Goal: Task Accomplishment & Management: Use online tool/utility

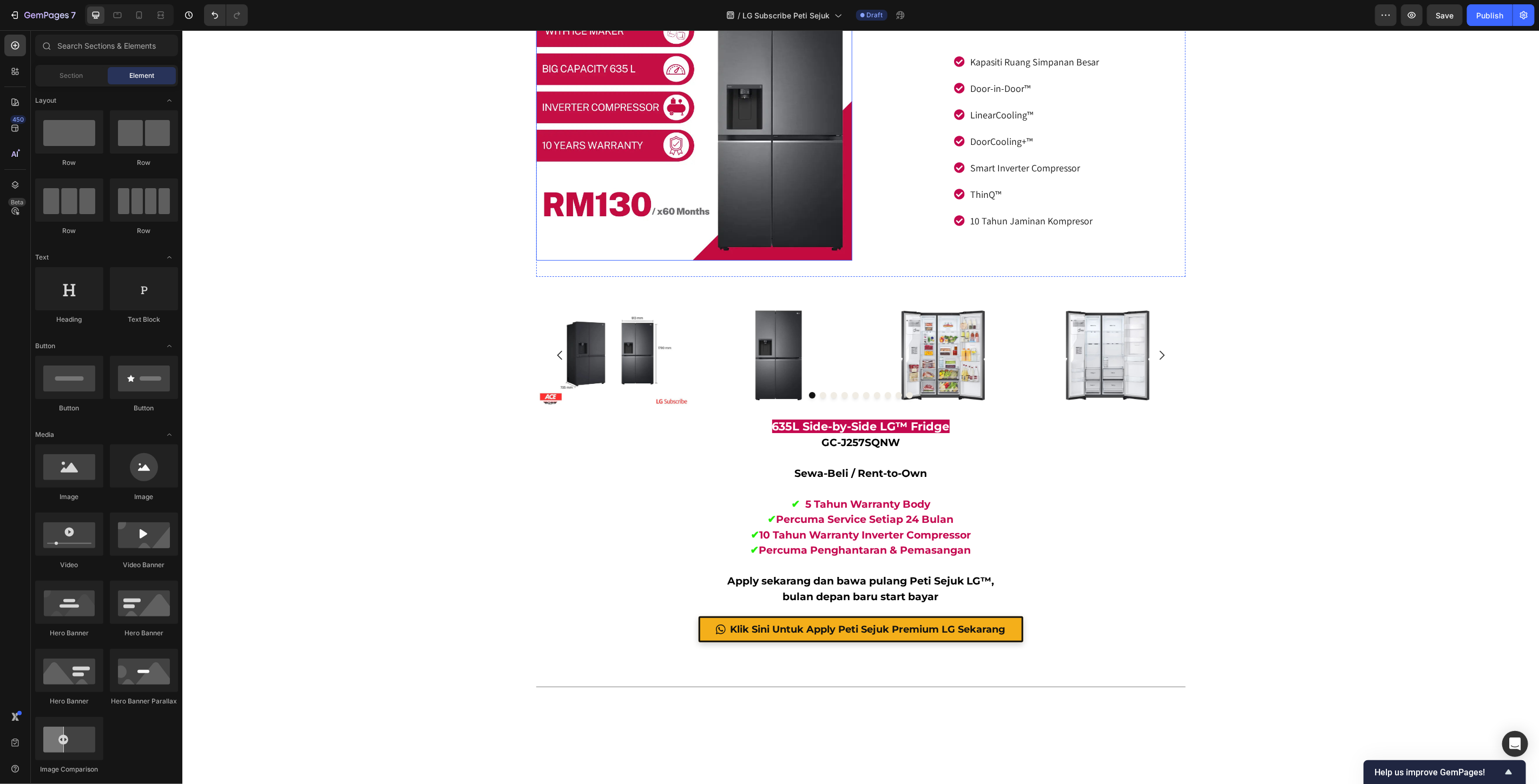
scroll to position [3276, 0]
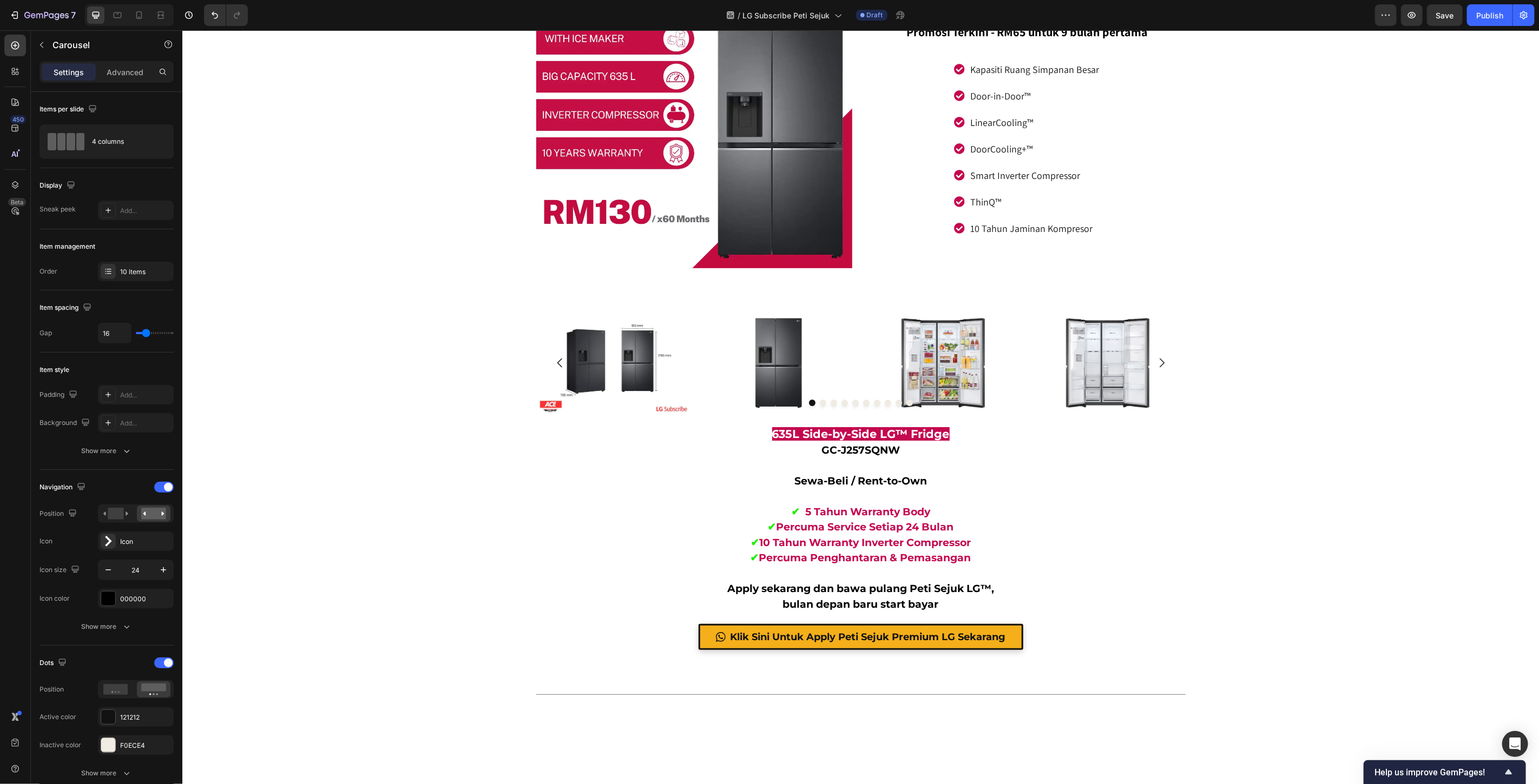
click at [122, 73] on p "Advanced" at bounding box center [125, 73] width 37 height 12
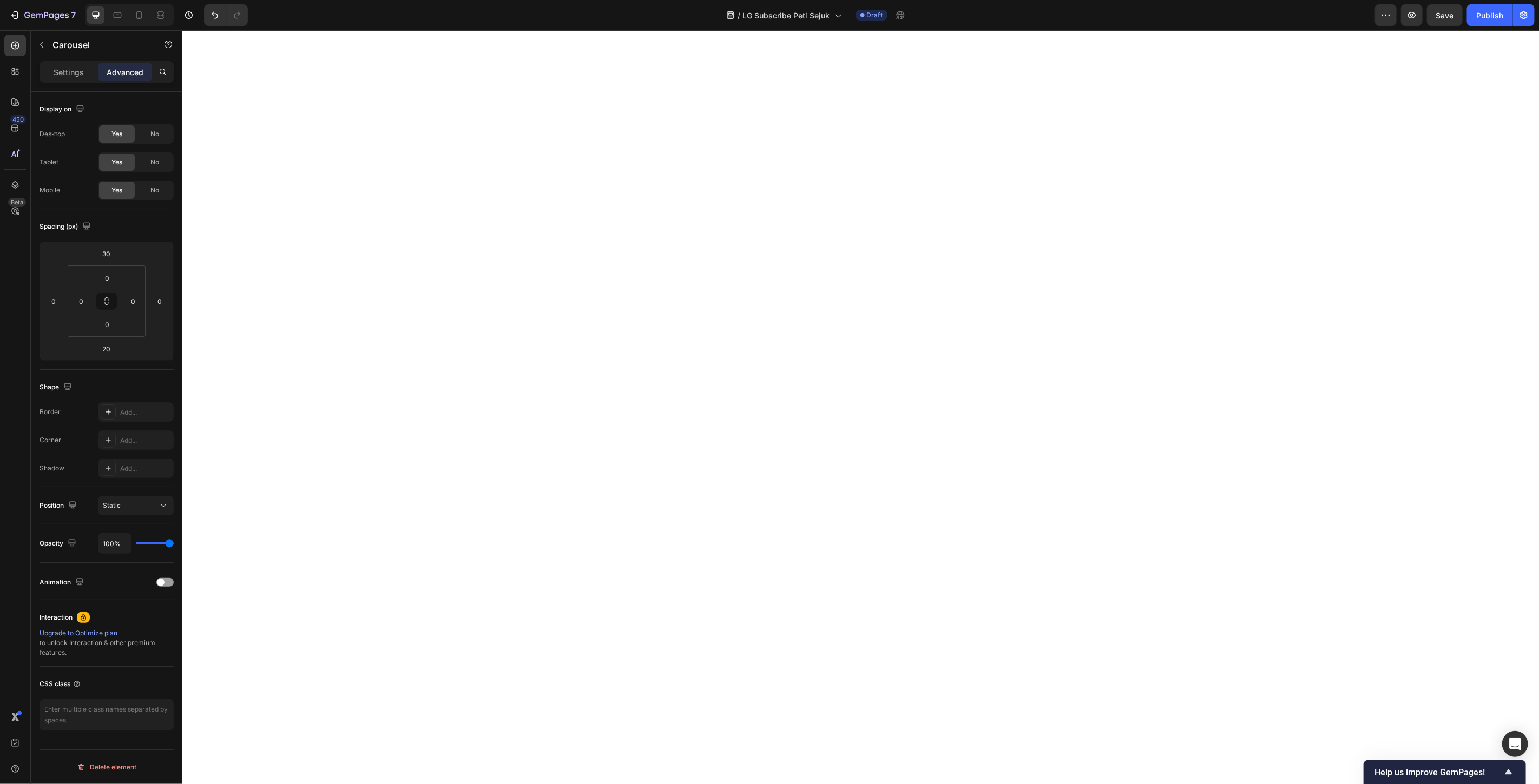
scroll to position [4118, 0]
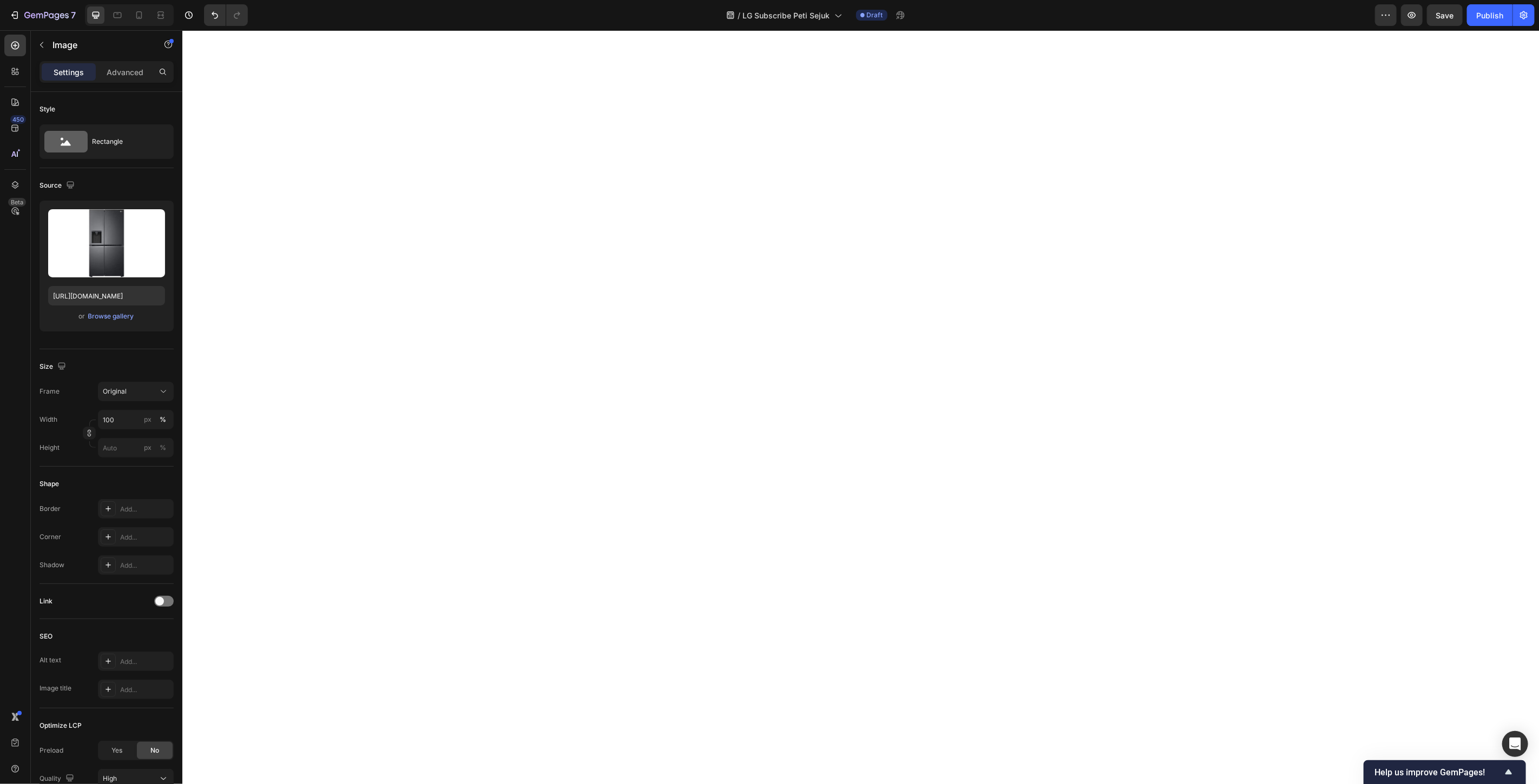
click at [129, 73] on p "Advanced" at bounding box center [125, 73] width 37 height 12
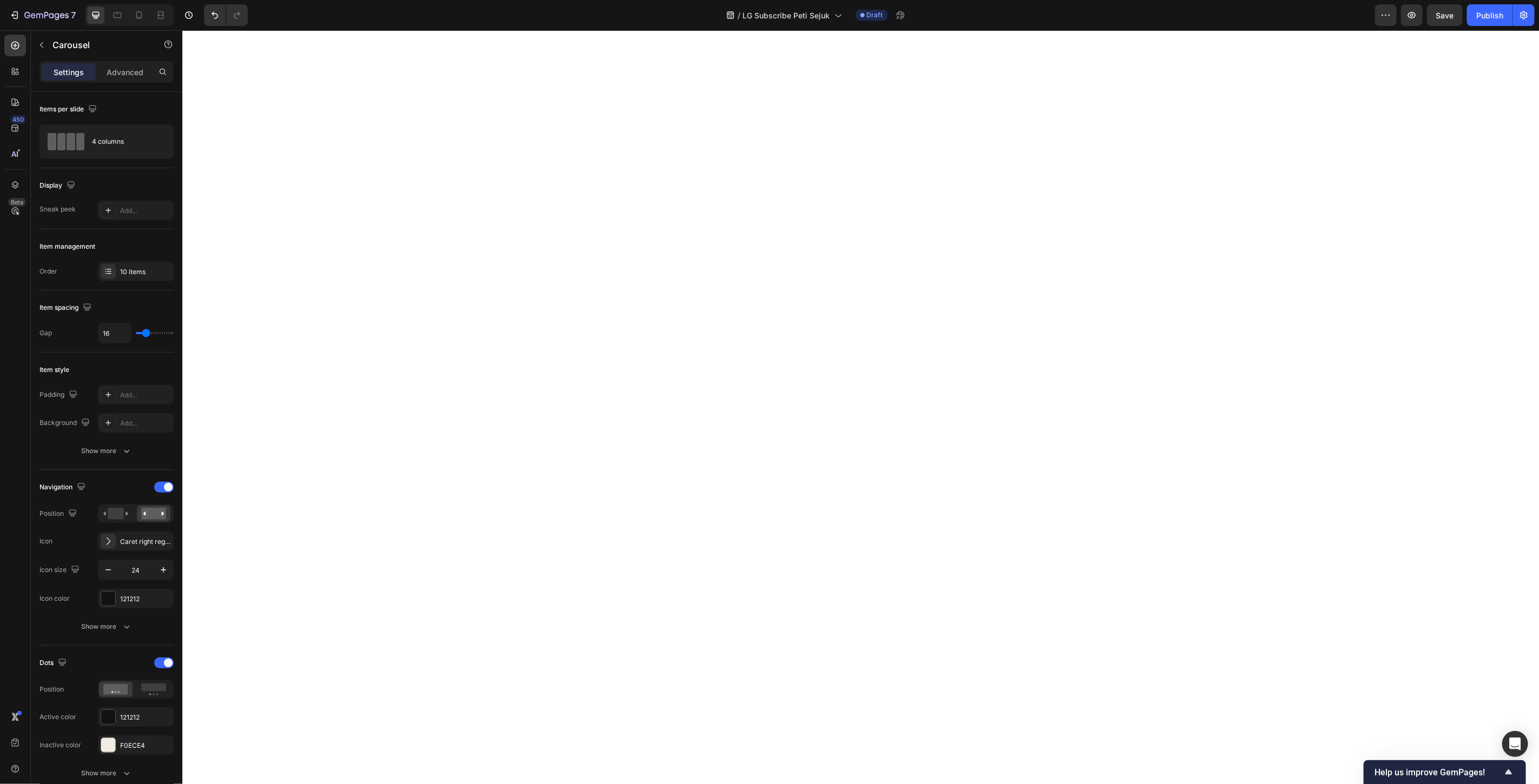
click at [120, 76] on p "Advanced" at bounding box center [125, 73] width 37 height 12
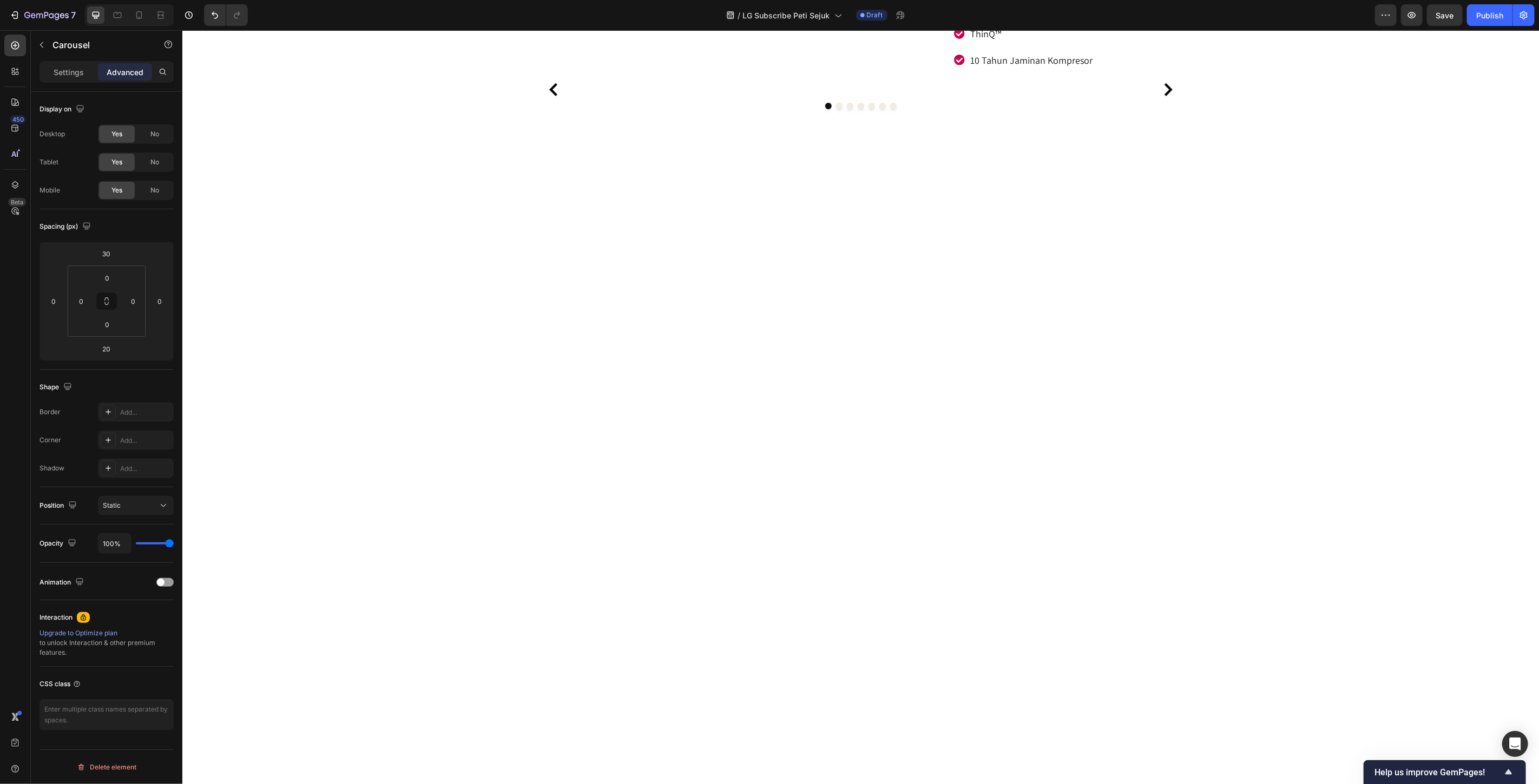
scroll to position [4298, 0]
click at [79, 70] on p "Settings" at bounding box center [68, 73] width 31 height 12
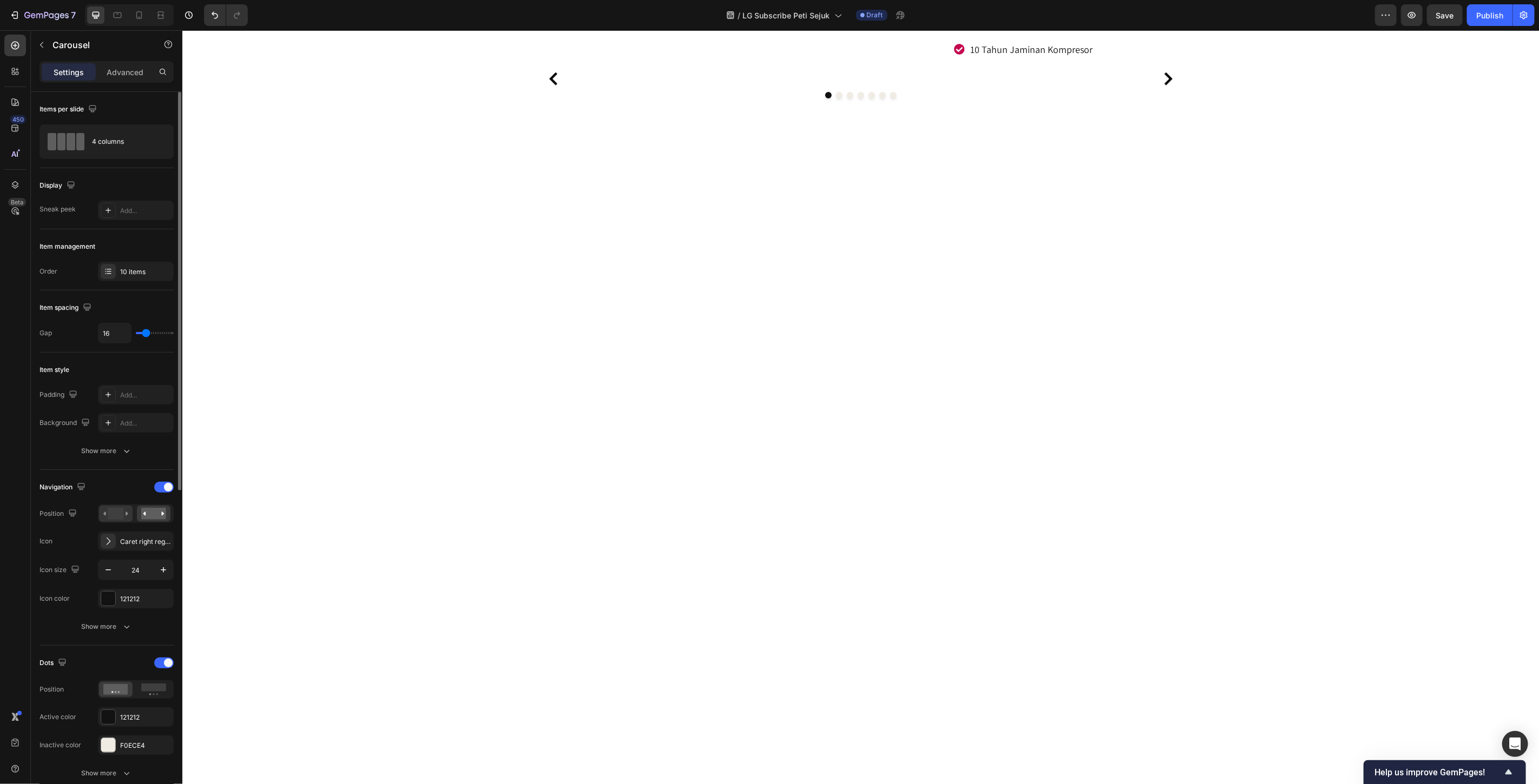
scroll to position [120, 0]
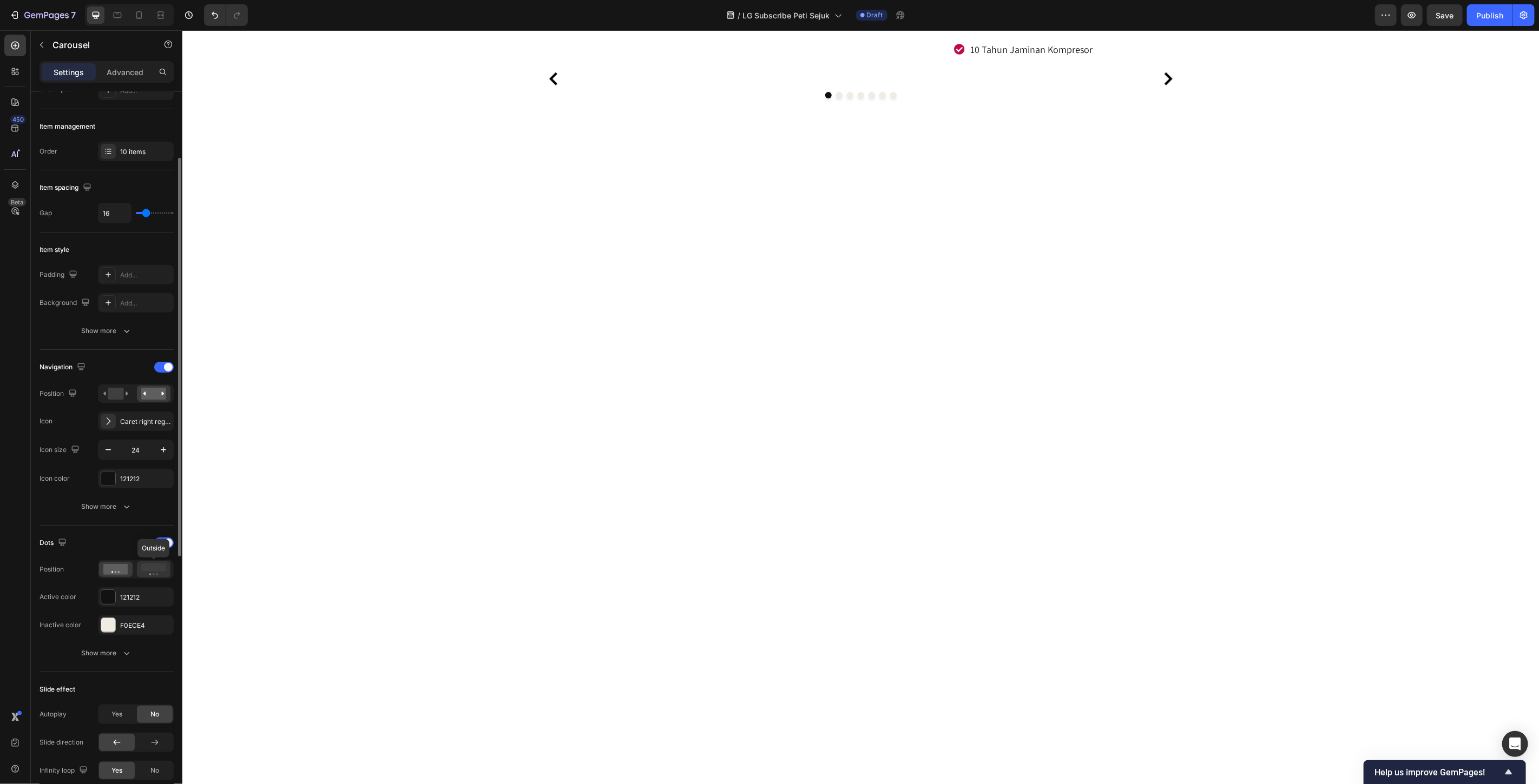
click at [158, 569] on rect at bounding box center [153, 568] width 25 height 8
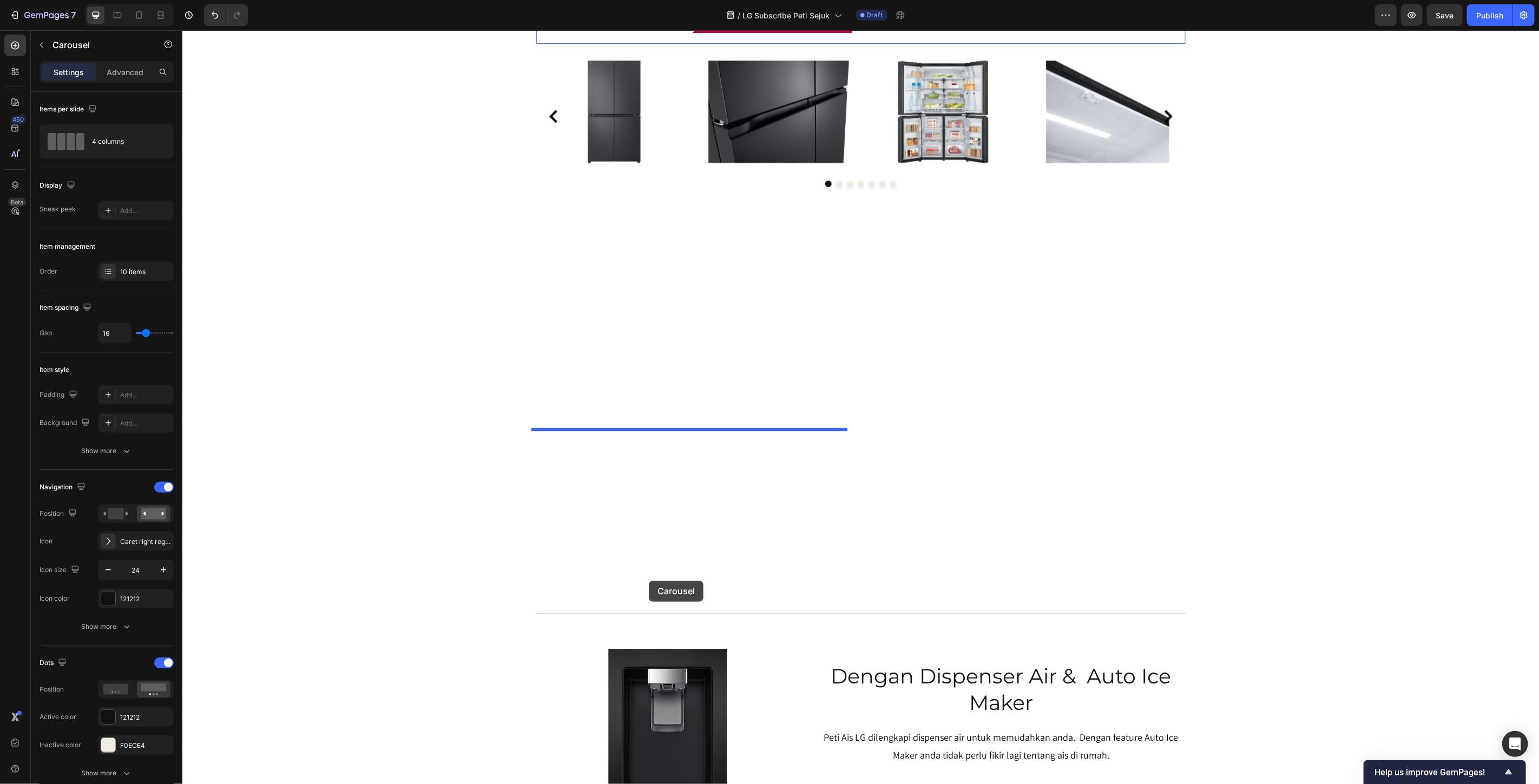
scroll to position [5621, 0]
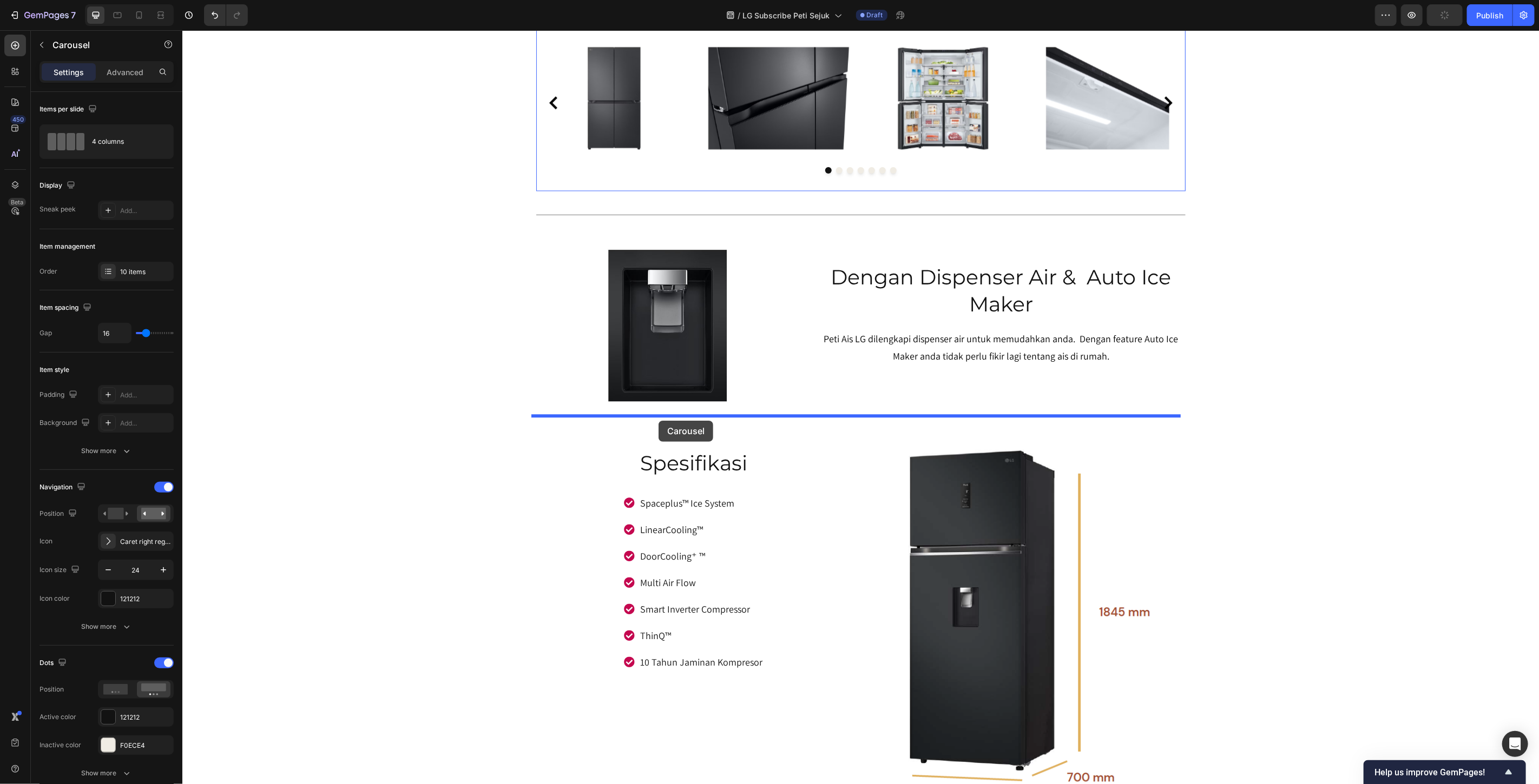
drag, startPoint x: 549, startPoint y: 472, endPoint x: 658, endPoint y: 420, distance: 120.8
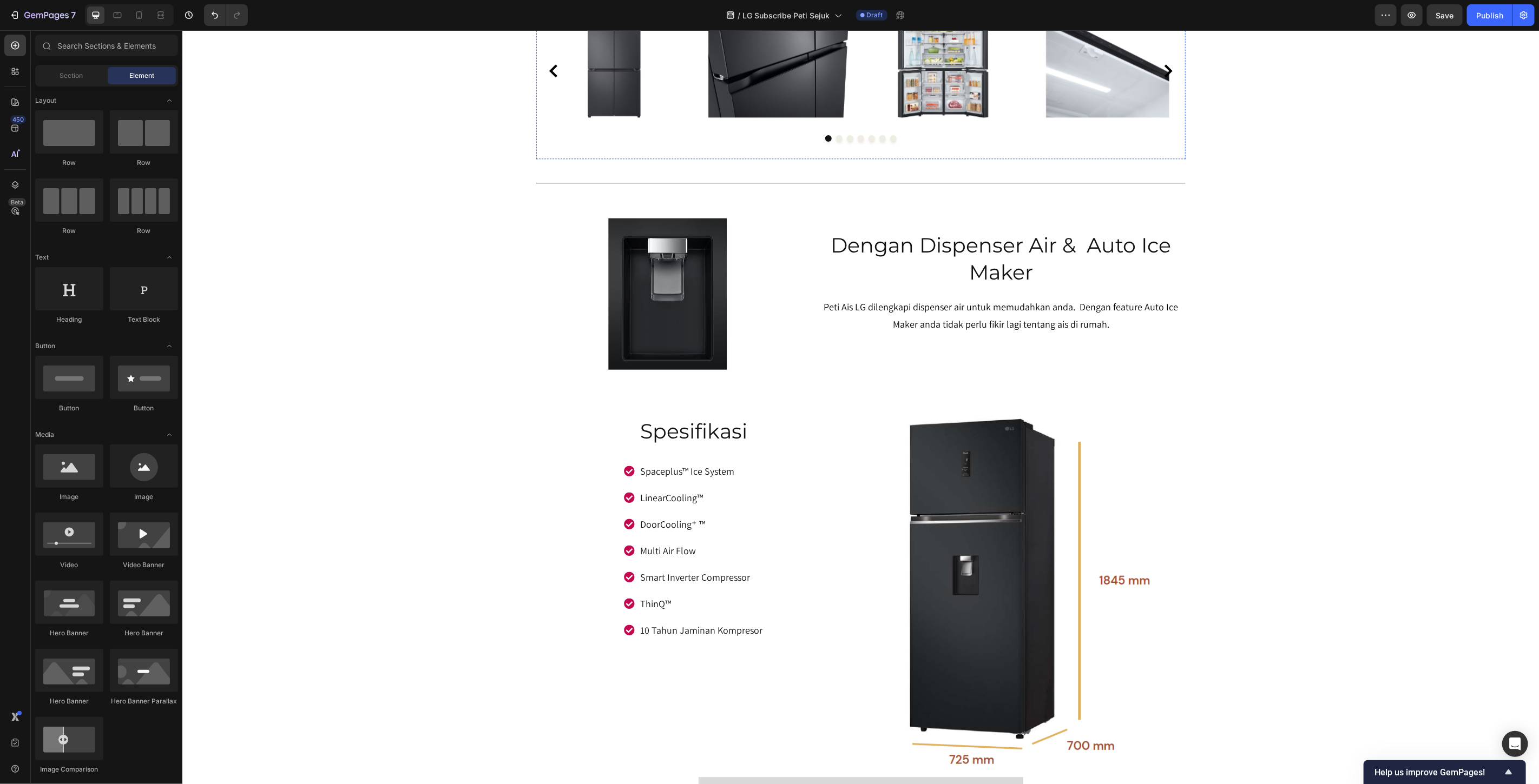
scroll to position [5681, 0]
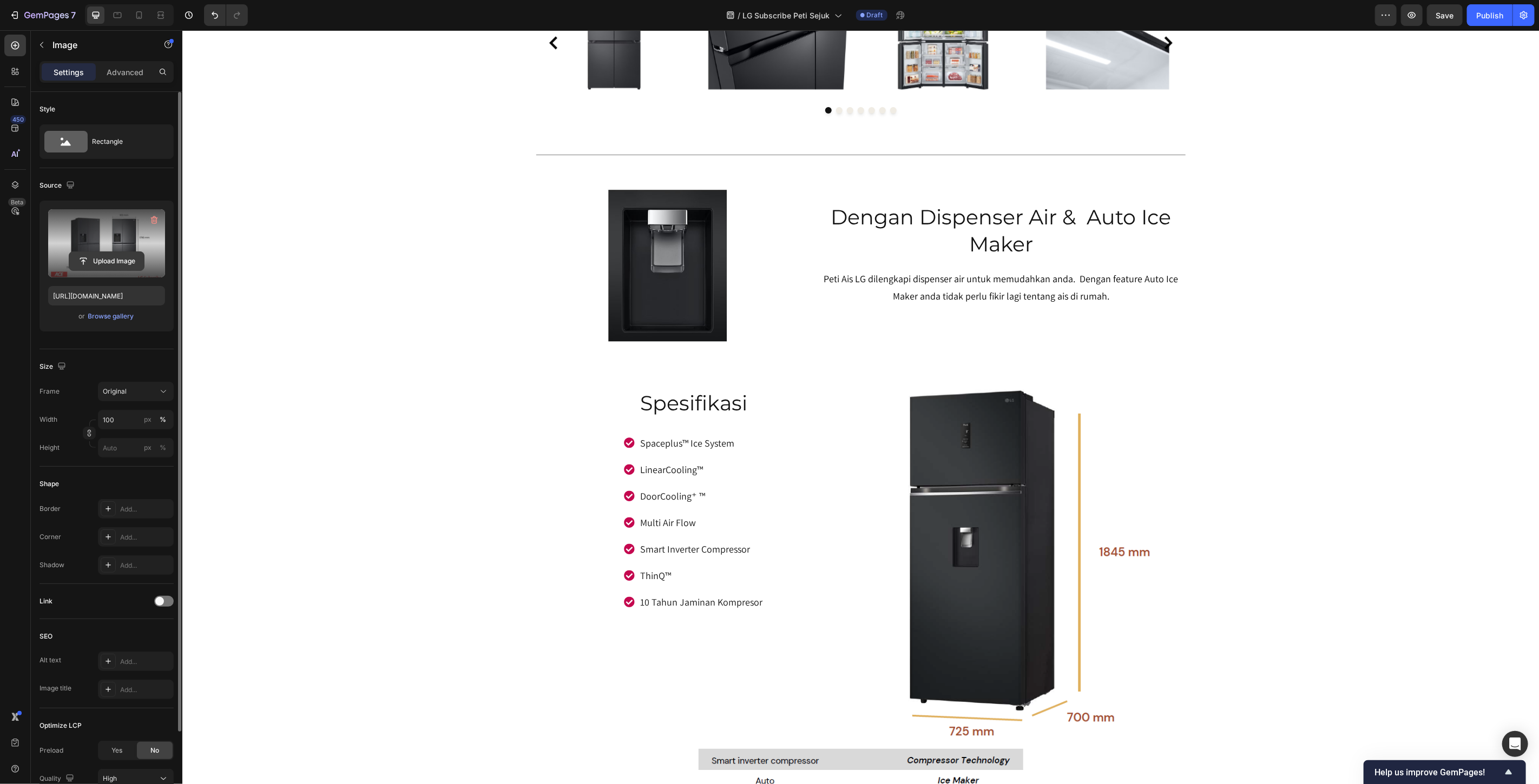
click at [107, 261] on input "file" at bounding box center [106, 261] width 75 height 18
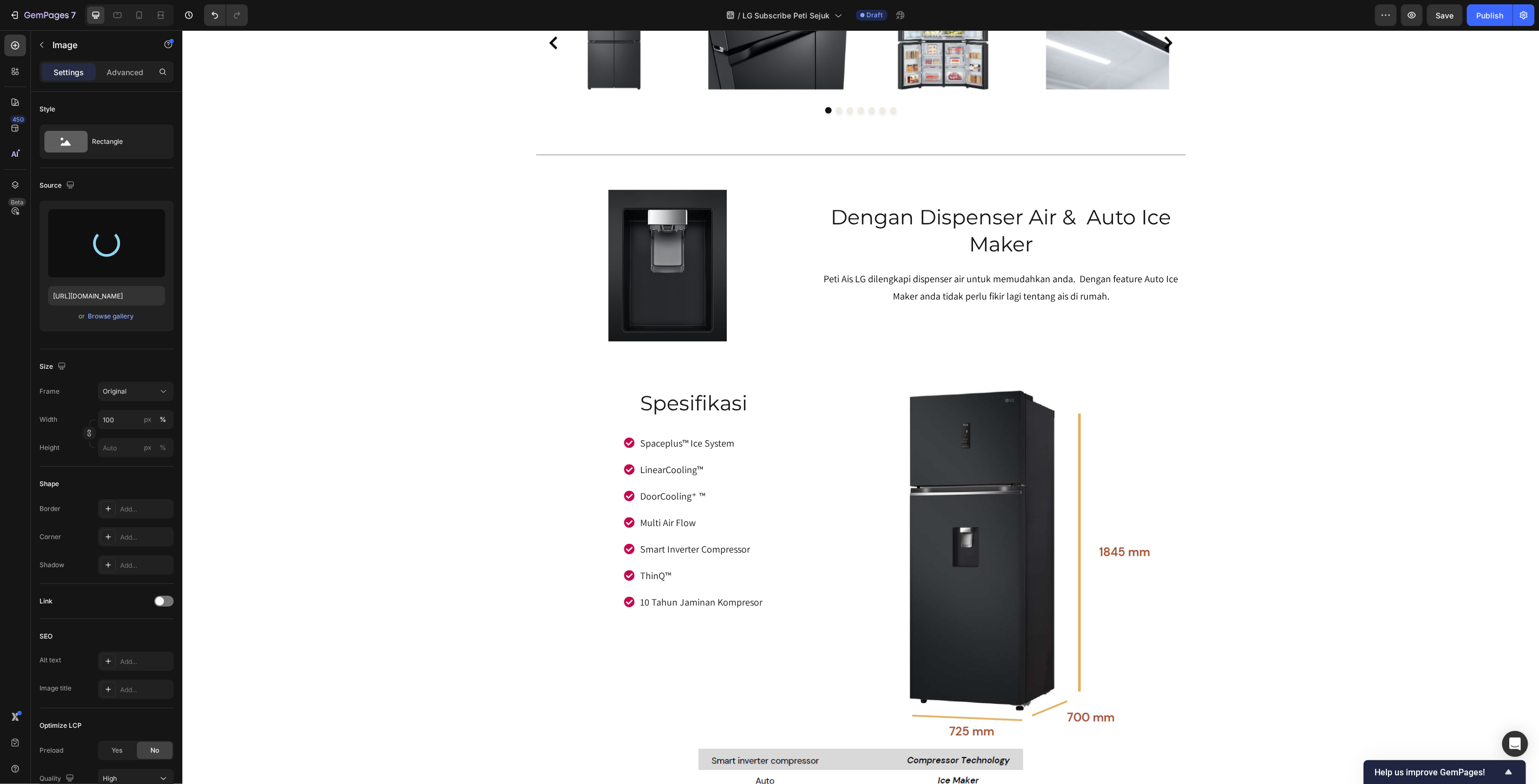
type input "[URL][DOMAIN_NAME]"
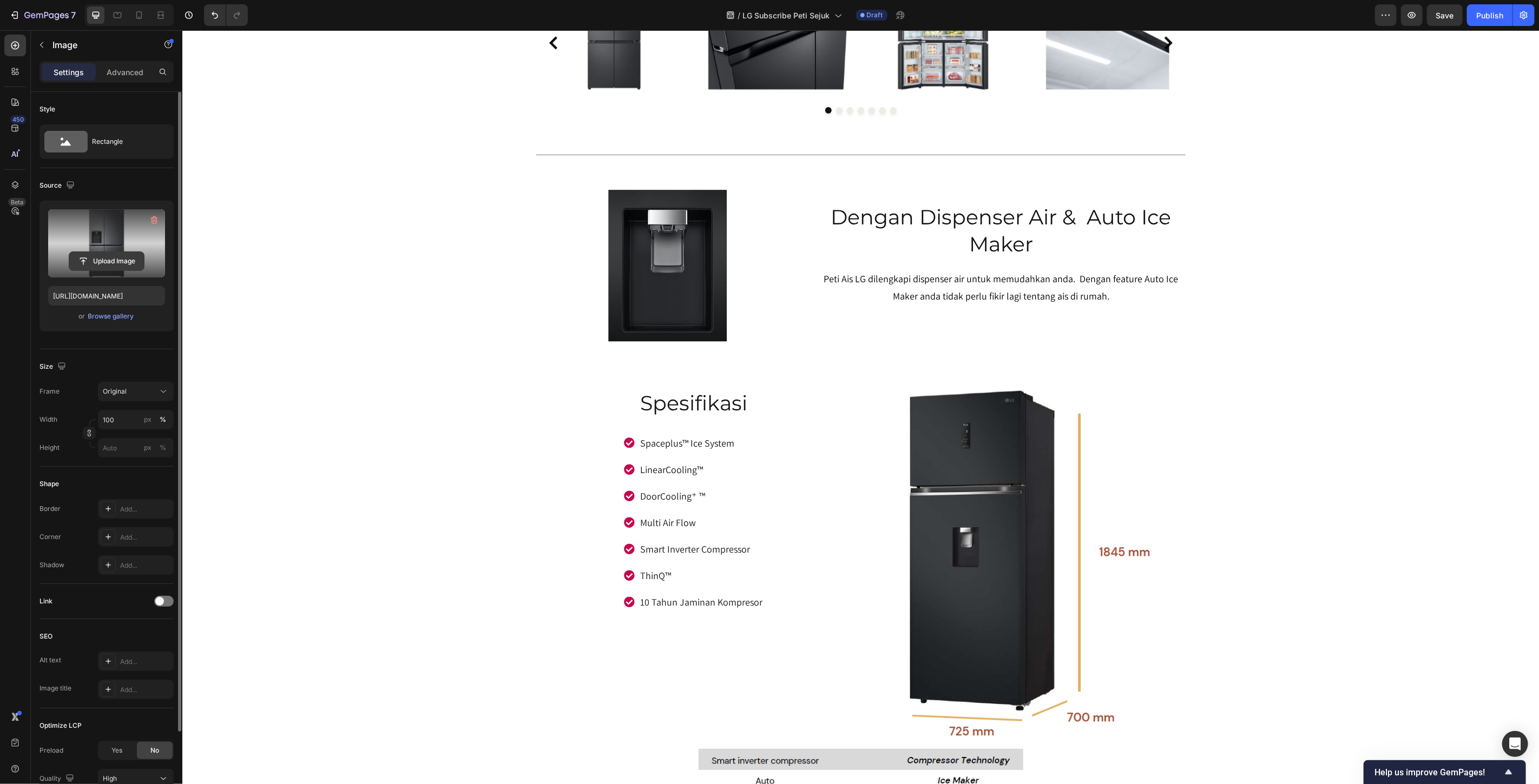
click at [94, 261] on input "file" at bounding box center [106, 261] width 75 height 18
type input "[URL][DOMAIN_NAME]"
click at [101, 262] on input "file" at bounding box center [106, 261] width 75 height 18
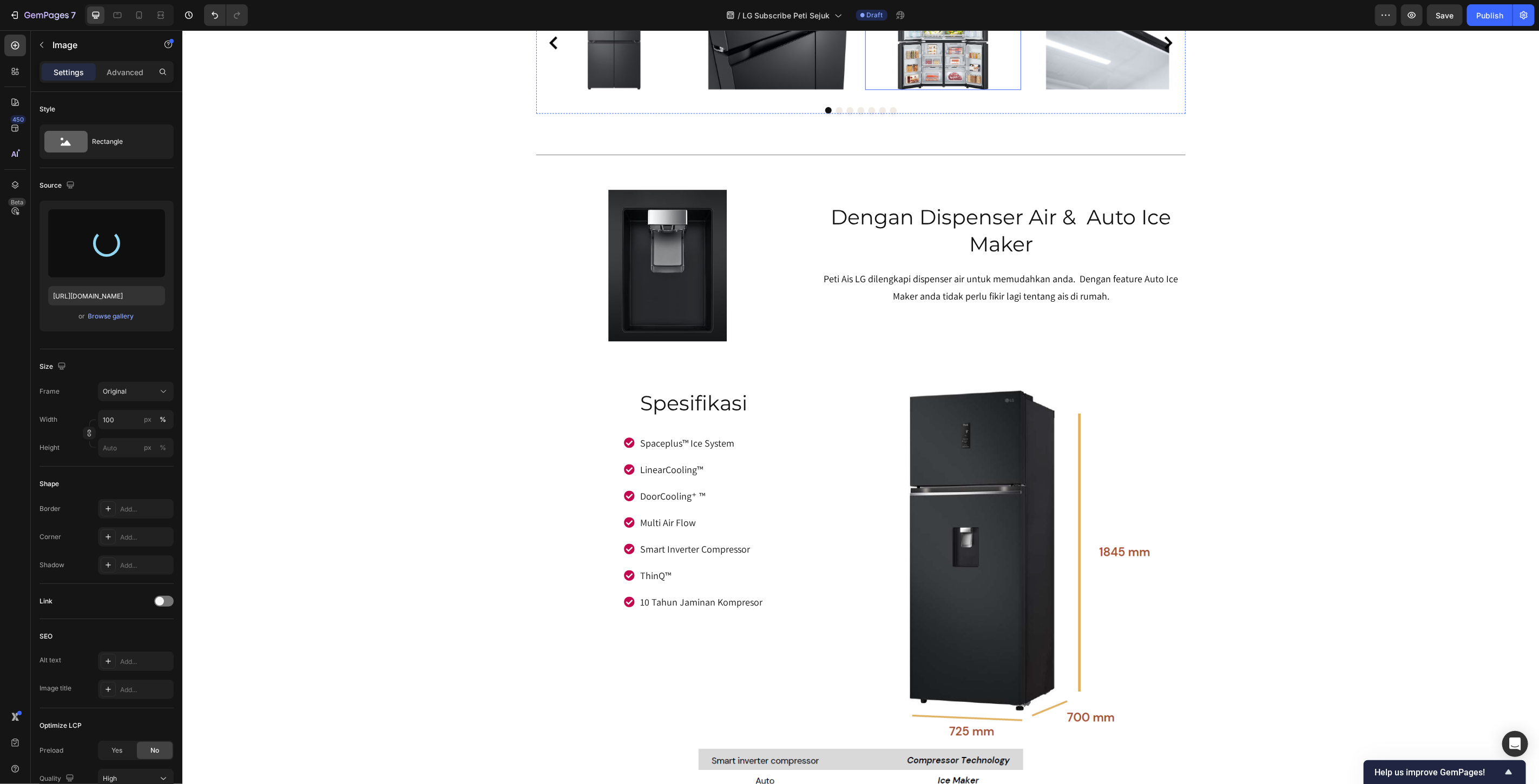
type input "[URL][DOMAIN_NAME]"
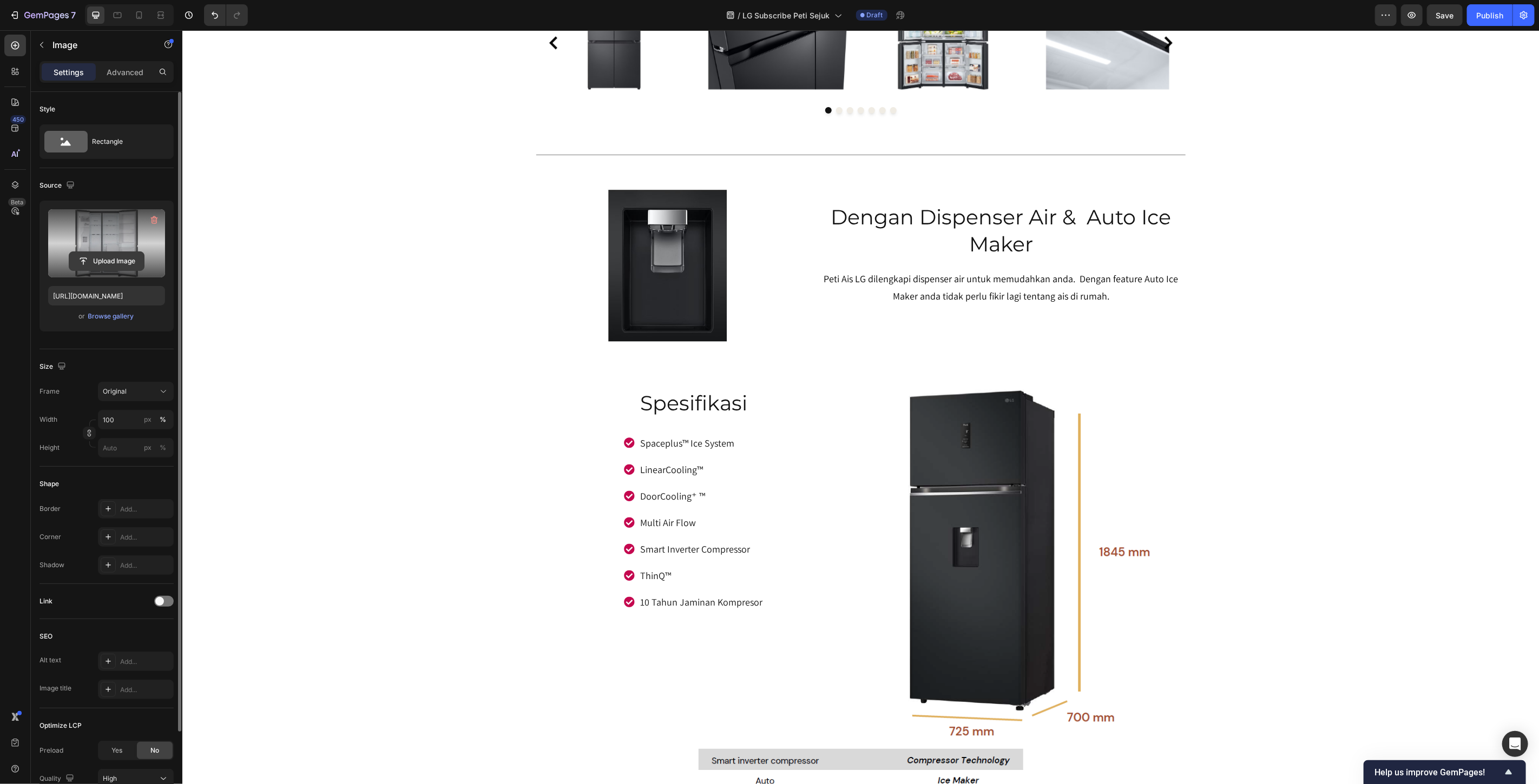
click at [122, 261] on input "file" at bounding box center [106, 261] width 75 height 18
type input "[URL][DOMAIN_NAME]"
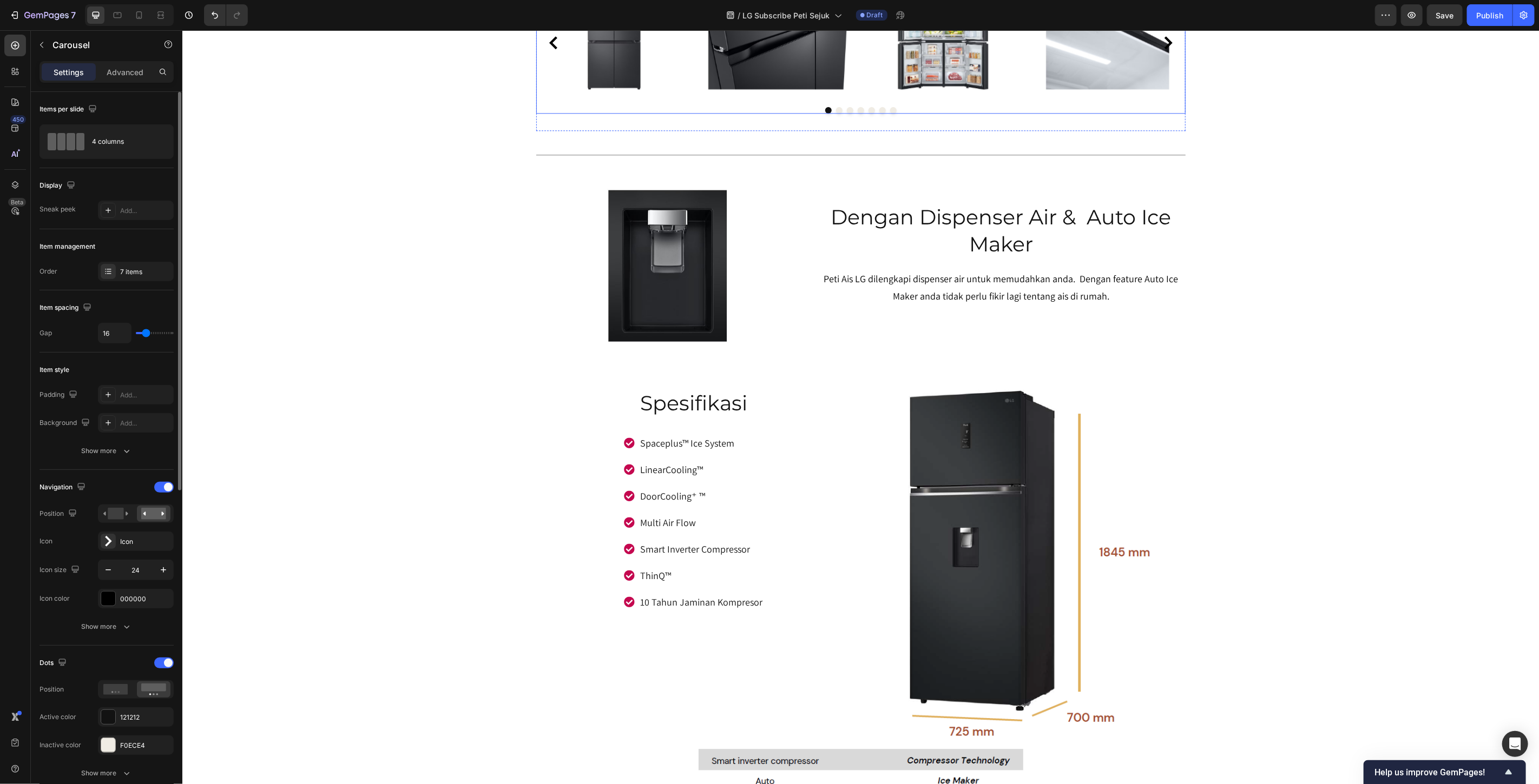
click at [1161, 49] on icon "Carousel Next Arrow" at bounding box center [1168, 42] width 13 height 13
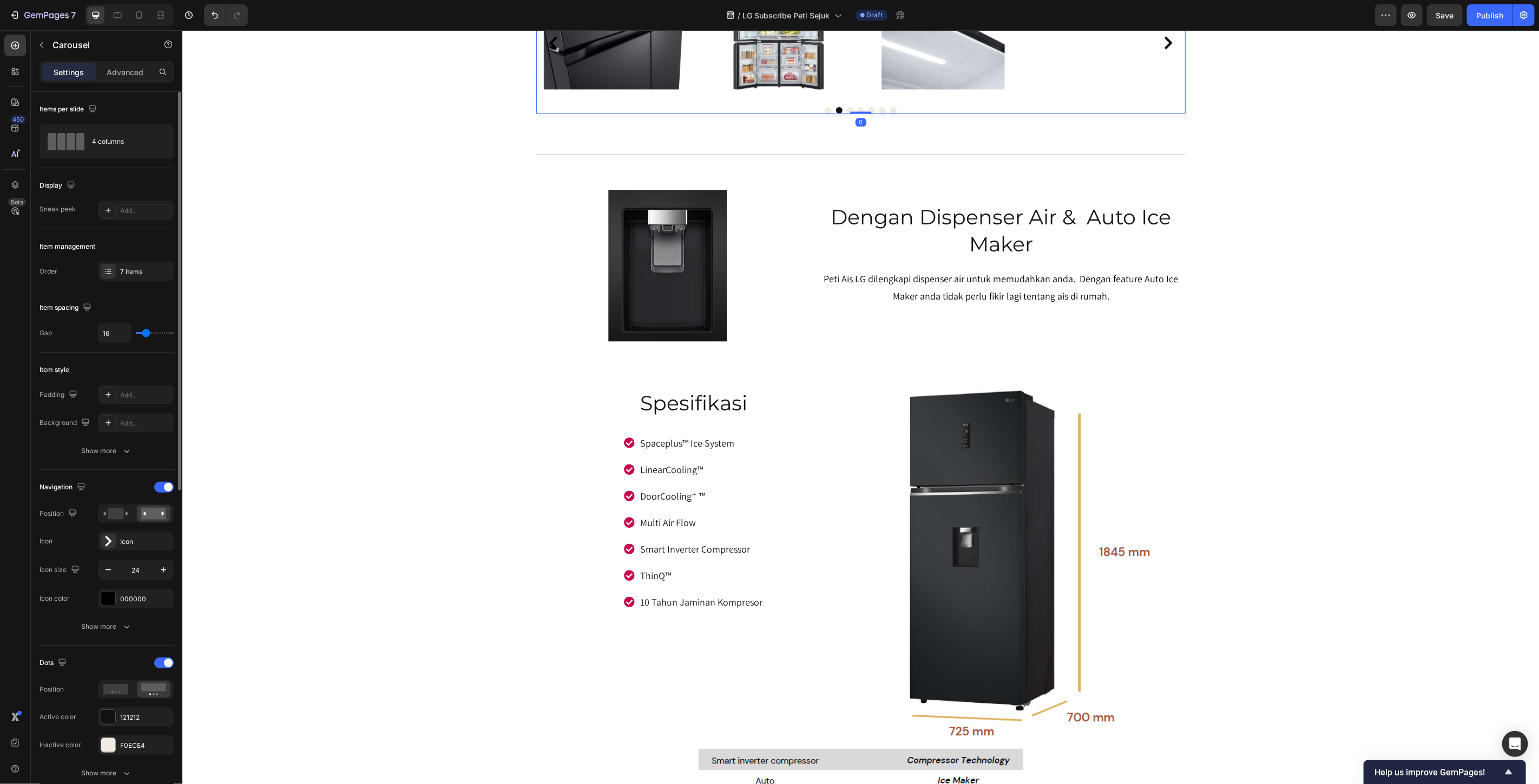
click at [1161, 49] on icon "Carousel Next Arrow" at bounding box center [1168, 42] width 13 height 13
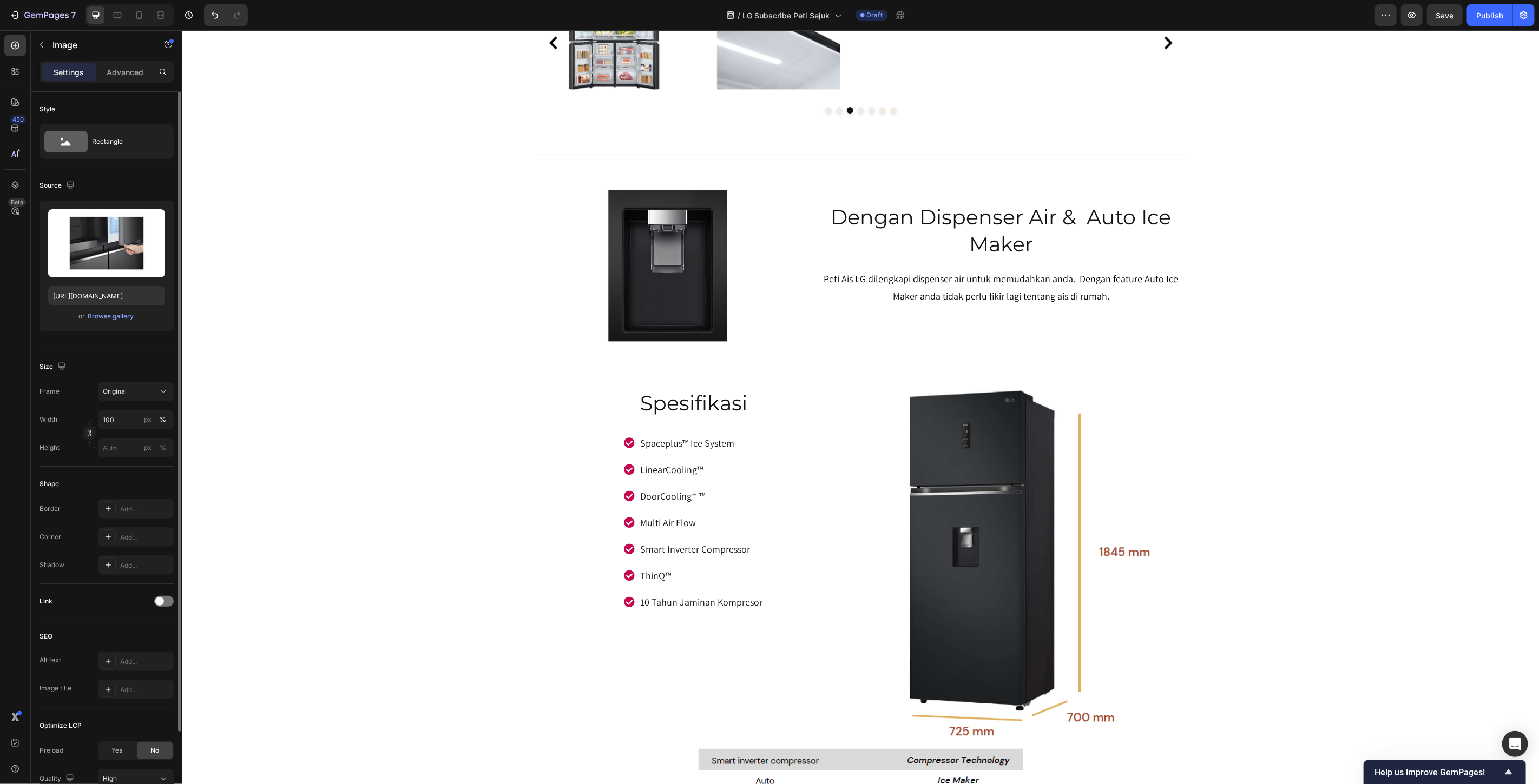
click at [101, 261] on input "file" at bounding box center [106, 261] width 75 height 18
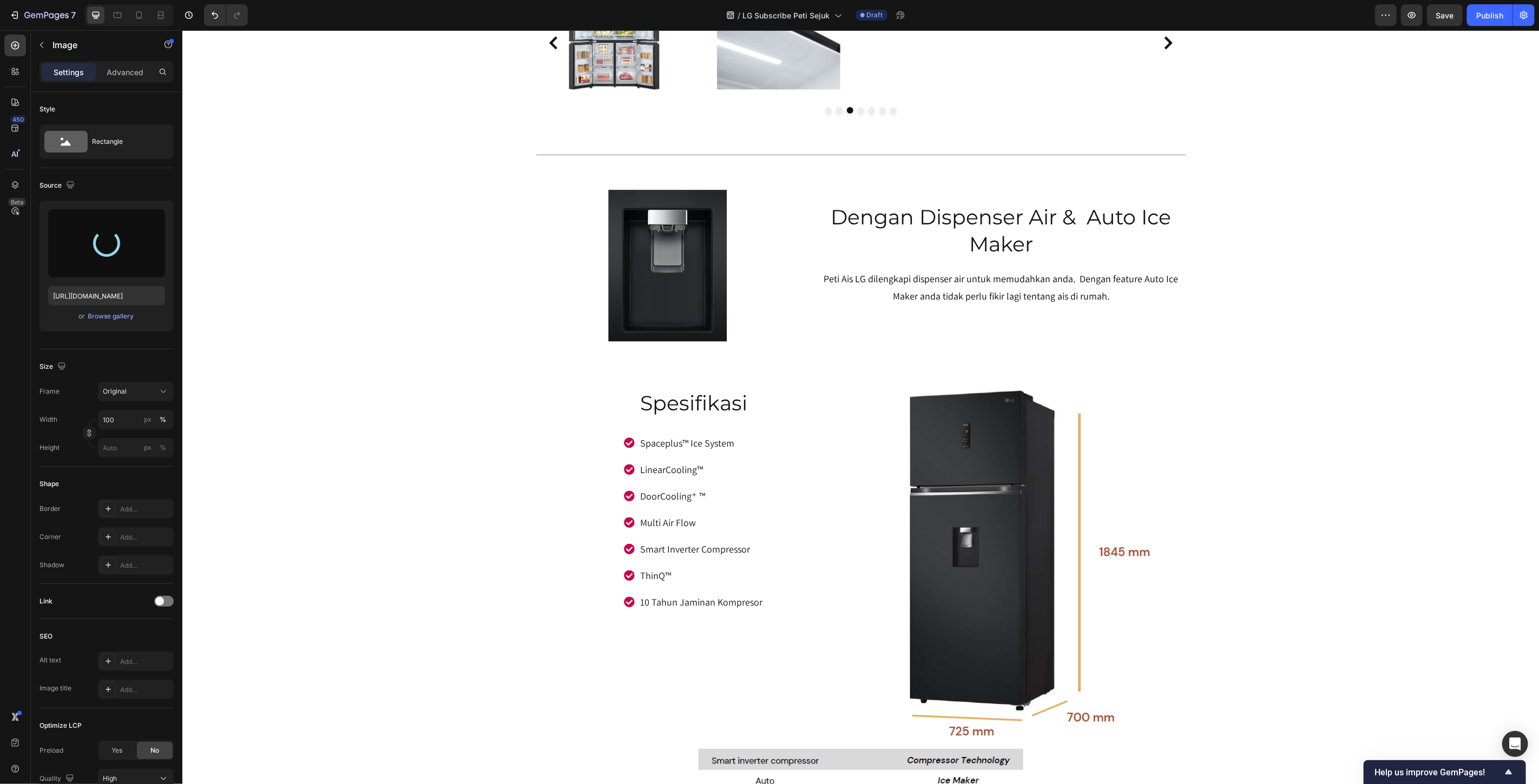
type input "[URL][DOMAIN_NAME]"
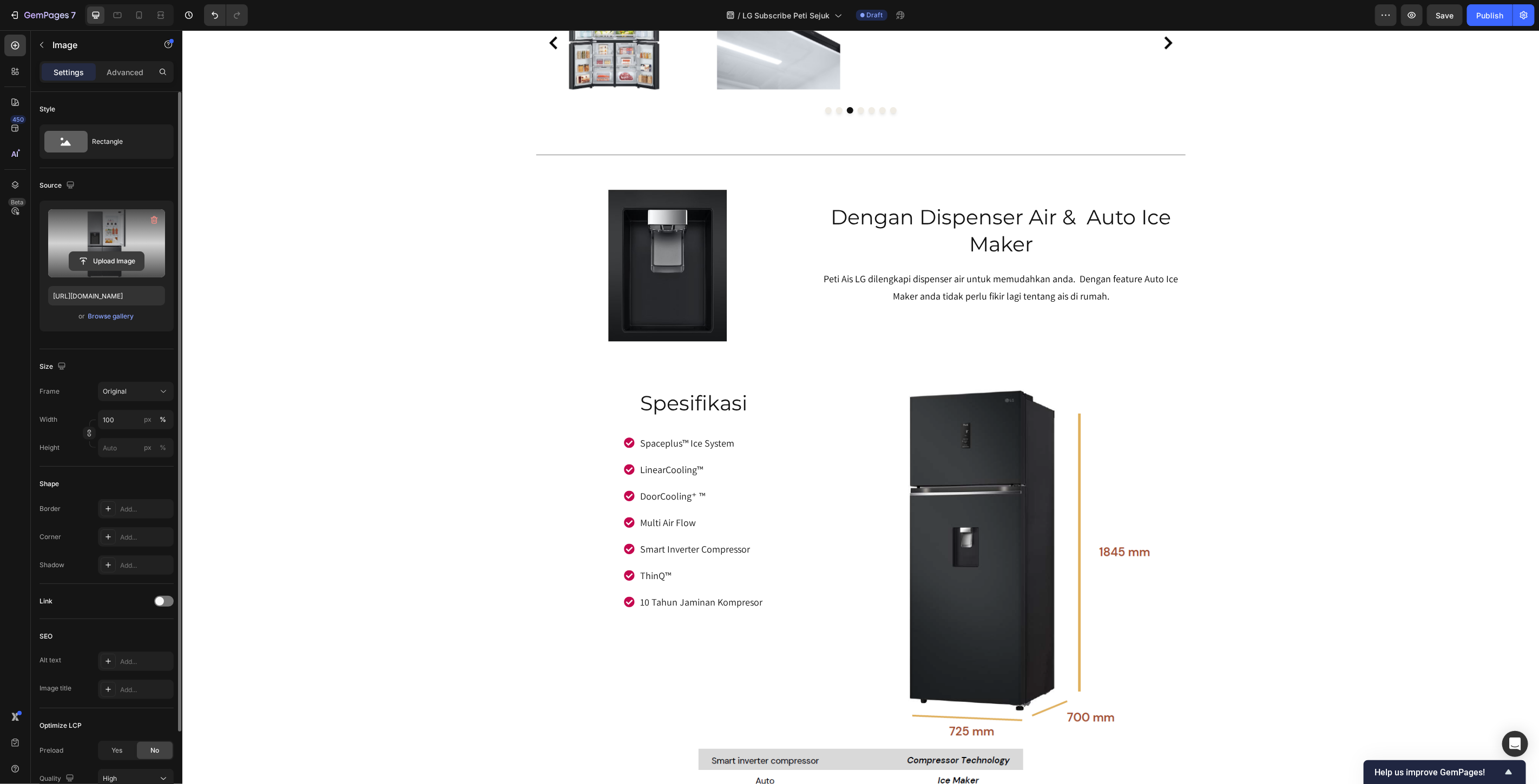
click at [91, 261] on input "file" at bounding box center [106, 261] width 75 height 18
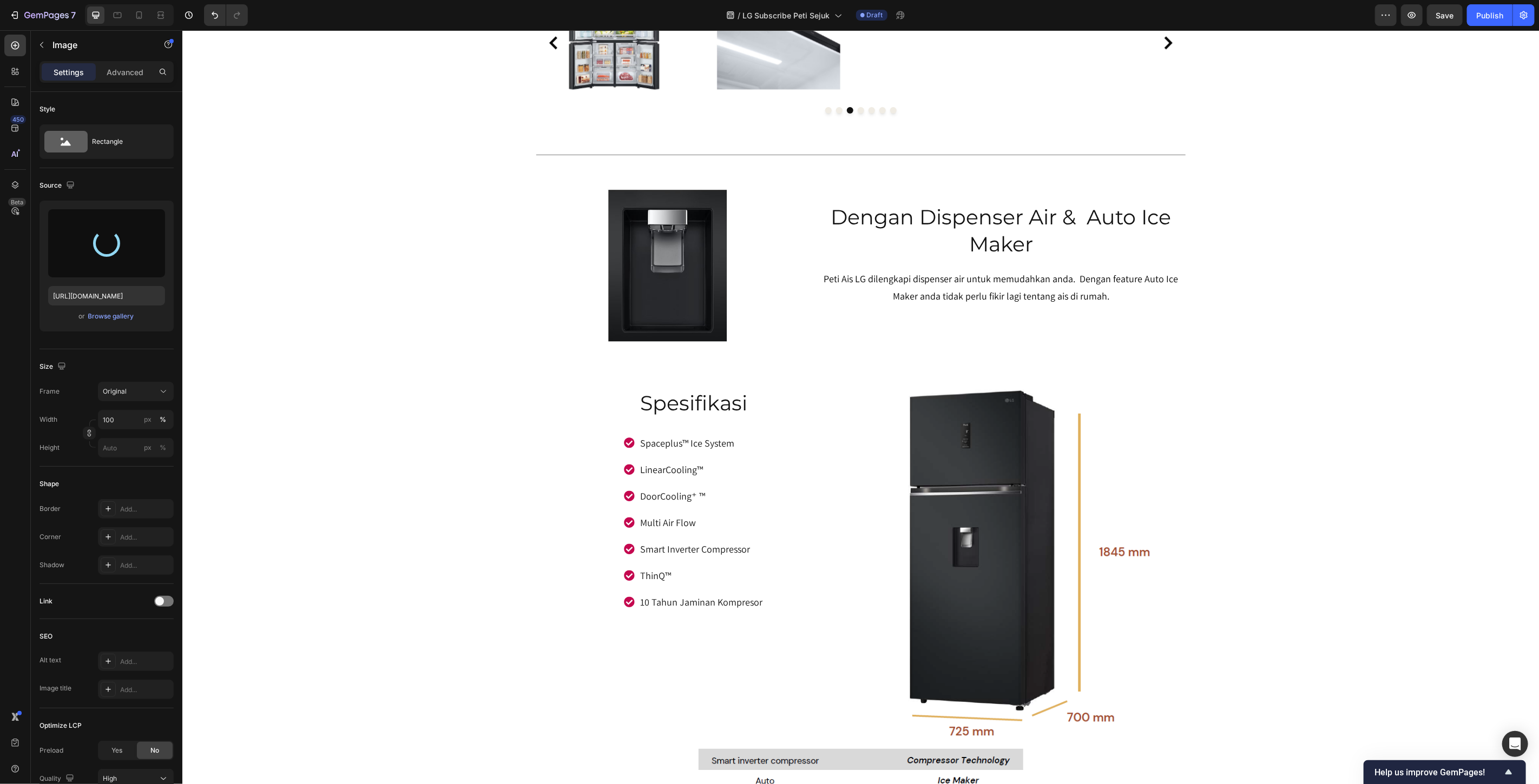
type input "[URL][DOMAIN_NAME]"
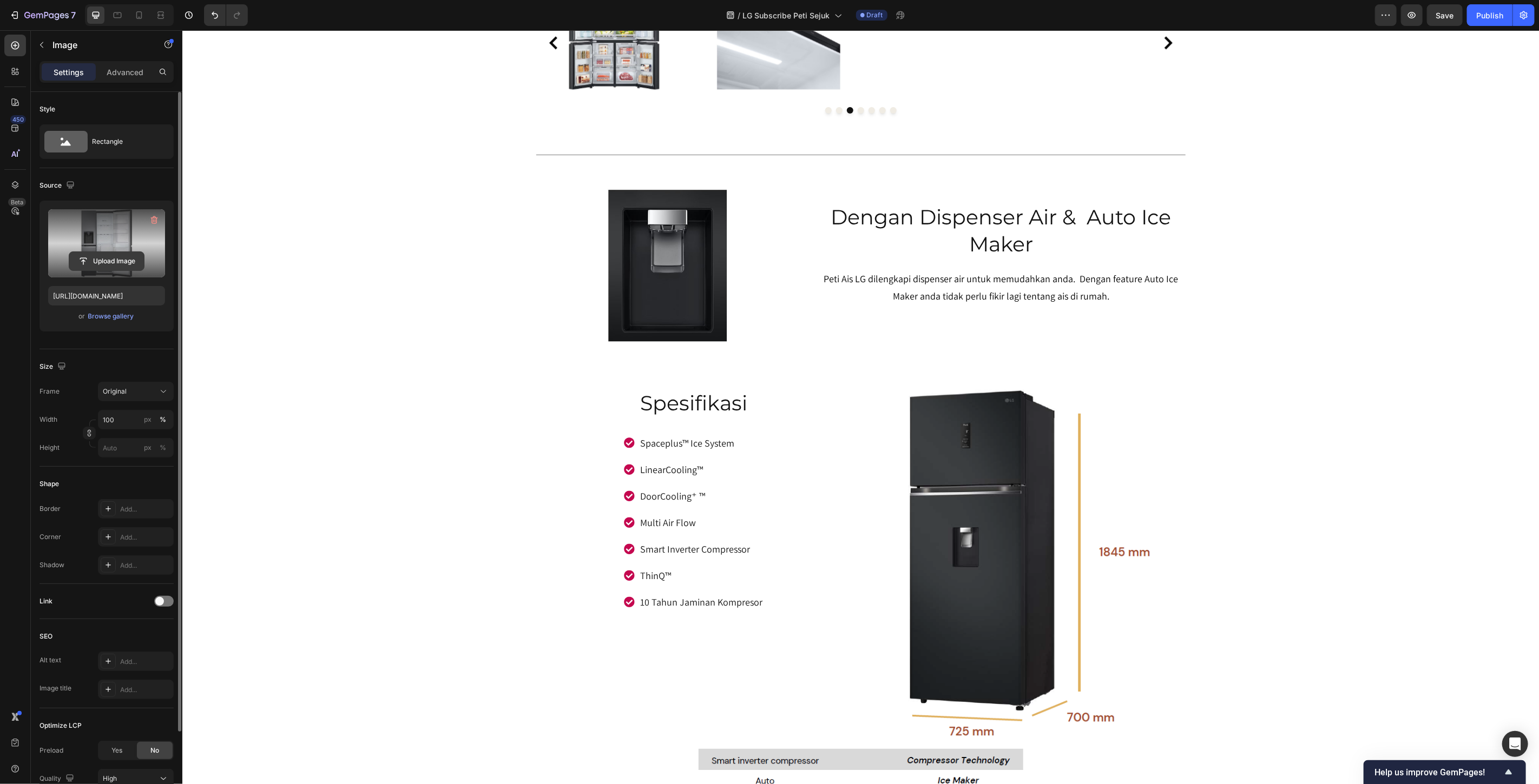
click at [124, 256] on input "file" at bounding box center [106, 261] width 75 height 18
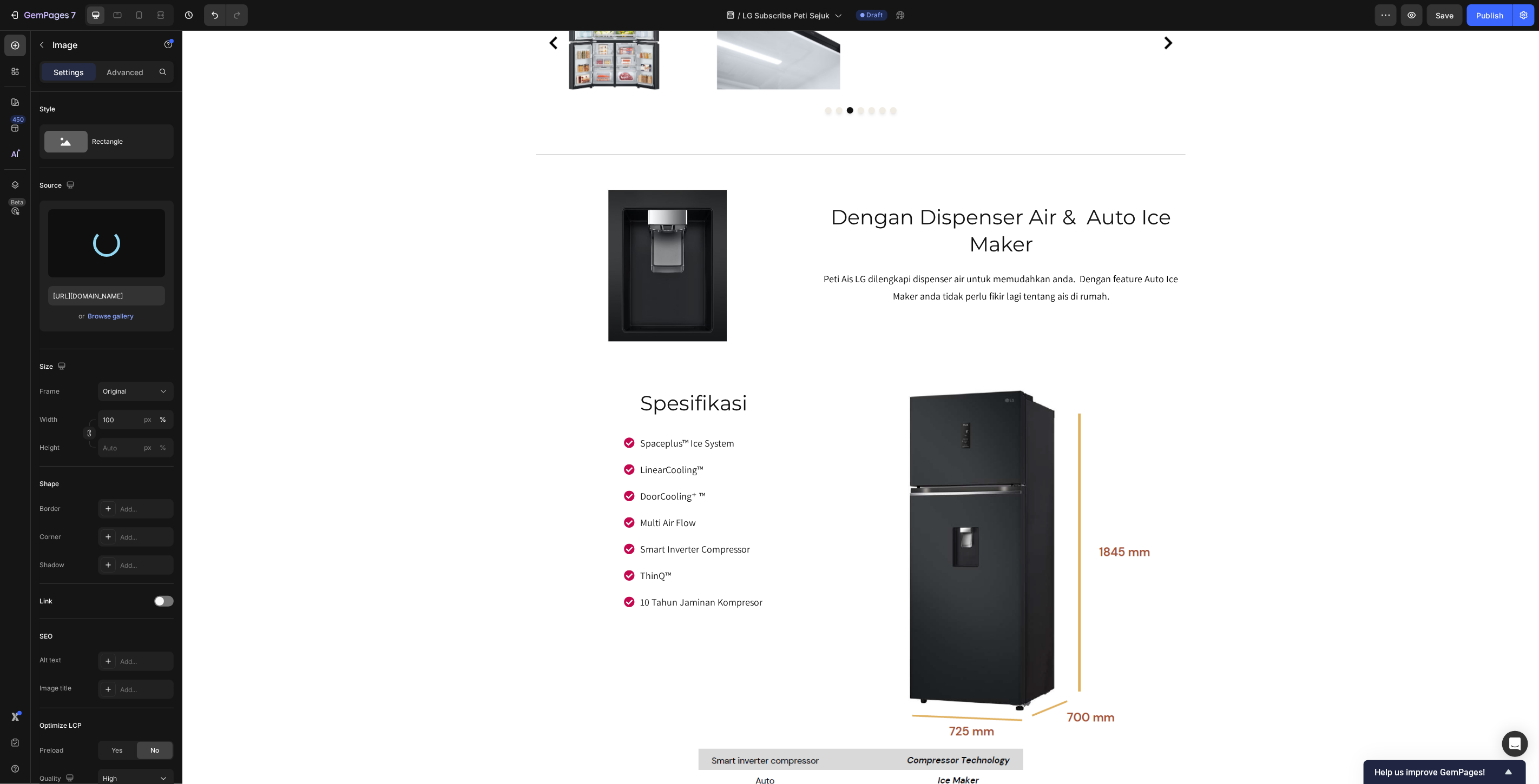
type input "[URL][DOMAIN_NAME]"
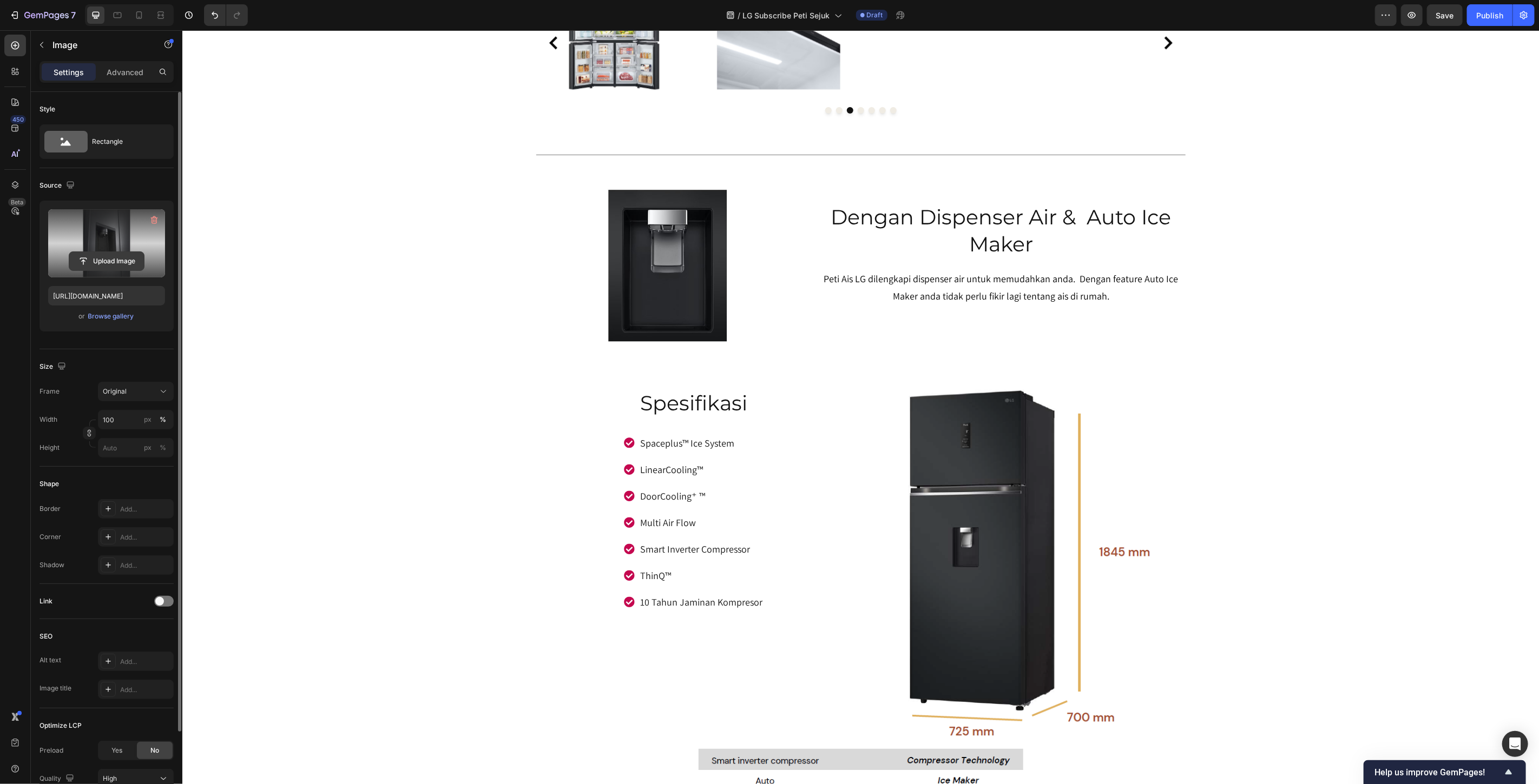
click at [106, 261] on input "file" at bounding box center [106, 261] width 75 height 18
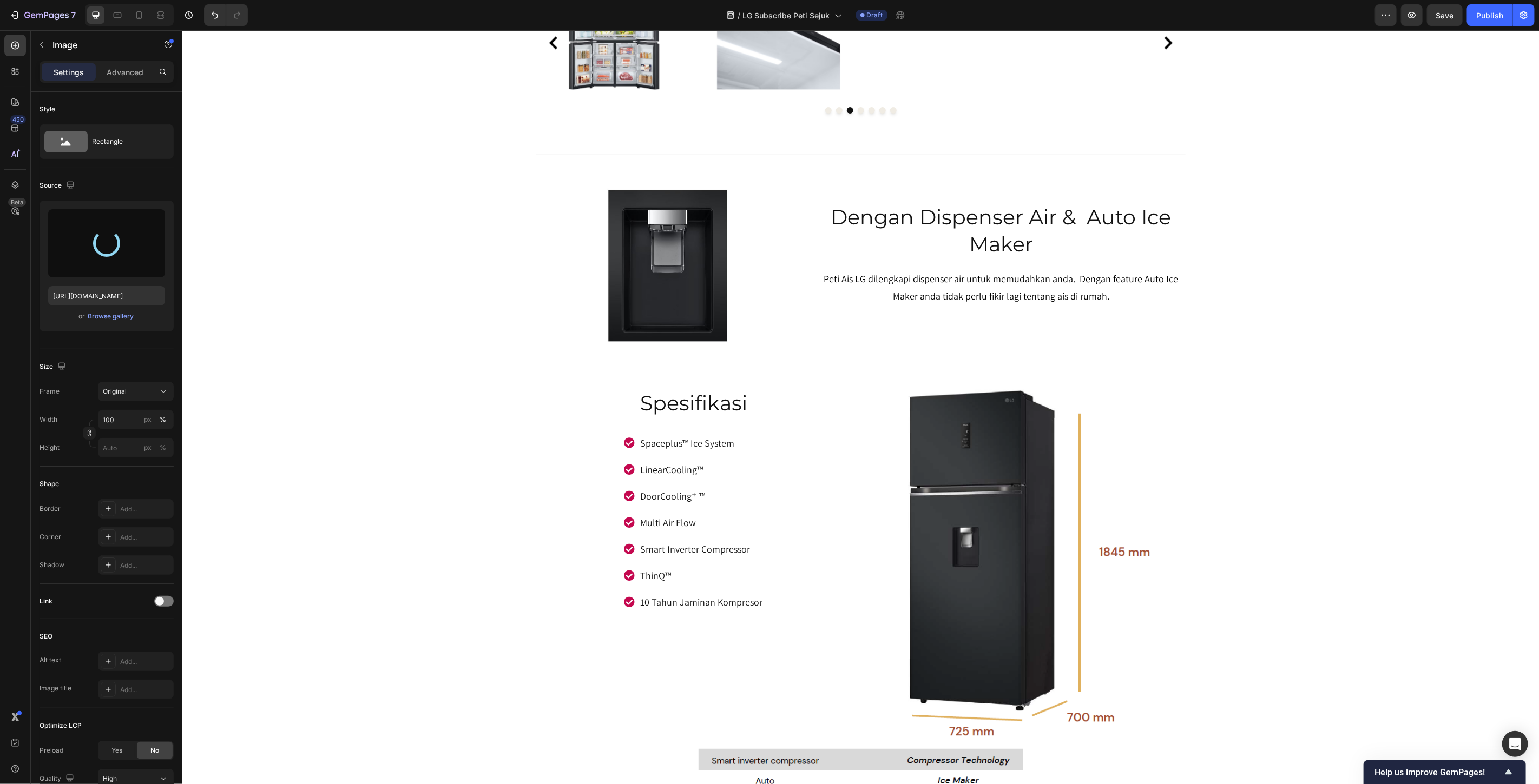
type input "[URL][DOMAIN_NAME]"
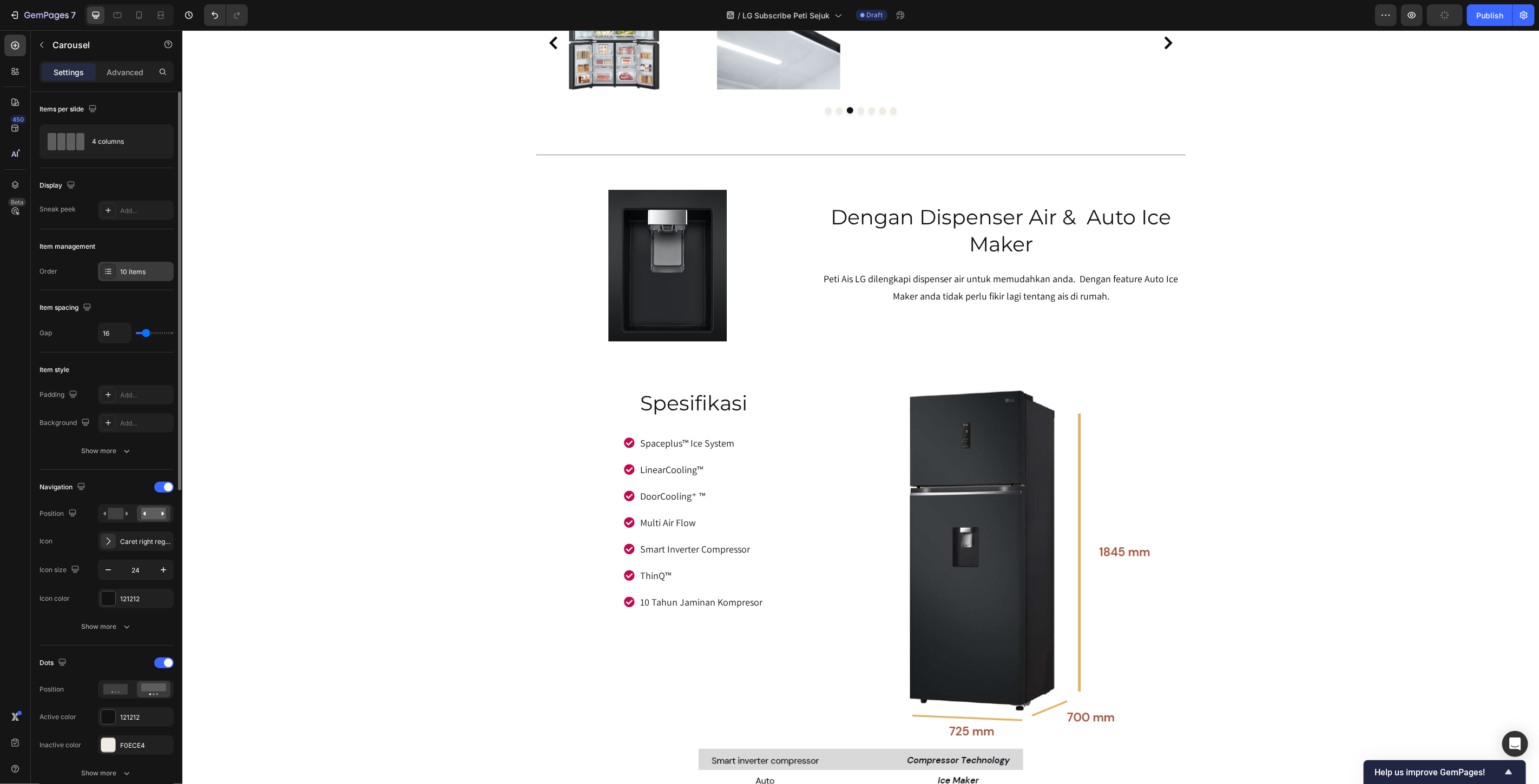
click at [134, 270] on div "10 items" at bounding box center [146, 272] width 51 height 10
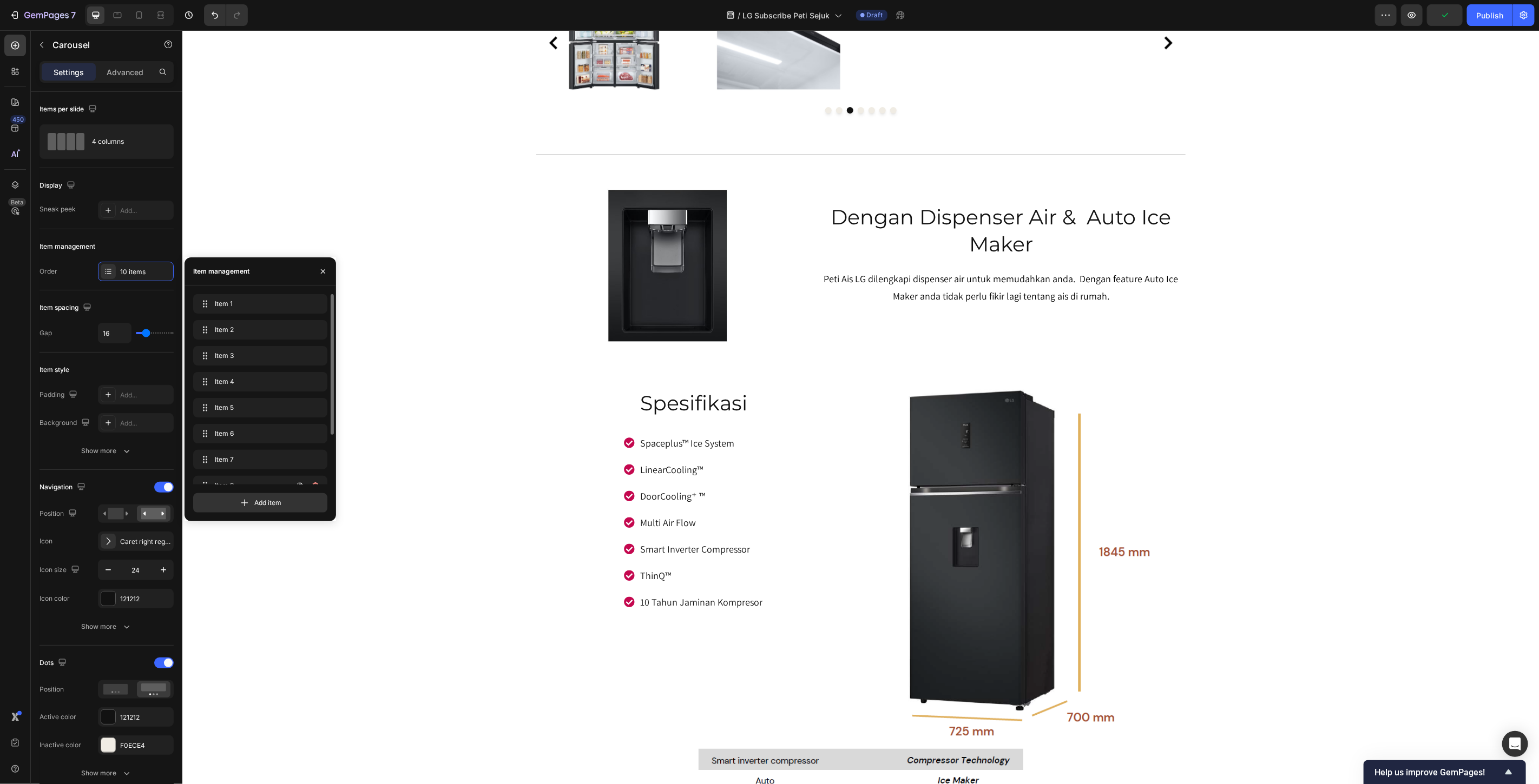
scroll to position [67, 0]
click at [252, 472] on span "Item 10" at bounding box center [252, 472] width 80 height 10
click at [314, 472] on icon "button" at bounding box center [315, 471] width 8 height 8
click at [314, 472] on div "Delete" at bounding box center [308, 472] width 20 height 10
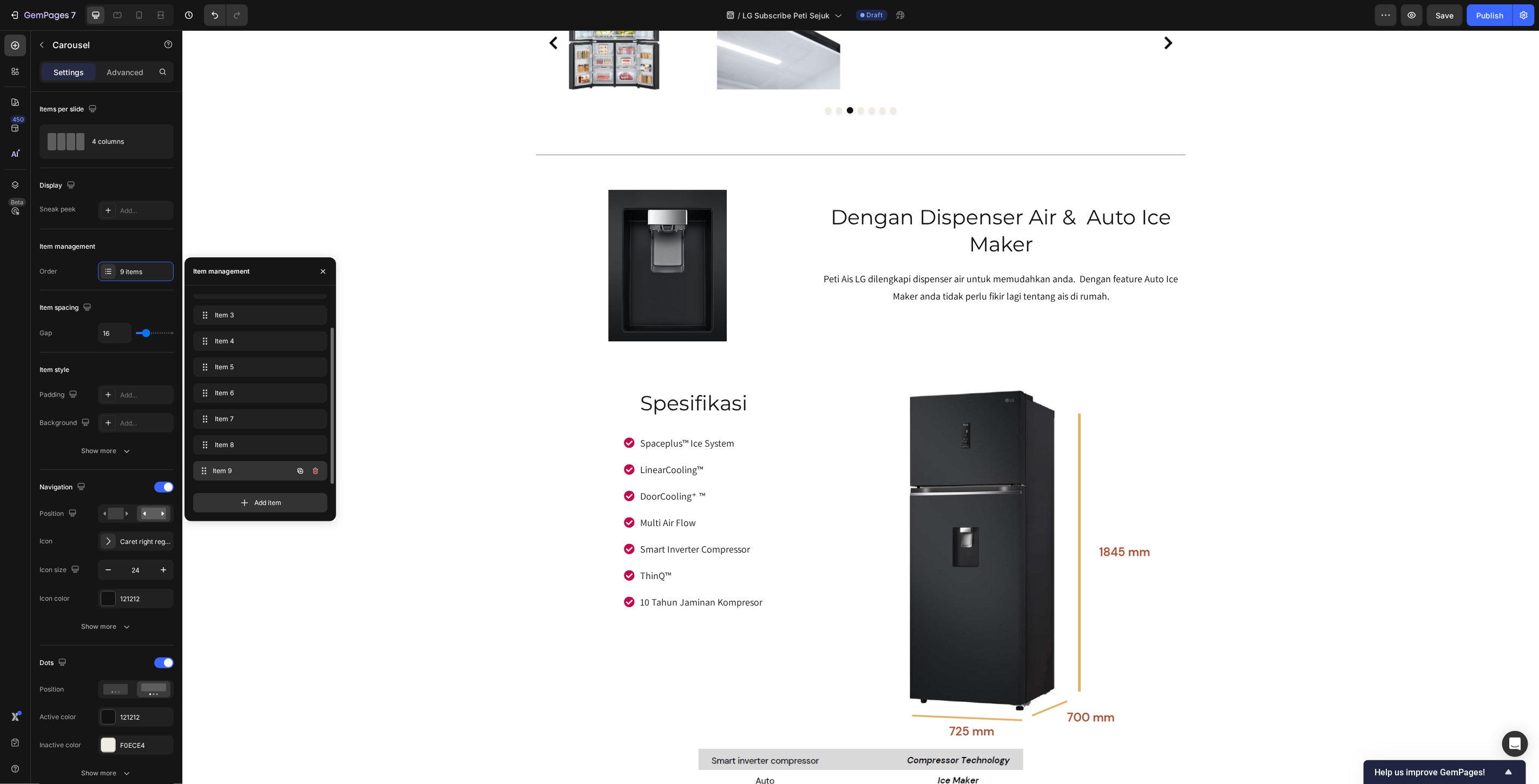
click at [246, 469] on span "Item 9" at bounding box center [252, 472] width 80 height 10
click at [314, 471] on icon "button" at bounding box center [315, 471] width 8 height 8
click at [314, 471] on div "Delete" at bounding box center [308, 472] width 20 height 10
click at [228, 469] on span "Item 8" at bounding box center [245, 472] width 61 height 10
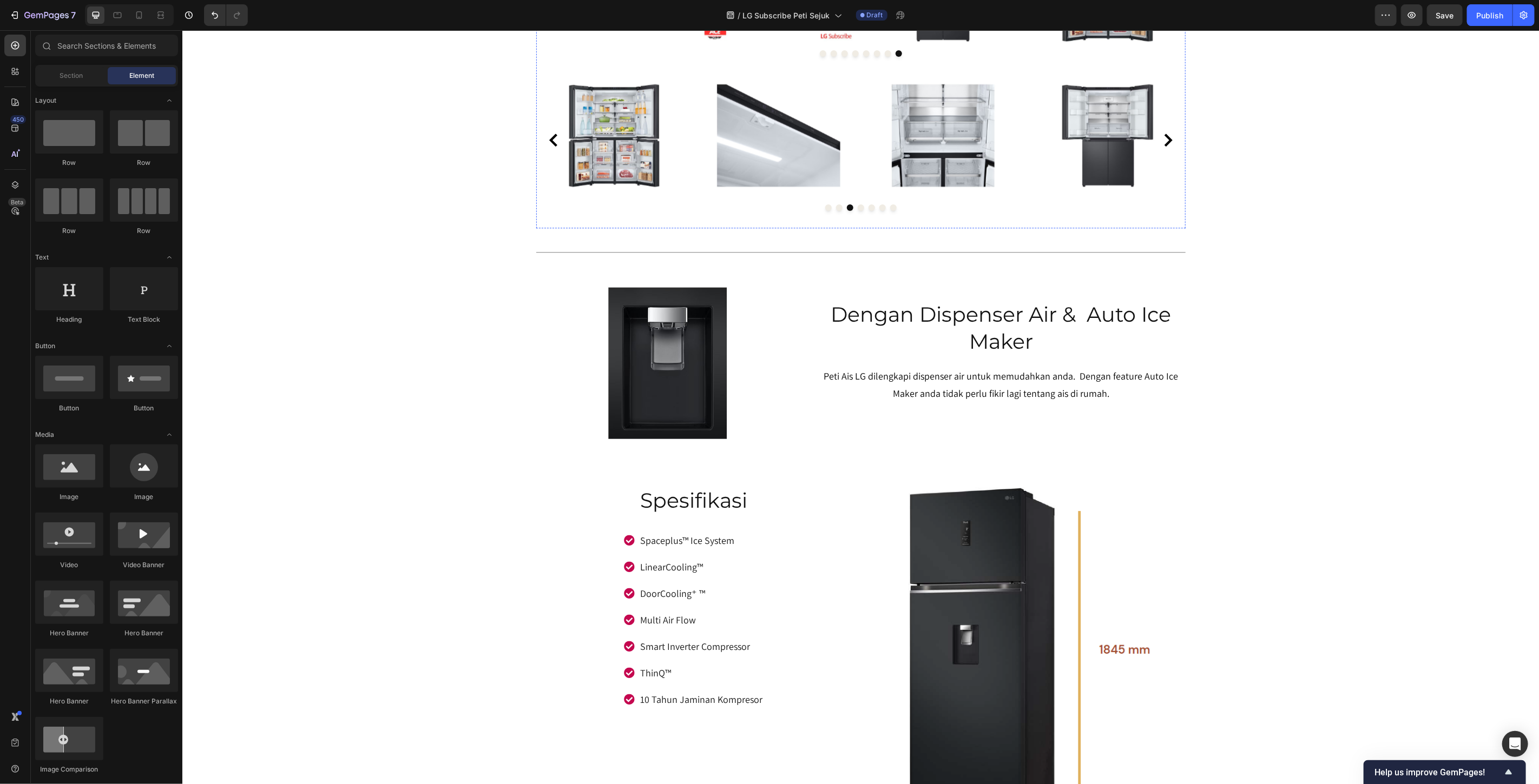
scroll to position [5621, 0]
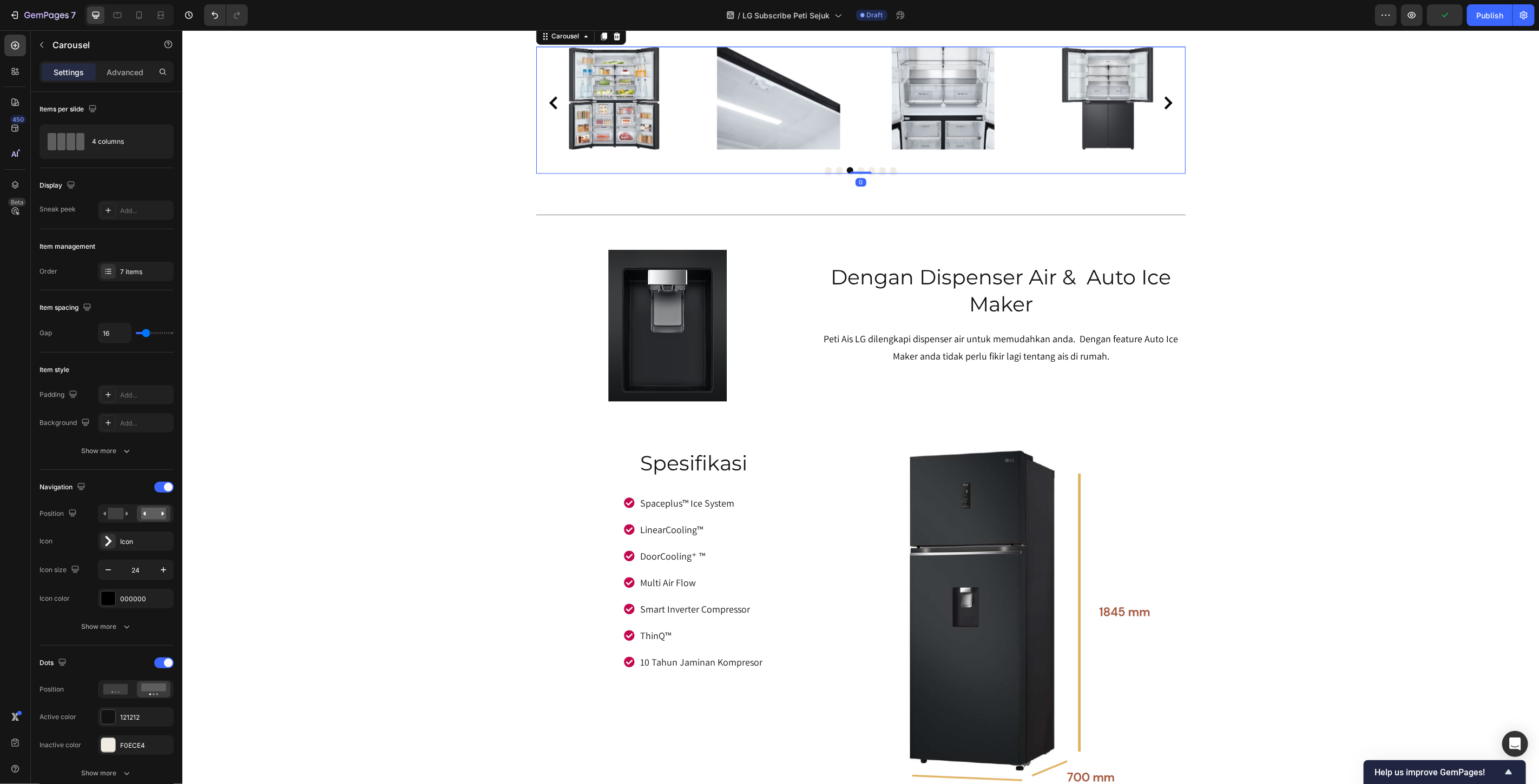
click at [689, 158] on div "Image Image Image Image Image Image Image" at bounding box center [860, 102] width 649 height 112
click at [613, 40] on icon at bounding box center [616, 35] width 7 height 7
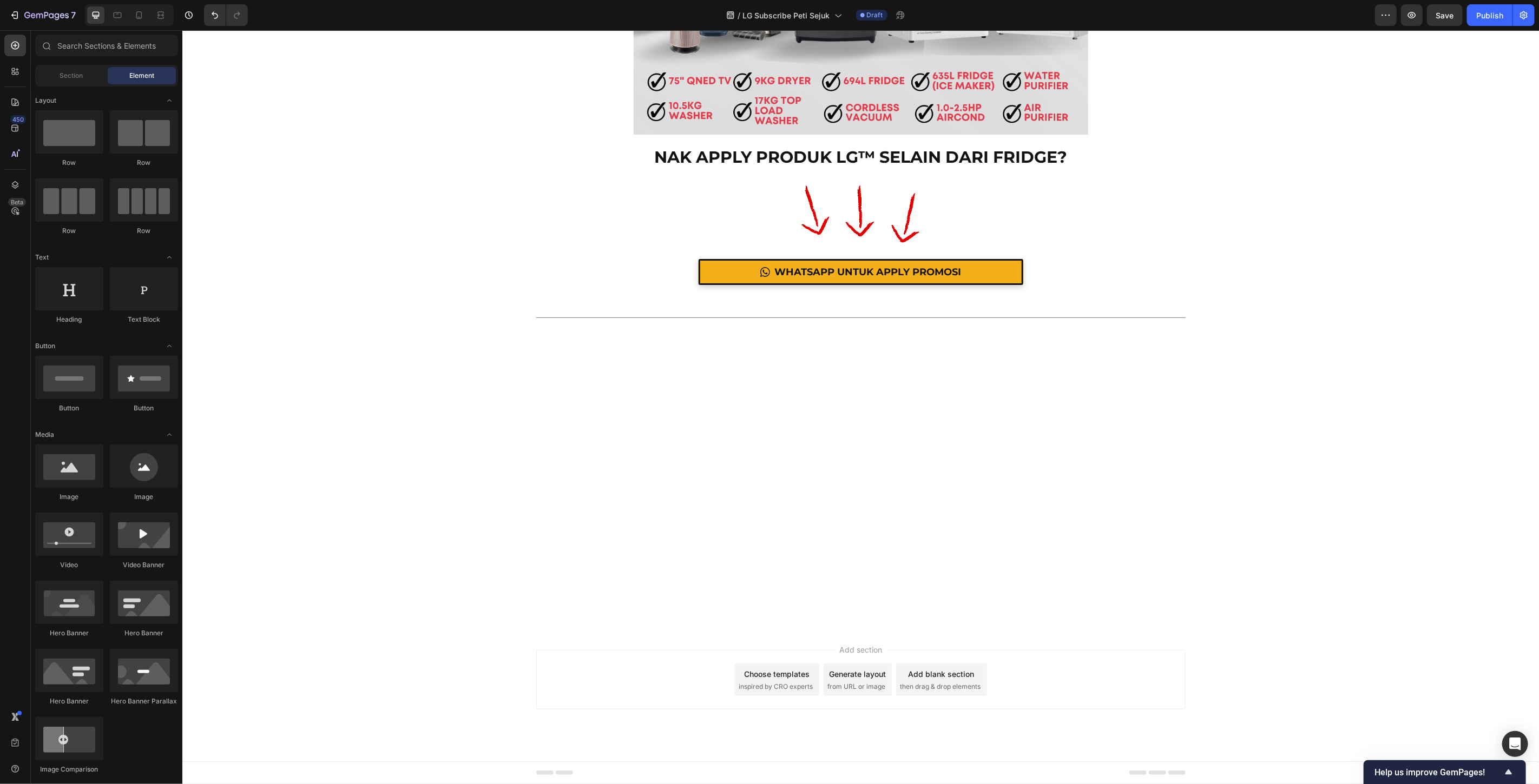
scroll to position [10129, 0]
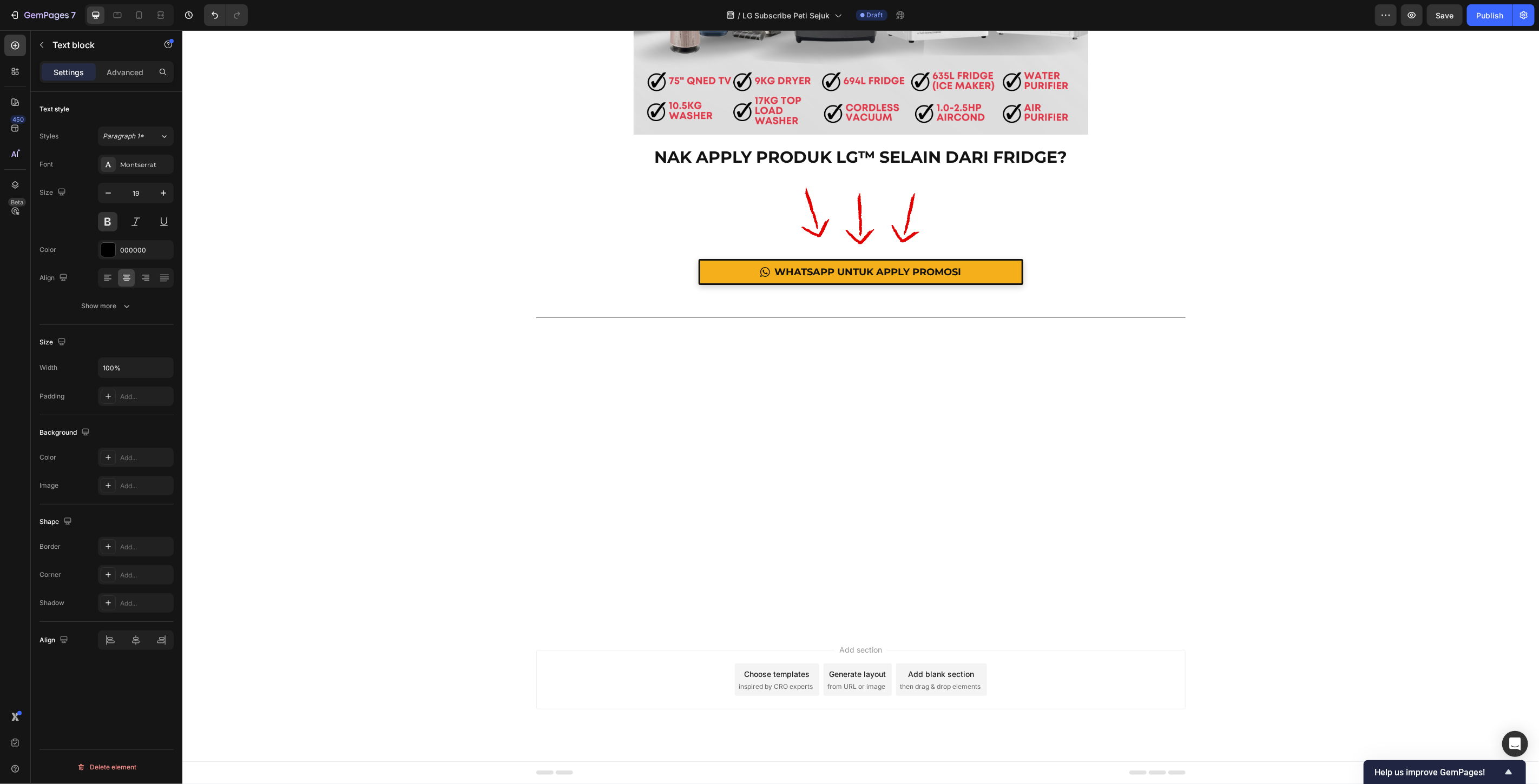
scroll to position [10248, 0]
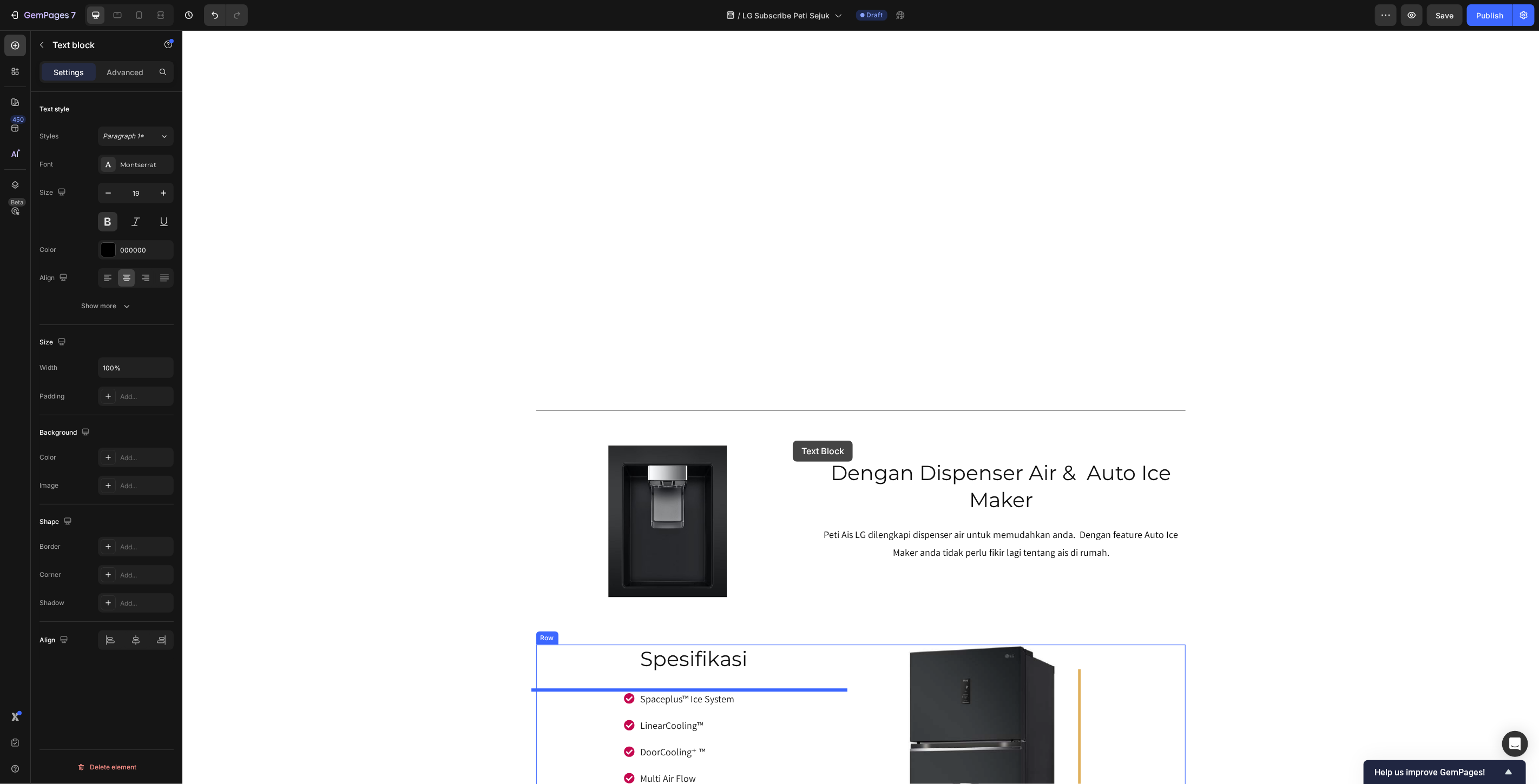
scroll to position [5616, 0]
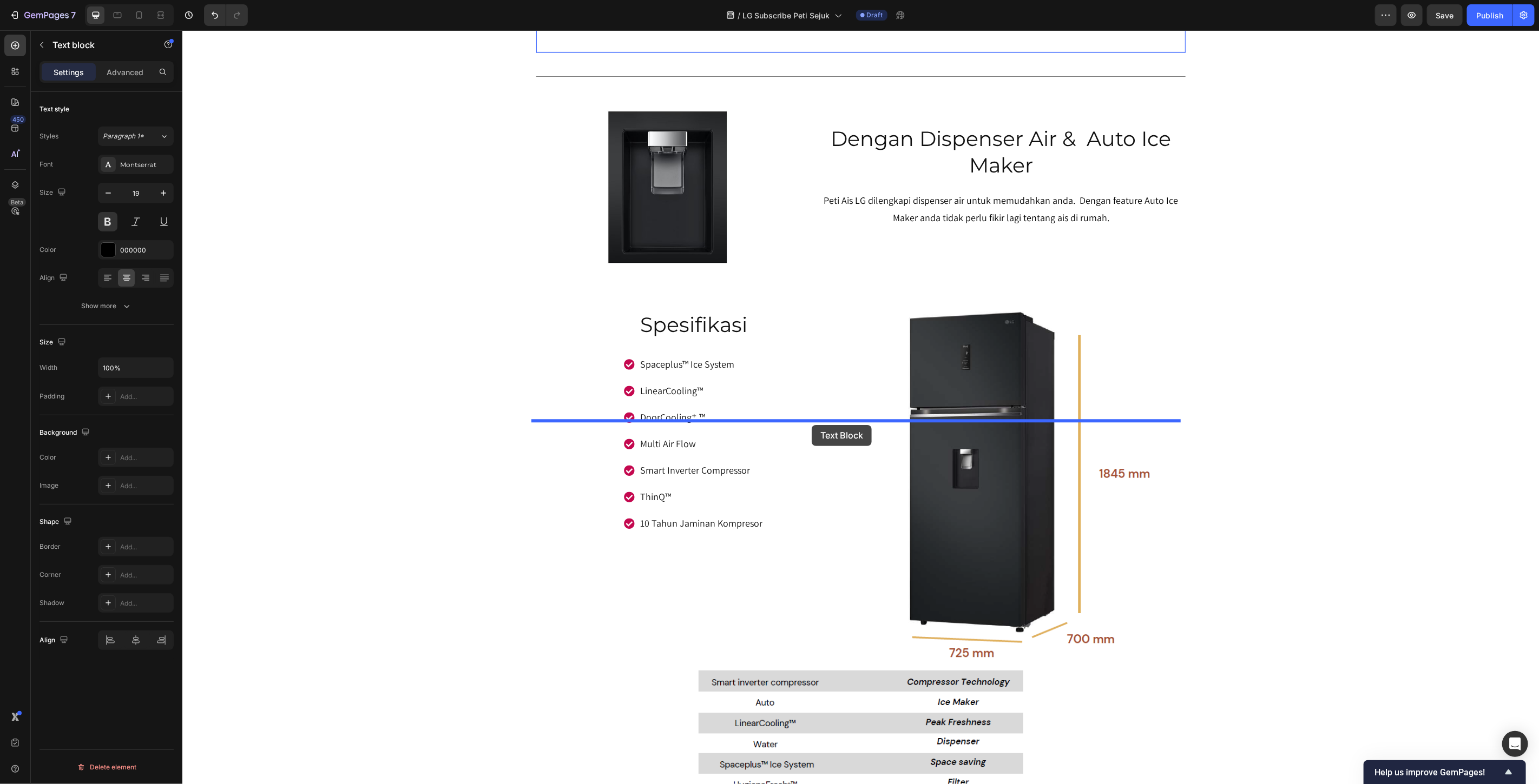
drag, startPoint x: 571, startPoint y: 485, endPoint x: 812, endPoint y: 425, distance: 248.4
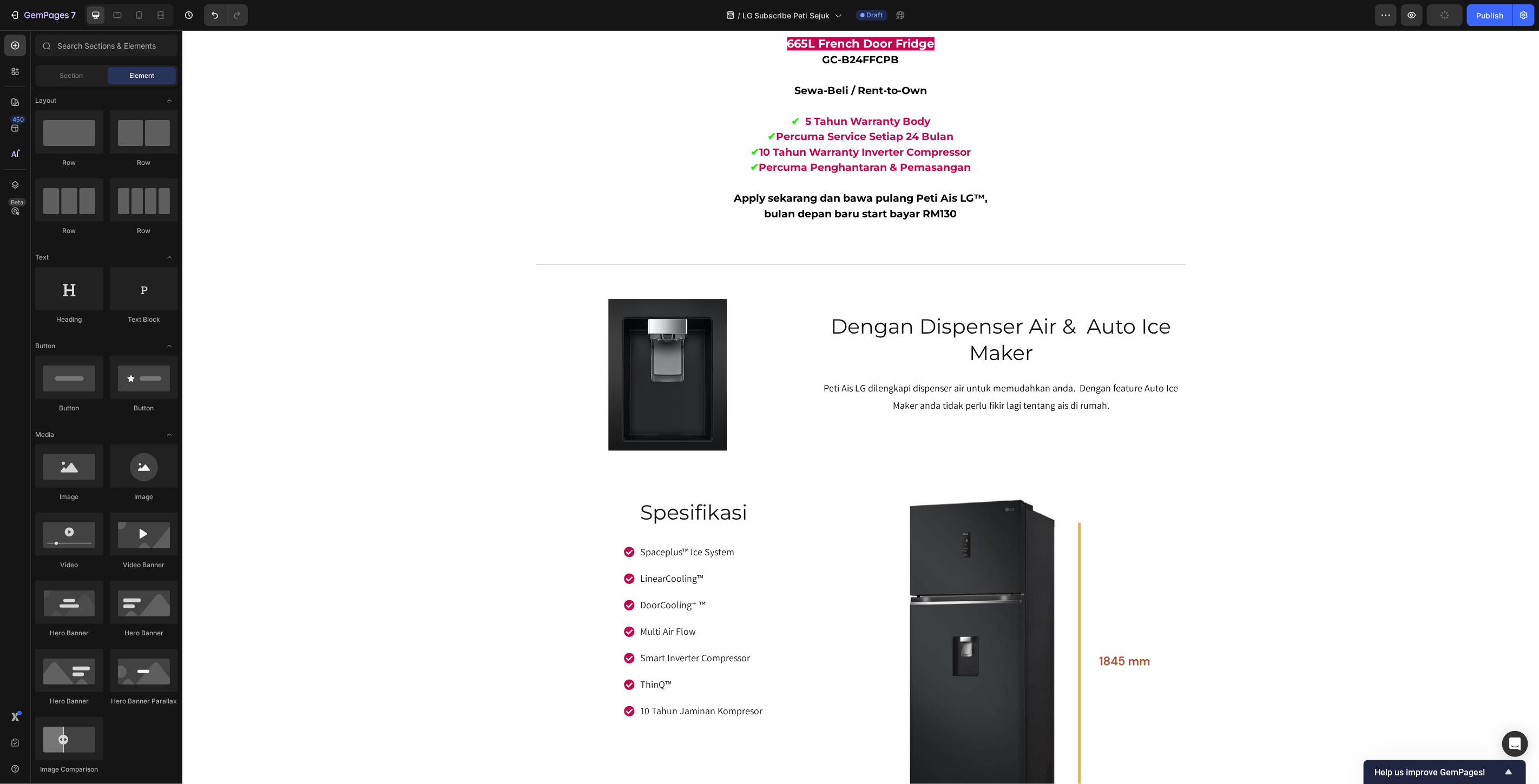
click at [1381, 397] on div "665l multi door fridge Heading GC-B24FFCPB Text block Image Image 🔥 PALING BESA…" at bounding box center [859, 617] width 1357 height 12361
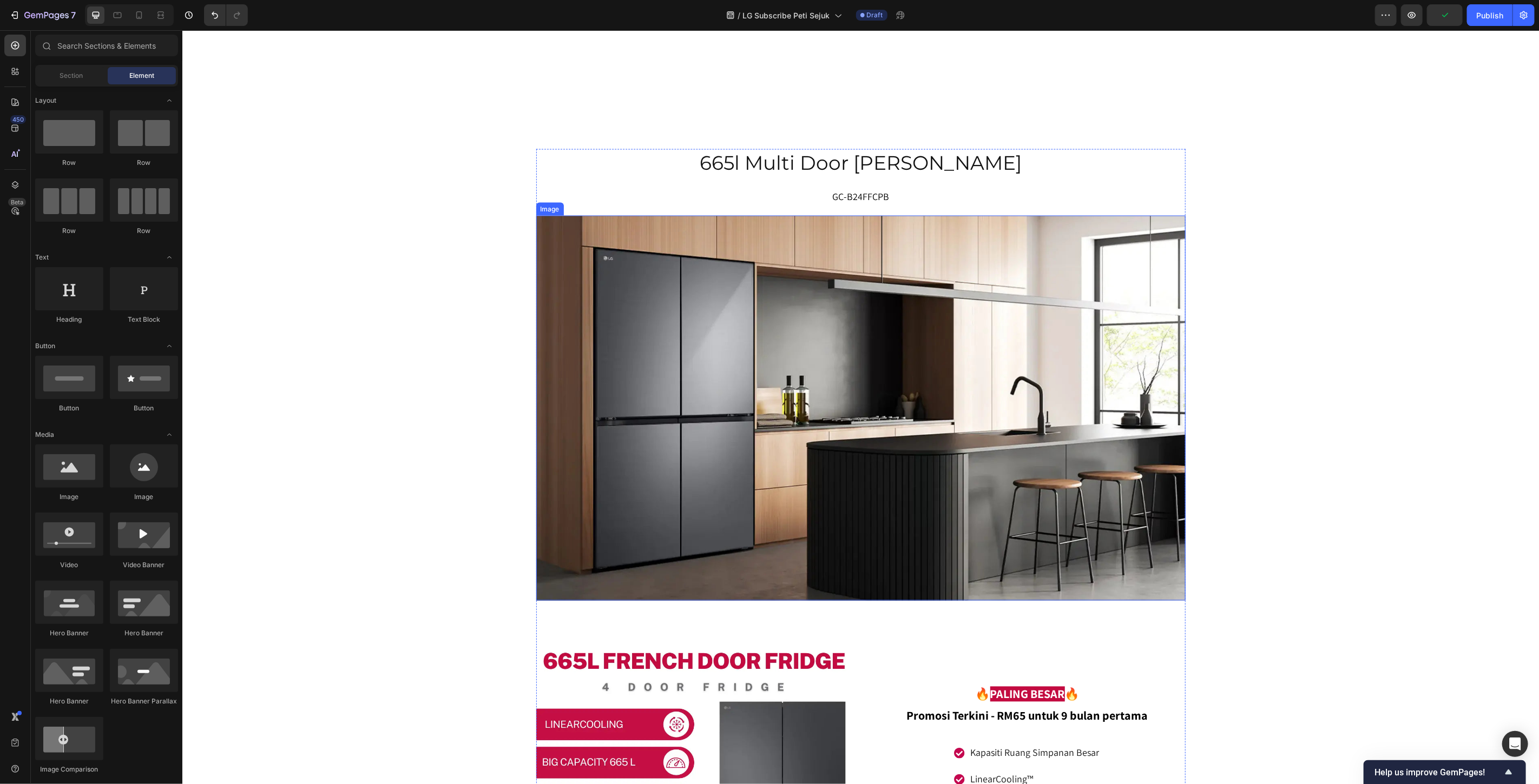
scroll to position [4625, 0]
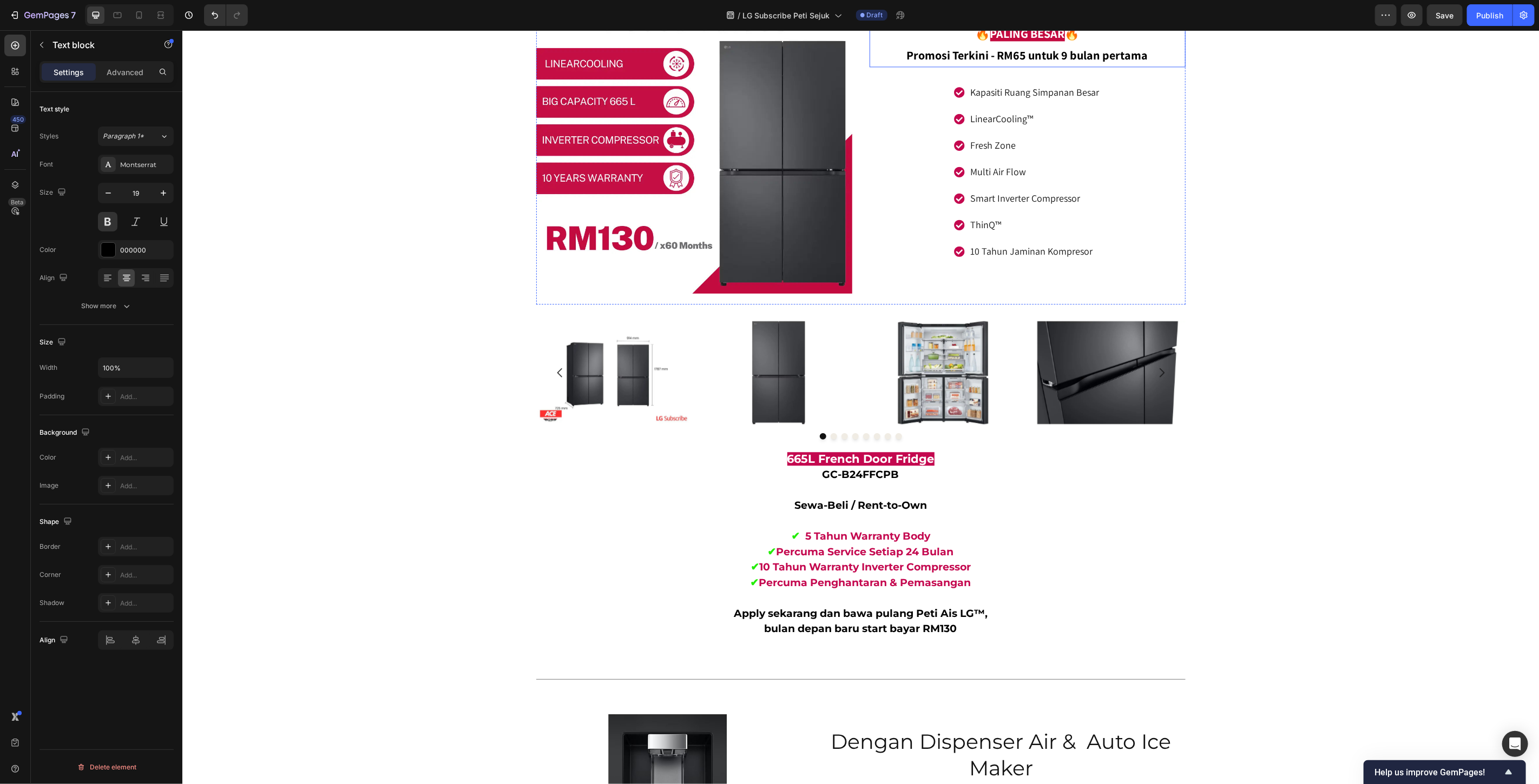
scroll to position [5887, 0]
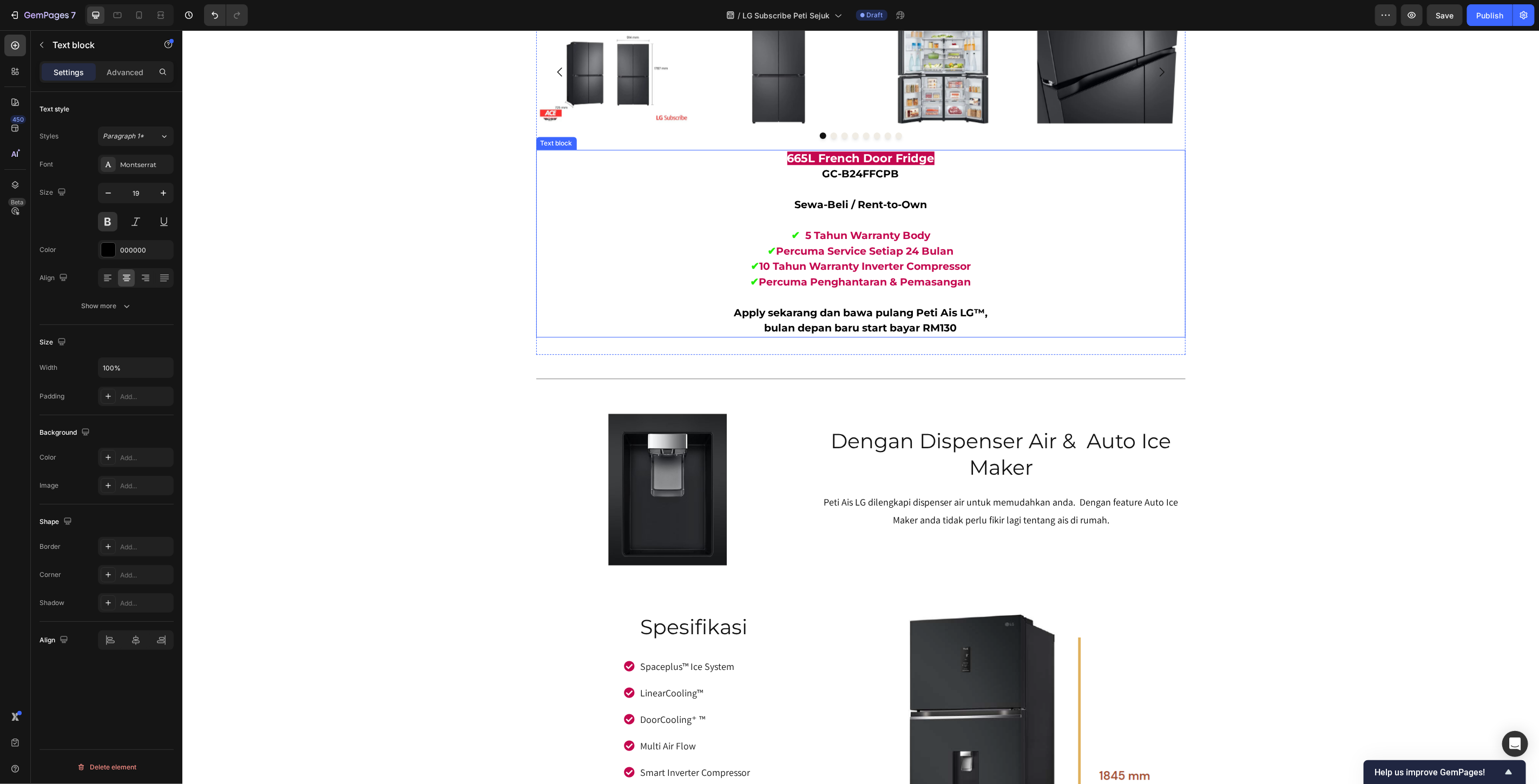
click at [1053, 213] on p at bounding box center [860, 220] width 647 height 16
click at [964, 322] on p "bulan depan baru start bayar RM130" at bounding box center [860, 327] width 647 height 16
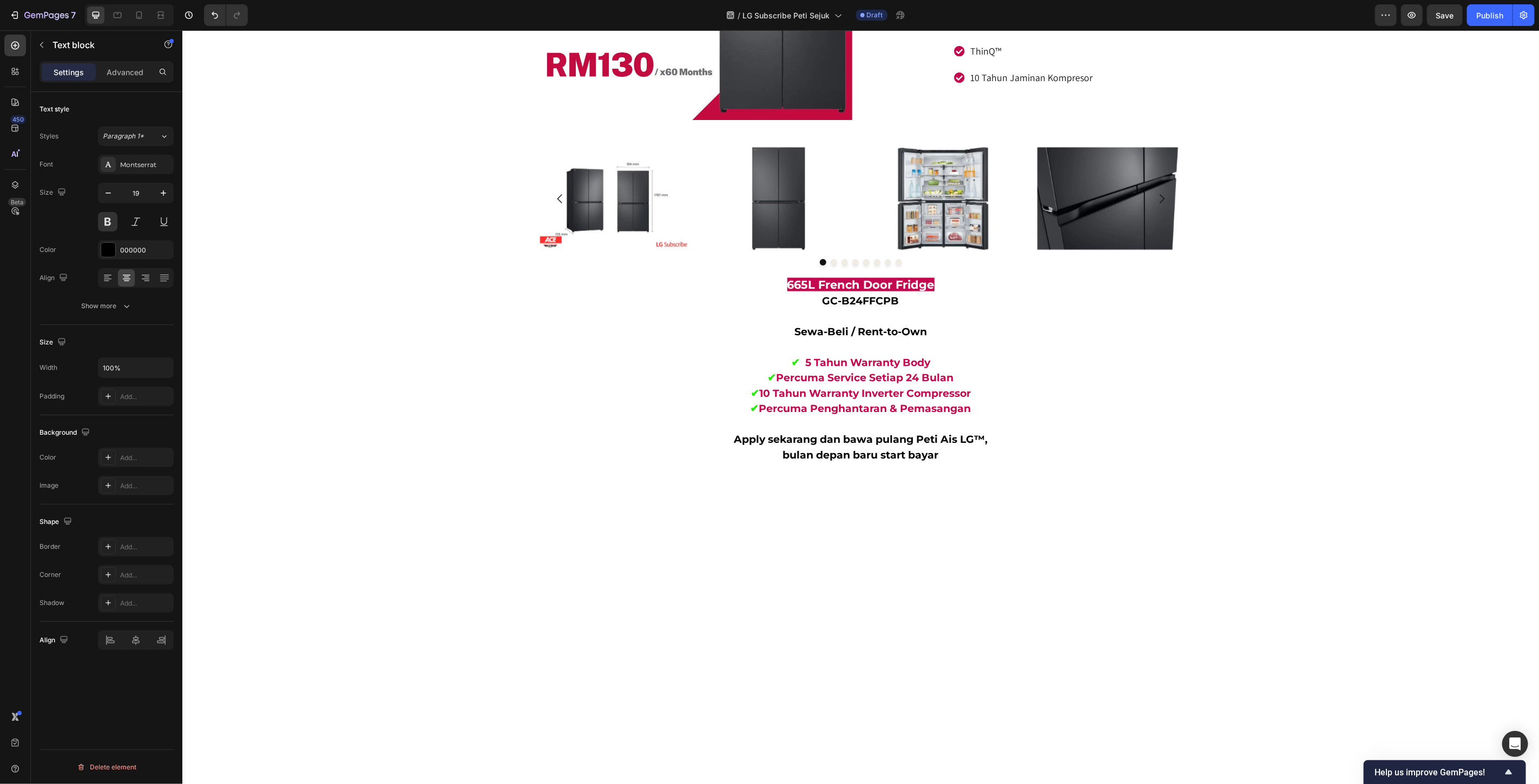
scroll to position [4415, 0]
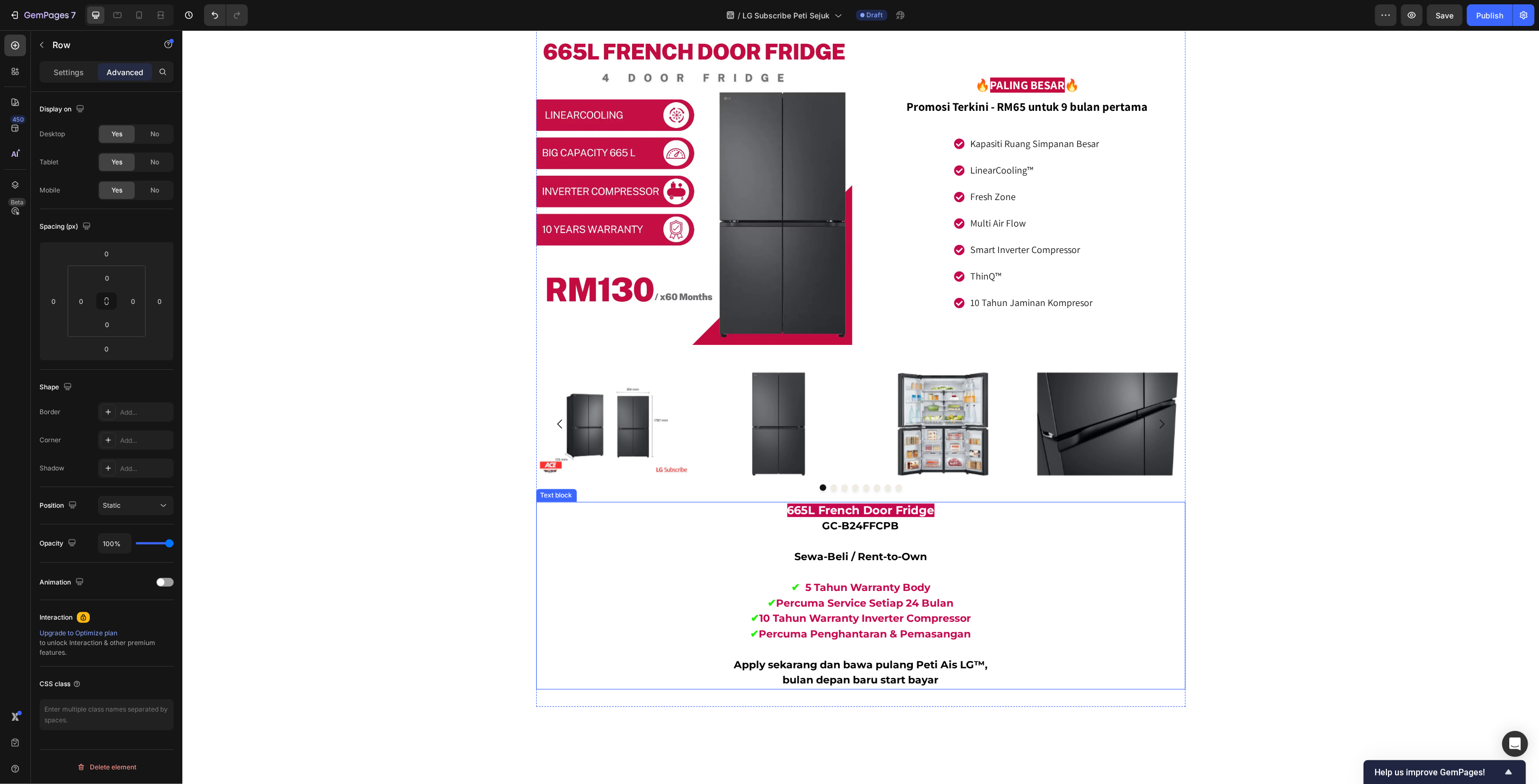
scroll to position [5556, 0]
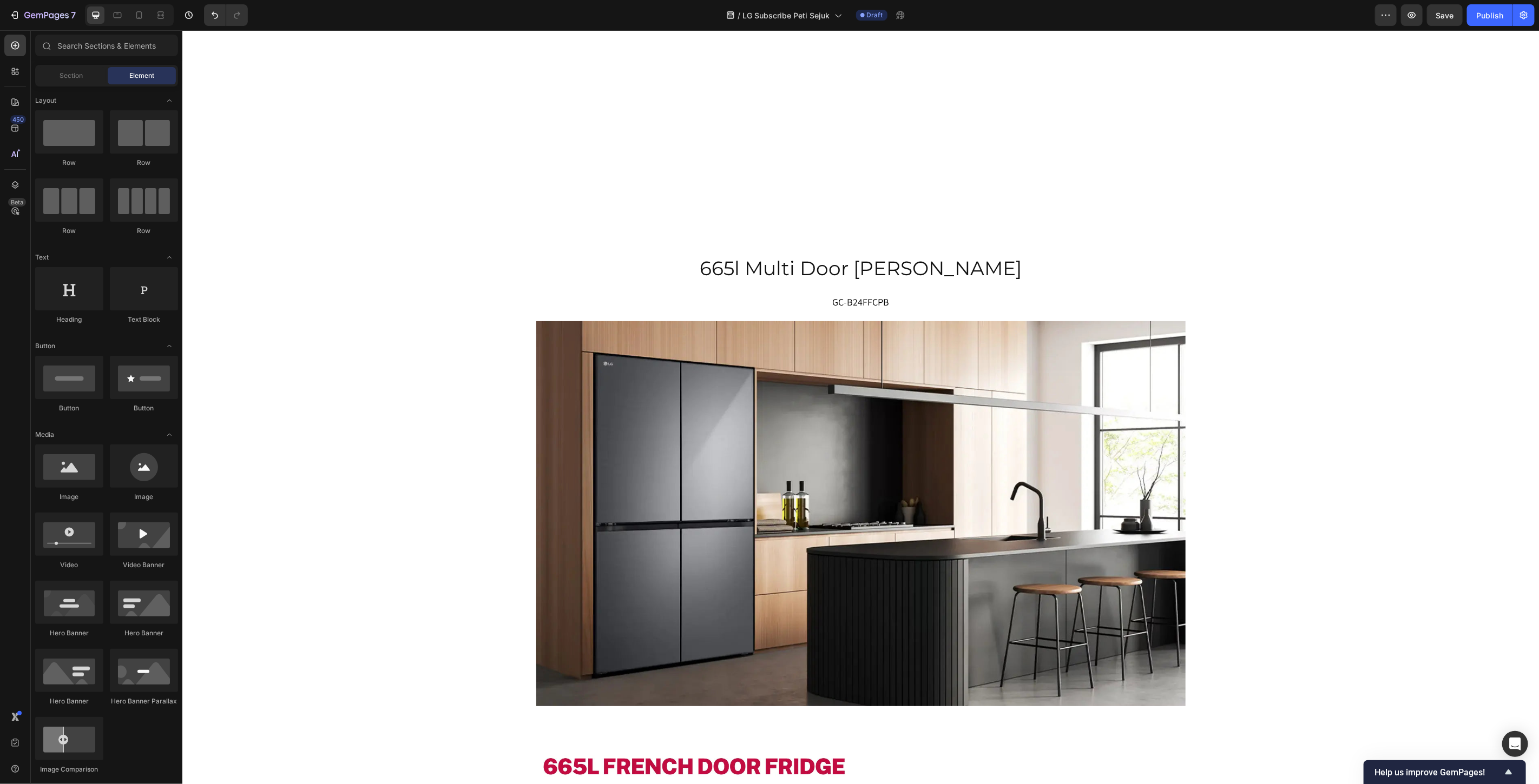
scroll to position [4805, 0]
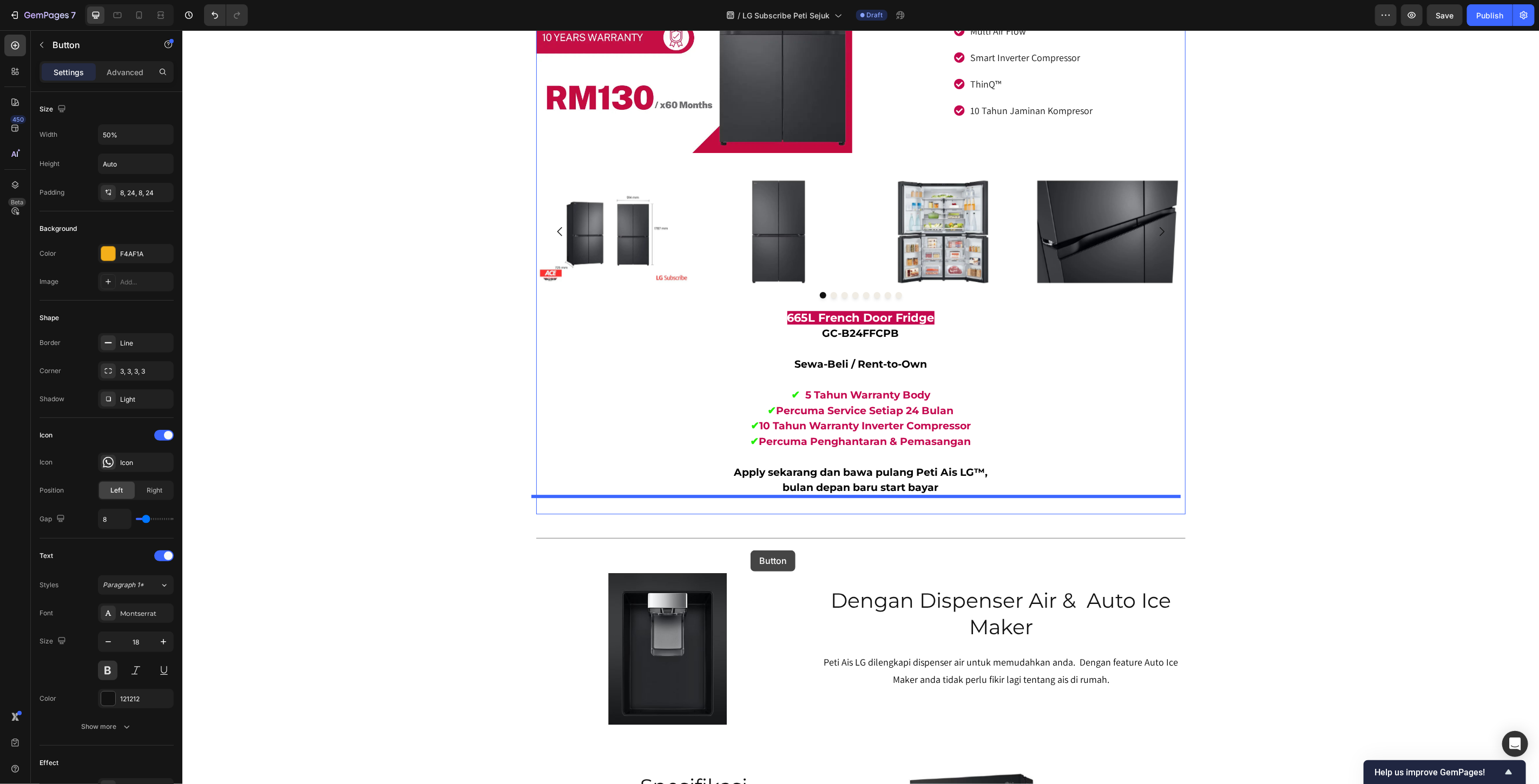
scroll to position [5887, 0]
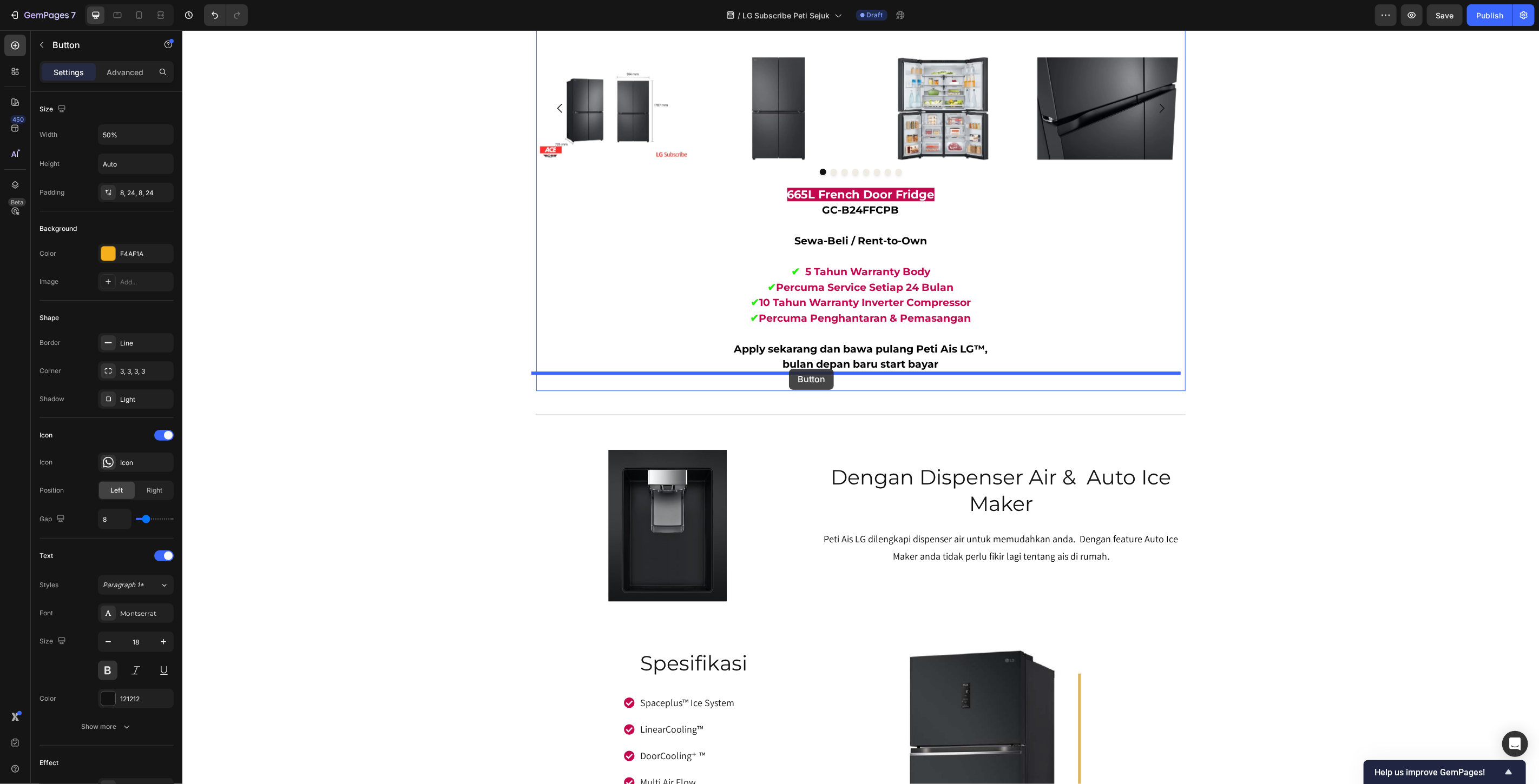
drag, startPoint x: 559, startPoint y: 184, endPoint x: 788, endPoint y: 369, distance: 294.4
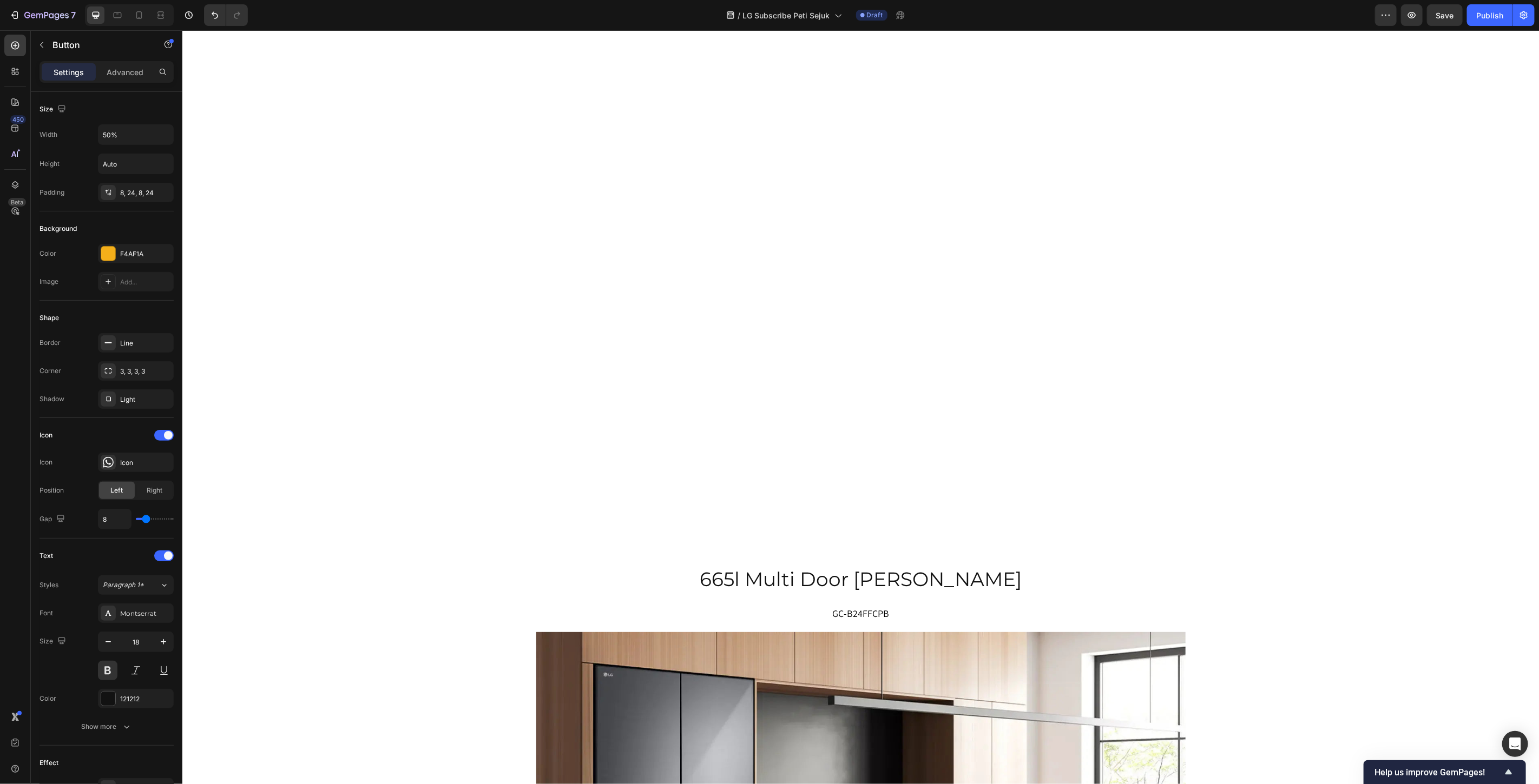
scroll to position [4536, 0]
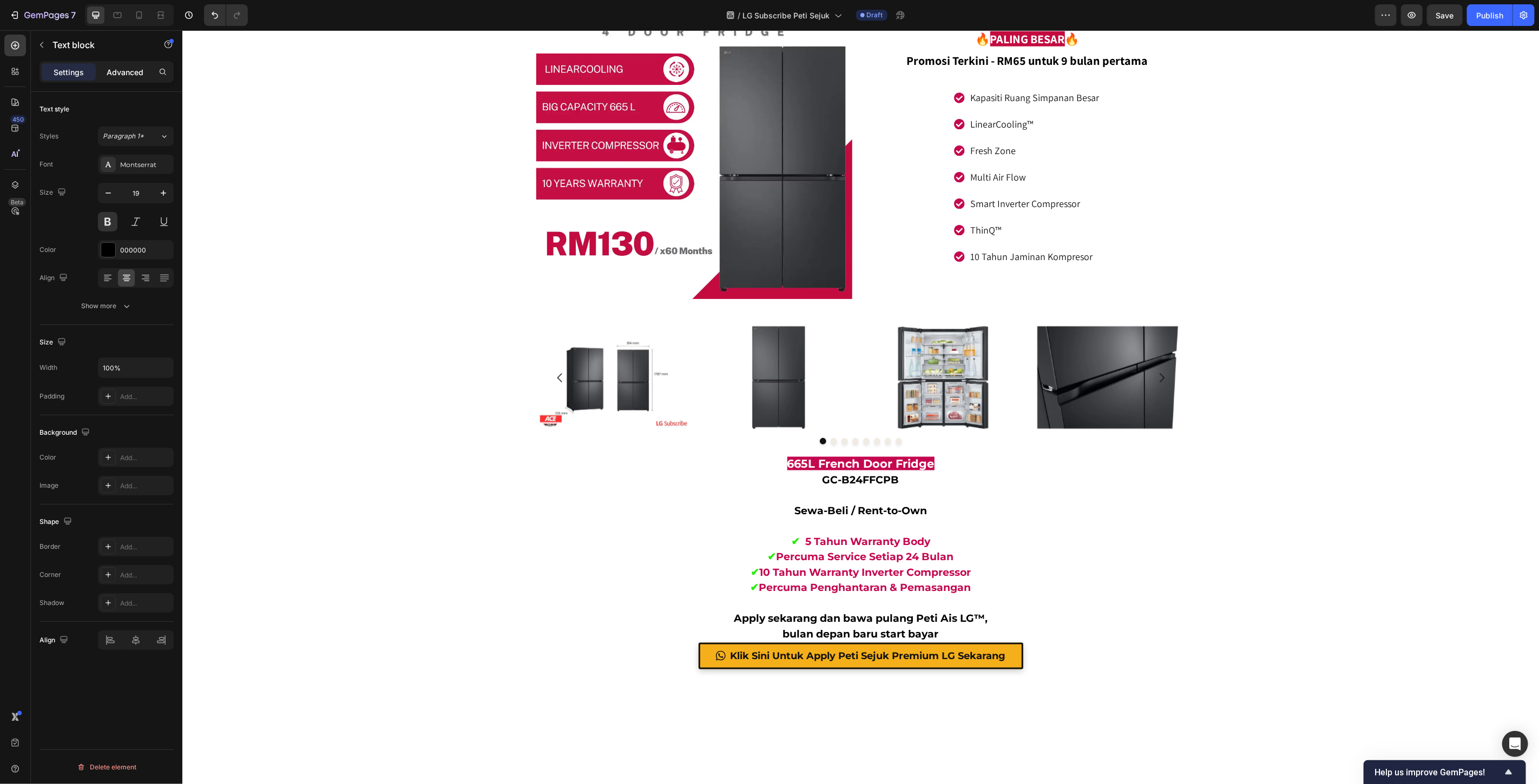
click at [110, 68] on p "Advanced" at bounding box center [125, 73] width 37 height 12
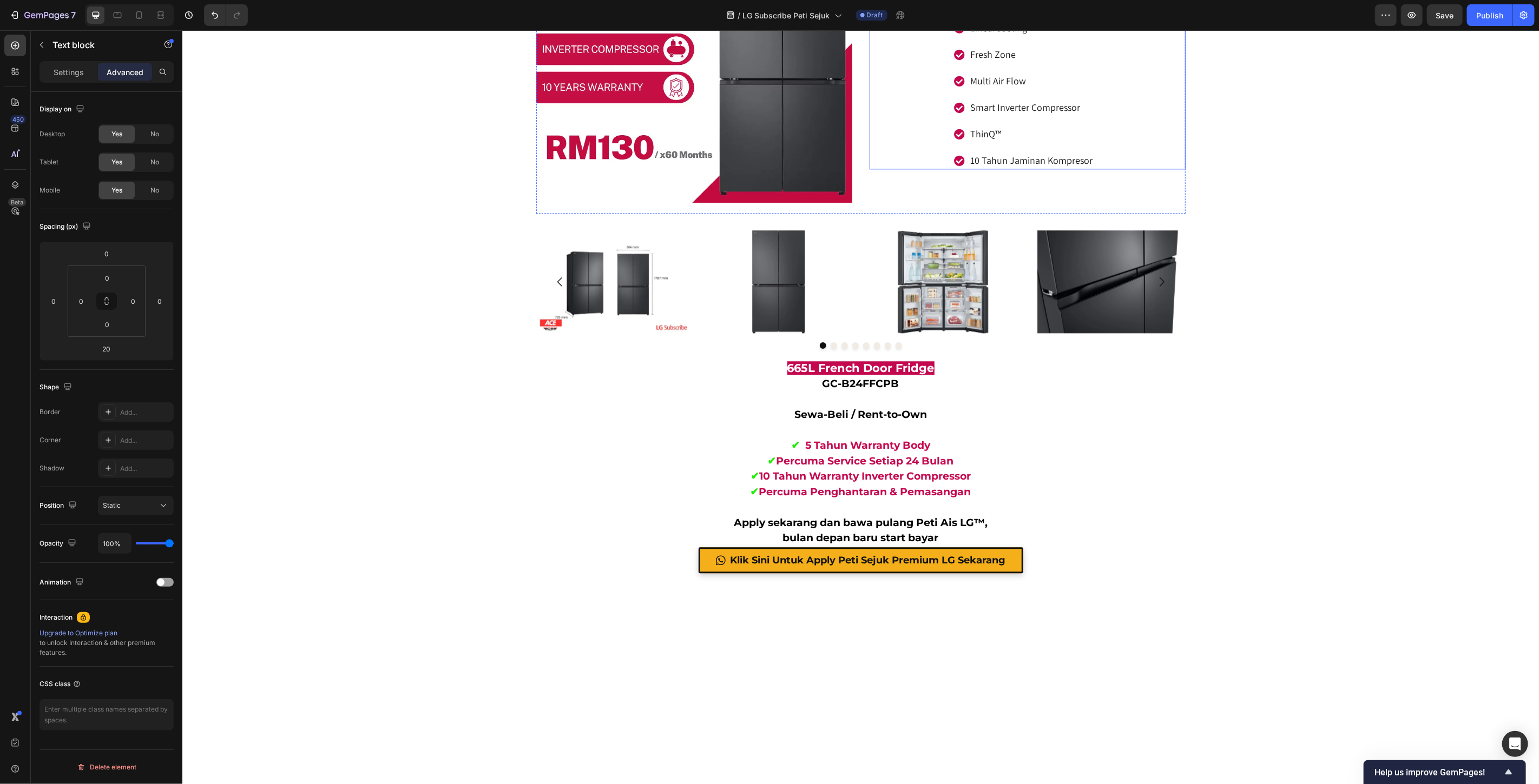
scroll to position [5678, 0]
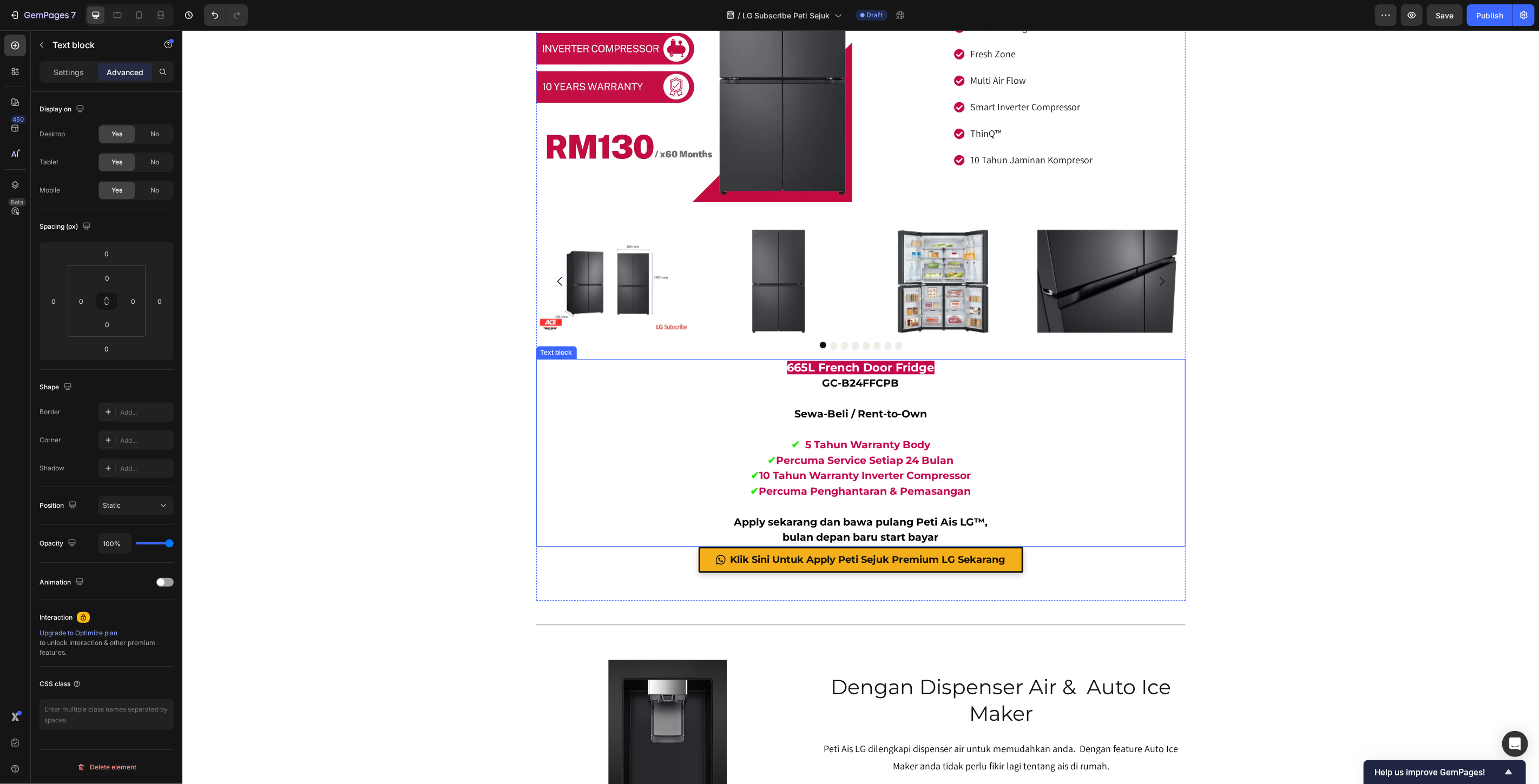
click at [1047, 481] on p "✔ 10 Tahun Warranty Inverter Compressor" at bounding box center [860, 476] width 647 height 16
click at [110, 345] on input "0" at bounding box center [106, 349] width 21 height 16
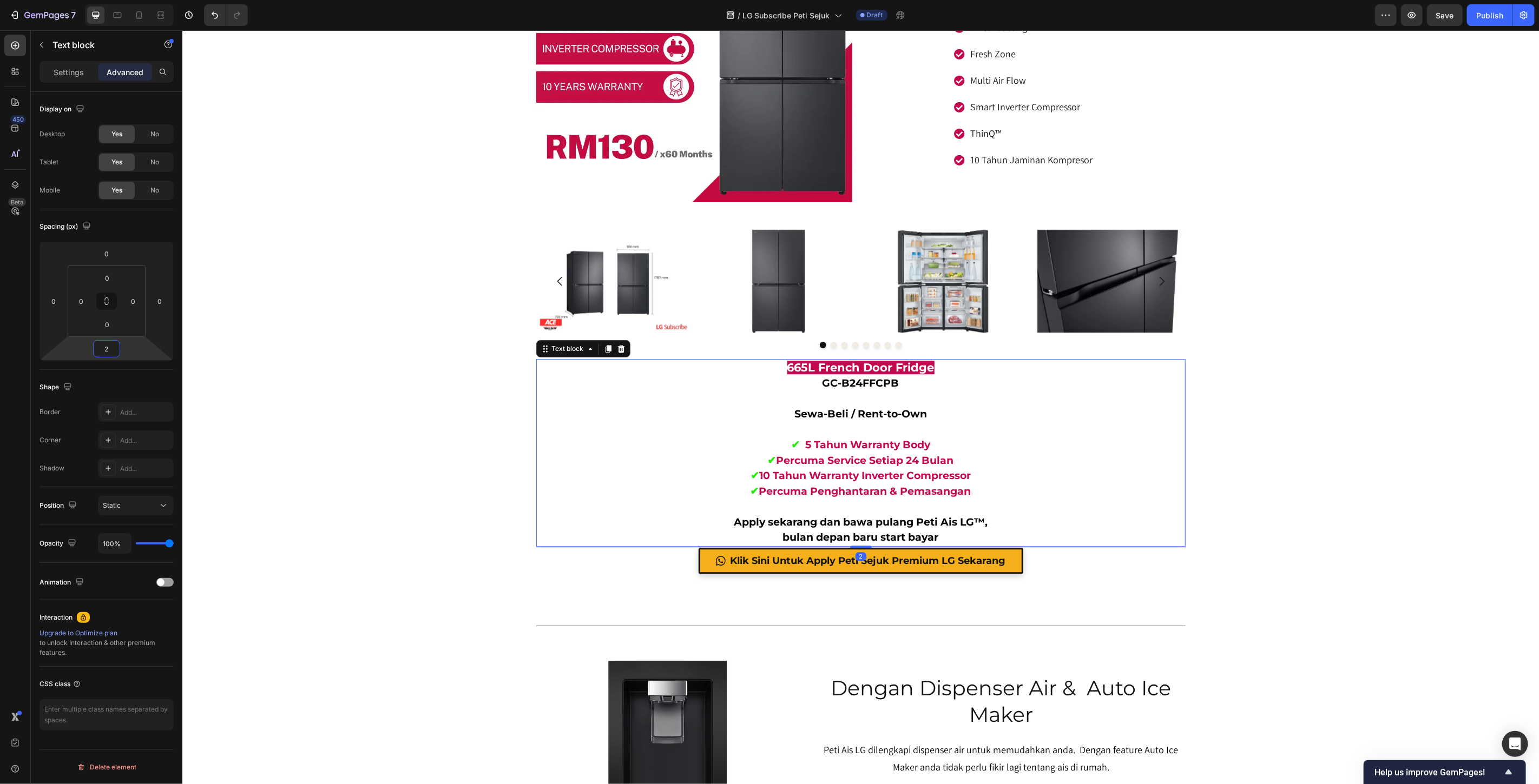
type input "20"
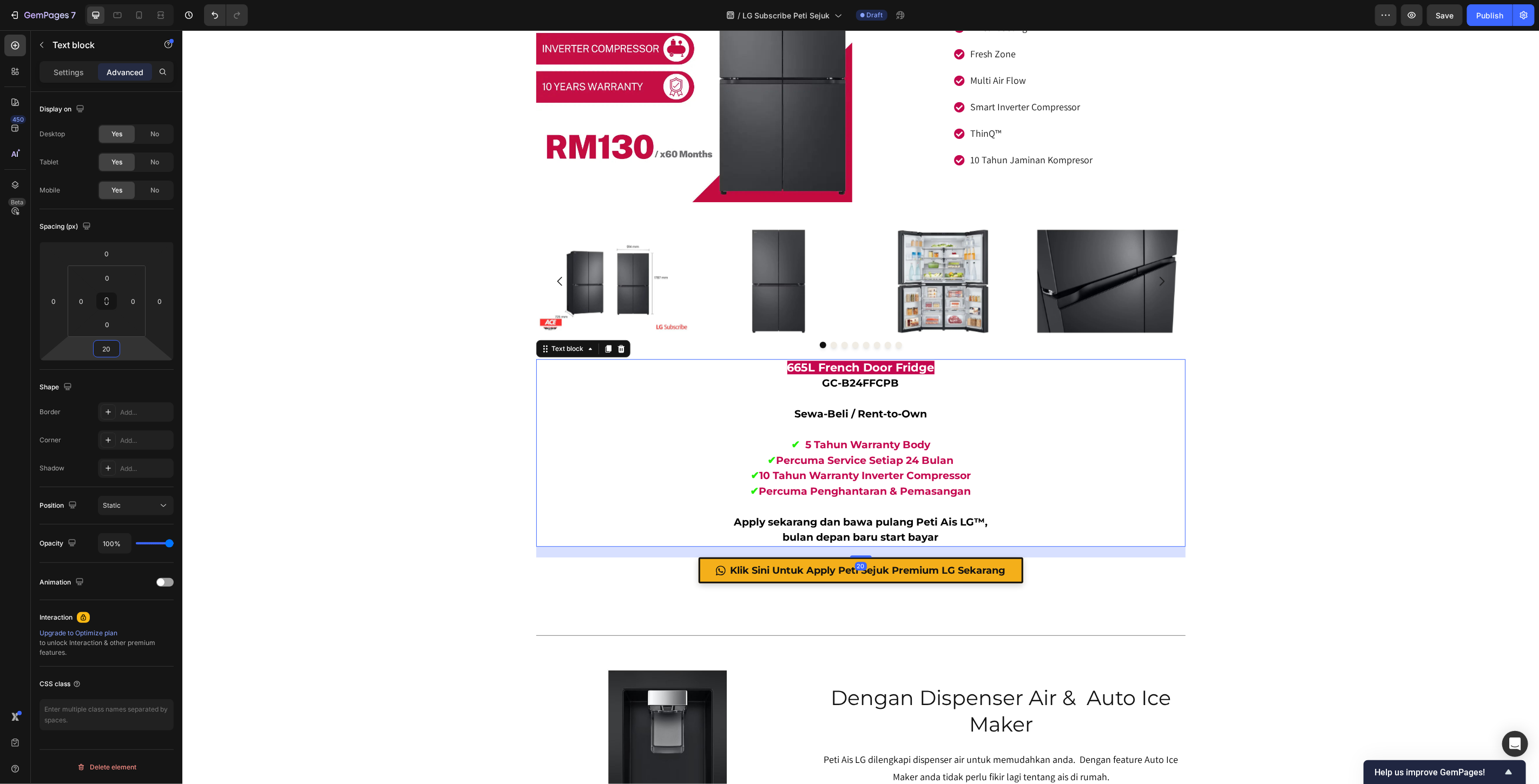
click at [1328, 490] on div "665l multi door fridge Heading GC-B24FFCPB Text block Image Image 🔥 PALING BESA…" at bounding box center [859, 771] width 1357 height 12794
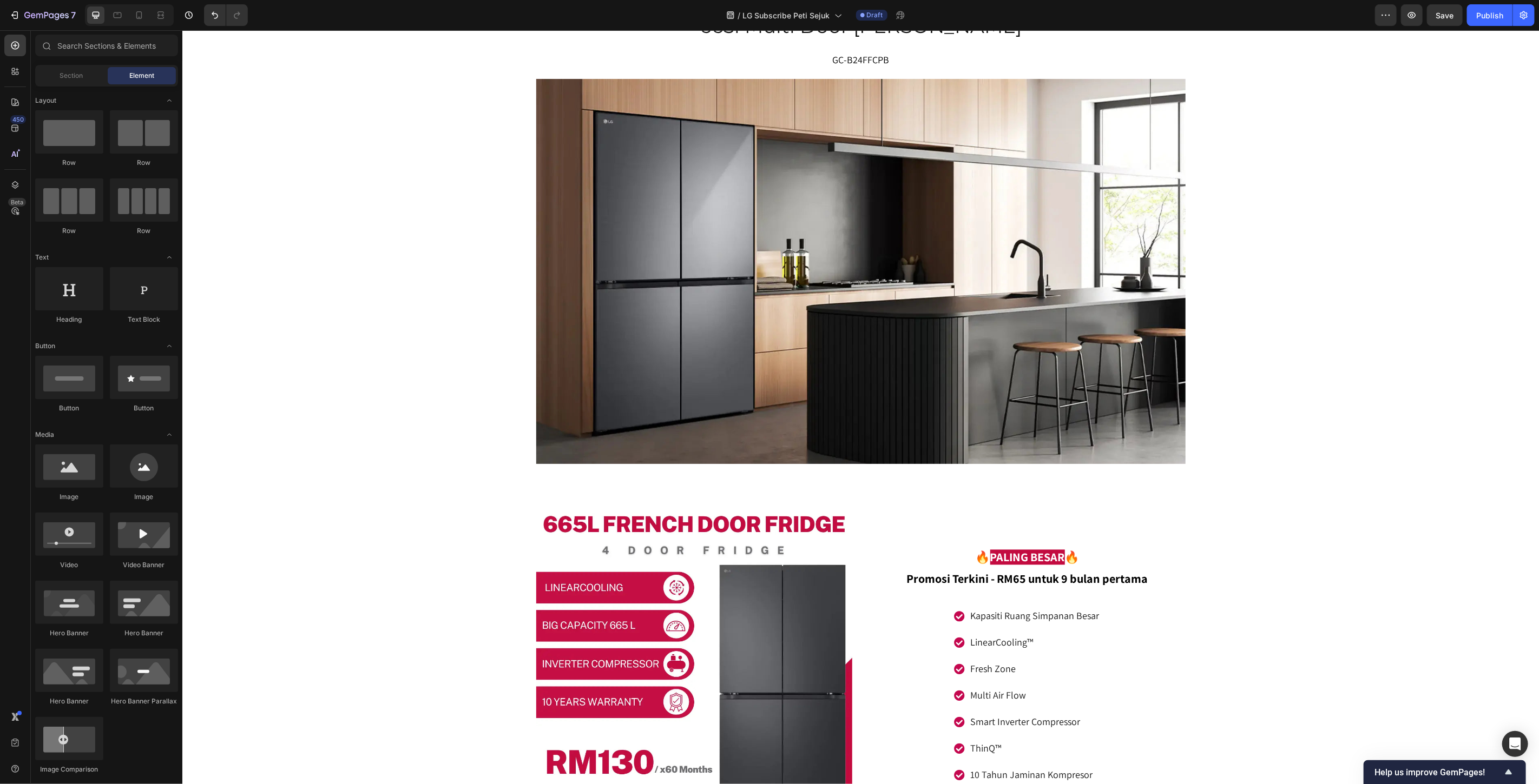
scroll to position [4852, 0]
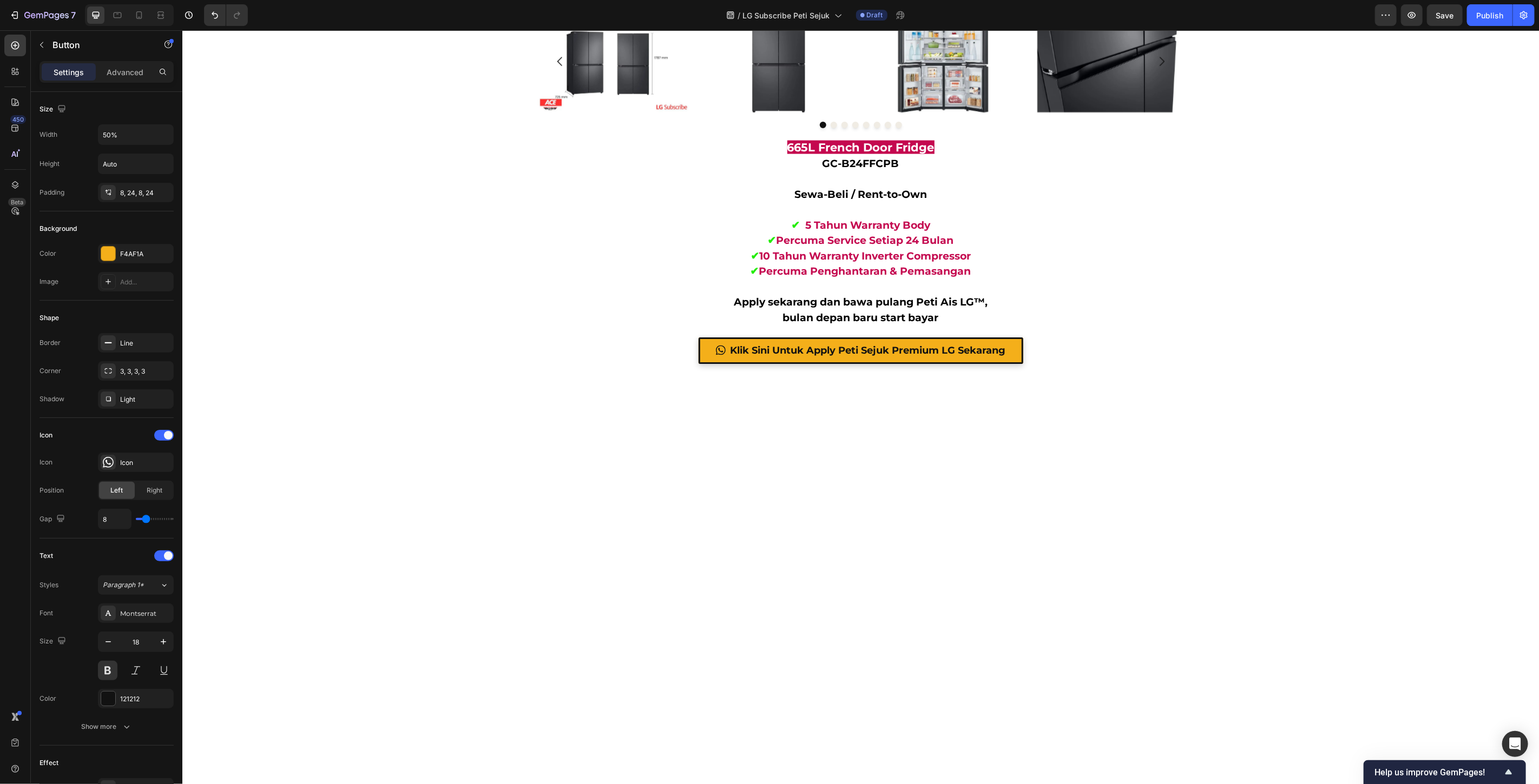
click at [120, 72] on p "Advanced" at bounding box center [125, 73] width 37 height 12
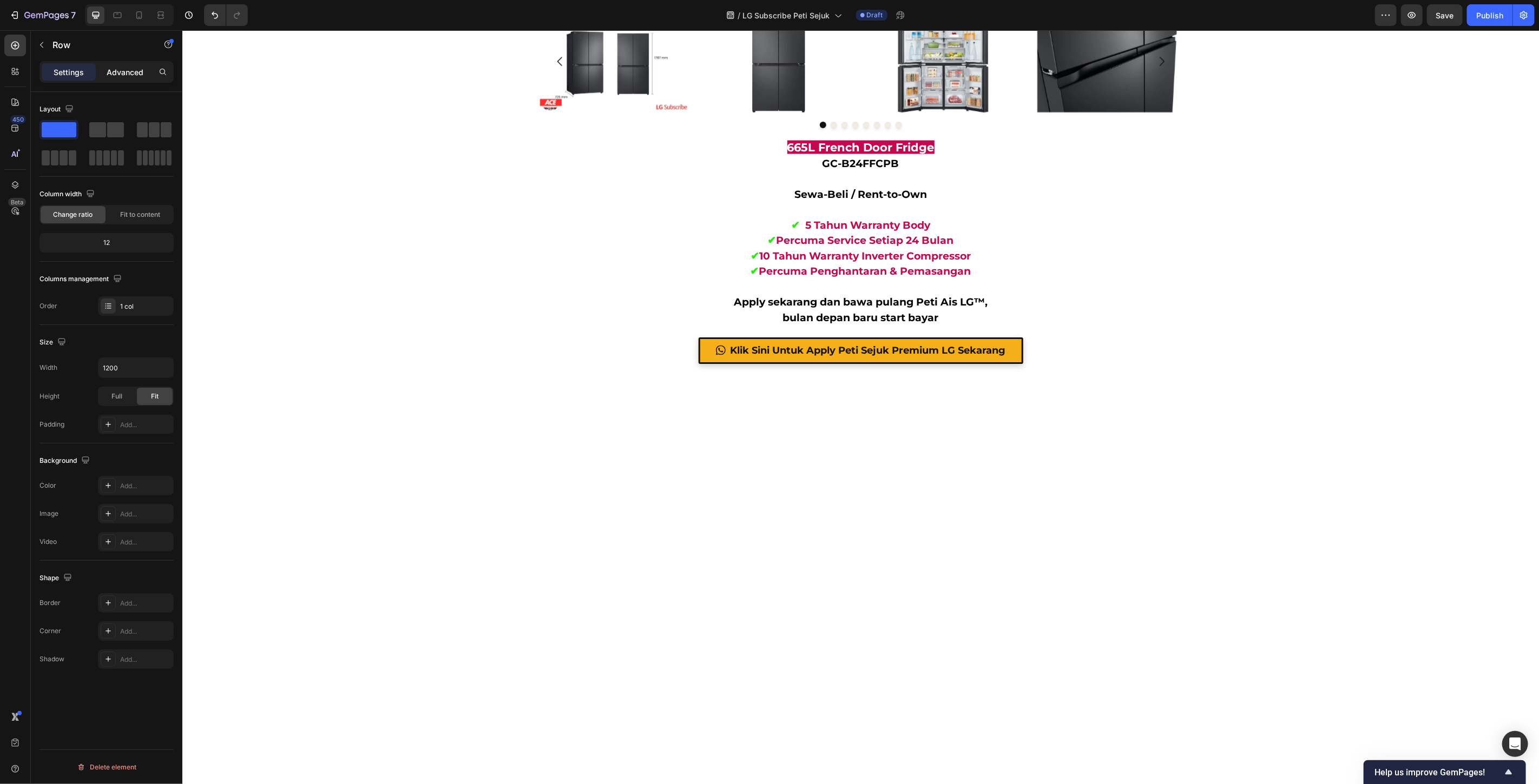
click at [118, 69] on p "Advanced" at bounding box center [125, 73] width 37 height 12
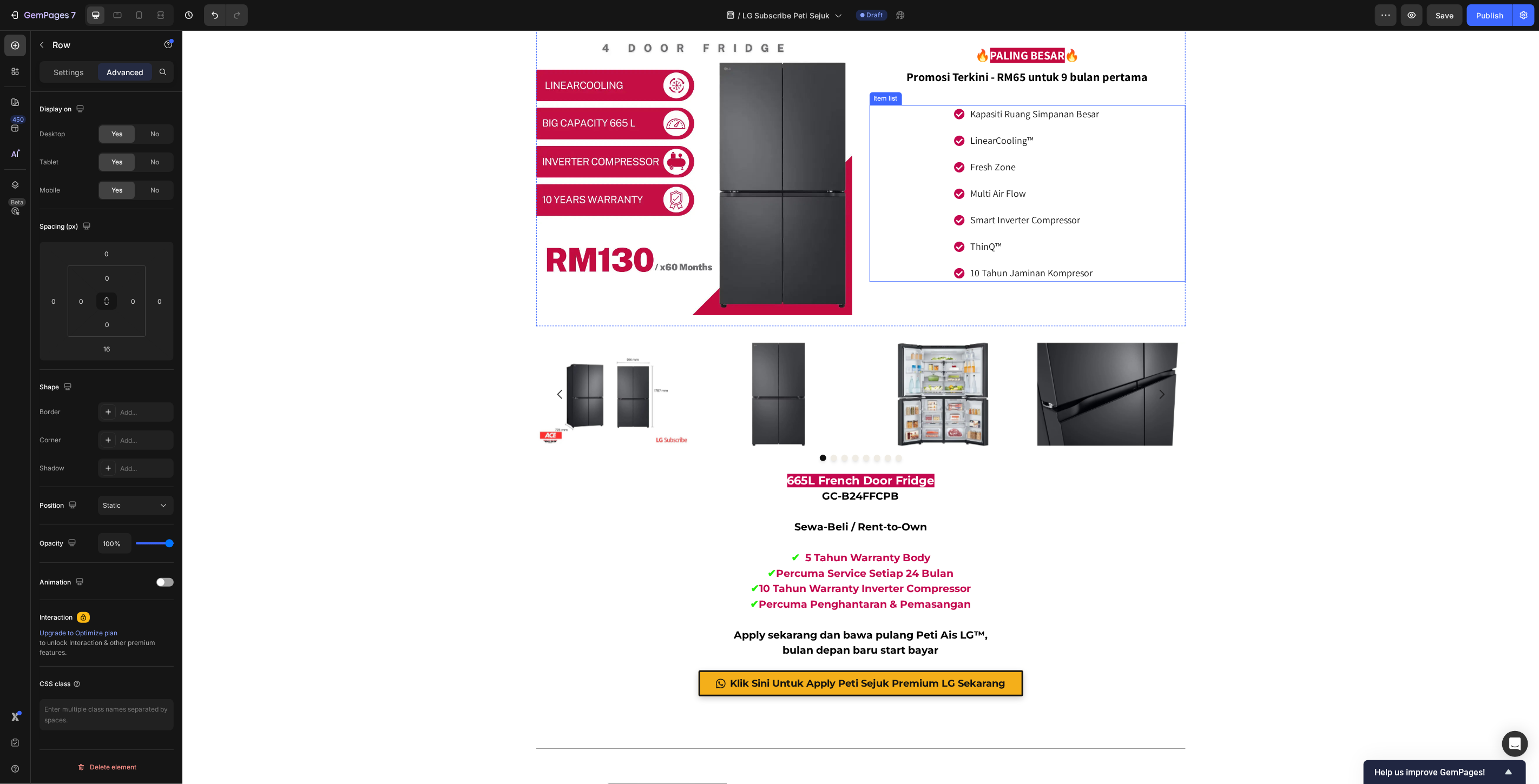
scroll to position [5814, 0]
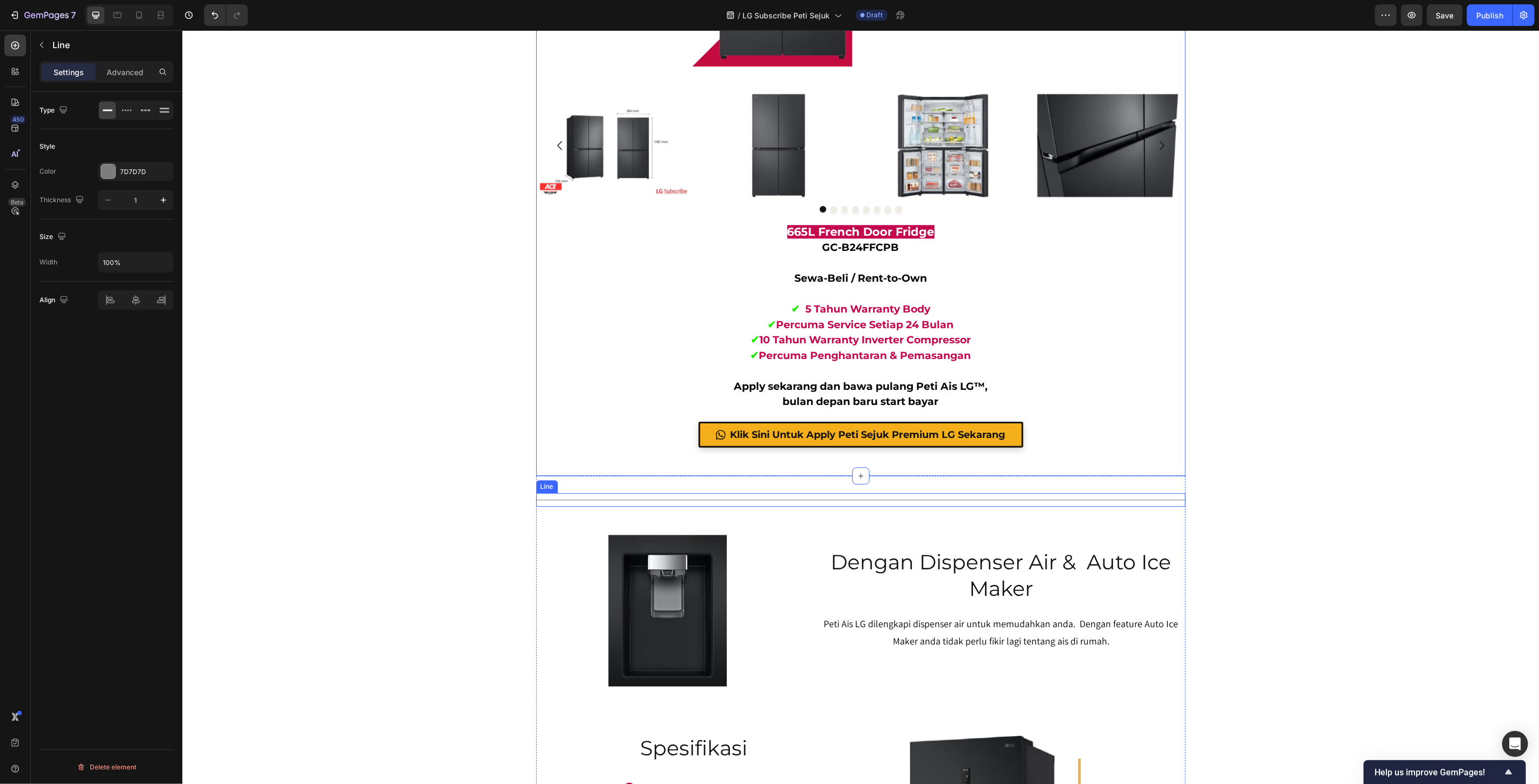
click at [900, 494] on div "Title Line" at bounding box center [860, 500] width 649 height 13
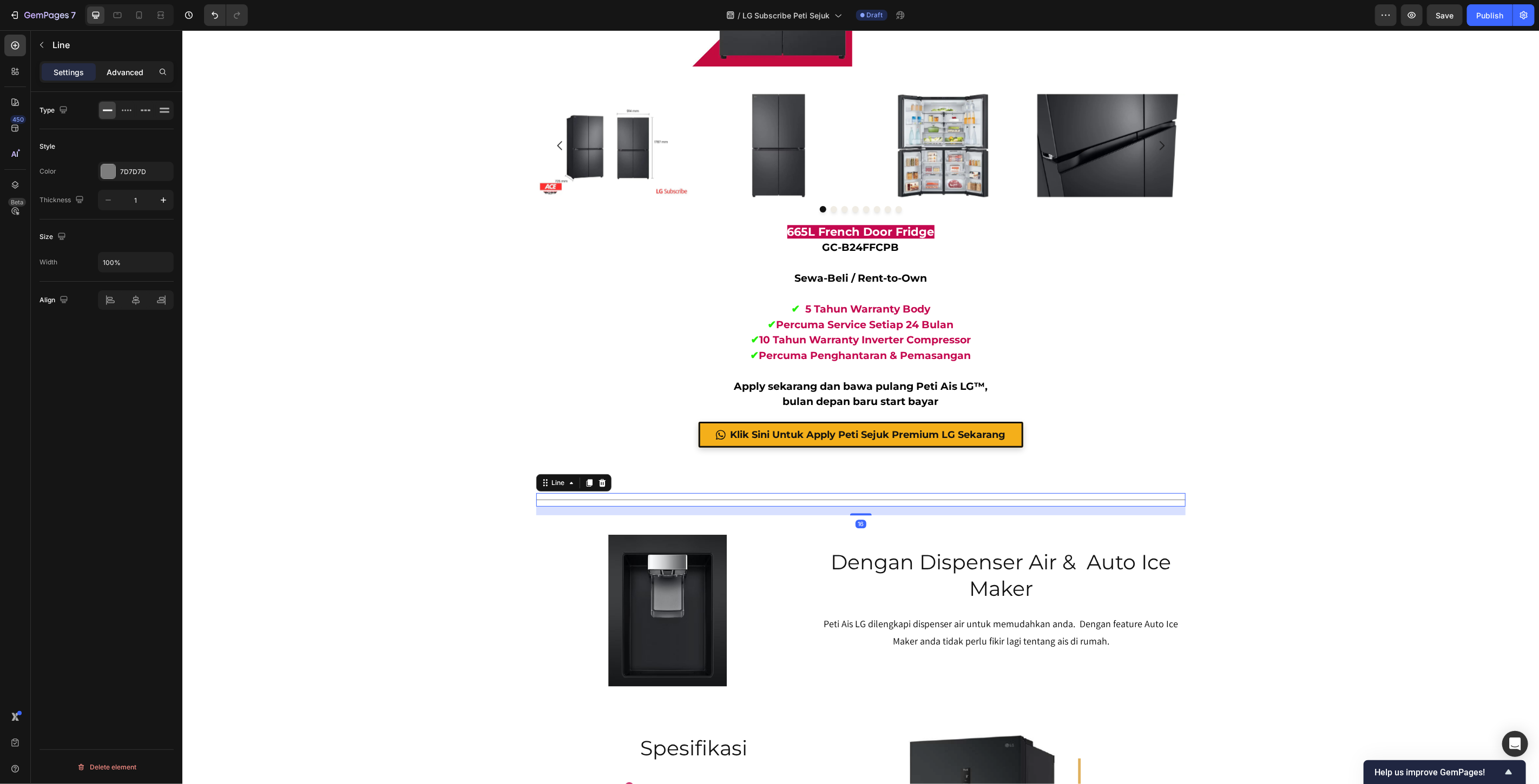
click at [127, 74] on p "Advanced" at bounding box center [125, 73] width 37 height 12
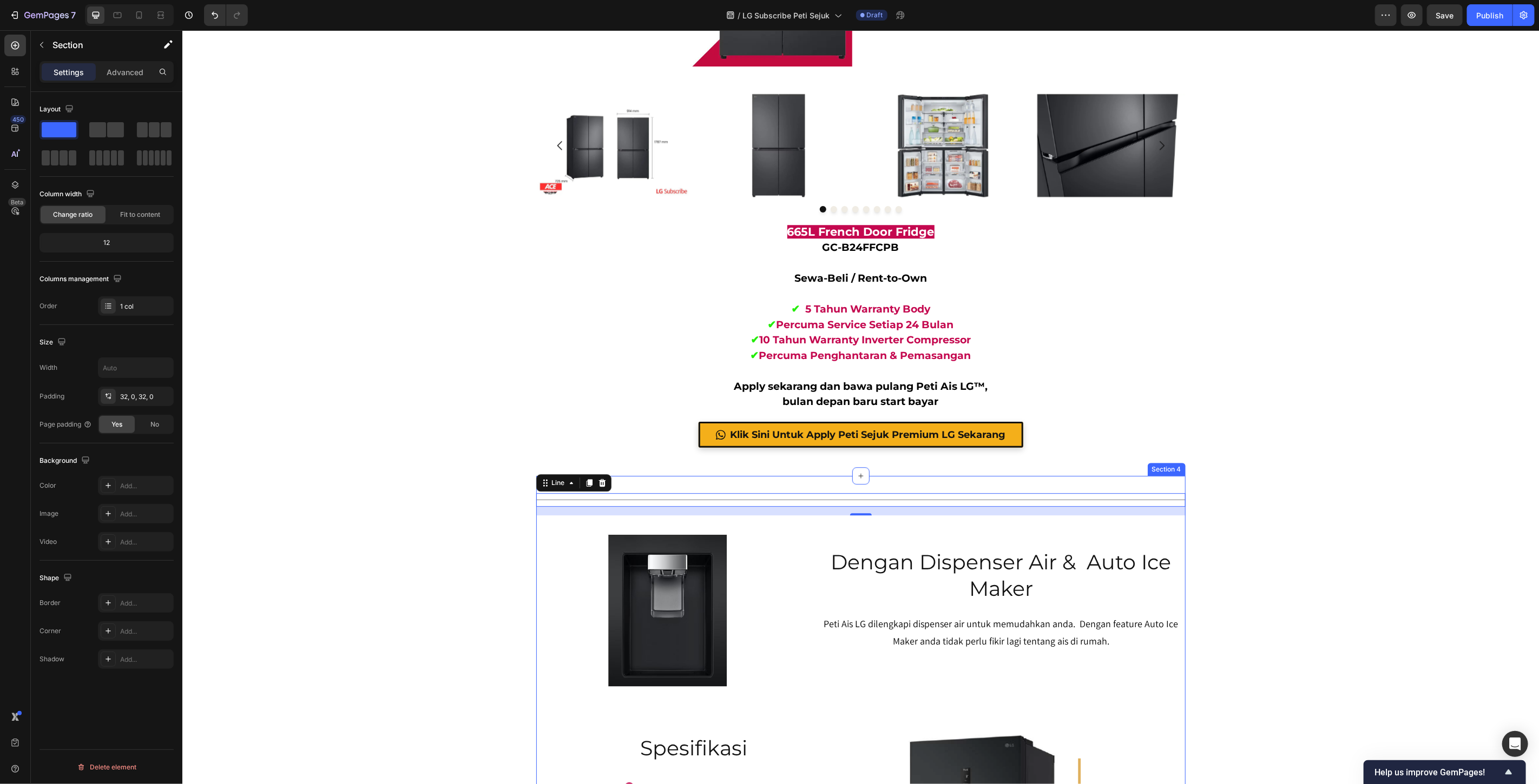
click at [702, 495] on div "Title Line 16" at bounding box center [860, 500] width 649 height 13
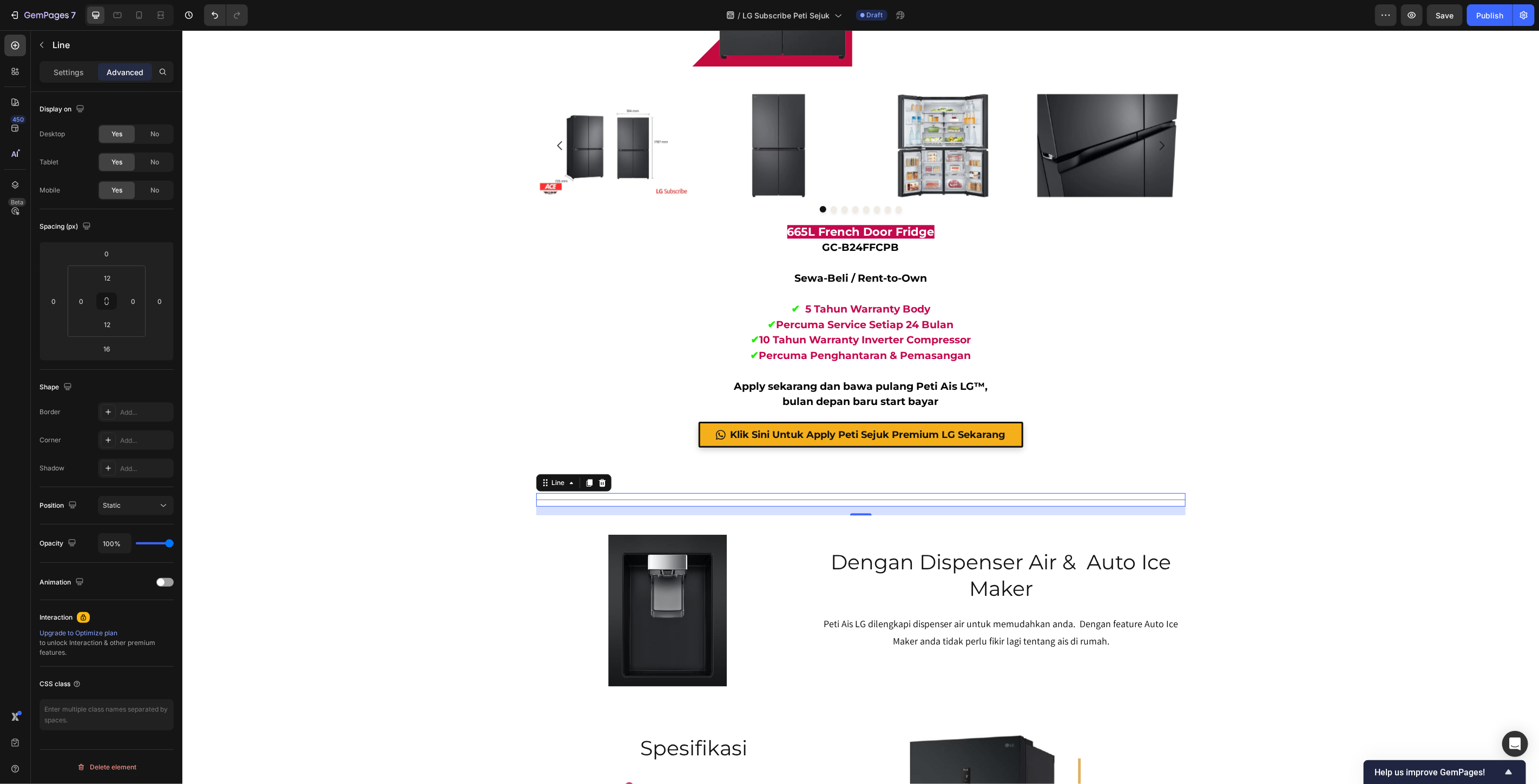
drag, startPoint x: 1452, startPoint y: 330, endPoint x: 1431, endPoint y: 328, distance: 21.1
click at [1448, 328] on div "665l multi door fridge Heading GC-B24FFCPB Text block Image Image 🔥 PALING BESA…" at bounding box center [859, 635] width 1357 height 12794
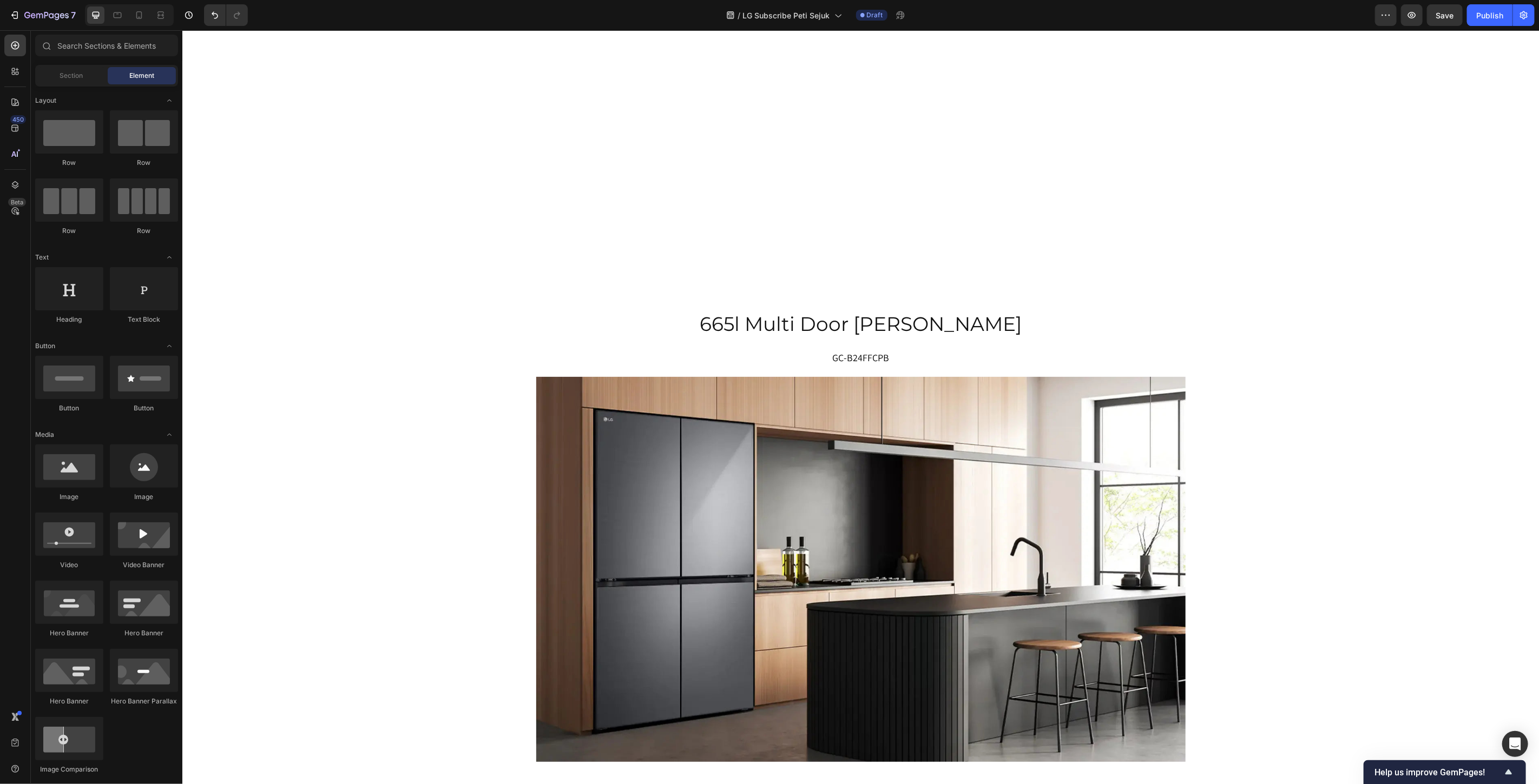
scroll to position [4763, 0]
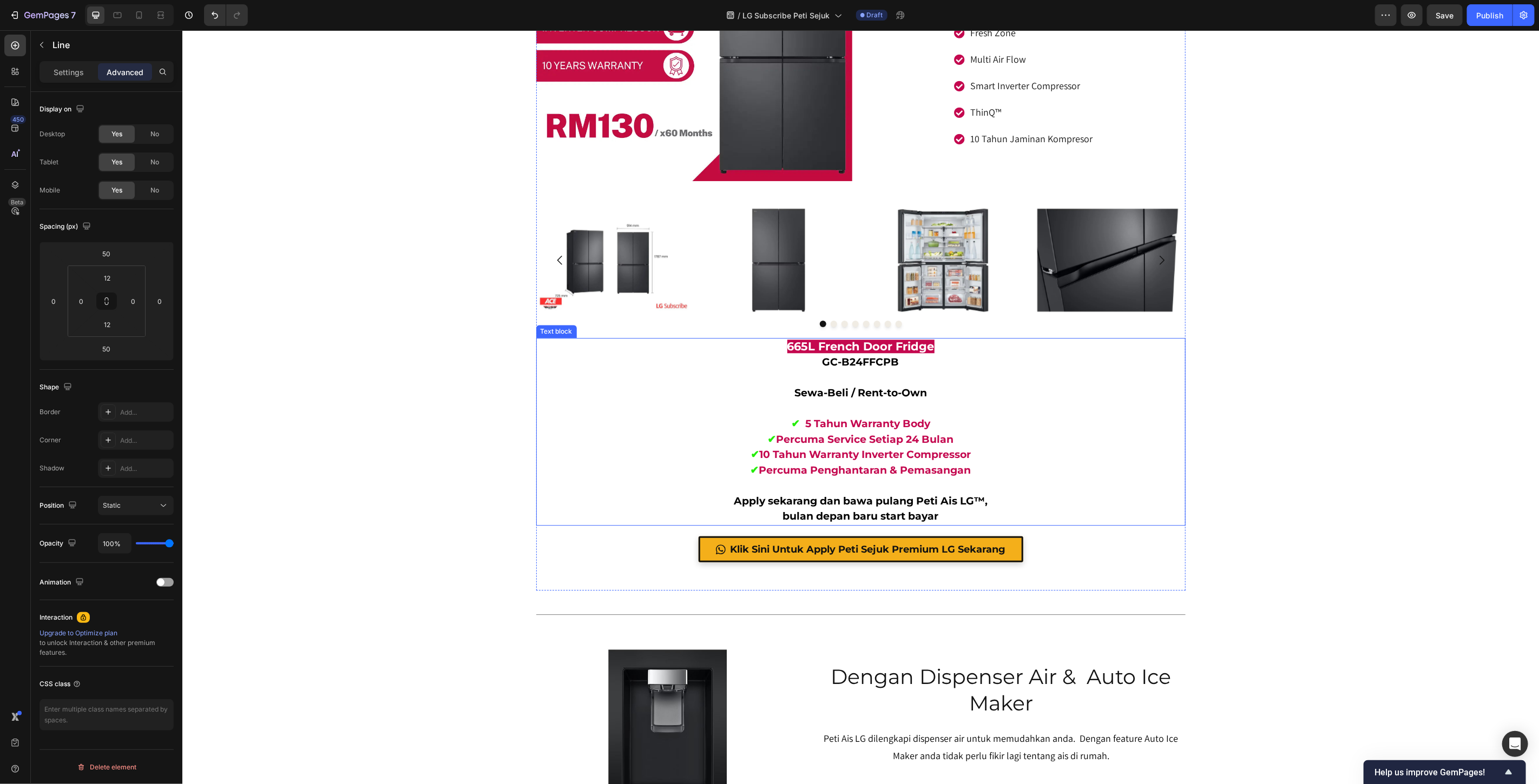
scroll to position [5844, 0]
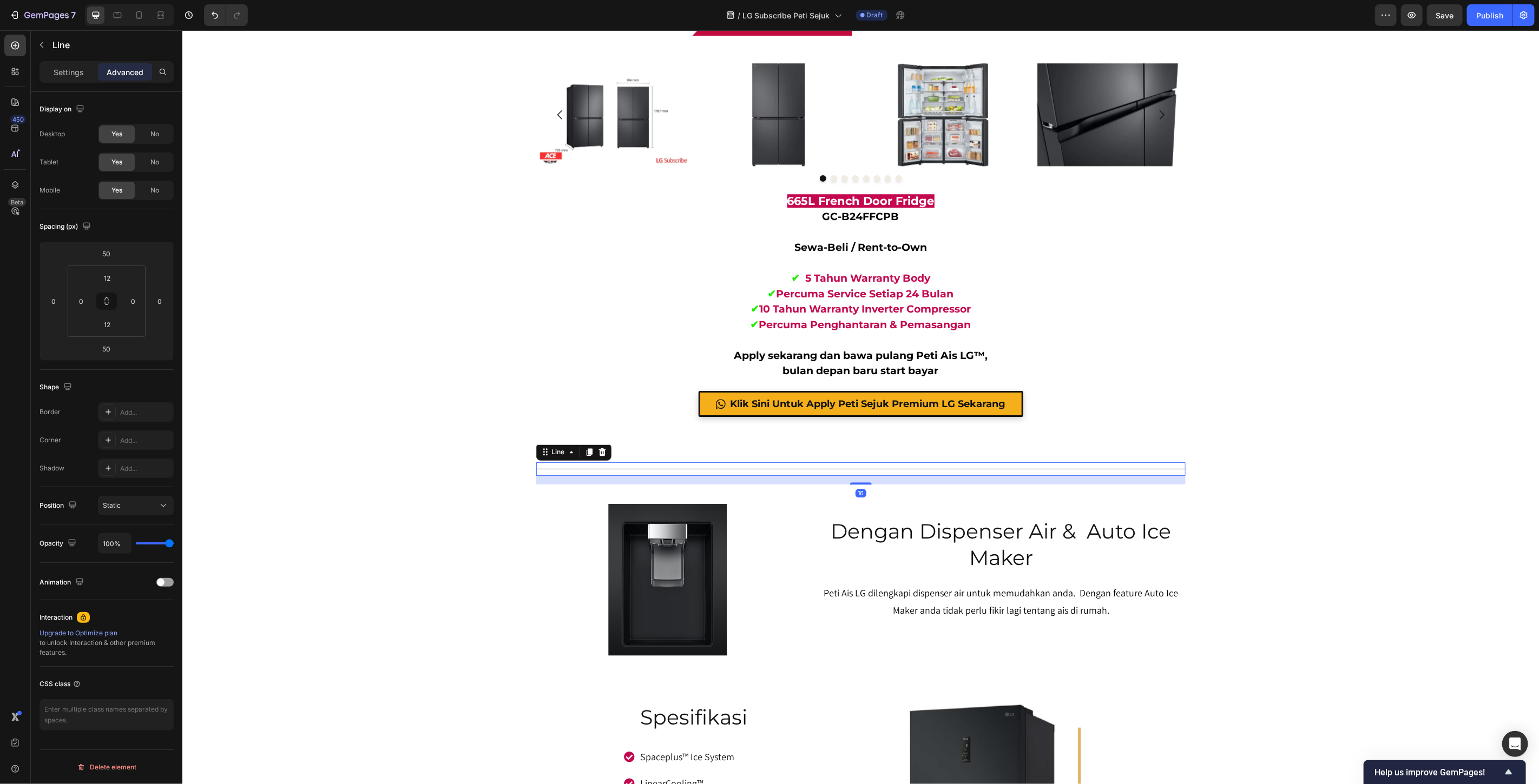
click at [868, 462] on div "Title Line 16" at bounding box center [860, 468] width 649 height 13
click at [112, 248] on input "0" at bounding box center [106, 254] width 21 height 16
click at [114, 248] on input "0" at bounding box center [106, 254] width 21 height 16
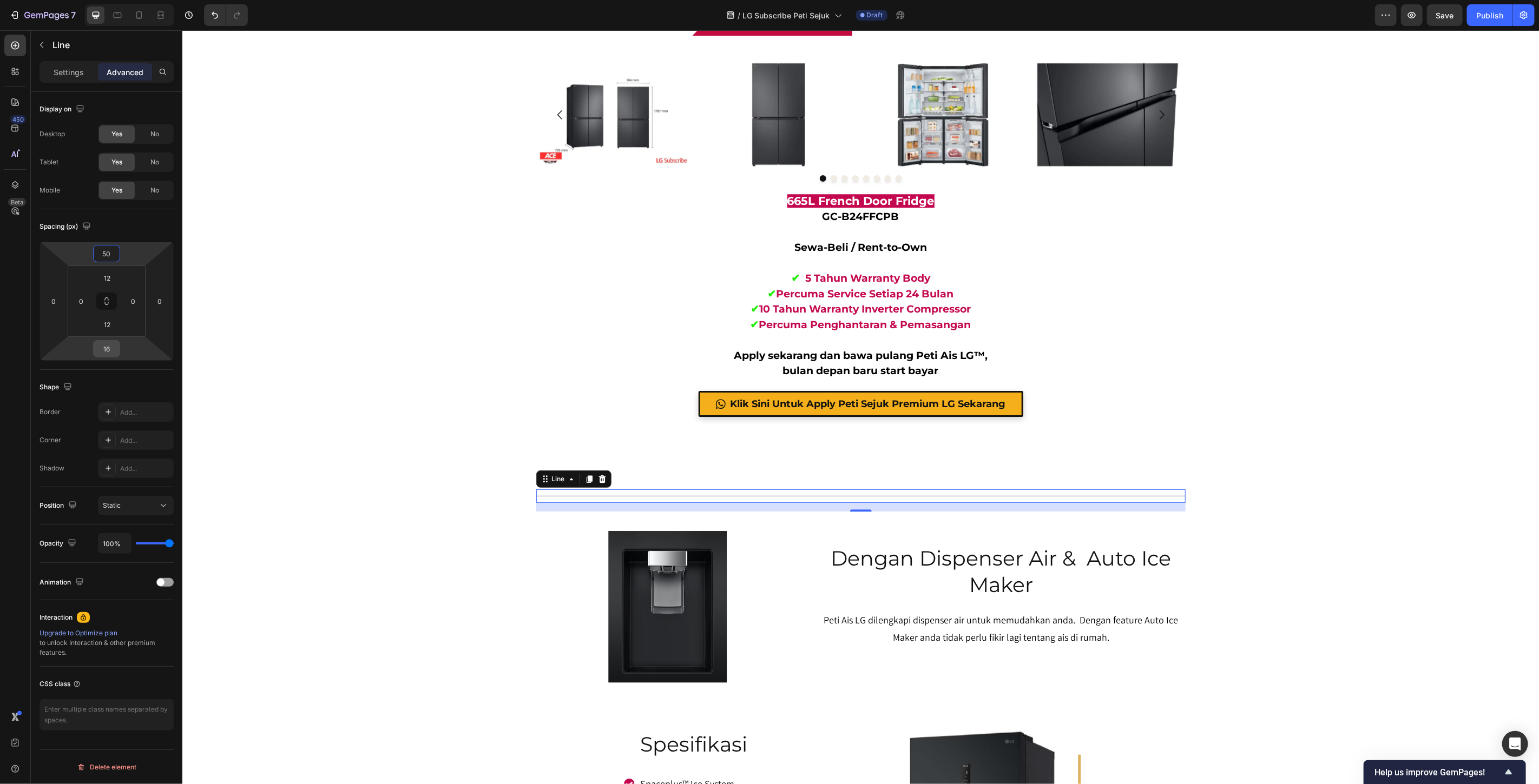
type input "50"
click at [111, 351] on input "16" at bounding box center [106, 349] width 21 height 16
click at [112, 351] on input "16" at bounding box center [106, 349] width 21 height 16
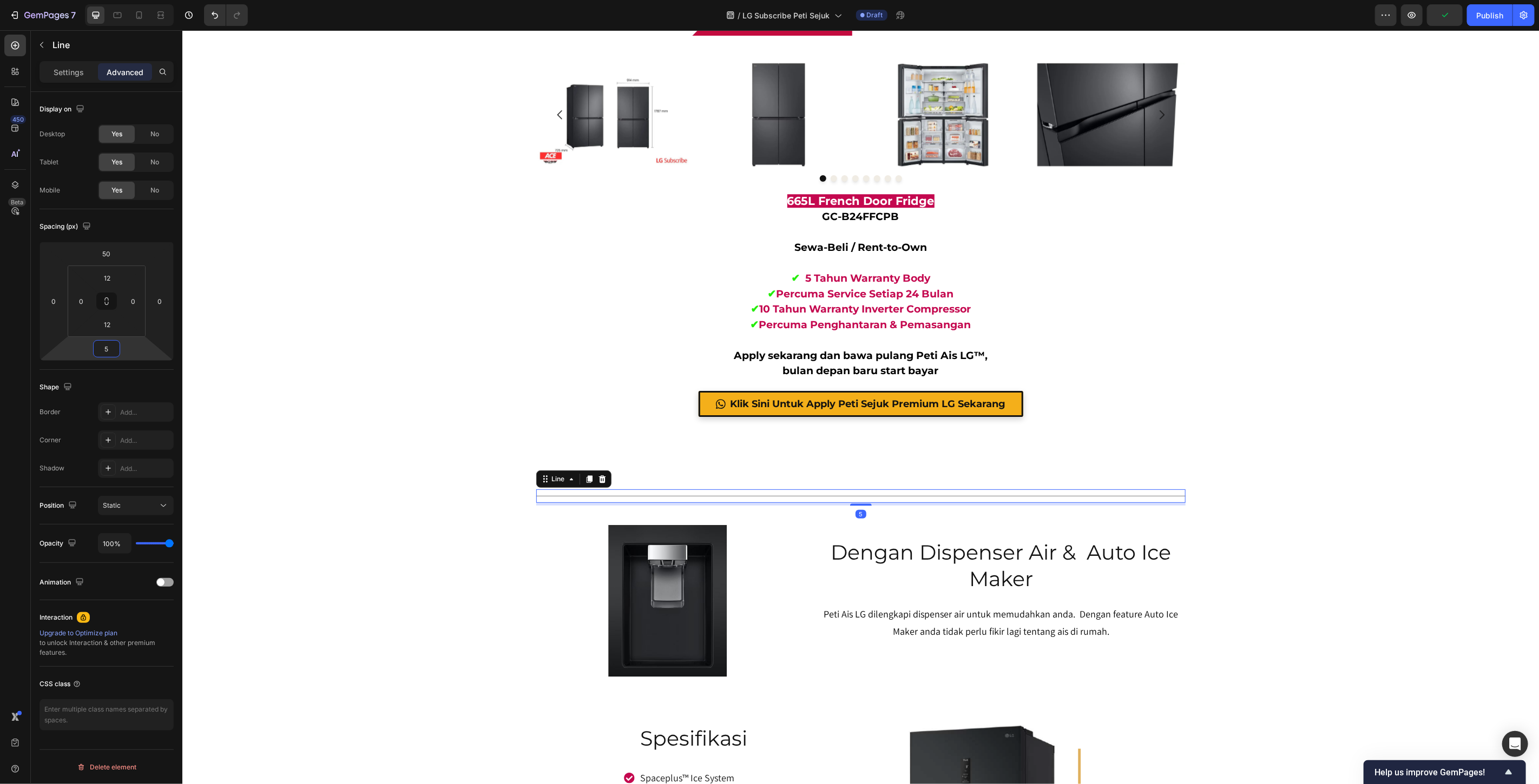
type input "50"
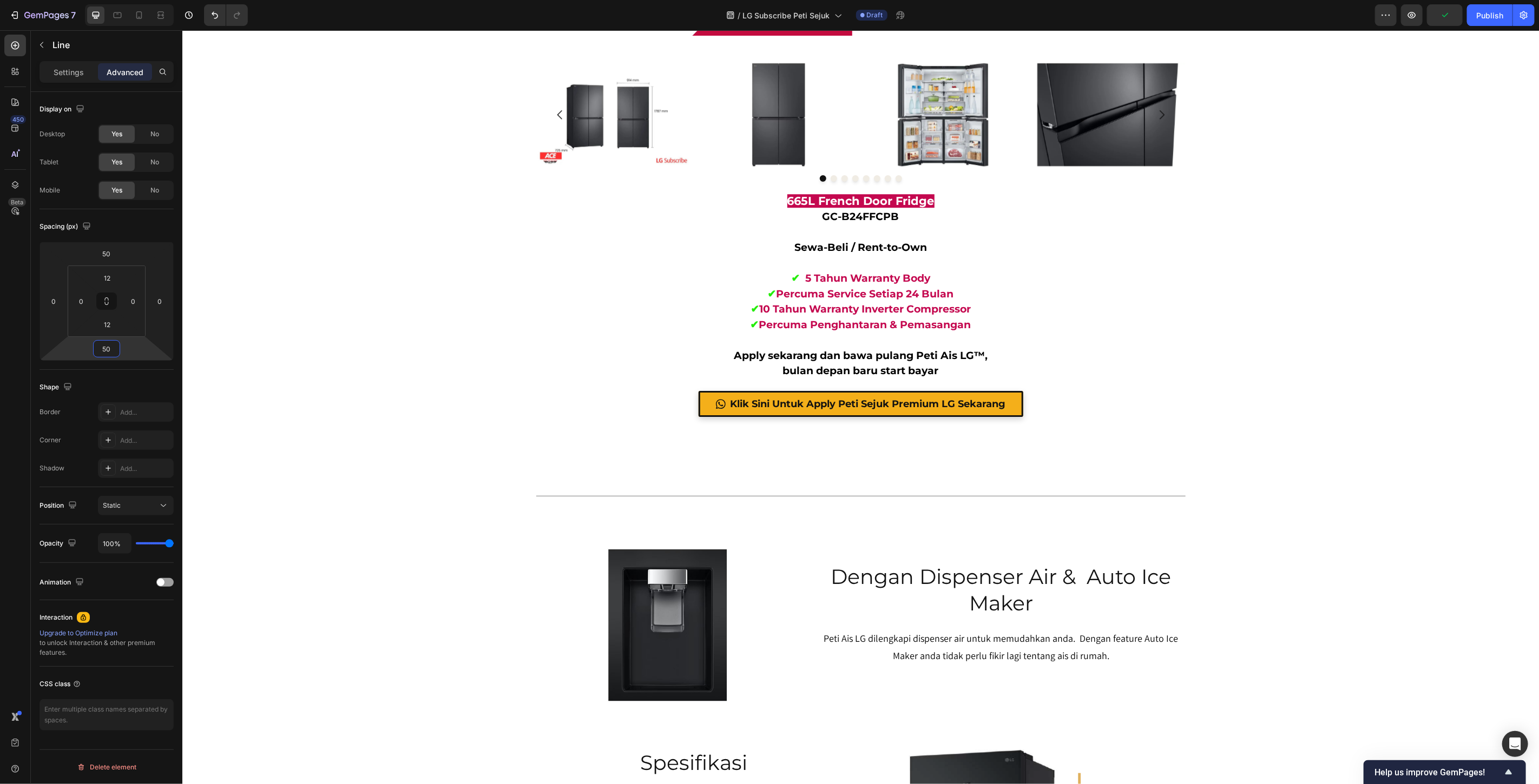
click at [1370, 448] on div "665l multi door fridge Heading GC-B24FFCPB Text block Image Image 🔥 PALING BESA…" at bounding box center [859, 627] width 1357 height 12839
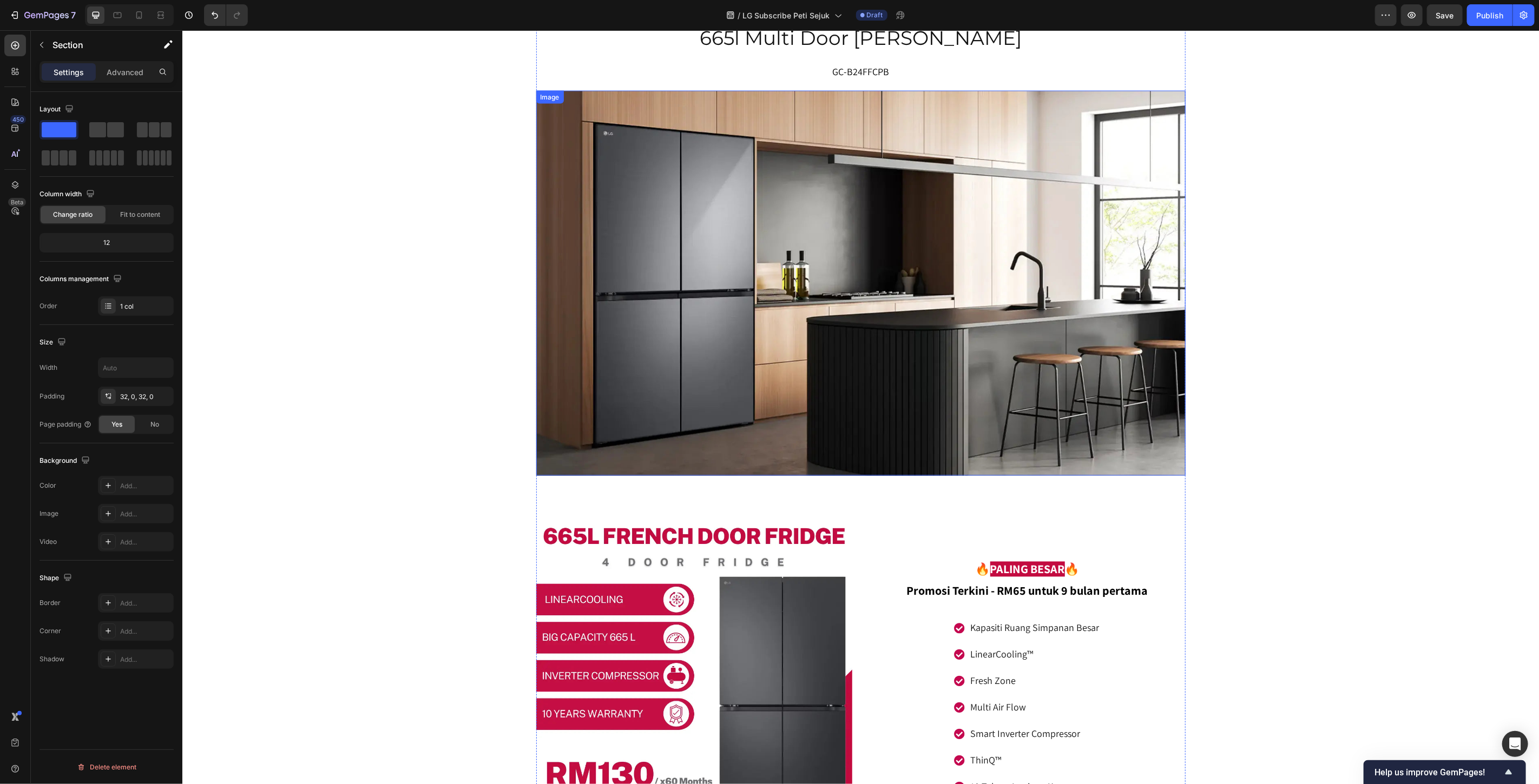
scroll to position [4852, 0]
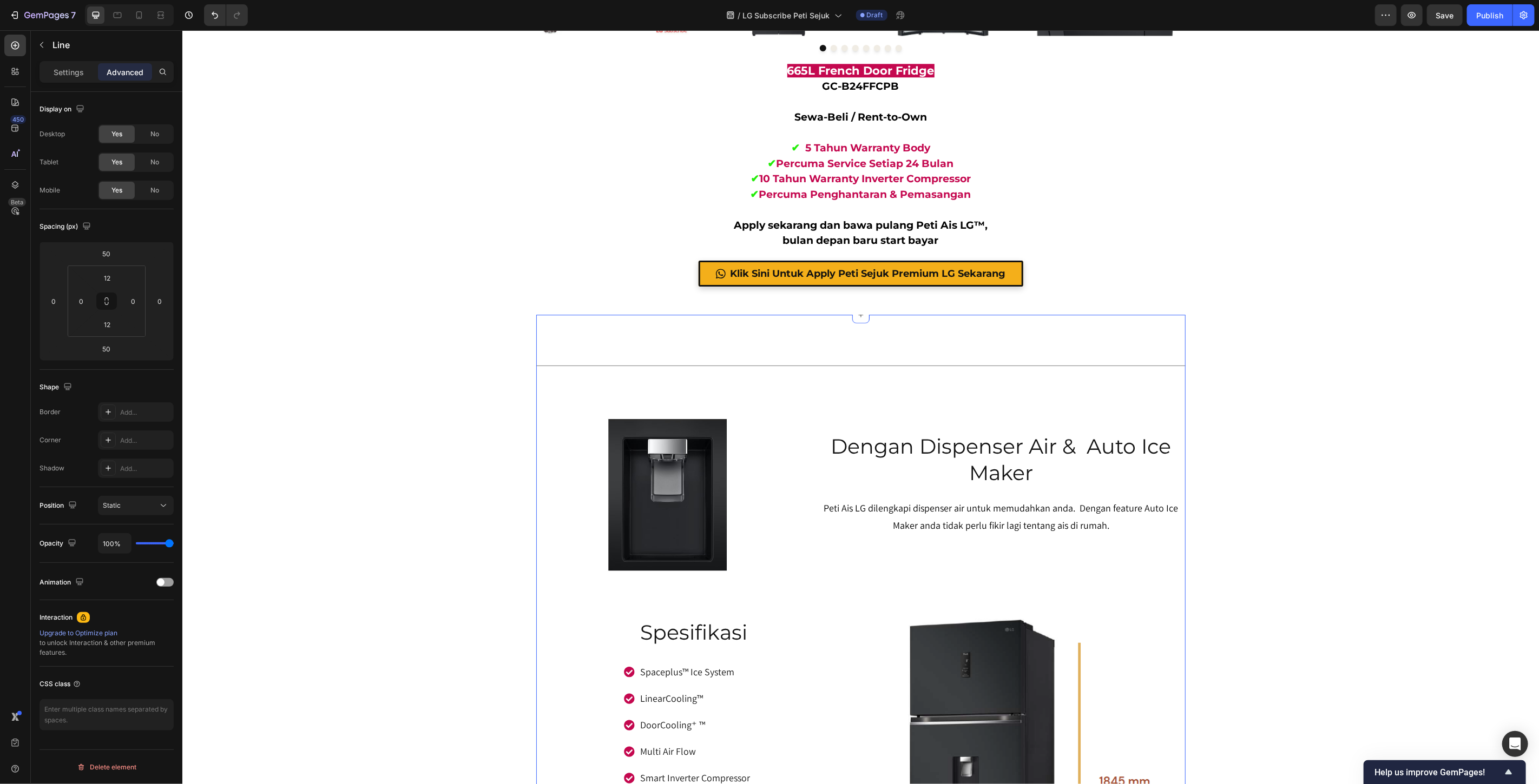
scroll to position [5994, 0]
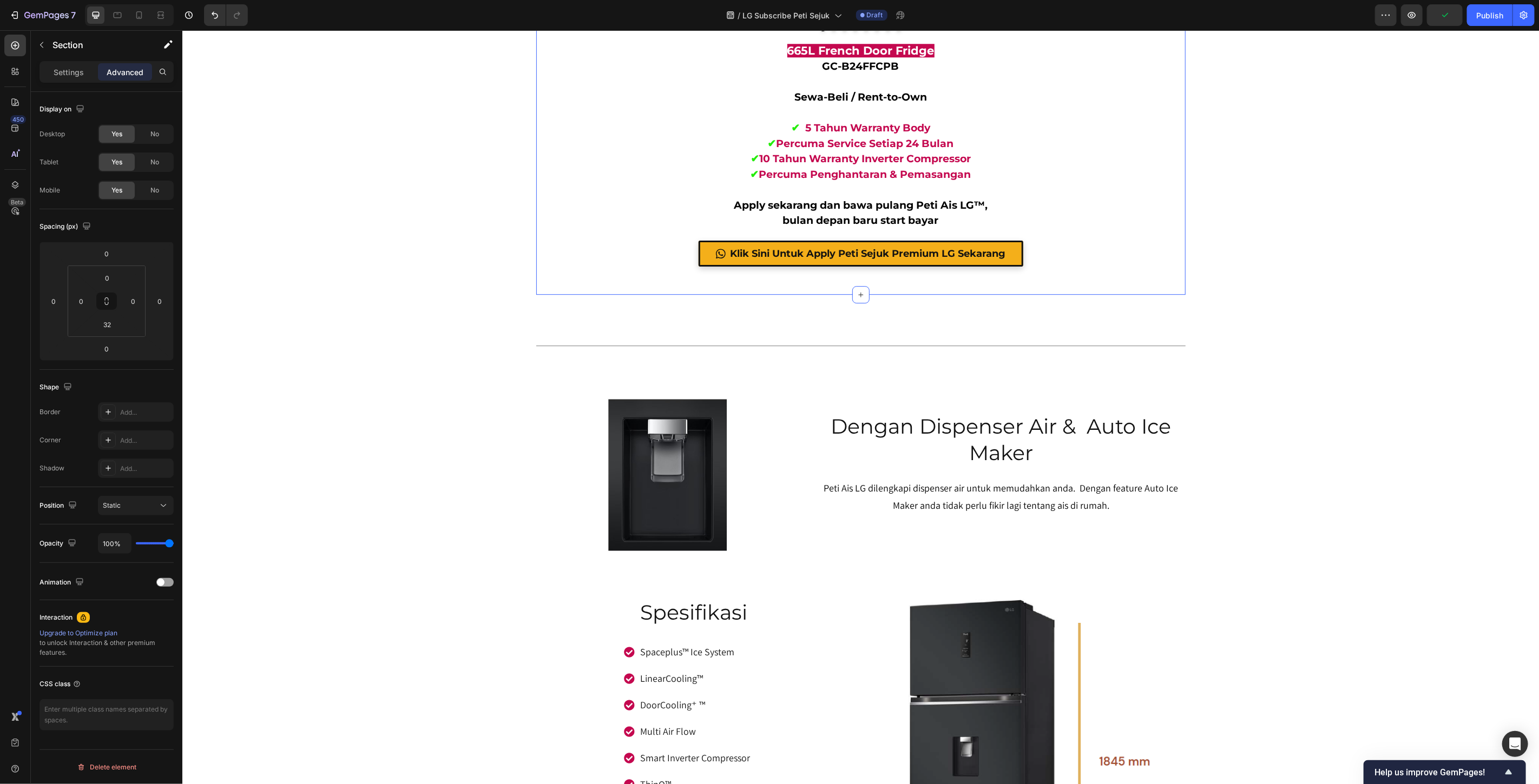
click at [103, 319] on input "32" at bounding box center [107, 325] width 21 height 16
type input "\"
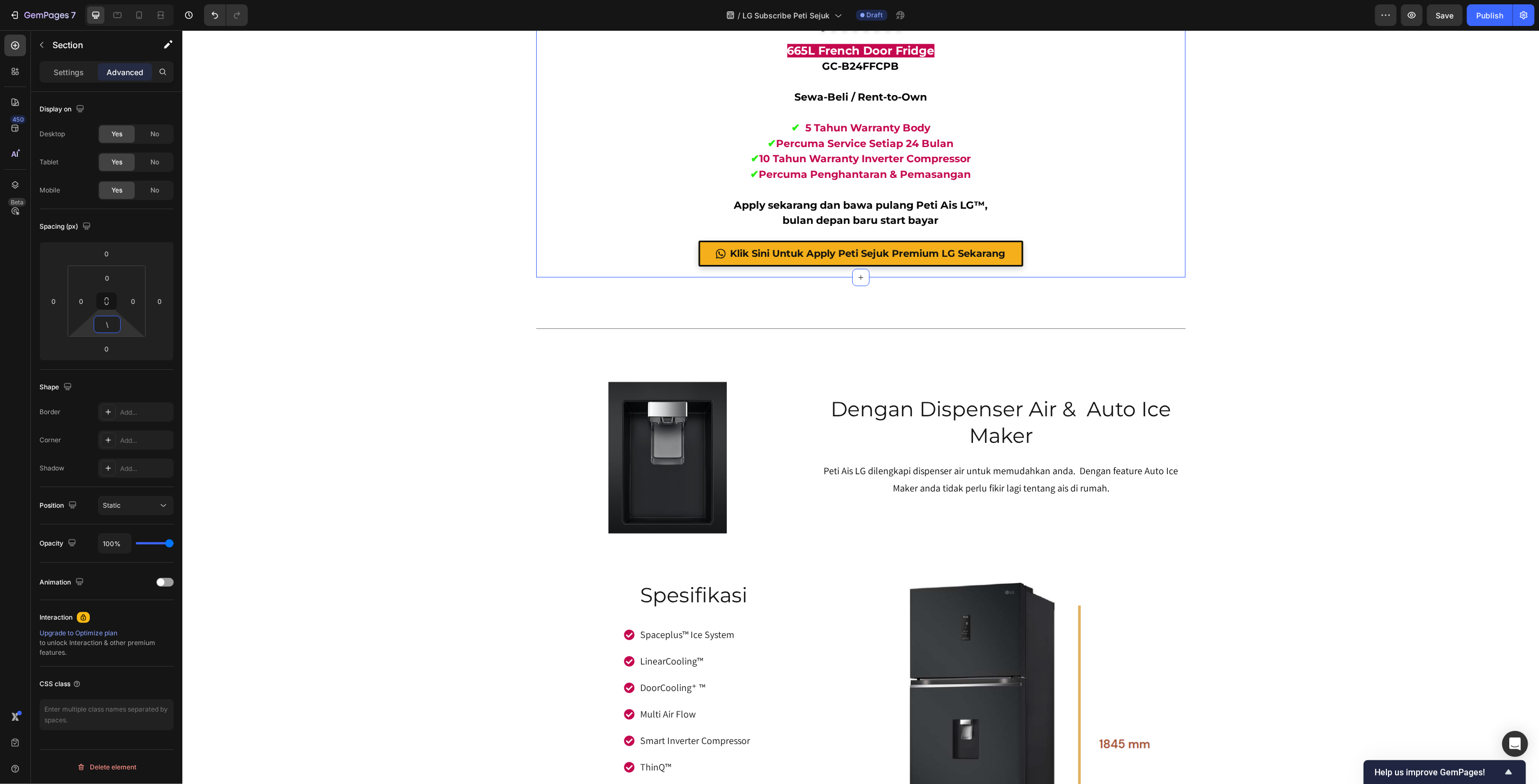
click at [1384, 294] on div "665l multi door fridge Heading GC-B24FFCPB Text block Image Image 🔥 PALING BESA…" at bounding box center [859, 468] width 1357 height 12822
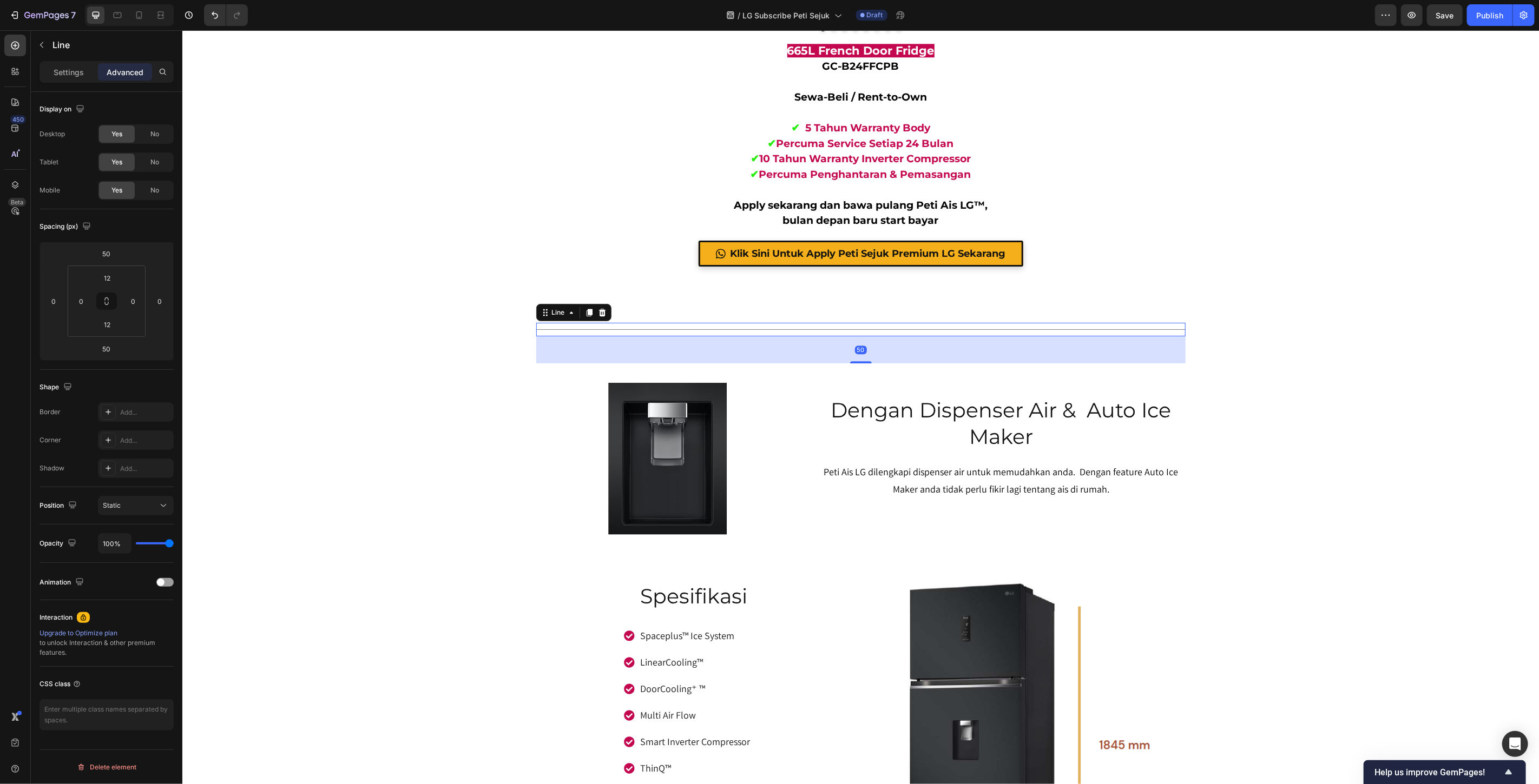
click at [728, 329] on div at bounding box center [860, 329] width 649 height 1
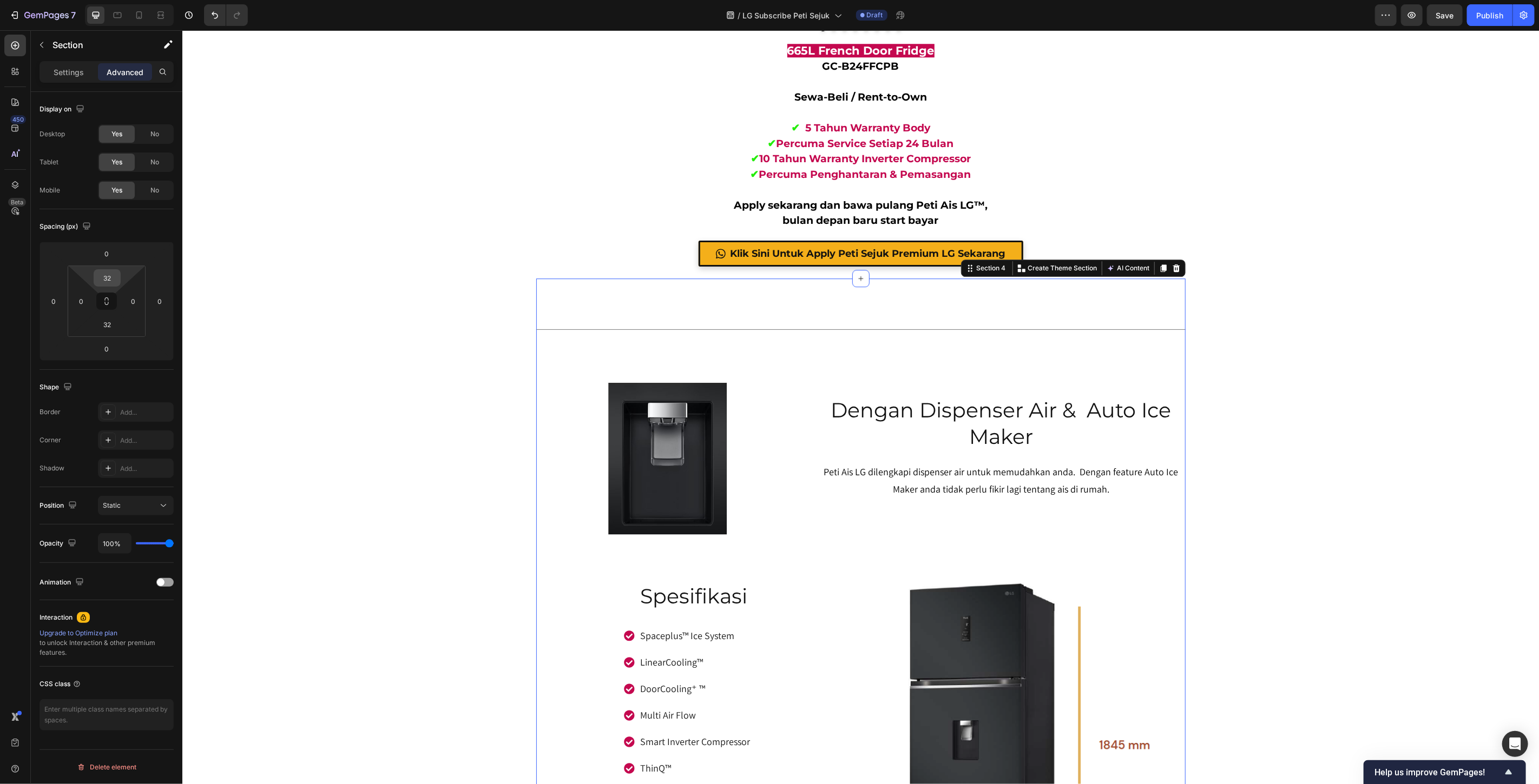
click at [111, 279] on input "32" at bounding box center [107, 278] width 21 height 16
type input "\"
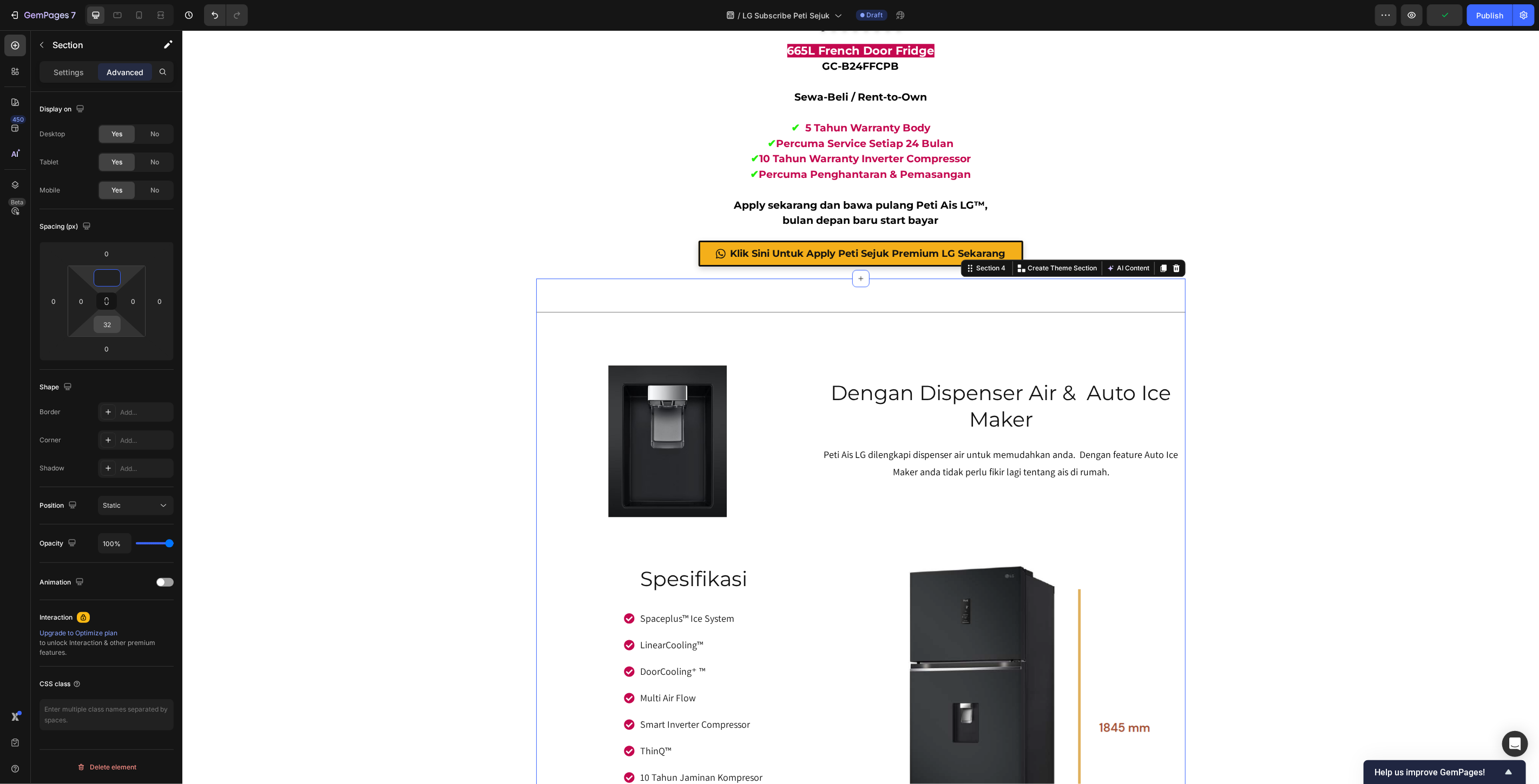
type input "0"
click at [110, 325] on input "32" at bounding box center [107, 325] width 21 height 16
click at [111, 325] on input "32" at bounding box center [107, 325] width 21 height 16
click at [1408, 351] on div "665l multi door fridge Heading GC-B24FFCPB Text block Image Image 🔥 PALING BESA…" at bounding box center [859, 452] width 1357 height 12788
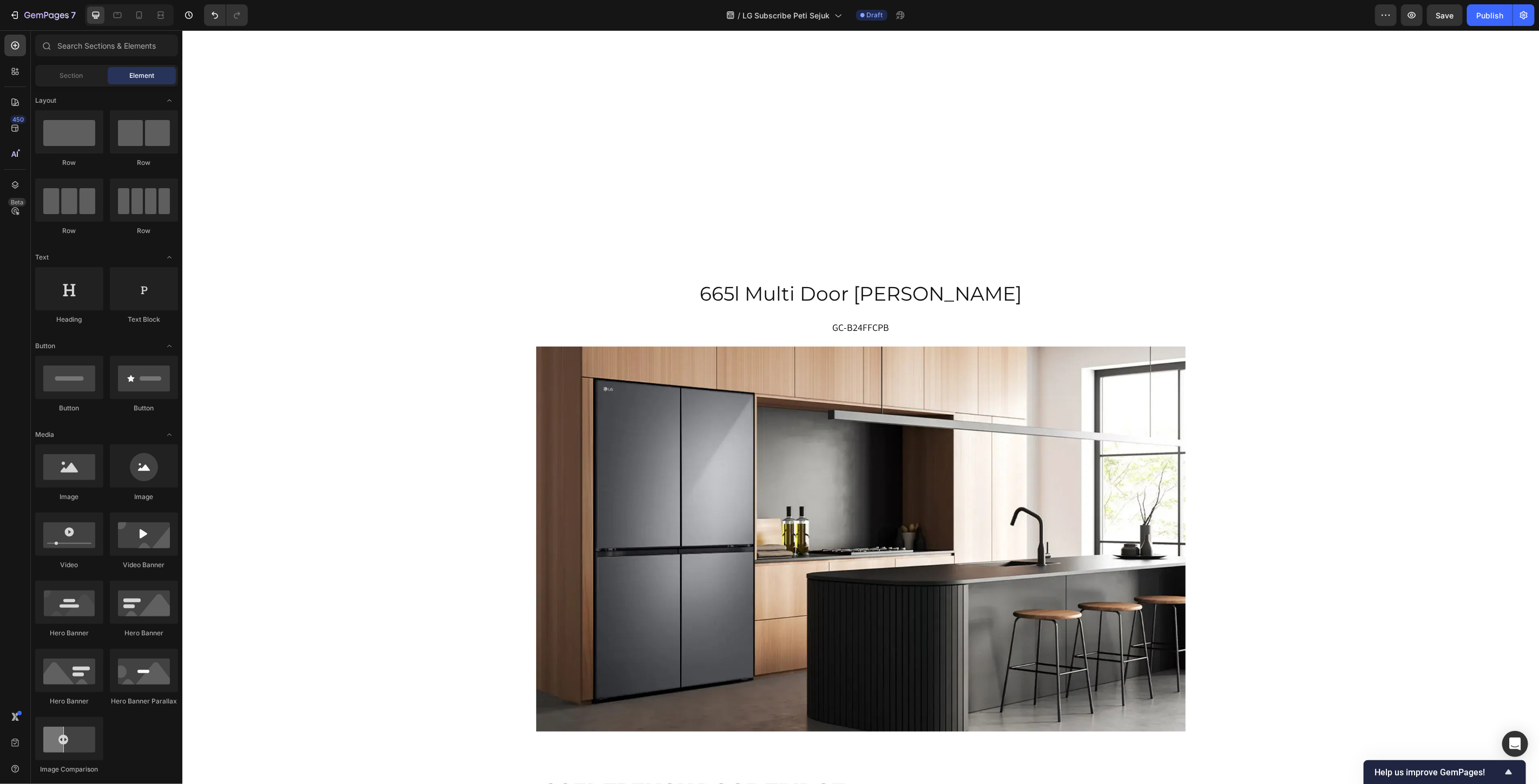
scroll to position [4794, 0]
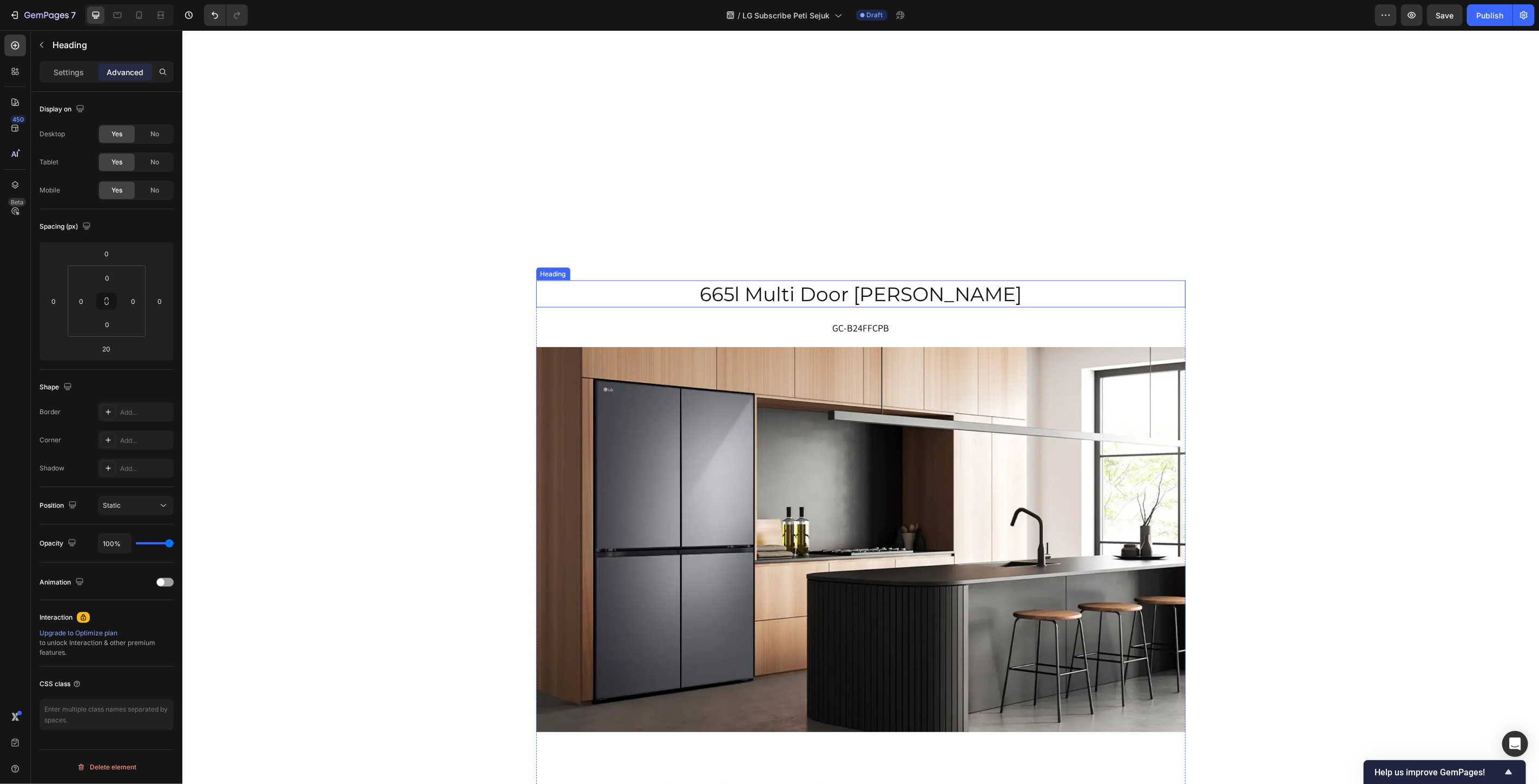
click at [937, 303] on h2 "665l multi door [PERSON_NAME]" at bounding box center [860, 293] width 649 height 27
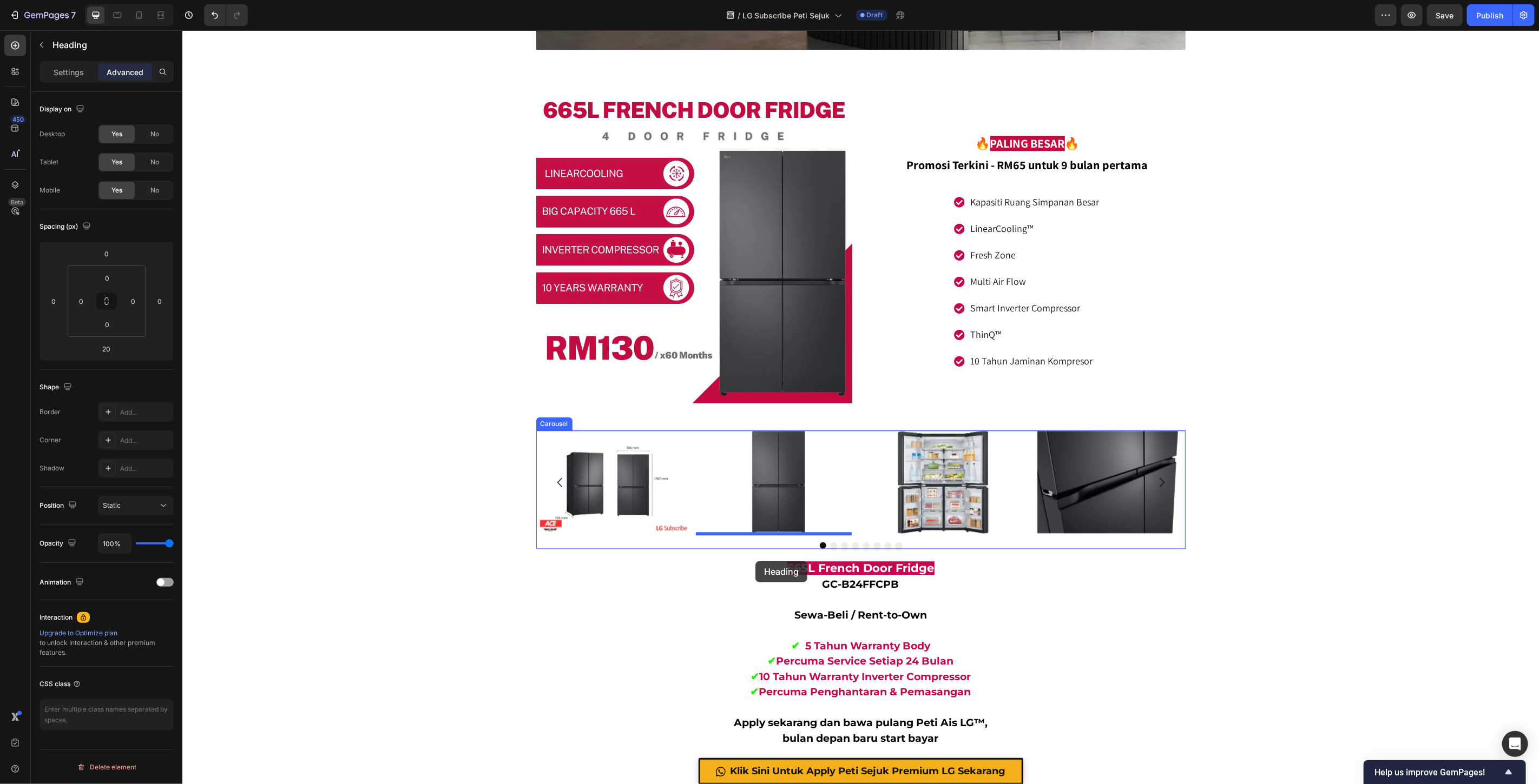
scroll to position [5815, 0]
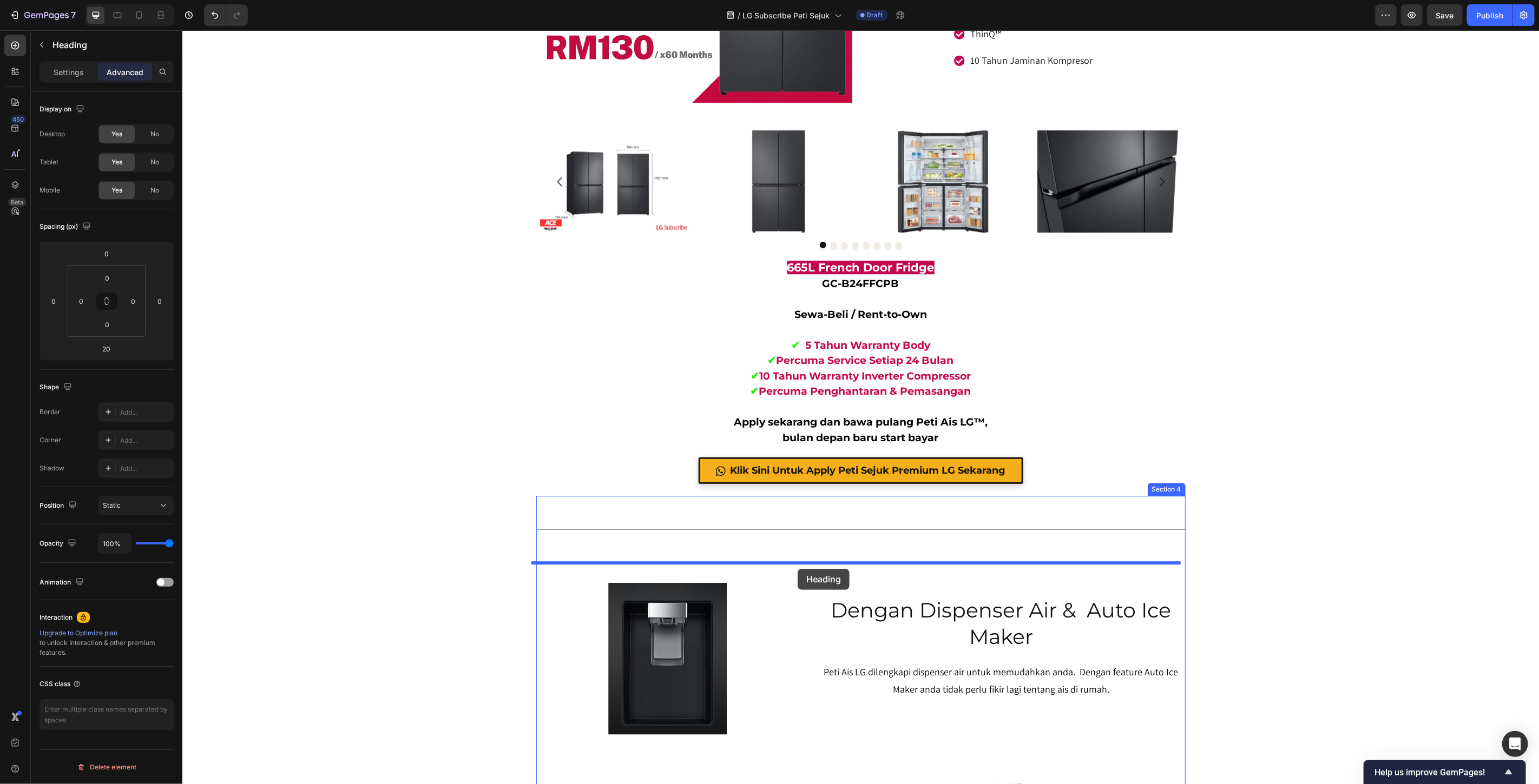
drag, startPoint x: 546, startPoint y: 311, endPoint x: 797, endPoint y: 569, distance: 360.0
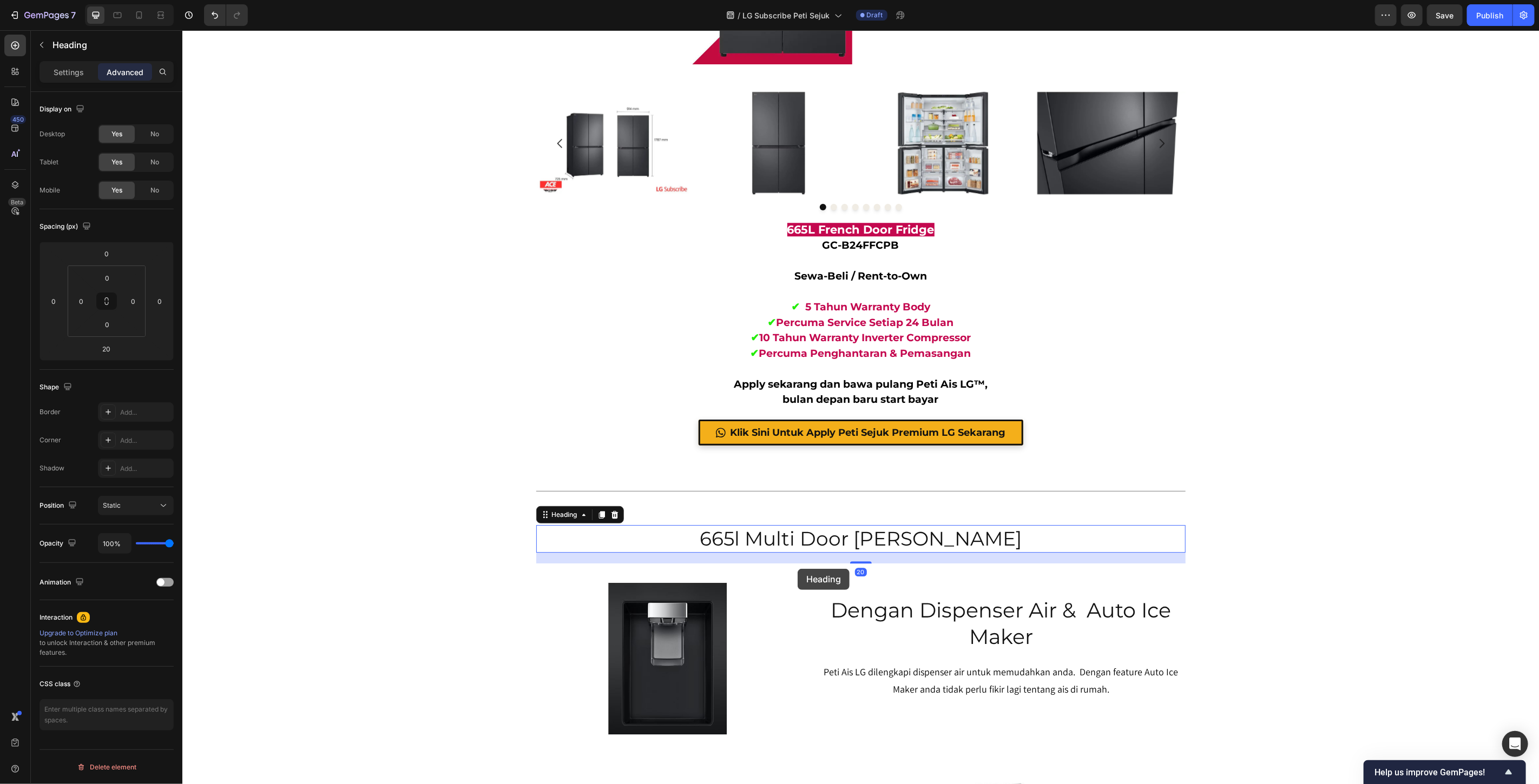
scroll to position [5777, 0]
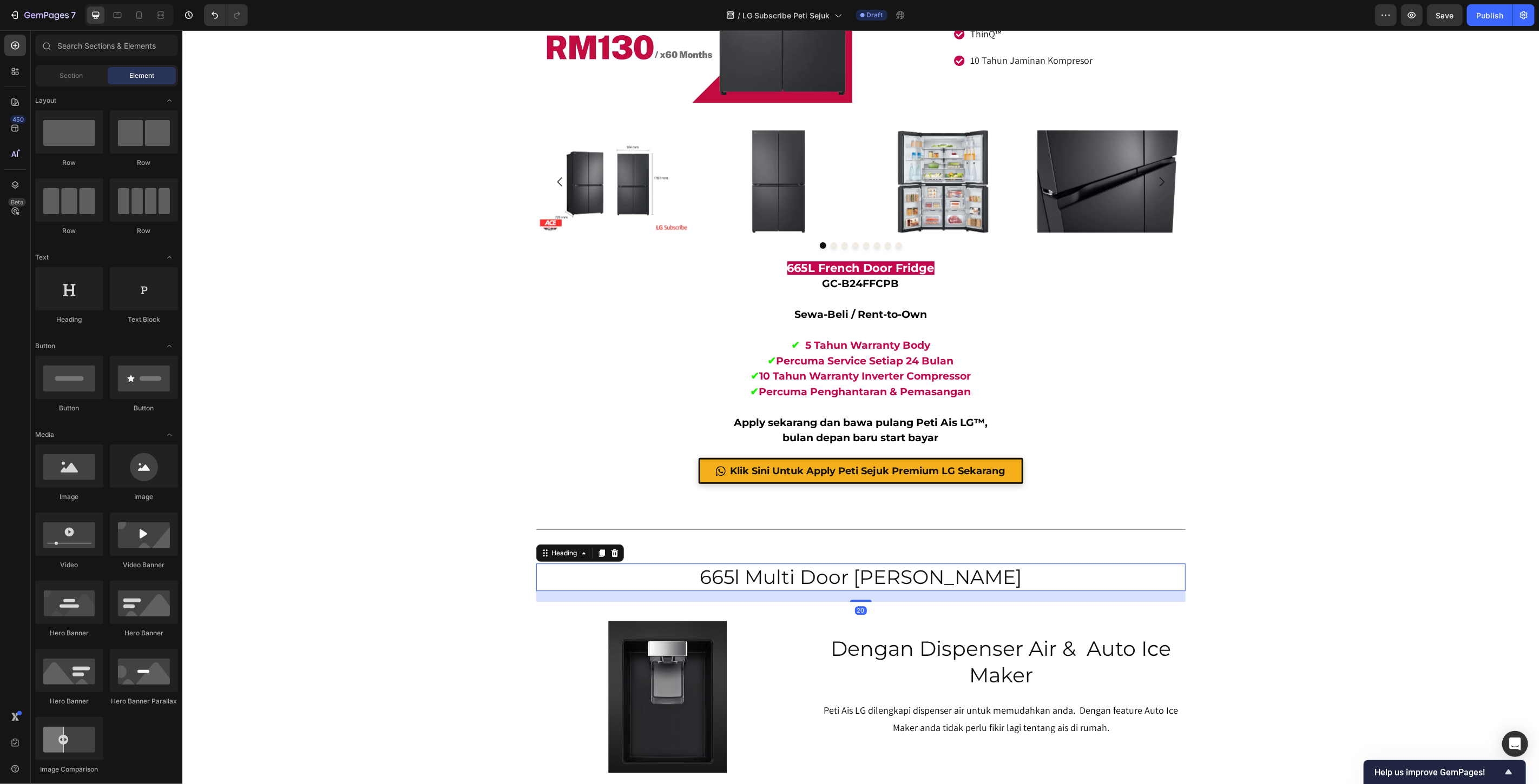
click at [1293, 449] on div "665l multi door fridge Heading GC-B24FFCPB Text block Image Image 🔥 PALING BESA…" at bounding box center [859, 688] width 1357 height 12827
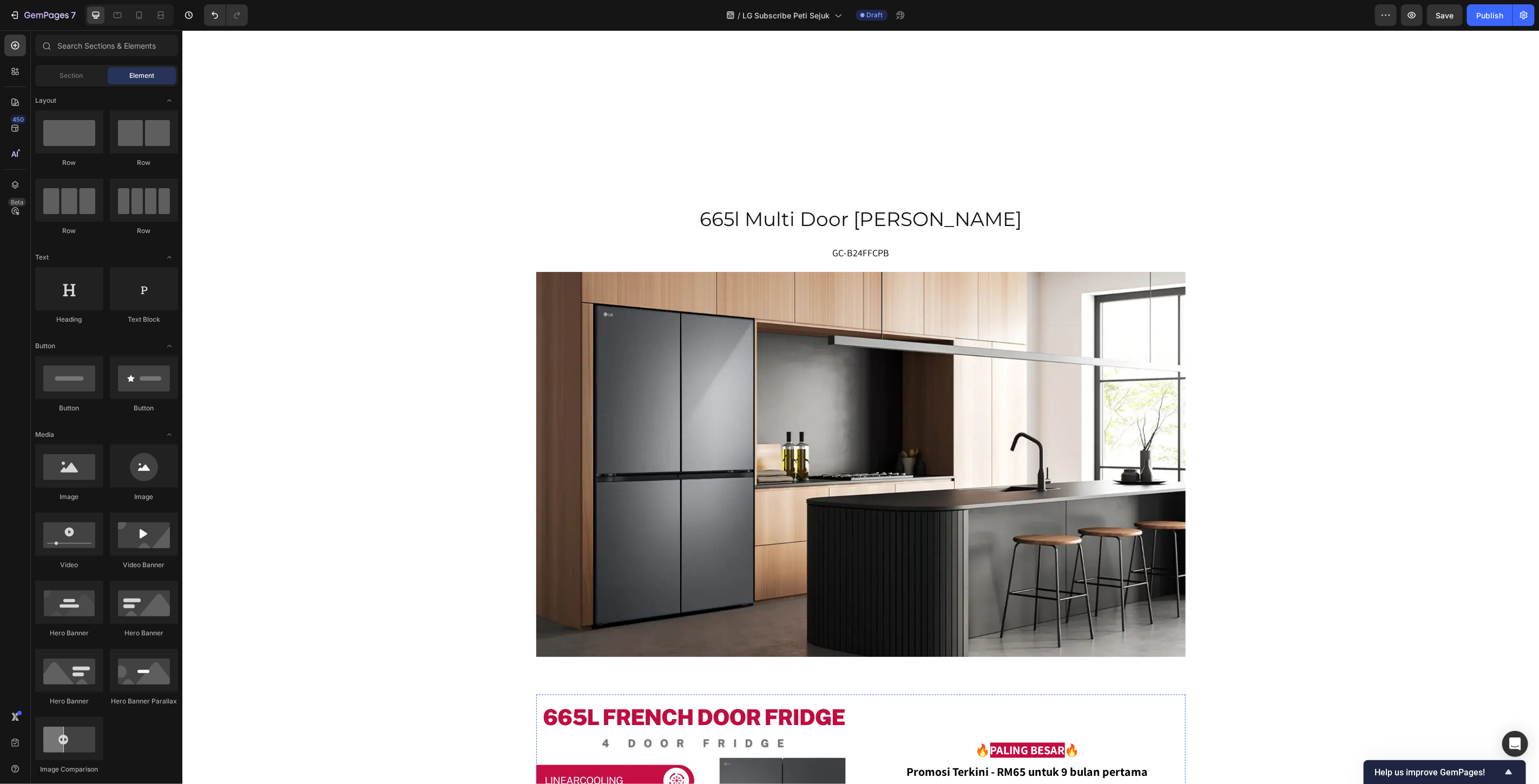
scroll to position [4635, 0]
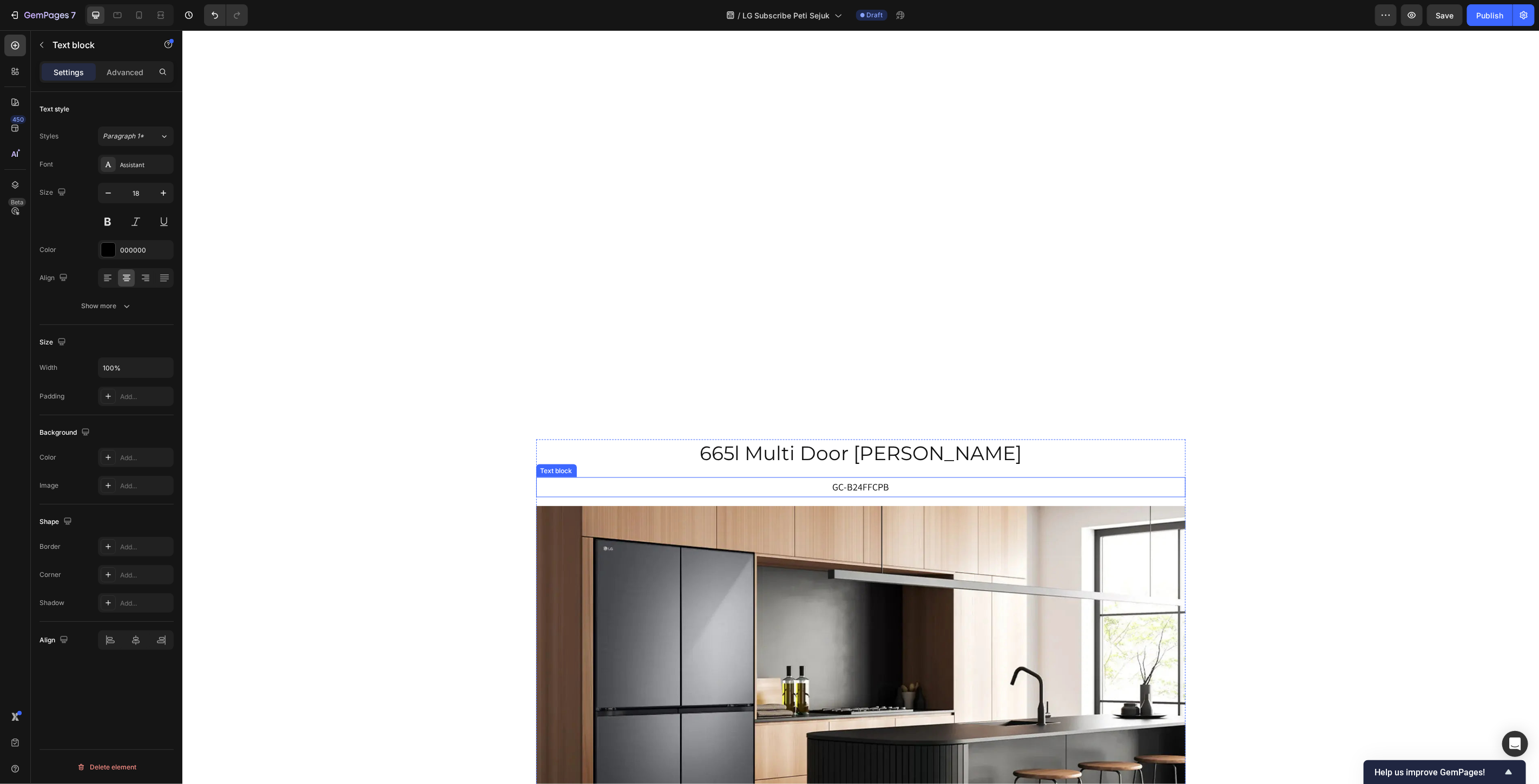
click at [885, 486] on p "GC-B24FFCPB" at bounding box center [860, 486] width 647 height 17
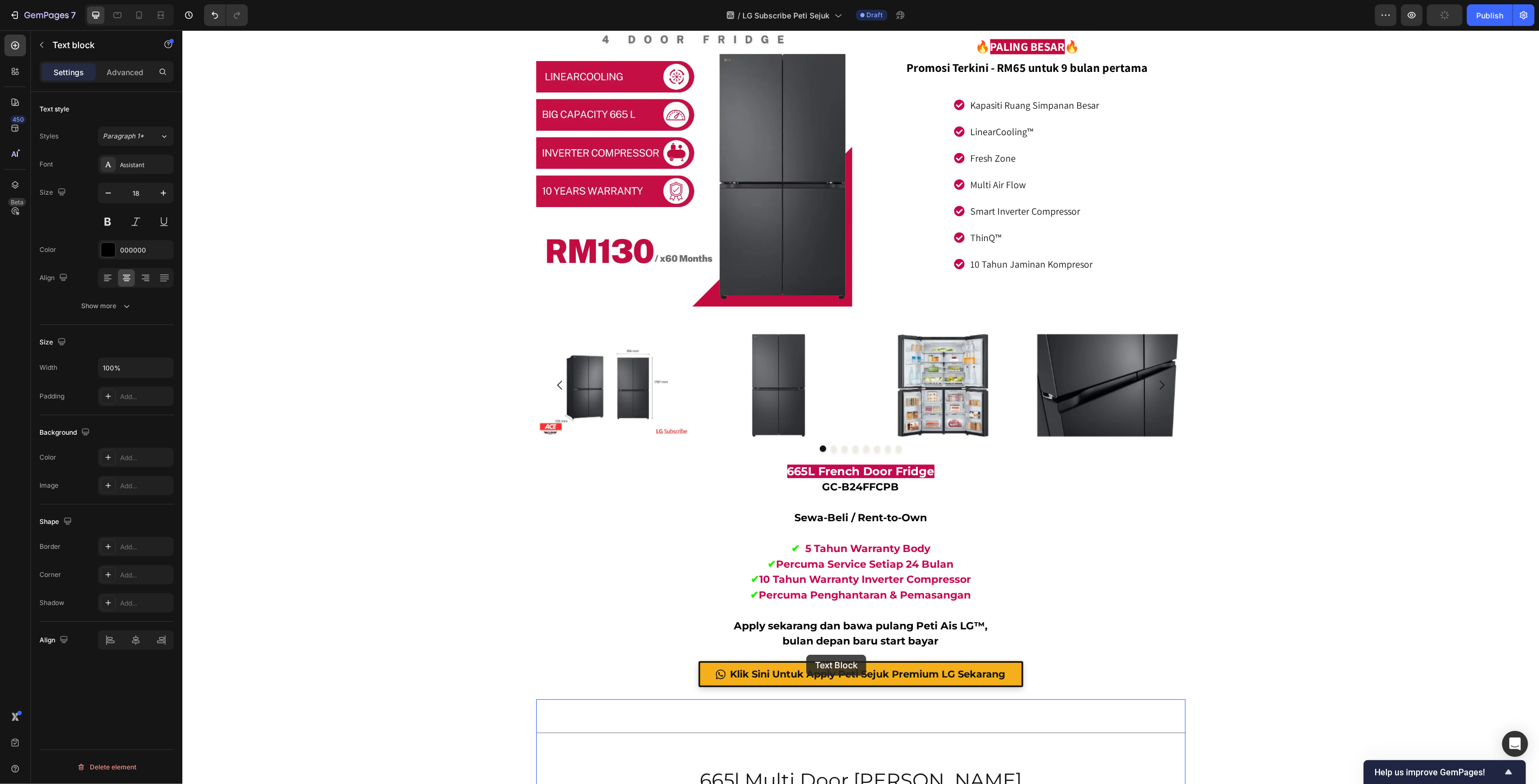
scroll to position [5777, 0]
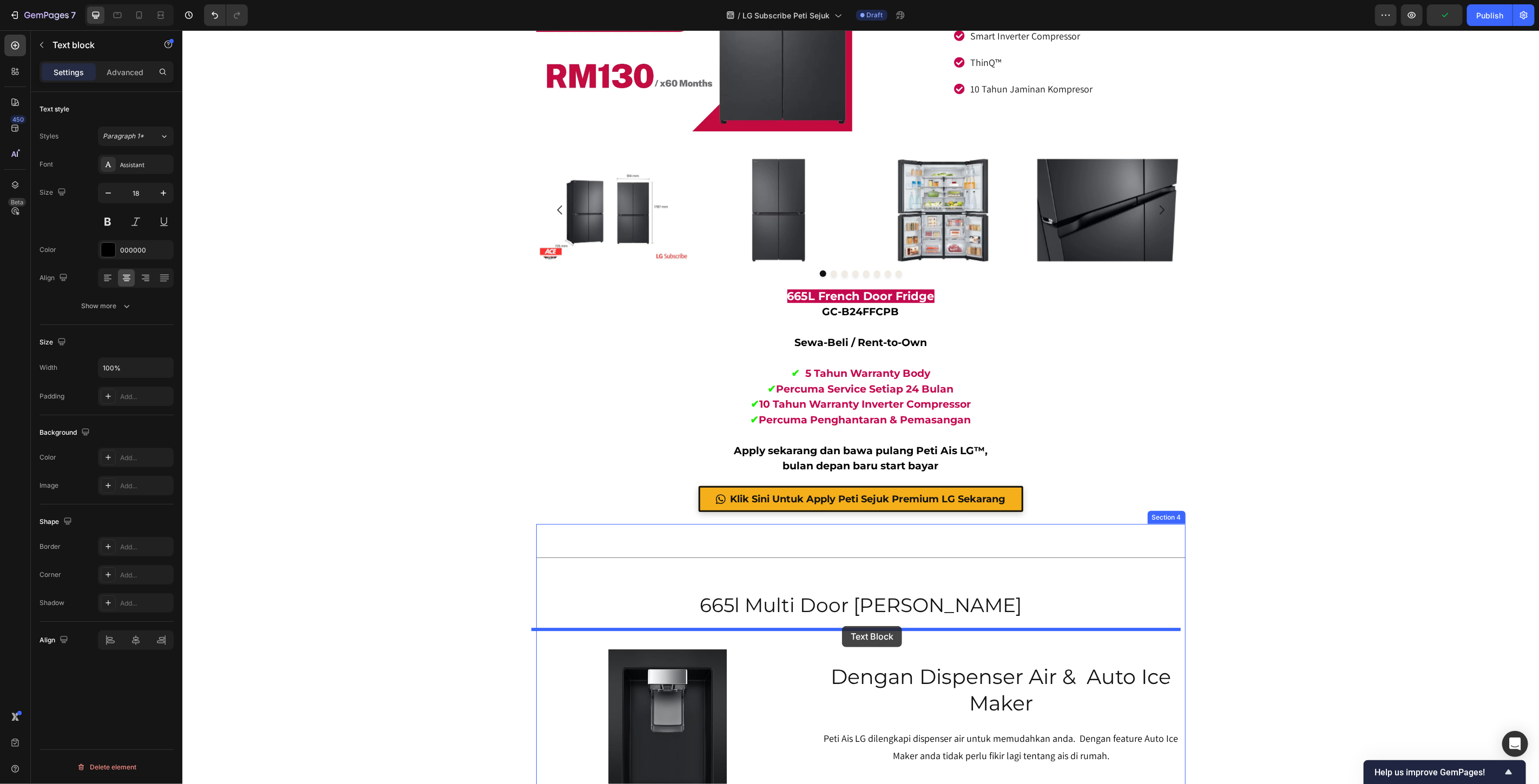
drag, startPoint x: 561, startPoint y: 499, endPoint x: 841, endPoint y: 626, distance: 307.5
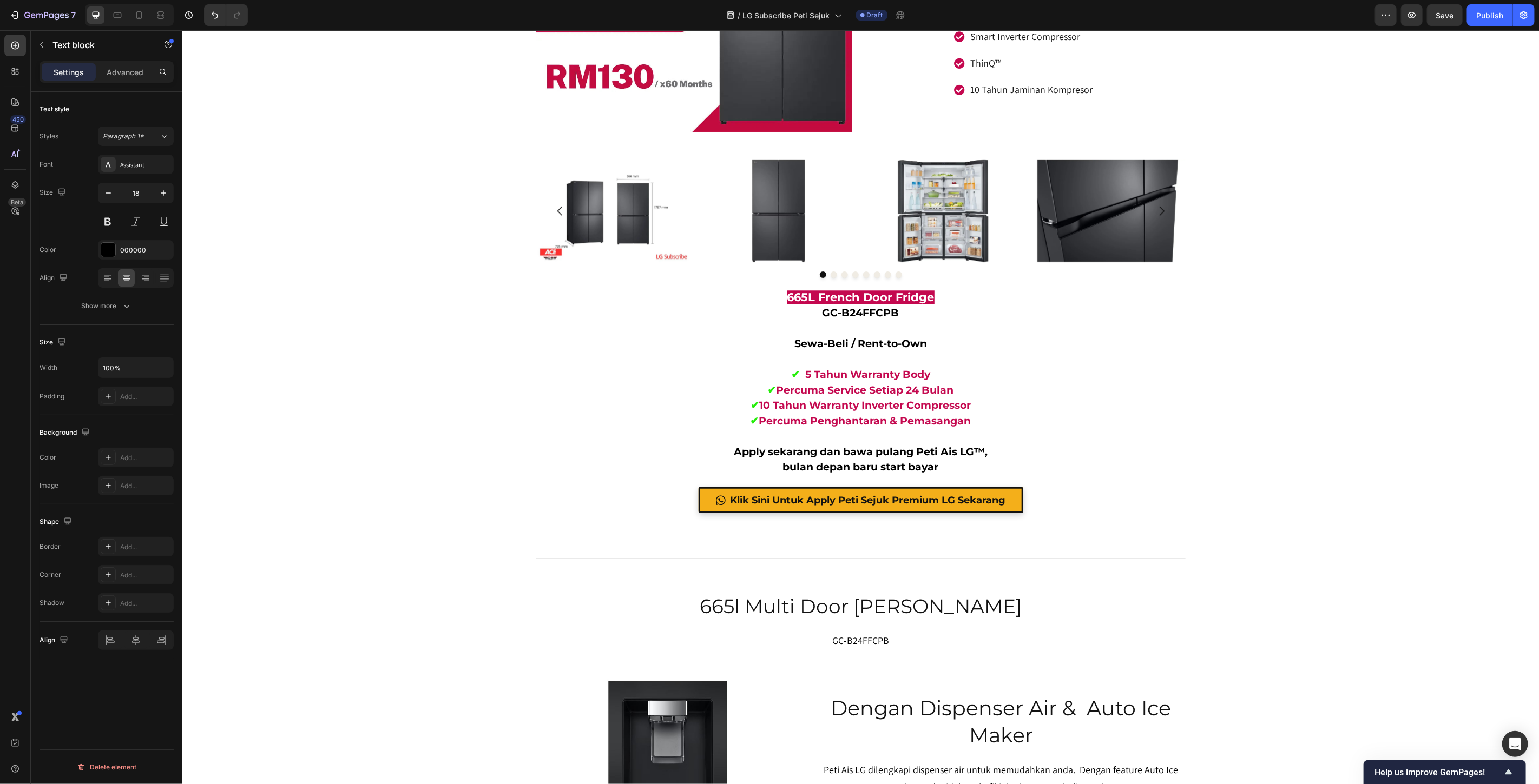
click at [1340, 594] on div "665l multi door fridge Heading GC-B24FFCPB Text block Image Image 🔥 PALING BESA…" at bounding box center [859, 733] width 1357 height 12857
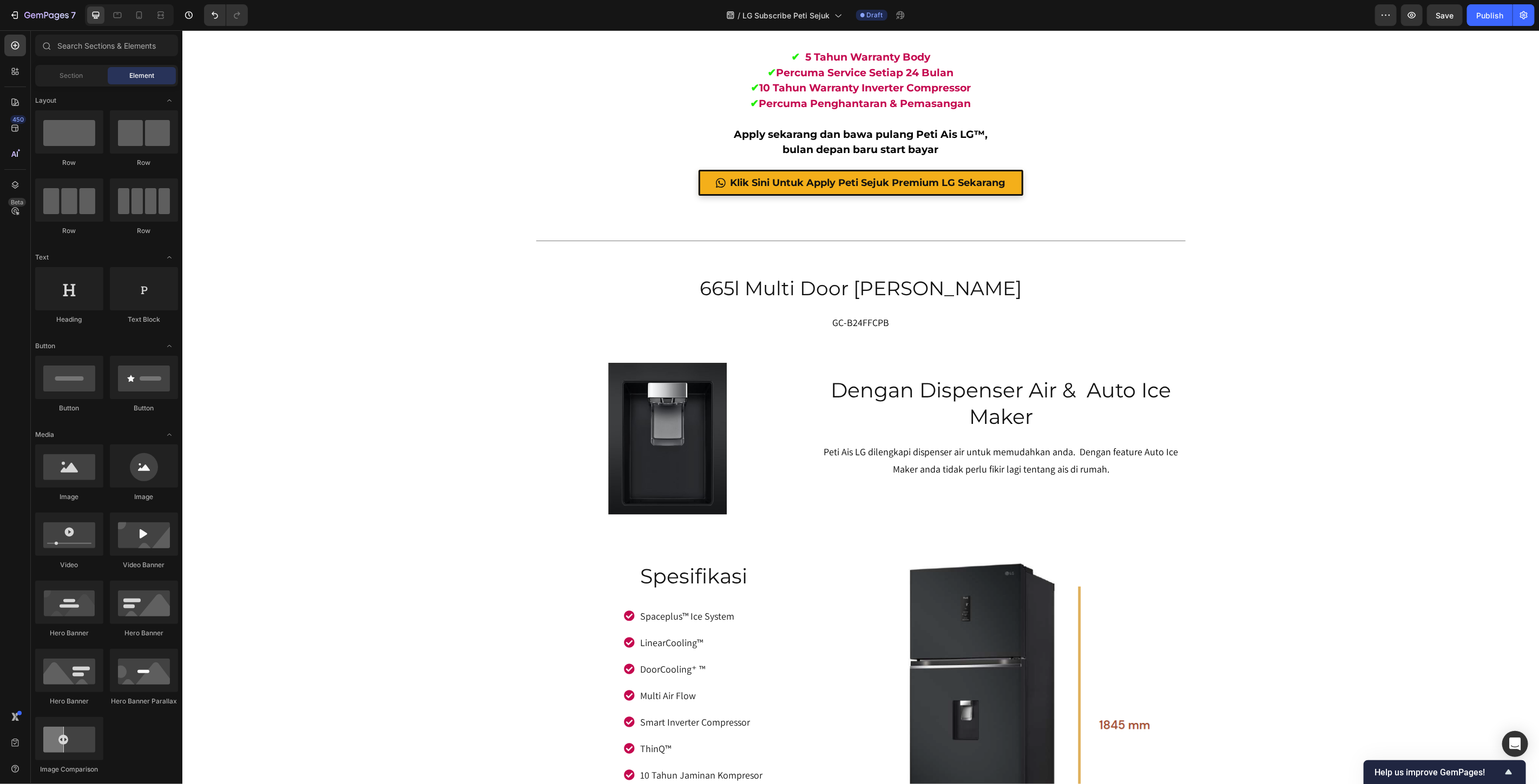
scroll to position [6063, 0]
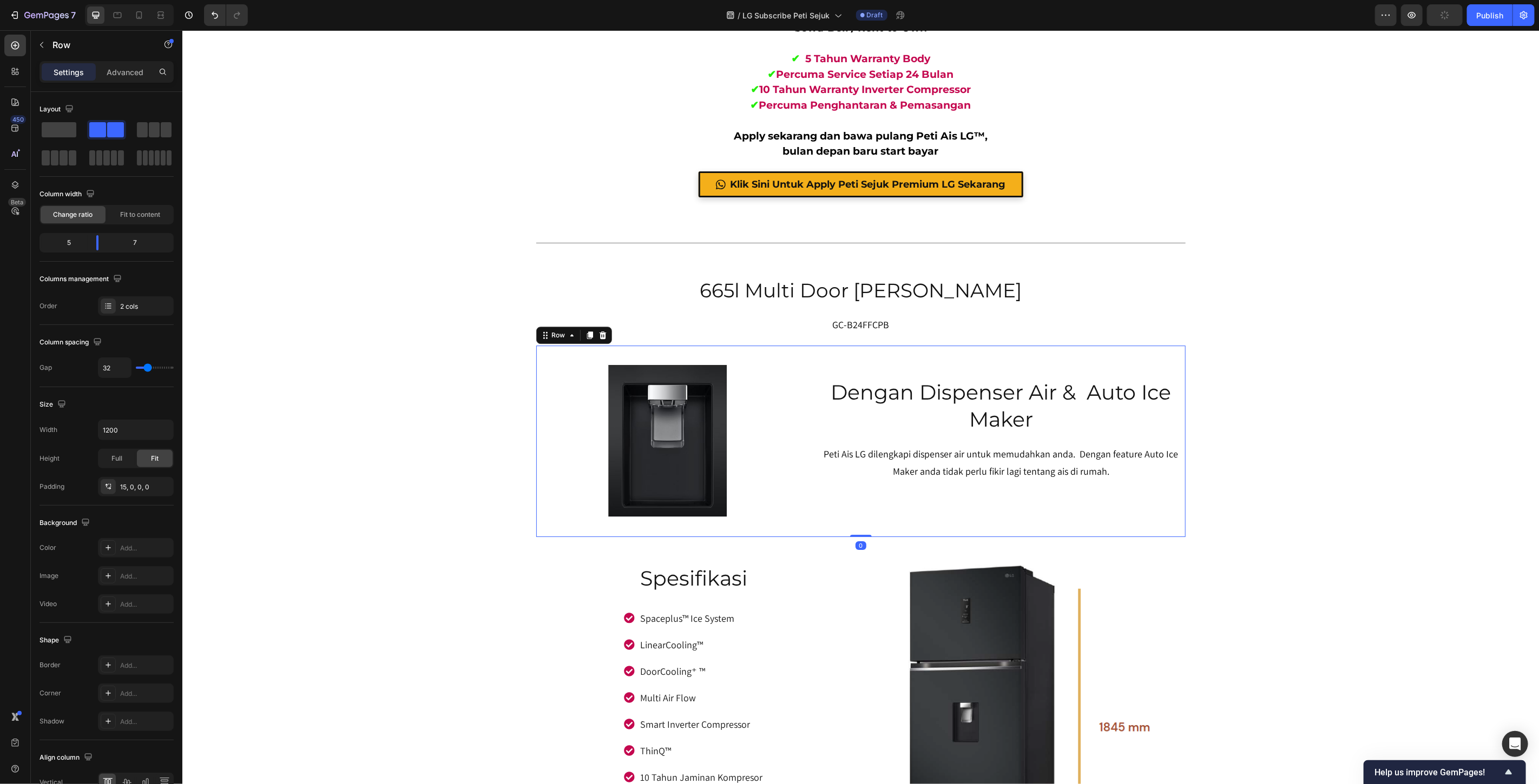
click at [819, 525] on div "Dengan Dispenser Air & Auto Ice Maker Heading Peti Ais LG dilengkapi dispenser …" at bounding box center [1000, 444] width 369 height 183
click at [600, 336] on icon at bounding box center [602, 335] width 7 height 7
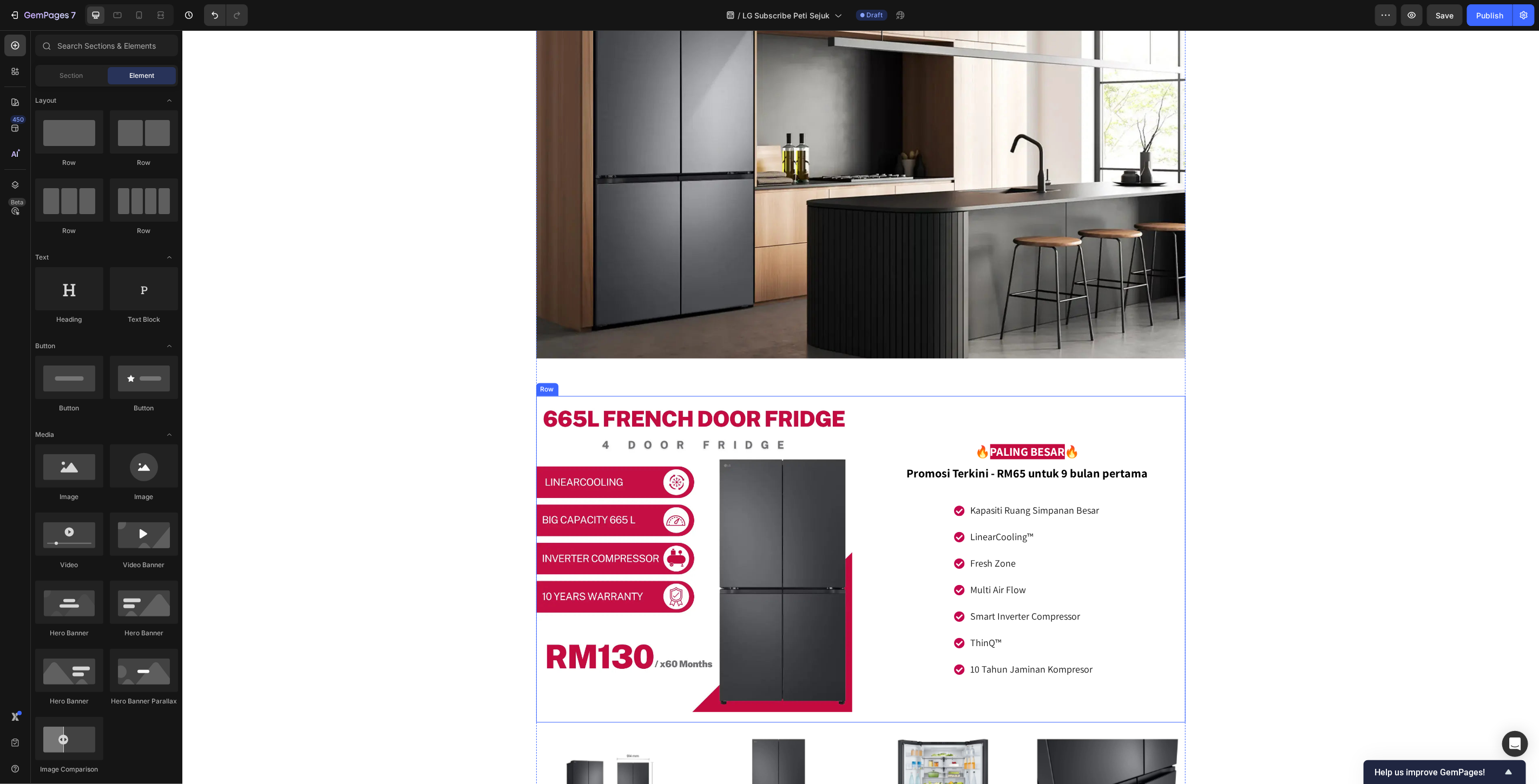
scroll to position [4922, 0]
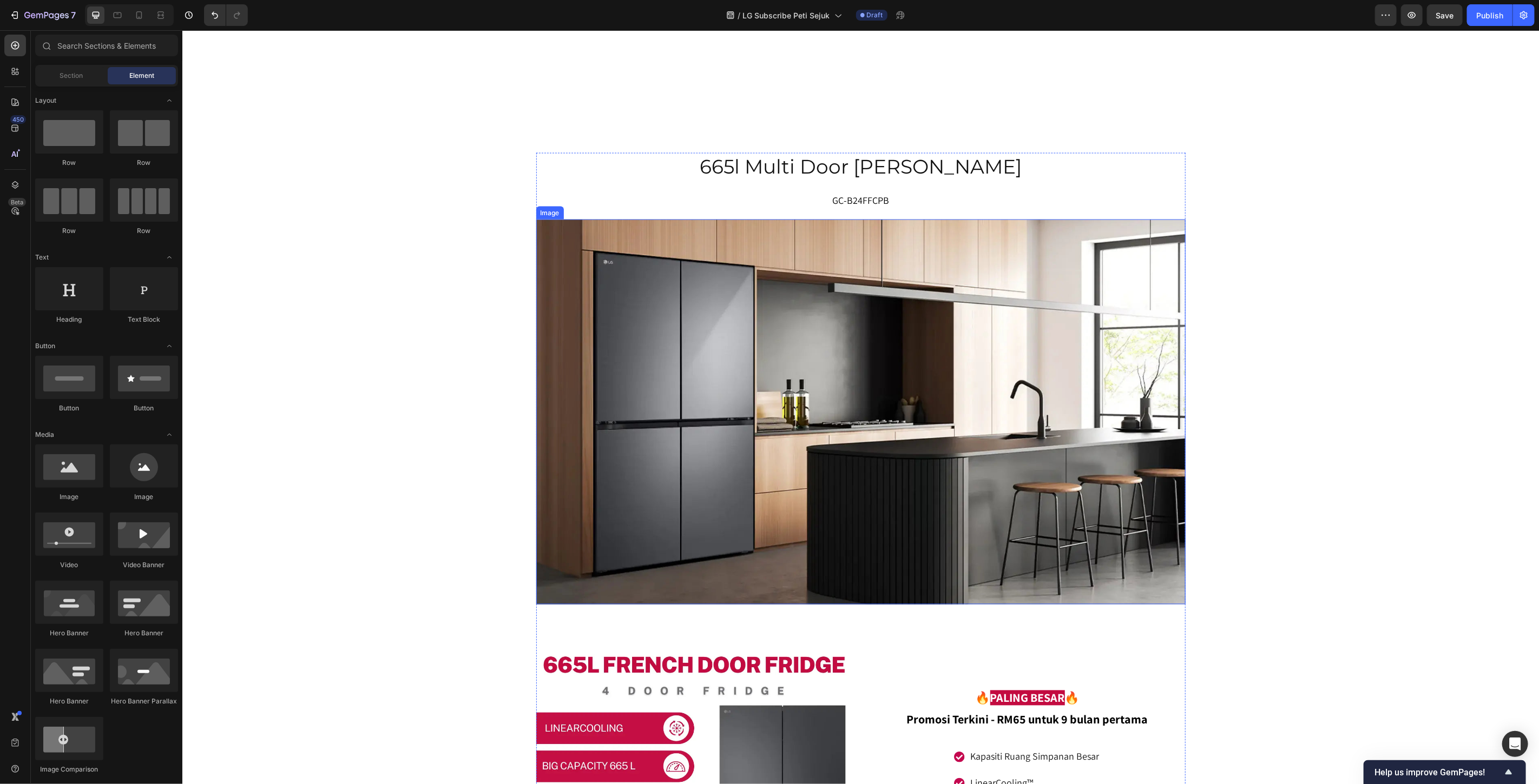
drag, startPoint x: 895, startPoint y: 326, endPoint x: 812, endPoint y: 317, distance: 83.5
click at [894, 326] on img at bounding box center [860, 412] width 649 height 386
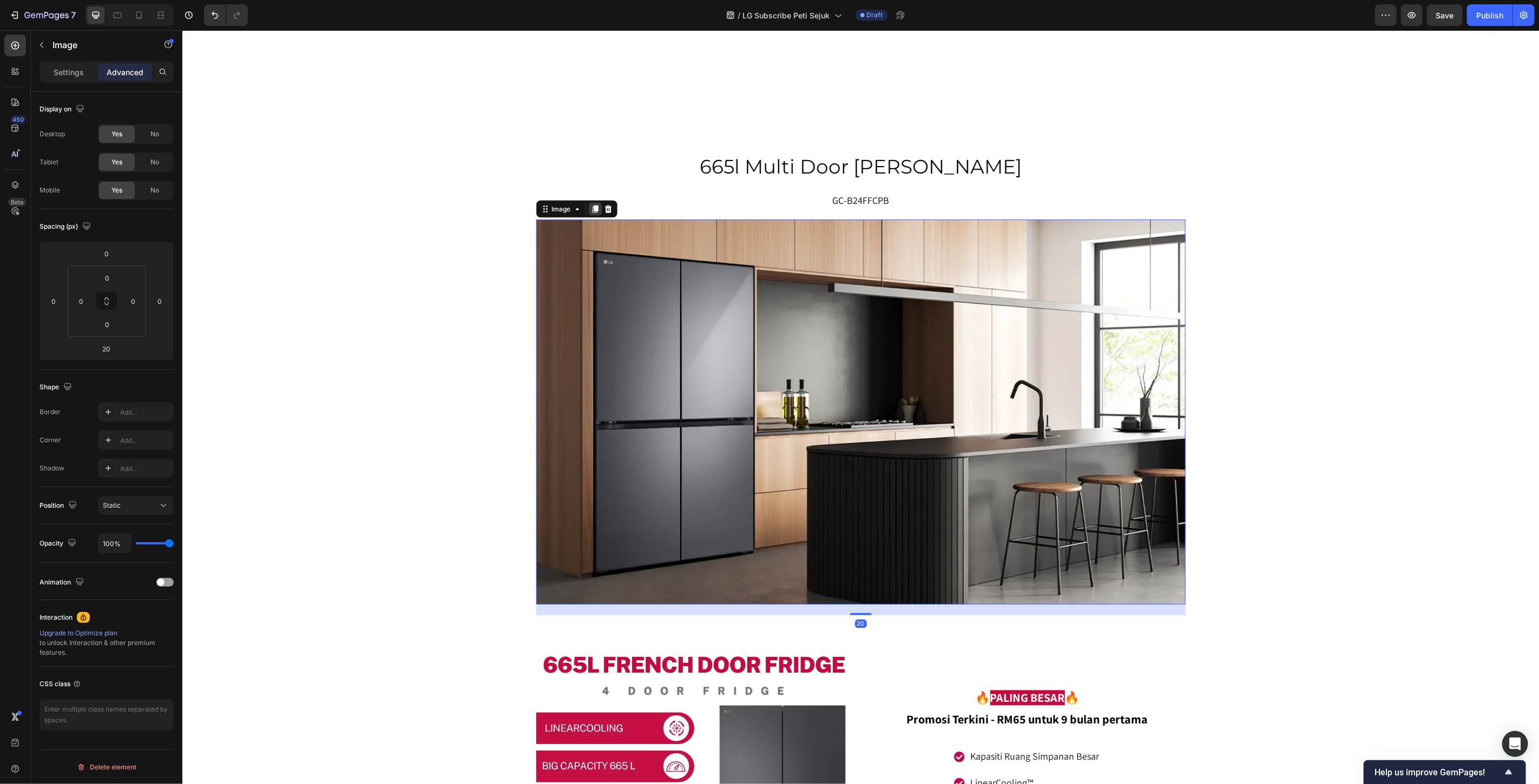
click at [591, 204] on icon at bounding box center [595, 209] width 8 height 8
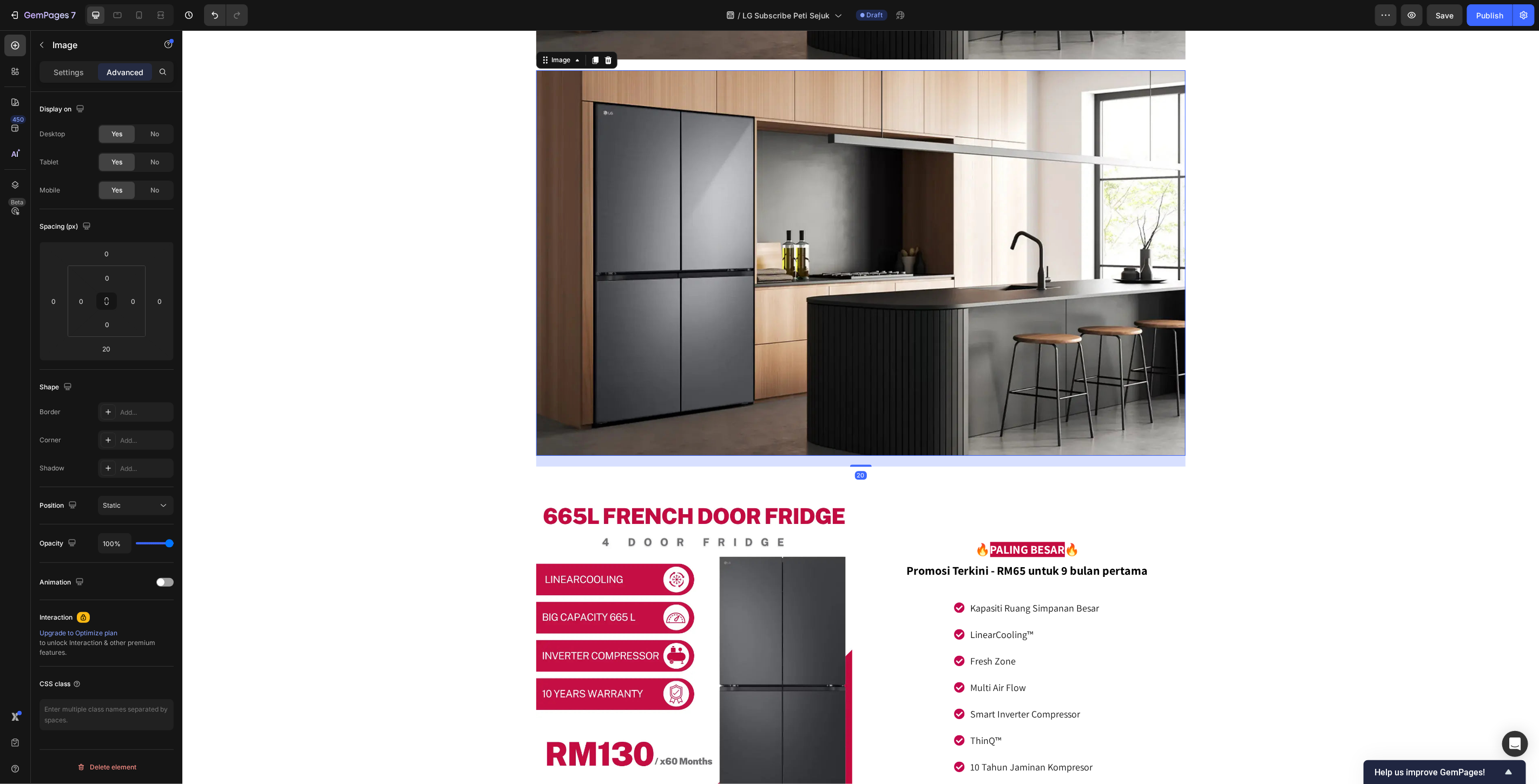
scroll to position [5469, 0]
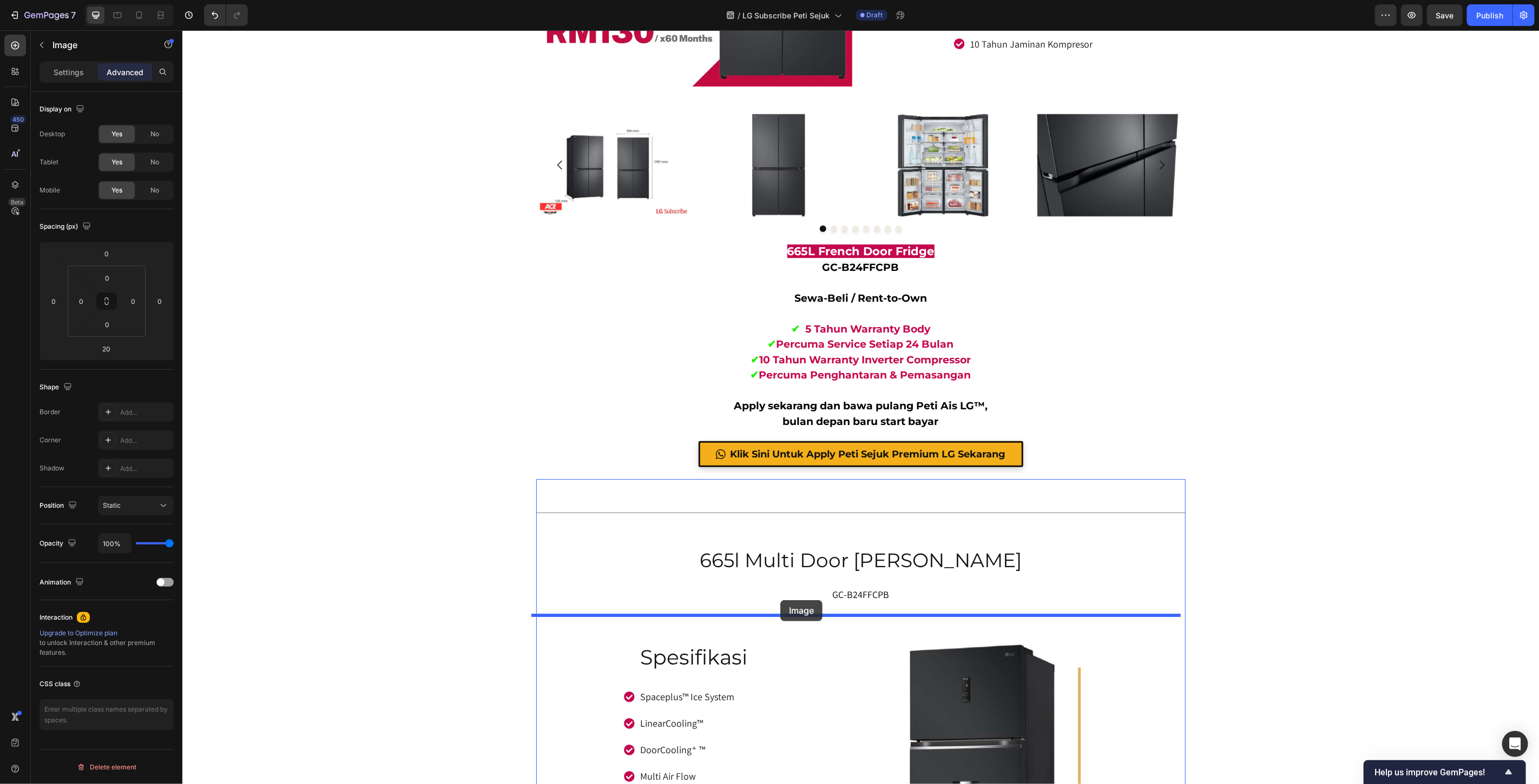
drag, startPoint x: 549, startPoint y: 59, endPoint x: 779, endPoint y: 602, distance: 589.7
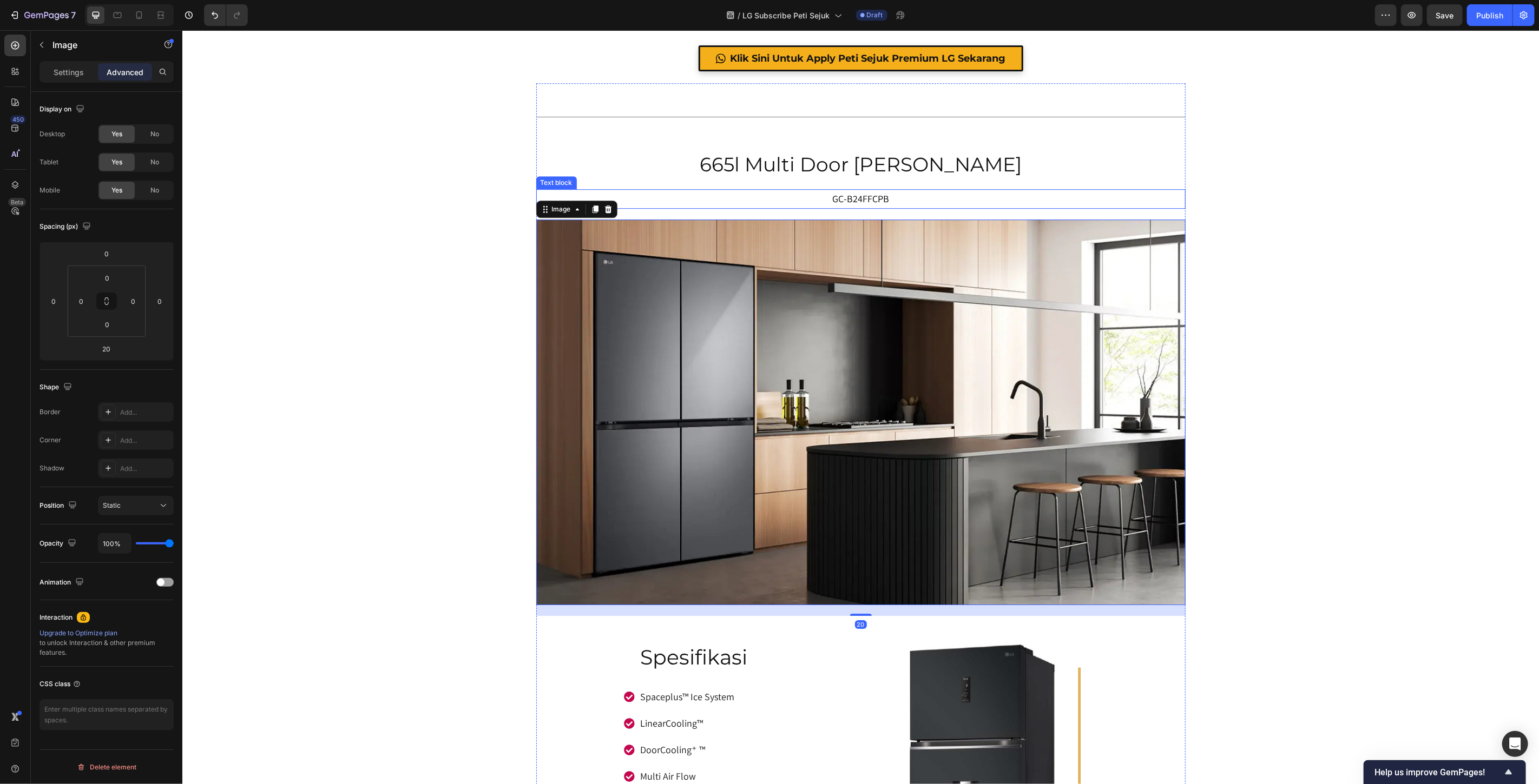
scroll to position [5793, 0]
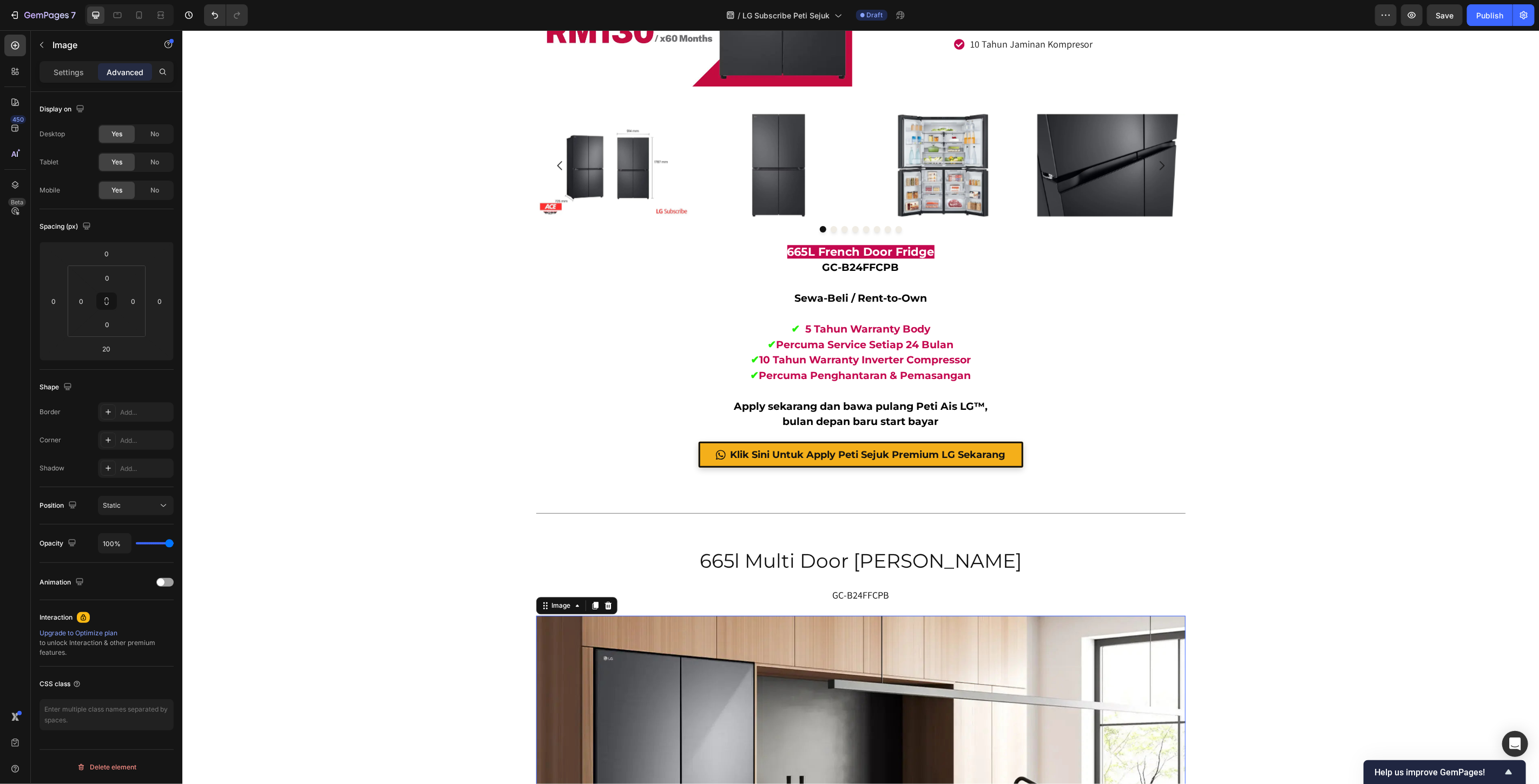
click at [1414, 498] on div "665l multi door fridge Heading GC-B24FFCPB Text block Image Image 🔥 PALING BESA…" at bounding box center [859, 790] width 1357 height 13062
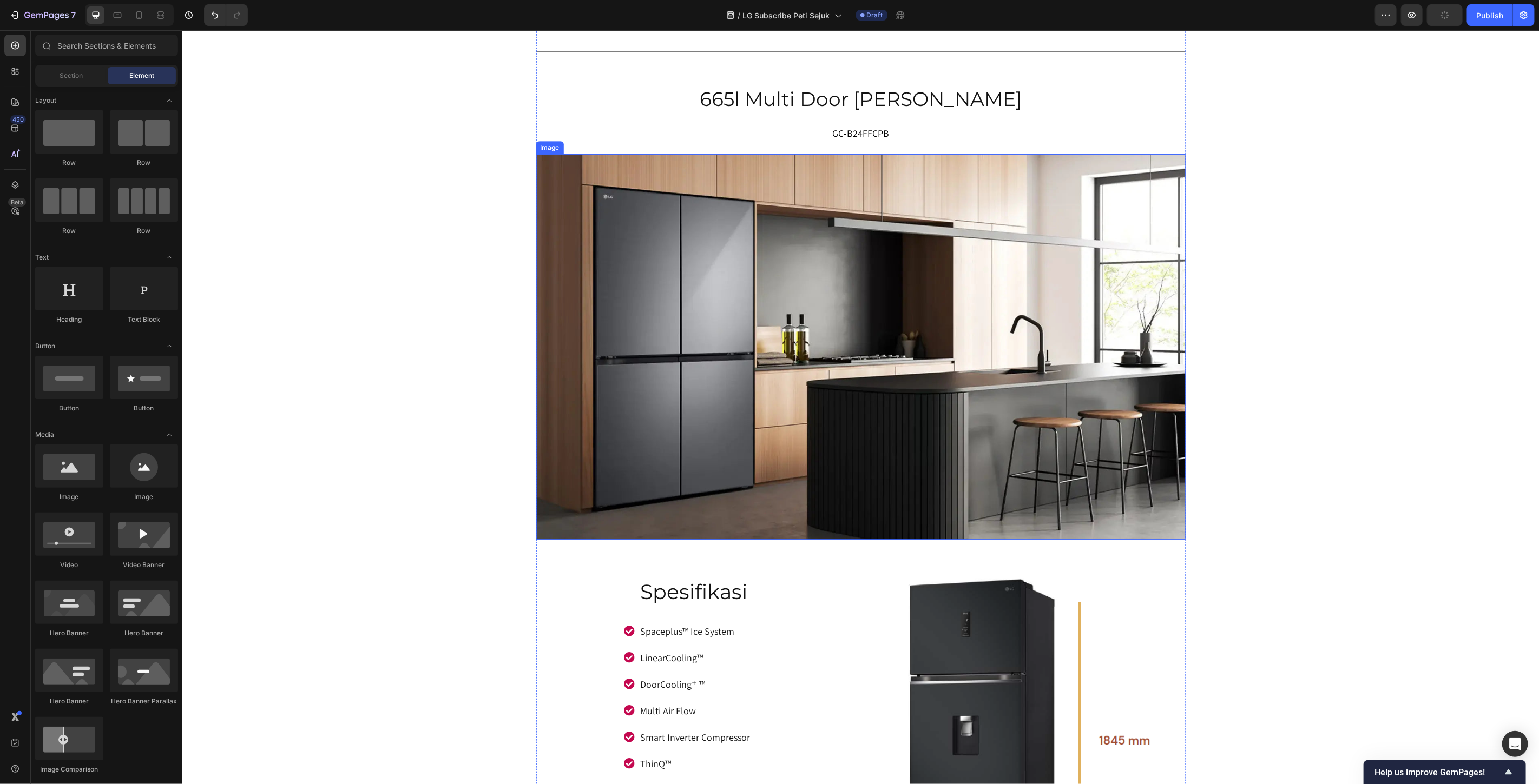
scroll to position [5988, 0]
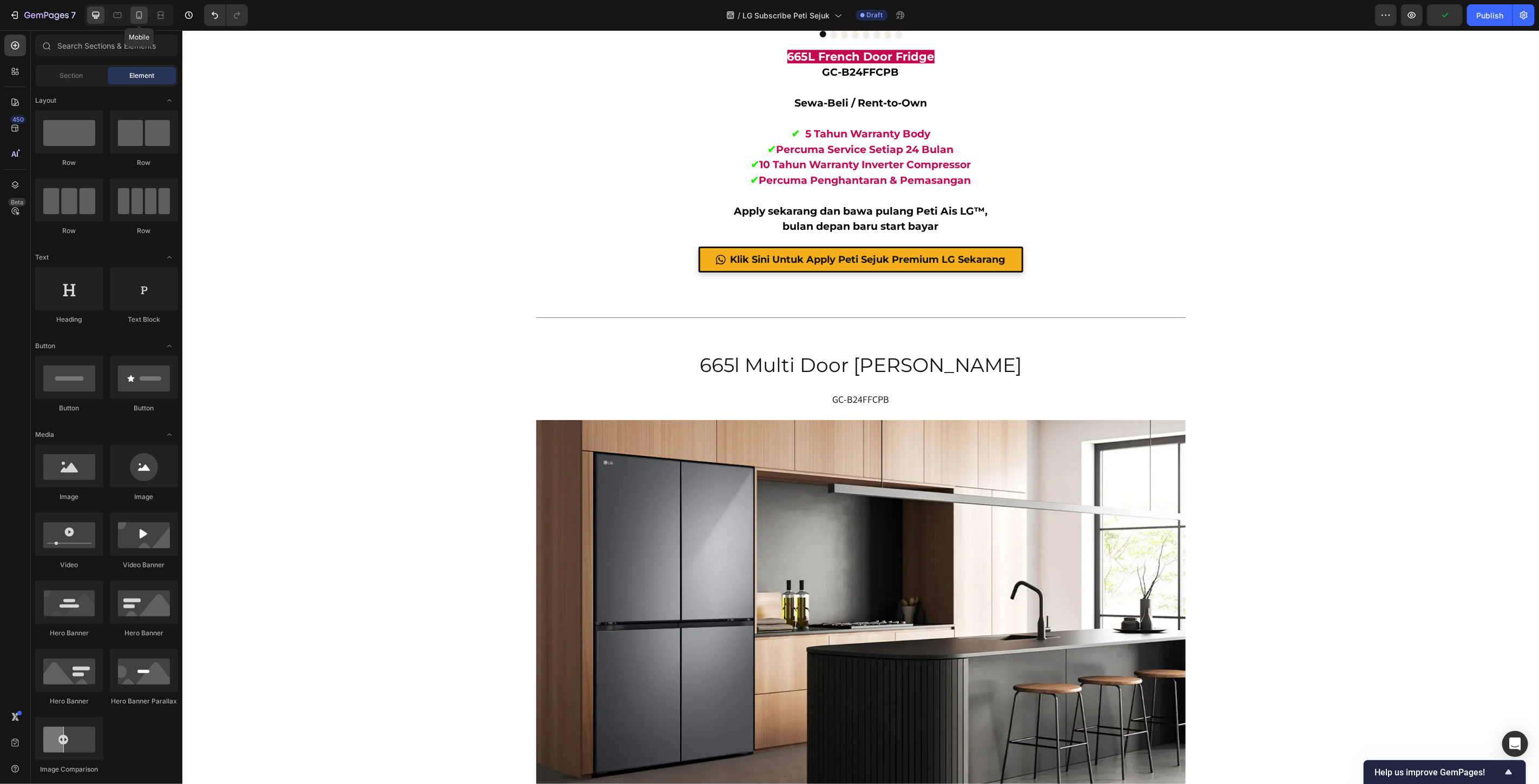
click at [139, 23] on div at bounding box center [139, 15] width 17 height 17
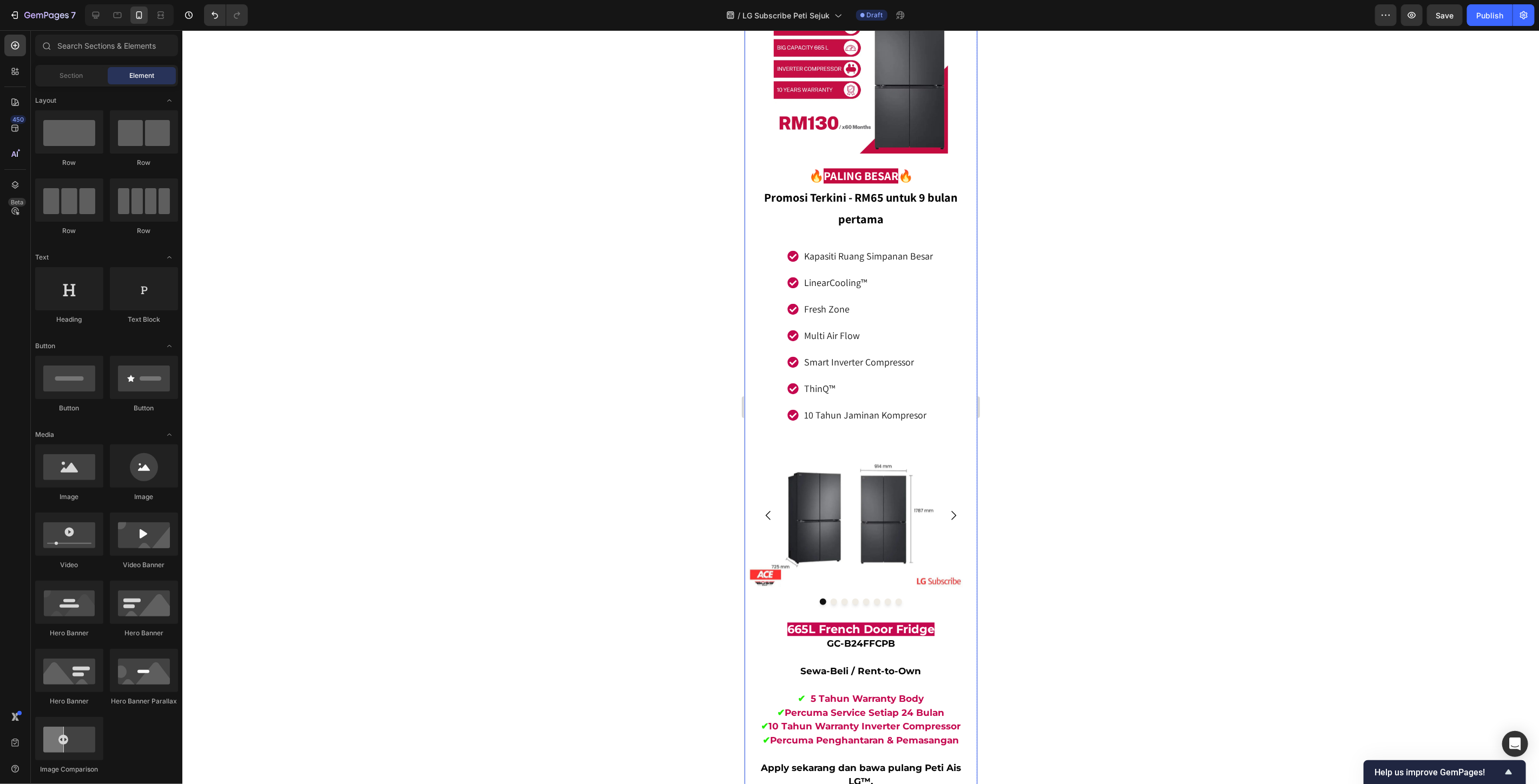
scroll to position [5314, 0]
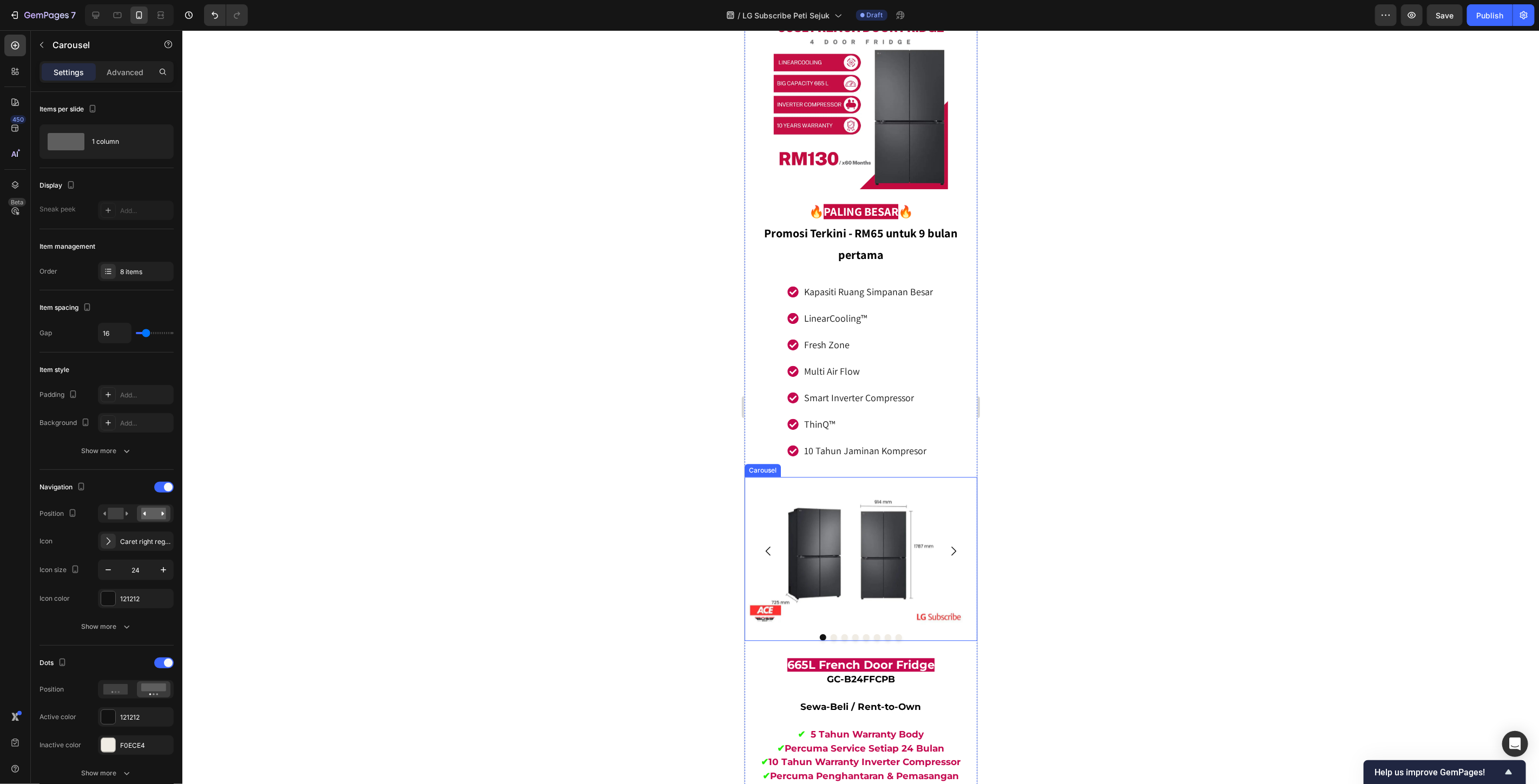
click at [947, 544] on icon "Carousel Next Arrow" at bounding box center [953, 551] width 13 height 13
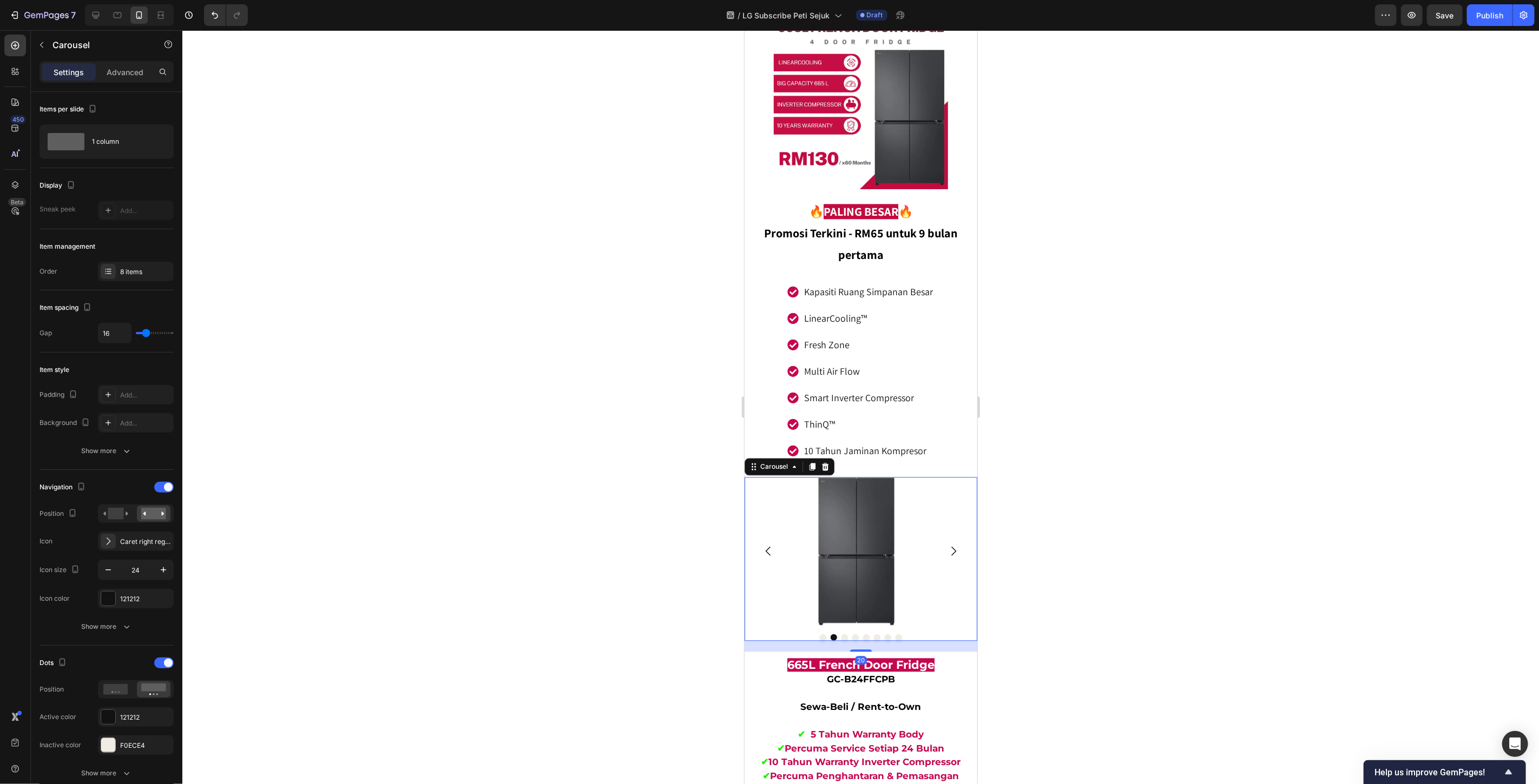
click at [947, 544] on icon "Carousel Next Arrow" at bounding box center [953, 551] width 13 height 13
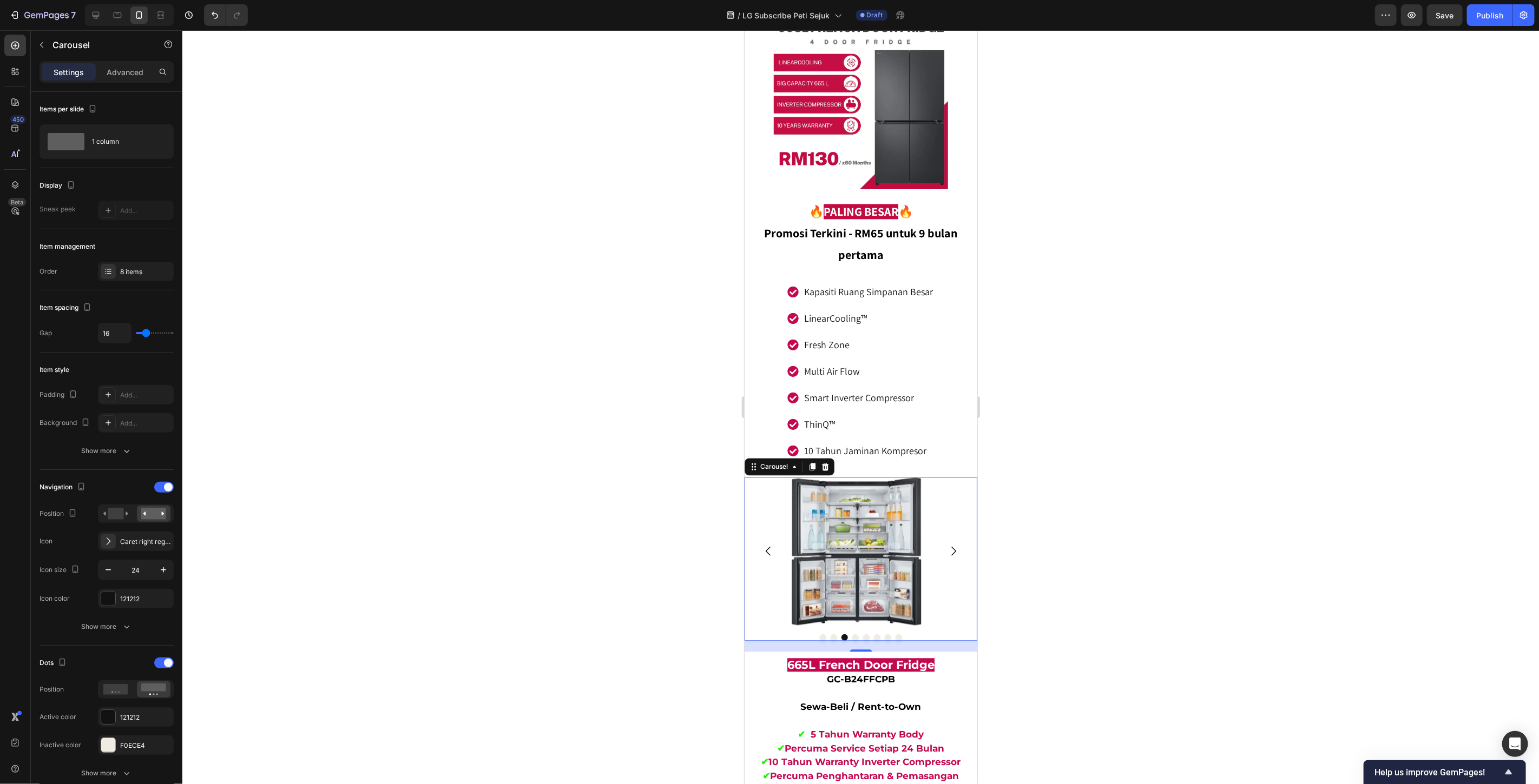
click at [947, 544] on icon "Carousel Next Arrow" at bounding box center [953, 551] width 13 height 13
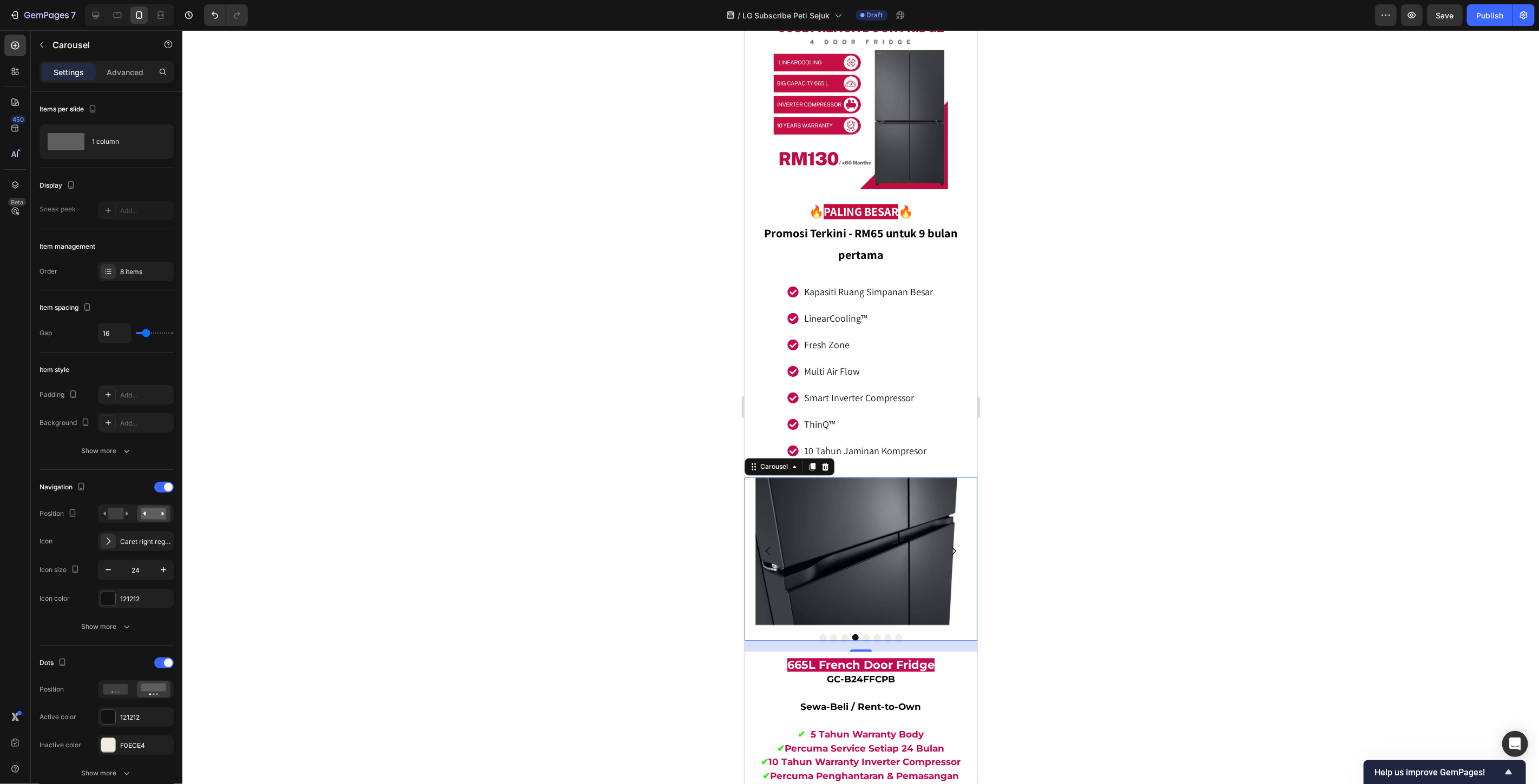
click at [947, 544] on icon "Carousel Next Arrow" at bounding box center [953, 551] width 13 height 13
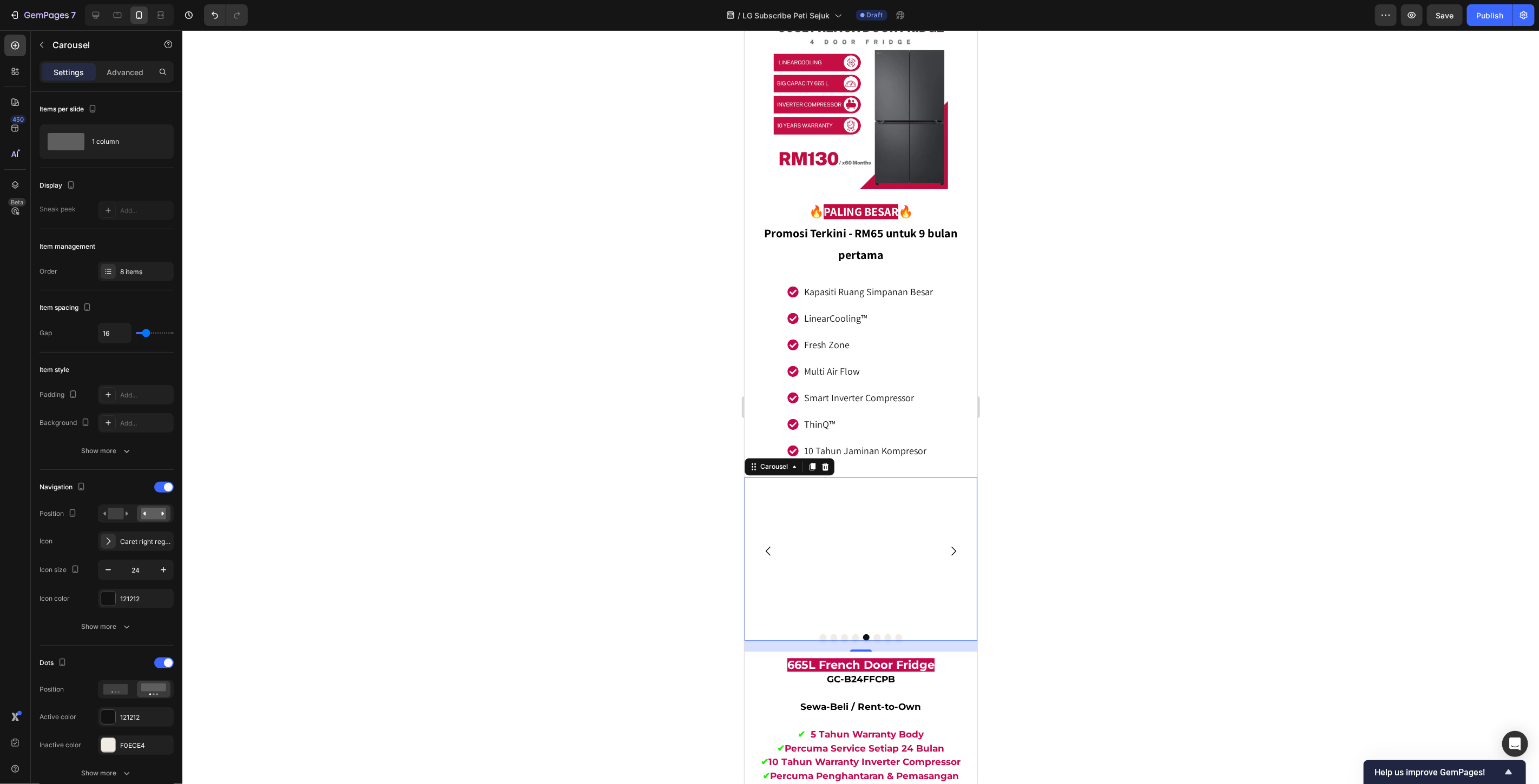
click at [947, 544] on icon "Carousel Next Arrow" at bounding box center [953, 551] width 13 height 13
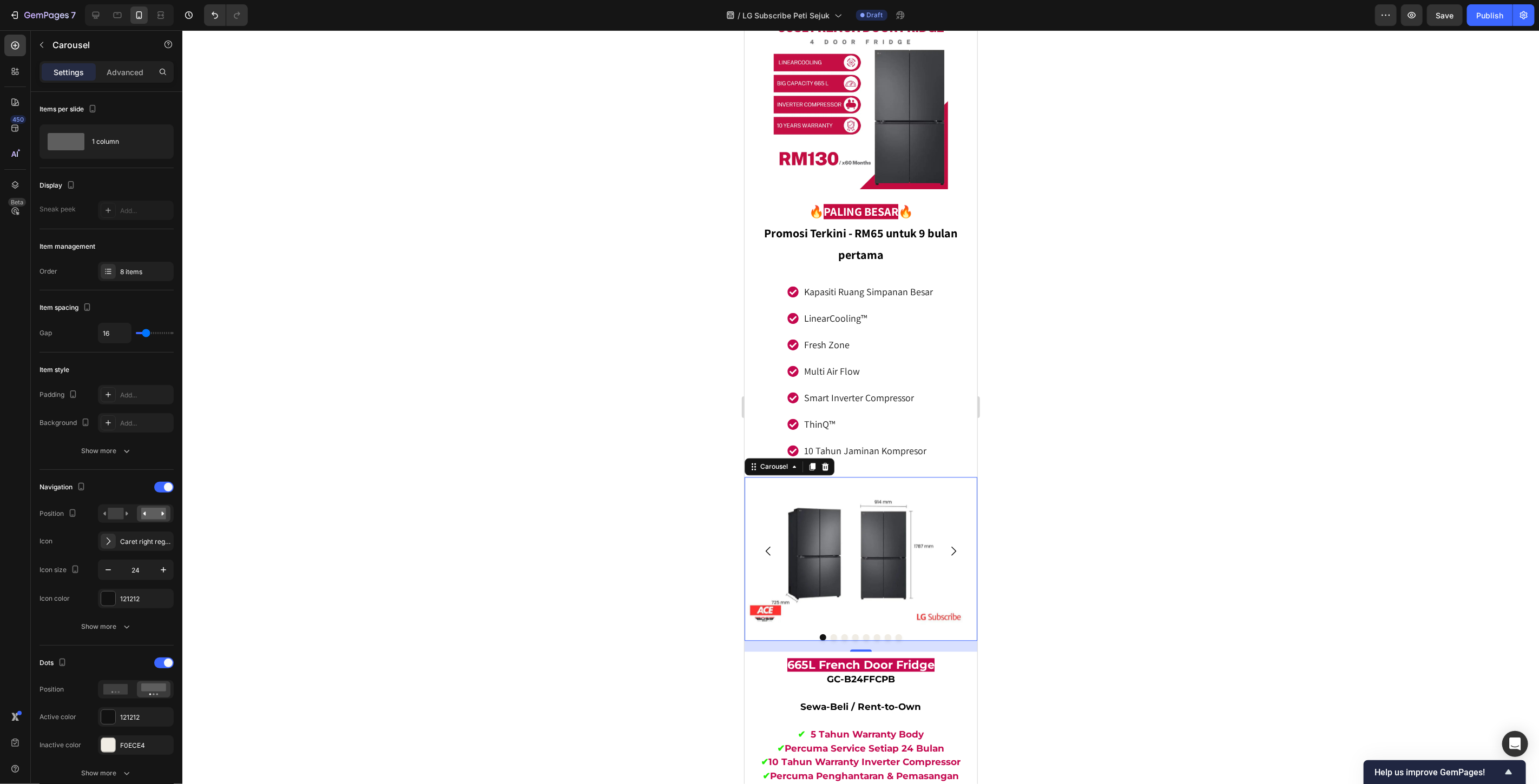
click at [947, 544] on icon "Carousel Next Arrow" at bounding box center [953, 551] width 13 height 13
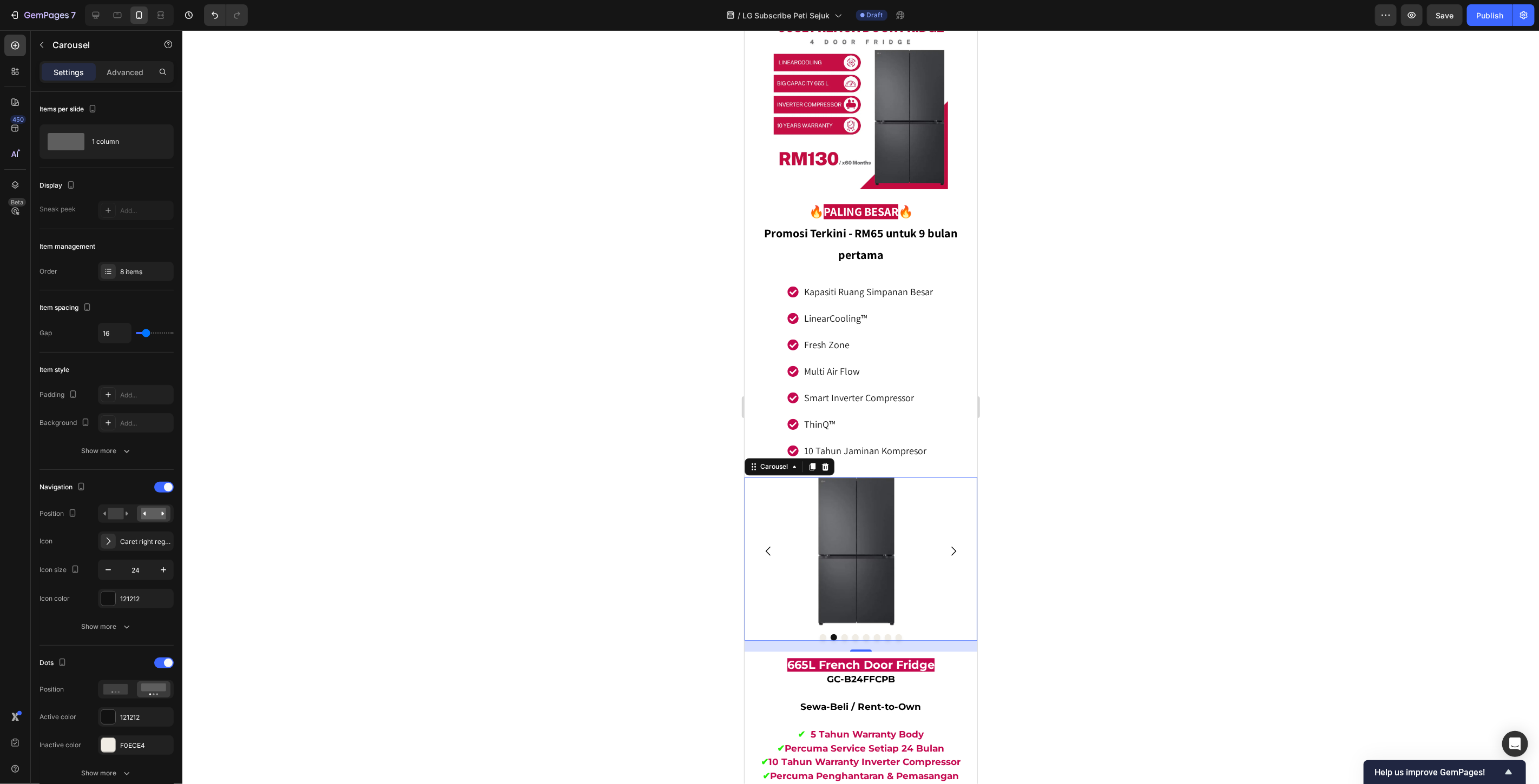
click at [947, 544] on icon "Carousel Next Arrow" at bounding box center [953, 551] width 13 height 13
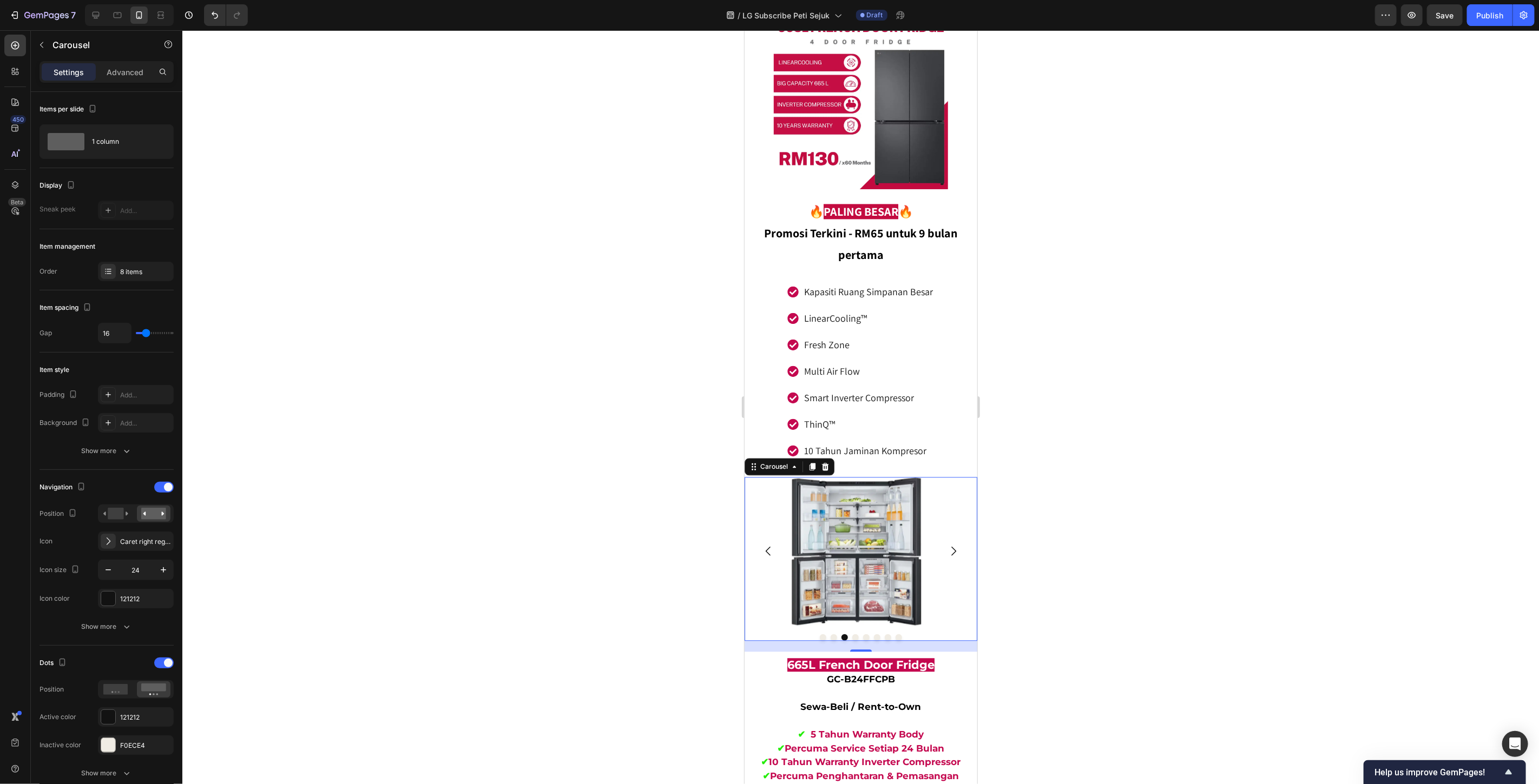
click at [947, 544] on icon "Carousel Next Arrow" at bounding box center [953, 551] width 13 height 13
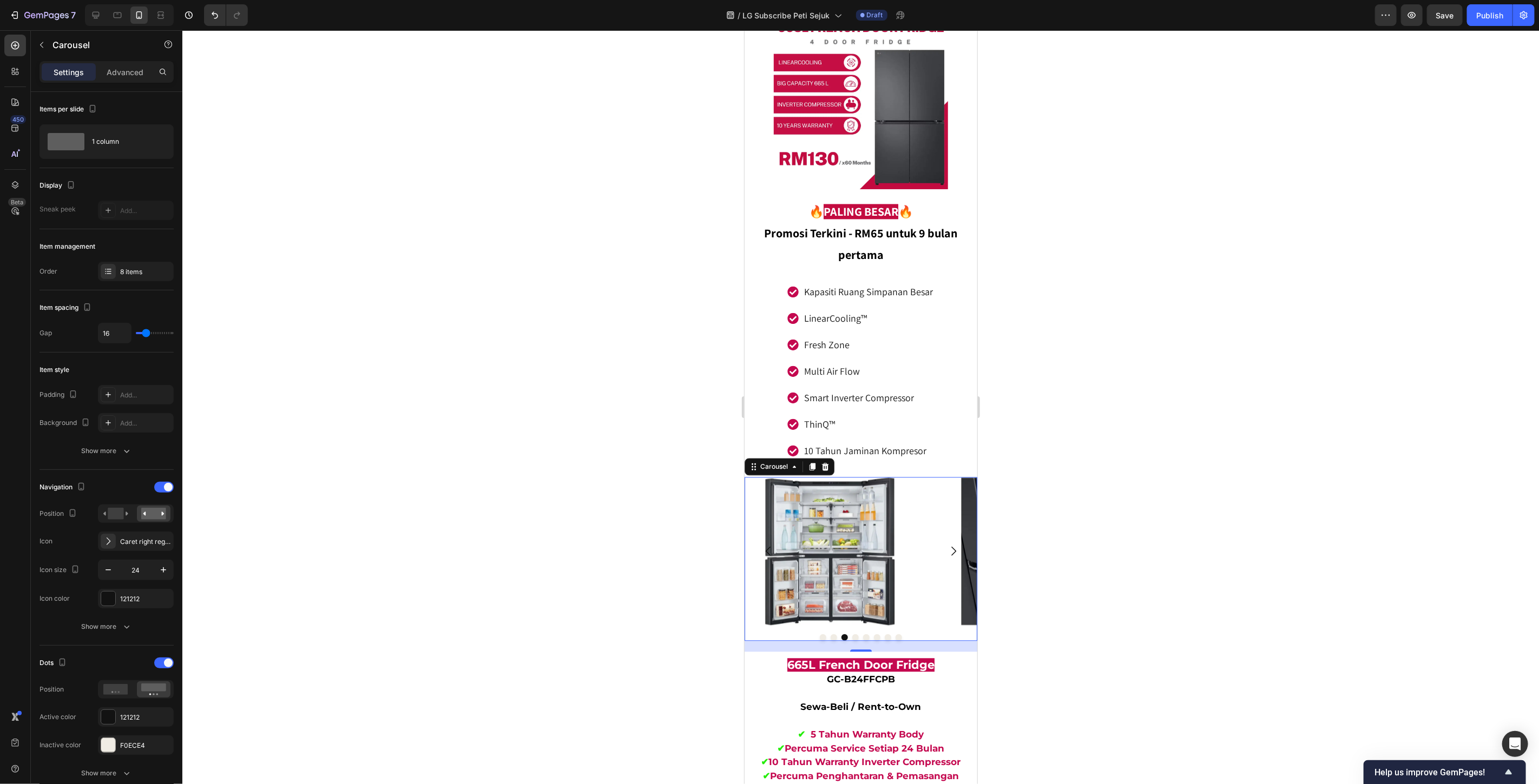
click at [947, 544] on icon "Carousel Next Arrow" at bounding box center [953, 551] width 13 height 13
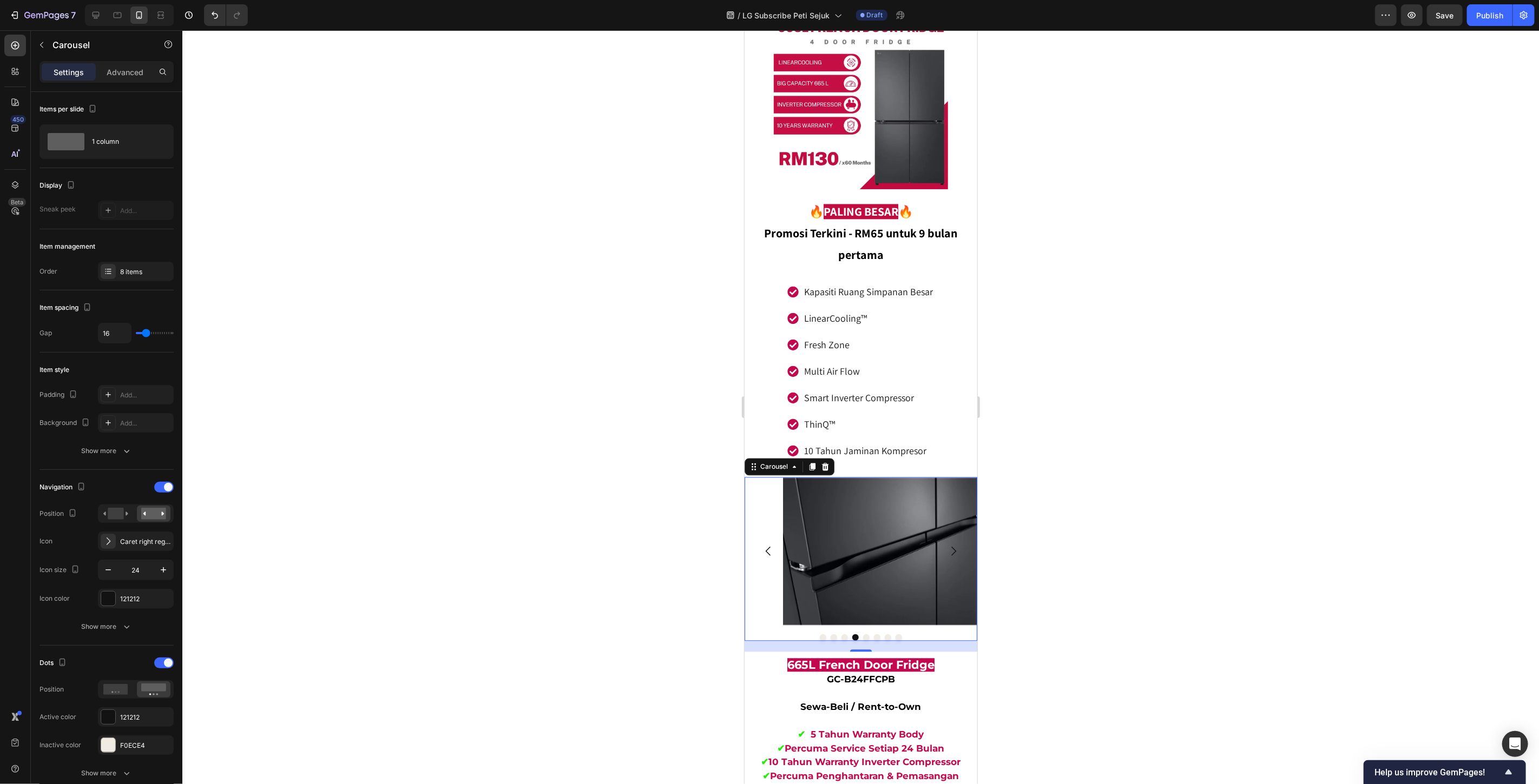
click at [947, 544] on icon "Carousel Next Arrow" at bounding box center [953, 551] width 13 height 13
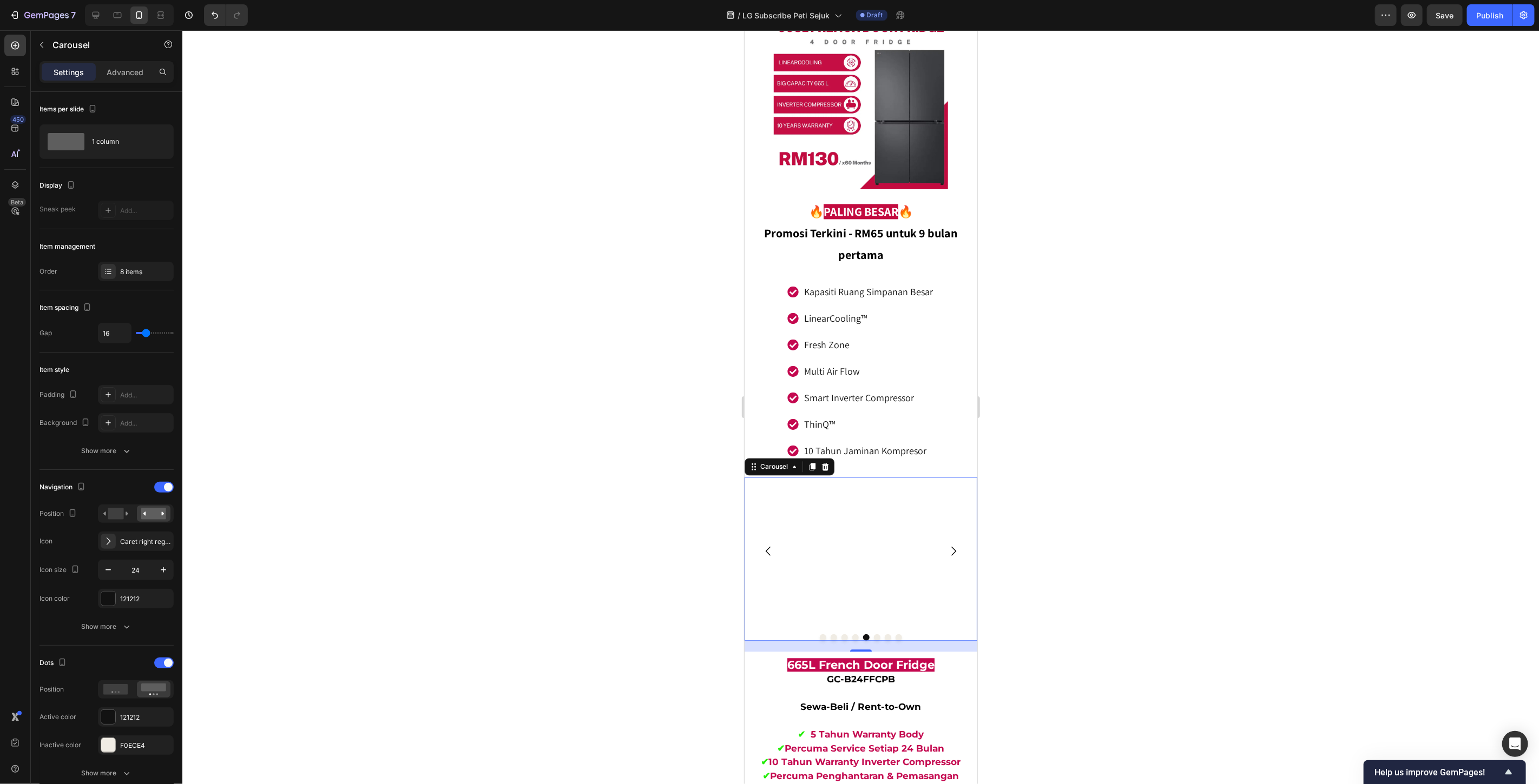
click at [947, 544] on icon "Carousel Next Arrow" at bounding box center [953, 551] width 13 height 13
click at [1069, 539] on div at bounding box center [860, 407] width 1357 height 754
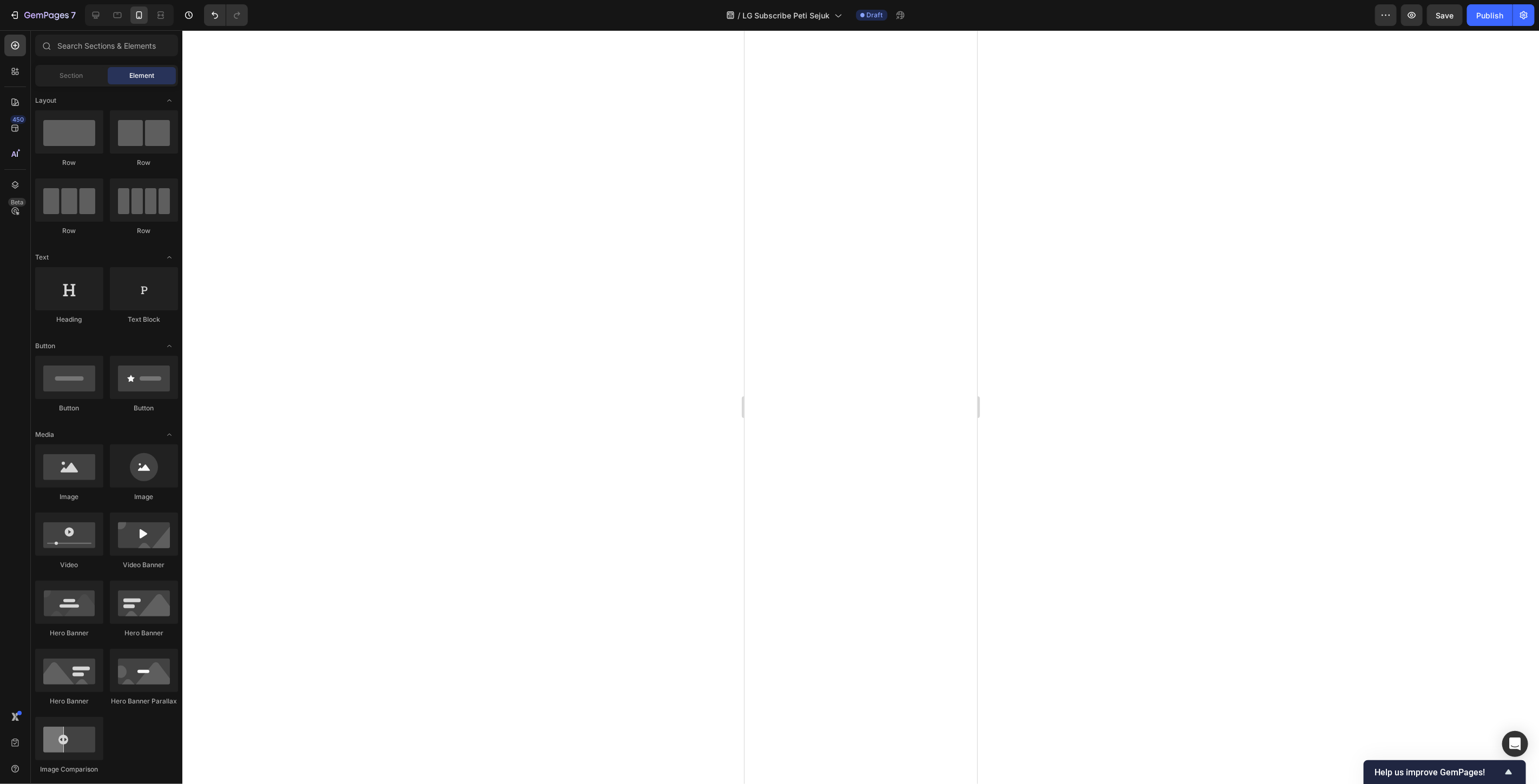
scroll to position [4622, 0]
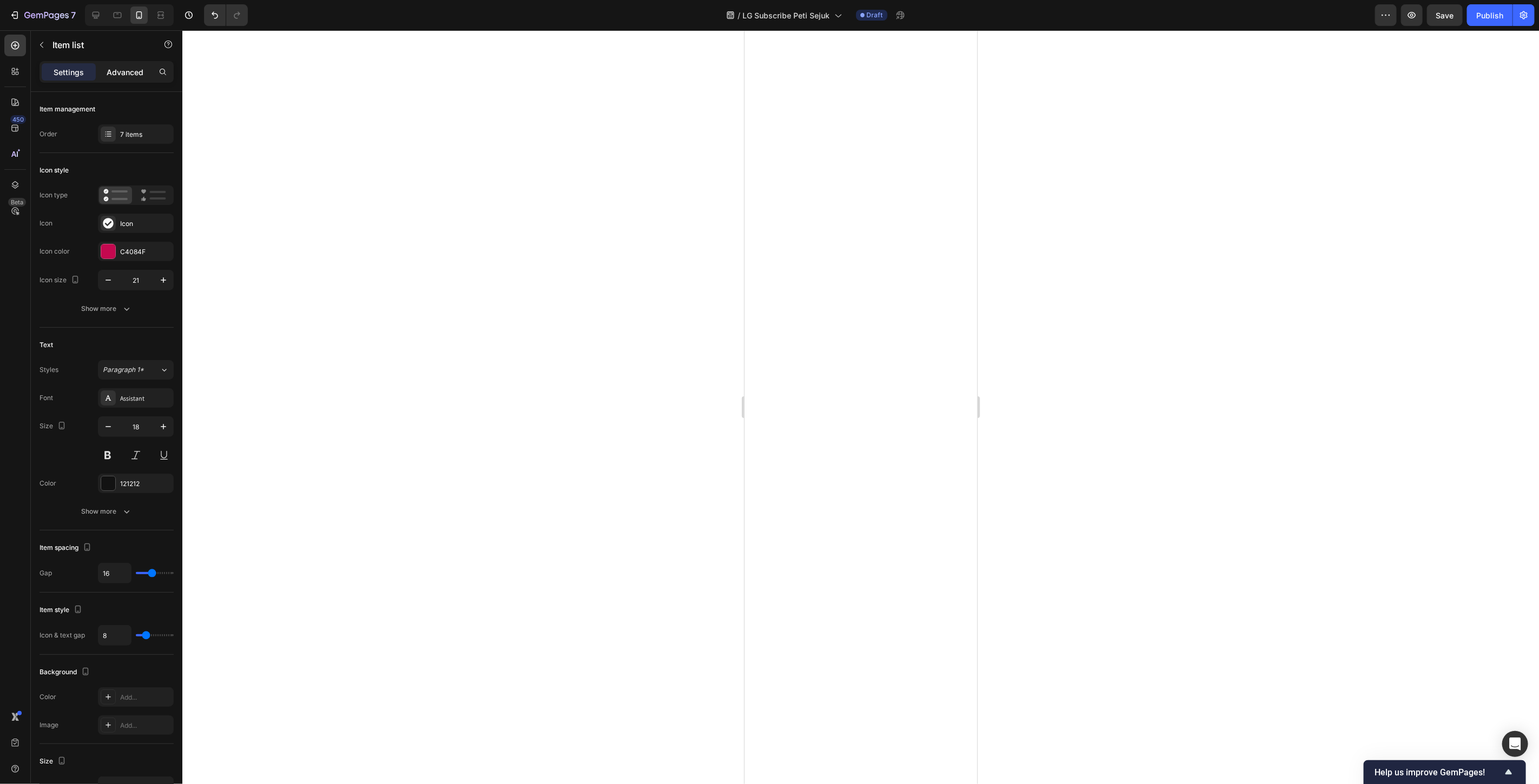
click at [123, 67] on p "Advanced" at bounding box center [125, 73] width 37 height 12
type input "100%"
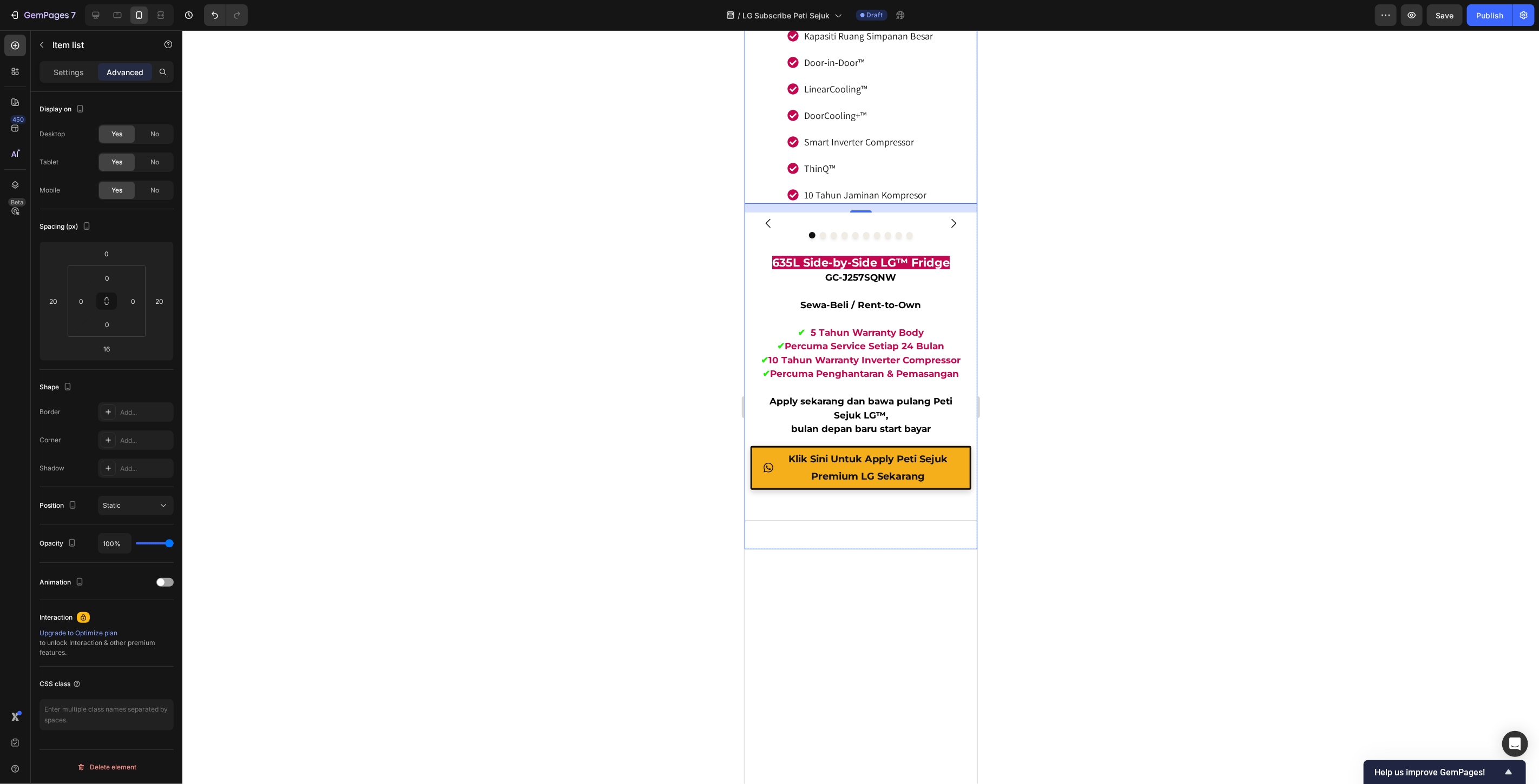
scroll to position [3241, 0]
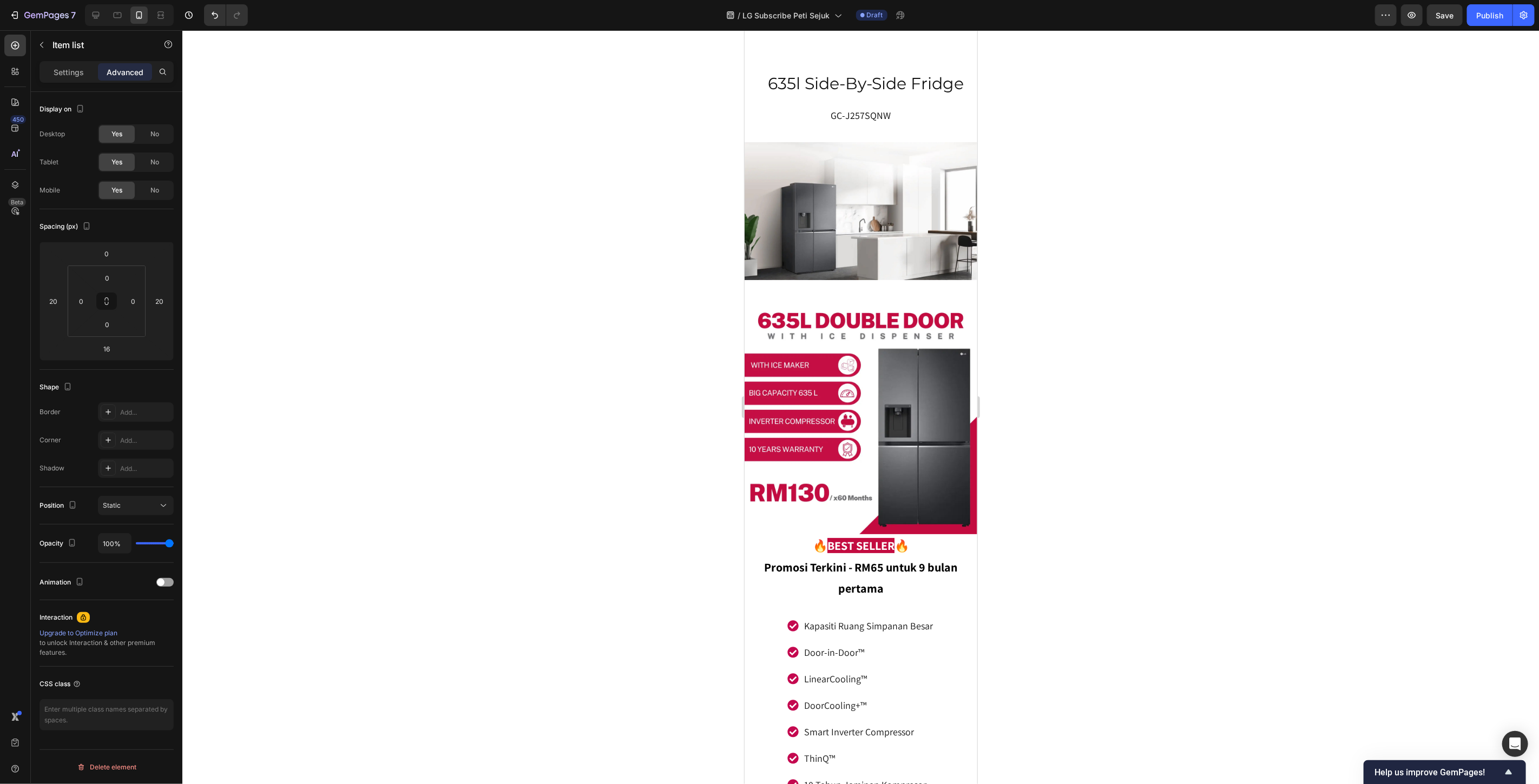
scroll to position [3481, 0]
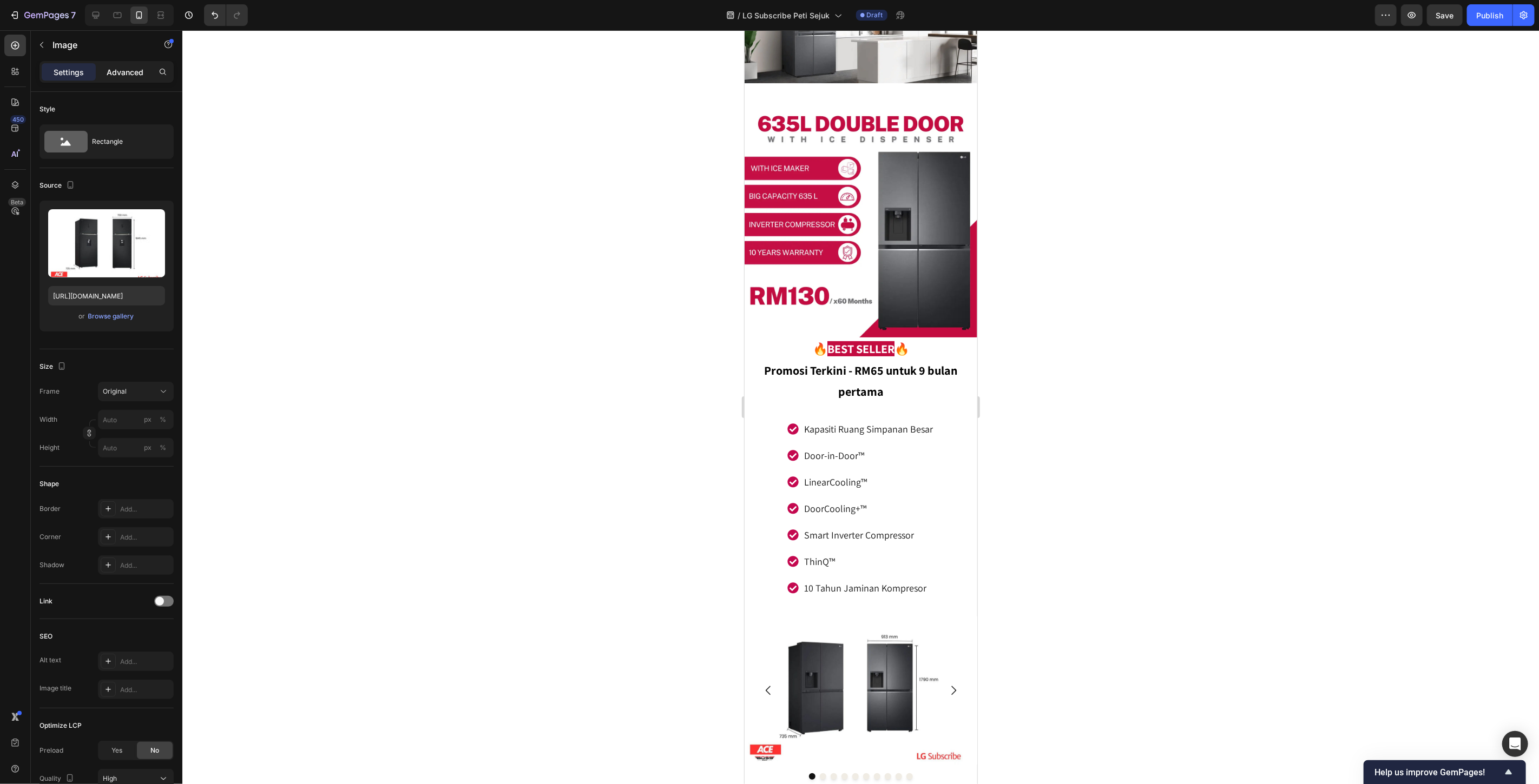
click at [124, 67] on p "Advanced" at bounding box center [125, 73] width 37 height 12
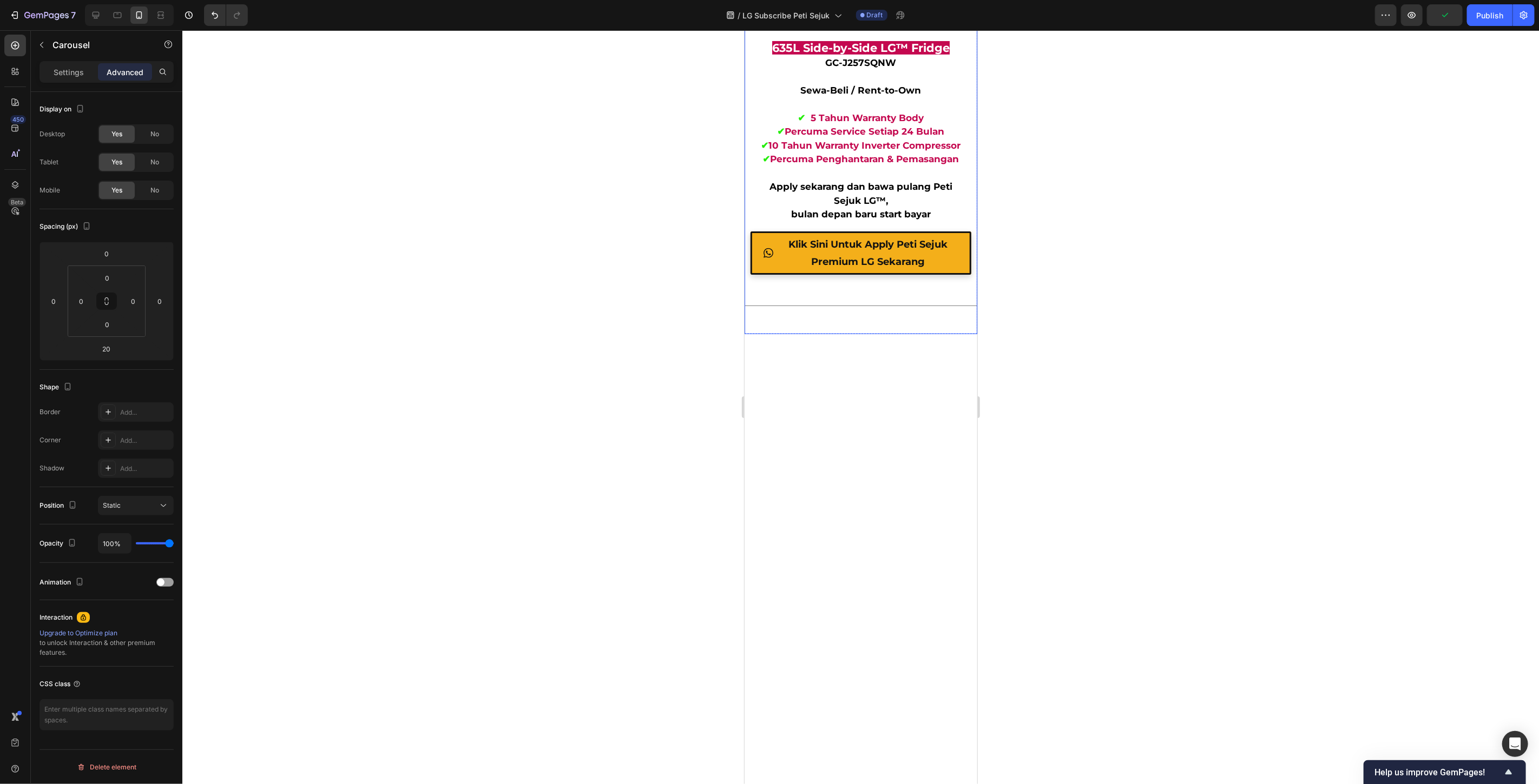
scroll to position [4382, 0]
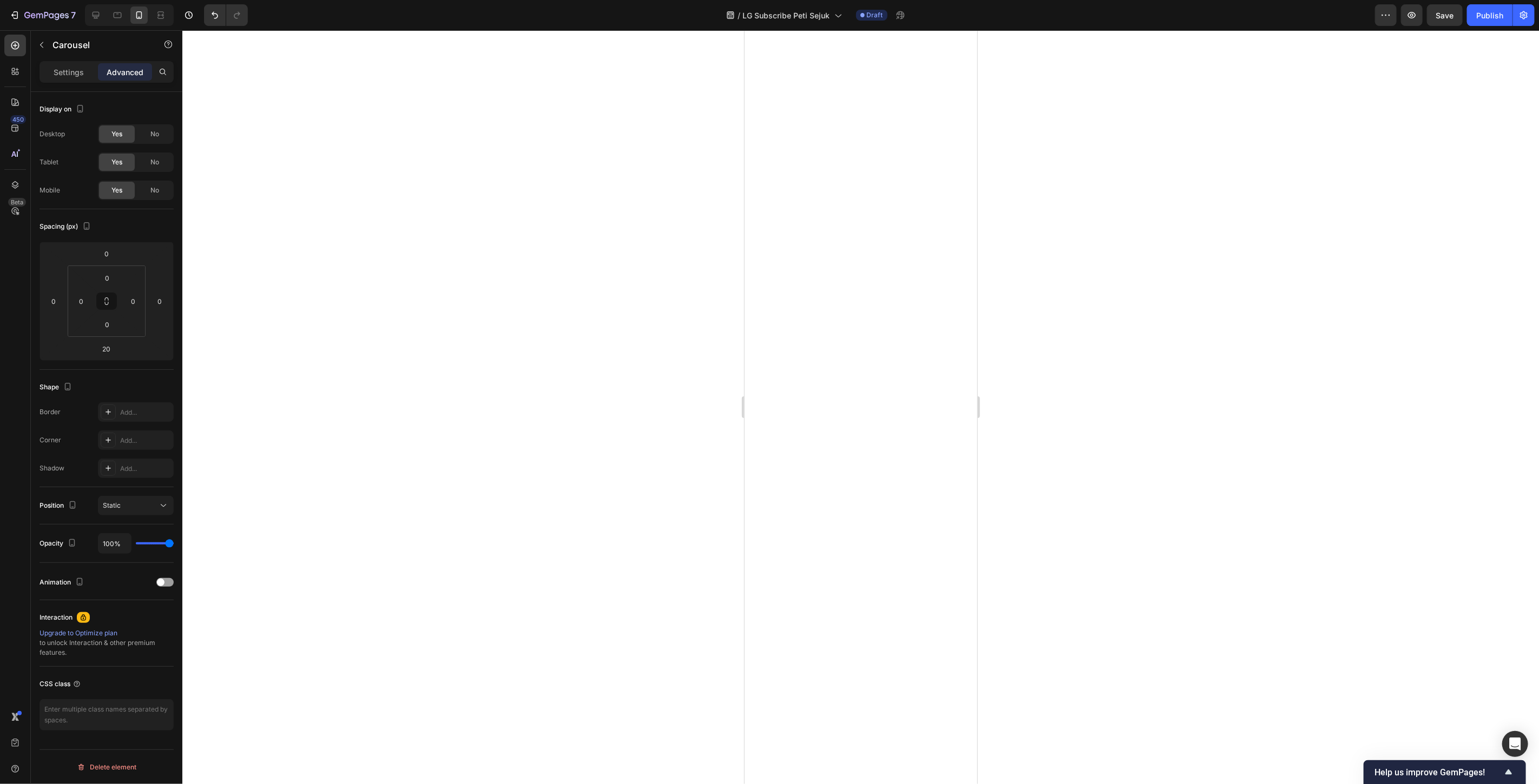
scroll to position [4622, 0]
click at [1080, 528] on div at bounding box center [860, 407] width 1357 height 754
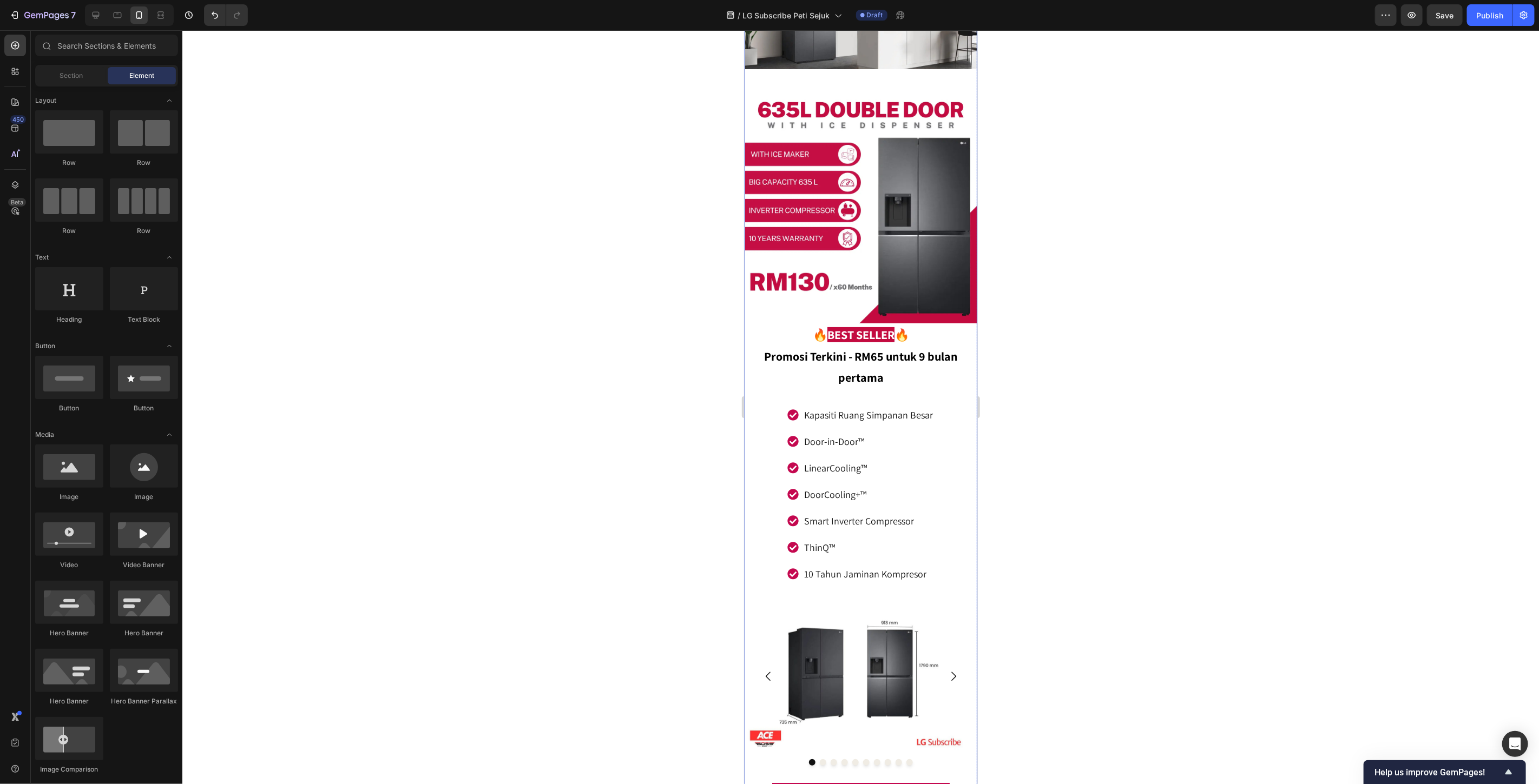
scroll to position [3481, 0]
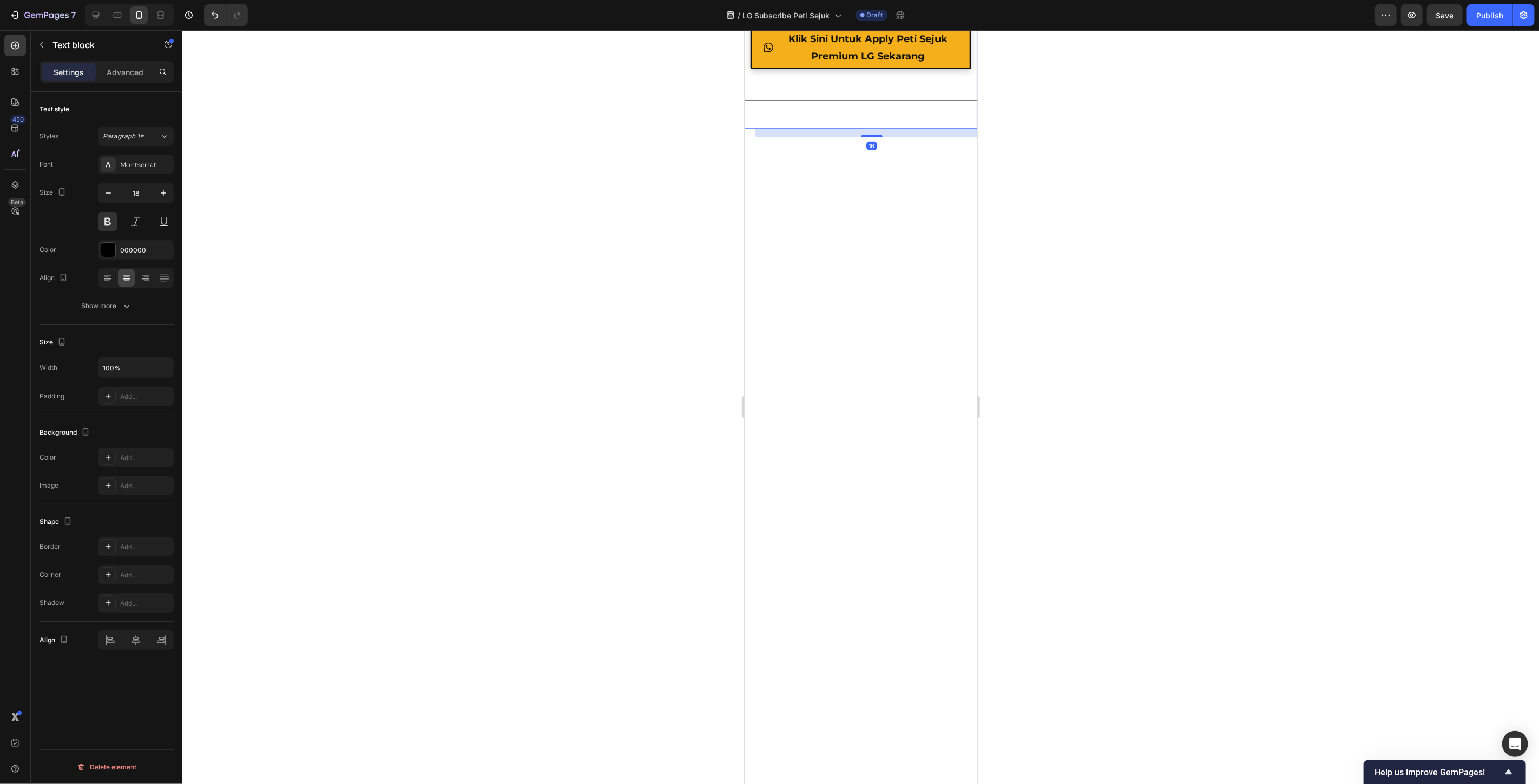
scroll to position [4863, 0]
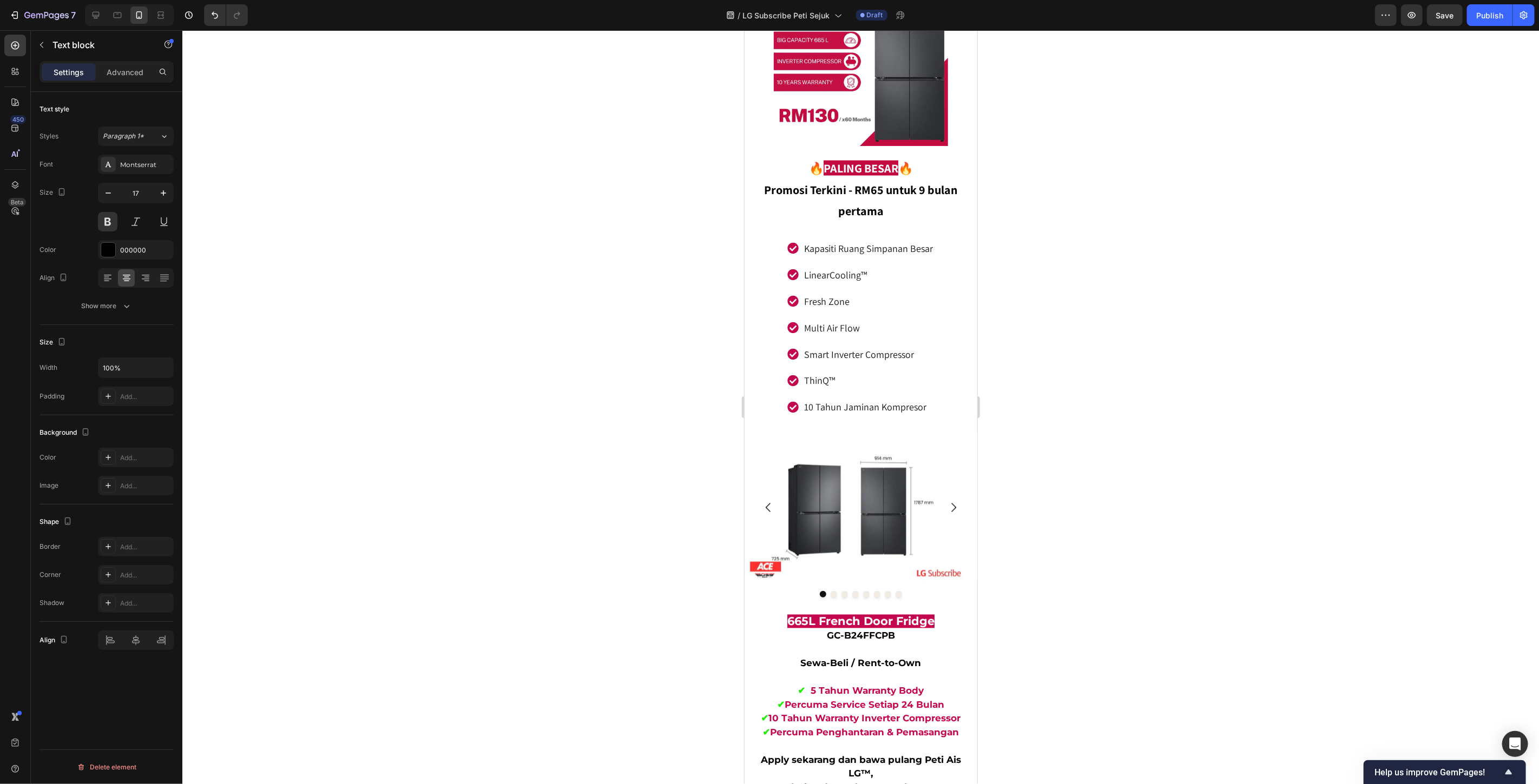
click at [162, 188] on icon "button" at bounding box center [163, 193] width 11 height 11
type input "18"
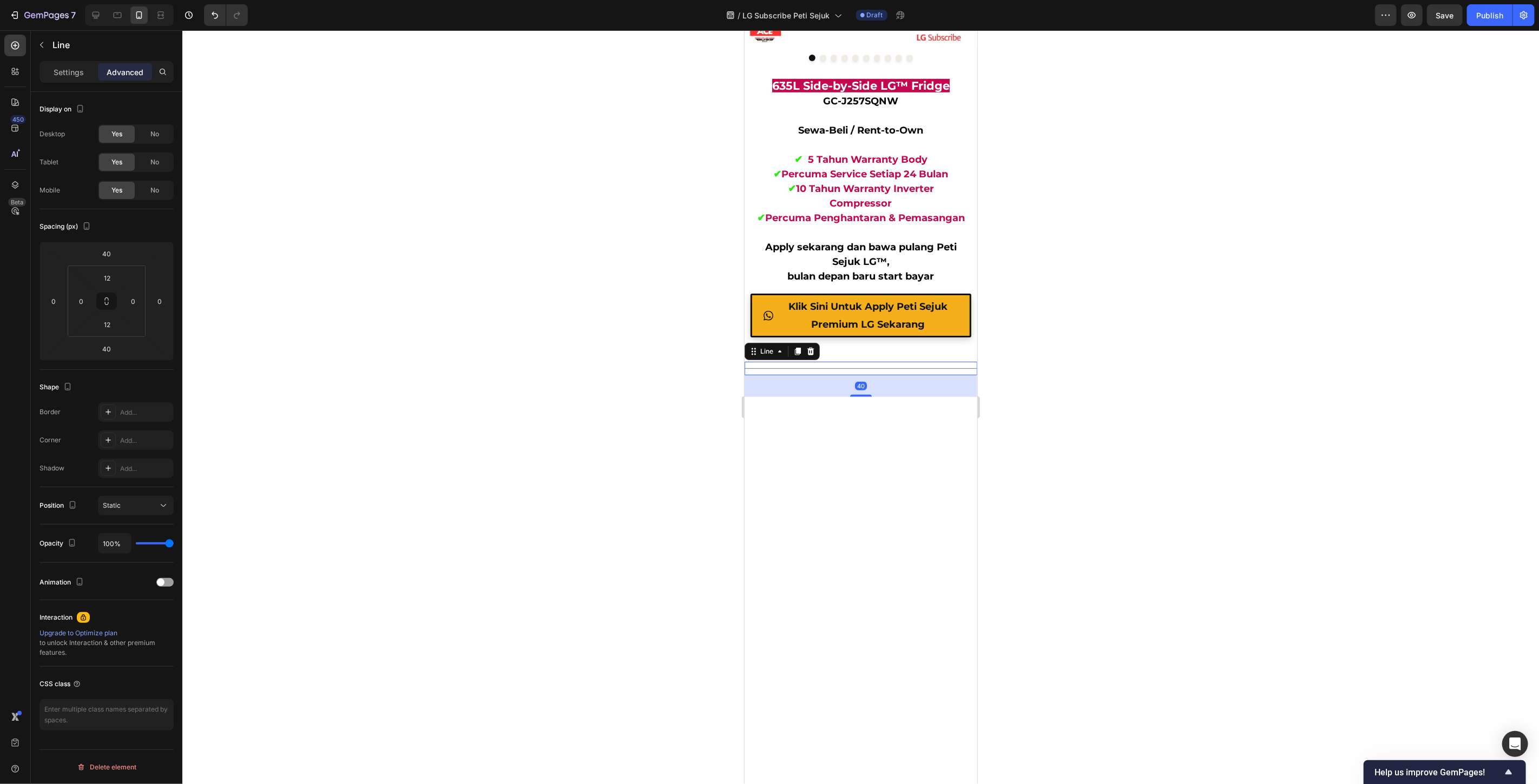
scroll to position [3902, 0]
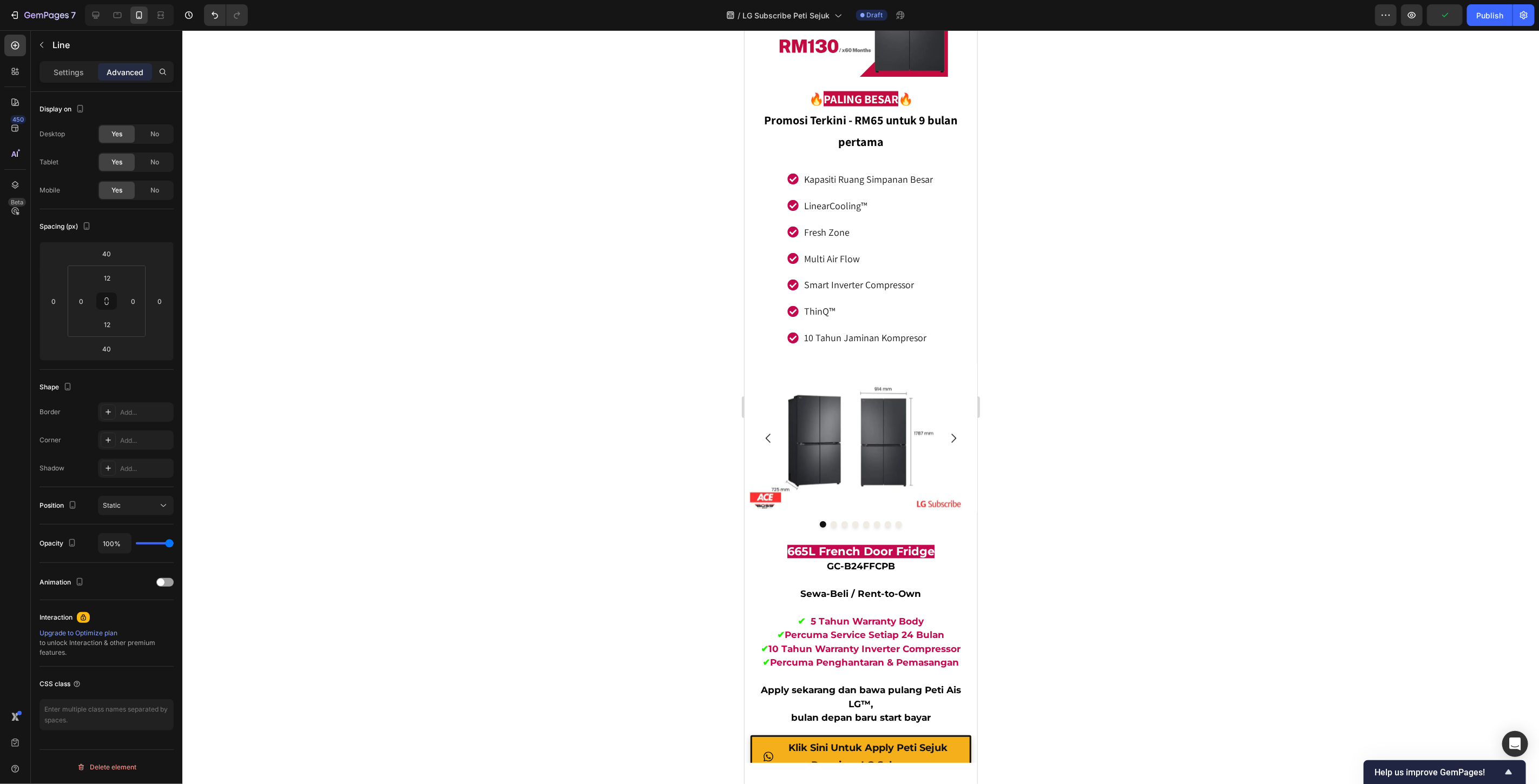
scroll to position [4983, 0]
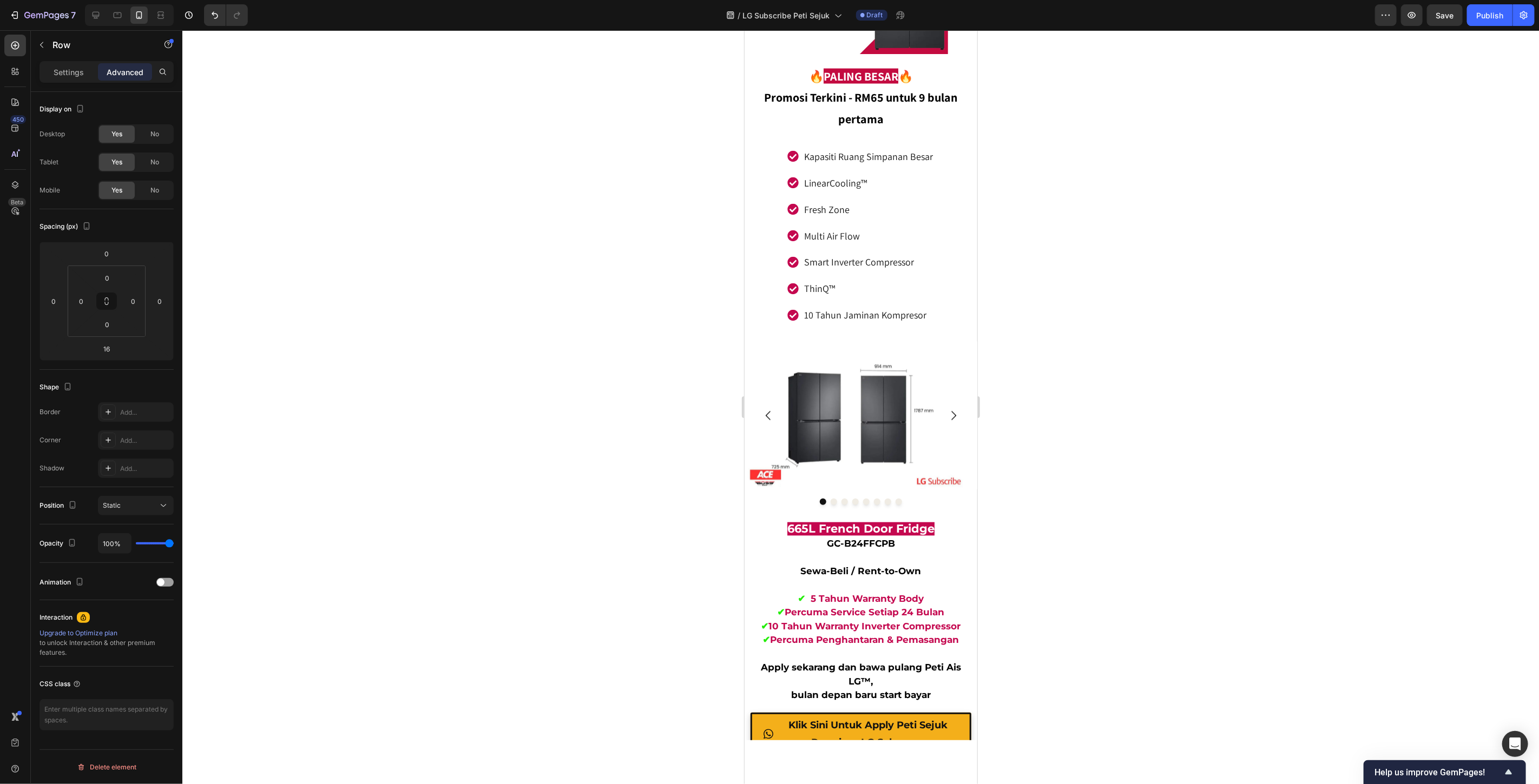
scroll to position [5044, 0]
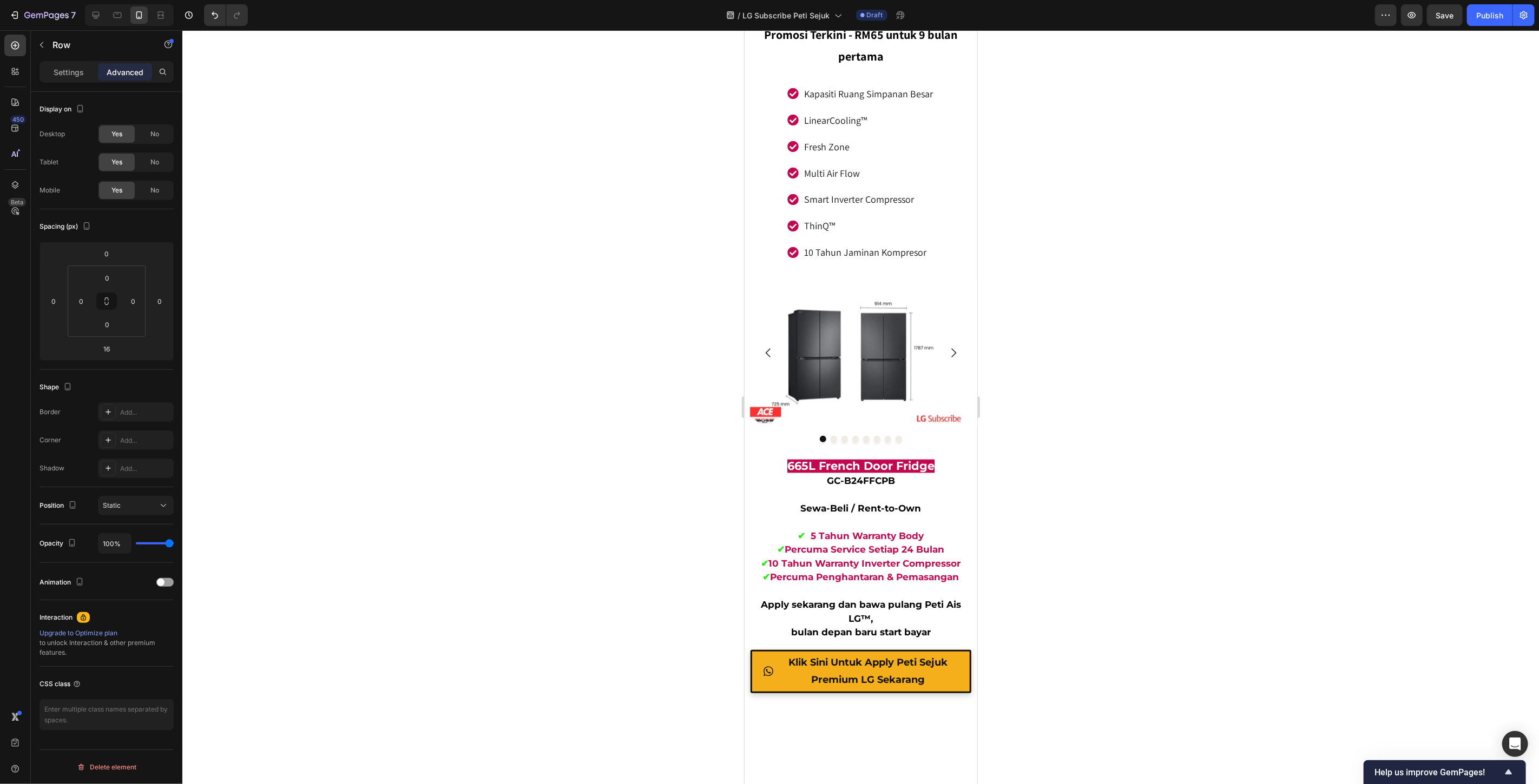
drag, startPoint x: 878, startPoint y: 420, endPoint x: 1487, endPoint y: 439, distance: 609.3
click at [107, 349] on input "16" at bounding box center [106, 349] width 21 height 16
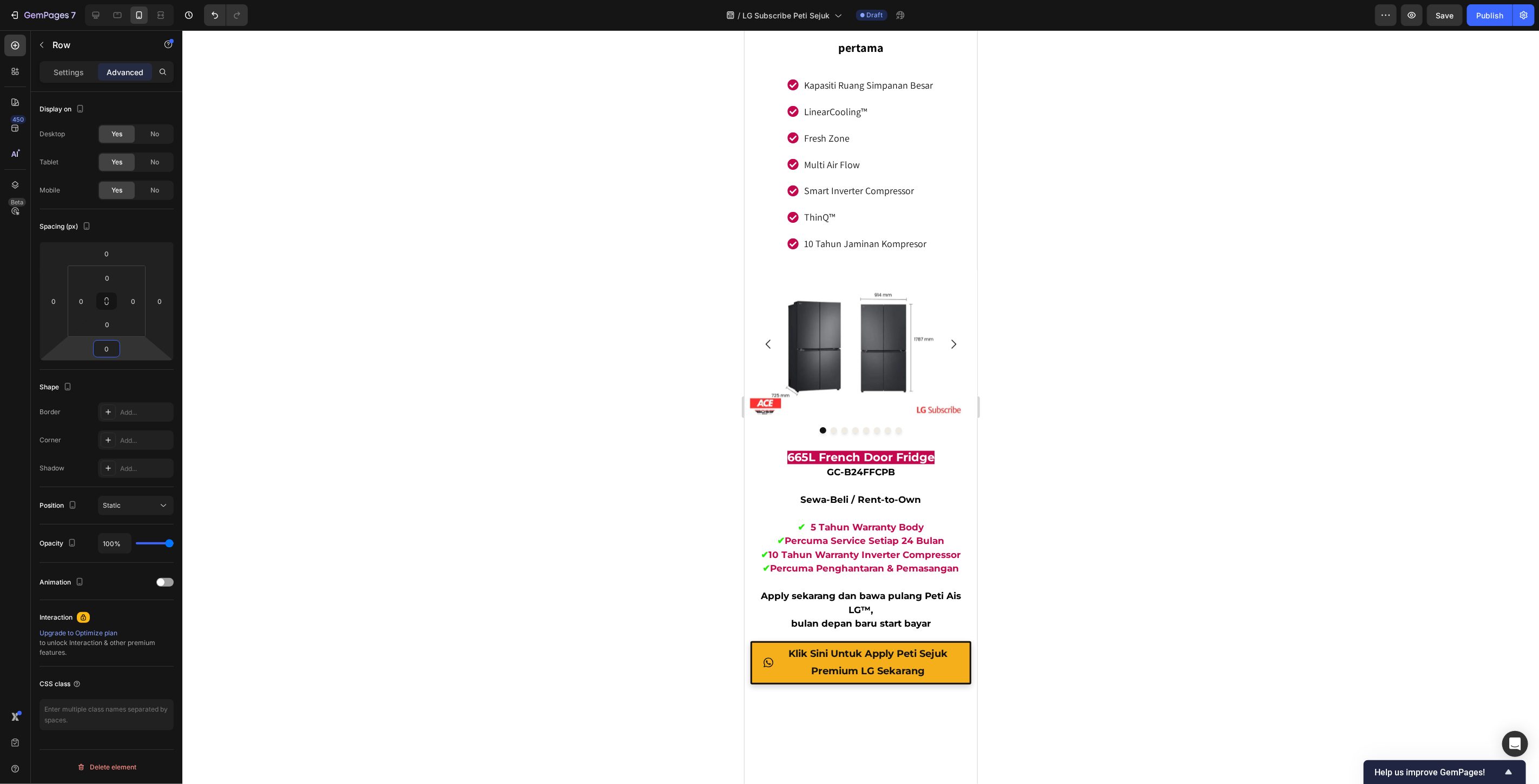
click at [1137, 430] on div at bounding box center [860, 407] width 1357 height 754
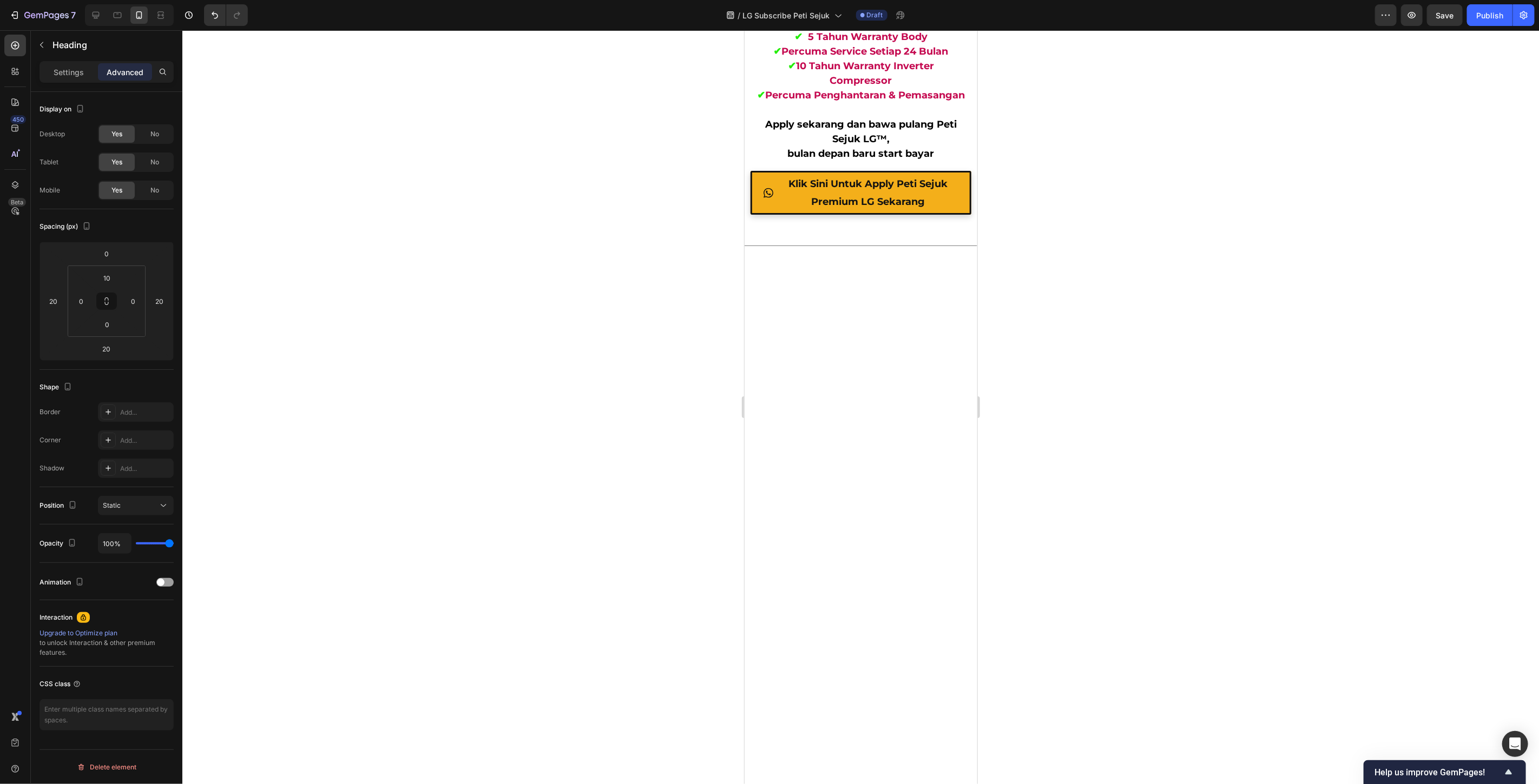
scroll to position [4021, 0]
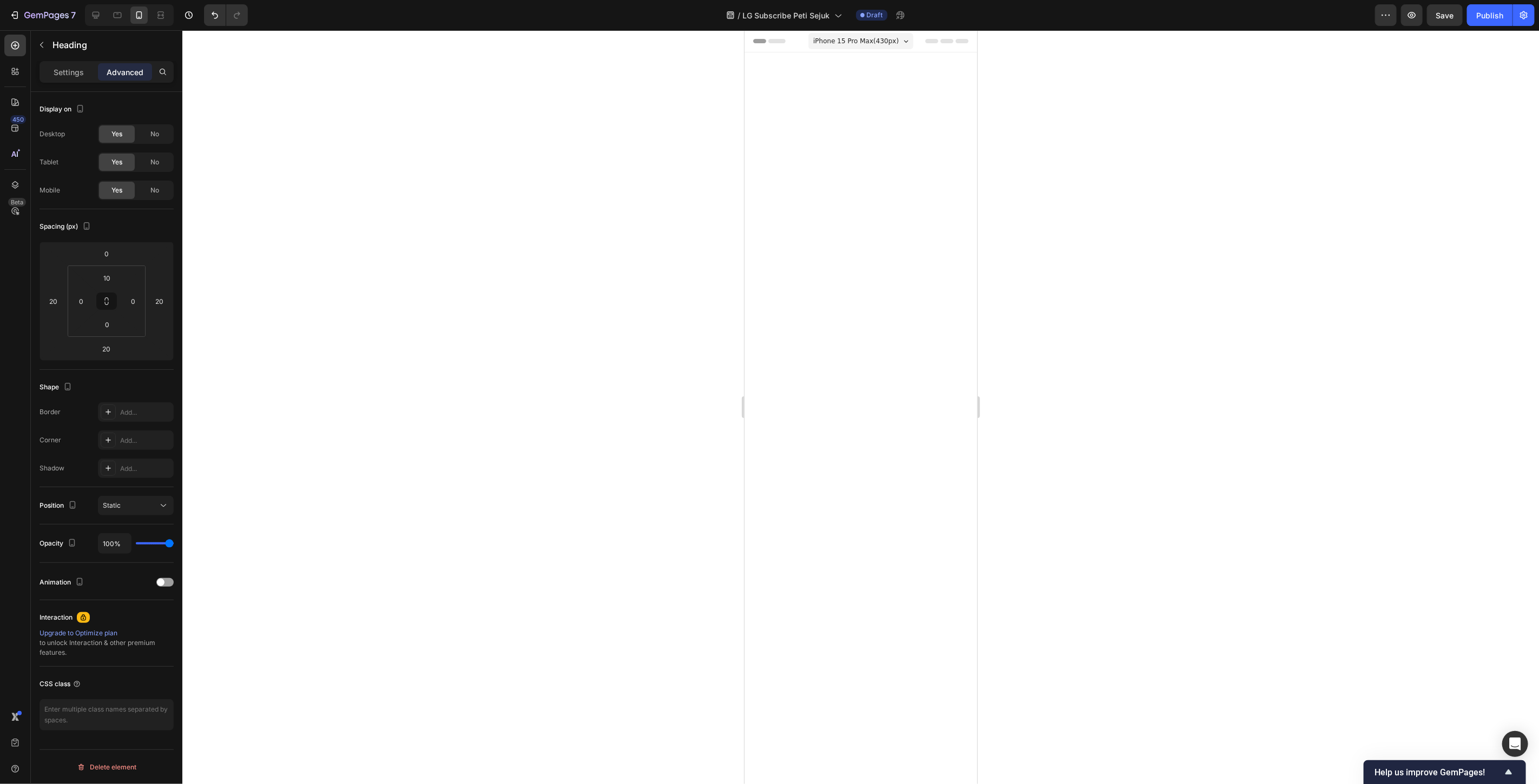
scroll to position [4021, 0]
drag, startPoint x: 744, startPoint y: 30, endPoint x: 857, endPoint y: 223, distance: 223.6
drag, startPoint x: 1197, startPoint y: 486, endPoint x: 1184, endPoint y: 482, distance: 13.6
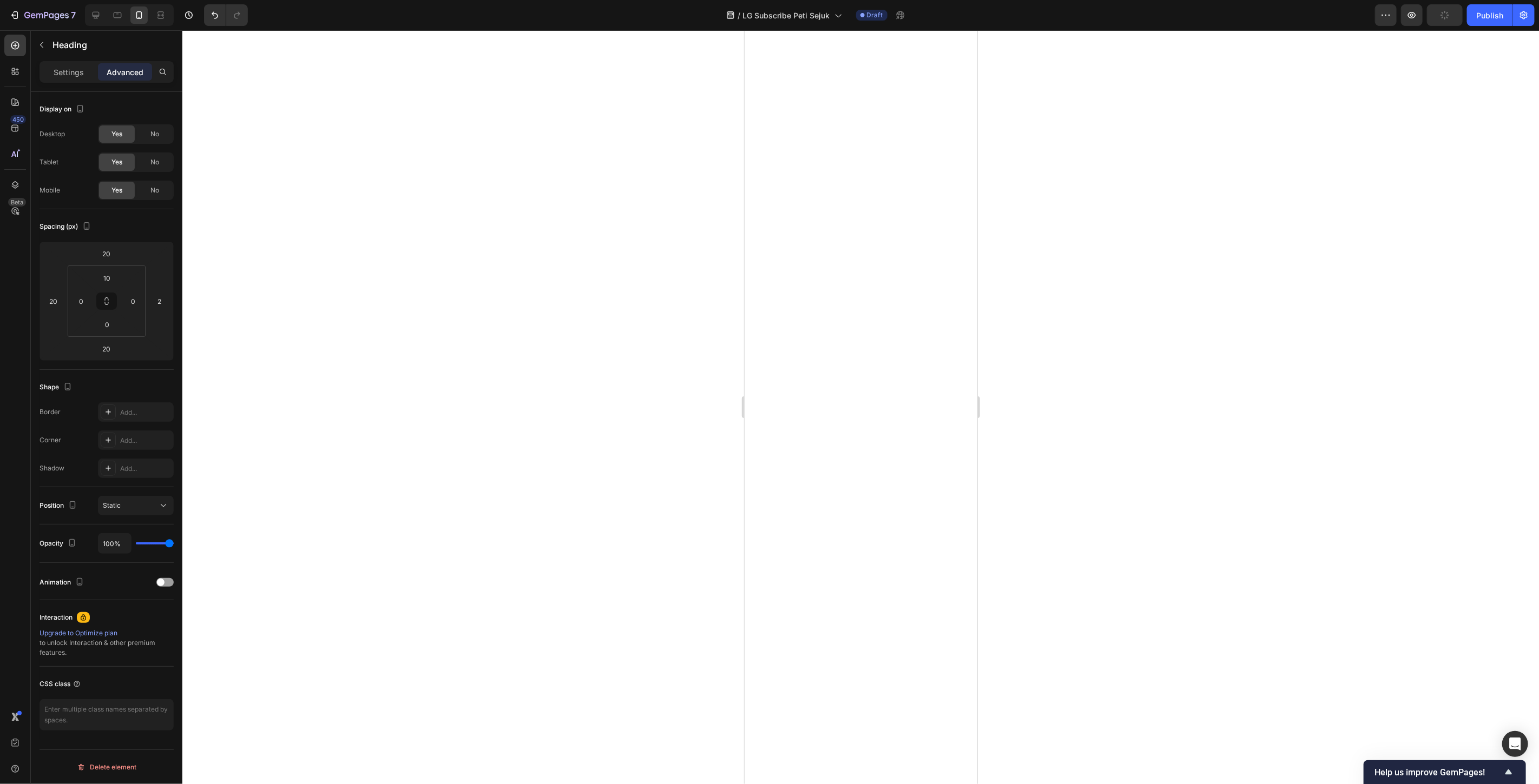
click at [1195, 484] on div at bounding box center [860, 407] width 1357 height 754
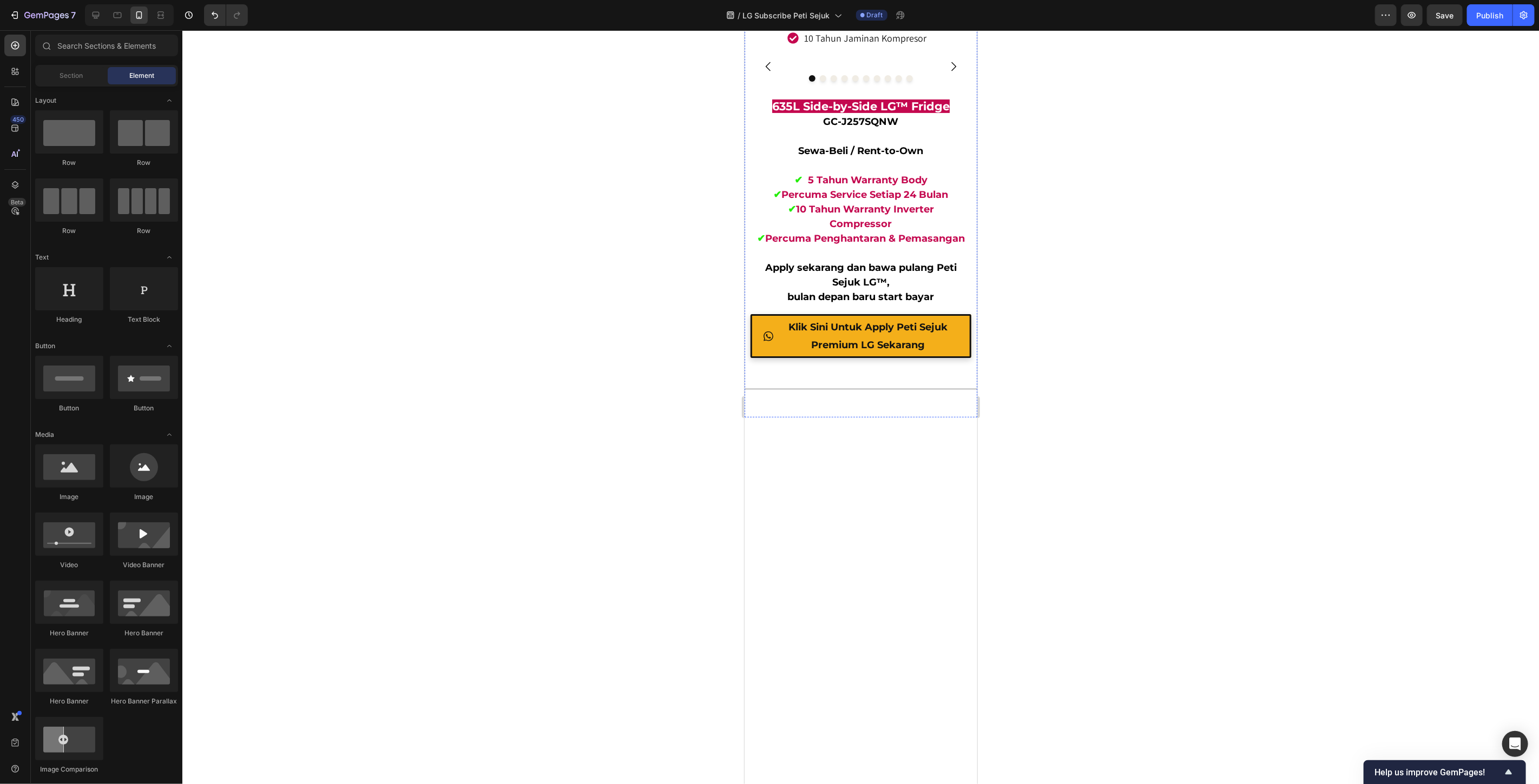
scroll to position [3902, 0]
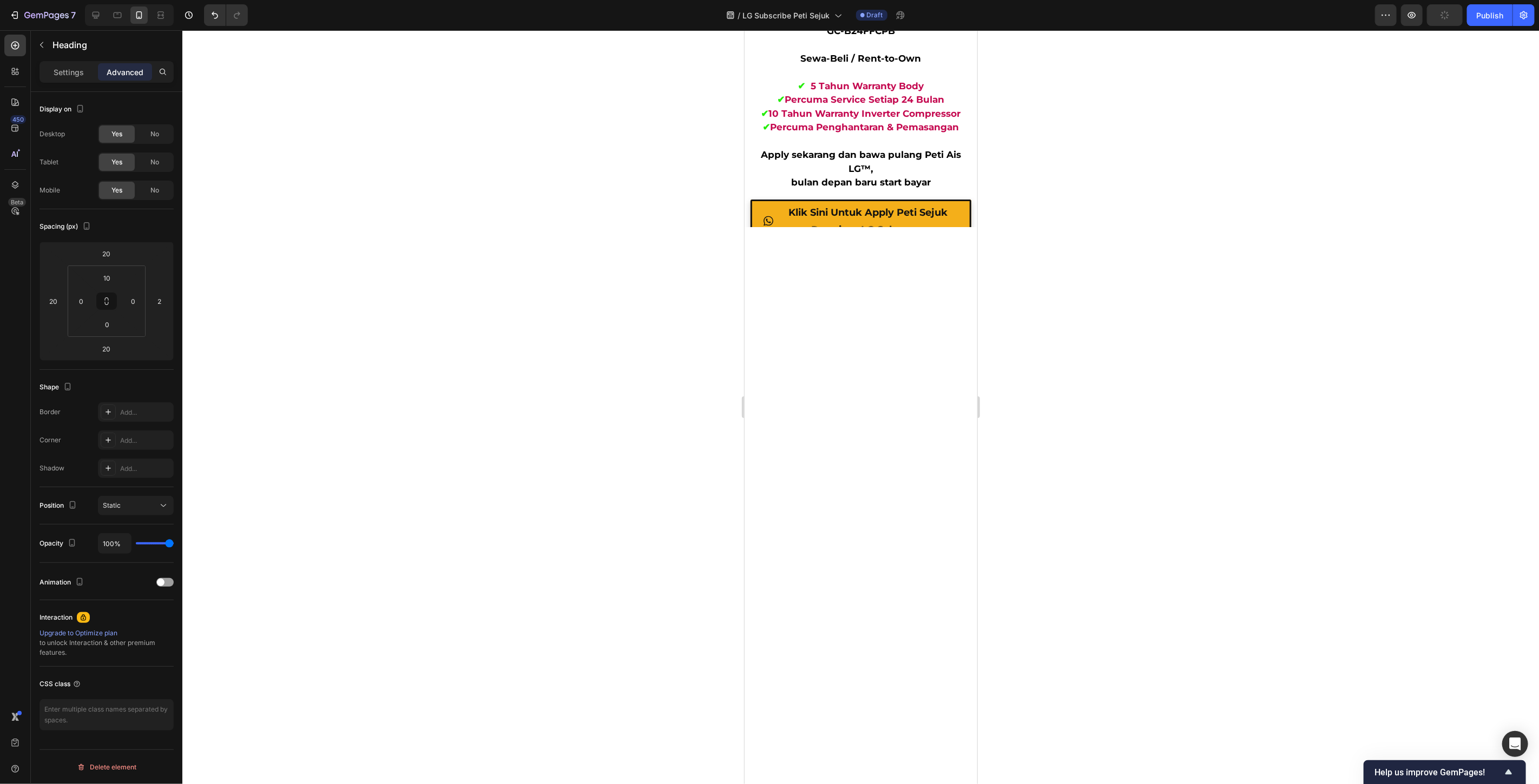
scroll to position [5104, 0]
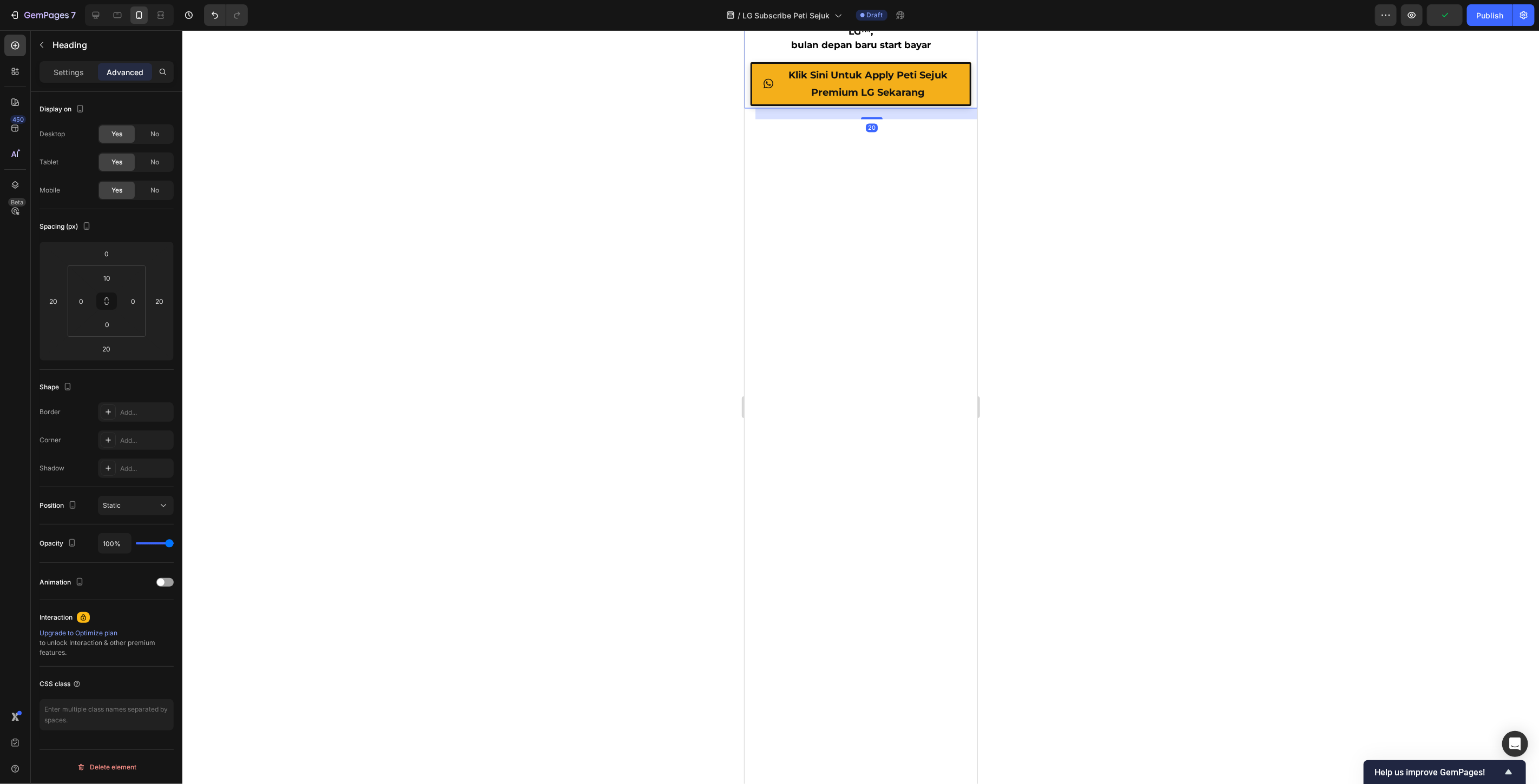
drag, startPoint x: 915, startPoint y: 382, endPoint x: 1343, endPoint y: 415, distance: 429.3
click at [112, 255] on input "0" at bounding box center [106, 254] width 21 height 16
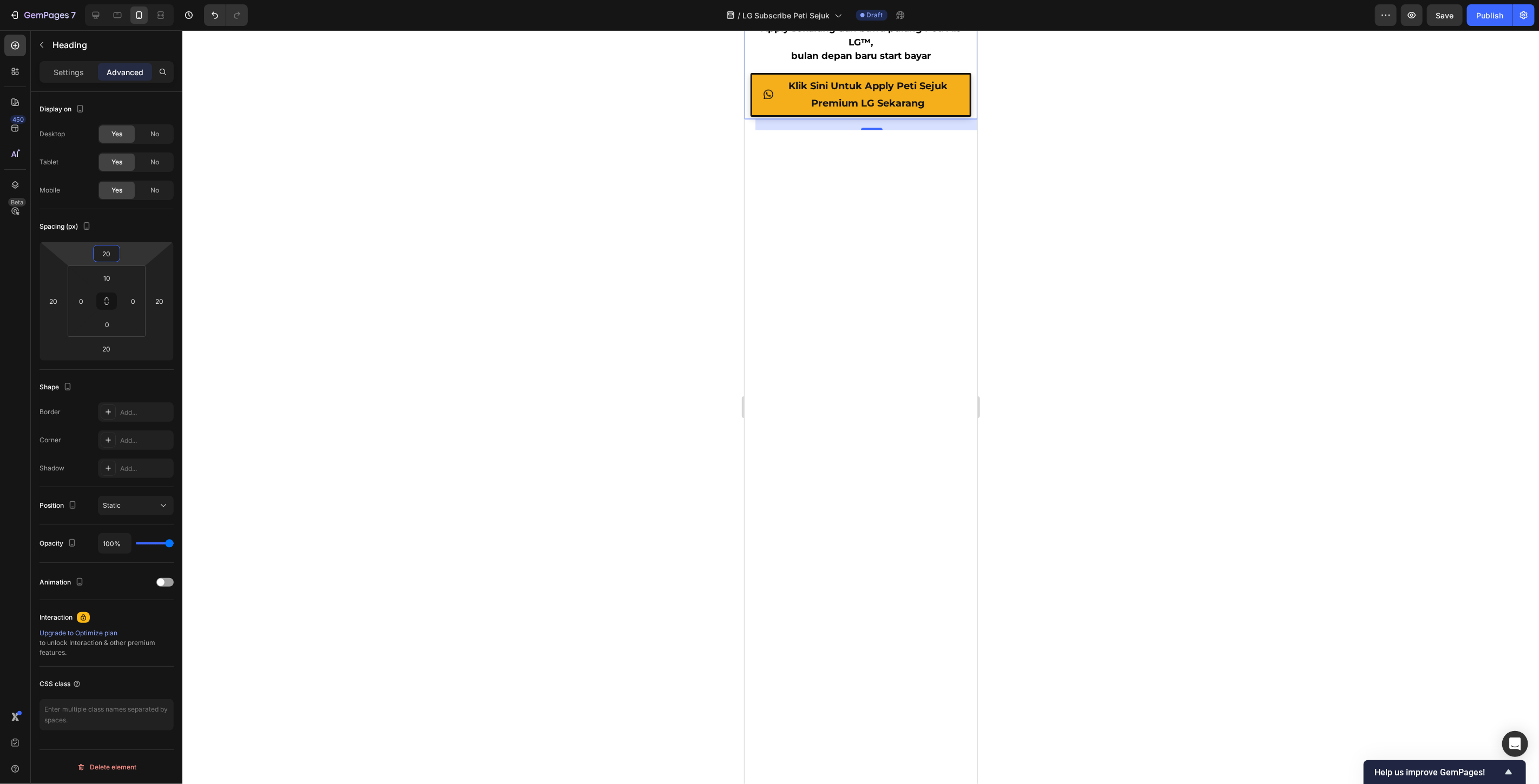
type input "20"
click at [1063, 283] on div at bounding box center [860, 407] width 1357 height 754
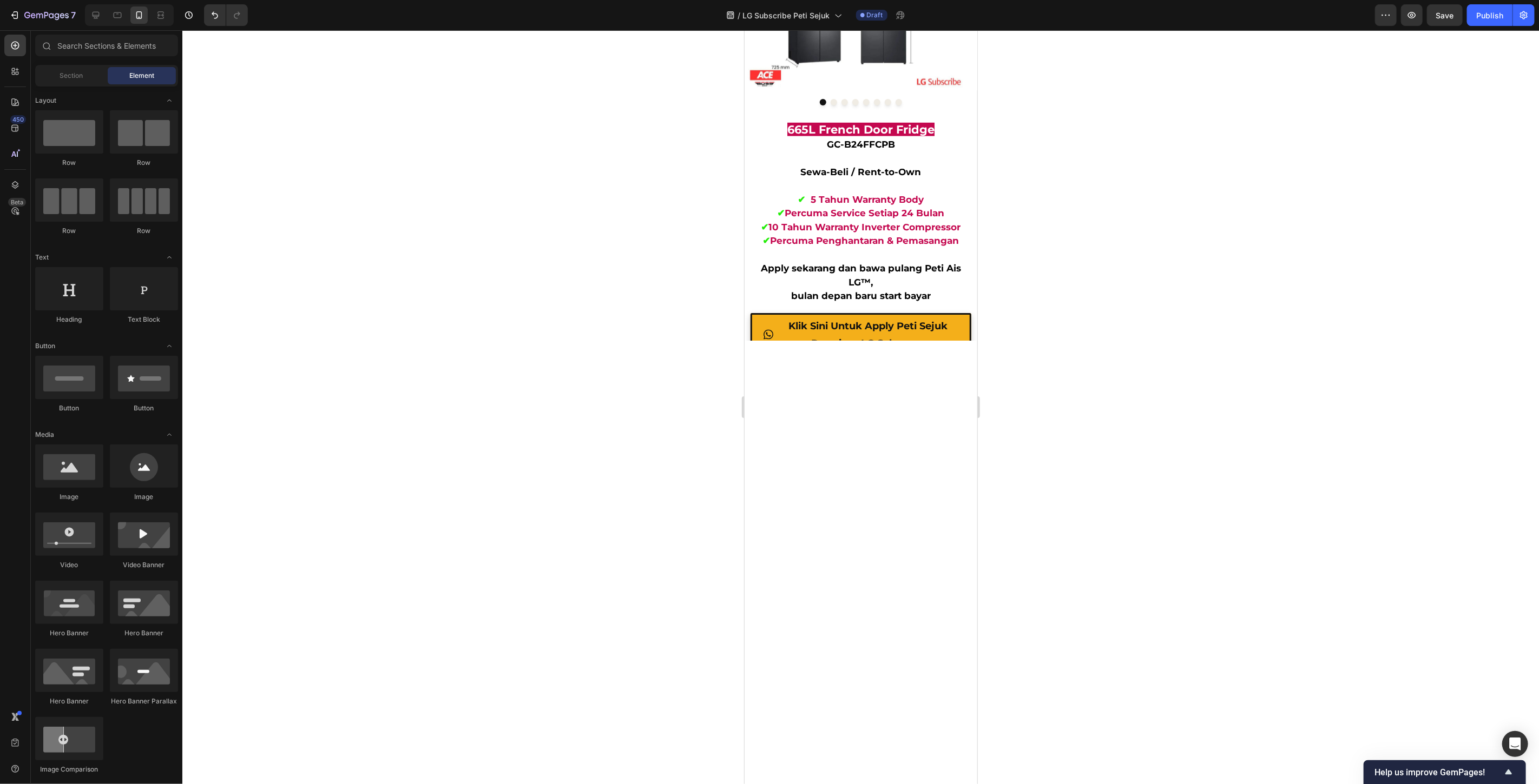
click at [1169, 444] on div at bounding box center [860, 407] width 1357 height 754
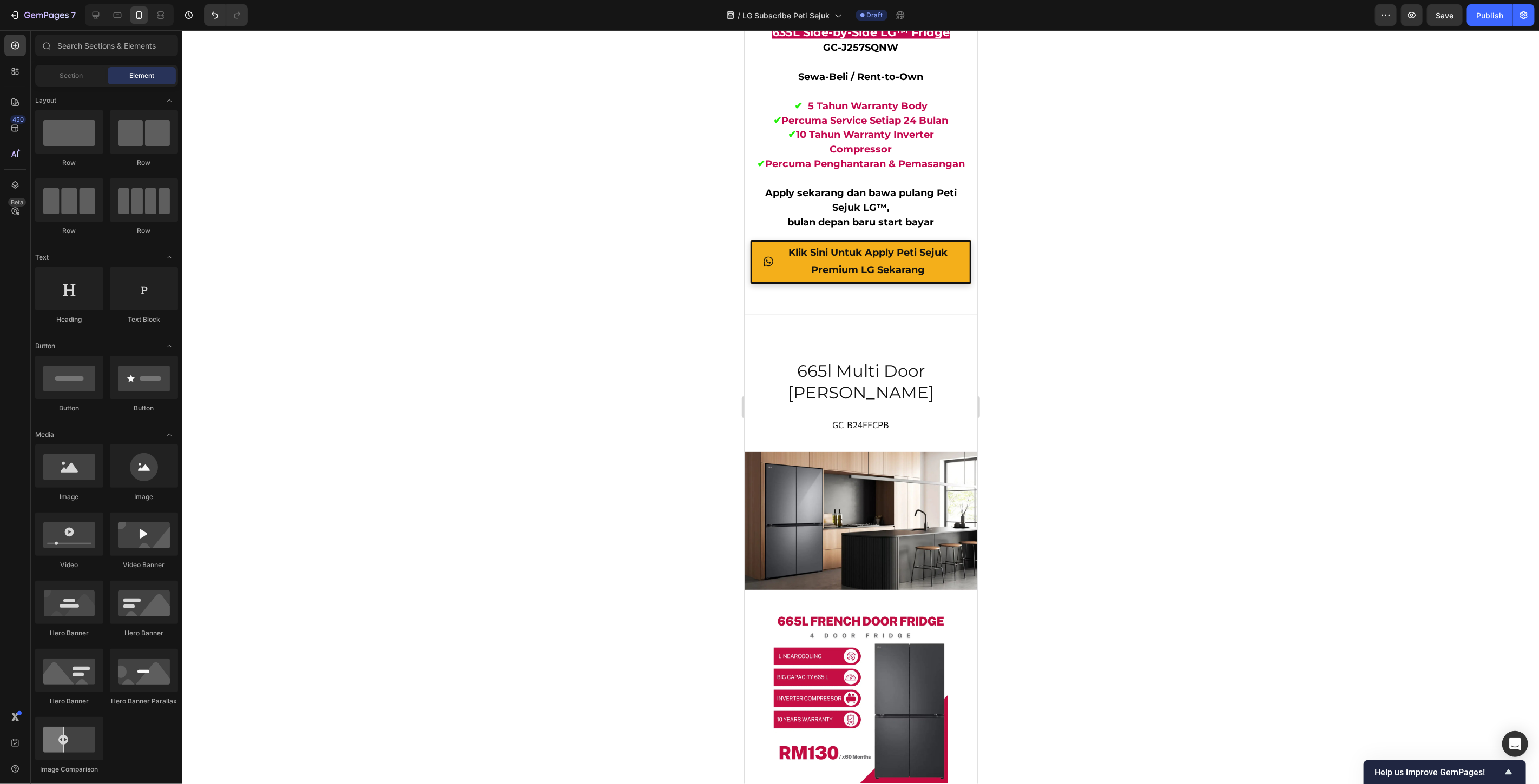
scroll to position [5134, 0]
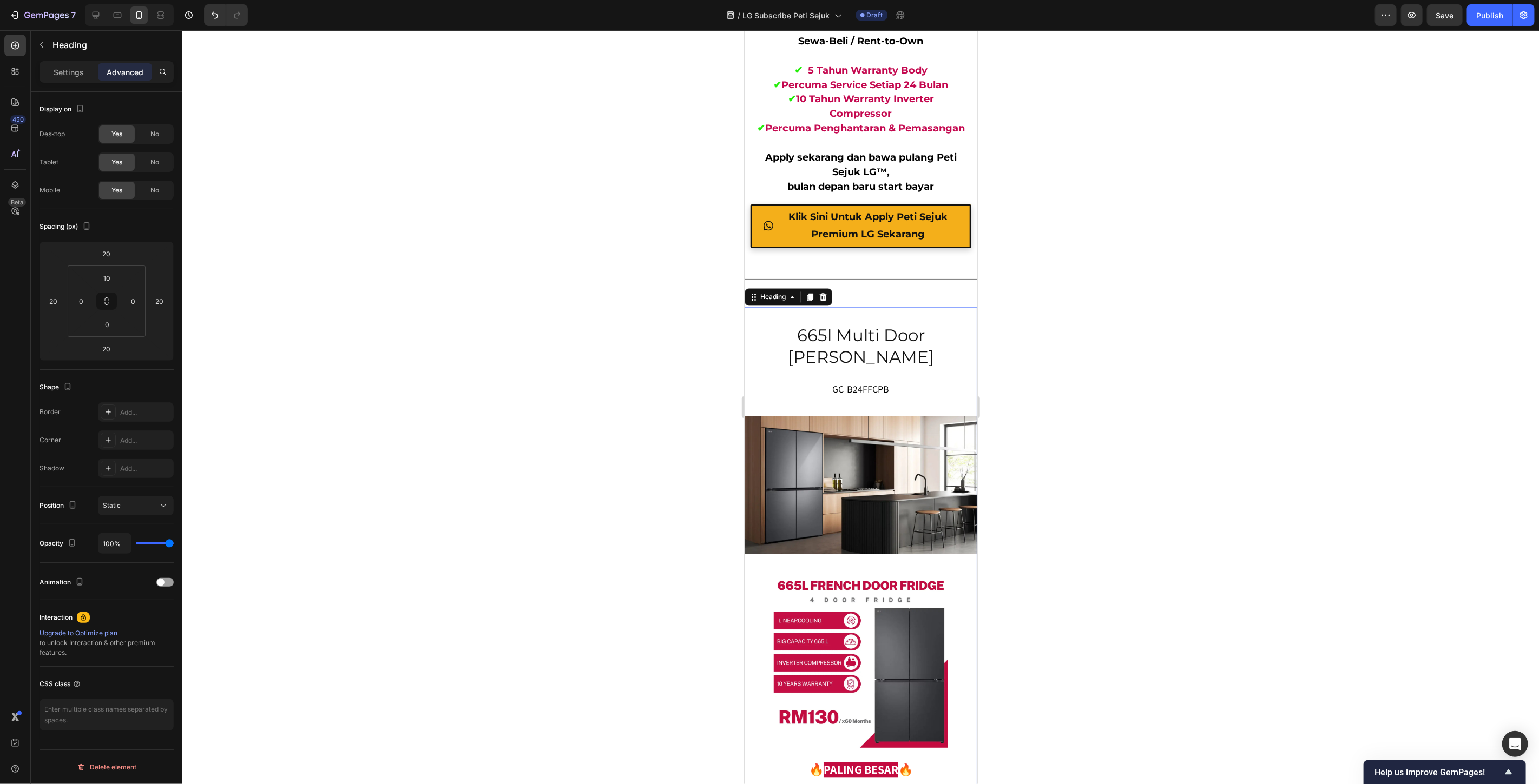
drag, startPoint x: 881, startPoint y: 365, endPoint x: 1412, endPoint y: 392, distance: 531.7
click at [881, 365] on h2 "665l multi door [PERSON_NAME]" at bounding box center [860, 346] width 211 height 46
click at [111, 251] on input "20" at bounding box center [106, 254] width 21 height 16
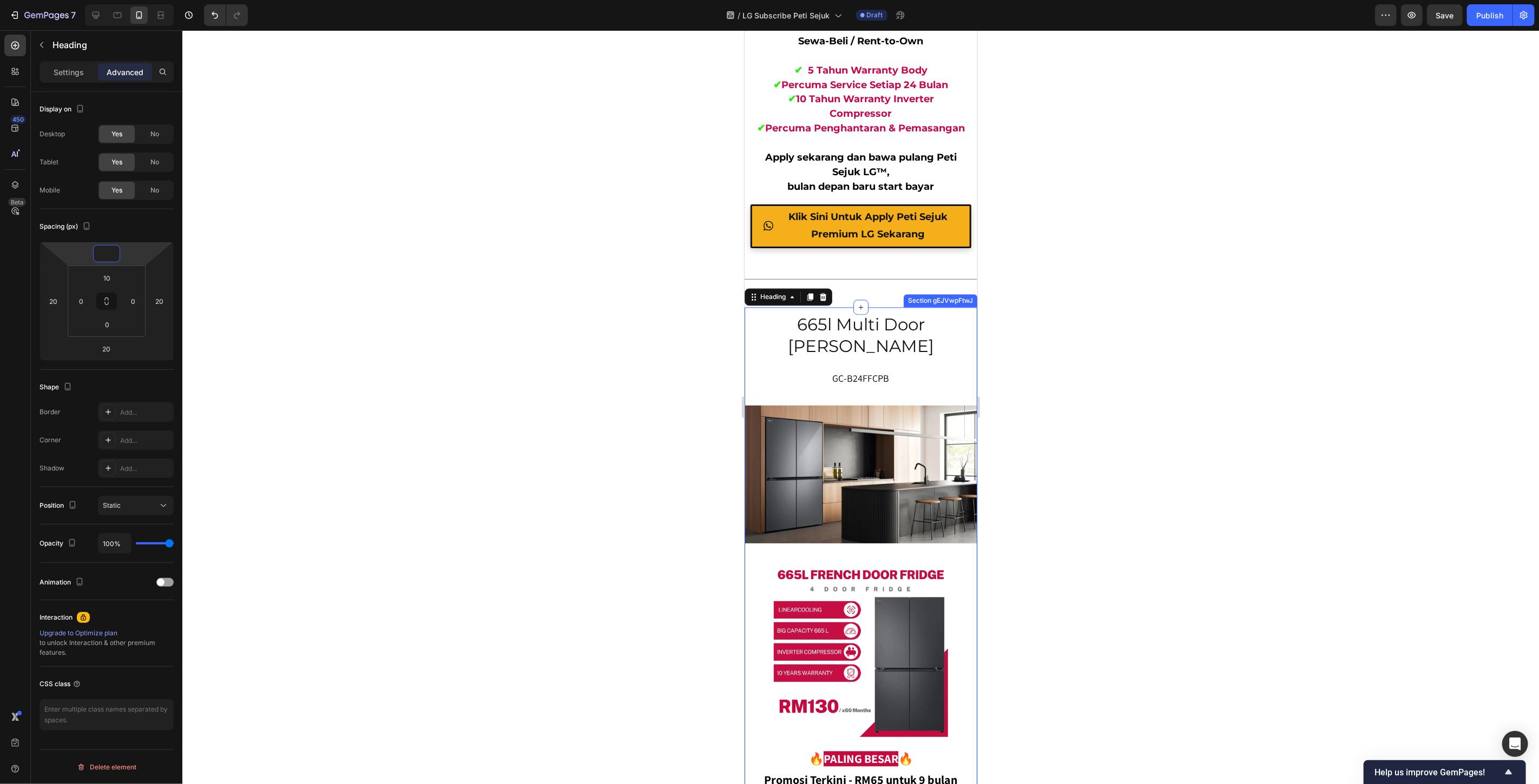
type input "0"
click at [1075, 339] on div at bounding box center [860, 407] width 1357 height 754
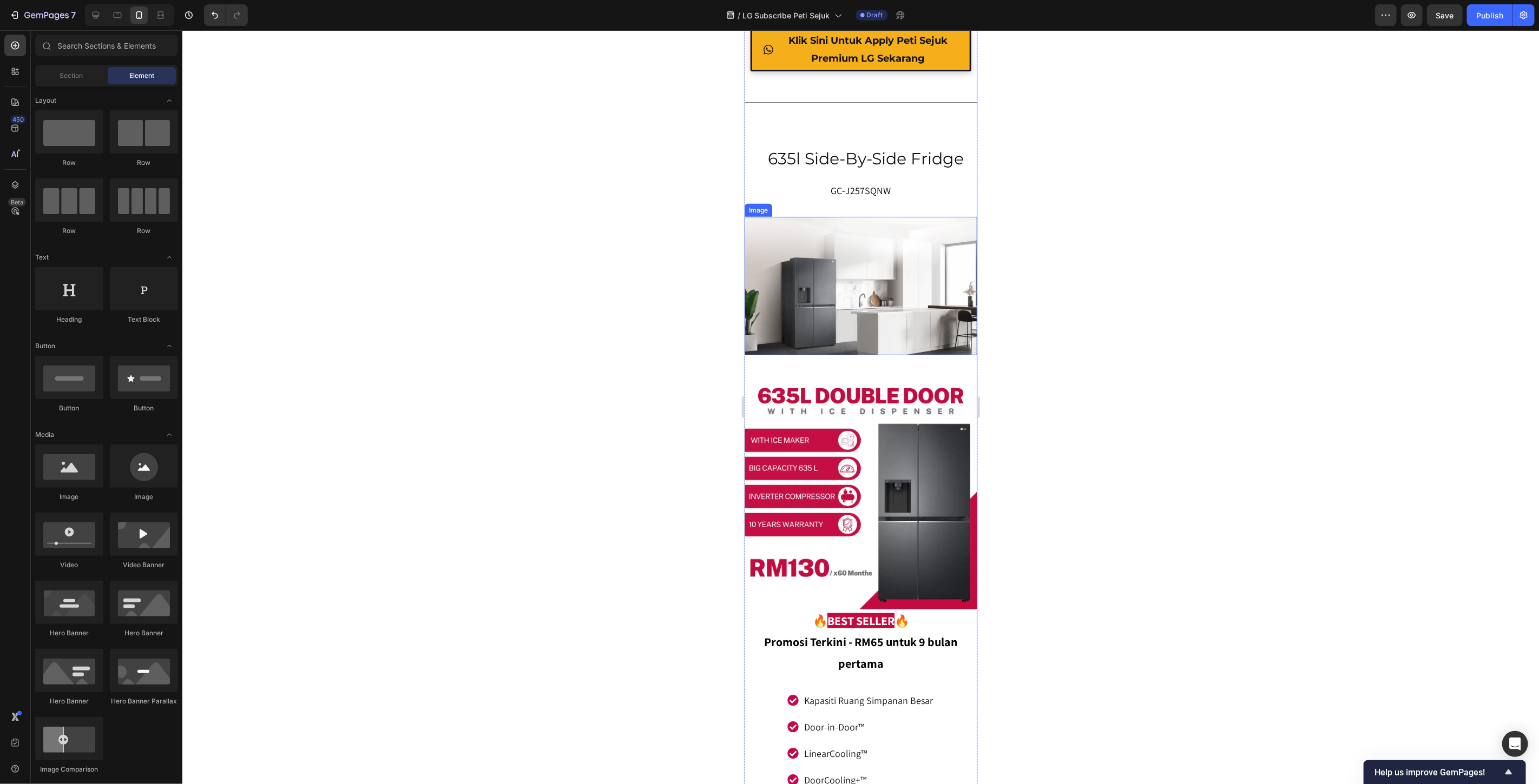
scroll to position [3871, 0]
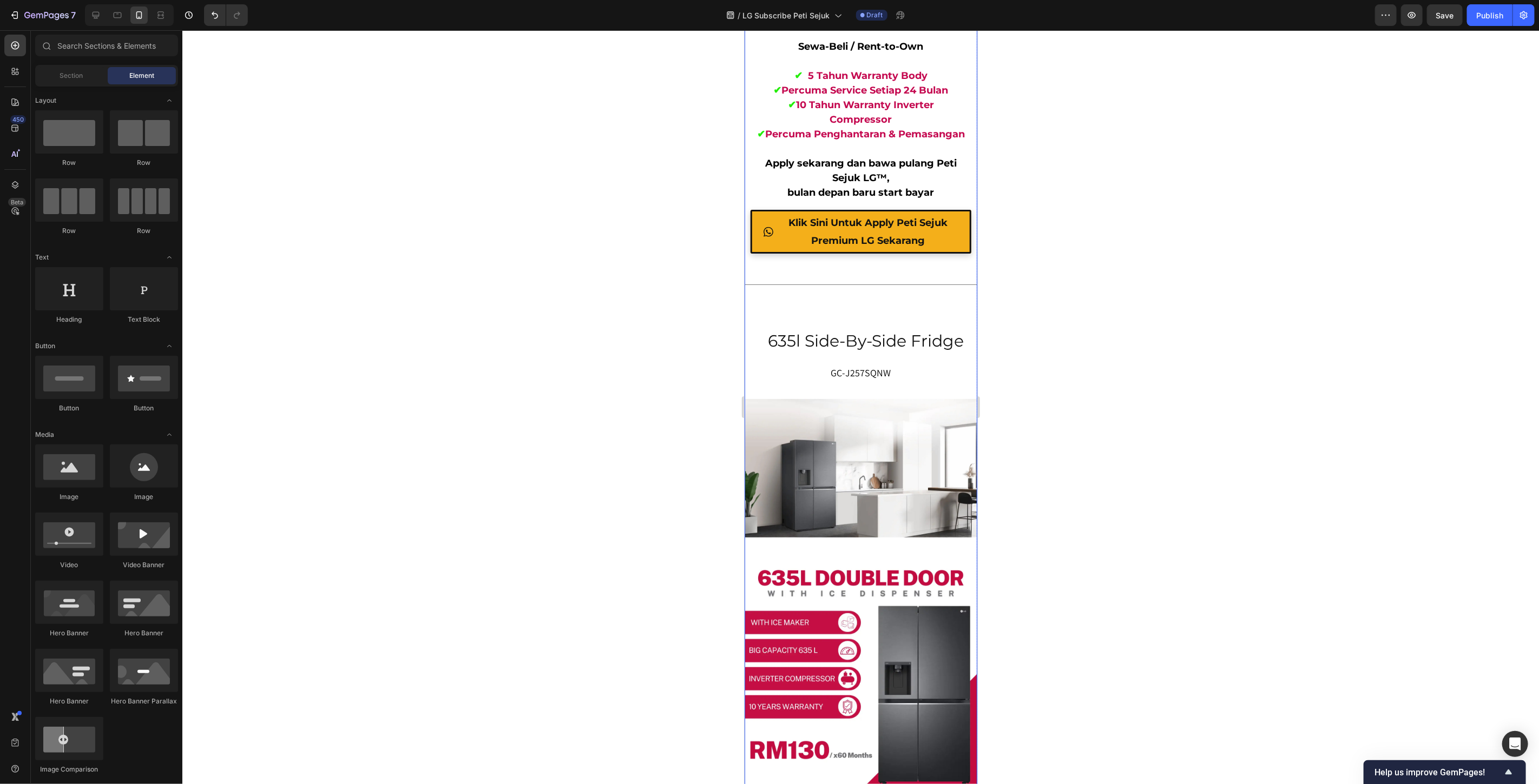
click at [862, 351] on p "635l side-by-side fridge" at bounding box center [865, 340] width 219 height 21
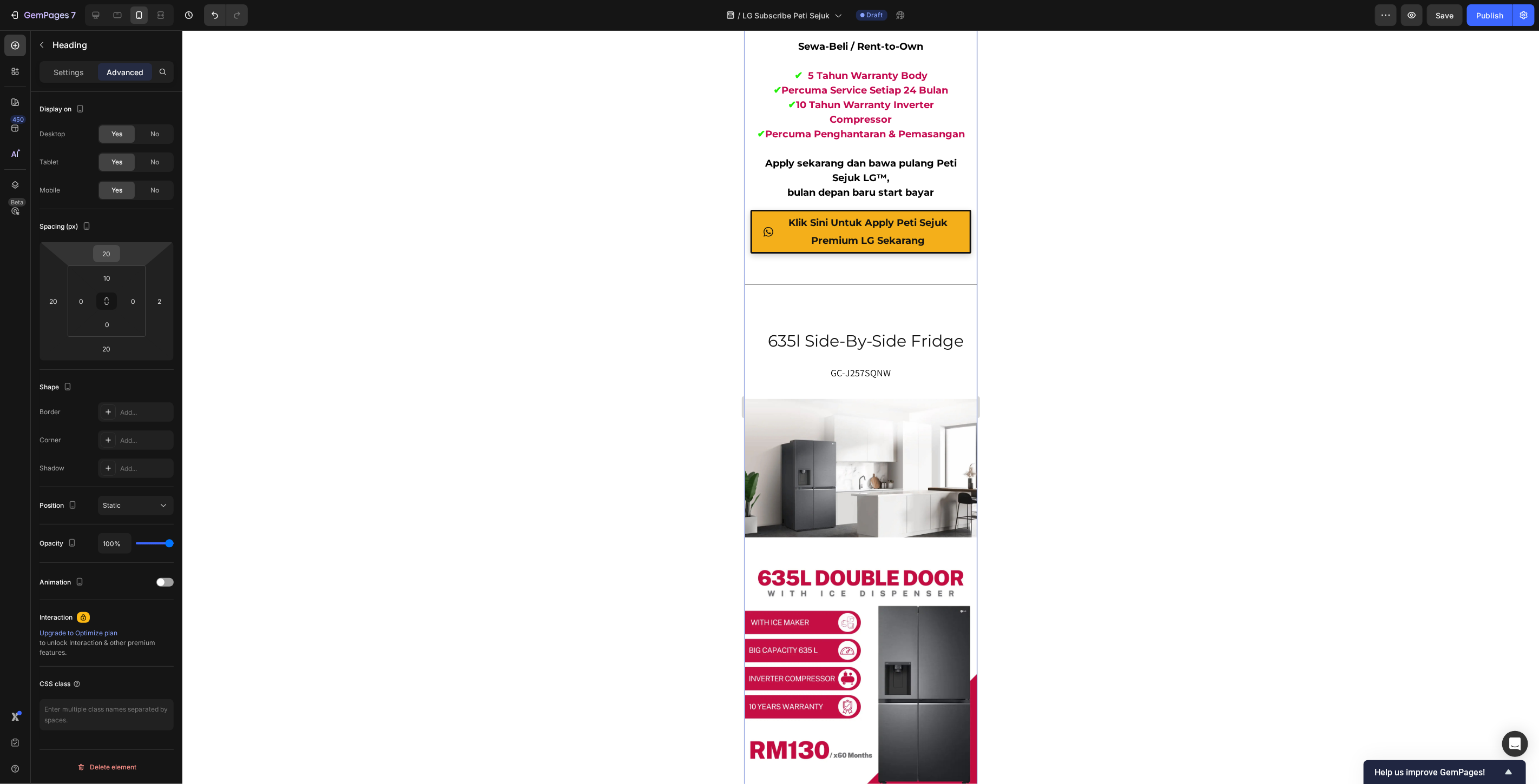
click at [106, 255] on input "20" at bounding box center [106, 254] width 21 height 16
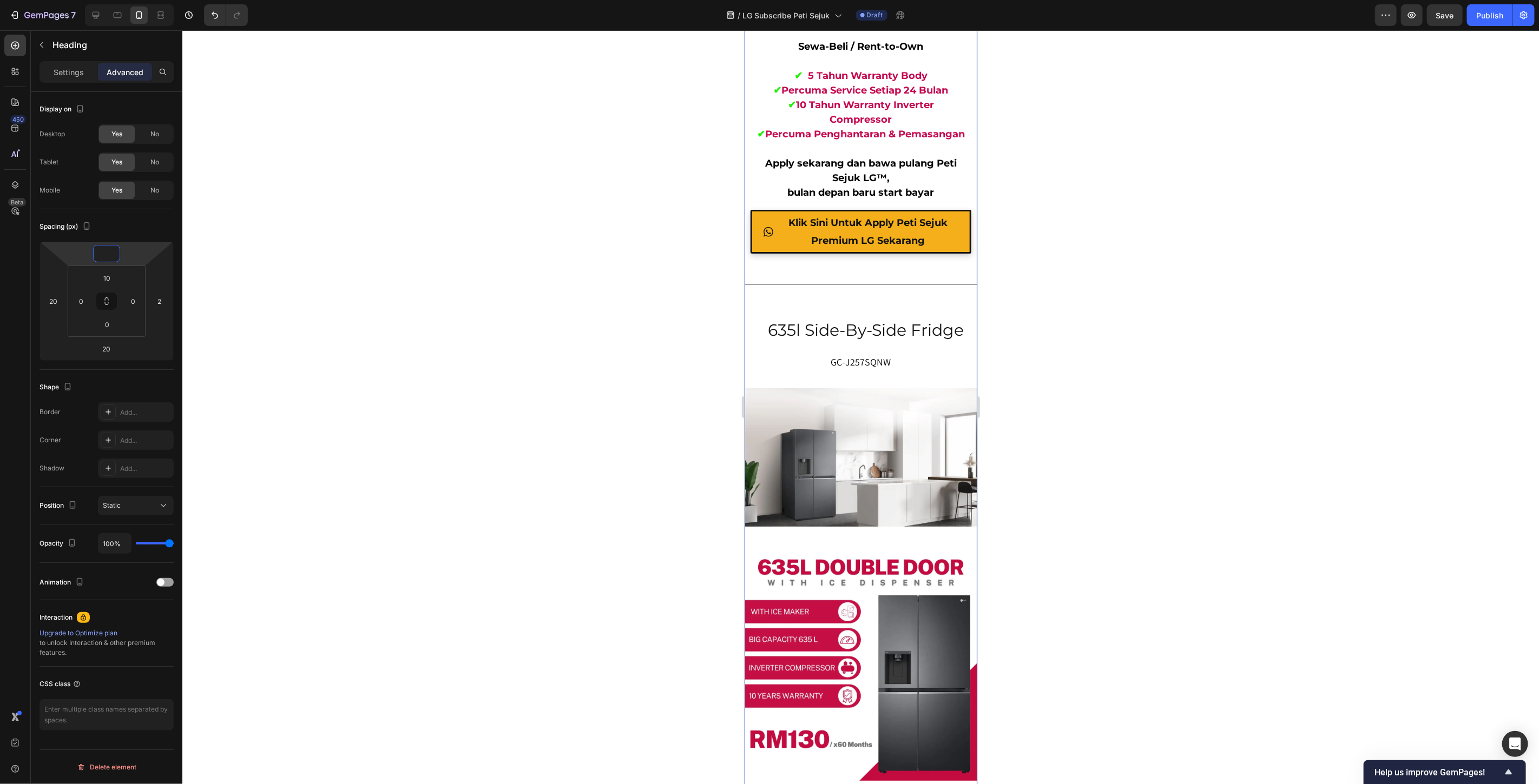
type input "0"
click at [520, 280] on div at bounding box center [860, 407] width 1357 height 754
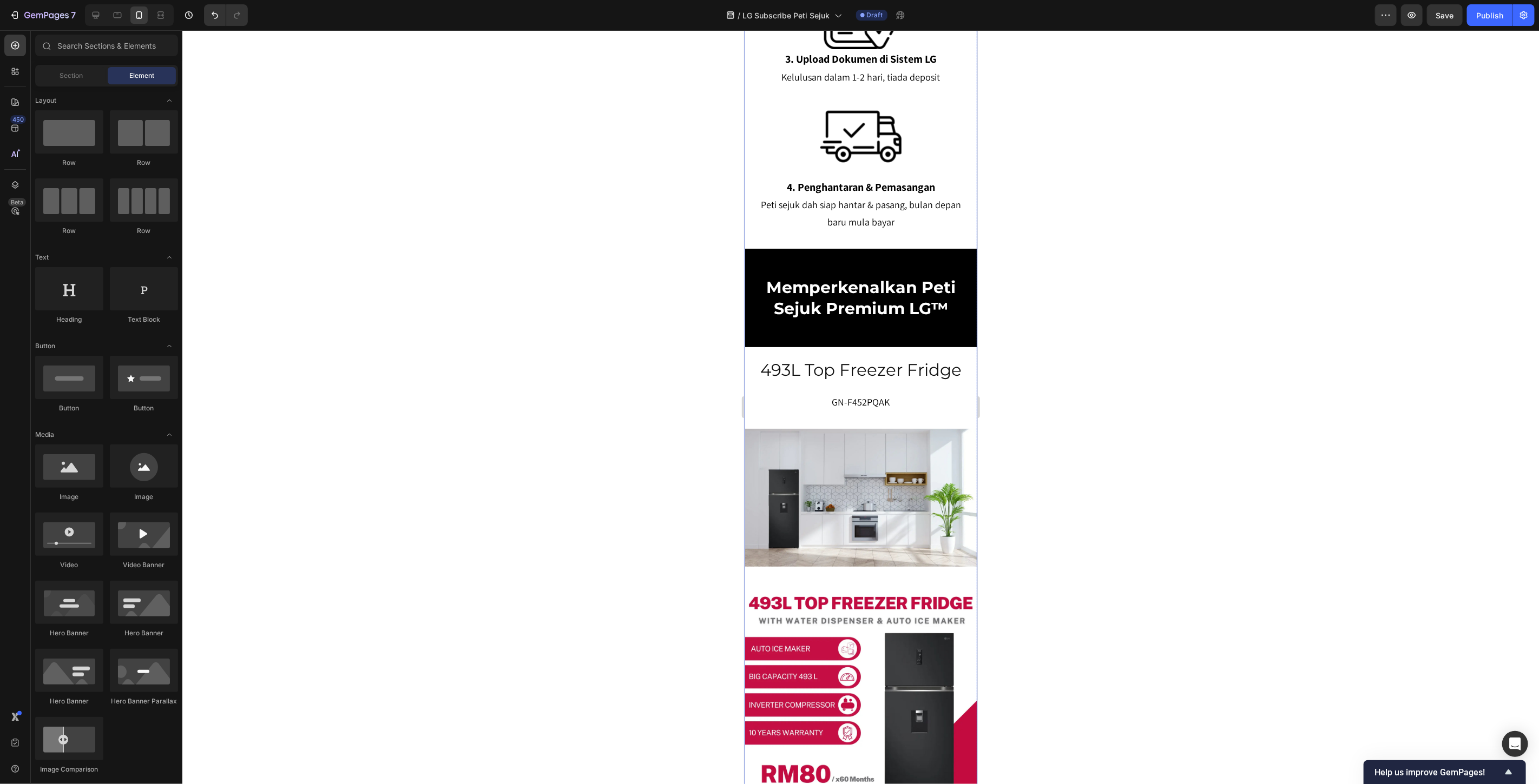
scroll to position [2549, 0]
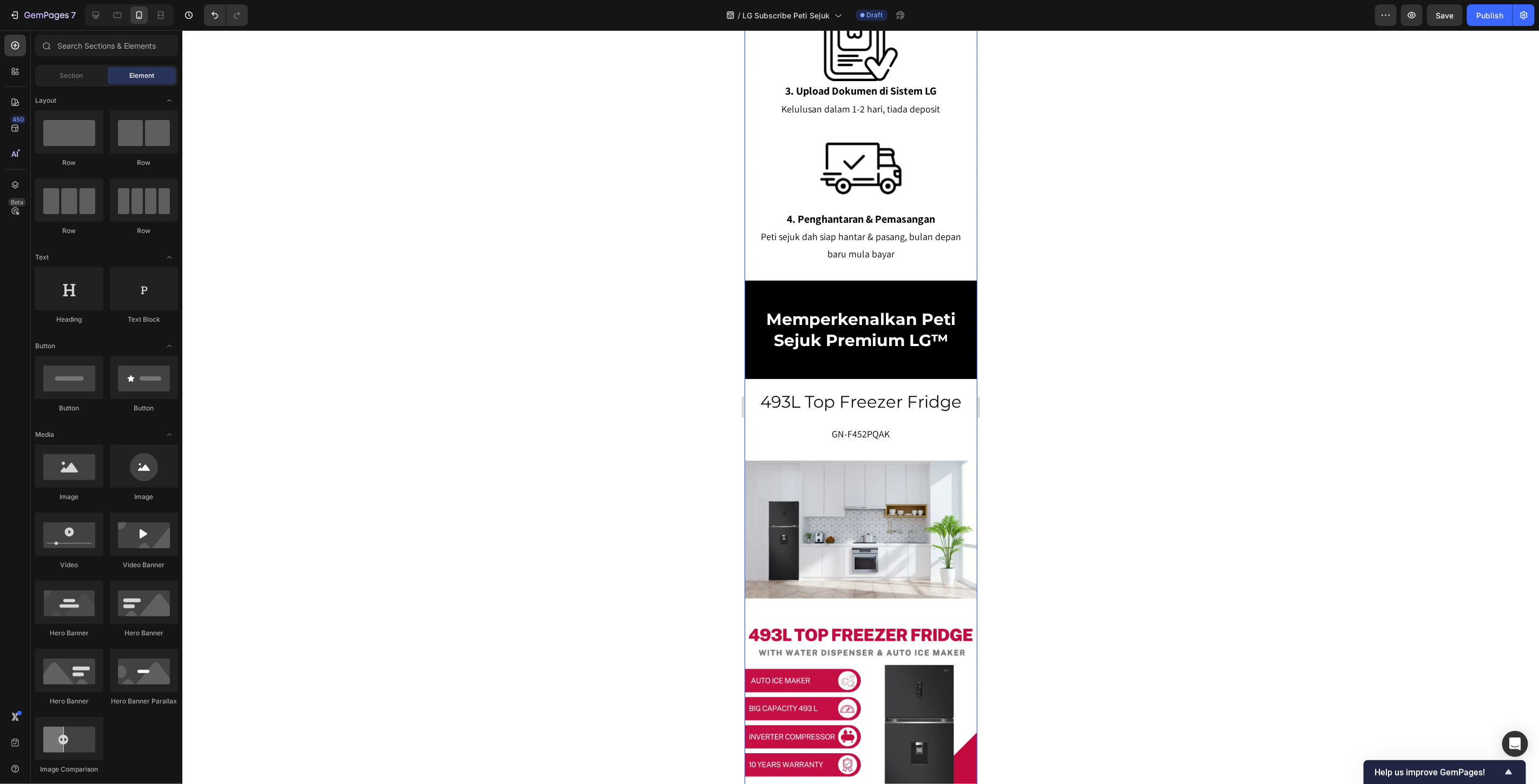
click at [888, 413] on h2 "493L Top Freezer Fridge" at bounding box center [860, 401] width 211 height 24
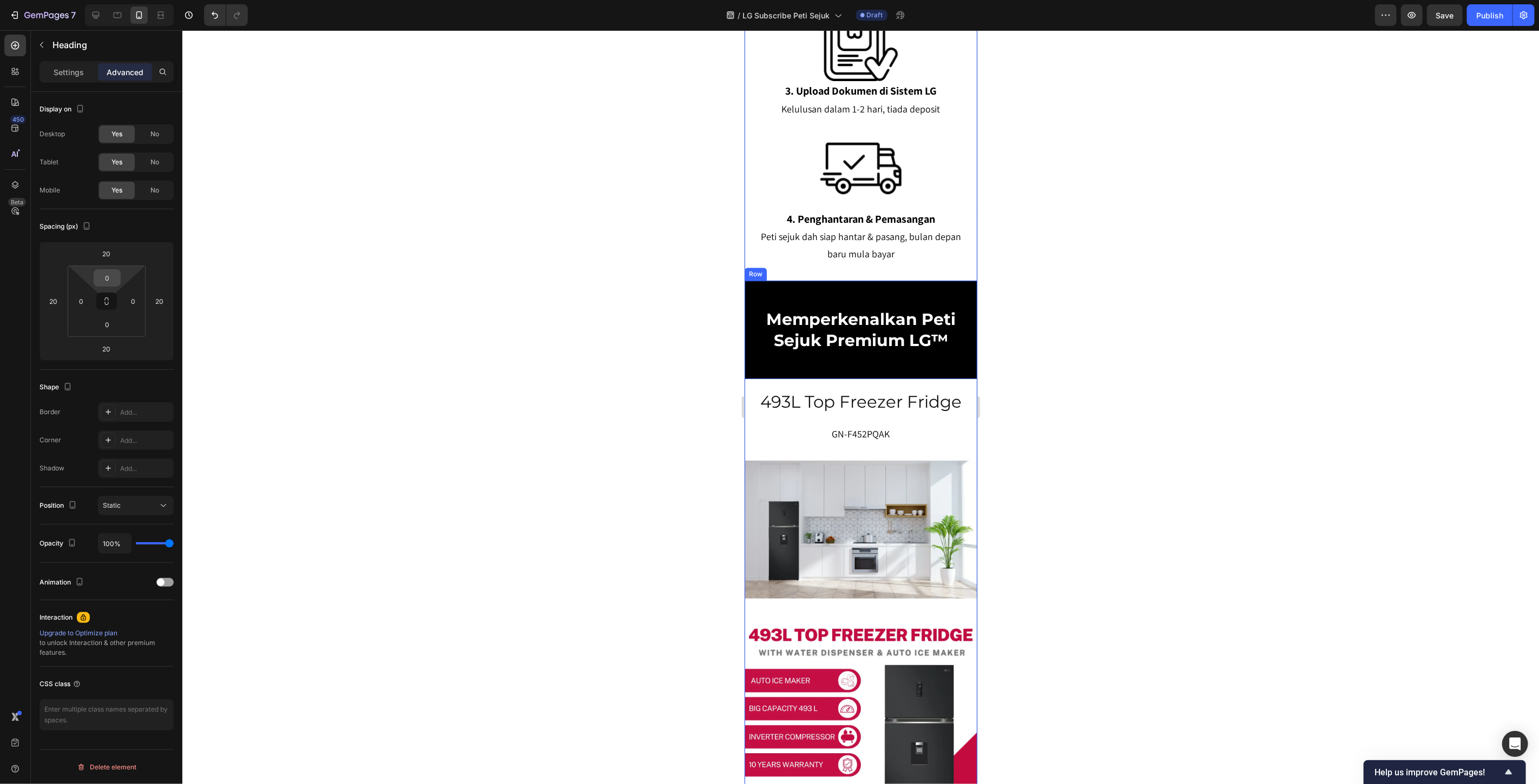
click at [106, 276] on input "0" at bounding box center [107, 278] width 21 height 16
click at [108, 275] on input "0" at bounding box center [107, 278] width 21 height 16
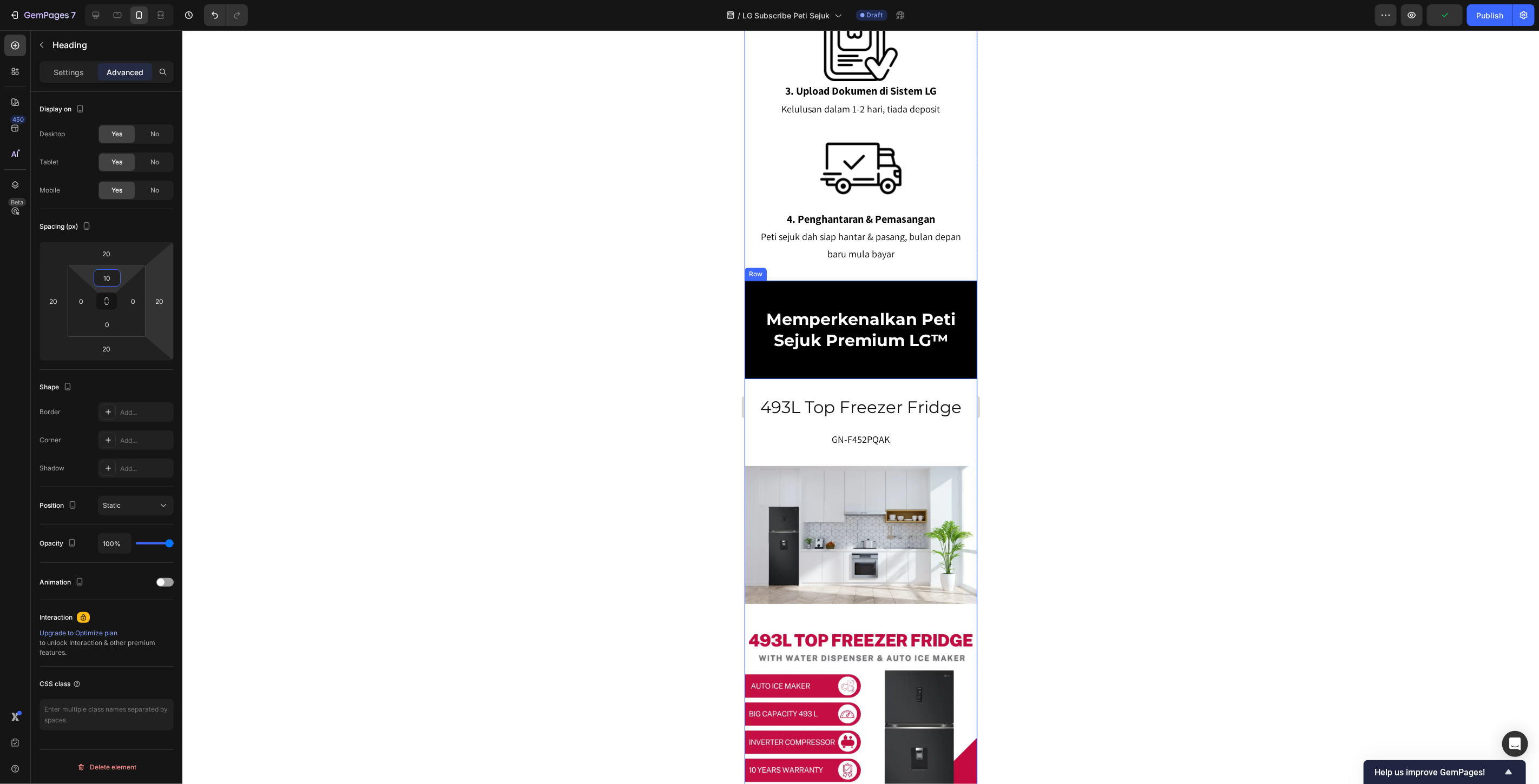
type input "10"
click at [524, 363] on div at bounding box center [860, 407] width 1357 height 754
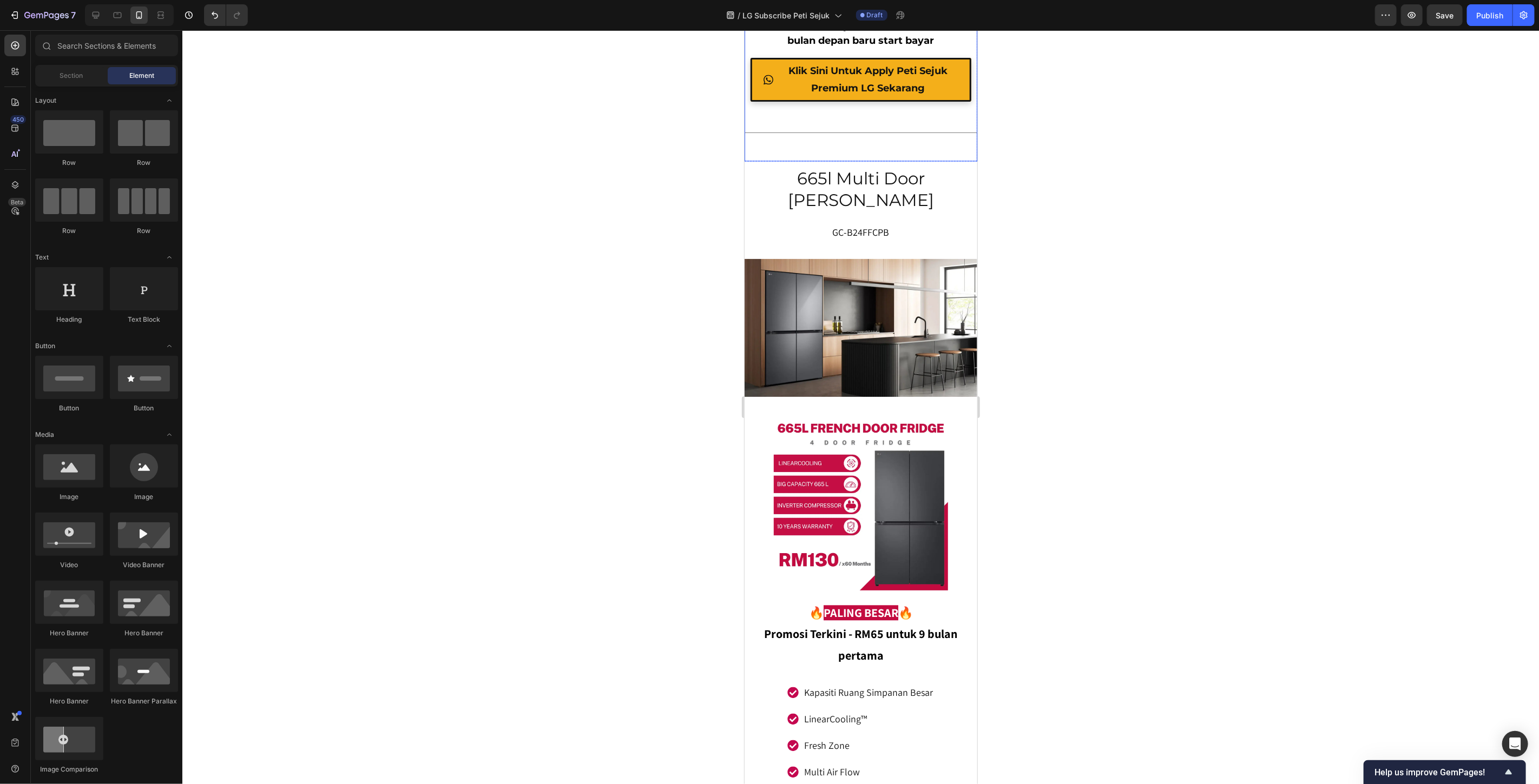
scroll to position [5374, 0]
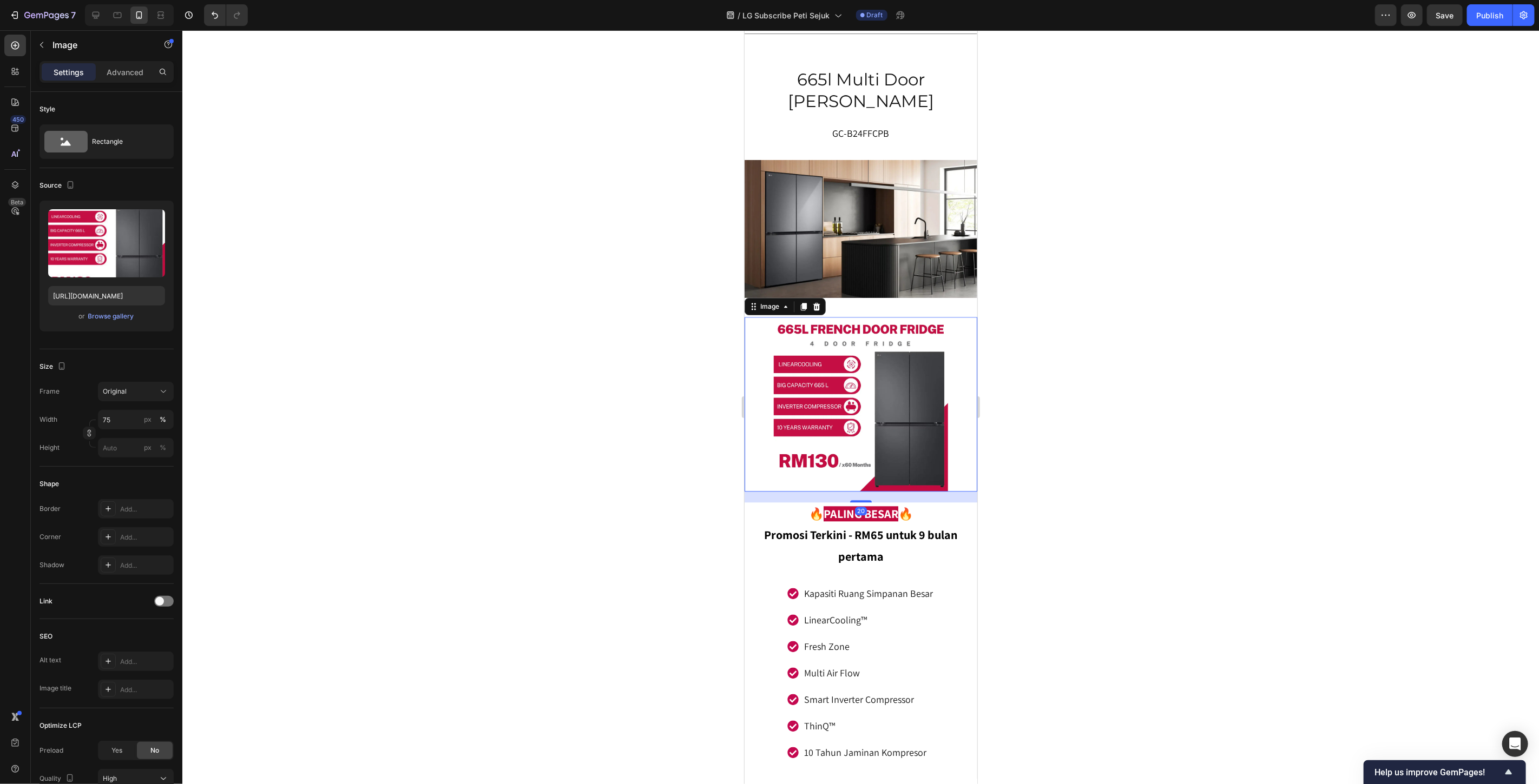
click at [858, 401] on img at bounding box center [861, 404] width 175 height 175
click at [114, 423] on input "75" at bounding box center [136, 420] width 76 height 20
click at [125, 445] on p "Full 100%" at bounding box center [134, 446] width 63 height 10
type input "100"
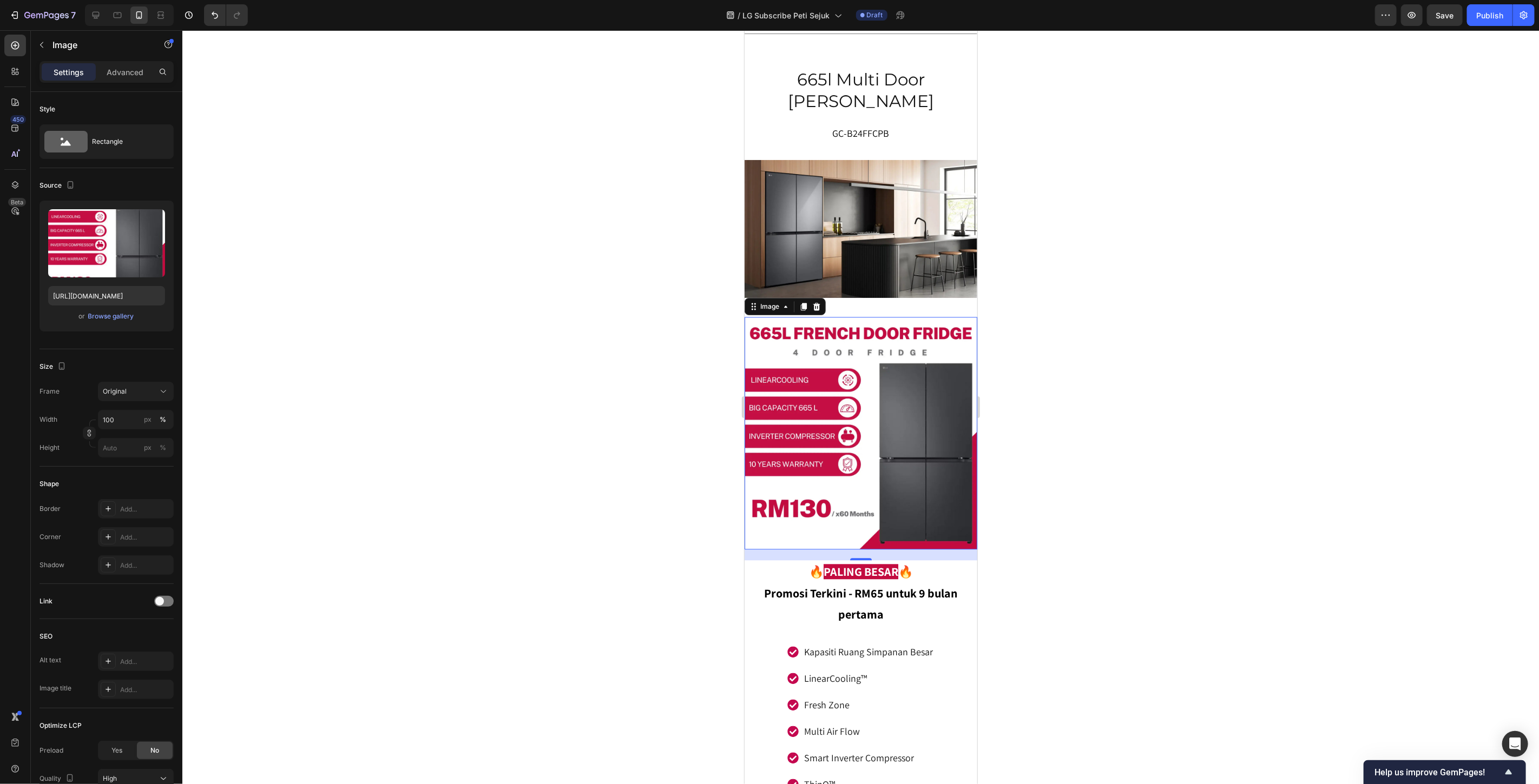
drag, startPoint x: 1119, startPoint y: 453, endPoint x: 1052, endPoint y: 449, distance: 67.1
click at [1118, 453] on div at bounding box center [860, 407] width 1357 height 754
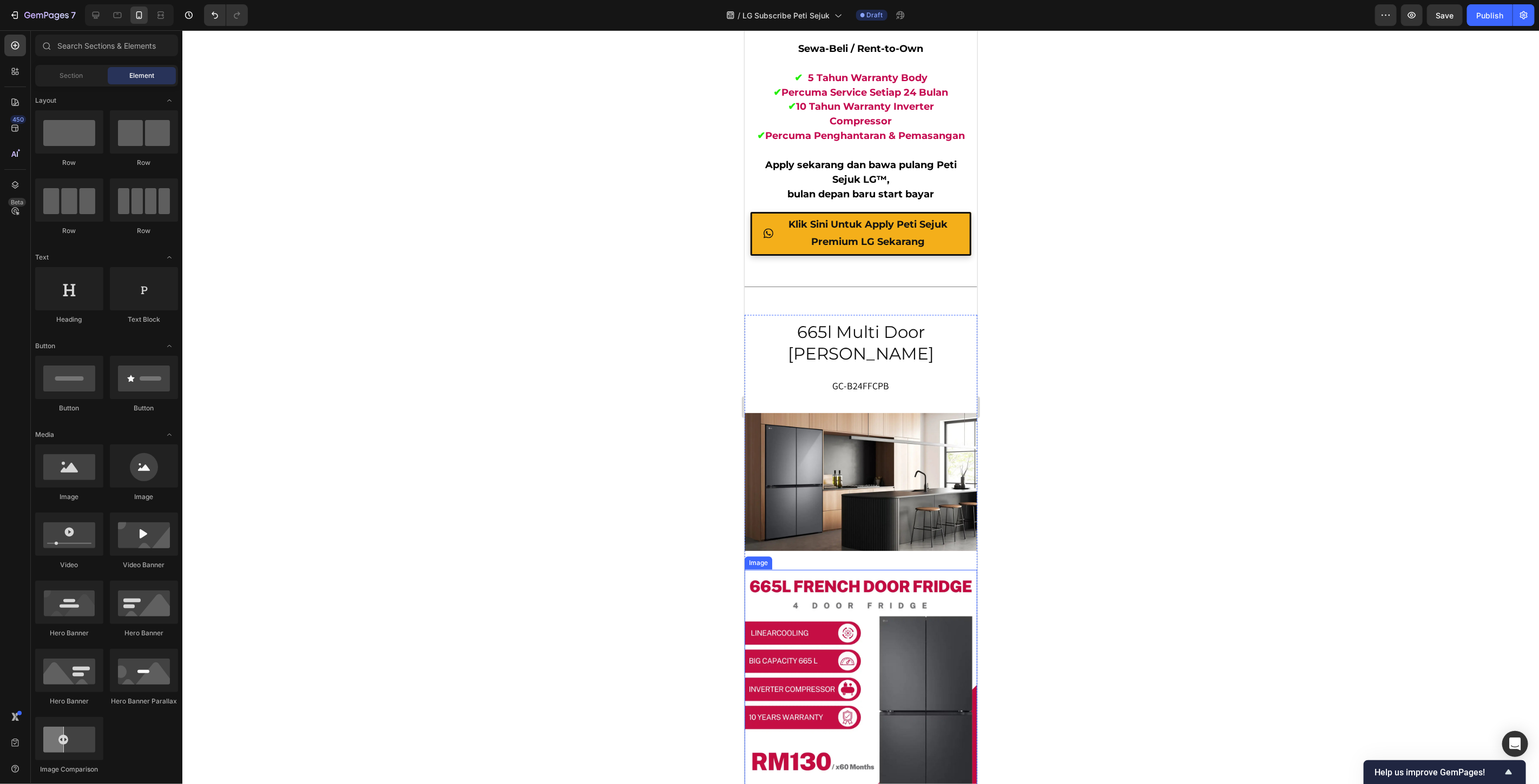
scroll to position [5013, 0]
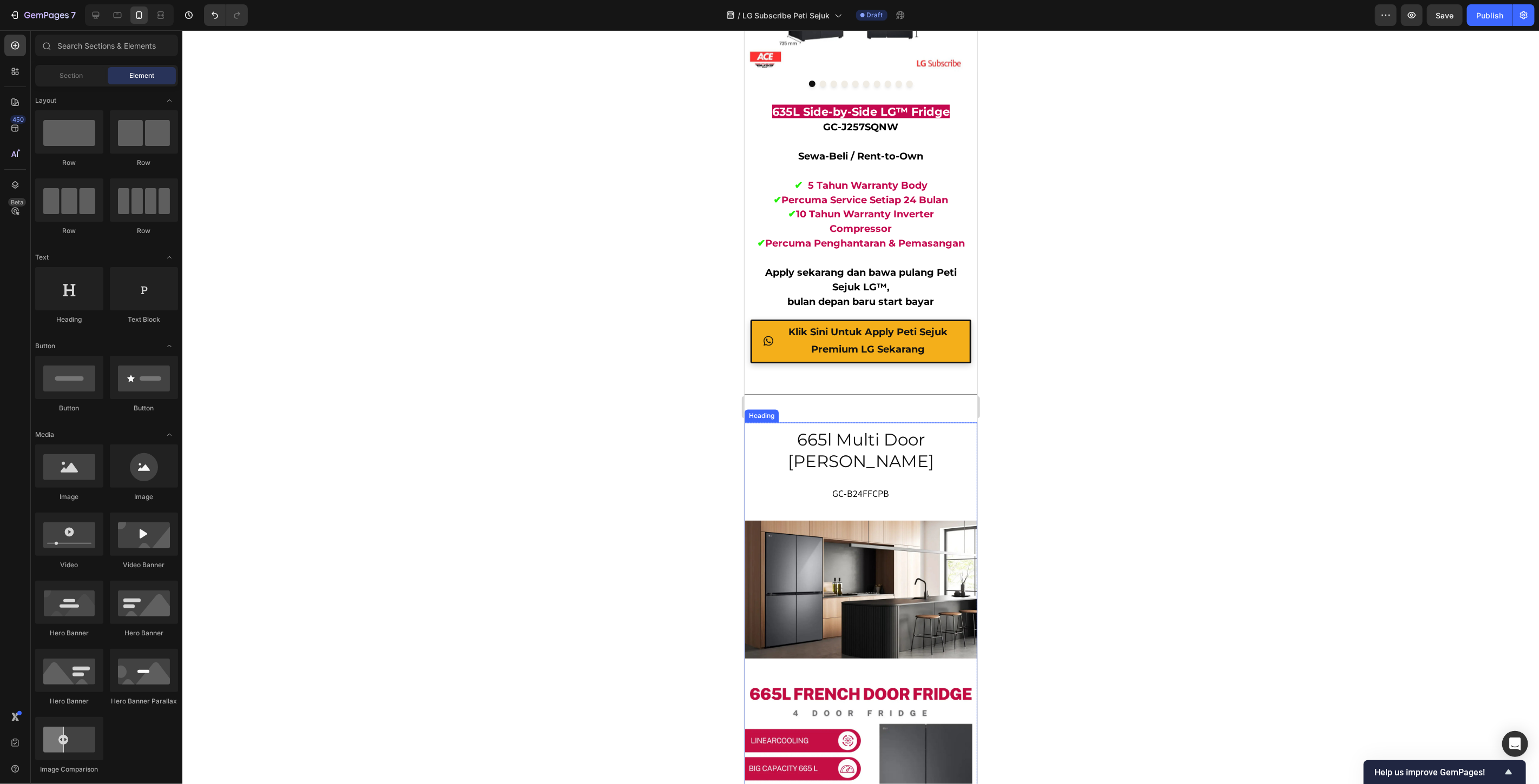
click at [887, 467] on h2 "665l multi door [PERSON_NAME]" at bounding box center [860, 451] width 211 height 46
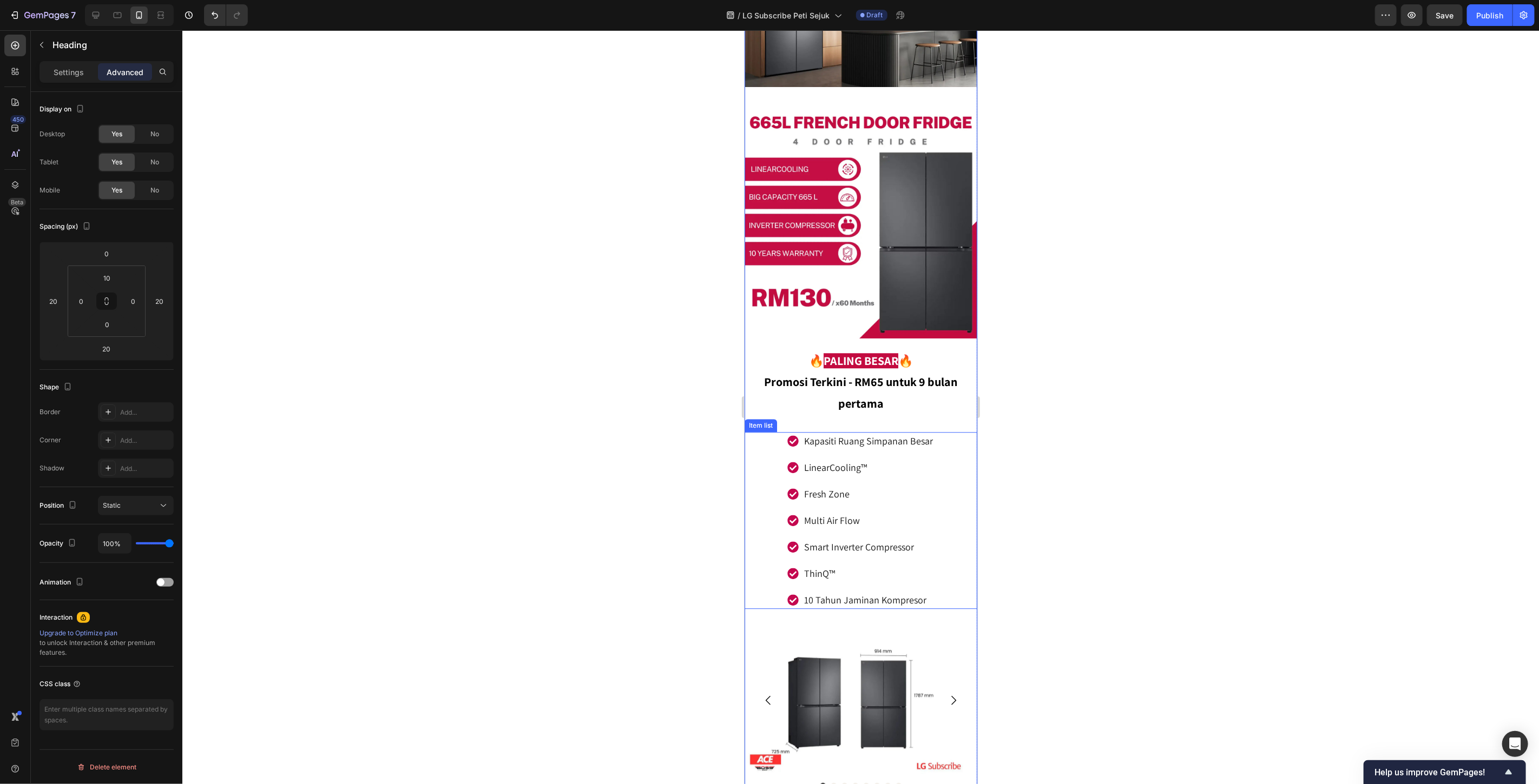
scroll to position [5795, 0]
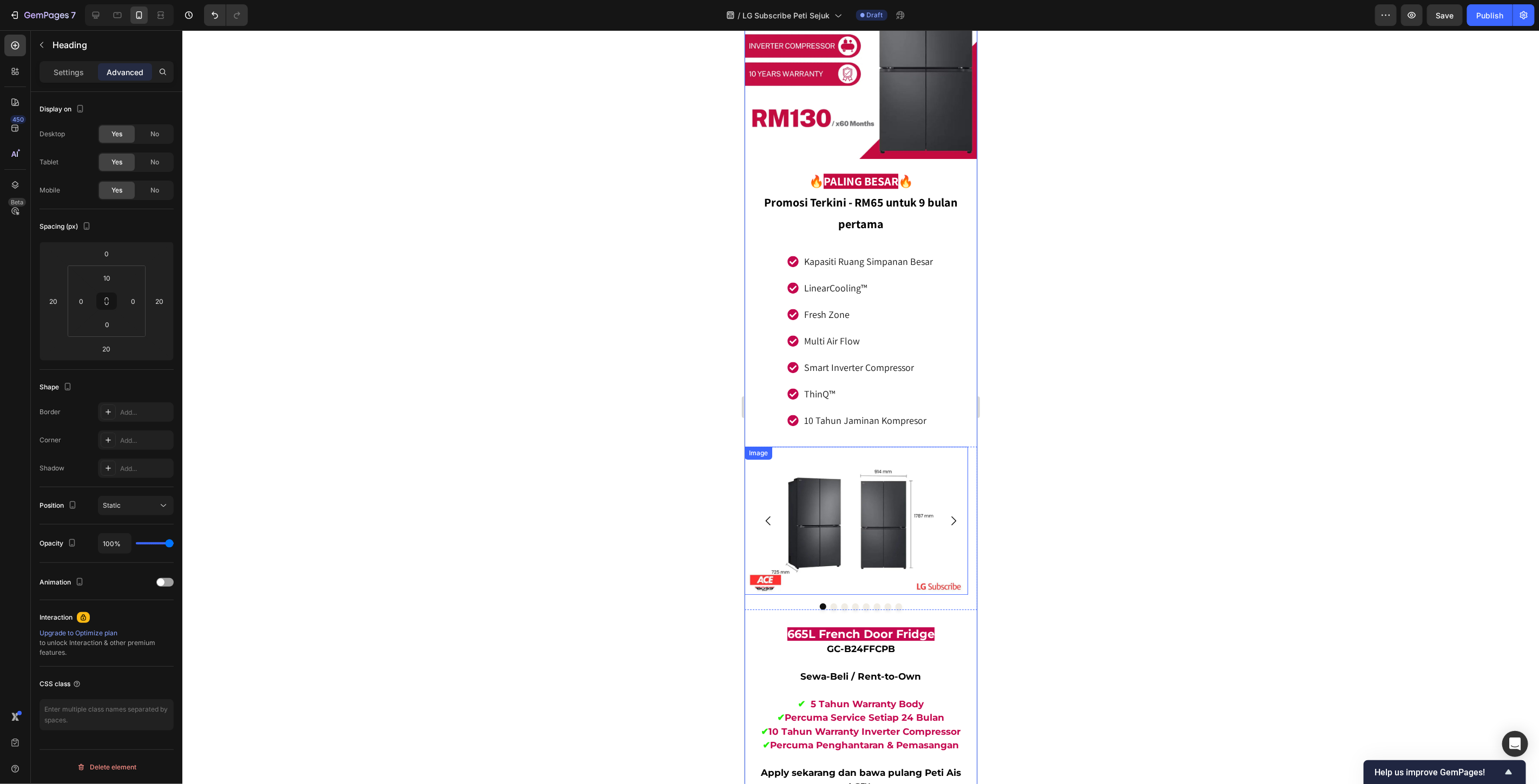
click at [909, 446] on img at bounding box center [855, 520] width 224 height 148
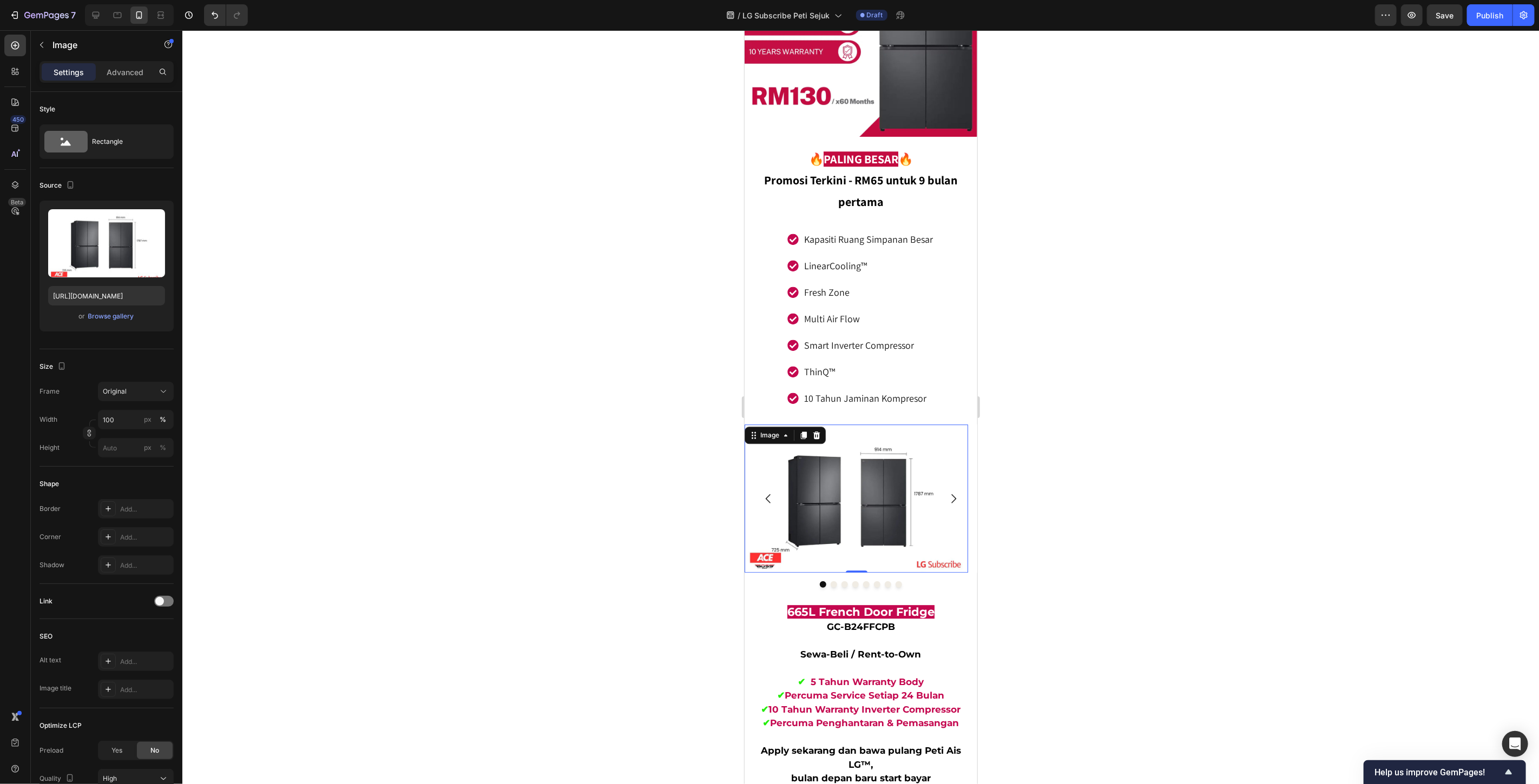
scroll to position [5975, 0]
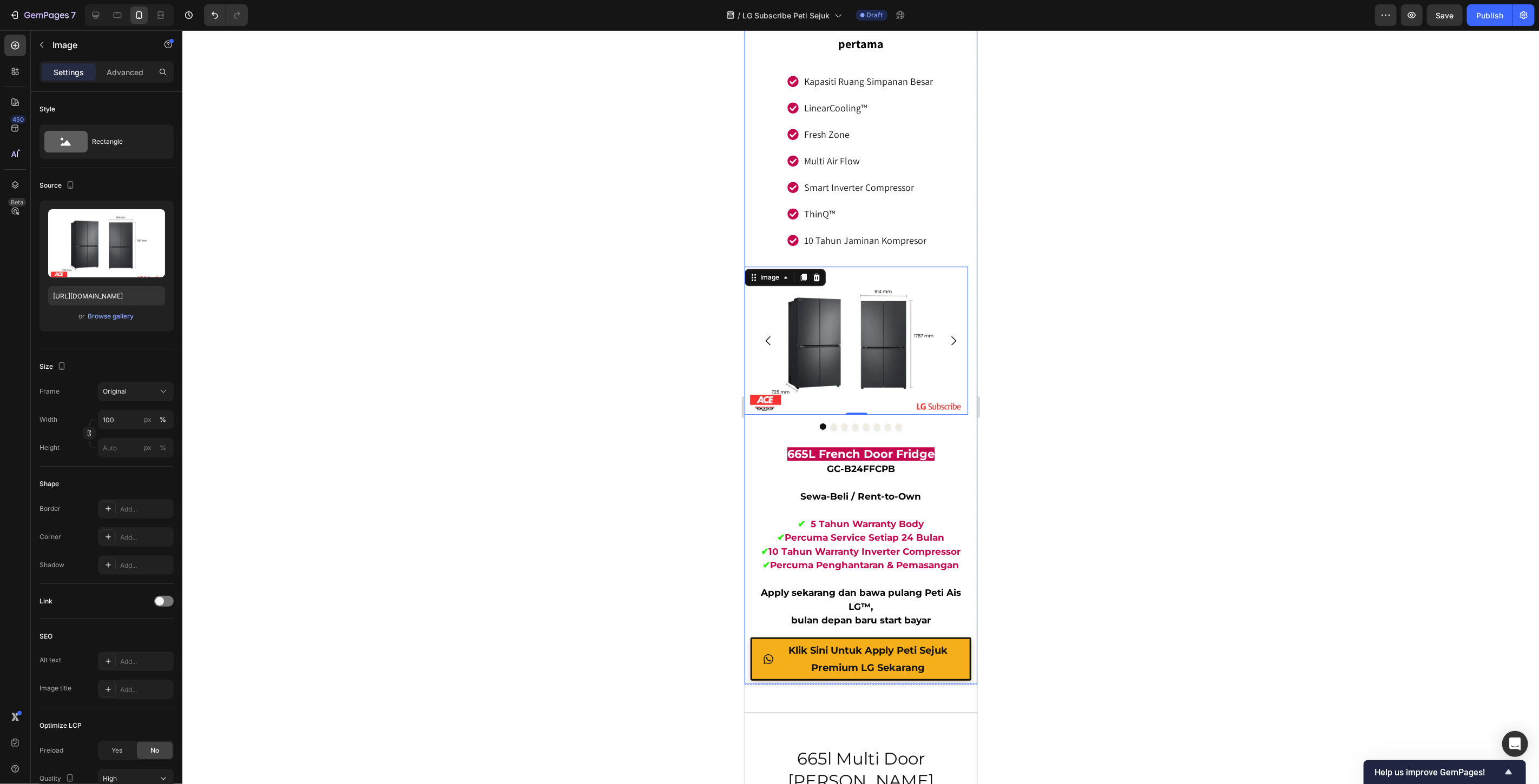
click at [915, 503] on p at bounding box center [860, 509] width 209 height 14
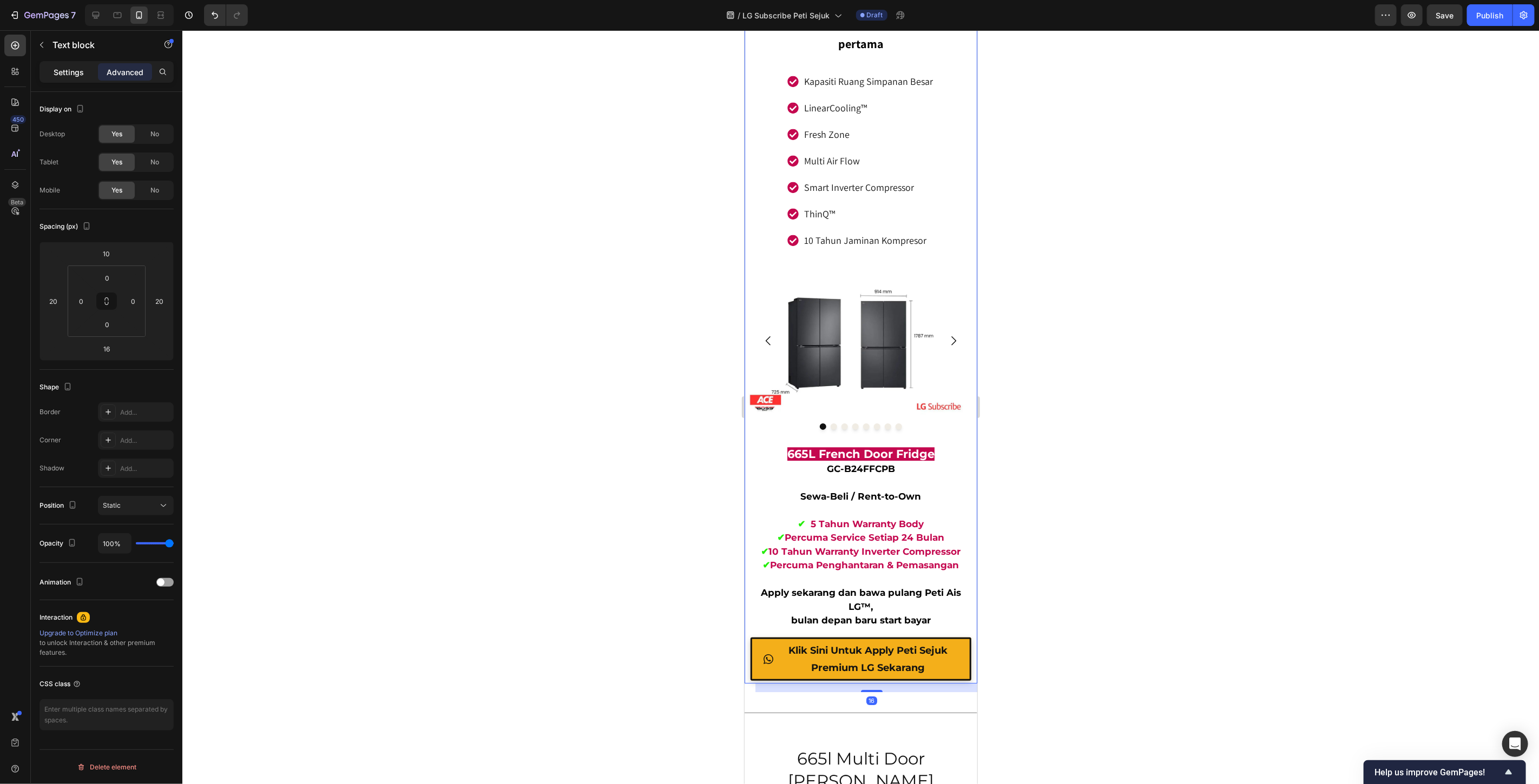
click at [83, 67] on div "Settings" at bounding box center [69, 72] width 54 height 17
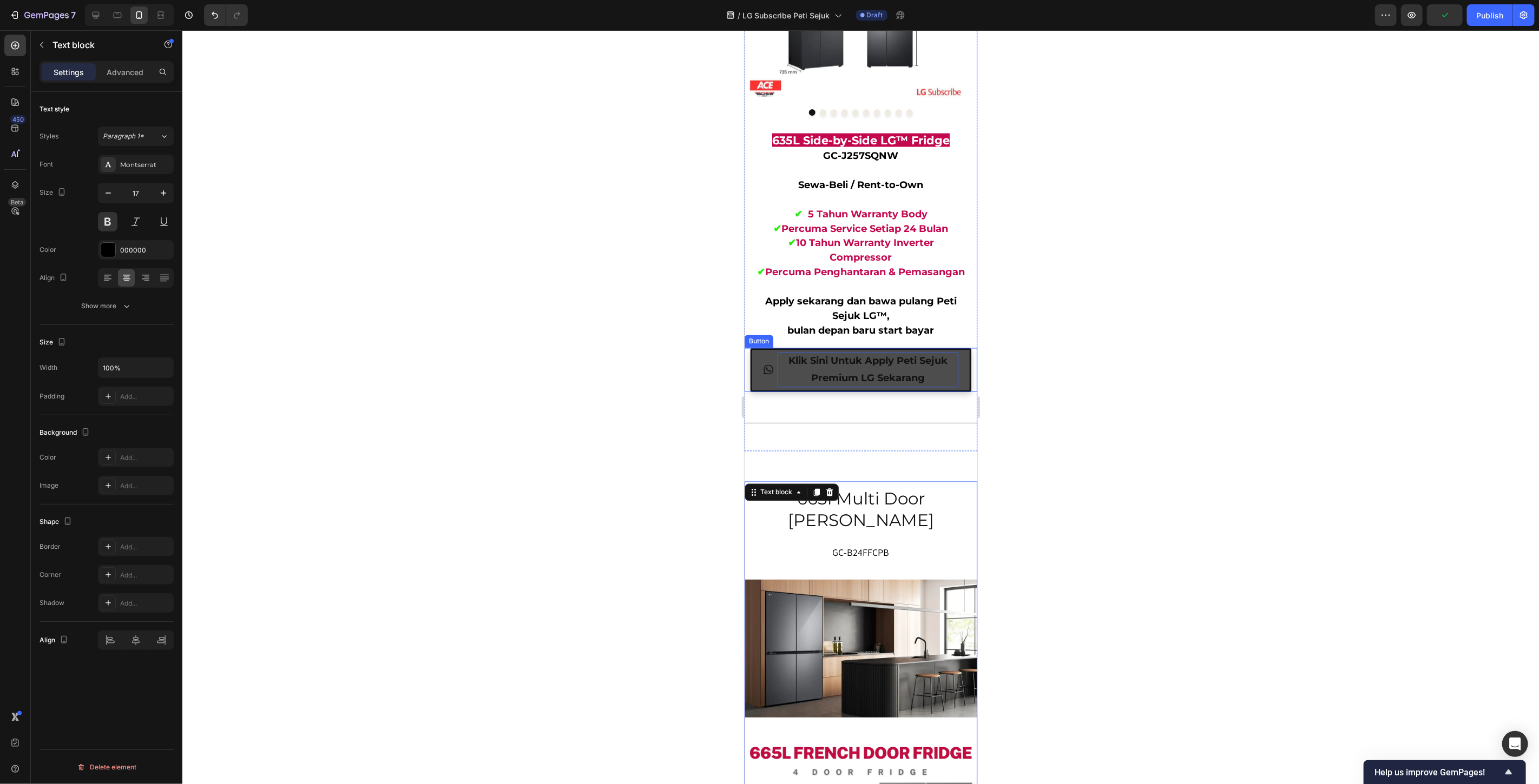
scroll to position [4984, 0]
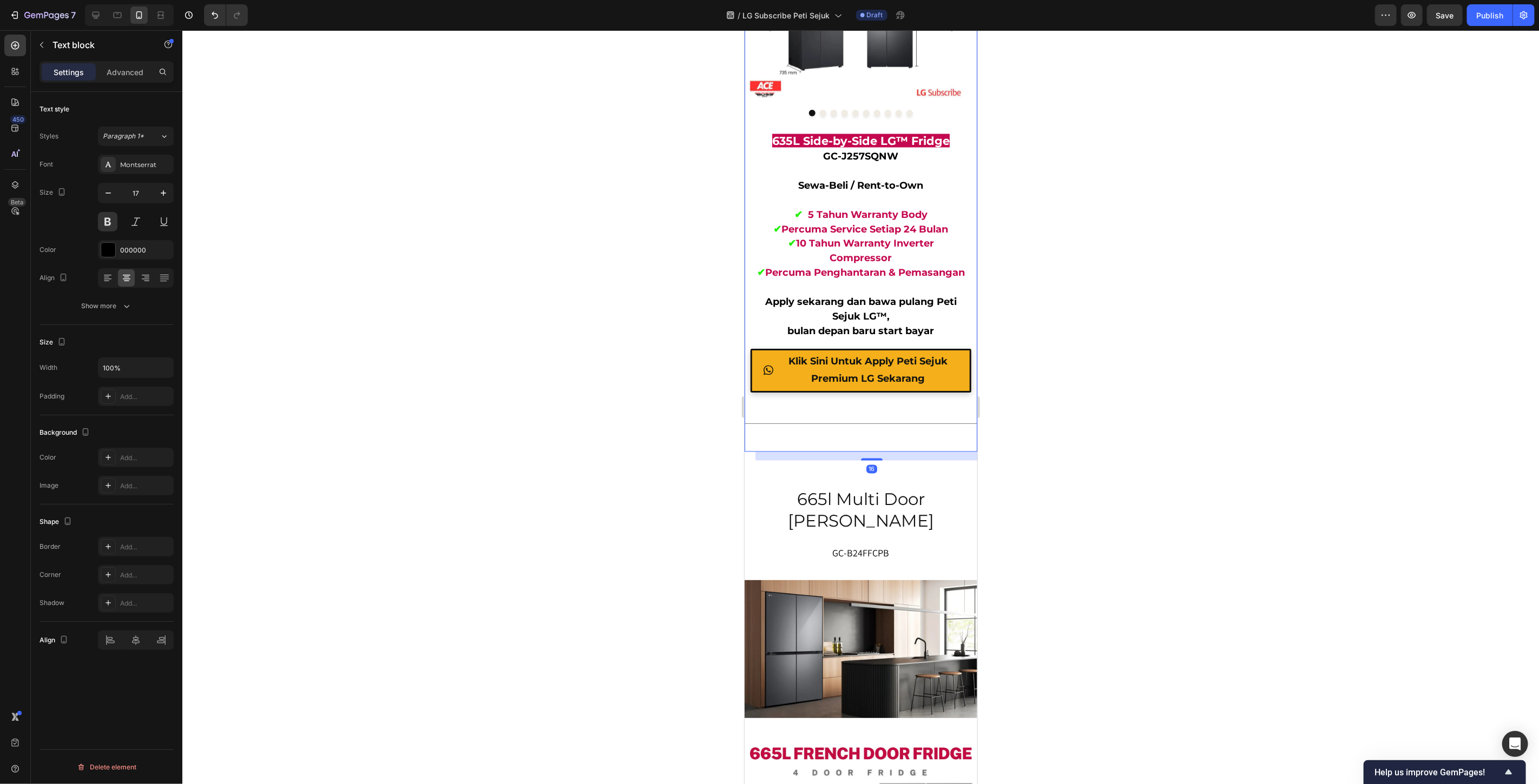
click at [910, 279] on strong "Percuma Penghantaran & Pemasangan" at bounding box center [864, 272] width 200 height 12
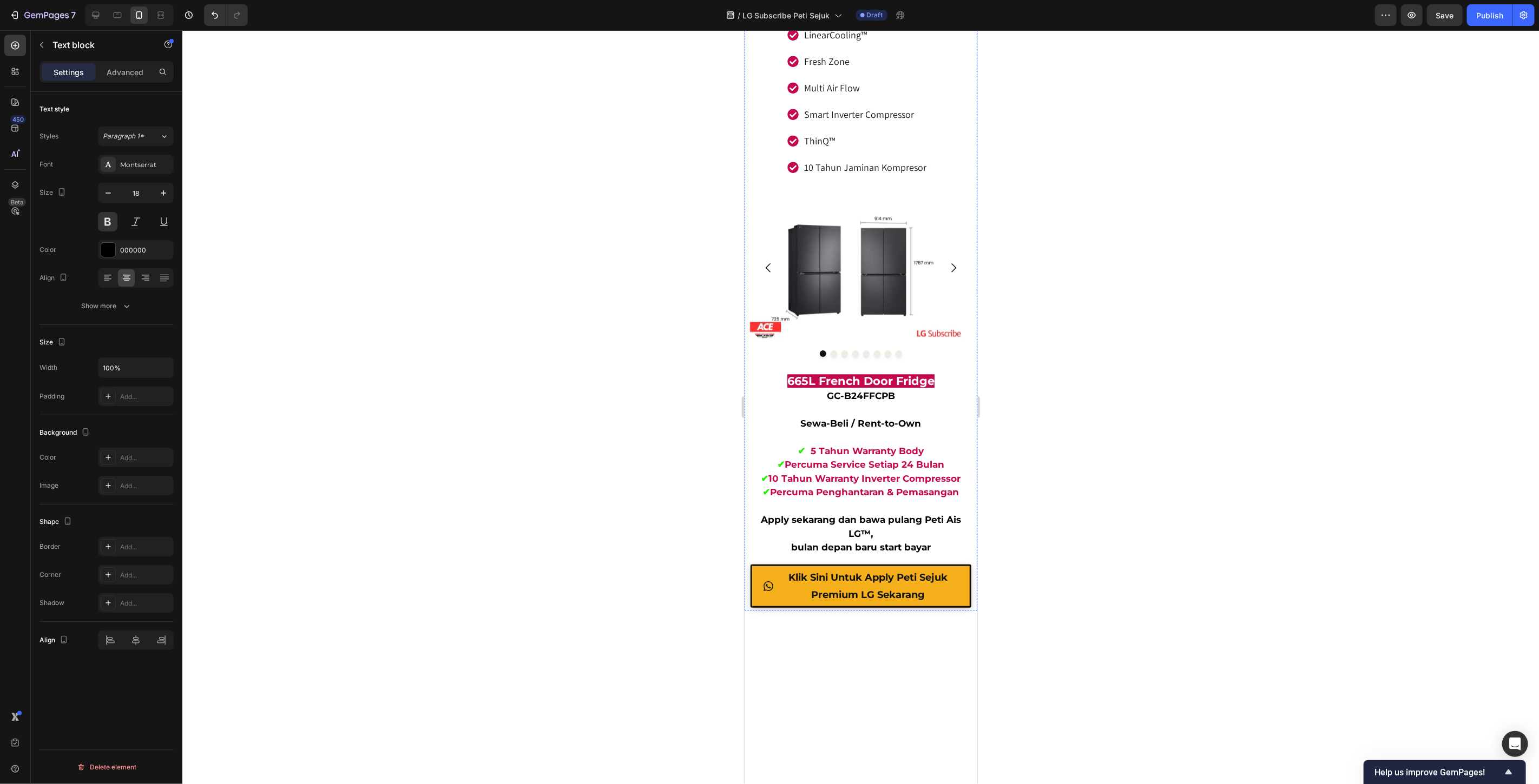
scroll to position [6246, 0]
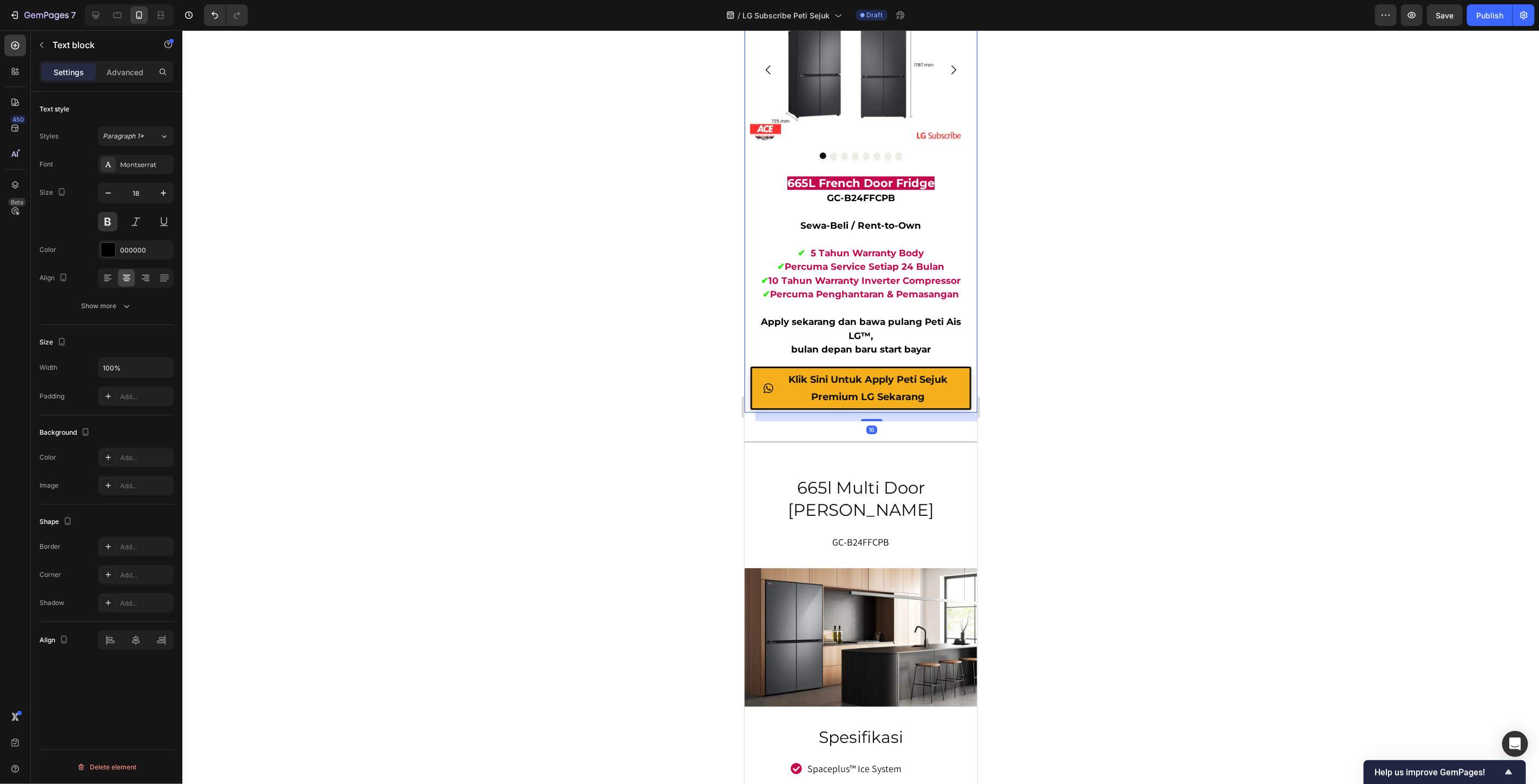
drag, startPoint x: 897, startPoint y: 224, endPoint x: 1343, endPoint y: 258, distance: 447.3
click at [897, 261] on strong "Percuma Service Setiap 24 Bulan" at bounding box center [864, 265] width 160 height 11
click at [166, 185] on button "button" at bounding box center [163, 193] width 20 height 20
type input "18"
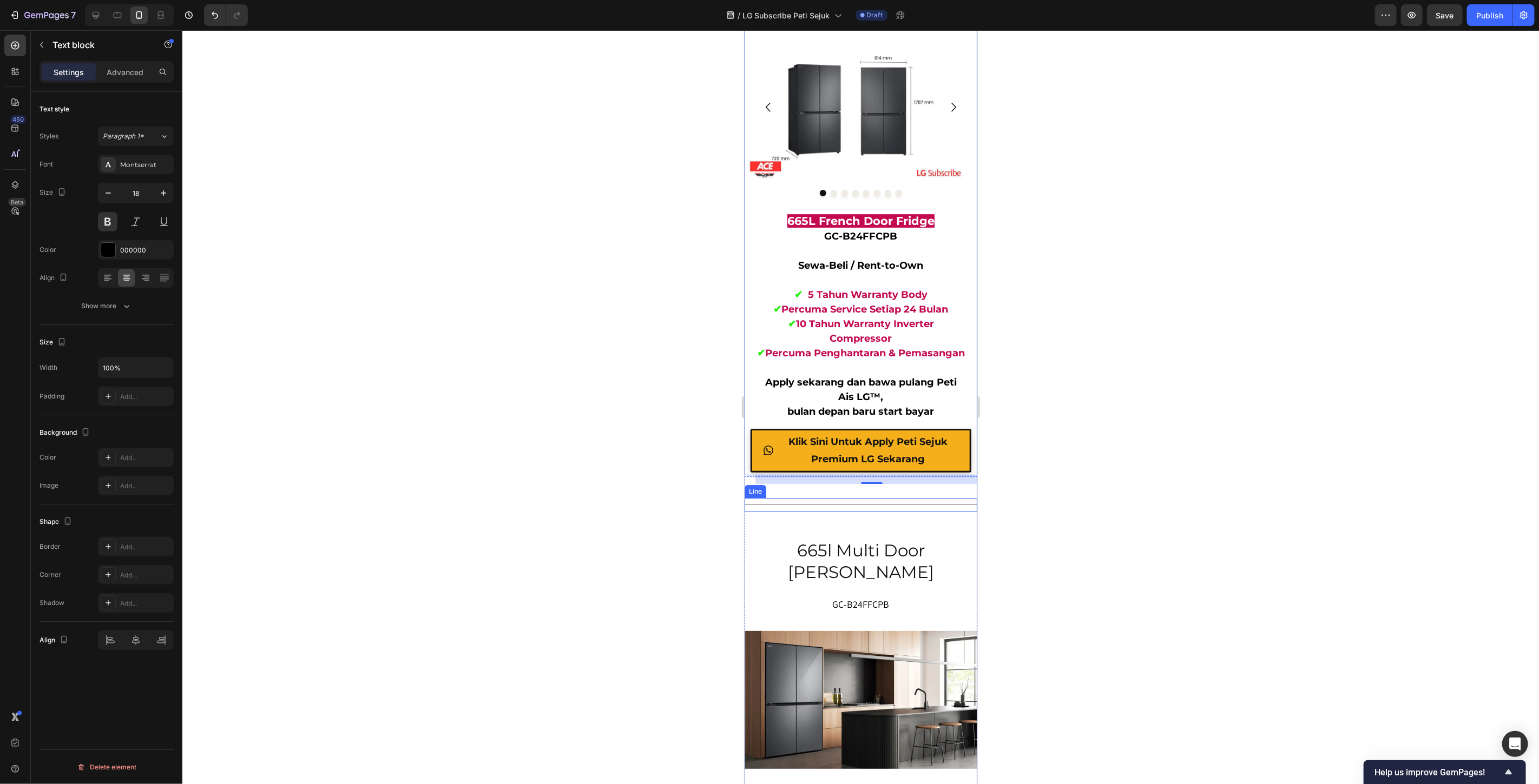
scroll to position [6186, 0]
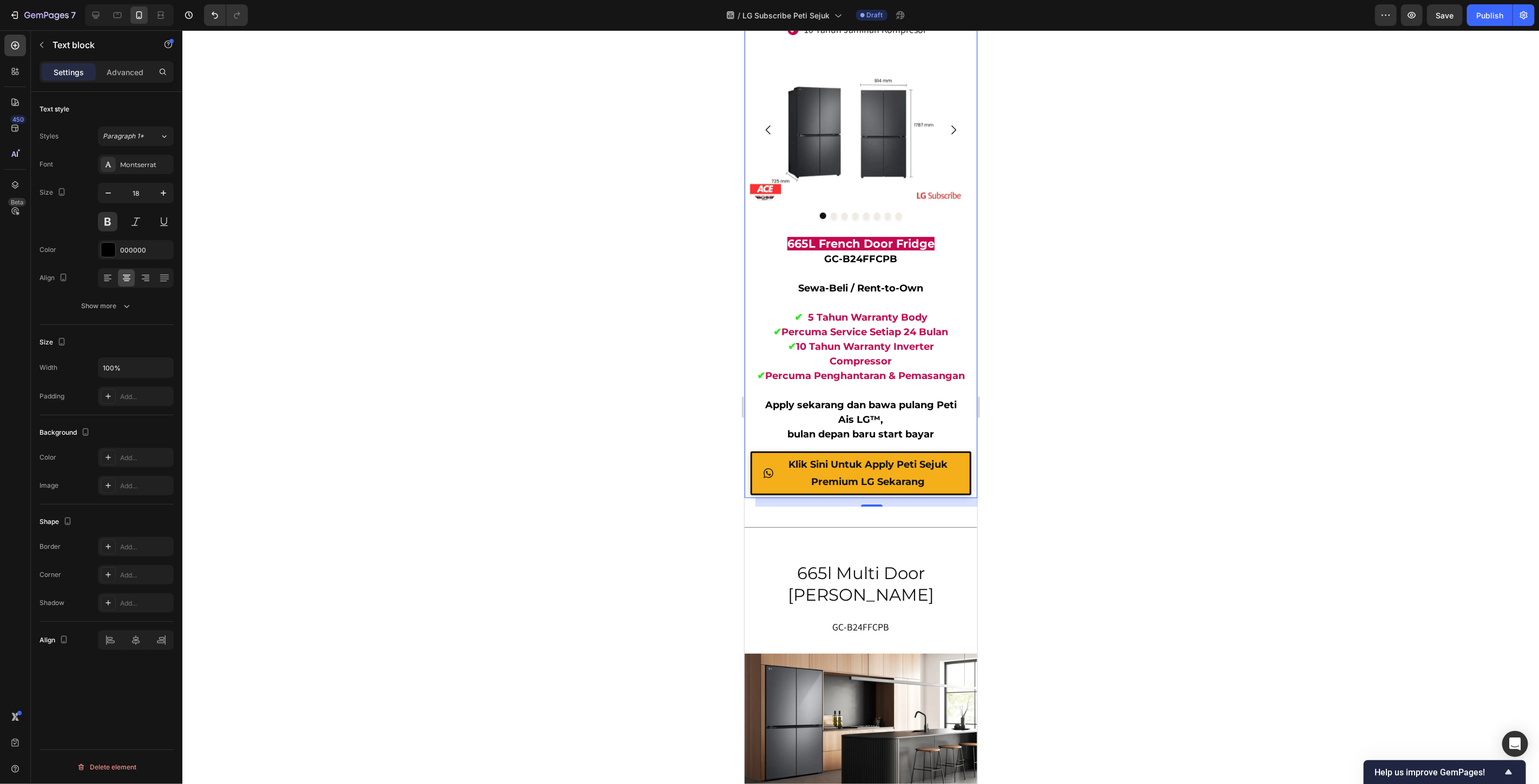
drag, startPoint x: 1127, startPoint y: 458, endPoint x: 1122, endPoint y: 460, distance: 5.4
click at [1127, 458] on div at bounding box center [860, 407] width 1357 height 754
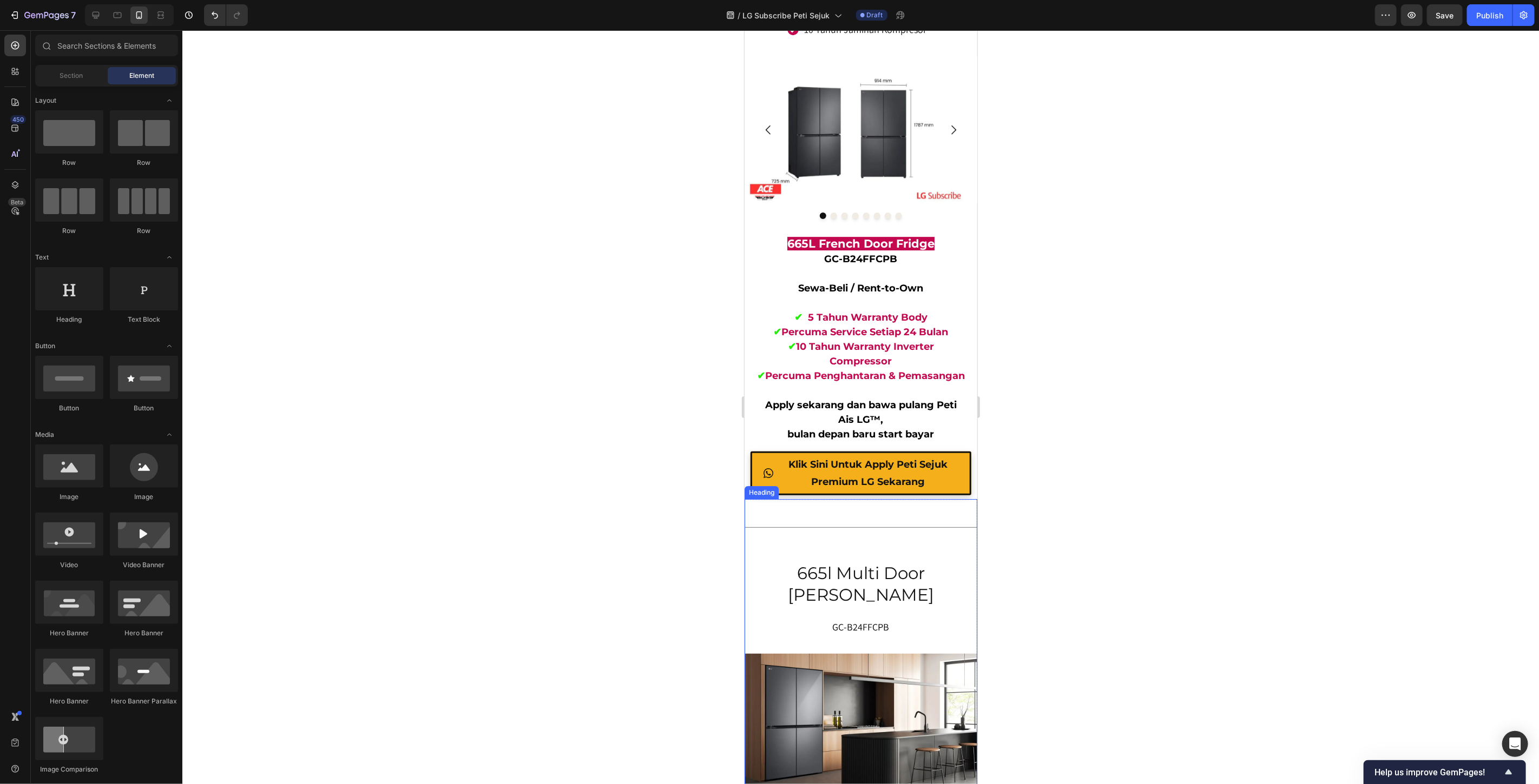
click at [901, 561] on h2 "665l multi door [PERSON_NAME]" at bounding box center [860, 584] width 211 height 46
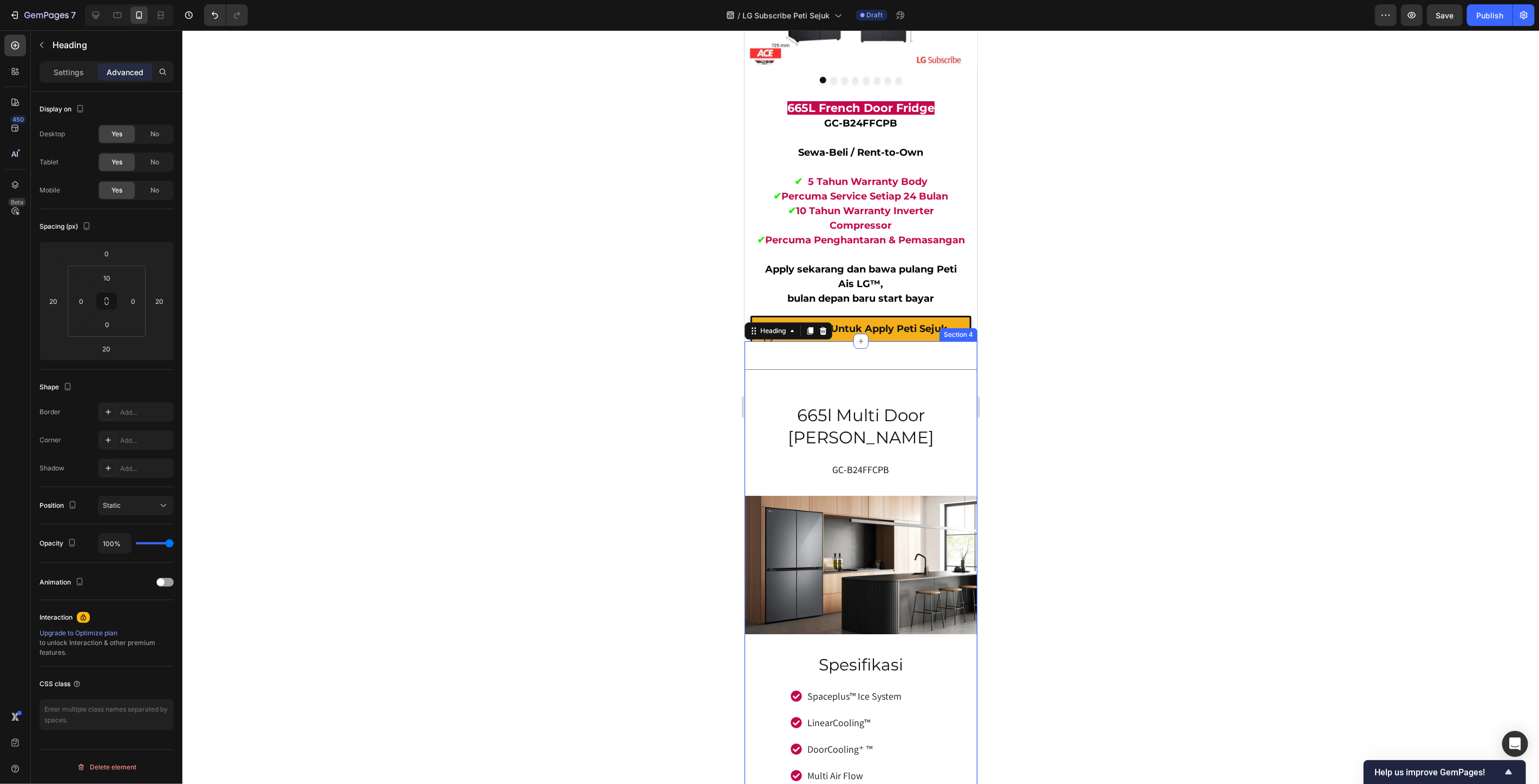
scroll to position [6321, 0]
click at [1184, 466] on div at bounding box center [860, 407] width 1357 height 754
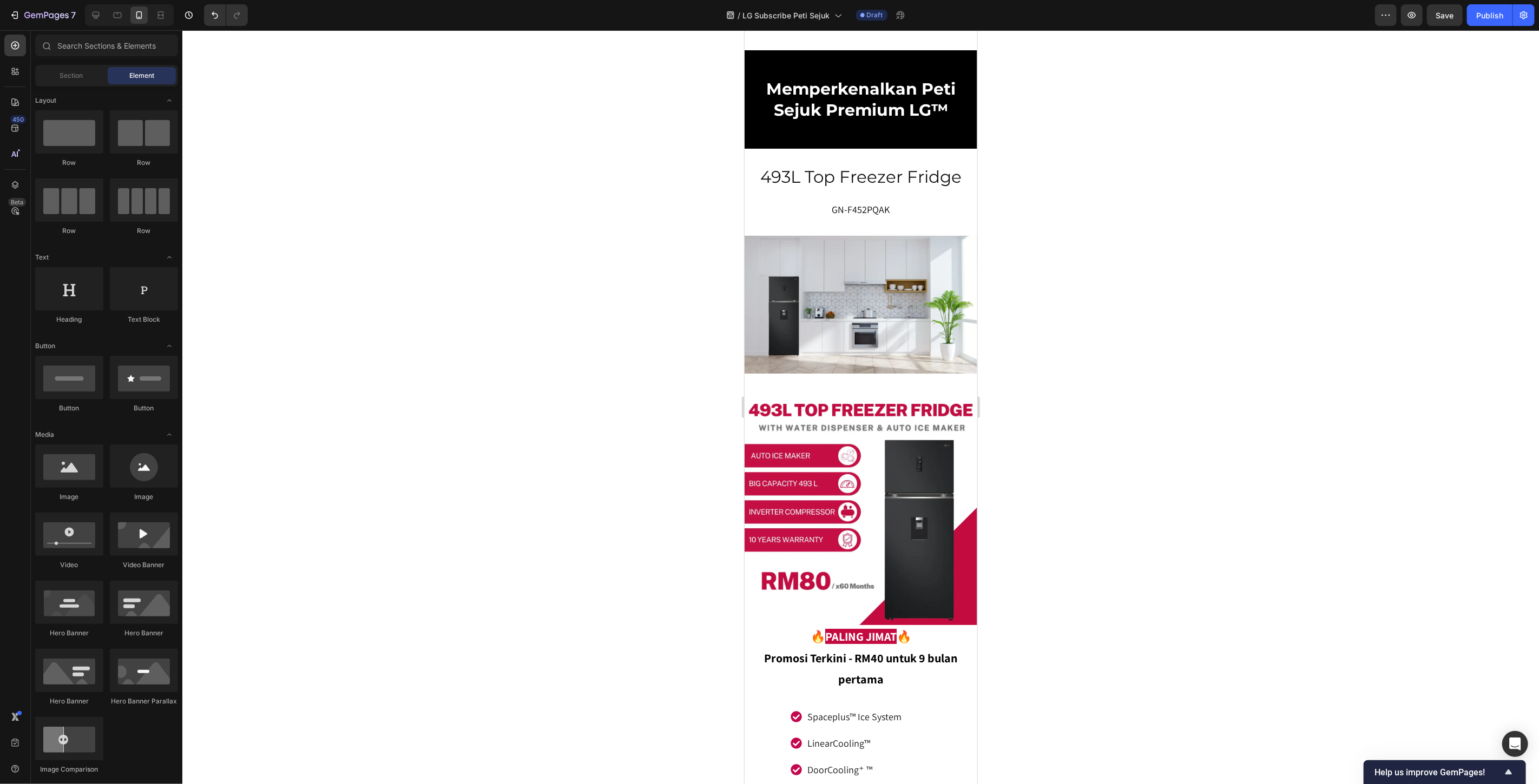
scroll to position [3347, 0]
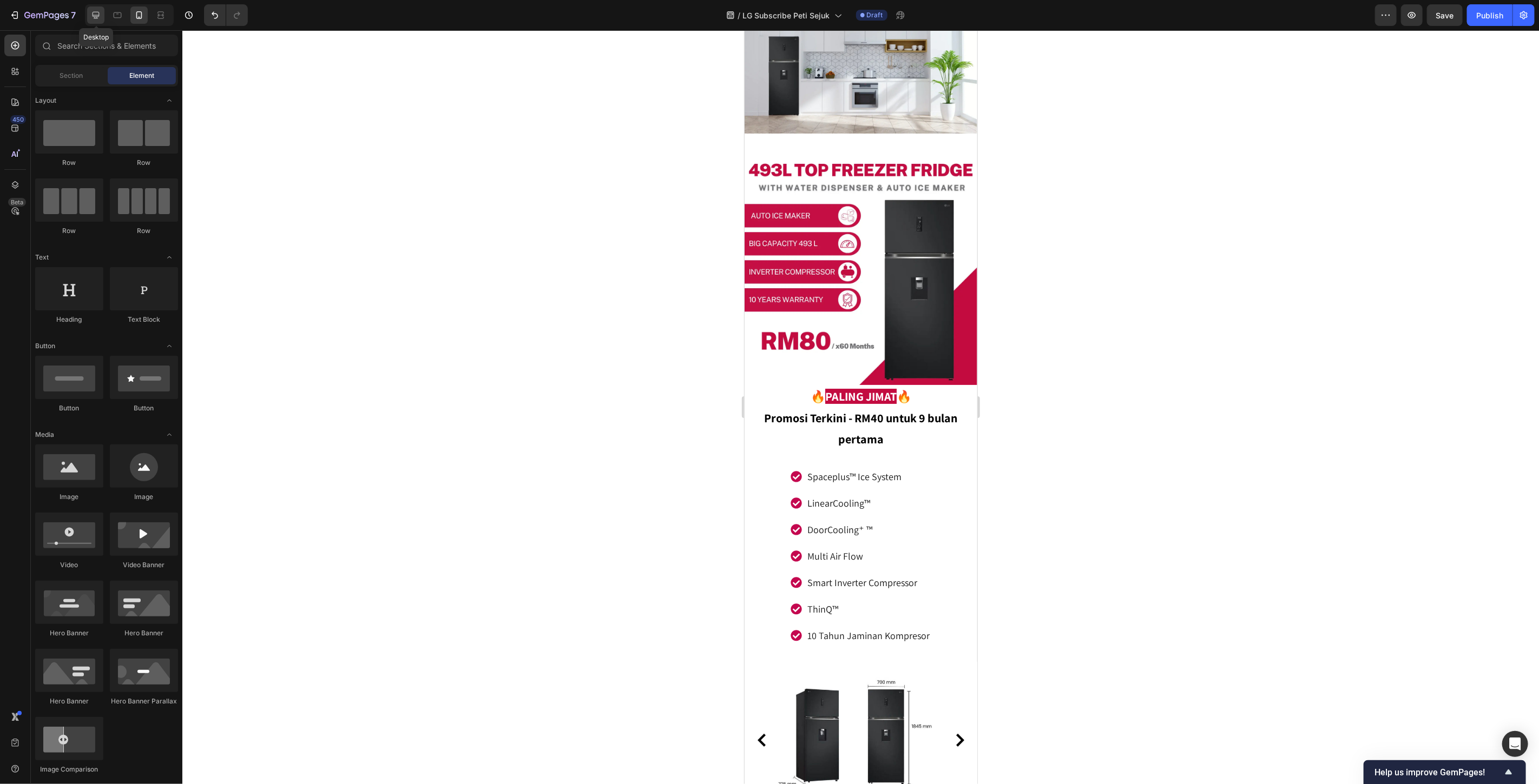
click at [91, 13] on icon at bounding box center [96, 15] width 11 height 11
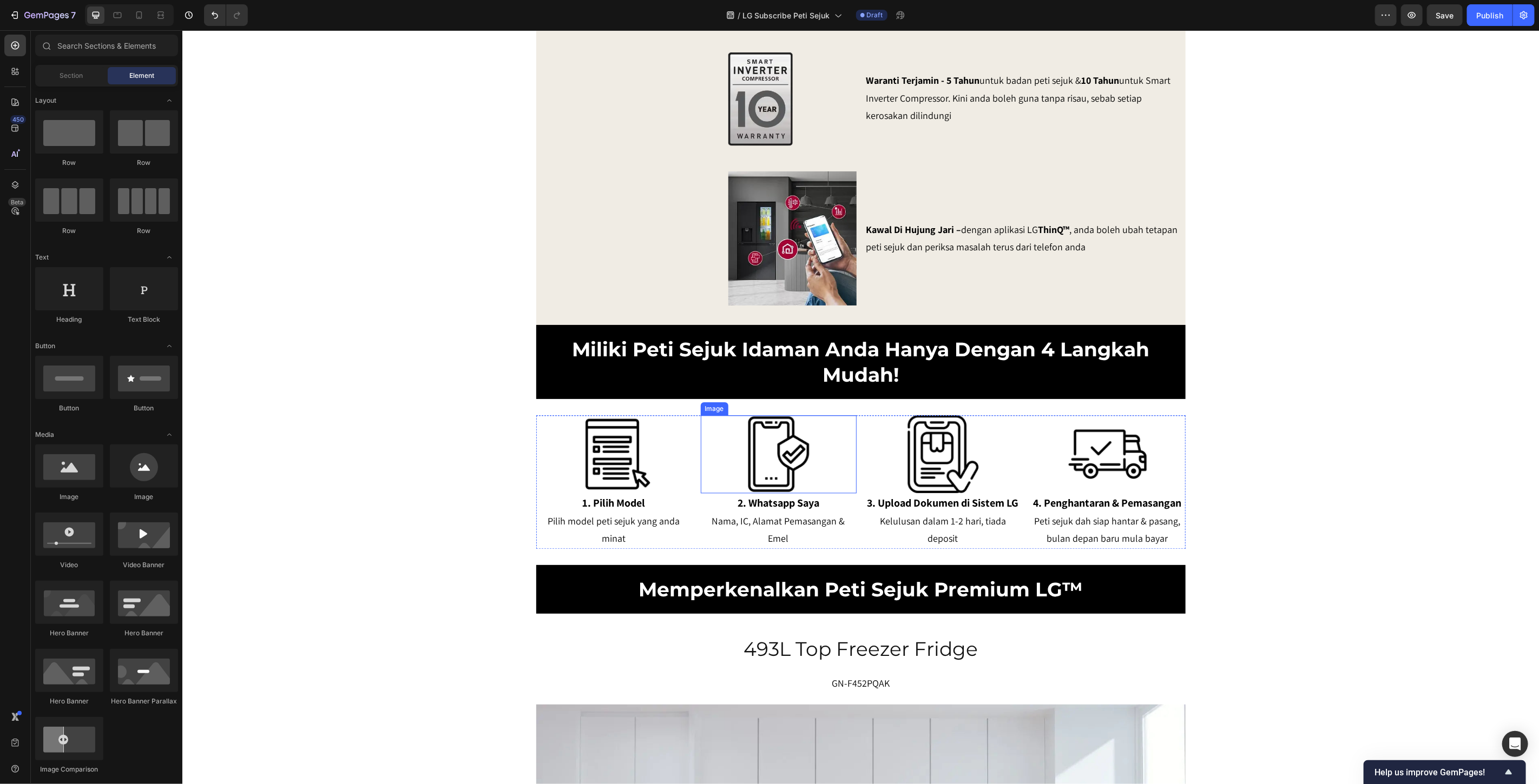
scroll to position [2086, 0]
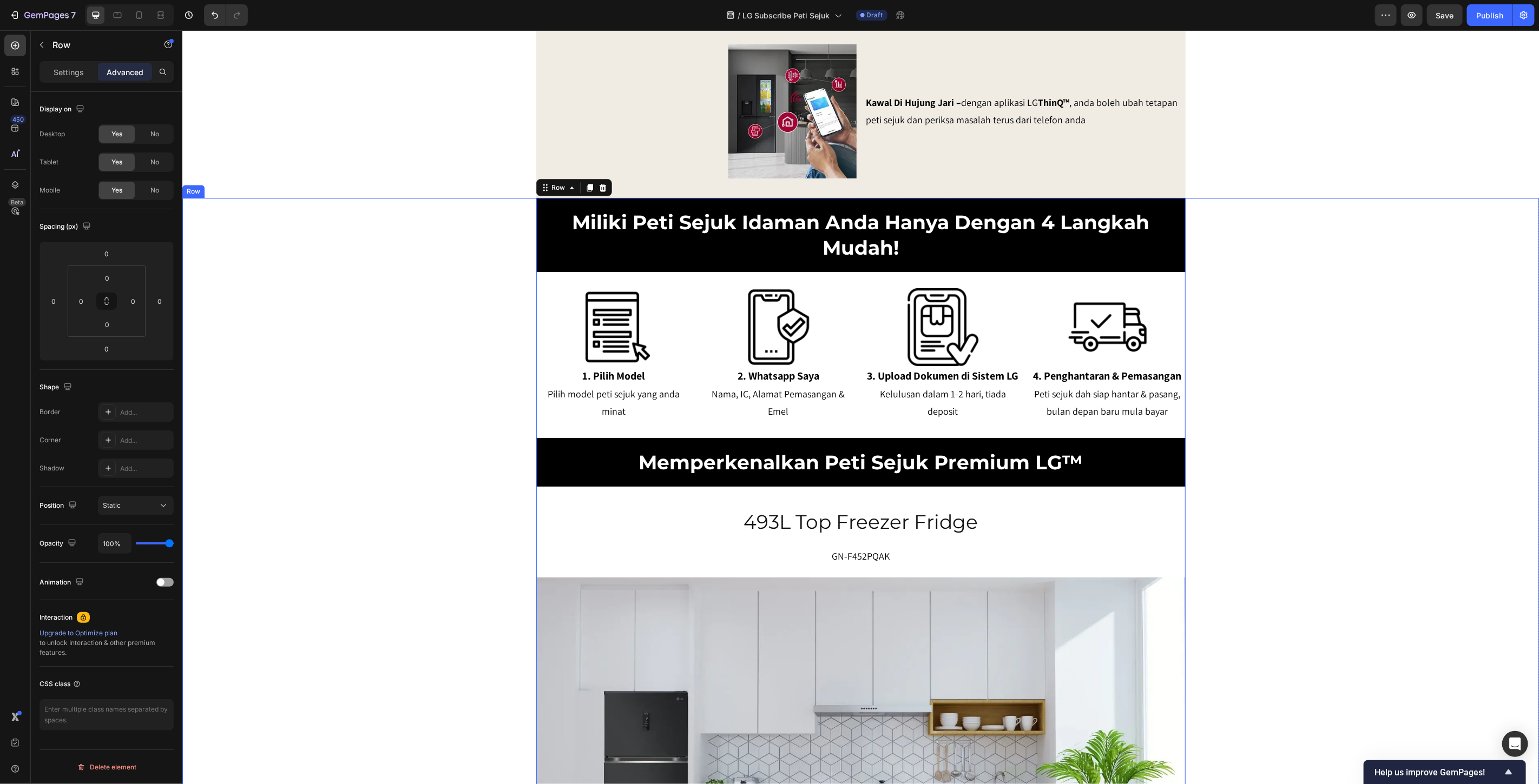
click at [77, 73] on p "Settings" at bounding box center [68, 73] width 31 height 12
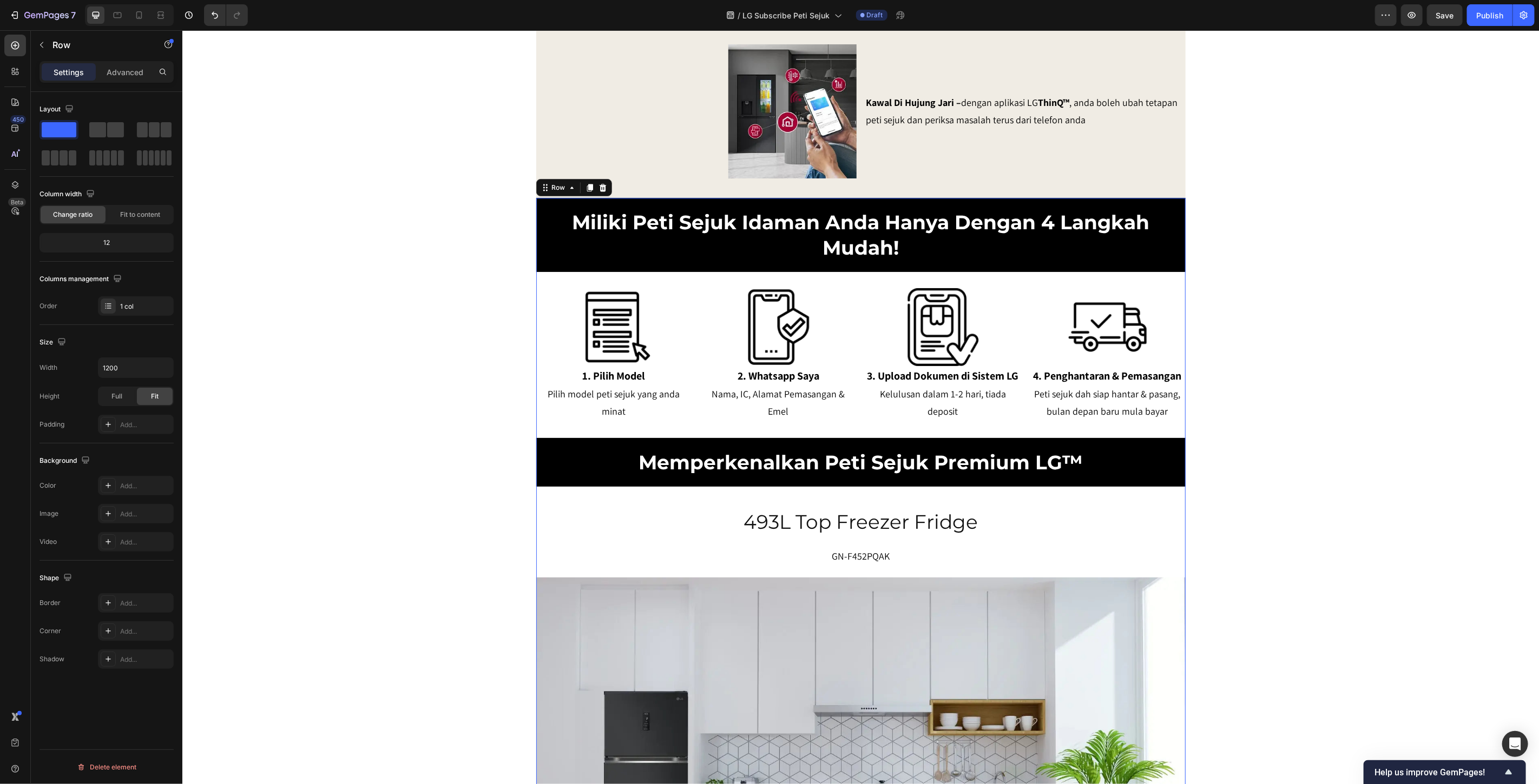
click at [130, 486] on div "Add..." at bounding box center [146, 486] width 51 height 10
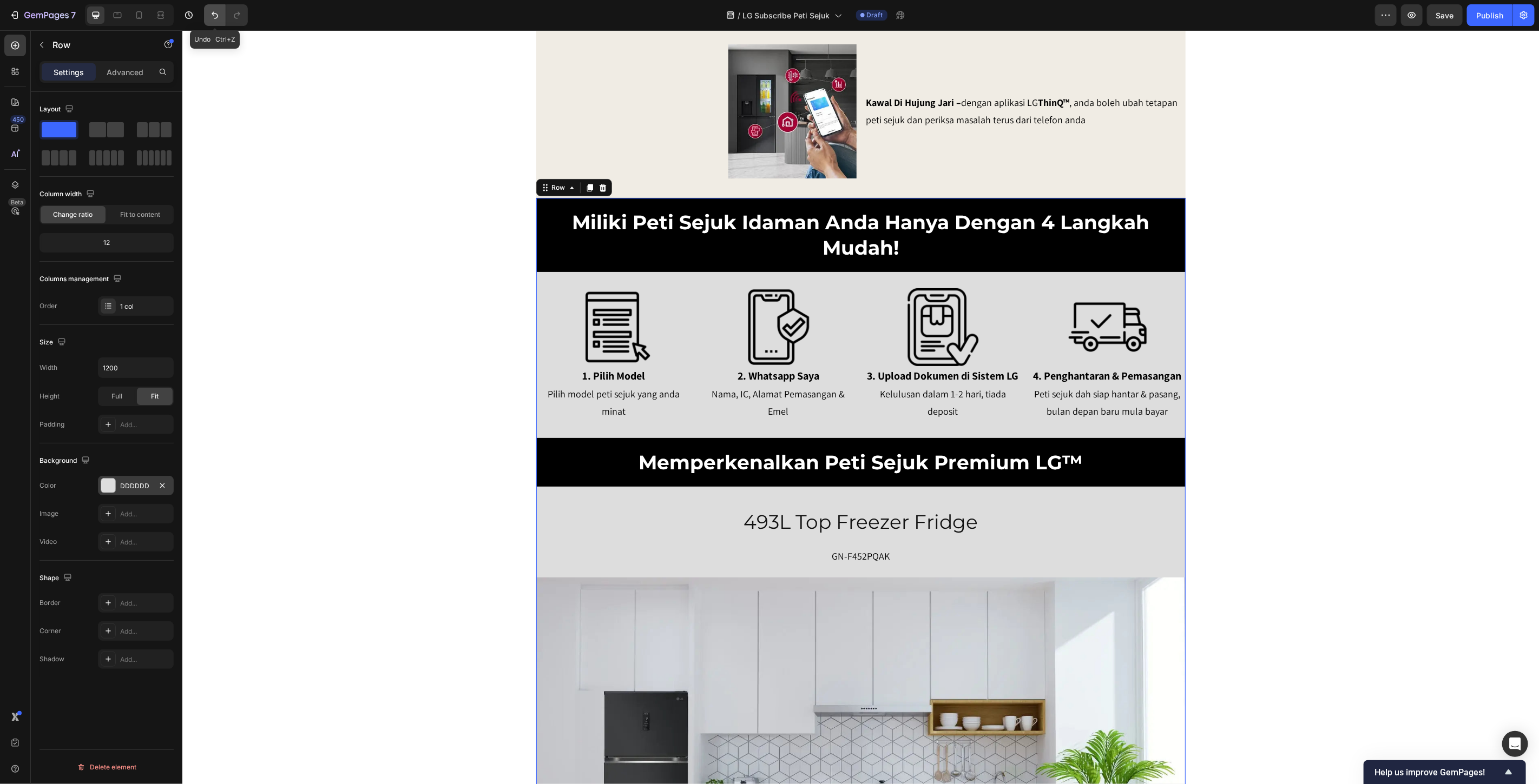
click at [214, 13] on icon "Undo/Redo" at bounding box center [215, 15] width 7 height 7
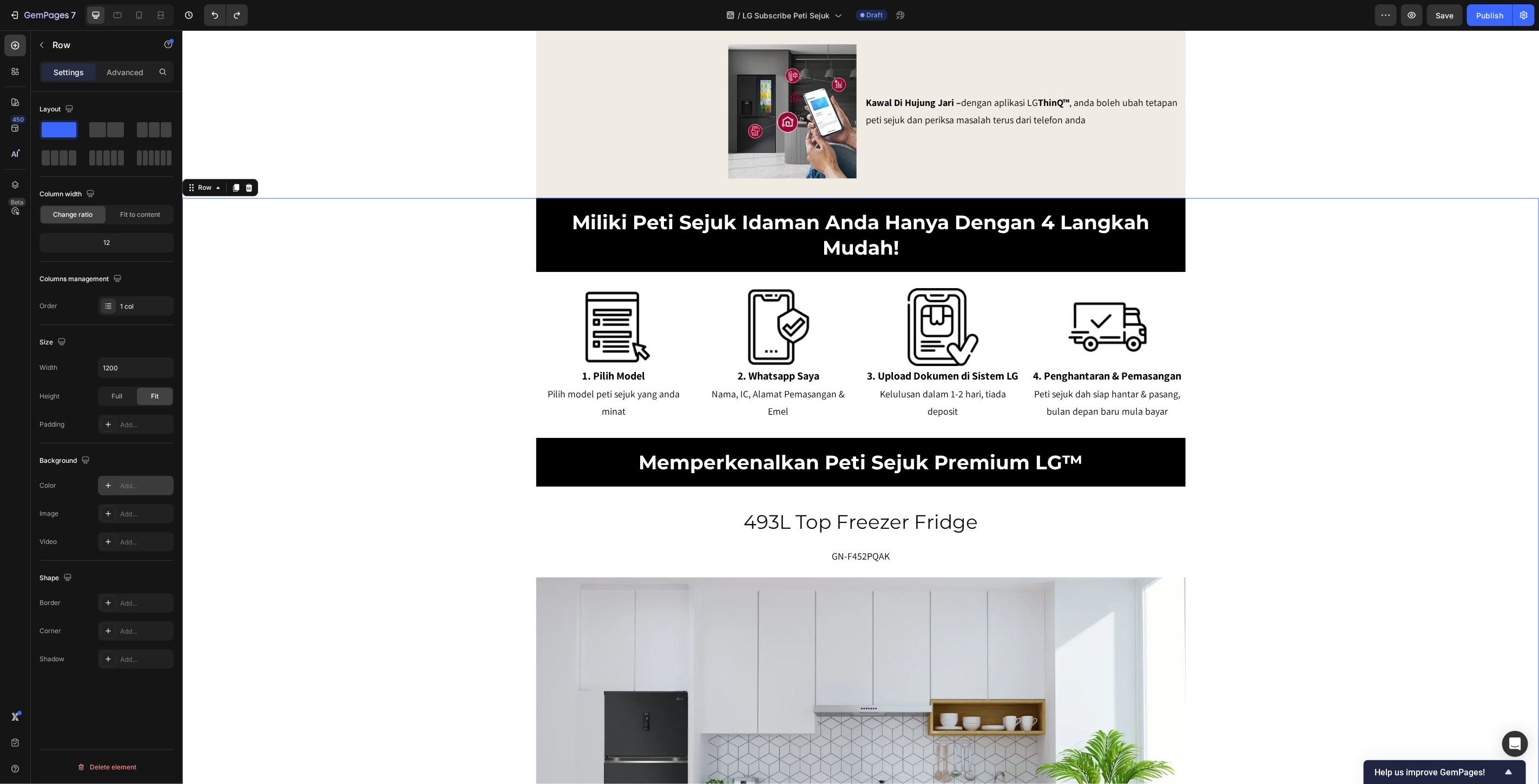
click at [35, 45] on button "button" at bounding box center [41, 45] width 17 height 17
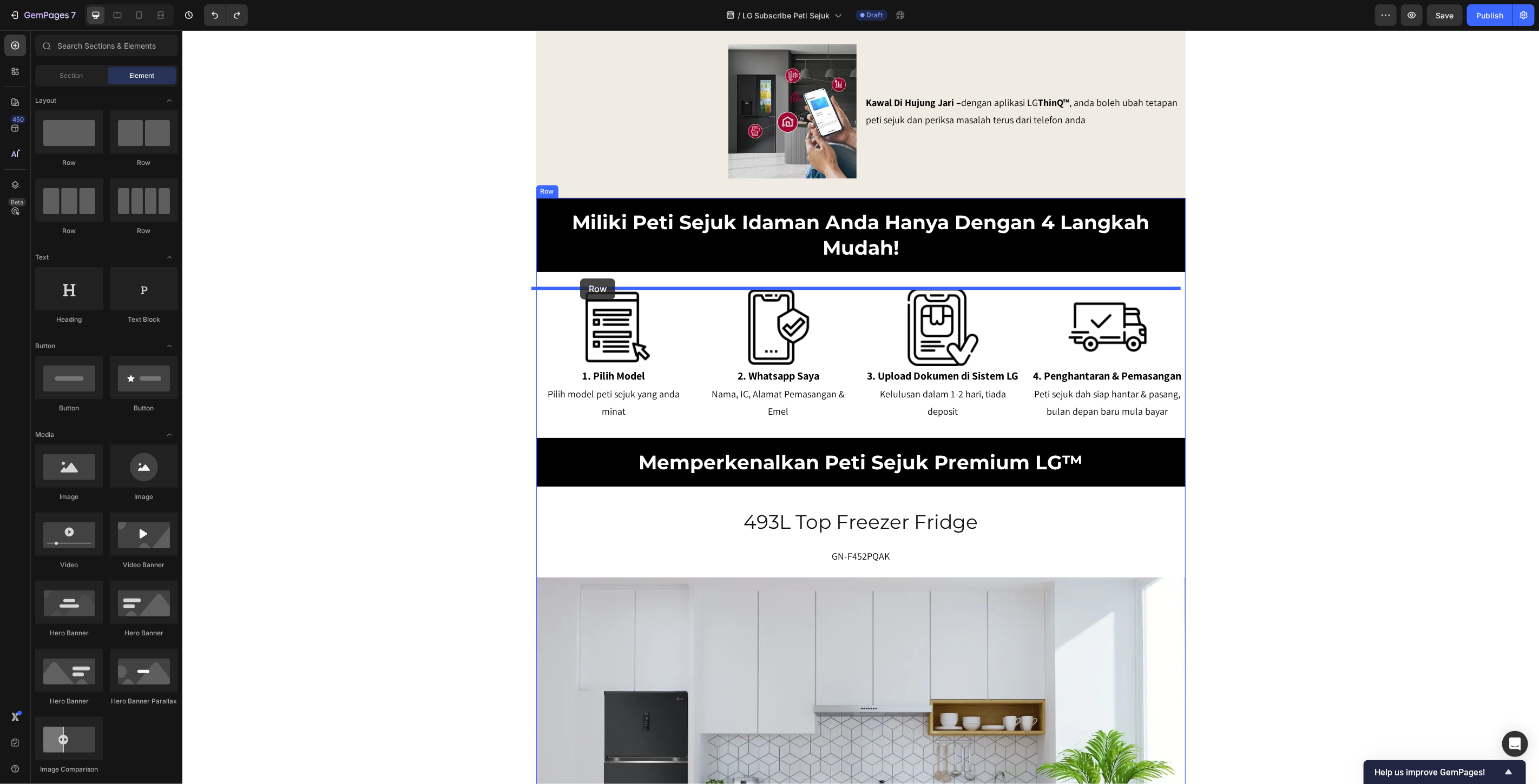
drag, startPoint x: 261, startPoint y: 162, endPoint x: 580, endPoint y: 278, distance: 339.4
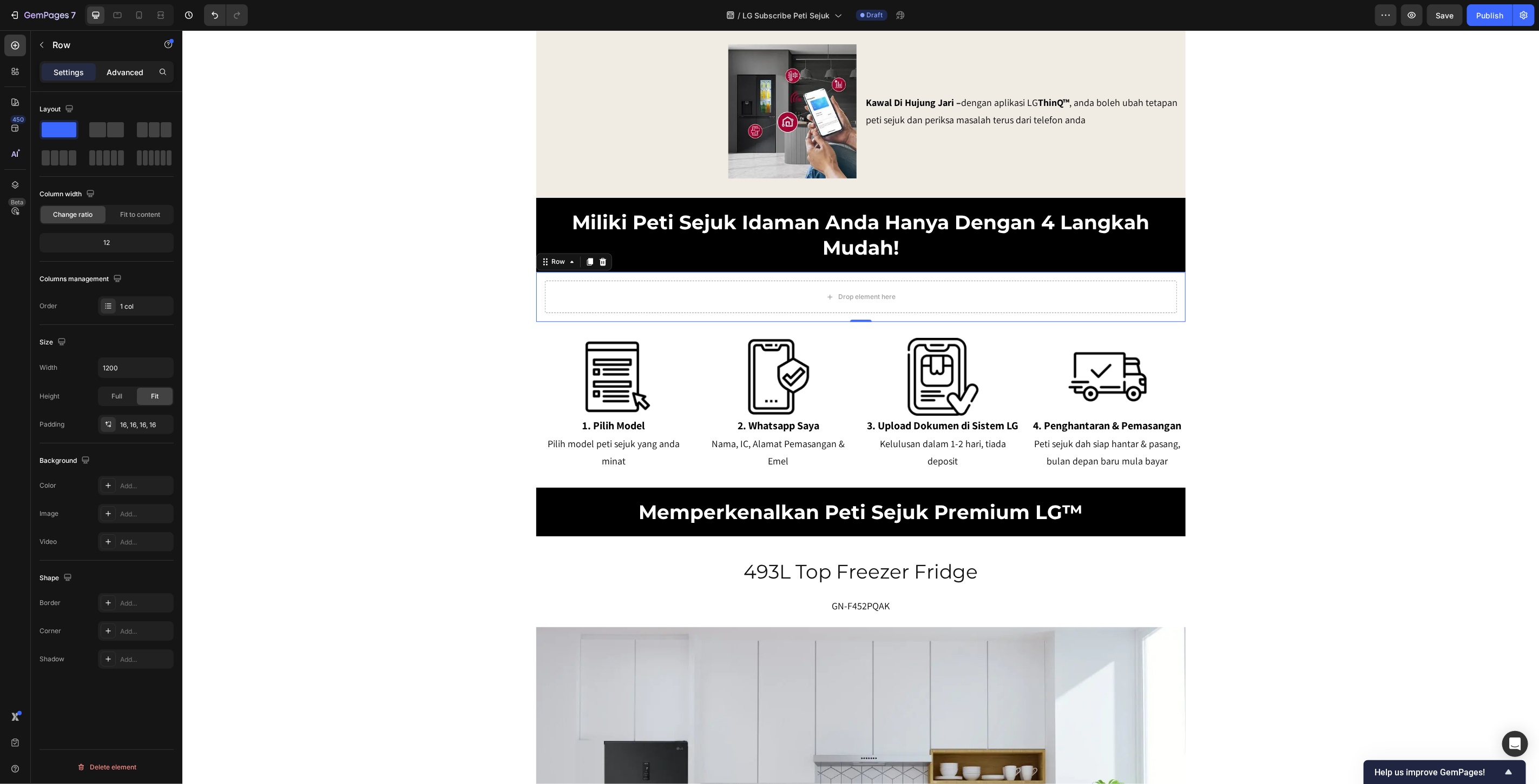
click at [125, 63] on div "Advanced" at bounding box center [125, 72] width 54 height 17
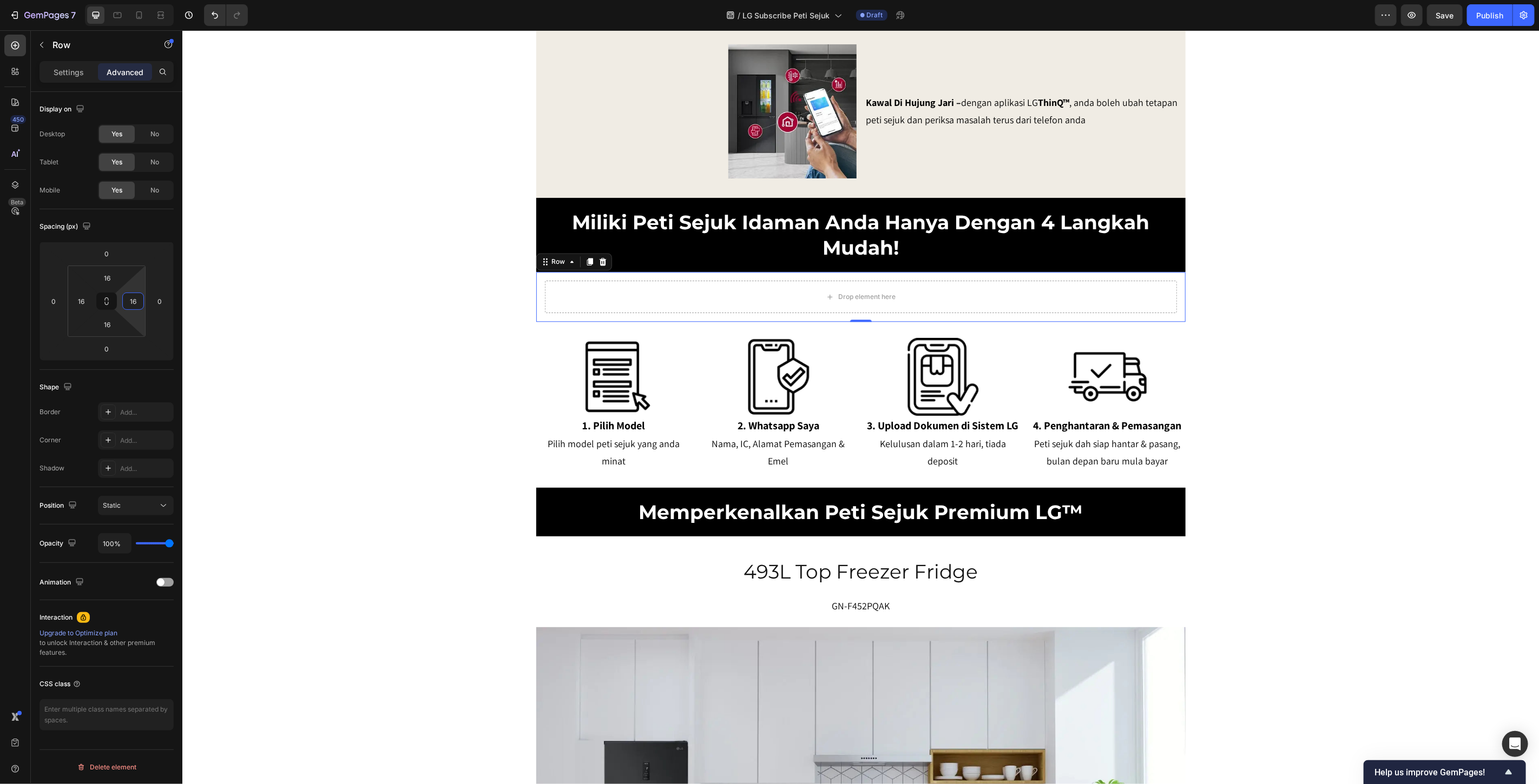
click at [134, 304] on input "16" at bounding box center [134, 302] width 16 height 16
type input "0"
click at [87, 300] on input "16" at bounding box center [82, 302] width 16 height 16
type input "0"
click at [111, 281] on input "16" at bounding box center [107, 278] width 21 height 16
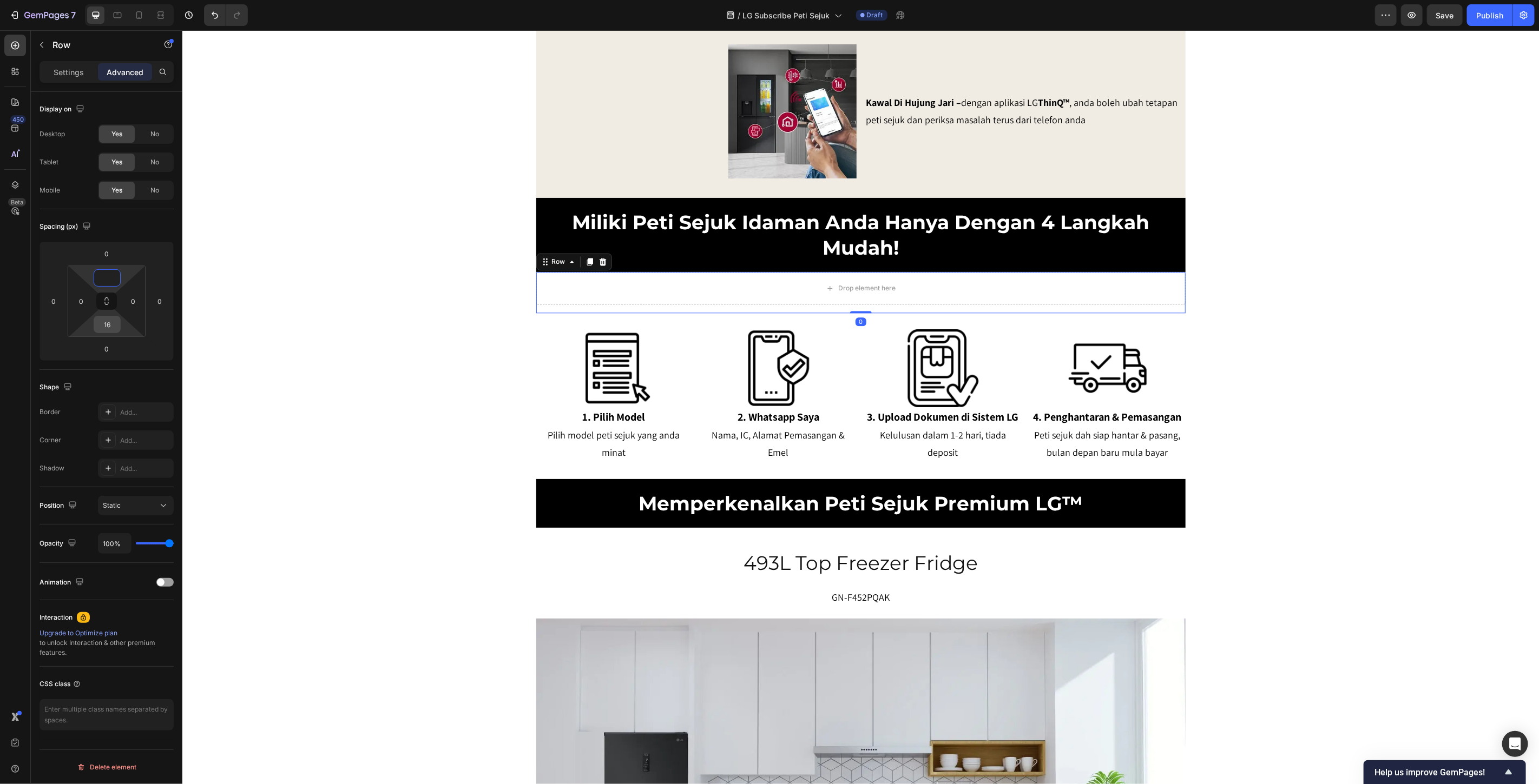
type input "0"
click at [112, 323] on input "16" at bounding box center [107, 325] width 21 height 16
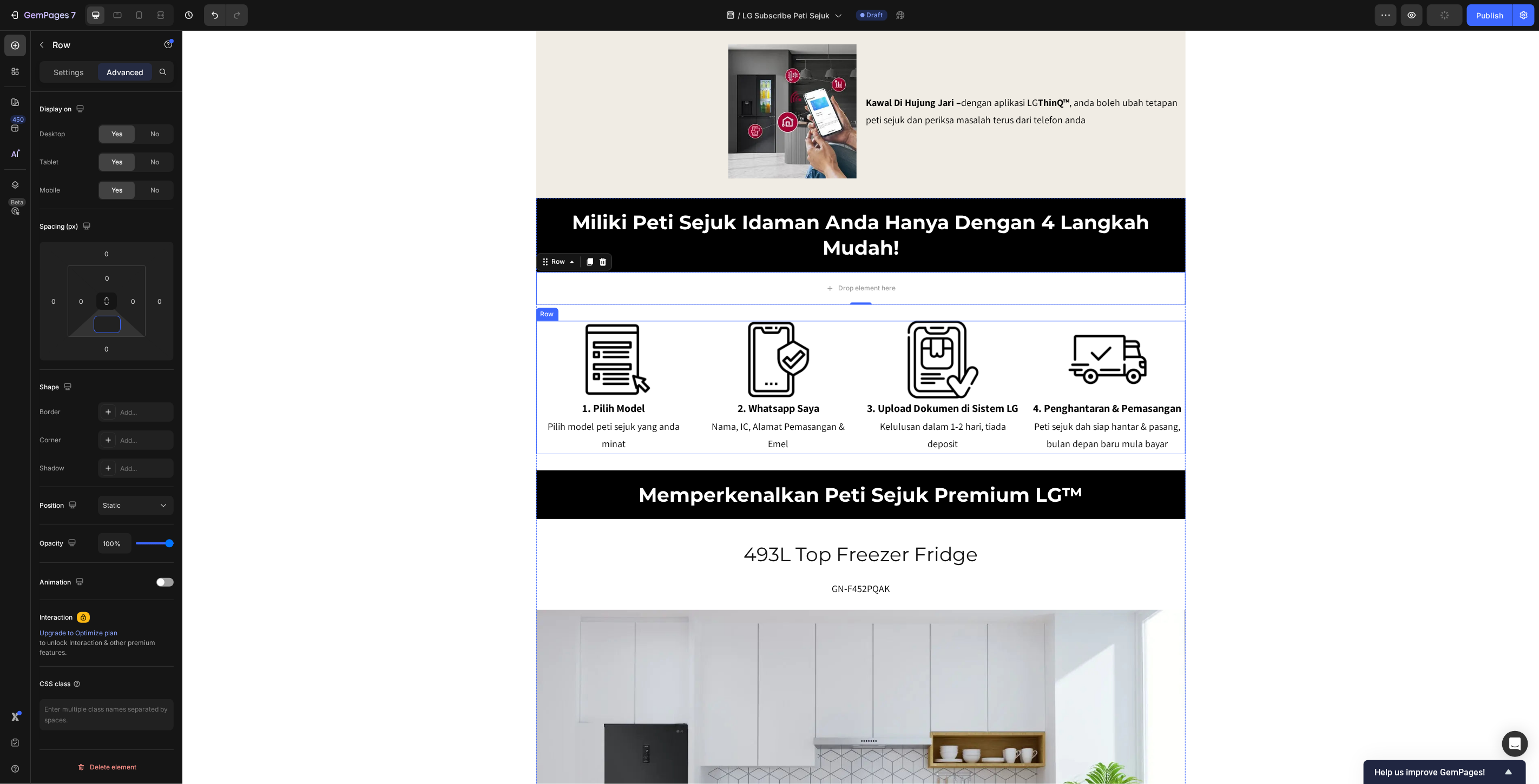
click at [691, 438] on div "Image 1. Pilih Model Pilih model peti sejuk yang anda minat Text Block Image 2.…" at bounding box center [860, 386] width 649 height 133
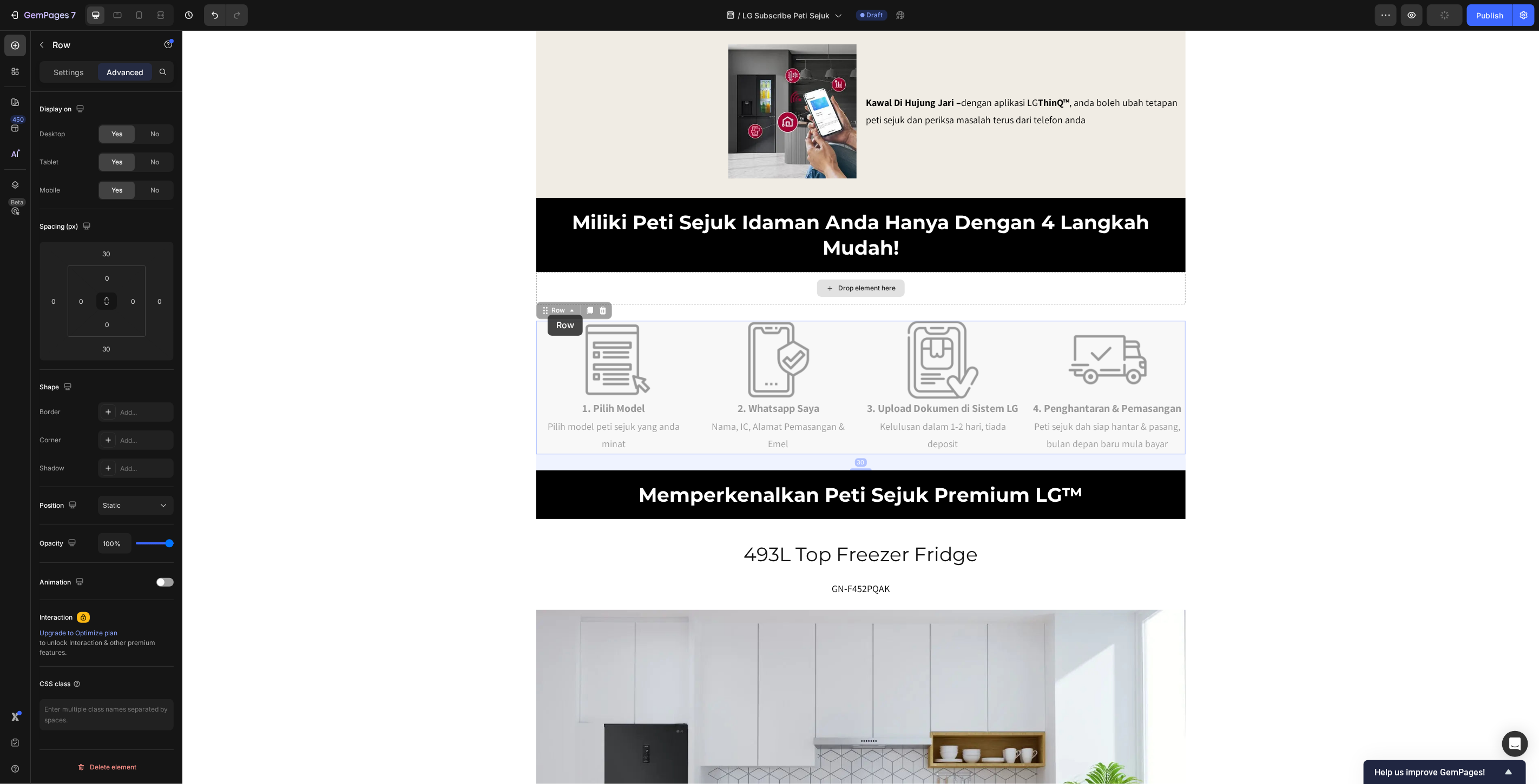
drag, startPoint x: 547, startPoint y: 314, endPoint x: 555, endPoint y: 289, distance: 26.2
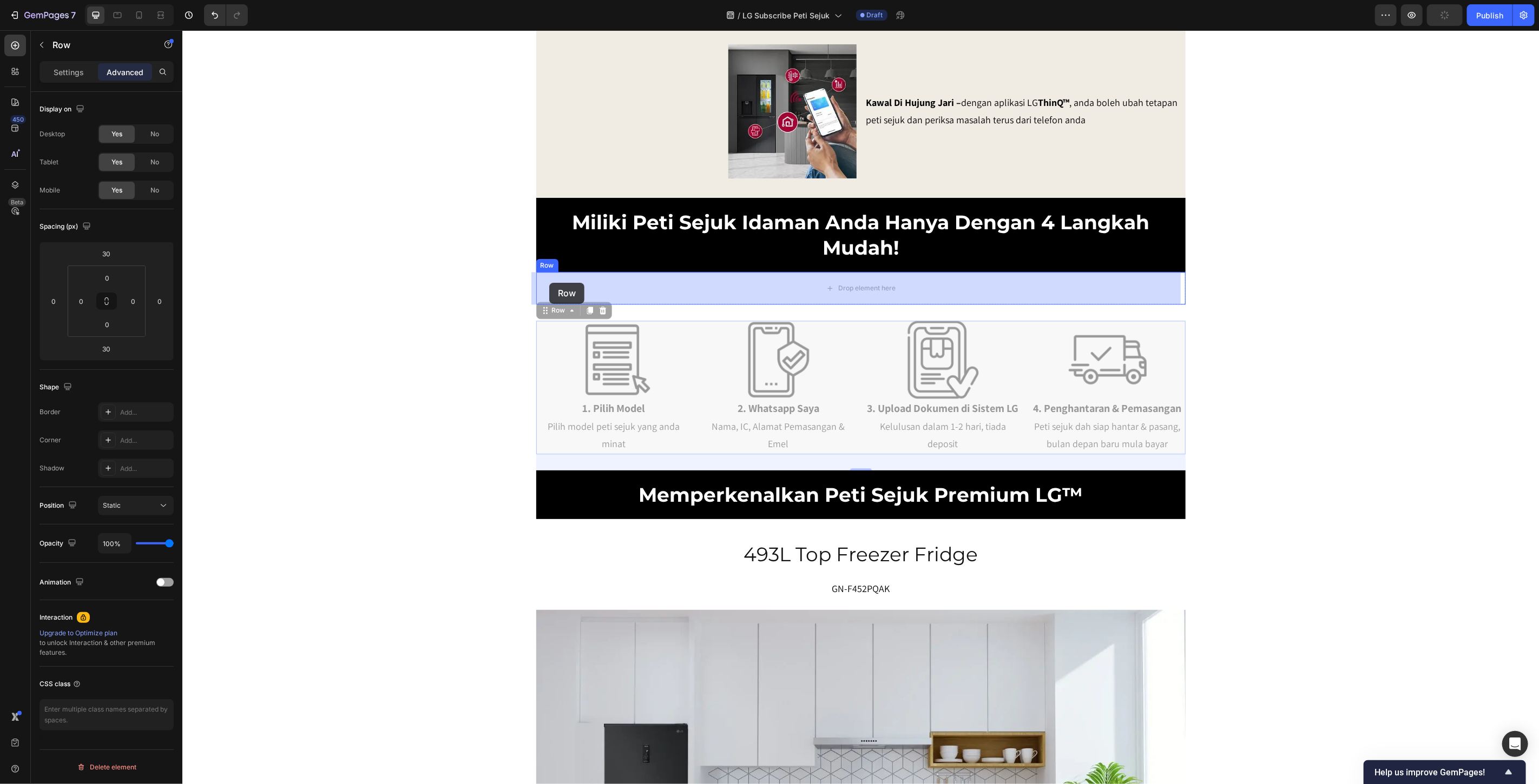
drag, startPoint x: 542, startPoint y: 312, endPoint x: 548, endPoint y: 284, distance: 28.6
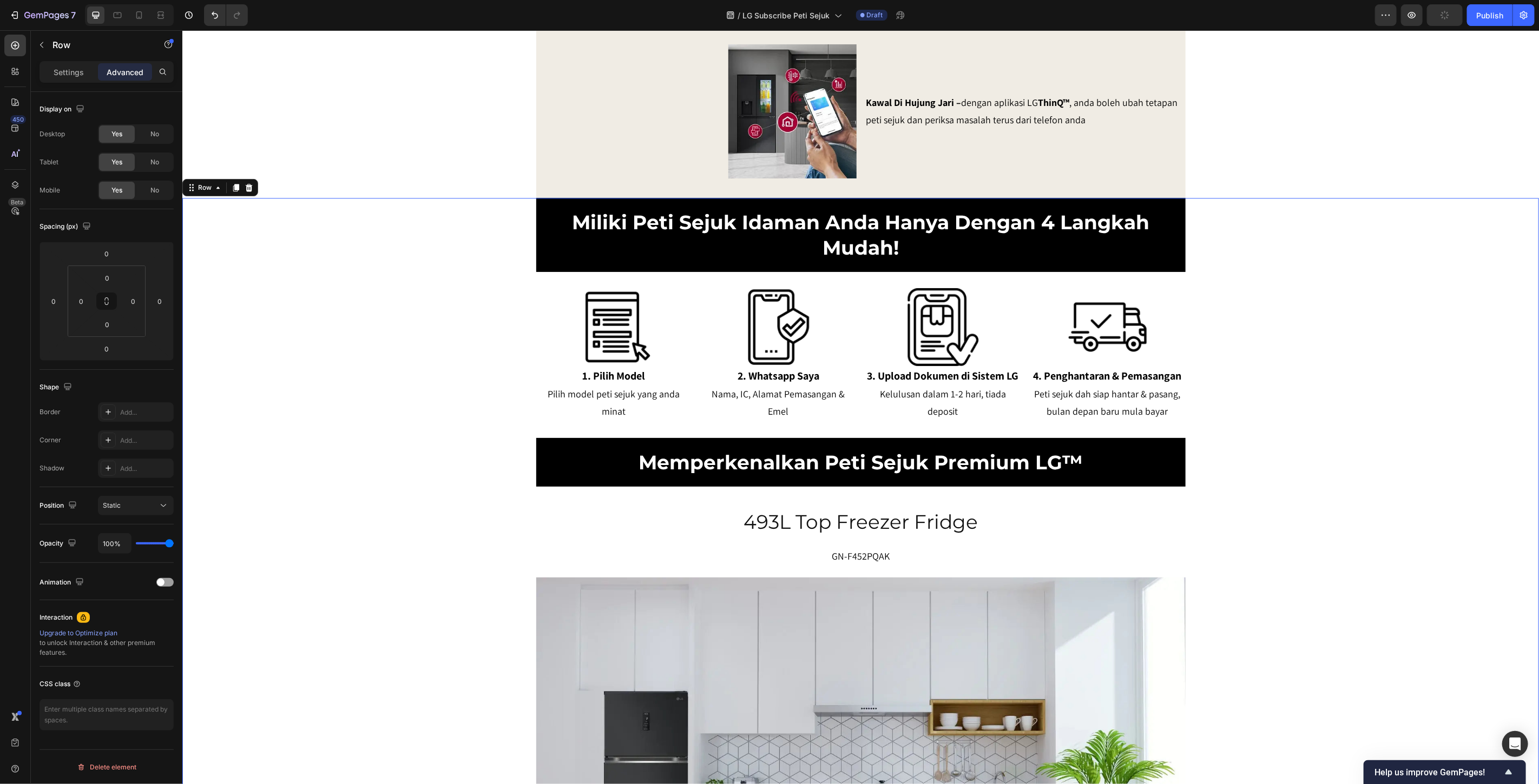
click at [580, 279] on div "Image 1. Pilih Model Pilih model peti sejuk yang anda minat Text Block Image 2.…" at bounding box center [860, 354] width 649 height 166
drag, startPoint x: 55, startPoint y: 73, endPoint x: 60, endPoint y: 82, distance: 10.3
click at [57, 73] on p "Settings" at bounding box center [68, 73] width 31 height 12
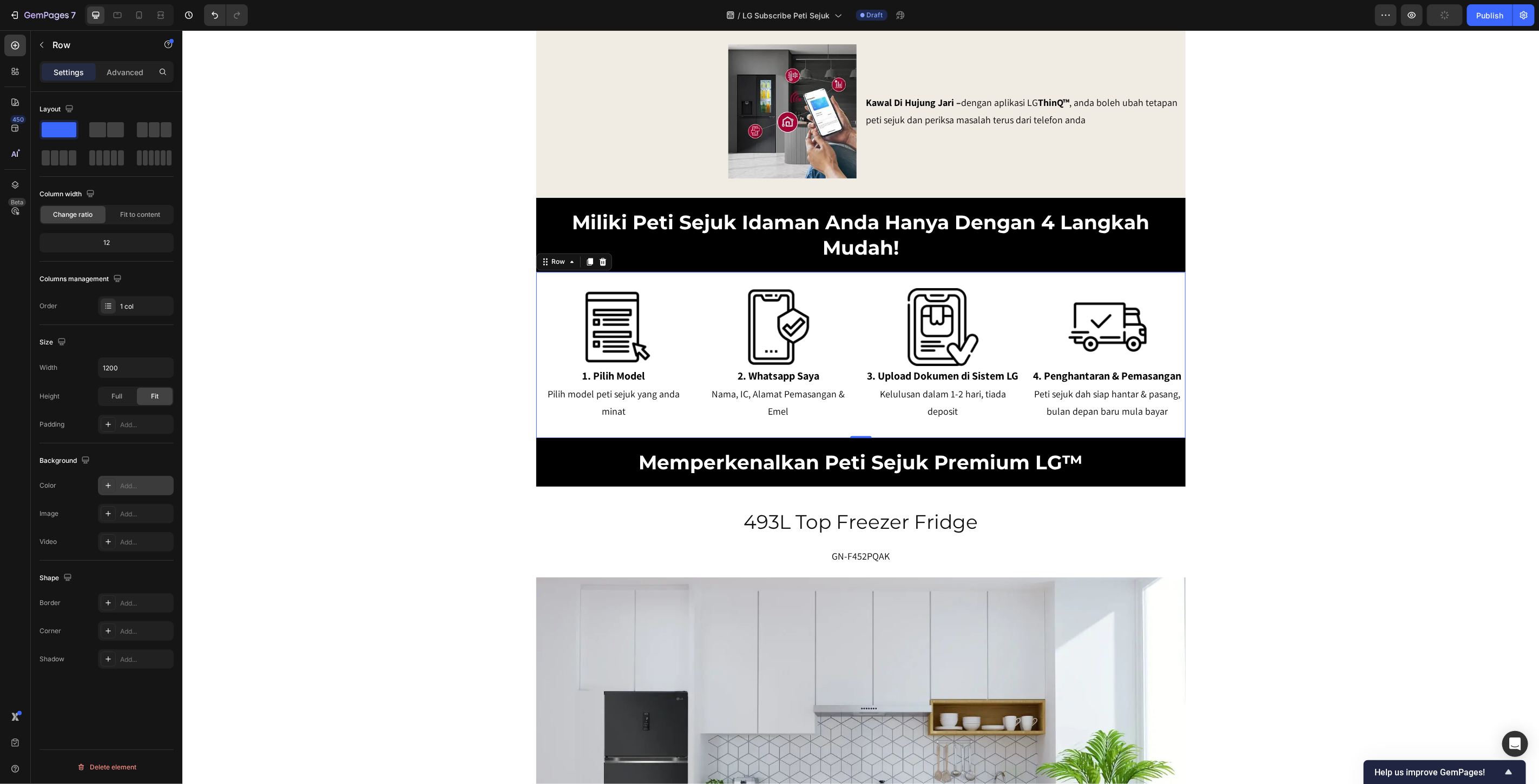
click at [142, 482] on div "Add..." at bounding box center [146, 486] width 51 height 10
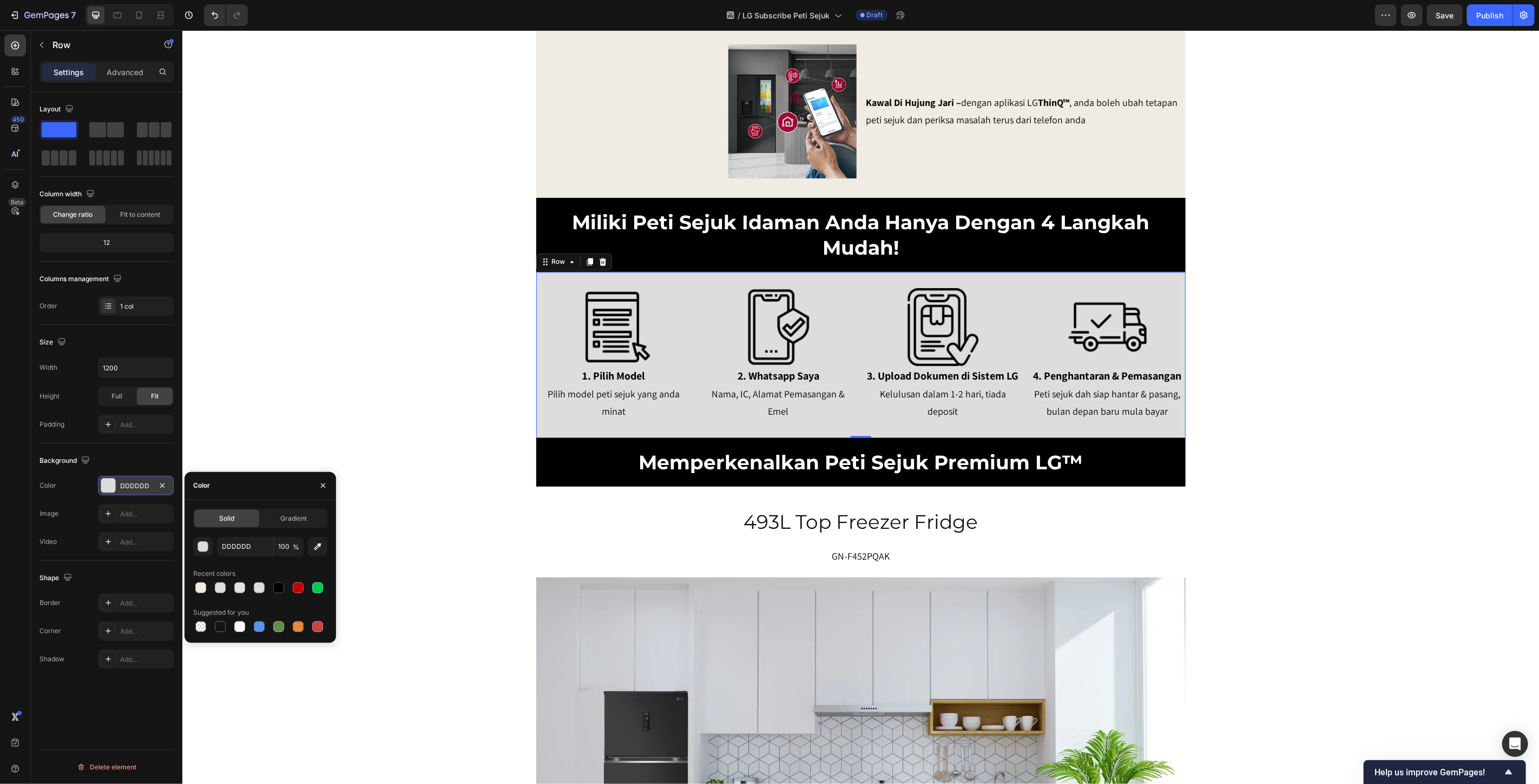
click at [134, 482] on div "DDDDDD" at bounding box center [136, 486] width 31 height 10
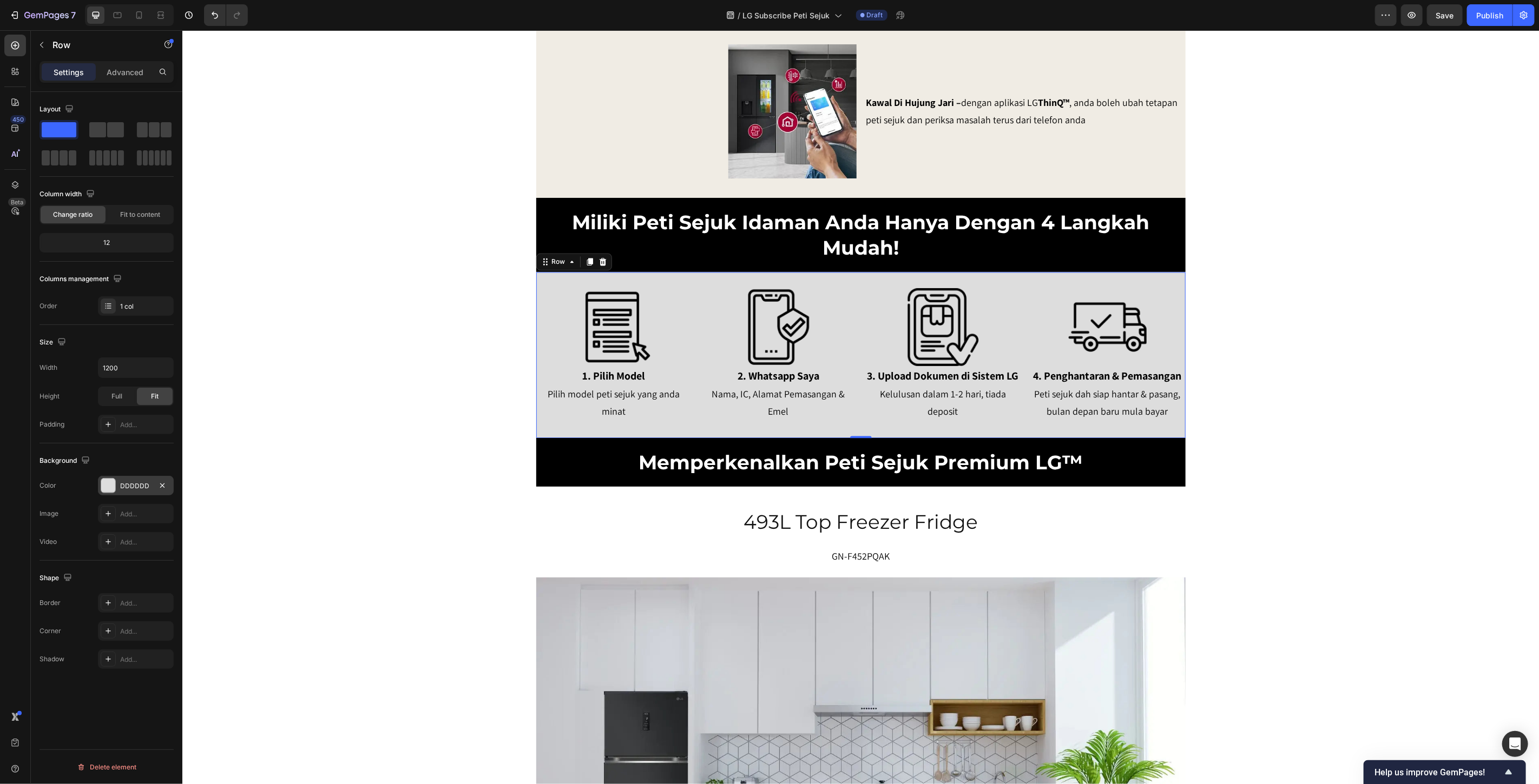
click at [134, 482] on div "DDDDDD" at bounding box center [136, 486] width 31 height 10
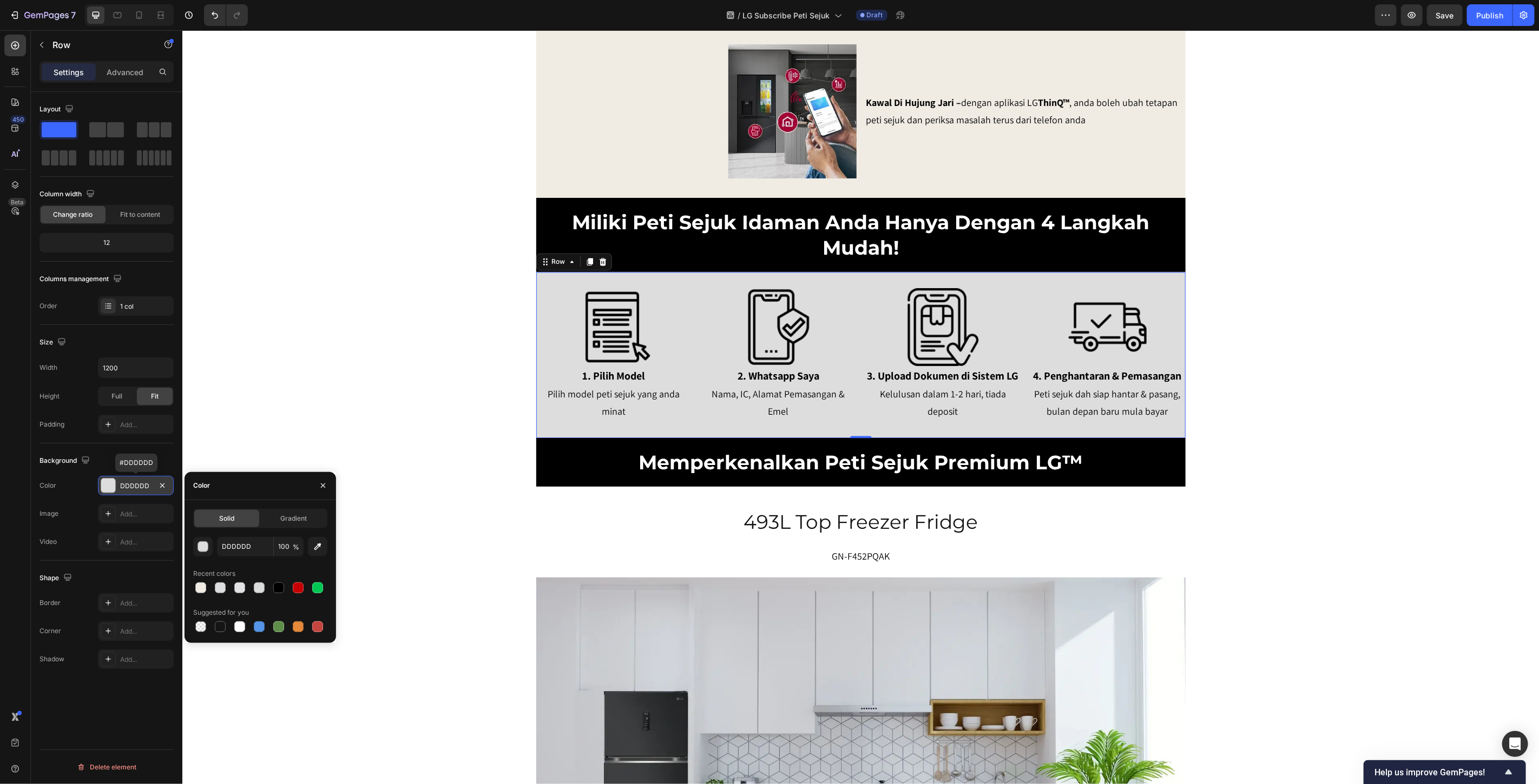
click at [134, 482] on div "DDDDDD" at bounding box center [136, 486] width 31 height 10
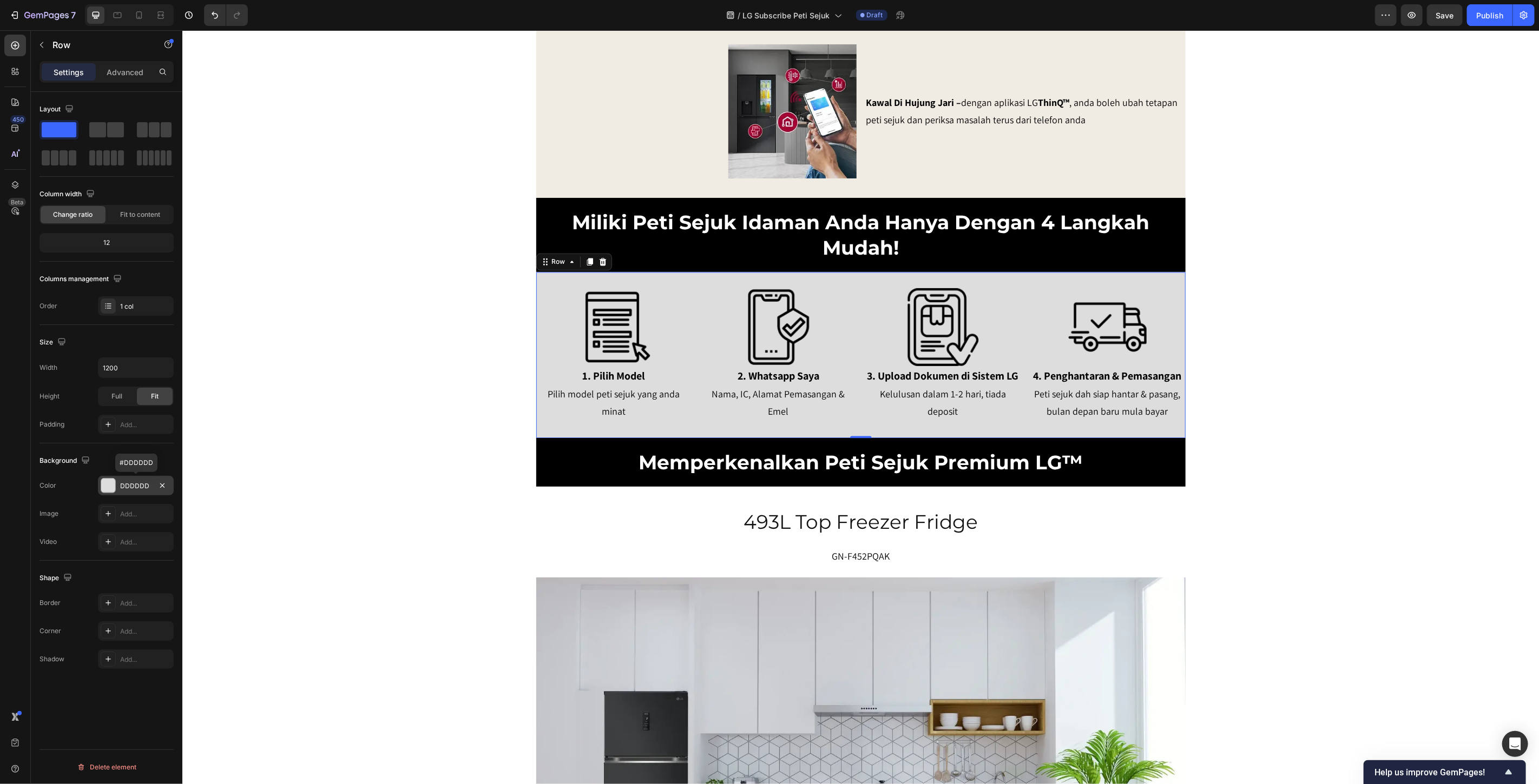
click at [134, 482] on div "DDDDDD" at bounding box center [136, 486] width 31 height 10
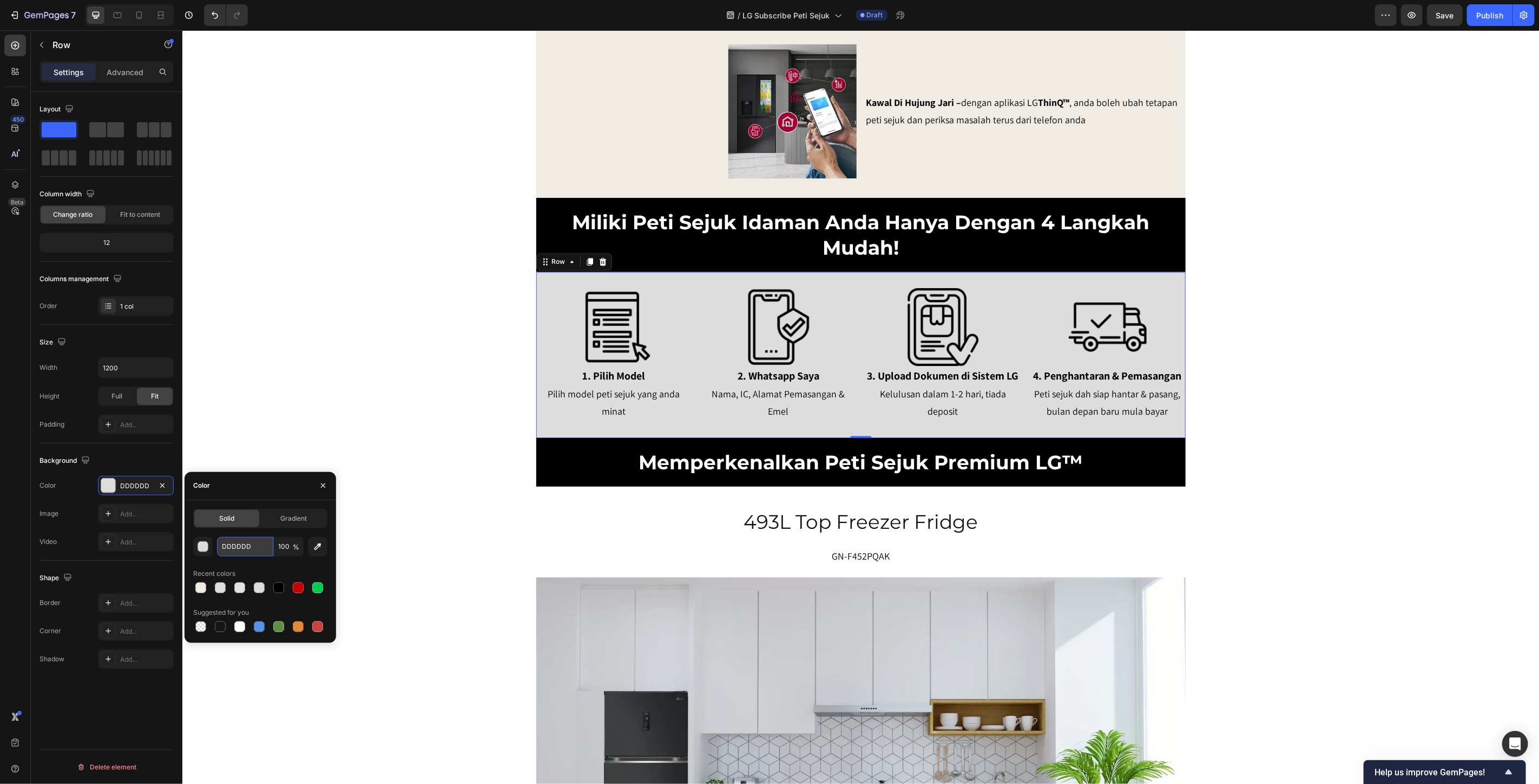
click at [236, 542] on input "DDDDDD" at bounding box center [245, 547] width 56 height 20
paste input "4F4F4"
click at [256, 550] on input "4F4F4" at bounding box center [245, 547] width 56 height 20
click at [262, 570] on div "Recent colors" at bounding box center [260, 574] width 134 height 17
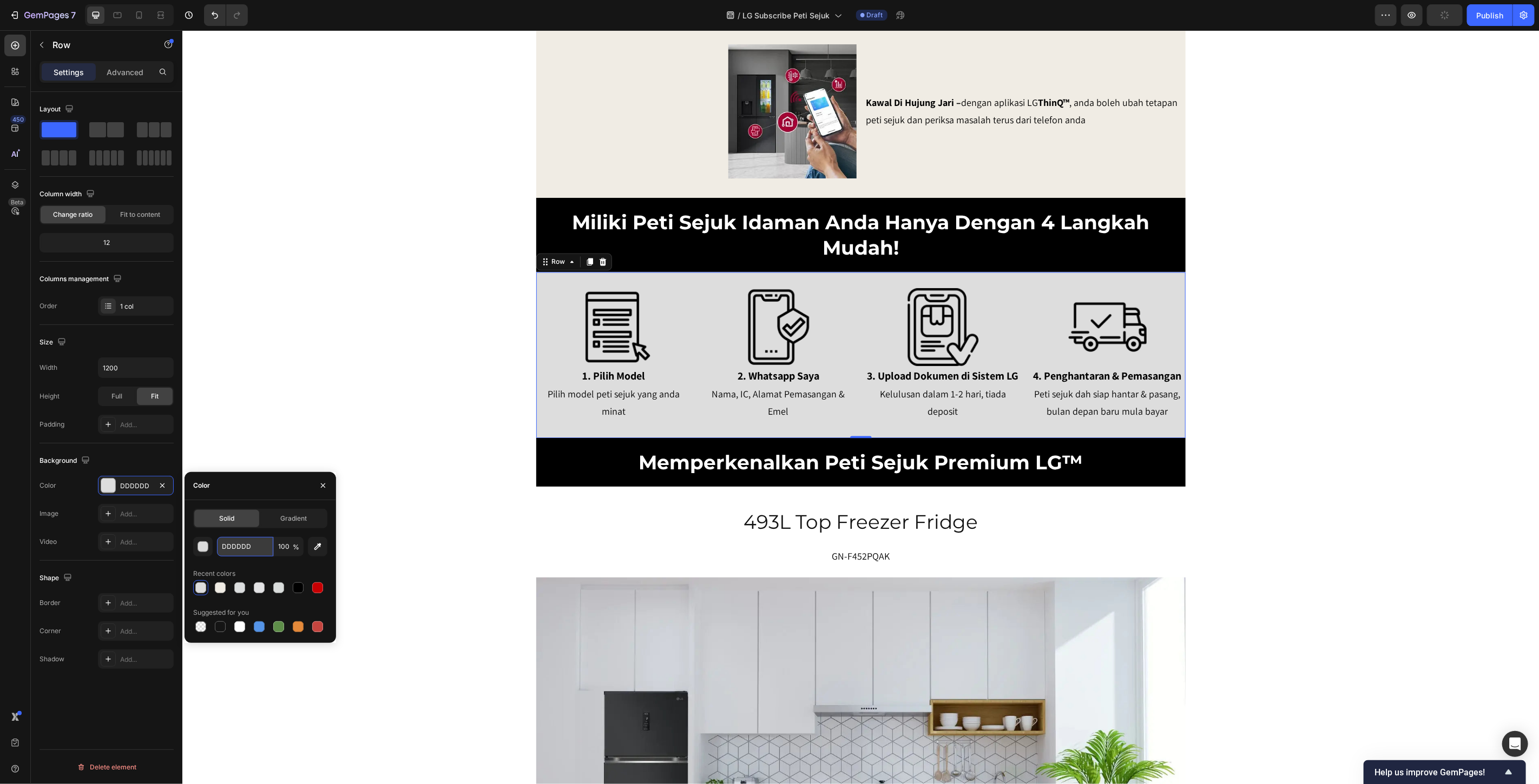
click at [254, 545] on input "DDDDDD" at bounding box center [245, 547] width 56 height 20
paste input "4F4F4"
click at [266, 558] on div "DDDDDD 100 % Recent colors Suggested for you" at bounding box center [260, 586] width 134 height 97
click at [316, 548] on icon "button" at bounding box center [318, 547] width 11 height 11
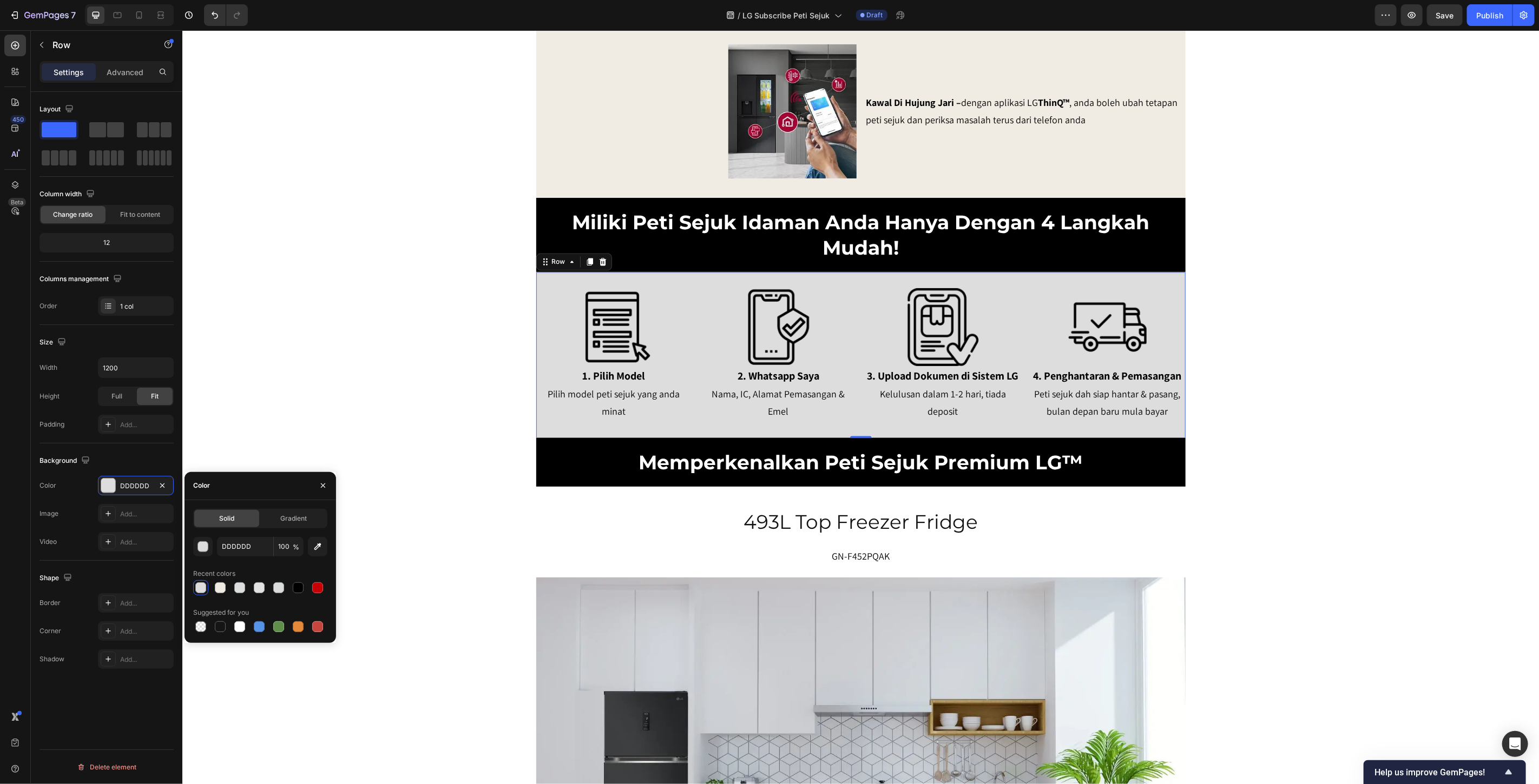
type input "F0ECE4"
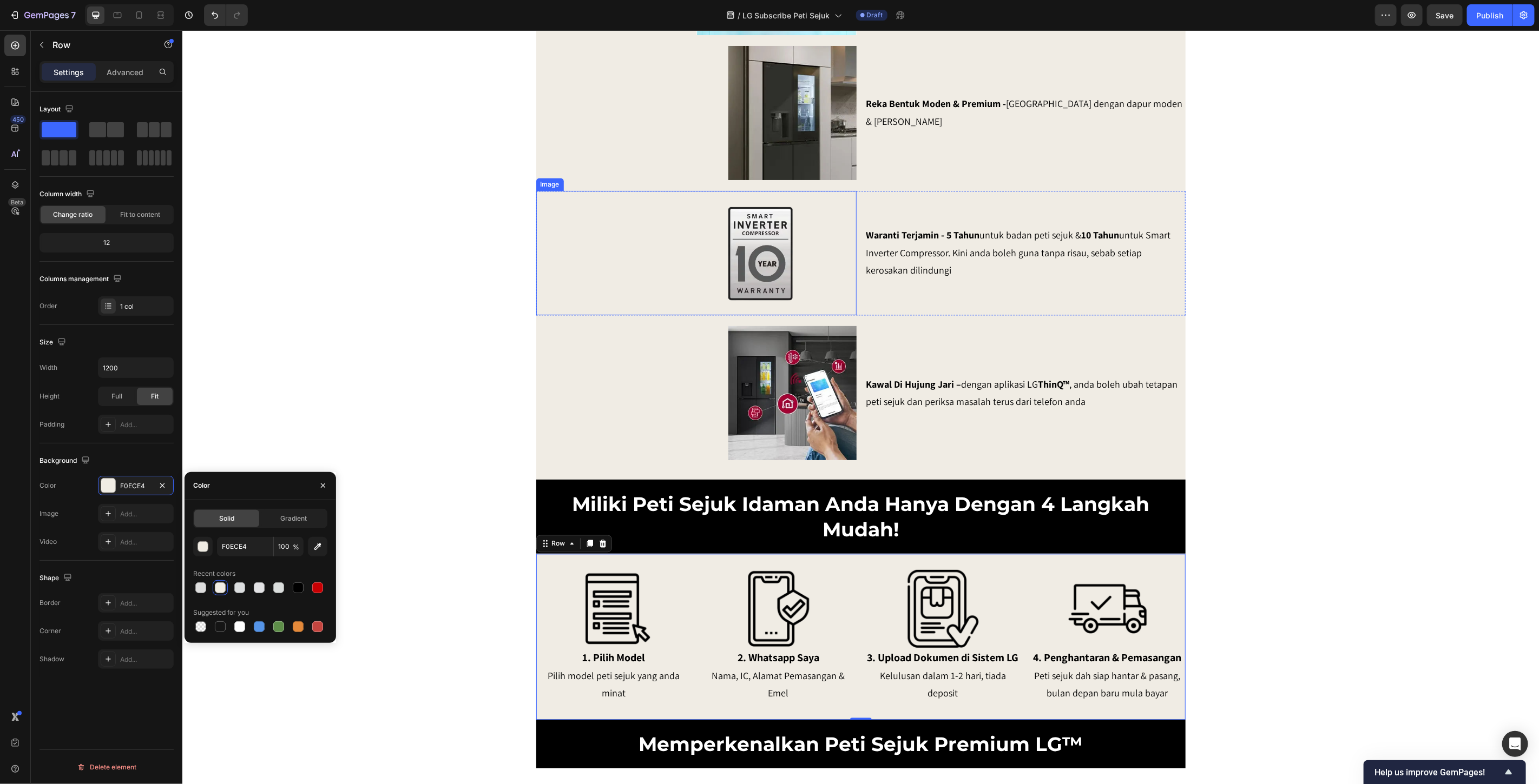
scroll to position [1786, 0]
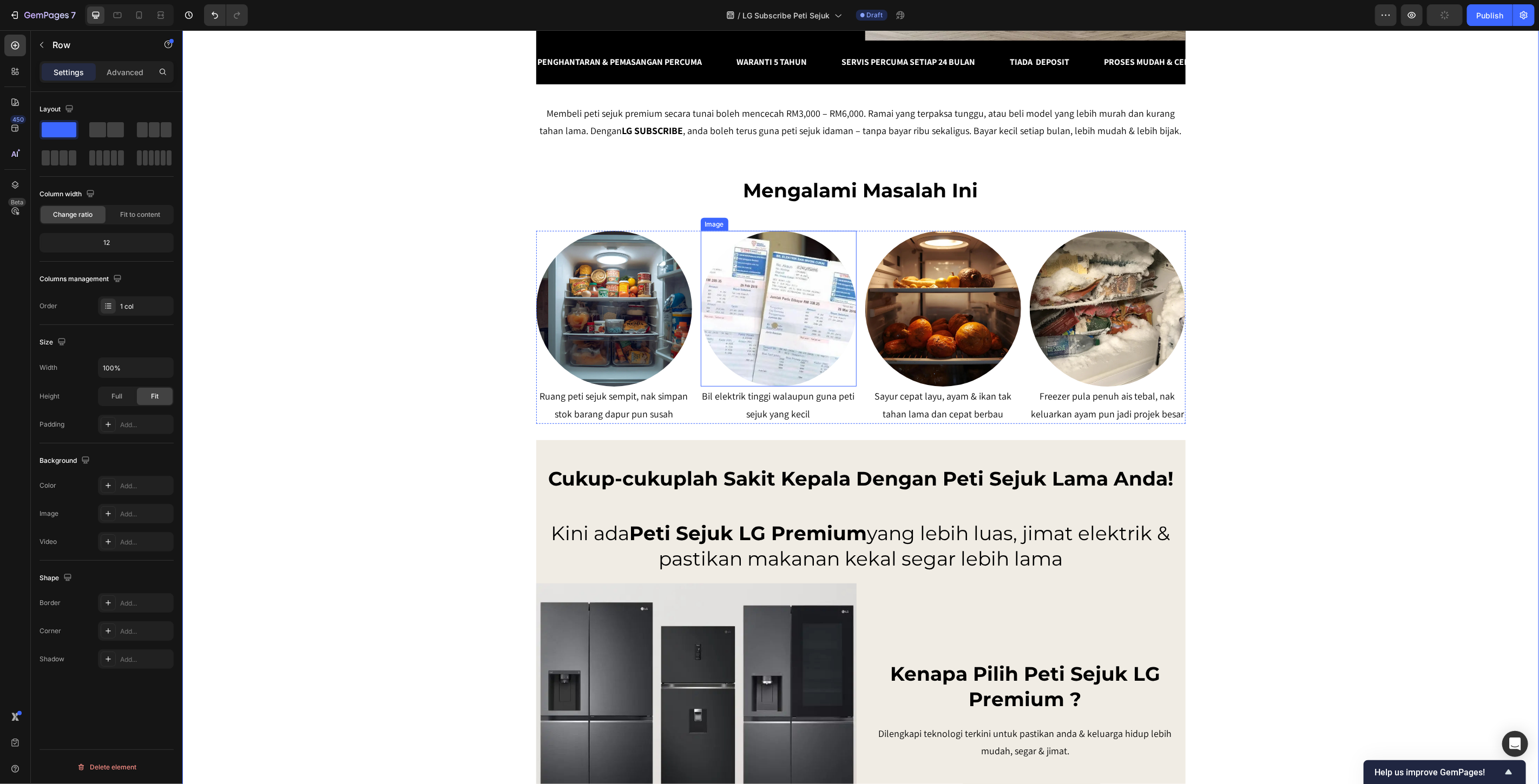
scroll to position [343, 0]
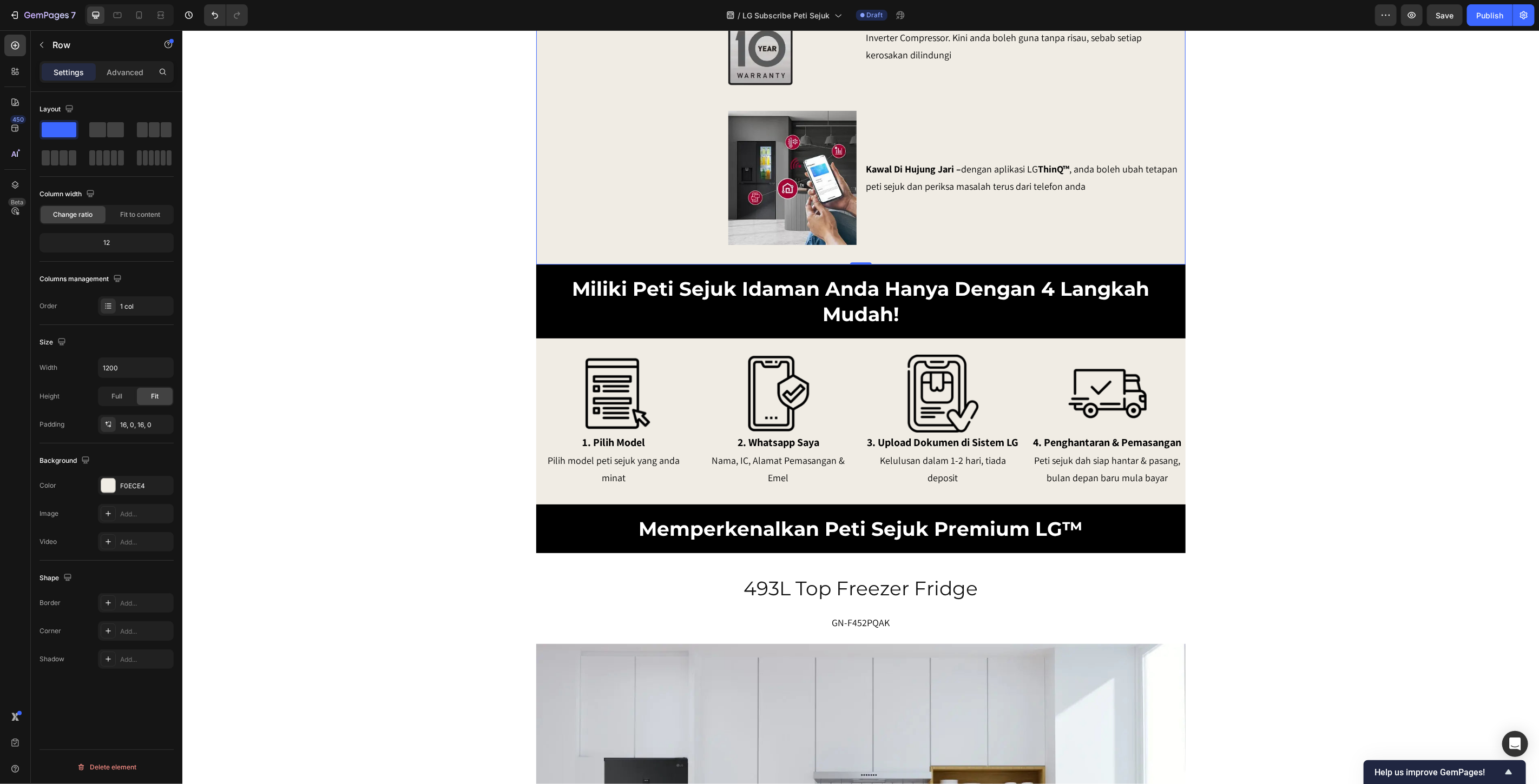
scroll to position [2026, 0]
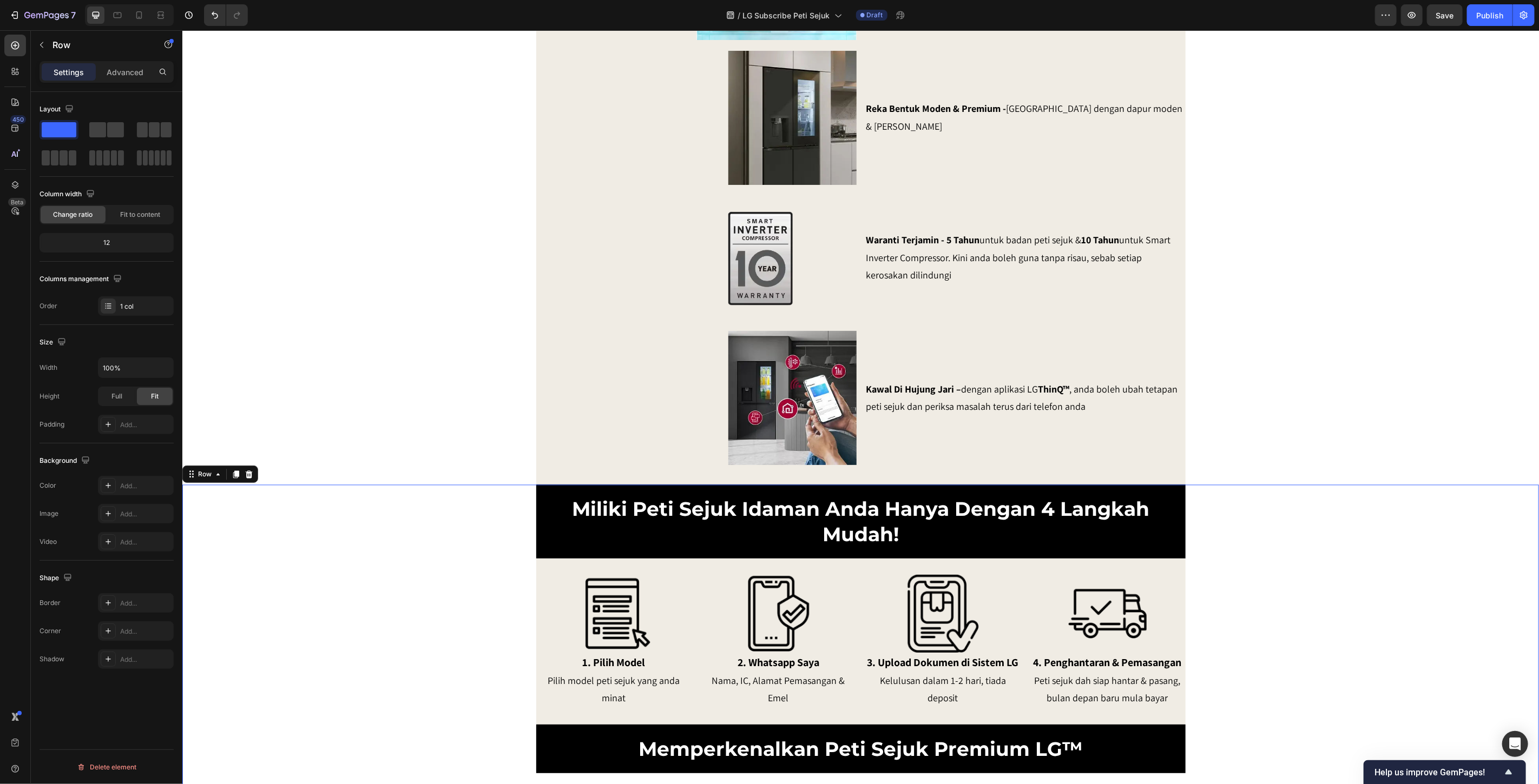
scroll to position [1786, 0]
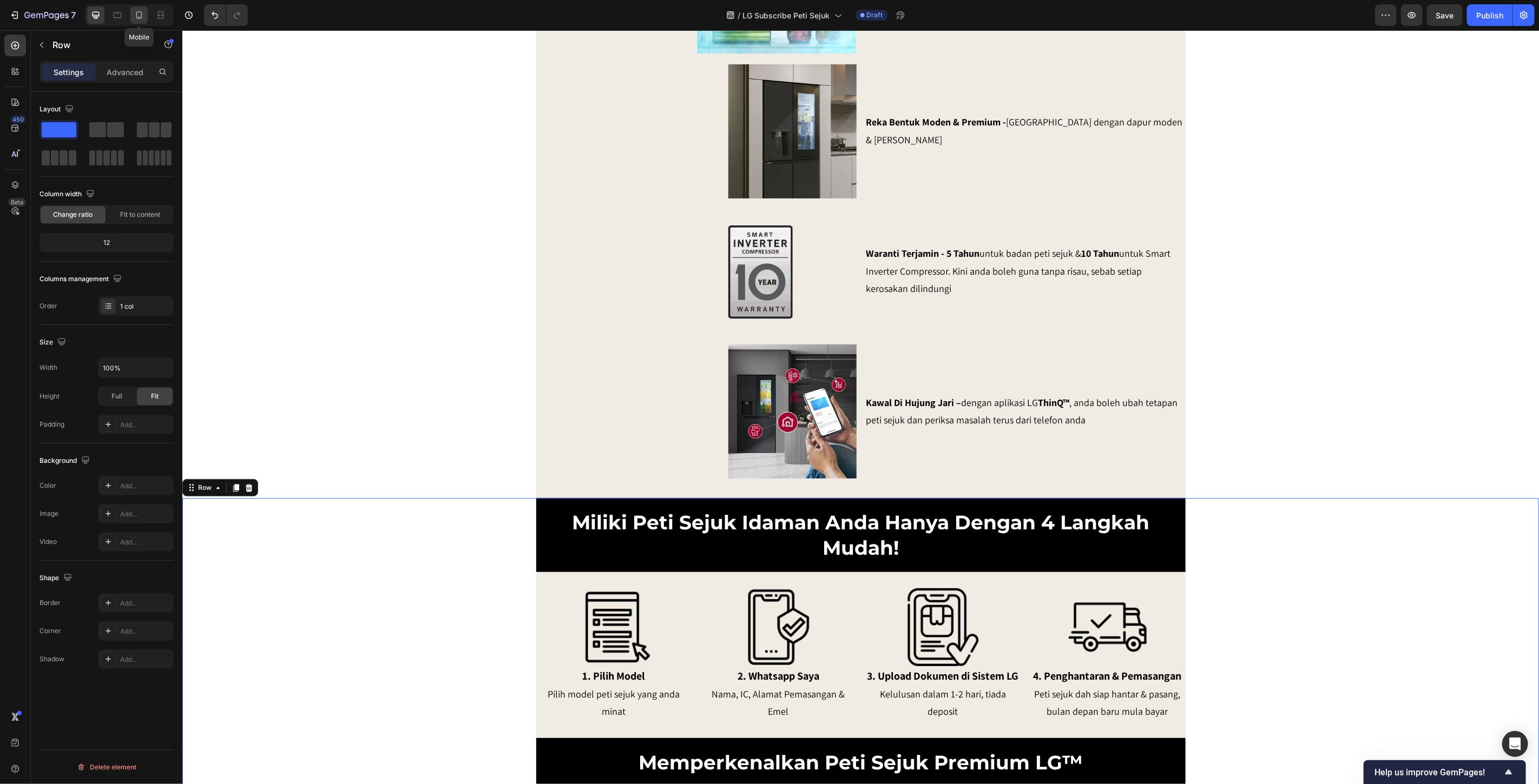
click at [138, 16] on icon at bounding box center [139, 16] width 2 height 1
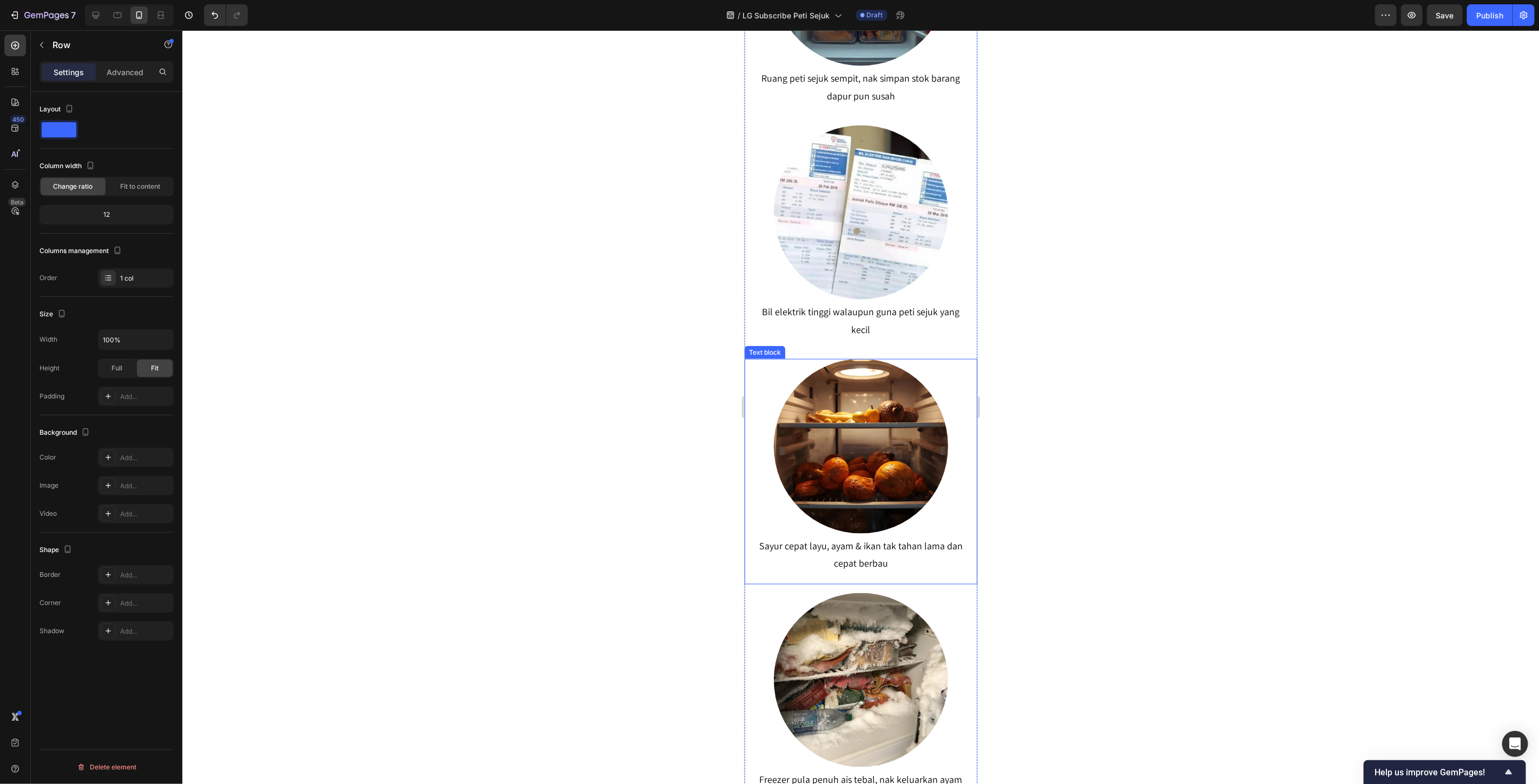
scroll to position [694, 0]
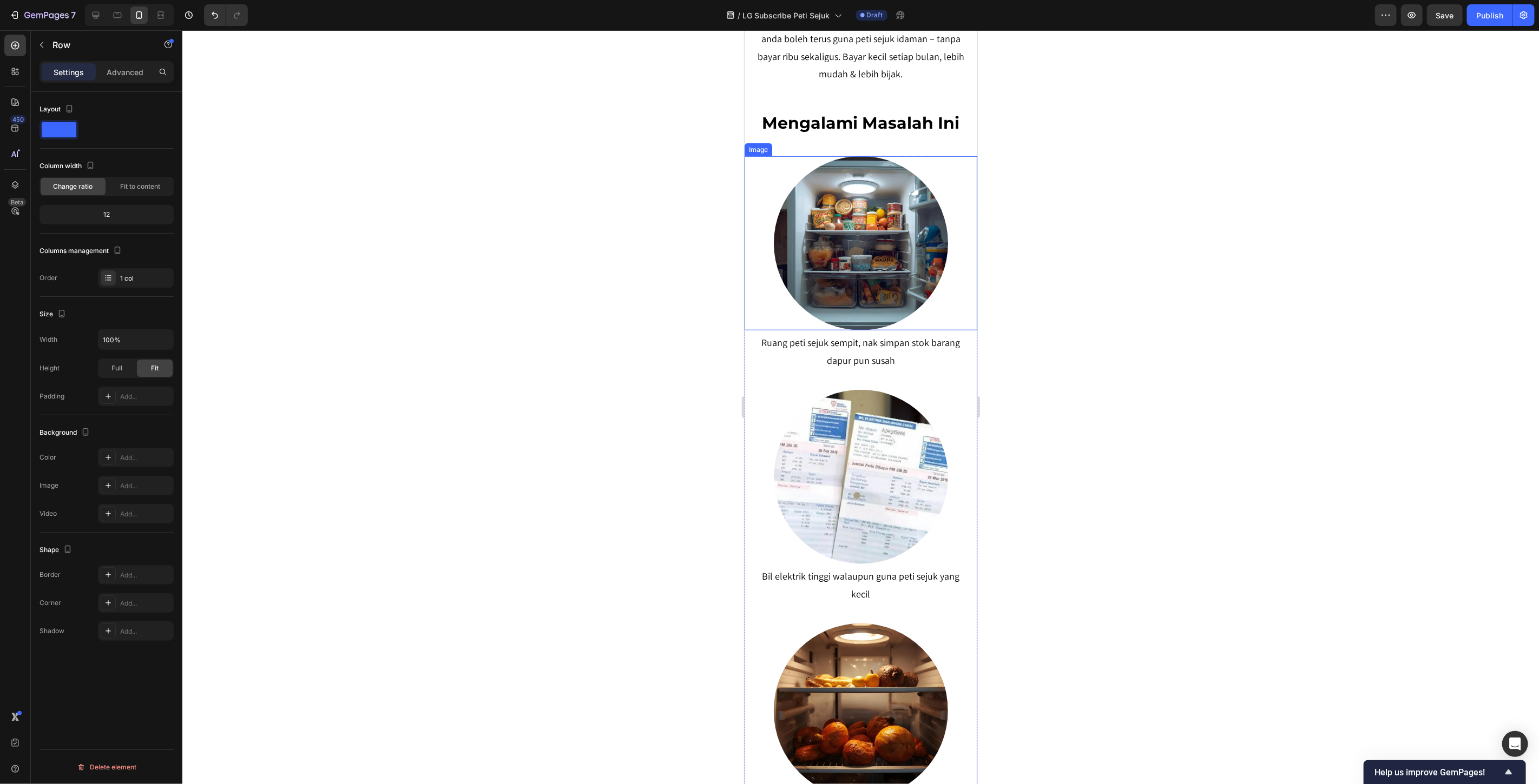
click at [845, 249] on img at bounding box center [861, 243] width 175 height 175
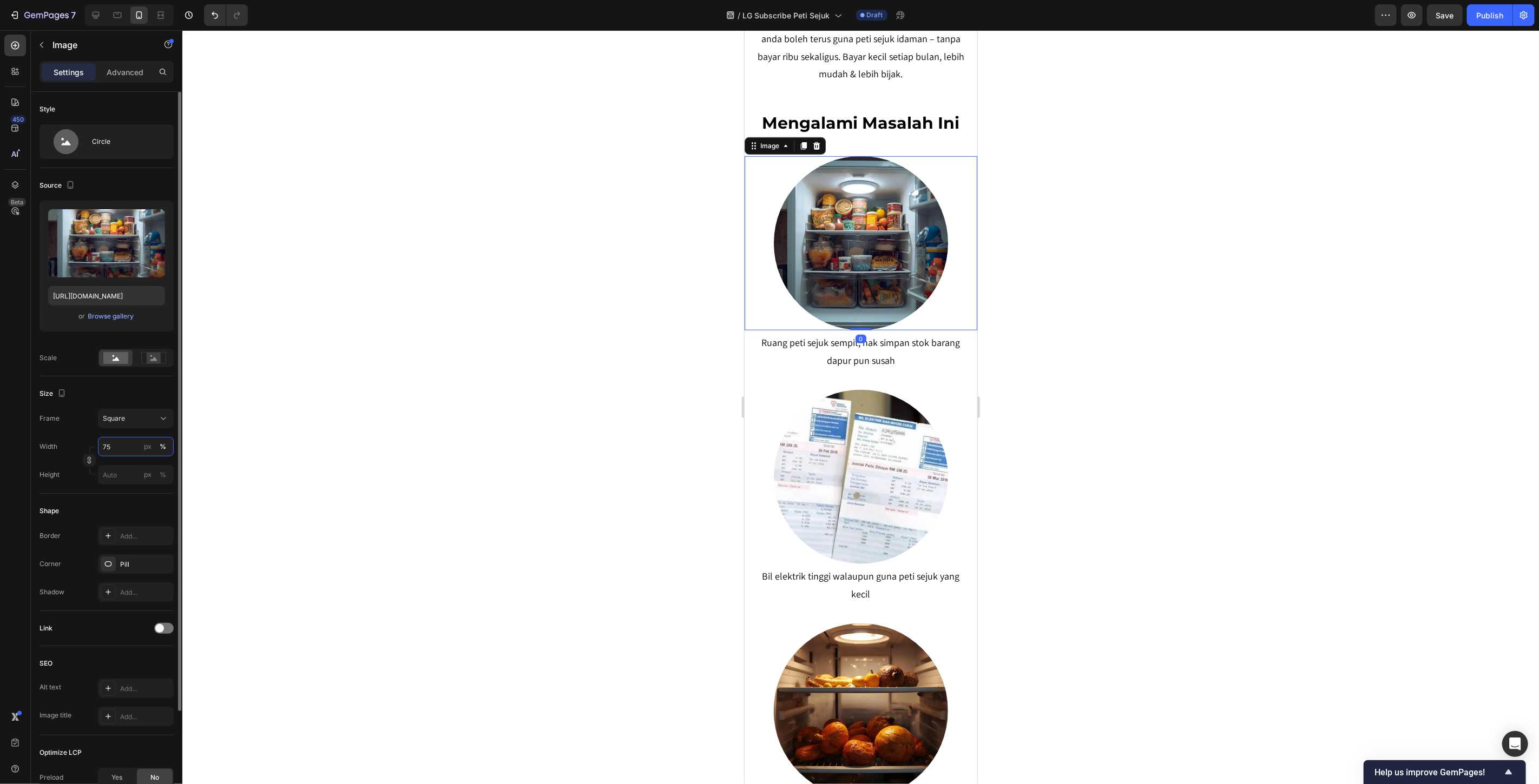
click at [126, 446] on input "75" at bounding box center [136, 447] width 76 height 20
type input "60"
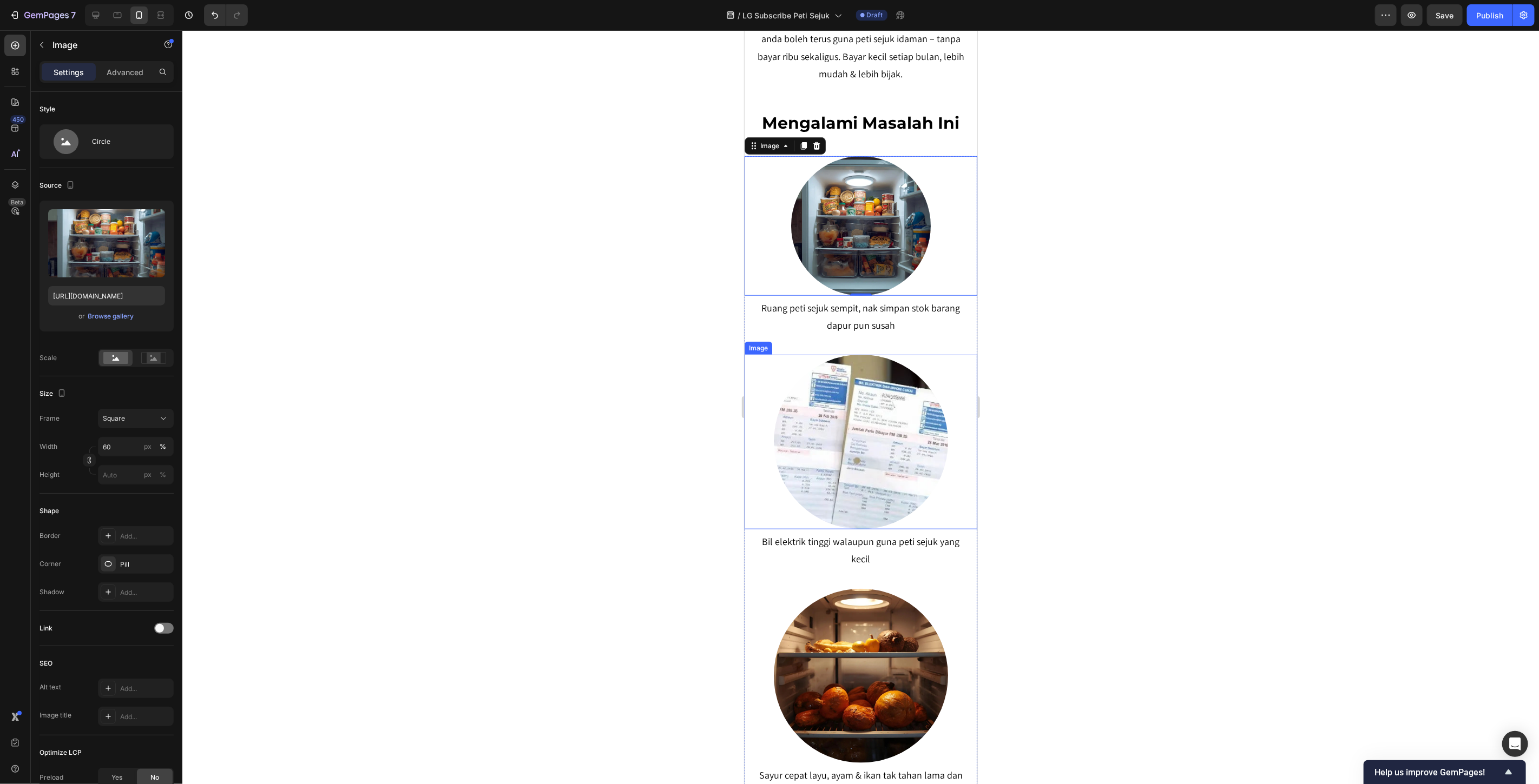
click at [866, 411] on img at bounding box center [861, 442] width 175 height 175
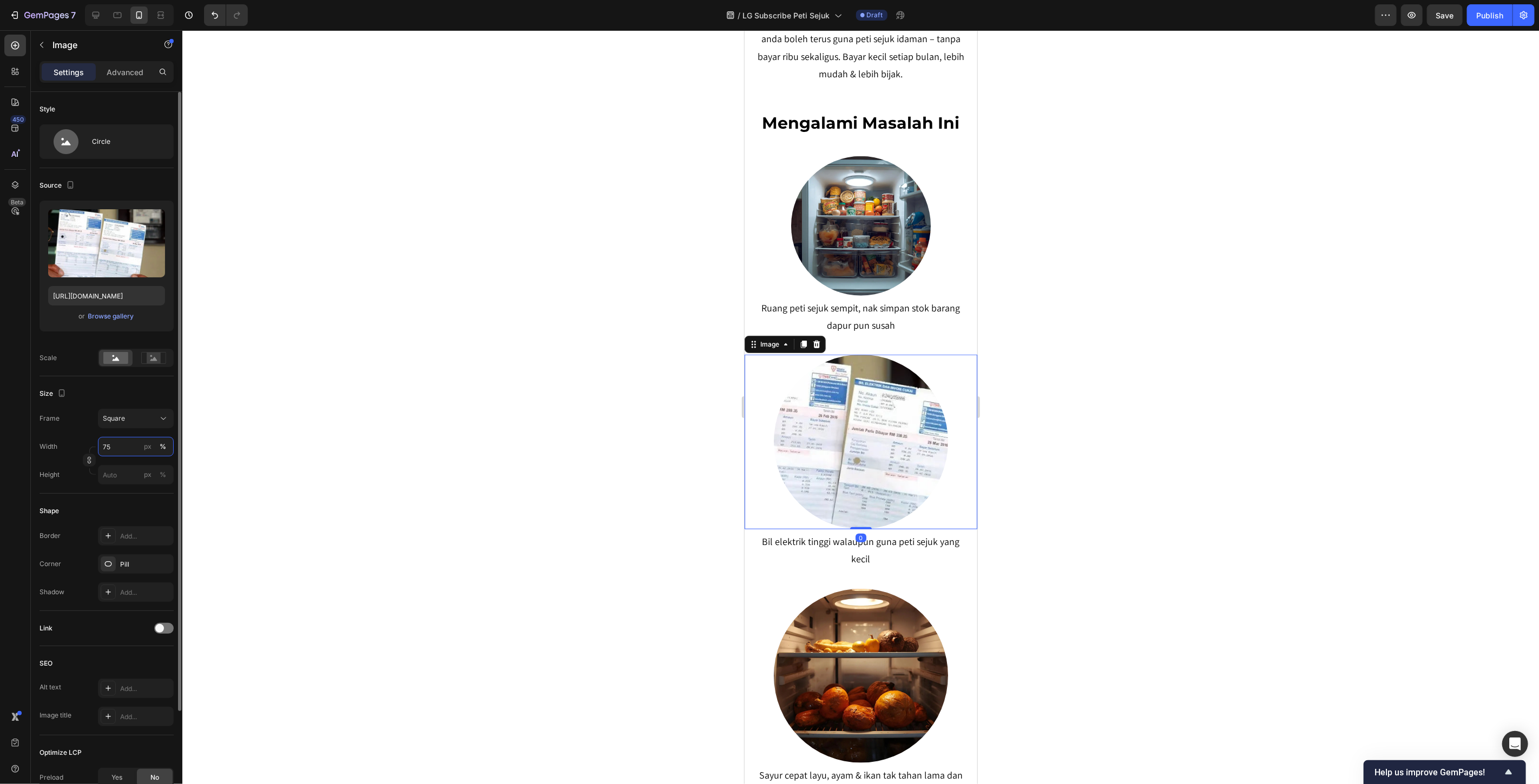
click at [111, 448] on input "75" at bounding box center [136, 447] width 76 height 20
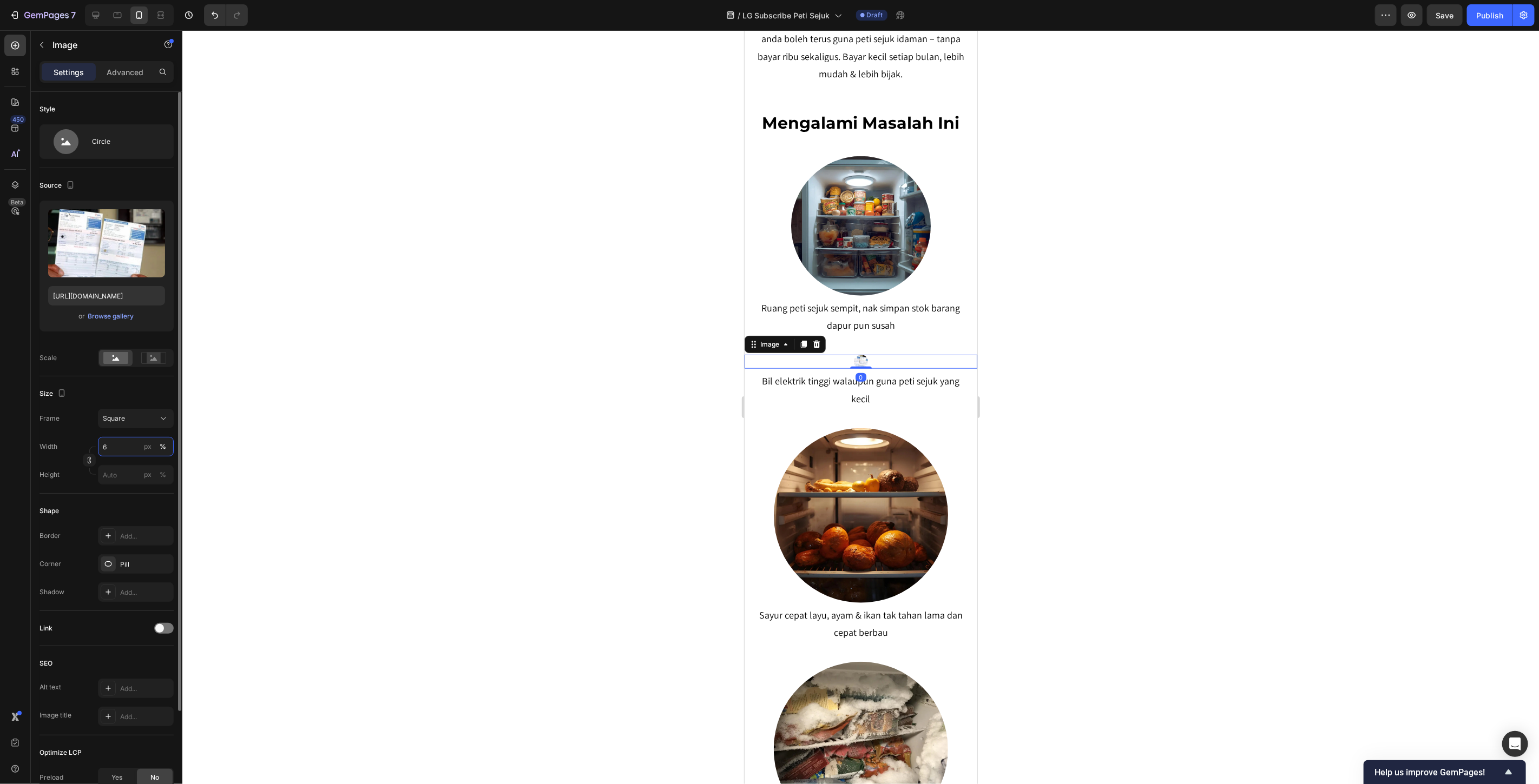
type input "60"
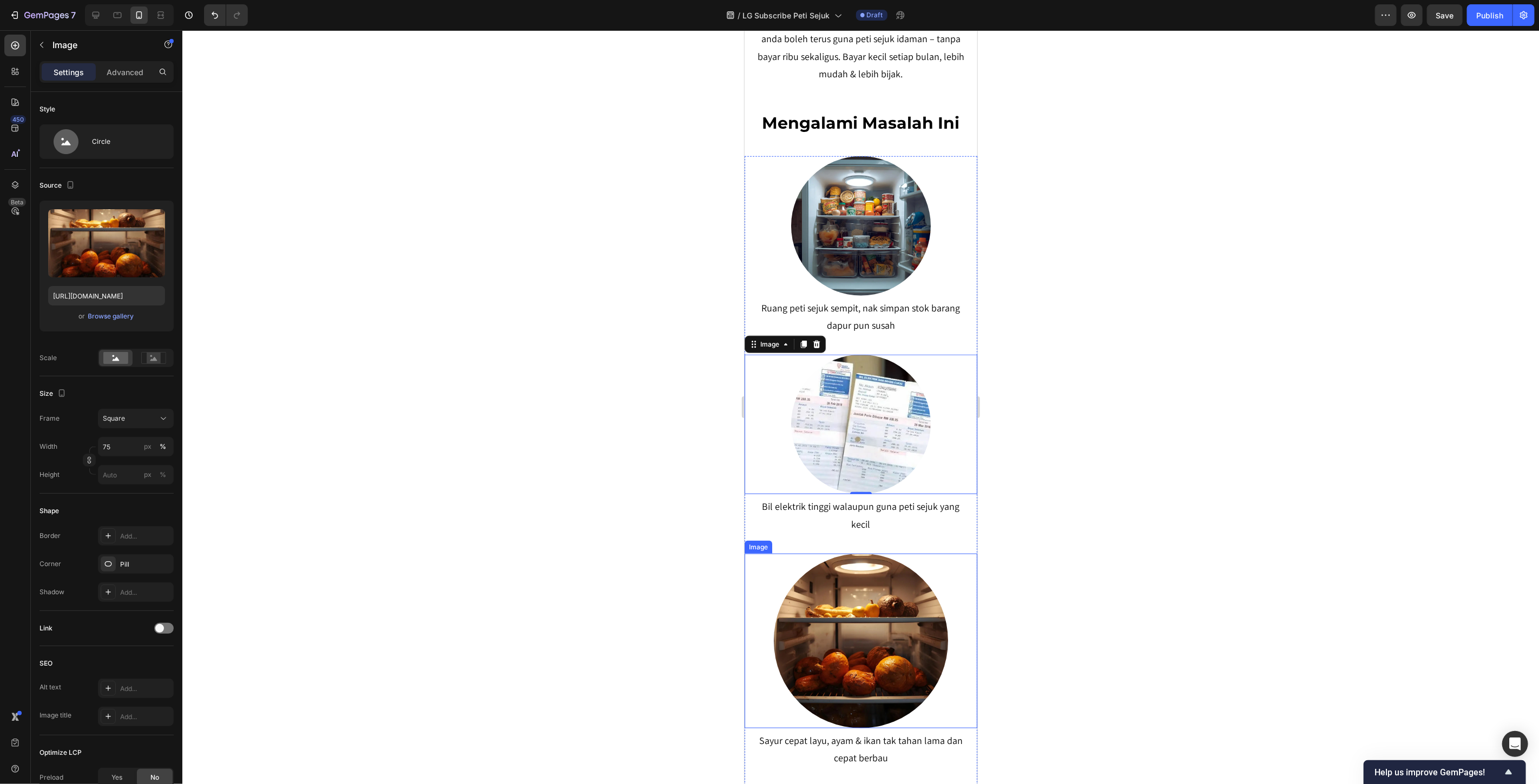
click at [888, 655] on img at bounding box center [861, 641] width 175 height 175
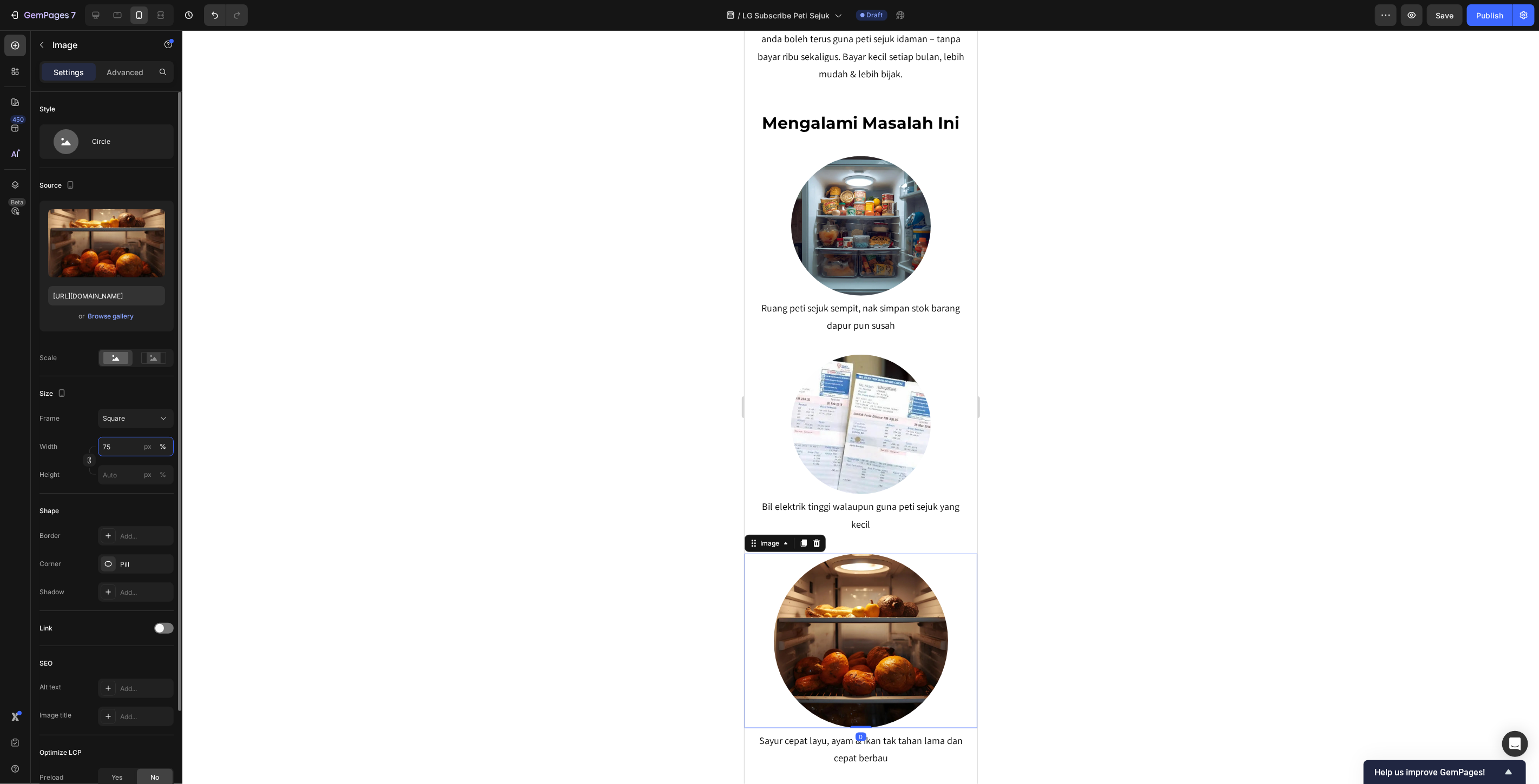
click at [120, 449] on input "75" at bounding box center [136, 447] width 76 height 20
type input "60"
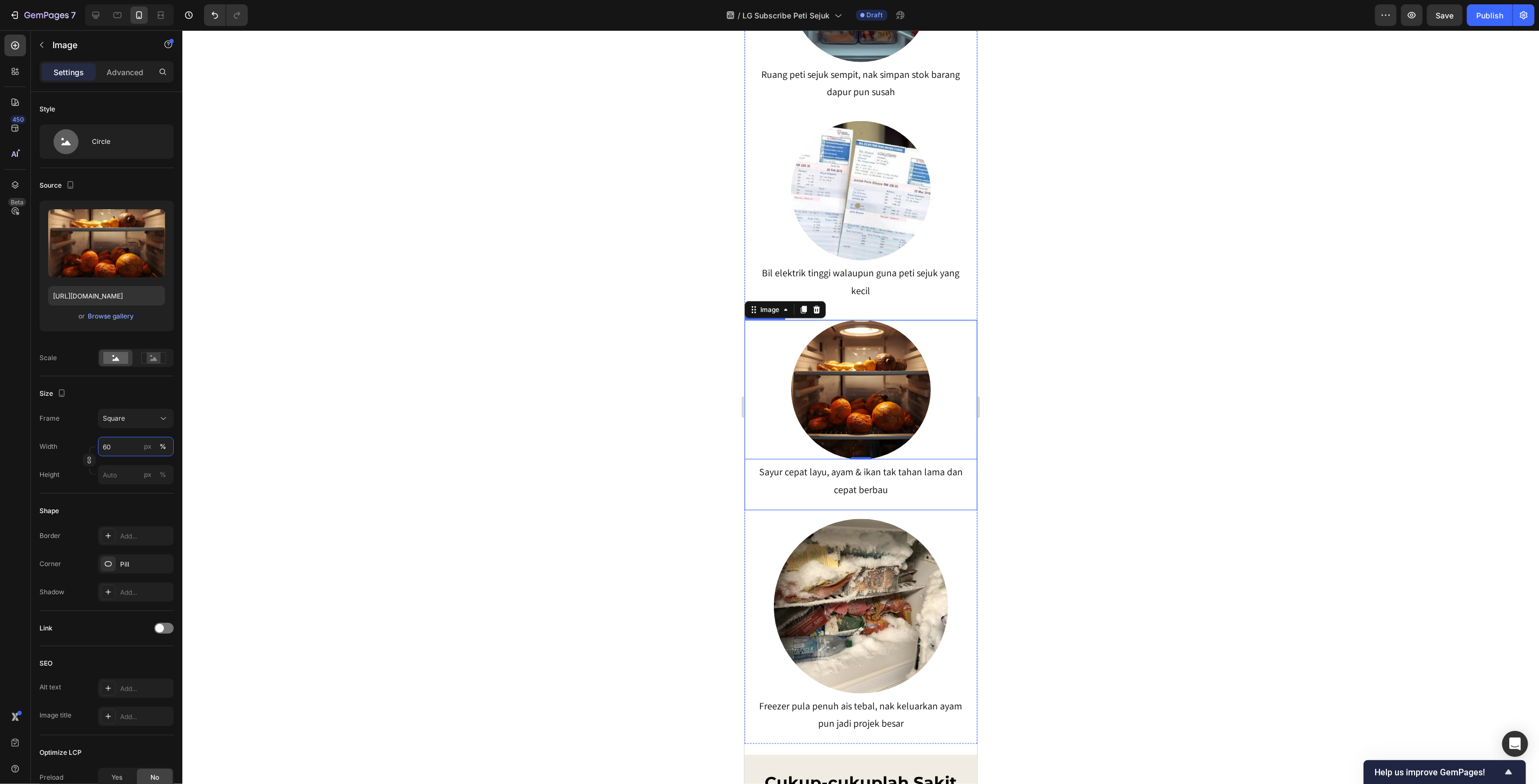
scroll to position [935, 0]
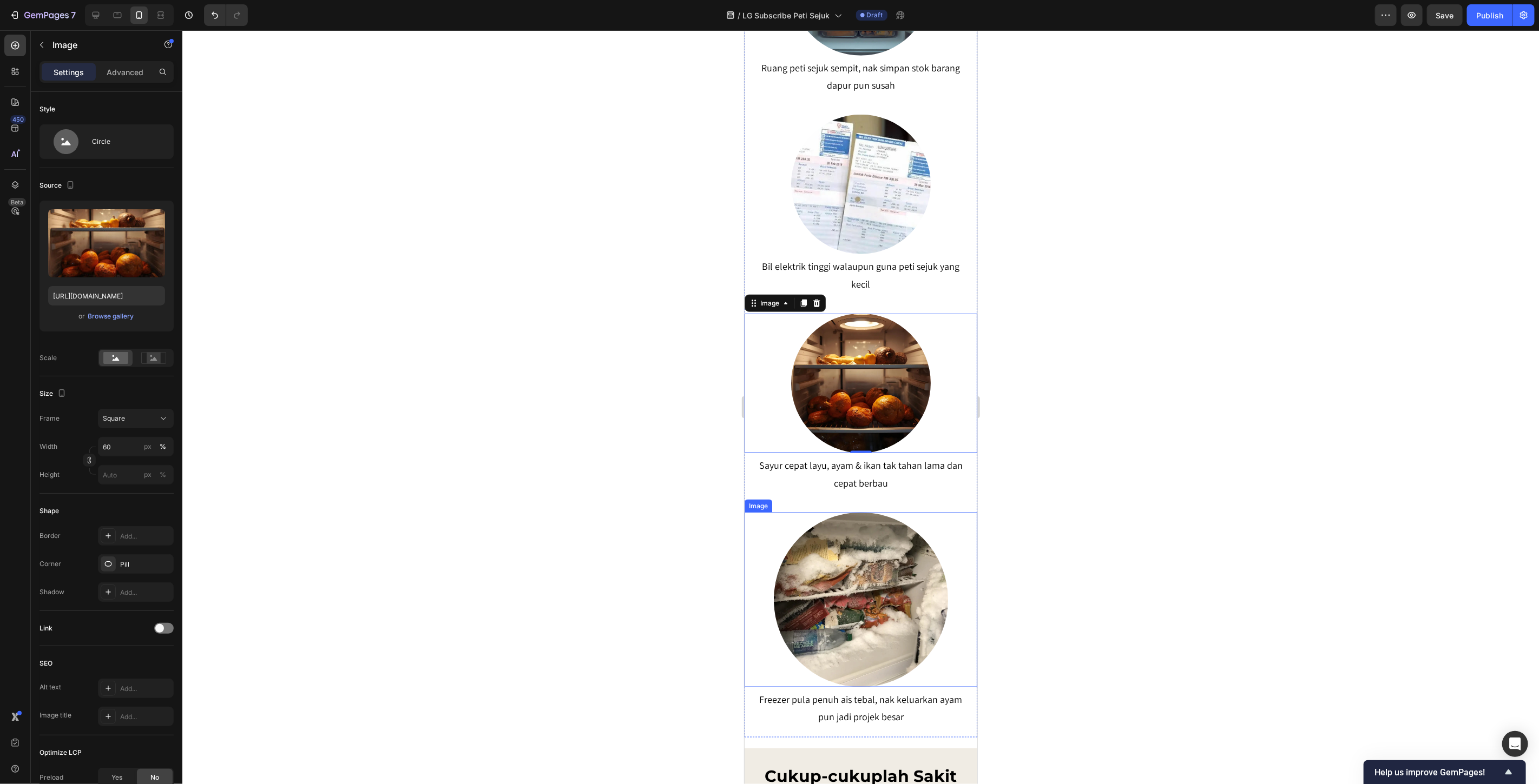
drag, startPoint x: 878, startPoint y: 567, endPoint x: 855, endPoint y: 561, distance: 23.8
click at [878, 566] on img at bounding box center [861, 599] width 175 height 175
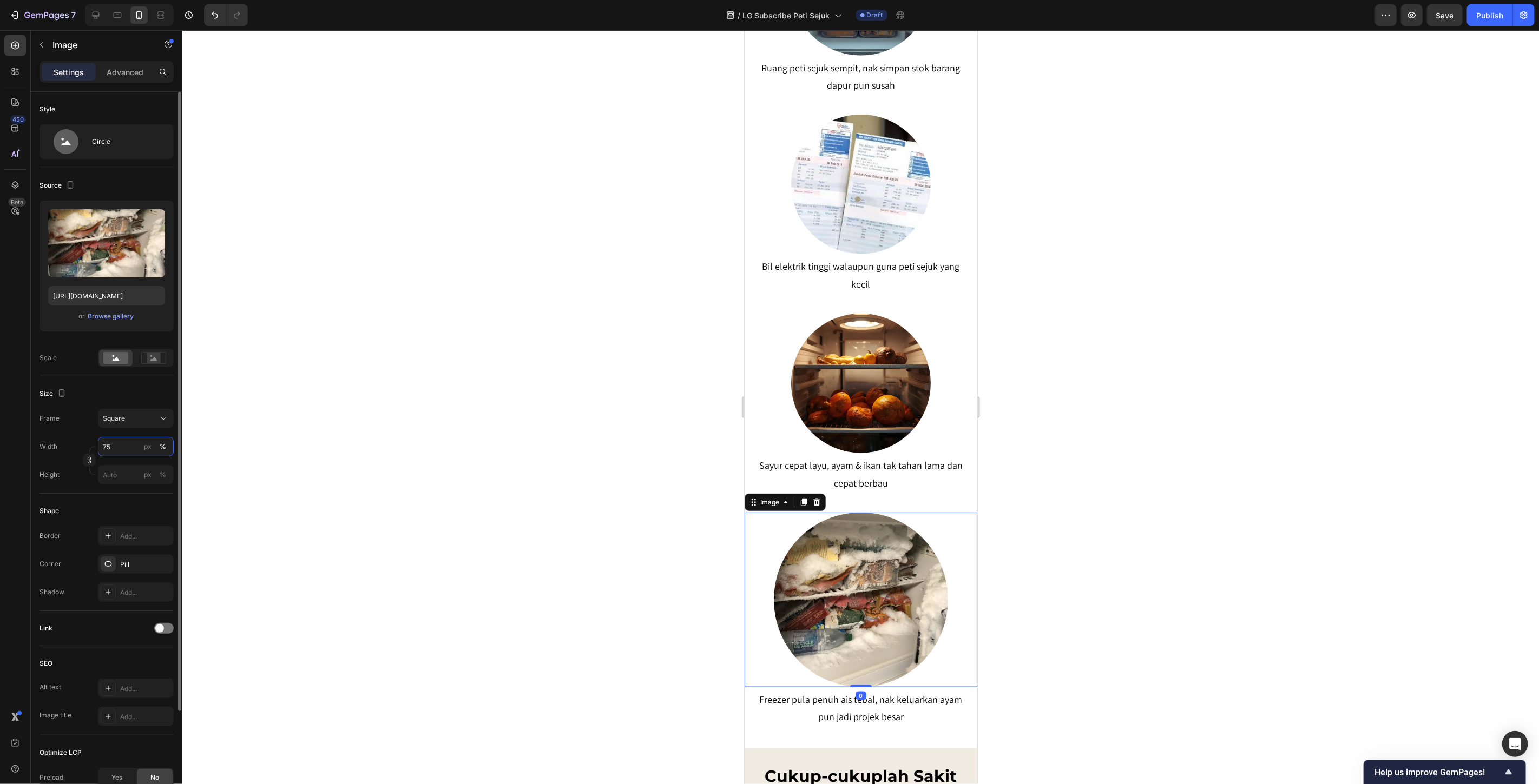
click at [129, 441] on input "75" at bounding box center [136, 447] width 76 height 20
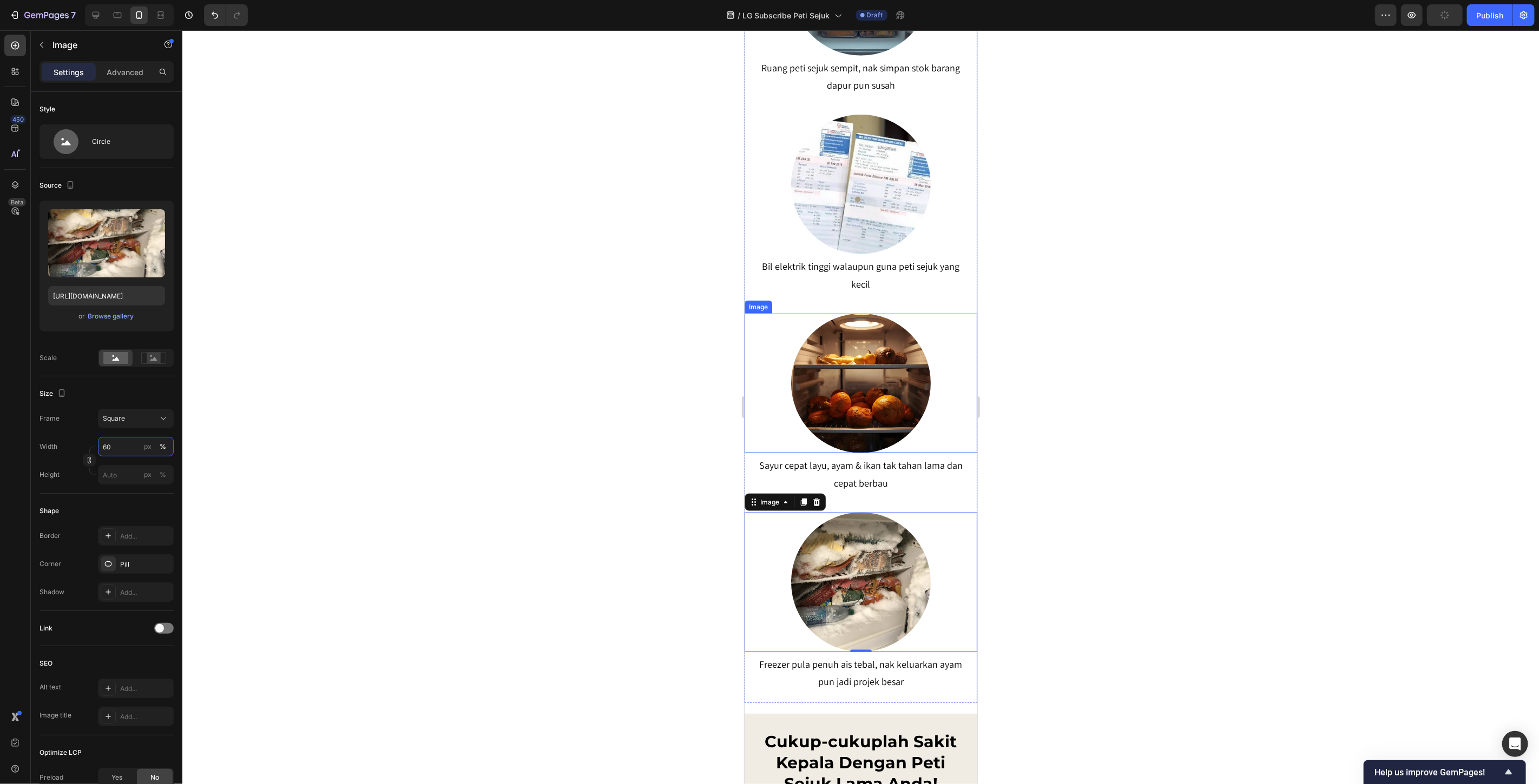
type input "60"
click at [580, 375] on div at bounding box center [860, 407] width 1357 height 754
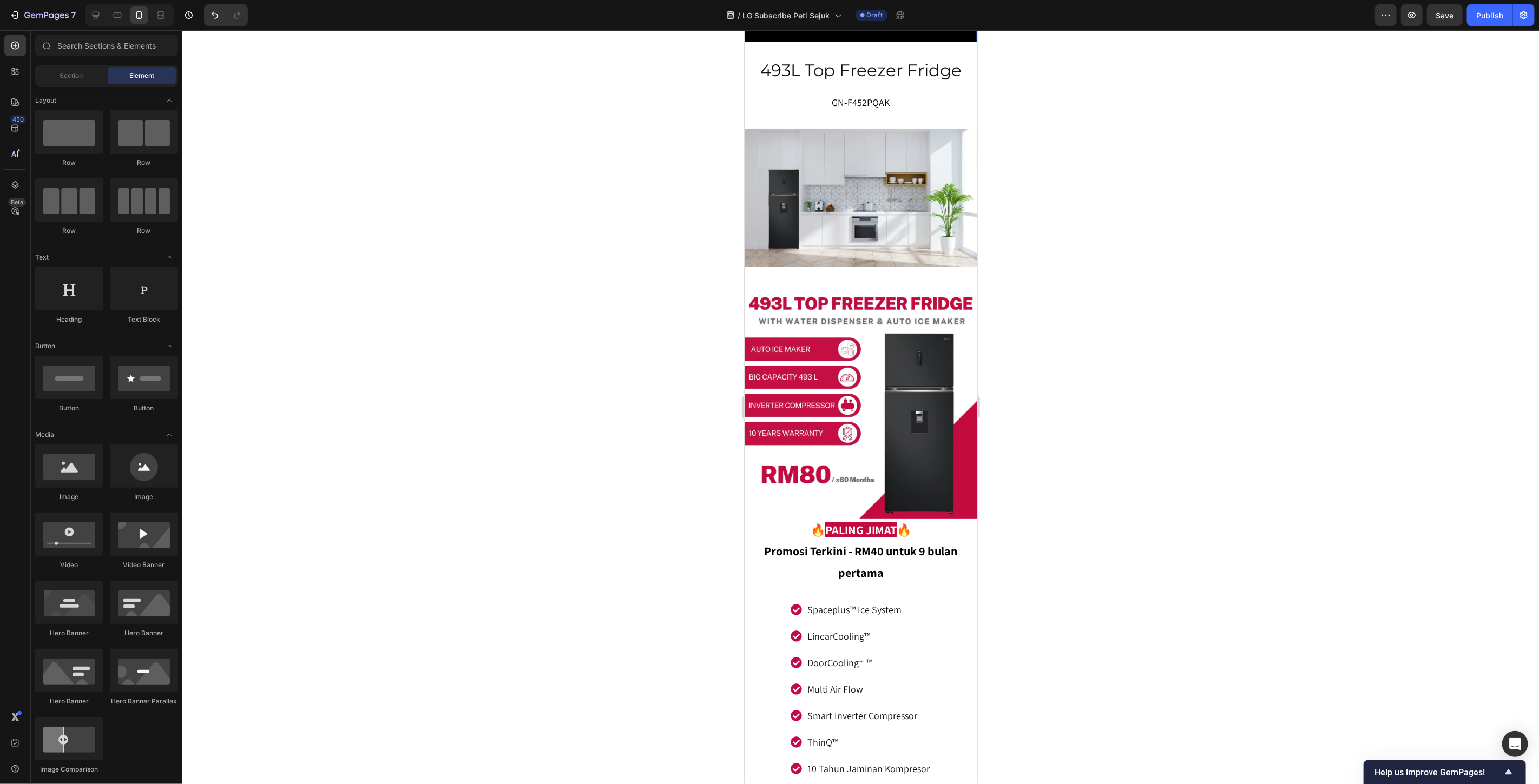
scroll to position [3125, 0]
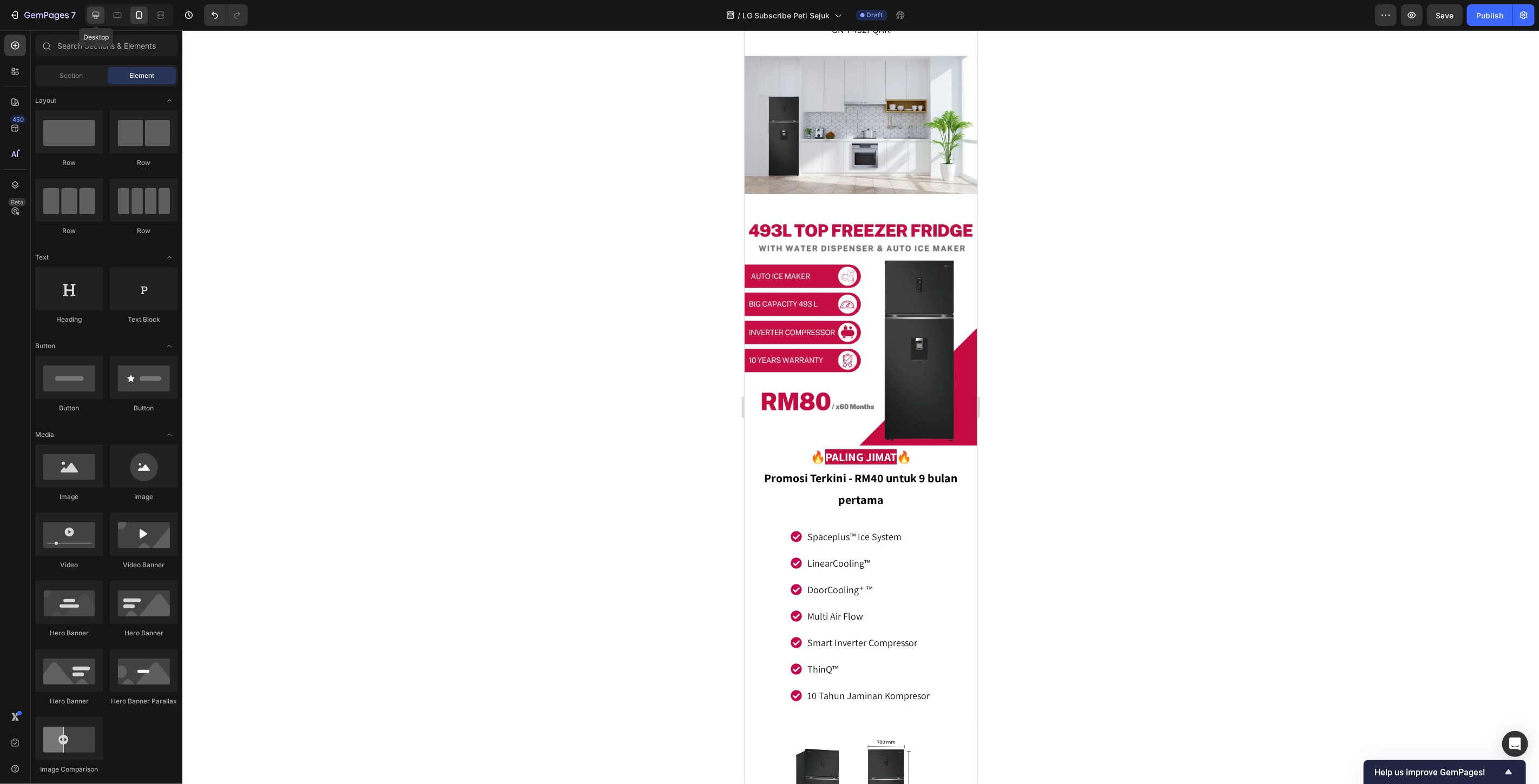
click at [96, 16] on icon at bounding box center [96, 15] width 7 height 7
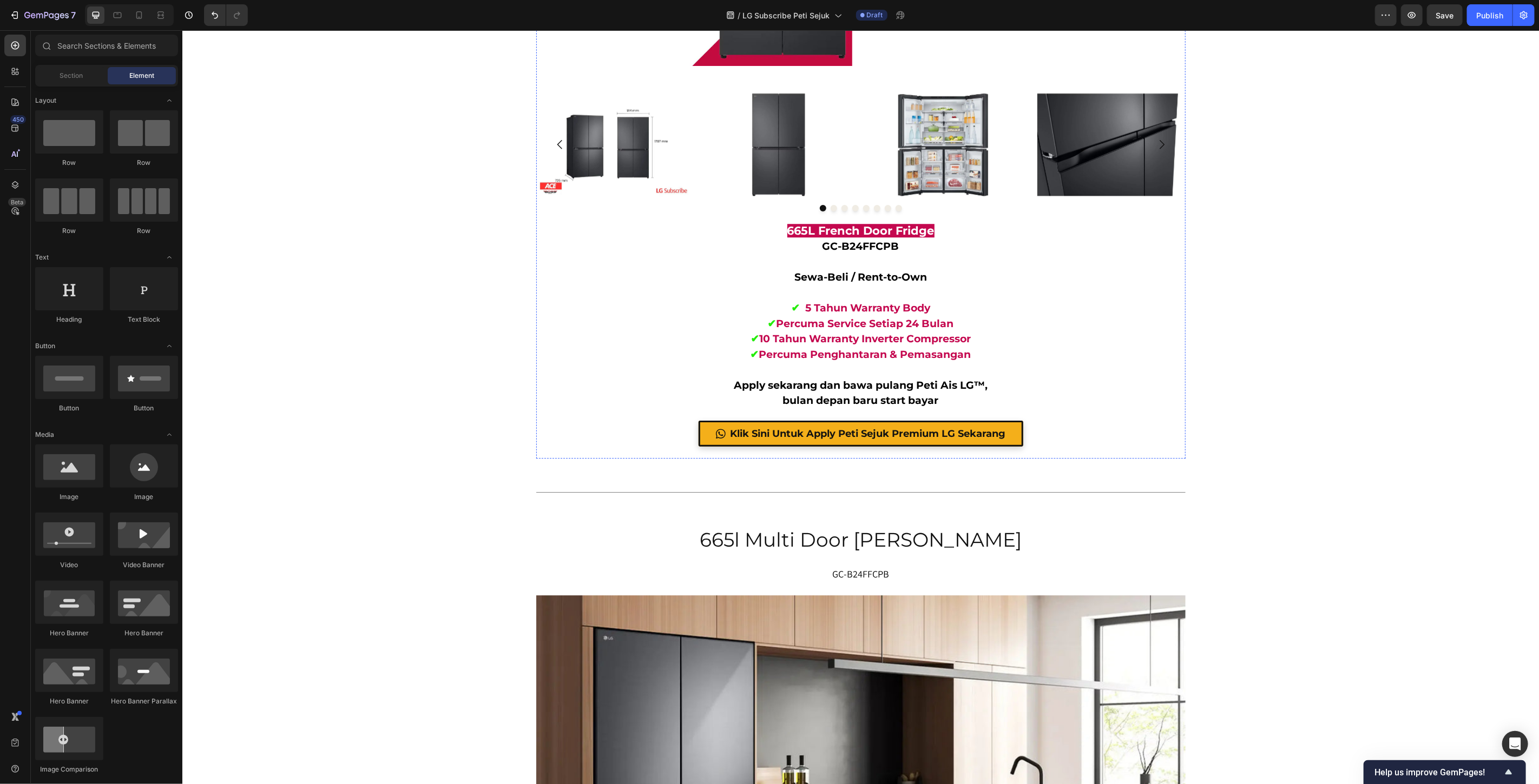
scroll to position [6160, 0]
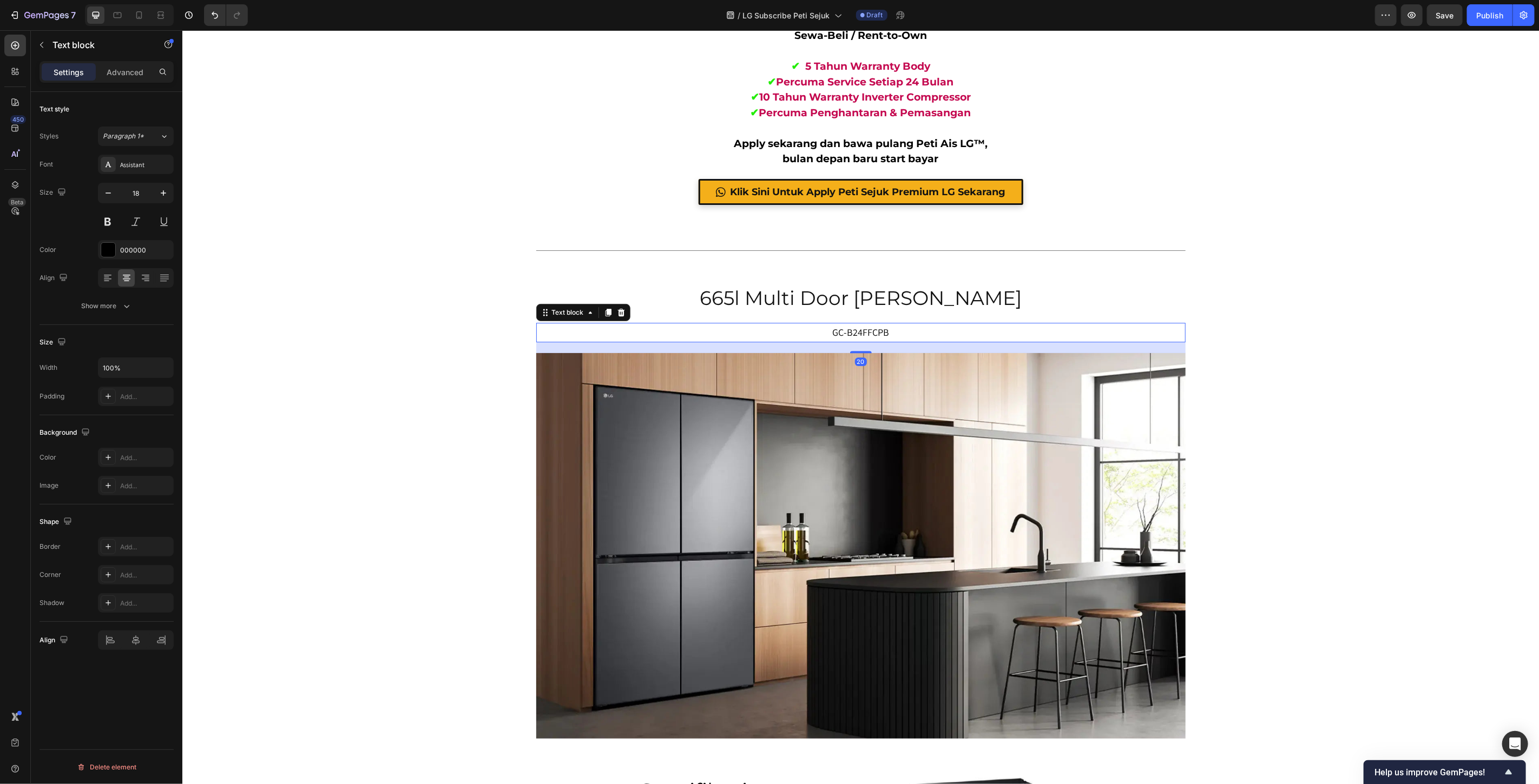
click at [865, 328] on p "GC-B24FFCPB" at bounding box center [860, 331] width 647 height 17
click at [864, 328] on p "GC-B24FFCPB" at bounding box center [860, 331] width 647 height 17
click at [857, 333] on p "4F4F4" at bounding box center [860, 331] width 647 height 17
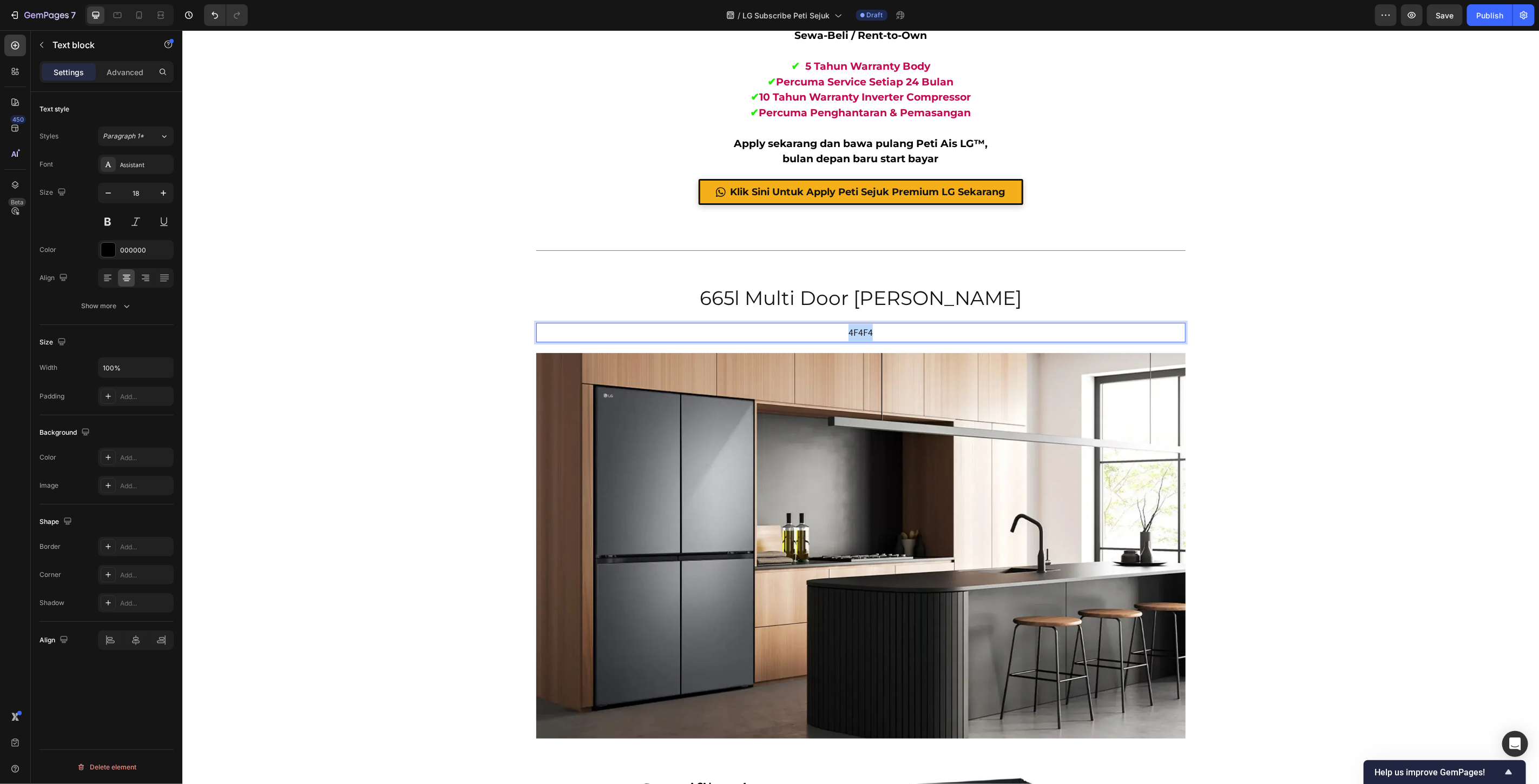
click at [857, 333] on p "4F4F4" at bounding box center [860, 331] width 647 height 17
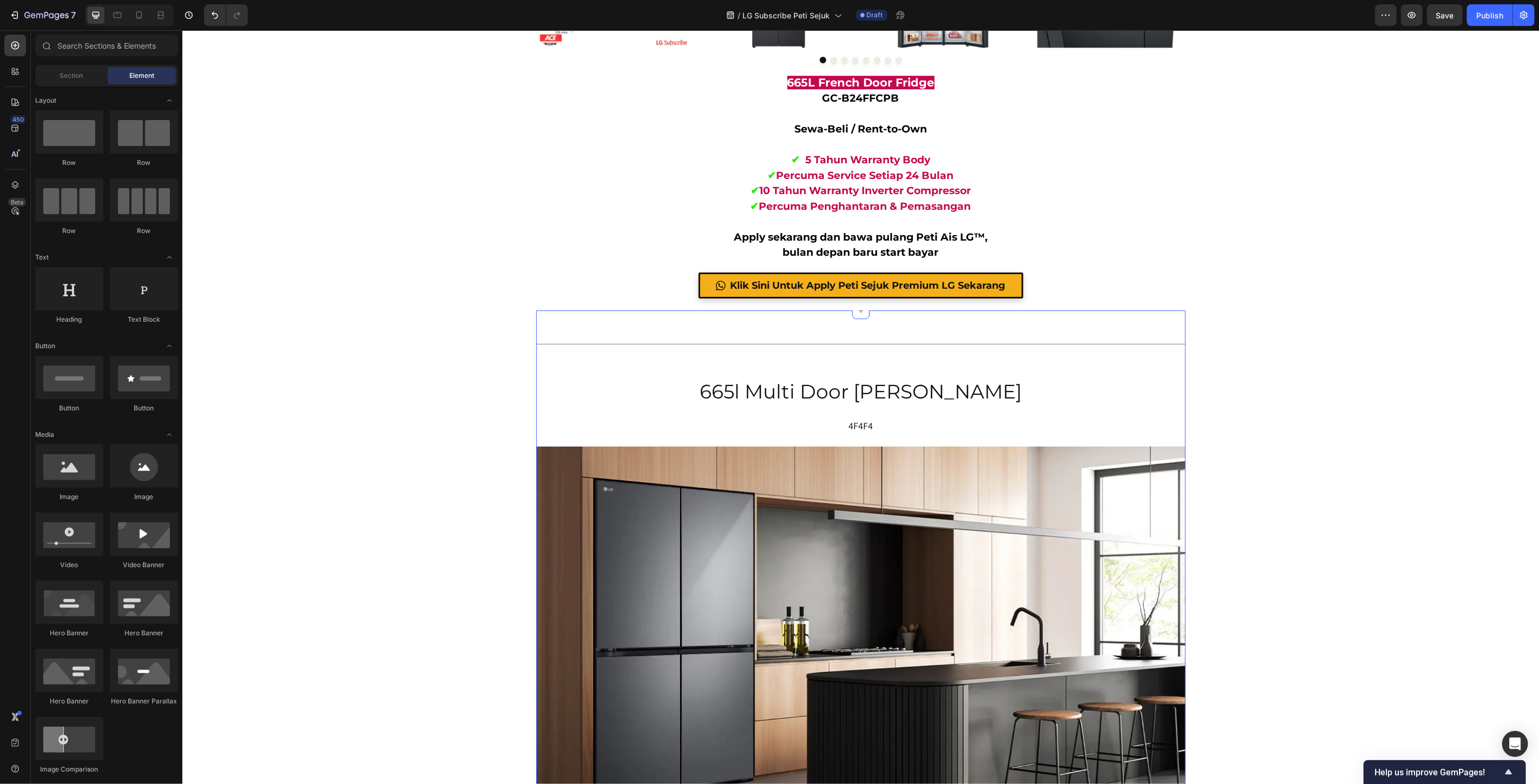
scroll to position [6100, 0]
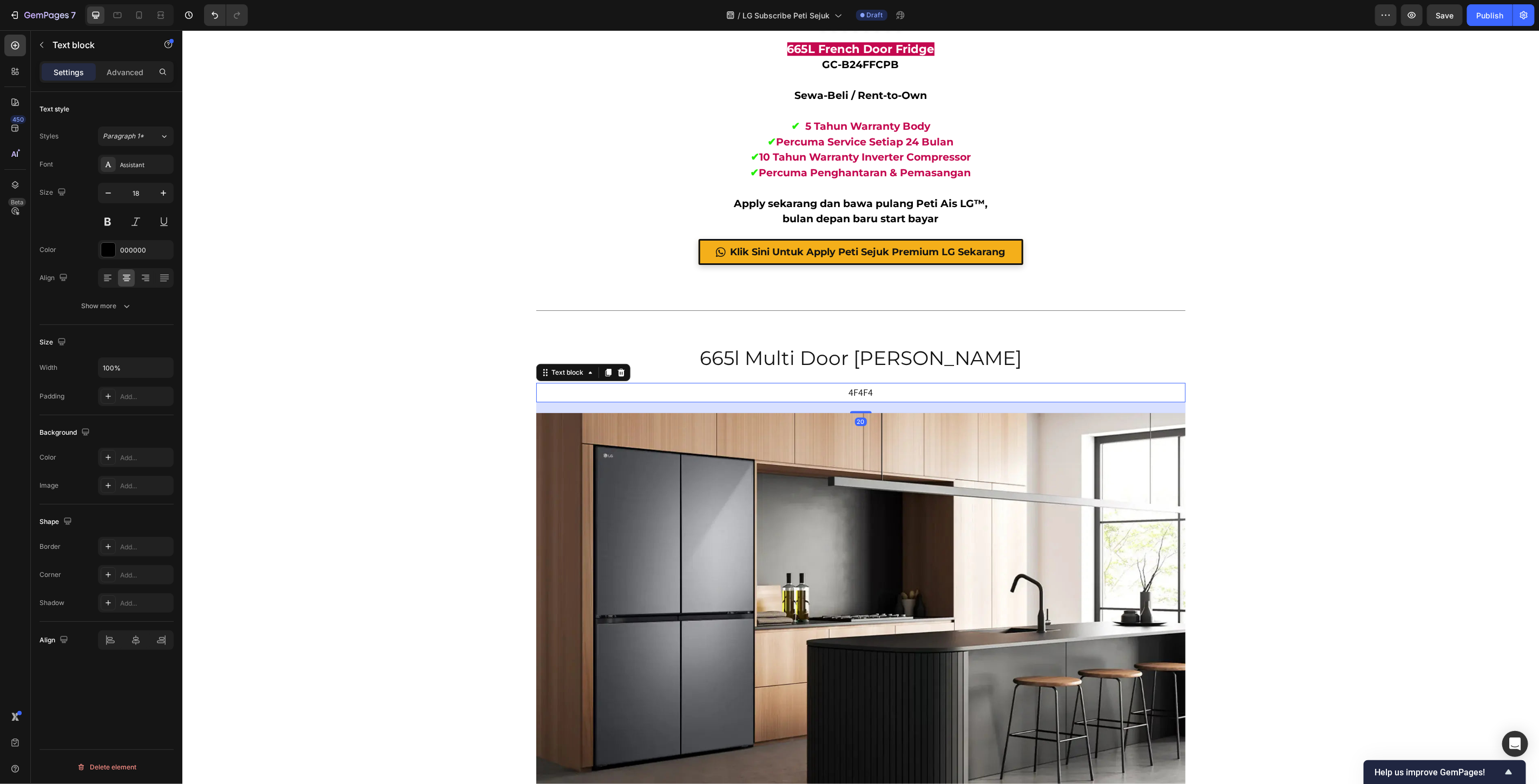
click at [854, 386] on p "4F4F4" at bounding box center [860, 392] width 647 height 17
click at [854, 385] on p "4F4F4" at bounding box center [860, 392] width 647 height 17
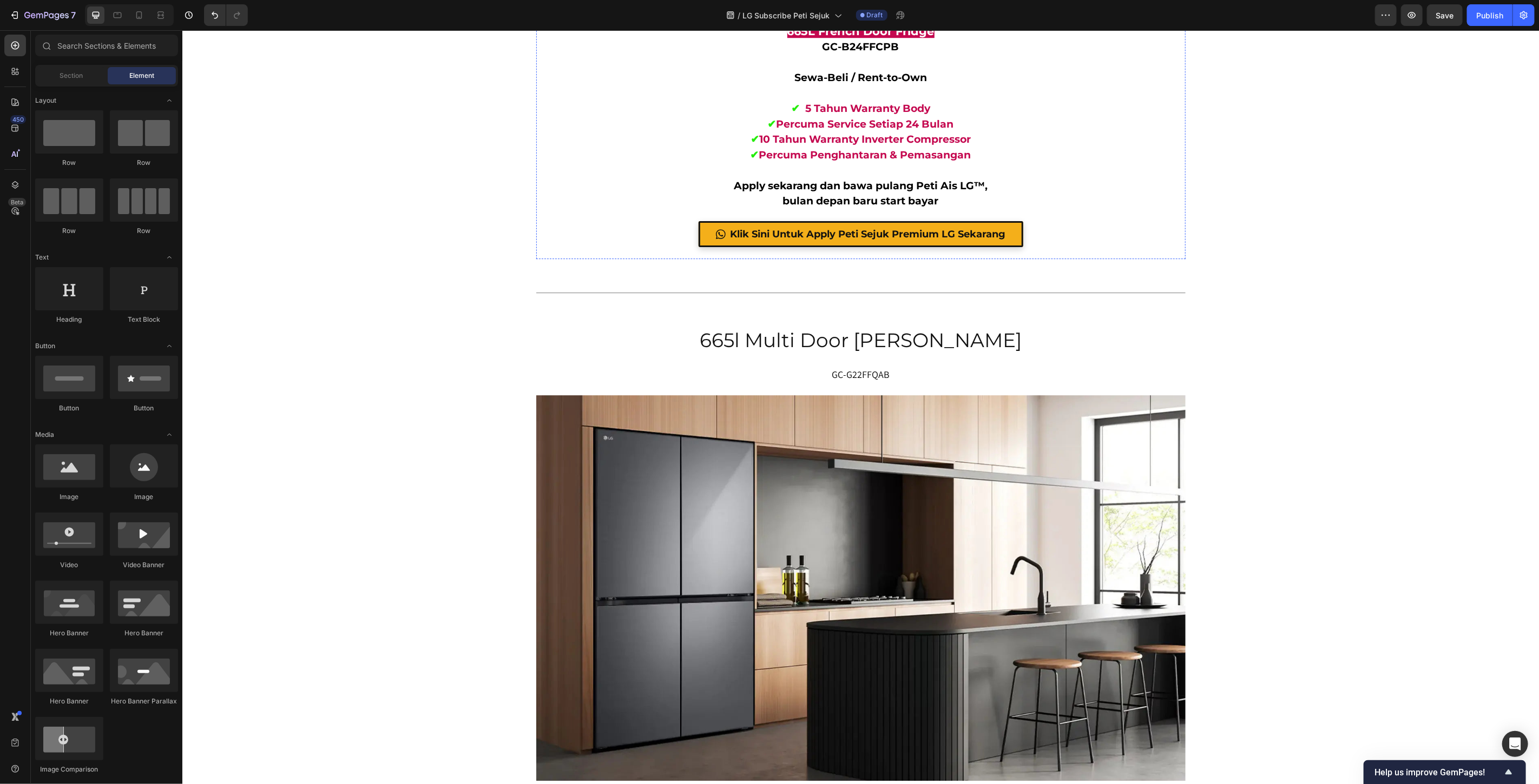
scroll to position [6130, 0]
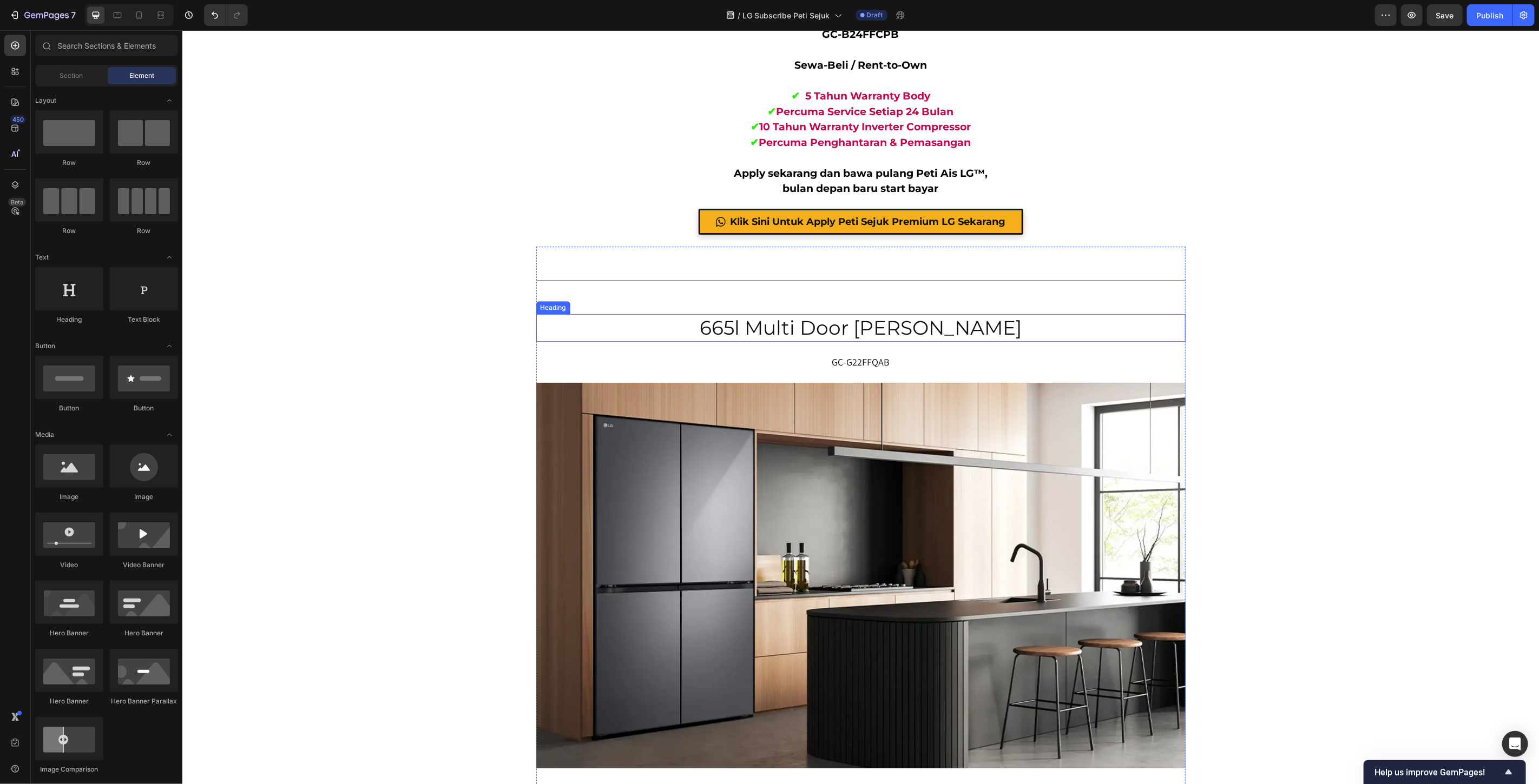
click at [890, 326] on h2 "665l multi door [PERSON_NAME]" at bounding box center [860, 327] width 649 height 27
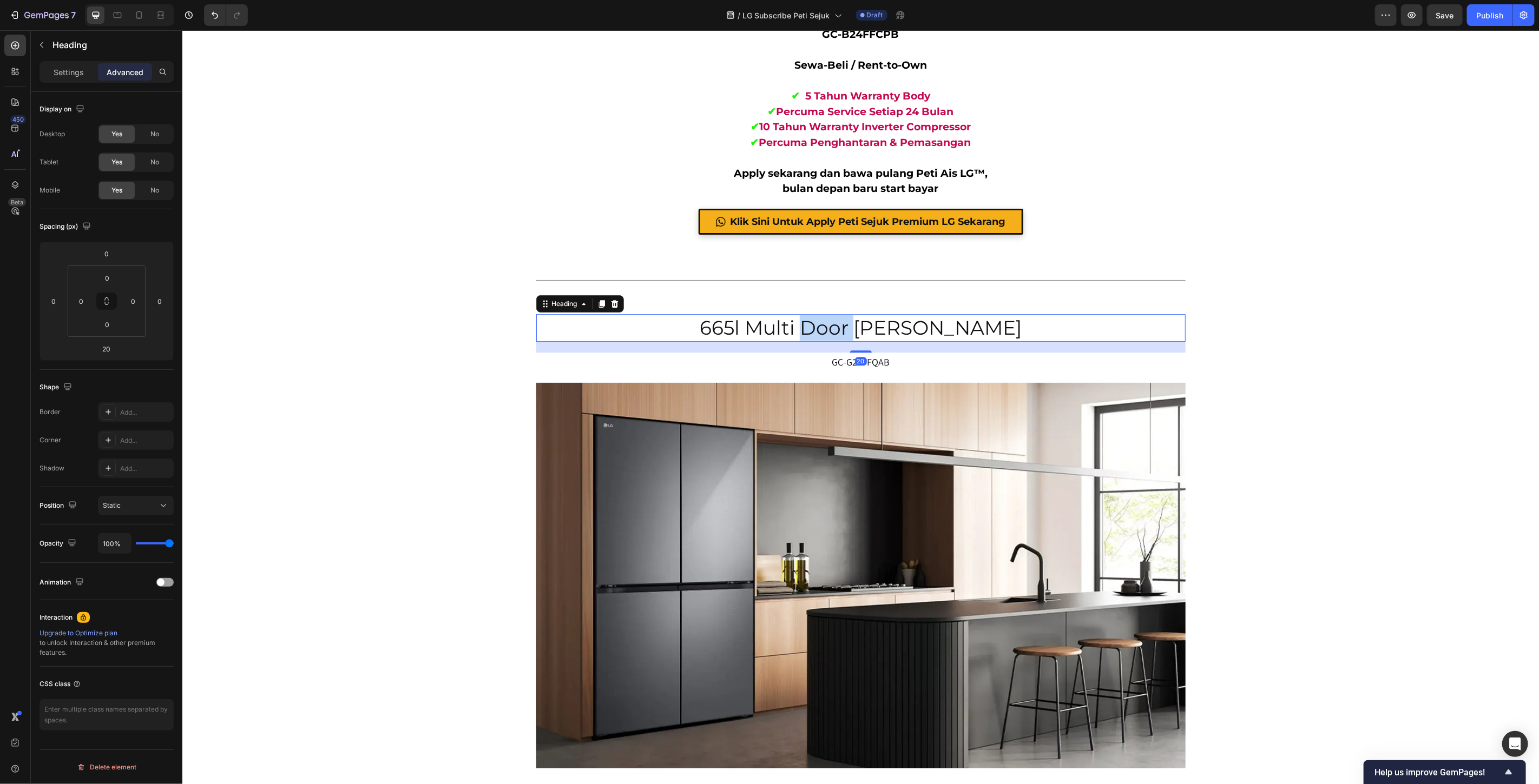
click at [890, 326] on h2 "665l multi door [PERSON_NAME]" at bounding box center [860, 327] width 649 height 27
click at [890, 326] on p "665l multi door [PERSON_NAME]" at bounding box center [860, 327] width 647 height 26
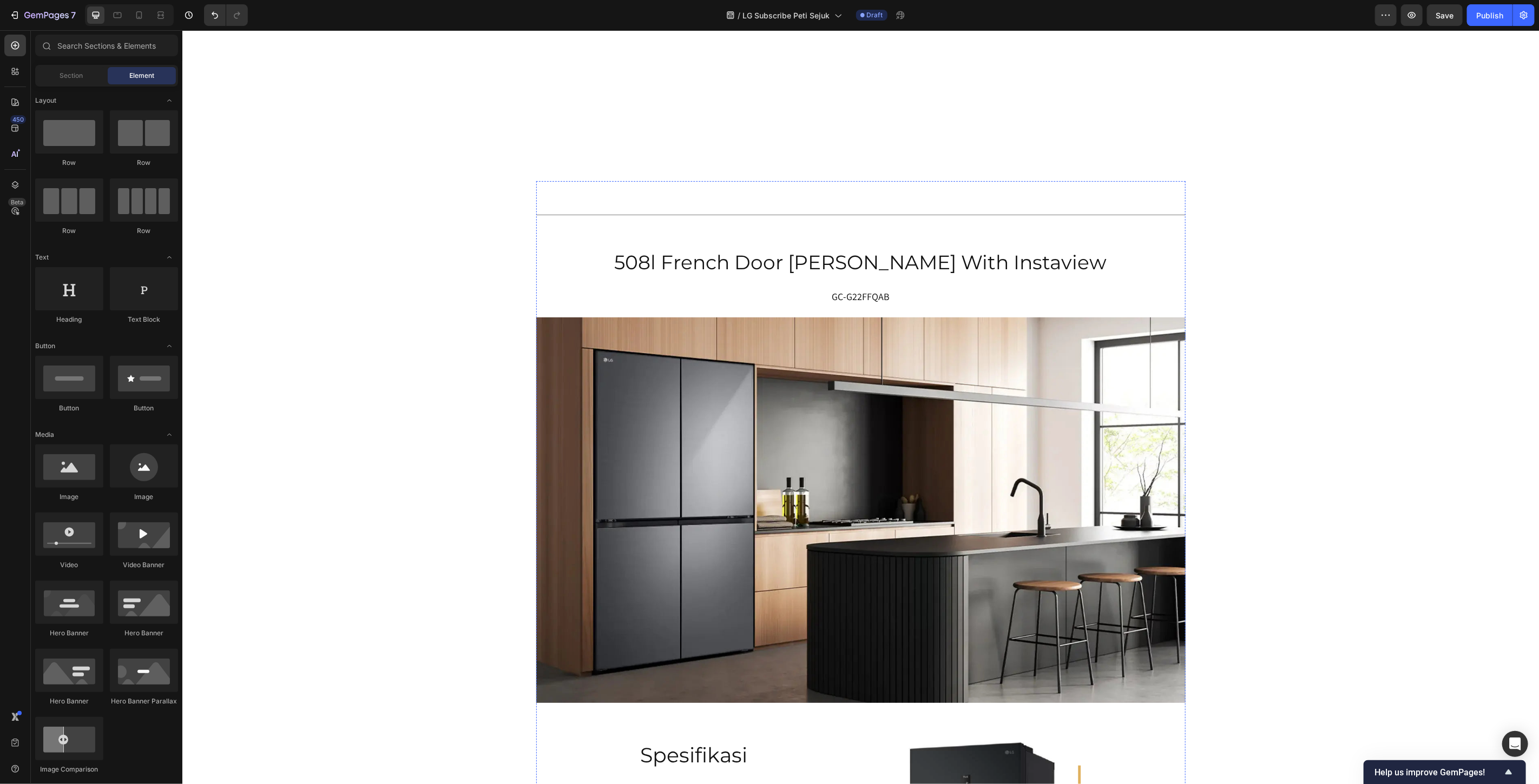
scroll to position [6175, 0]
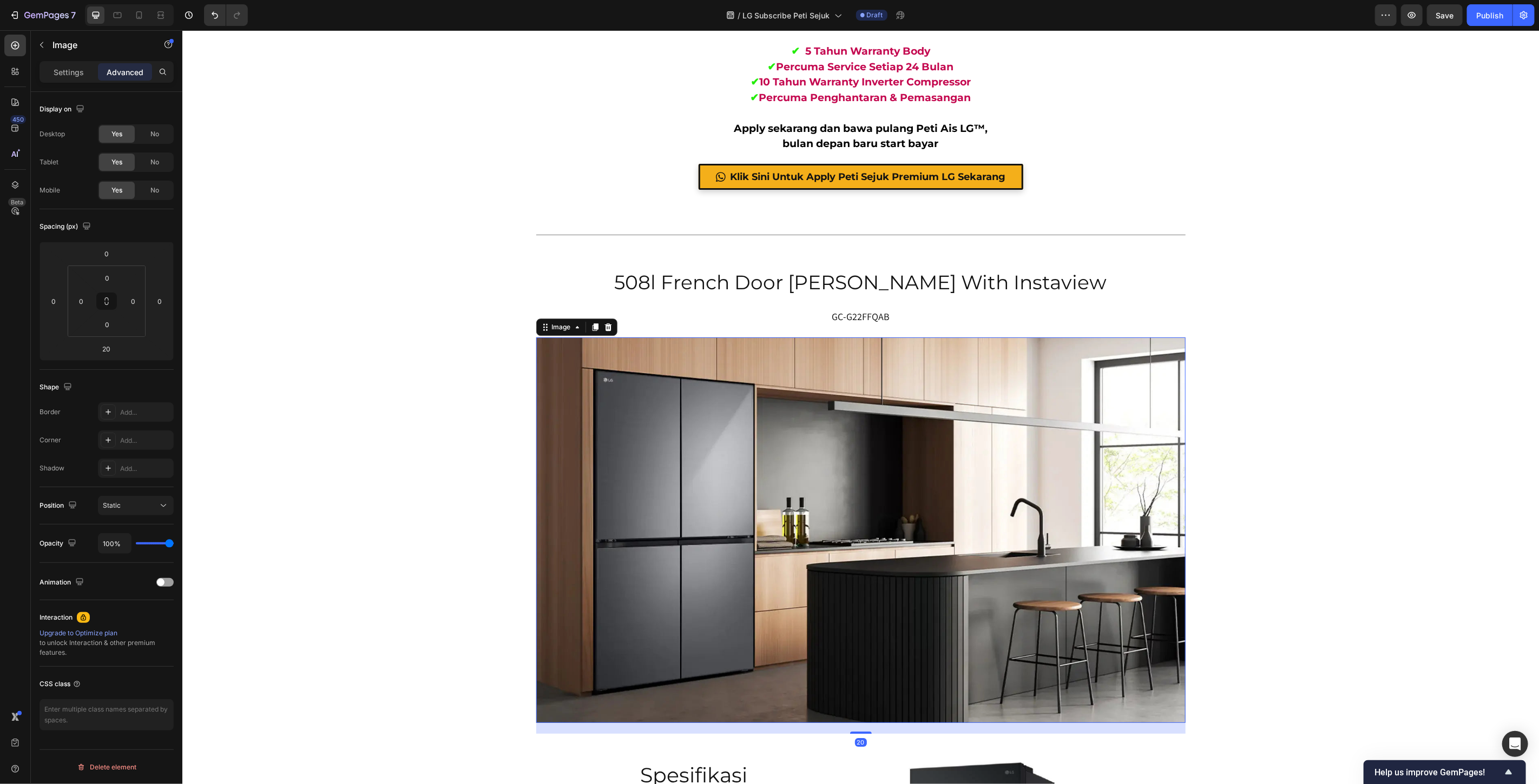
click at [825, 429] on img at bounding box center [860, 530] width 649 height 386
click at [68, 68] on p "Settings" at bounding box center [68, 73] width 31 height 12
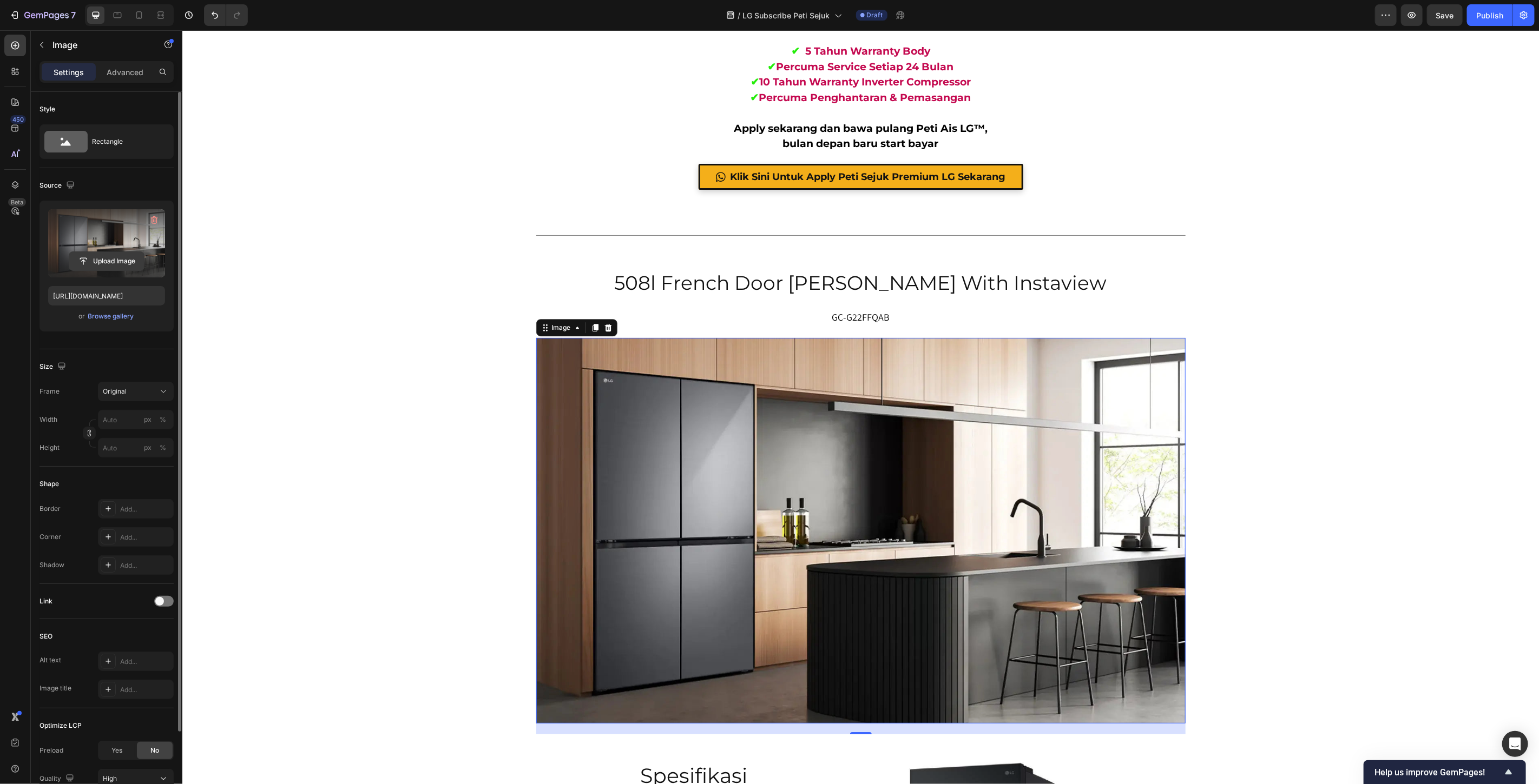
click at [122, 258] on input "file" at bounding box center [106, 261] width 75 height 18
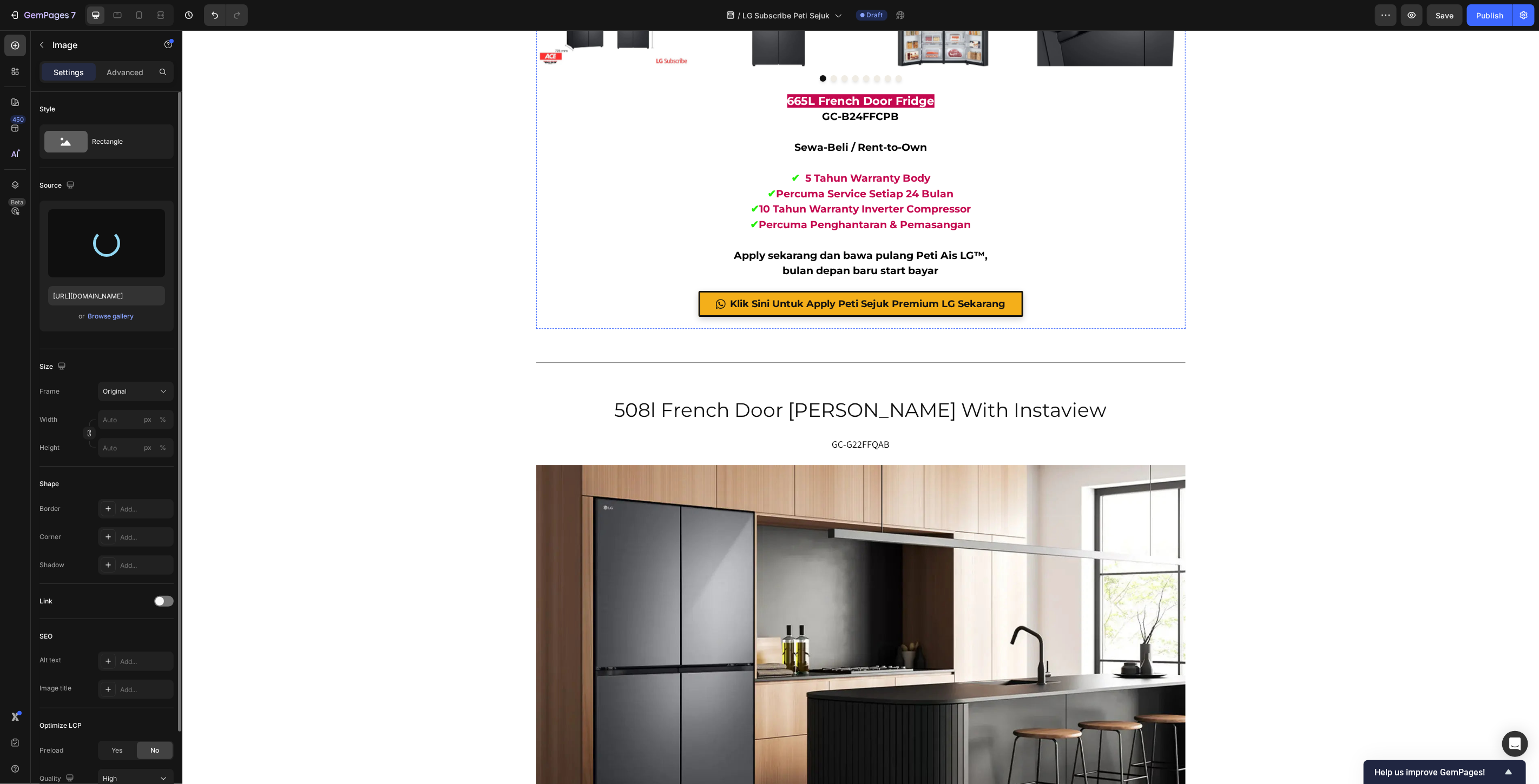
scroll to position [6055, 0]
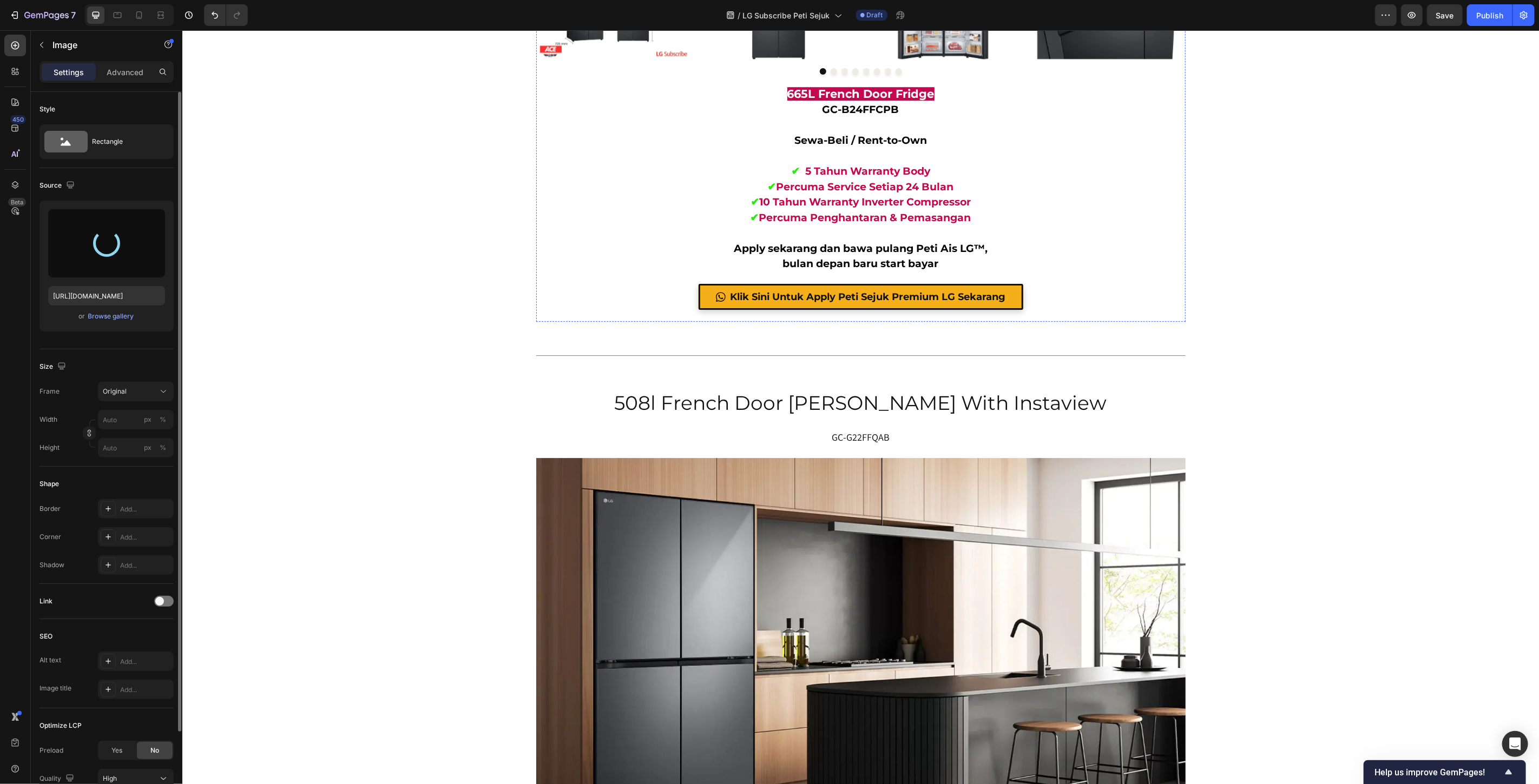
type input "https://cdn.shopify.com/s/files/1/0621/6161/7050/files/gempages_486412460778062…"
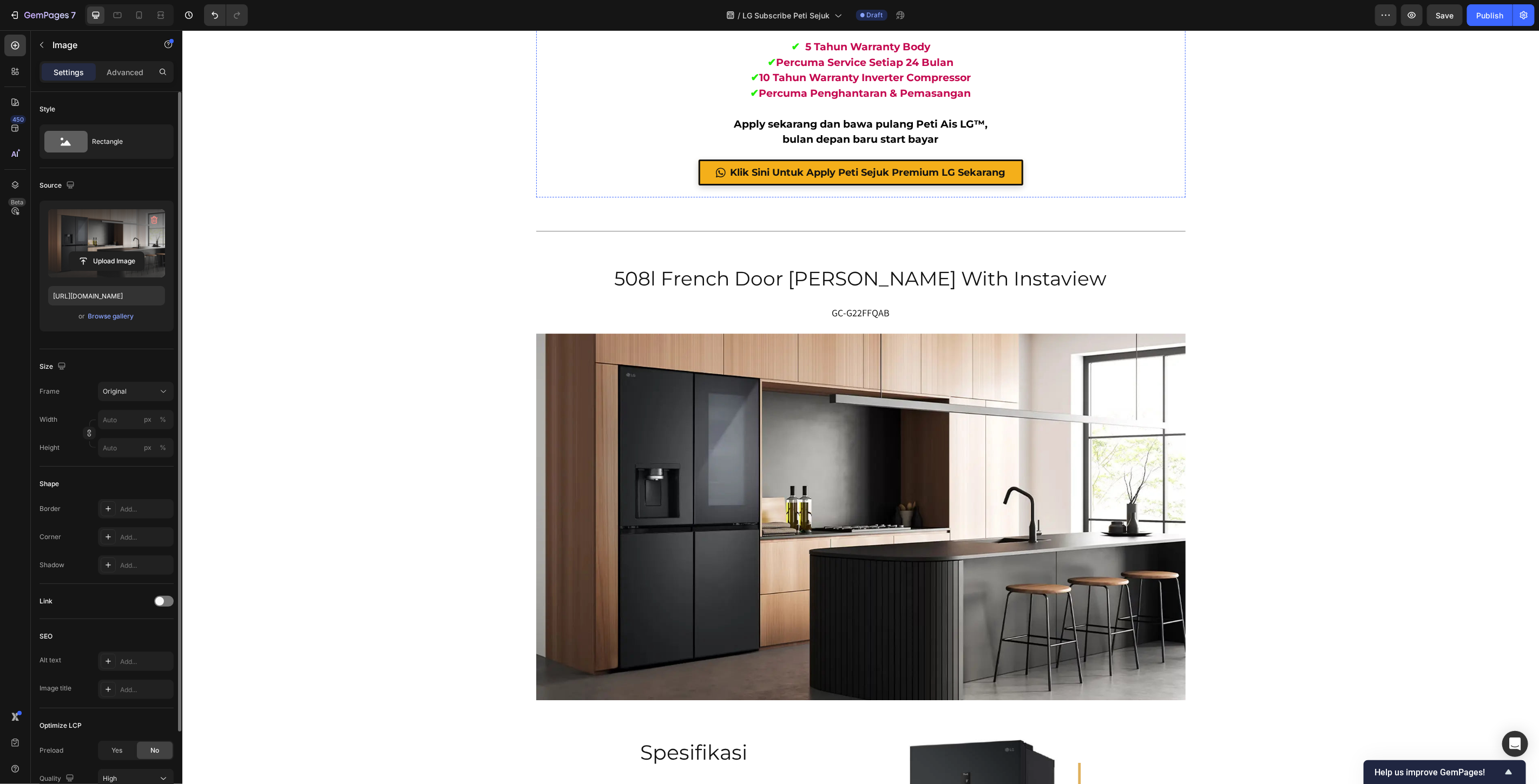
scroll to position [6235, 0]
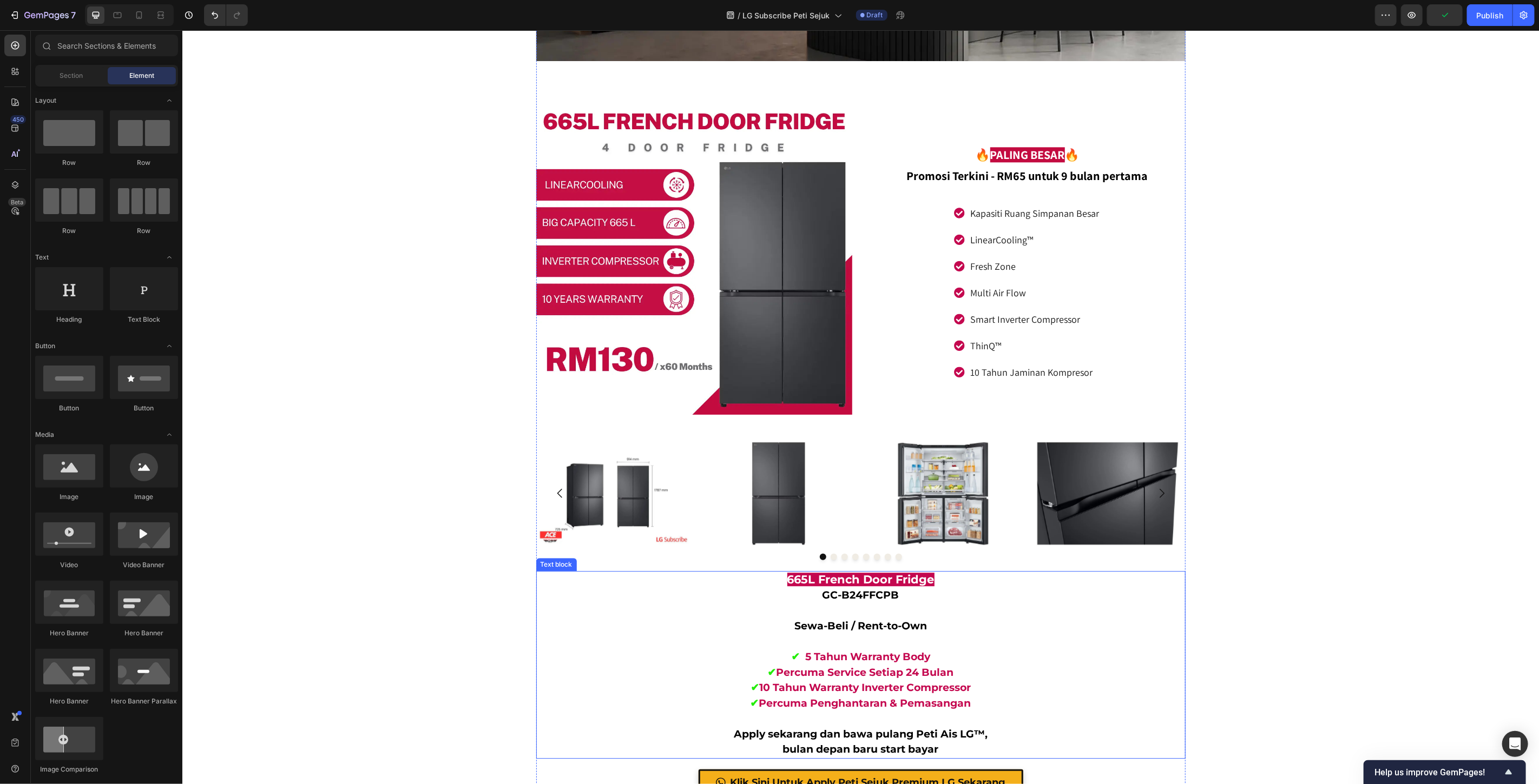
scroll to position [5394, 0]
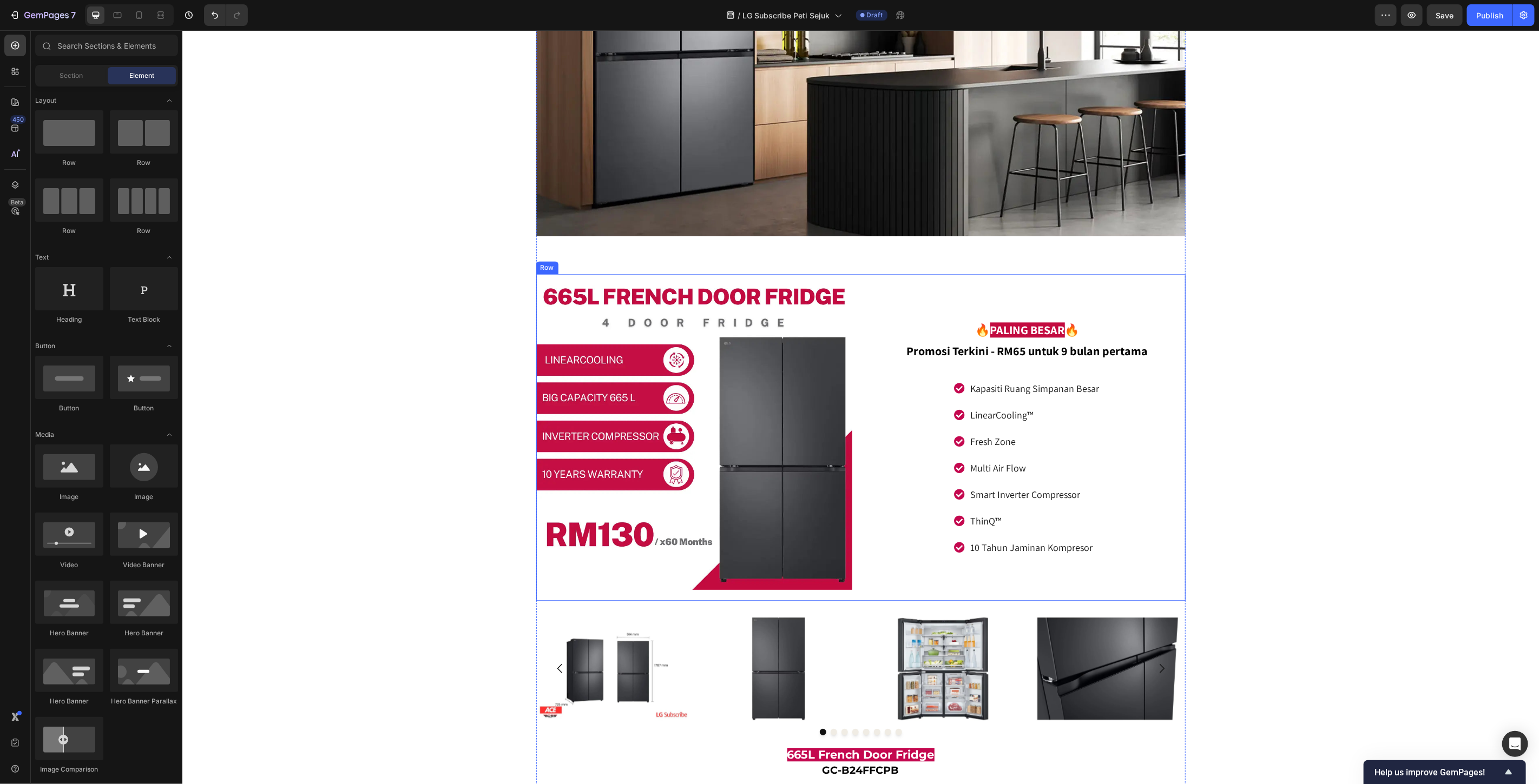
click at [878, 287] on div "🔥 PALING BESAR 🔥 Promosi Terkini - RM65 untuk 9 bulan pertama Text Block Kapasi…" at bounding box center [1027, 437] width 316 height 326
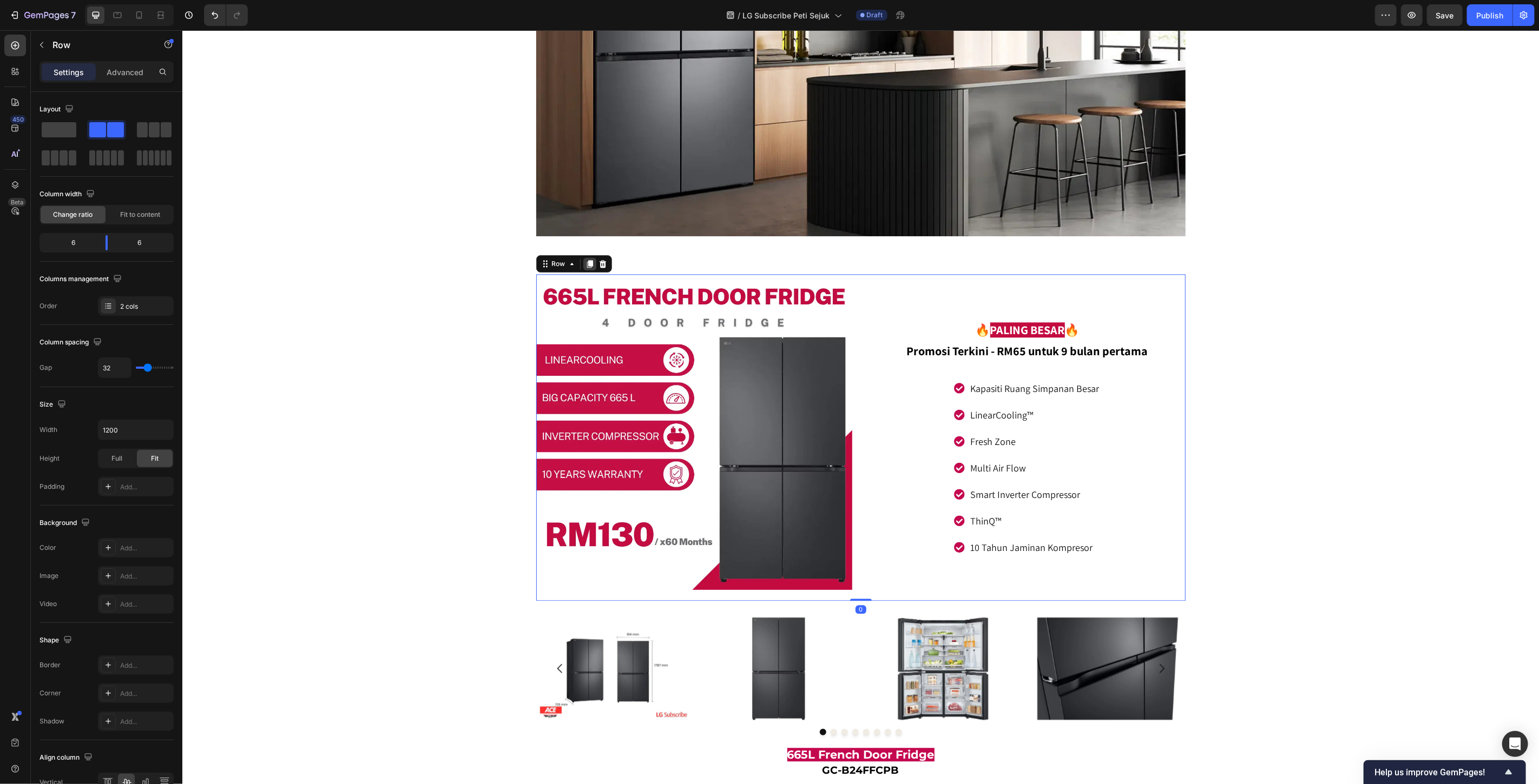
click at [586, 260] on icon at bounding box center [589, 263] width 6 height 7
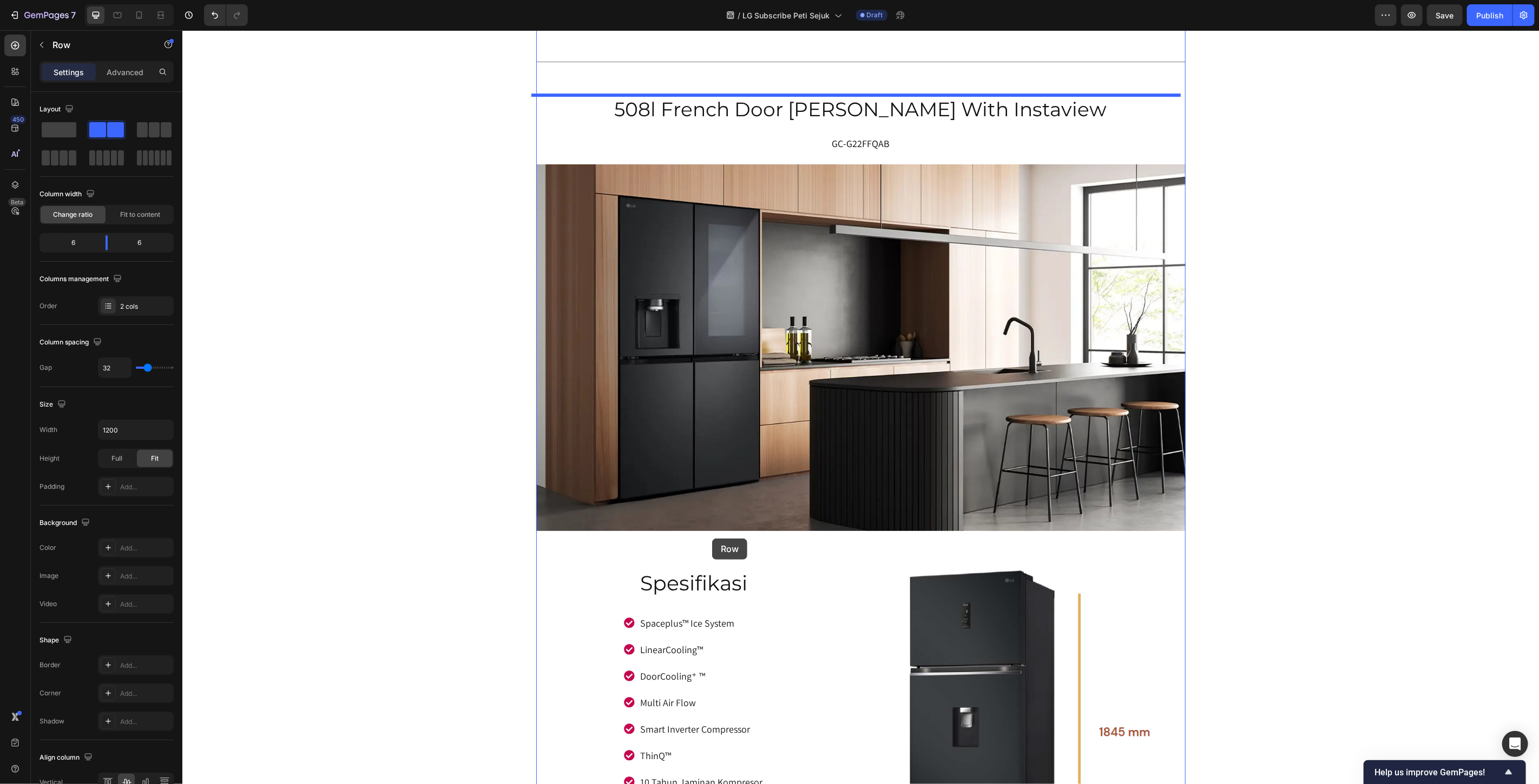
scroll to position [6735, 0]
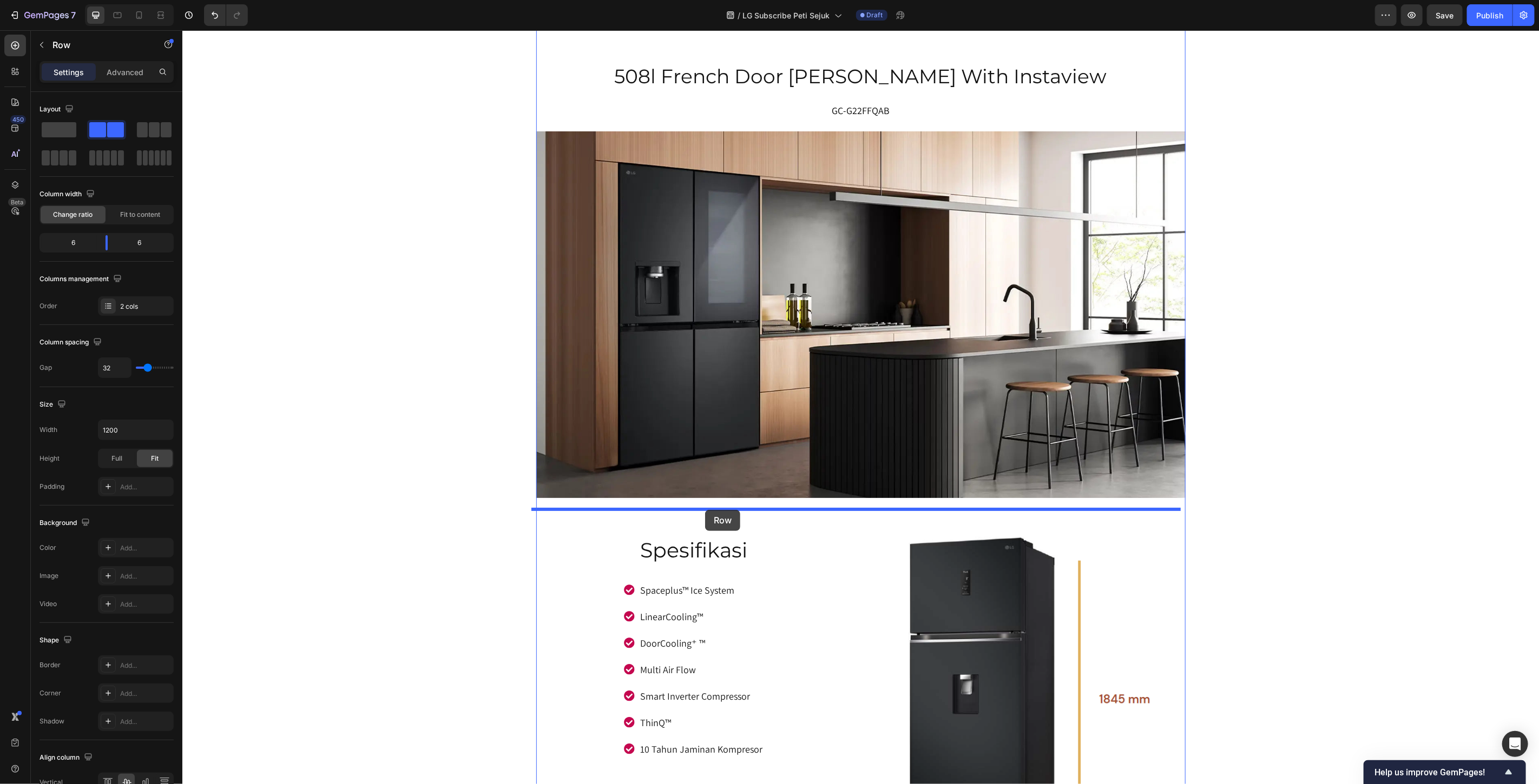
drag, startPoint x: 545, startPoint y: 59, endPoint x: 704, endPoint y: 509, distance: 477.3
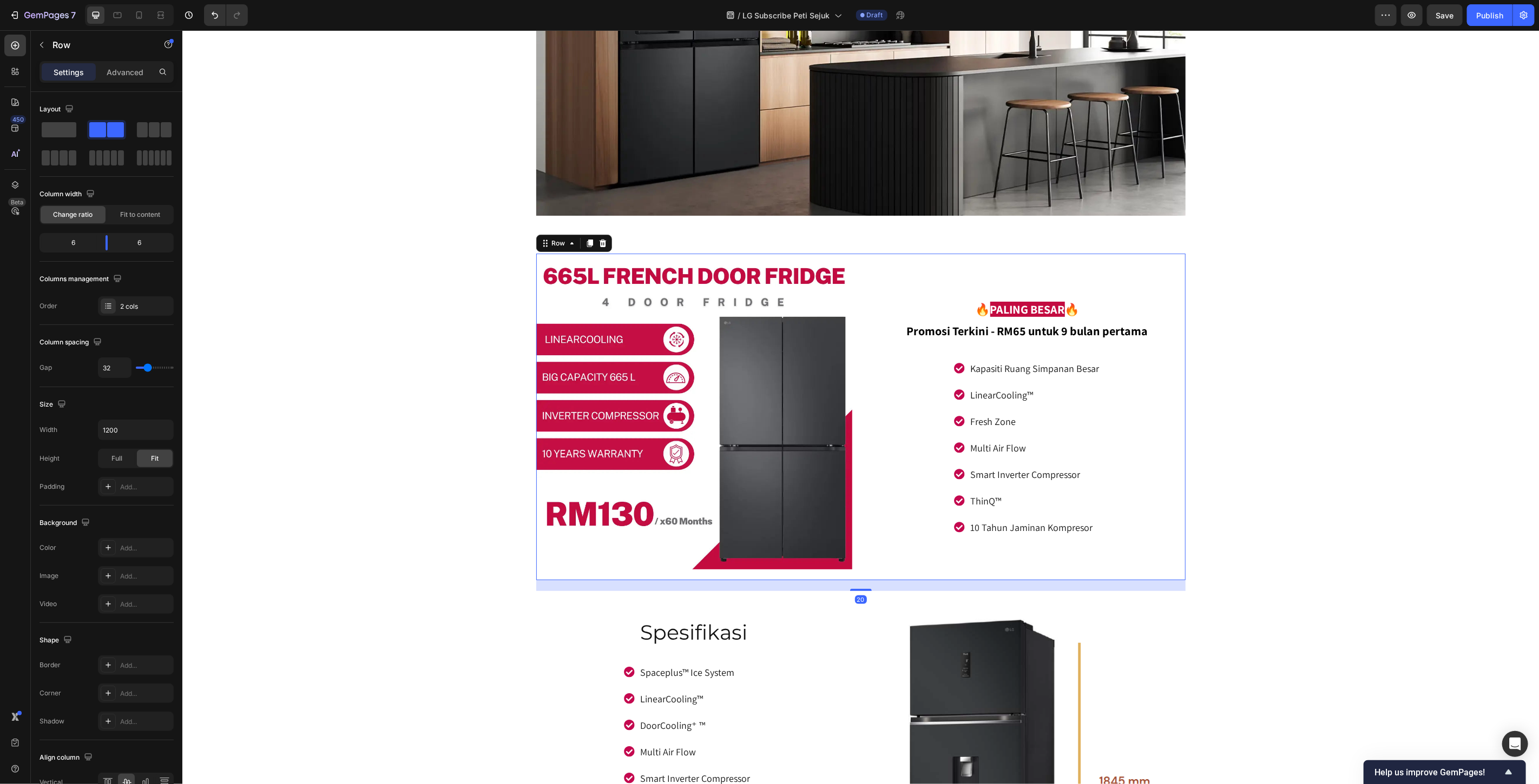
scroll to position [7035, 0]
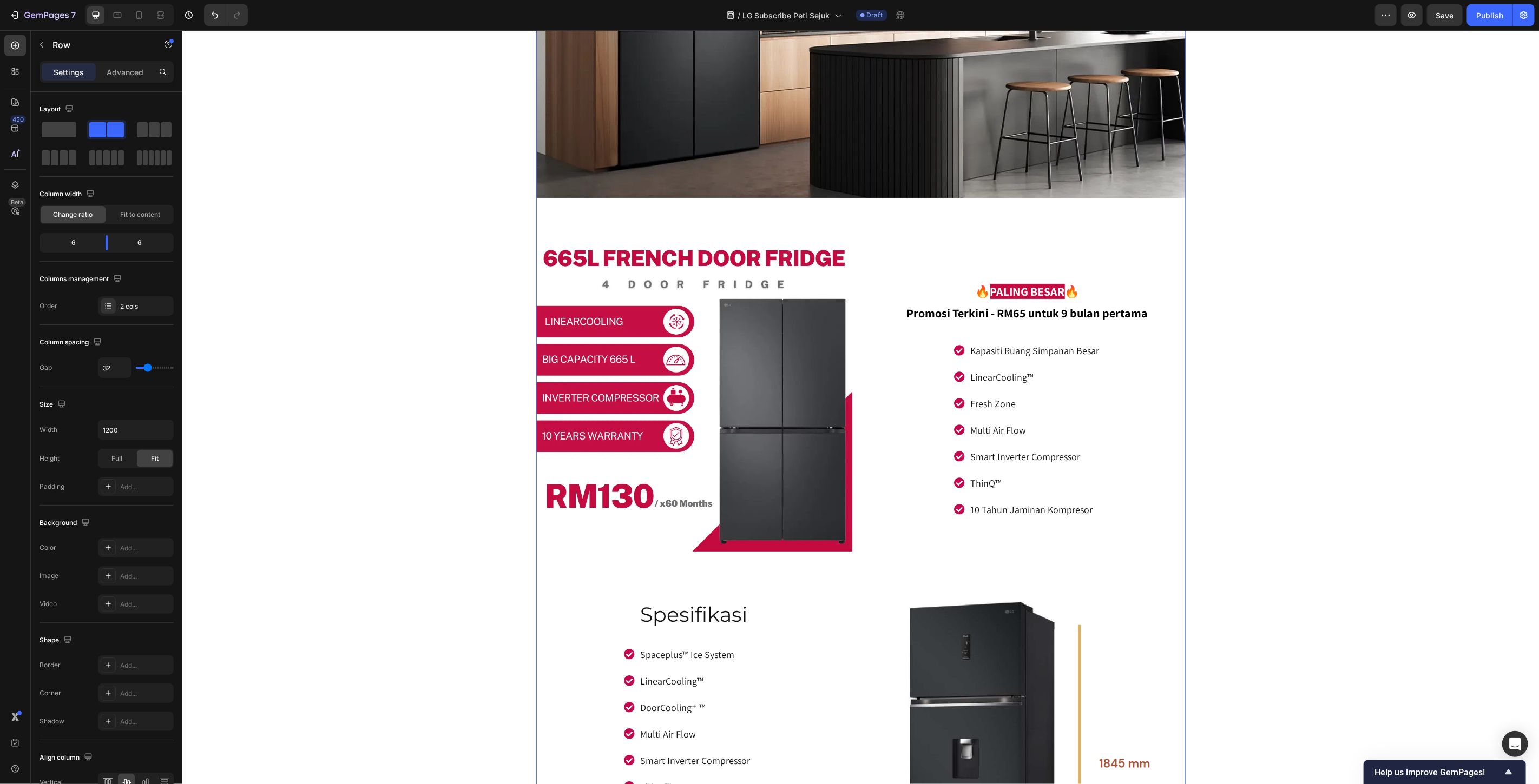
click at [1137, 590] on div "Title Line 508l french door fridge with instaview Heading GC-G22FFQAB Text bloc…" at bounding box center [860, 646] width 649 height 1904
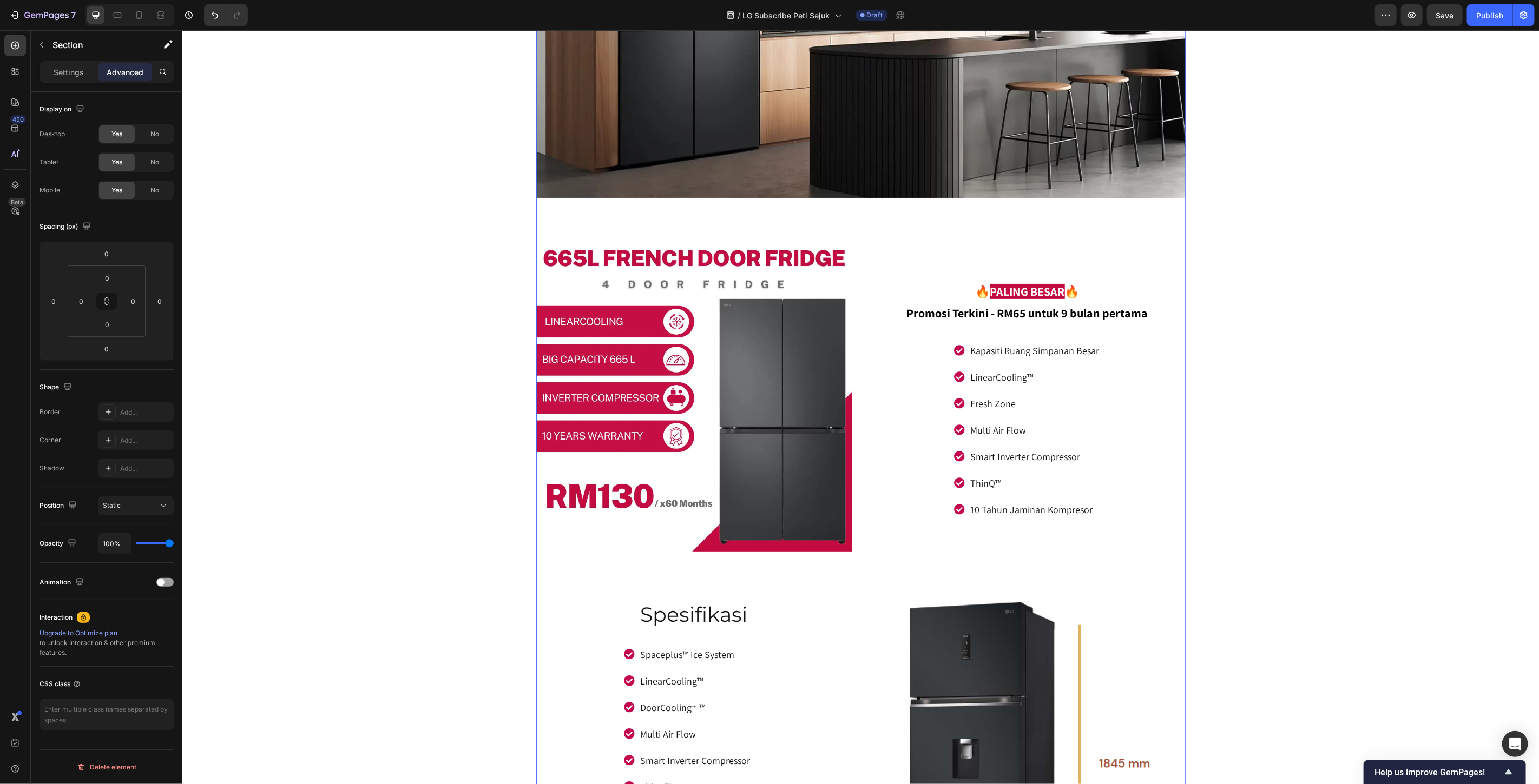
drag, startPoint x: 445, startPoint y: 555, endPoint x: 482, endPoint y: 552, distance: 37.1
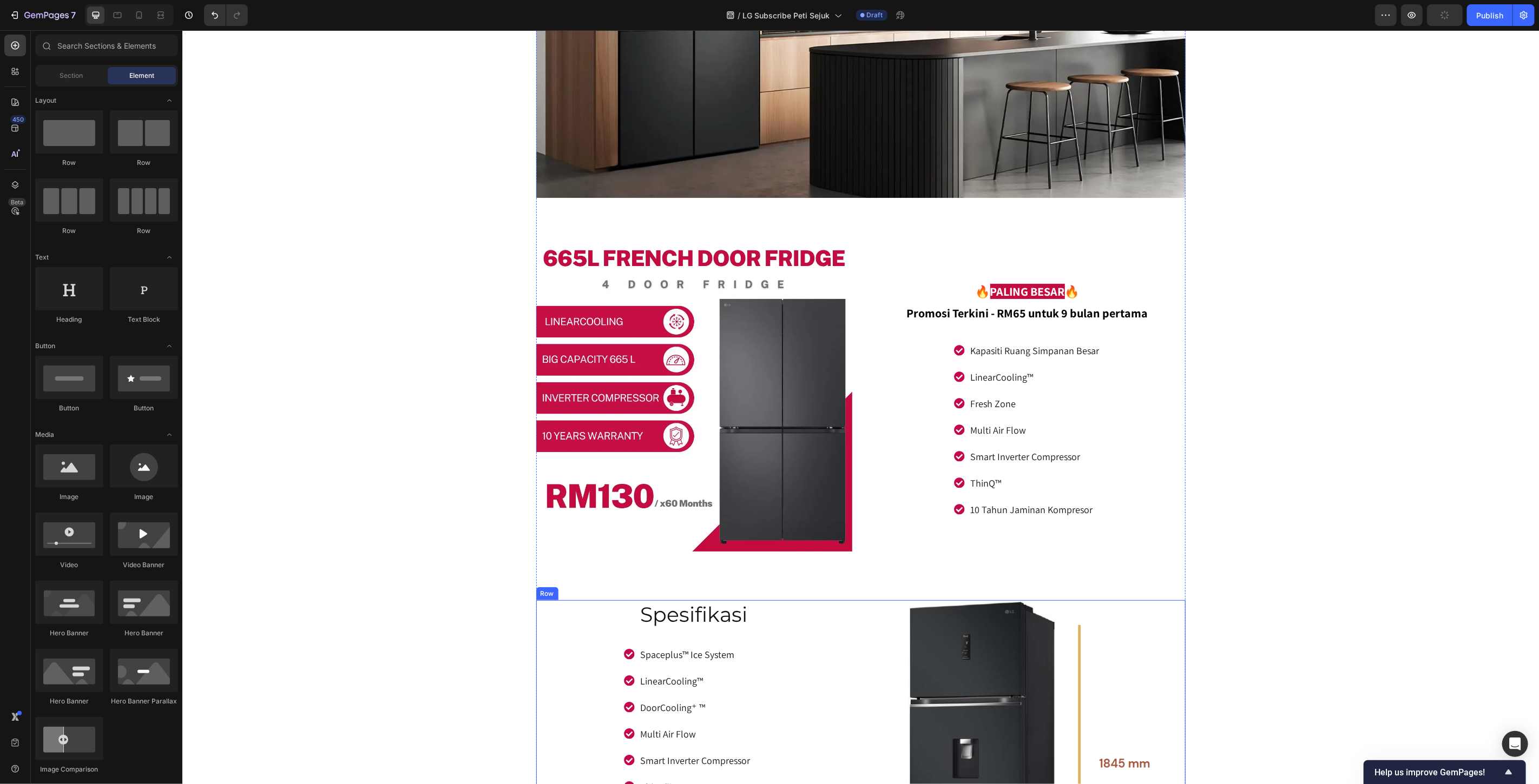
click at [558, 642] on div "Spesifikasi Heading Spaceplus™ Ice System LinearCooling™ DoorCooling⁺ ™ Multi A…" at bounding box center [694, 780] width 316 height 360
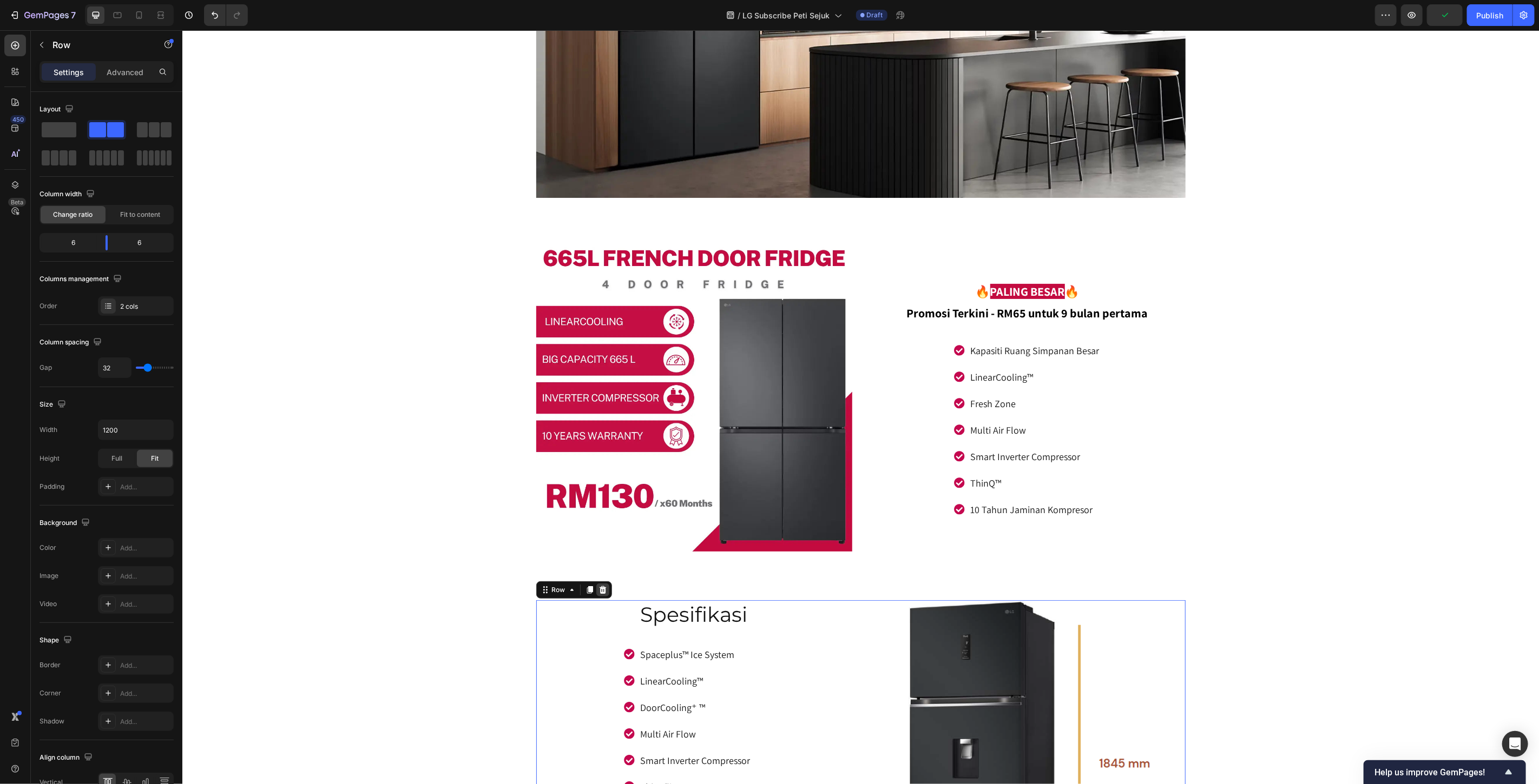
click at [598, 588] on icon at bounding box center [602, 589] width 8 height 8
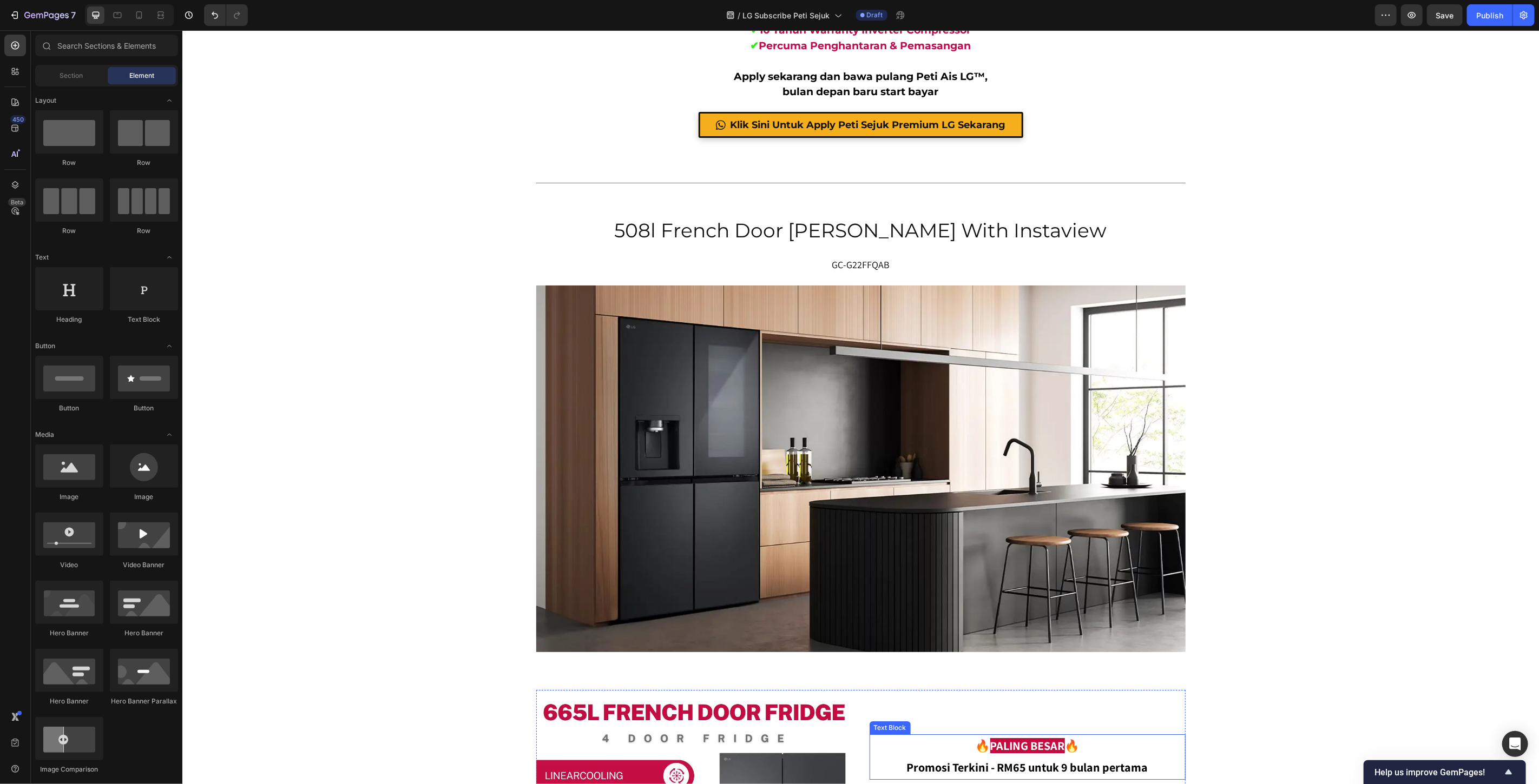
scroll to position [6209, 0]
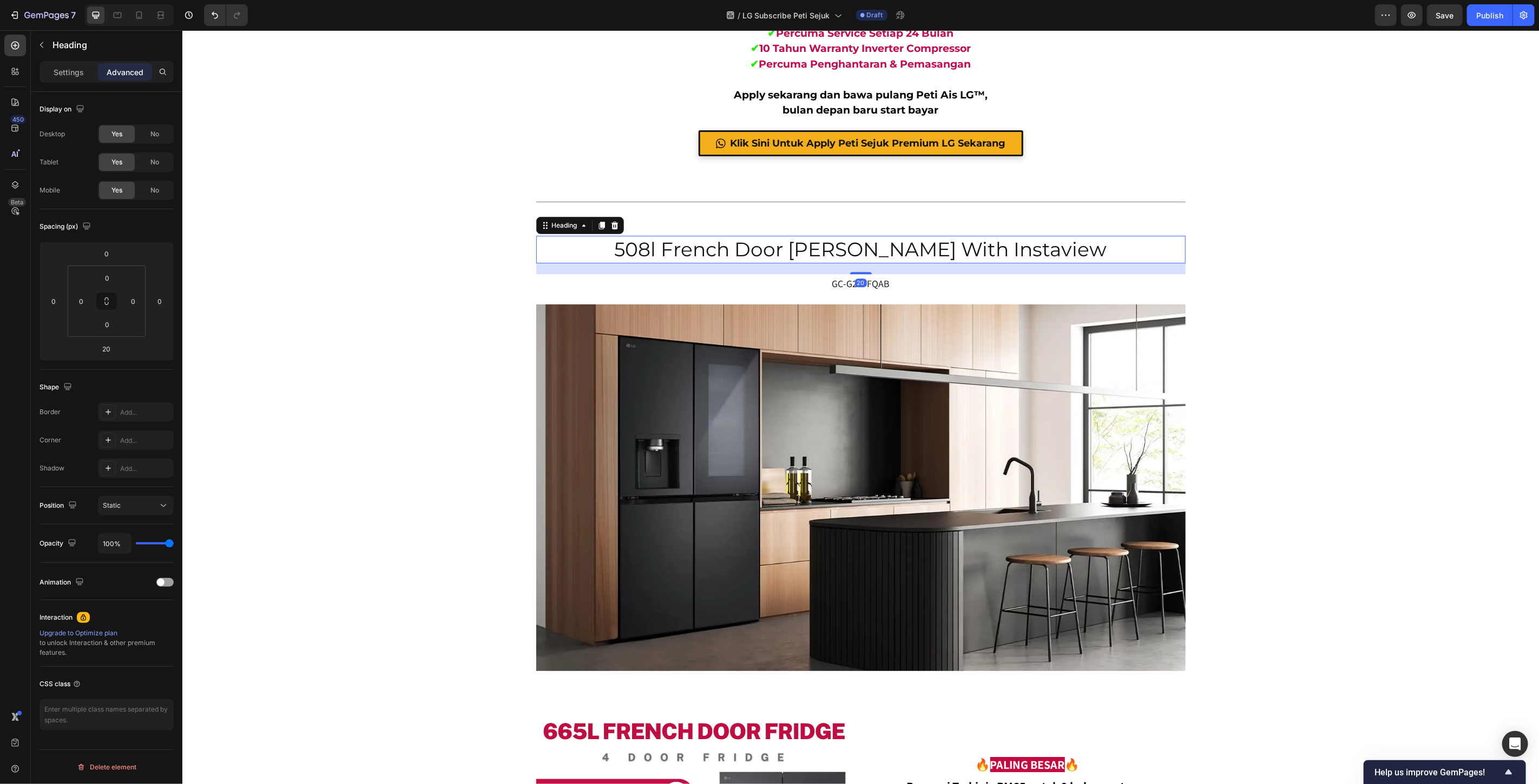
click at [765, 249] on h2 "508l french door fridge with instaview" at bounding box center [860, 248] width 649 height 27
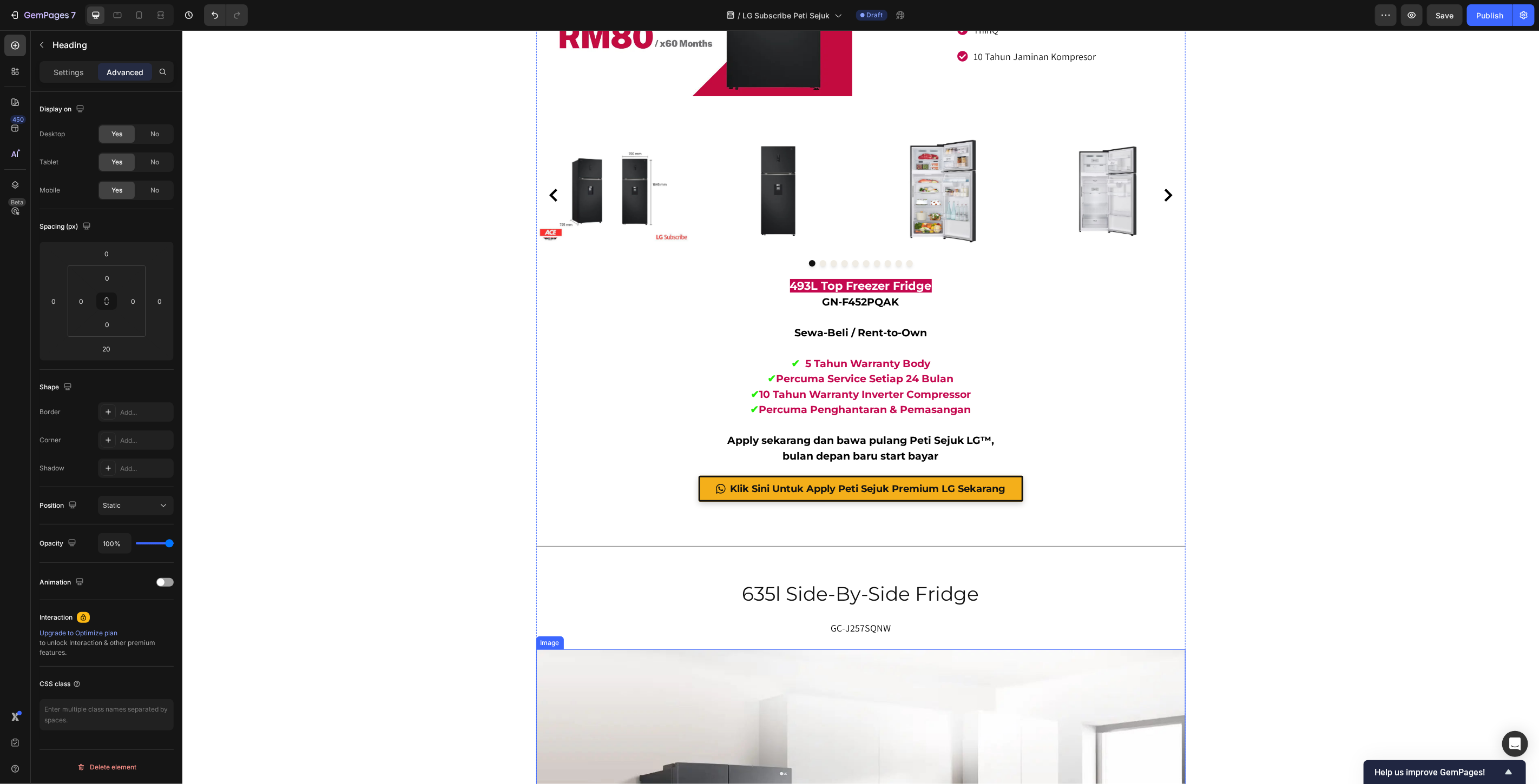
scroll to position [3354, 0]
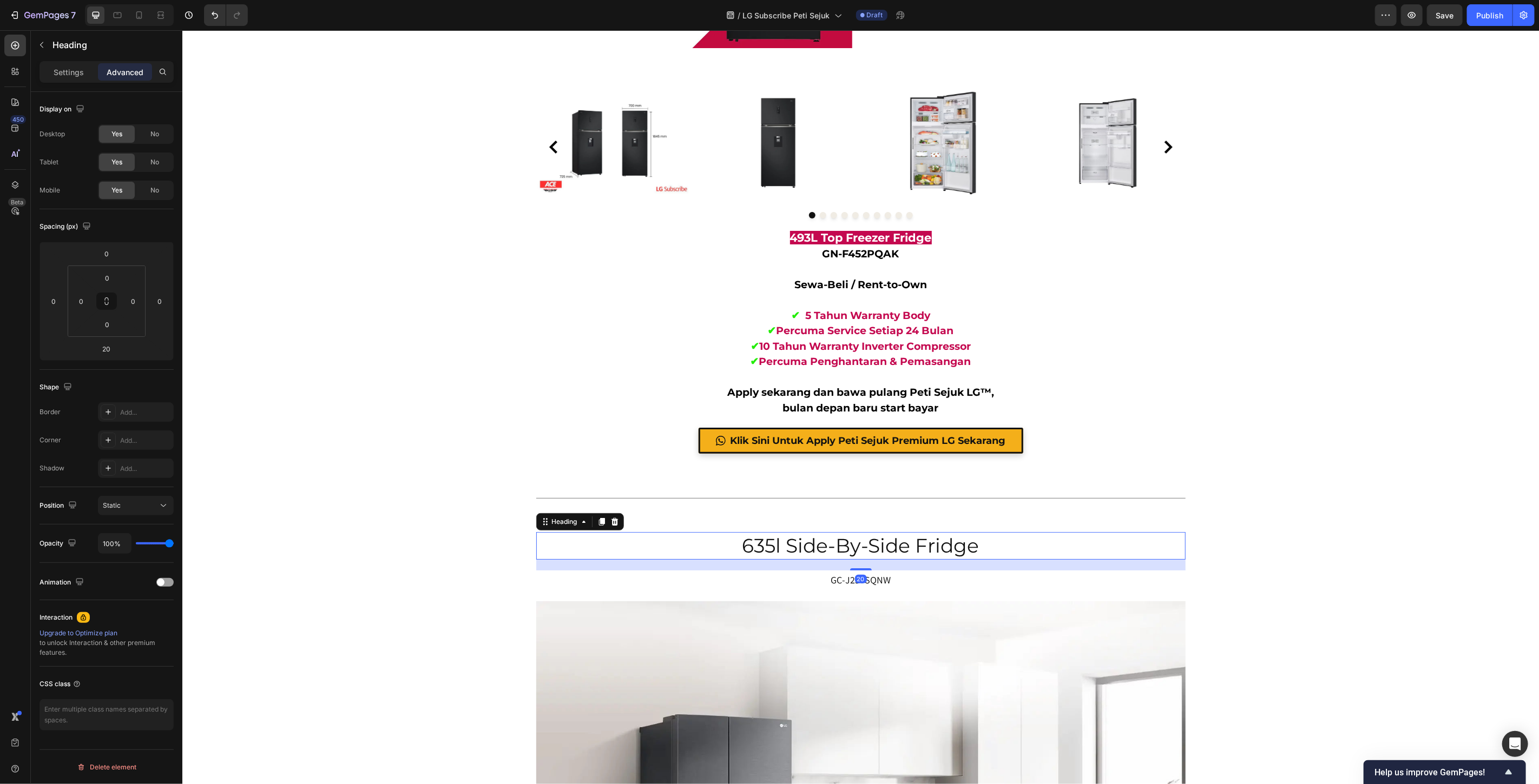
click at [859, 538] on p "635l side-by-side fridge" at bounding box center [860, 545] width 647 height 26
click at [69, 67] on p "Settings" at bounding box center [68, 73] width 31 height 12
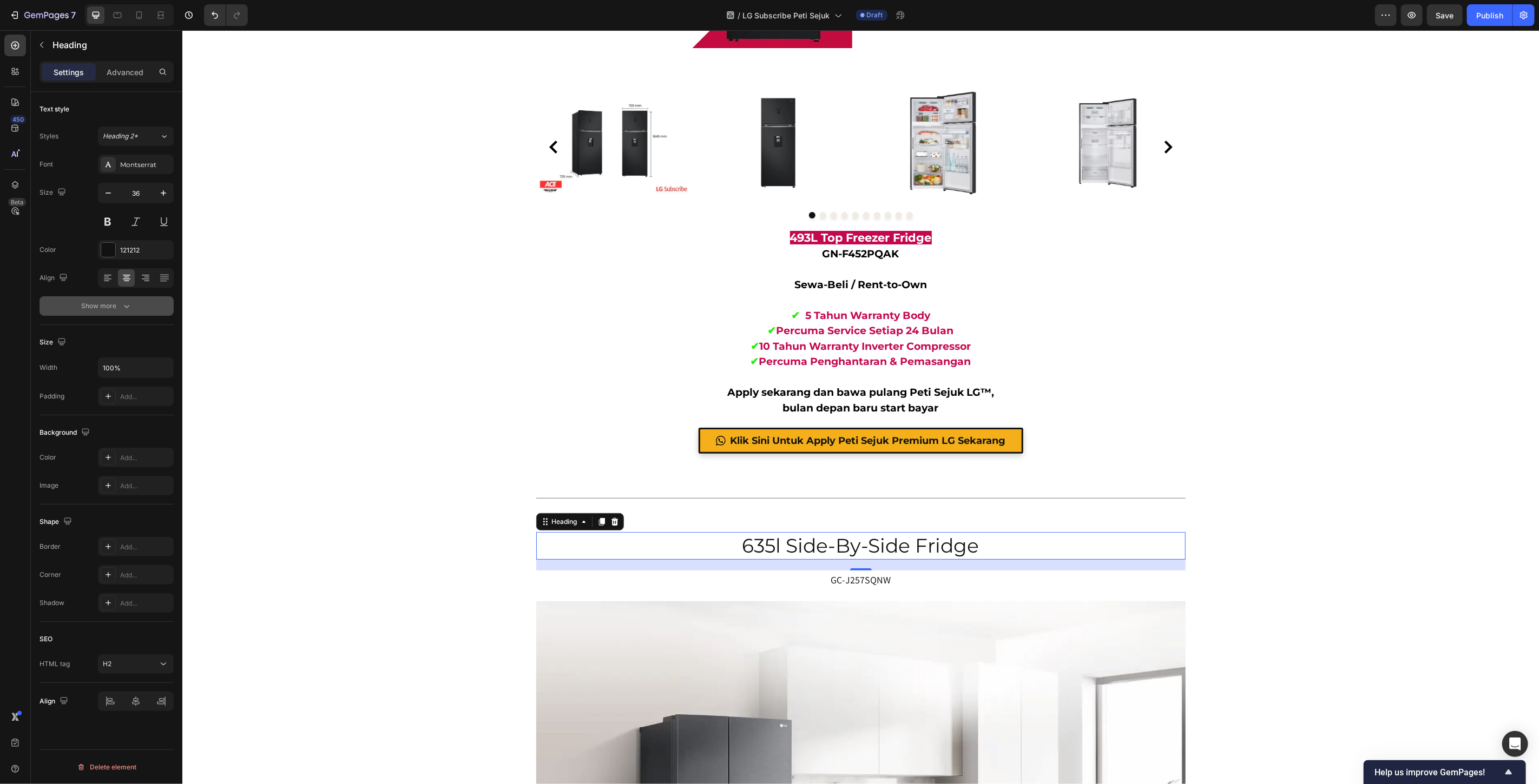
click at [111, 311] on div "Show more" at bounding box center [106, 306] width 50 height 11
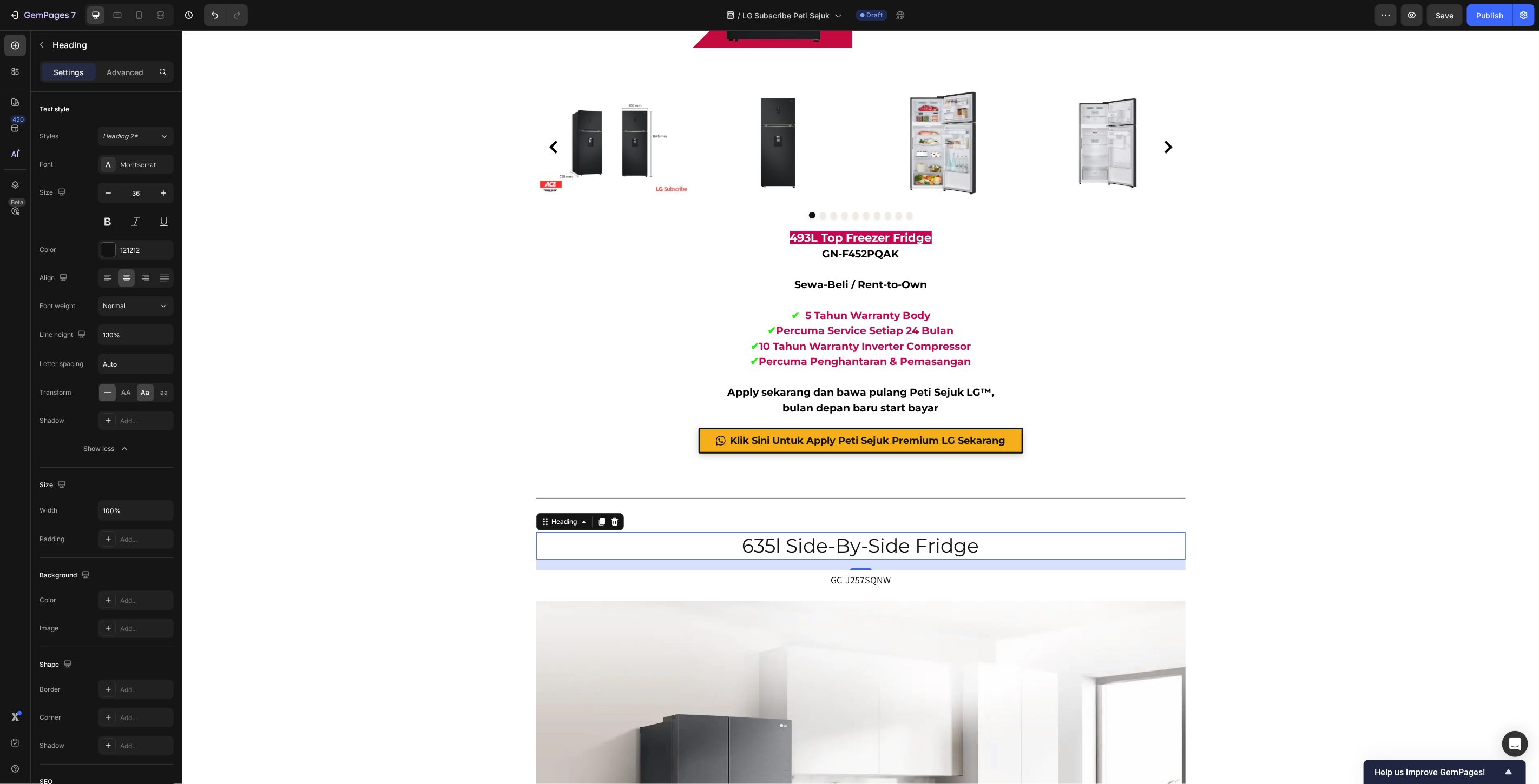
click at [110, 394] on icon at bounding box center [107, 392] width 11 height 11
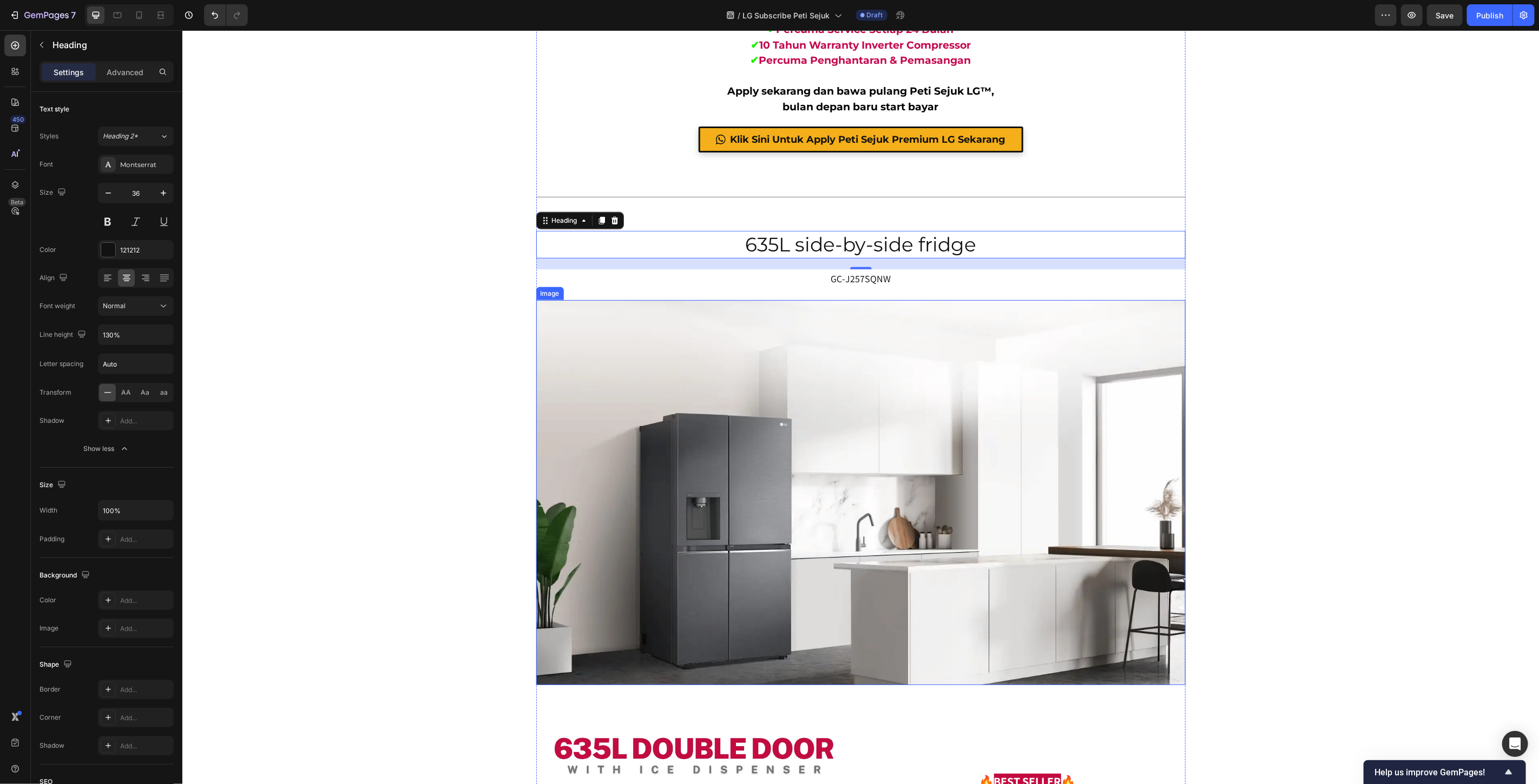
scroll to position [3415, 0]
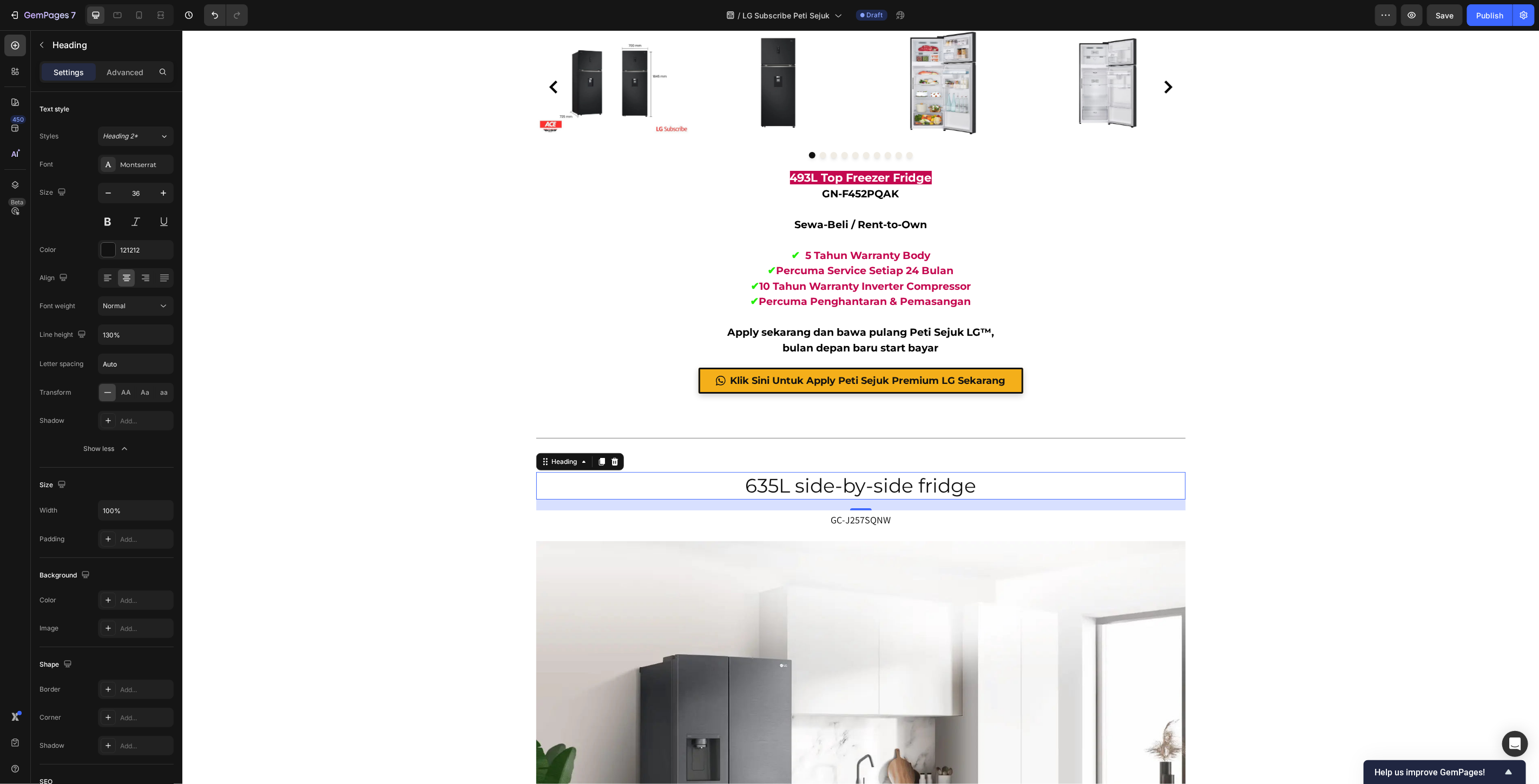
click at [798, 481] on p "635L side-by-side fridge" at bounding box center [860, 485] width 647 height 26
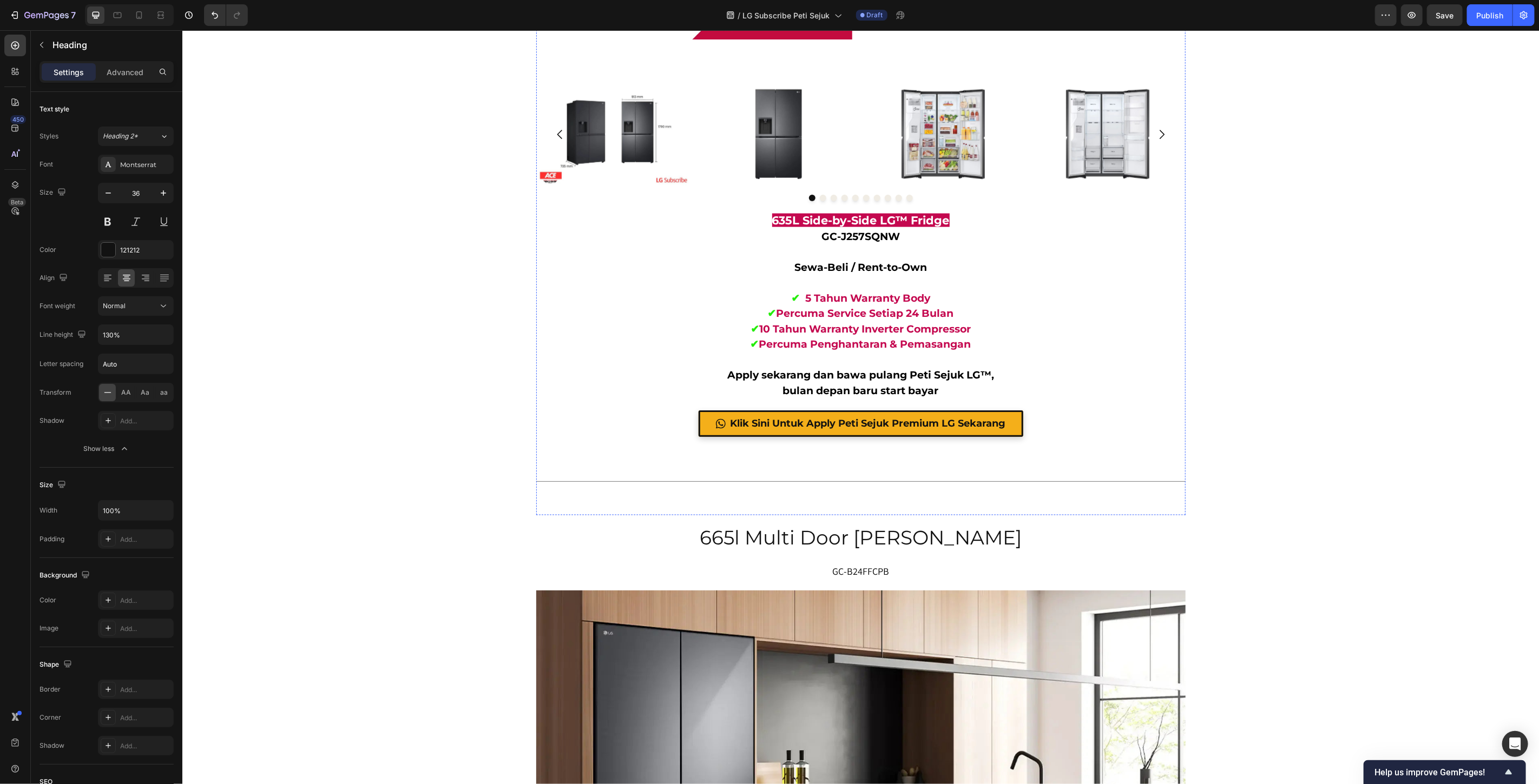
scroll to position [4616, 0]
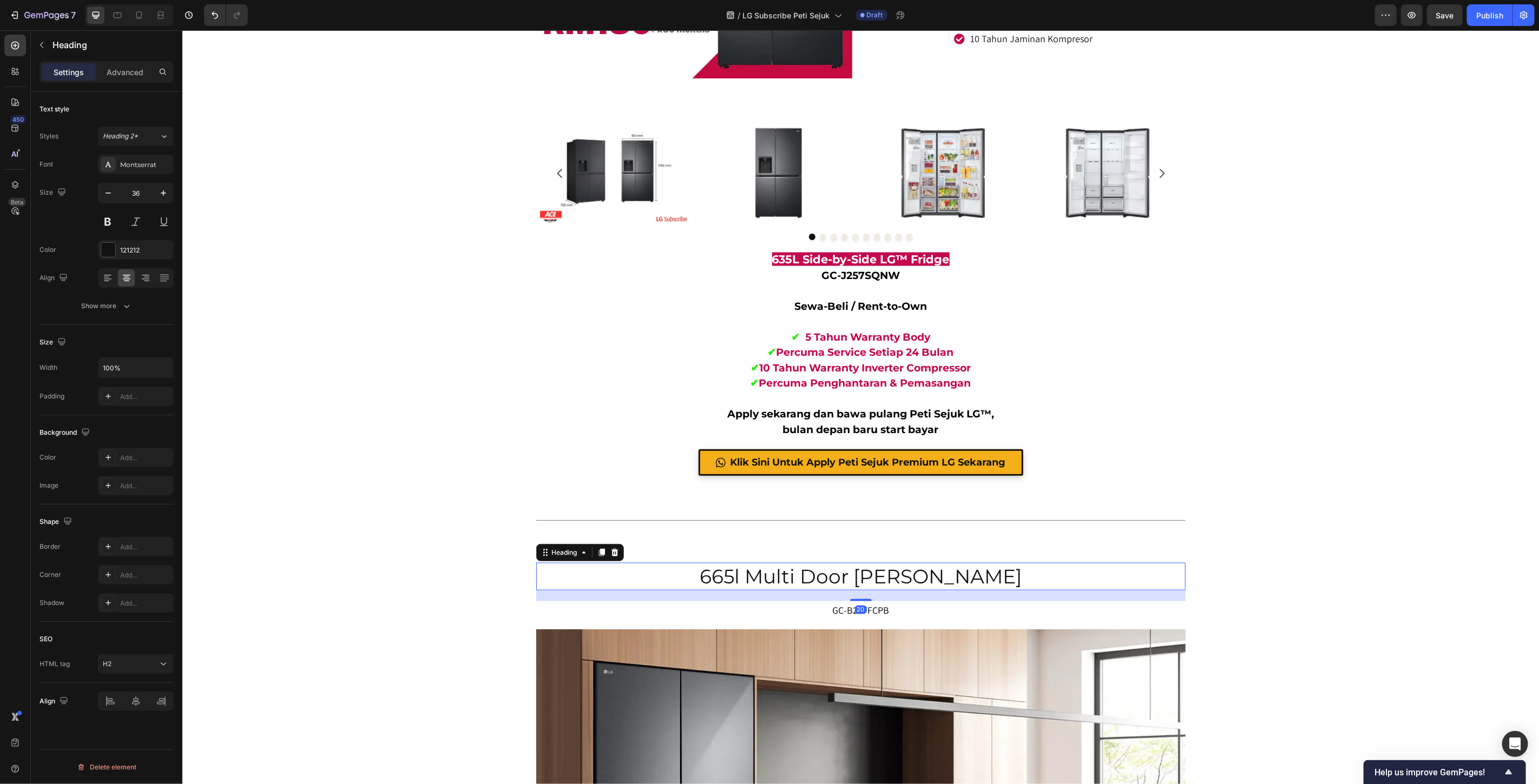
click at [876, 573] on h2 "665l multi door [PERSON_NAME]" at bounding box center [860, 575] width 649 height 27
click at [123, 303] on icon "button" at bounding box center [126, 306] width 11 height 11
click at [107, 396] on icon at bounding box center [107, 392] width 11 height 11
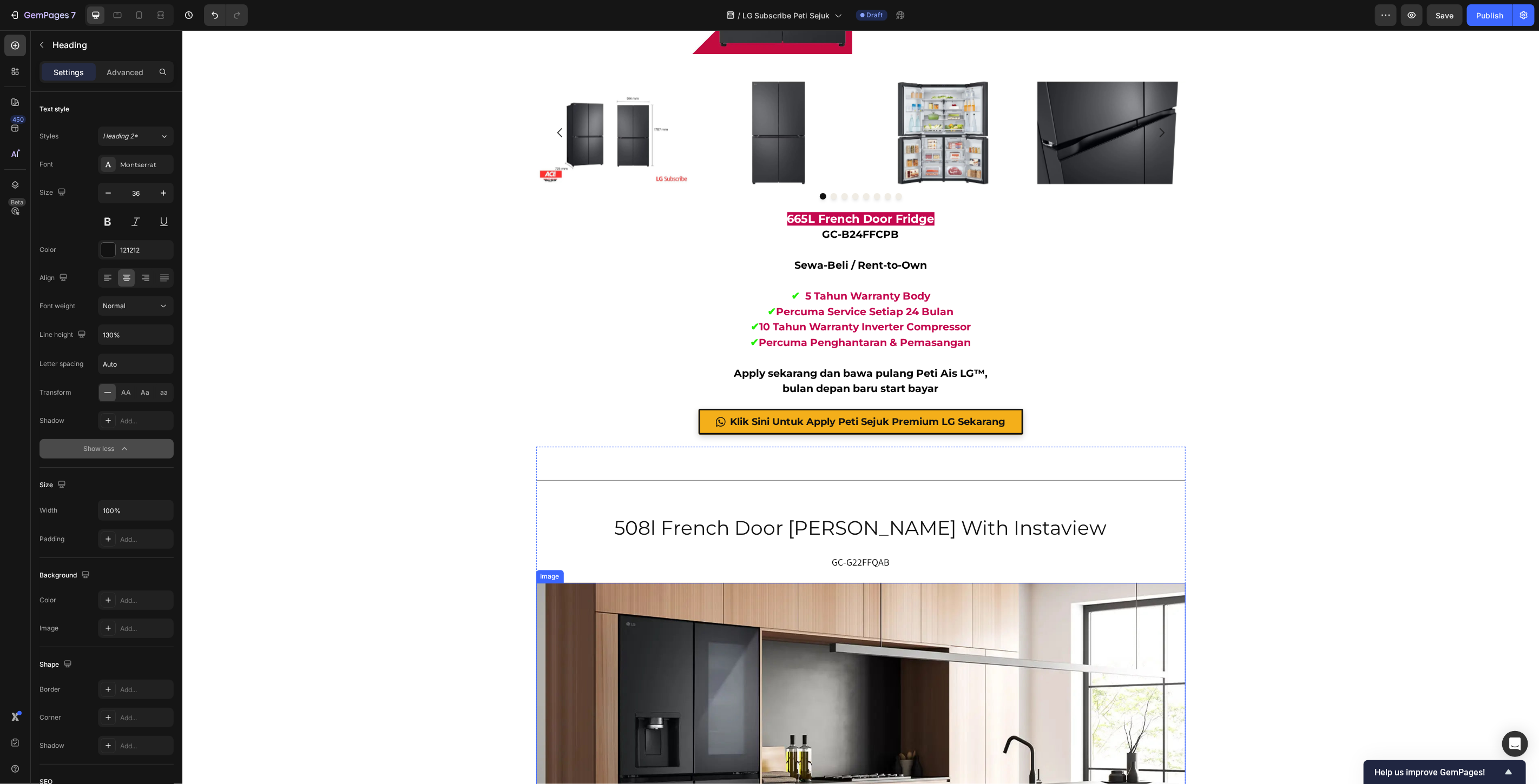
scroll to position [5938, 0]
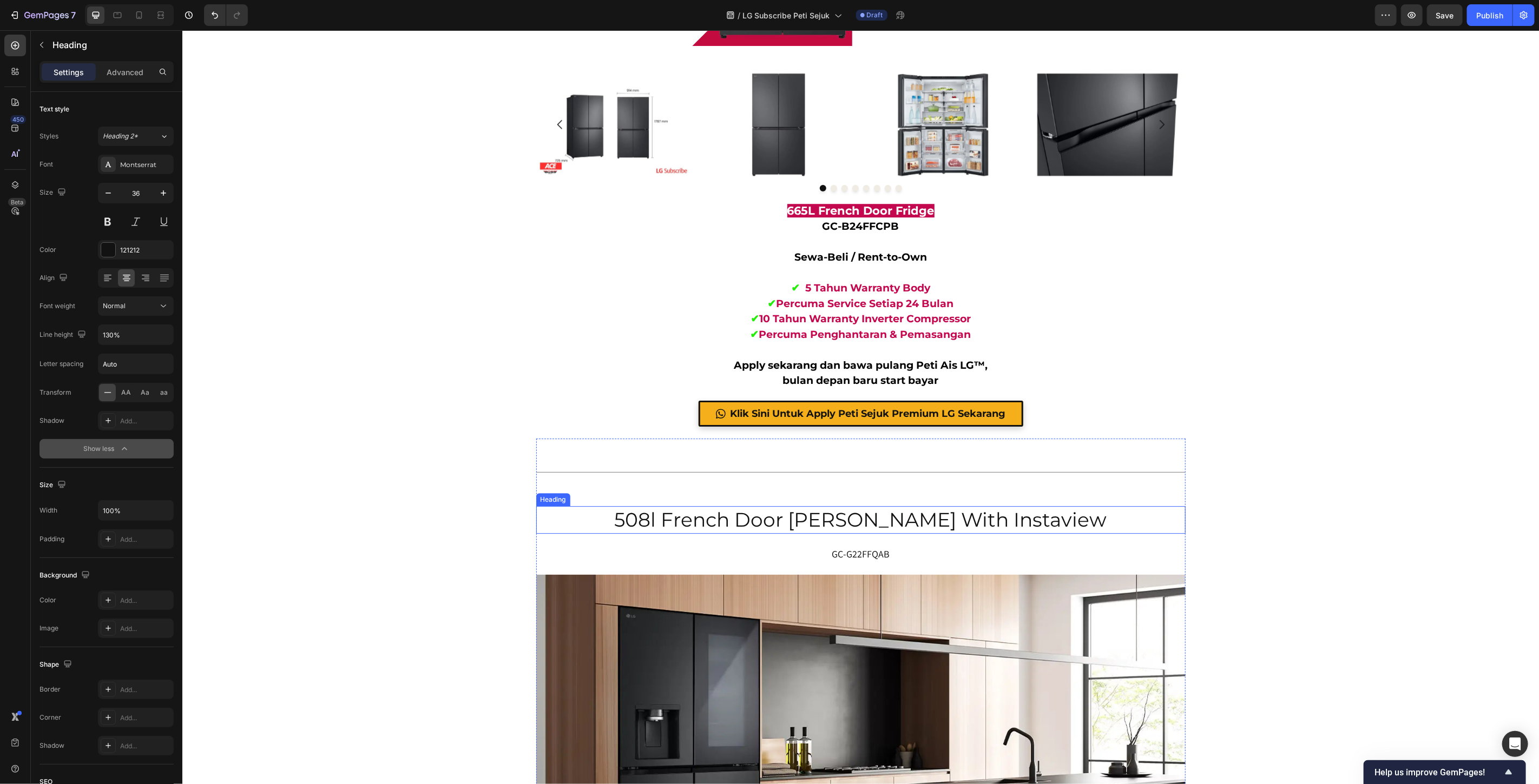
click at [851, 524] on h2 "508l french door fridge with instaview" at bounding box center [860, 519] width 649 height 27
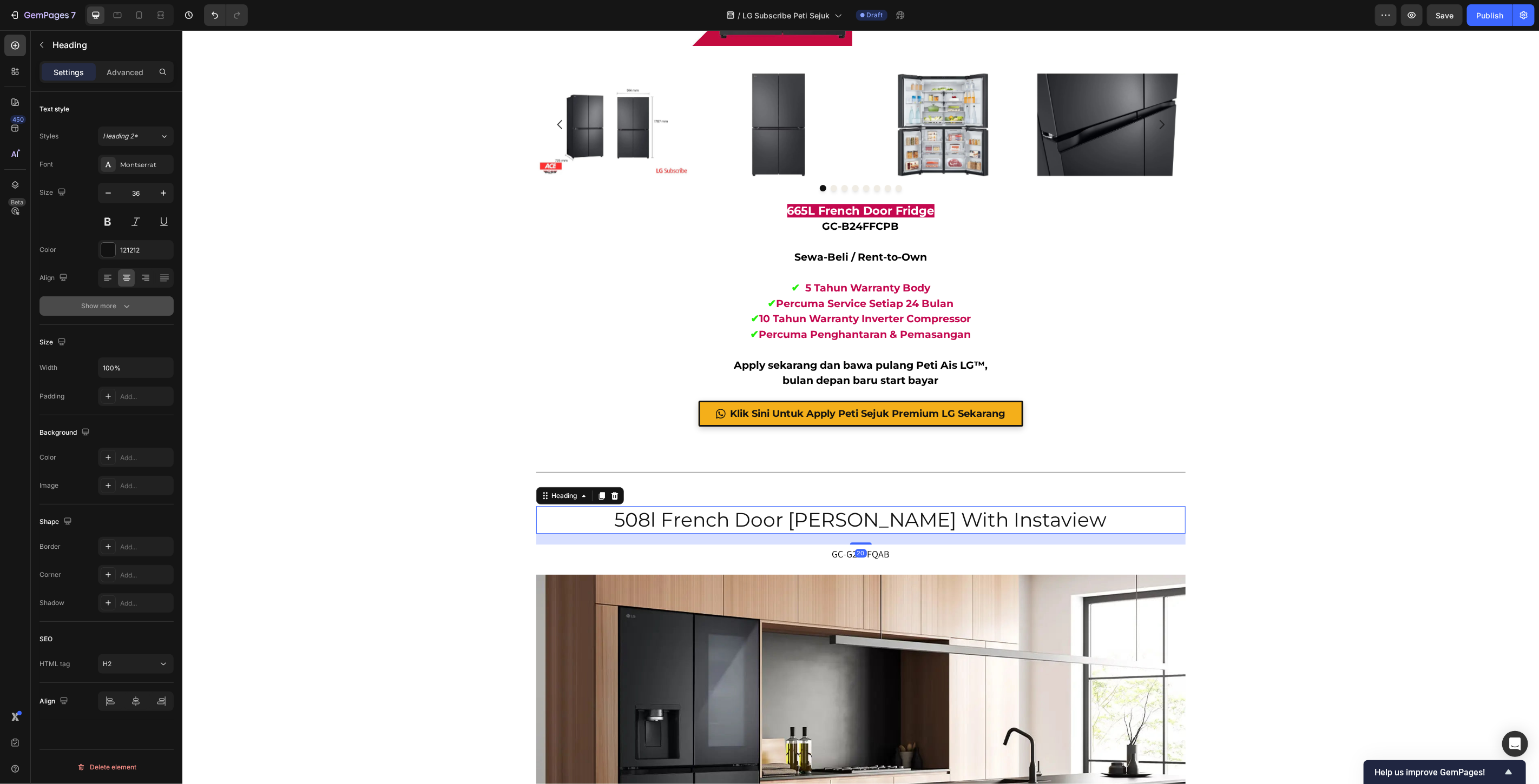
click at [108, 310] on div "Show more" at bounding box center [106, 306] width 50 height 11
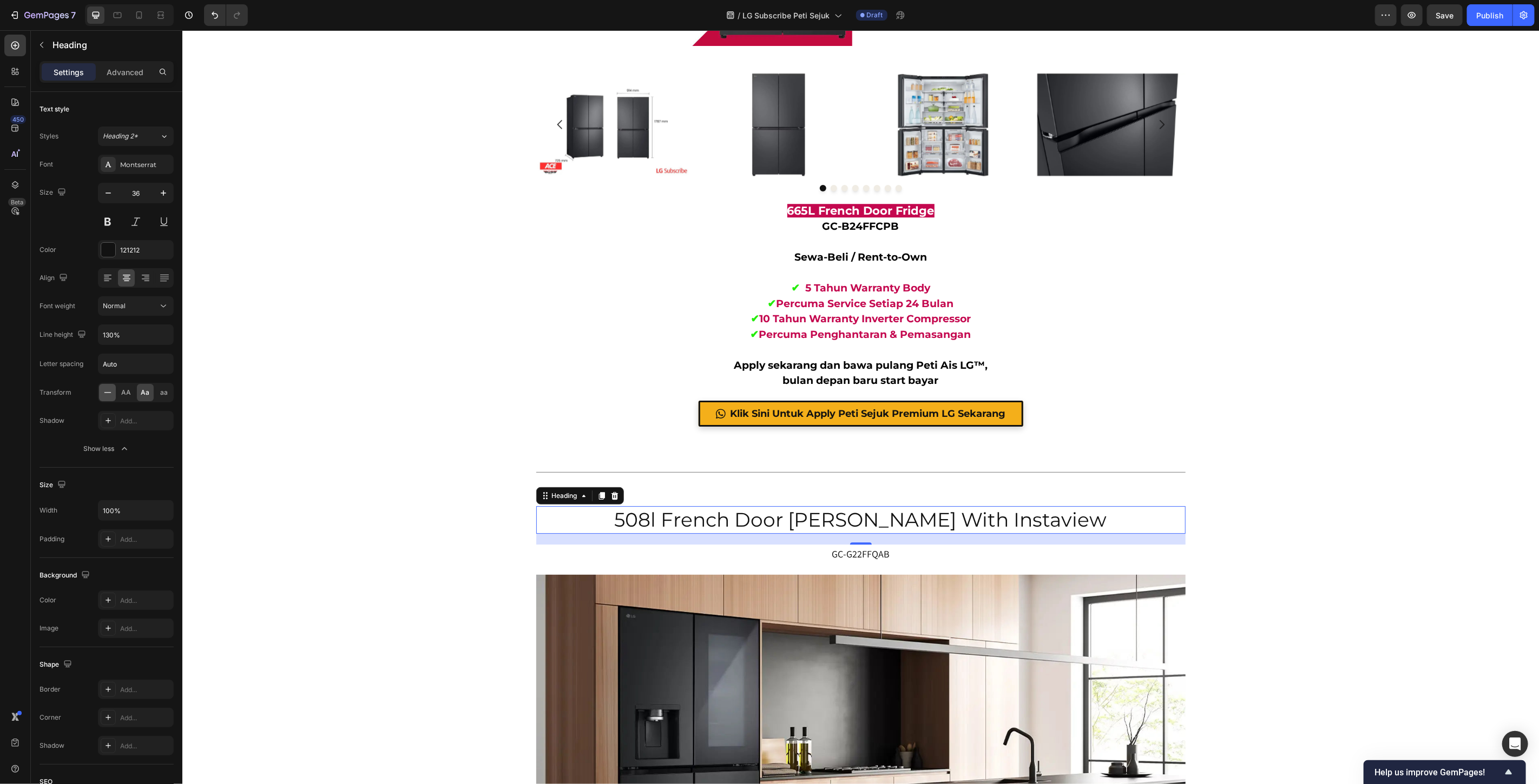
click at [110, 391] on icon at bounding box center [107, 392] width 11 height 11
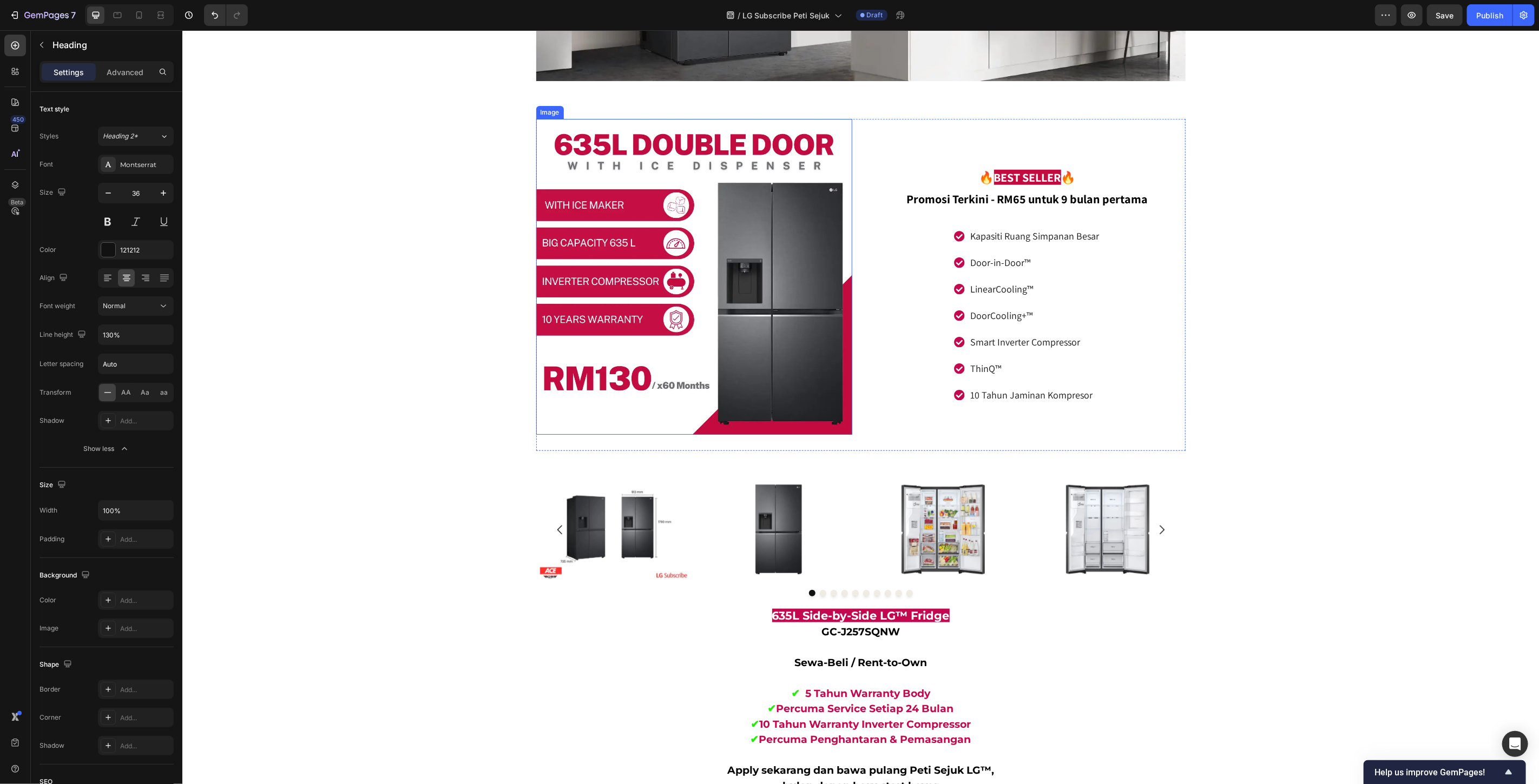
scroll to position [4256, 0]
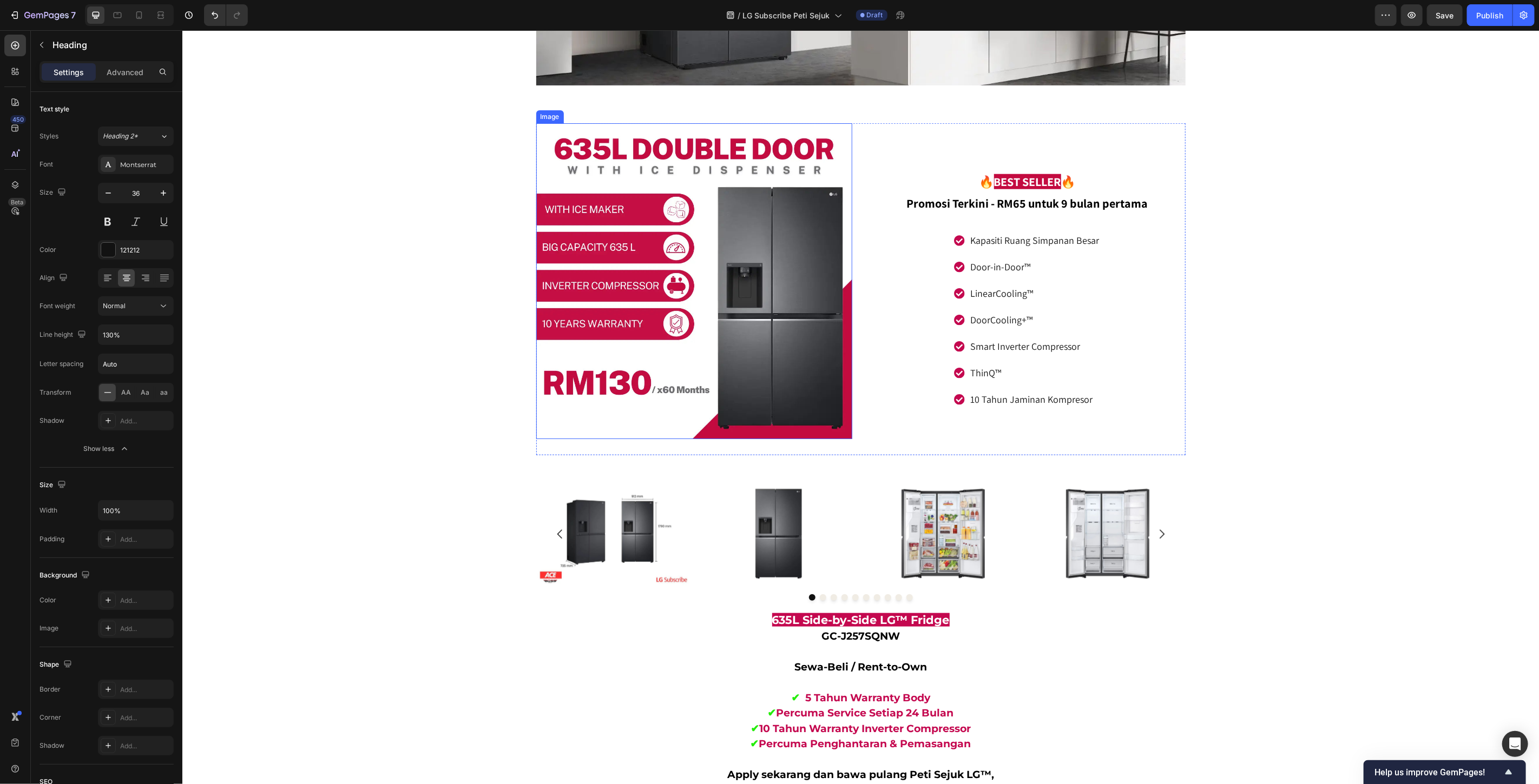
click at [716, 296] on img at bounding box center [694, 280] width 316 height 316
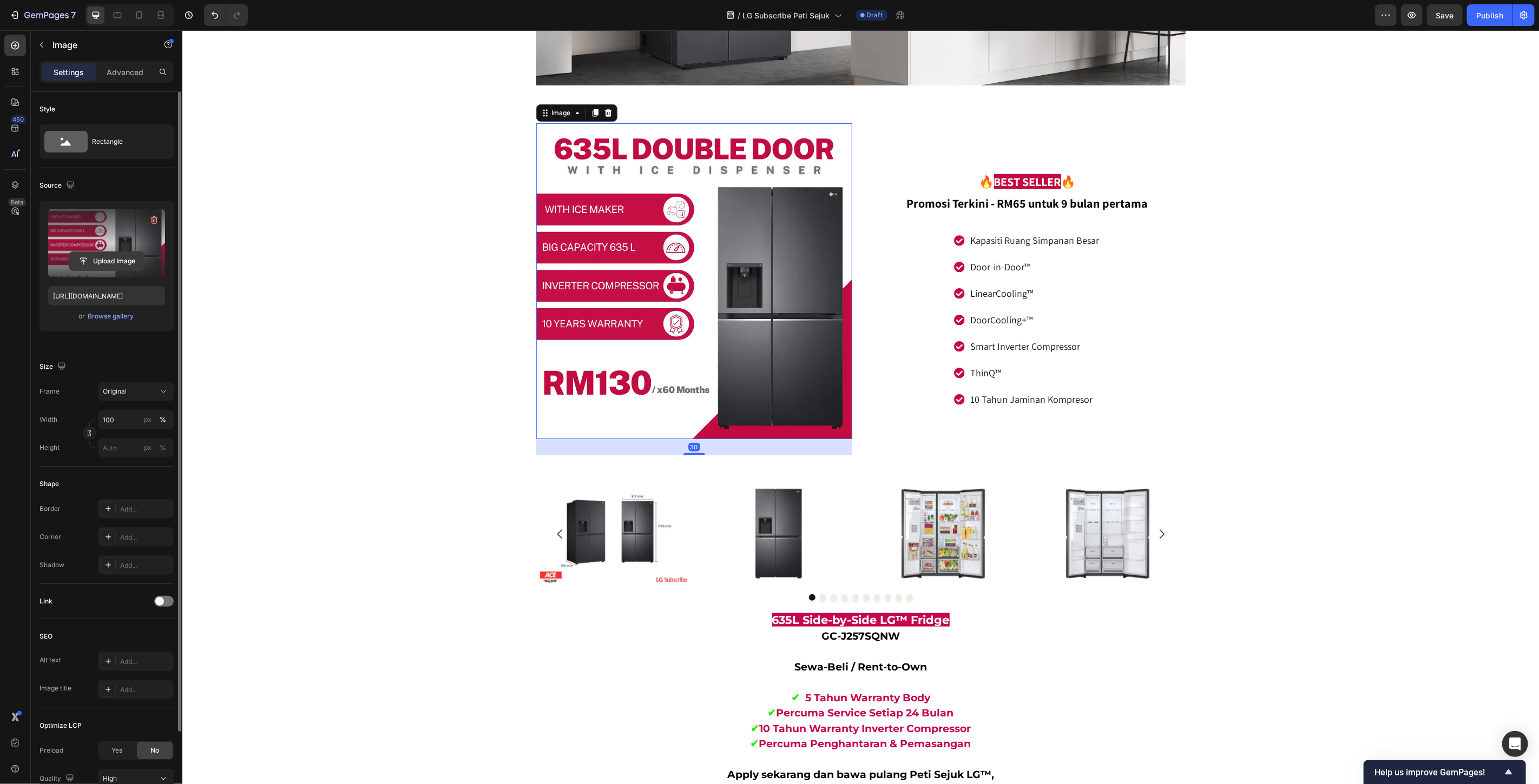
click at [106, 256] on input "file" at bounding box center [106, 261] width 75 height 18
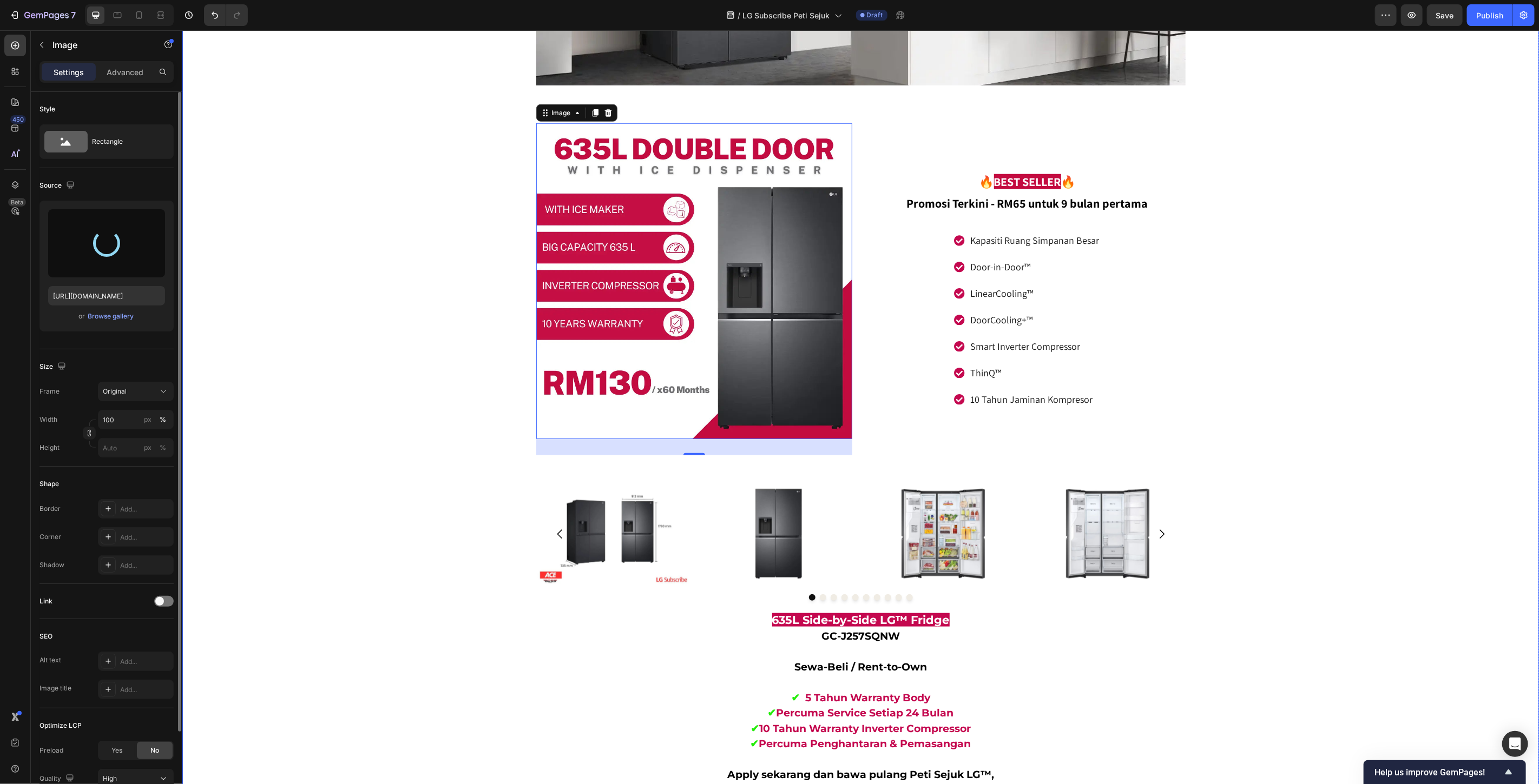
type input "https://cdn.shopify.com/s/files/1/0621/6161/7050/files/gempages_486412460778062…"
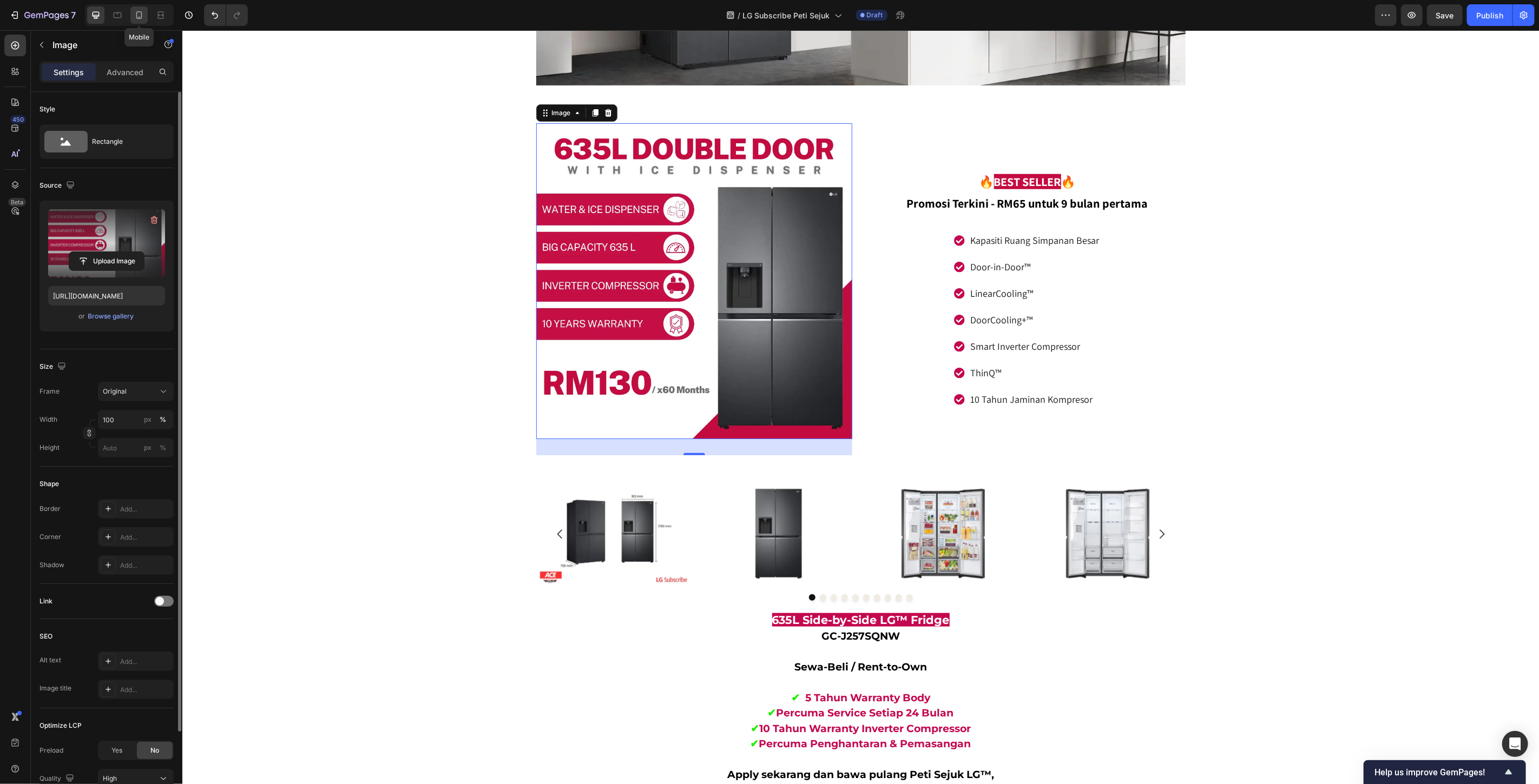
click at [139, 16] on icon at bounding box center [139, 16] width 2 height 1
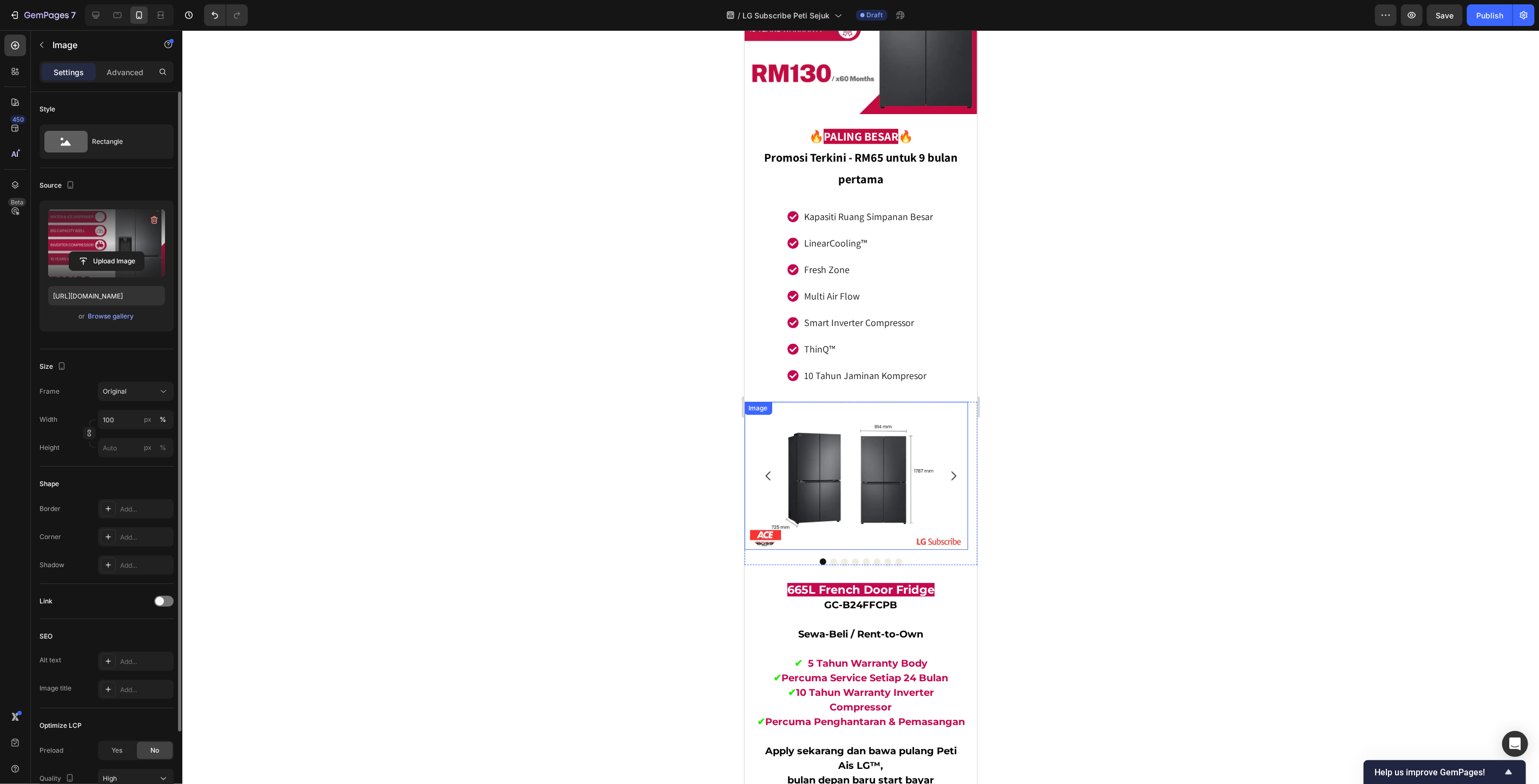
scroll to position [5720, 0]
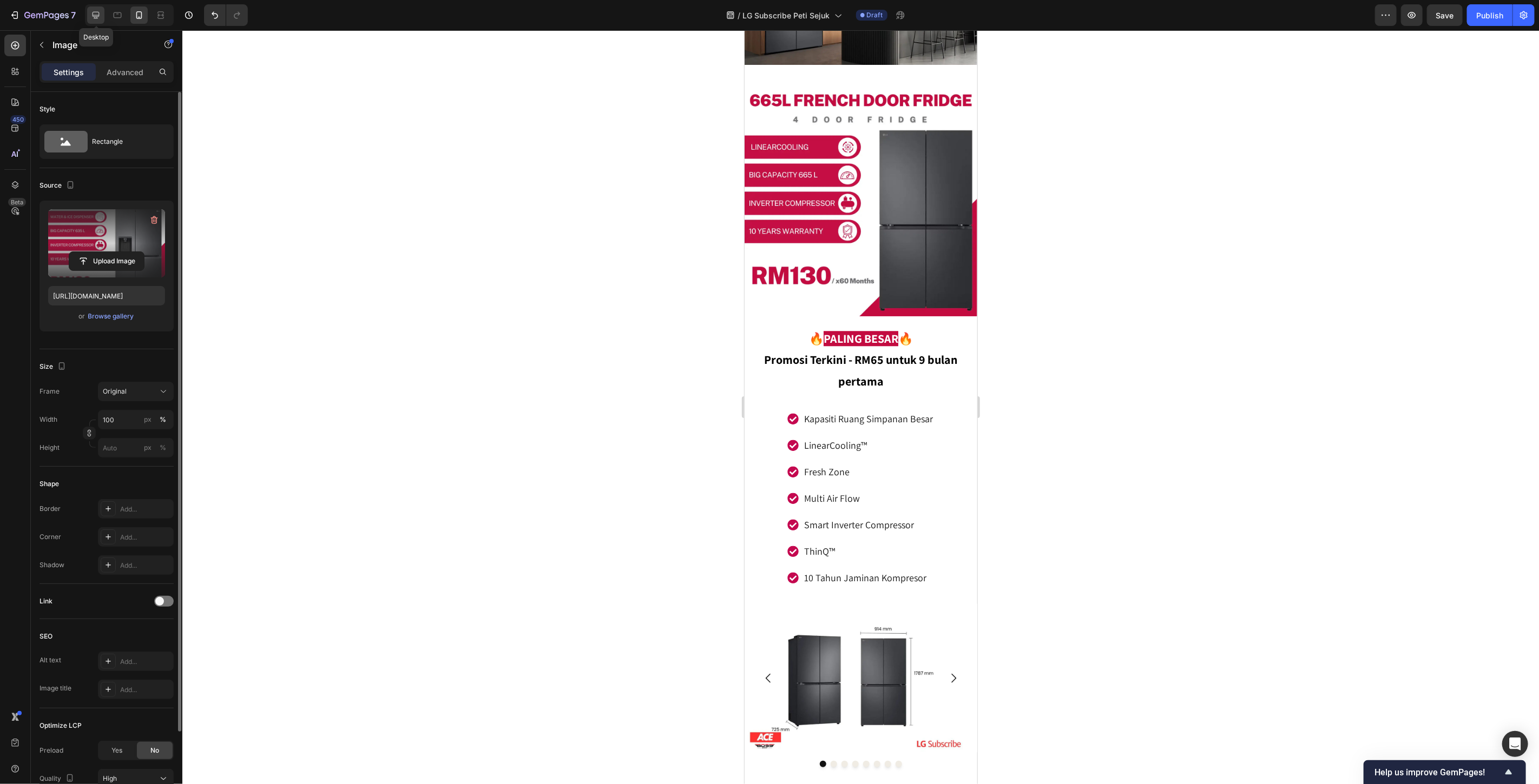
click at [97, 13] on icon at bounding box center [96, 15] width 11 height 11
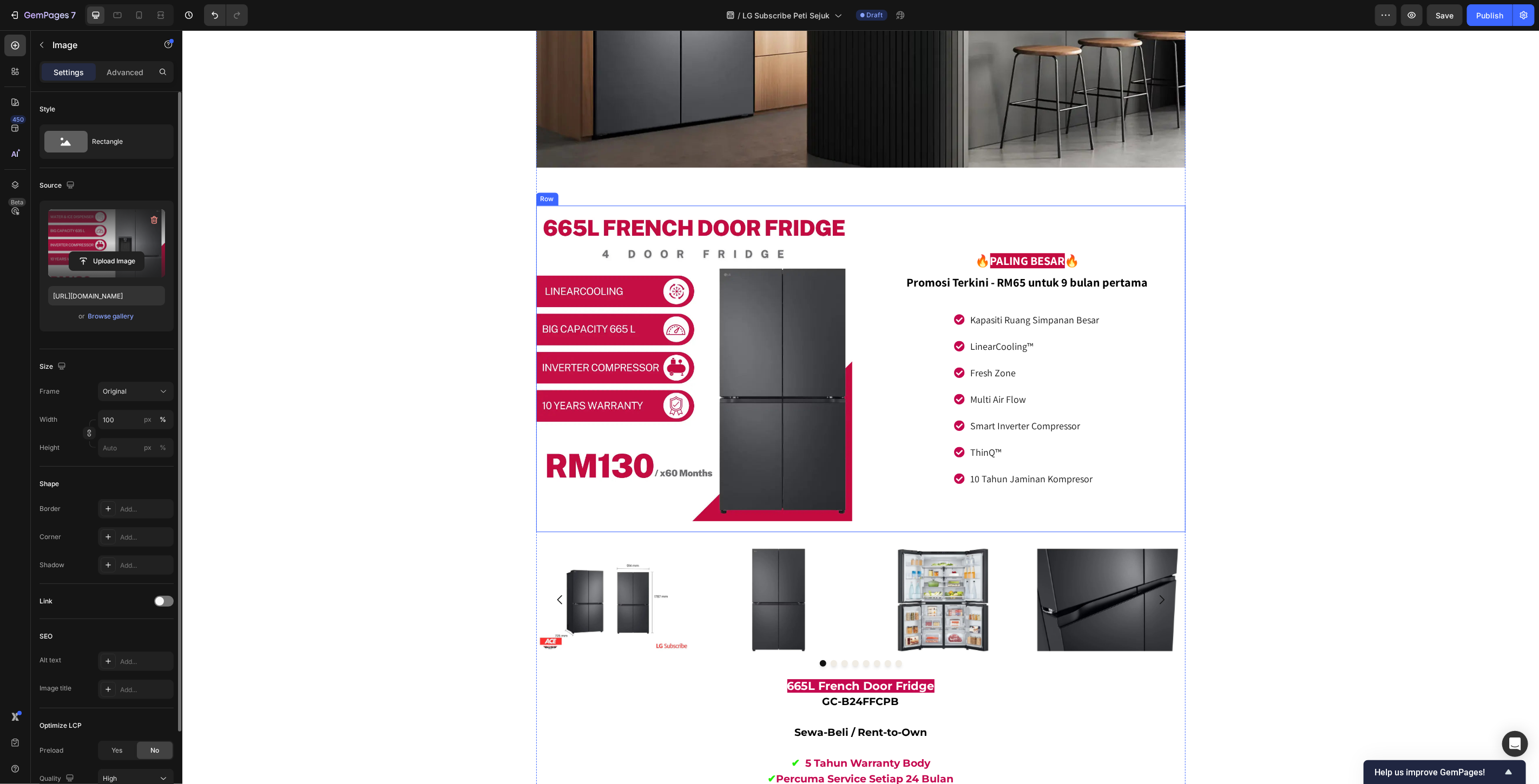
scroll to position [5900, 0]
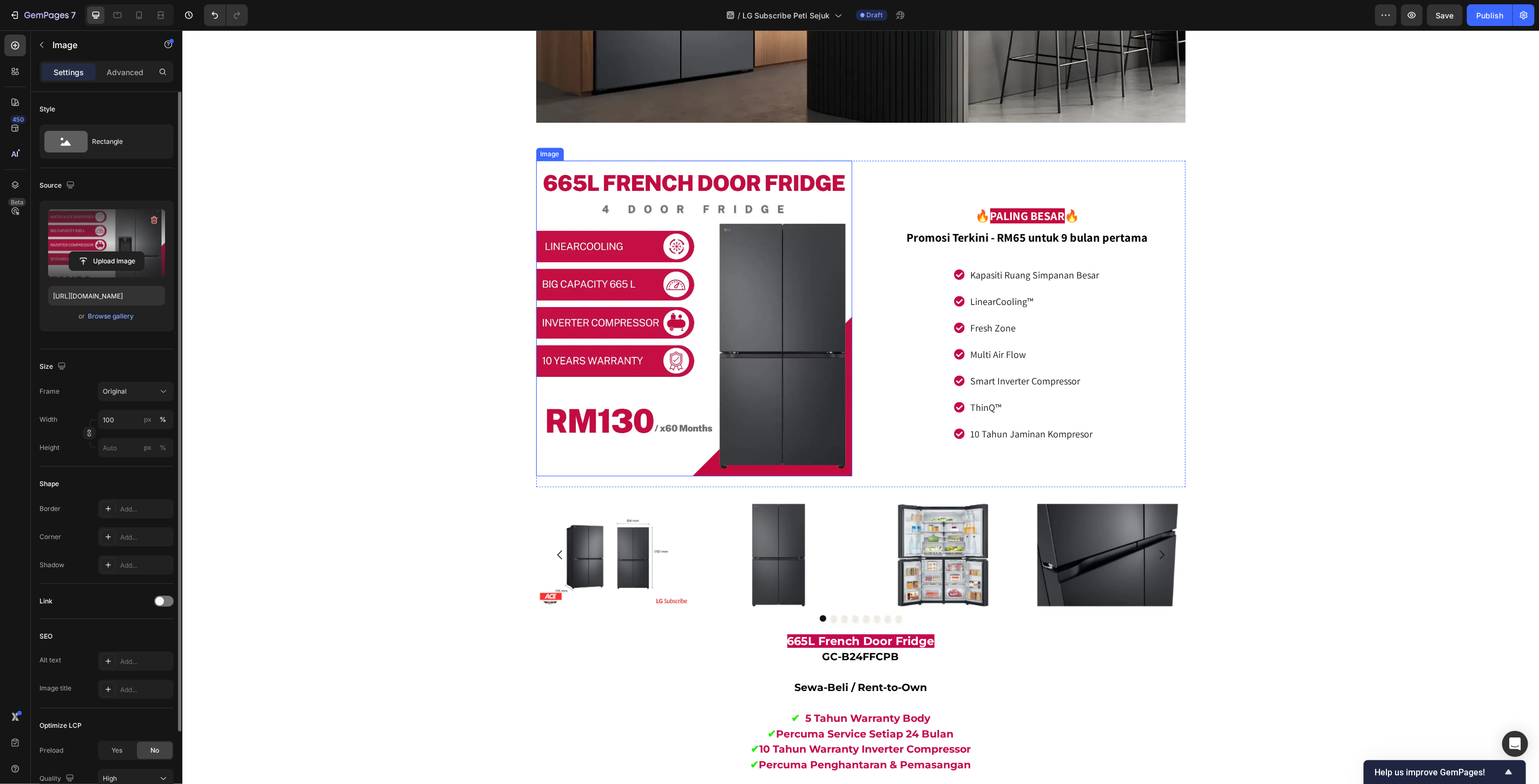
click at [680, 303] on img at bounding box center [694, 317] width 316 height 316
click at [103, 263] on input "file" at bounding box center [106, 261] width 75 height 18
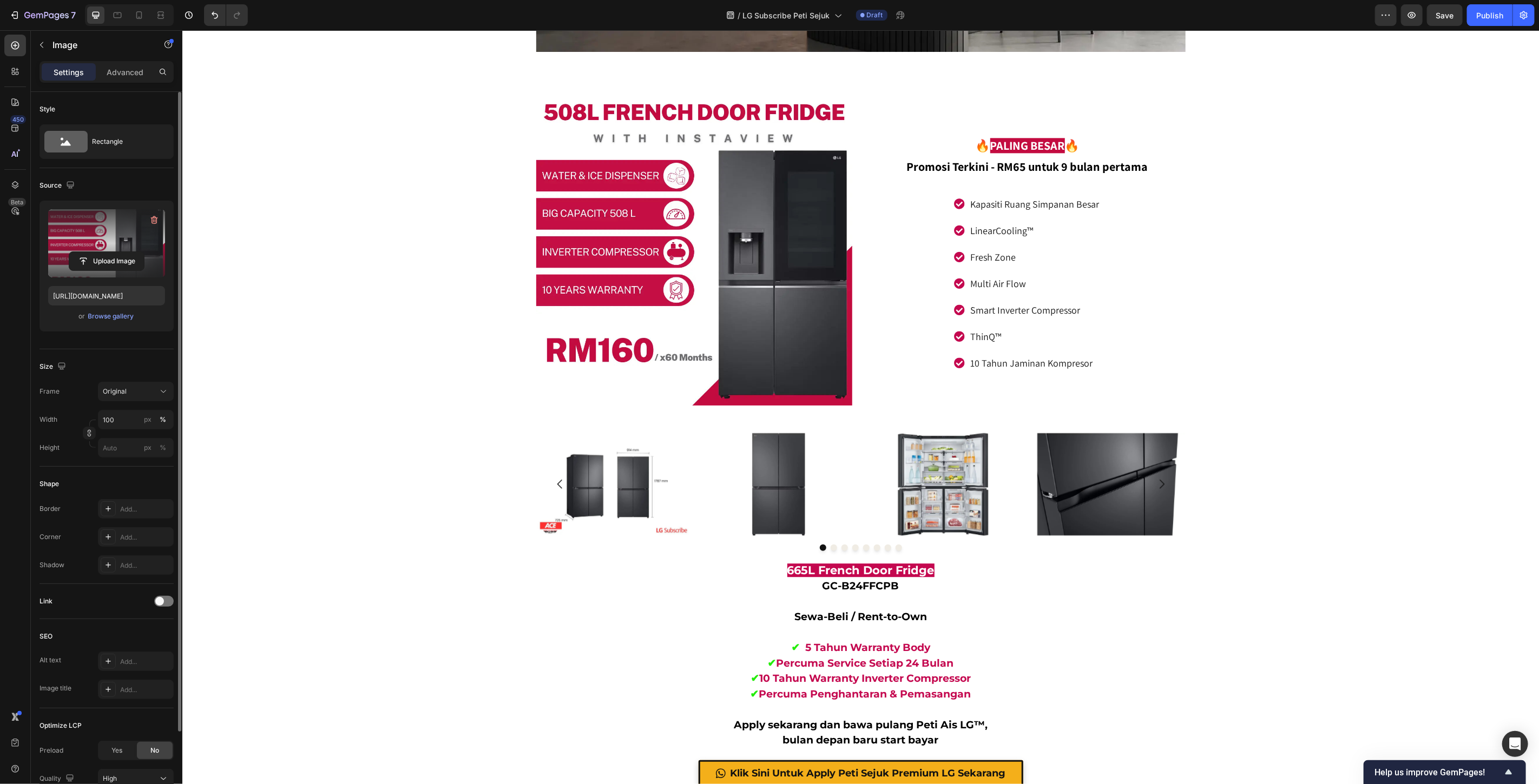
scroll to position [5599, 0]
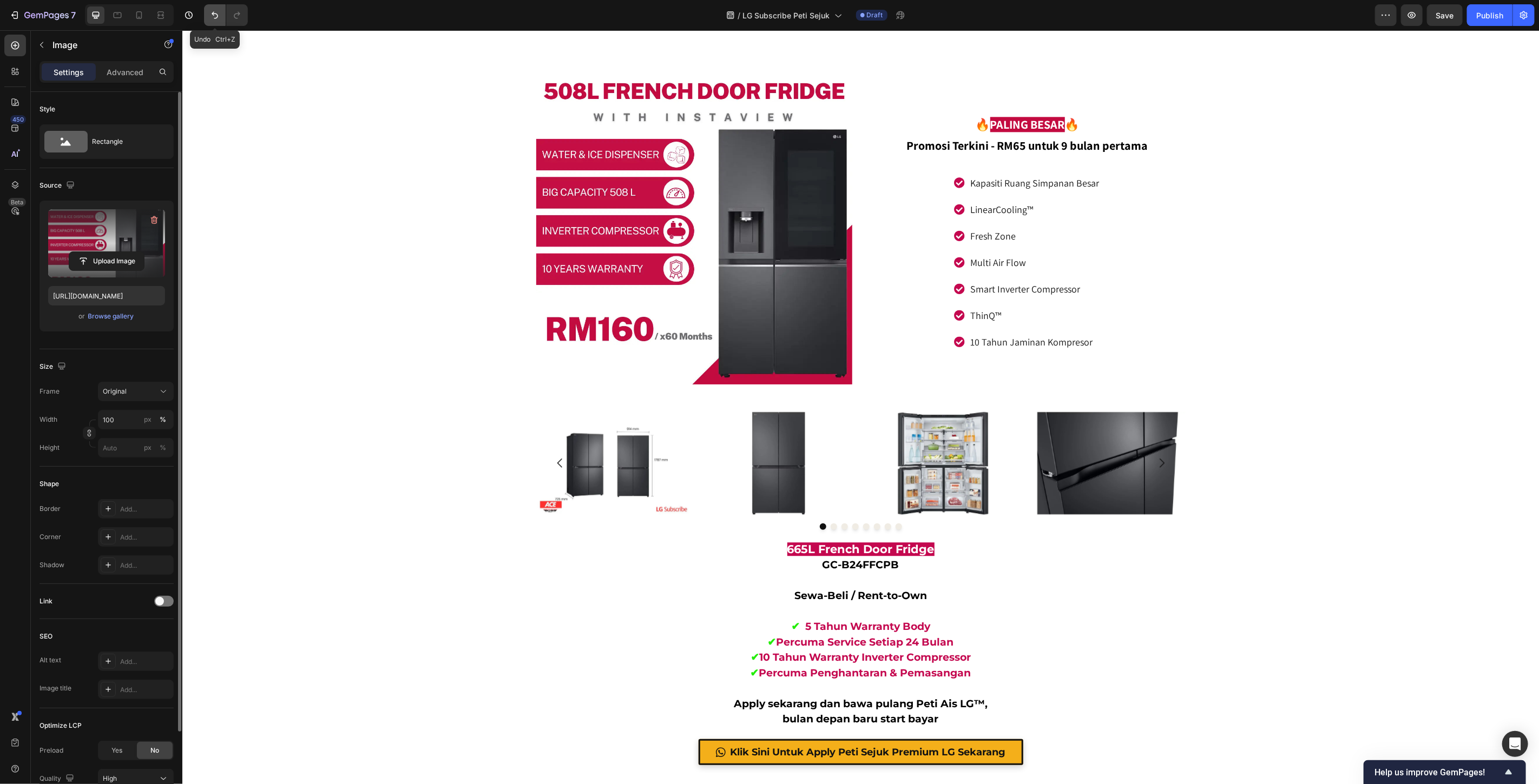
click at [214, 16] on icon "Undo/Redo" at bounding box center [214, 15] width 11 height 11
type input "https://cdn.shopify.com/s/files/1/0621/6161/7050/files/gempages_486412460778062…"
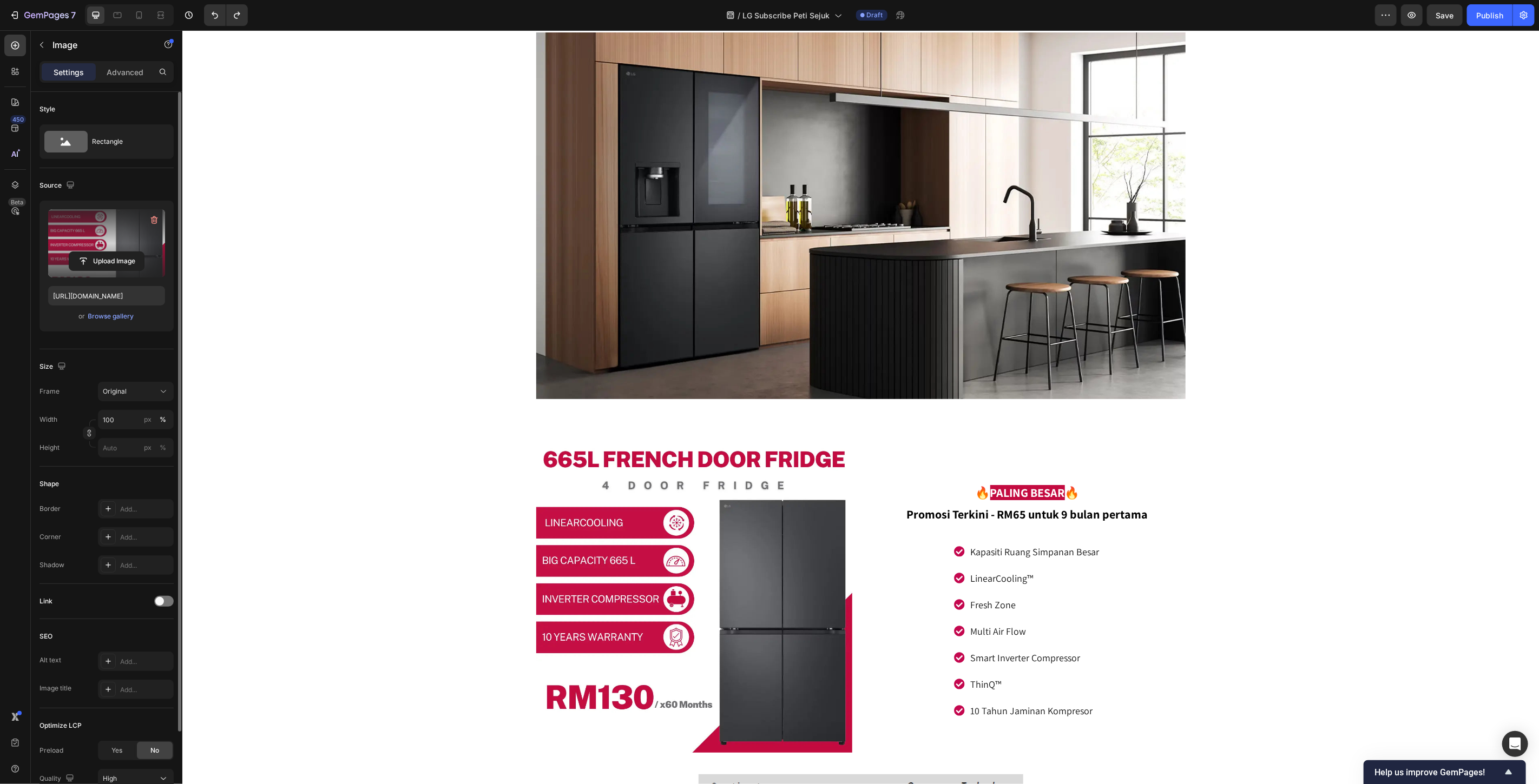
scroll to position [6682, 0]
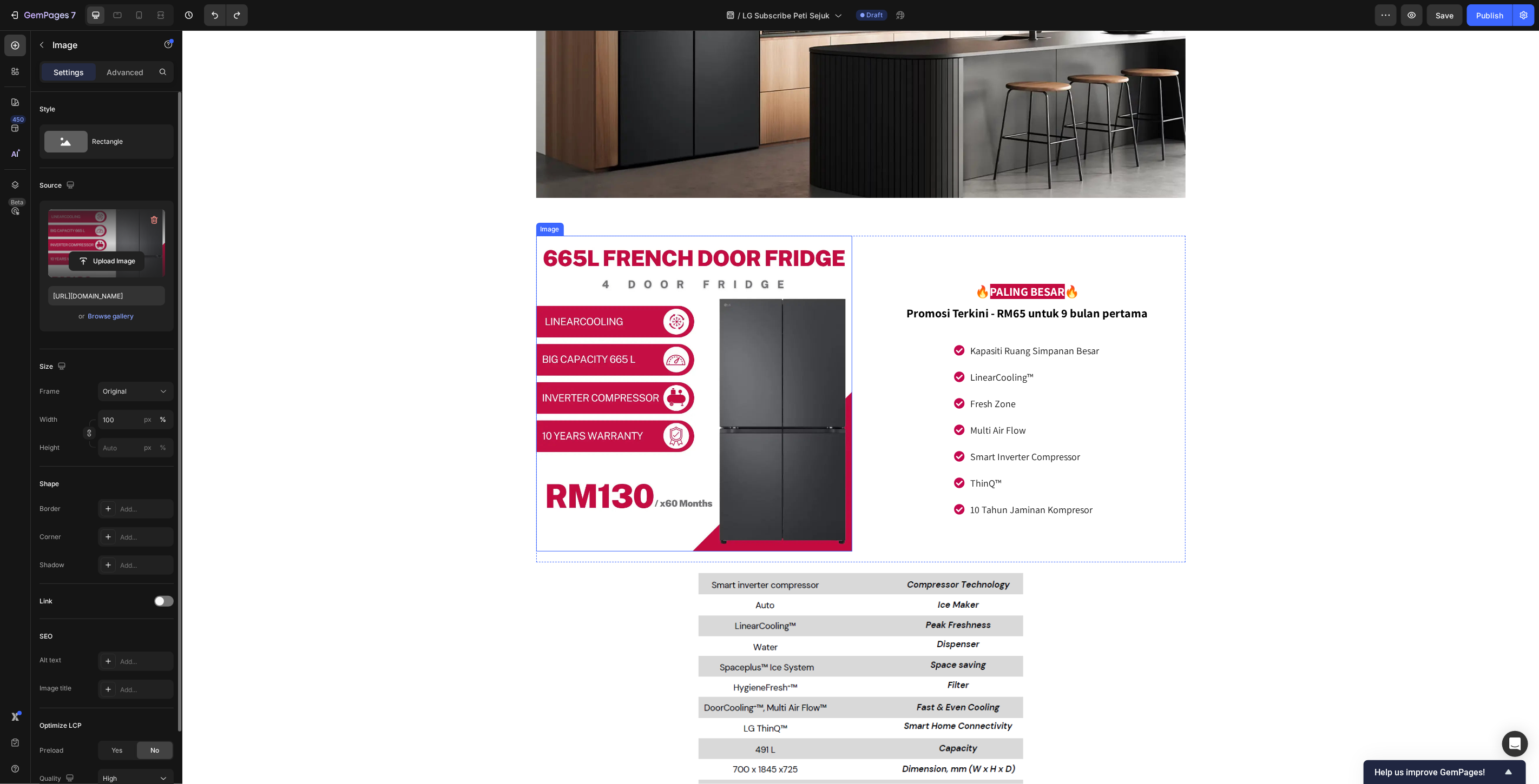
click at [674, 407] on img at bounding box center [694, 392] width 316 height 316
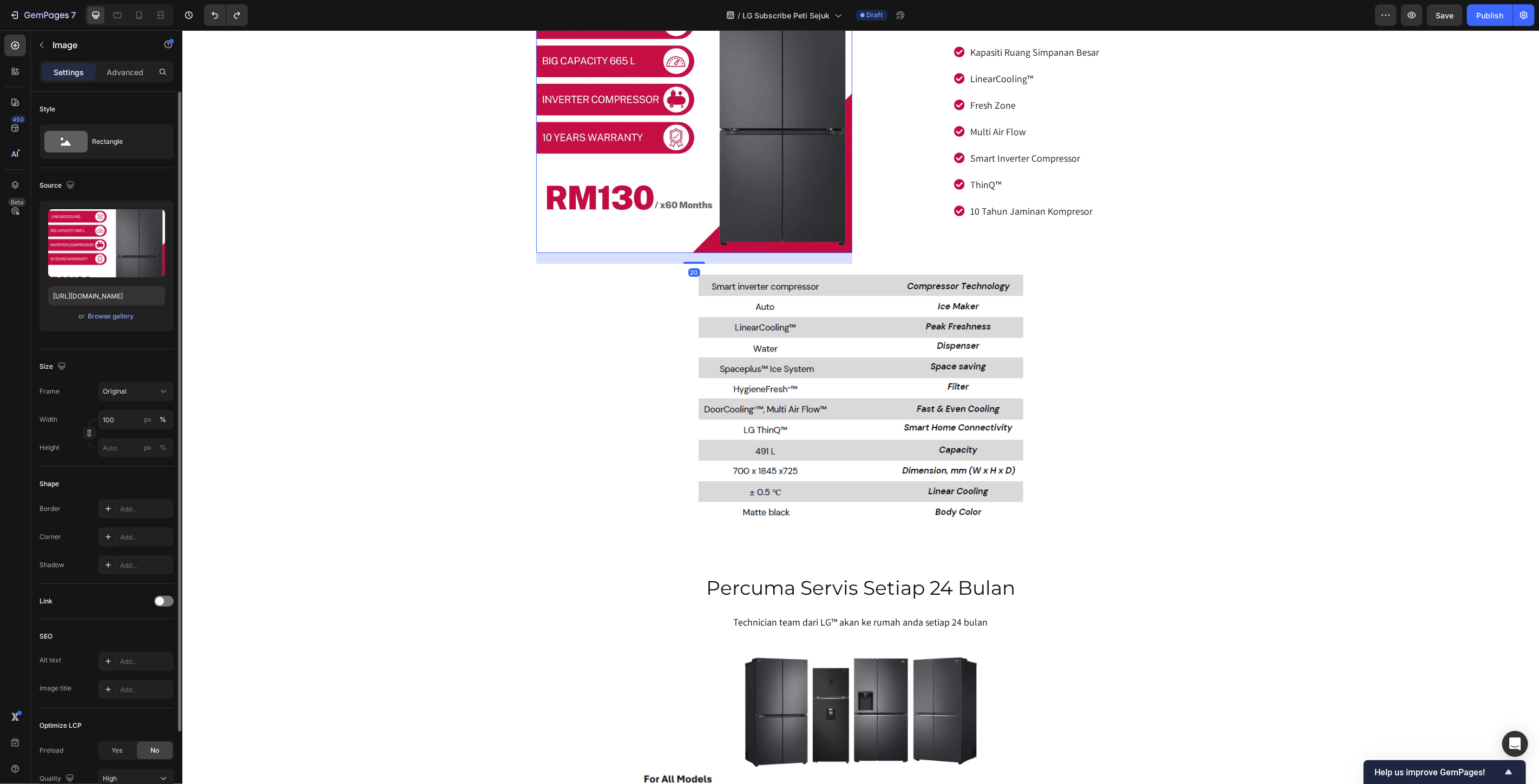
scroll to position [6982, 0]
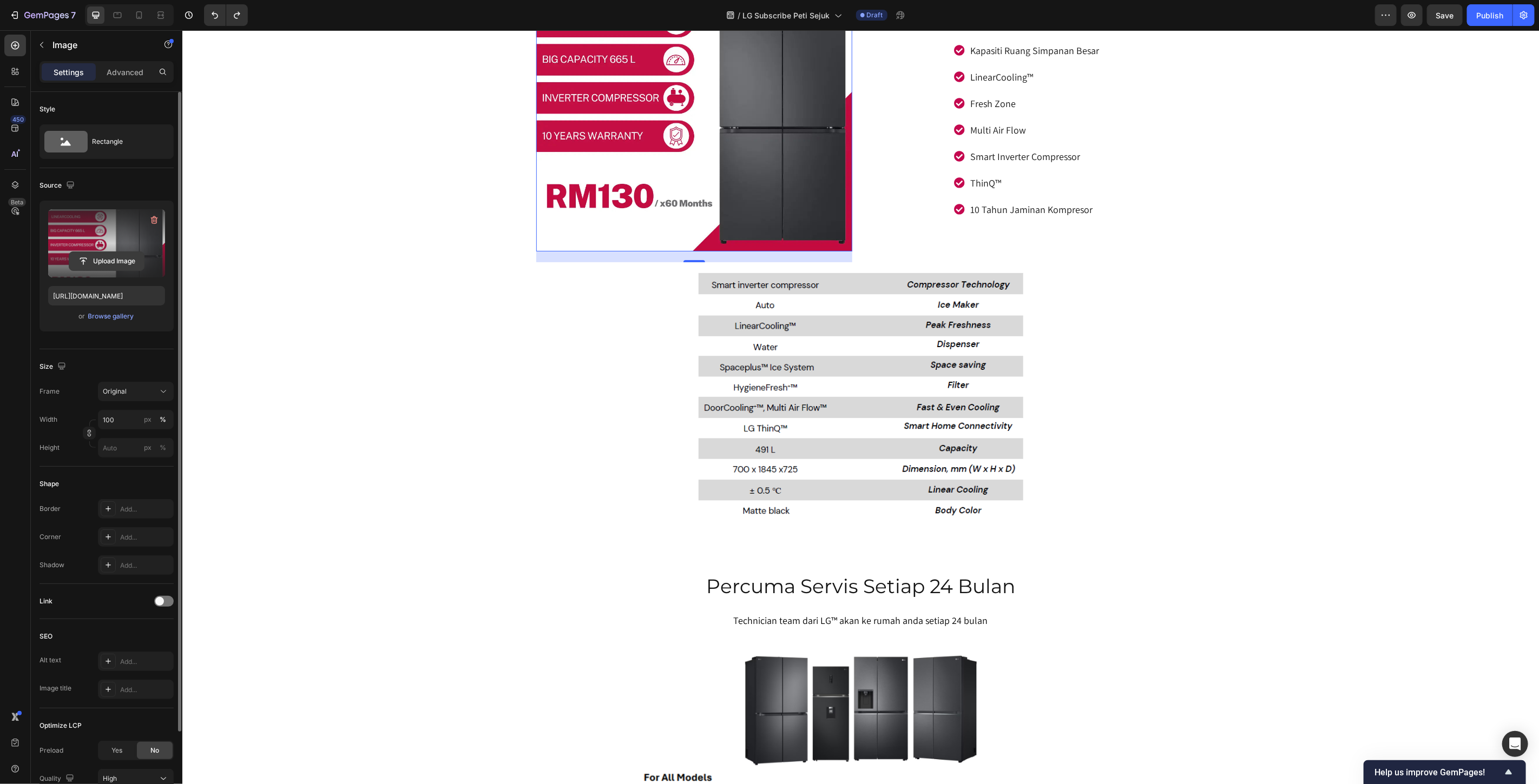
click at [116, 262] on input "file" at bounding box center [106, 261] width 75 height 18
type input "https://cdn.shopify.com/s/files/1/0621/6161/7050/files/gempages_486412460778062…"
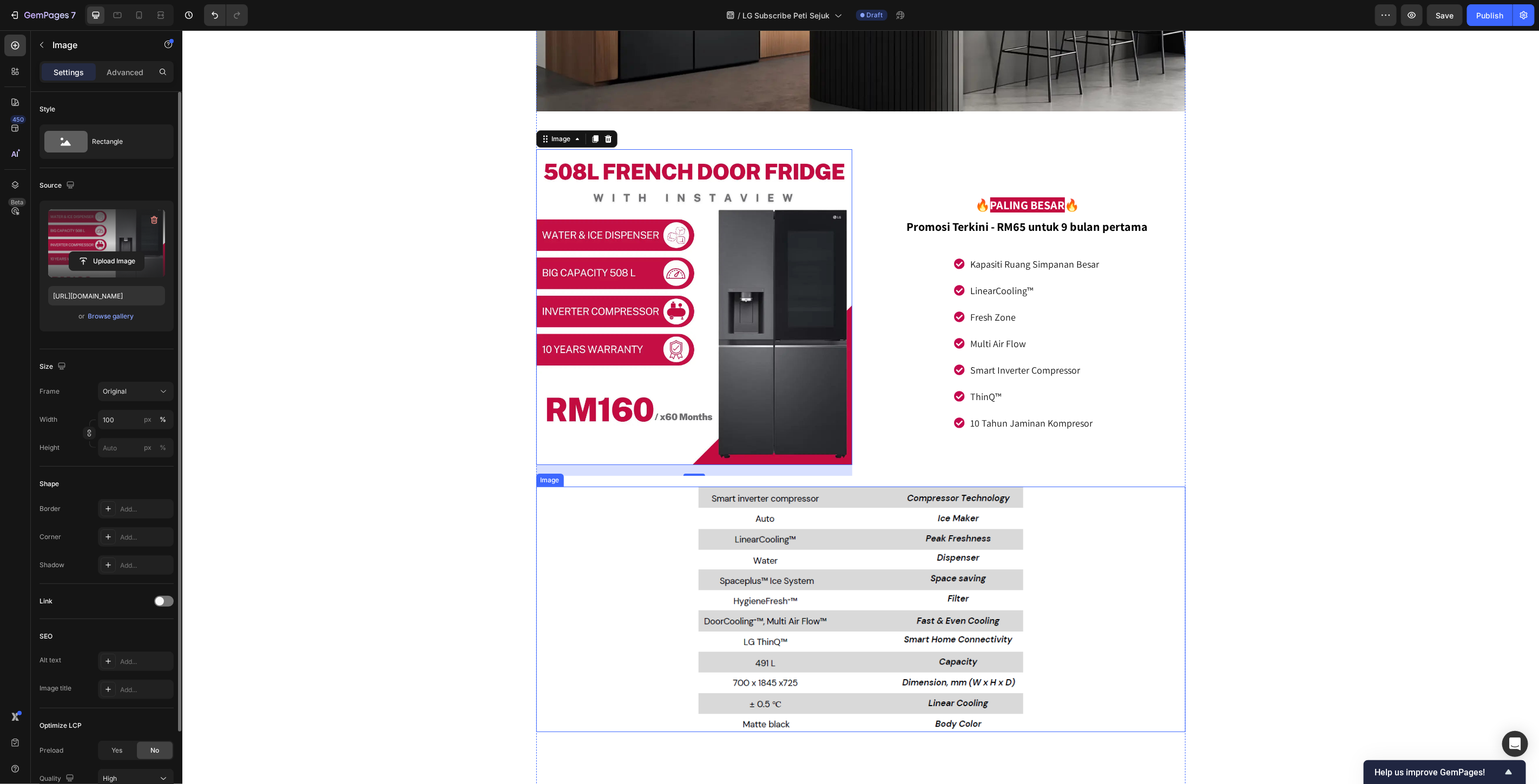
scroll to position [6682, 0]
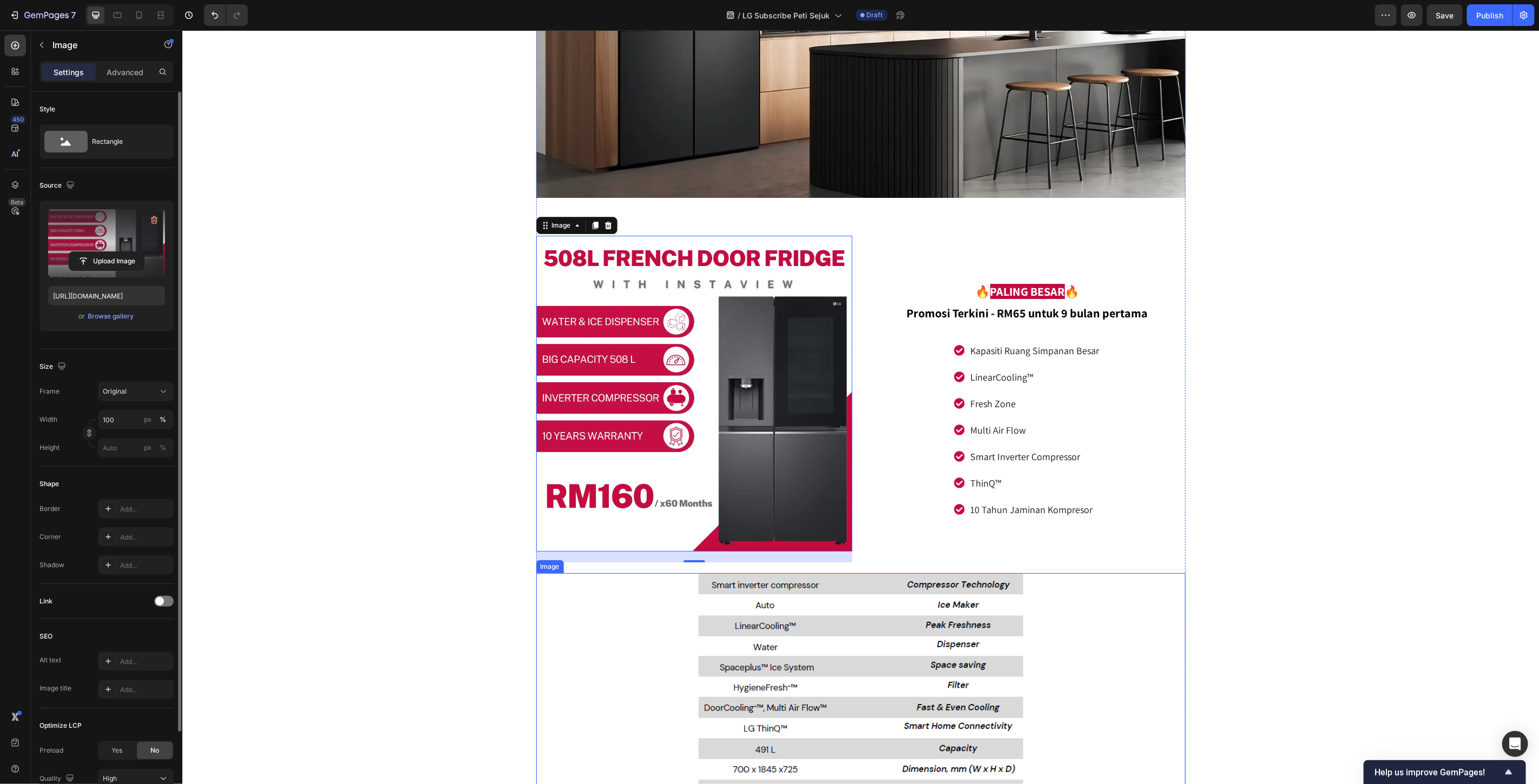
drag, startPoint x: 1104, startPoint y: 678, endPoint x: 1095, endPoint y: 674, distance: 9.8
click at [1104, 678] on div at bounding box center [860, 696] width 649 height 246
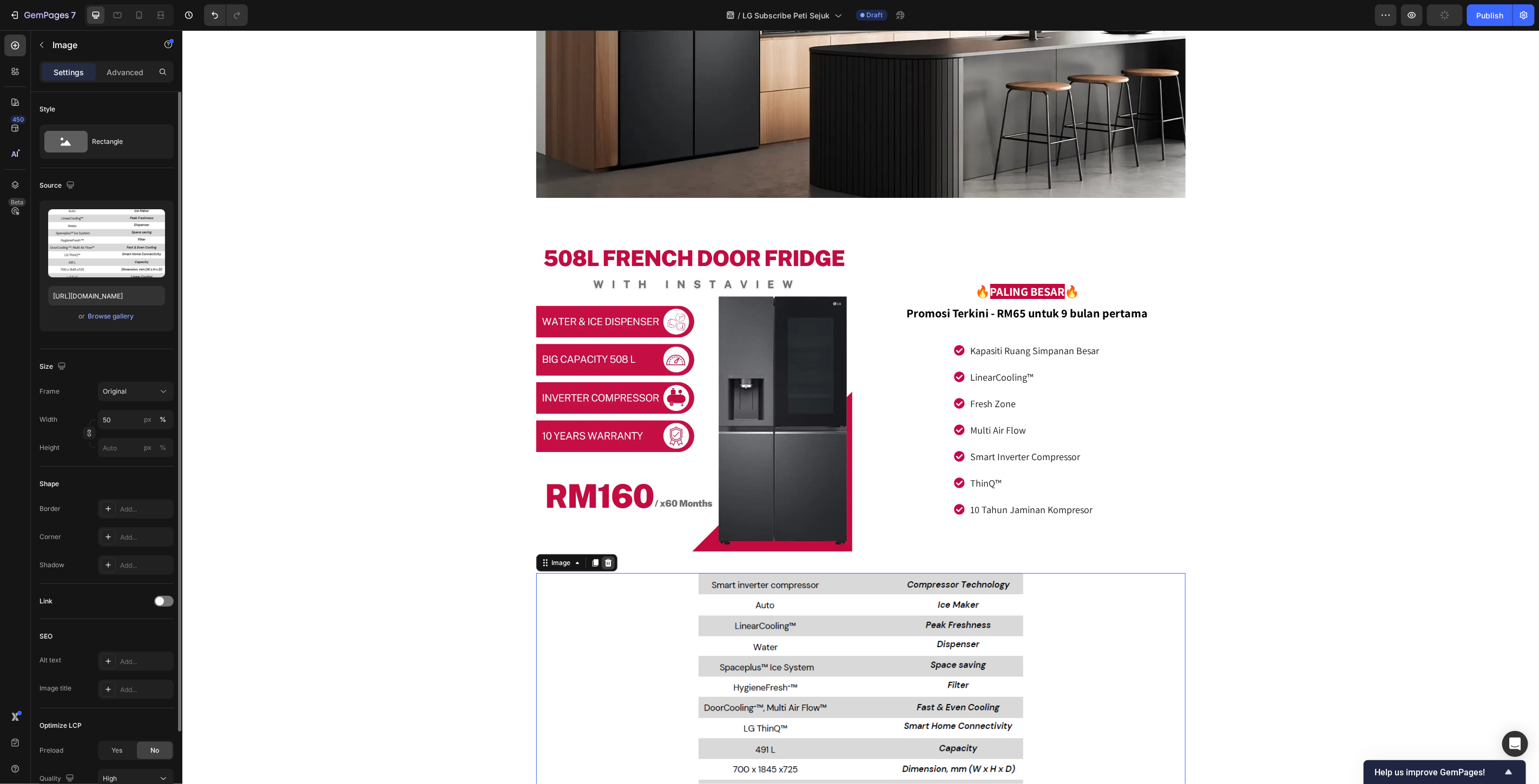
click at [604, 560] on icon at bounding box center [607, 562] width 7 height 7
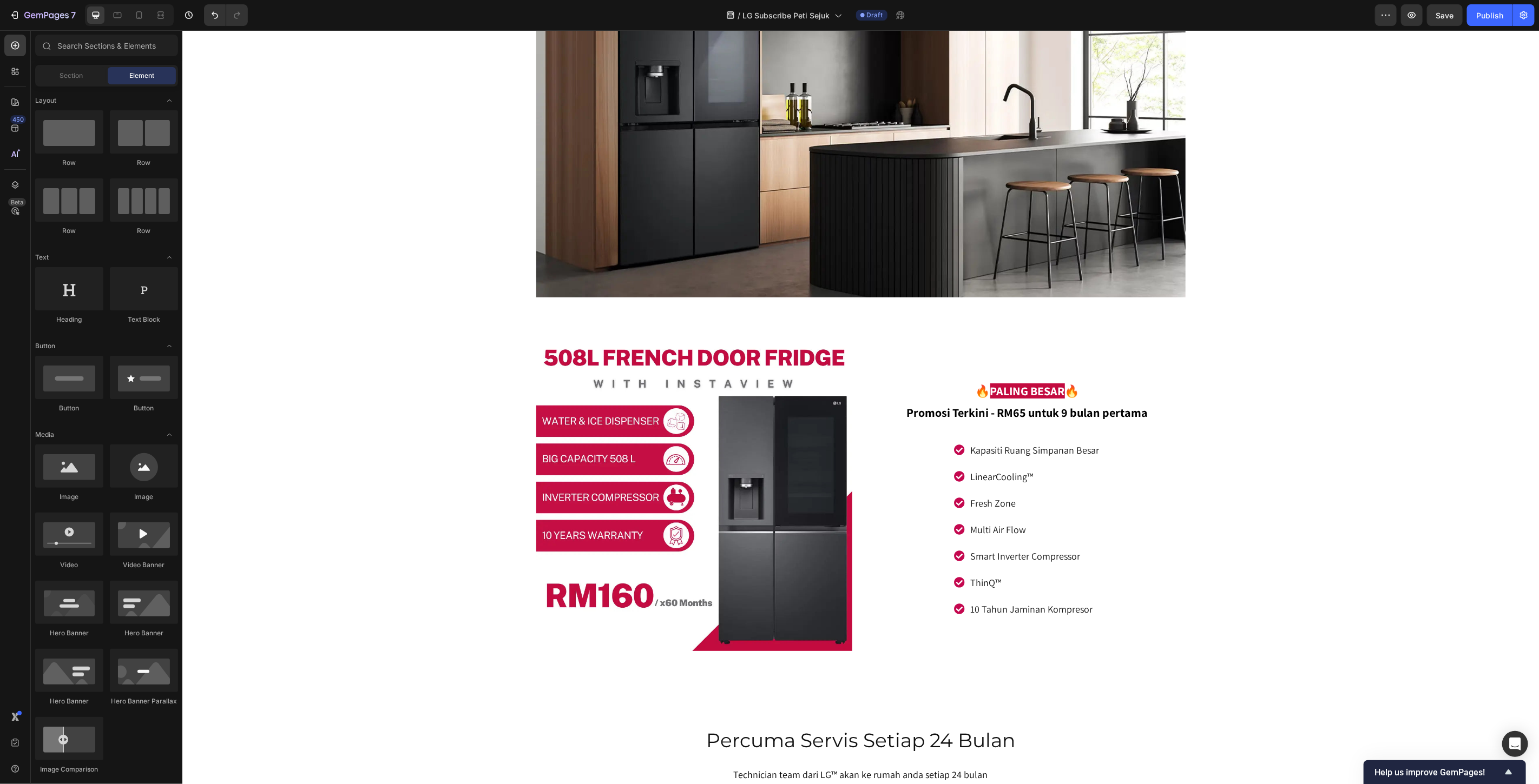
scroll to position [6401, 0]
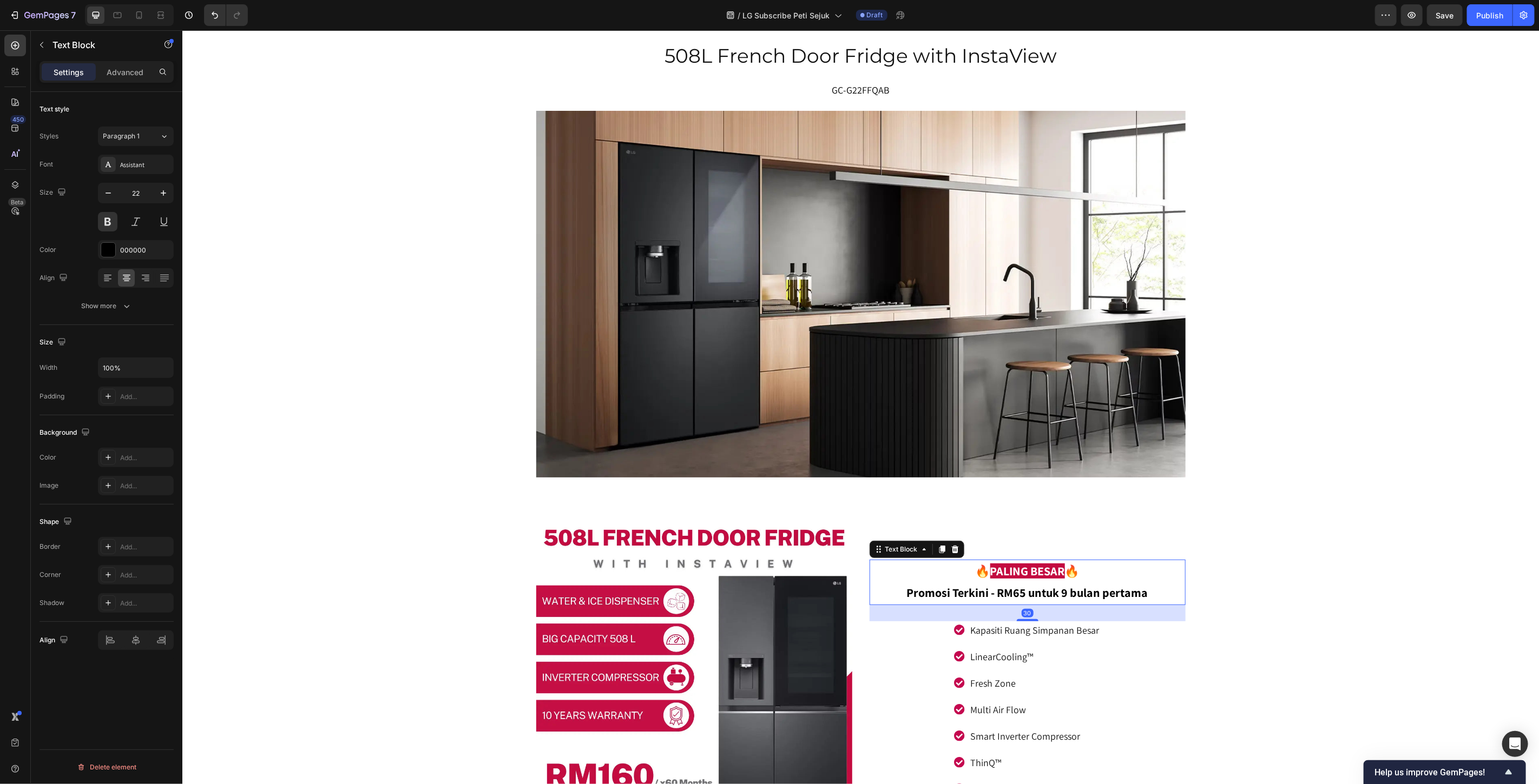
click at [1032, 575] on strong "PALING BESAR" at bounding box center [1027, 570] width 75 height 15
drag, startPoint x: 1046, startPoint y: 572, endPoint x: 1055, endPoint y: 569, distance: 9.5
click at [1047, 571] on strong "PALING BESAR" at bounding box center [1027, 570] width 75 height 15
click at [1057, 569] on strong "PALING BESAR" at bounding box center [1027, 570] width 75 height 15
drag, startPoint x: 1057, startPoint y: 569, endPoint x: 1027, endPoint y: 571, distance: 30.1
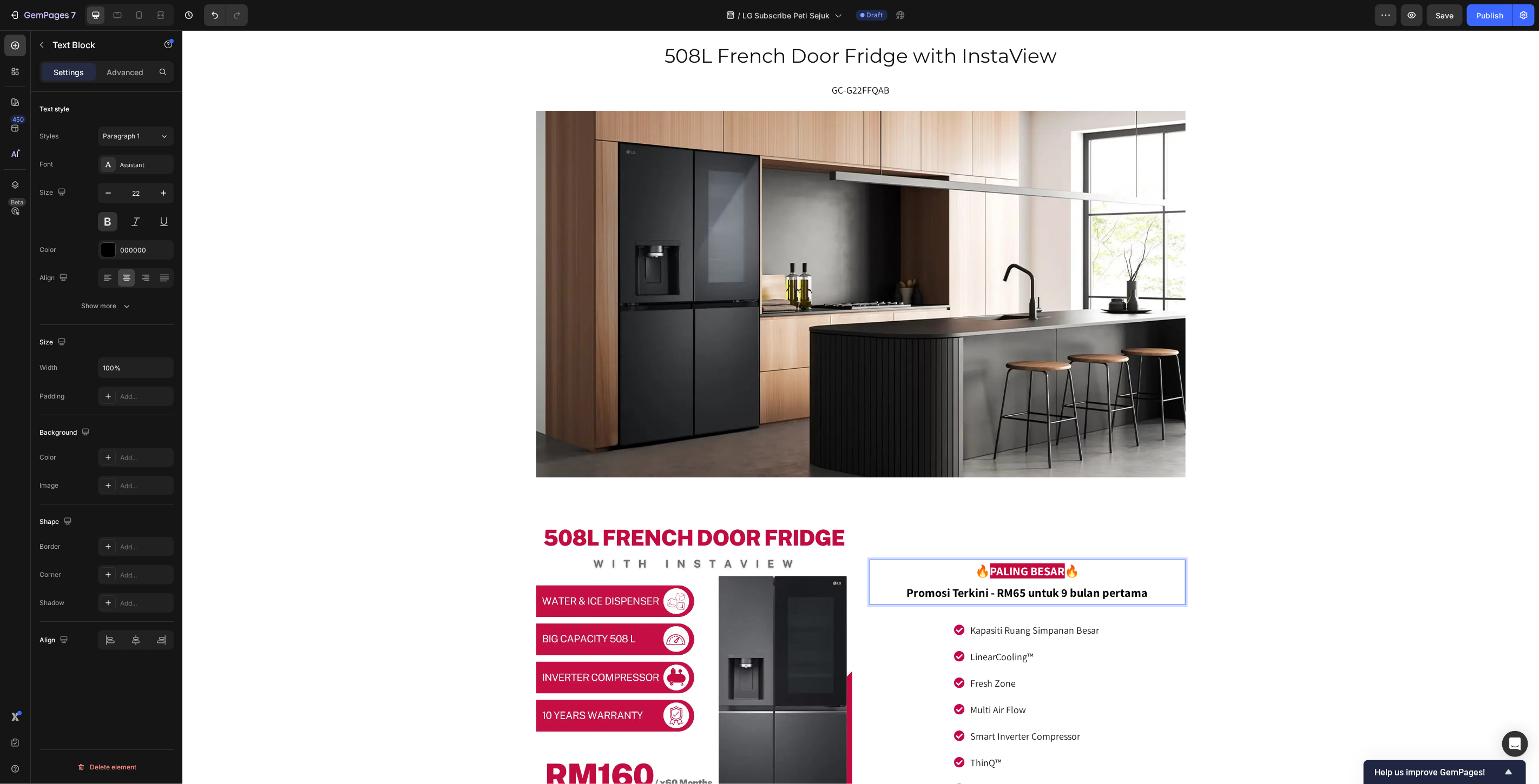
click at [1027, 571] on strong "PALING BESAR" at bounding box center [1027, 570] width 75 height 15
click at [1311, 552] on div "Title Line 508L French Door Fridge with InstaView Heading GC-G22FFQAB Text bloc…" at bounding box center [859, 124] width 1357 height 12947
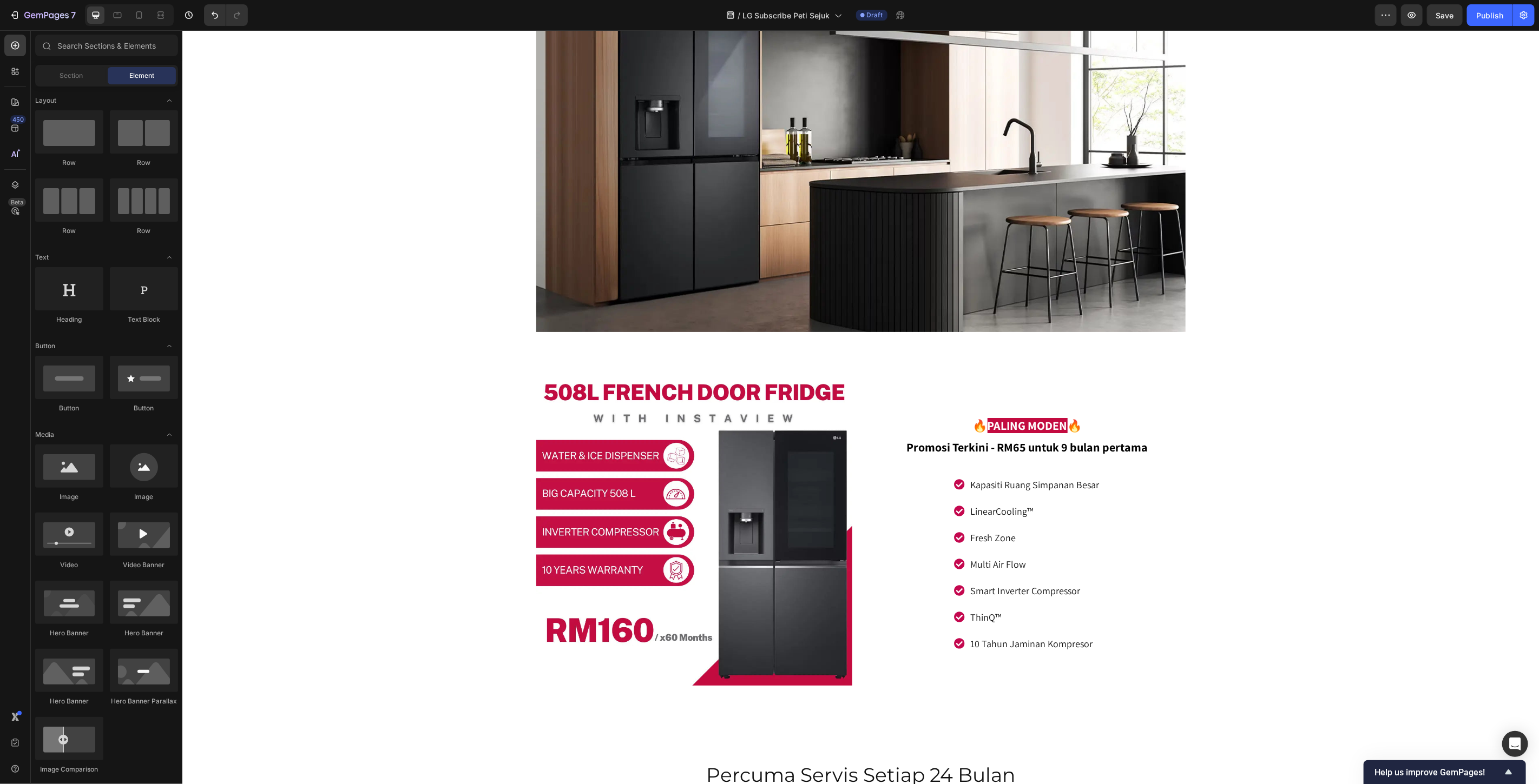
scroll to position [6582, 0]
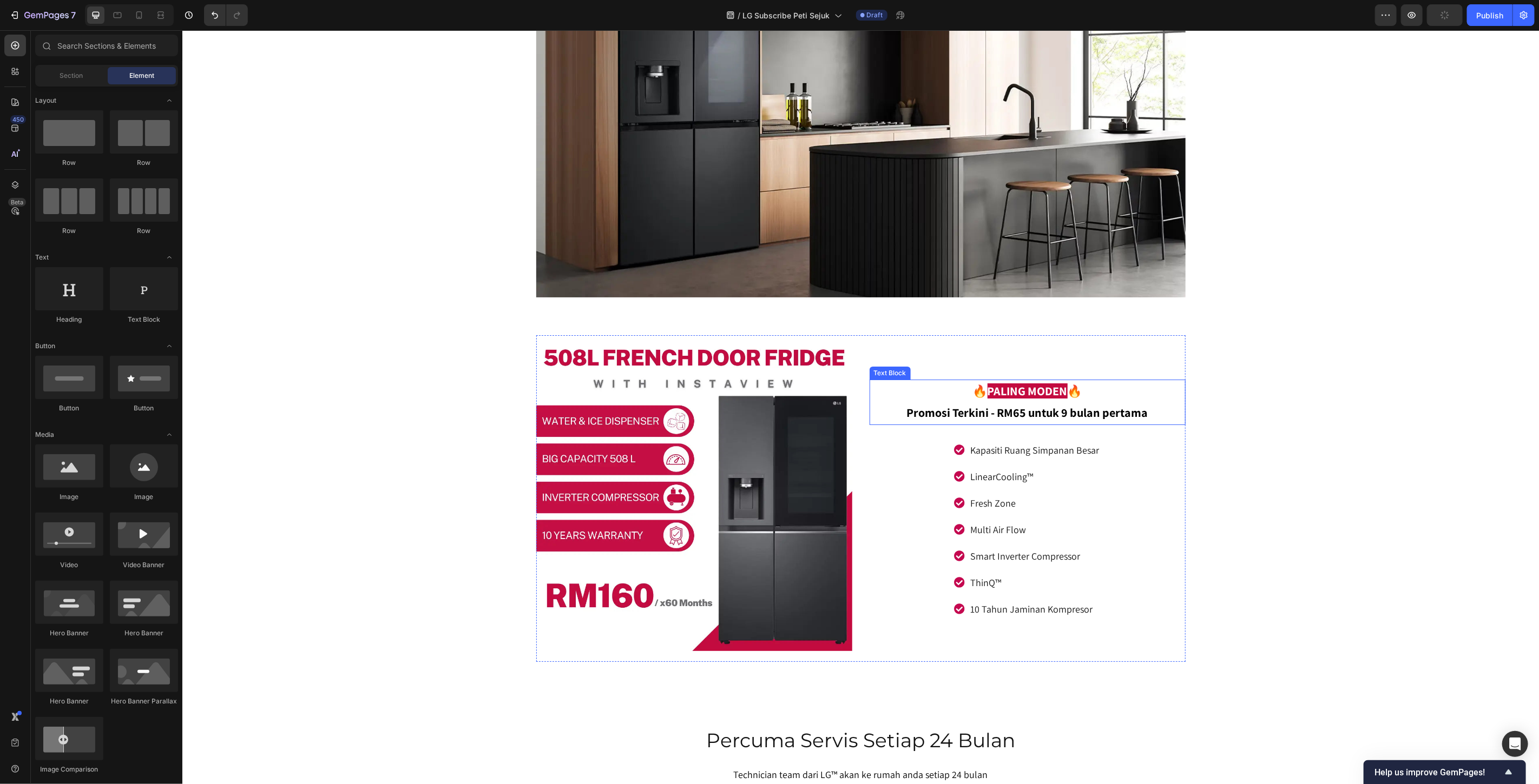
click at [1014, 411] on p "Promosi Terkini - RM65 untuk 9 bulan pertama" at bounding box center [1027, 413] width 314 height 21
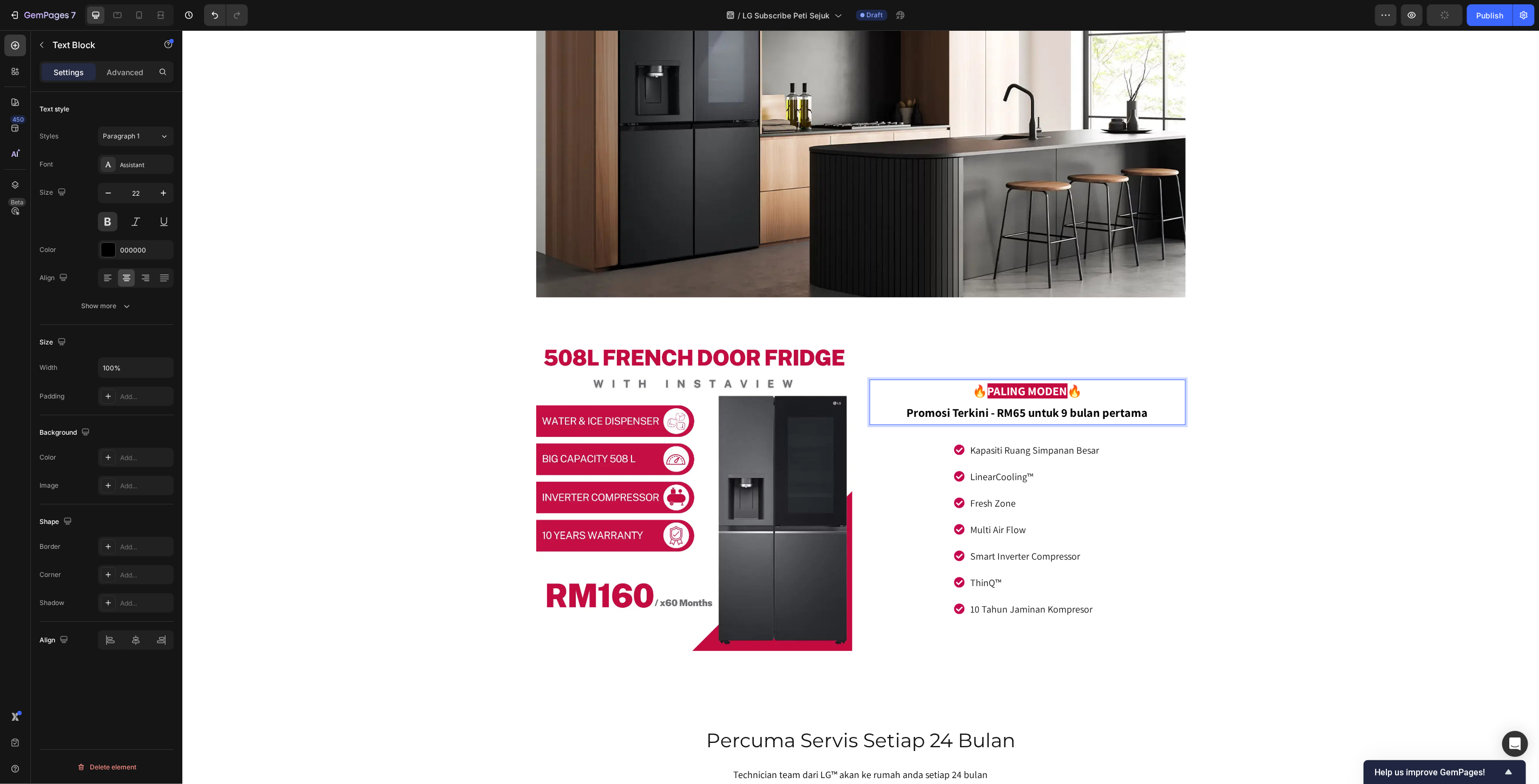
click at [1019, 411] on p "Promosi Terkini - RM65 untuk 9 bulan pertama" at bounding box center [1027, 413] width 314 height 21
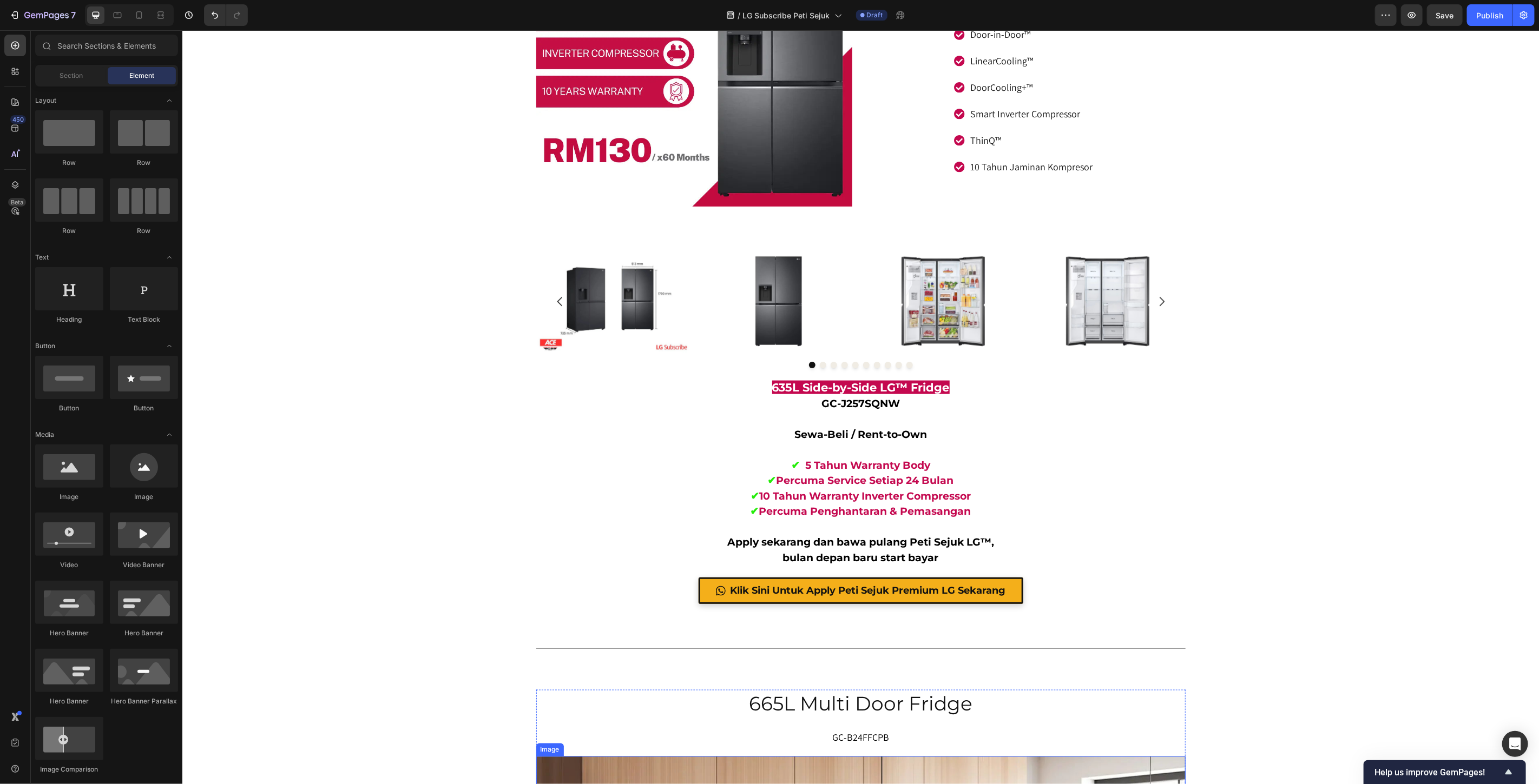
scroll to position [4244, 0]
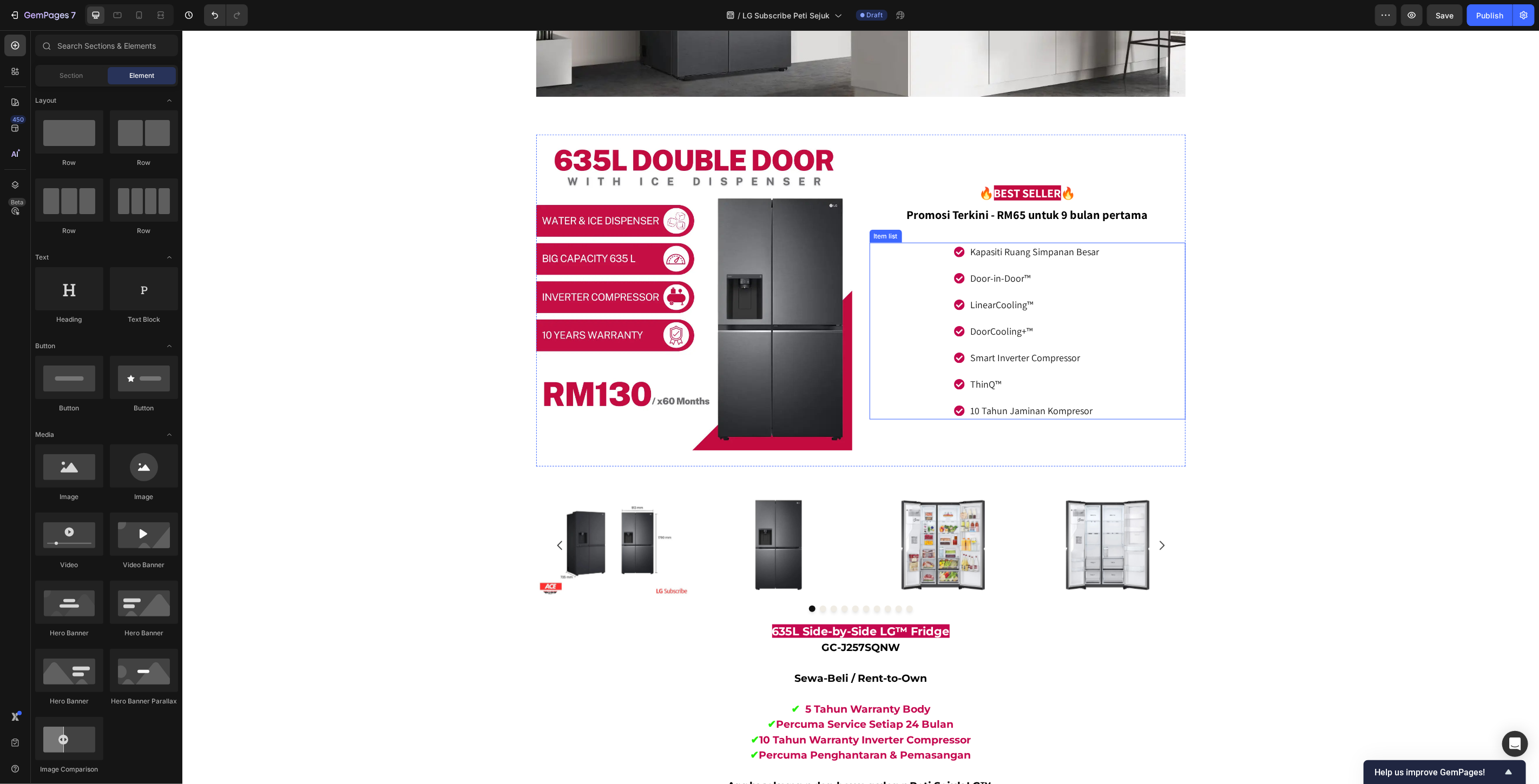
click at [1033, 330] on p "DoorCooling+™" at bounding box center [1034, 331] width 129 height 15
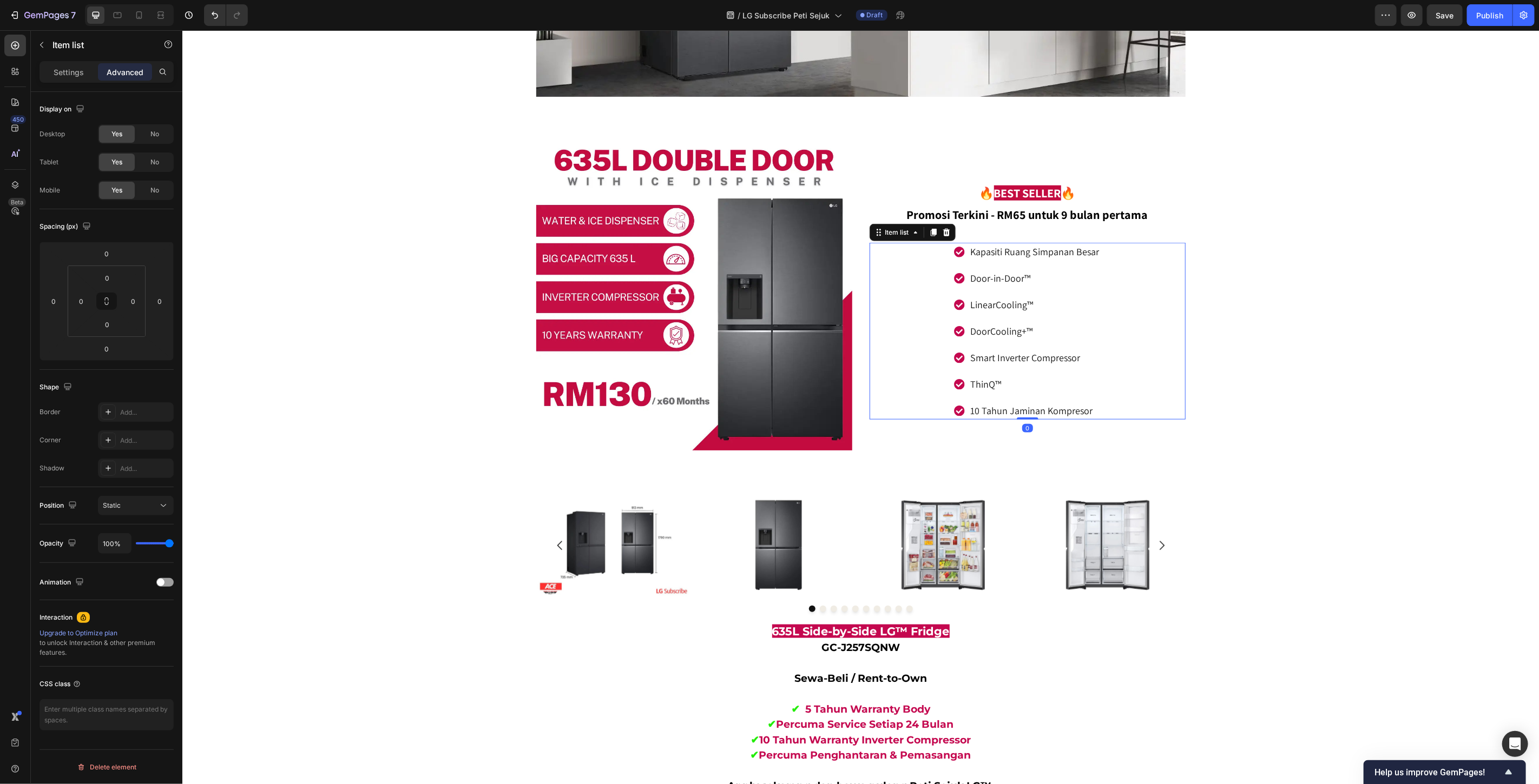
click at [1033, 330] on p "DoorCooling+™" at bounding box center [1034, 331] width 129 height 15
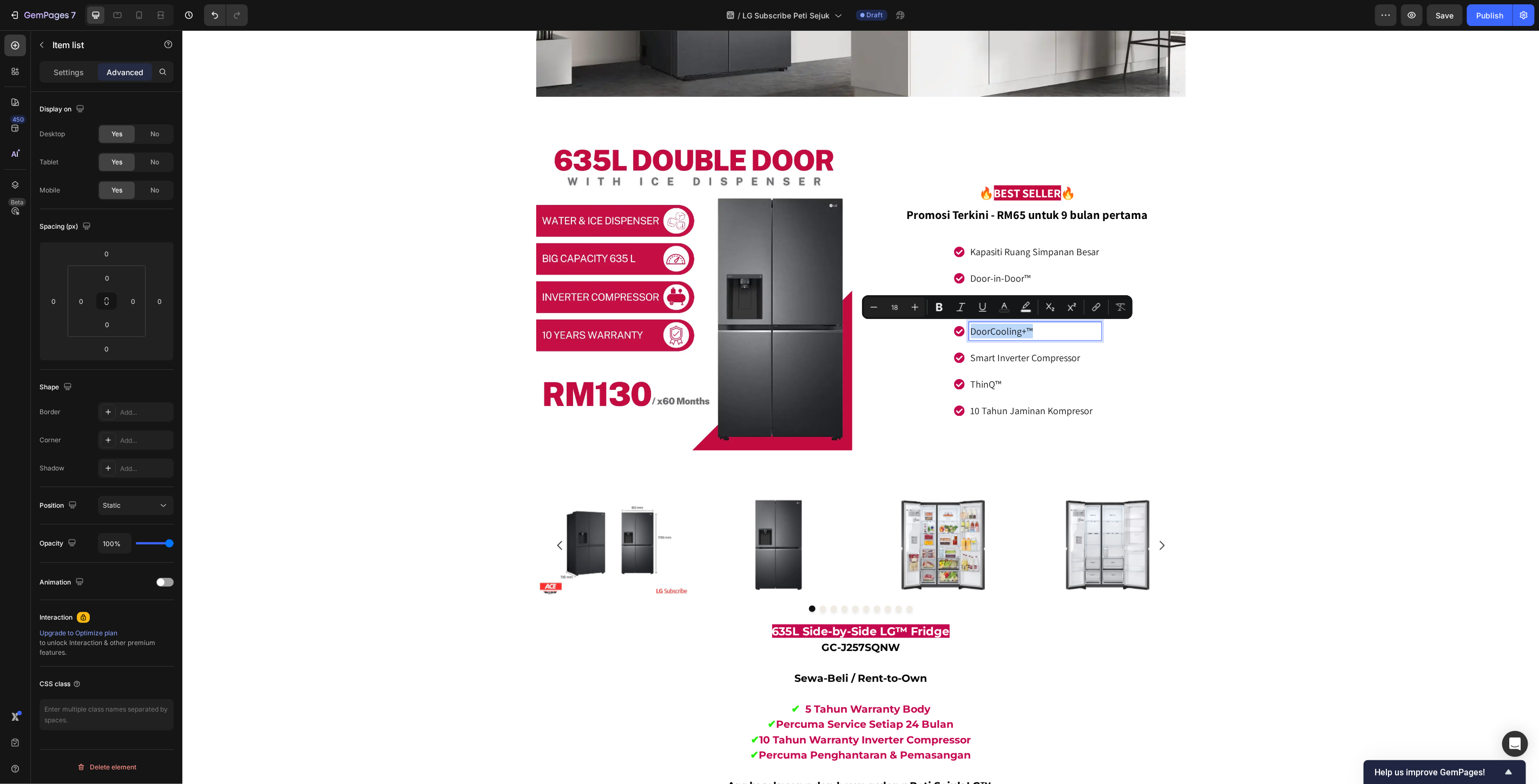
copy p "DoorCooling+™"
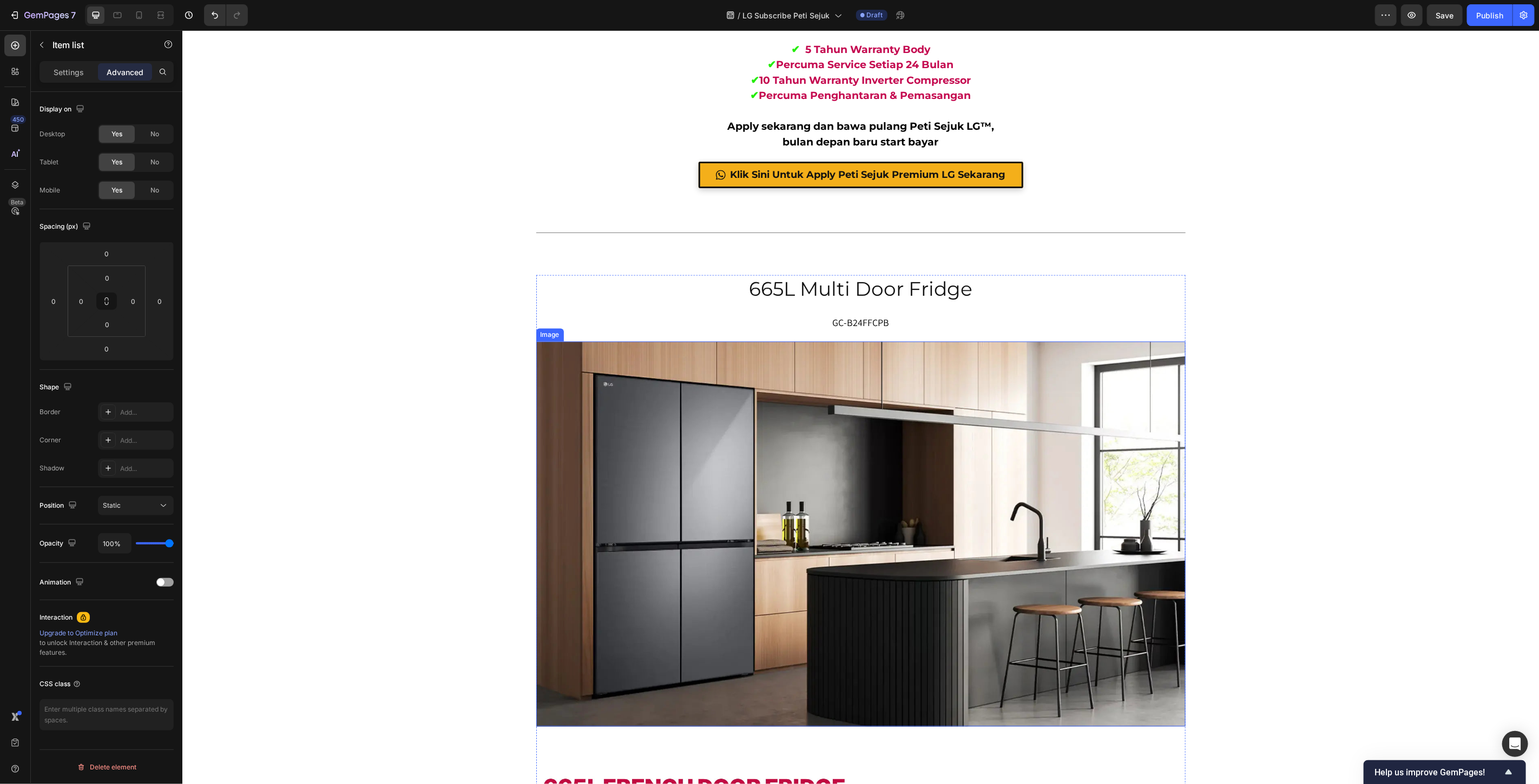
type input "16"
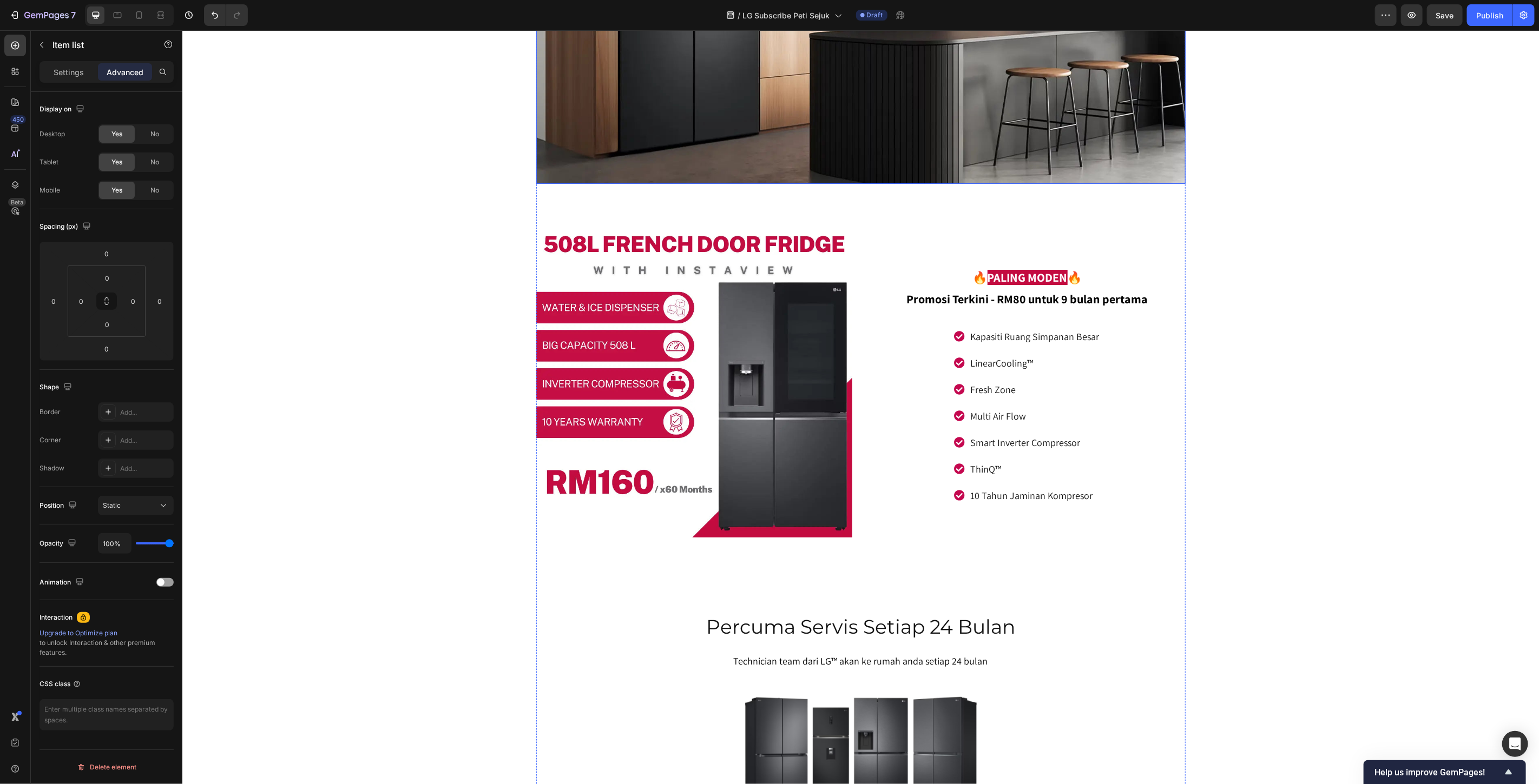
scroll to position [6708, 0]
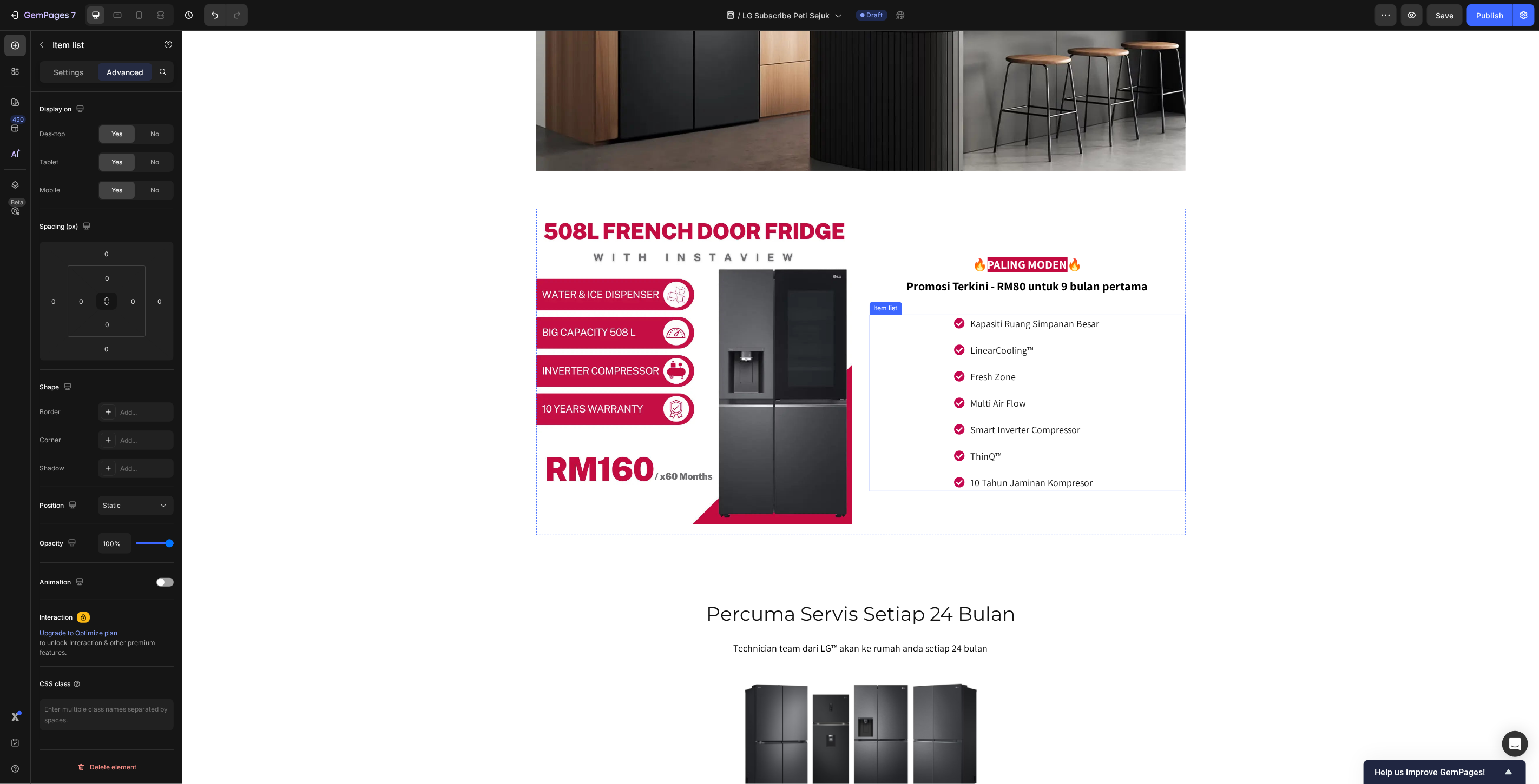
click at [1013, 376] on p "Fresh Zone" at bounding box center [1034, 376] width 129 height 15
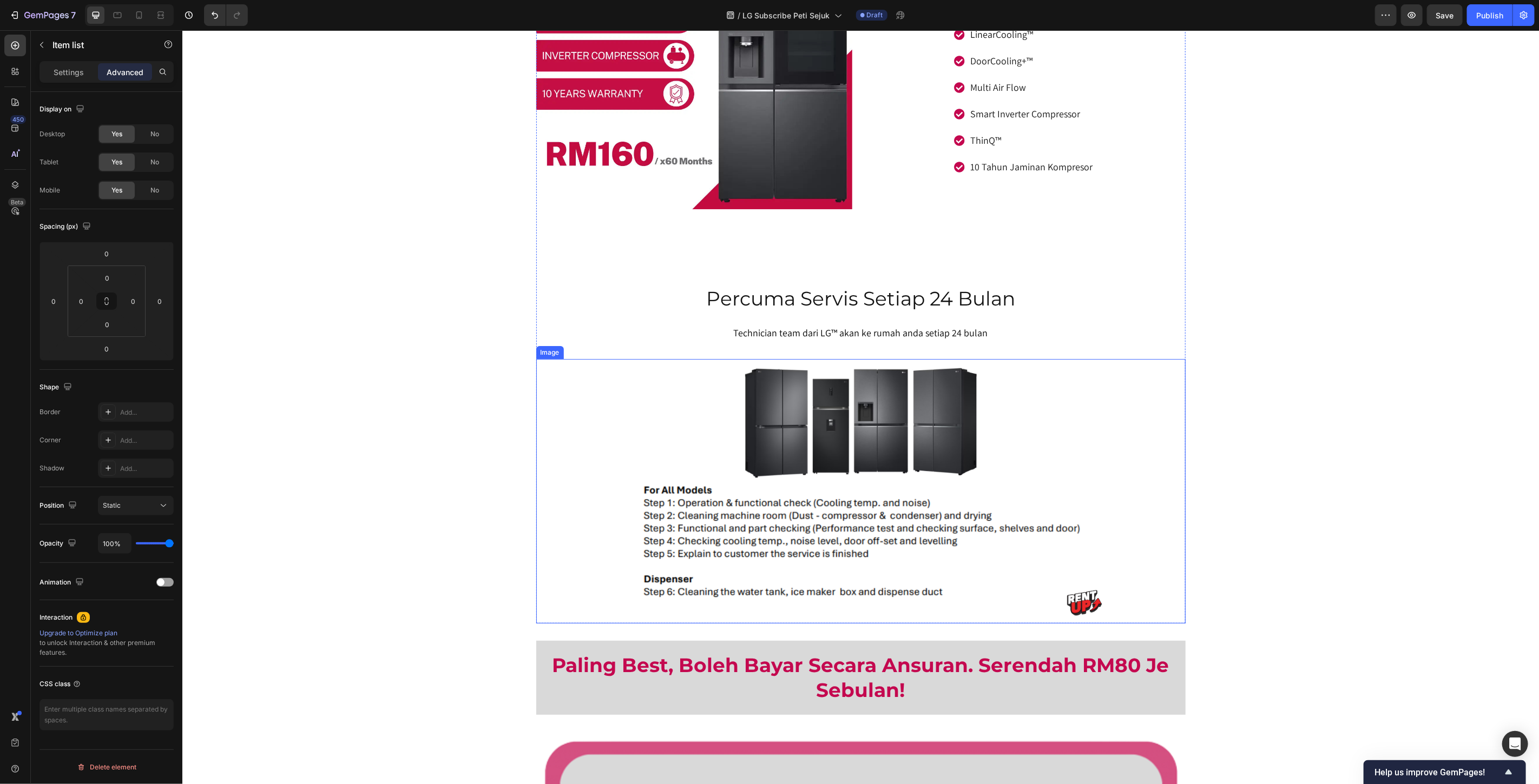
scroll to position [6677, 0]
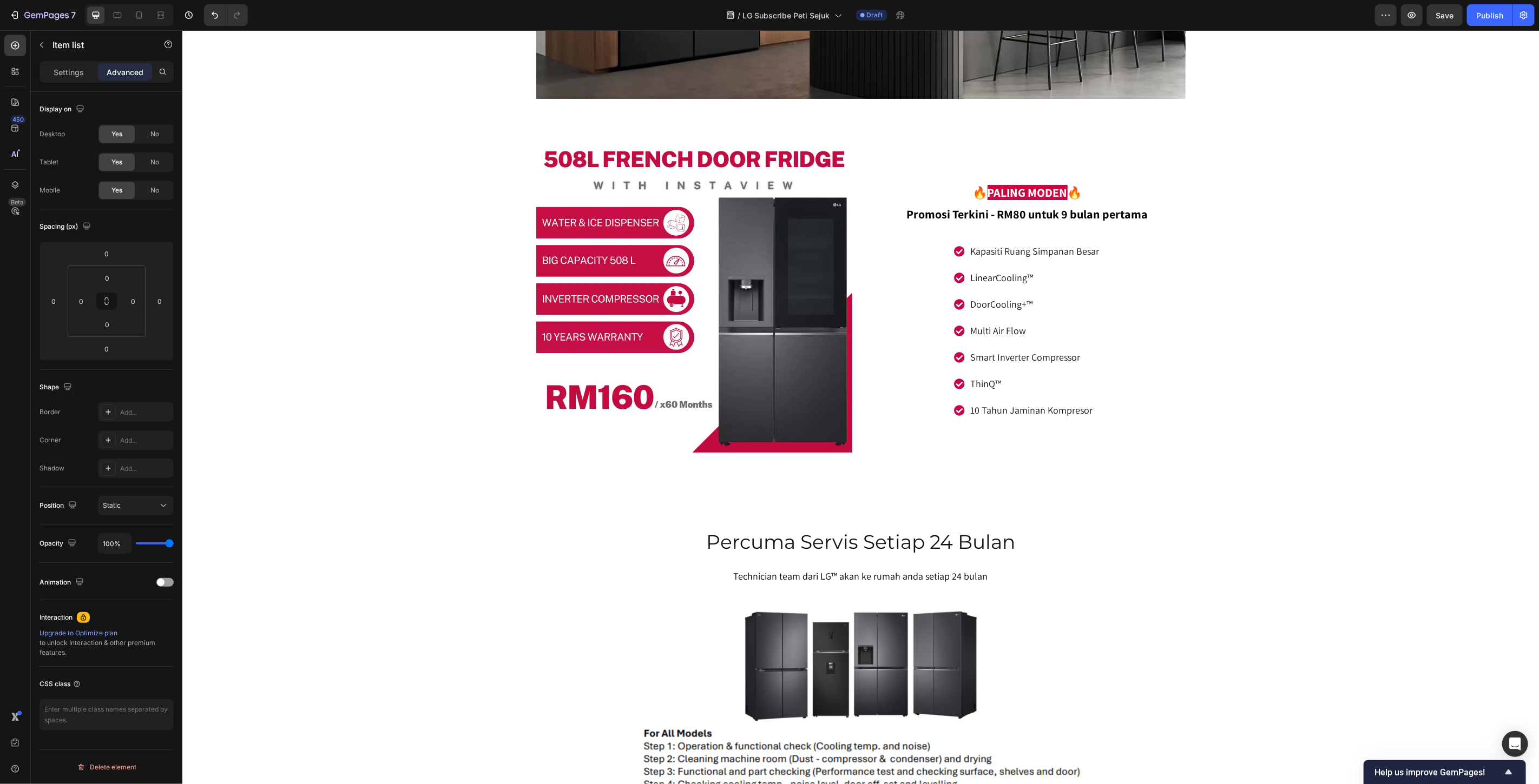
click at [1033, 334] on p "Multi Air Flow" at bounding box center [1034, 331] width 129 height 15
click at [1133, 298] on div "Kapasiti Ruang Simpanan Besar LinearCooling™ DoorCooling+™ Hygiene Fresh+ Smart…" at bounding box center [1027, 330] width 316 height 177
click at [68, 67] on p "Settings" at bounding box center [68, 73] width 31 height 12
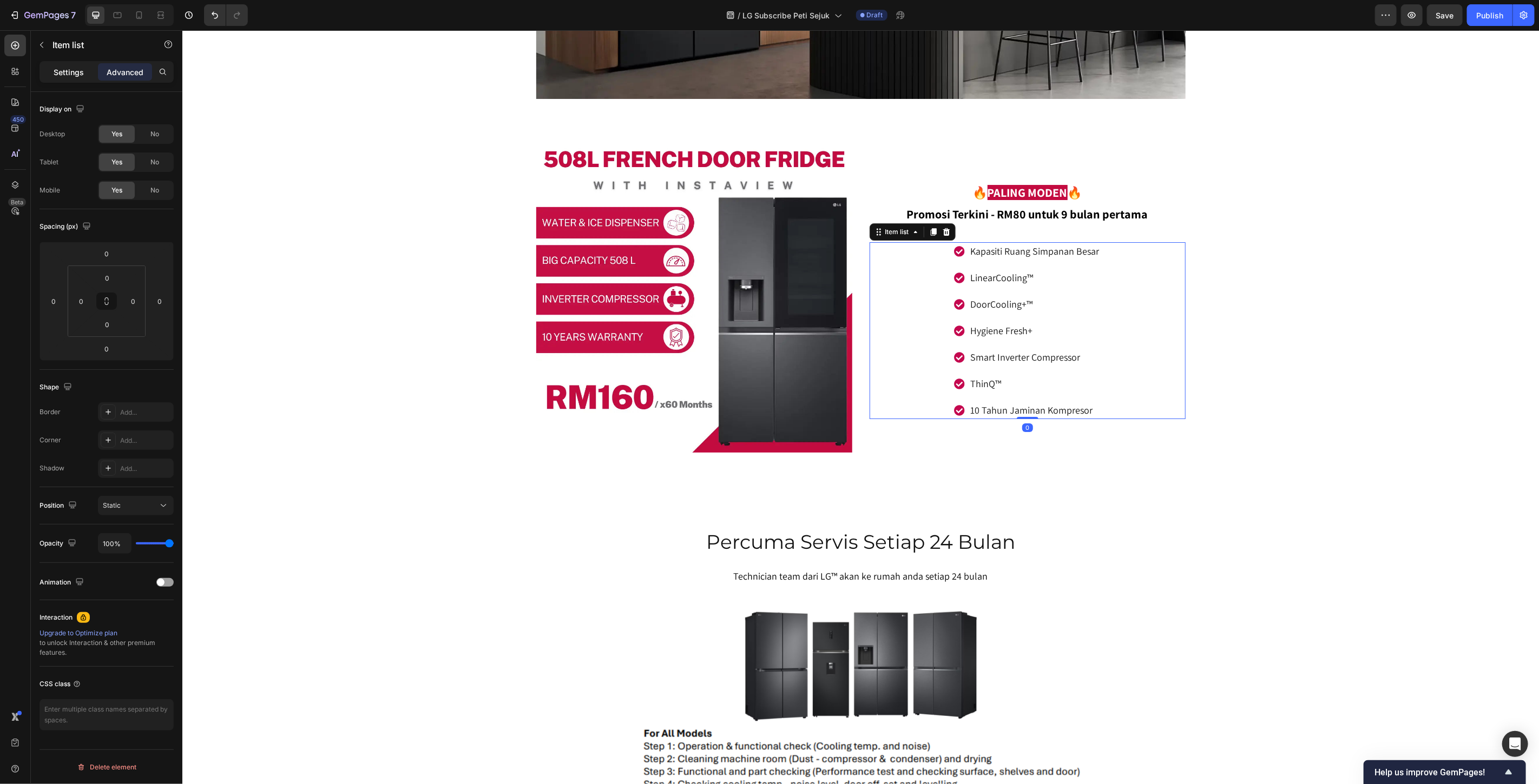
type input "8"
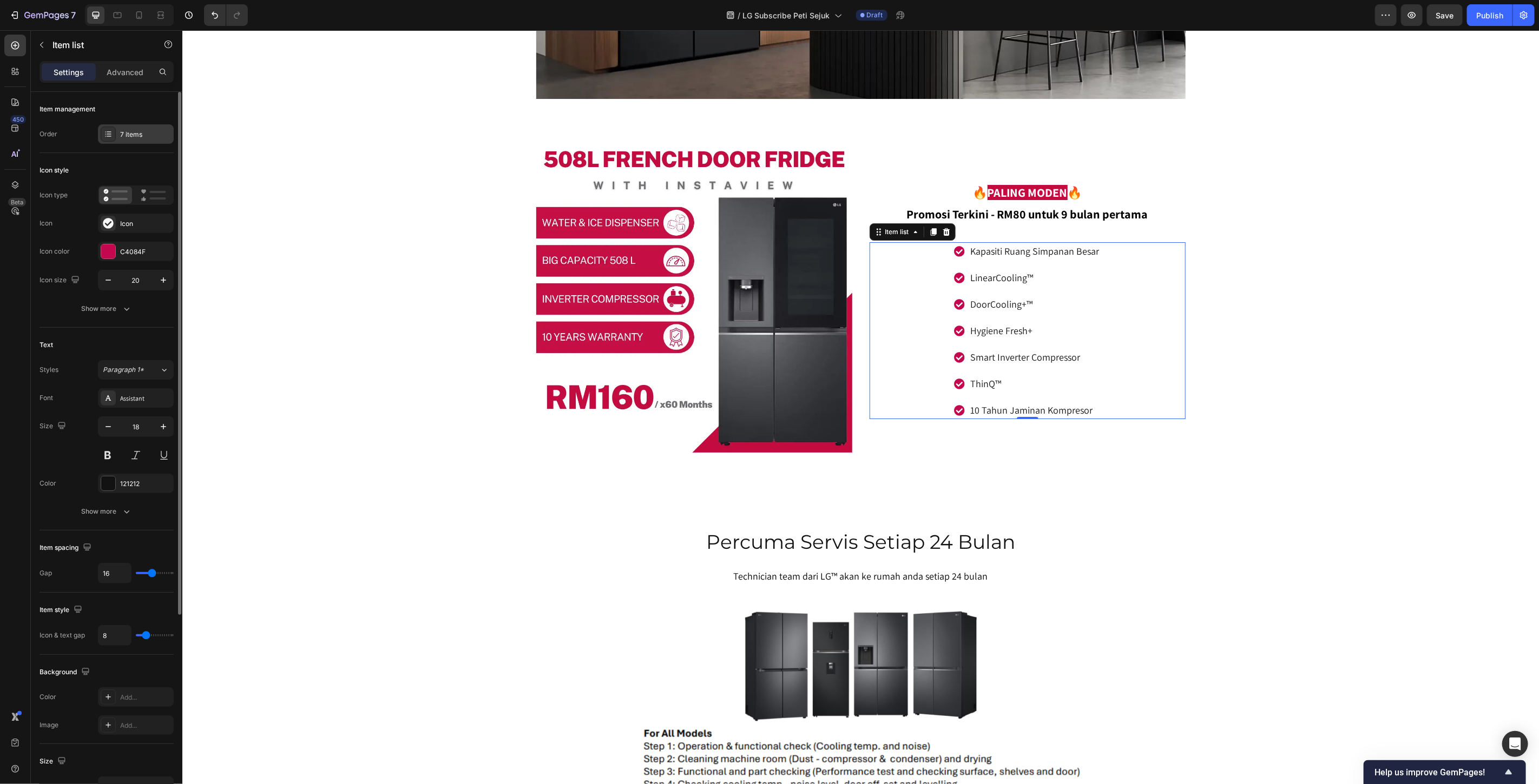
click at [127, 133] on div "7 items" at bounding box center [146, 134] width 51 height 10
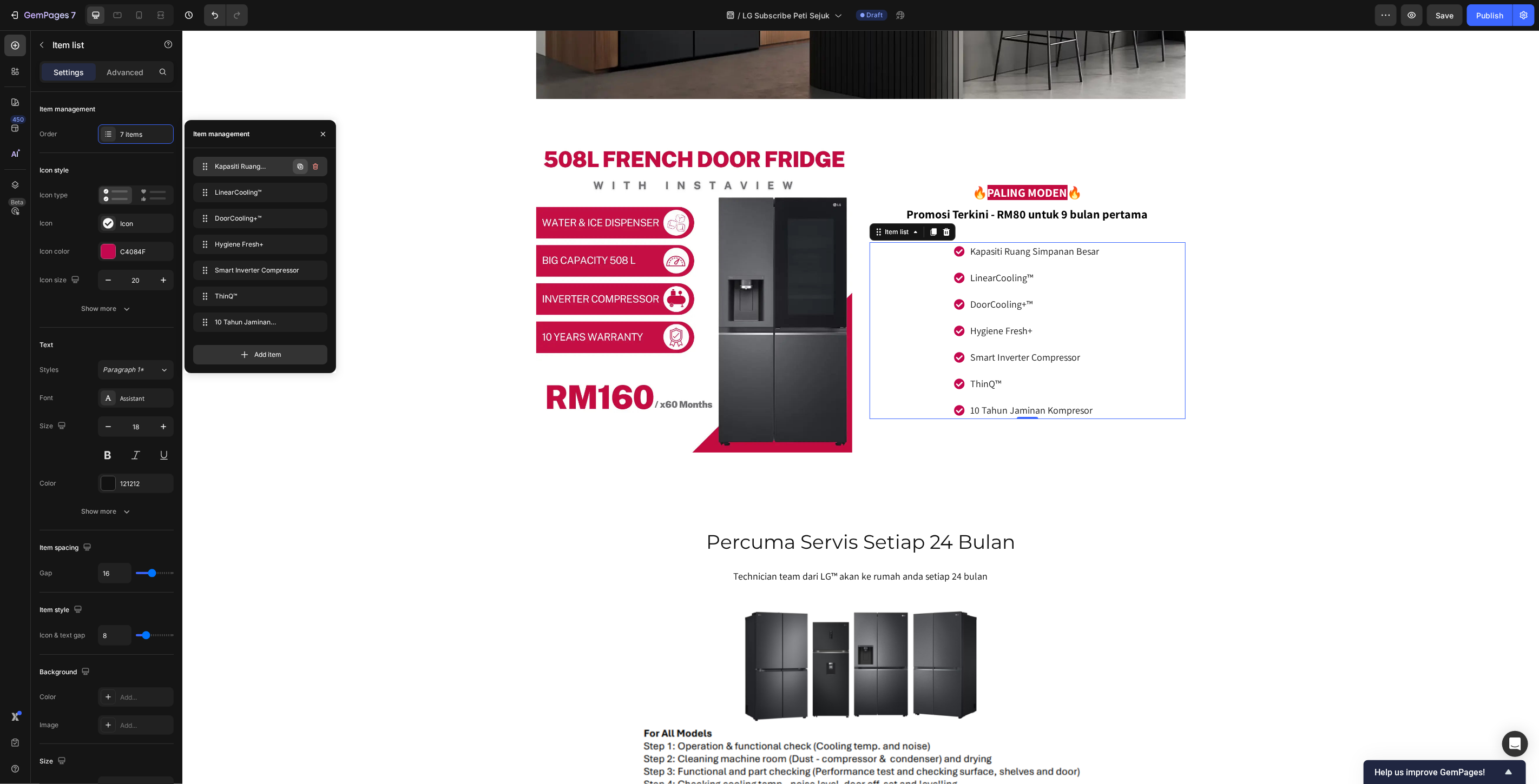
click at [301, 166] on icon "button" at bounding box center [300, 167] width 8 height 8
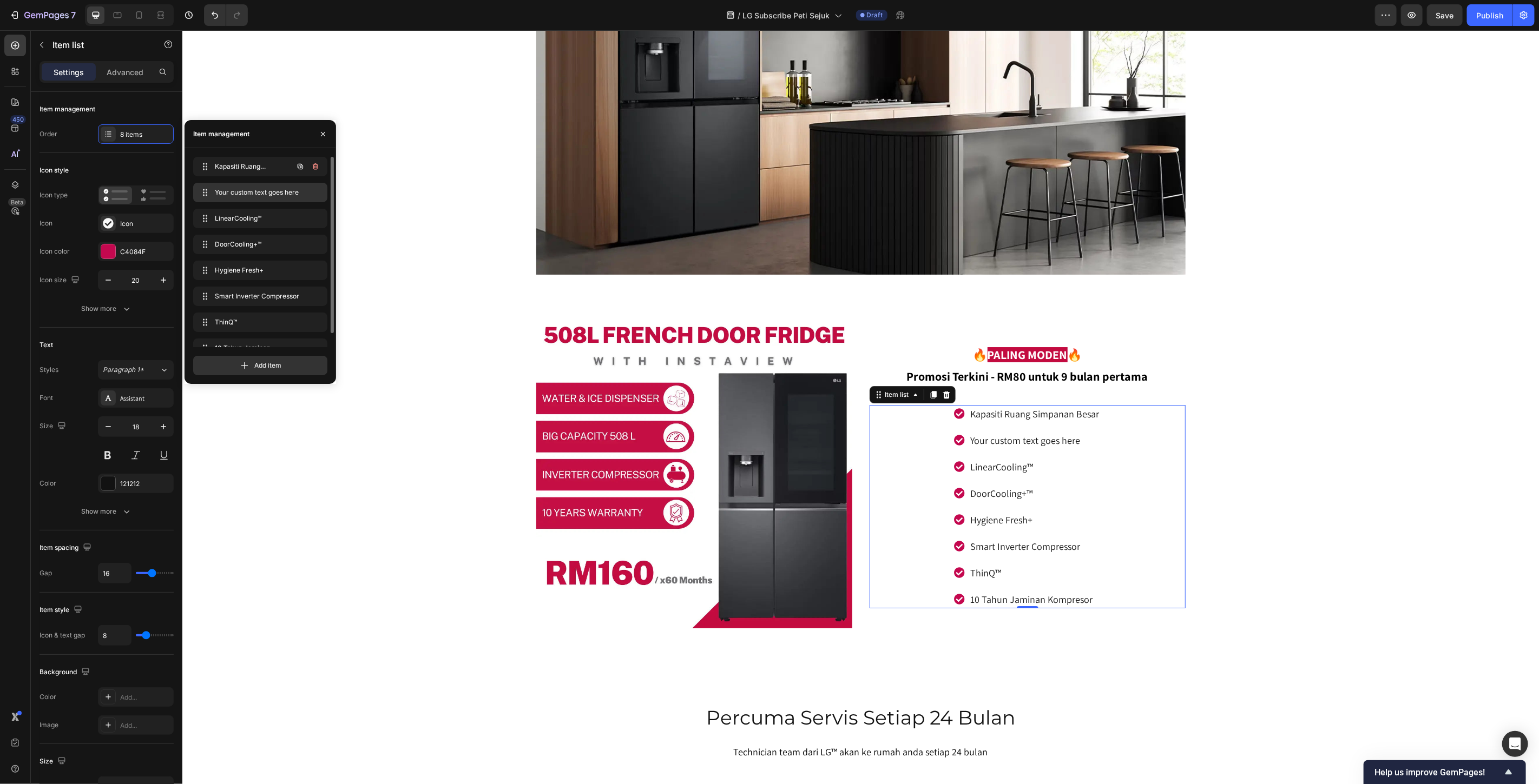
scroll to position [6496, 0]
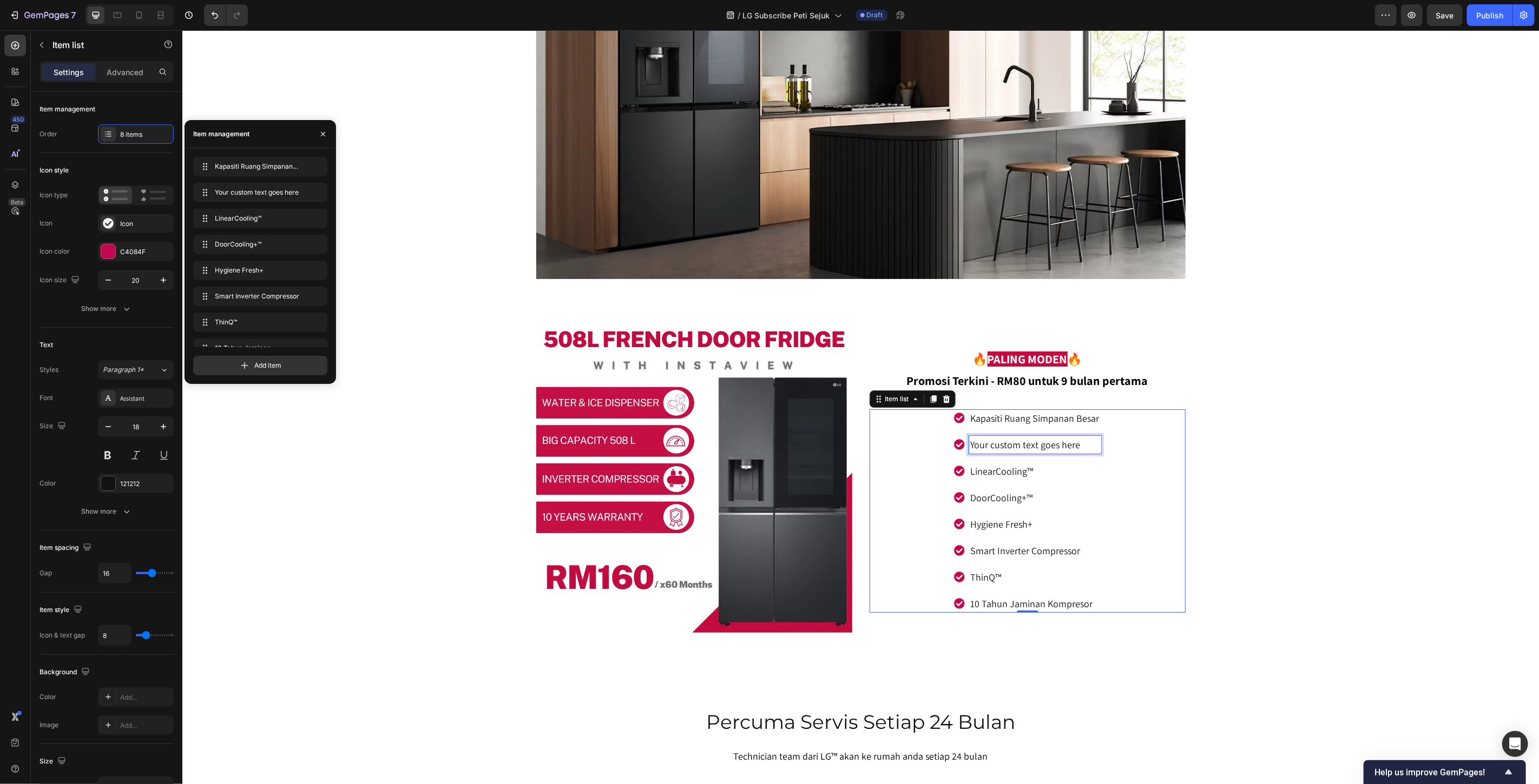
click at [1027, 444] on div "Your custom text goes here" at bounding box center [1034, 444] width 132 height 18
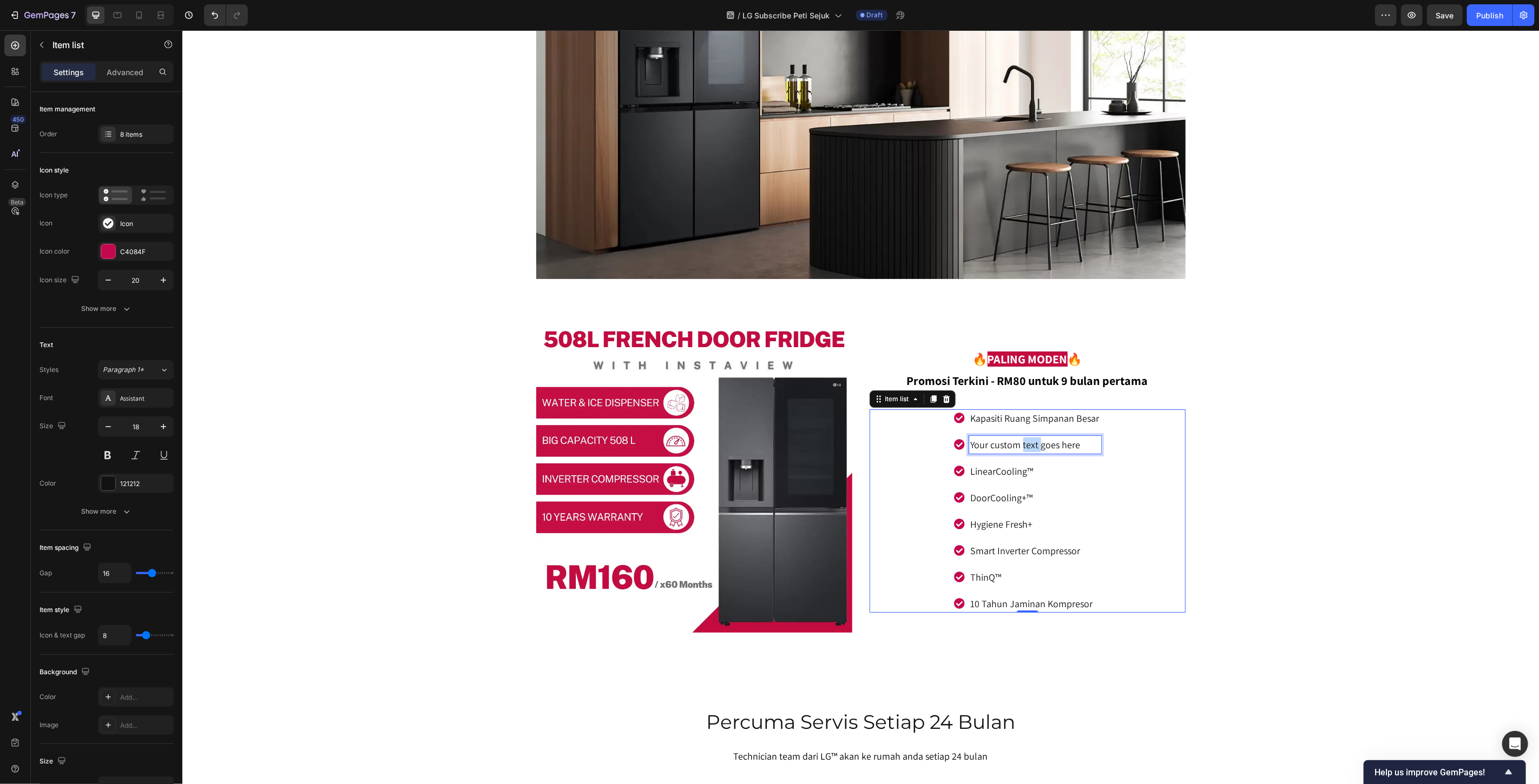
click at [1027, 444] on p "Your custom text goes here" at bounding box center [1034, 444] width 129 height 15
click at [1058, 441] on p "InstaView" at bounding box center [1034, 444] width 129 height 15
click at [953, 476] on icon at bounding box center [958, 470] width 11 height 11
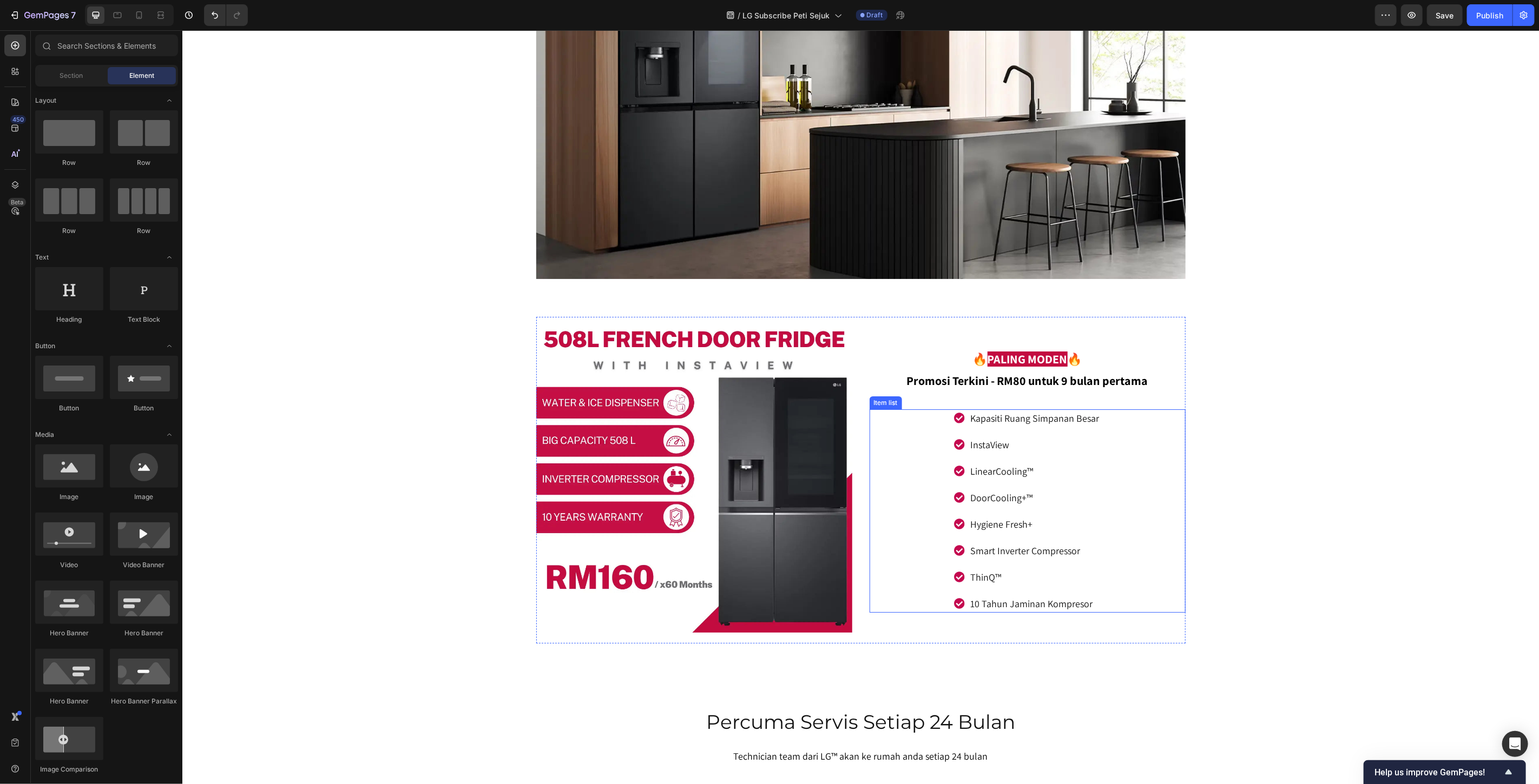
click at [1110, 476] on div "Kapasiti Ruang Simpanan Besar InstaView LinearCooling™ DoorCooling+™ Hygiene Fr…" at bounding box center [1027, 510] width 316 height 204
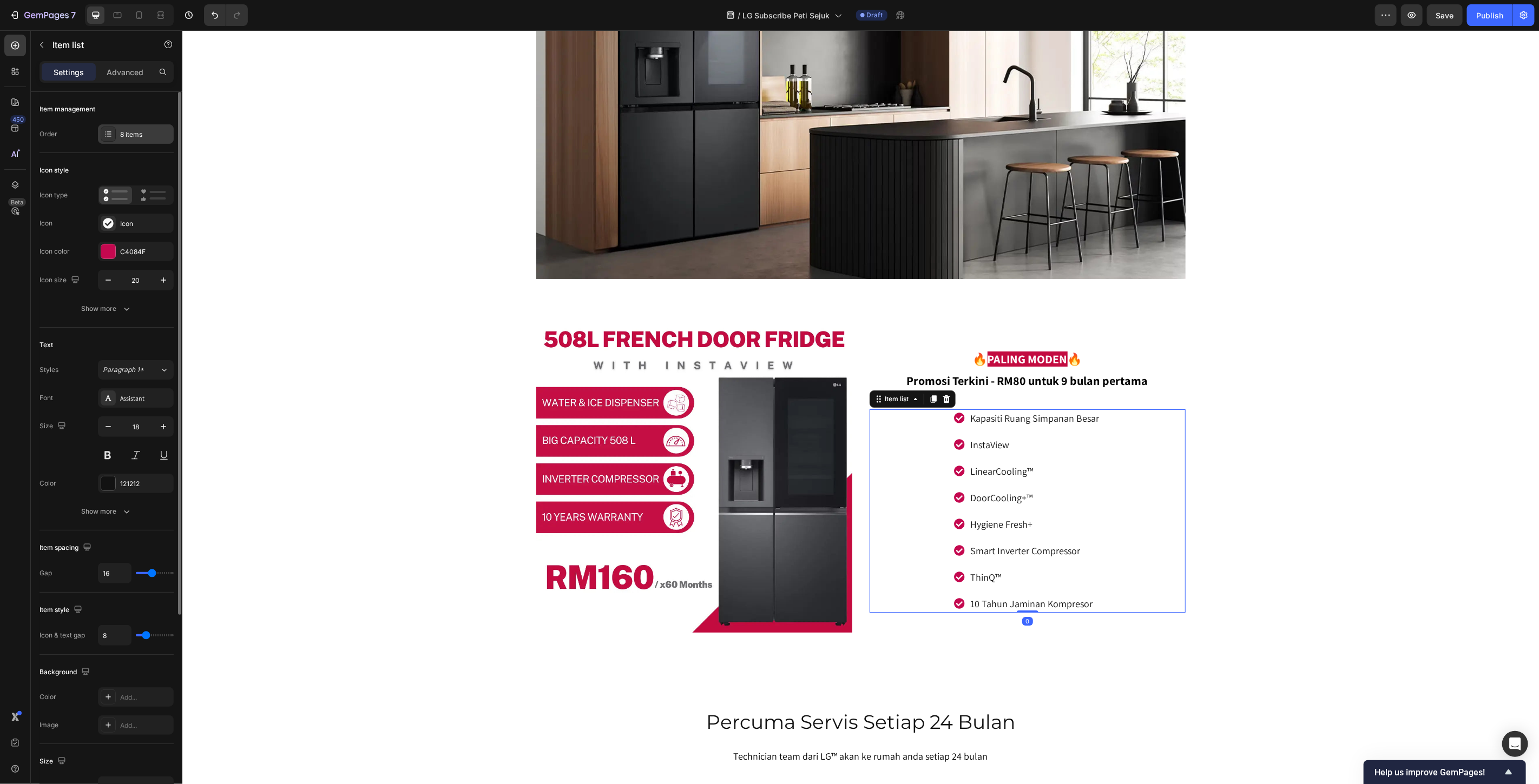
click at [133, 134] on div "8 items" at bounding box center [146, 134] width 51 height 10
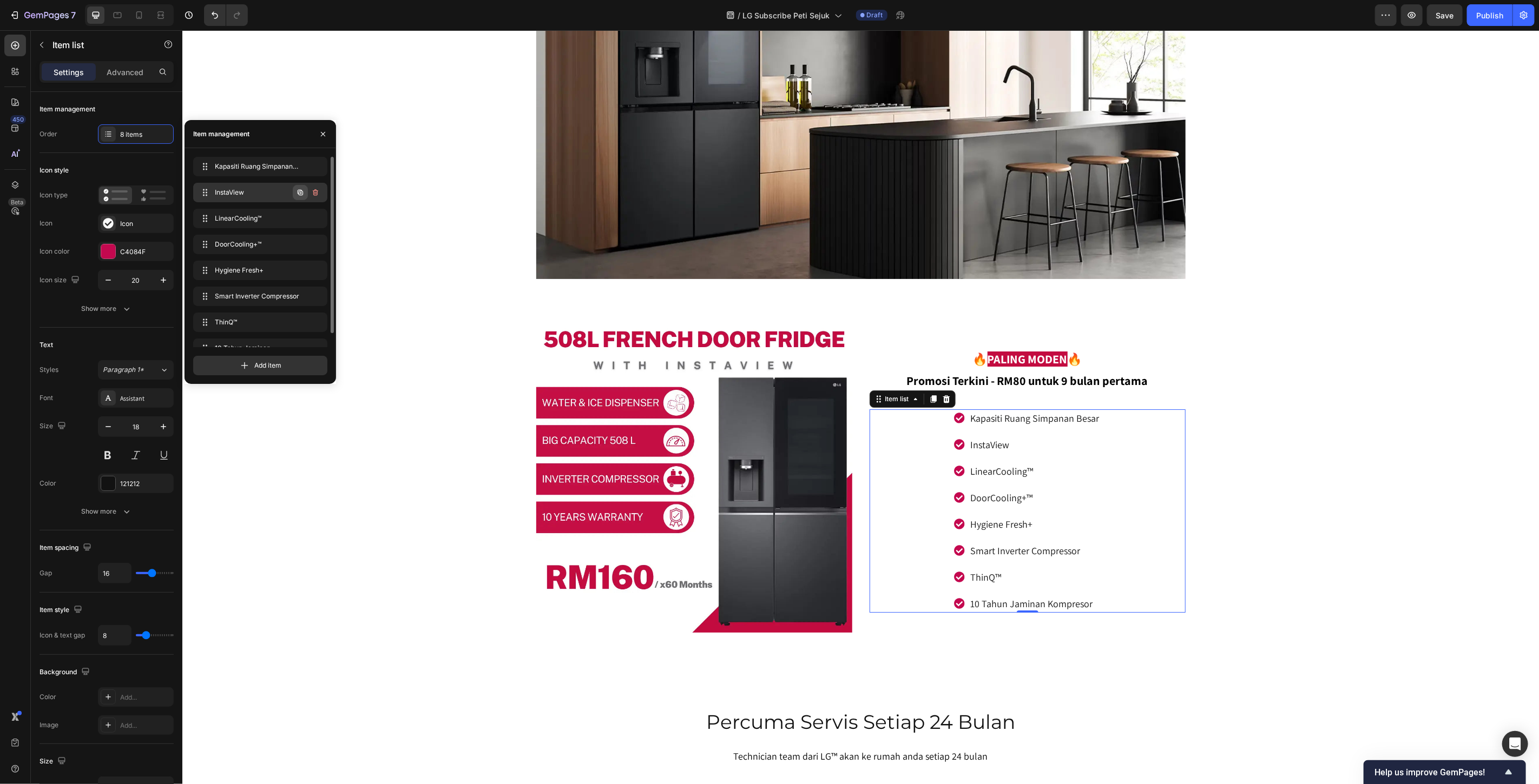
click at [300, 193] on icon "button" at bounding box center [301, 193] width 2 height 2
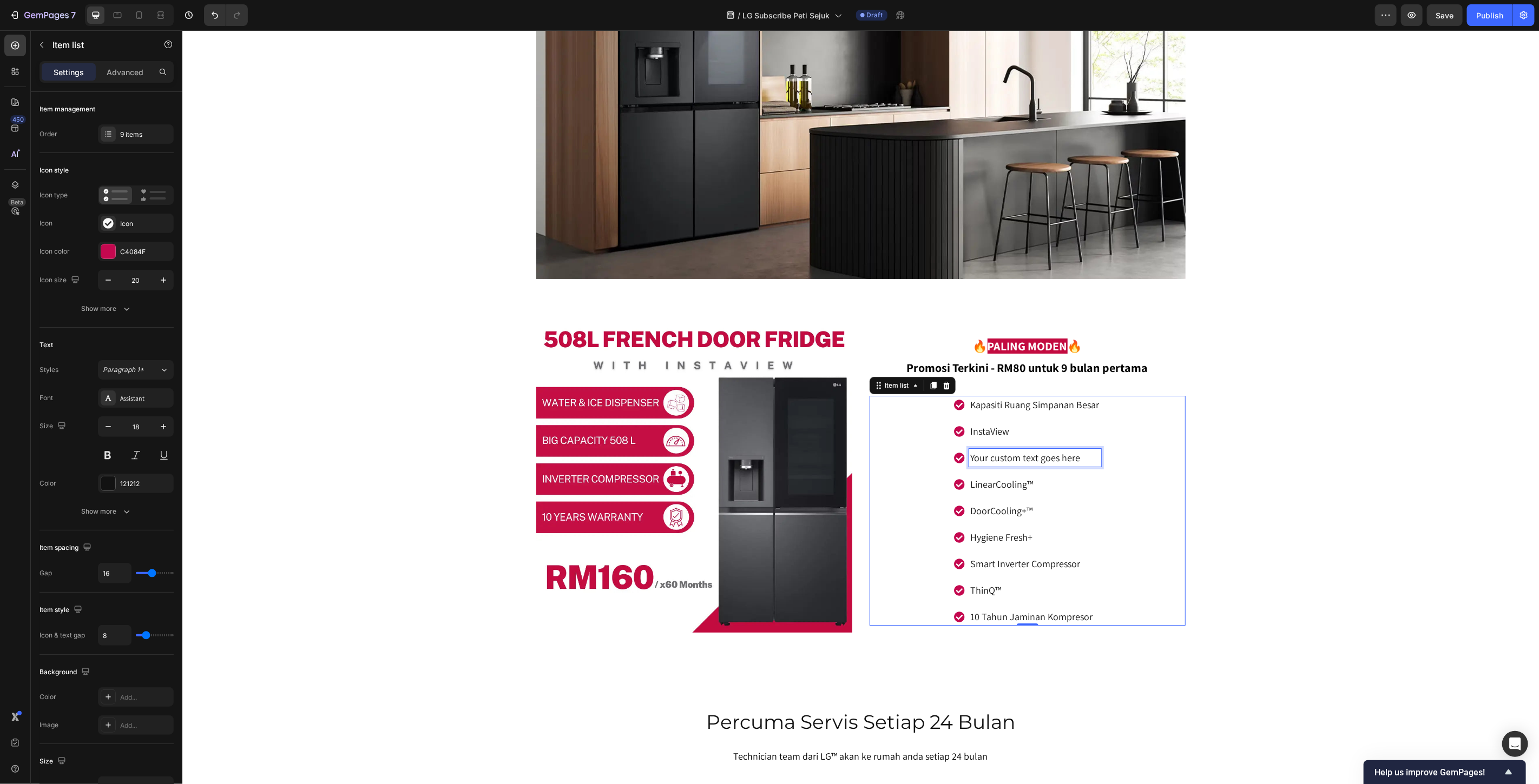
click at [1043, 453] on div "Your custom text goes here" at bounding box center [1034, 458] width 132 height 18
click at [1043, 453] on p "Your custom text goes here" at bounding box center [1034, 458] width 129 height 15
click at [1042, 453] on p "Your custom text goes here" at bounding box center [1034, 458] width 129 height 15
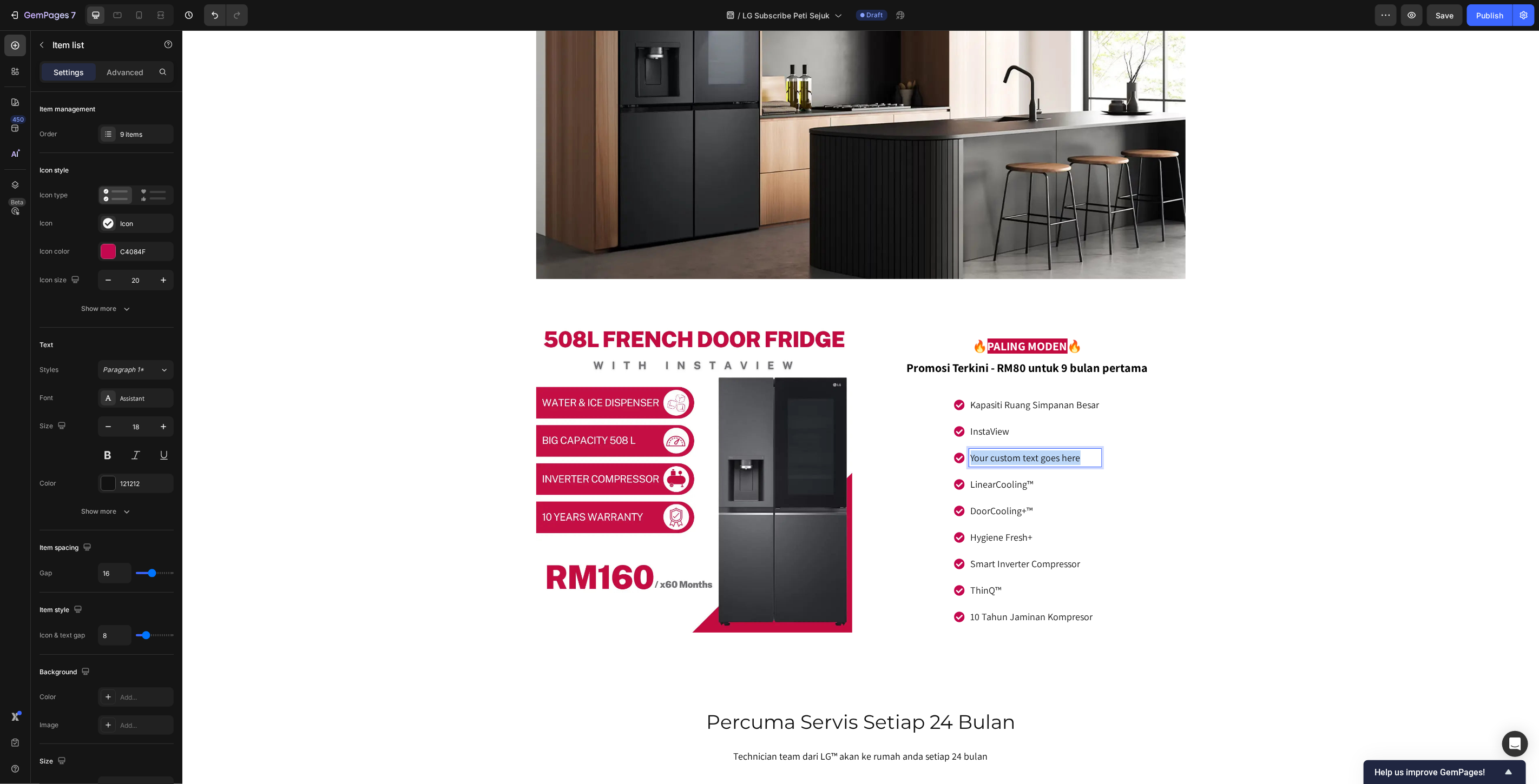
click at [1045, 454] on p "Your custom text goes here" at bounding box center [1034, 458] width 129 height 15
click at [1026, 451] on p "Auto Ice Make" at bounding box center [1034, 458] width 129 height 15
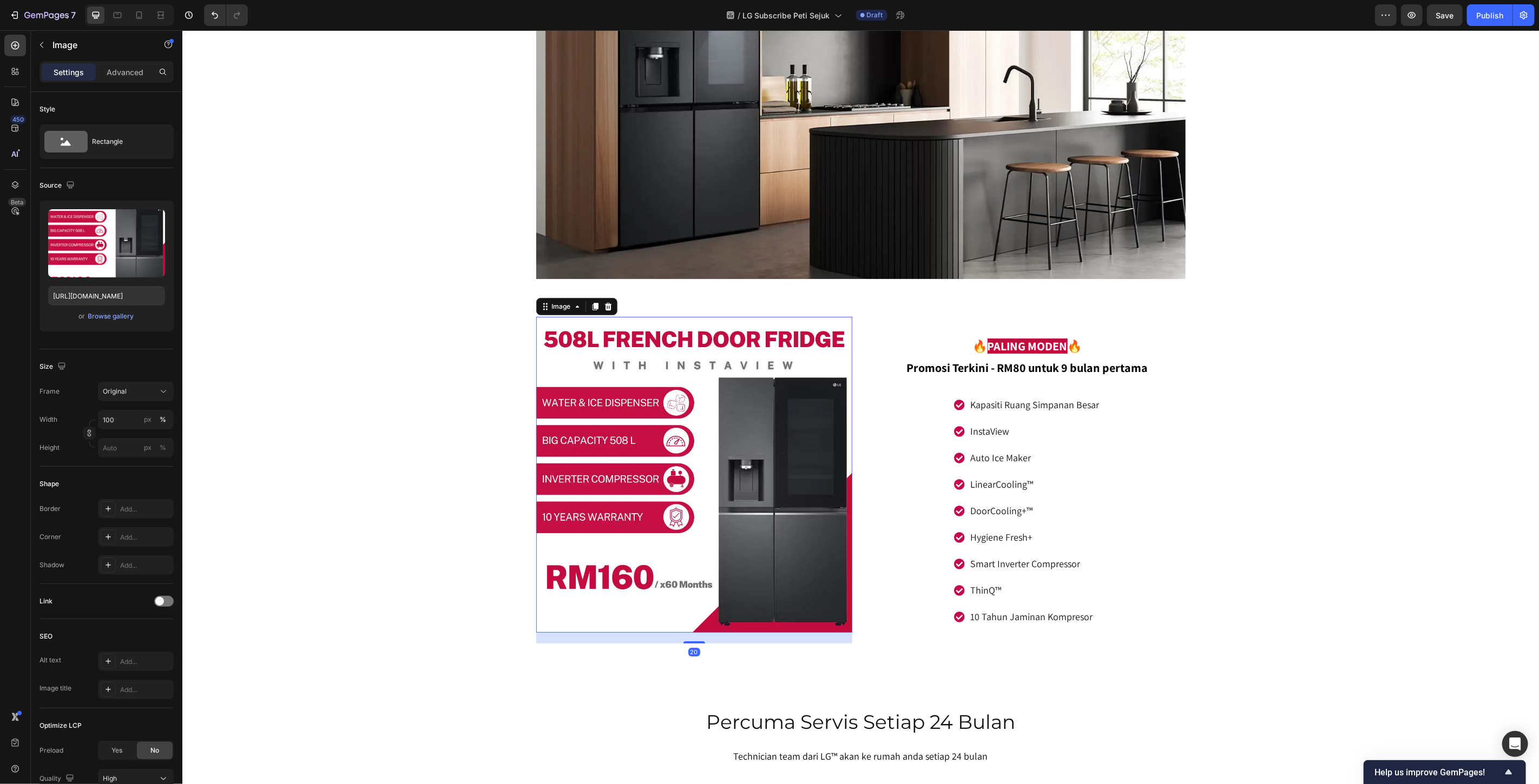
click at [762, 490] on img at bounding box center [694, 474] width 316 height 316
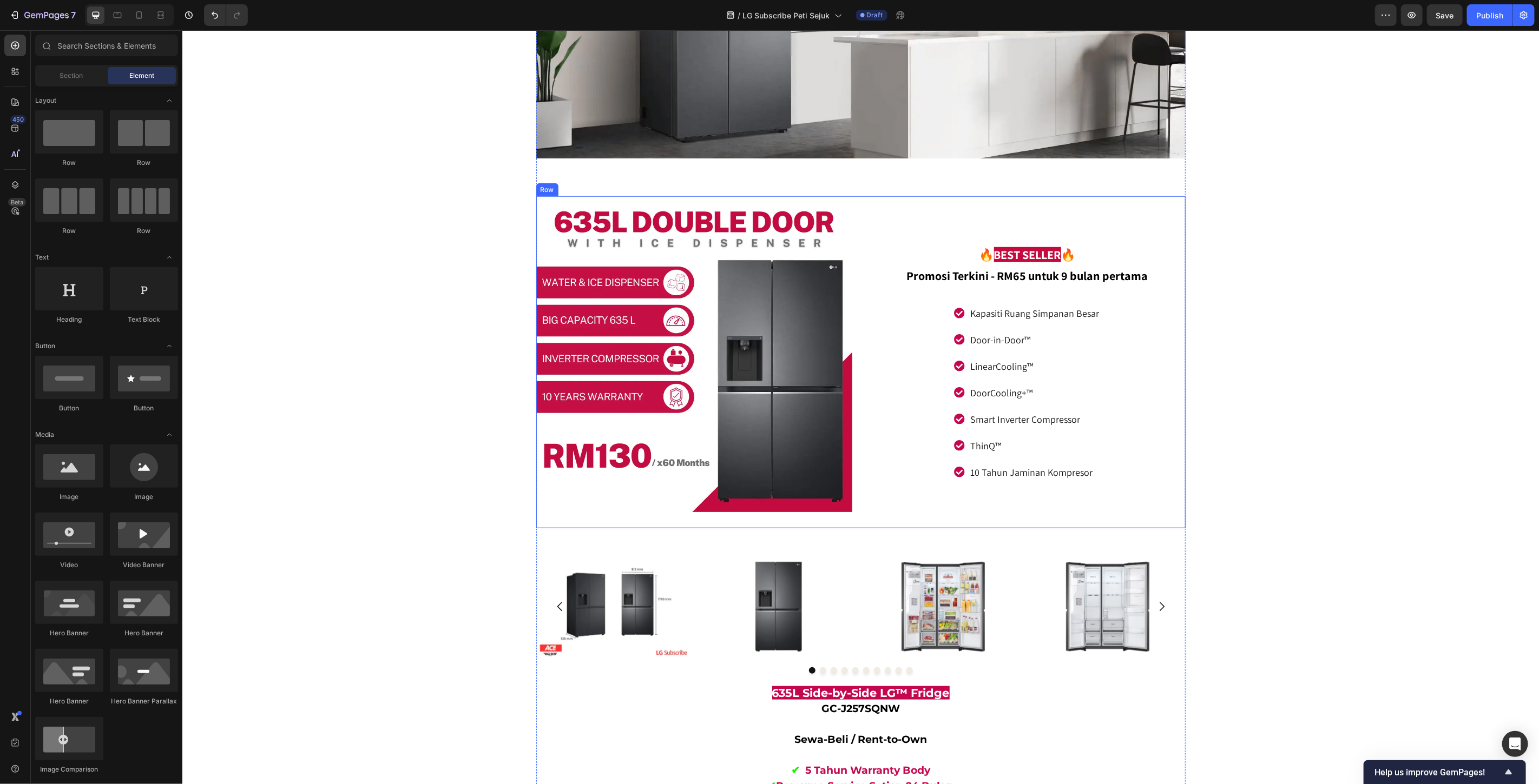
scroll to position [4077, 0]
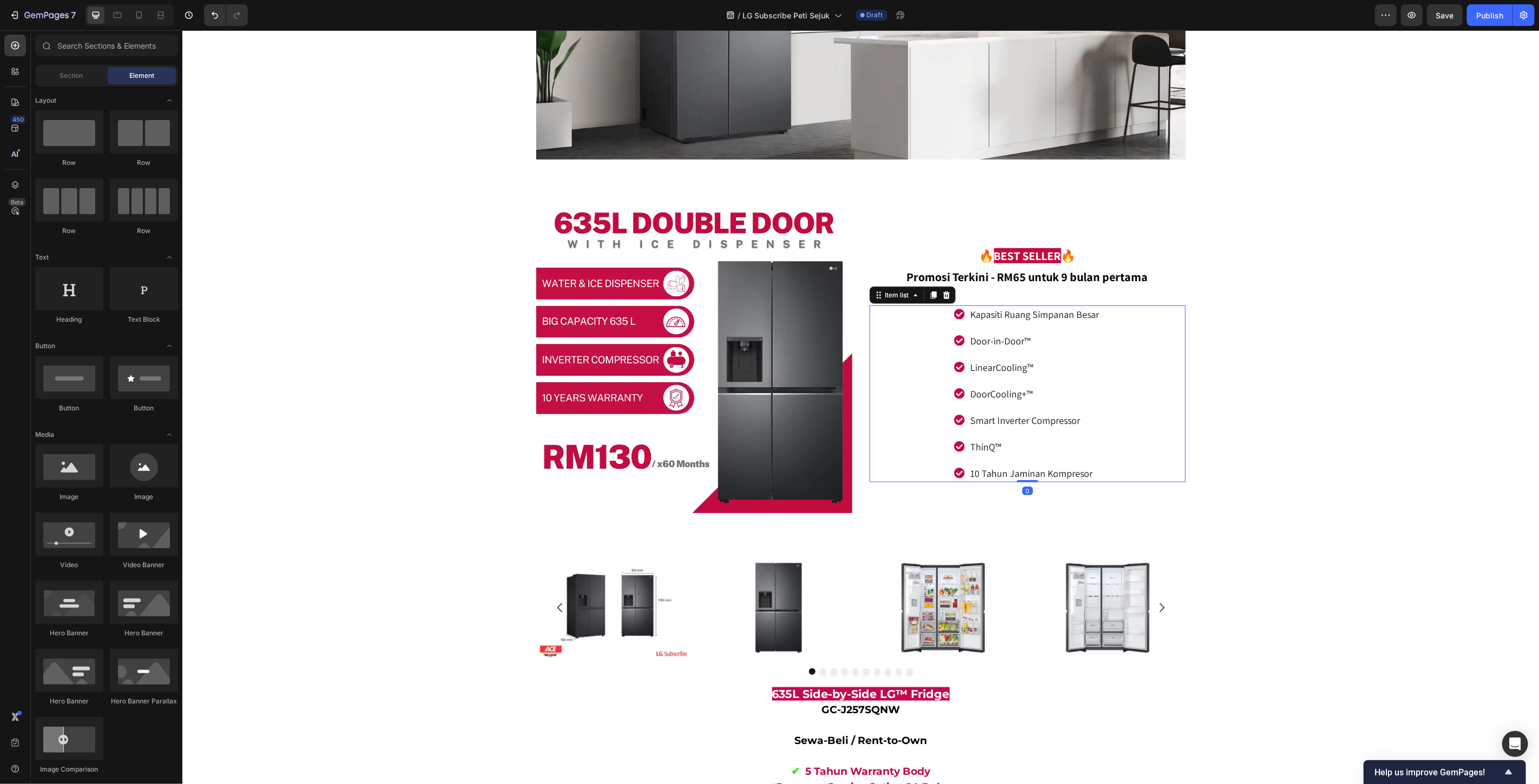
click at [1122, 336] on div "Kapasiti Ruang Simpanan Besar Door-in-Door™ LinearCooling™ DoorCooling+™ Smart …" at bounding box center [1027, 393] width 316 height 177
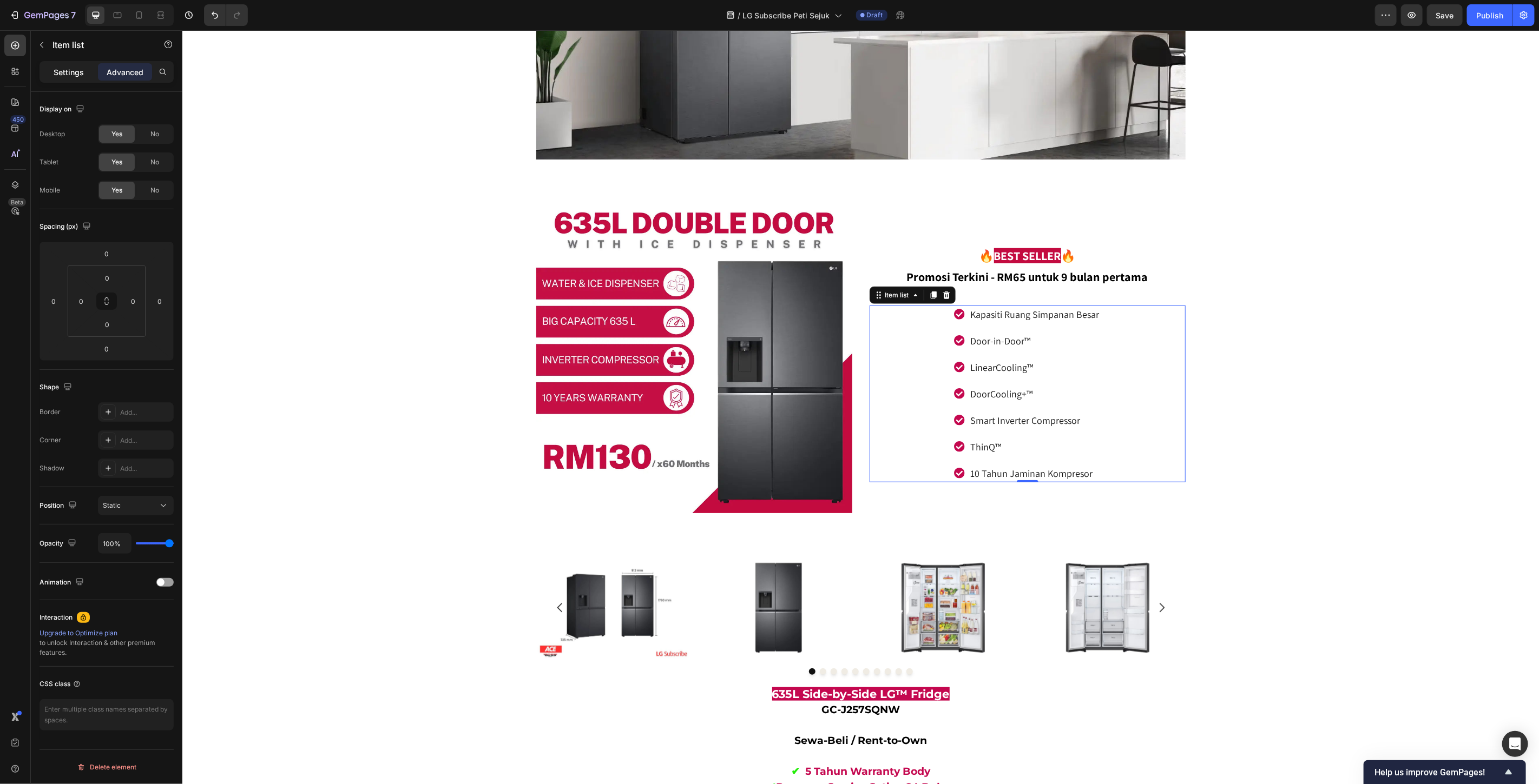
click at [59, 70] on p "Settings" at bounding box center [68, 73] width 31 height 12
type input "8"
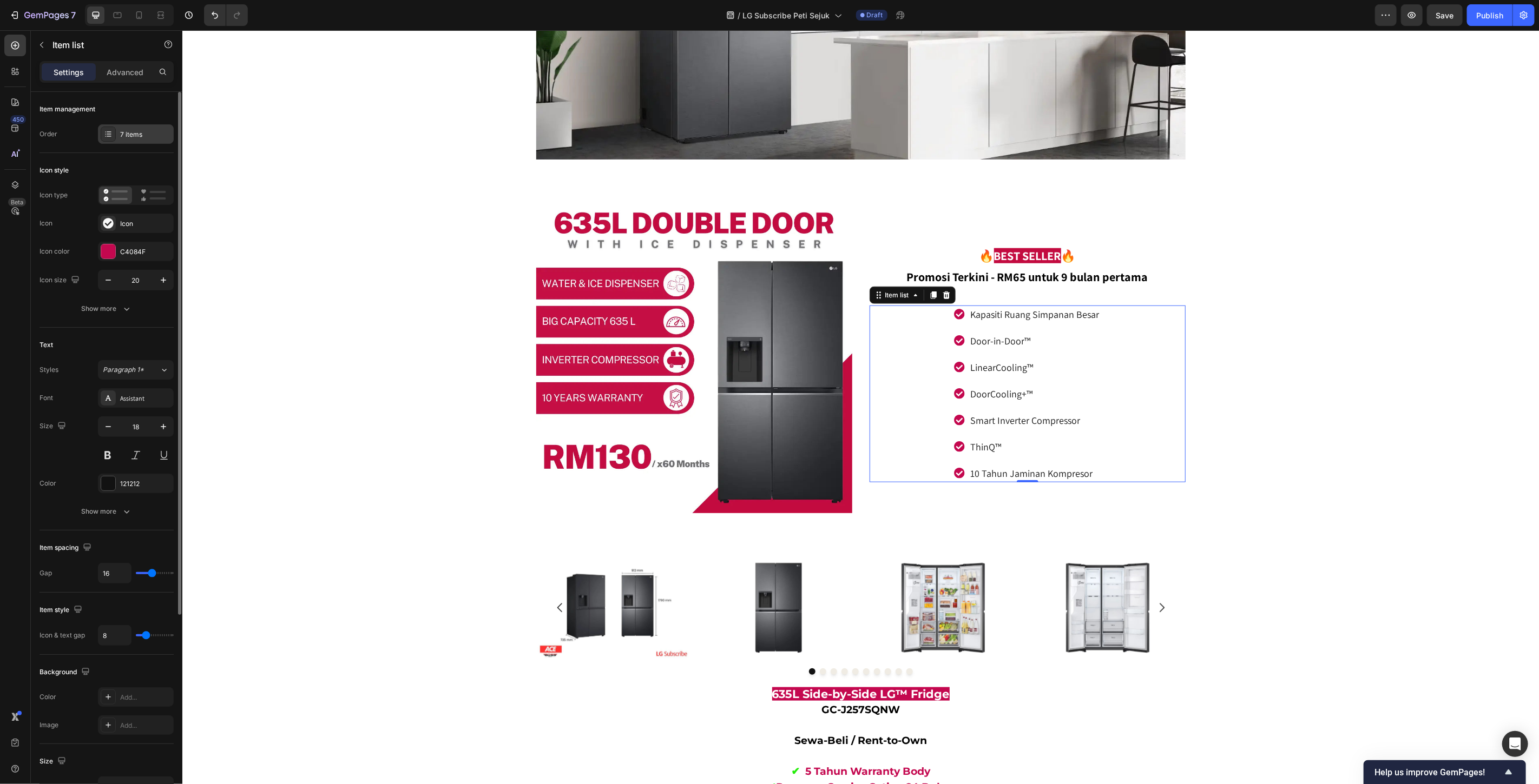
click at [127, 142] on div "7 items" at bounding box center [136, 134] width 76 height 20
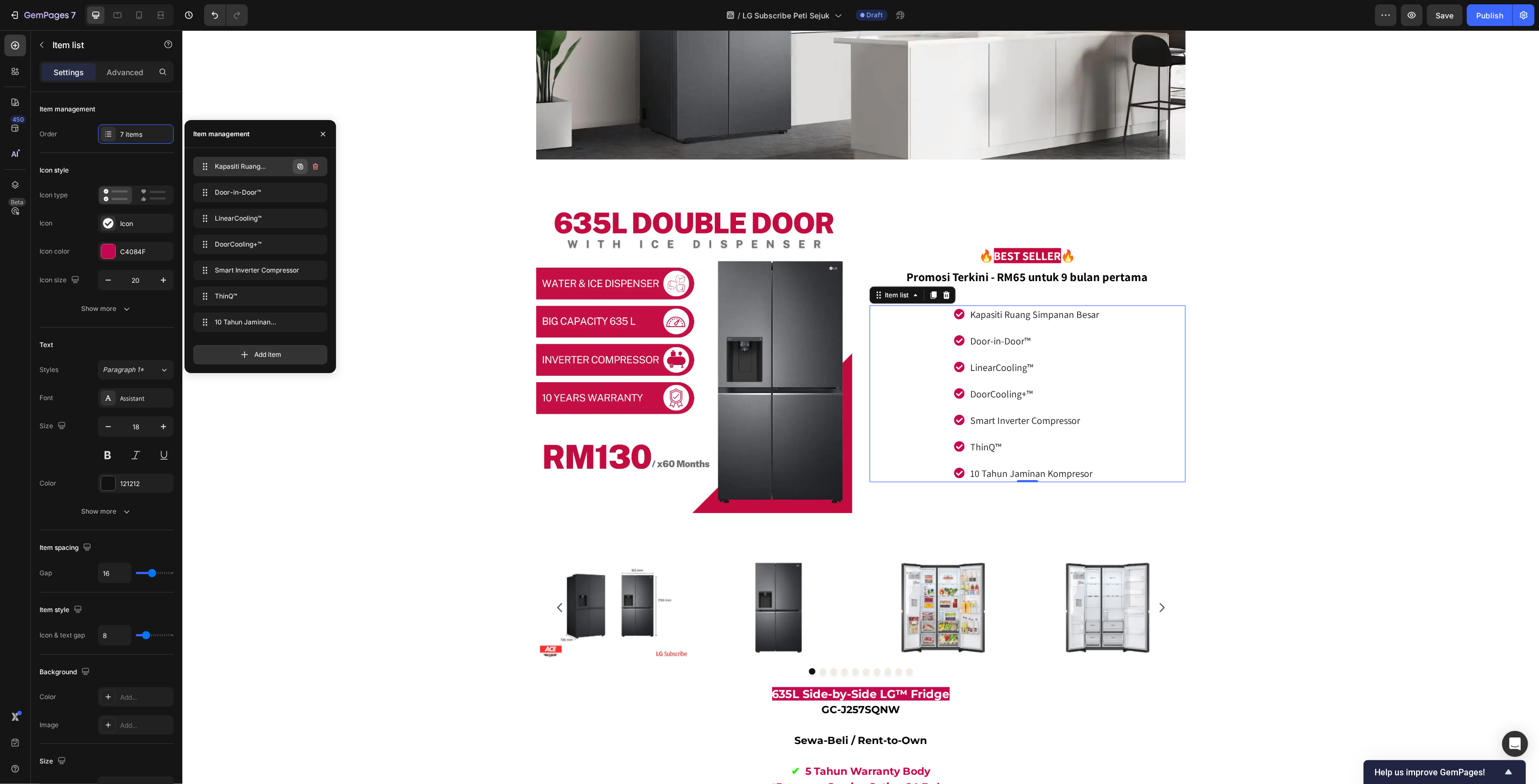
click at [301, 166] on icon "button" at bounding box center [300, 167] width 8 height 8
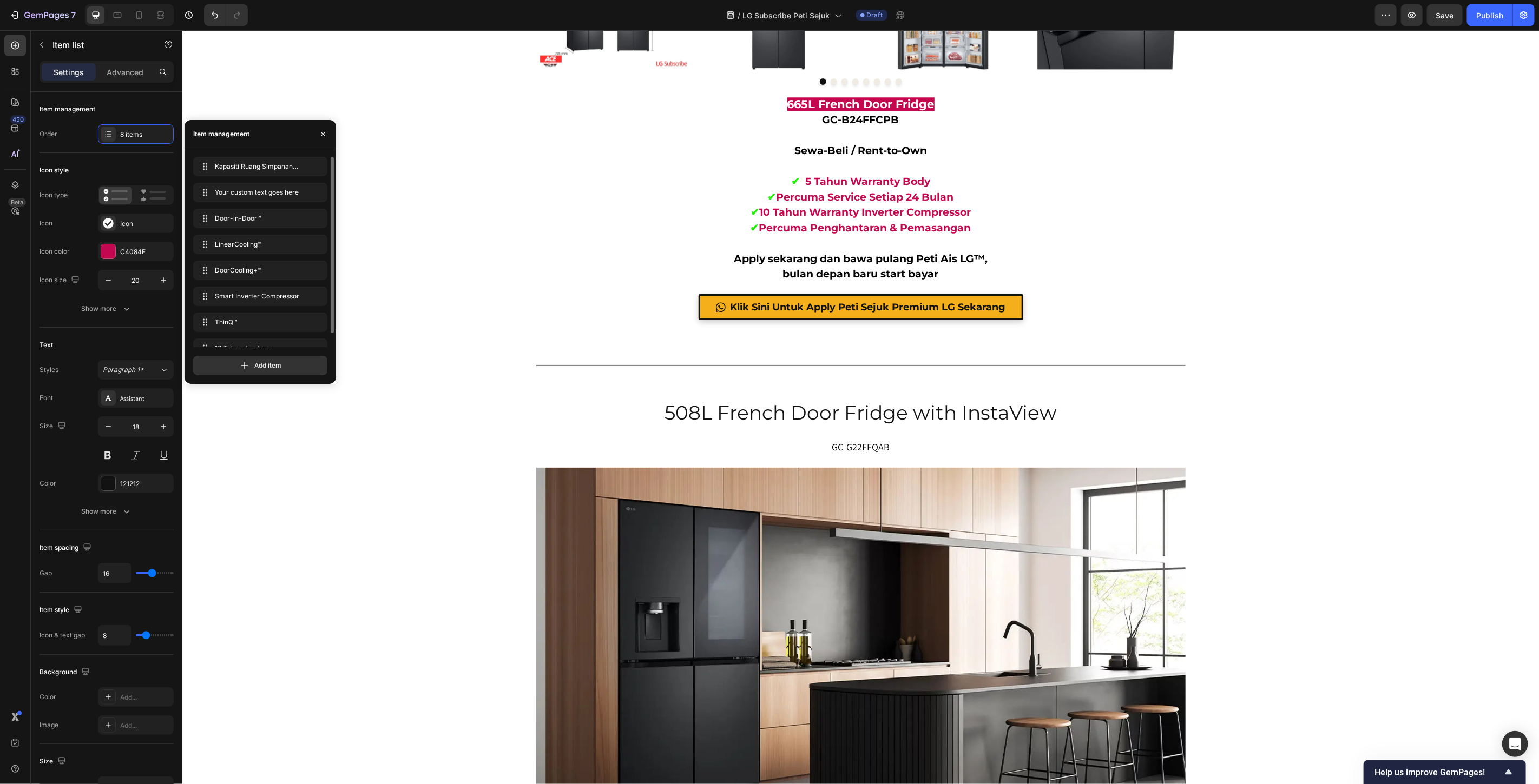
scroll to position [6241, 0]
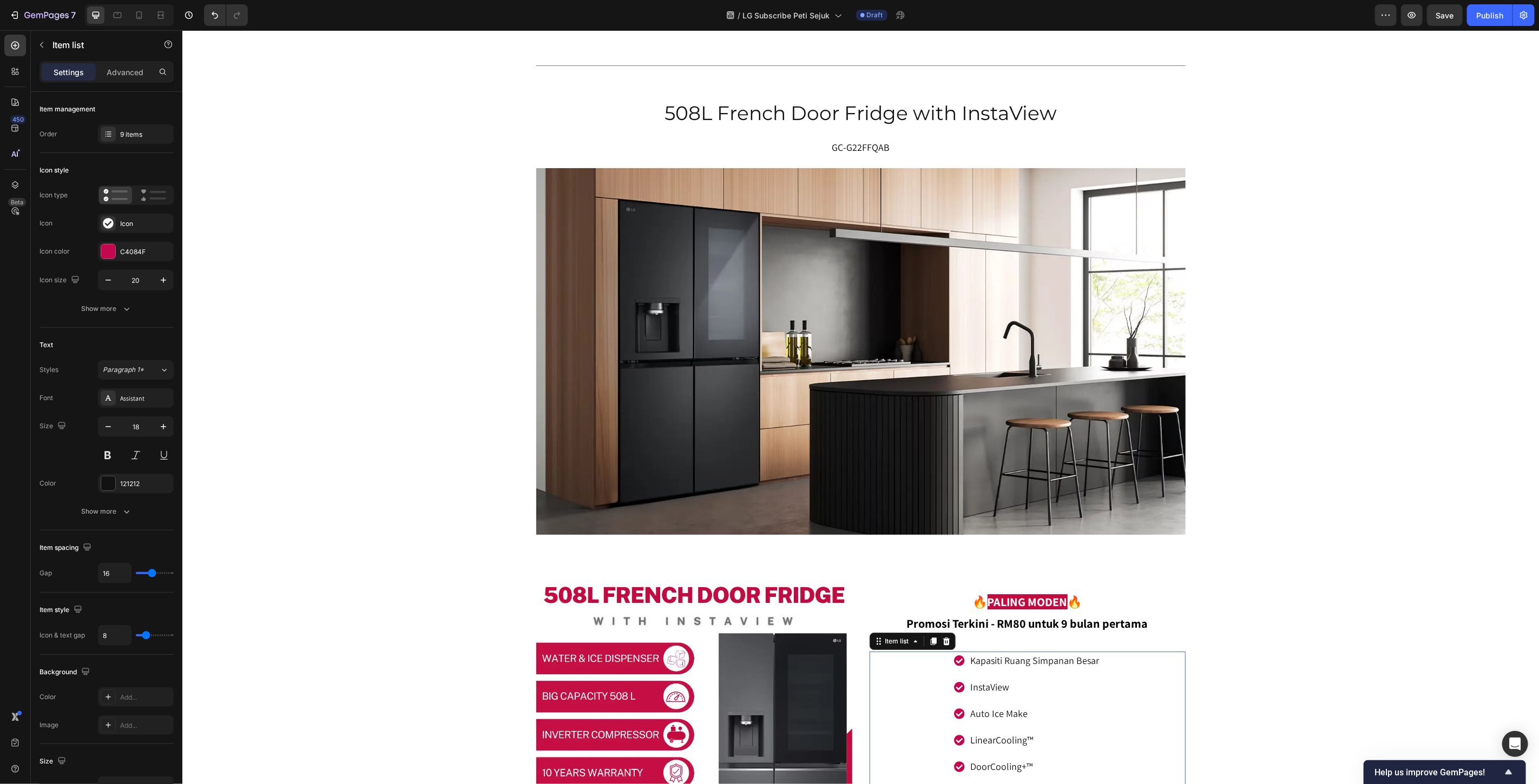
click at [1036, 716] on p "Auto Ice Make" at bounding box center [1034, 713] width 129 height 15
click at [1032, 715] on p "Auto Ice Make" at bounding box center [1034, 713] width 129 height 15
click at [1315, 616] on div "665L Multi Door Fridge Heading GC-B24FFCPB Text block Image Image 🔥 PALING BESA…" at bounding box center [859, 232] width 1357 height 12844
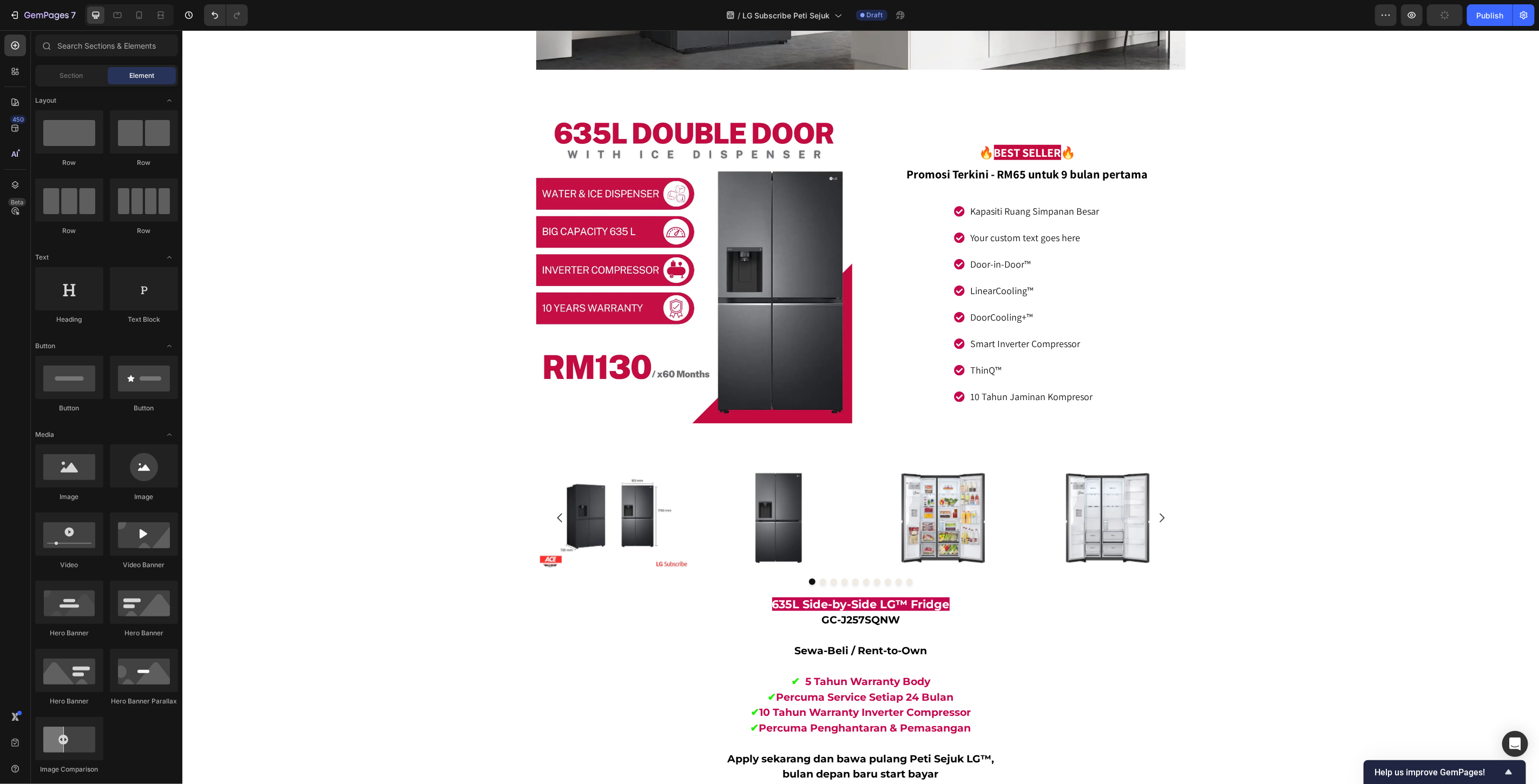
scroll to position [3928, 0]
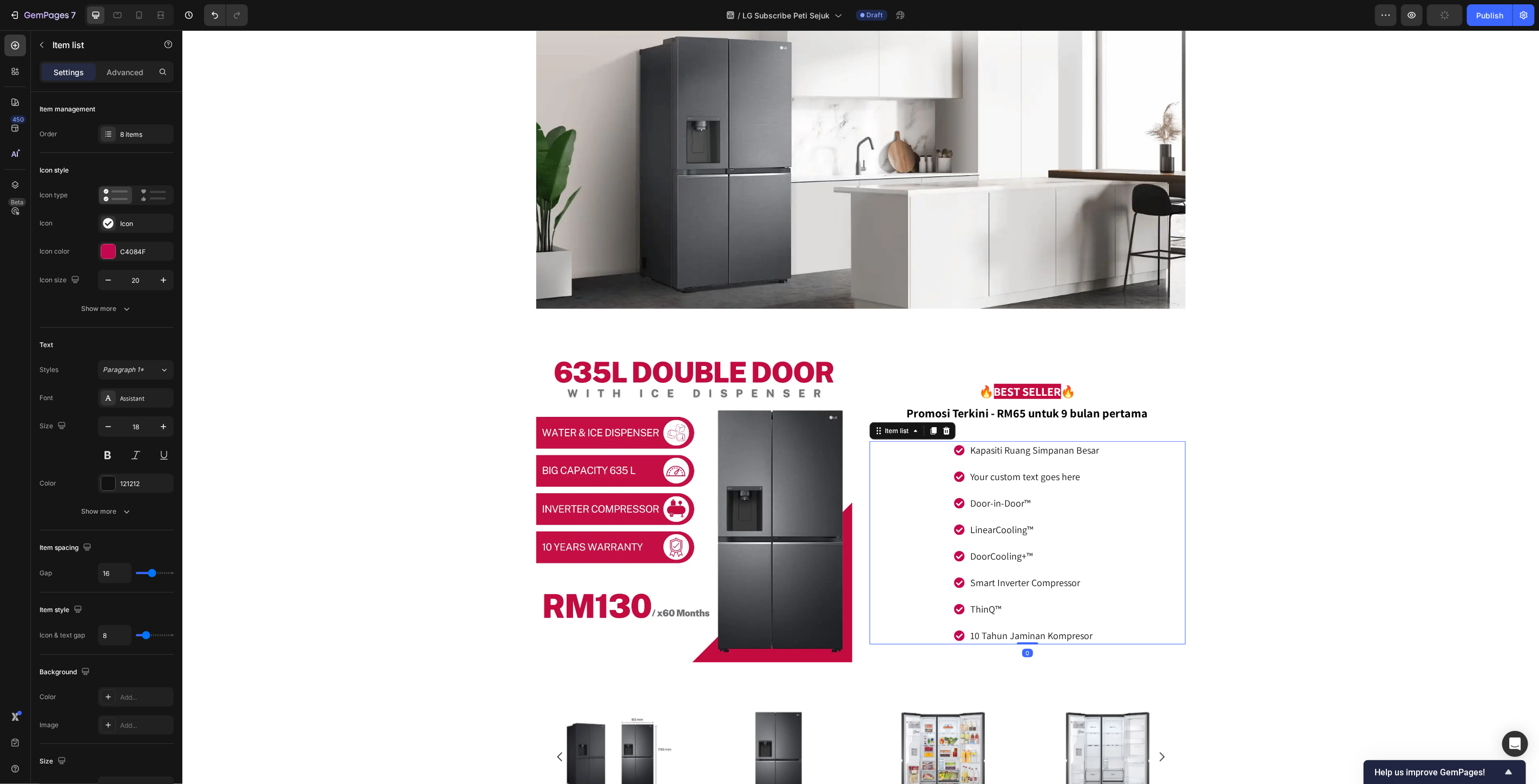
click at [1054, 481] on div "Your custom text goes here" at bounding box center [1034, 477] width 132 height 18
click at [1054, 481] on p "Your custom text goes here" at bounding box center [1034, 477] width 129 height 15
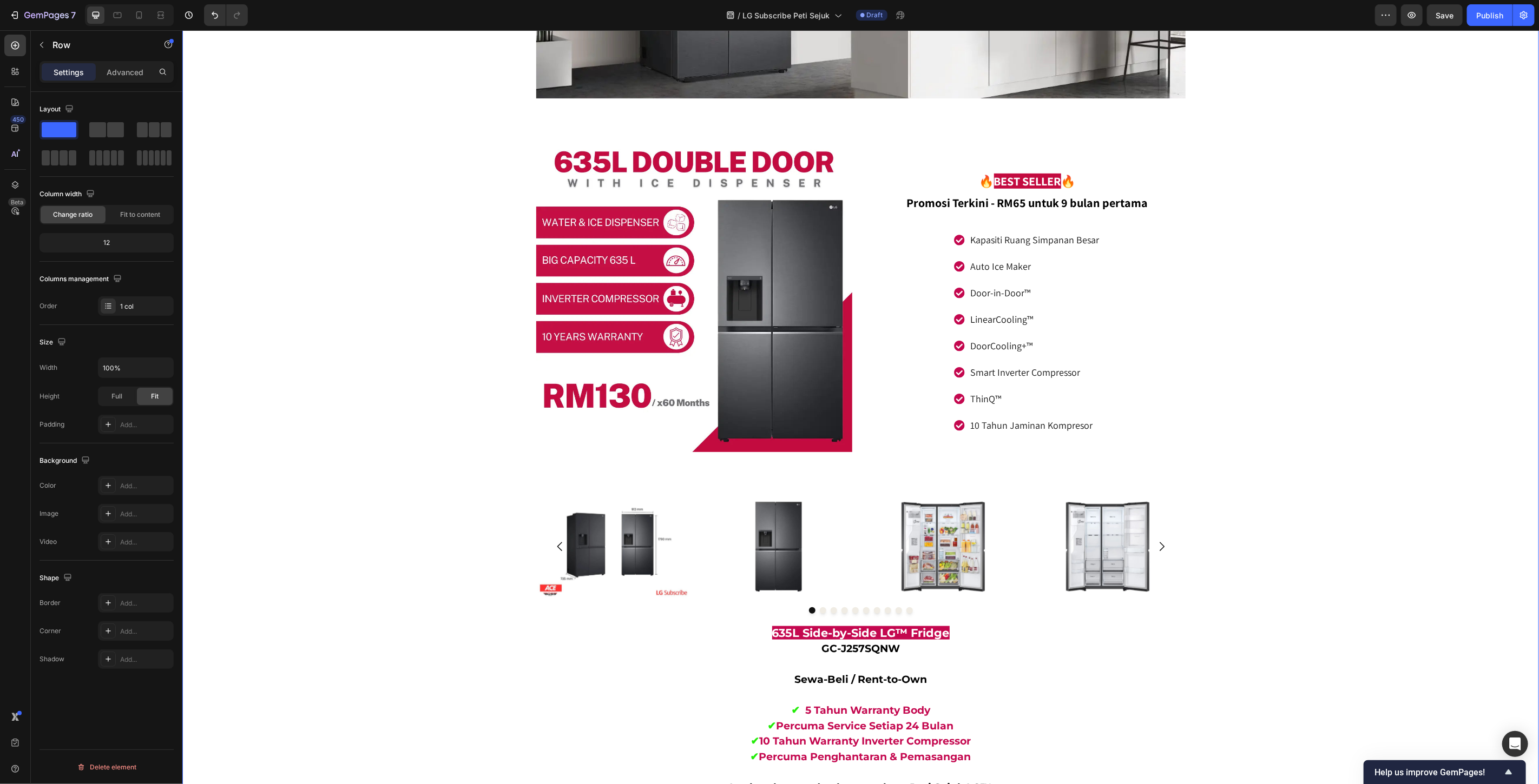
scroll to position [4049, 0]
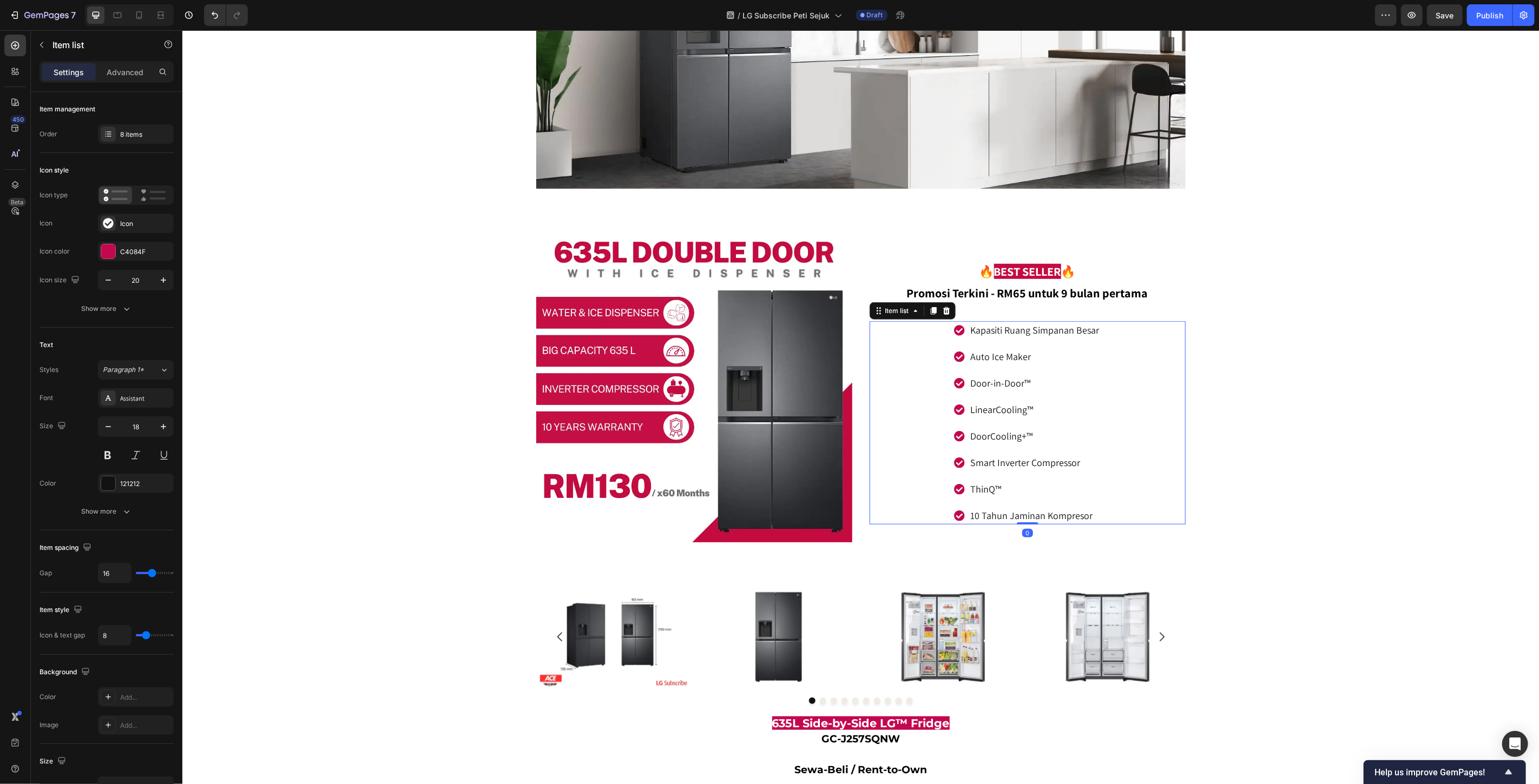
click at [1145, 381] on div "Kapasiti Ruang Simpanan Besar Auto Ice Maker Door-in-Door™ LinearCooling™ DoorC…" at bounding box center [1027, 422] width 316 height 204
click at [135, 133] on div "8 items" at bounding box center [146, 134] width 51 height 10
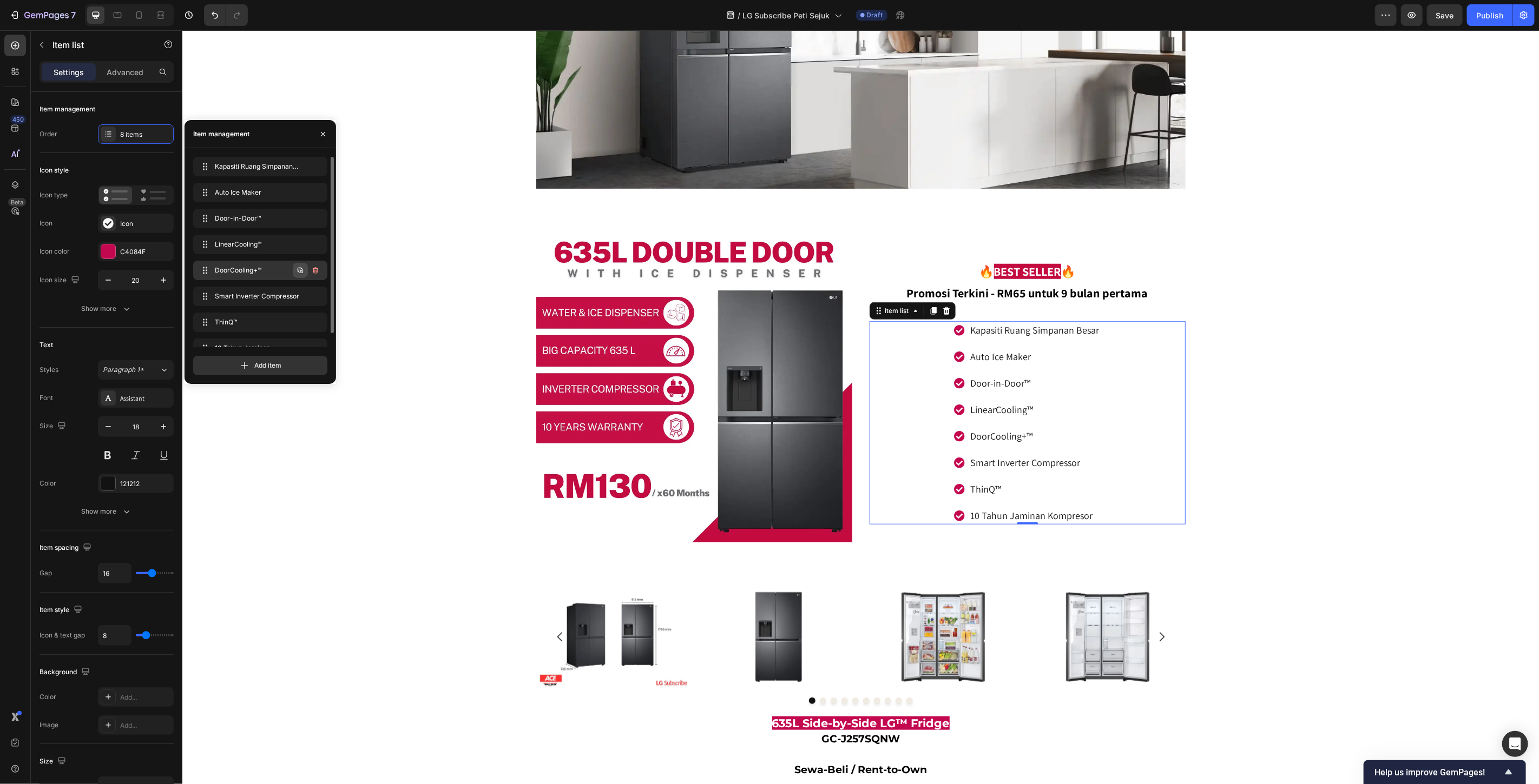
click at [299, 271] on icon "button" at bounding box center [300, 270] width 6 height 6
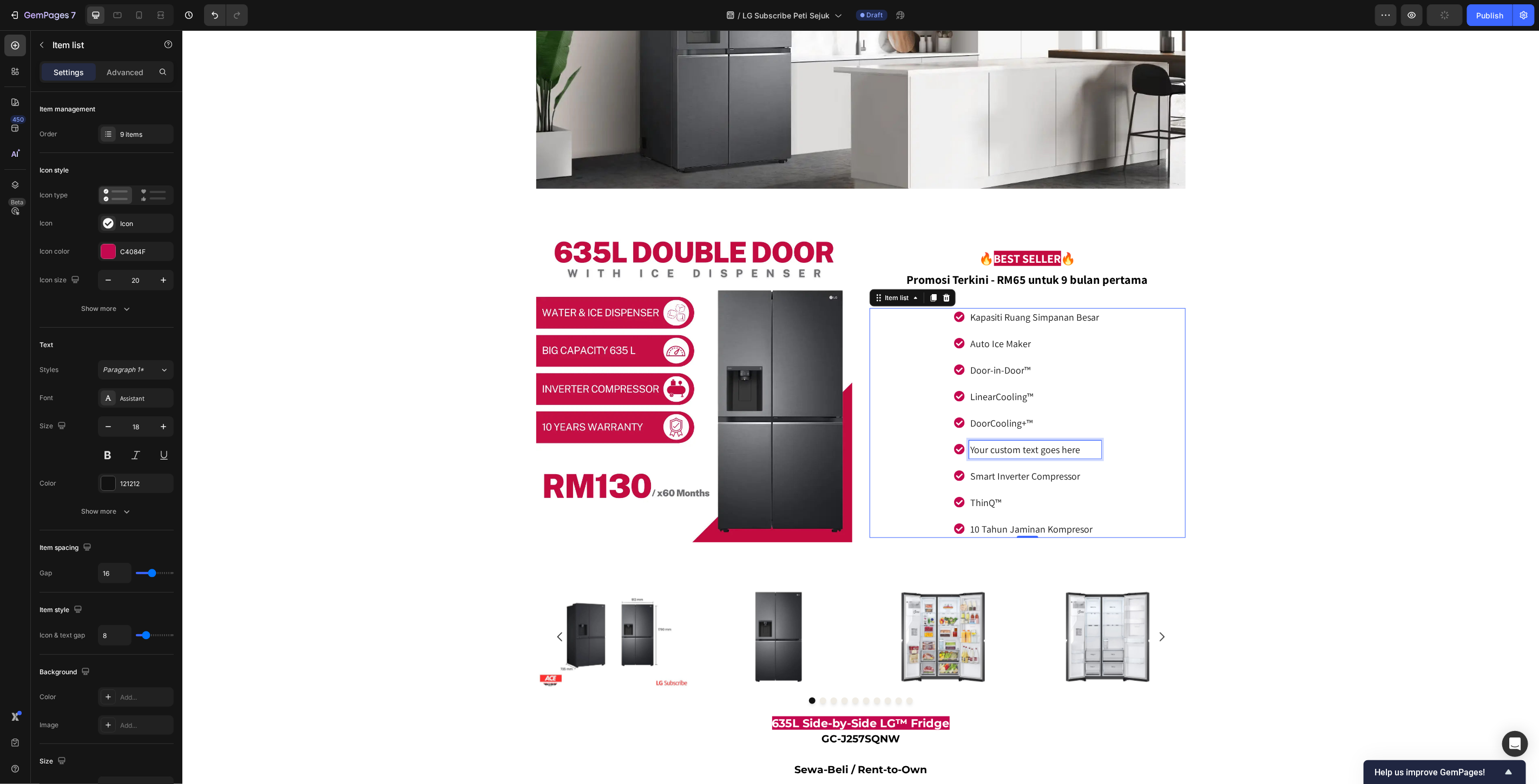
click at [1005, 448] on div "Your custom text goes here" at bounding box center [1034, 449] width 132 height 18
click at [1005, 448] on p "Your custom text goes here" at bounding box center [1034, 449] width 129 height 15
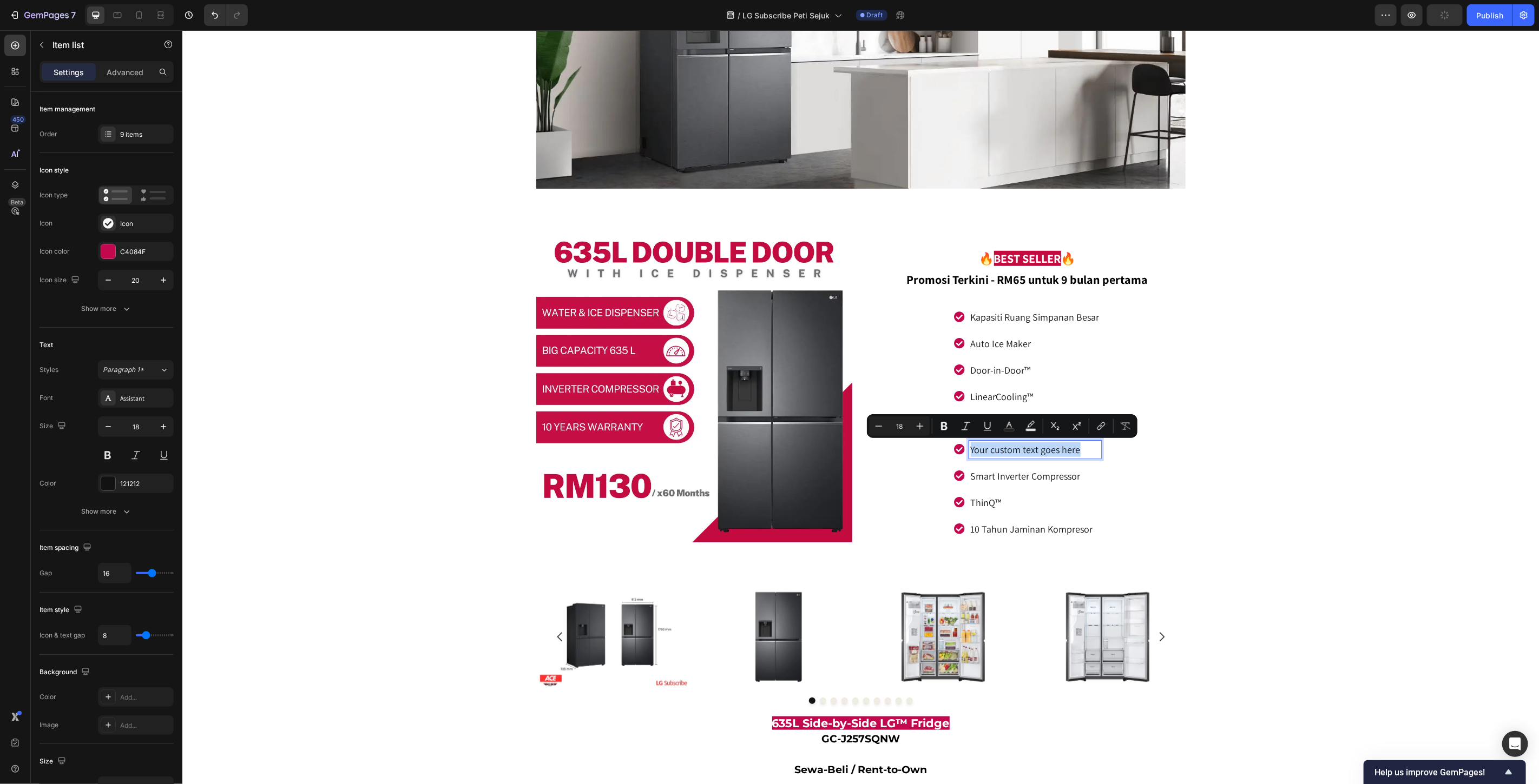
click at [1005, 448] on p "Your custom text goes here" at bounding box center [1034, 449] width 129 height 15
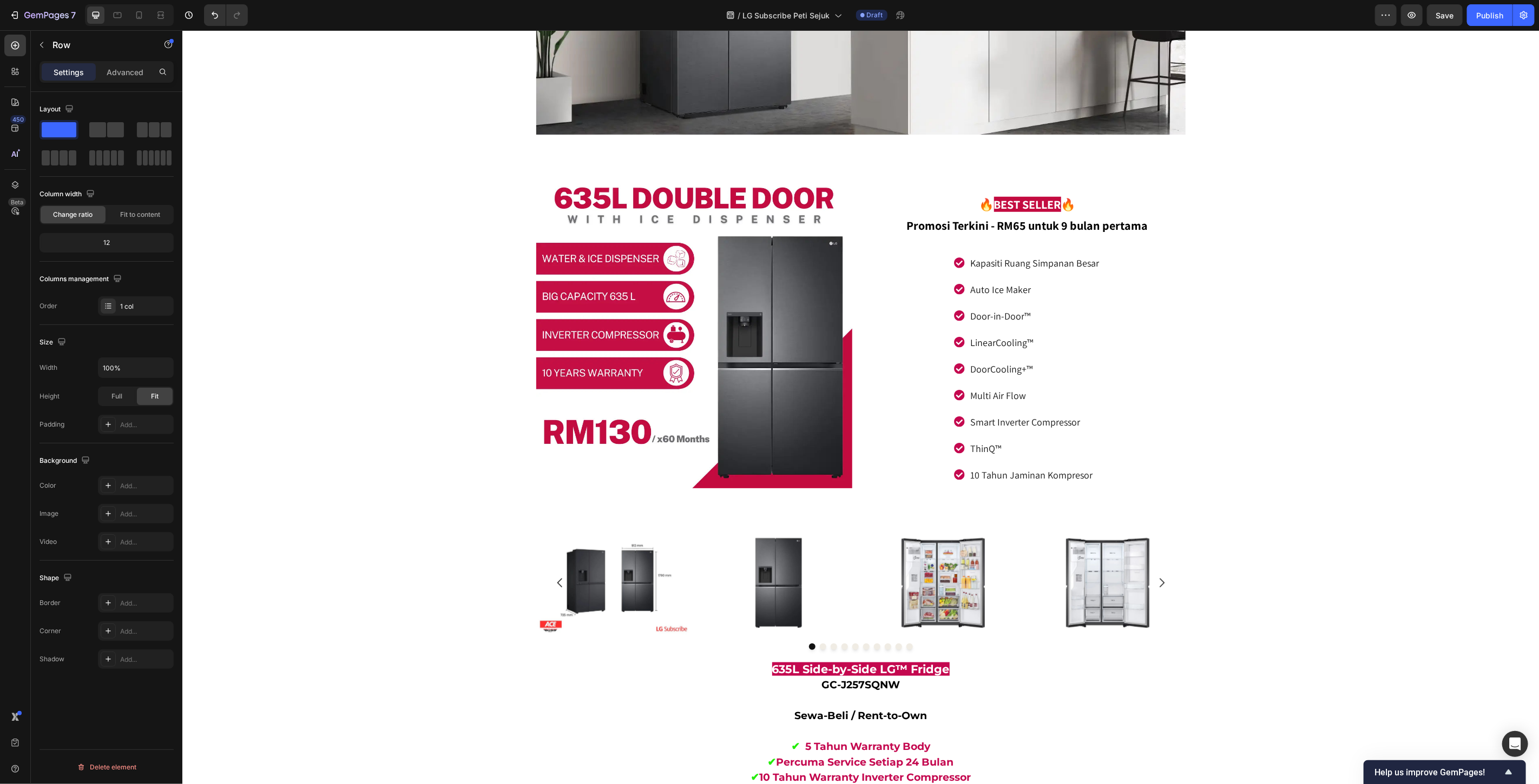
scroll to position [3958, 0]
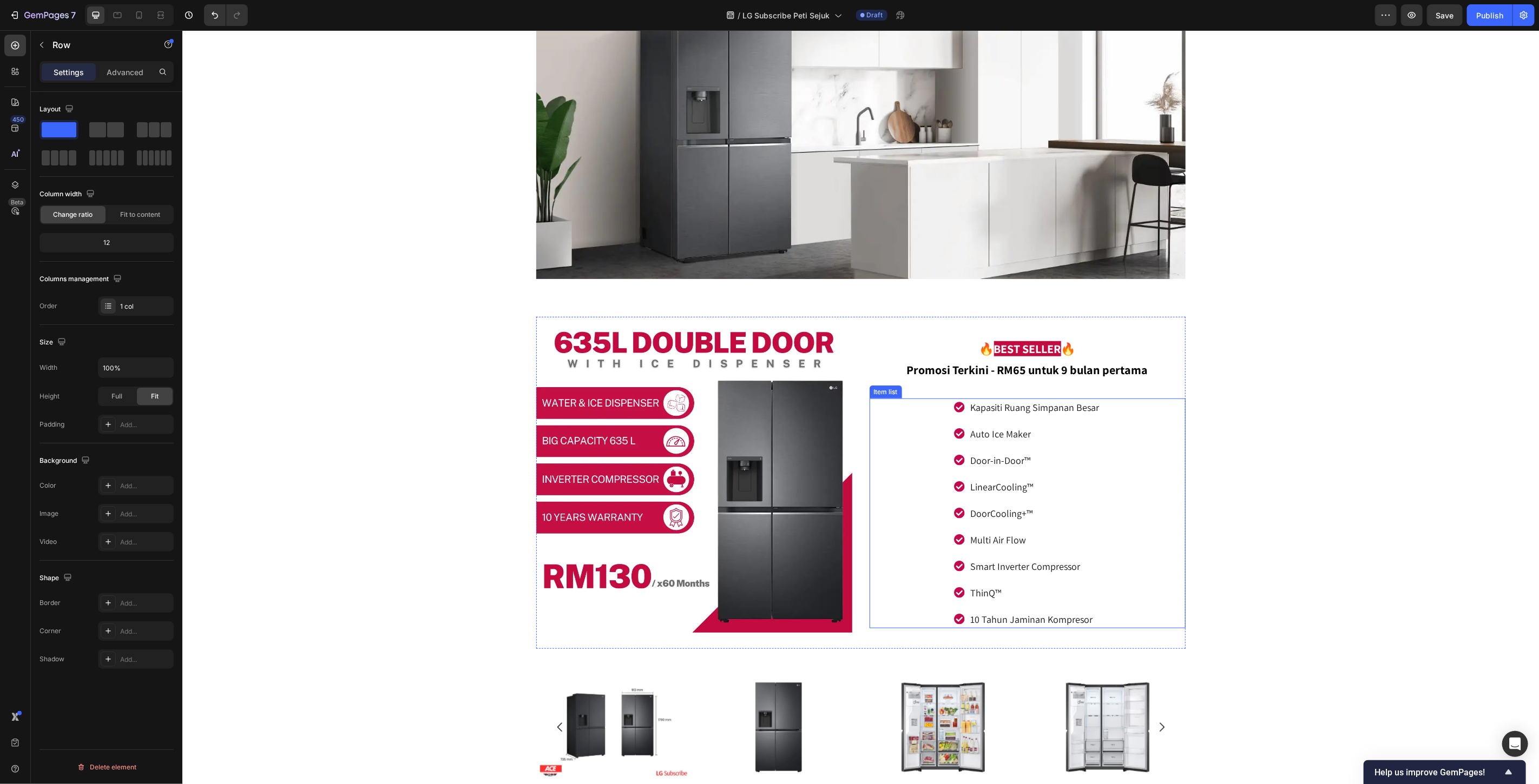
click at [1062, 514] on p "DoorCooling+™" at bounding box center [1034, 513] width 129 height 15
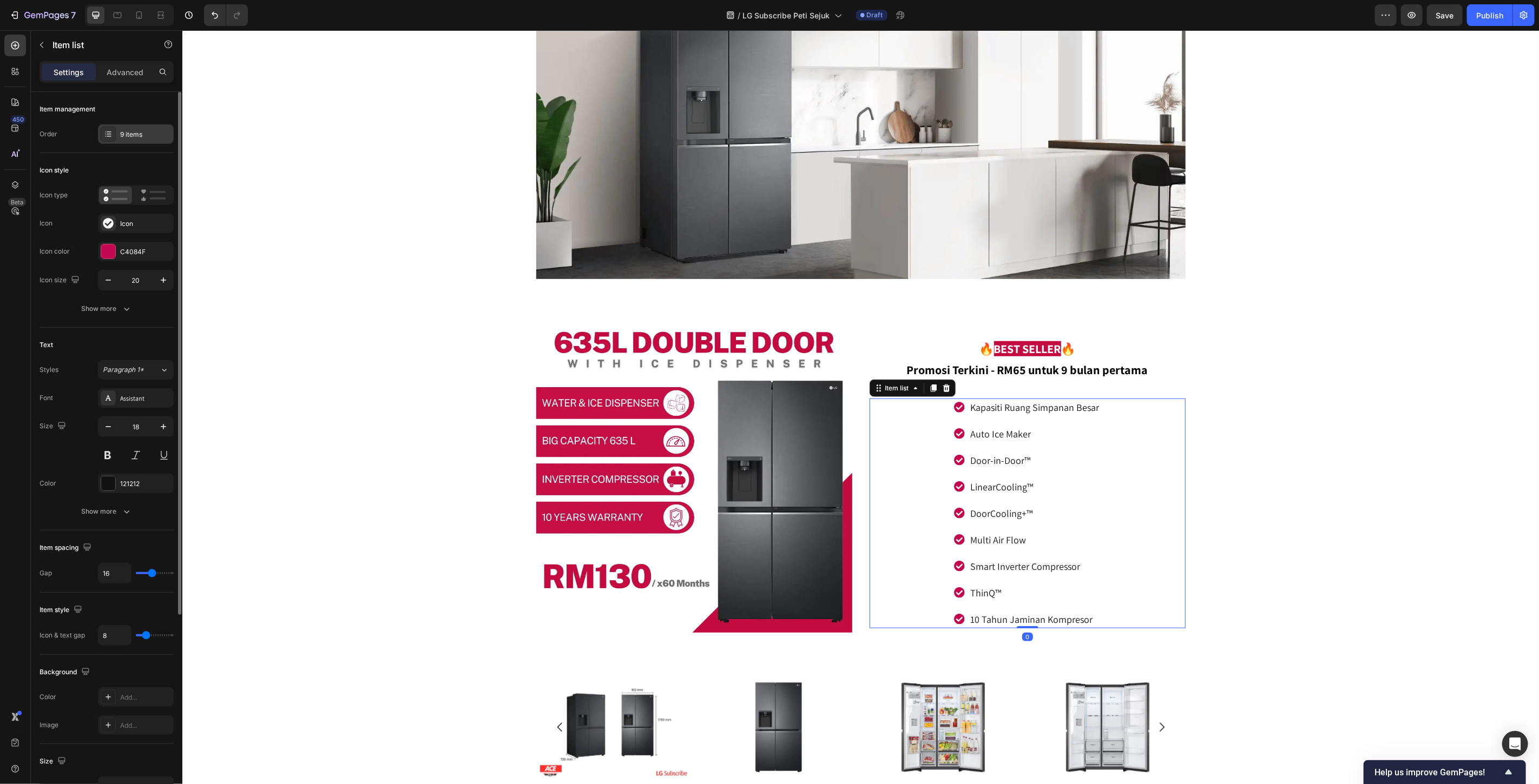
click at [139, 131] on div "9 items" at bounding box center [146, 134] width 51 height 10
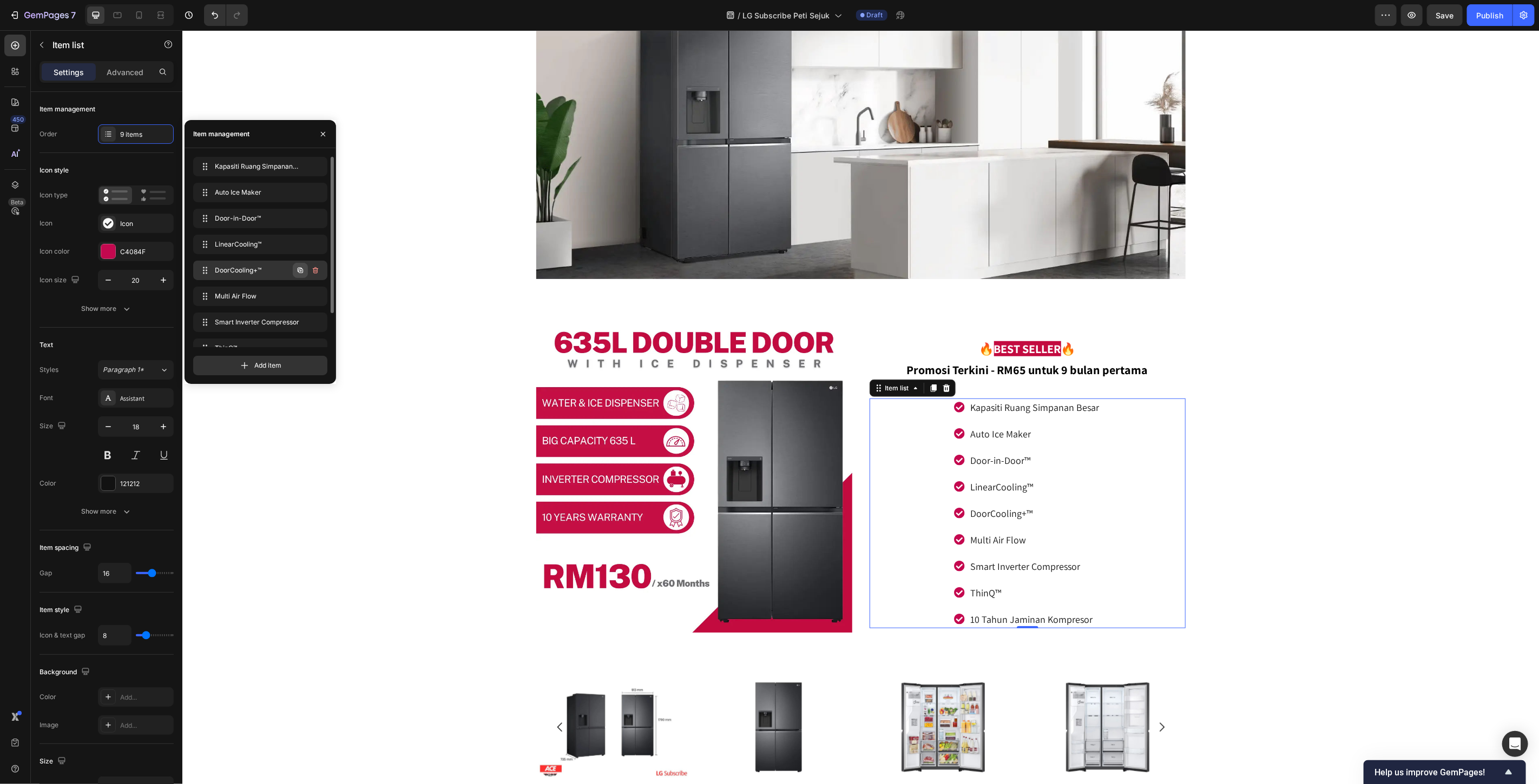
click at [299, 273] on icon "button" at bounding box center [300, 270] width 8 height 8
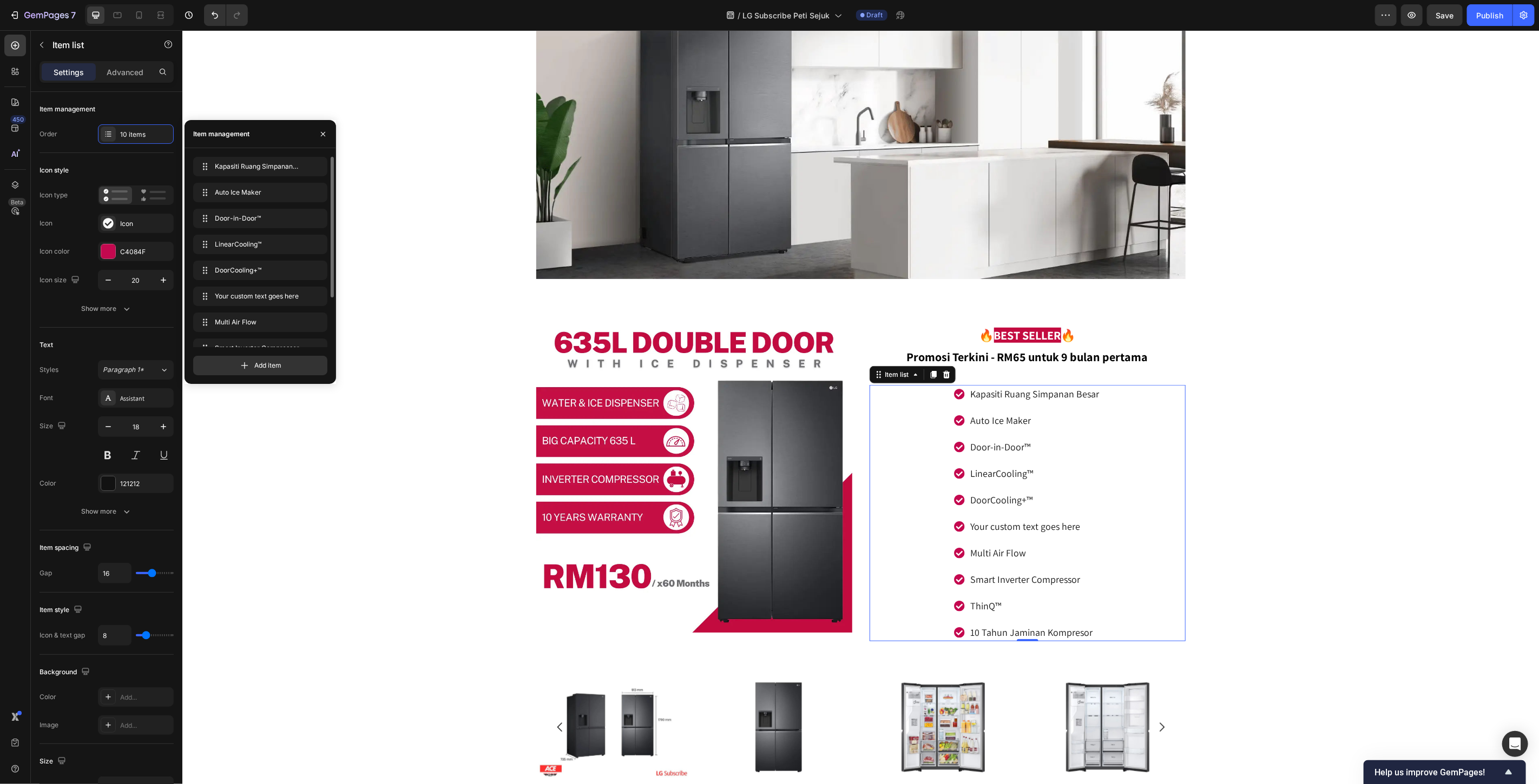
click at [1051, 524] on div "Your custom text goes here" at bounding box center [1034, 526] width 132 height 18
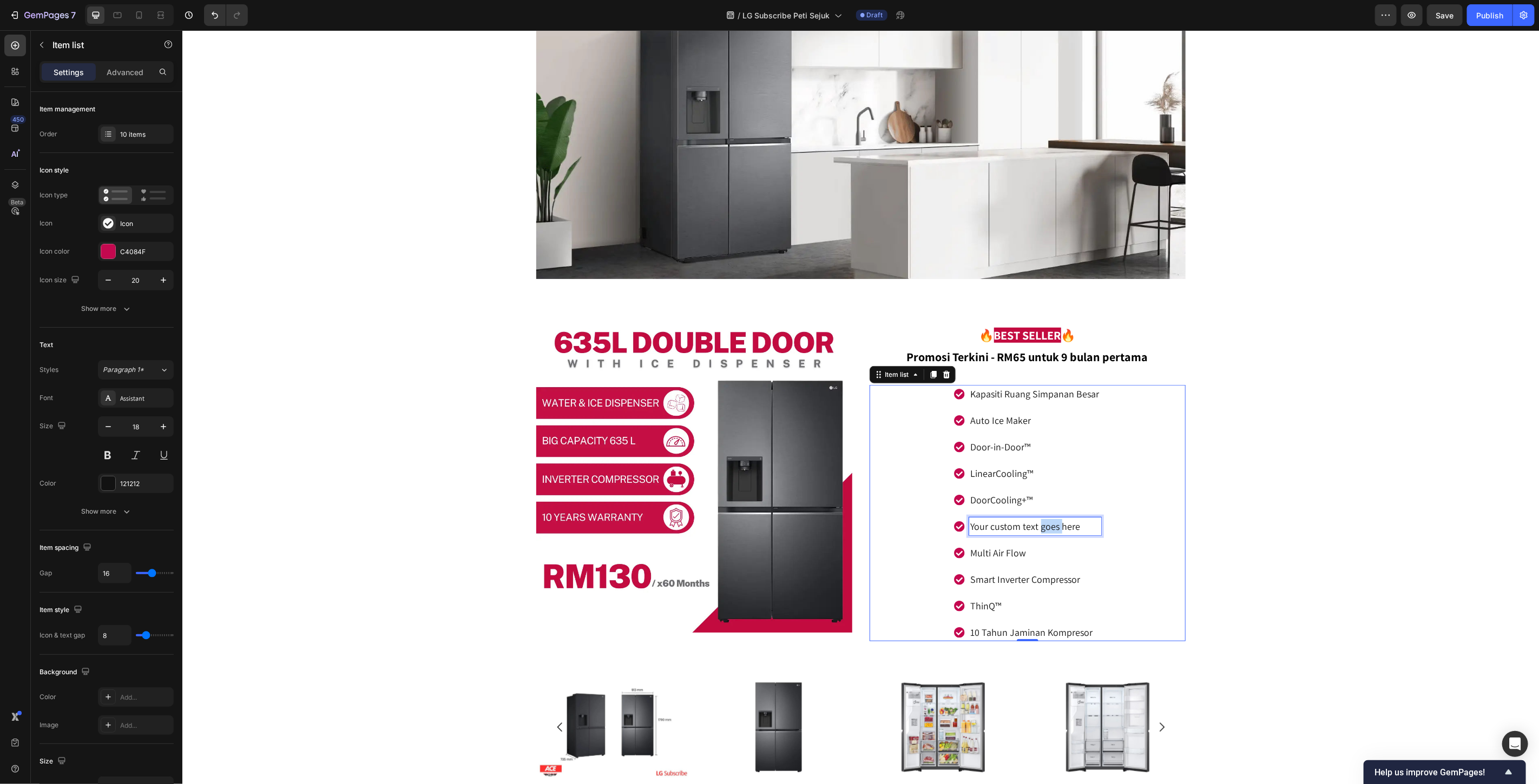
click at [1051, 524] on p "Your custom text goes here" at bounding box center [1034, 526] width 129 height 15
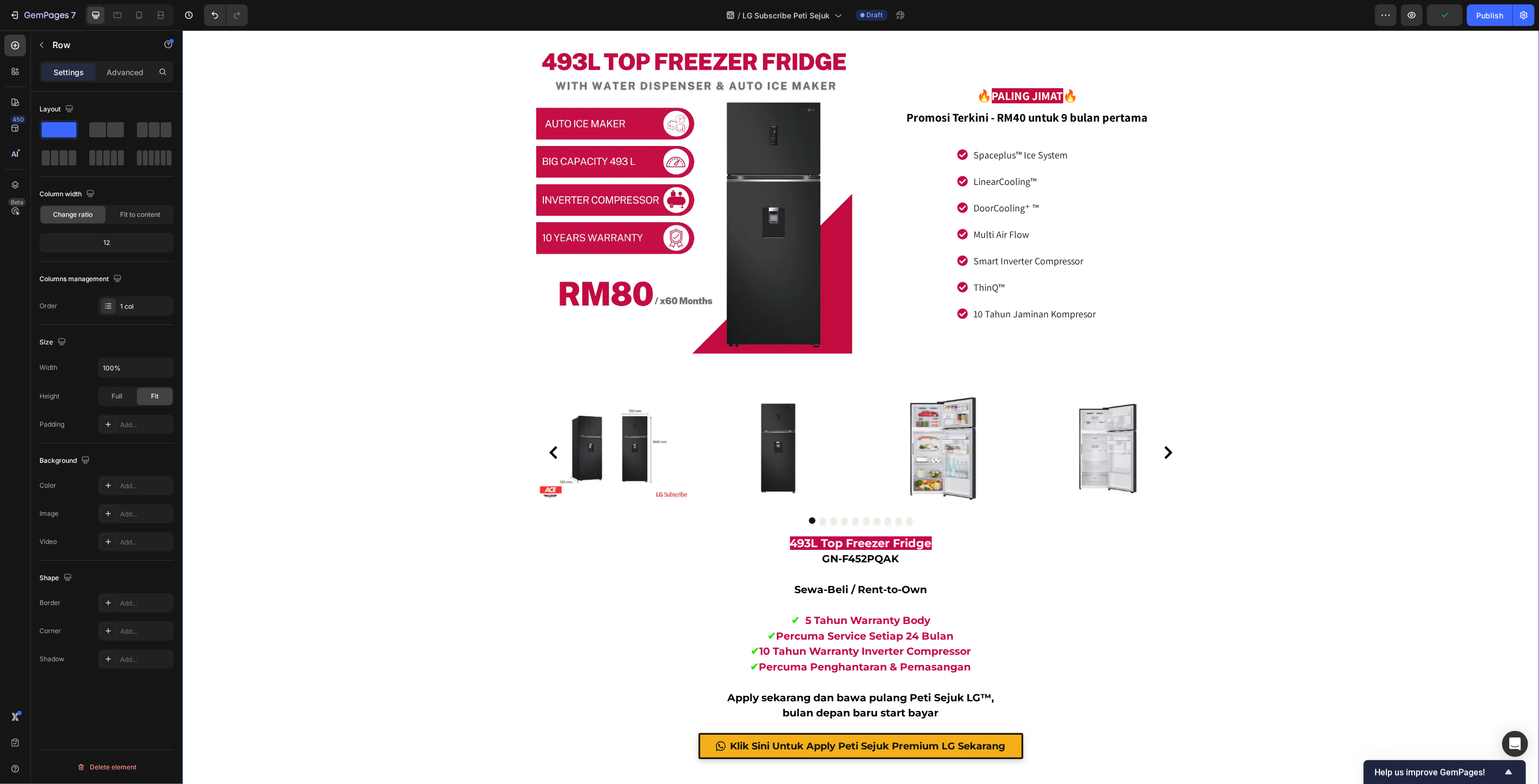
scroll to position [2876, 0]
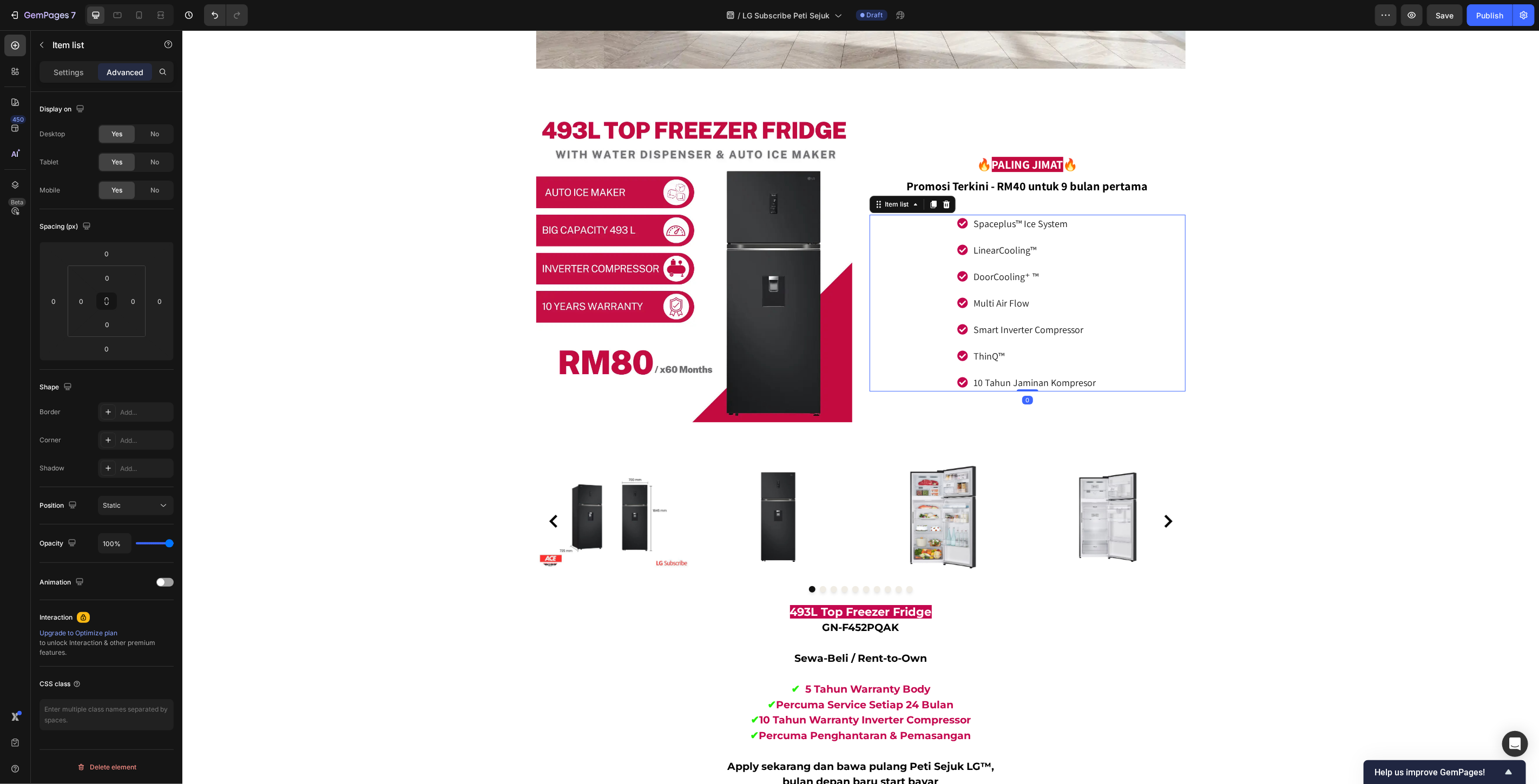
click at [1070, 223] on p "Spaceplus™ Ice System" at bounding box center [1034, 223] width 122 height 15
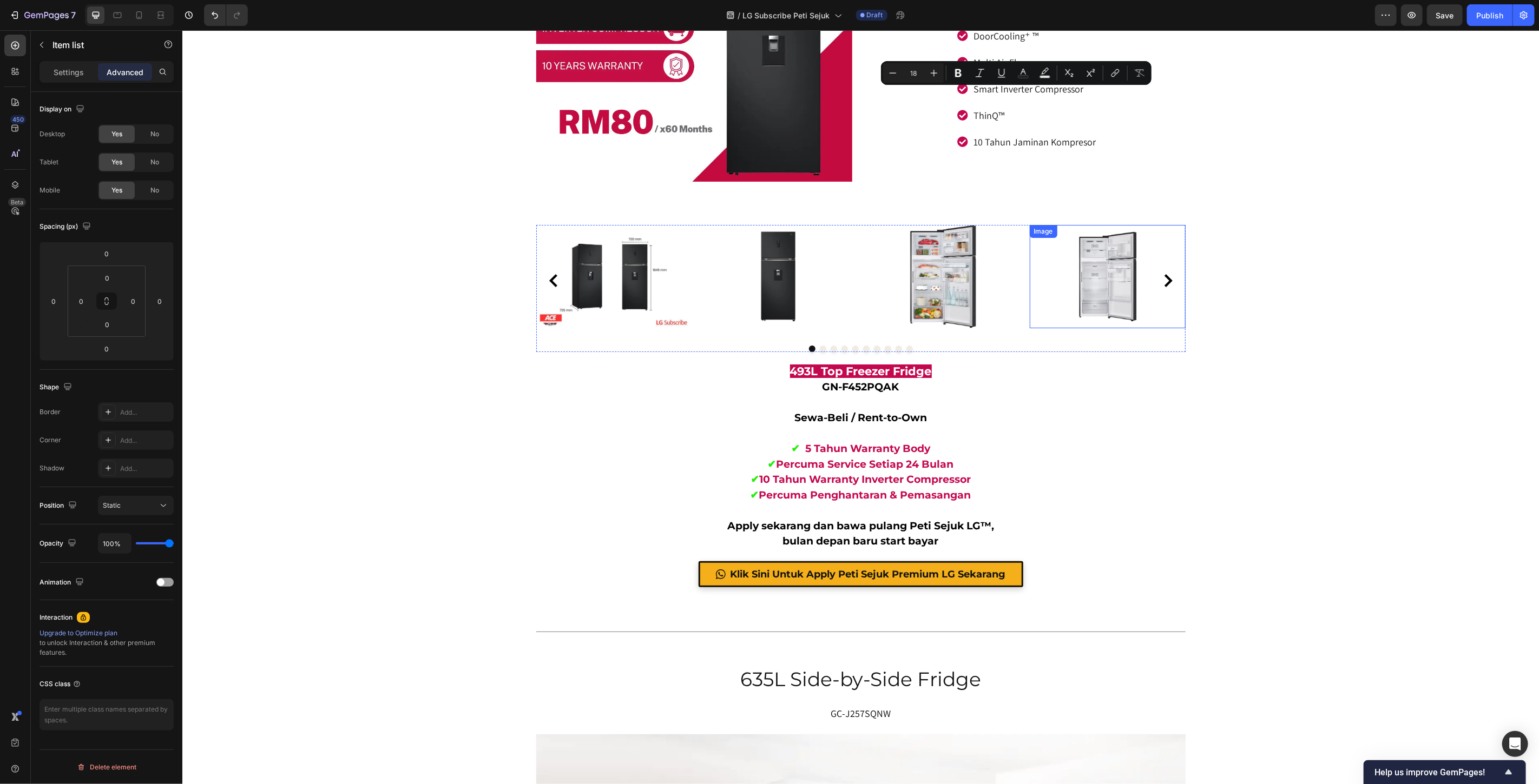
scroll to position [2756, 0]
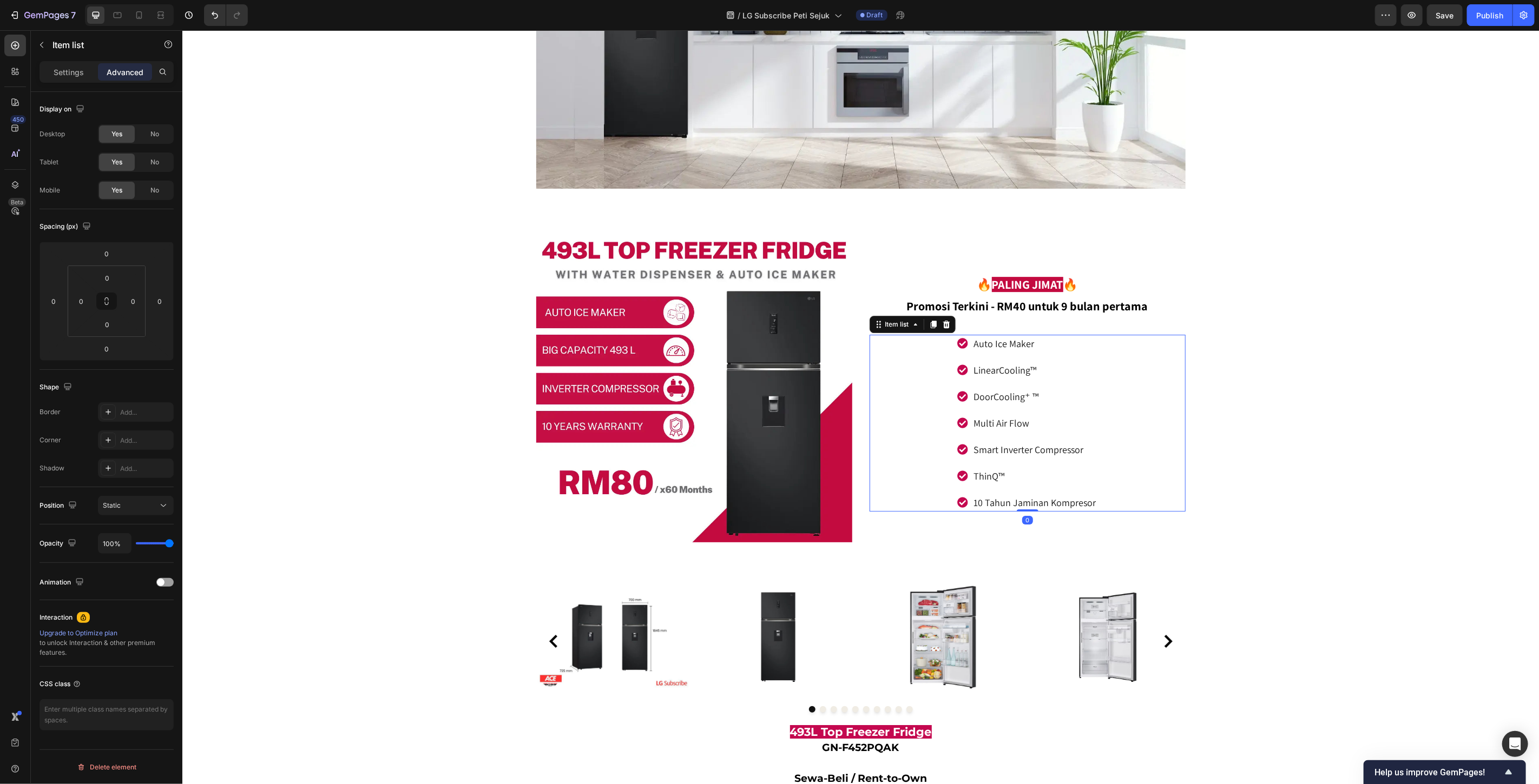
click at [1110, 409] on div "Auto Ice Maker LinearCooling™ DoorCooling⁺ ™ Multi Air Flow Smart Inverter Comp…" at bounding box center [1027, 422] width 316 height 177
click at [68, 74] on p "Settings" at bounding box center [68, 73] width 31 height 12
type input "8"
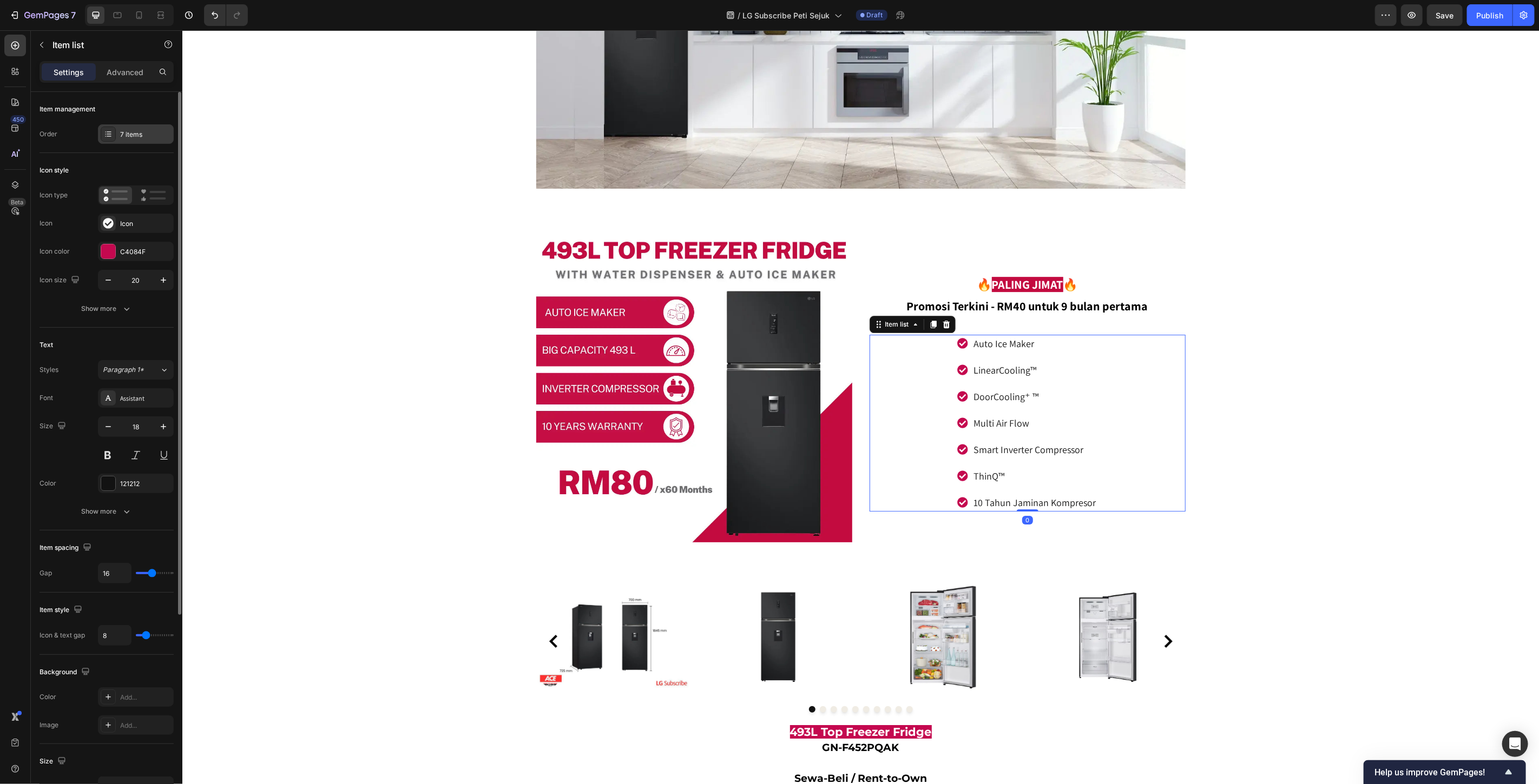
click at [138, 137] on div "7 items" at bounding box center [146, 134] width 51 height 10
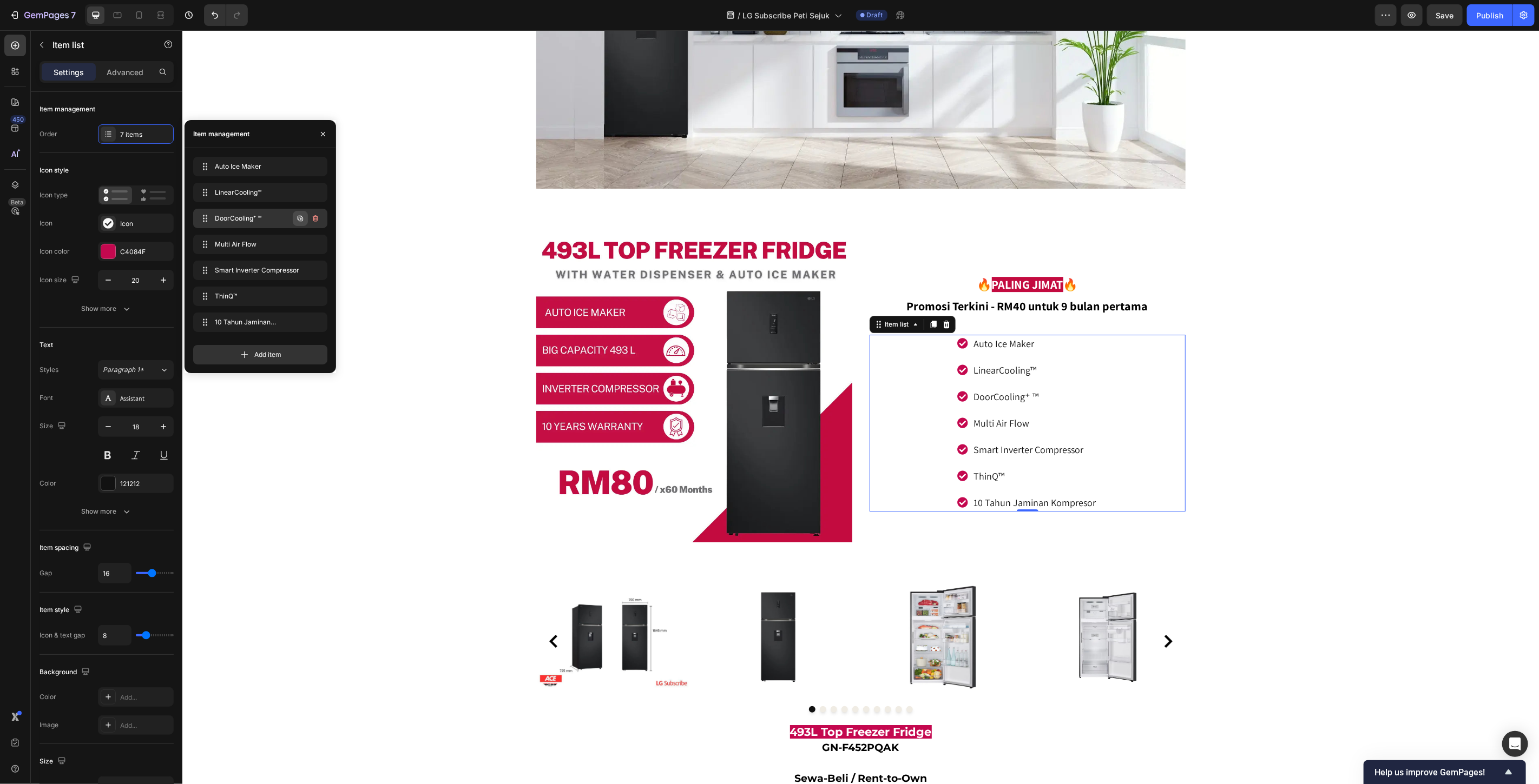
click at [299, 218] on icon "button" at bounding box center [300, 218] width 8 height 8
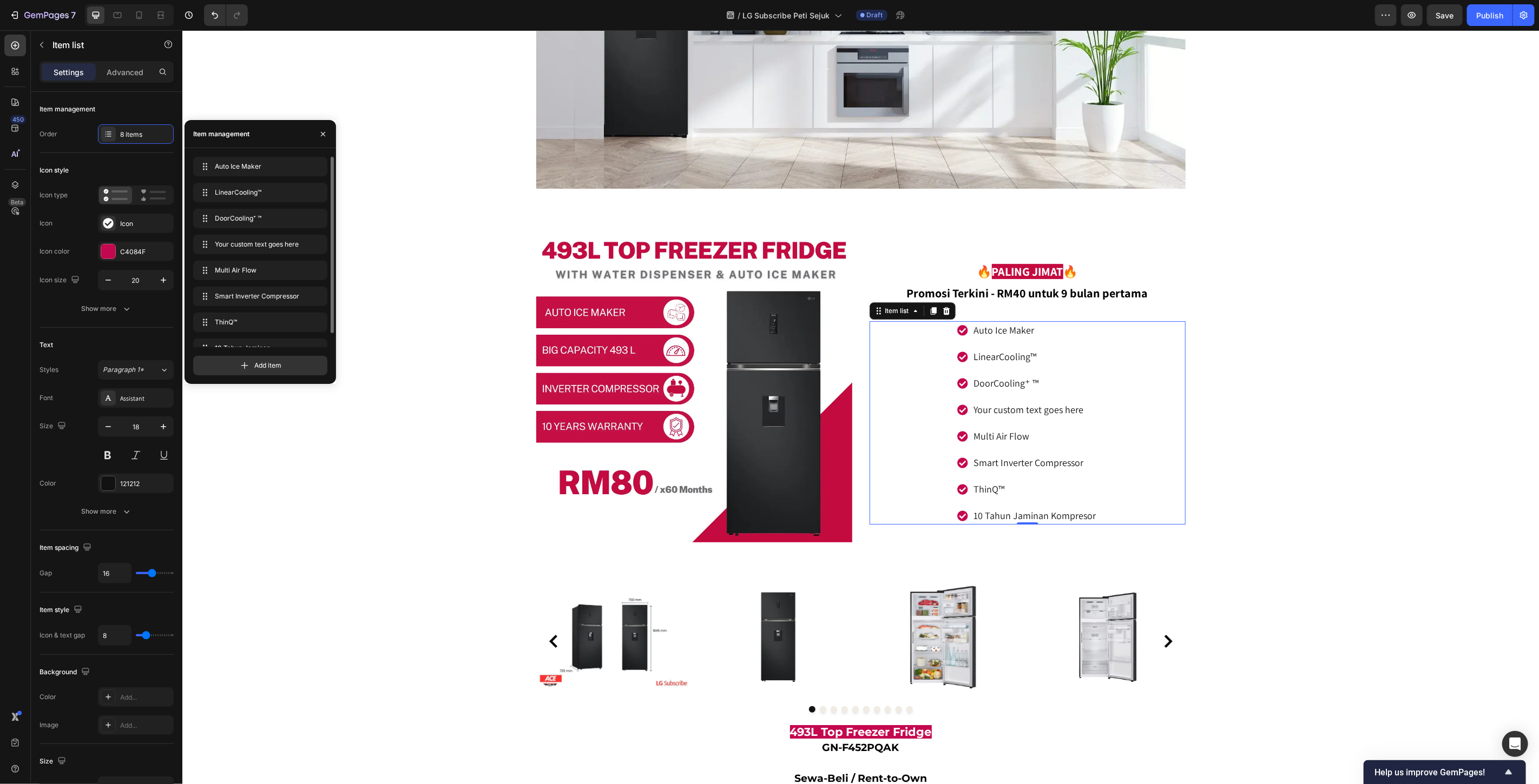
click at [1030, 416] on div "Your custom text goes here" at bounding box center [1034, 410] width 125 height 18
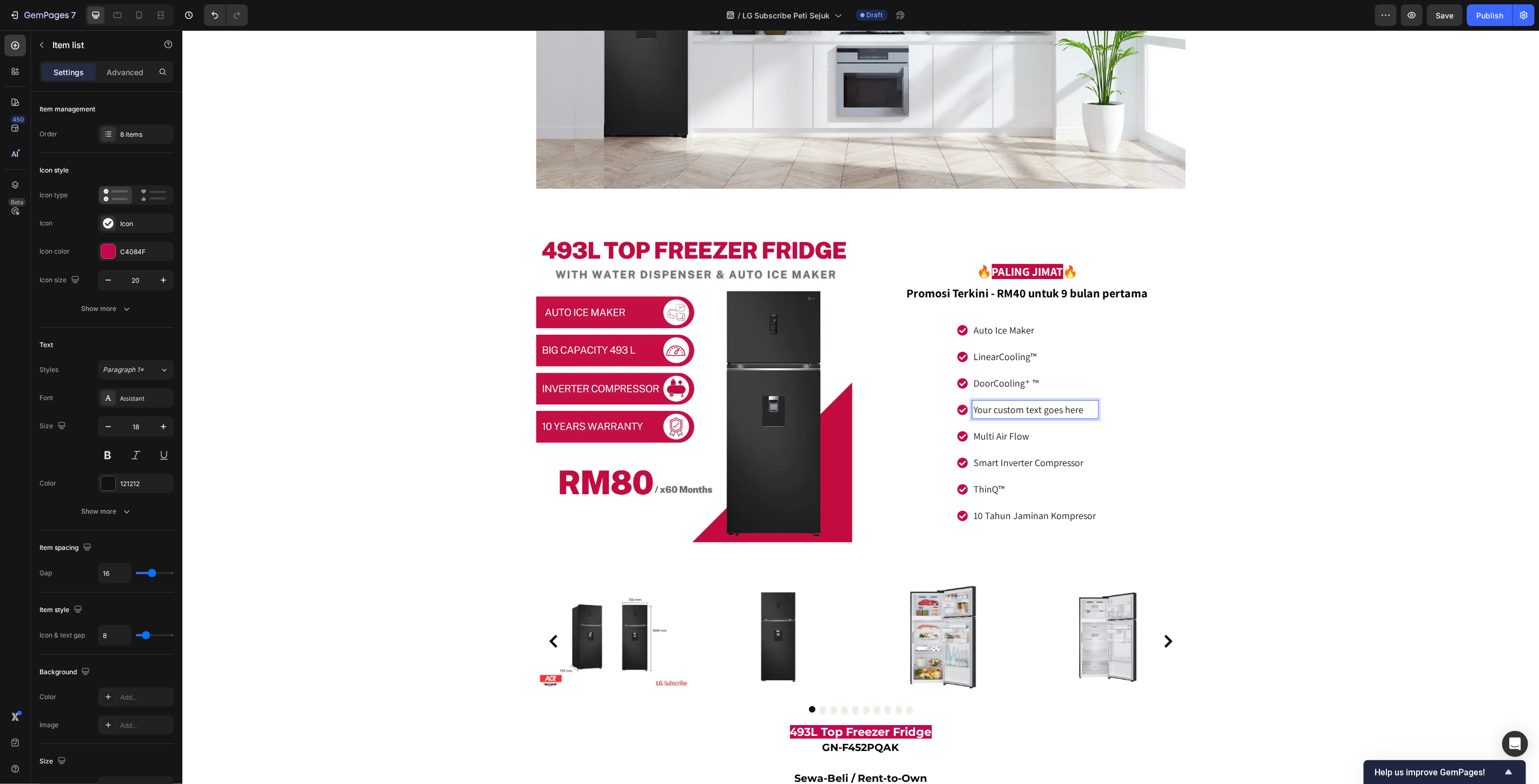
click at [1030, 416] on p "Your custom text goes here" at bounding box center [1034, 410] width 122 height 15
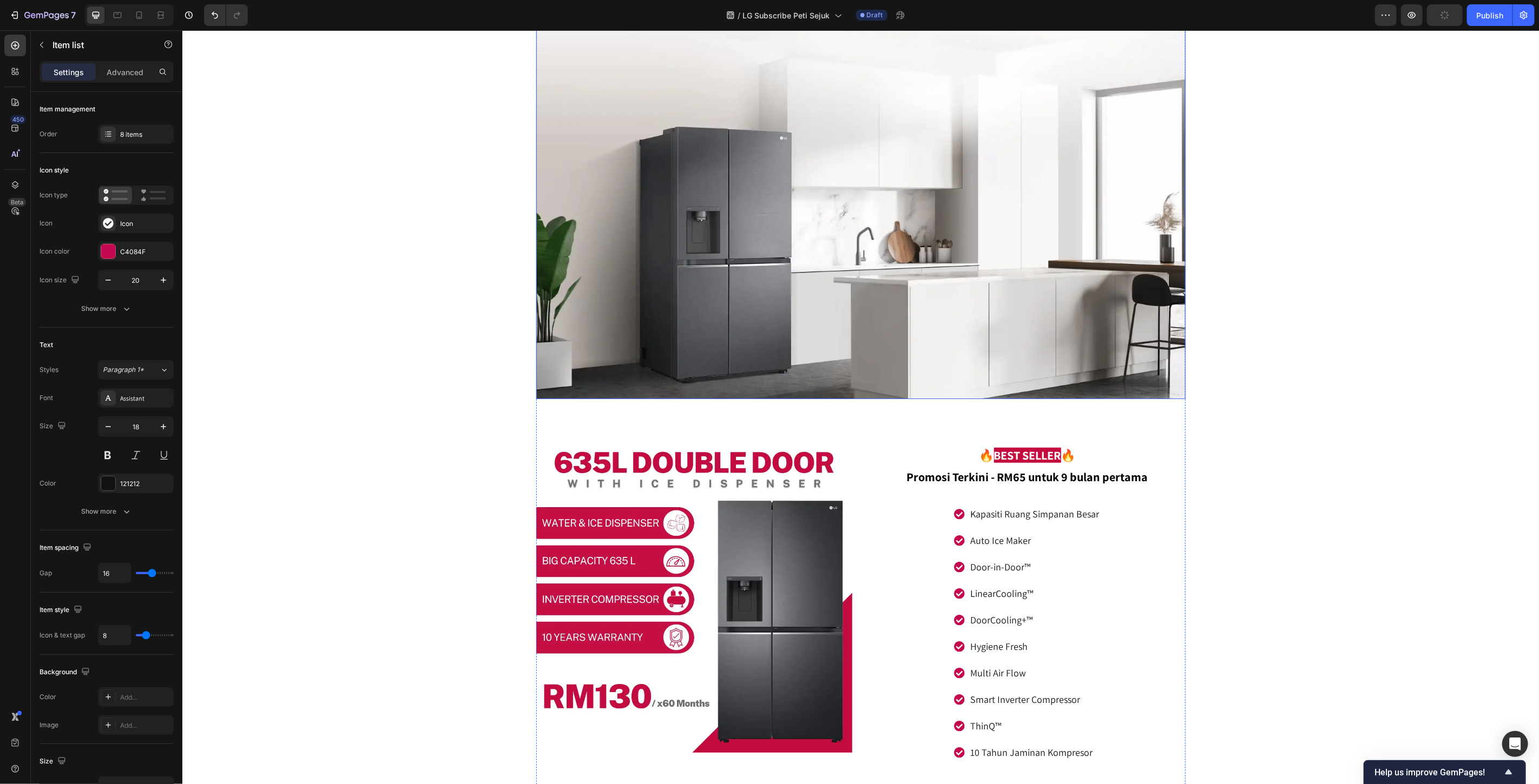
scroll to position [4078, 0]
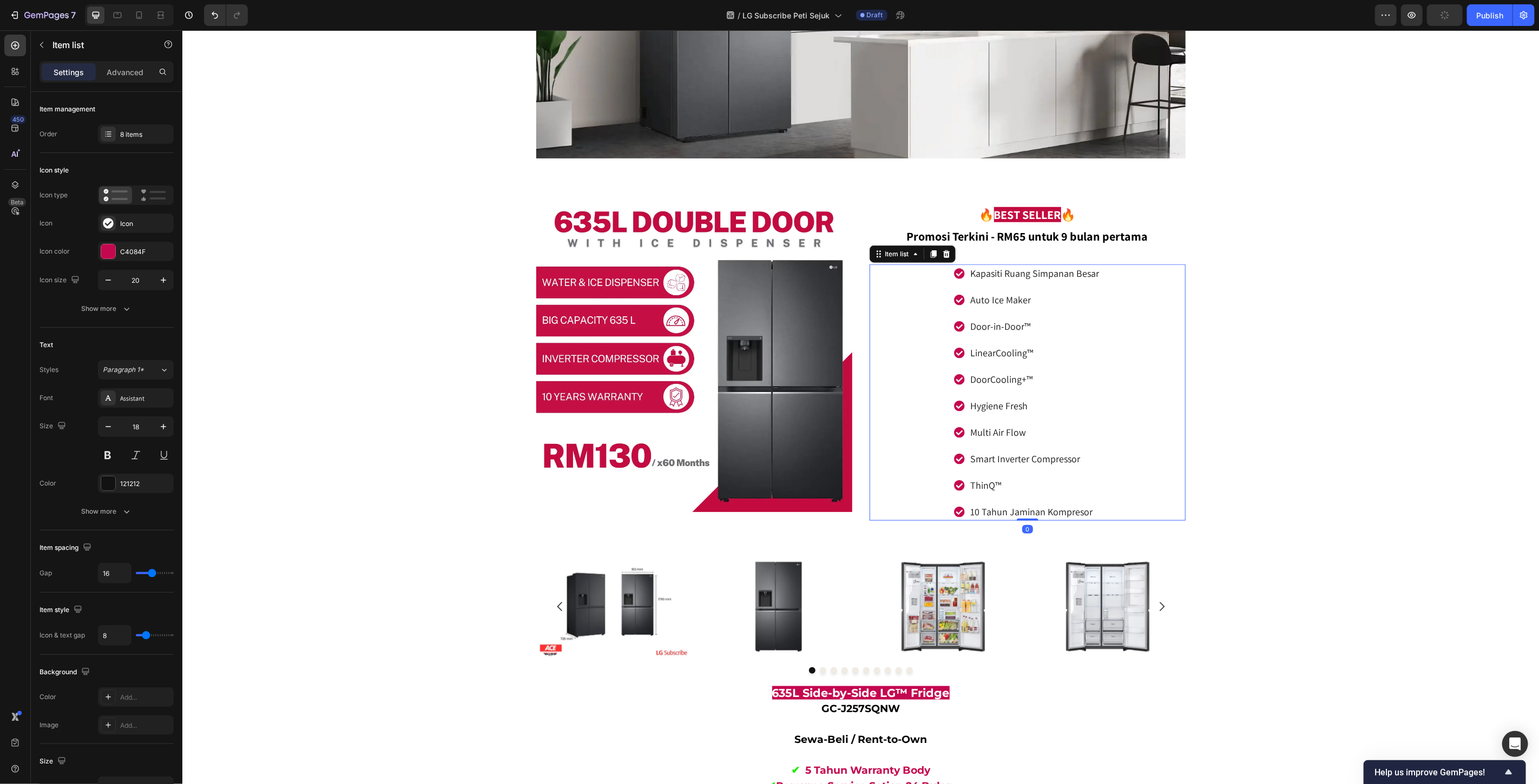
click at [1035, 411] on p "Hygiene Fresh" at bounding box center [1034, 406] width 129 height 15
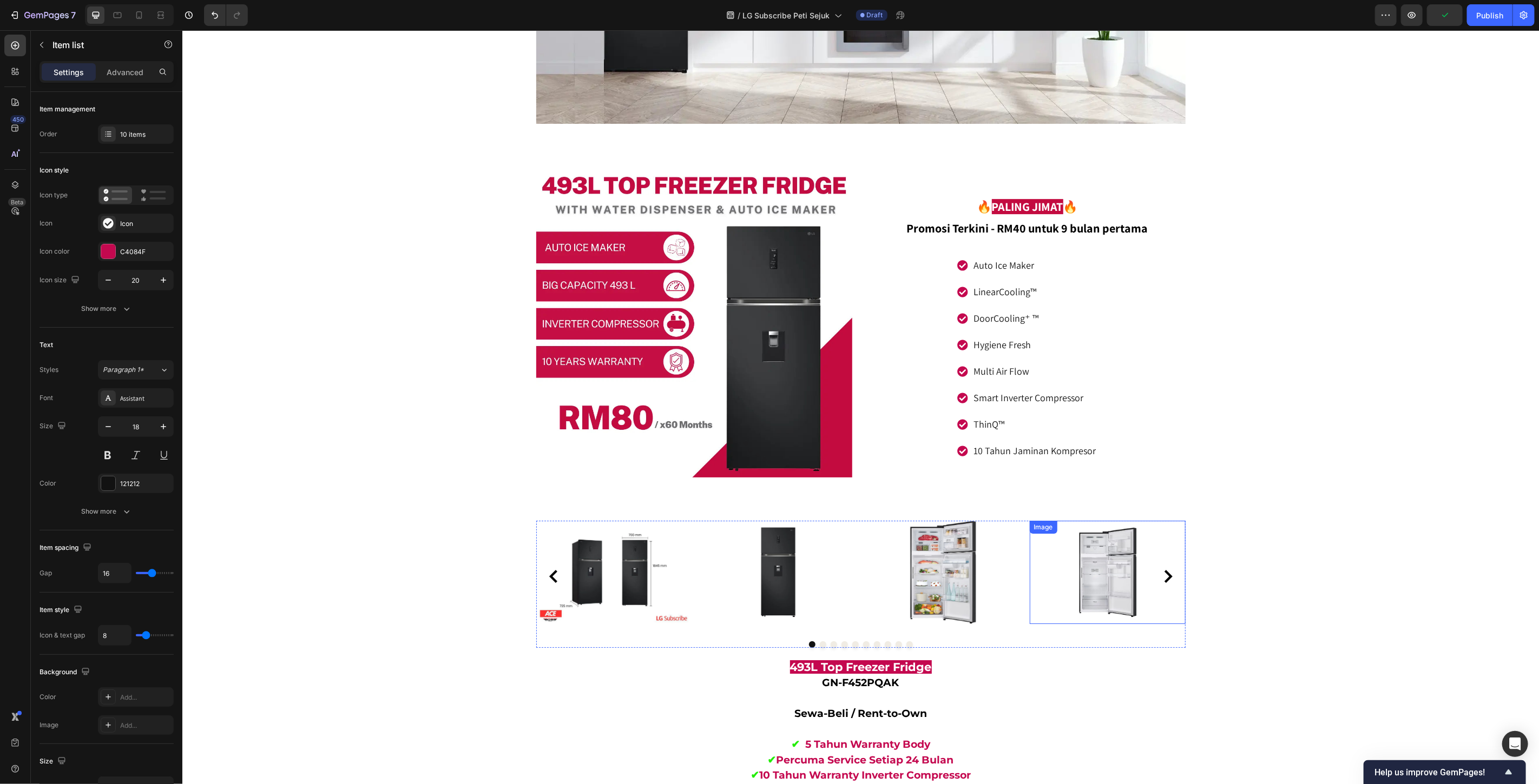
scroll to position [2802, 0]
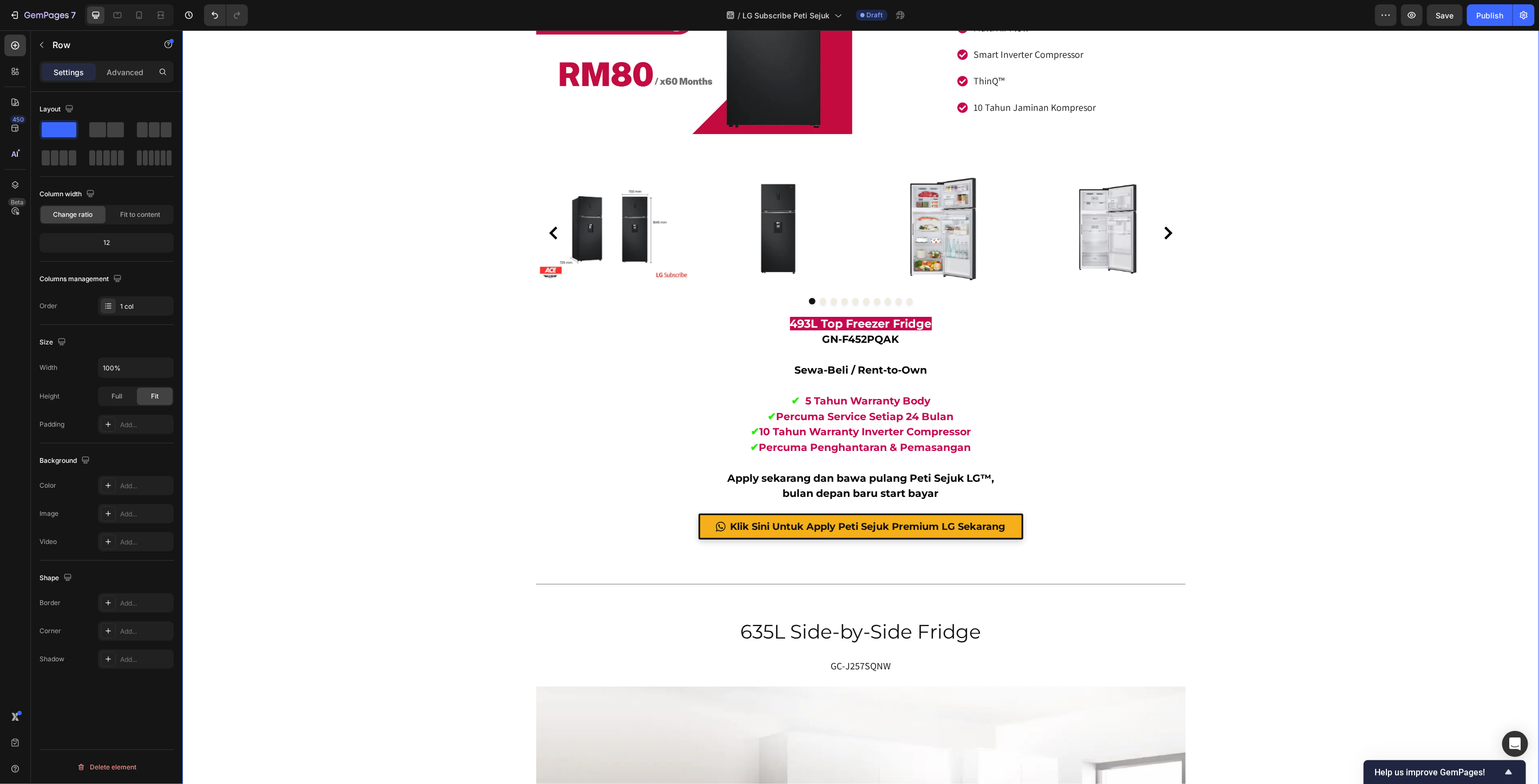
scroll to position [3162, 0]
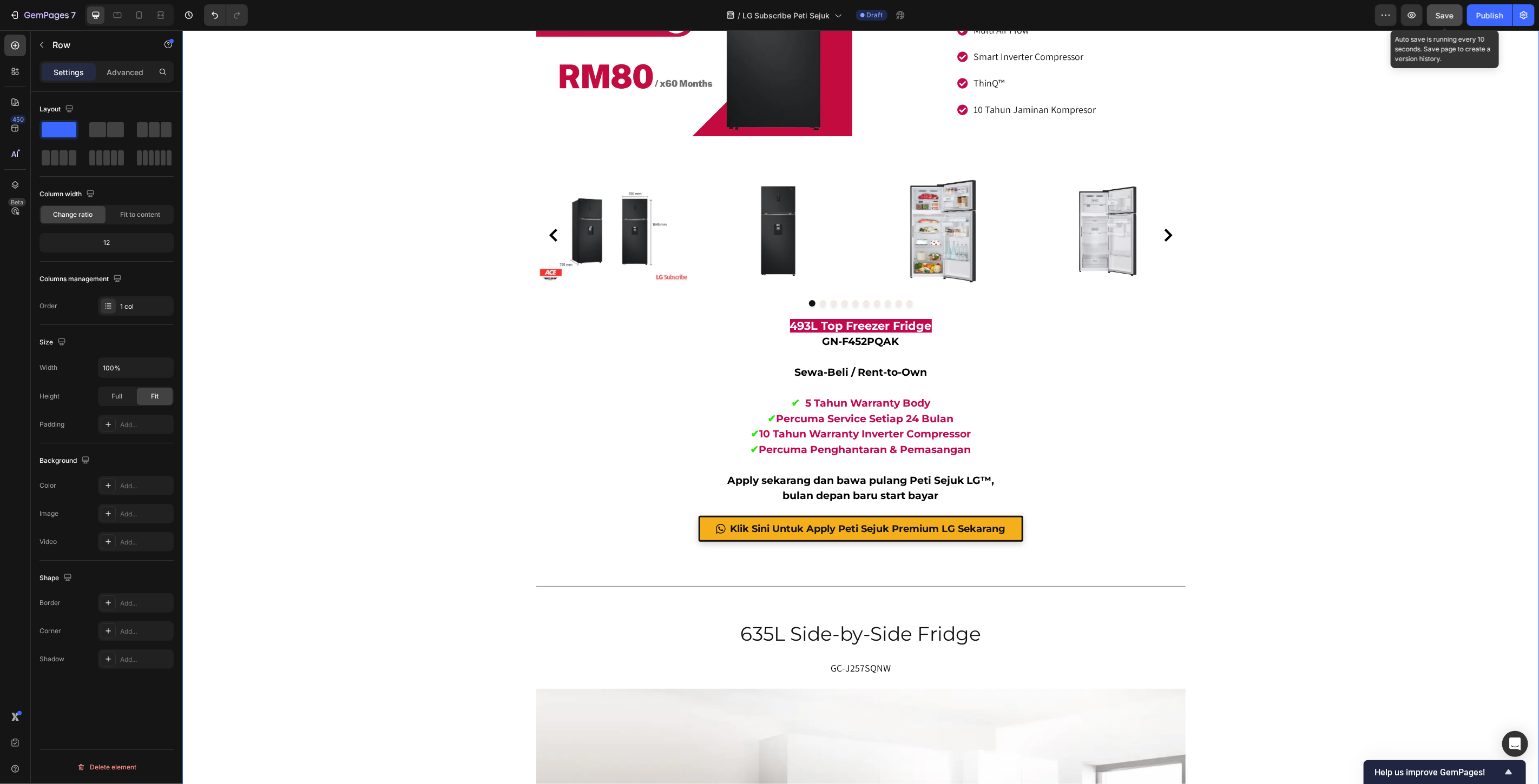
click at [1439, 7] on button "Save" at bounding box center [1444, 15] width 35 height 21
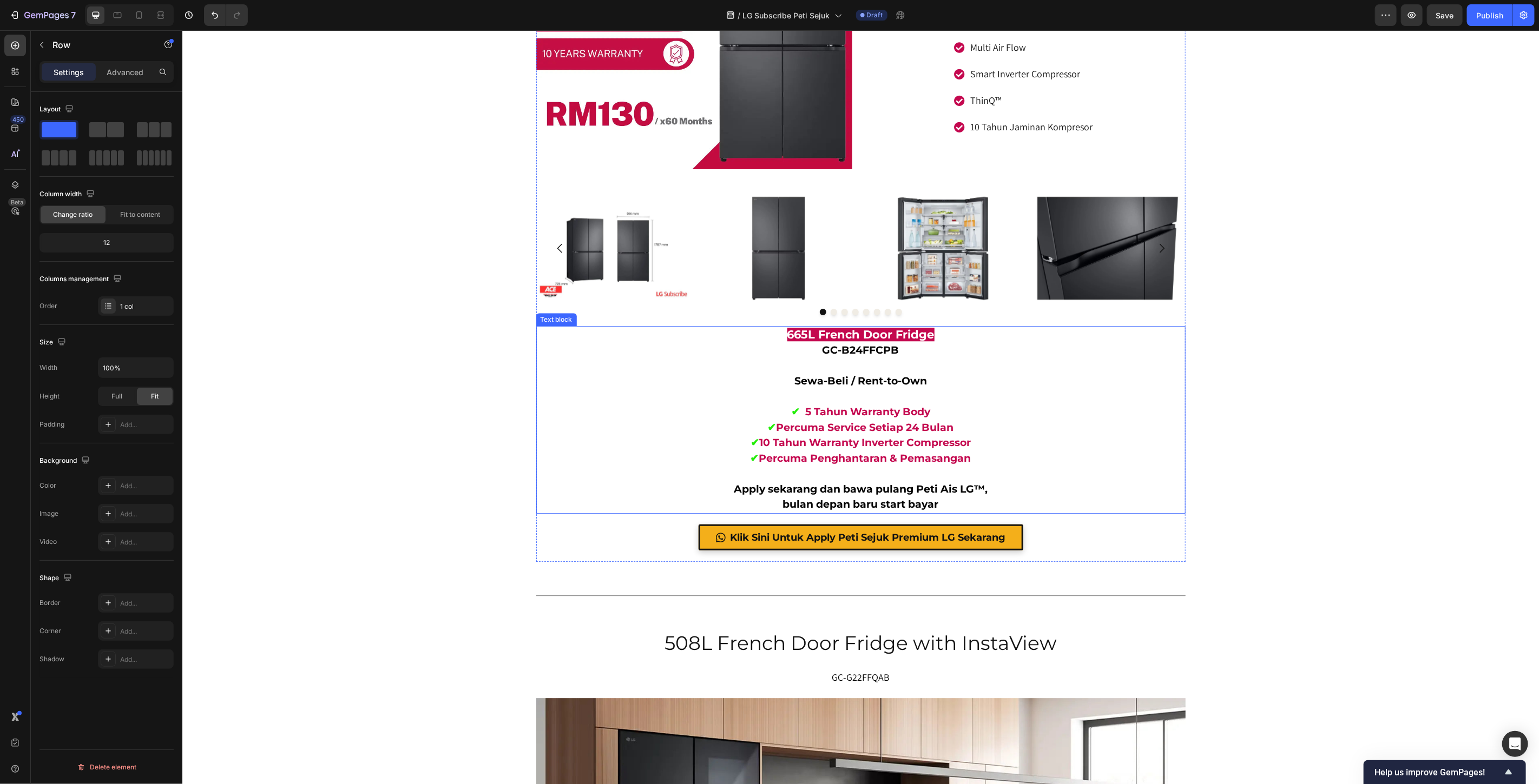
scroll to position [5702, 0]
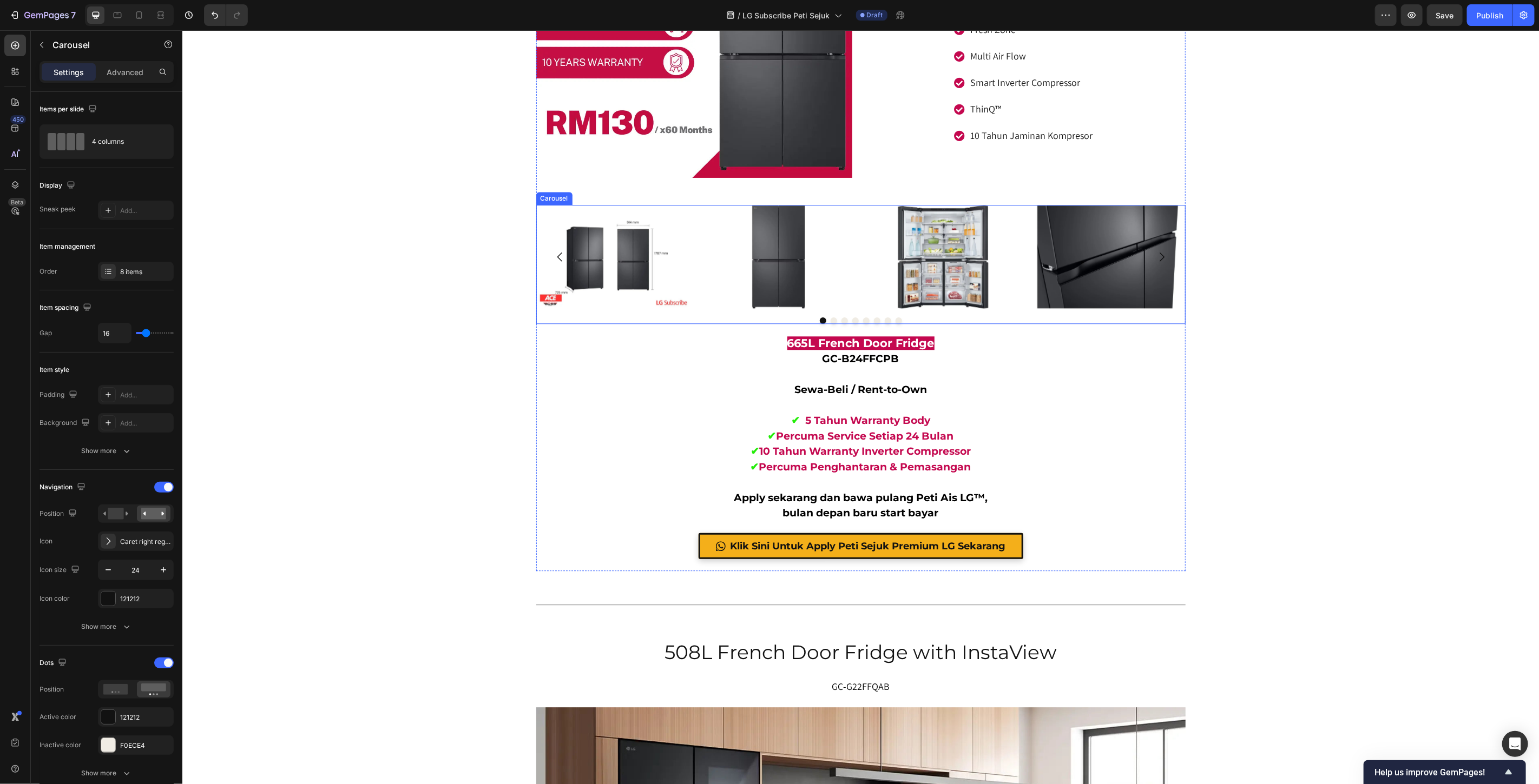
click at [689, 317] on div at bounding box center [860, 320] width 649 height 7
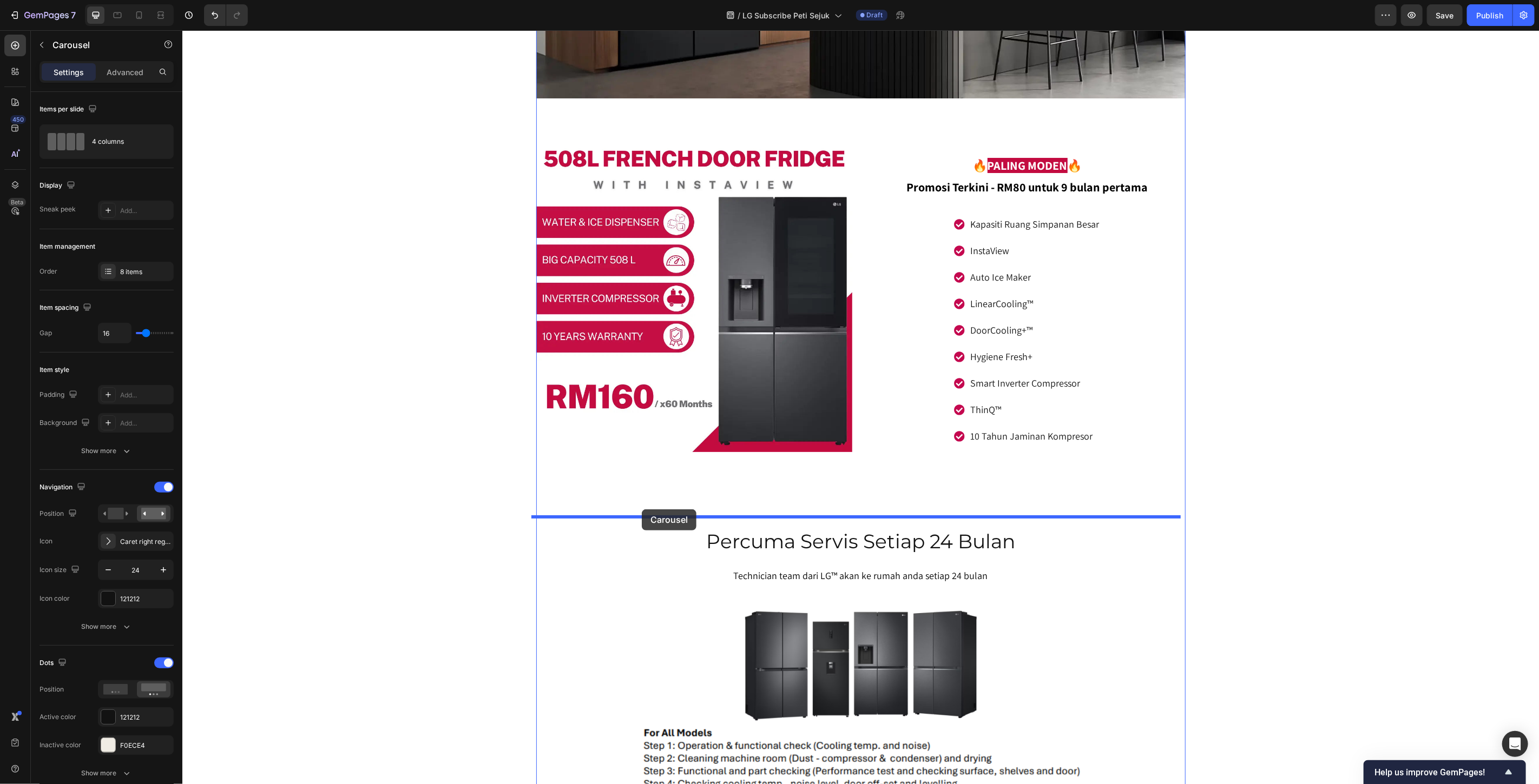
scroll to position [6843, 0]
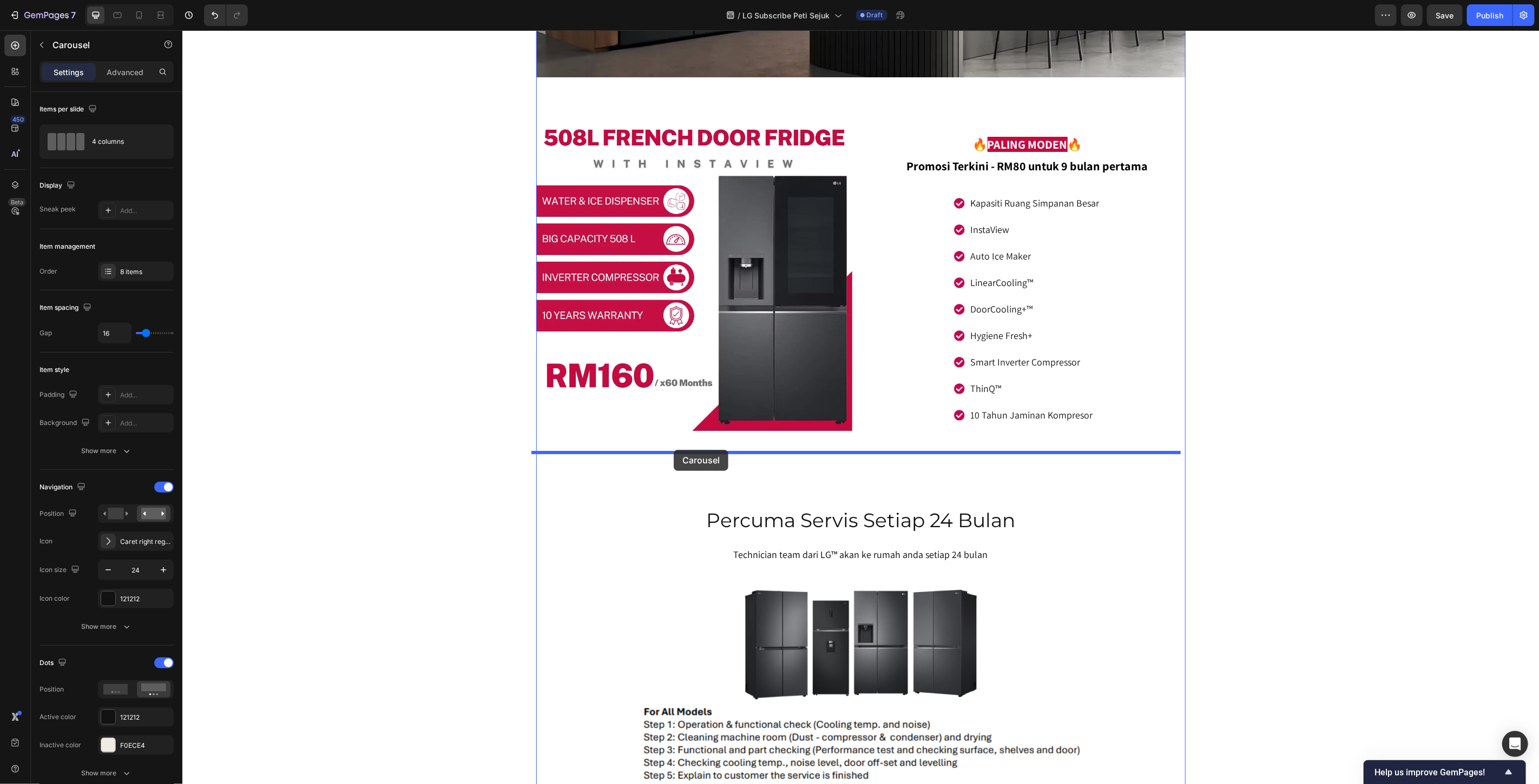
drag, startPoint x: 560, startPoint y: 339, endPoint x: 673, endPoint y: 449, distance: 157.7
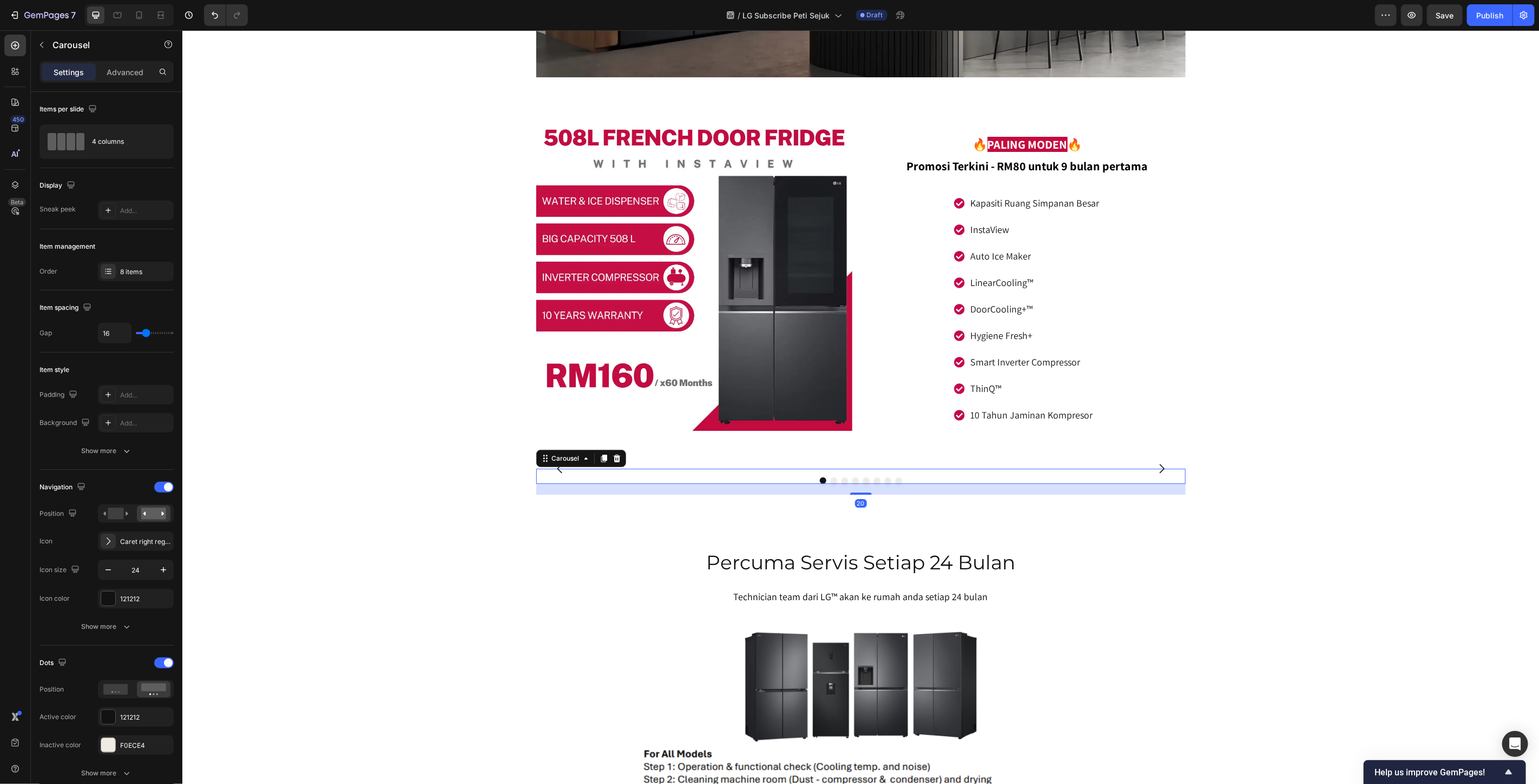
drag, startPoint x: 1457, startPoint y: 340, endPoint x: 1361, endPoint y: 325, distance: 97.2
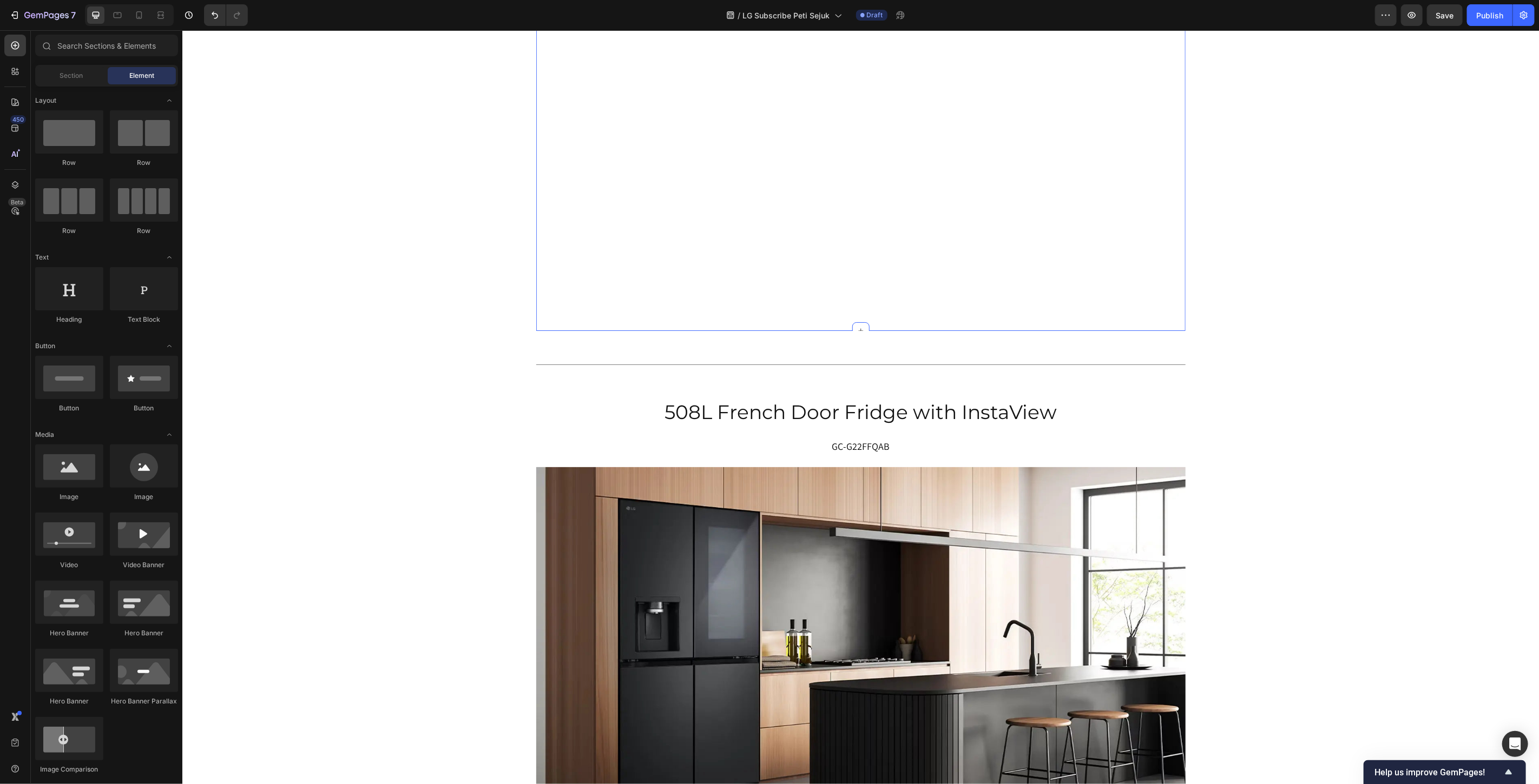
scroll to position [5882, 0]
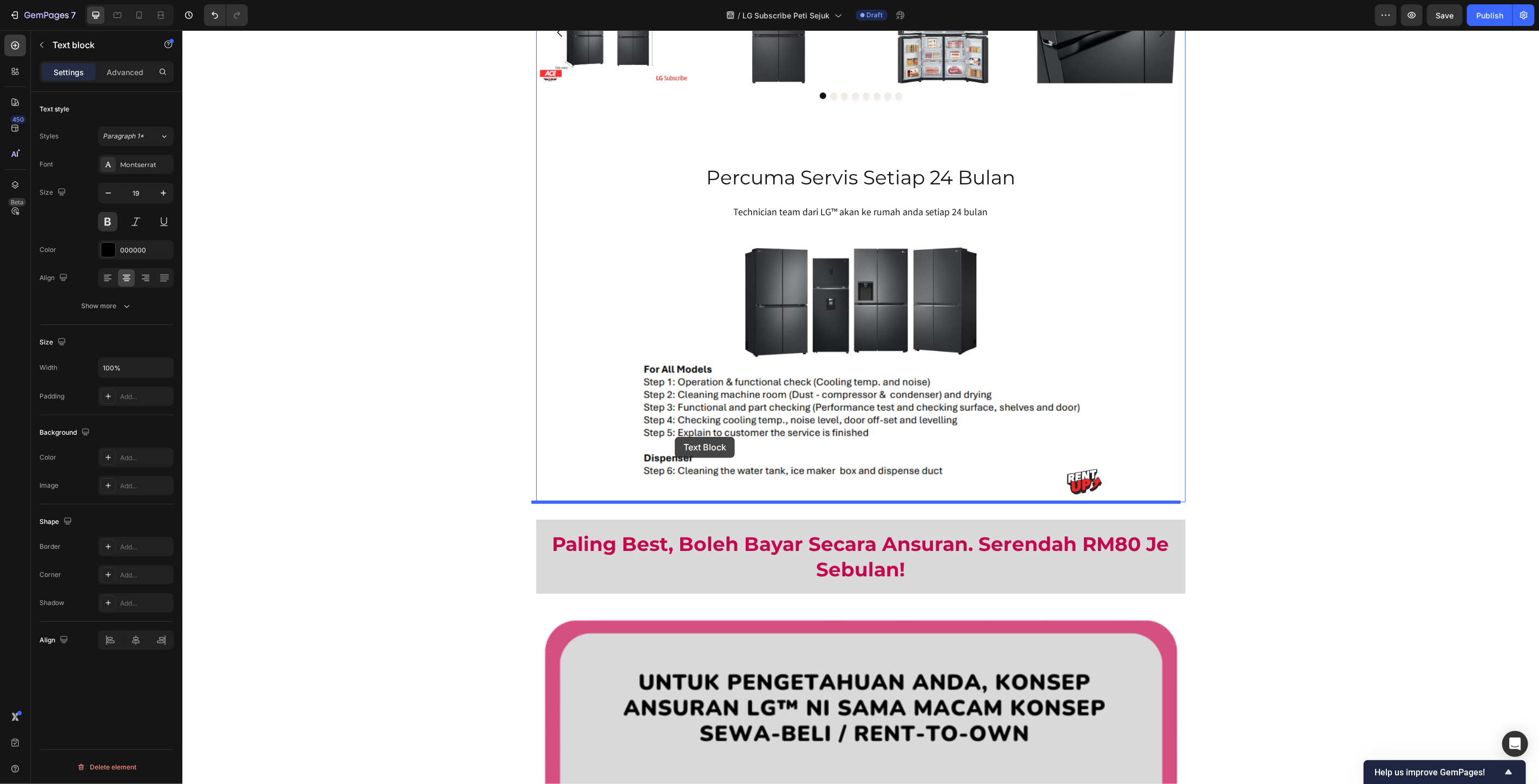
scroll to position [7144, 0]
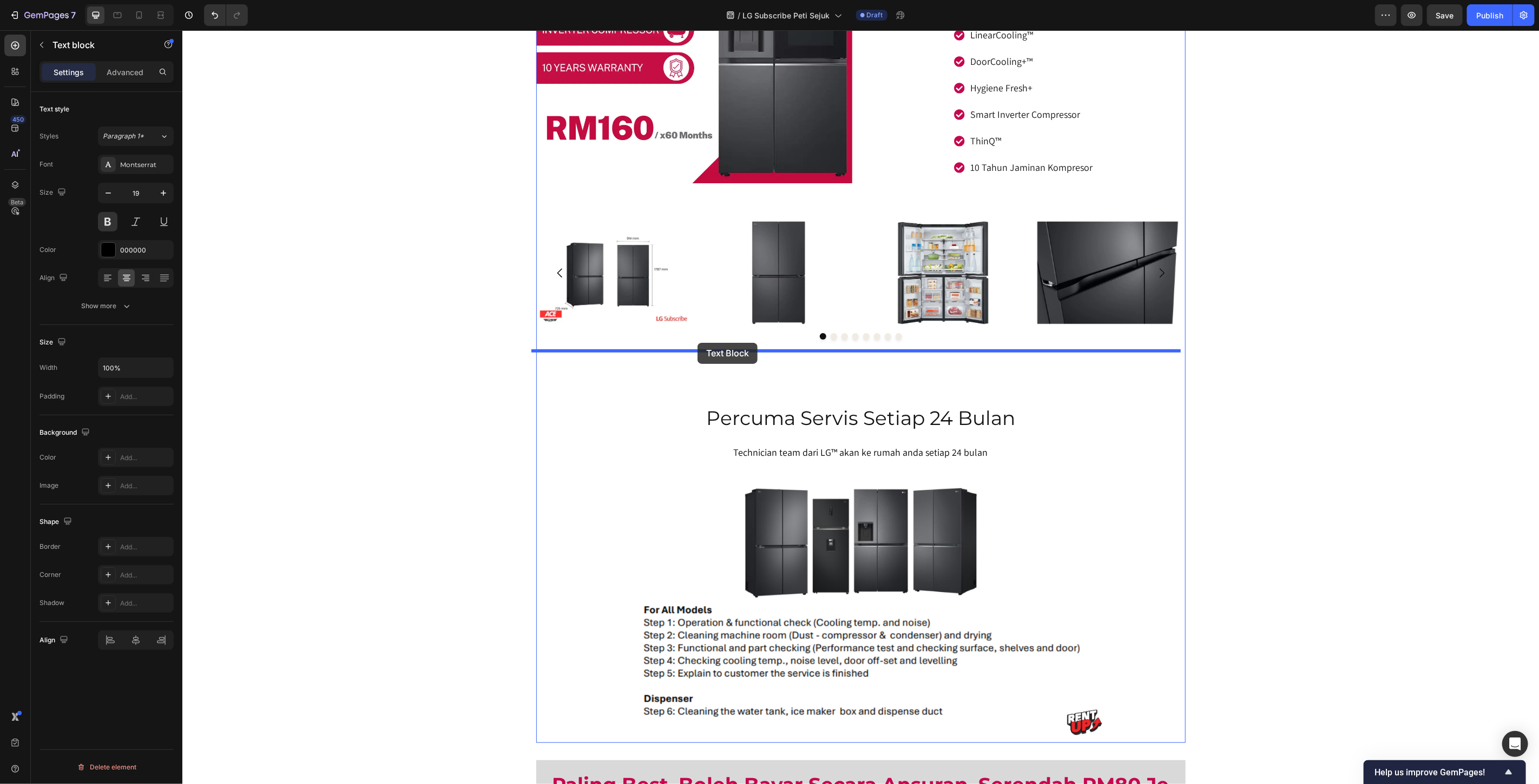
drag, startPoint x: 566, startPoint y: 340, endPoint x: 697, endPoint y: 342, distance: 131.0
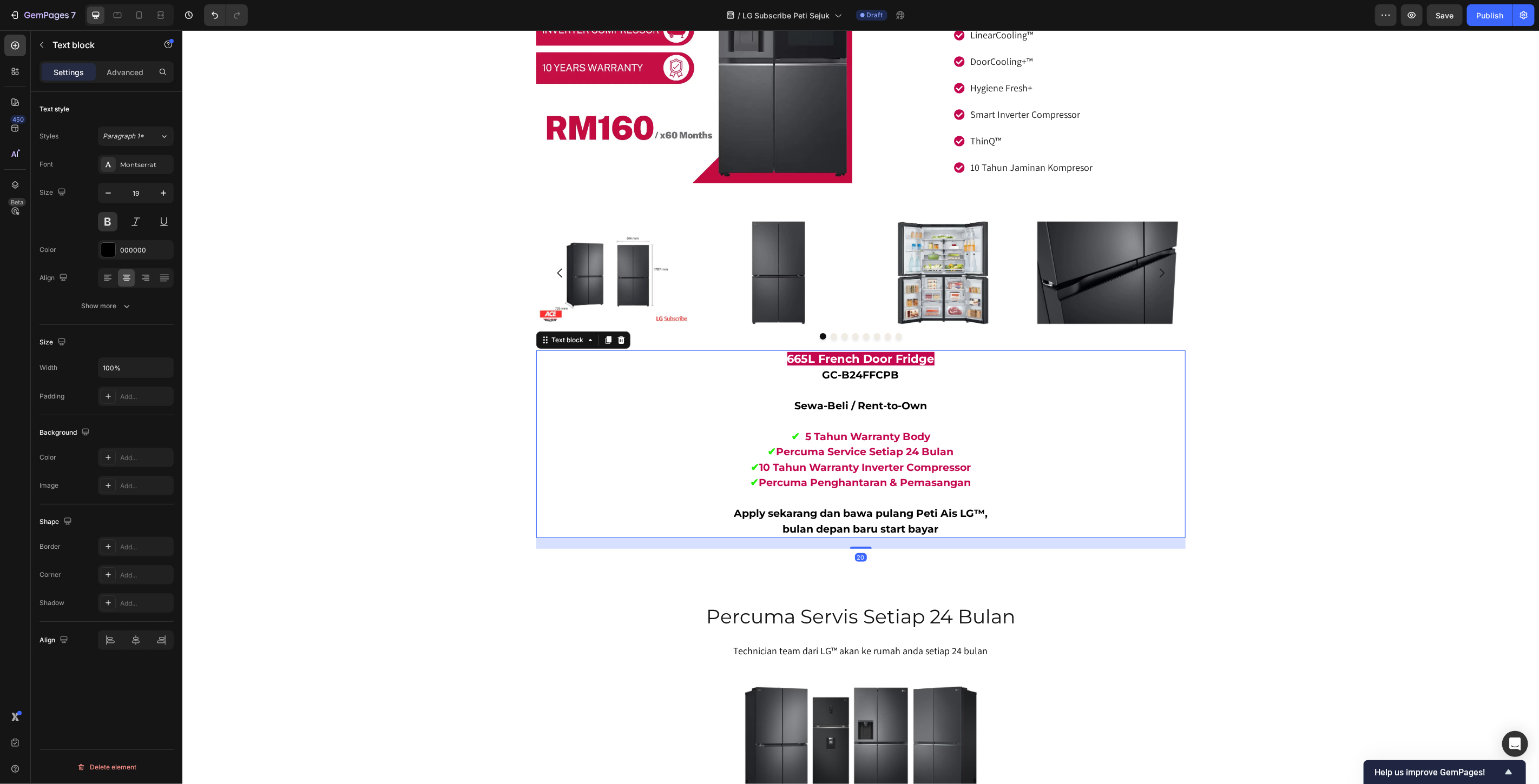
drag, startPoint x: 1361, startPoint y: 300, endPoint x: 1343, endPoint y: 296, distance: 18.4
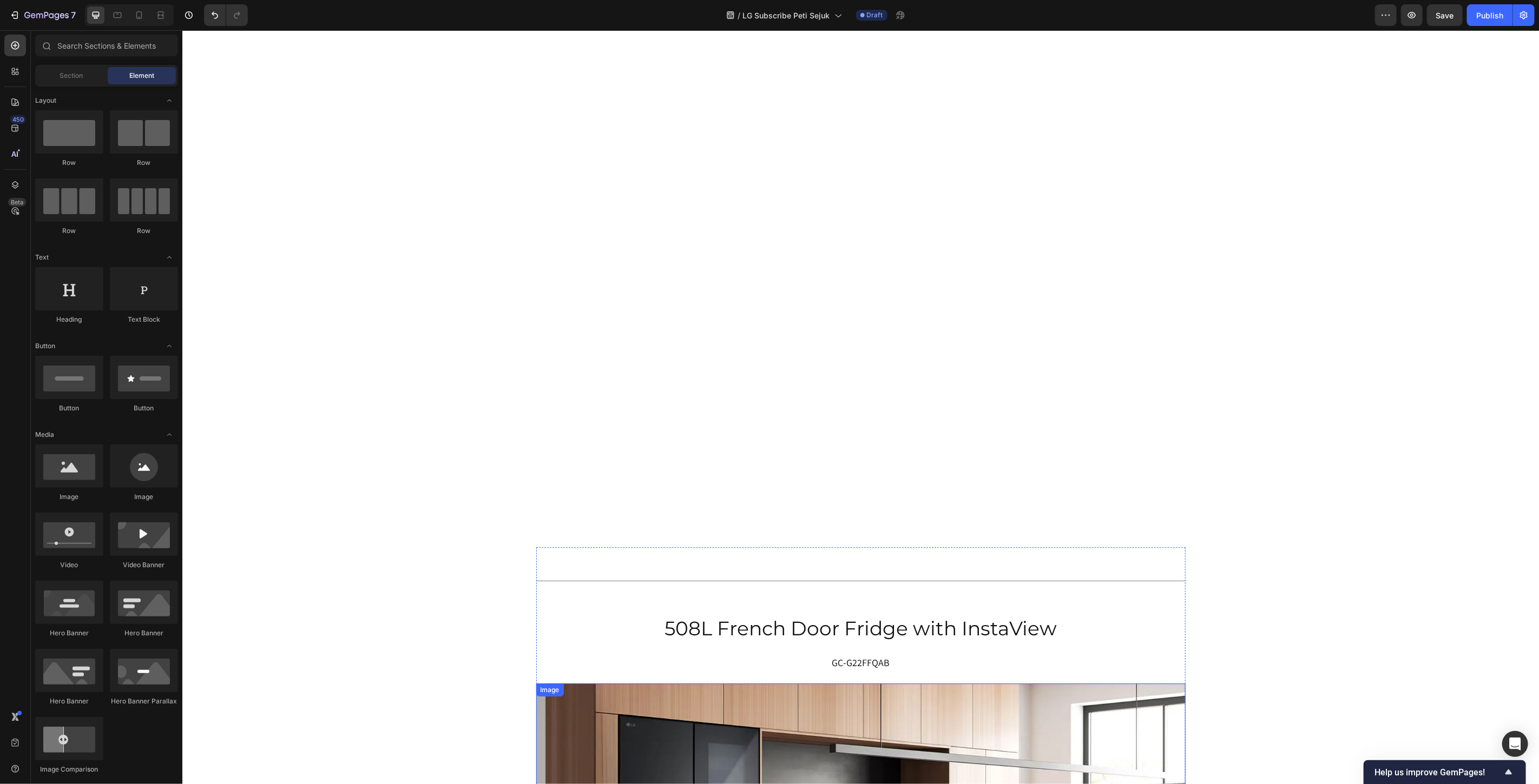
scroll to position [5882, 0]
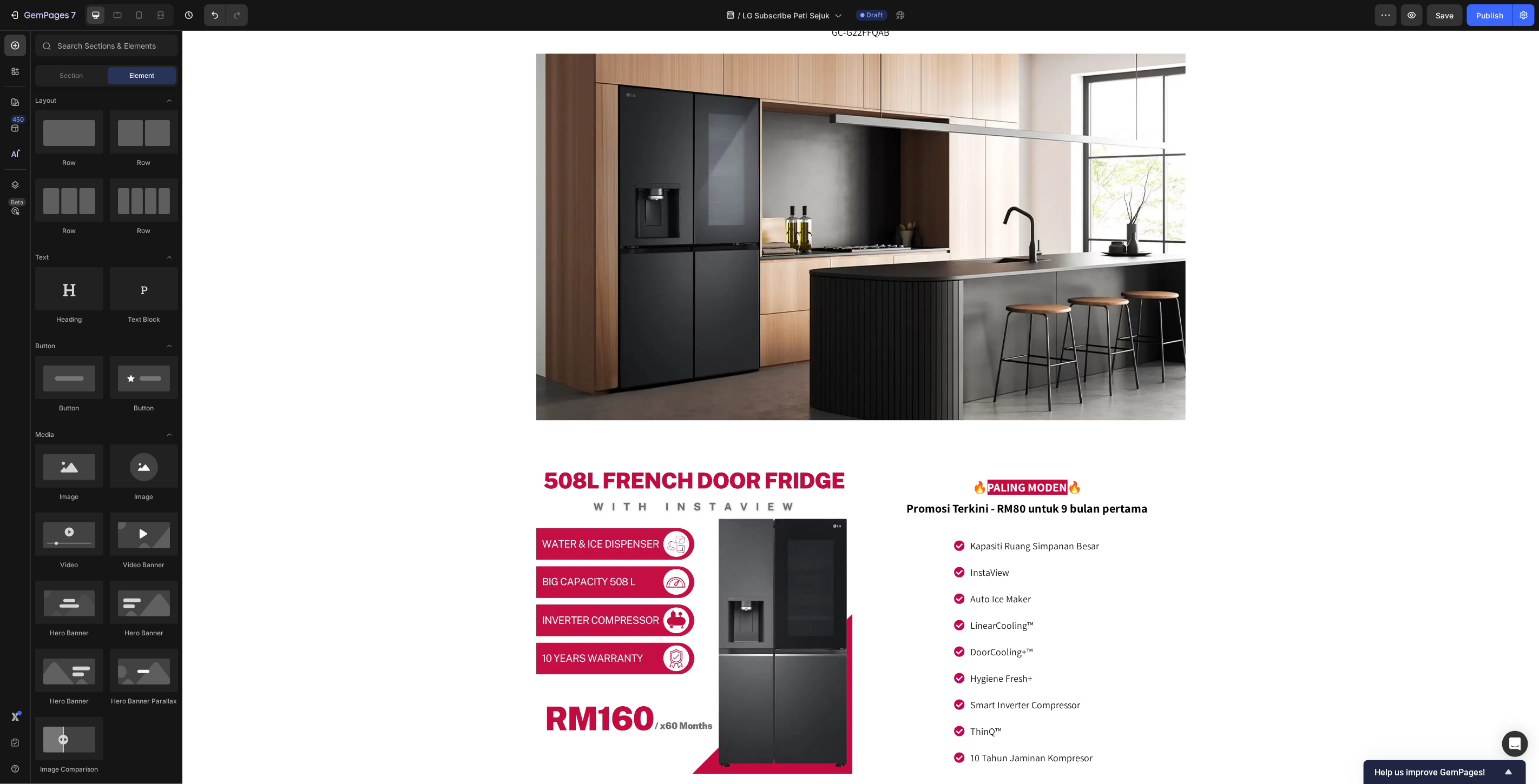
drag, startPoint x: 1101, startPoint y: 363, endPoint x: 1000, endPoint y: 360, distance: 101.0
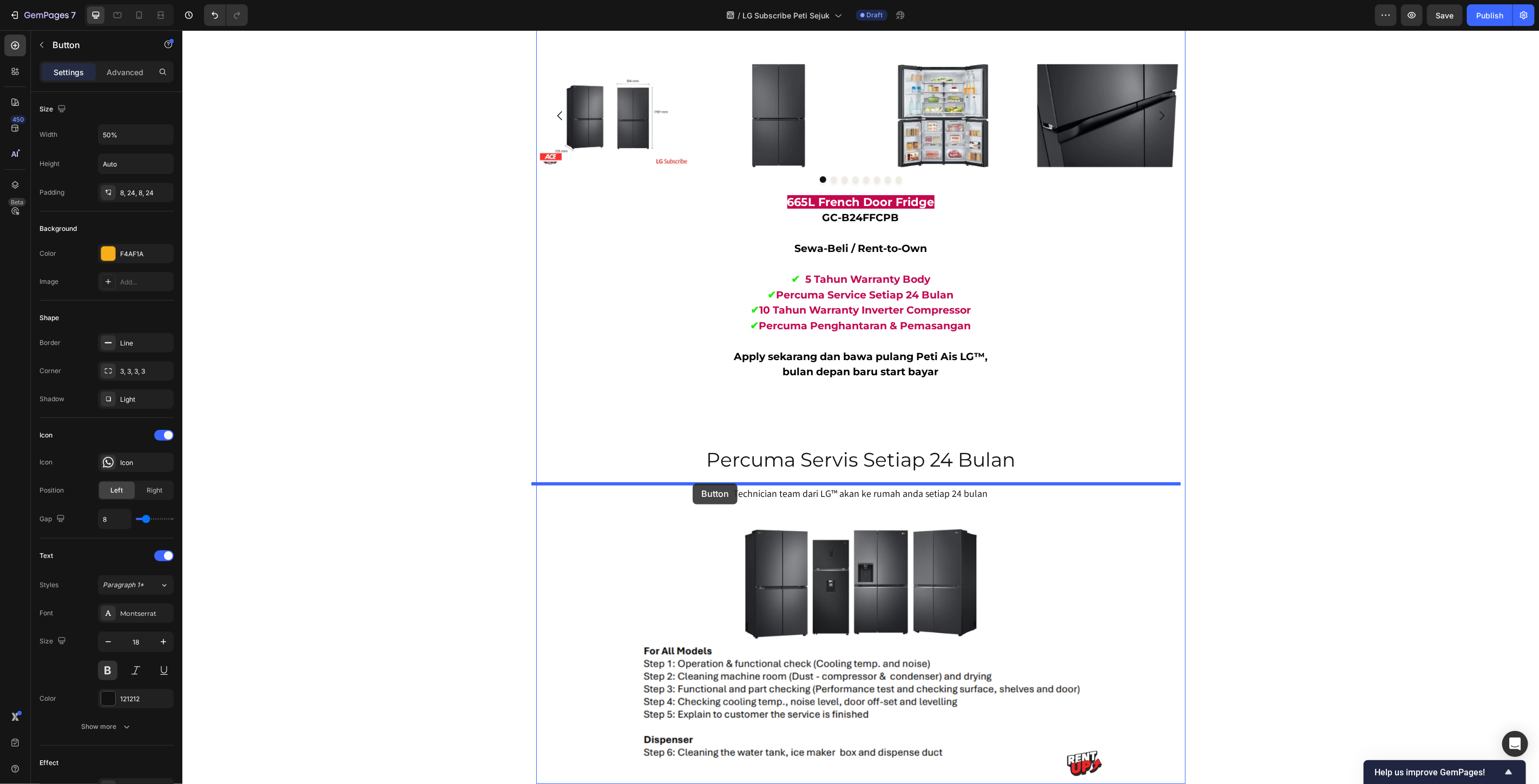
scroll to position [7144, 0]
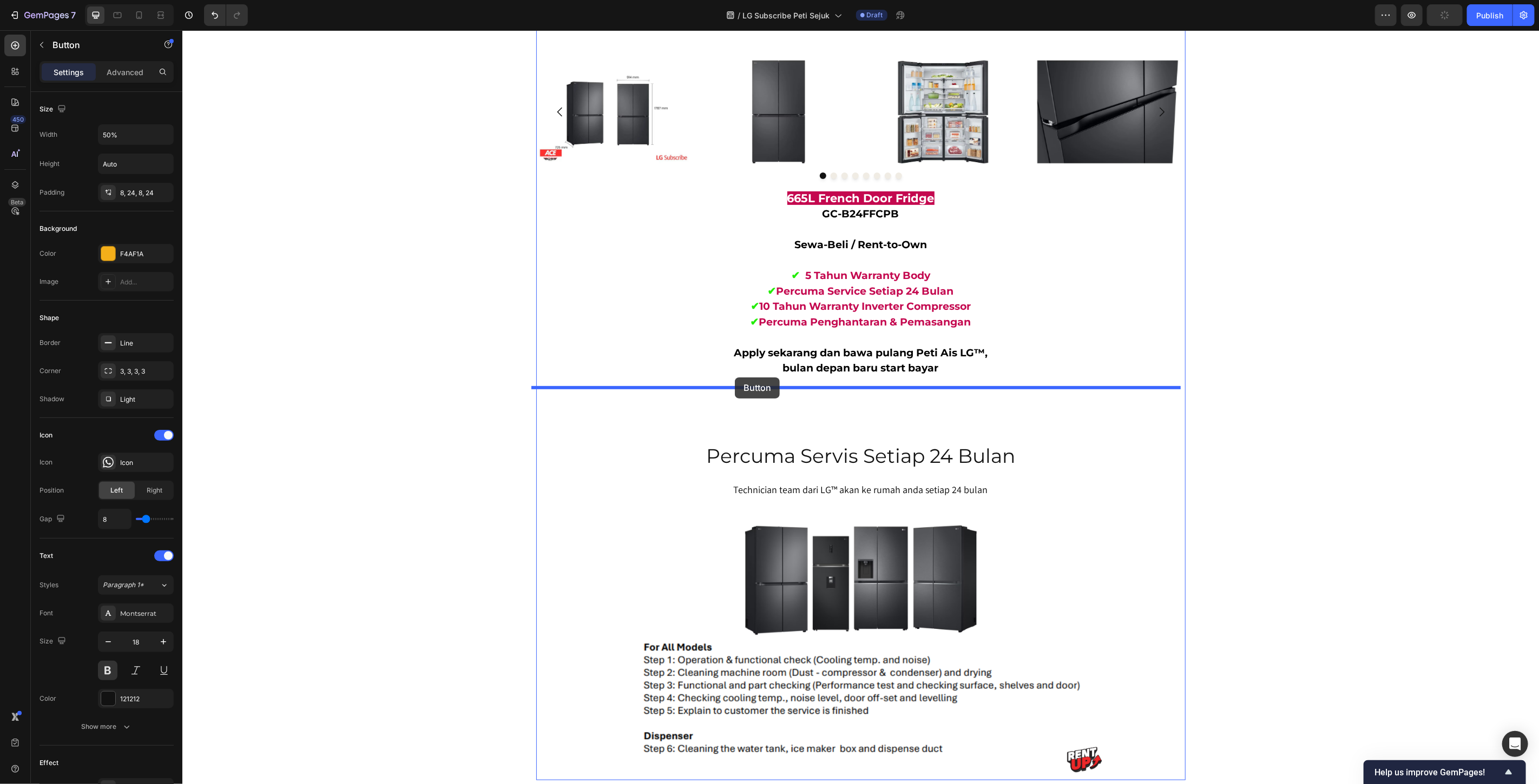
drag, startPoint x: 559, startPoint y: 381, endPoint x: 734, endPoint y: 377, distance: 175.0
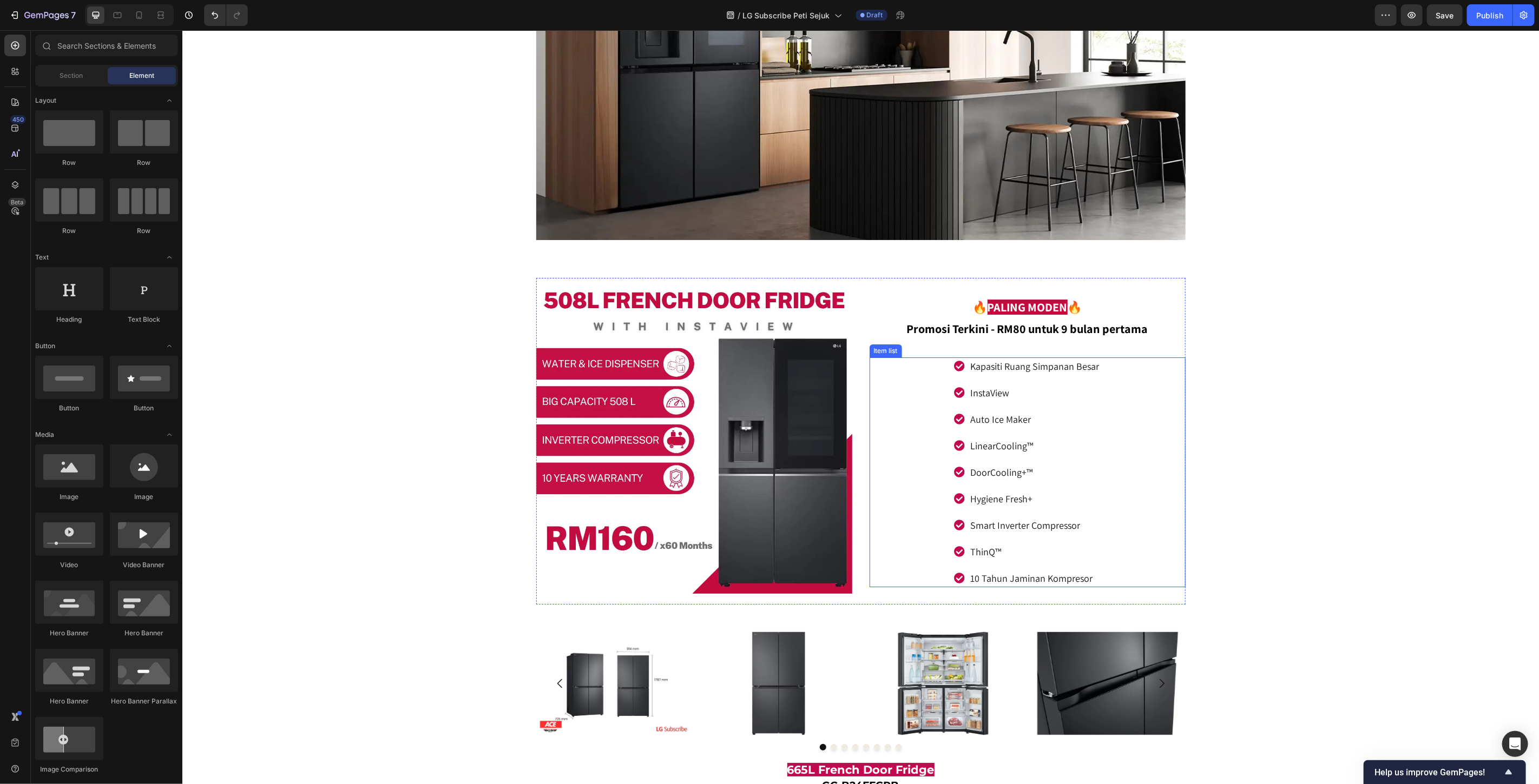
scroll to position [6483, 0]
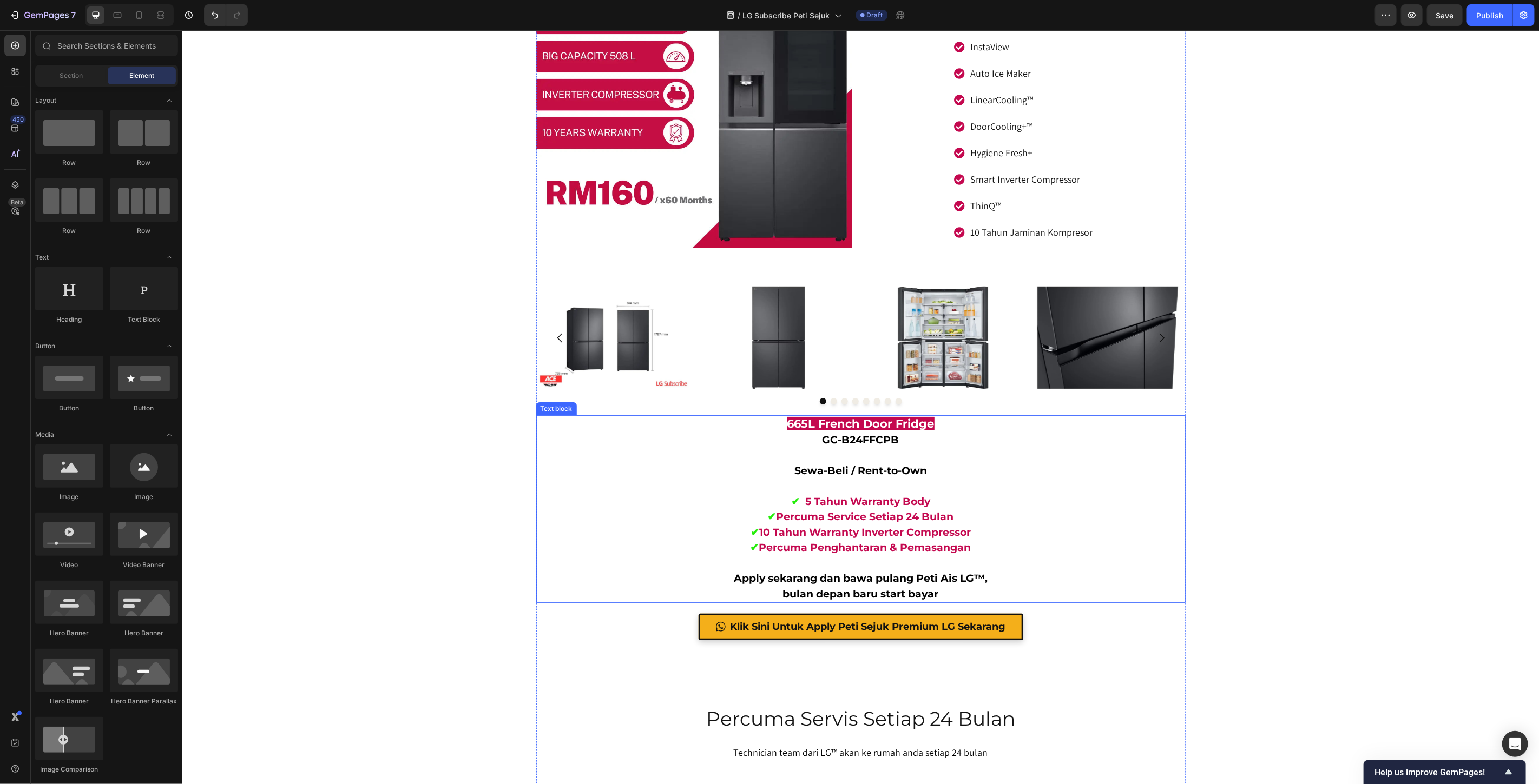
scroll to position [6903, 0]
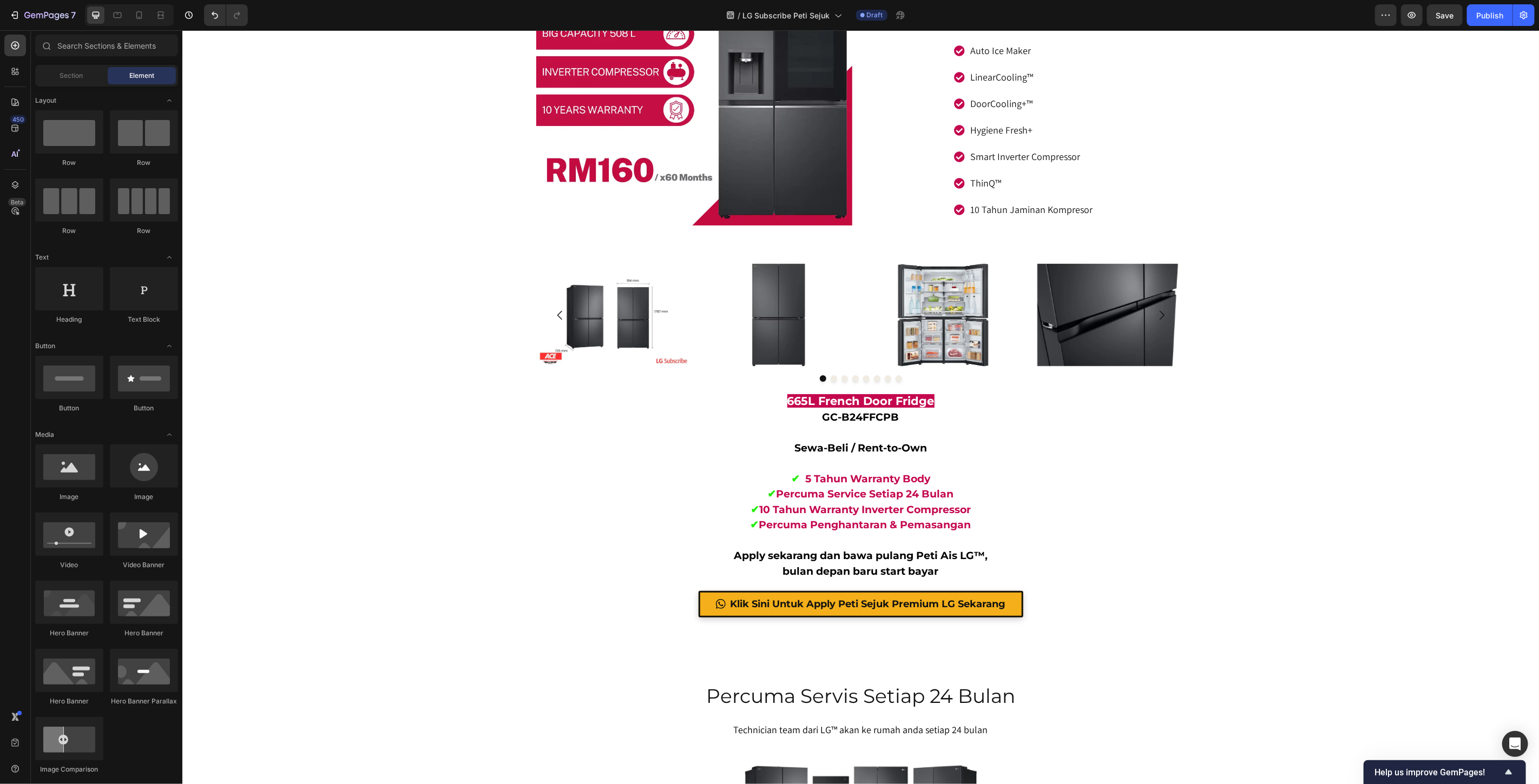
drag, startPoint x: 313, startPoint y: 395, endPoint x: 407, endPoint y: 415, distance: 96.1
click at [813, 402] on span "665L French Door Fridge" at bounding box center [860, 401] width 147 height 13
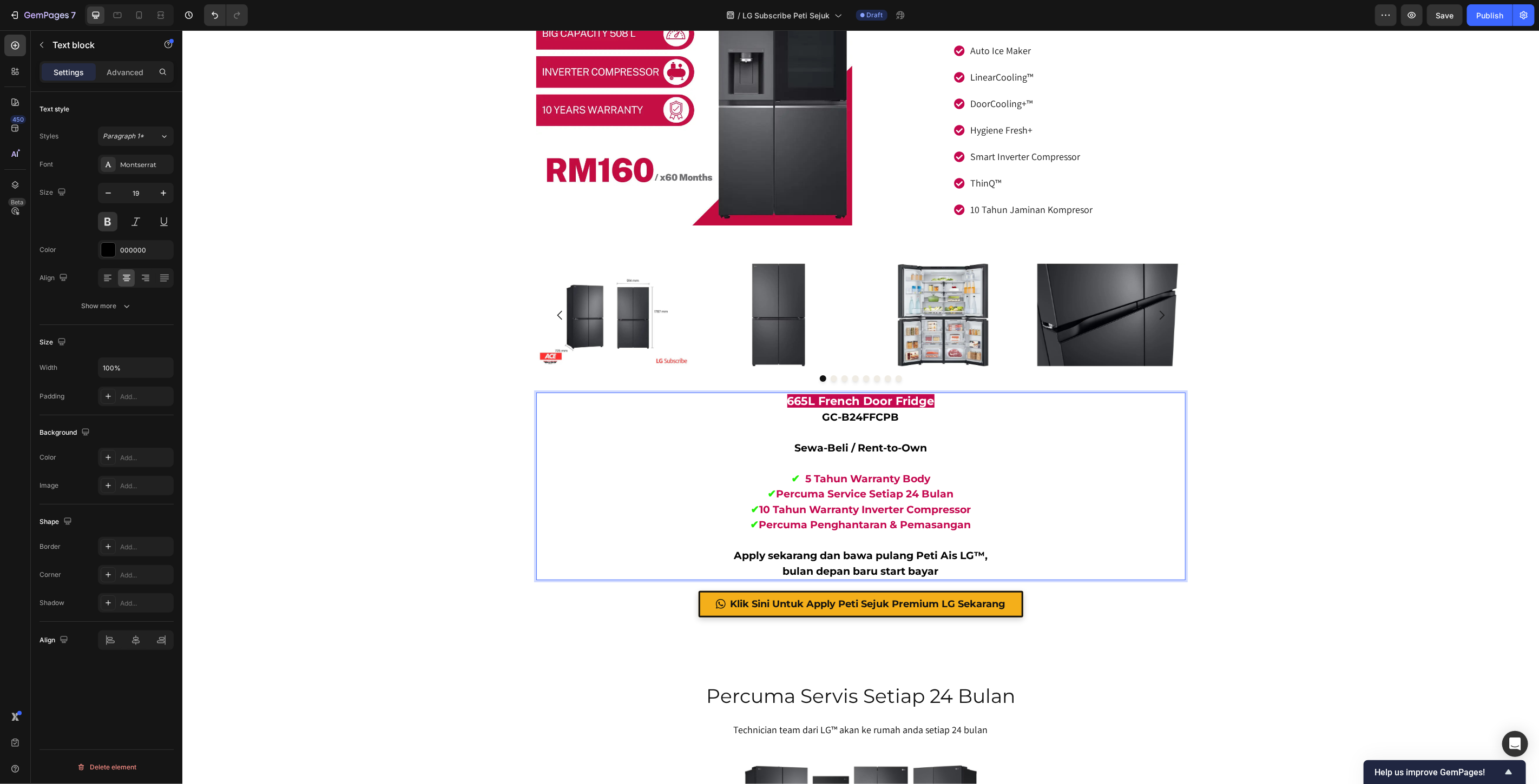
click at [793, 402] on span "665L French Door Fridge" at bounding box center [860, 401] width 147 height 13
drag, startPoint x: 784, startPoint y: 400, endPoint x: 926, endPoint y: 402, distance: 142.0
click at [926, 402] on span "665L French Door Fridge" at bounding box center [860, 401] width 147 height 13
click at [1099, 452] on p "Sewa-Beli / Rent-to-Own" at bounding box center [860, 448] width 647 height 16
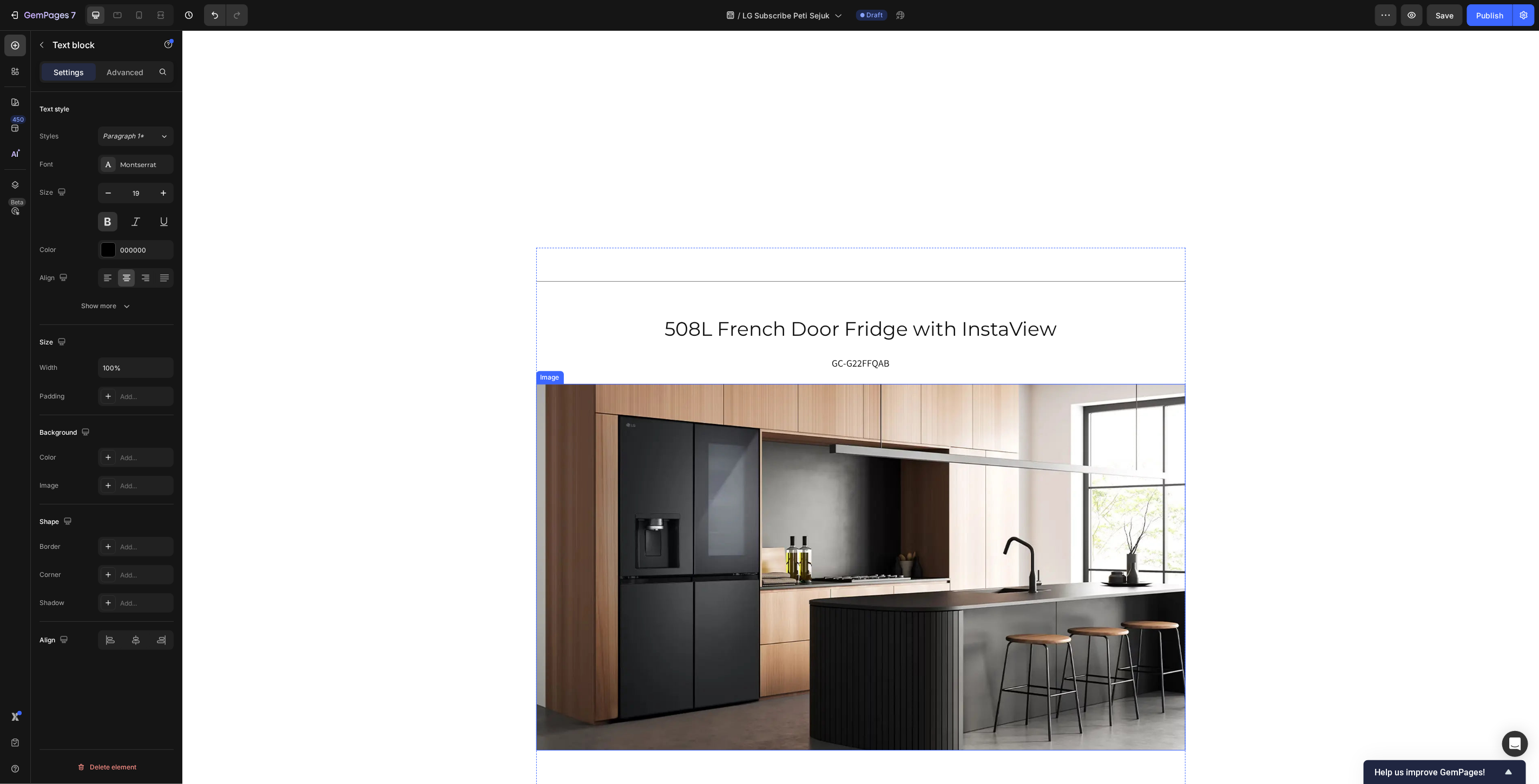
scroll to position [6018, 0]
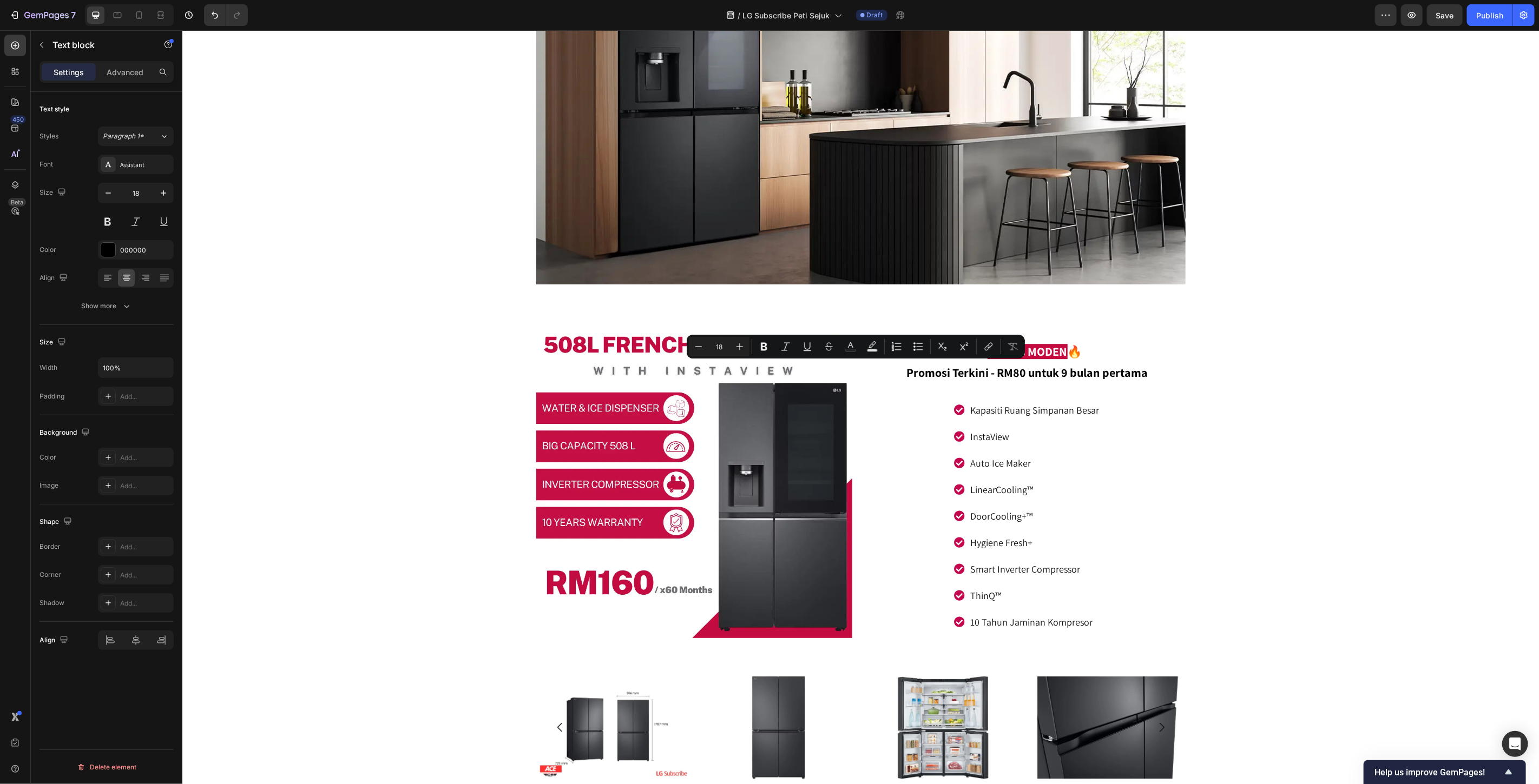
copy p "GC-G22FFQAB"
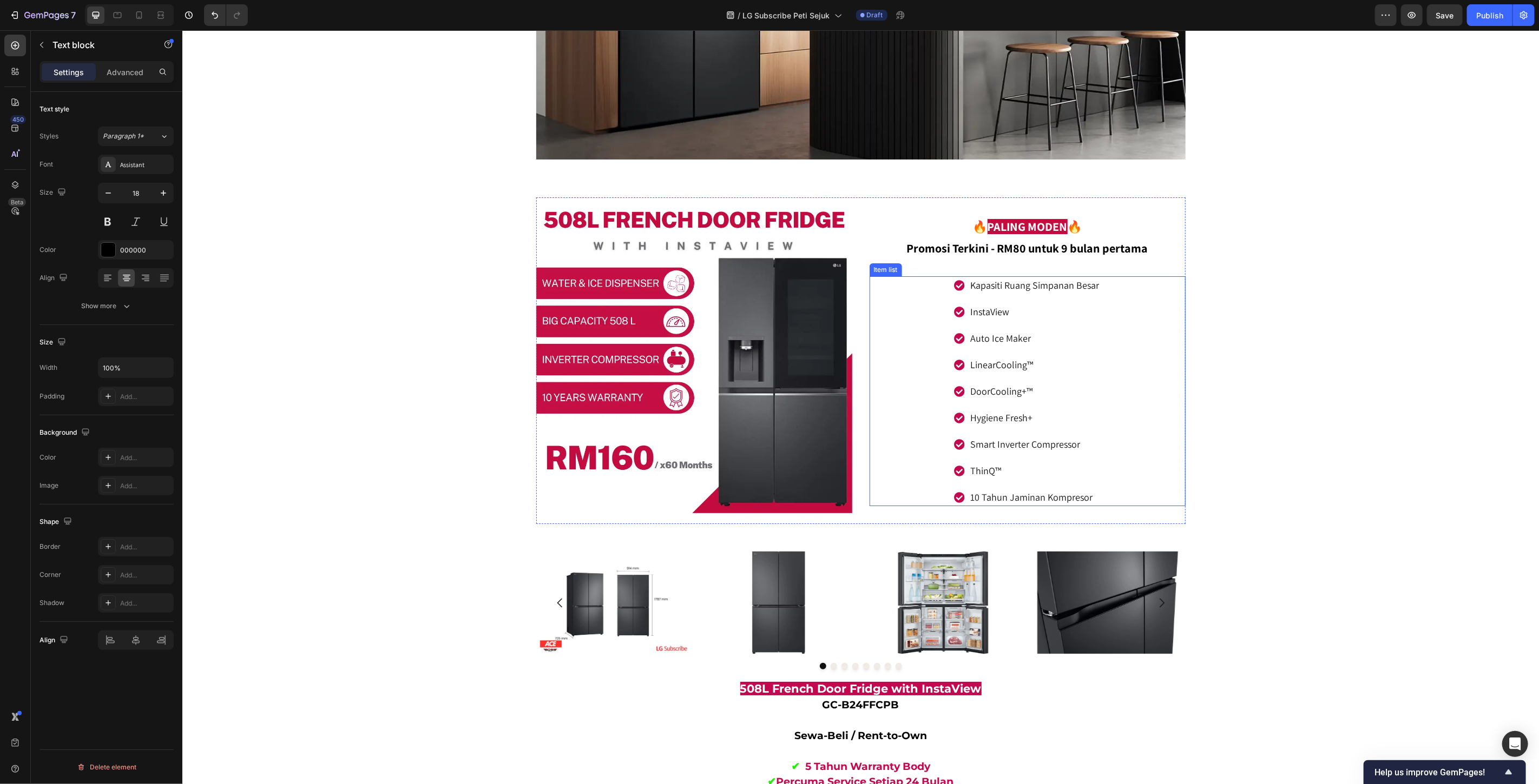
scroll to position [6919, 0]
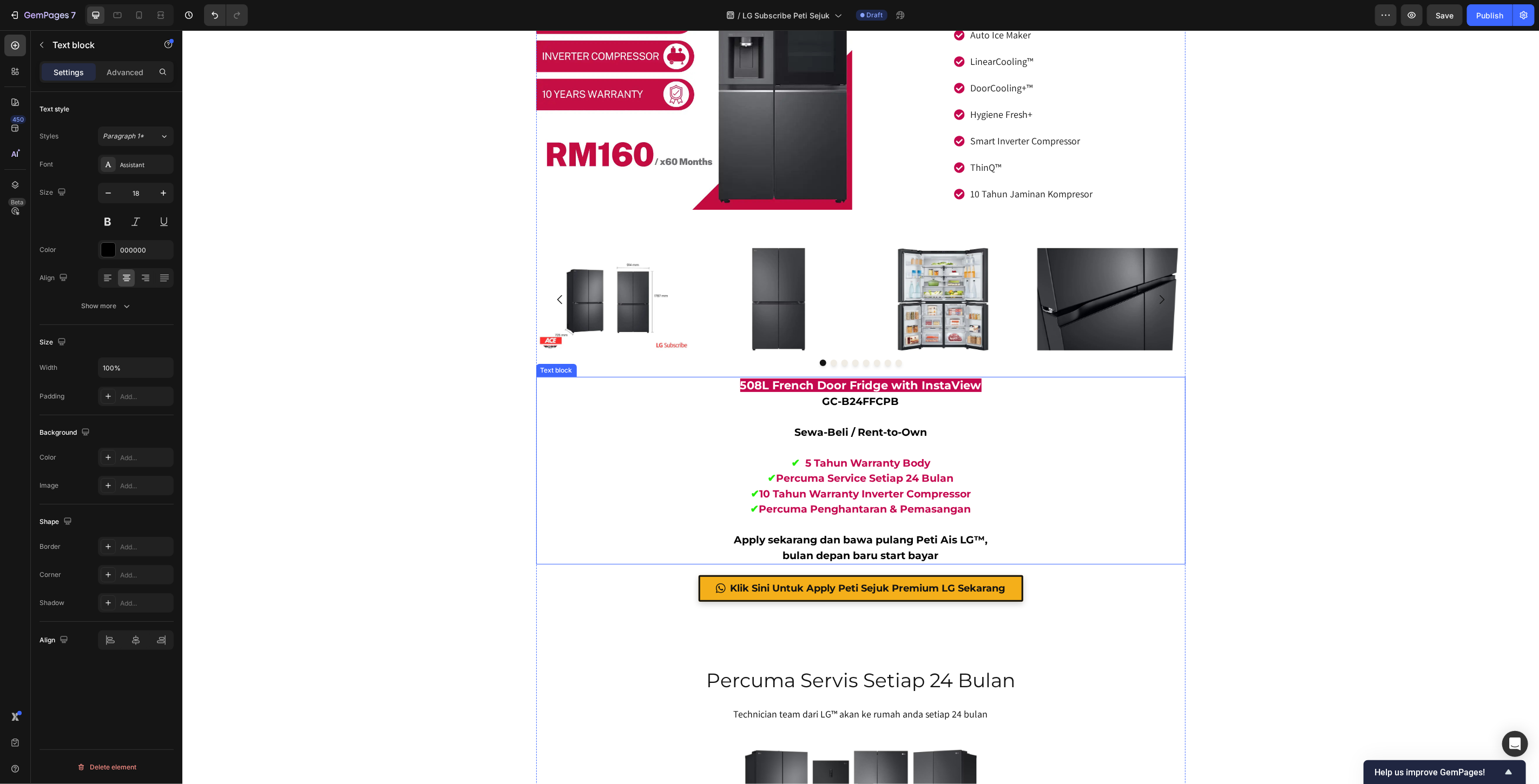
click at [858, 401] on p "GC-B24FFCPB" at bounding box center [860, 401] width 647 height 16
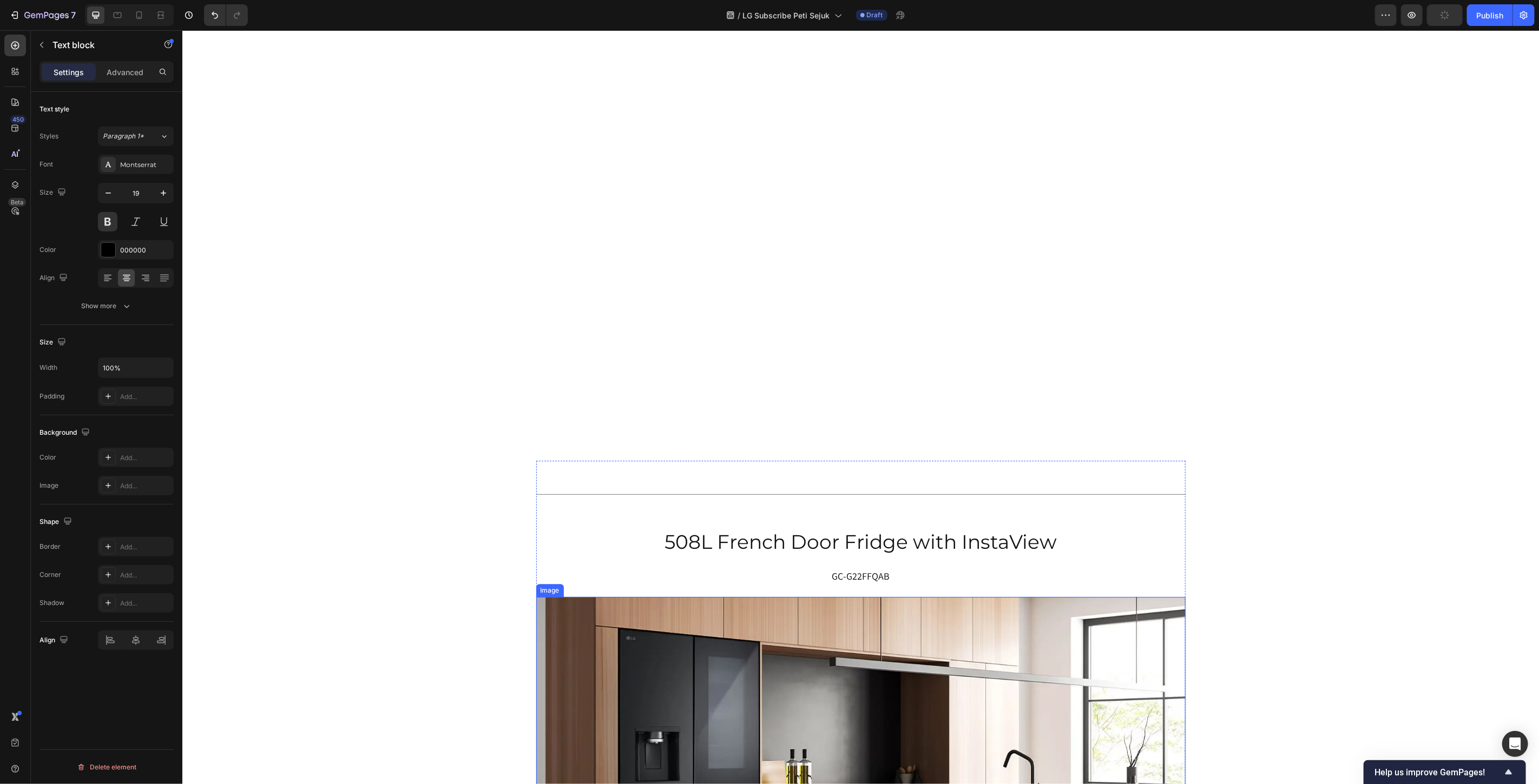
scroll to position [5612, 0]
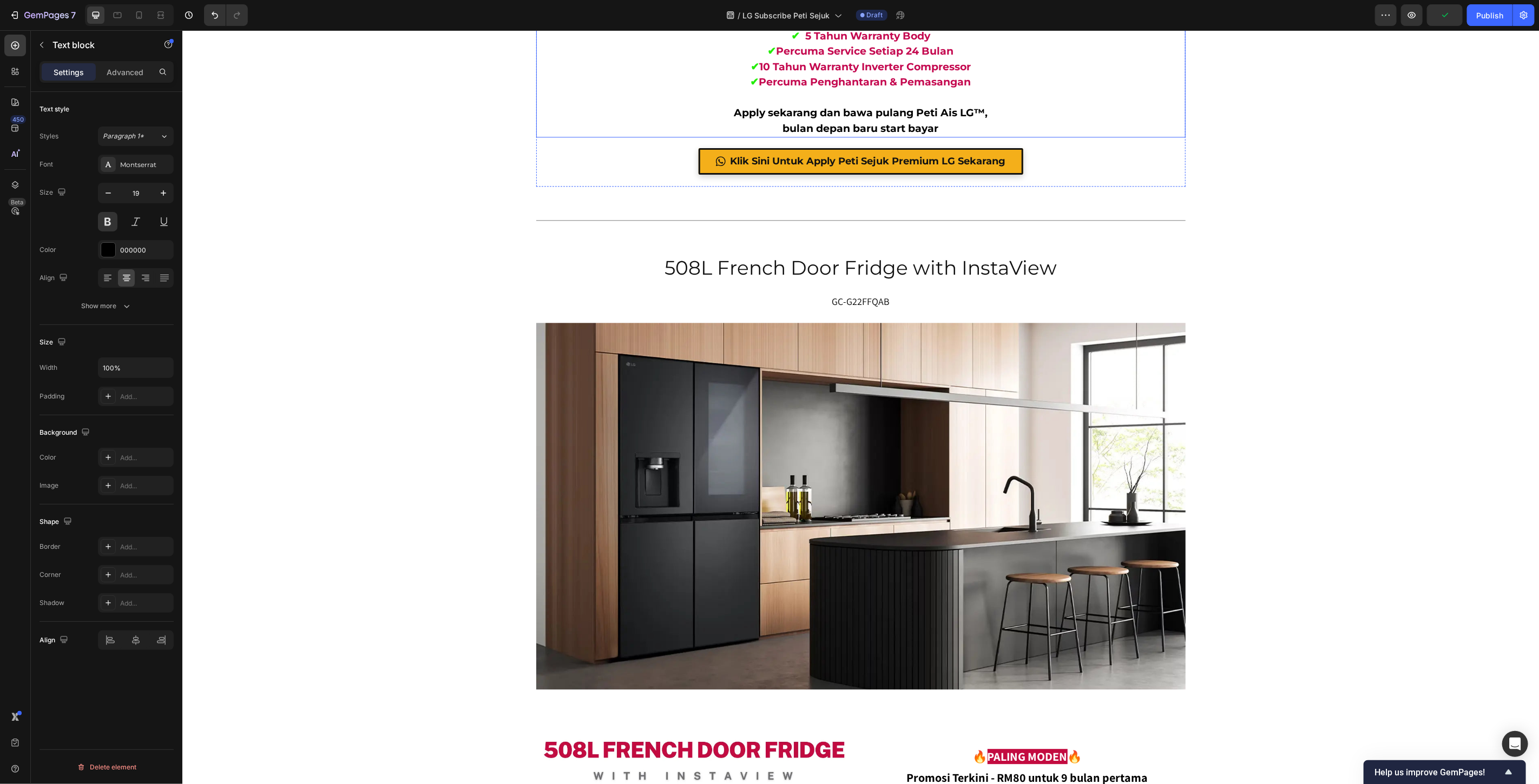
click at [953, 120] on p "Apply sekarang dan bawa pulang Peti Ais LG™," at bounding box center [860, 112] width 647 height 16
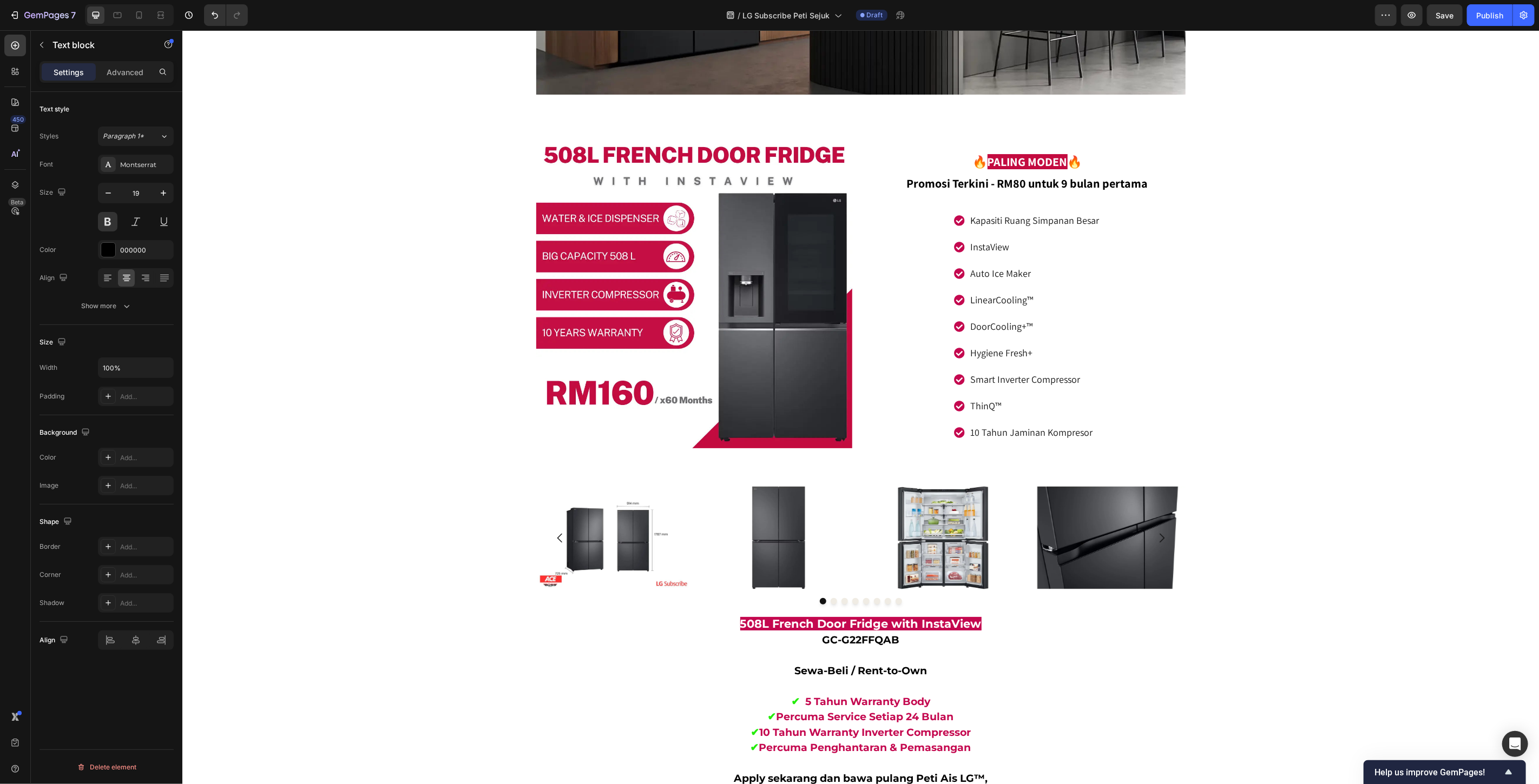
scroll to position [6981, 0]
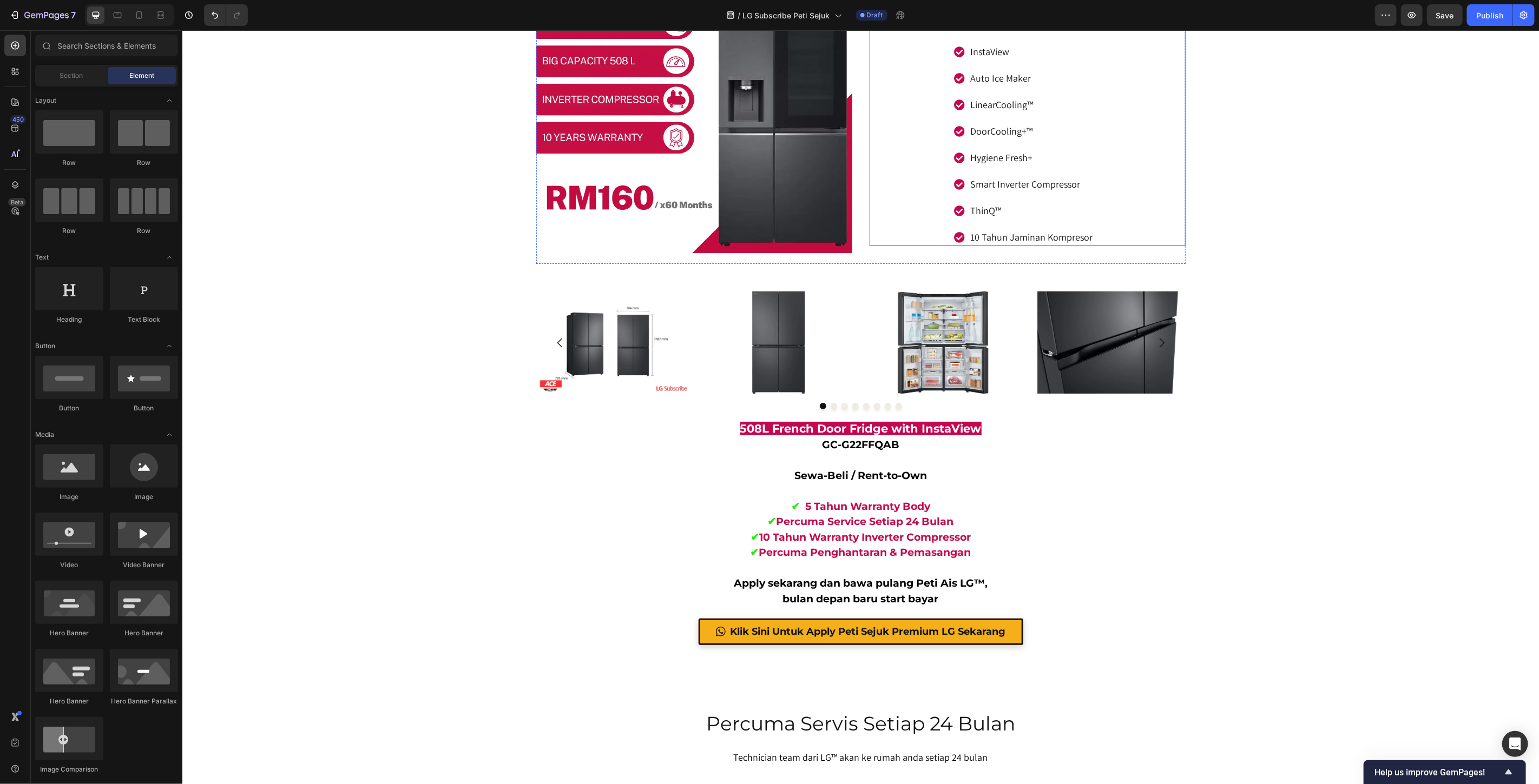
scroll to position [6936, 0]
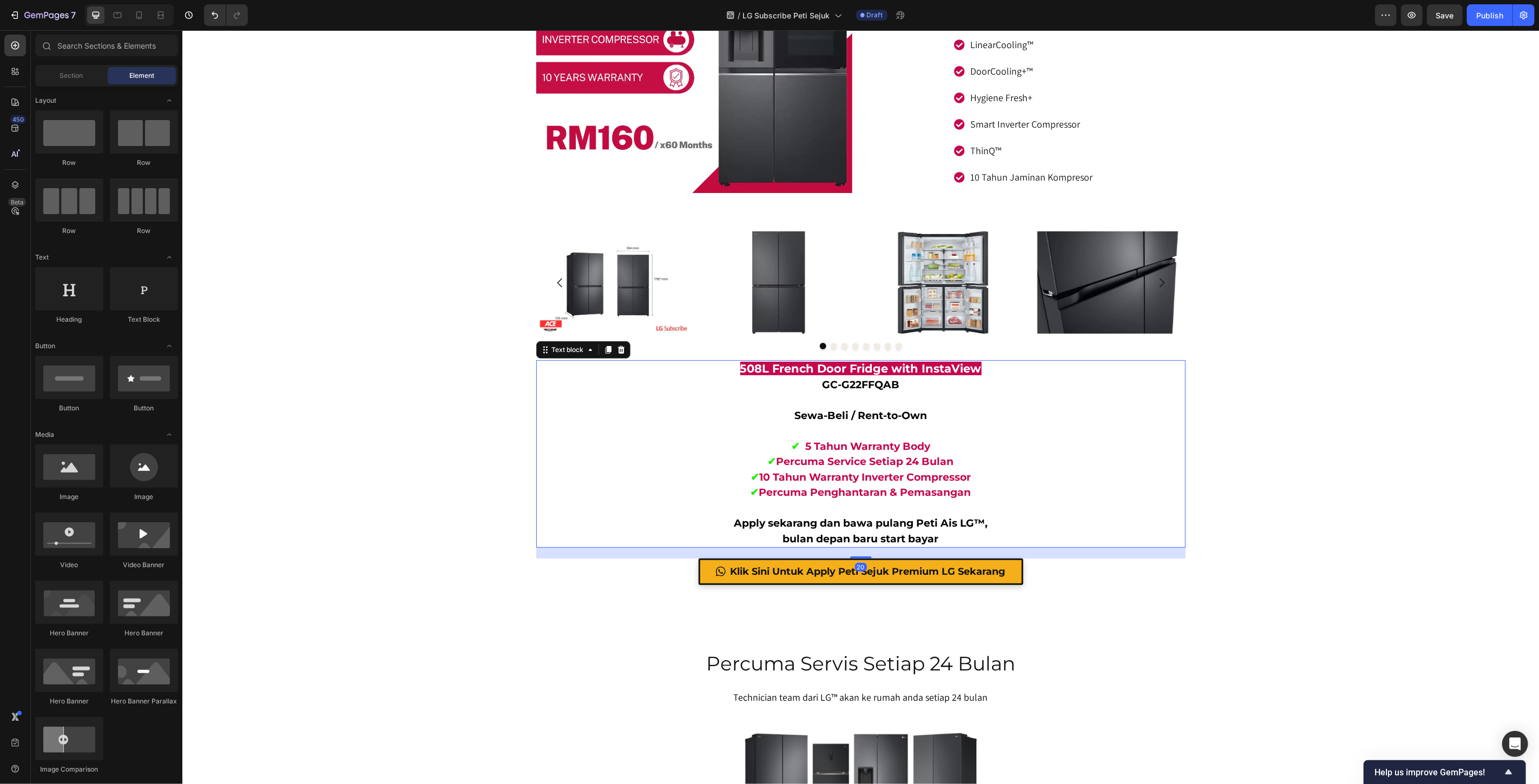
click at [966, 523] on p "Apply sekarang dan bawa pulang Peti Ais LG™," at bounding box center [860, 523] width 647 height 16
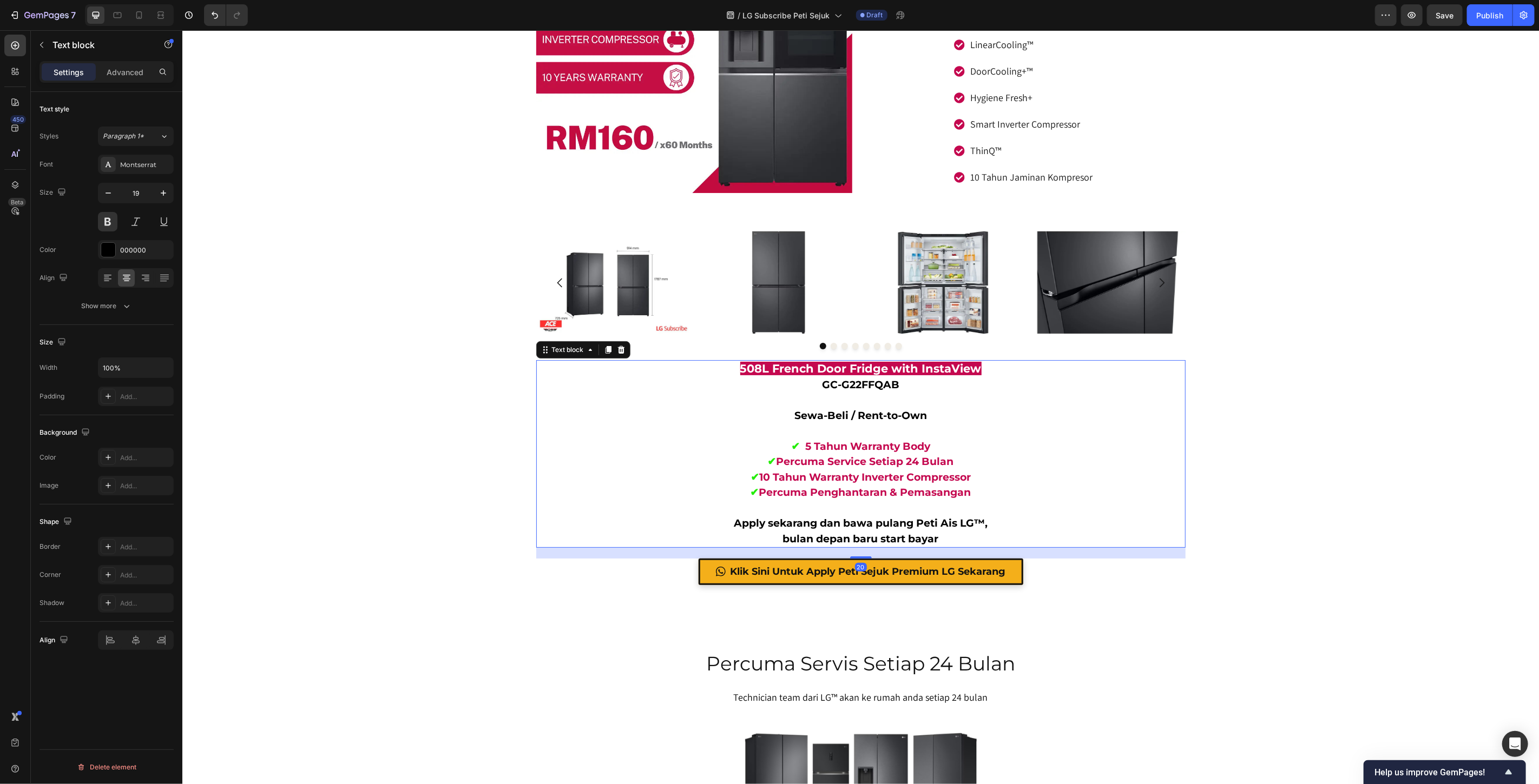
click at [966, 523] on p "Apply sekarang dan bawa pulang Peti Ais LG™," at bounding box center [860, 523] width 647 height 16
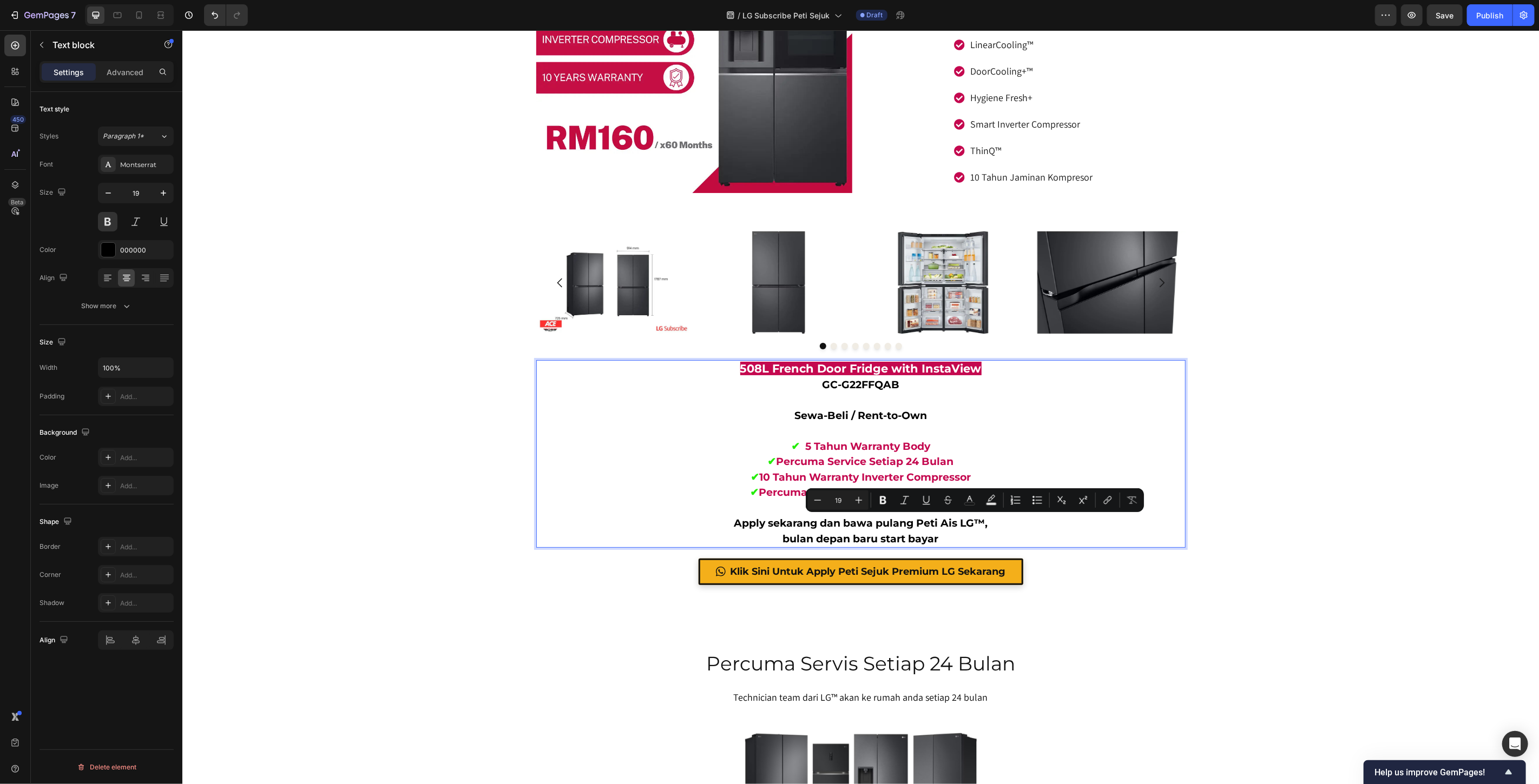
click at [964, 520] on p "Apply sekarang dan bawa pulang Peti Ais LG™," at bounding box center [860, 523] width 647 height 16
click at [951, 523] on p "Apply sekarang dan bawa pulang Peti Ais LG™," at bounding box center [860, 523] width 647 height 16
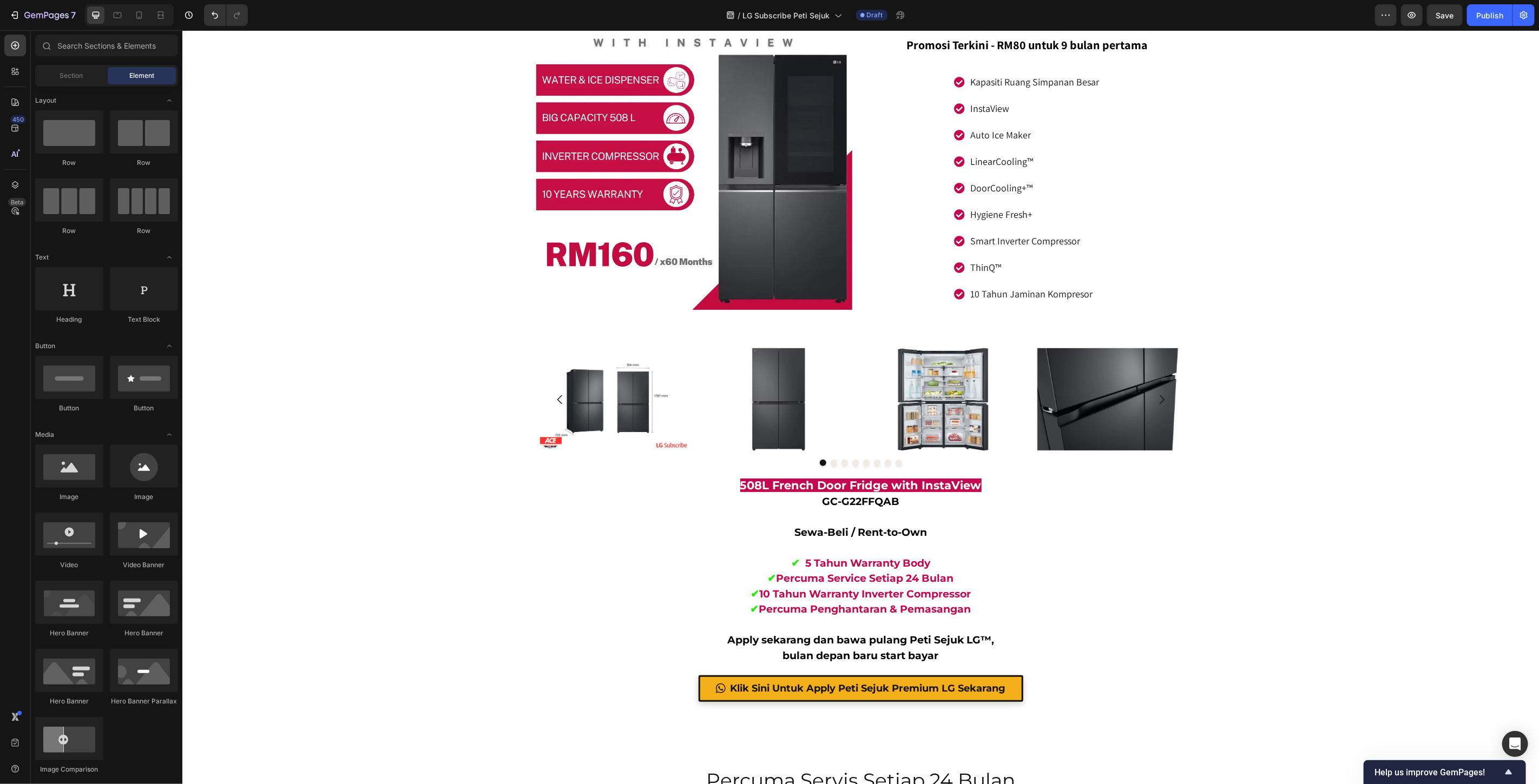
scroll to position [6772, 0]
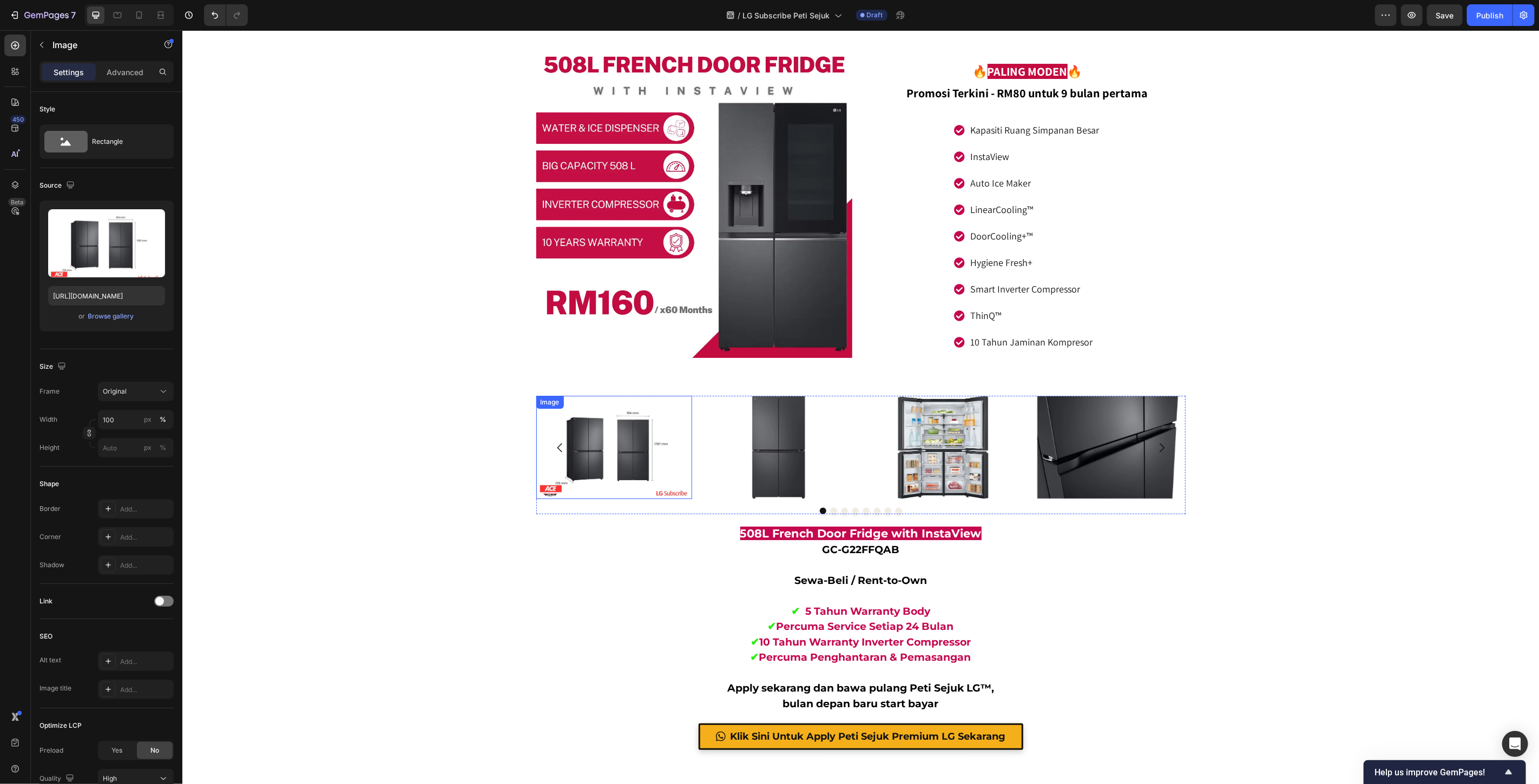
click at [633, 449] on img at bounding box center [614, 447] width 156 height 103
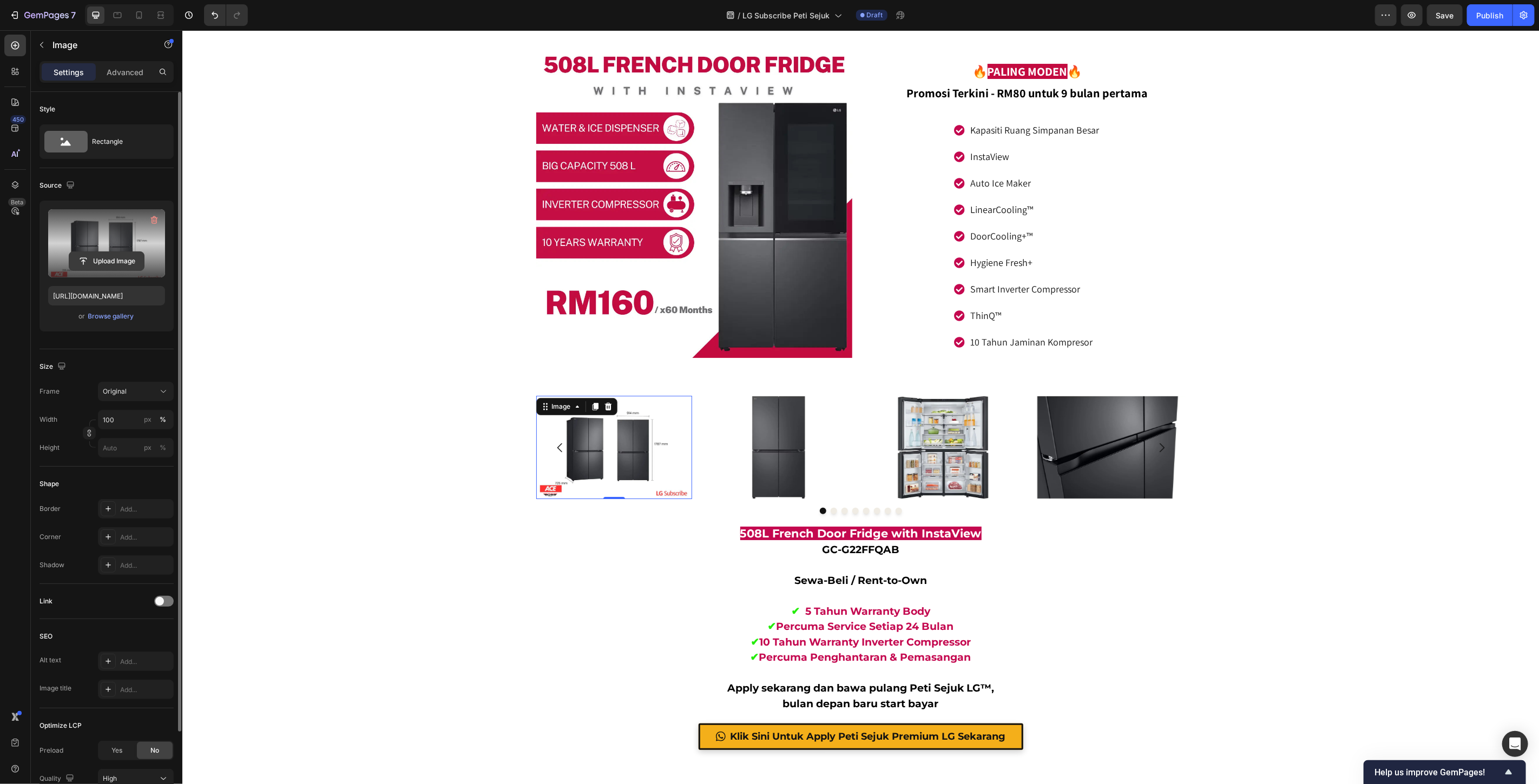
click at [101, 261] on input "file" at bounding box center [106, 261] width 75 height 18
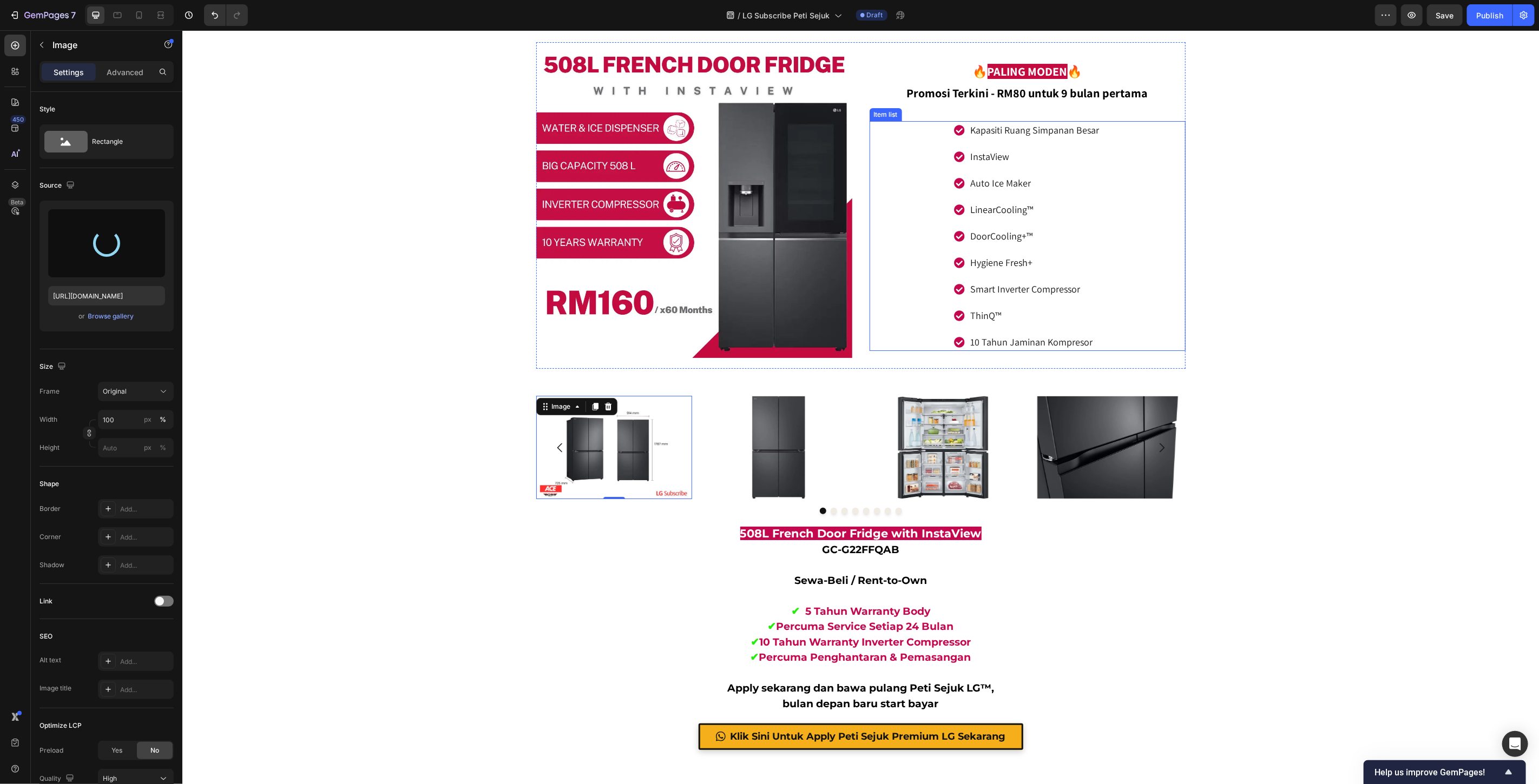
type input "https://cdn.shopify.com/s/files/1/0621/6161/7050/files/gempages_486412460778062…"
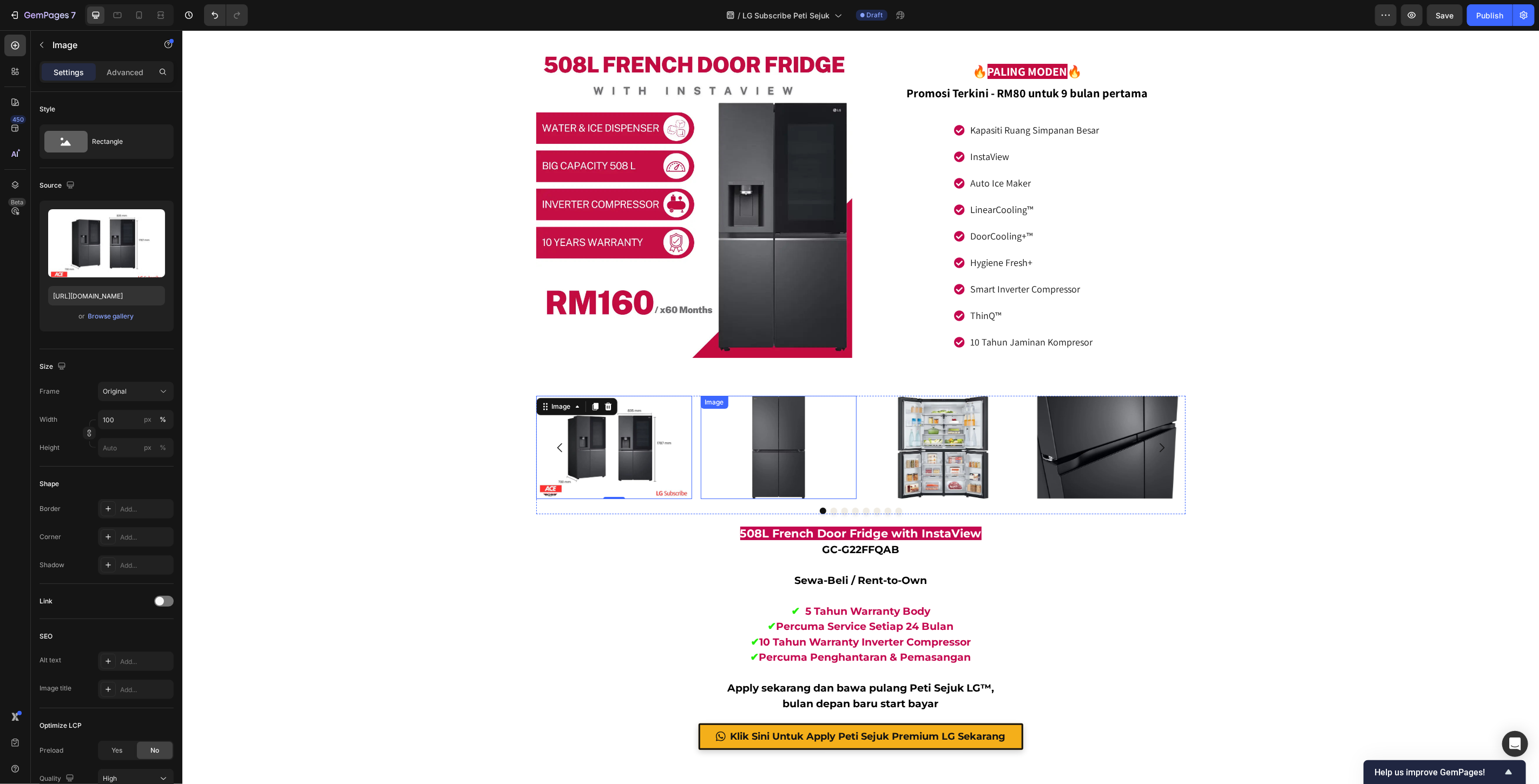
click at [772, 445] on img at bounding box center [778, 447] width 156 height 103
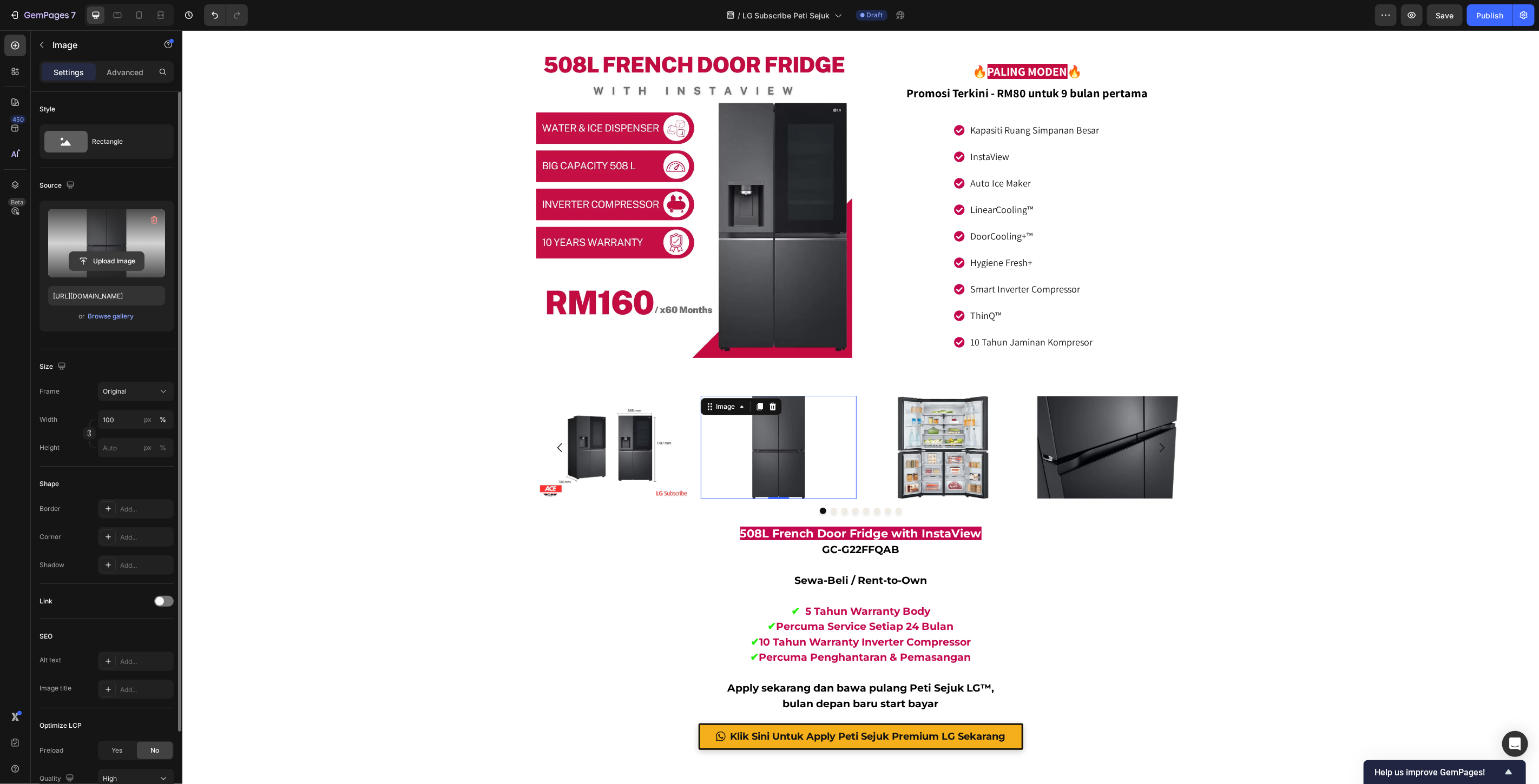
click at [111, 266] on input "file" at bounding box center [106, 261] width 75 height 18
type input "https://cdn.shopify.com/s/files/1/0621/6161/7050/files/gempages_486412460778062…"
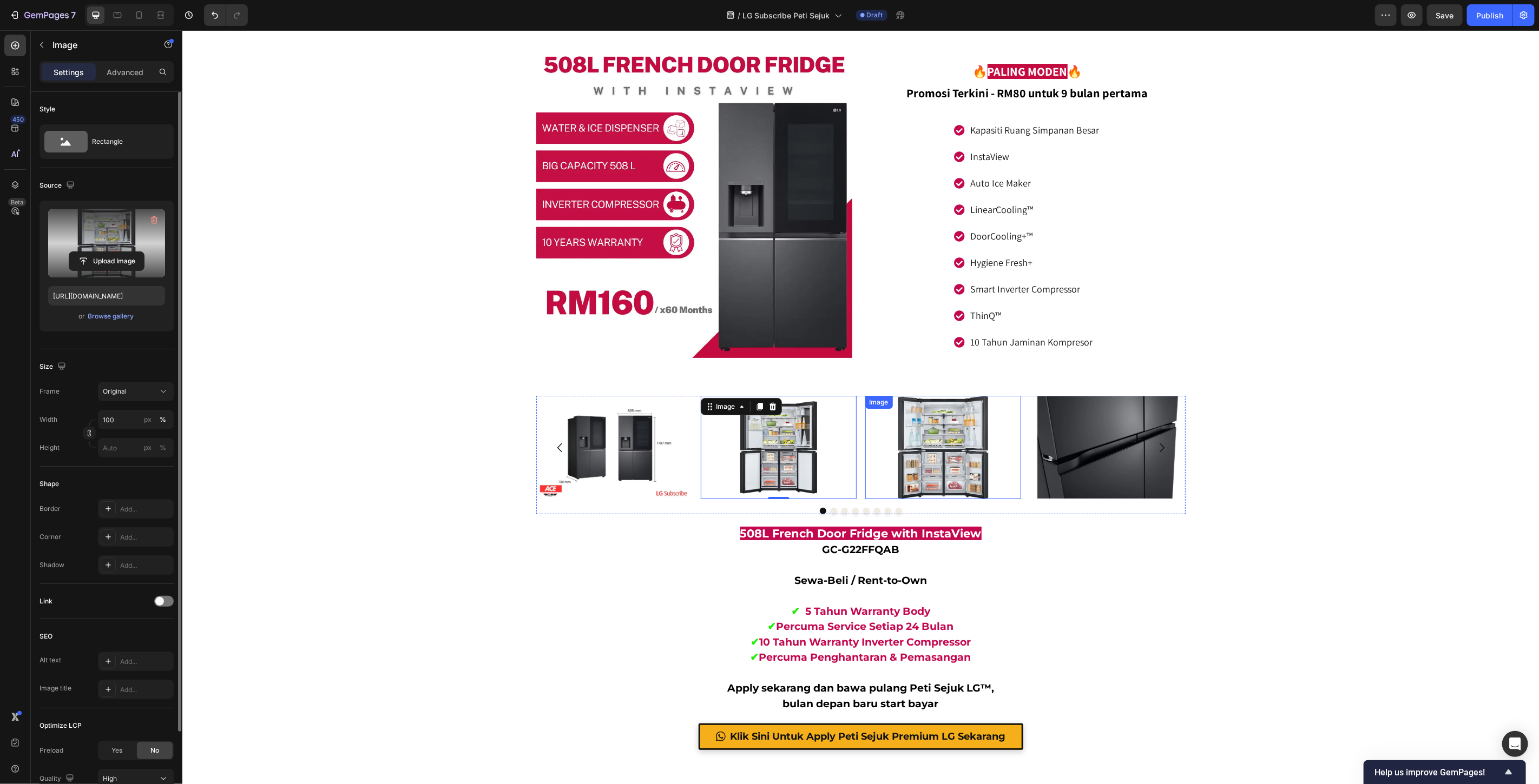
click at [943, 436] on img at bounding box center [943, 447] width 156 height 103
click at [112, 259] on input "file" at bounding box center [106, 261] width 75 height 18
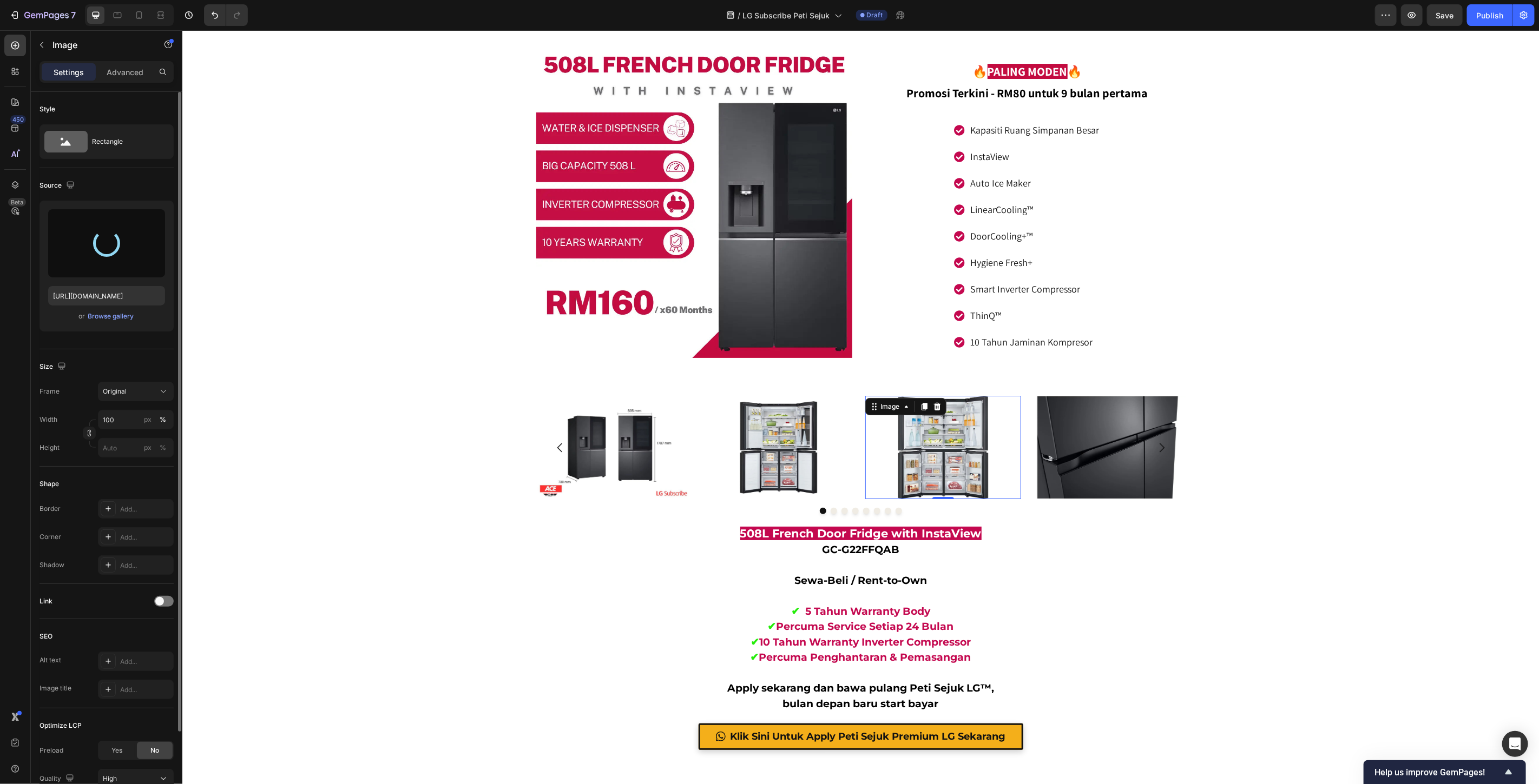
type input "https://cdn.shopify.com/s/files/1/0621/6161/7050/files/gempages_486412460778062…"
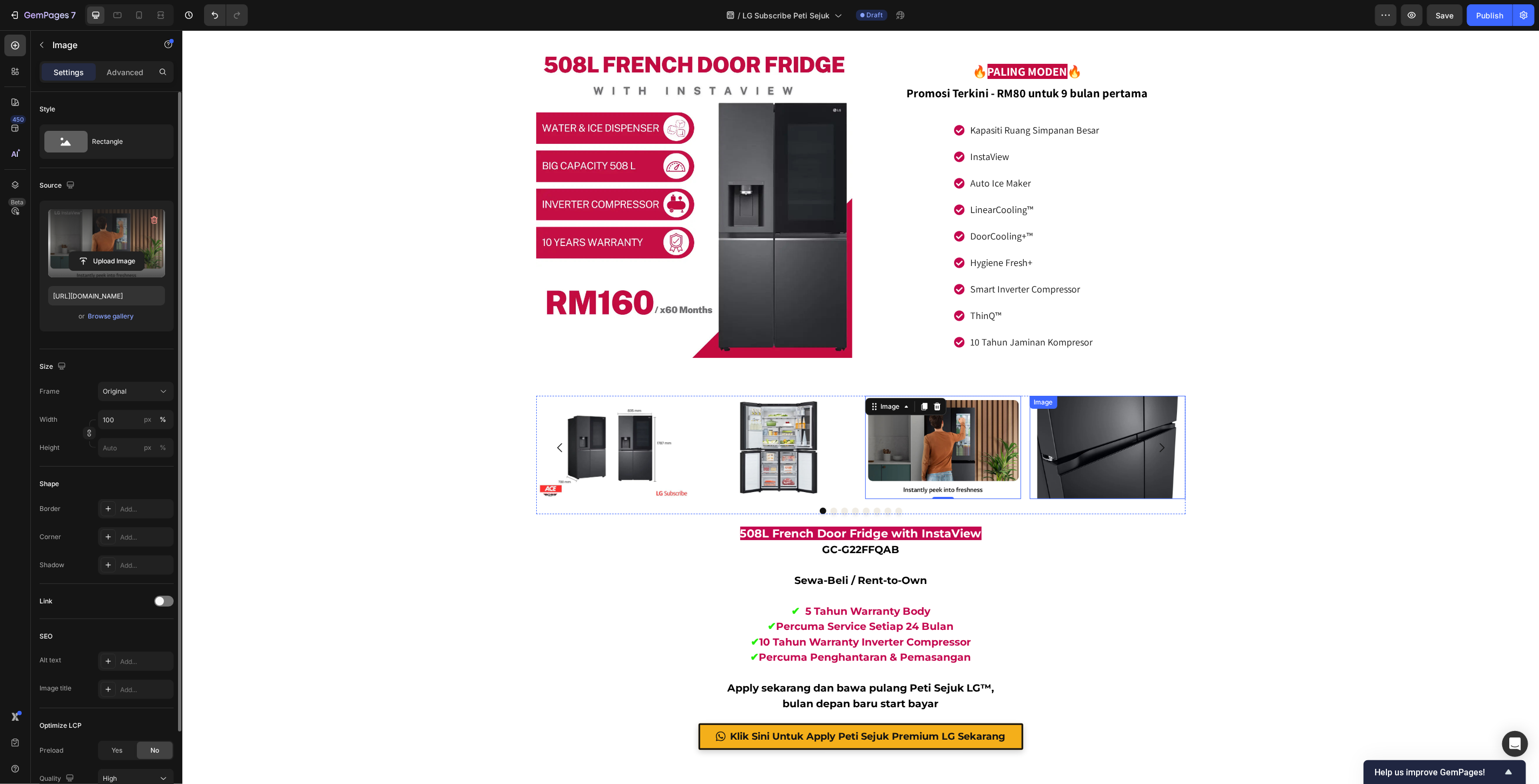
click at [1113, 444] on img at bounding box center [1107, 447] width 156 height 103
click at [114, 261] on input "file" at bounding box center [106, 261] width 75 height 18
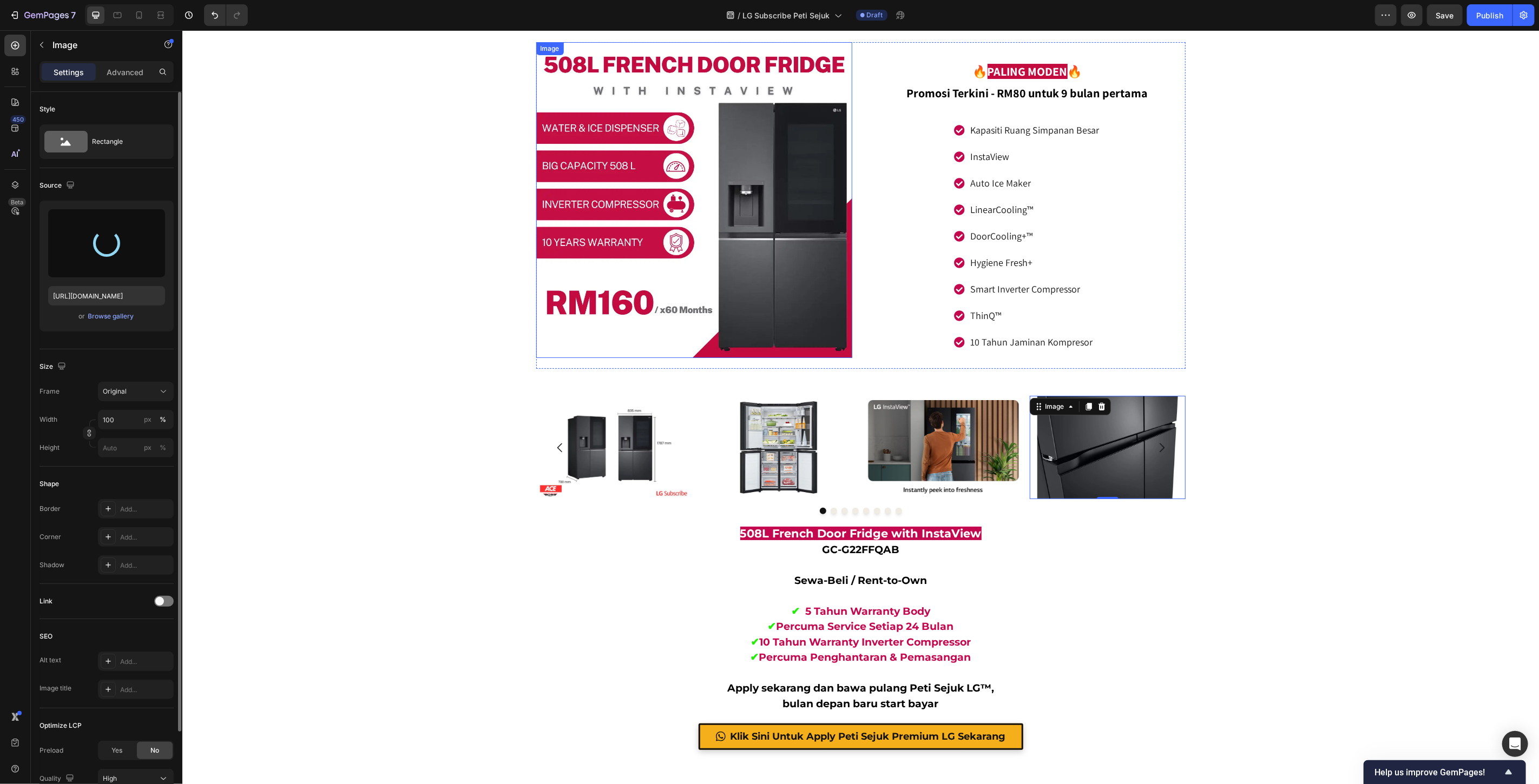
type input "https://cdn.shopify.com/s/files/1/0621/6161/7050/files/gempages_486412460778062…"
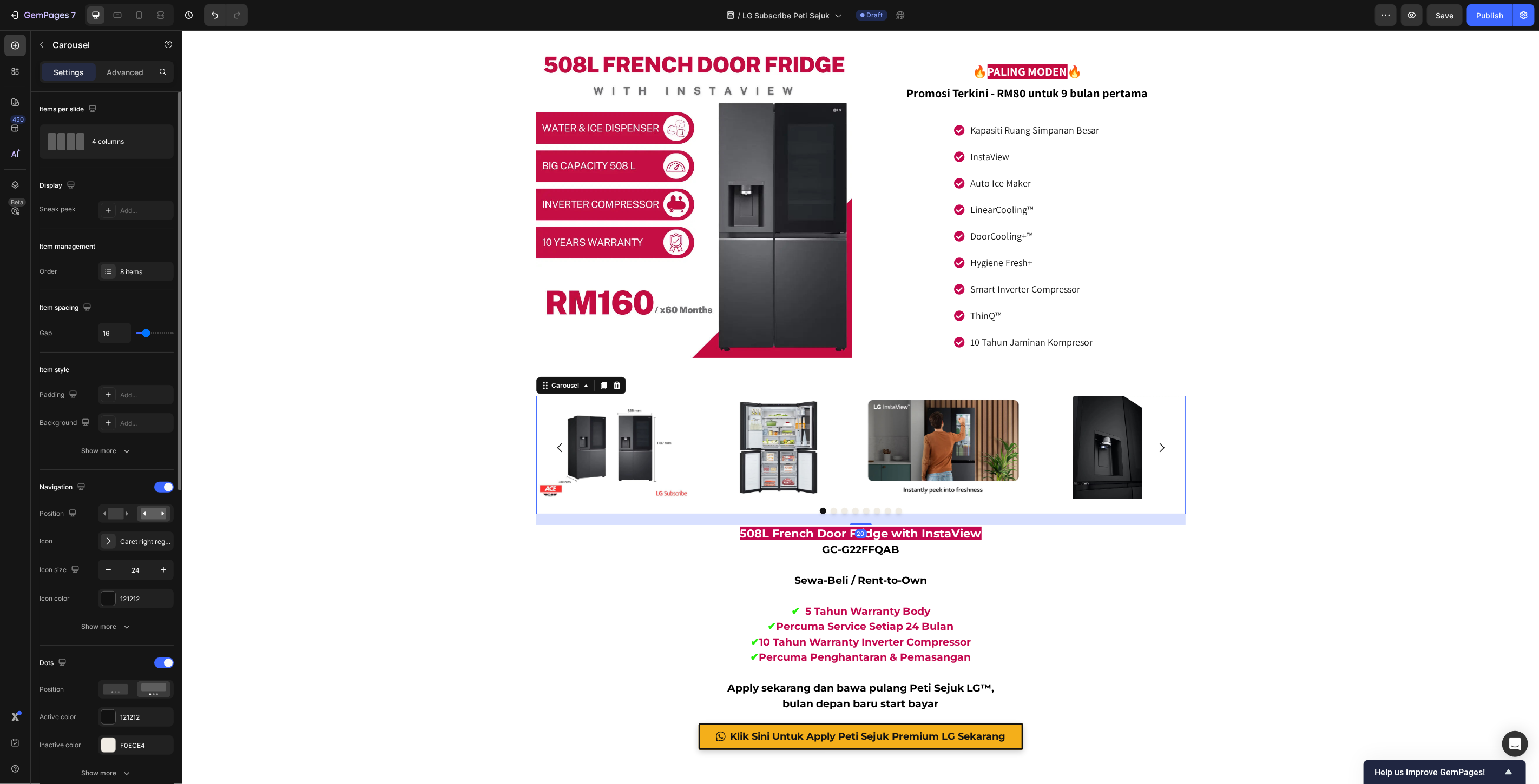
click at [1155, 442] on icon "Carousel Next Arrow" at bounding box center [1161, 448] width 13 height 13
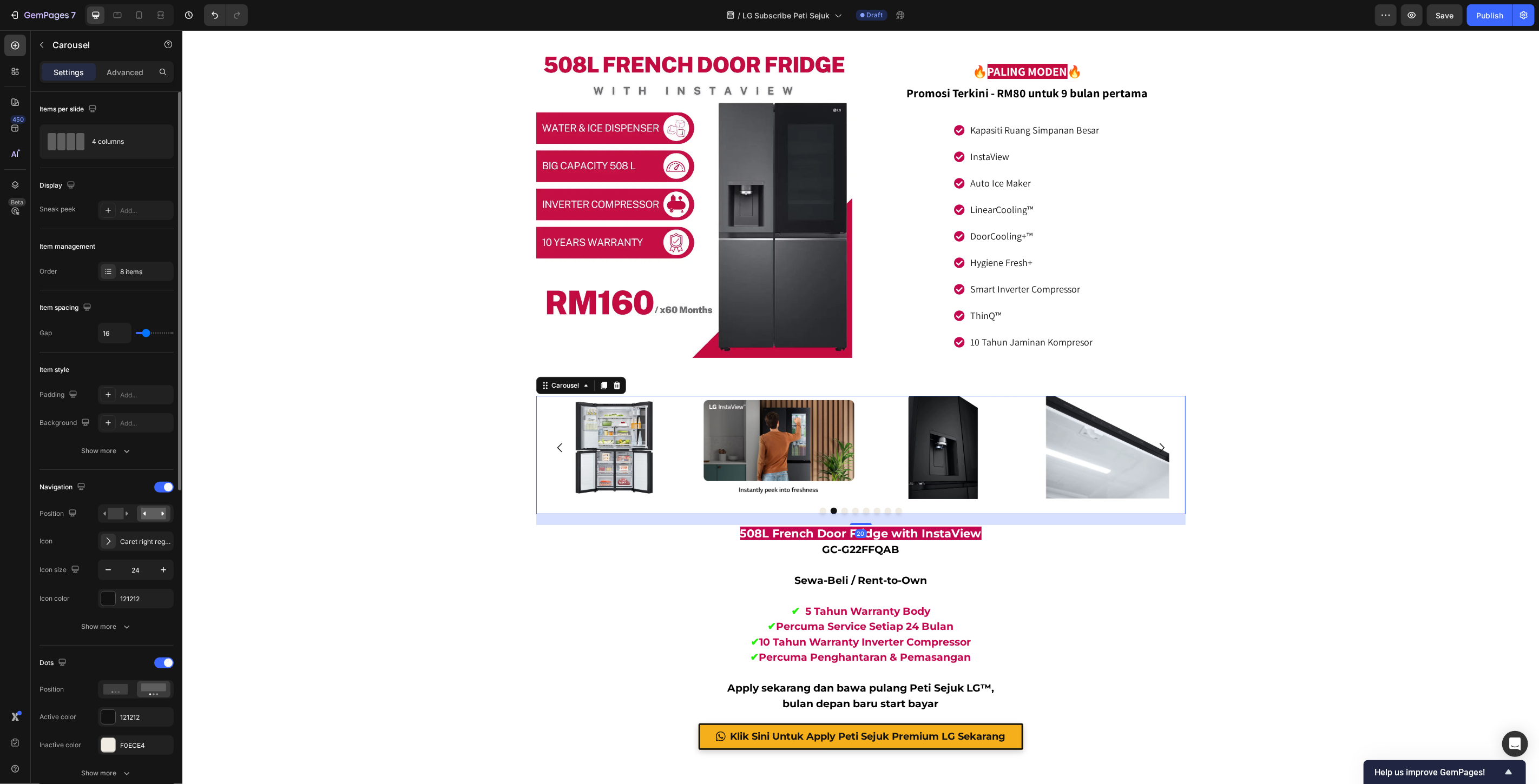
click at [1155, 442] on icon "Carousel Next Arrow" at bounding box center [1161, 448] width 13 height 13
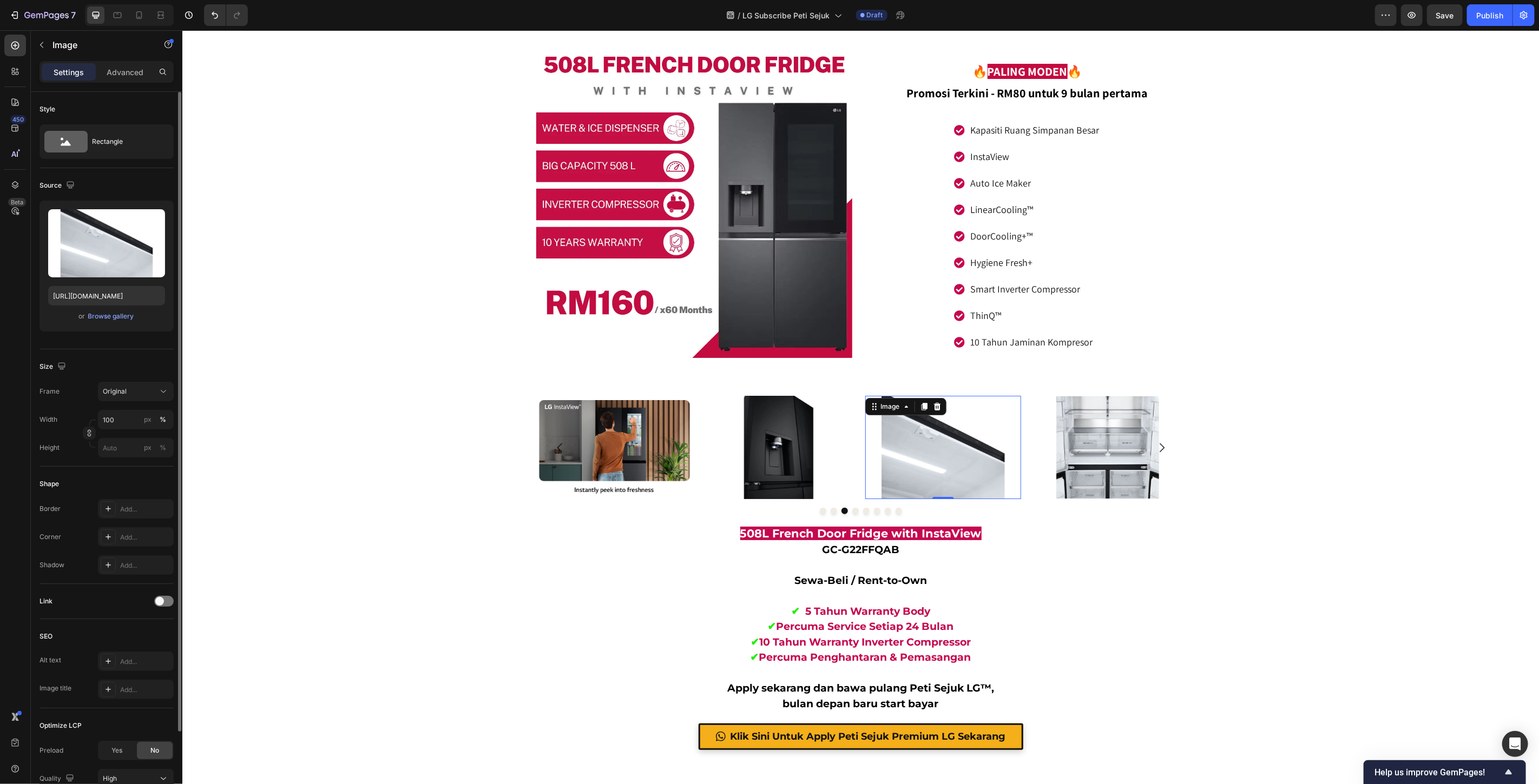
click at [918, 442] on img at bounding box center [942, 447] width 156 height 103
click at [107, 257] on input "file" at bounding box center [106, 261] width 75 height 18
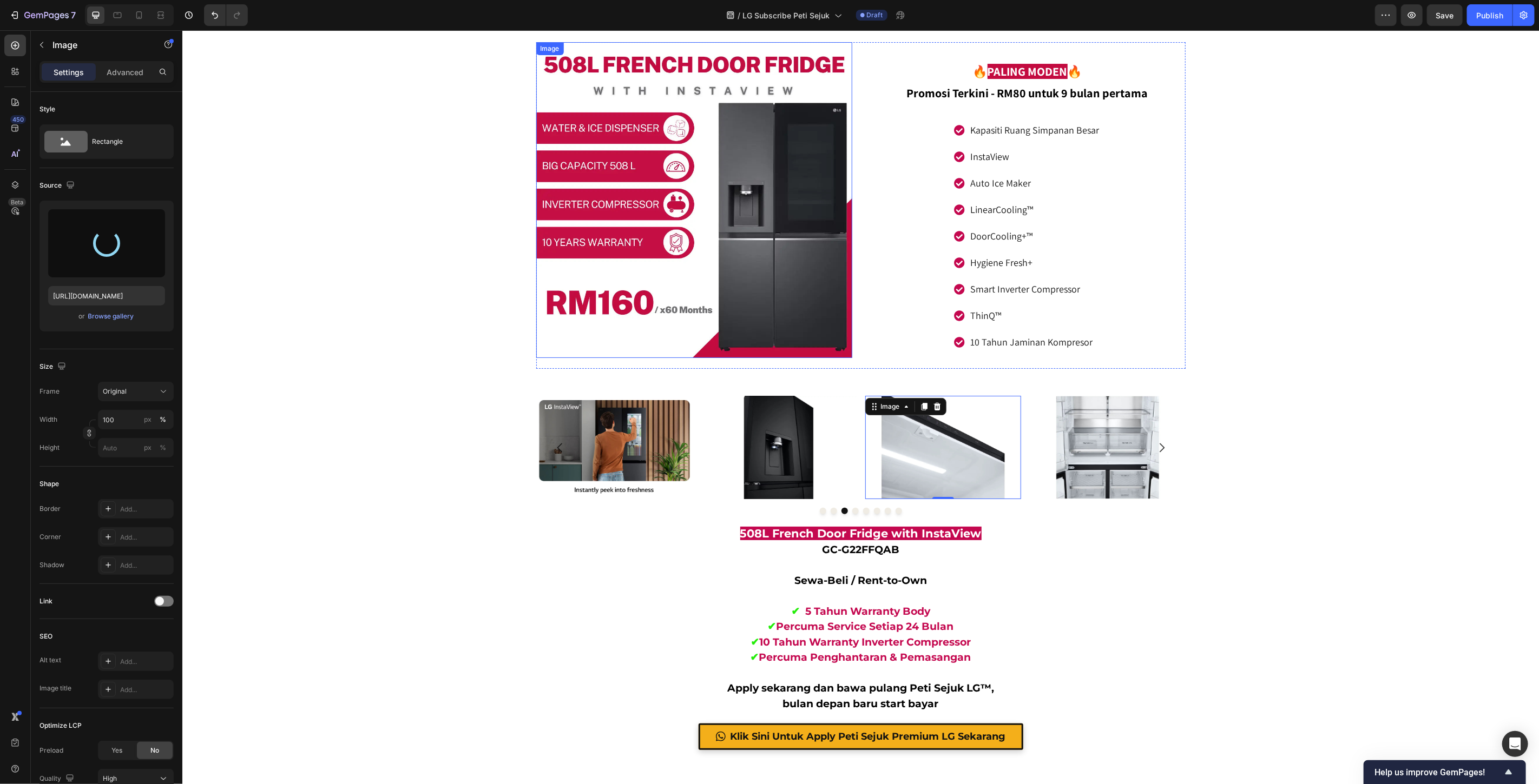
type input "https://cdn.shopify.com/s/files/1/0621/6161/7050/files/gempages_486412460778062…"
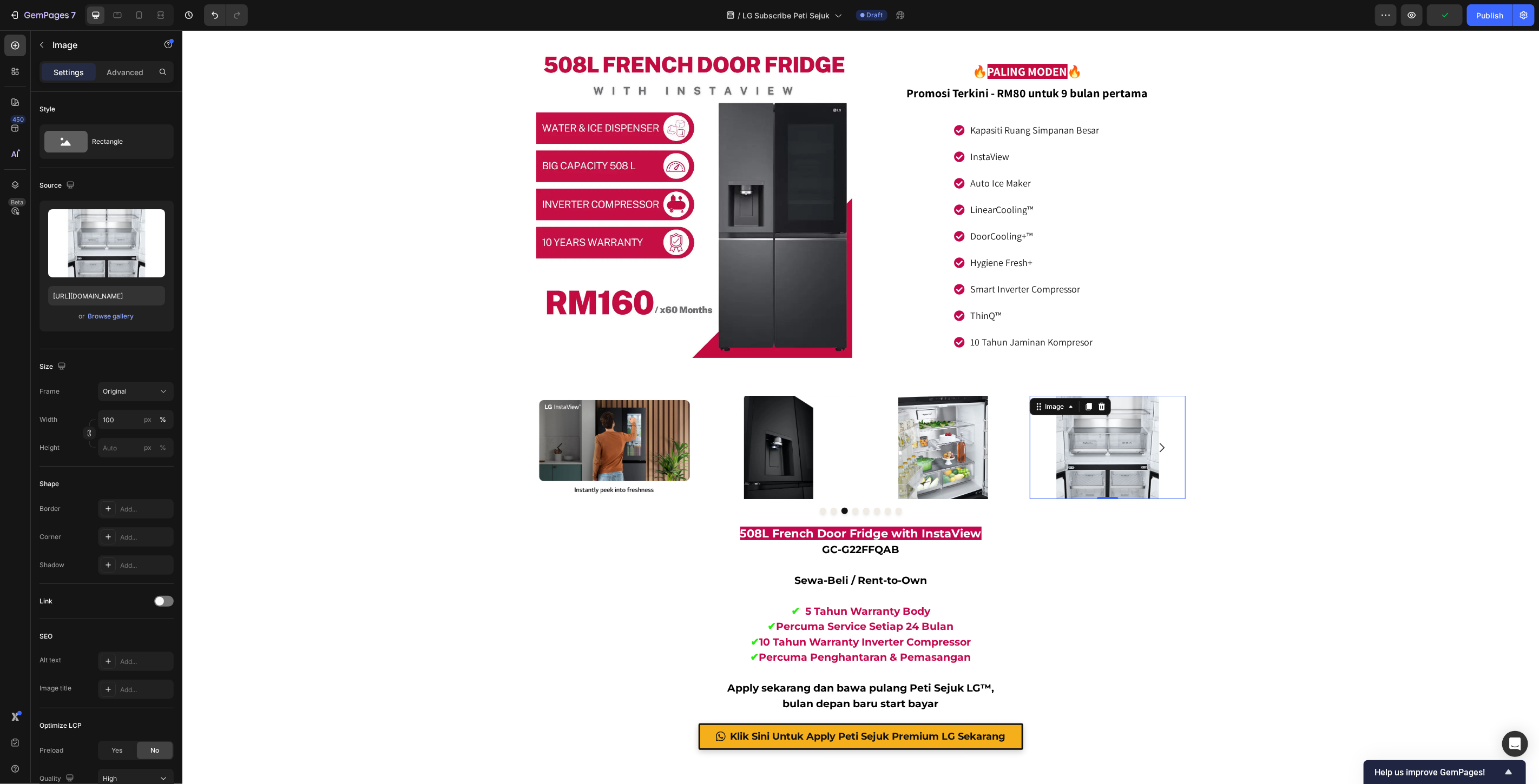
click at [1114, 439] on img at bounding box center [1106, 447] width 156 height 103
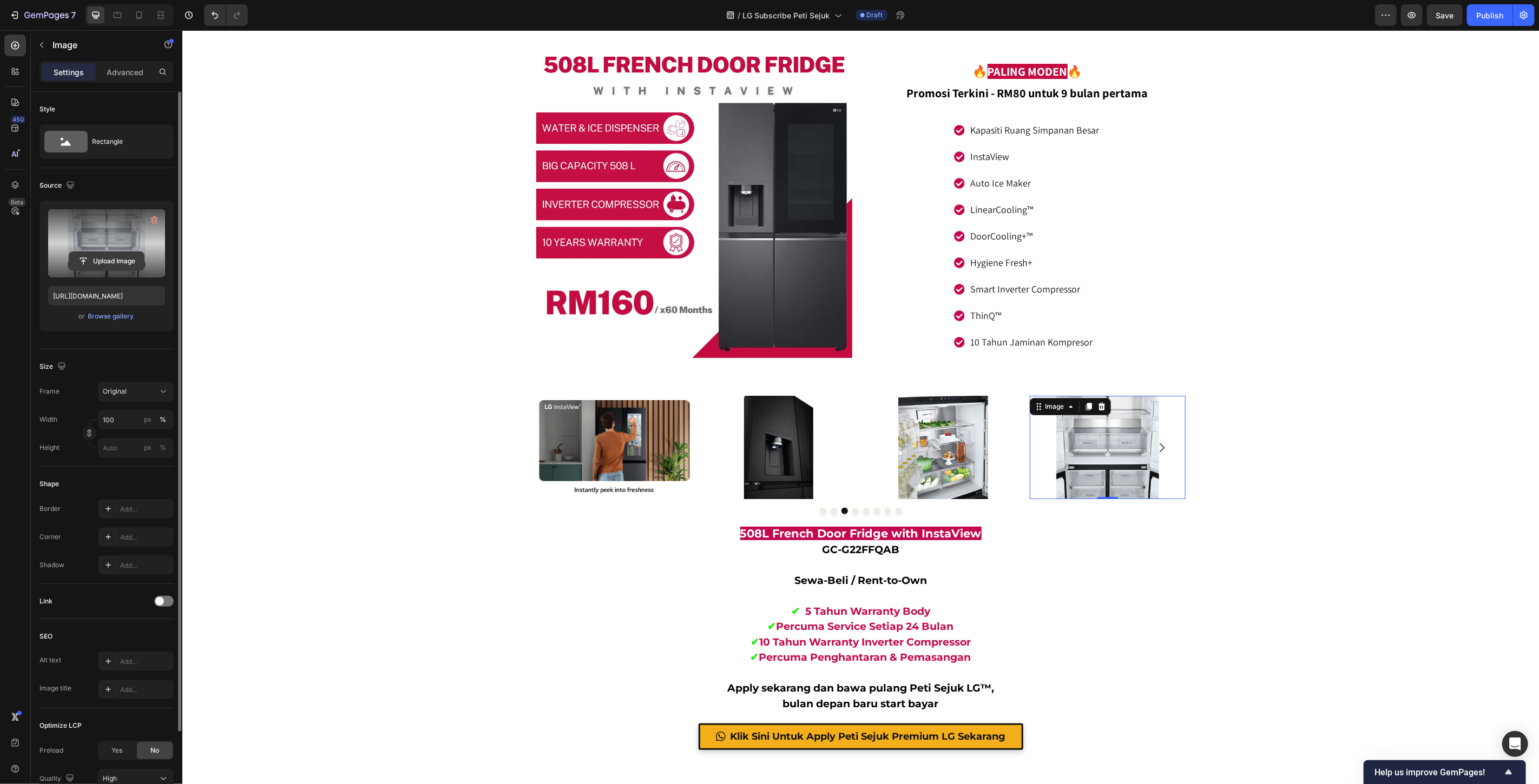
click at [116, 256] on input "file" at bounding box center [106, 261] width 75 height 18
type input "https://cdn.shopify.com/s/files/1/0621/6161/7050/files/gempages_486412460778062…"
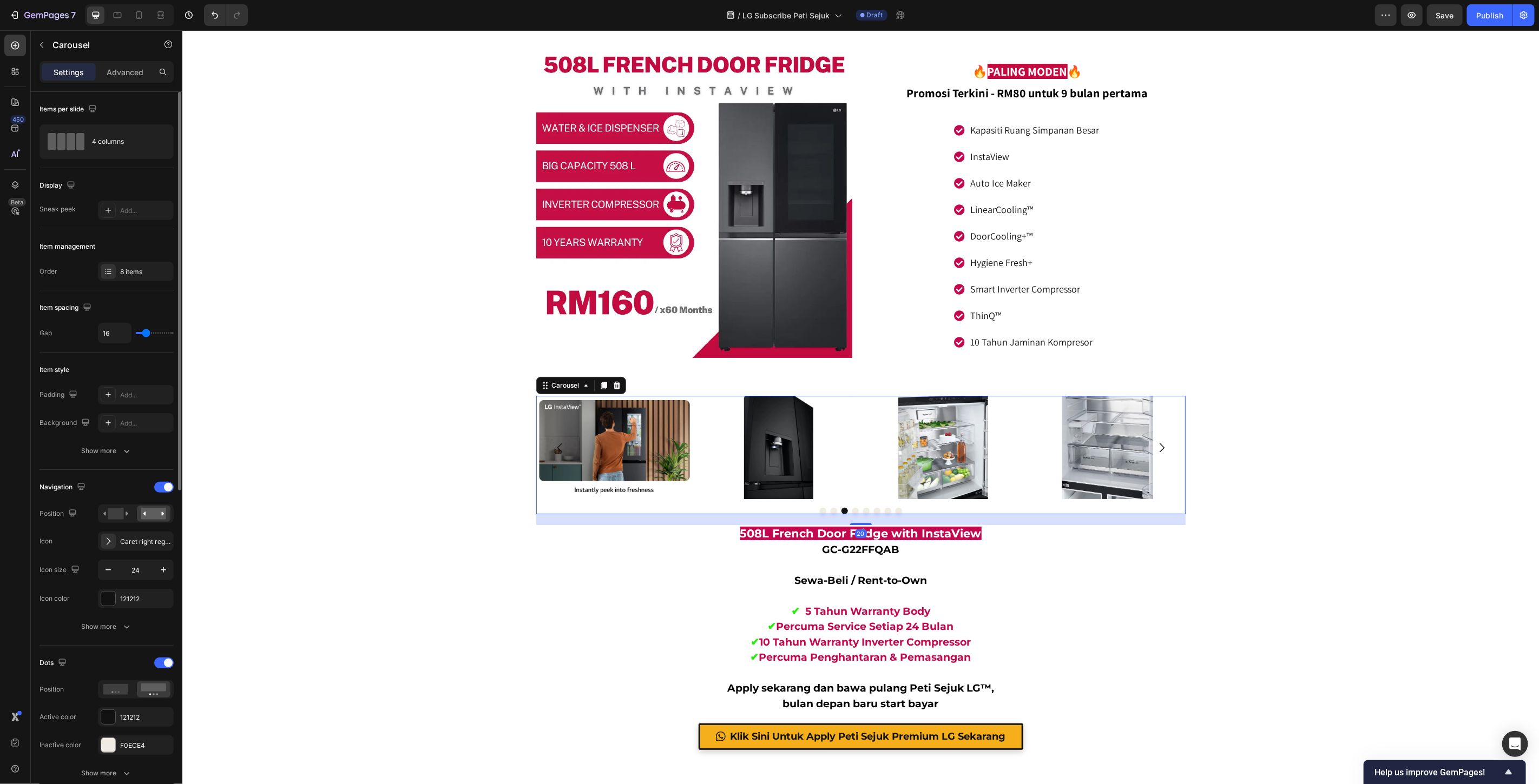
click at [1157, 443] on icon "Carousel Next Arrow" at bounding box center [1161, 448] width 13 height 13
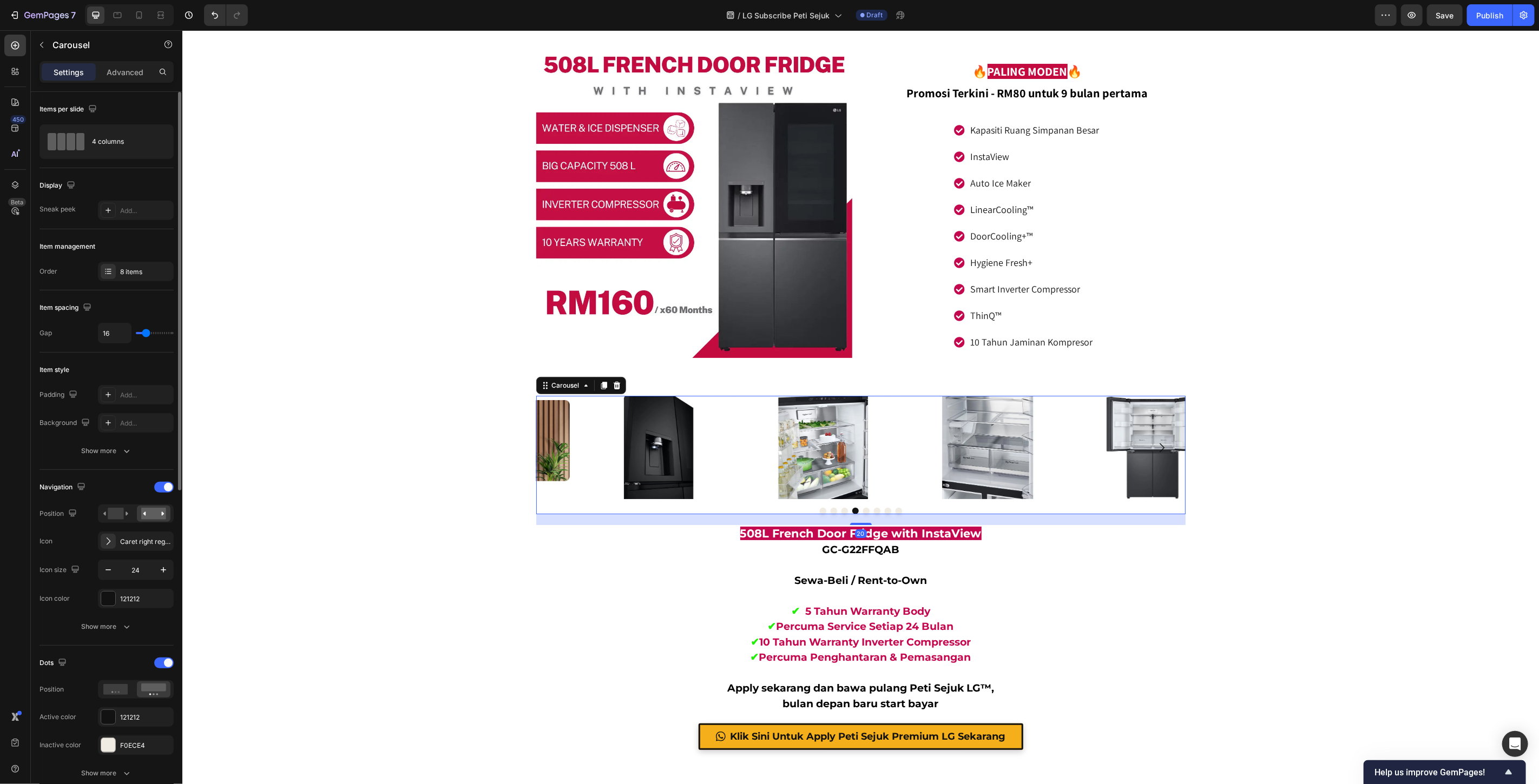
click at [1157, 443] on icon "Carousel Next Arrow" at bounding box center [1161, 448] width 13 height 13
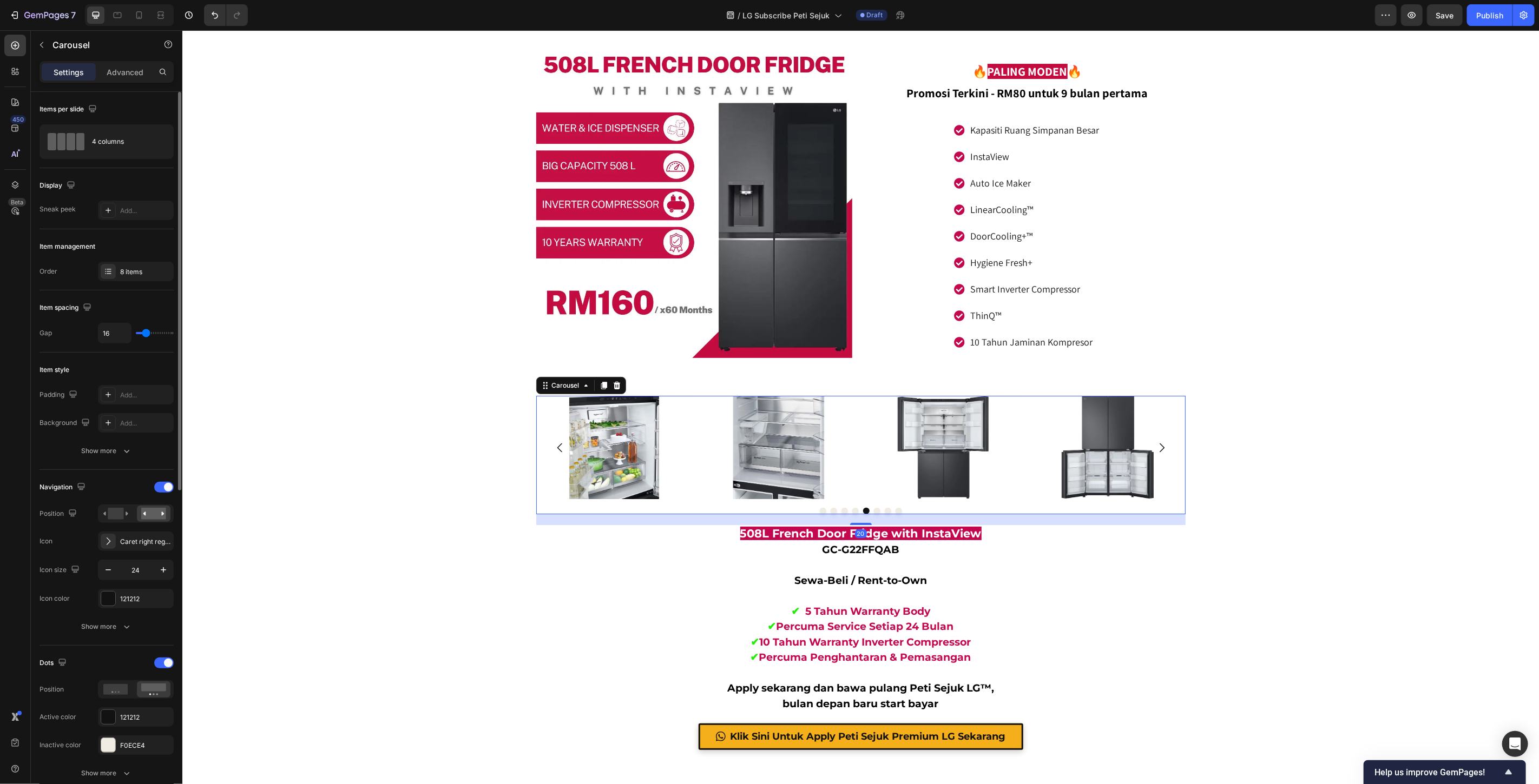
click at [1157, 443] on icon "Carousel Next Arrow" at bounding box center [1161, 448] width 13 height 13
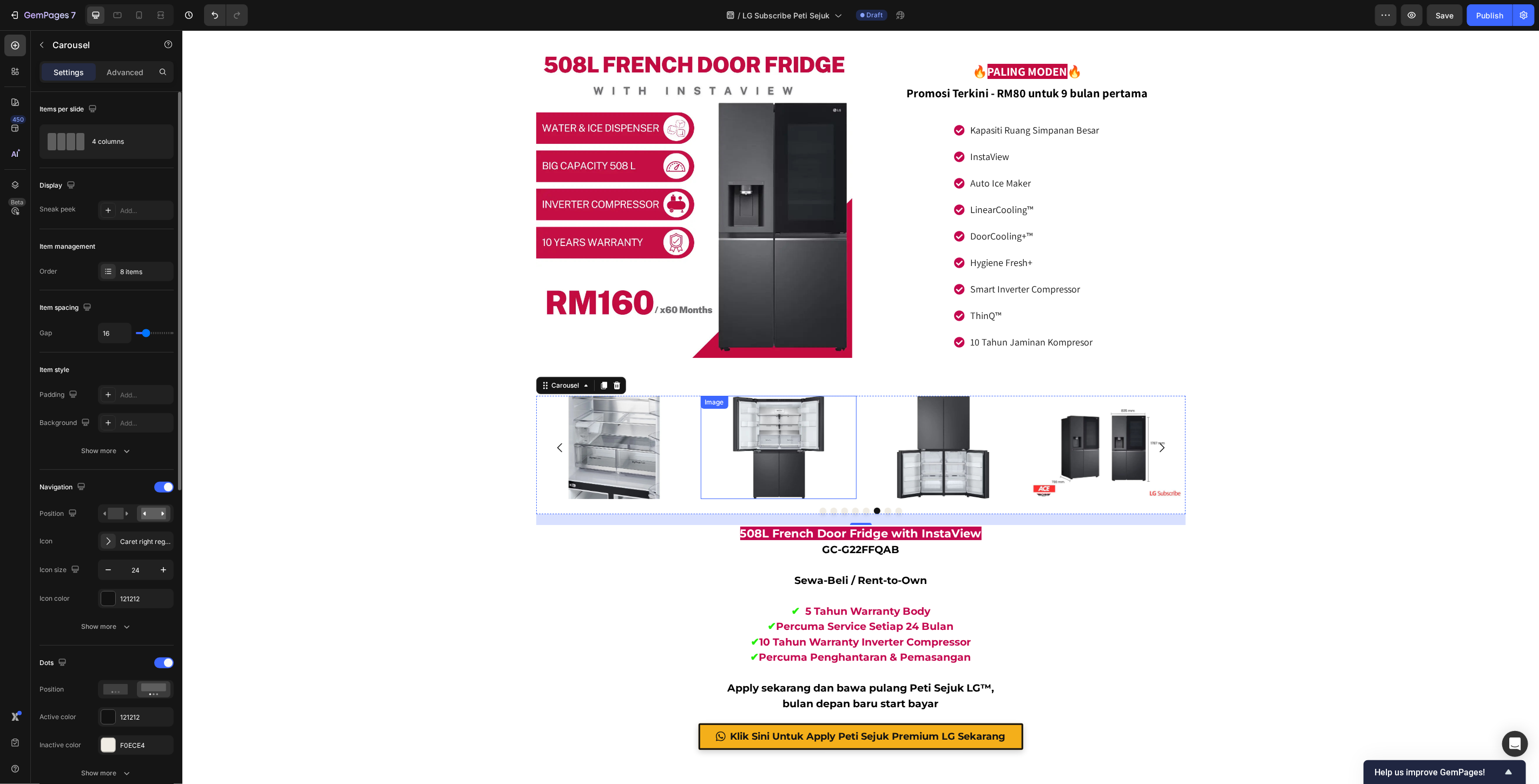
click at [746, 434] on img at bounding box center [777, 447] width 156 height 103
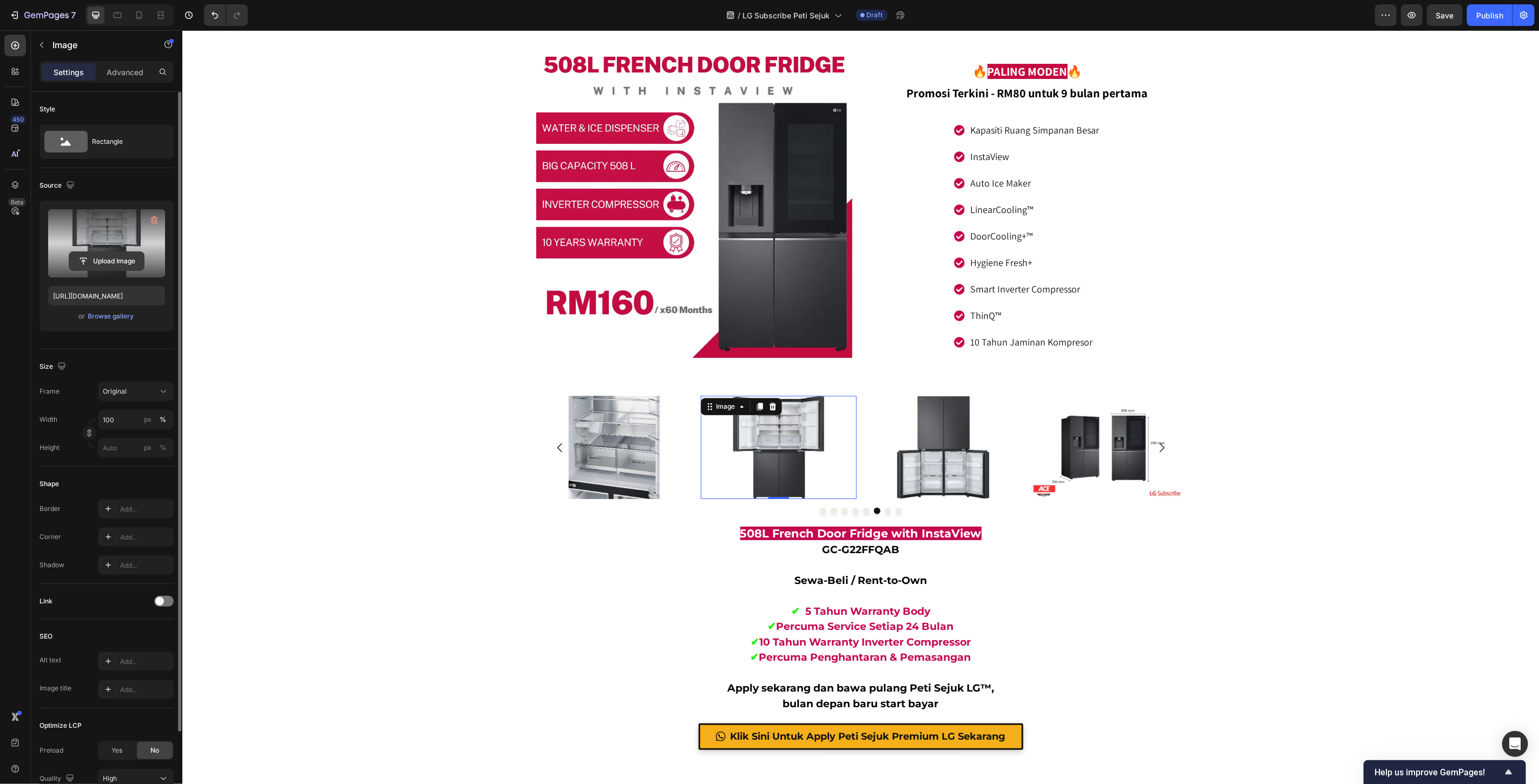
click at [108, 262] on input "file" at bounding box center [106, 261] width 75 height 18
type input "https://cdn.shopify.com/s/files/1/0621/6161/7050/files/gempages_486412460778062…"
click at [921, 453] on img at bounding box center [942, 447] width 156 height 103
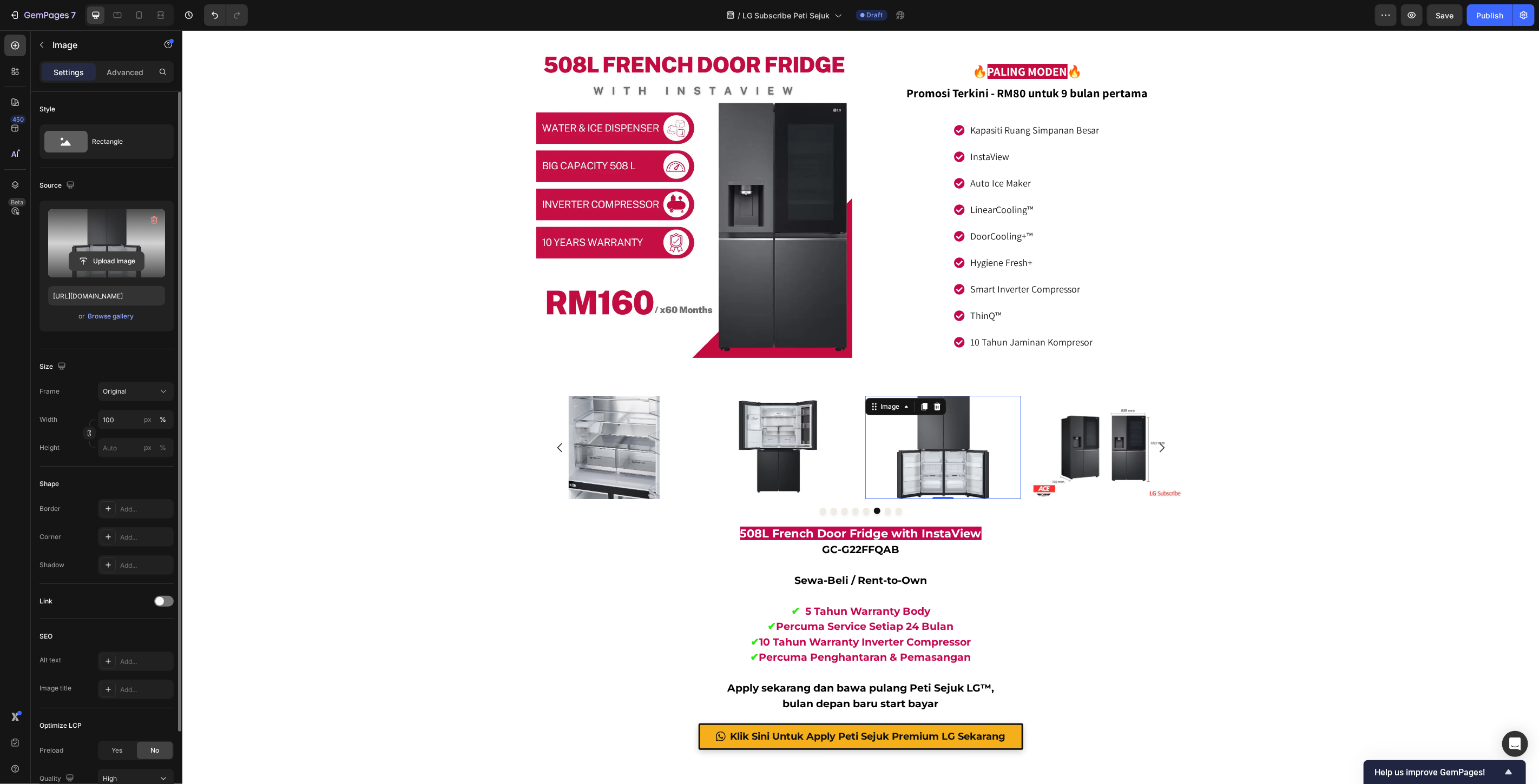
click at [117, 262] on input "file" at bounding box center [106, 261] width 75 height 18
type input "https://cdn.shopify.com/s/files/1/0621/6161/7050/files/gempages_486412460778062…"
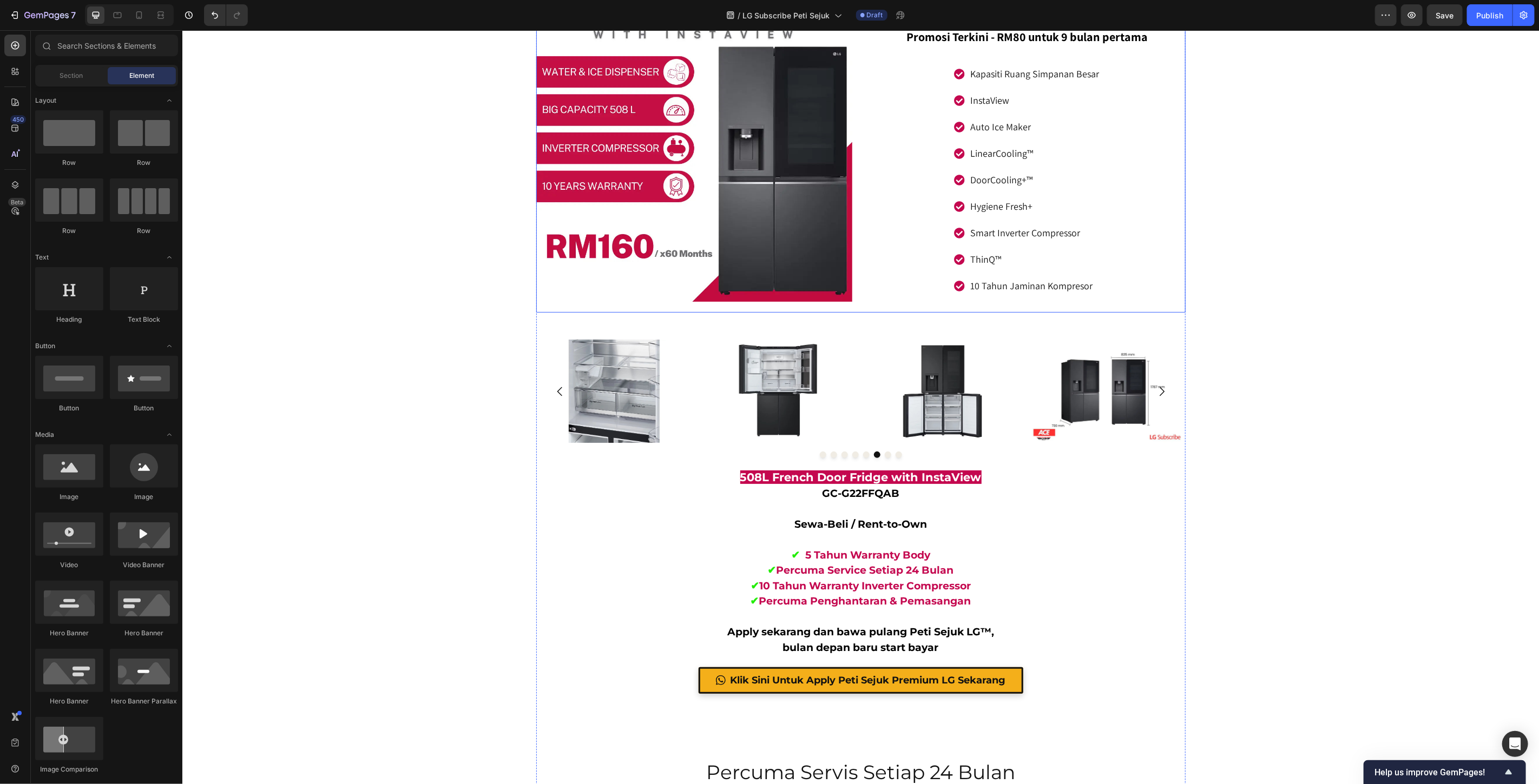
scroll to position [6832, 0]
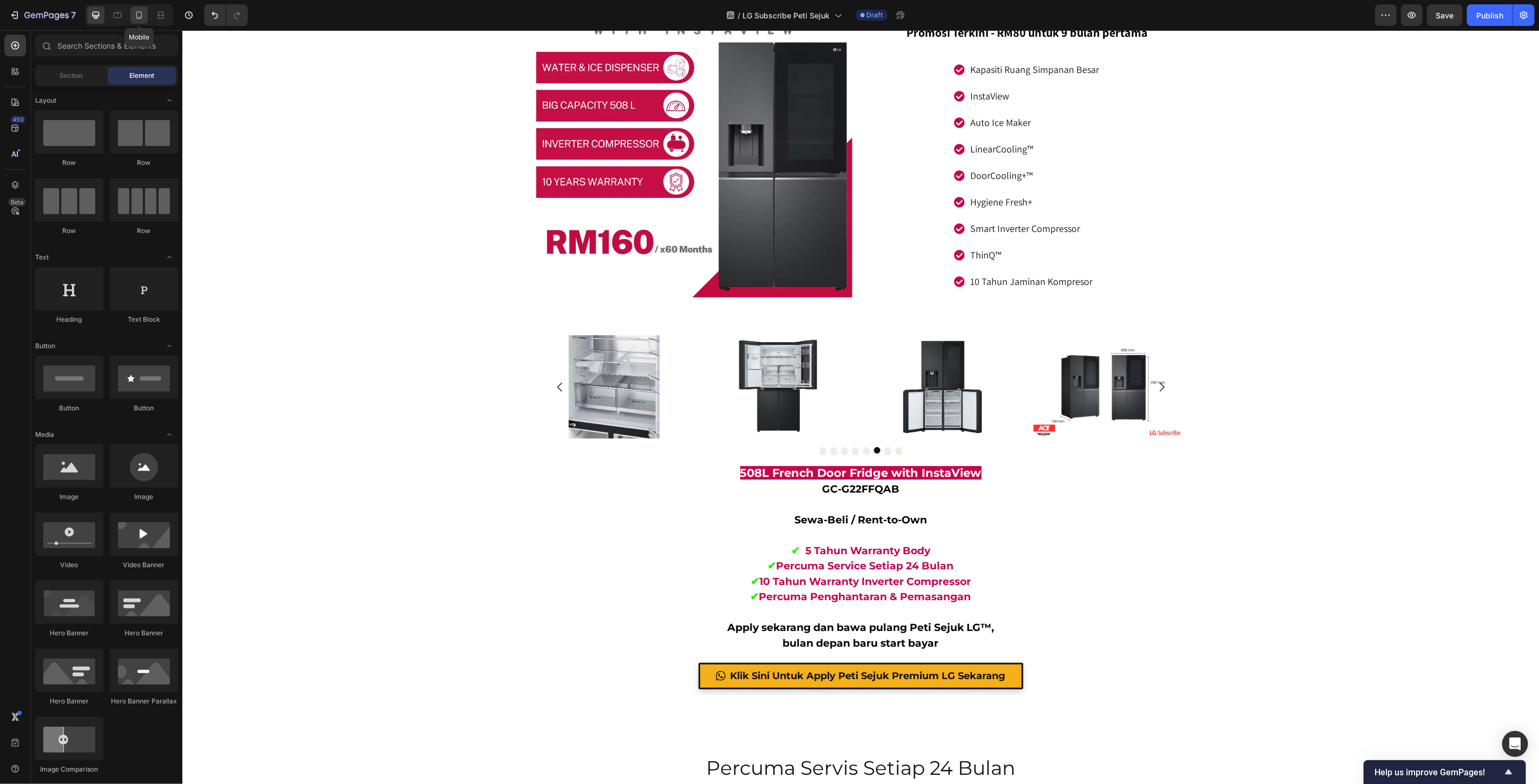
click at [137, 23] on div at bounding box center [139, 15] width 17 height 17
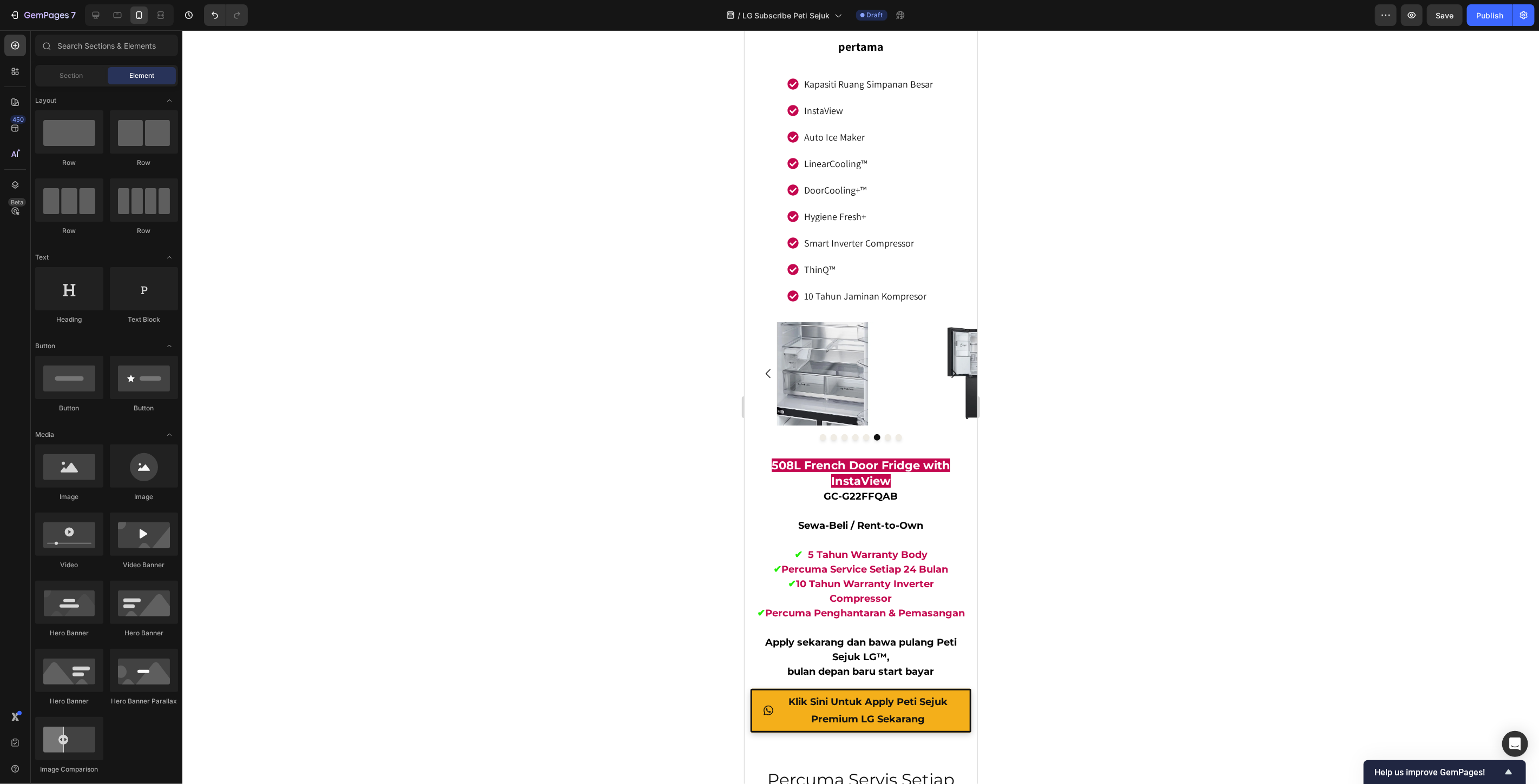
scroll to position [6753, 0]
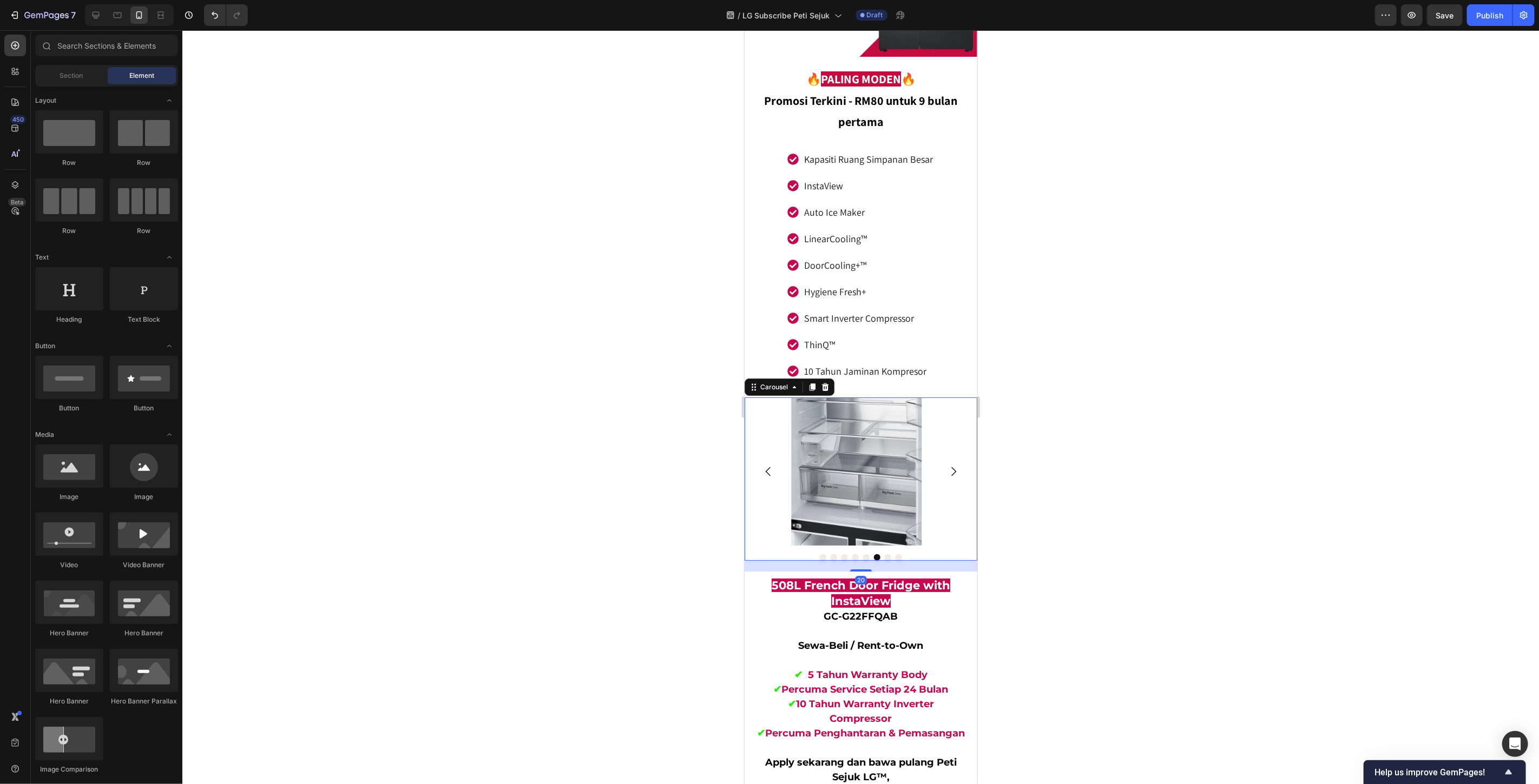
click at [947, 465] on icon "Carousel Next Arrow" at bounding box center [953, 472] width 13 height 13
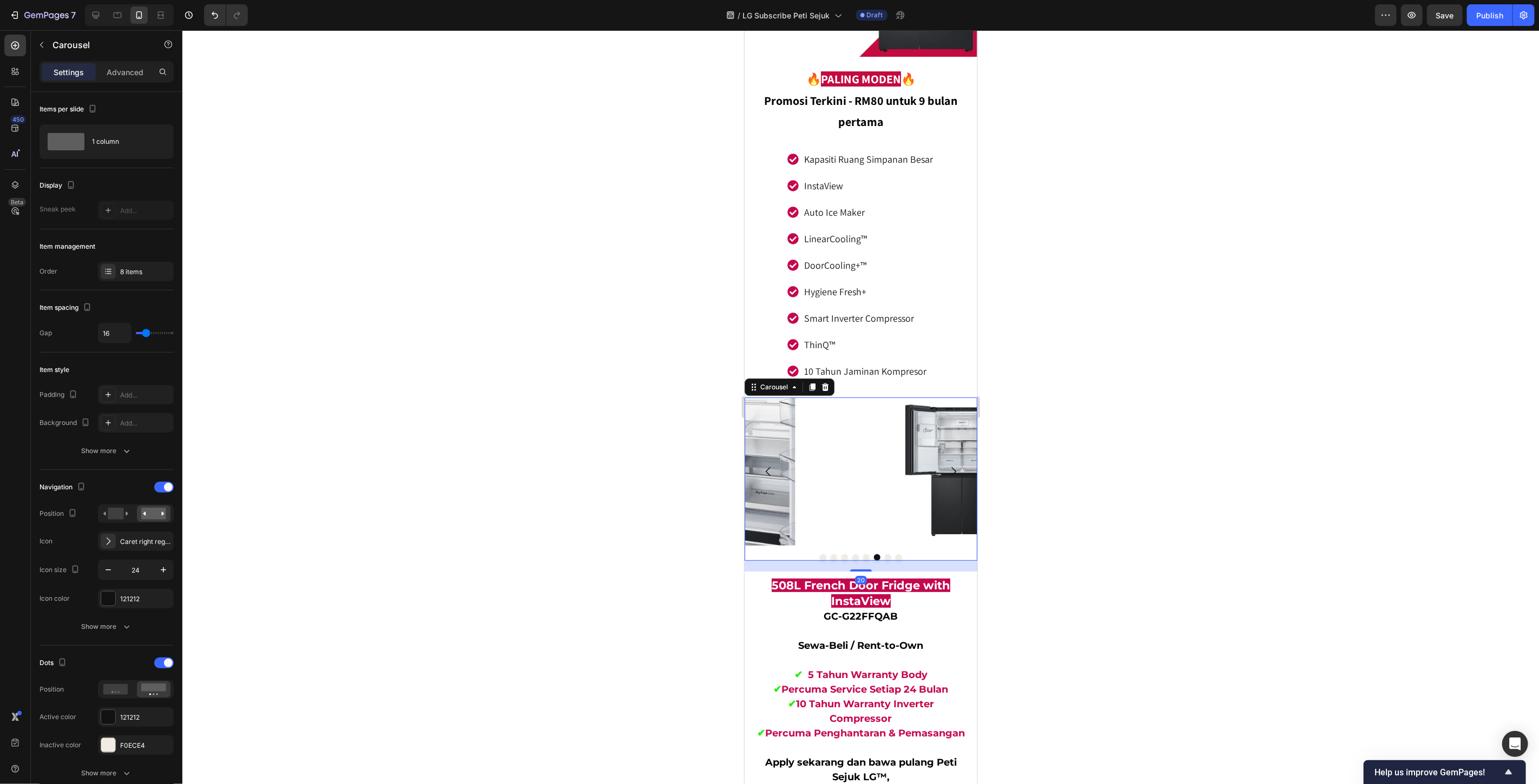
click at [947, 465] on icon "Carousel Next Arrow" at bounding box center [953, 472] width 13 height 13
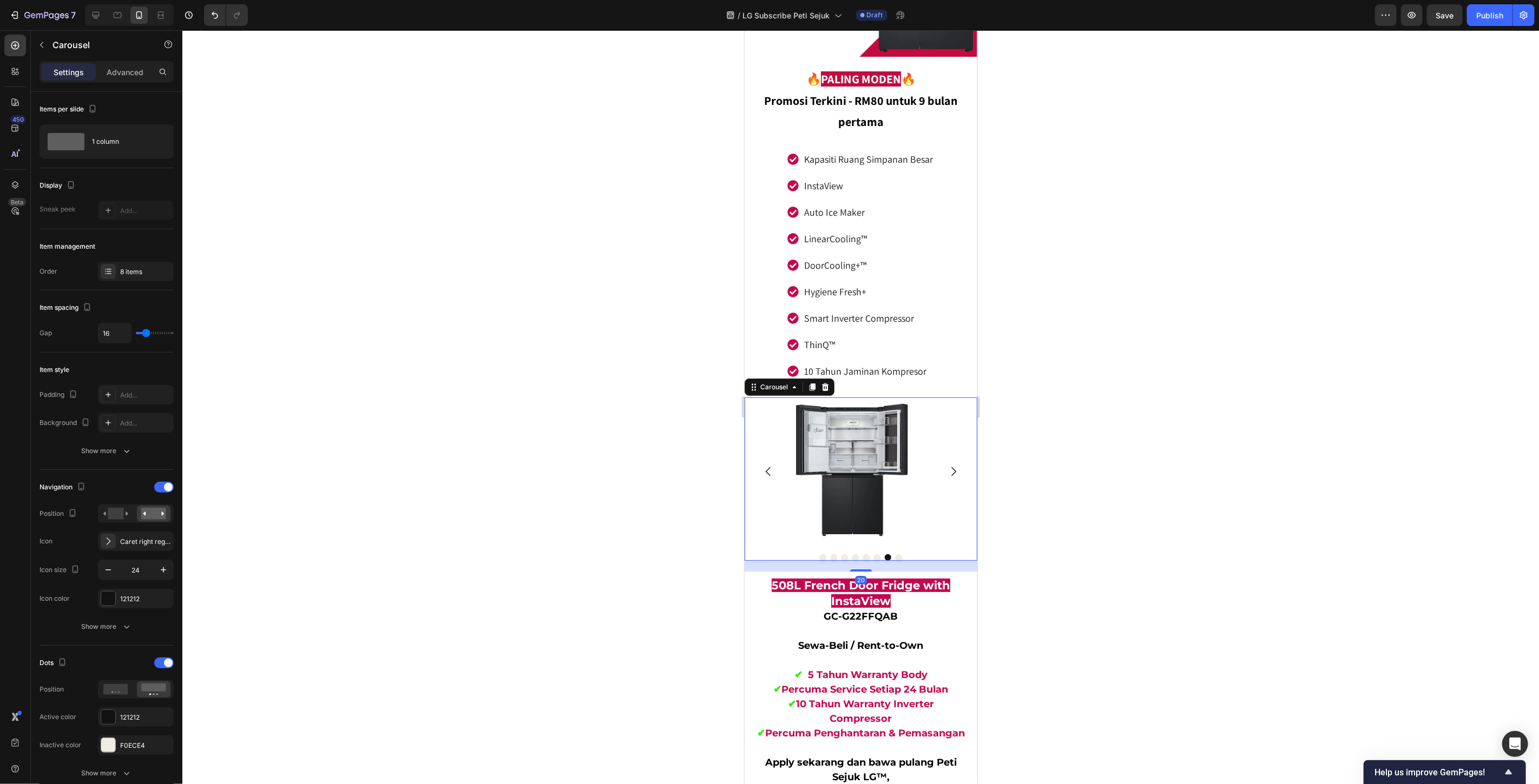
click at [947, 465] on icon "Carousel Next Arrow" at bounding box center [953, 472] width 13 height 13
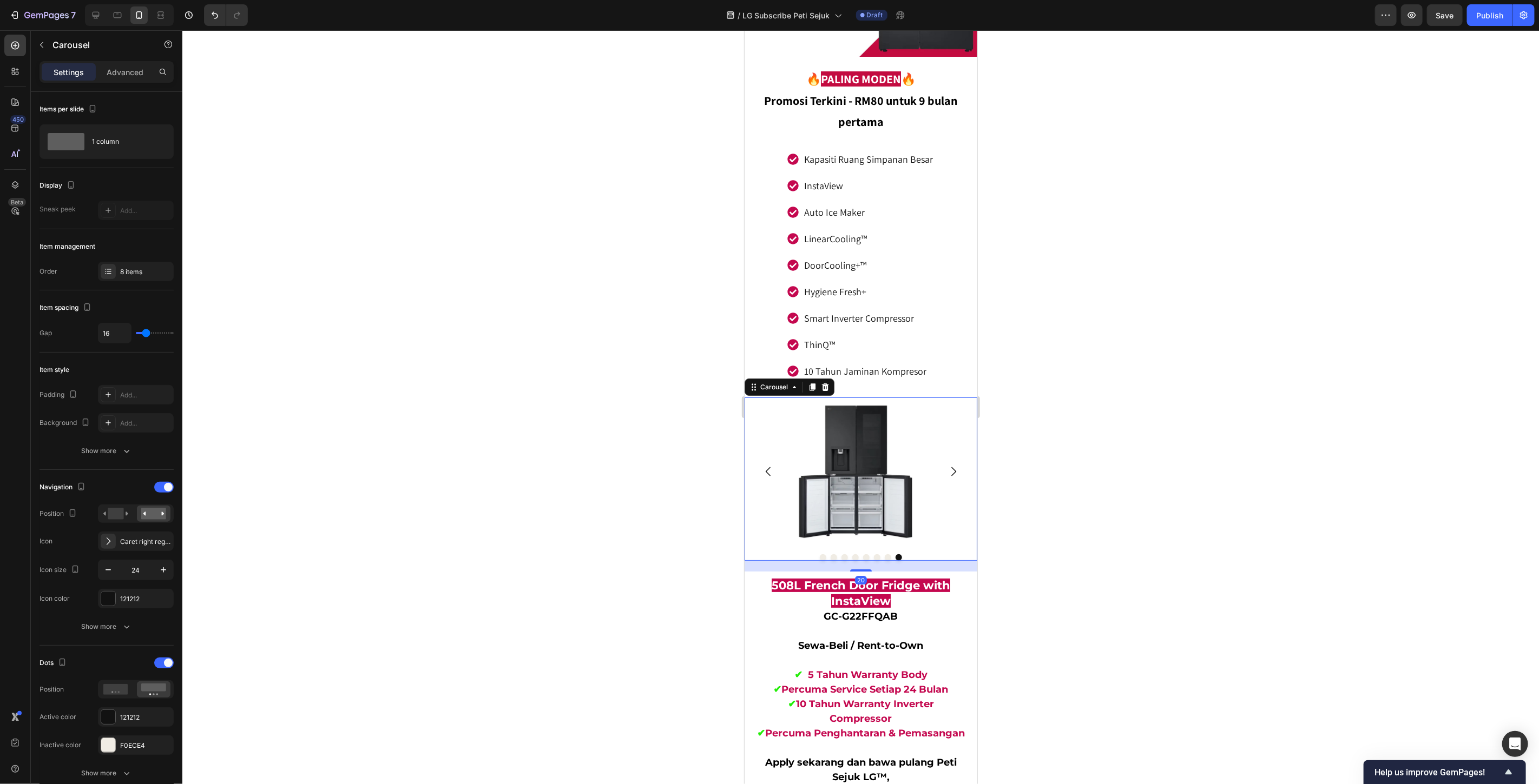
click at [948, 465] on icon "Carousel Next Arrow" at bounding box center [953, 472] width 13 height 13
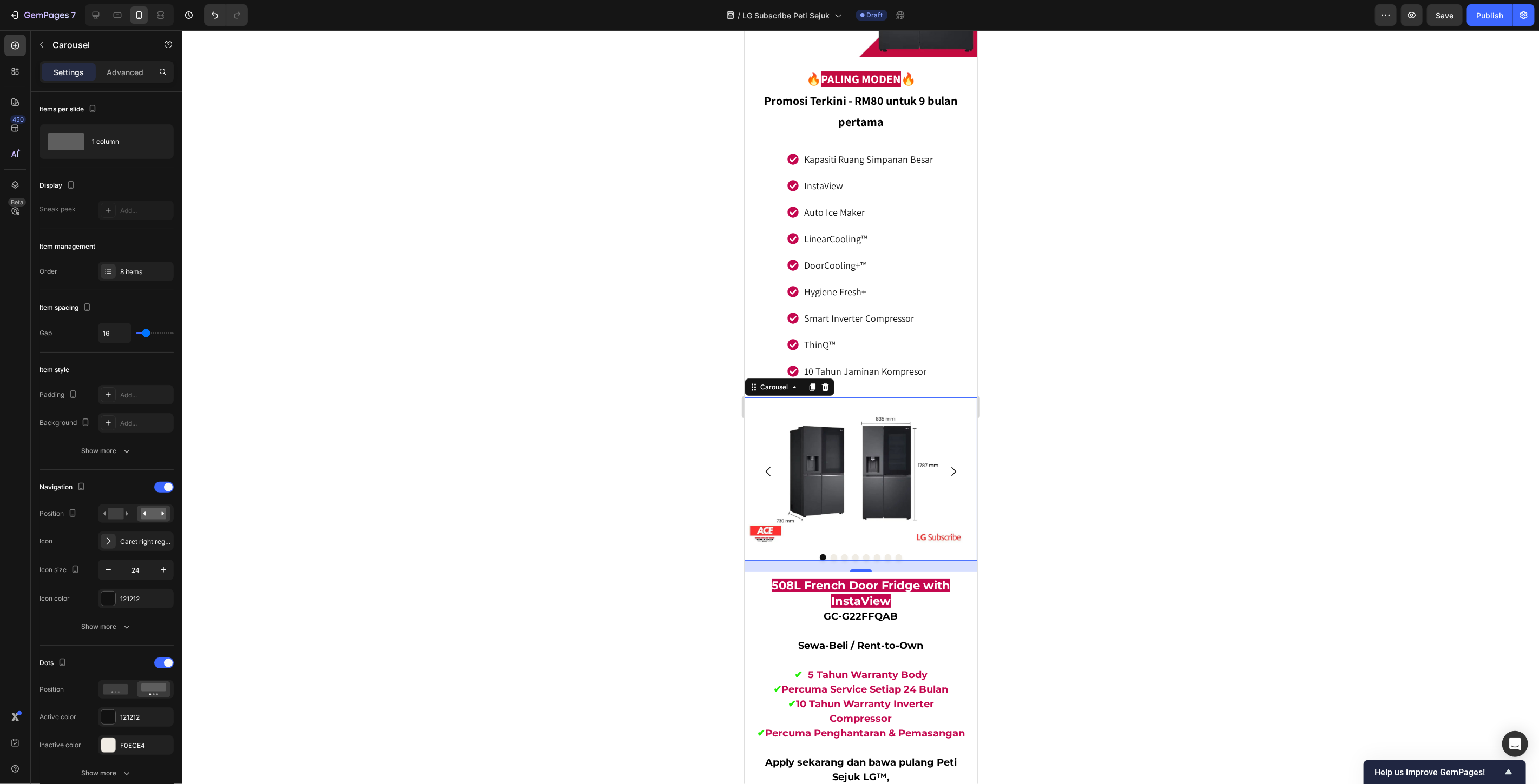
click at [1090, 468] on div at bounding box center [860, 407] width 1357 height 754
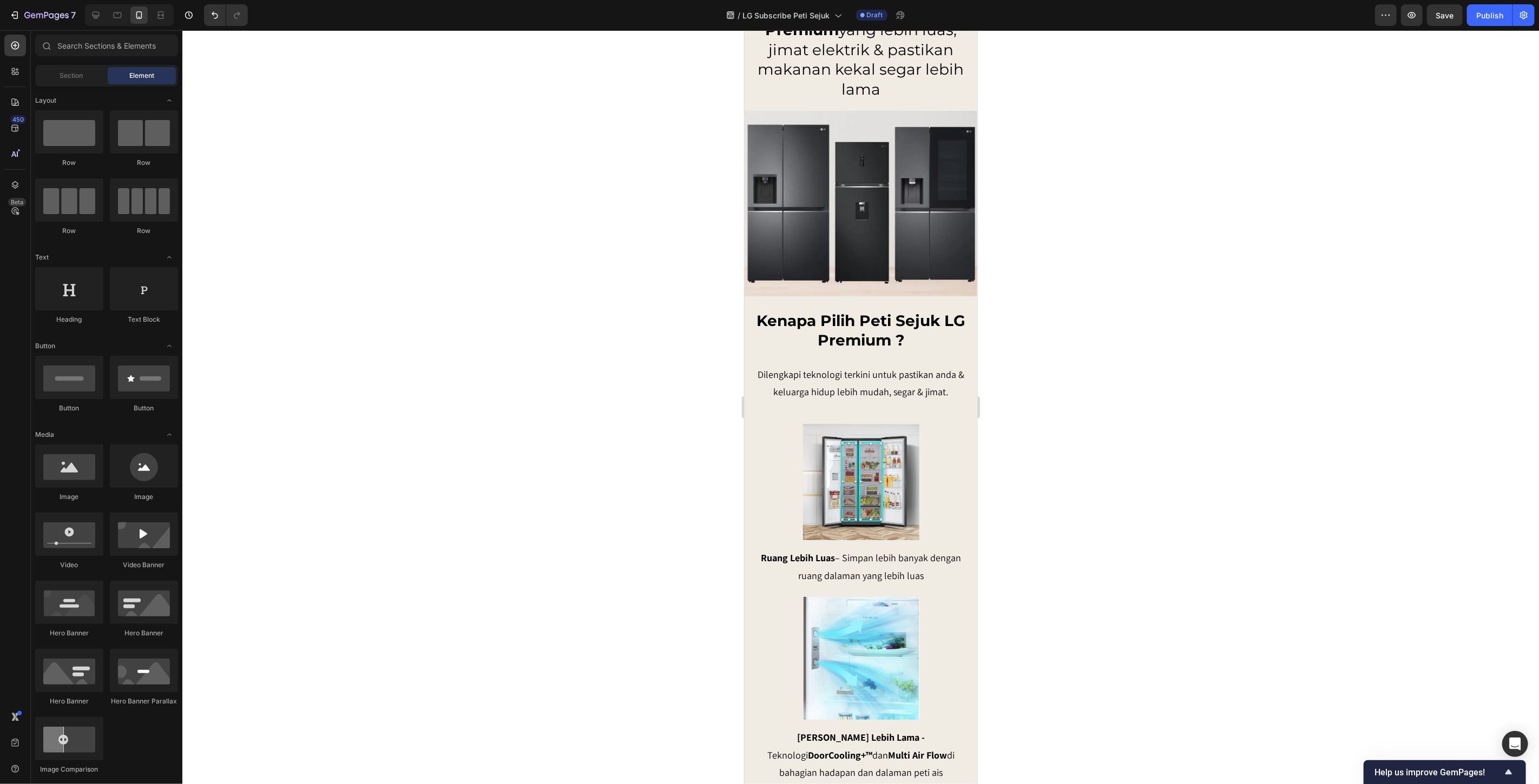
scroll to position [1502, 0]
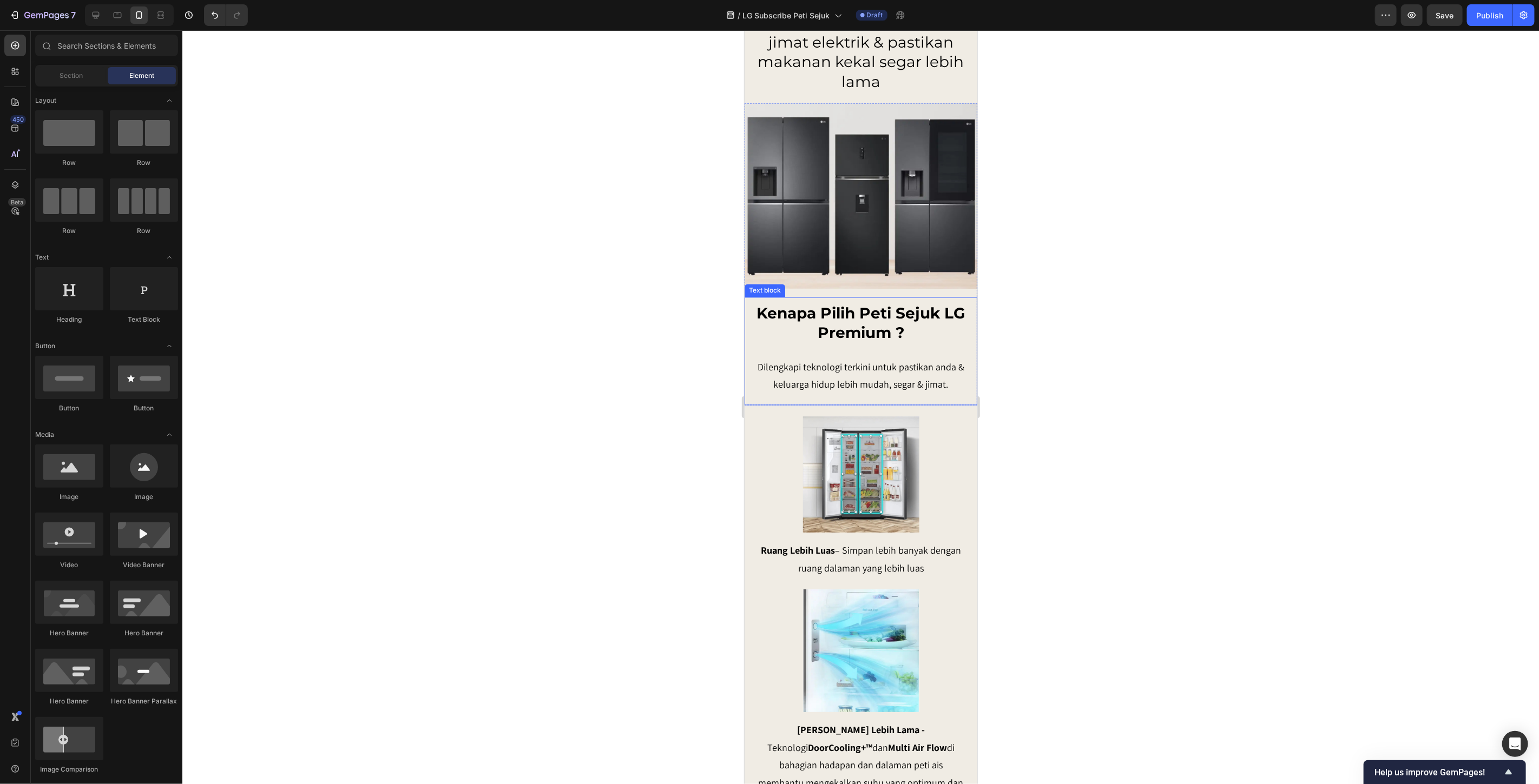
click at [895, 394] on p "Dilengkapi teknologi terkini untuk pastikan anda & keluarga hidup lebih mudah, …" at bounding box center [860, 376] width 209 height 35
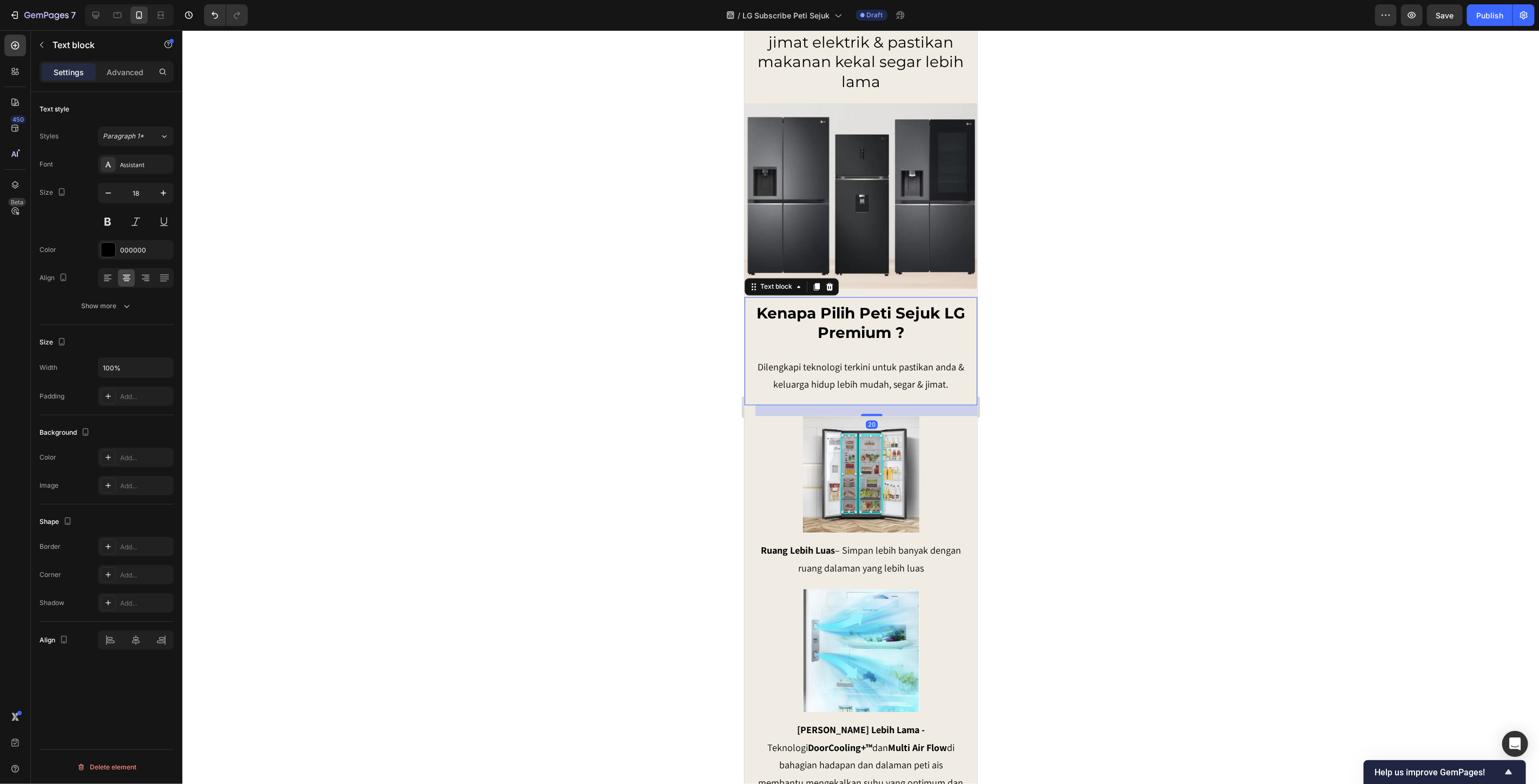
click at [892, 394] on p "Dilengkapi teknologi terkini untuk pastikan anda & keluarga hidup lebih mudah, …" at bounding box center [860, 376] width 209 height 35
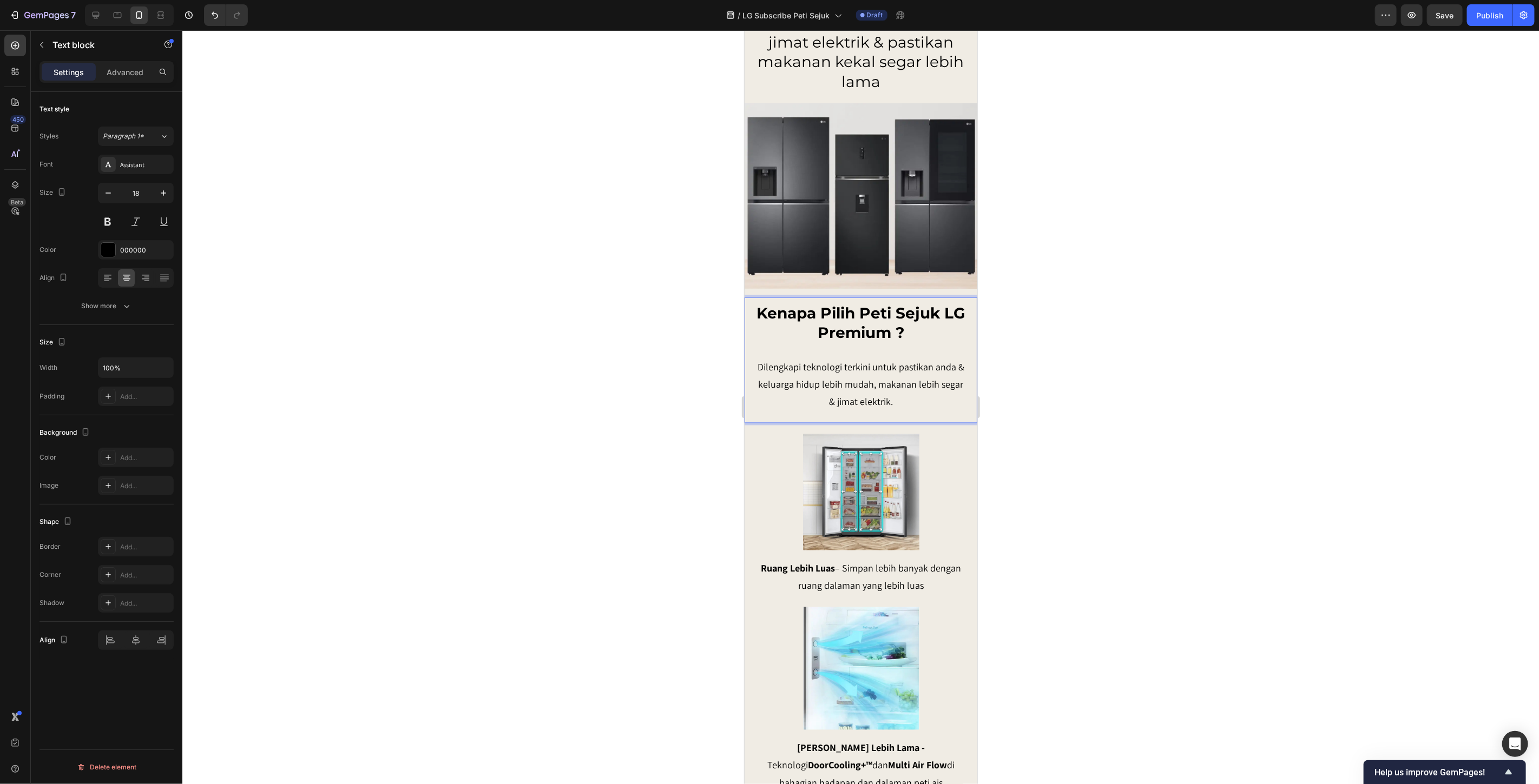
click at [914, 411] on p "Dilengkapi teknologi terkini untuk pastikan anda & keluarga hidup lebih mudah, …" at bounding box center [860, 385] width 209 height 53
click at [1074, 614] on div at bounding box center [860, 407] width 1357 height 754
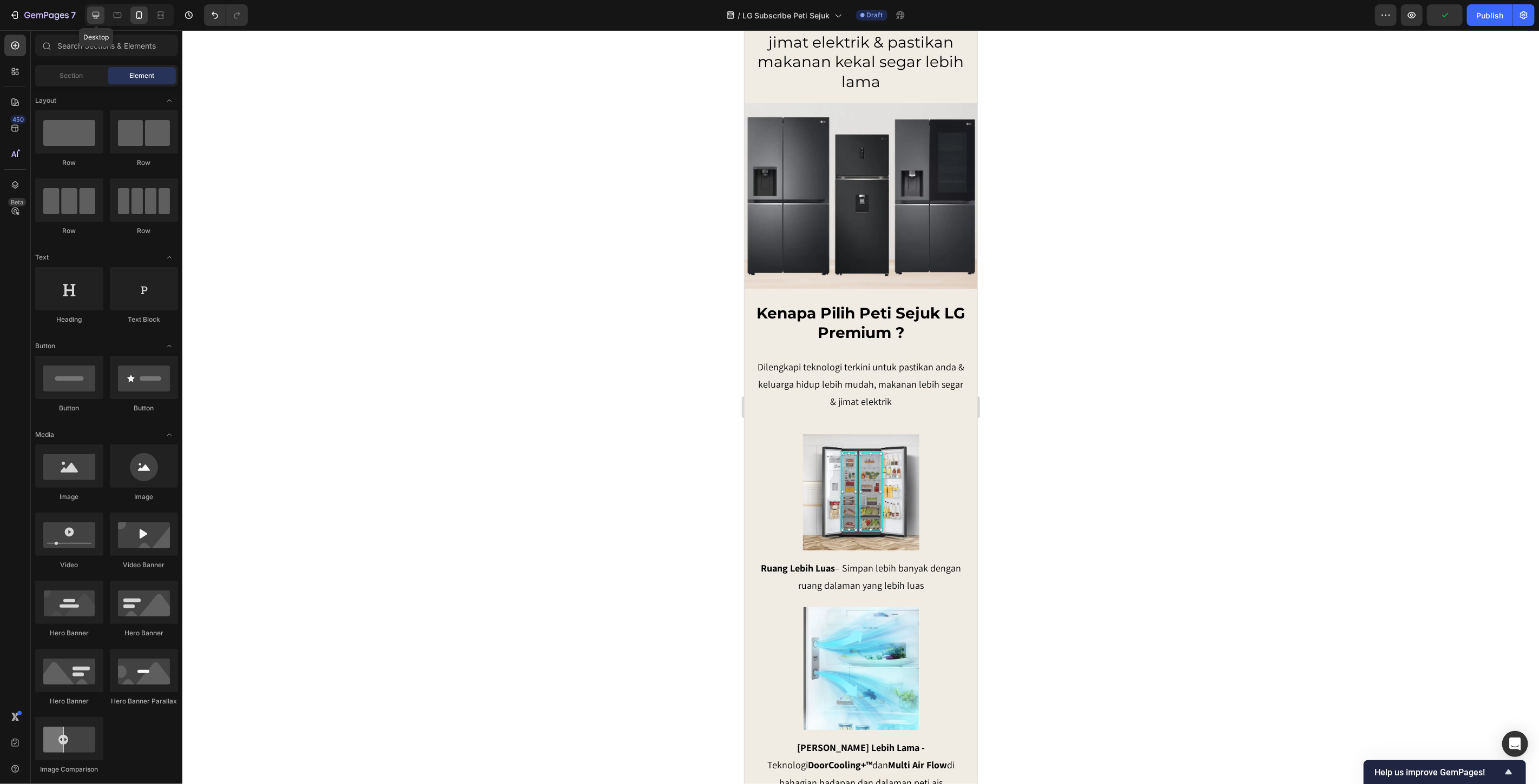
click at [98, 13] on icon at bounding box center [96, 15] width 11 height 11
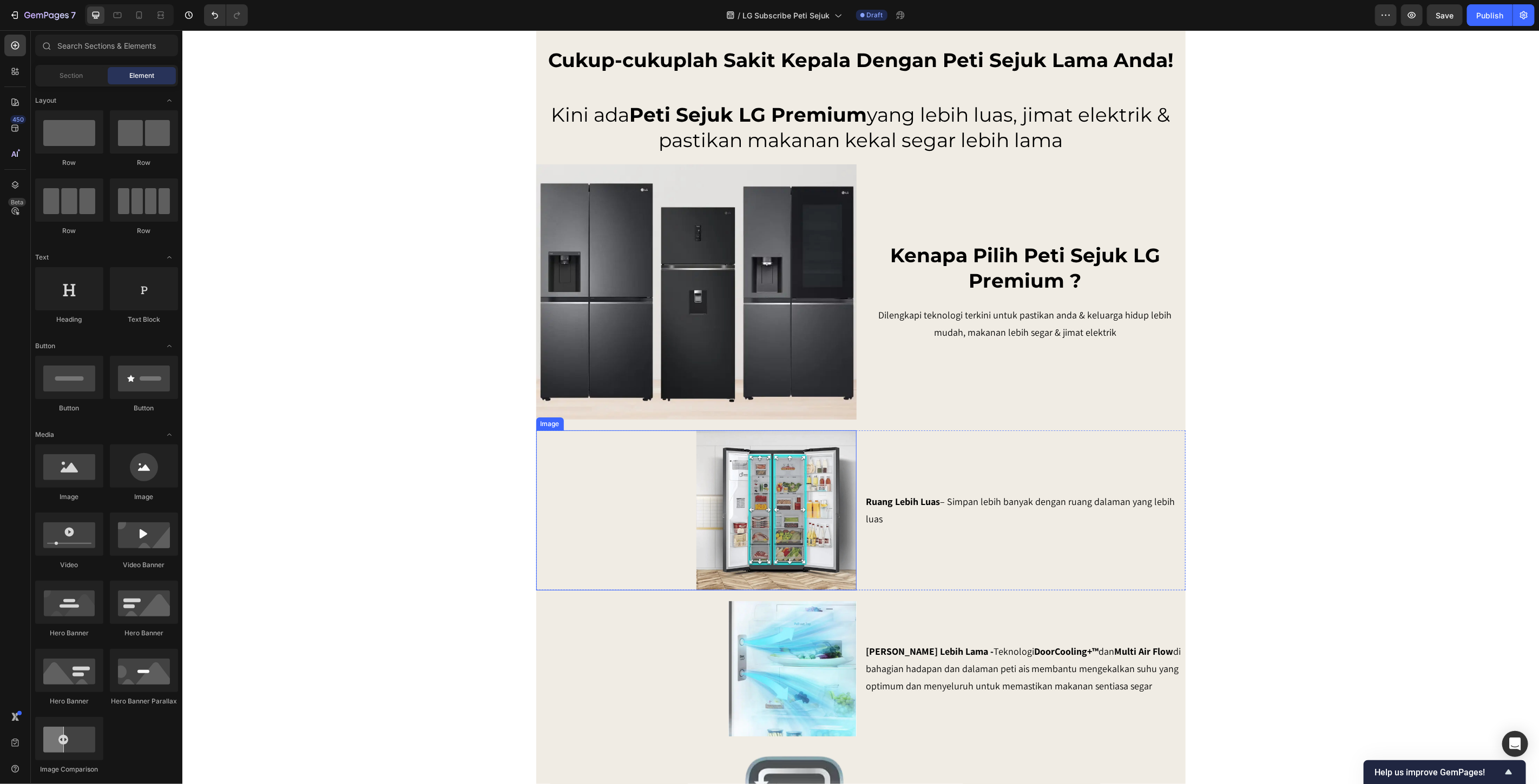
scroll to position [692, 0]
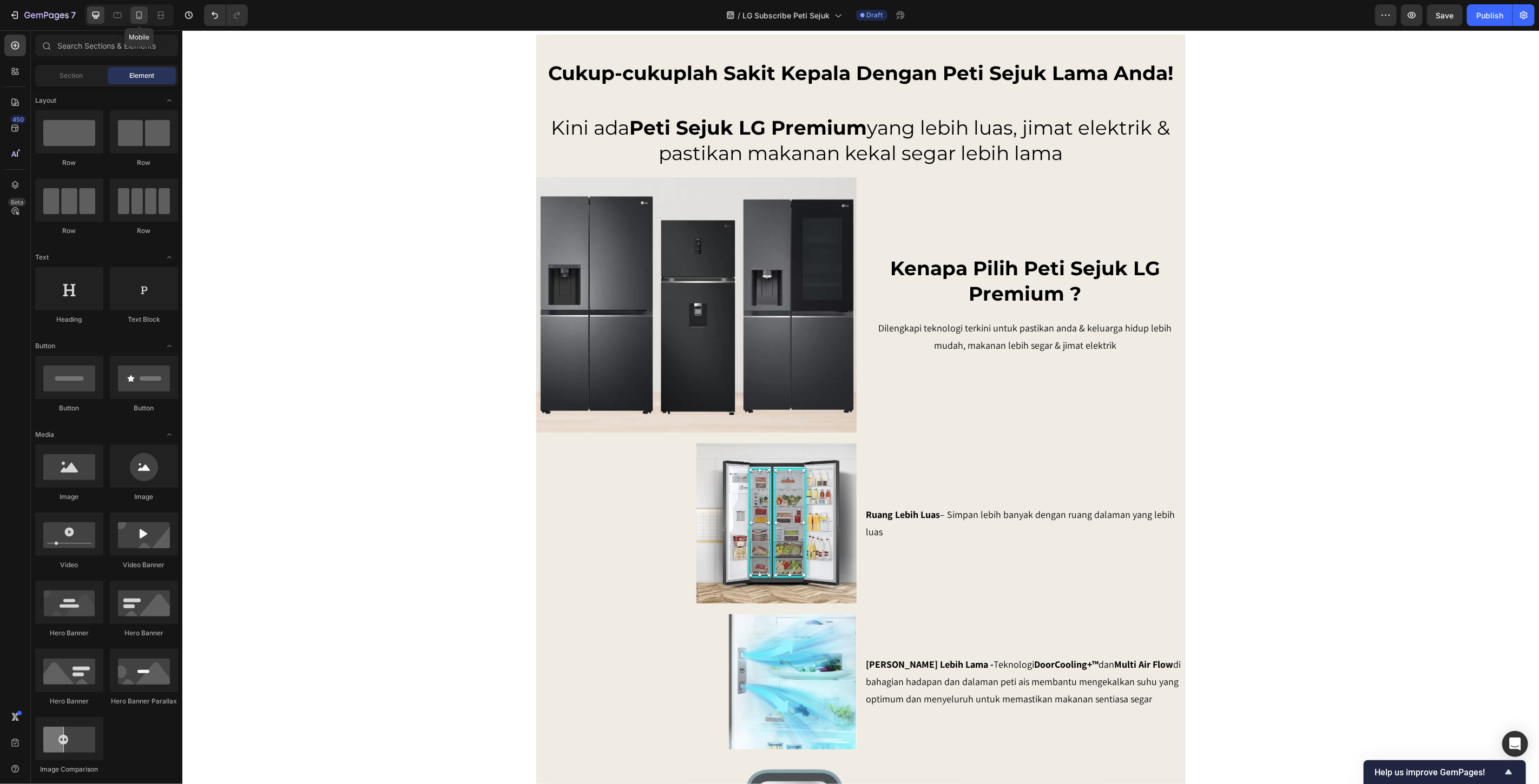
click at [141, 15] on icon at bounding box center [139, 15] width 6 height 7
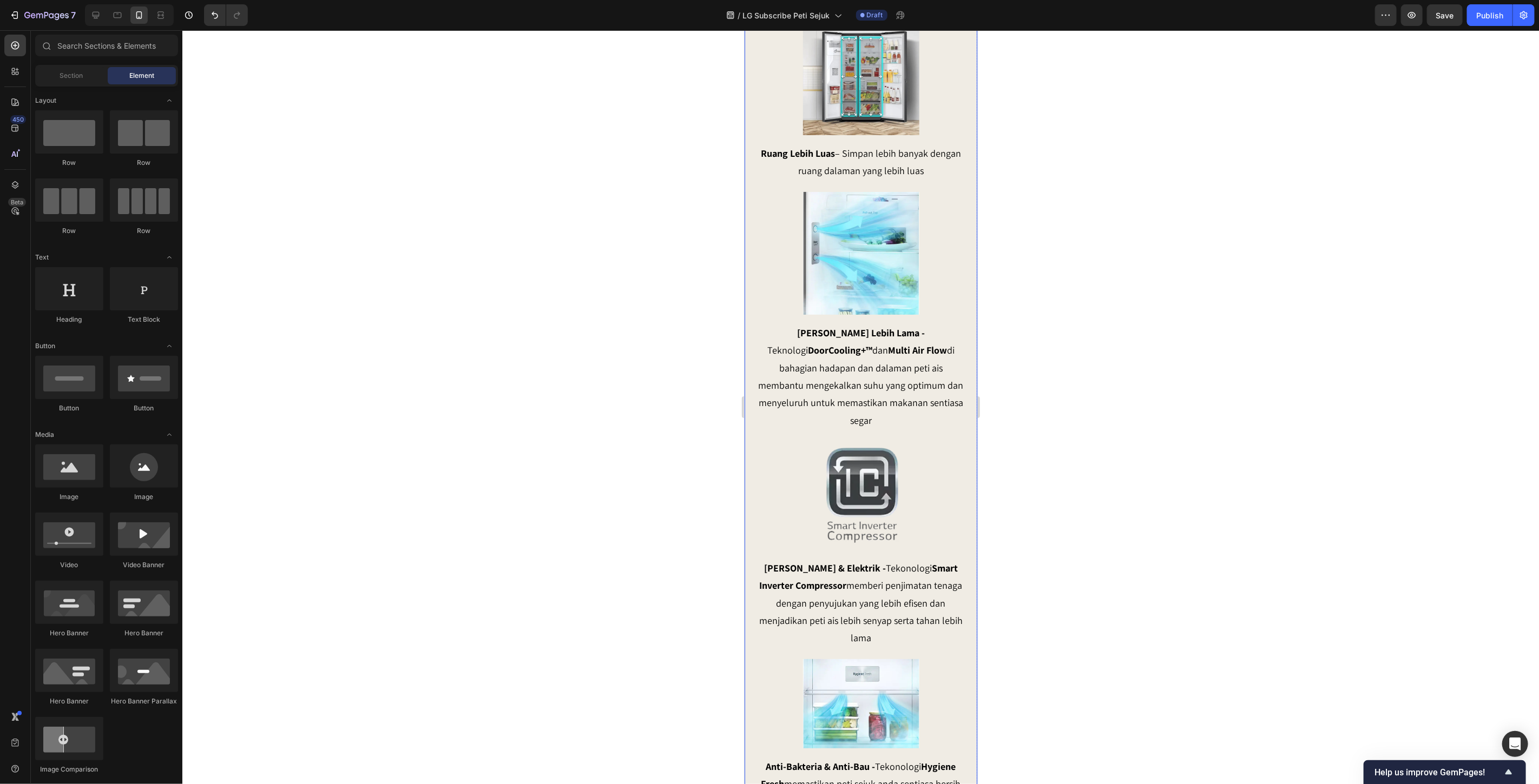
scroll to position [1940, 0]
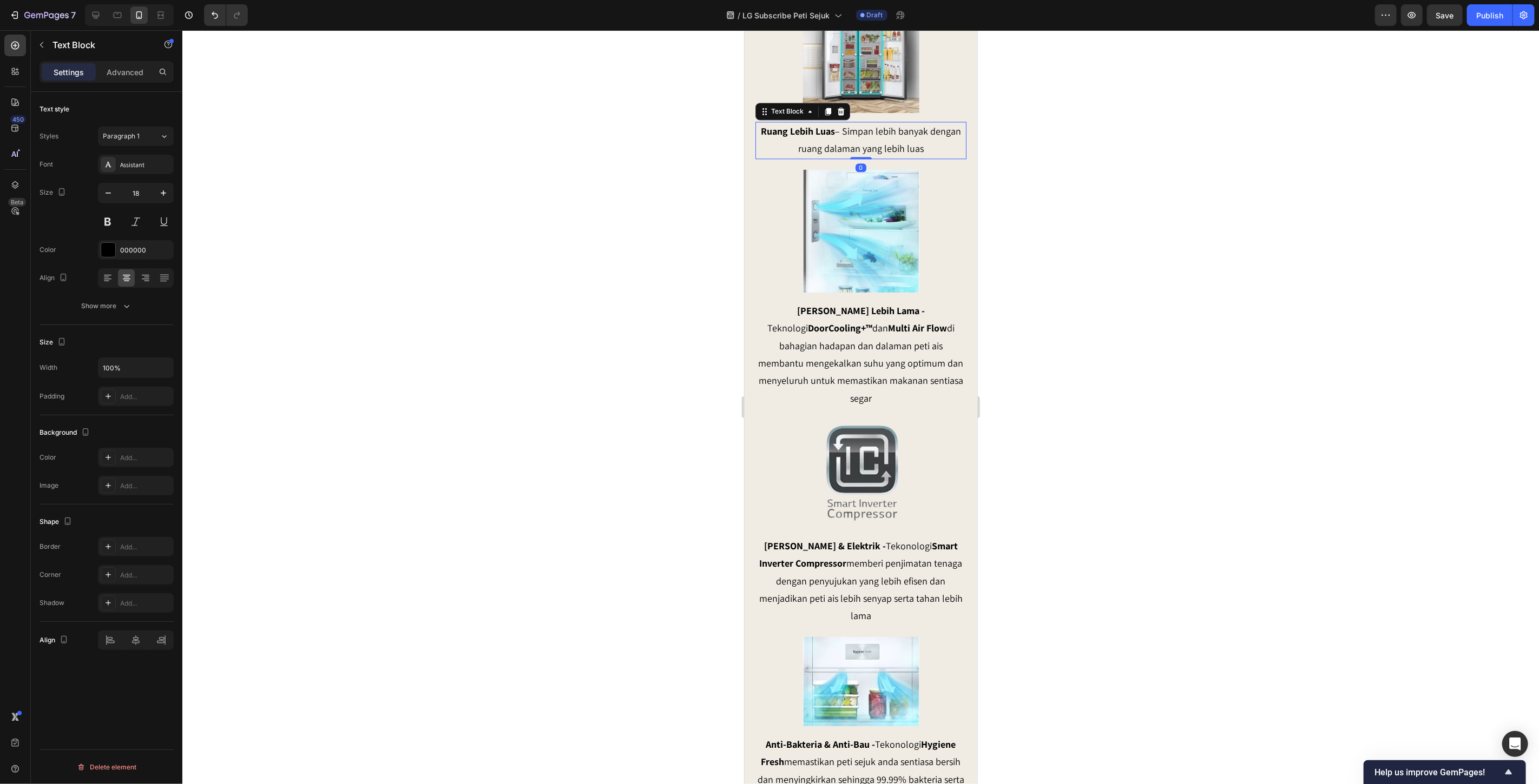
click at [897, 157] on p "Ruang Lebih Luas – Simpan lebih banyak dengan ruang dalaman yang lebih luas" at bounding box center [860, 139] width 209 height 35
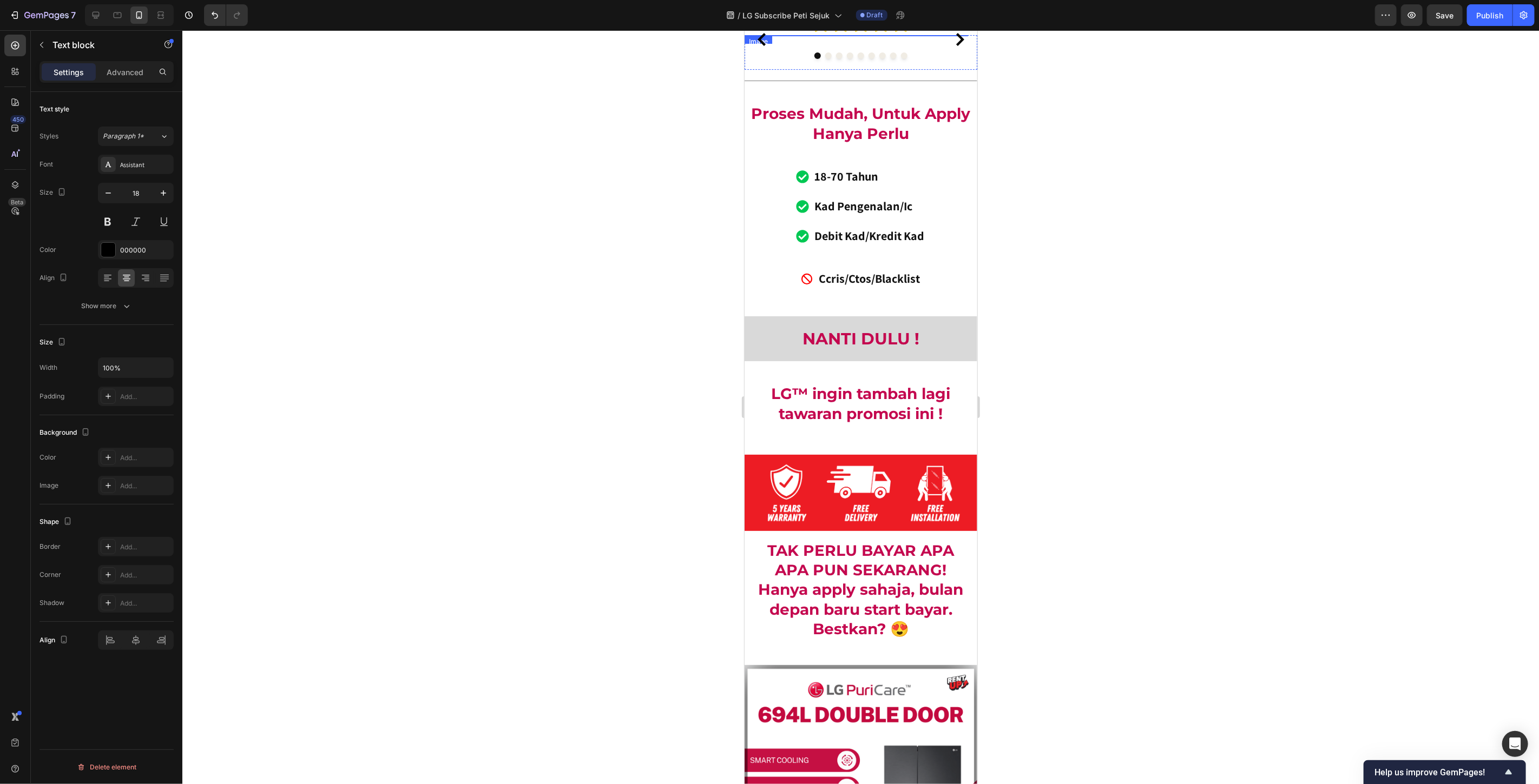
scroll to position [10025, 0]
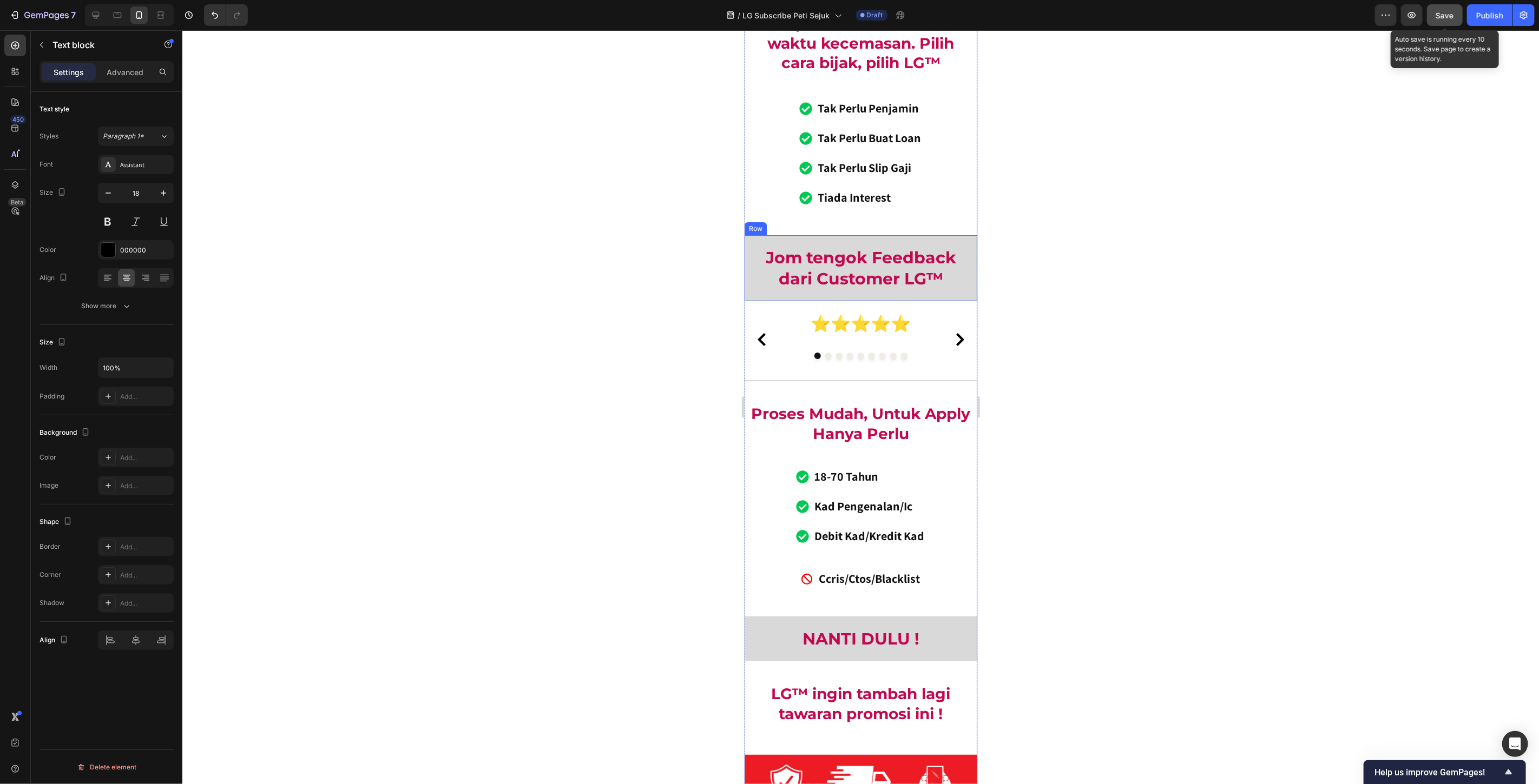
click at [1452, 15] on span "Save" at bounding box center [1445, 15] width 18 height 9
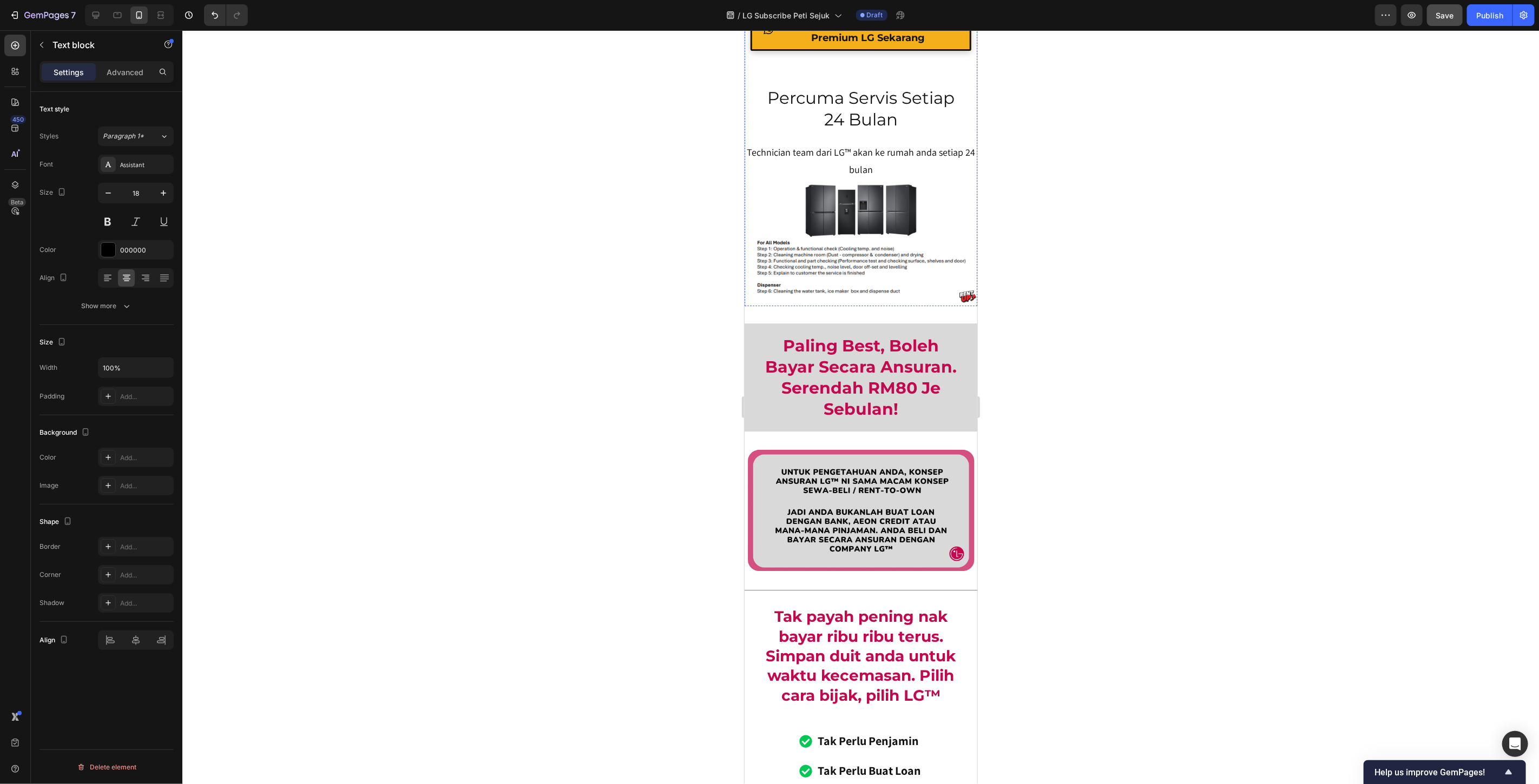
scroll to position [9409, 0]
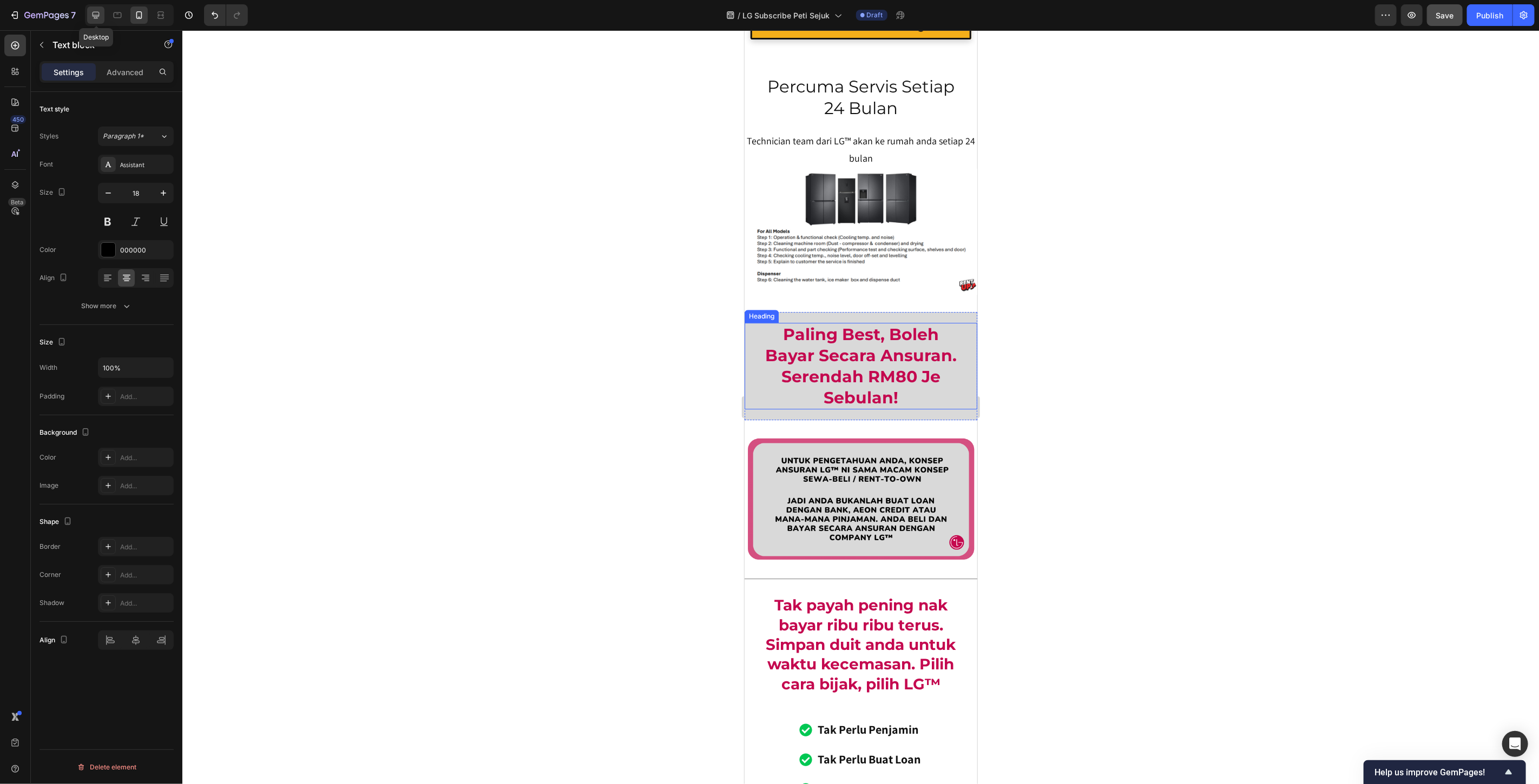
click at [91, 18] on icon at bounding box center [96, 15] width 11 height 11
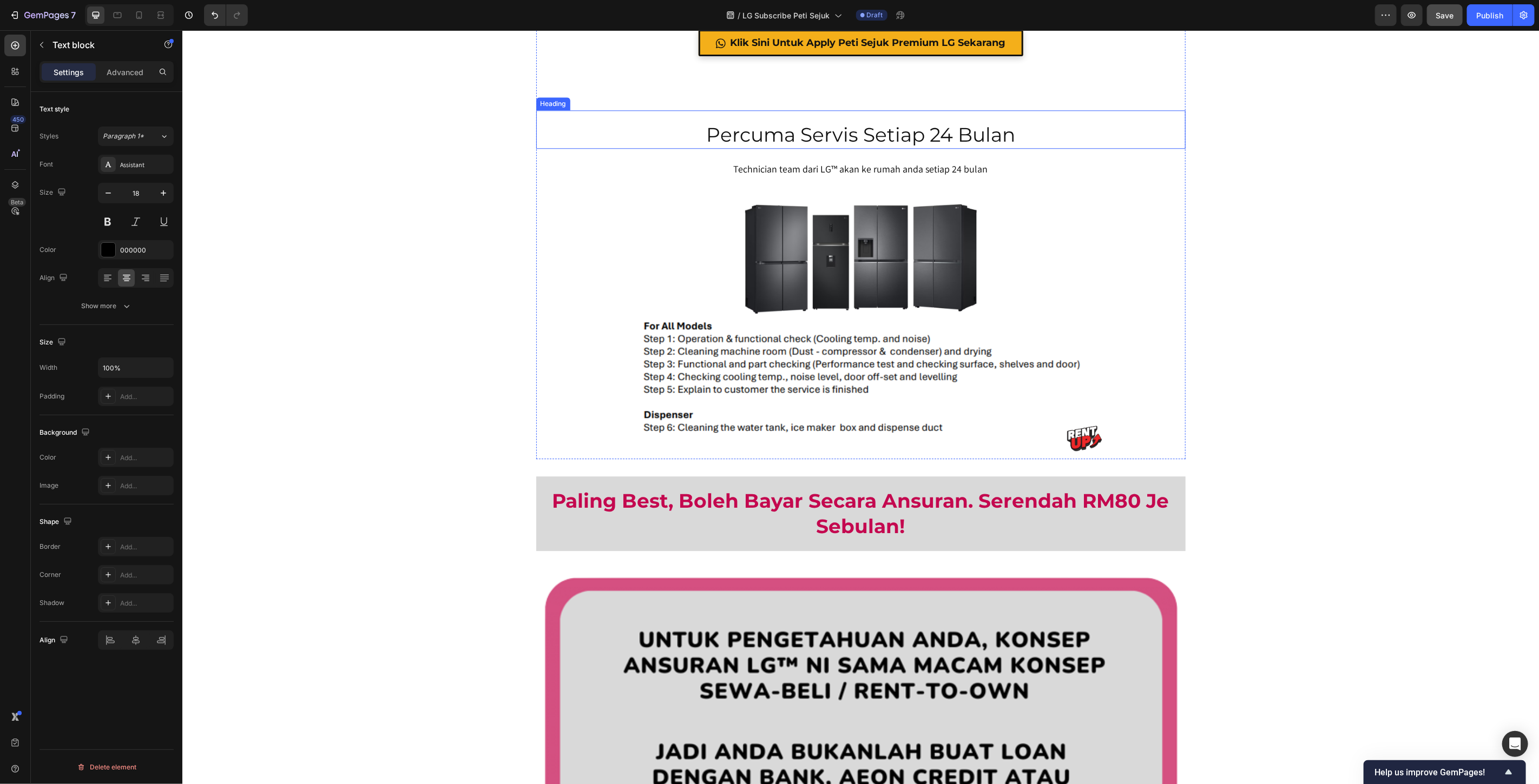
scroll to position [9357, 0]
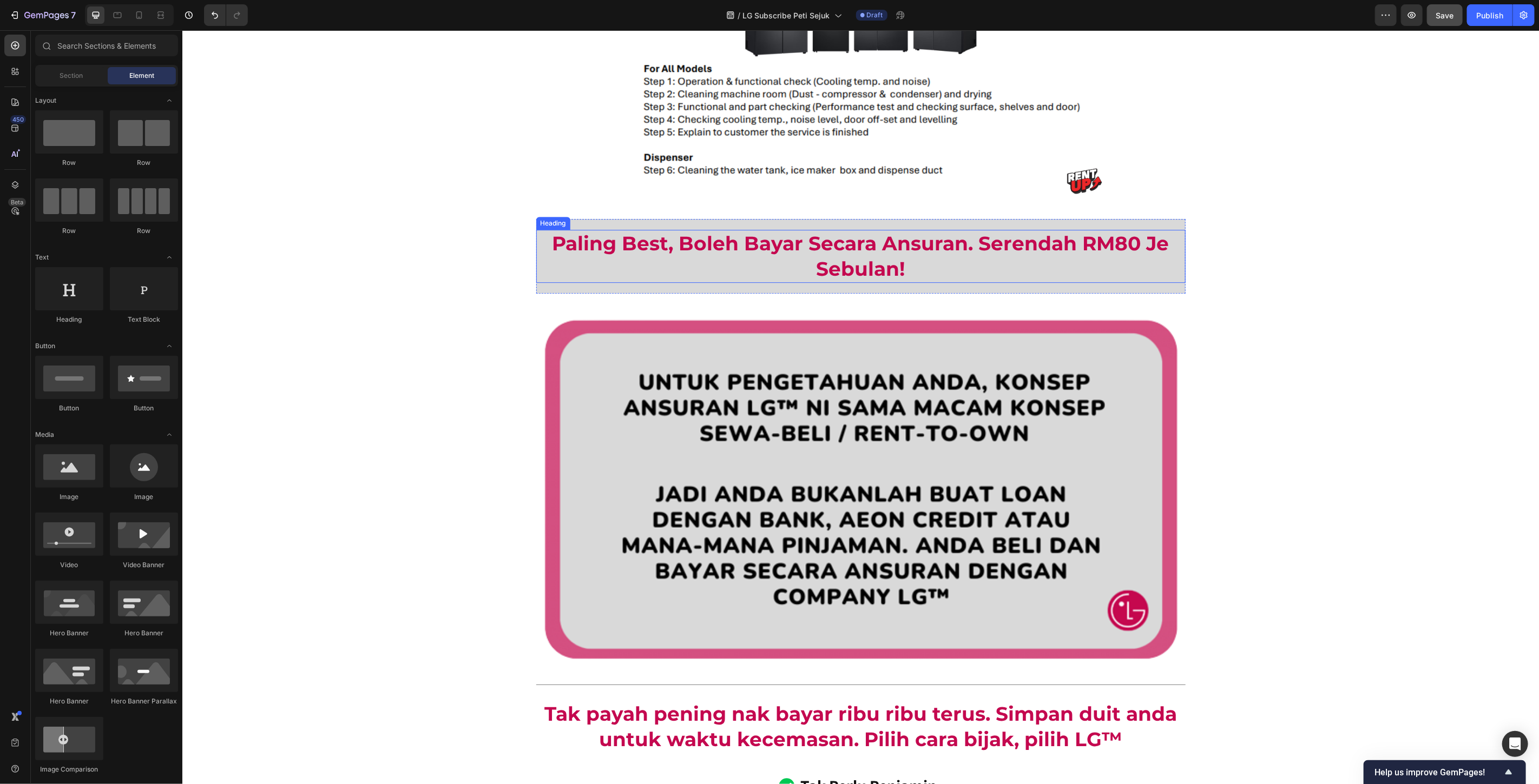
scroll to position [9598, 0]
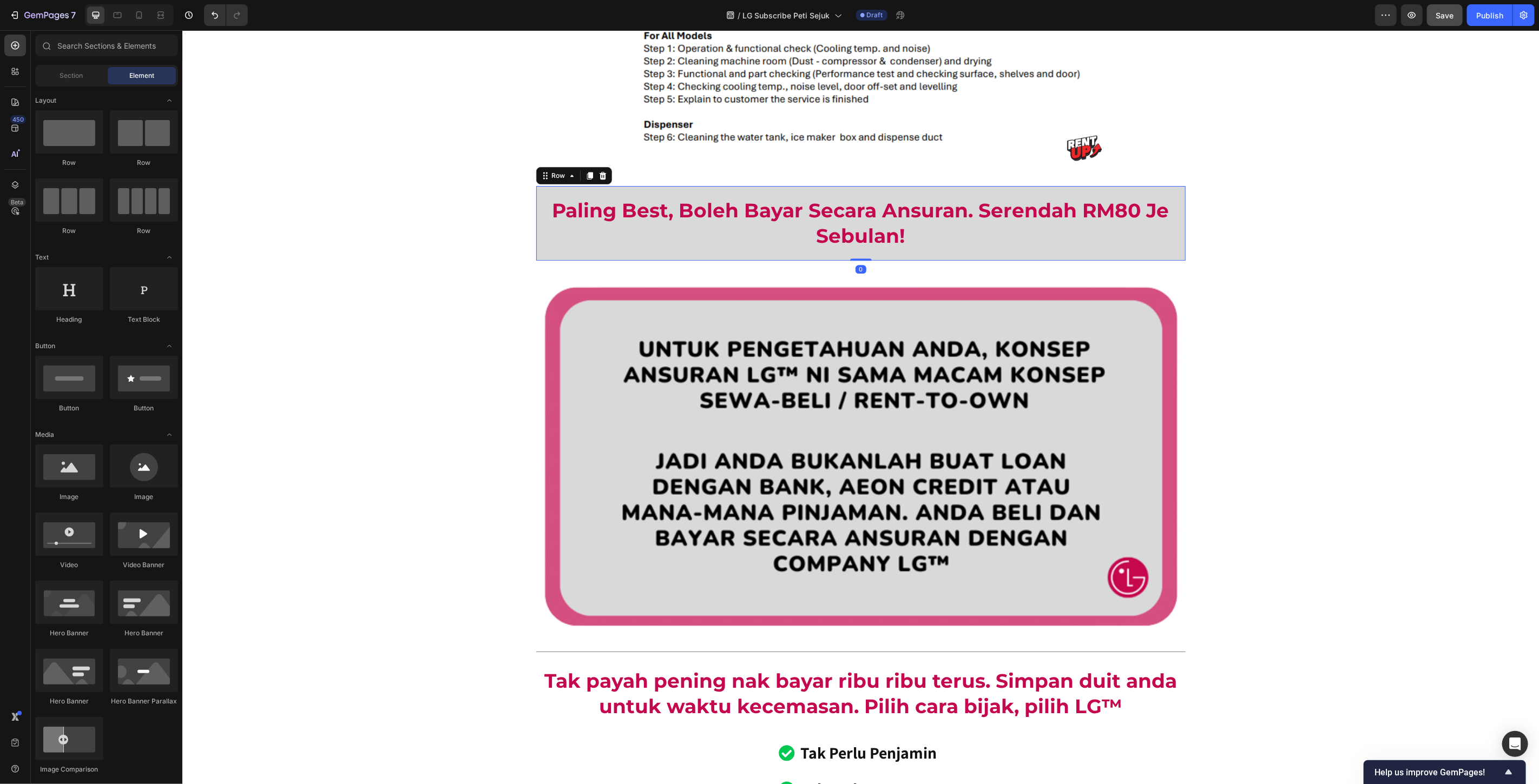
click at [621, 191] on div "Paling Best, Boleh Bayar Secara Ansuran. Serendah RM80 Je Sebulan! Heading Row 0" at bounding box center [860, 223] width 649 height 75
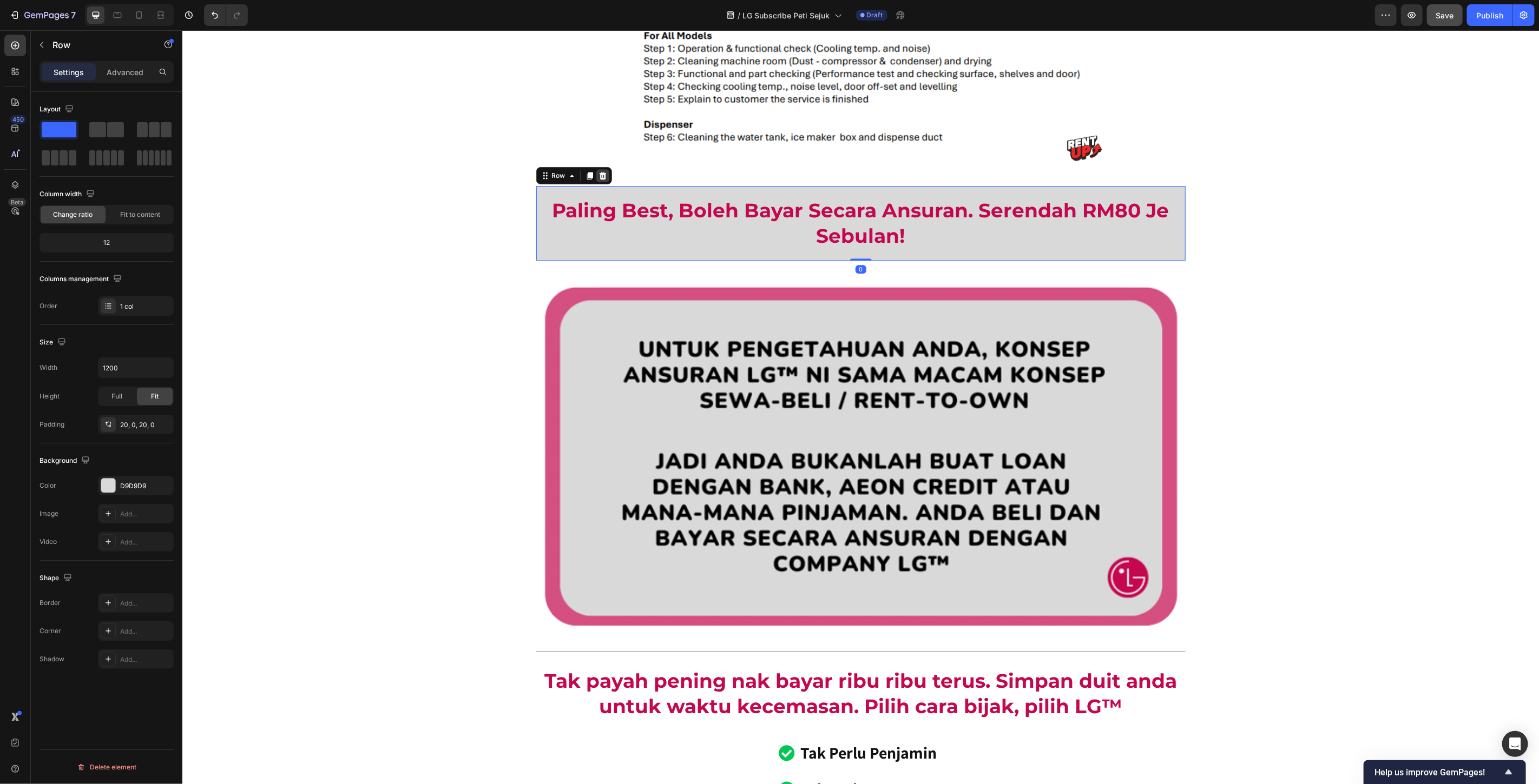
click at [597, 180] on div at bounding box center [602, 176] width 13 height 13
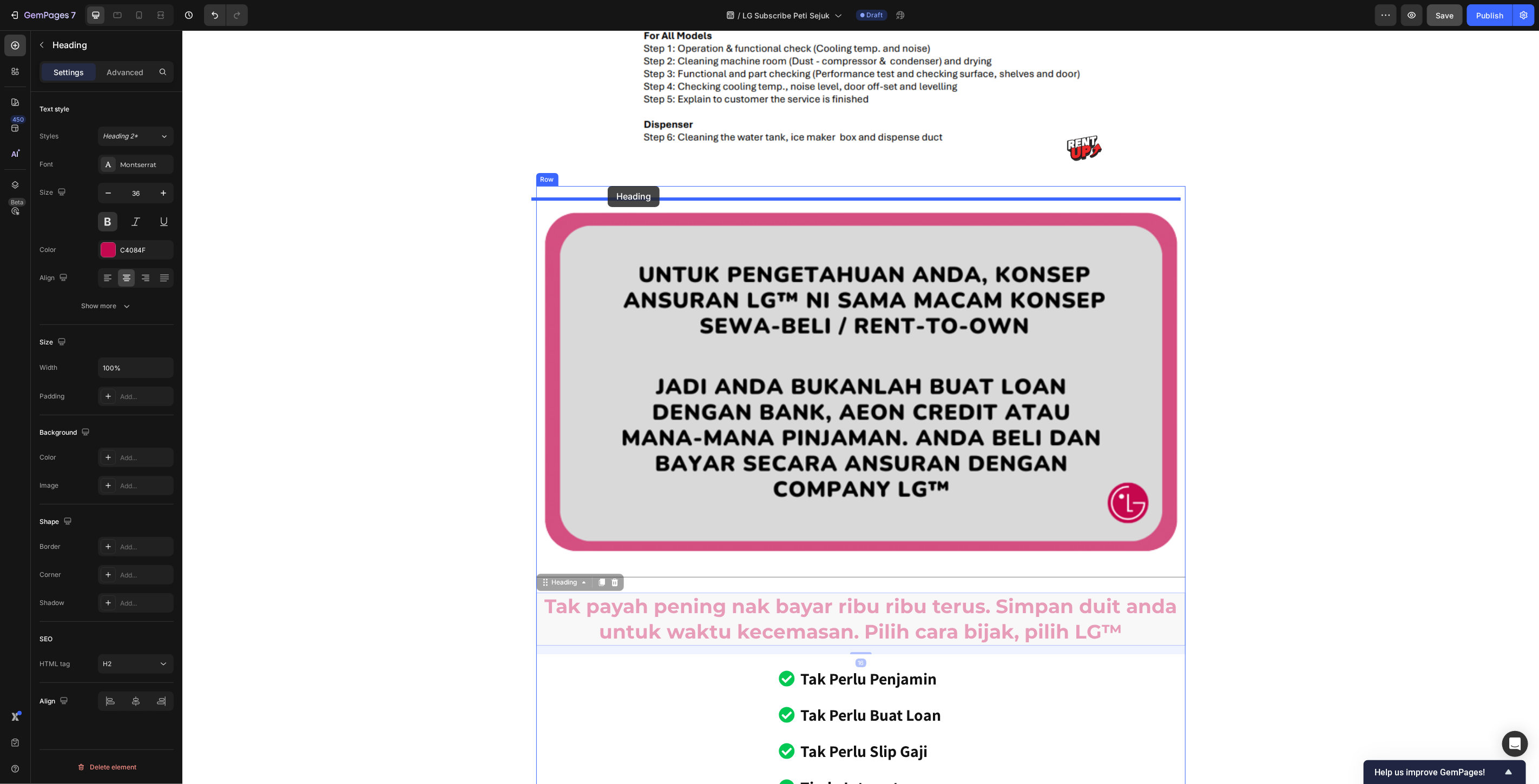
drag, startPoint x: 548, startPoint y: 588, endPoint x: 607, endPoint y: 185, distance: 407.3
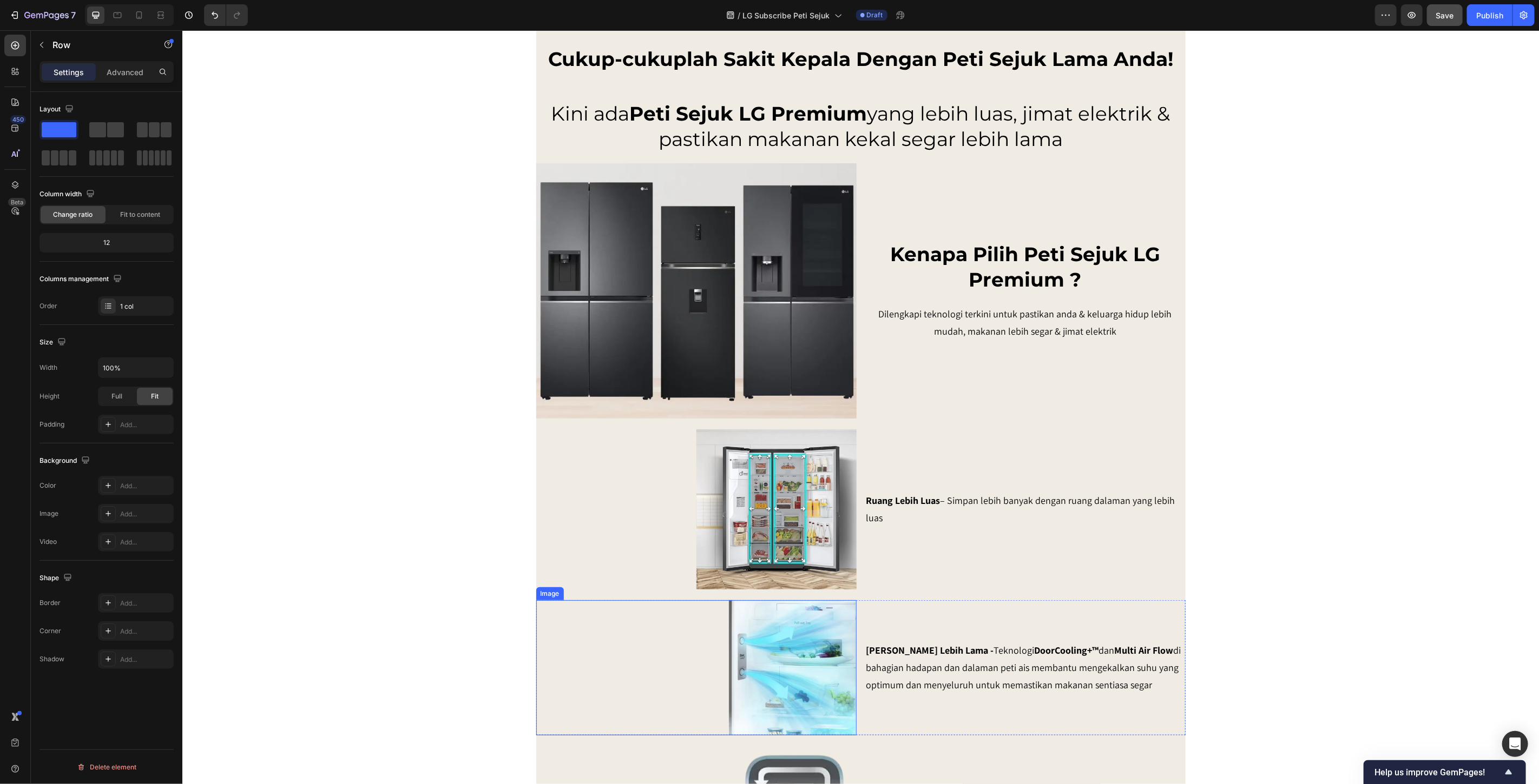
scroll to position [698, 0]
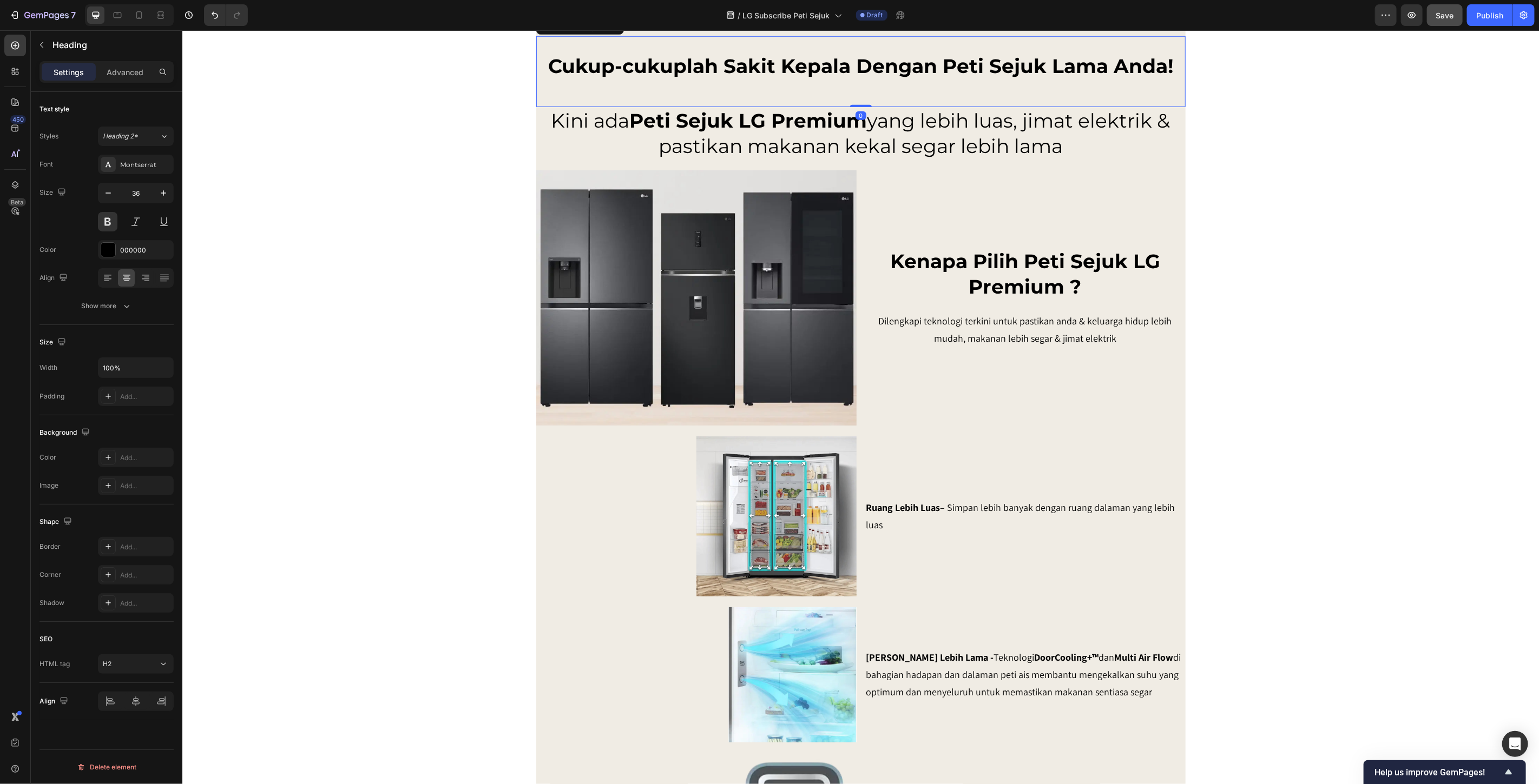
click at [751, 79] on h2 "Cukup-cukuplah Sakit Kepala Dengan Peti Sejuk Lama Anda!" at bounding box center [860, 65] width 649 height 27
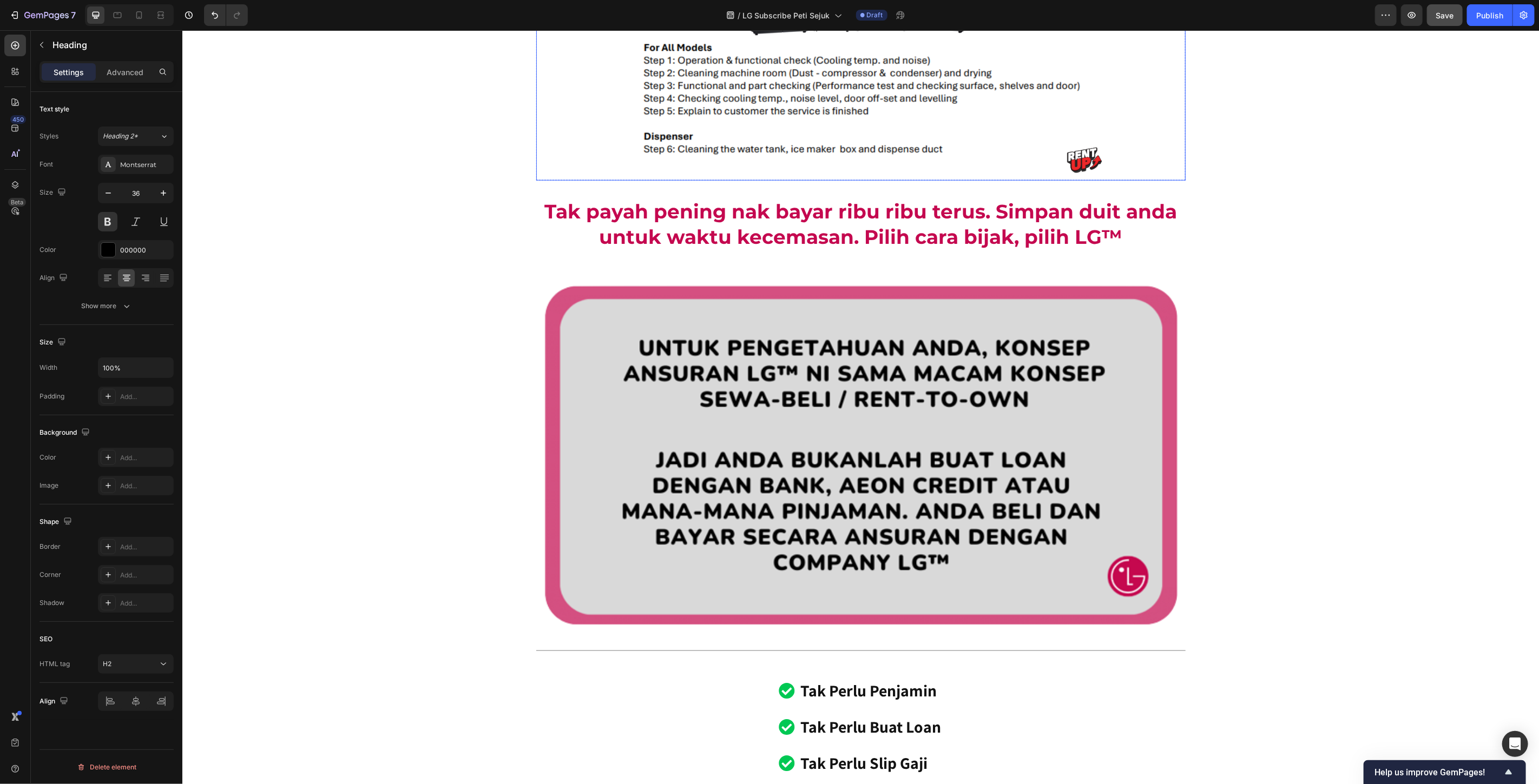
scroll to position [7851, 0]
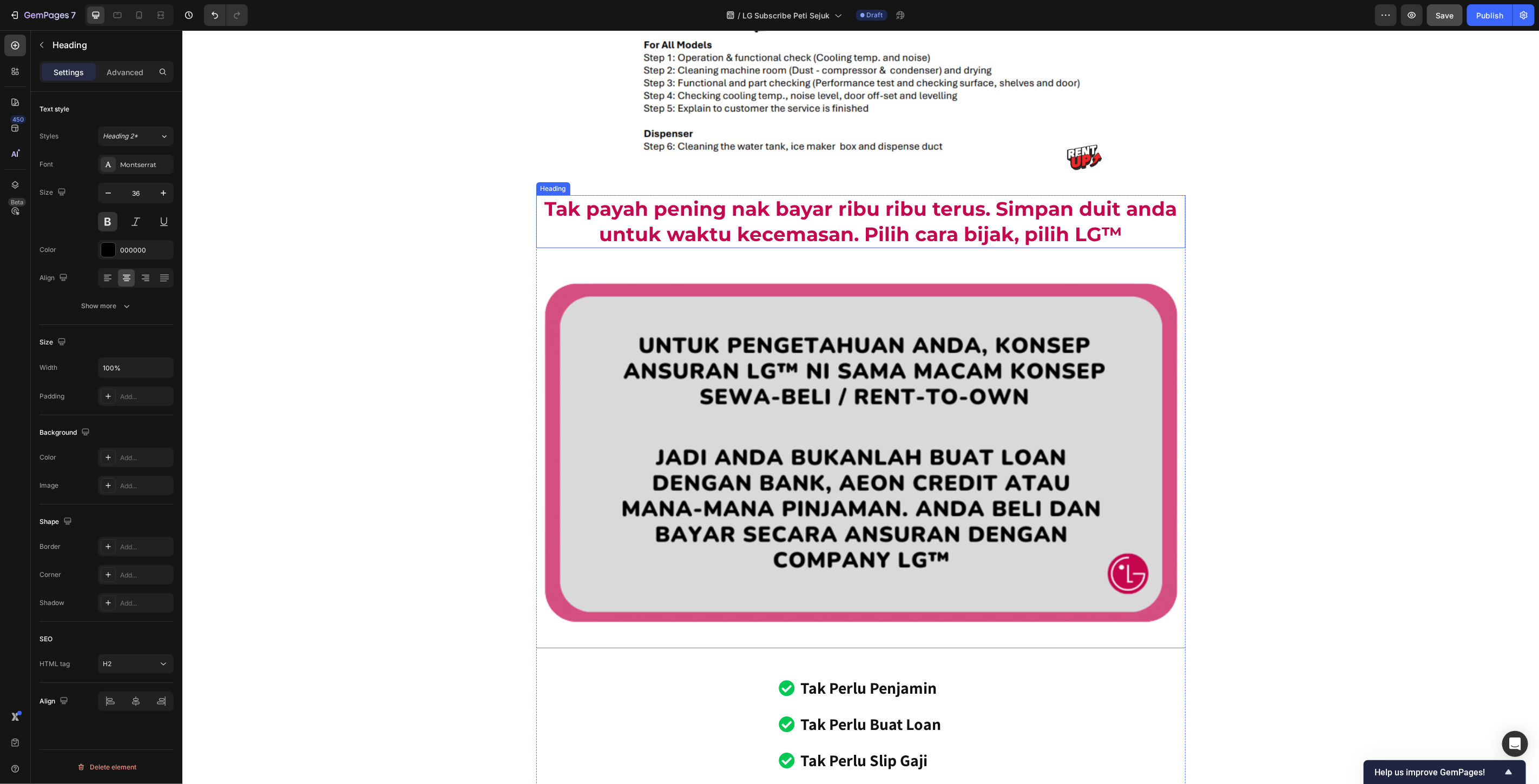
click at [684, 224] on p "Tak payah pening nak bayar ribu ribu terus. Simpan duit anda untuk waktu kecema…" at bounding box center [860, 222] width 647 height 51
click at [128, 257] on div "C4084F" at bounding box center [136, 250] width 76 height 20
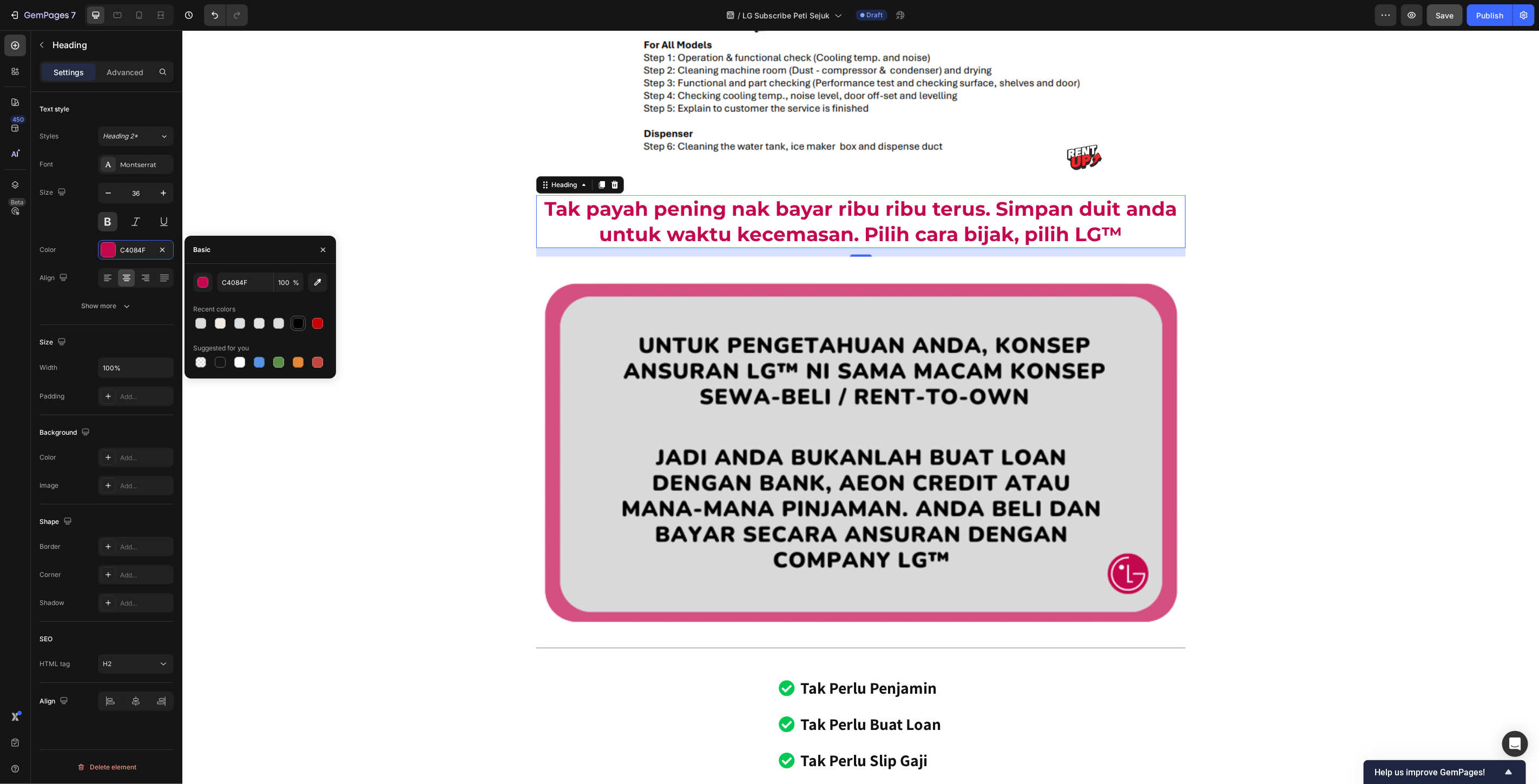
click at [303, 317] on div at bounding box center [298, 323] width 15 height 15
type input "000000"
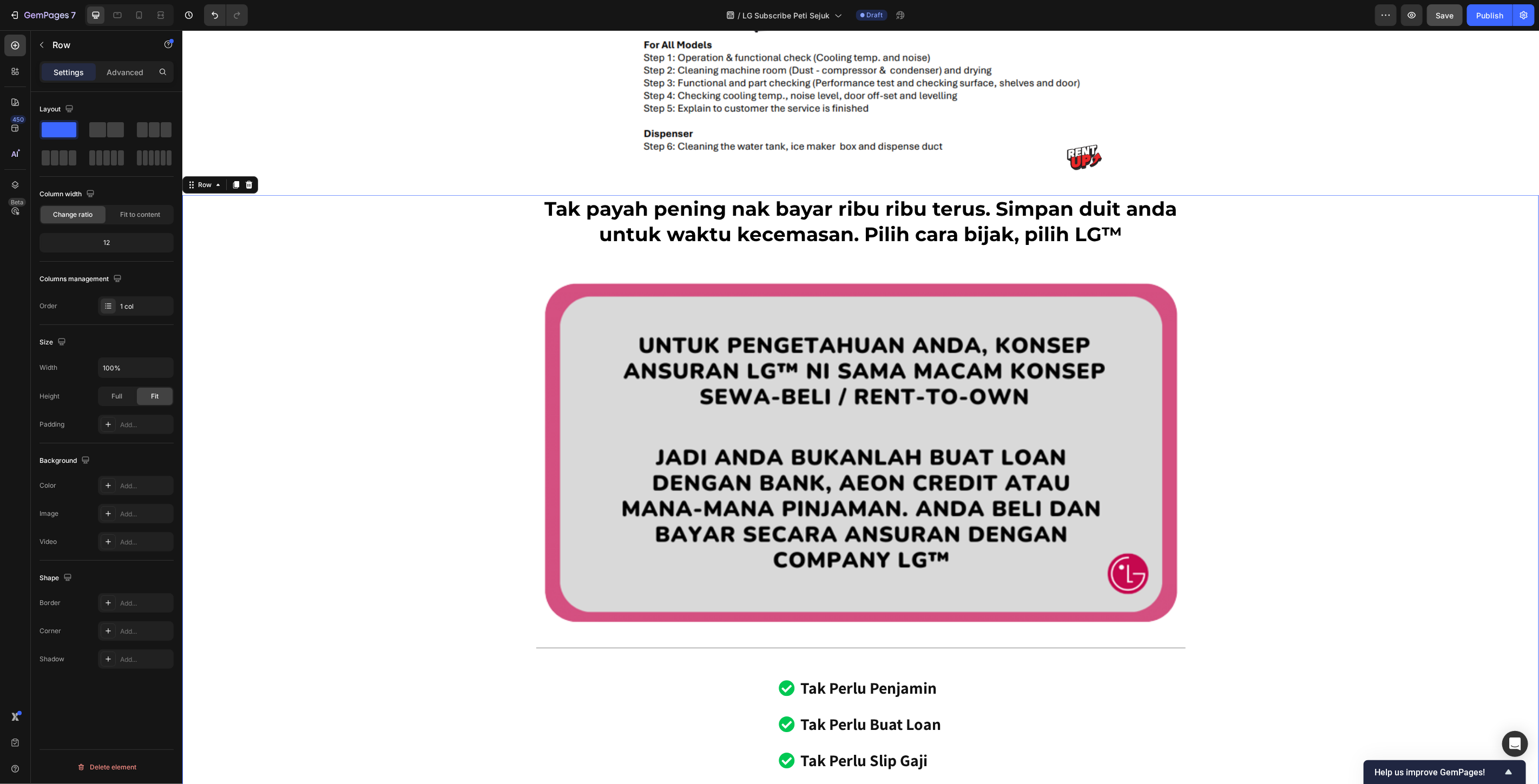
click at [1071, 238] on p "Tak payah pening nak bayar ribu ribu terus. Simpan duit anda untuk waktu kecema…" at bounding box center [860, 222] width 647 height 51
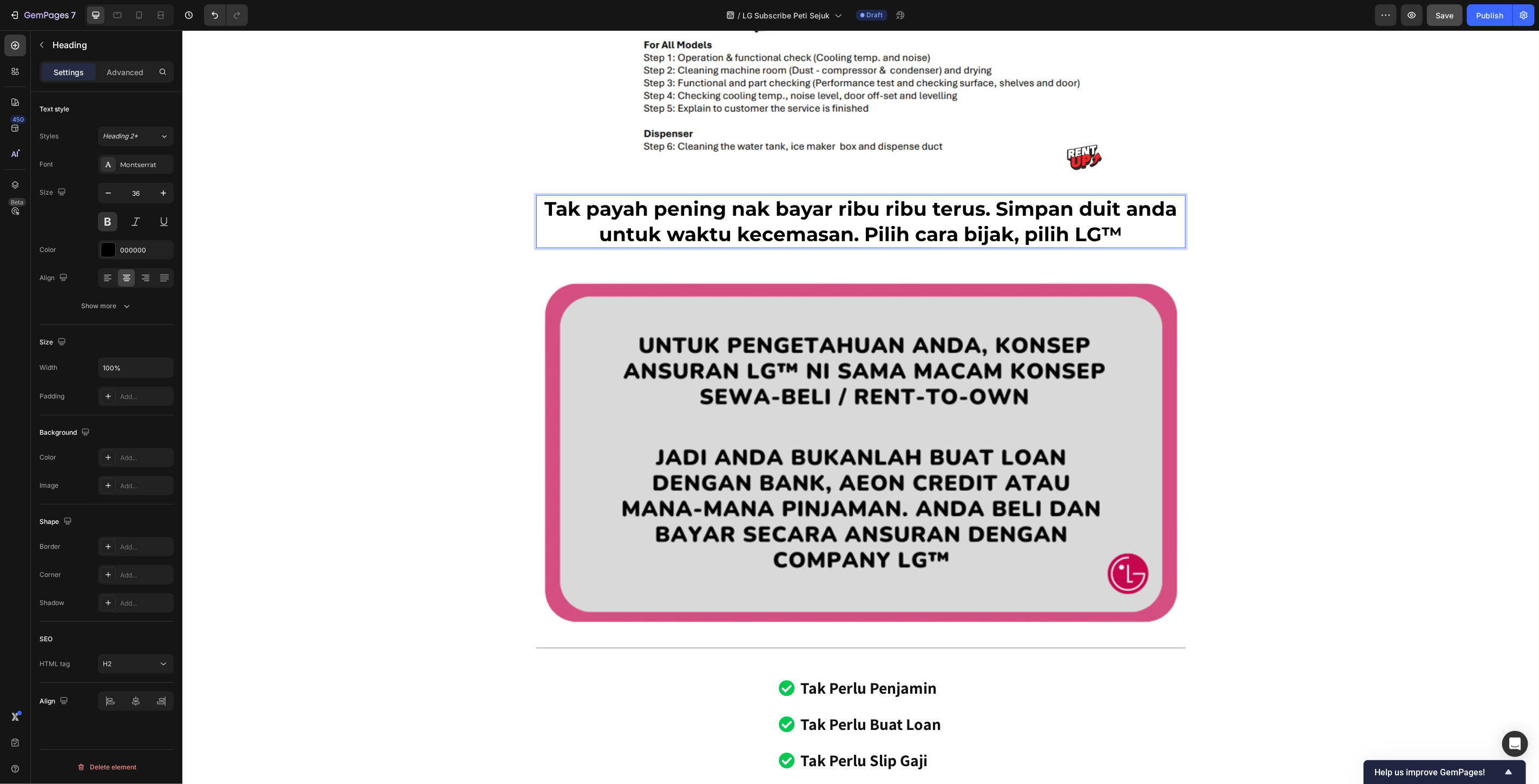
click at [1095, 231] on p "Tak payah pening nak bayar ribu ribu terus. Simpan duit anda untuk waktu kecema…" at bounding box center [860, 222] width 647 height 51
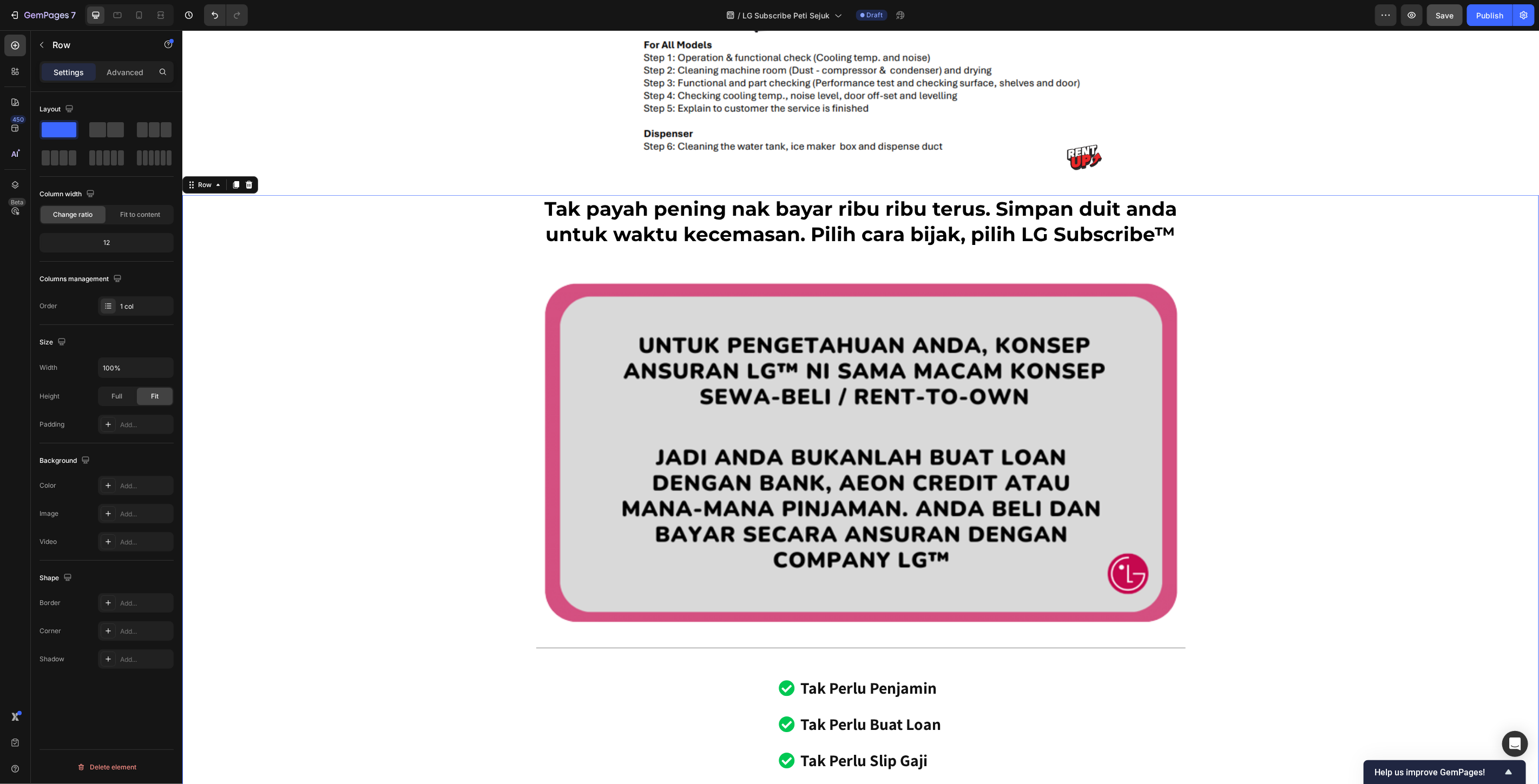
click at [139, 19] on icon at bounding box center [139, 15] width 11 height 11
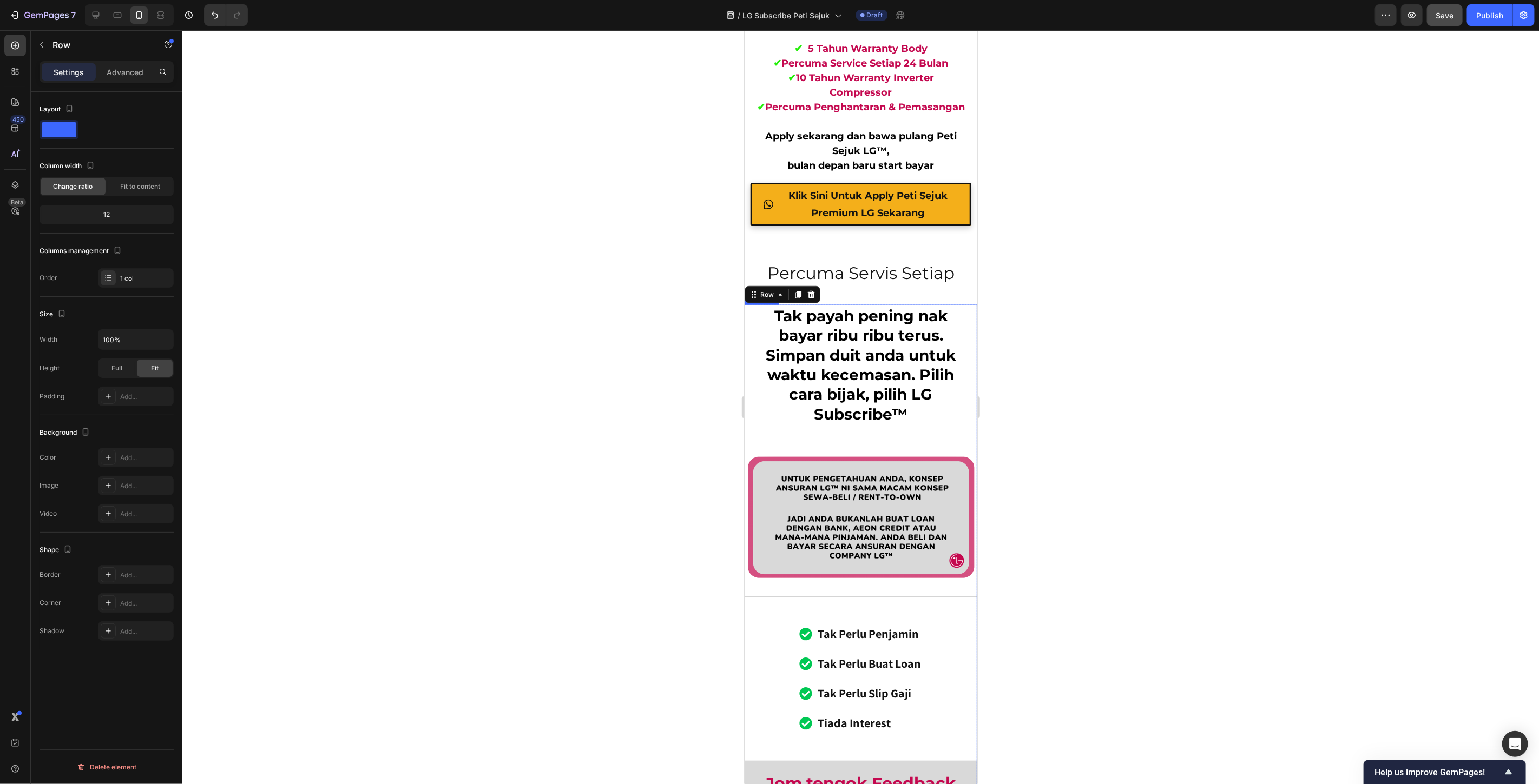
scroll to position [7481, 0]
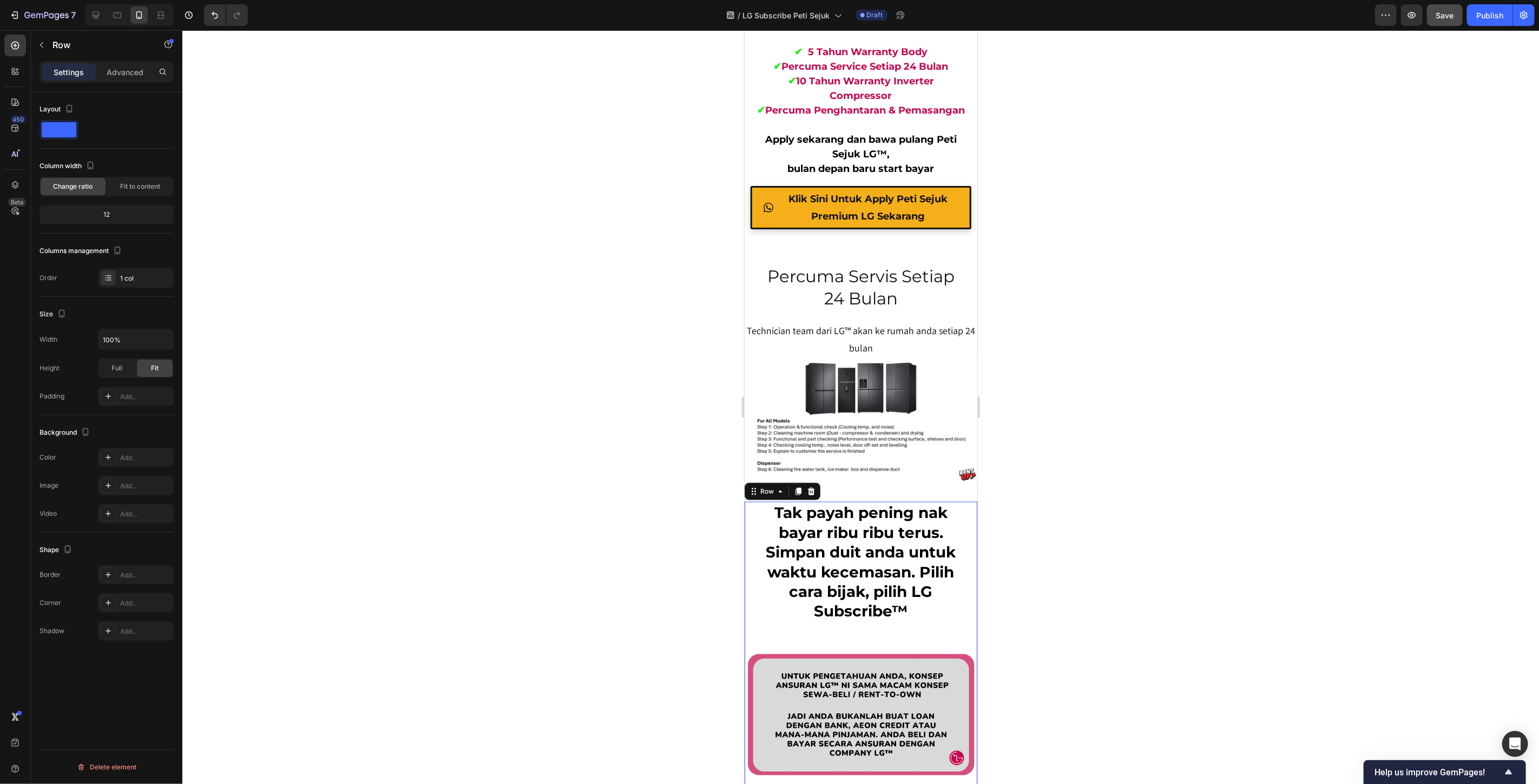
click at [1057, 452] on div at bounding box center [860, 407] width 1357 height 754
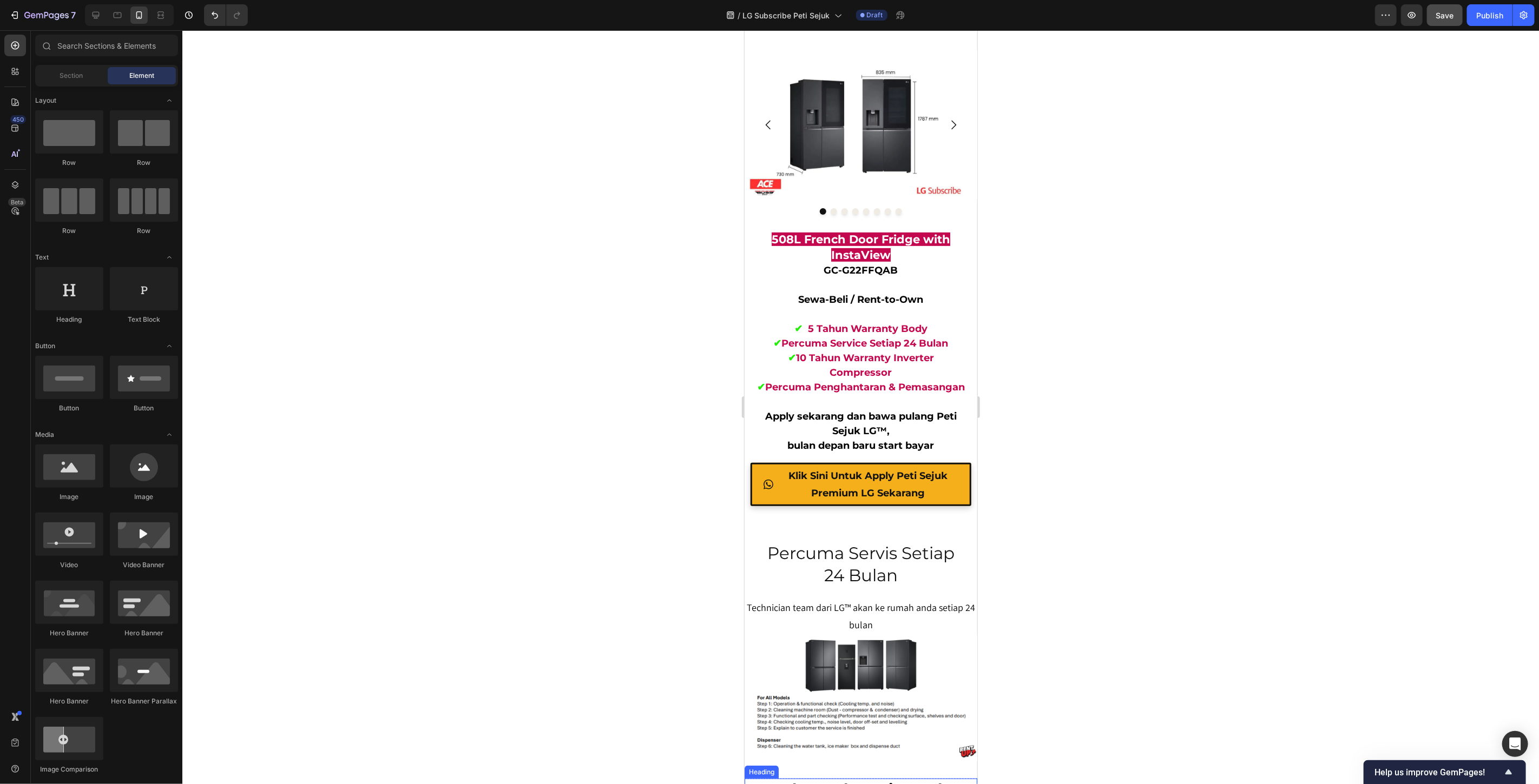
scroll to position [7180, 0]
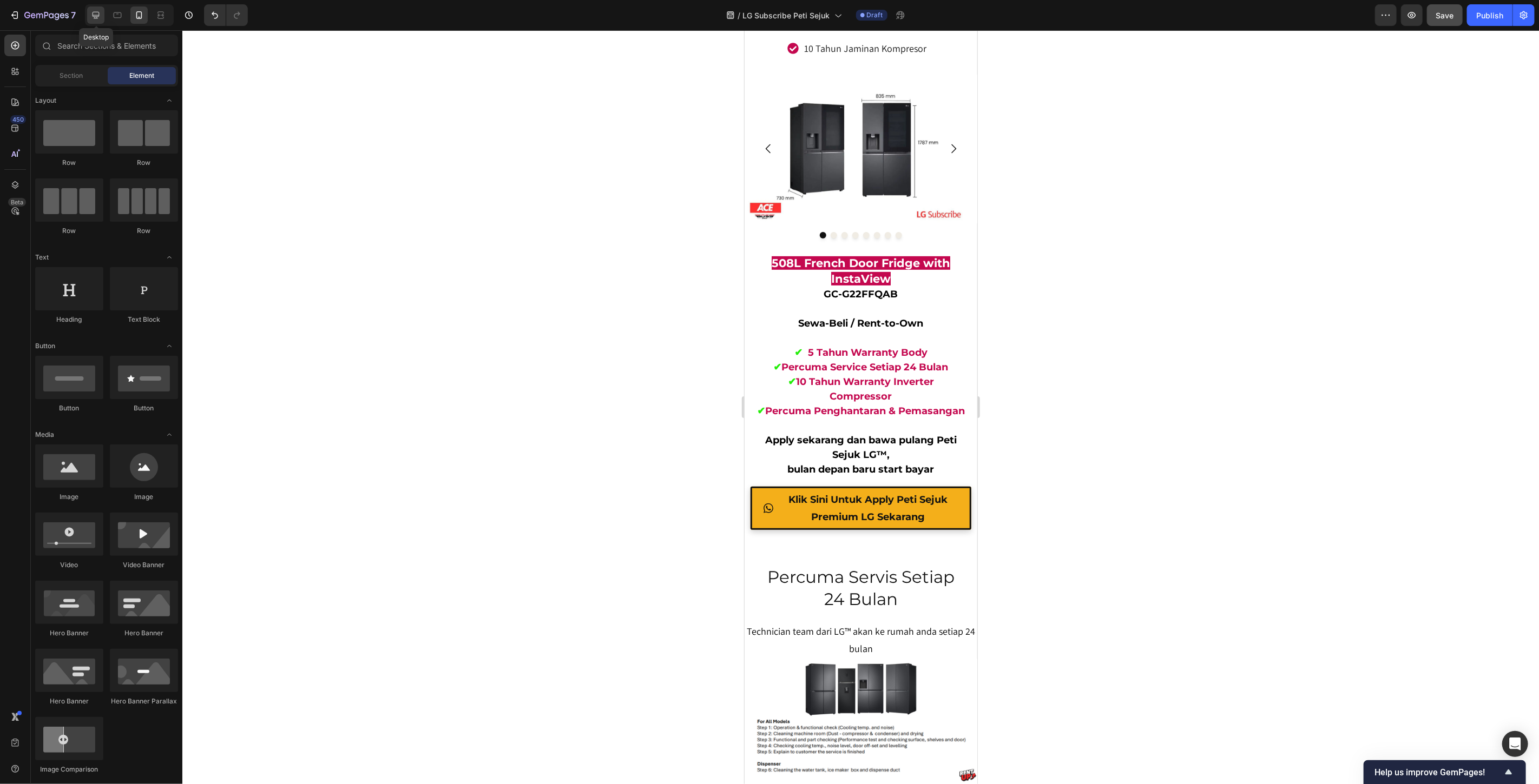
click at [91, 13] on icon at bounding box center [96, 15] width 11 height 11
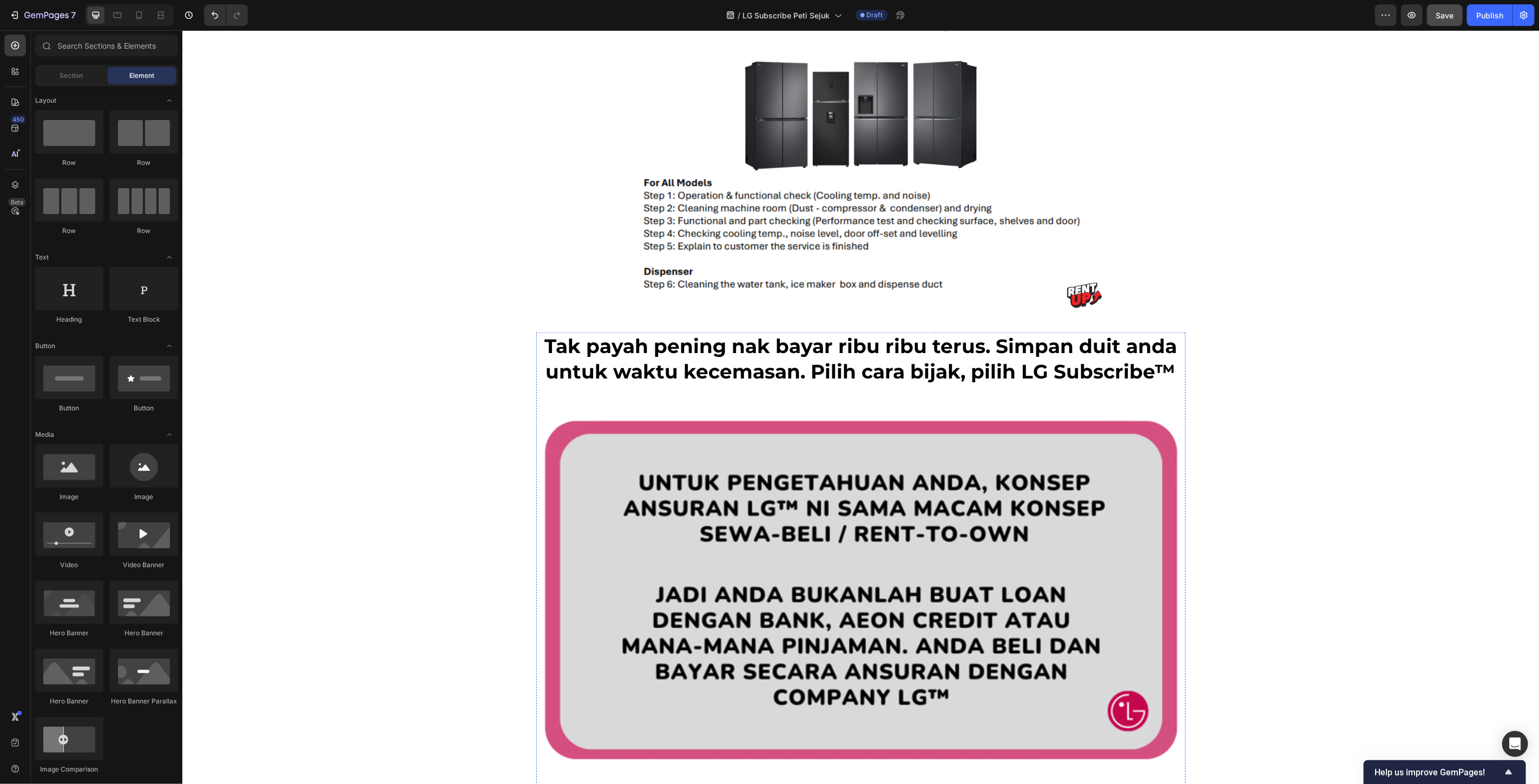
scroll to position [7640, 0]
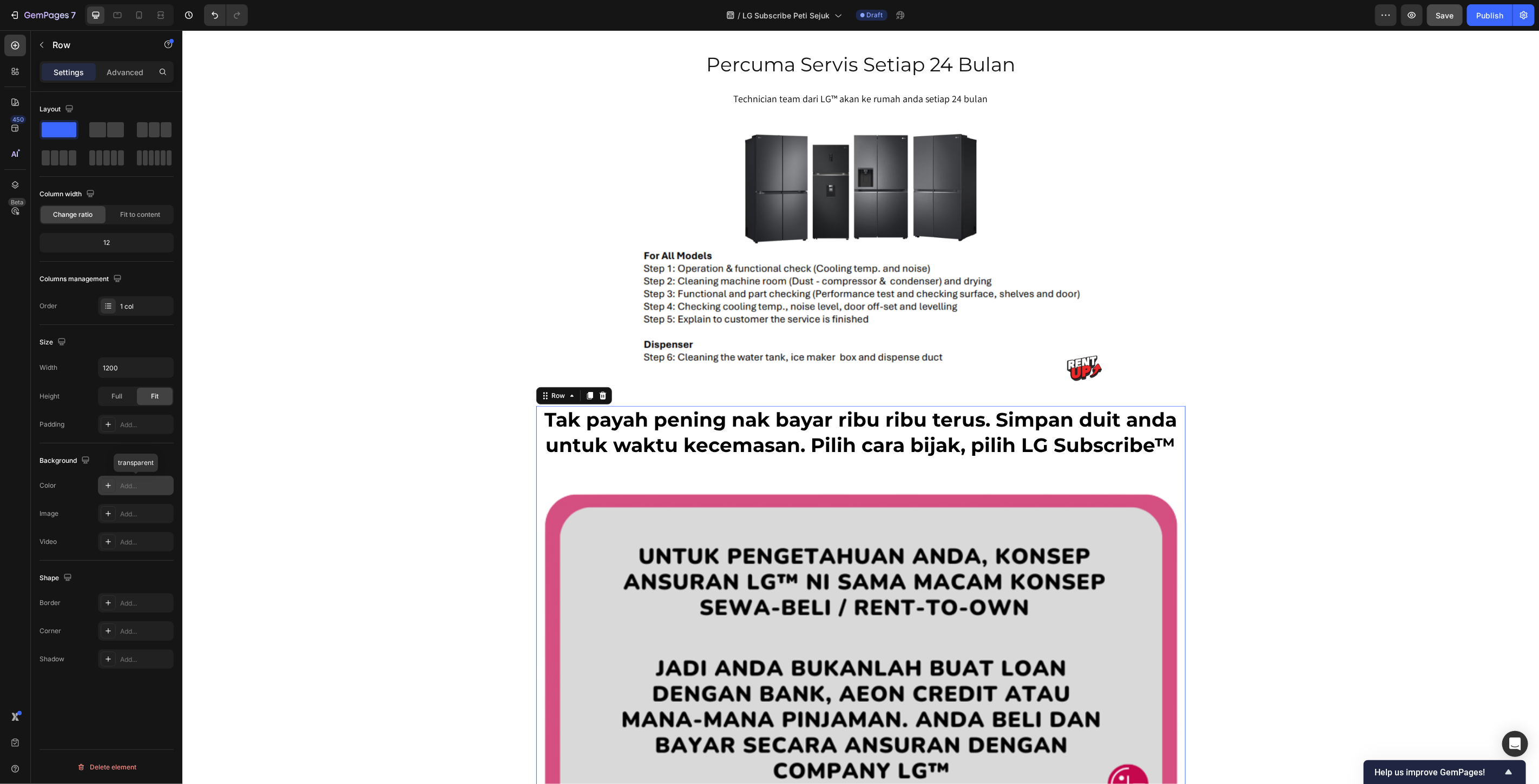
click at [125, 483] on div "Add..." at bounding box center [146, 486] width 51 height 10
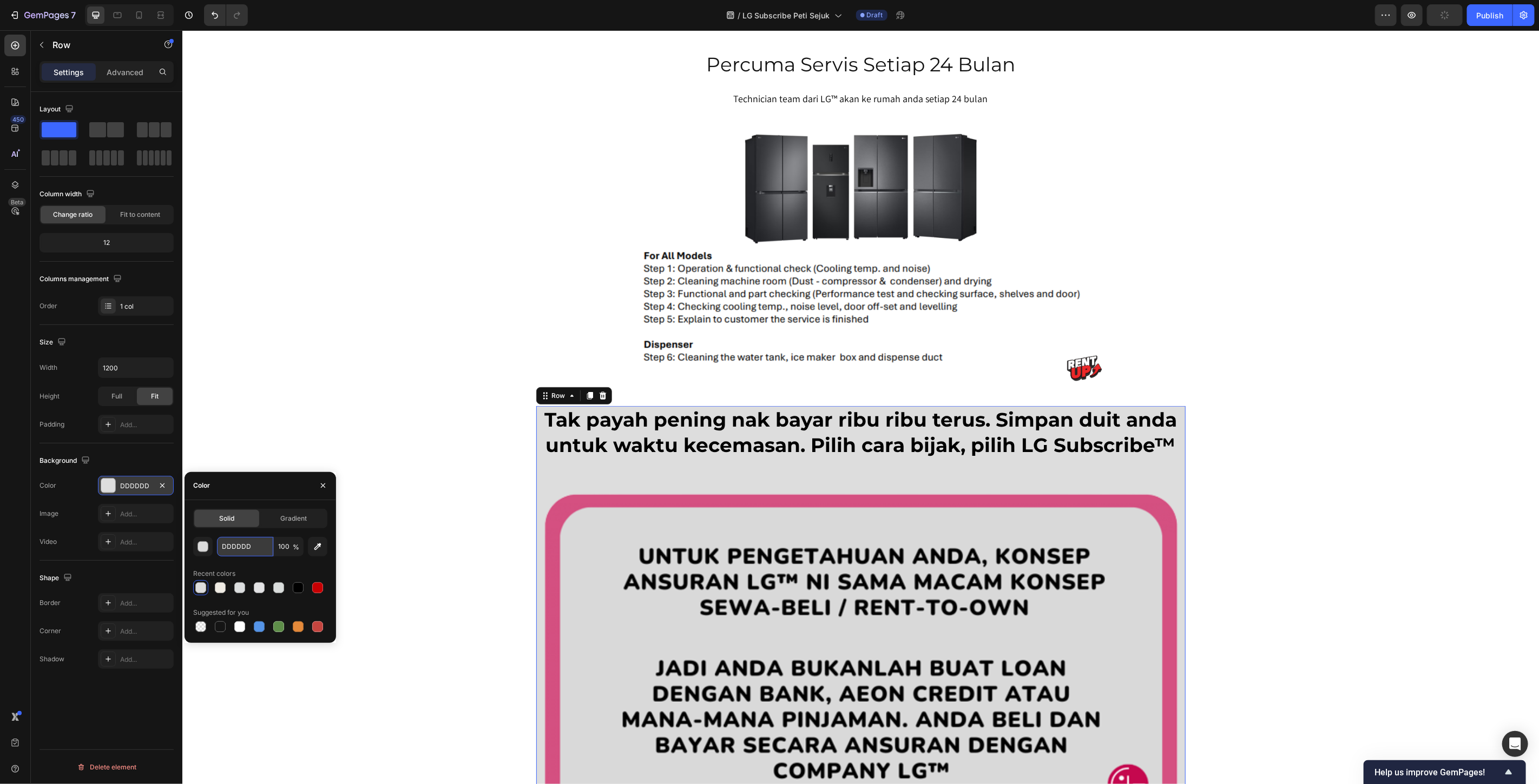
click at [243, 547] on input "DDDDDD" at bounding box center [245, 547] width 56 height 20
paste input "F0ECE4"
type input "F0ECE4"
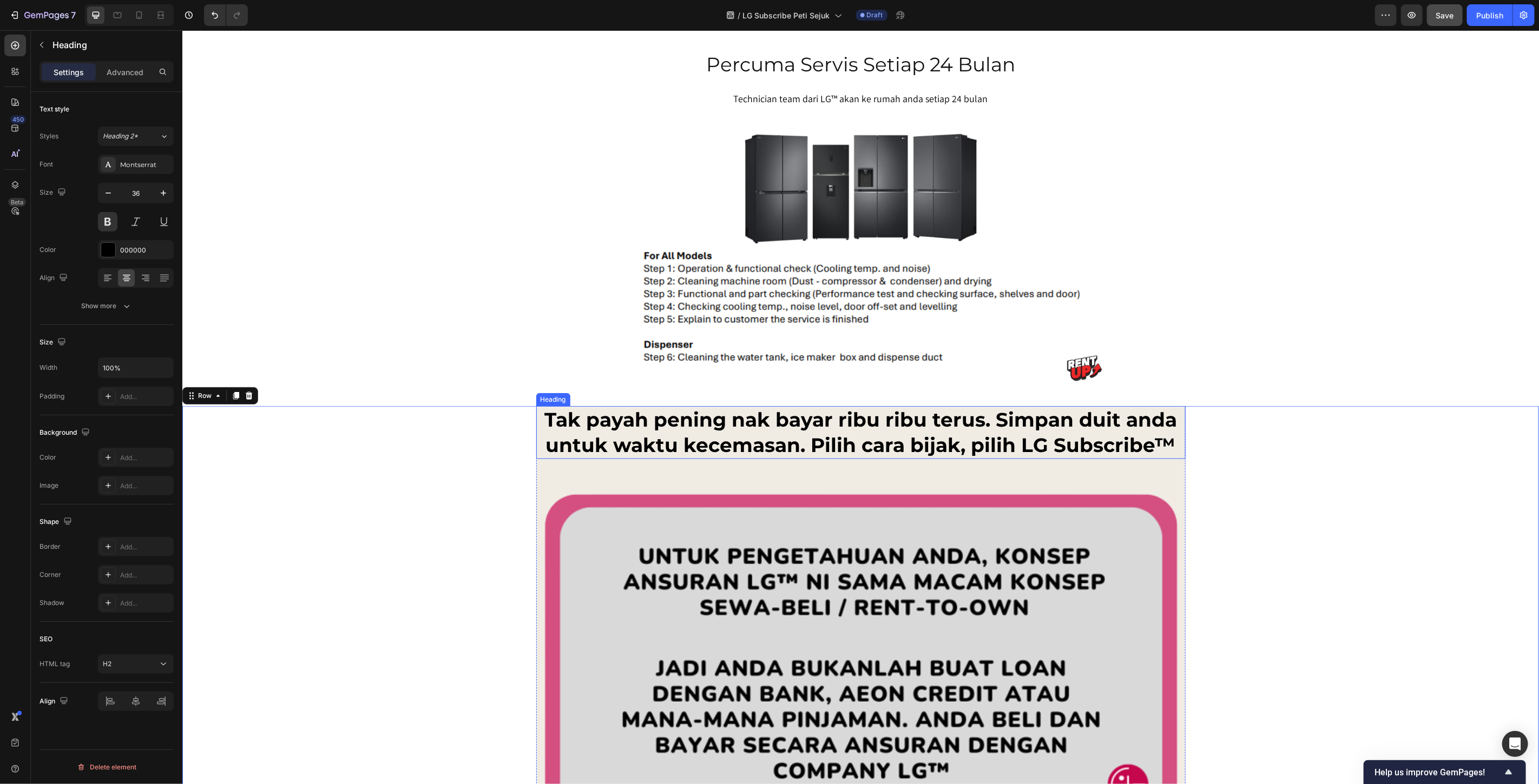
click at [755, 435] on h2 "Tak payah pening nak bayar ribu ribu terus. Simpan duit anda untuk waktu kecema…" at bounding box center [860, 432] width 649 height 53
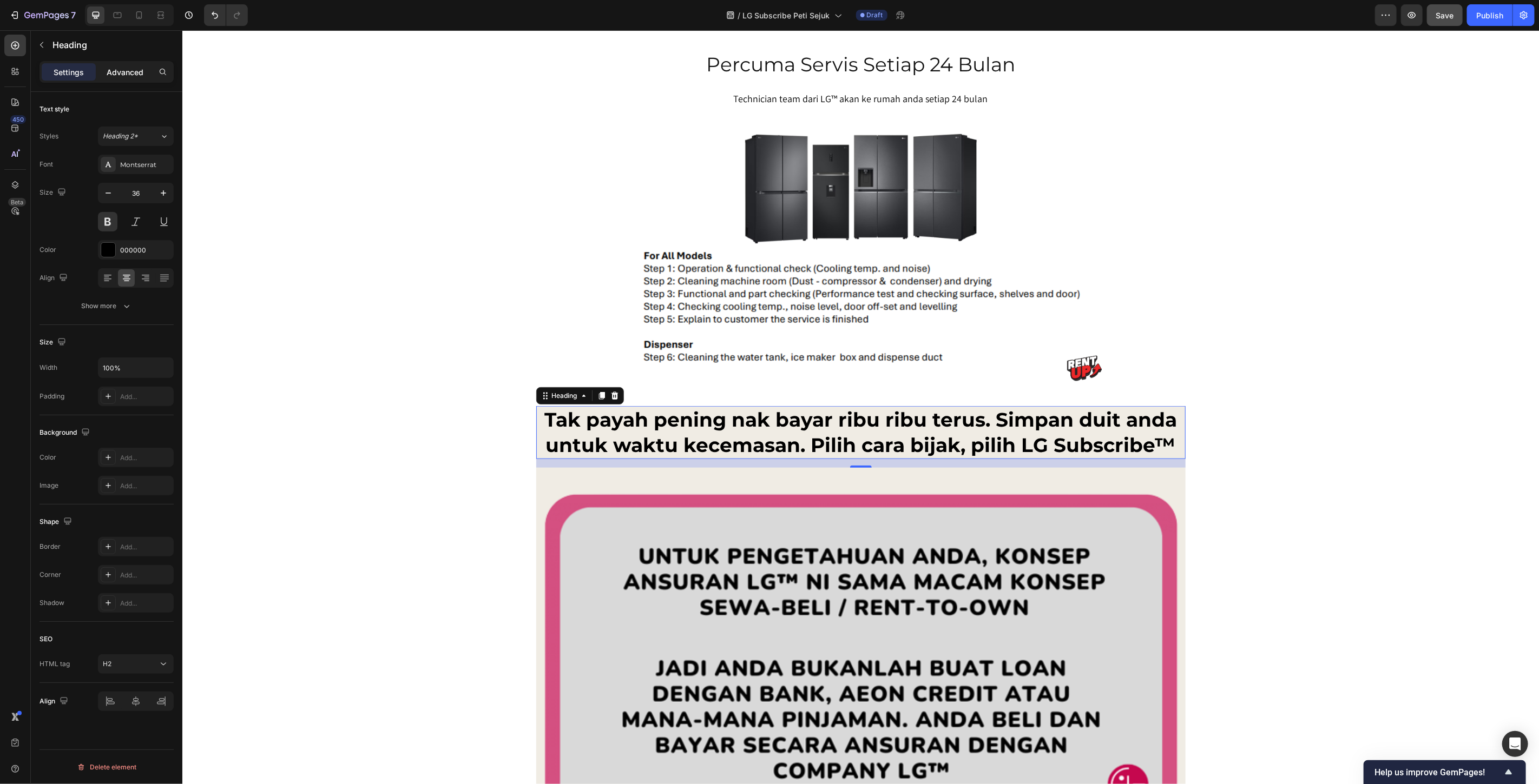
click at [129, 67] on p "Advanced" at bounding box center [125, 73] width 37 height 12
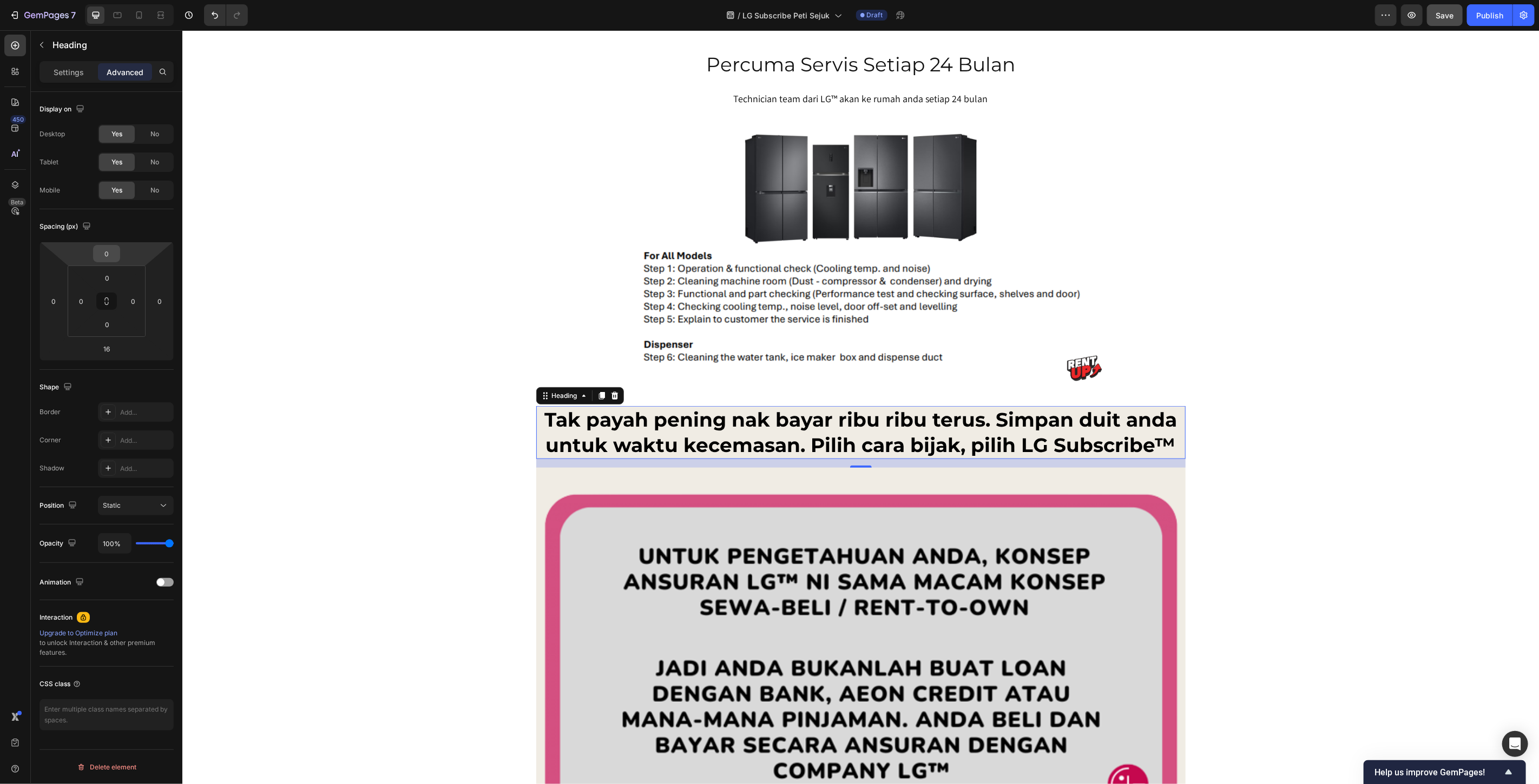
click at [103, 253] on input "0" at bounding box center [106, 254] width 21 height 16
type input "20"
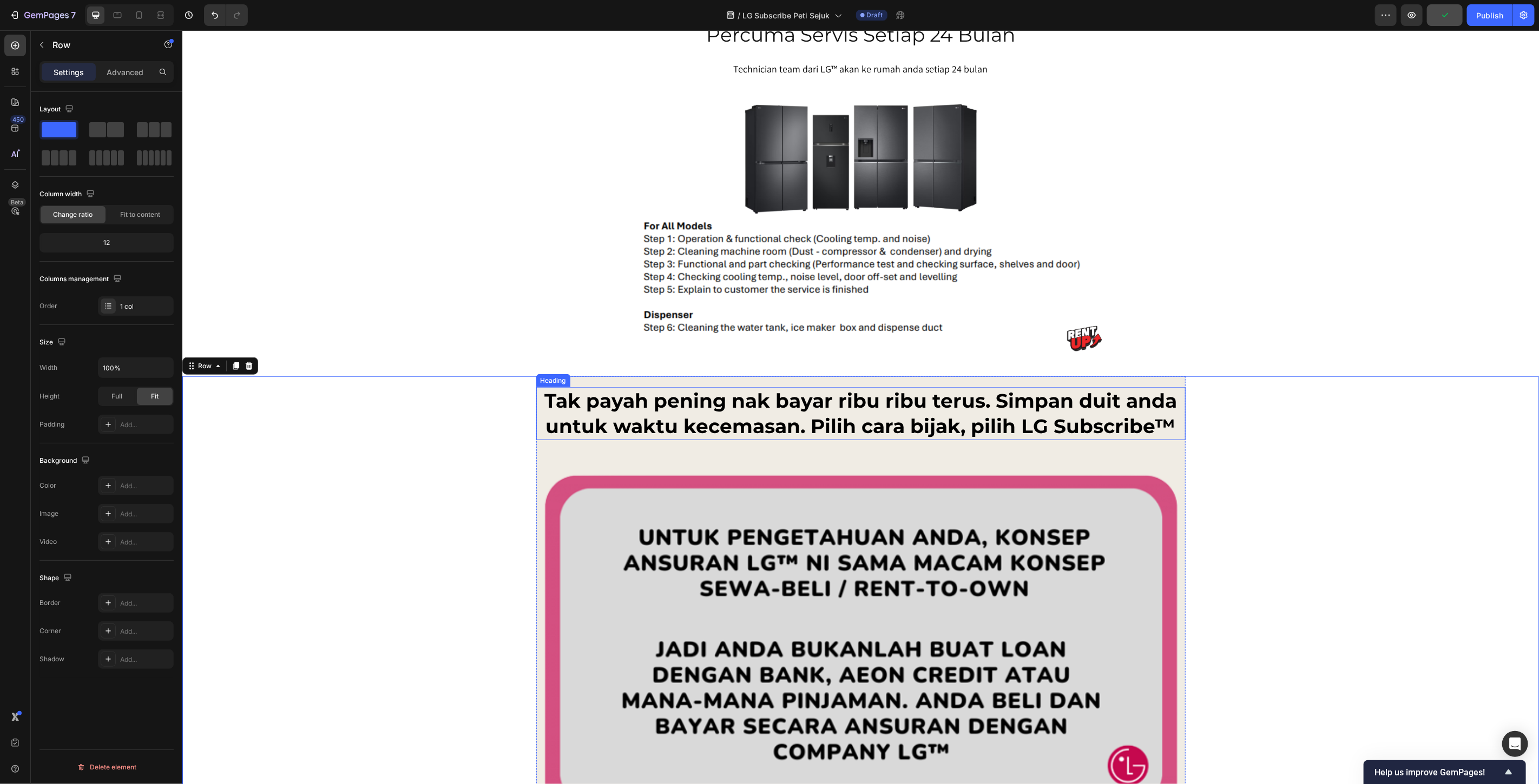
scroll to position [7759, 0]
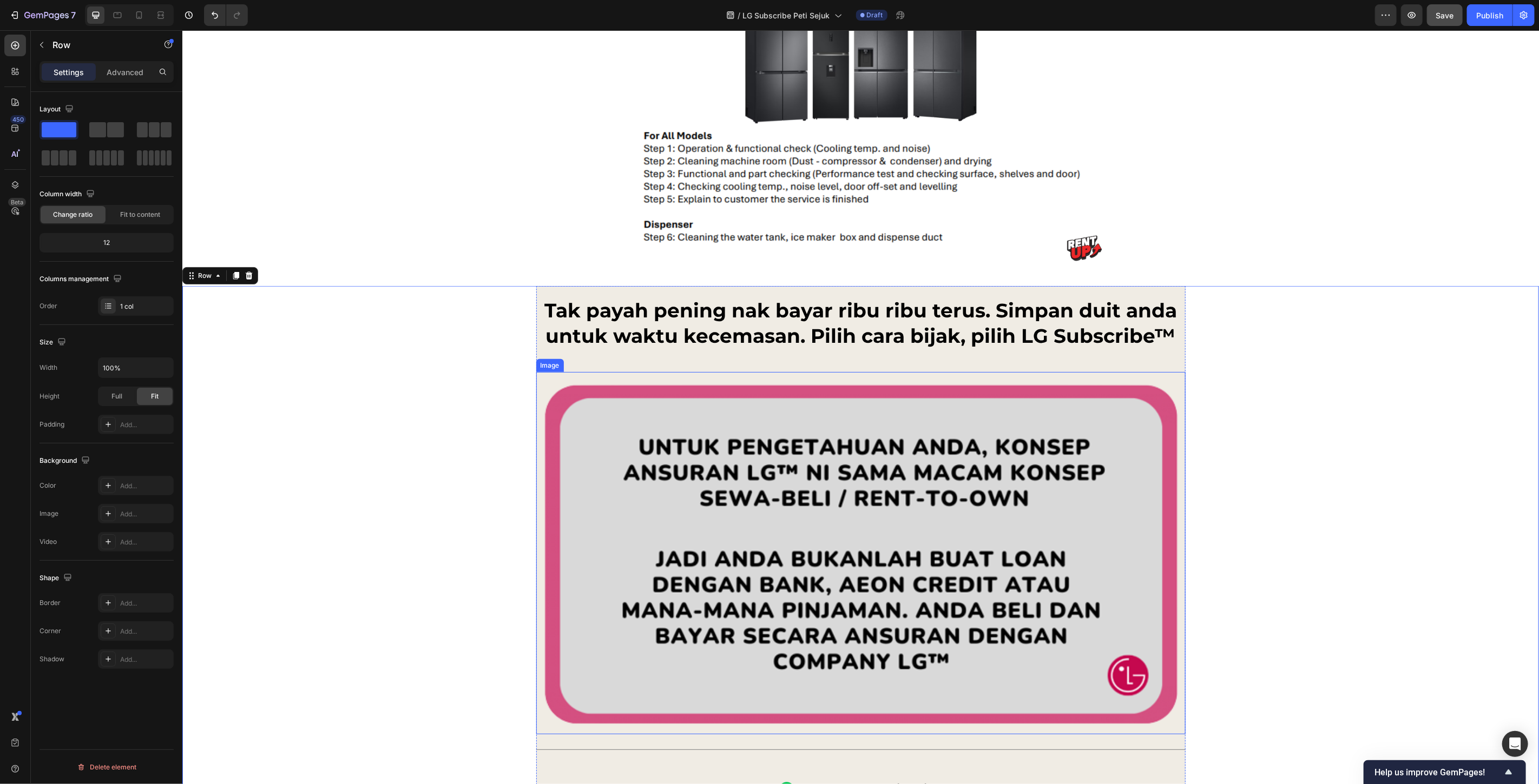
click at [901, 509] on img at bounding box center [860, 553] width 649 height 363
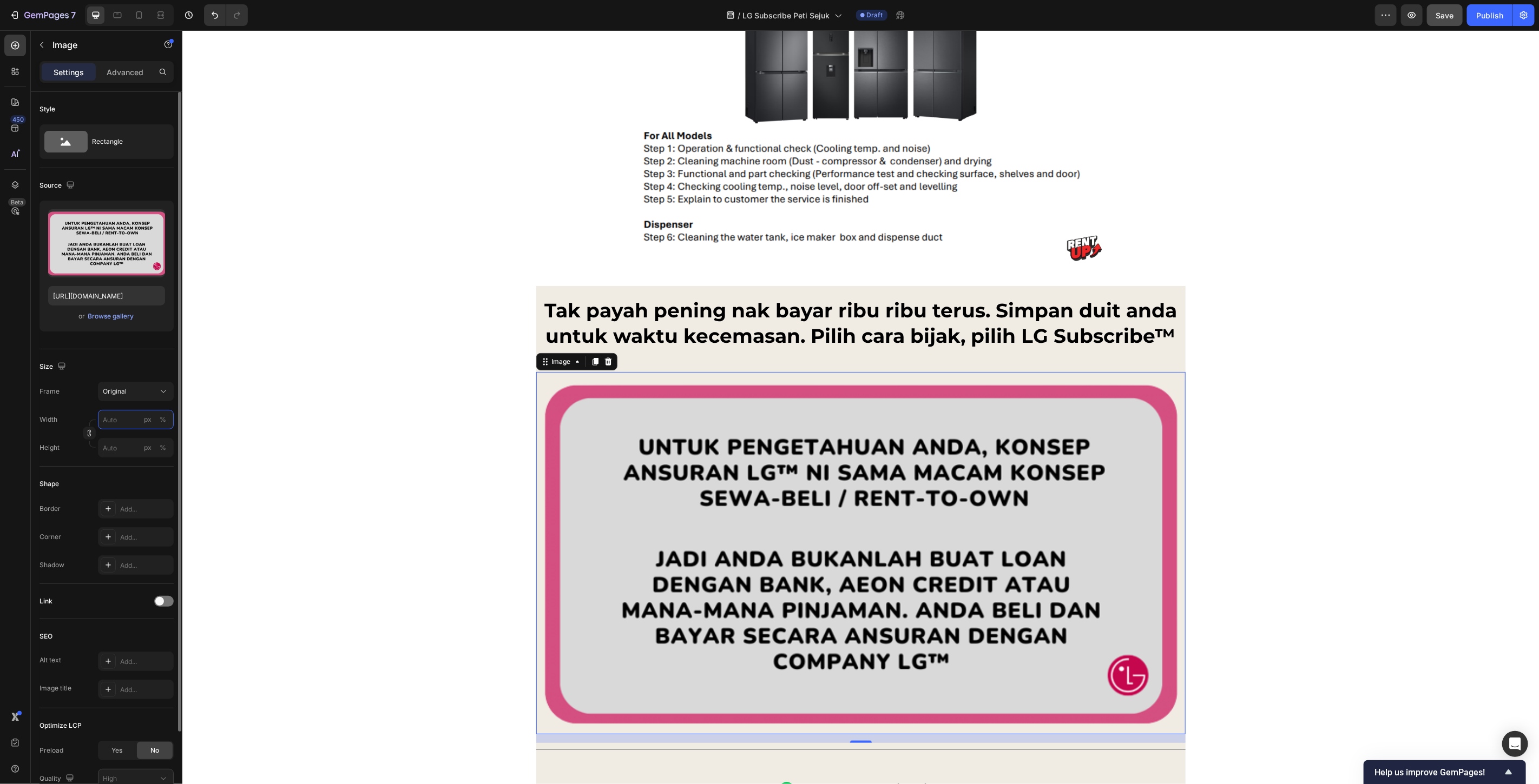
click at [119, 417] on input "px %" at bounding box center [136, 420] width 76 height 20
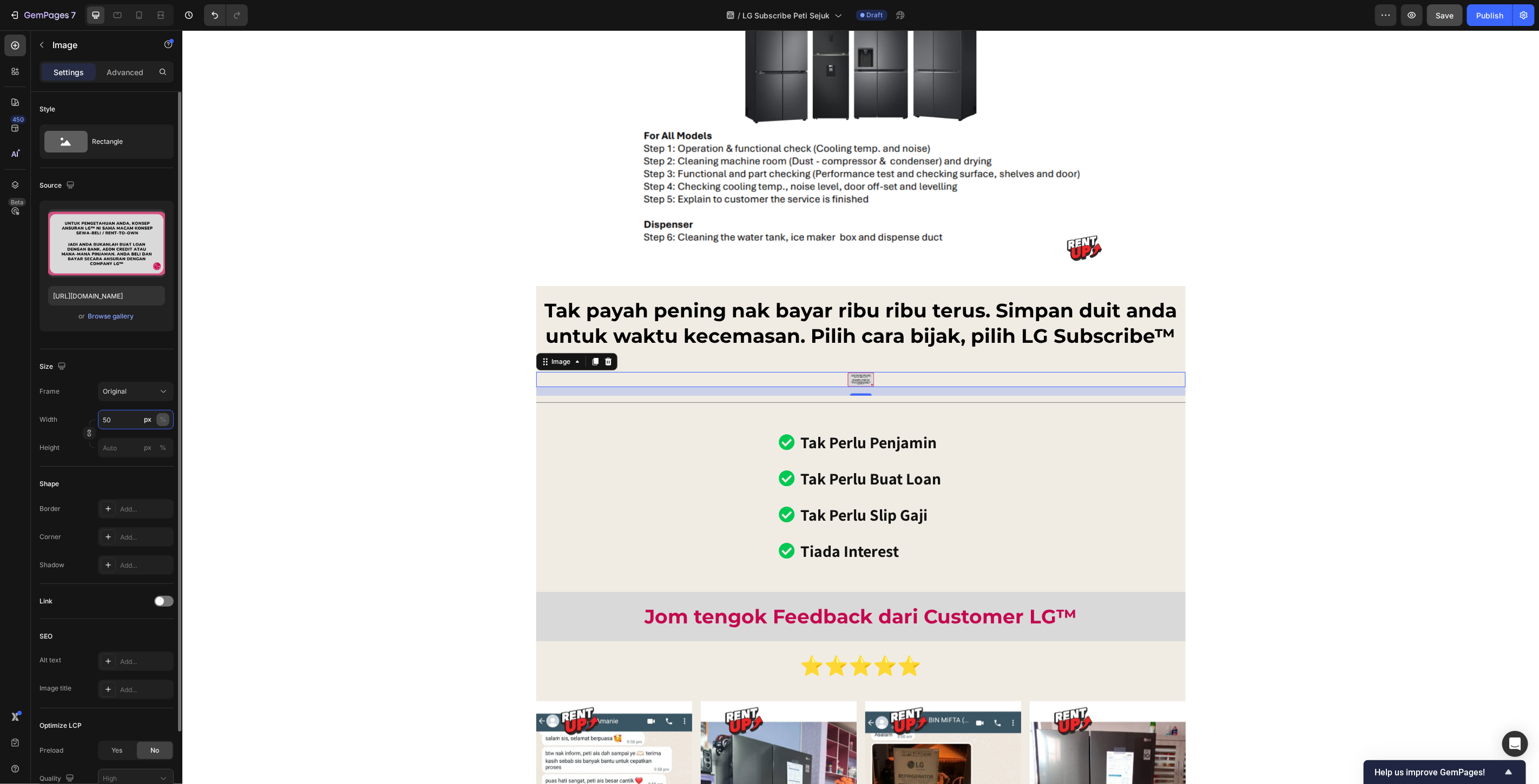
type input "50"
click at [163, 415] on div "%" at bounding box center [163, 420] width 7 height 10
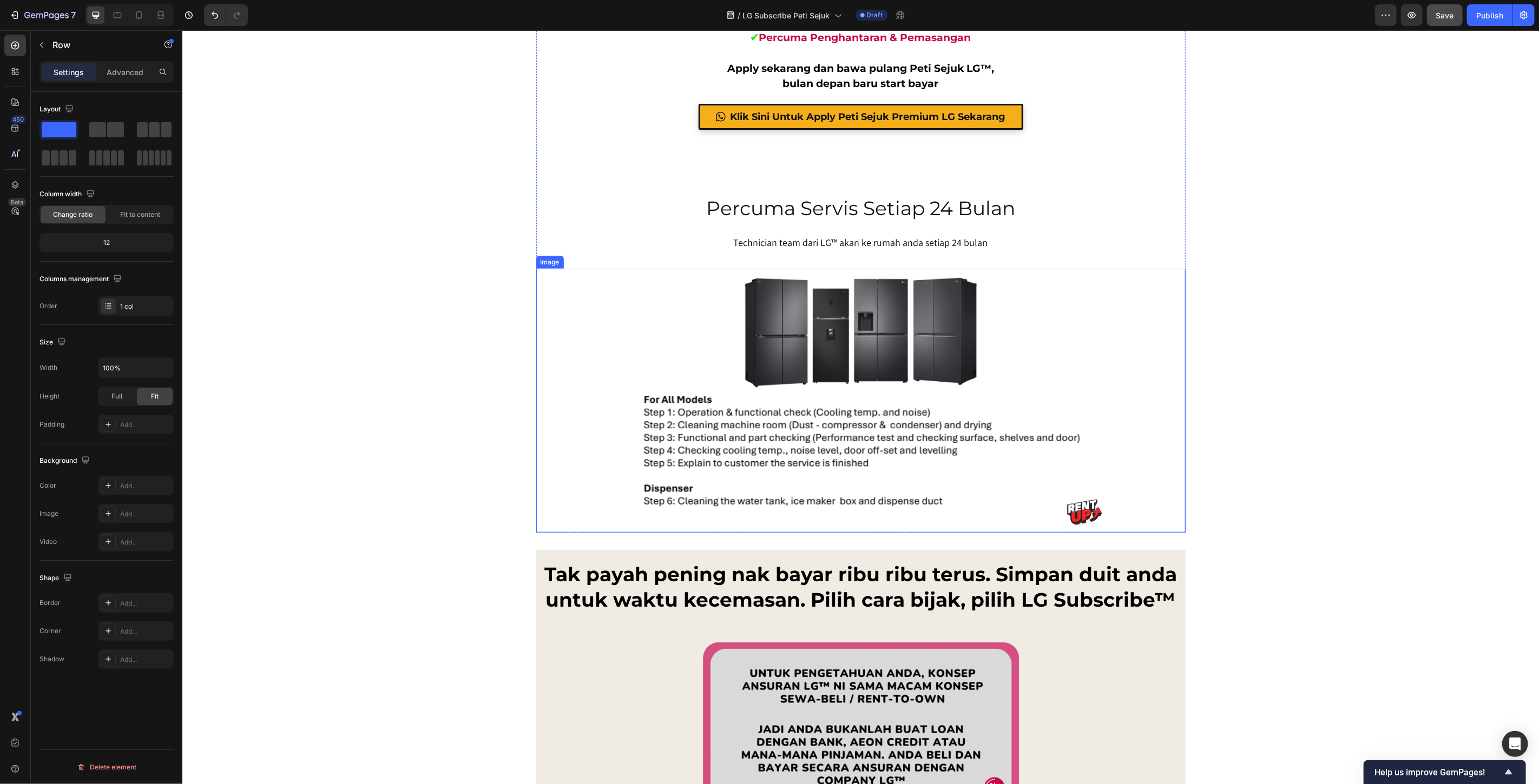
scroll to position [7640, 0]
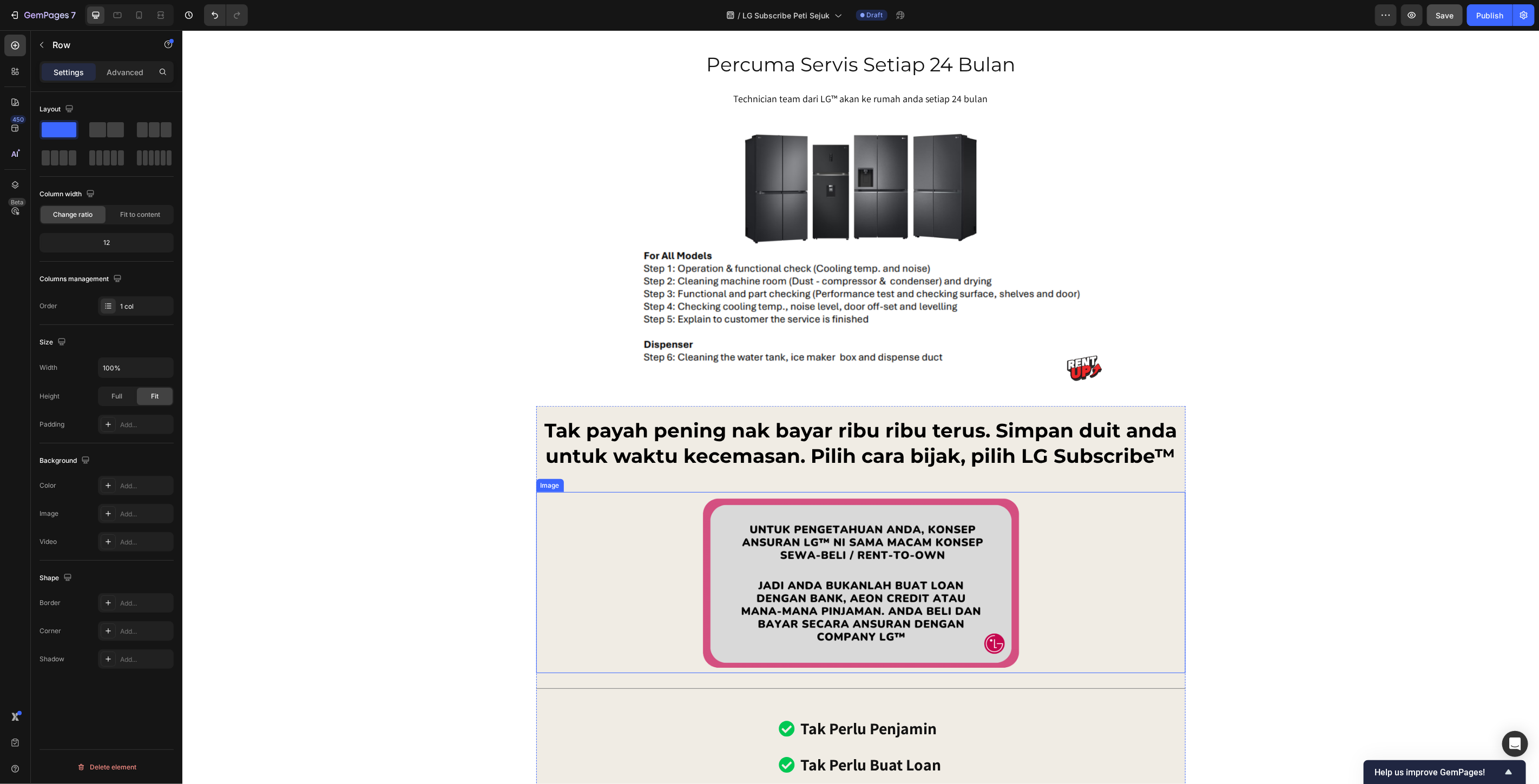
click at [940, 576] on img at bounding box center [860, 582] width 325 height 181
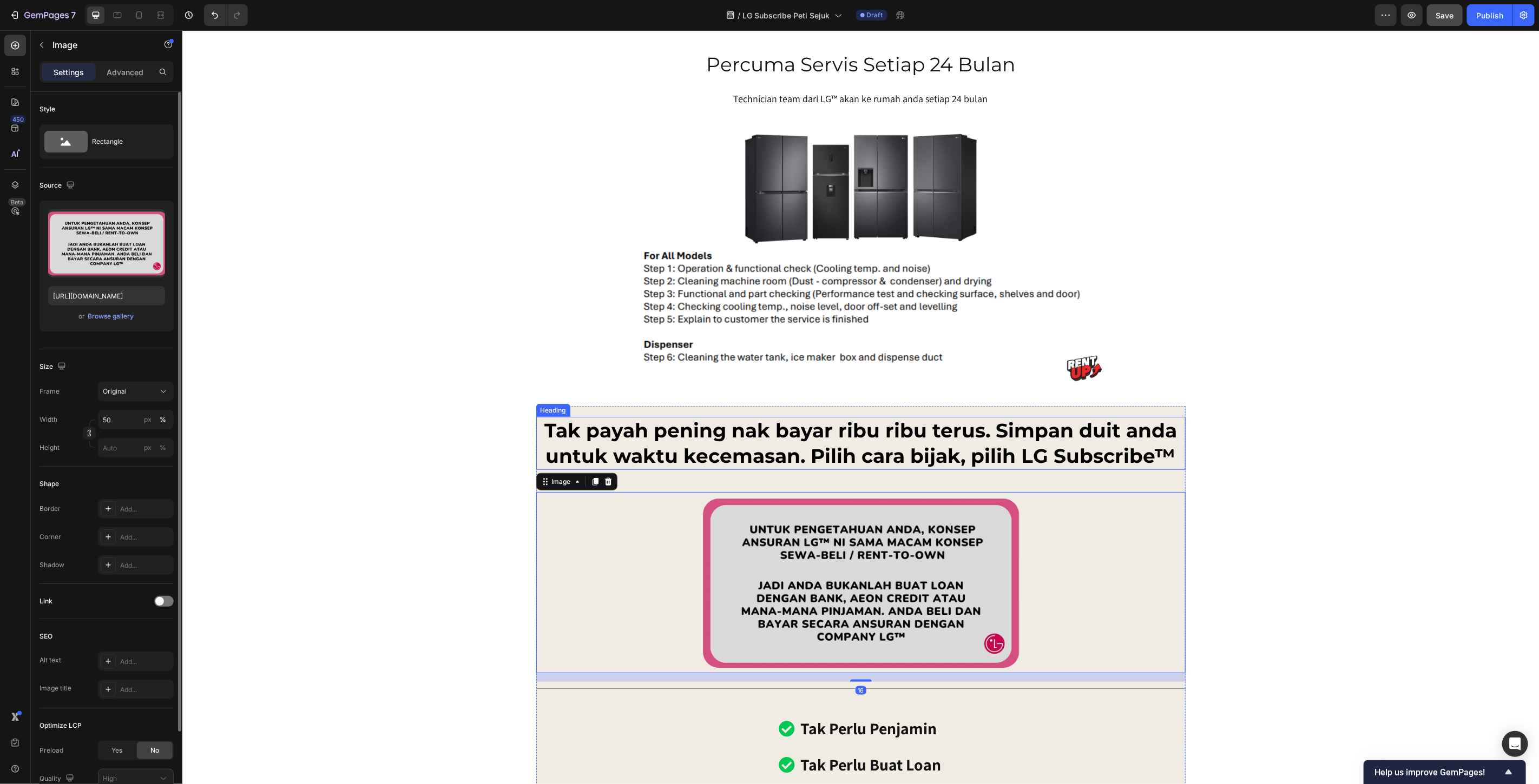
click at [774, 452] on h2 "Tak payah pening nak bayar ribu ribu terus. Simpan duit anda untuk waktu kecema…" at bounding box center [860, 443] width 649 height 53
click at [868, 570] on img at bounding box center [860, 582] width 325 height 181
click at [122, 65] on div "Advanced" at bounding box center [125, 72] width 54 height 17
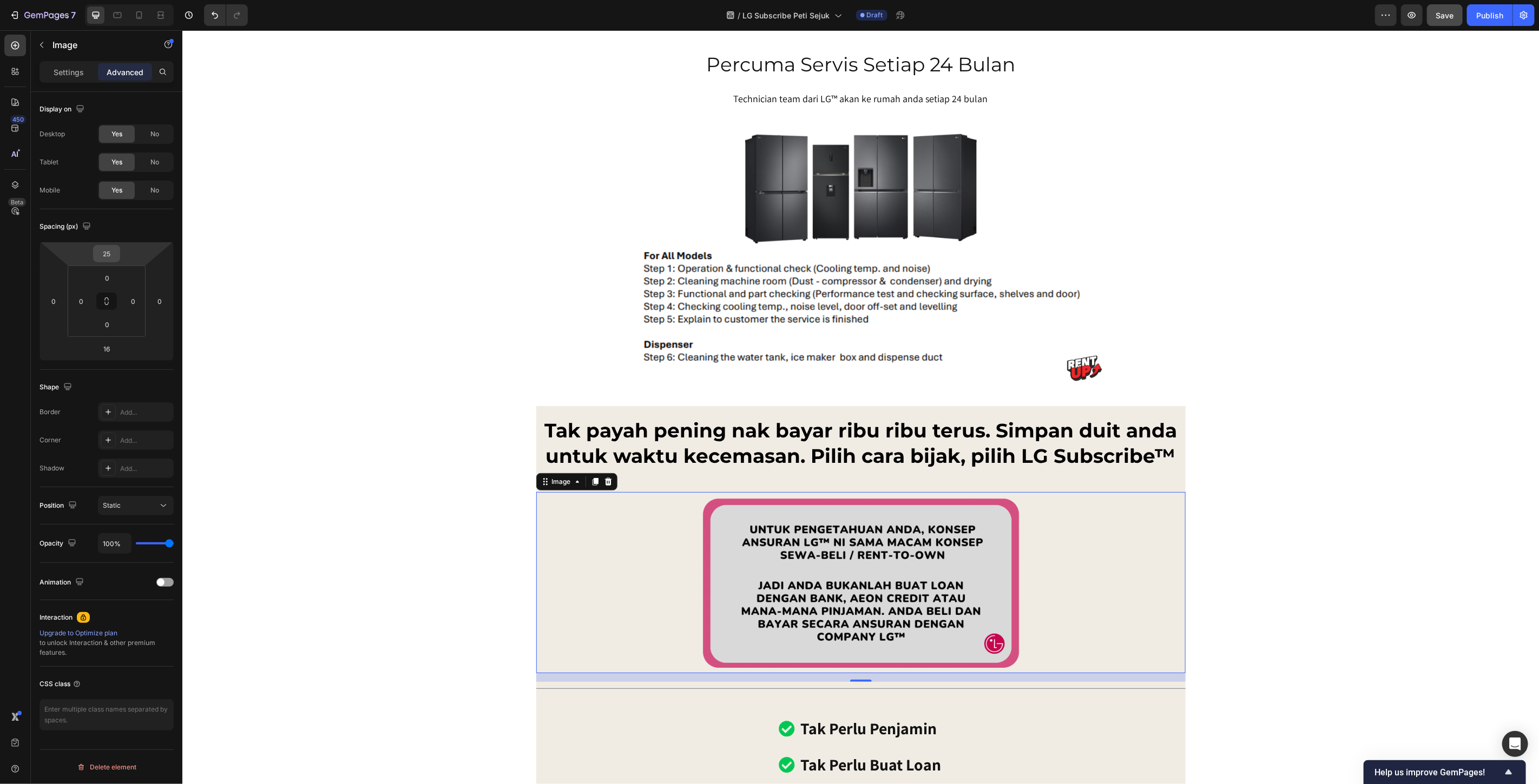
click at [106, 256] on input "25" at bounding box center [106, 254] width 21 height 16
type input "20"
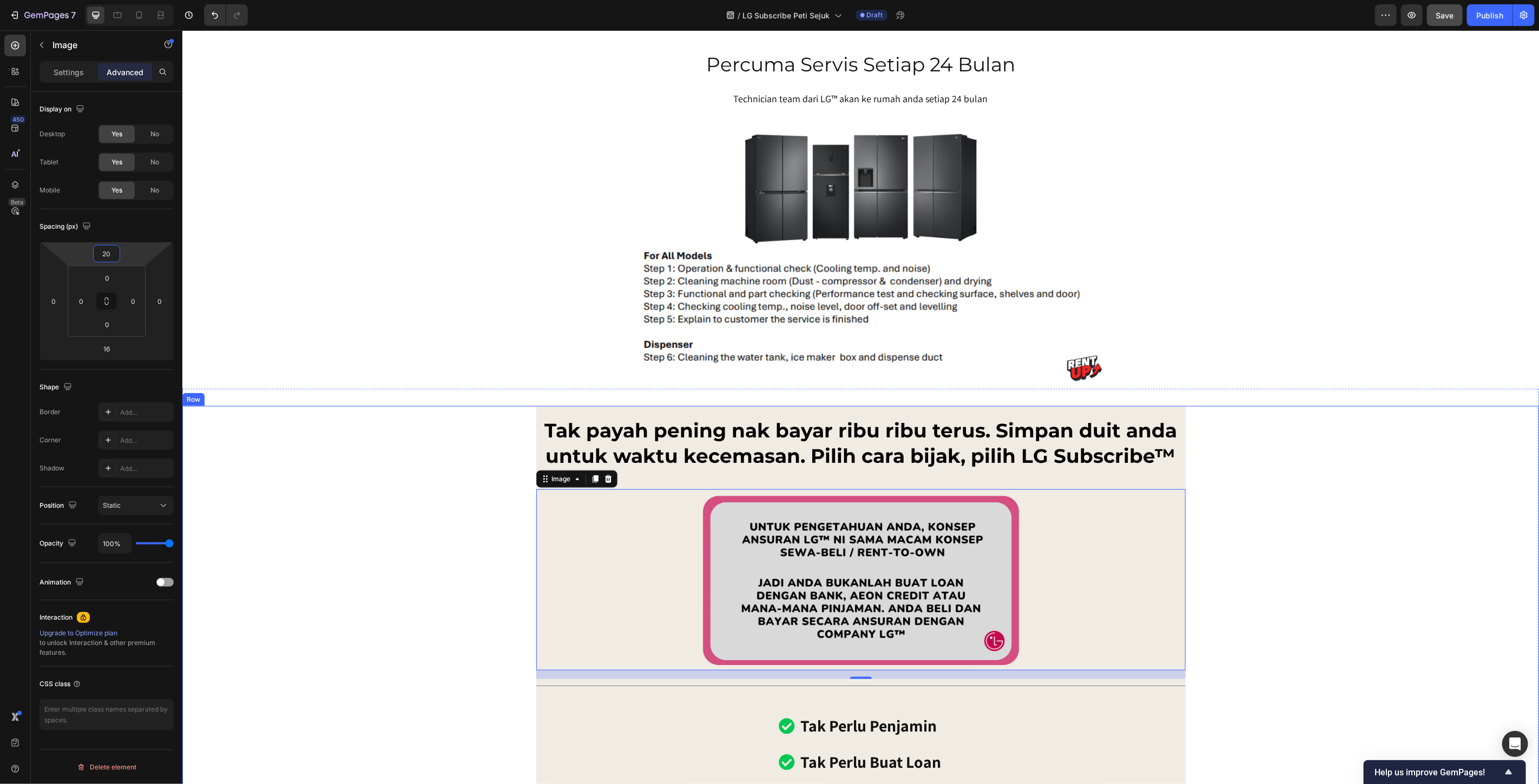
click at [890, 608] on img at bounding box center [860, 580] width 325 height 181
click at [70, 68] on p "Settings" at bounding box center [68, 73] width 31 height 12
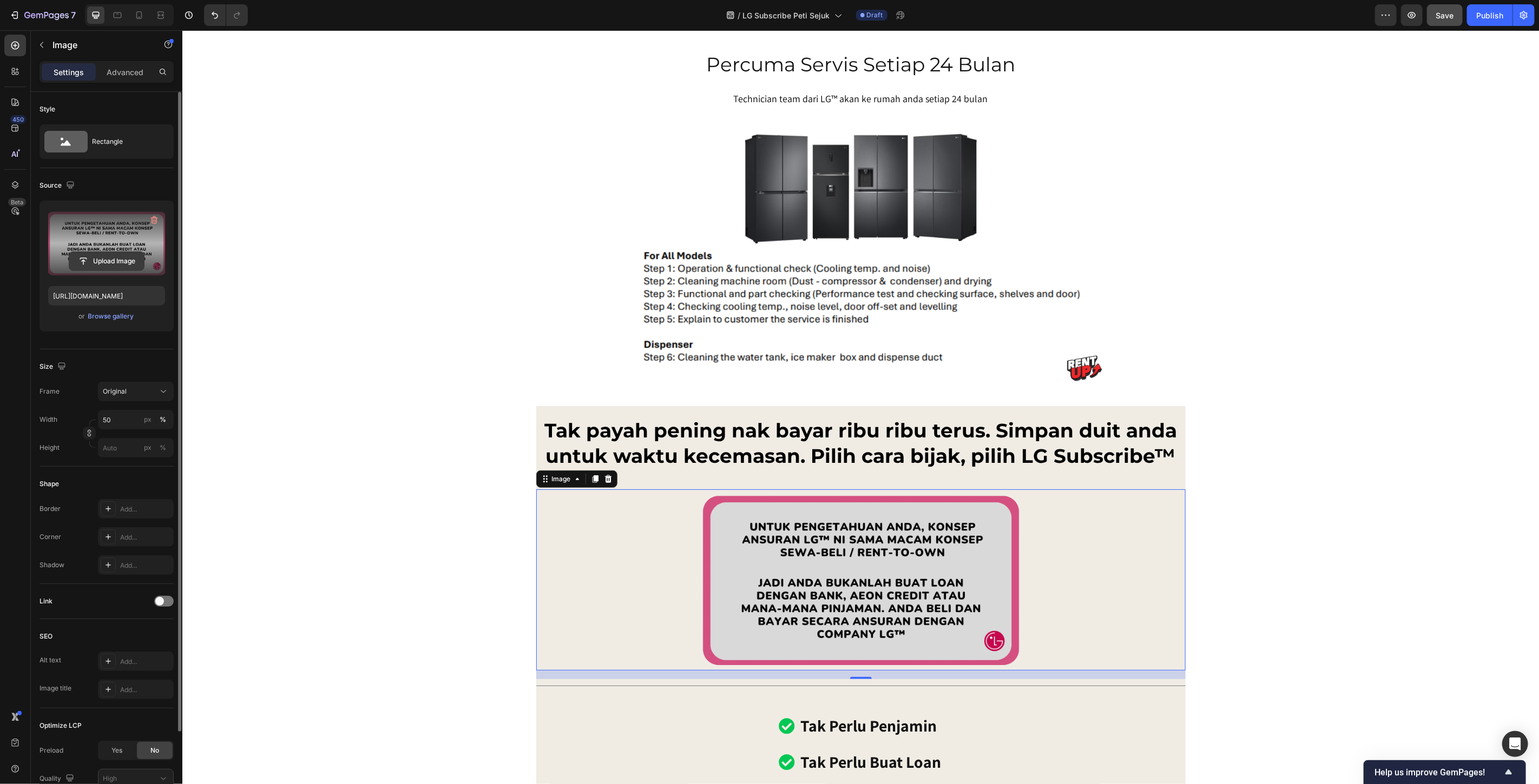
click at [92, 265] on input "file" at bounding box center [106, 261] width 75 height 18
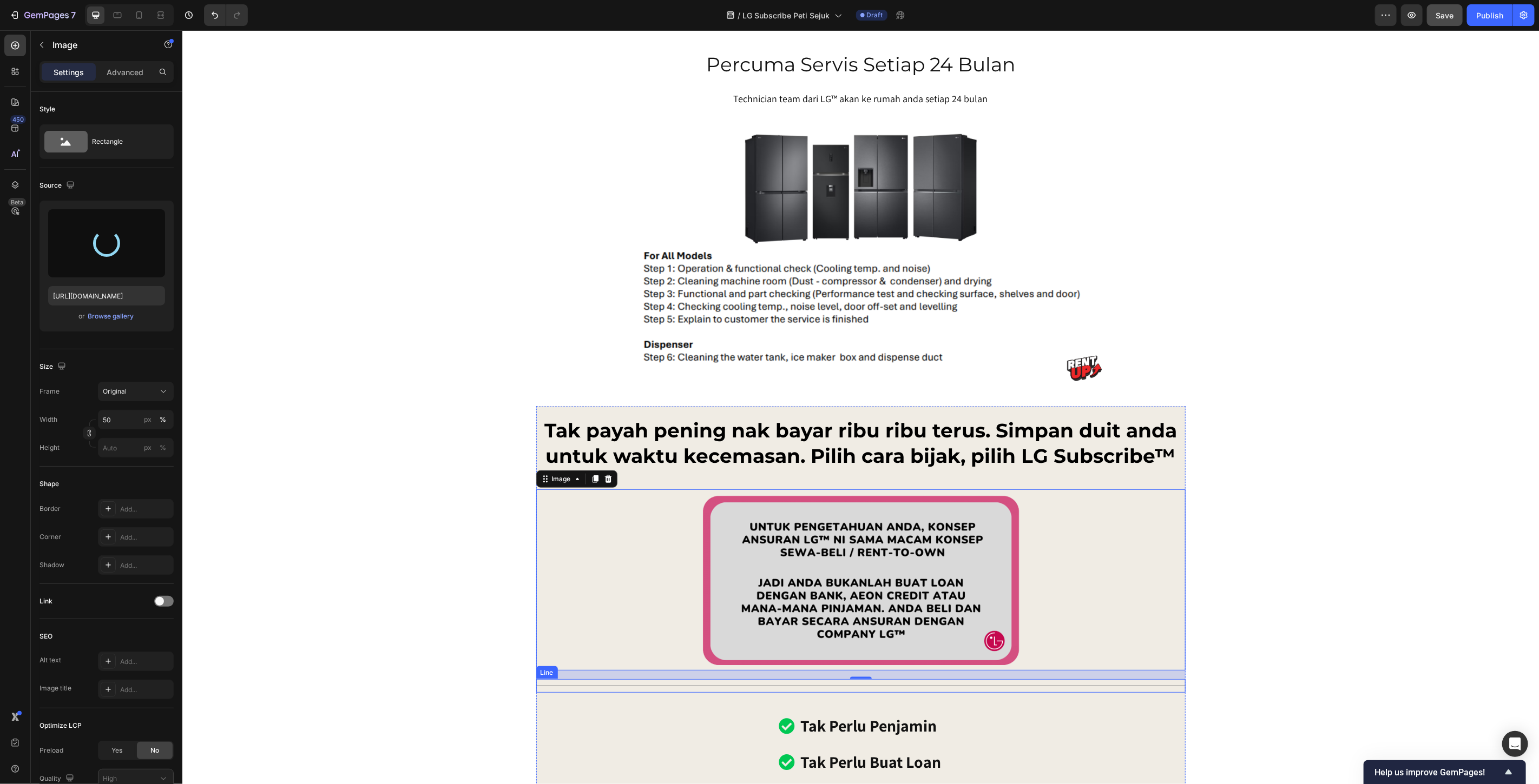
type input "https://cdn.shopify.com/s/files/1/0621/6161/7050/files/gempages_486412460778062…"
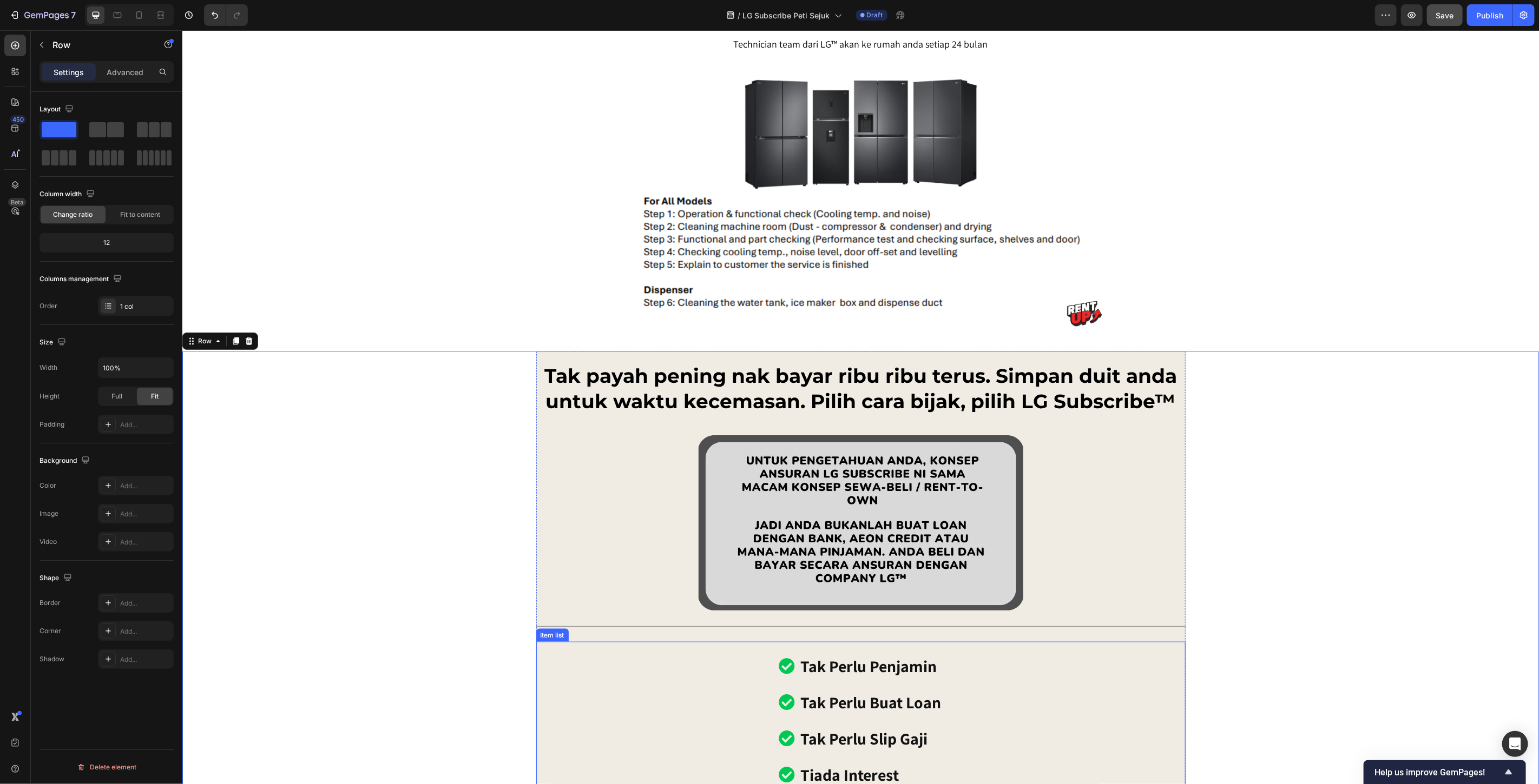
scroll to position [7683, 0]
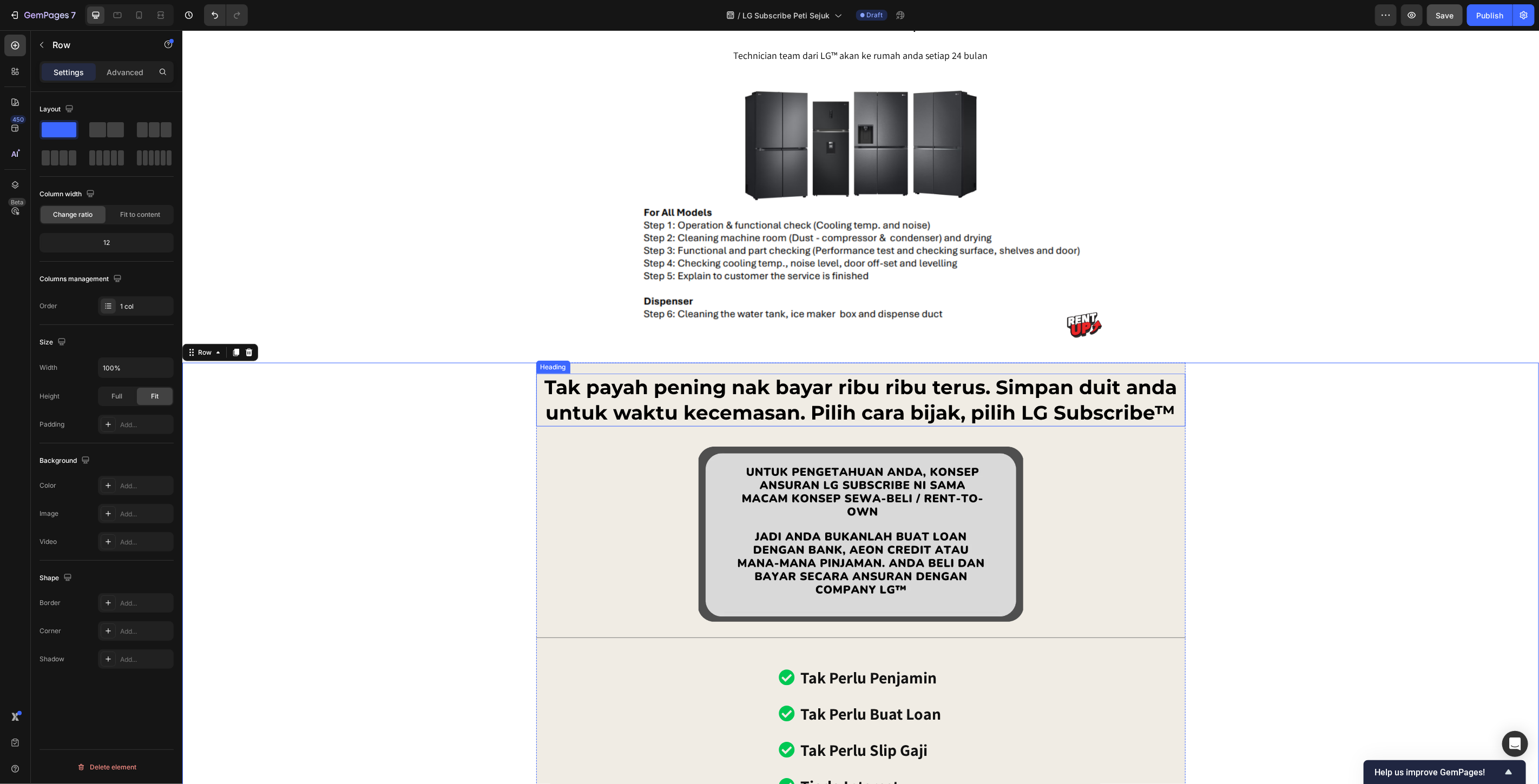
click at [860, 400] on h2 "Tak payah pening nak bayar ribu ribu terus. Simpan duit anda untuk waktu kecema…" at bounding box center [860, 400] width 649 height 53
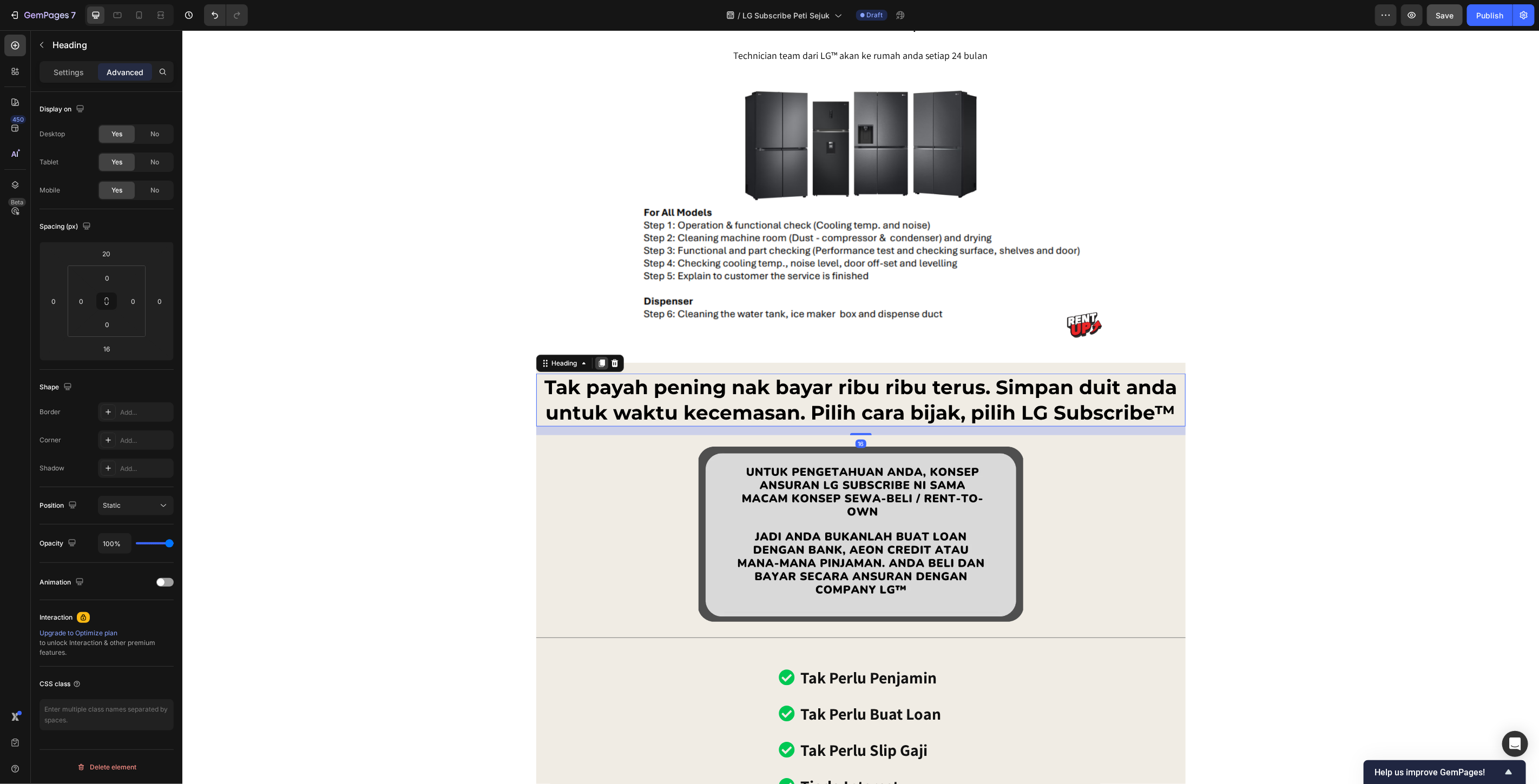
click at [597, 364] on icon at bounding box center [601, 363] width 8 height 8
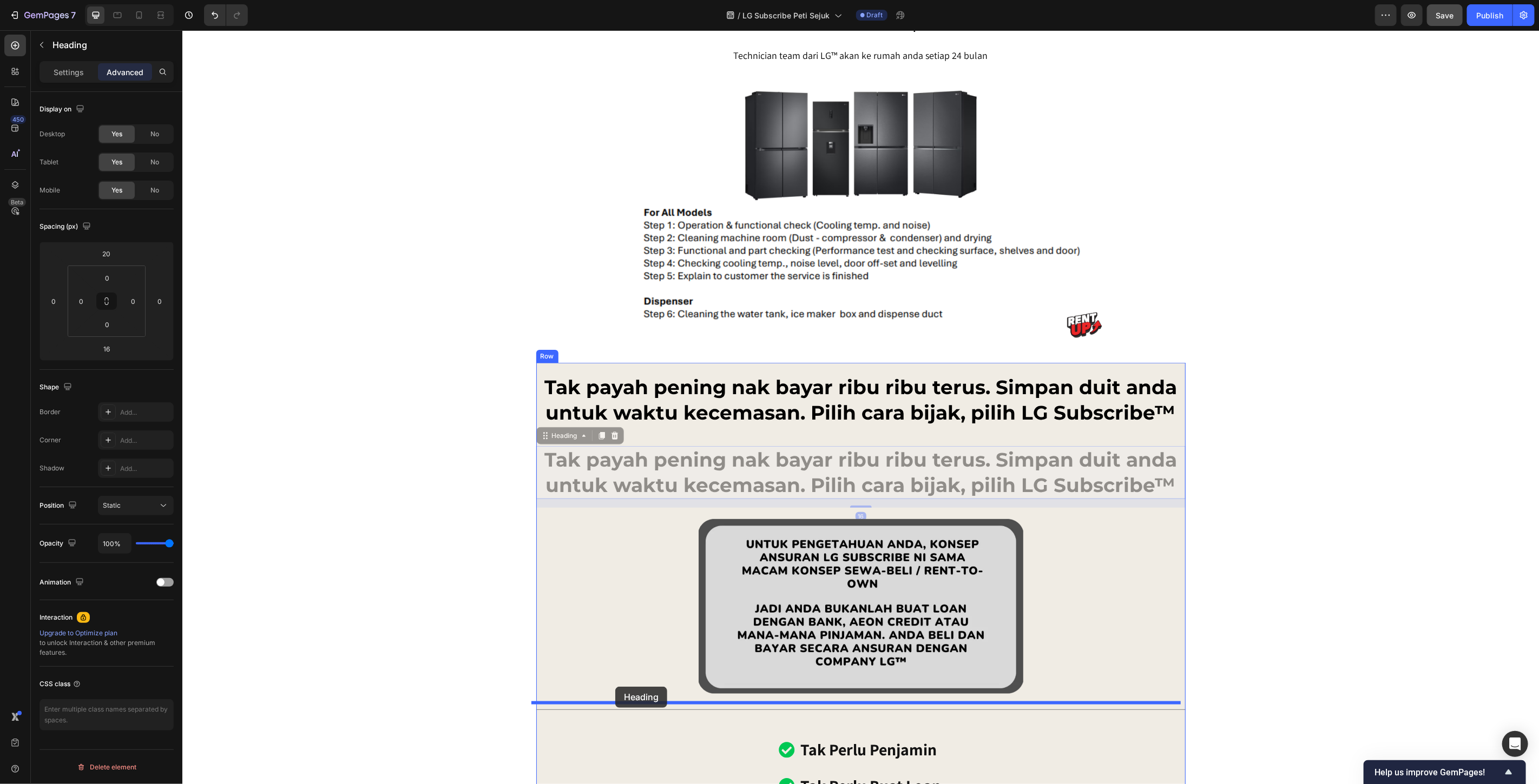
drag, startPoint x: 558, startPoint y: 437, endPoint x: 615, endPoint y: 688, distance: 257.4
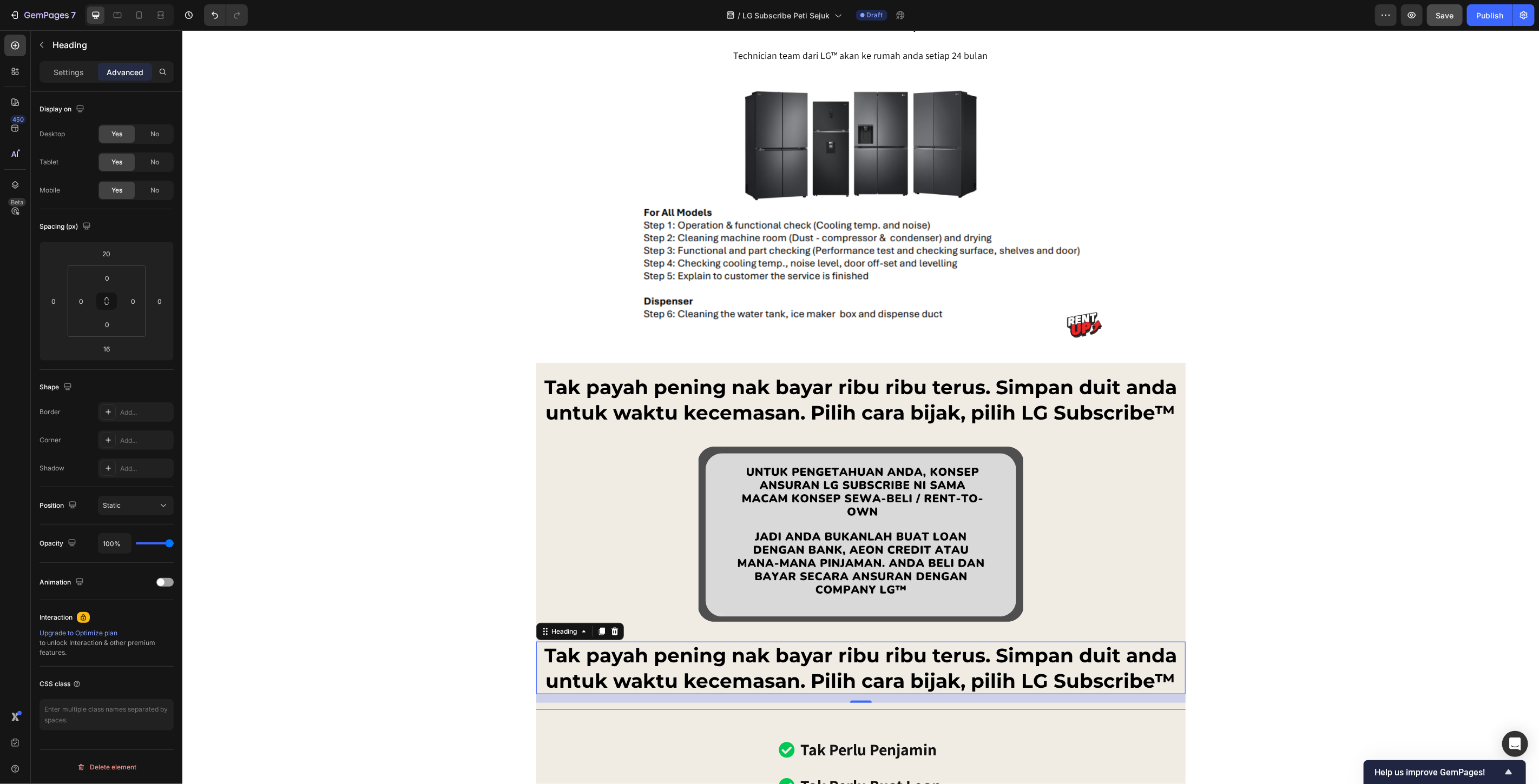
click at [983, 671] on h2 "Tak payah pening nak bayar ribu ribu terus. Simpan duit anda untuk waktu kecema…" at bounding box center [860, 668] width 649 height 53
click at [983, 671] on p "Tak payah pening nak bayar ribu ribu terus. Simpan duit anda untuk waktu kecema…" at bounding box center [860, 668] width 647 height 51
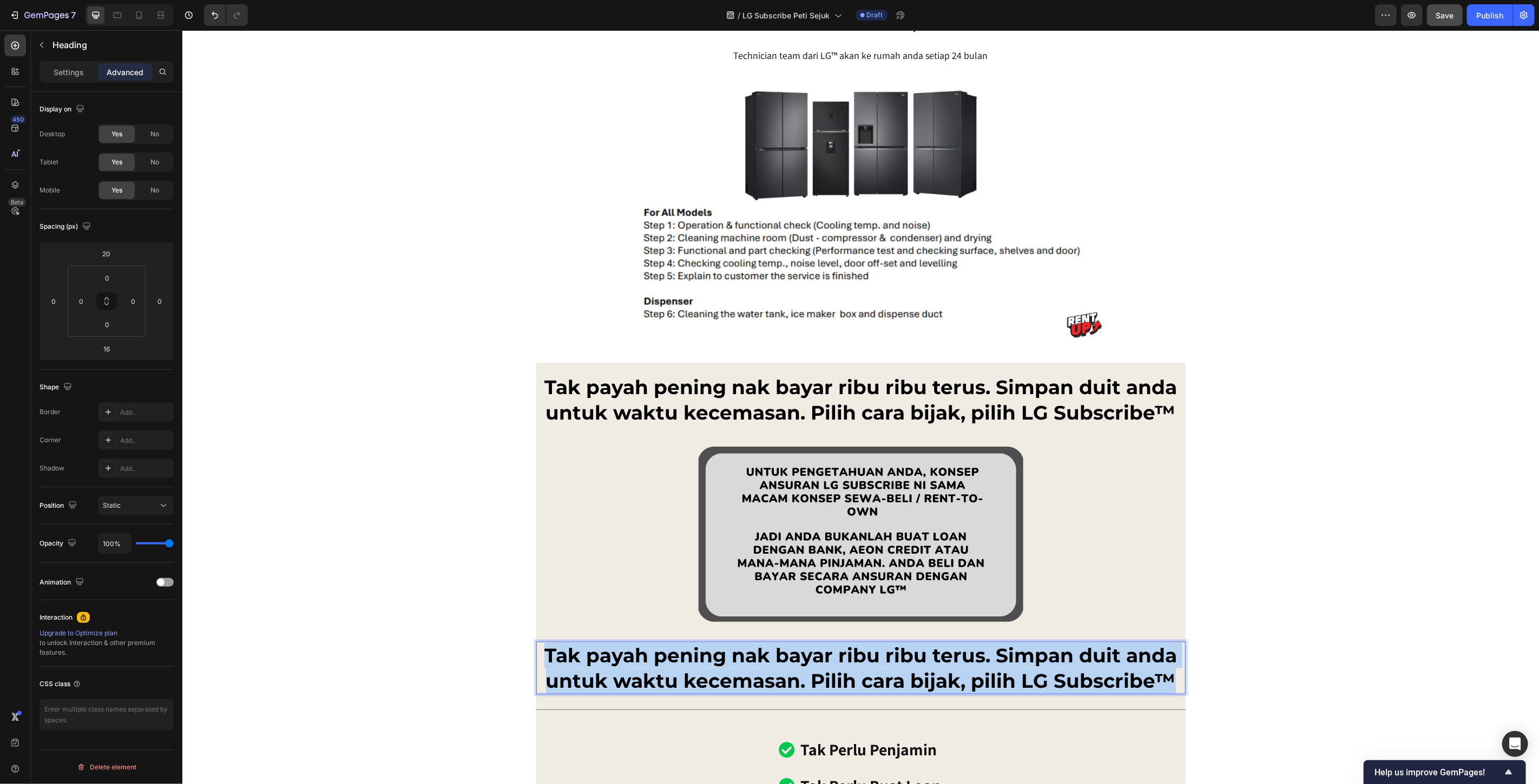
click at [983, 671] on p "Tak payah pening nak bayar ribu ribu terus. Simpan duit anda untuk waktu kecema…" at bounding box center [860, 668] width 647 height 51
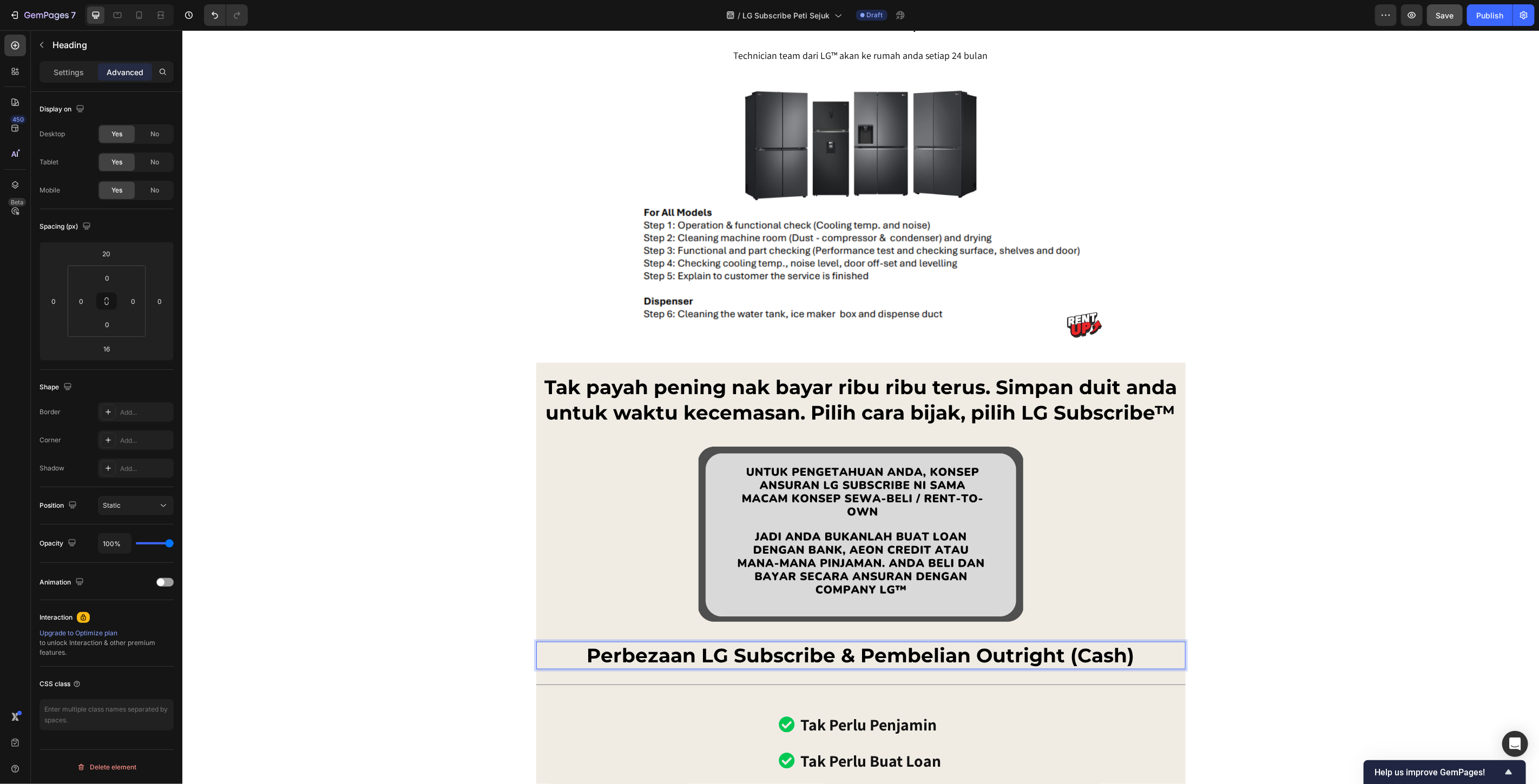
click at [843, 657] on strong "Perbezaan LG Subscribe & Pembelian Outright (Cash)" at bounding box center [860, 655] width 548 height 24
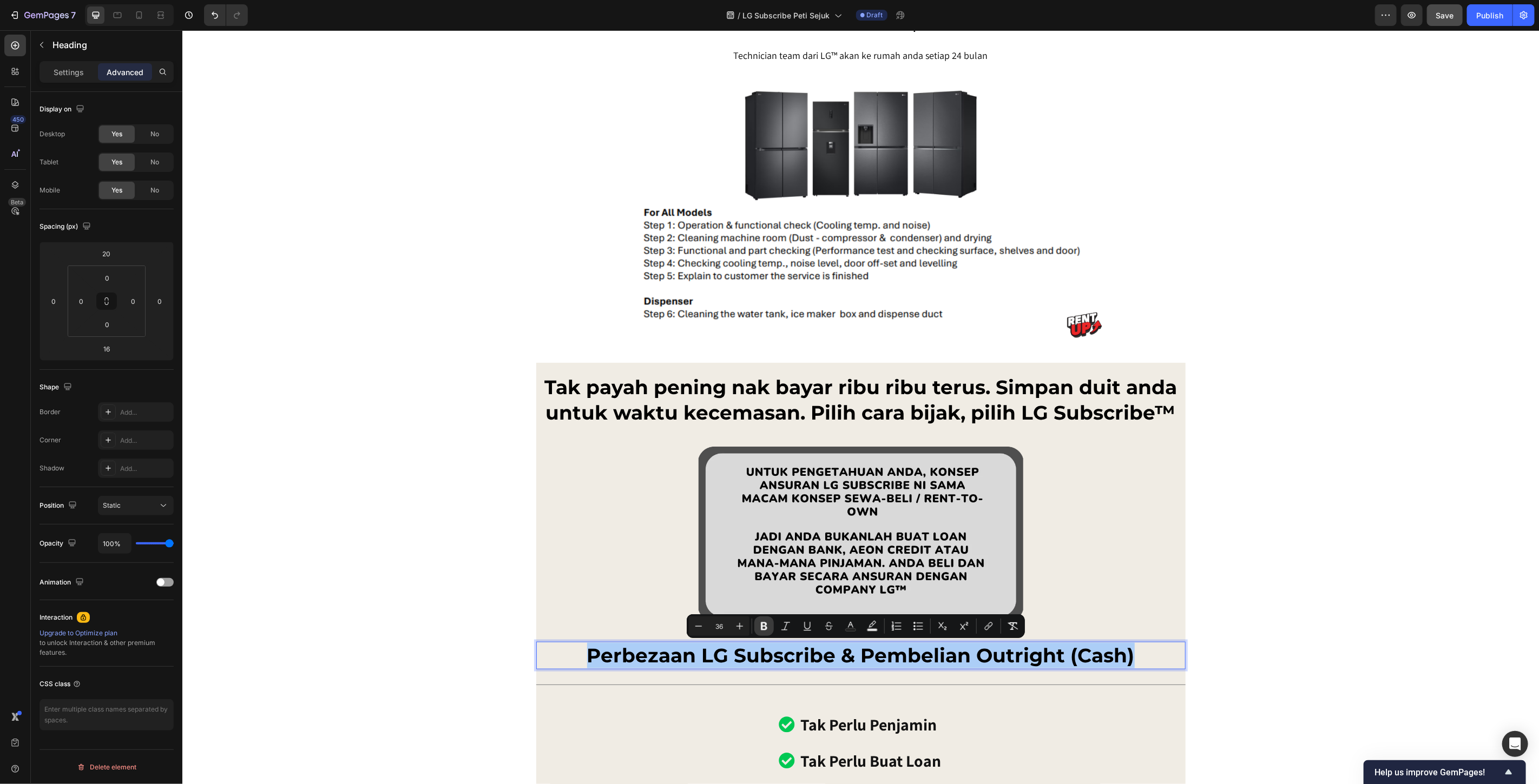
click at [761, 625] on icon "Editor contextual toolbar" at bounding box center [765, 627] width 7 height 8
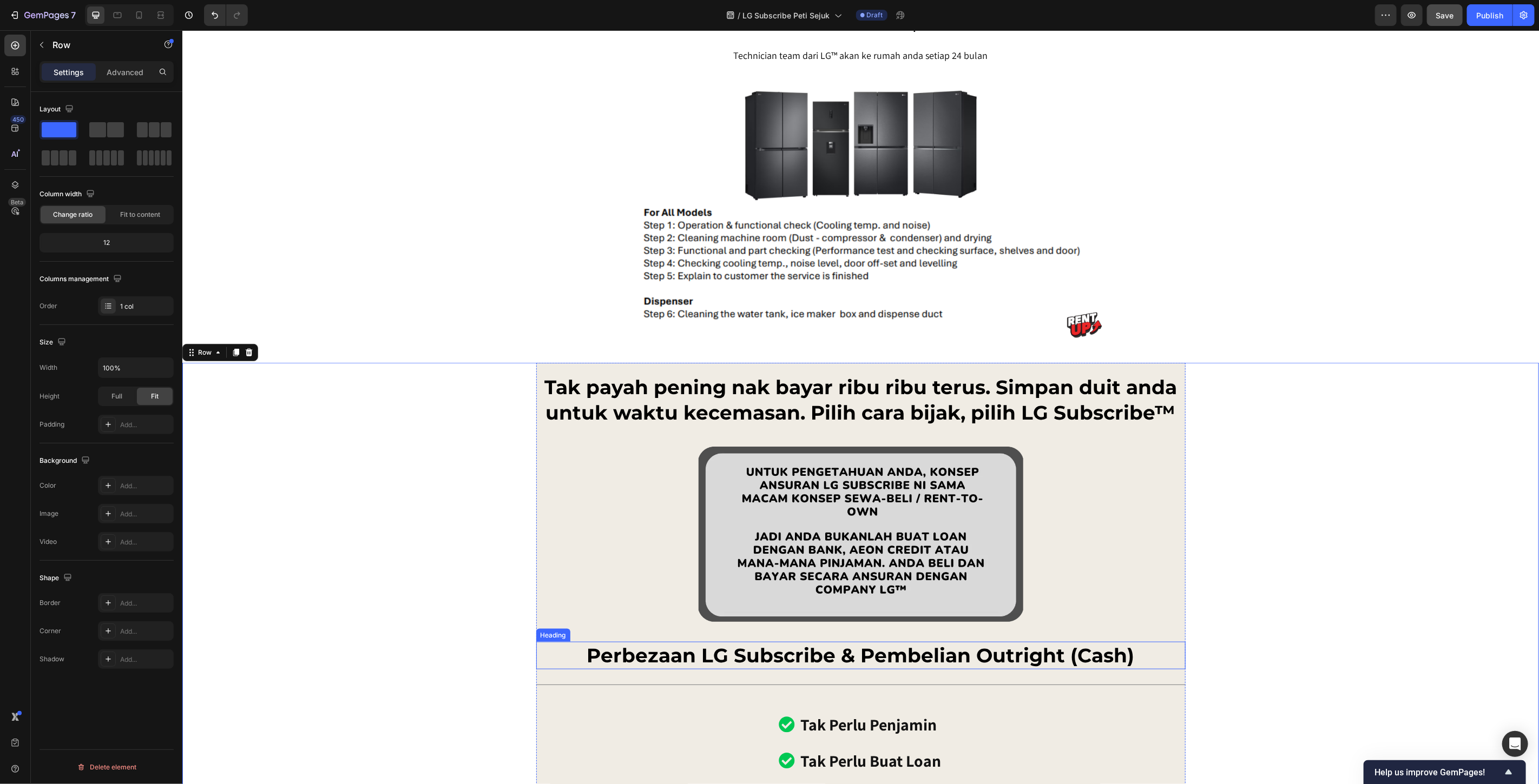
click at [1019, 647] on p "Perbezaan LG Subscribe & Pembelian Outright (Cash)" at bounding box center [860, 655] width 647 height 26
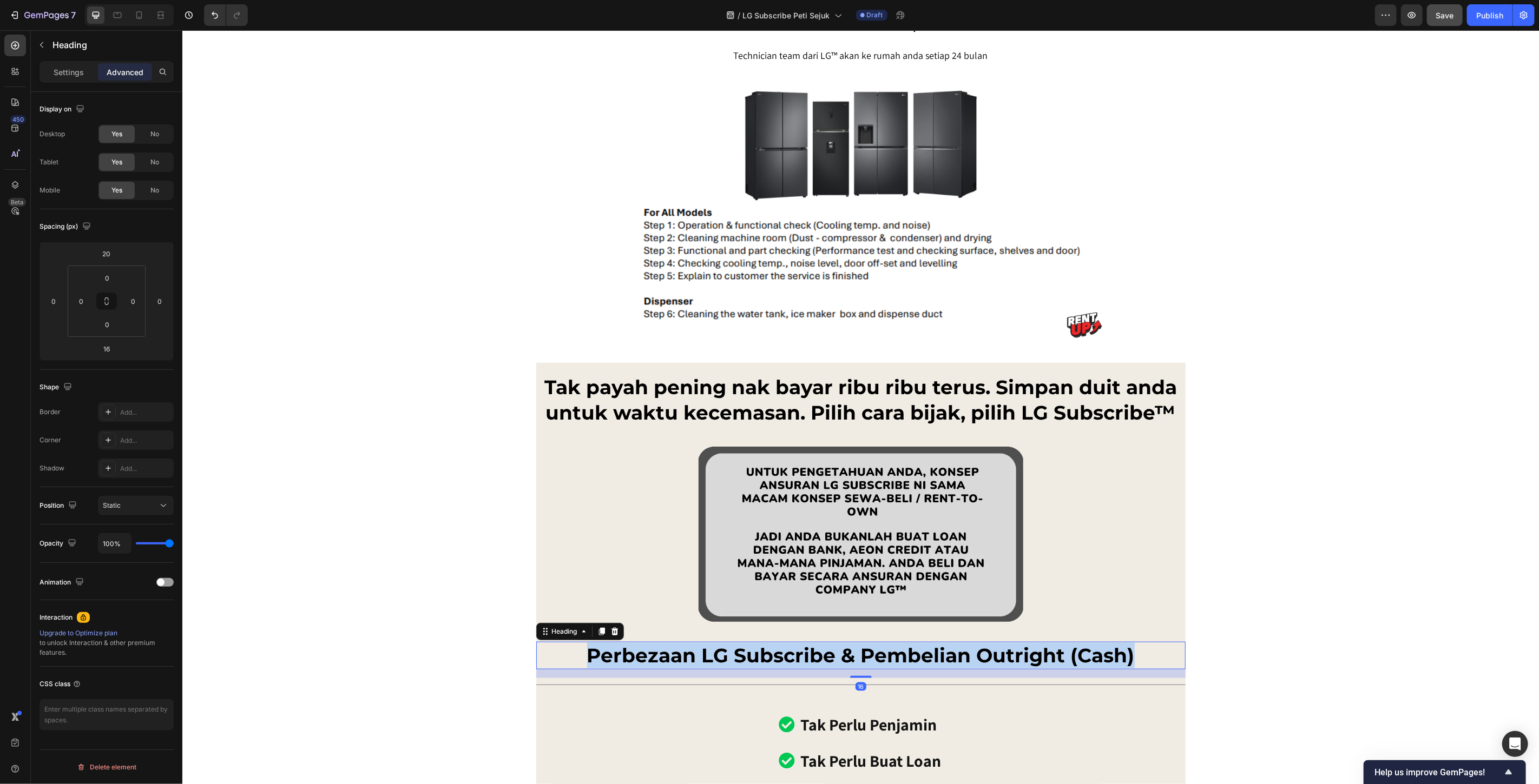
click at [1019, 647] on p "Perbezaan LG Subscribe & Pembelian Outright (Cash)" at bounding box center [860, 655] width 647 height 26
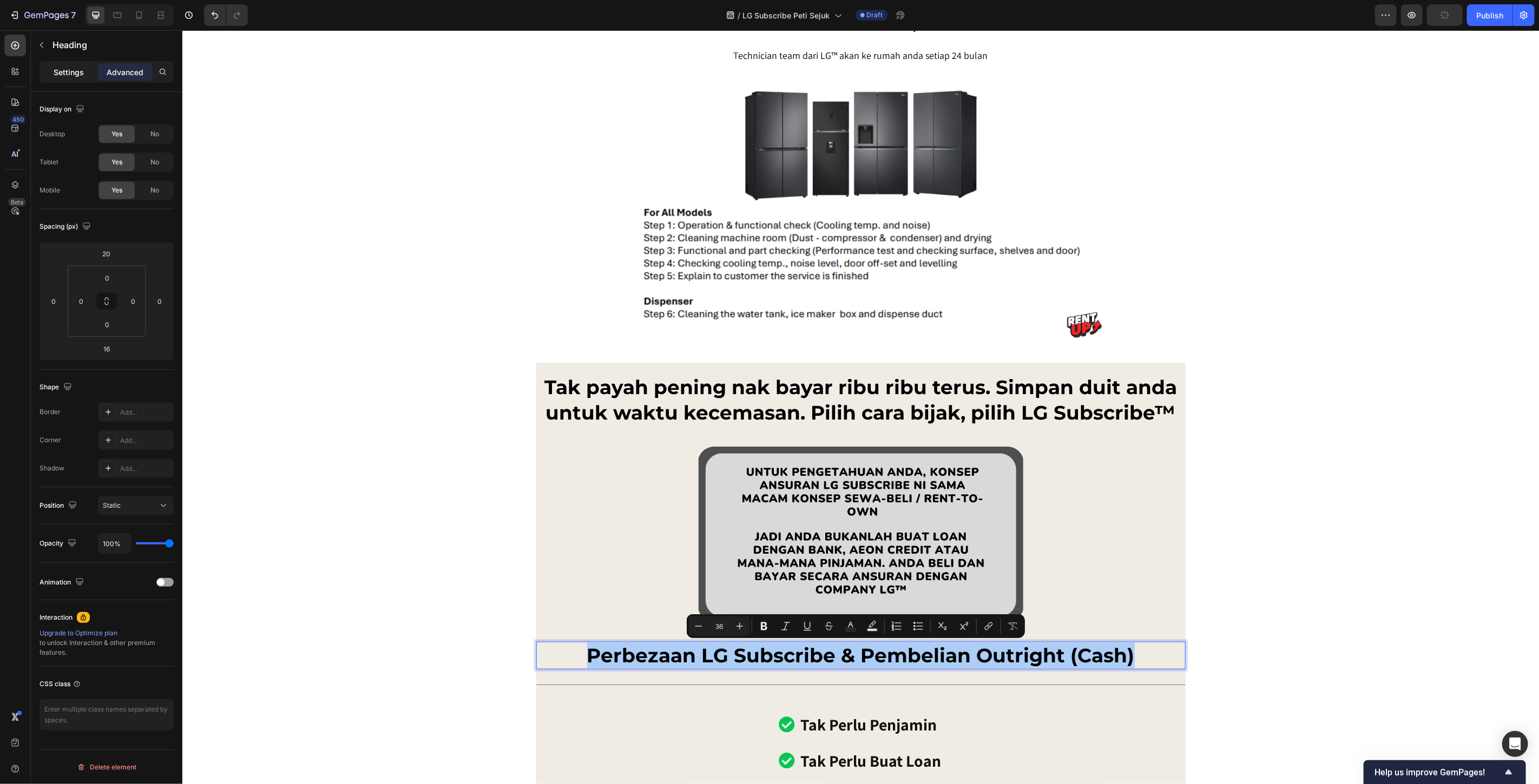
click at [68, 67] on p "Settings" at bounding box center [68, 73] width 31 height 12
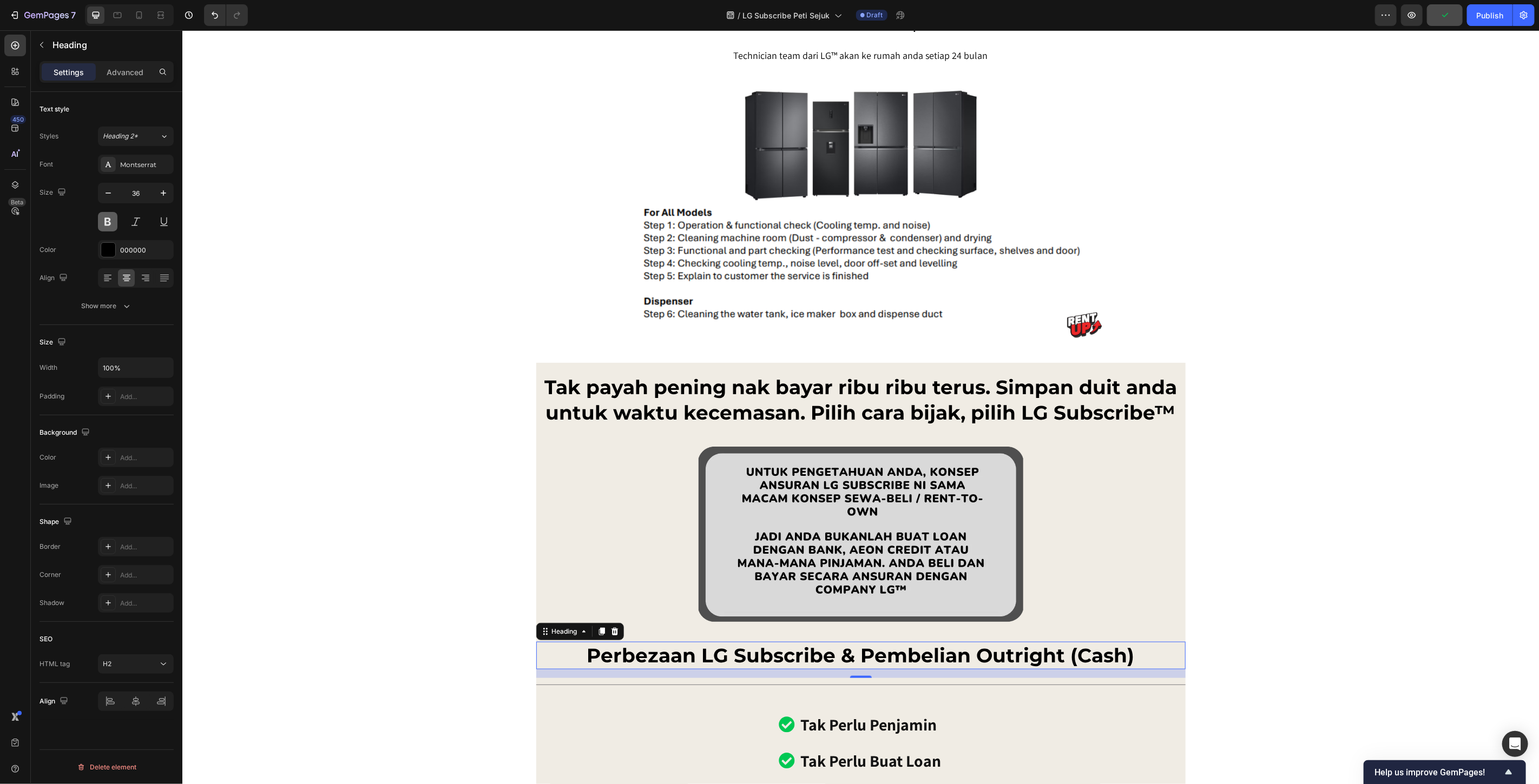
click at [111, 220] on button at bounding box center [108, 222] width 20 height 20
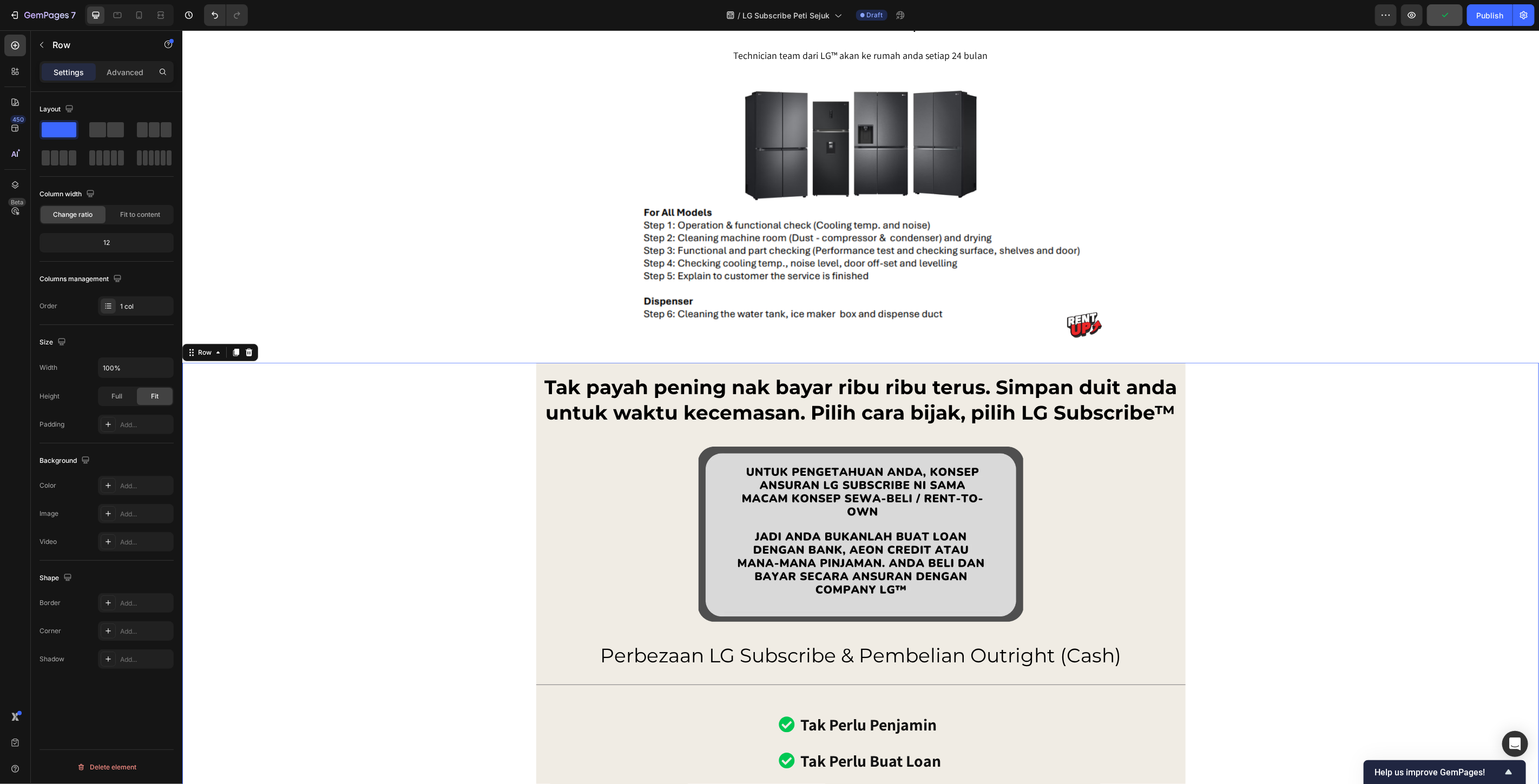
scroll to position [7803, 0]
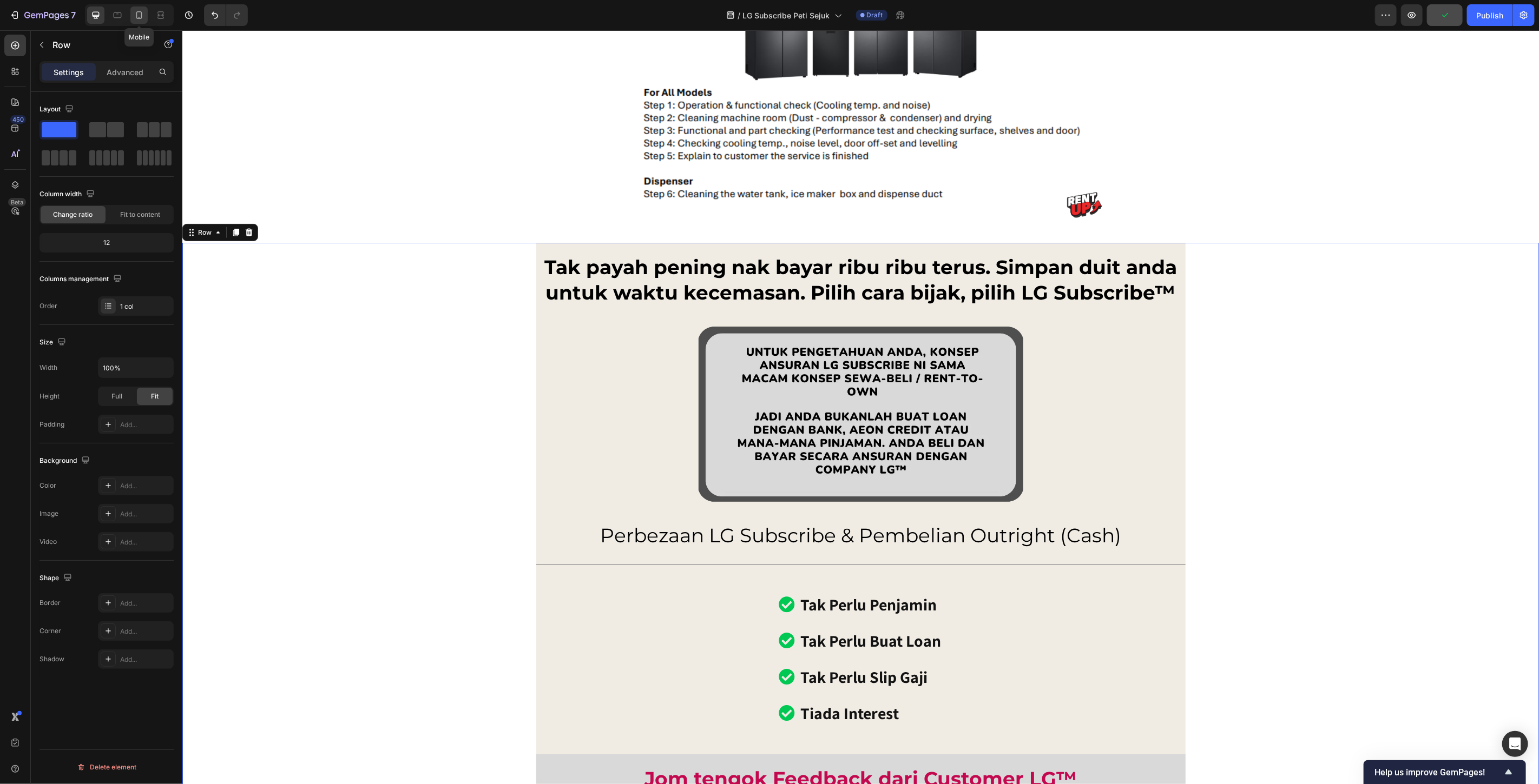
click at [136, 13] on icon at bounding box center [139, 15] width 6 height 7
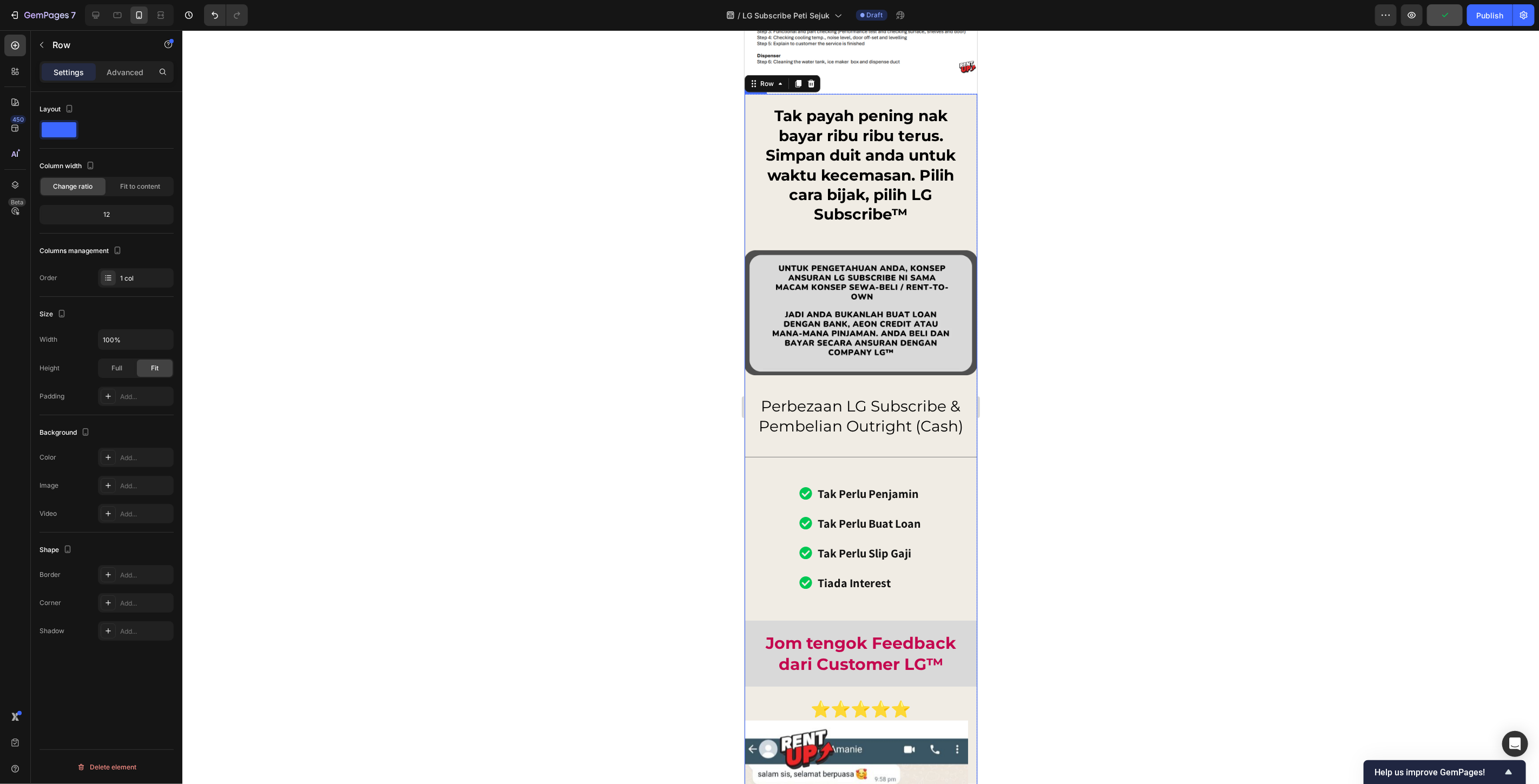
scroll to position [7909, 0]
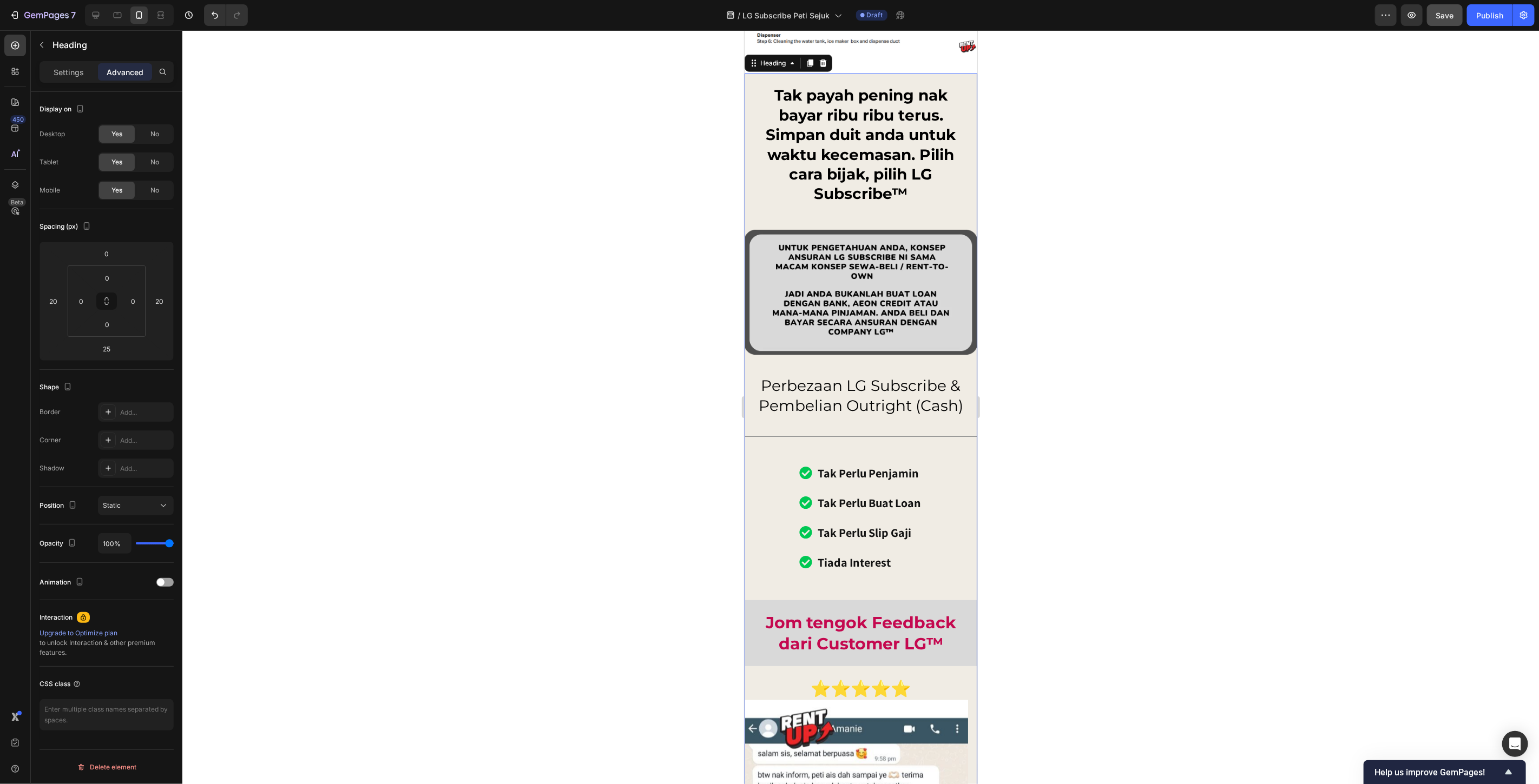
click at [865, 146] on h2 "Tak payah pening nak bayar ribu ribu terus. Simpan duit anda untuk waktu kecema…" at bounding box center [860, 144] width 211 height 120
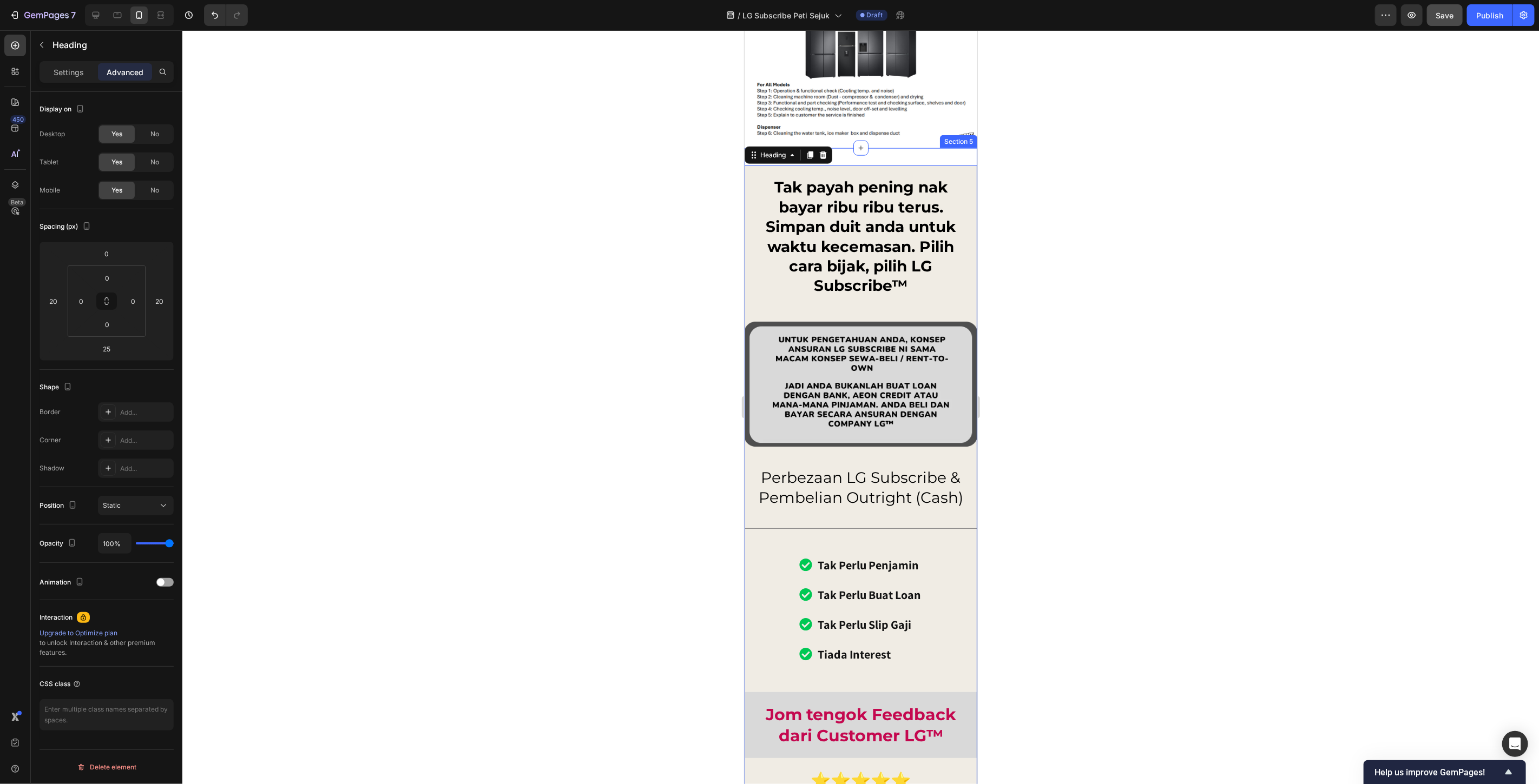
scroll to position [7789, 0]
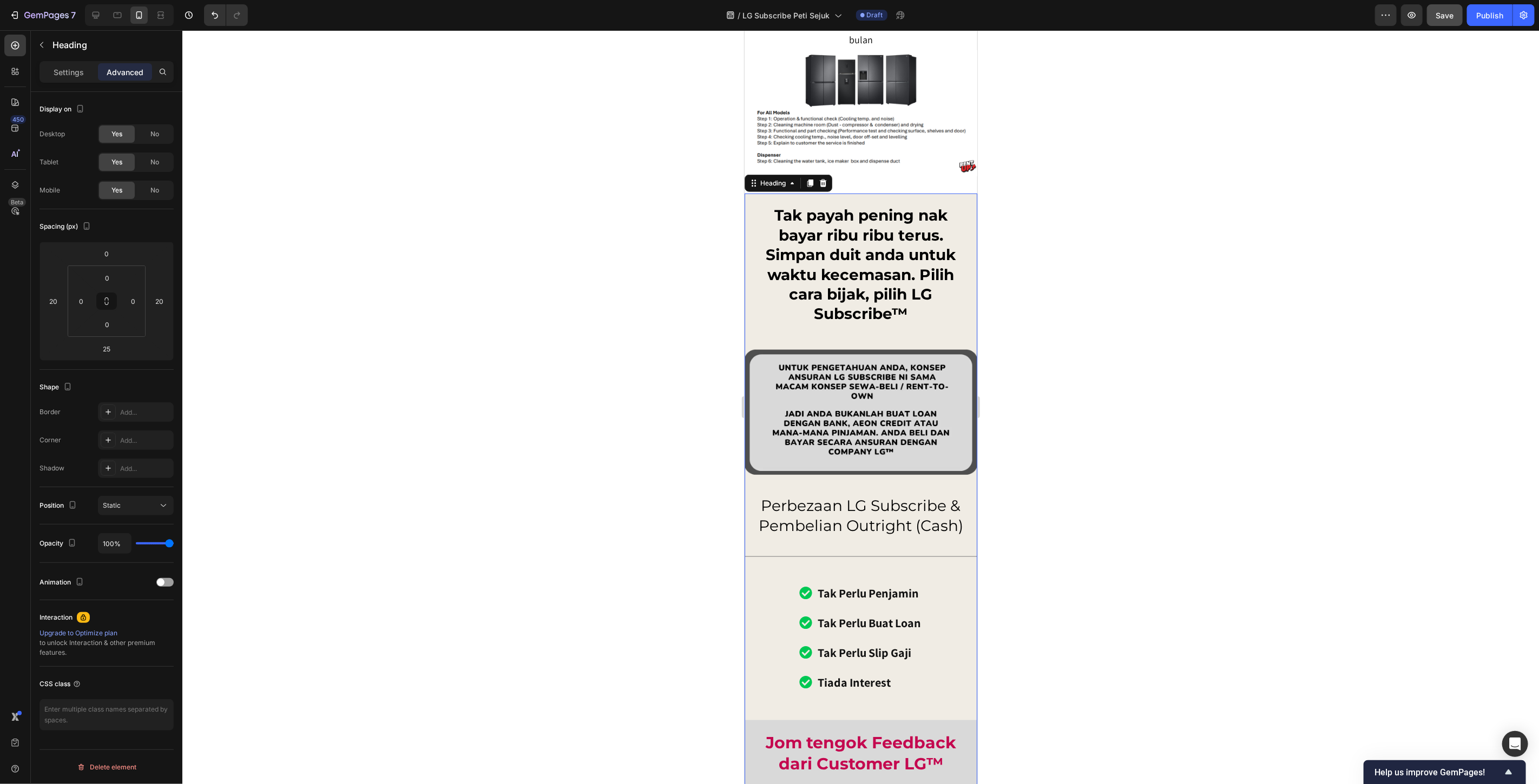
click at [808, 240] on h2 "Tak payah pening nak bayar ribu ribu terus. Simpan duit anda untuk waktu kecema…" at bounding box center [860, 264] width 211 height 120
click at [114, 256] on input "0" at bounding box center [106, 254] width 21 height 16
type input "20"
click at [105, 345] on input "25" at bounding box center [106, 349] width 21 height 16
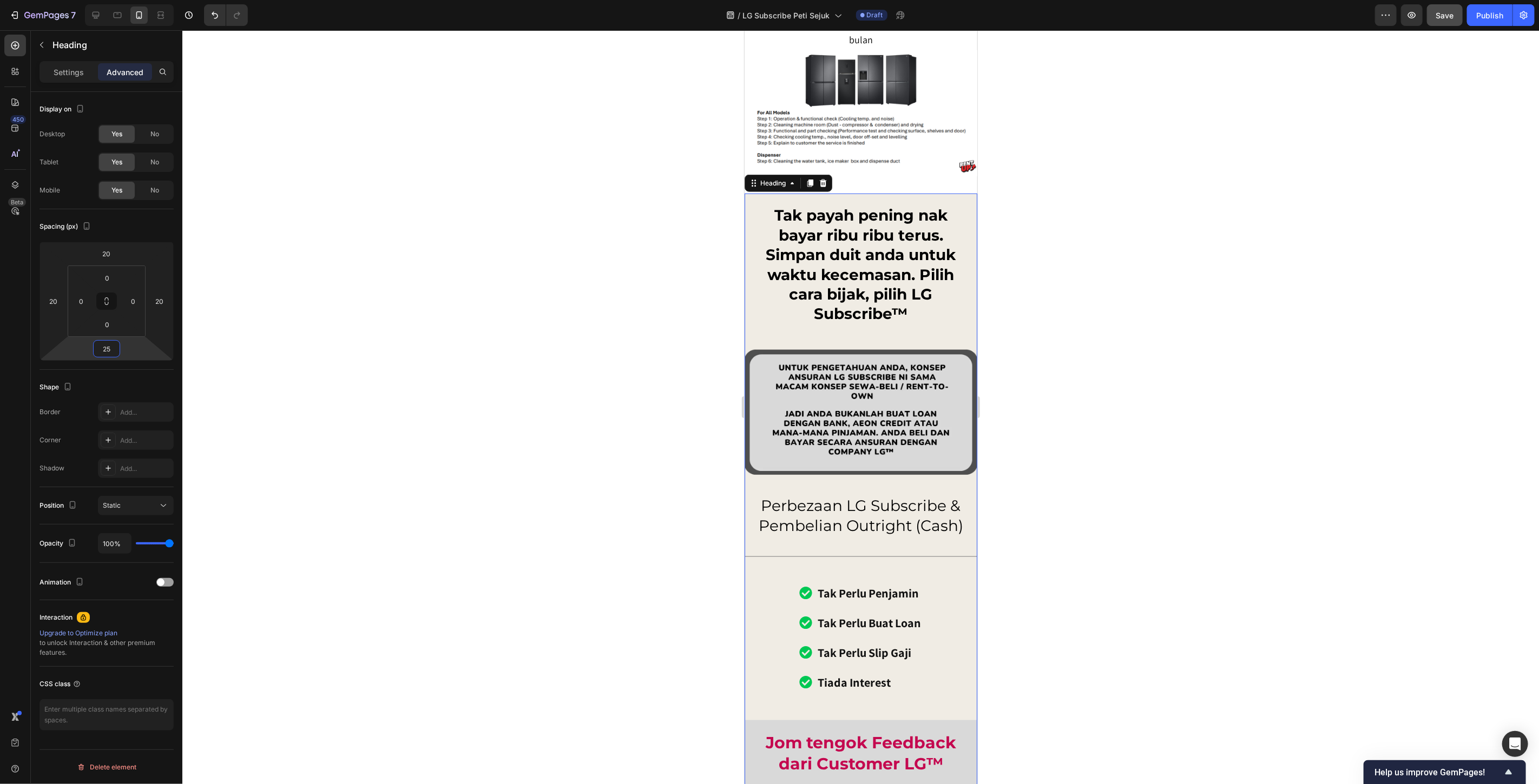
click at [105, 345] on input "25" at bounding box center [106, 349] width 21 height 16
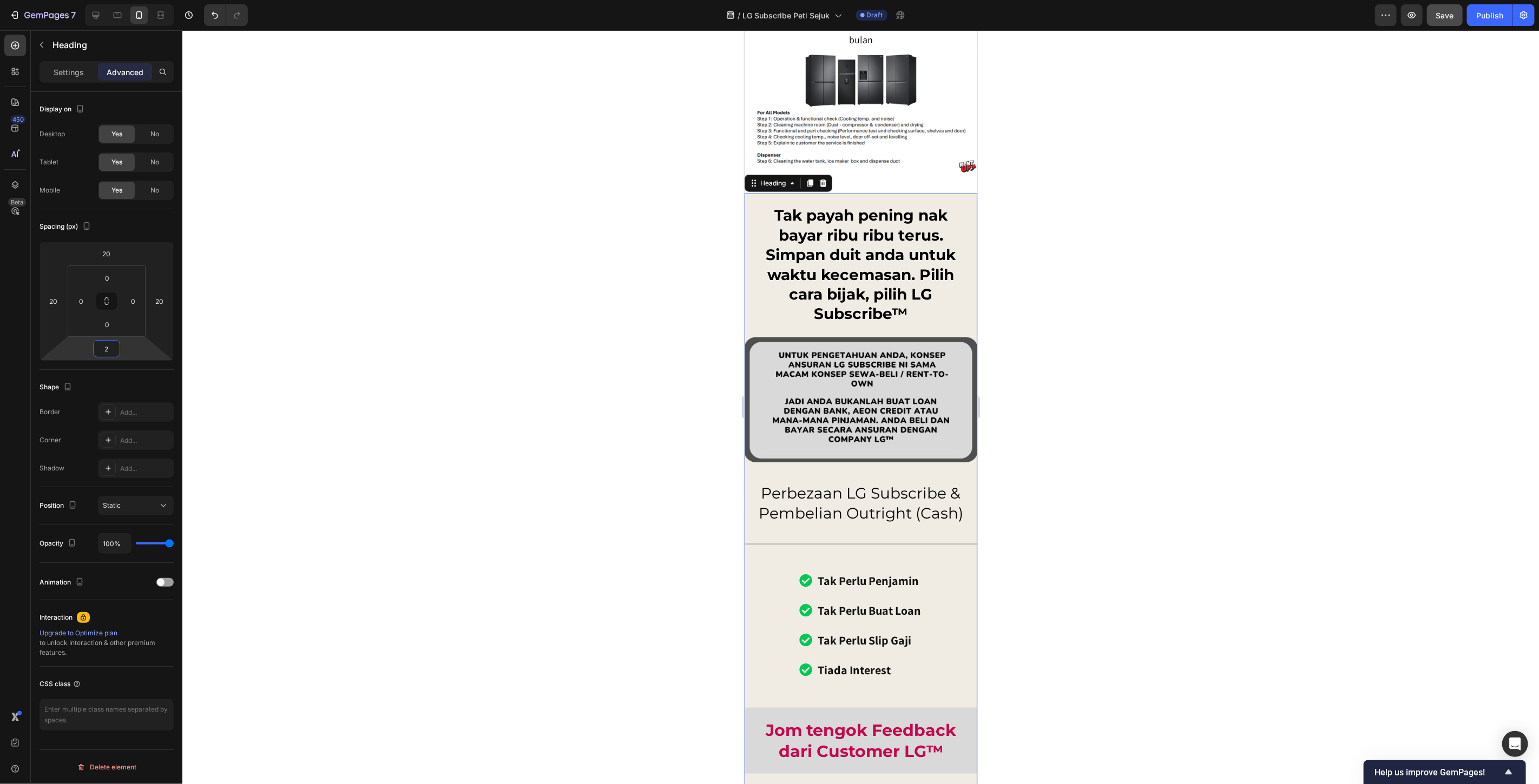
type input "20"
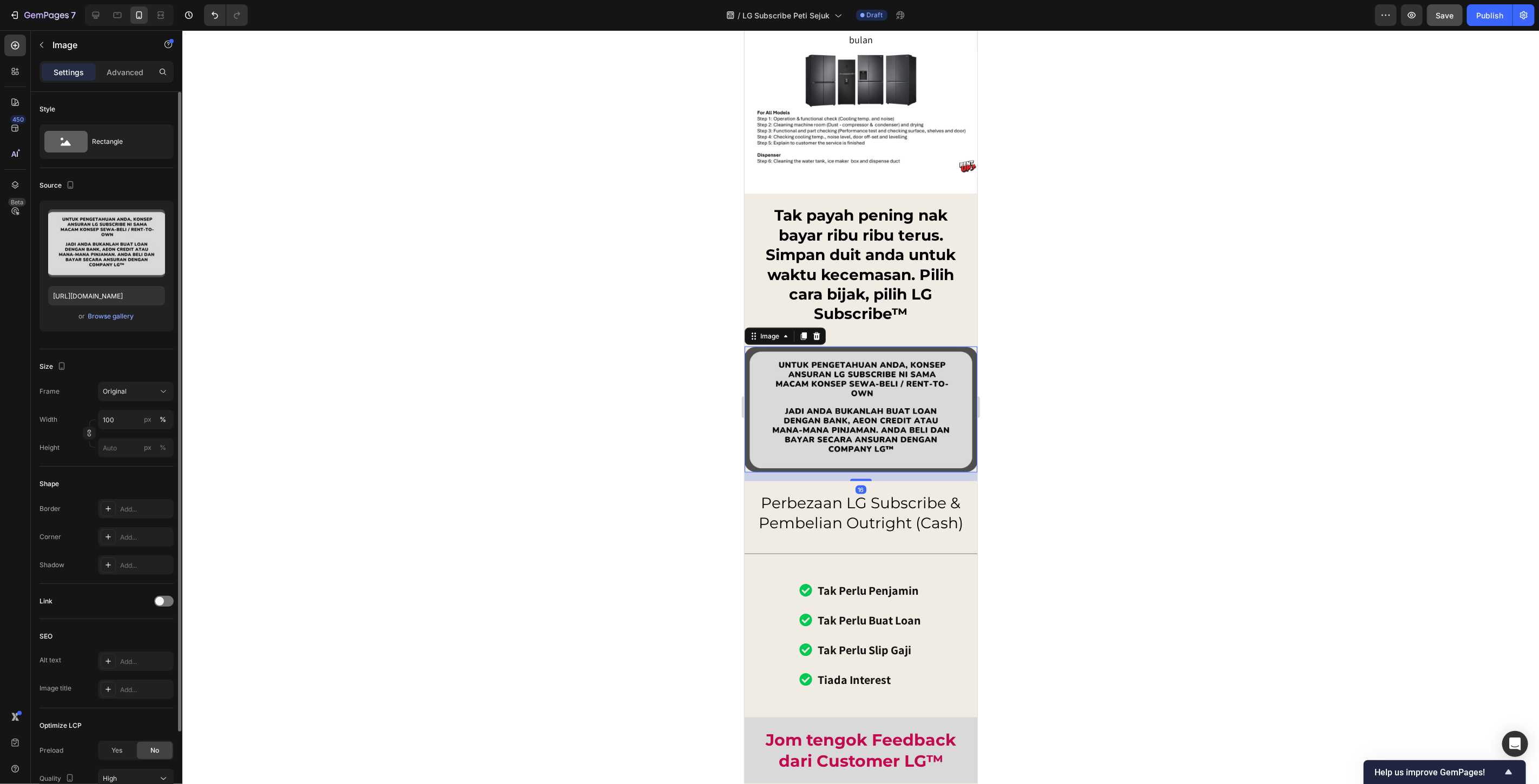
click at [833, 385] on img at bounding box center [860, 409] width 233 height 126
click at [118, 67] on p "Advanced" at bounding box center [125, 73] width 37 height 12
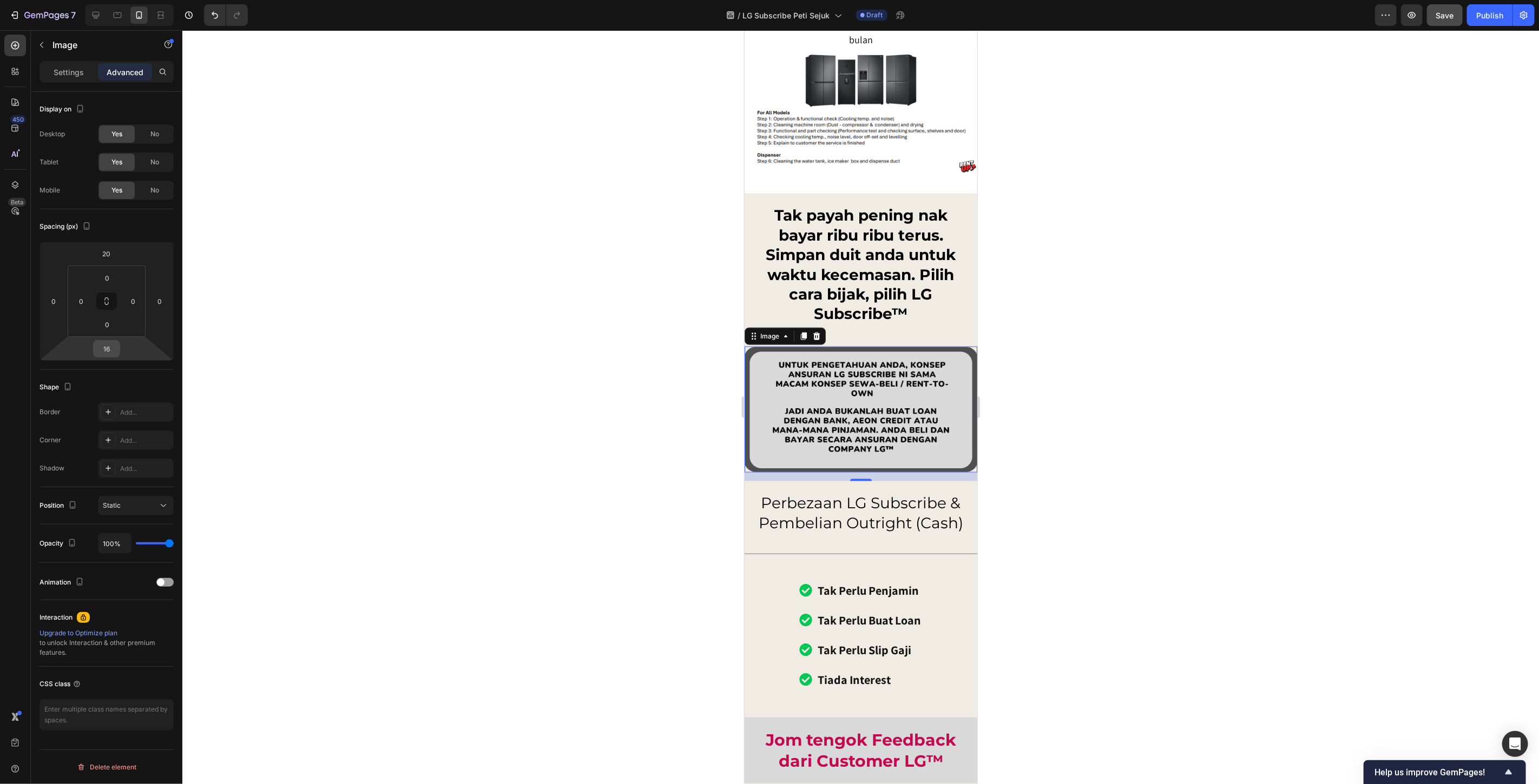
click at [108, 345] on input "16" at bounding box center [106, 349] width 21 height 16
click at [109, 345] on input "16" at bounding box center [106, 349] width 21 height 16
type input "20"
click at [1046, 390] on div at bounding box center [860, 407] width 1357 height 754
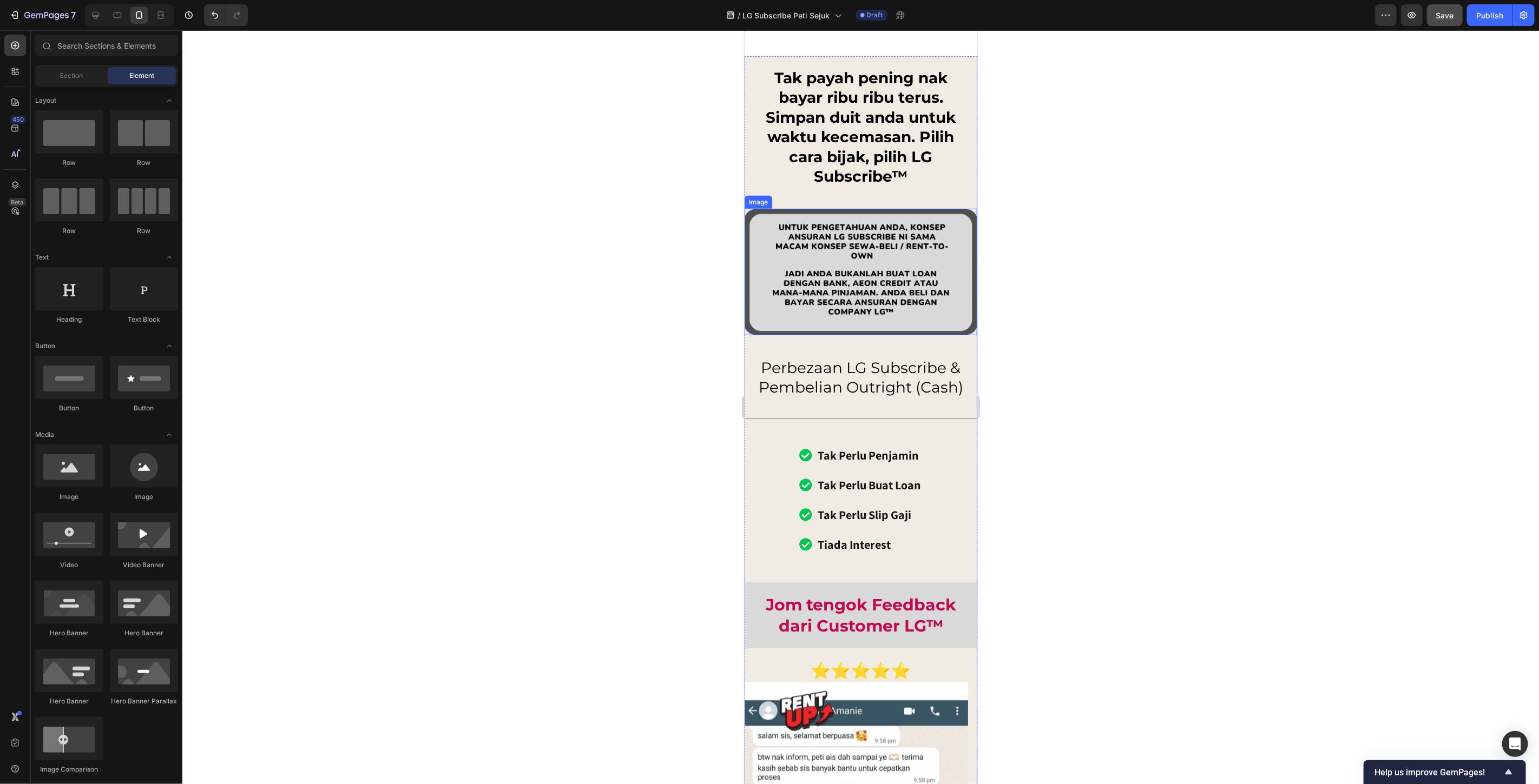
scroll to position [7969, 0]
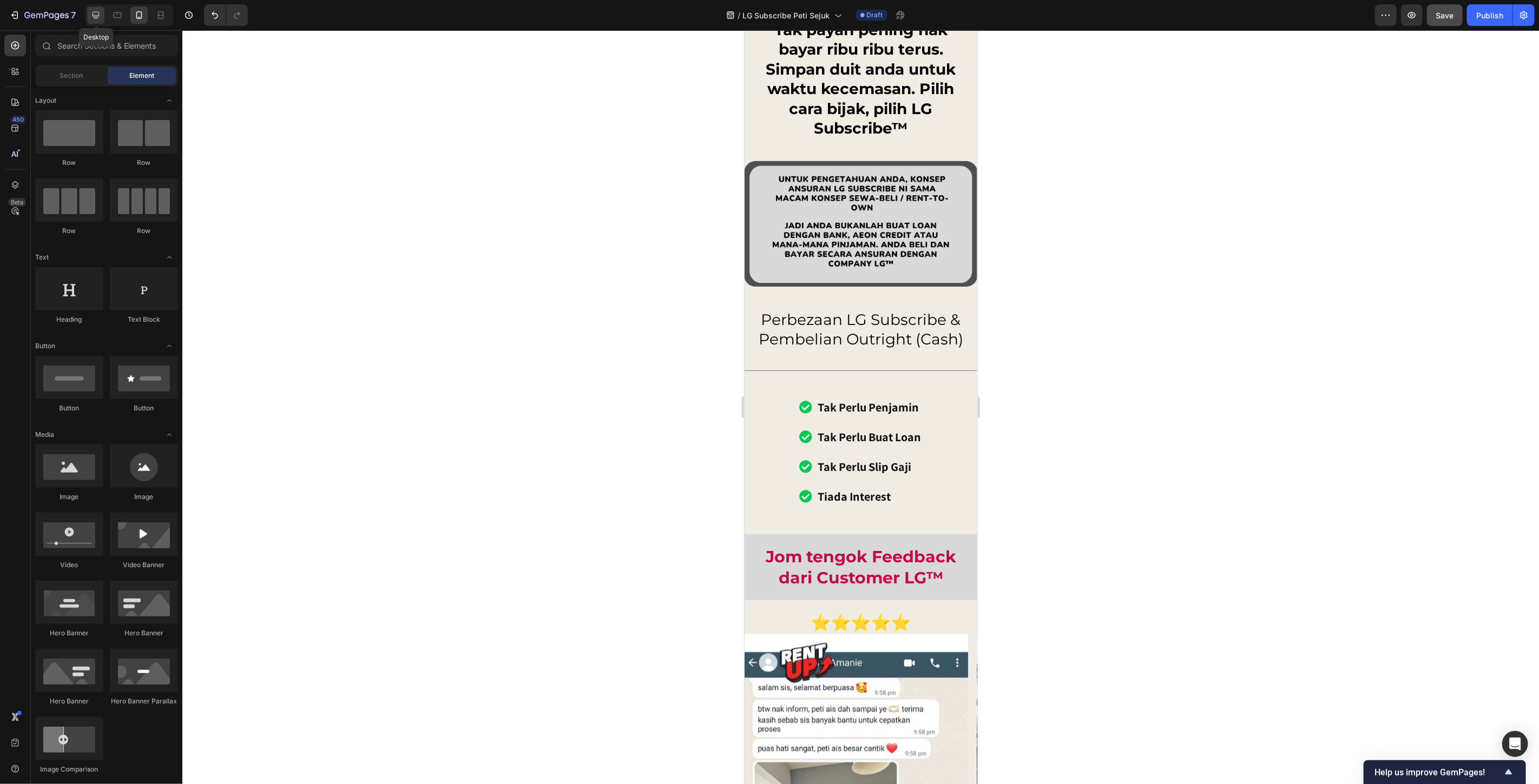
click at [96, 17] on icon at bounding box center [96, 15] width 11 height 11
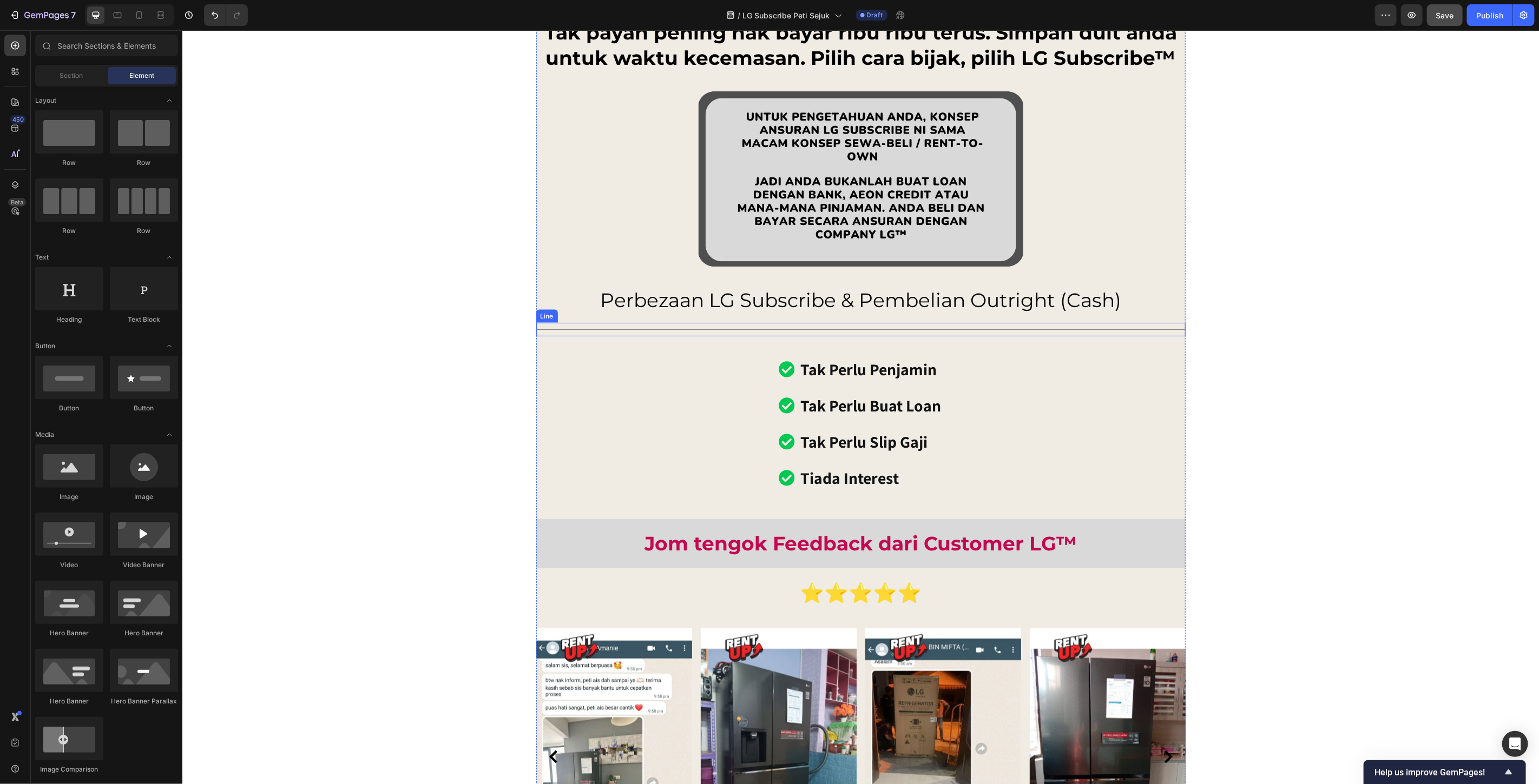
click at [973, 327] on div "Title Line" at bounding box center [860, 329] width 649 height 13
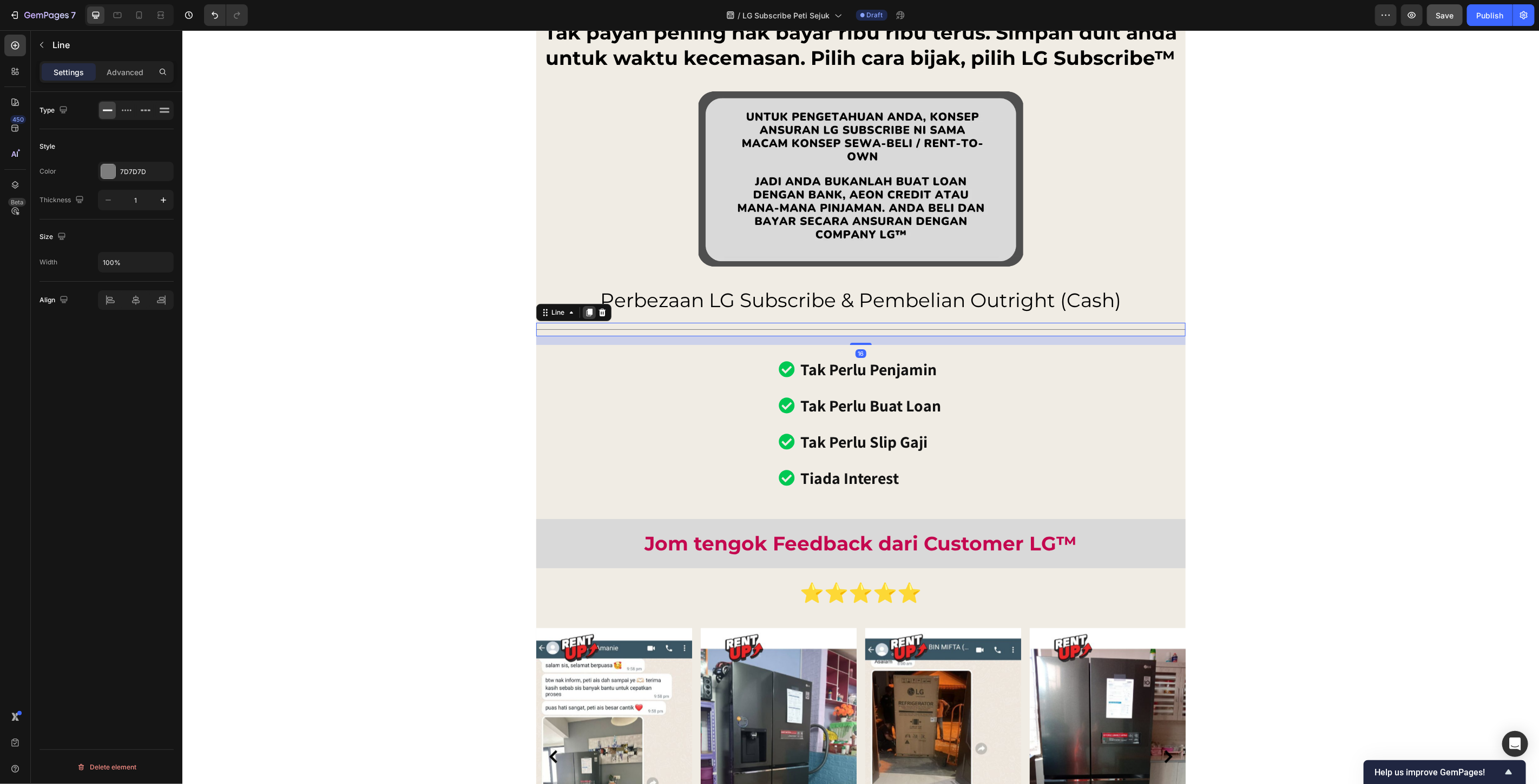
click at [586, 309] on icon at bounding box center [588, 312] width 6 height 7
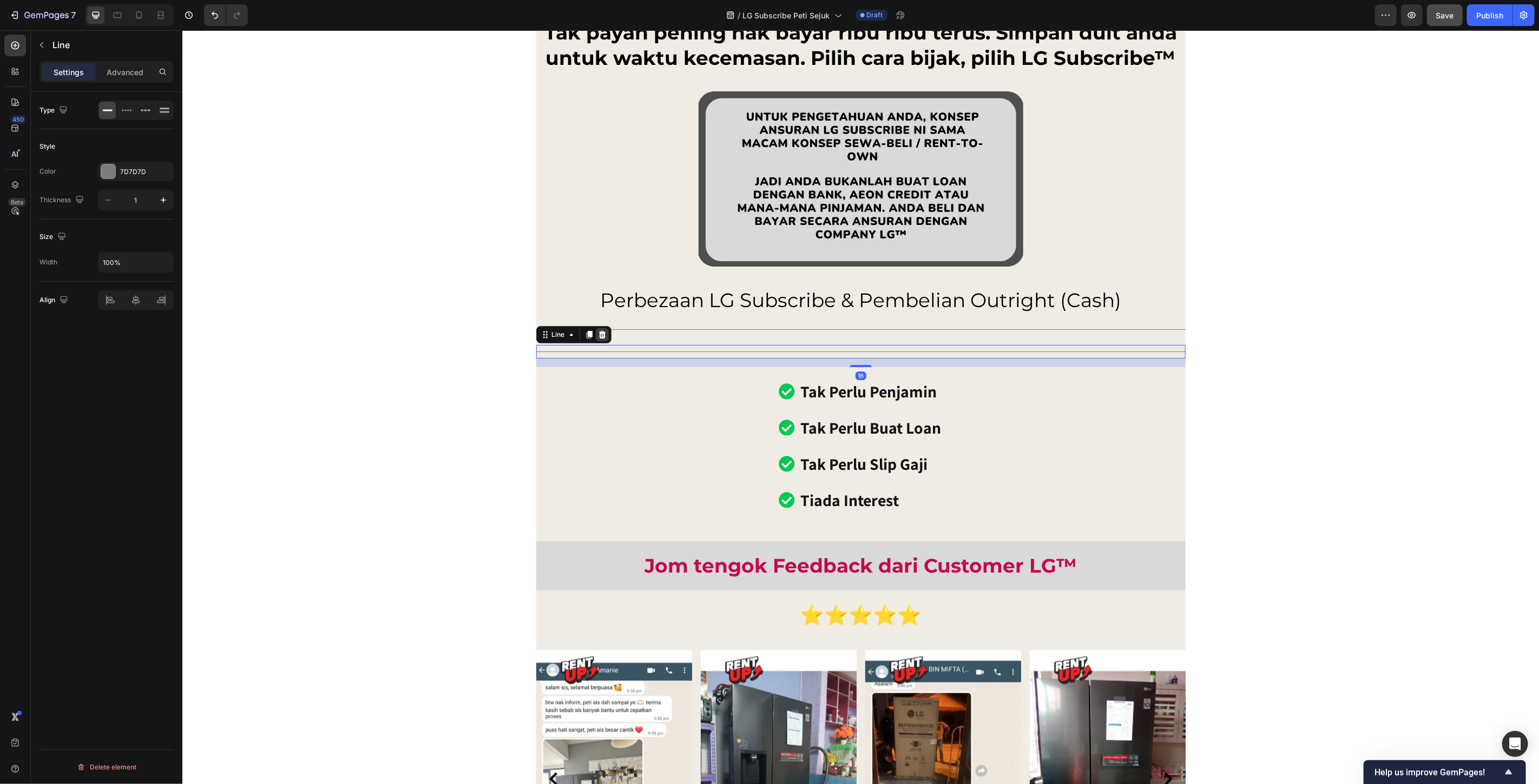
click at [597, 334] on icon at bounding box center [601, 334] width 8 height 8
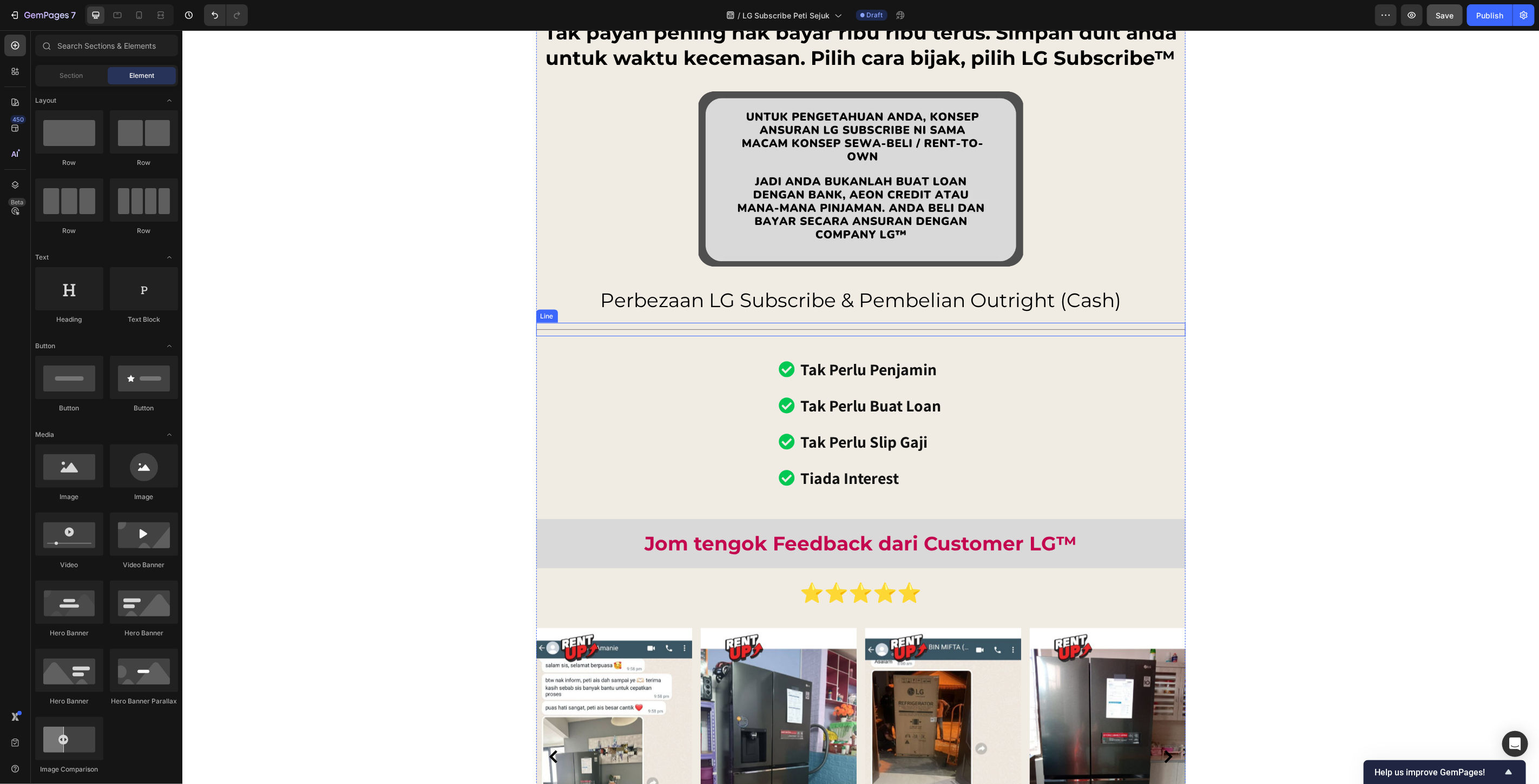
click at [599, 325] on div "Title Line" at bounding box center [860, 329] width 649 height 13
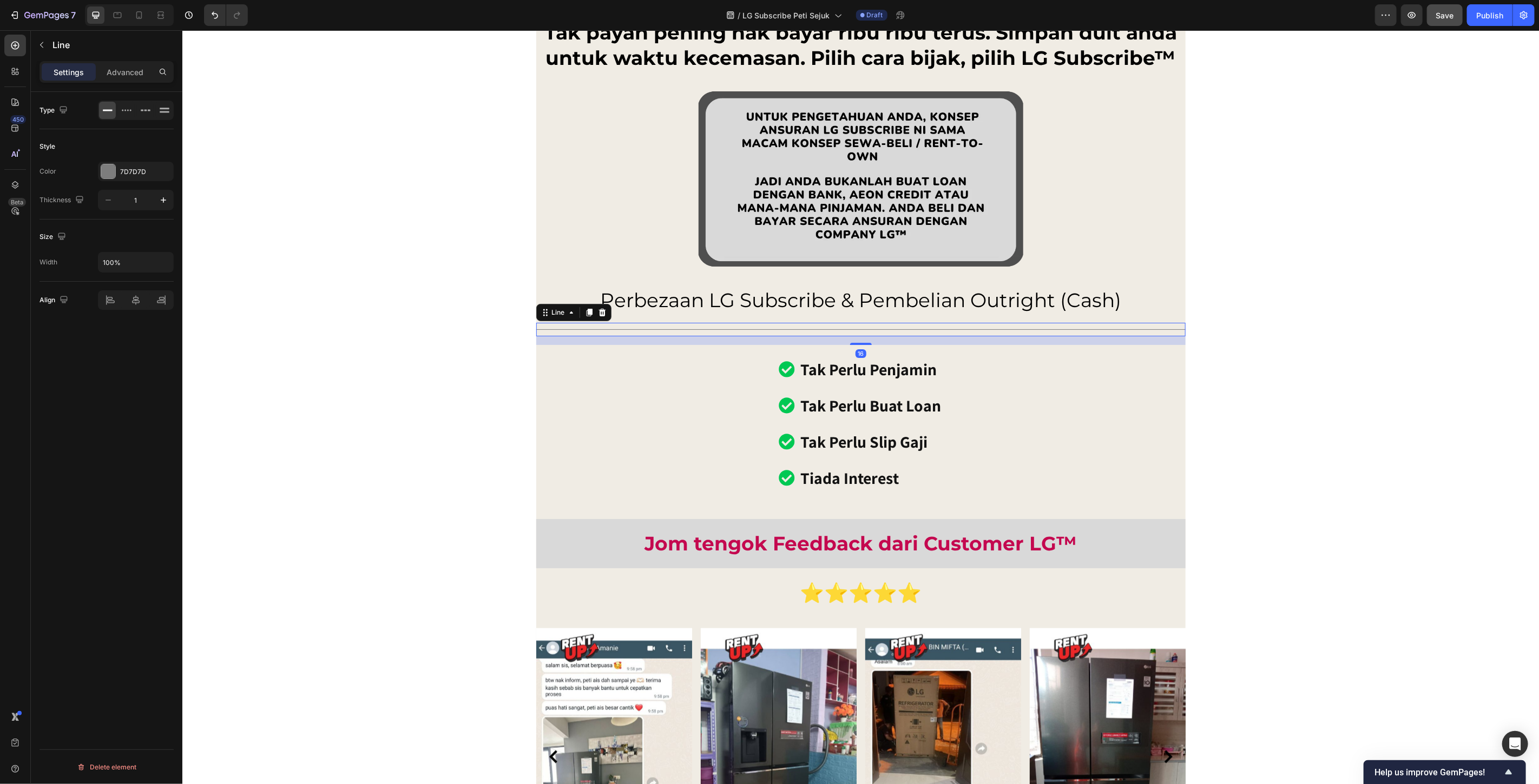
click at [597, 316] on icon at bounding box center [601, 312] width 8 height 8
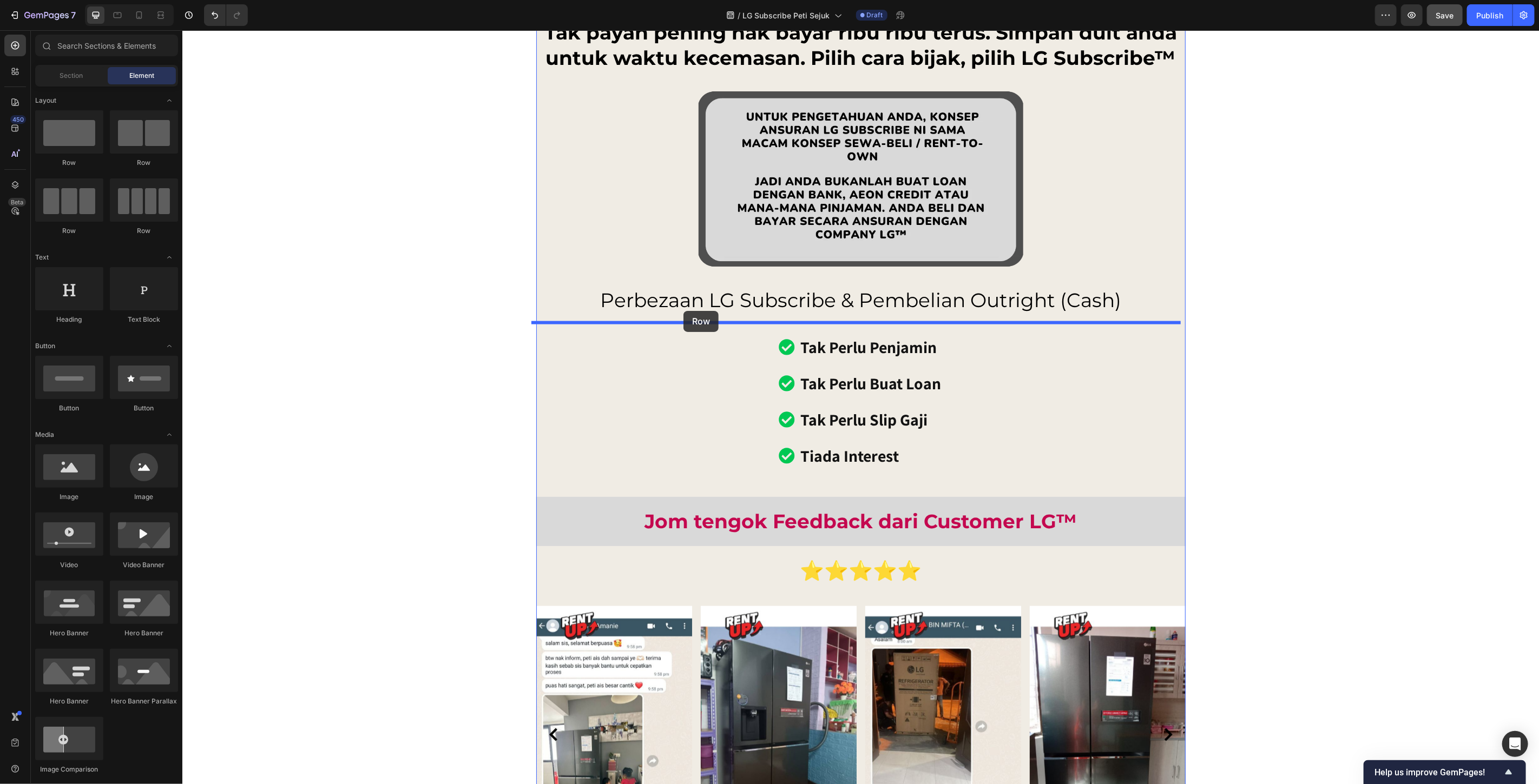
drag, startPoint x: 322, startPoint y: 156, endPoint x: 683, endPoint y: 311, distance: 392.9
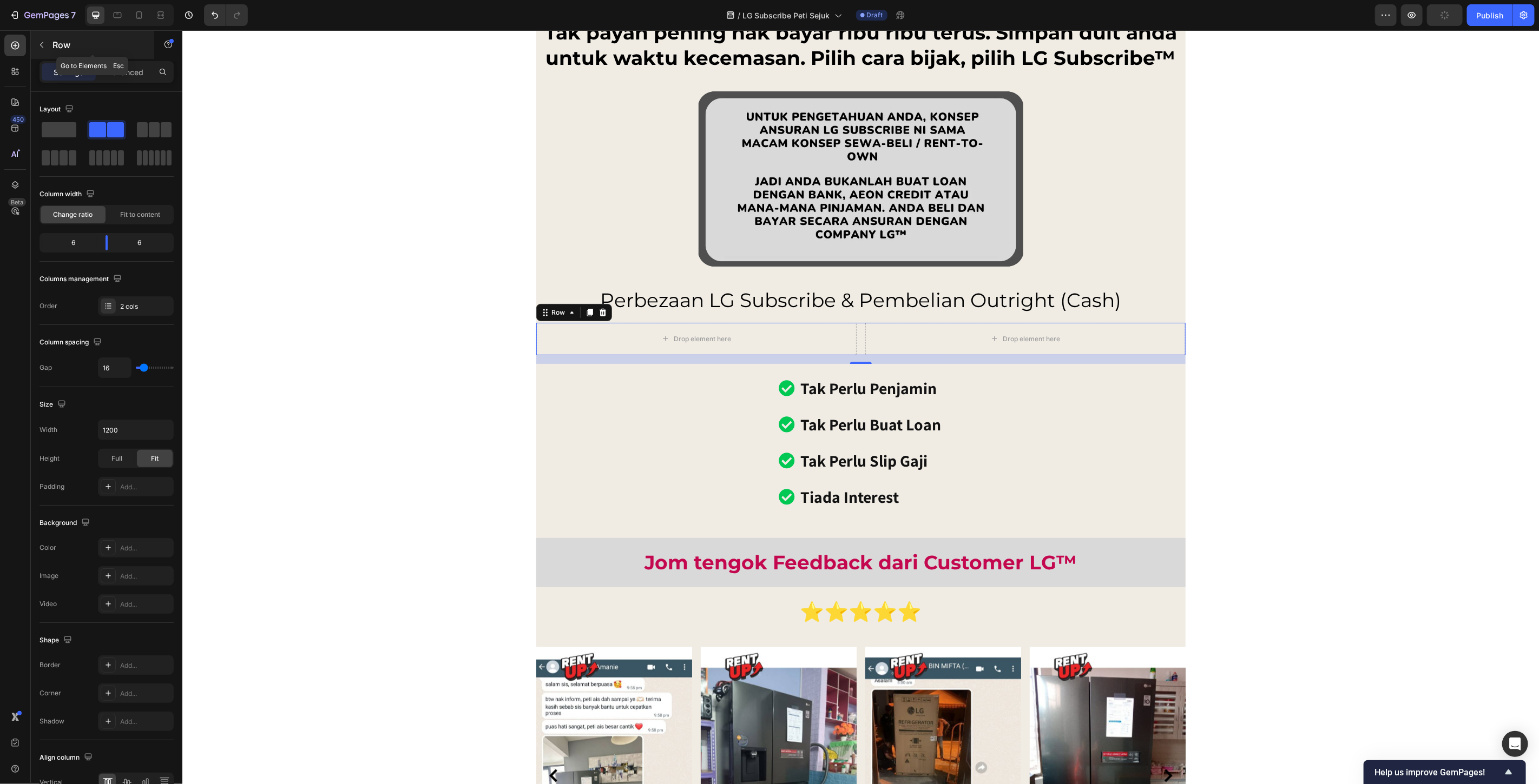
click at [40, 45] on icon "button" at bounding box center [42, 45] width 3 height 6
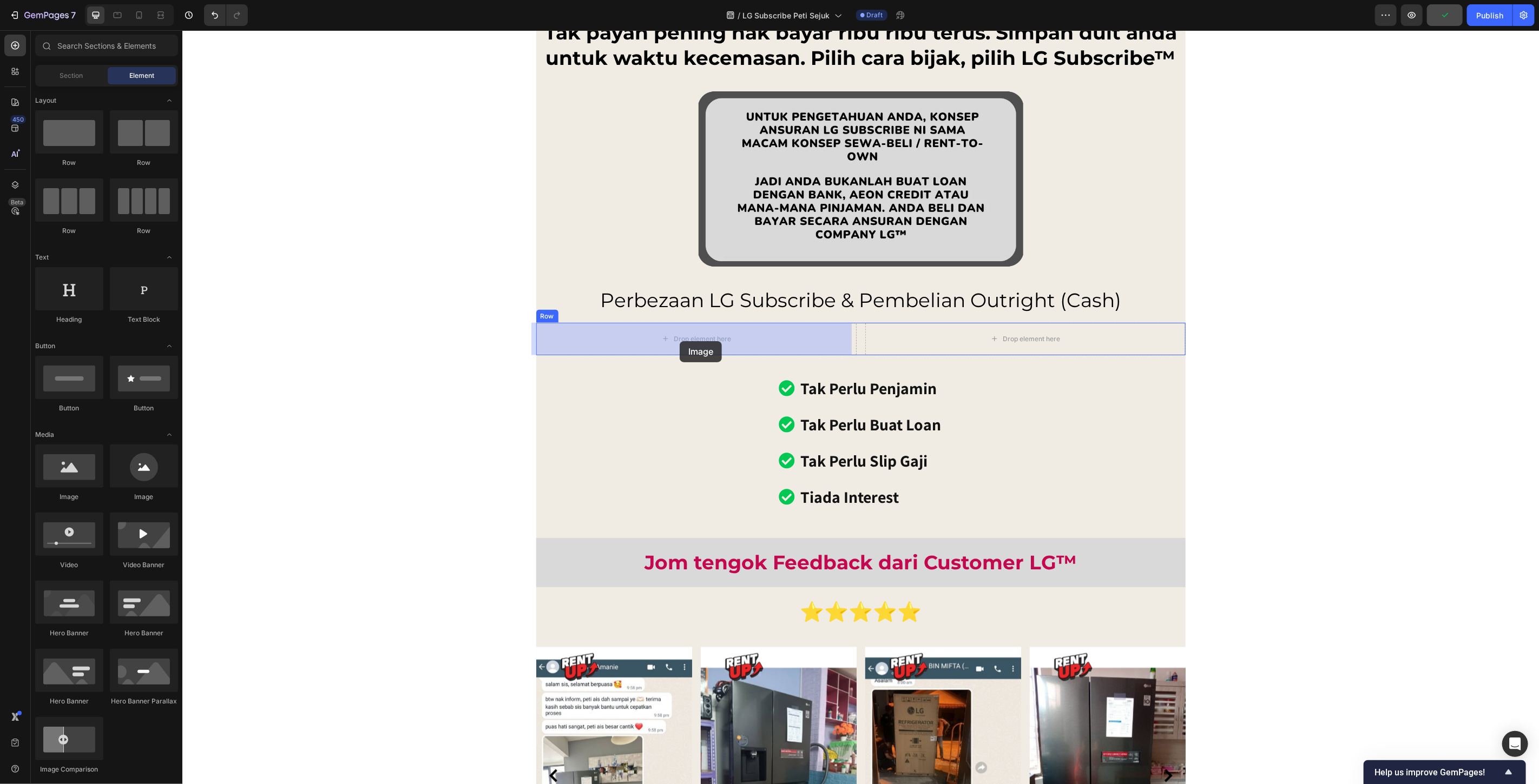
drag, startPoint x: 266, startPoint y: 499, endPoint x: 677, endPoint y: 344, distance: 439.3
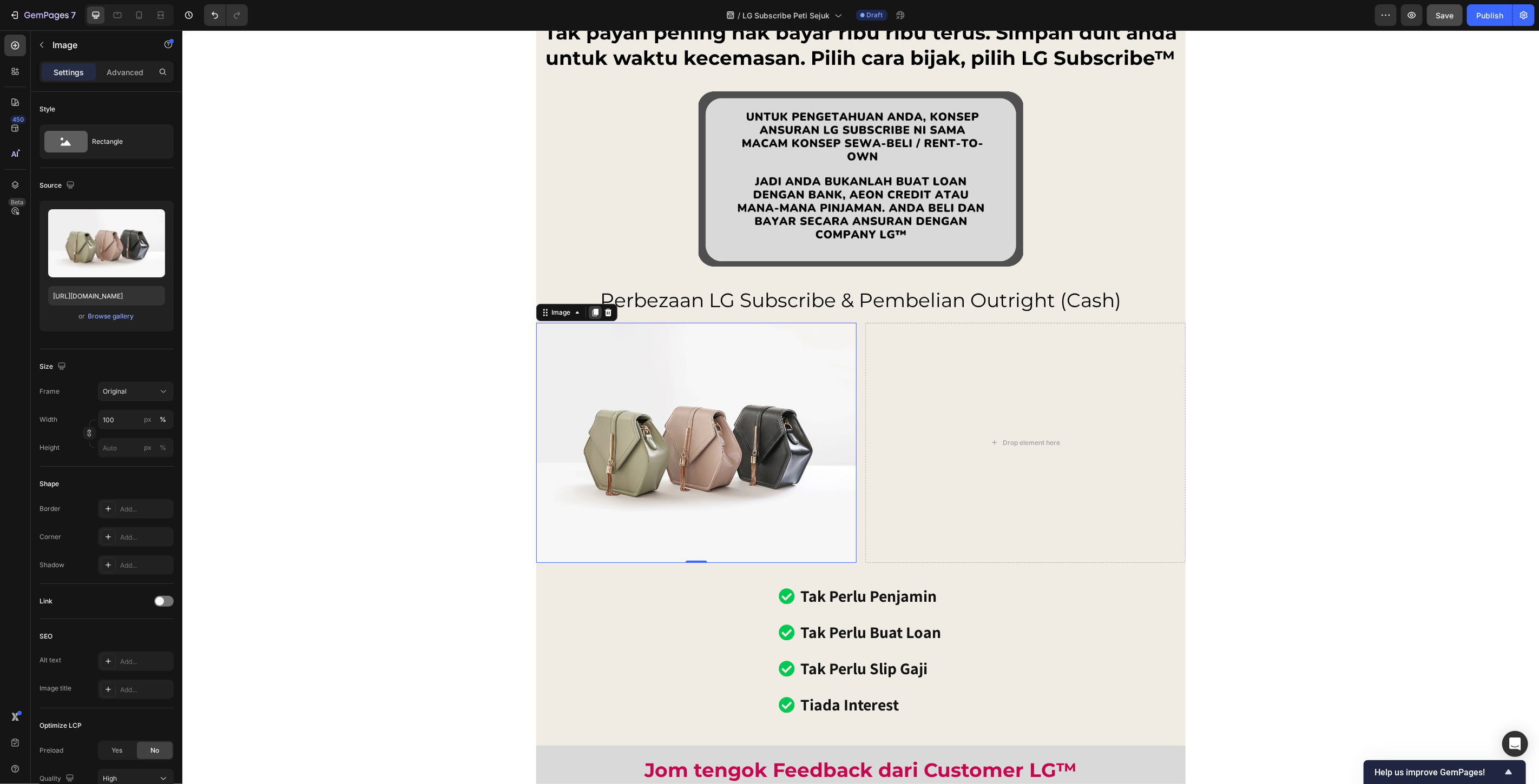
click at [591, 313] on icon at bounding box center [594, 312] width 6 height 7
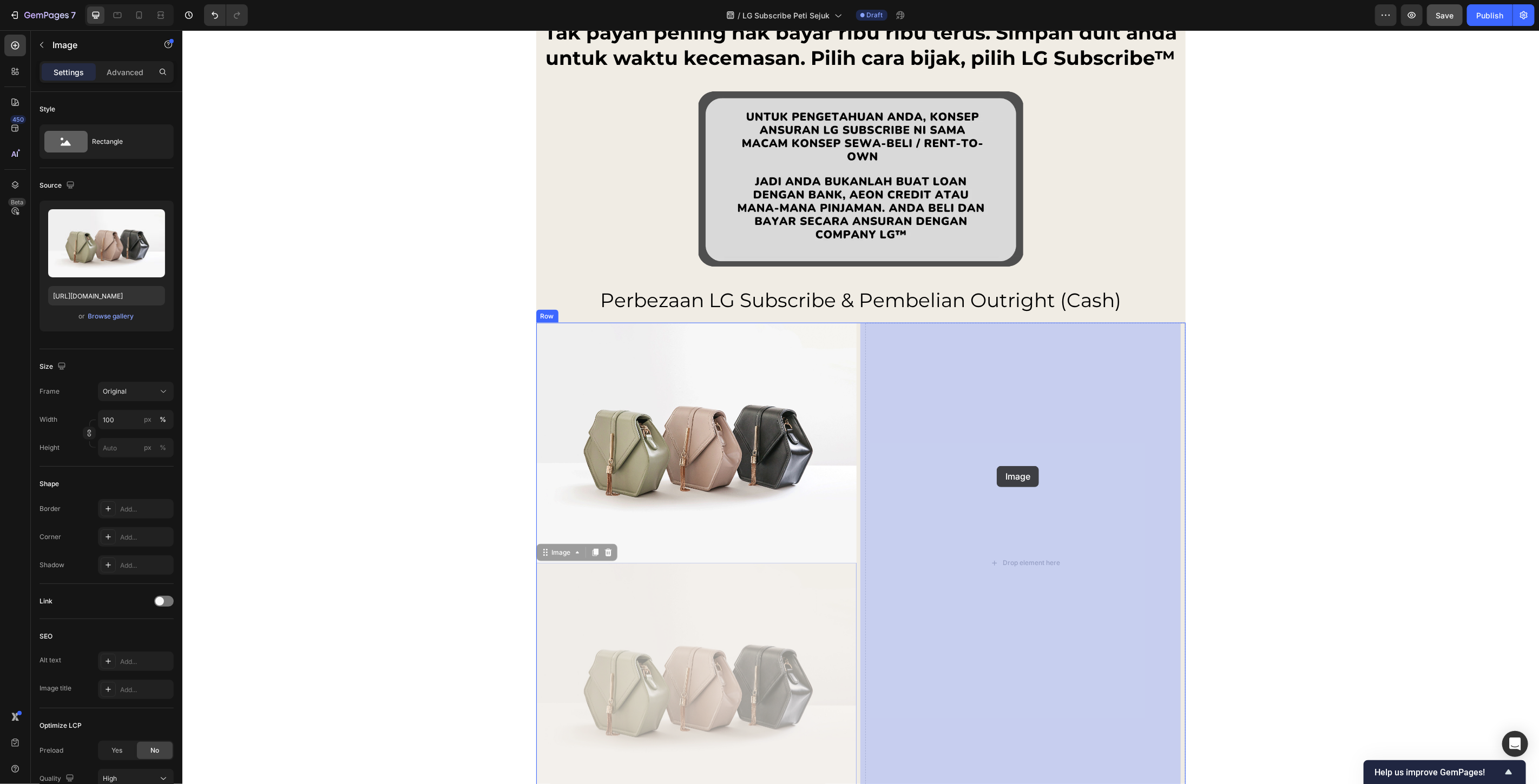
drag, startPoint x: 562, startPoint y: 553, endPoint x: 996, endPoint y: 466, distance: 442.6
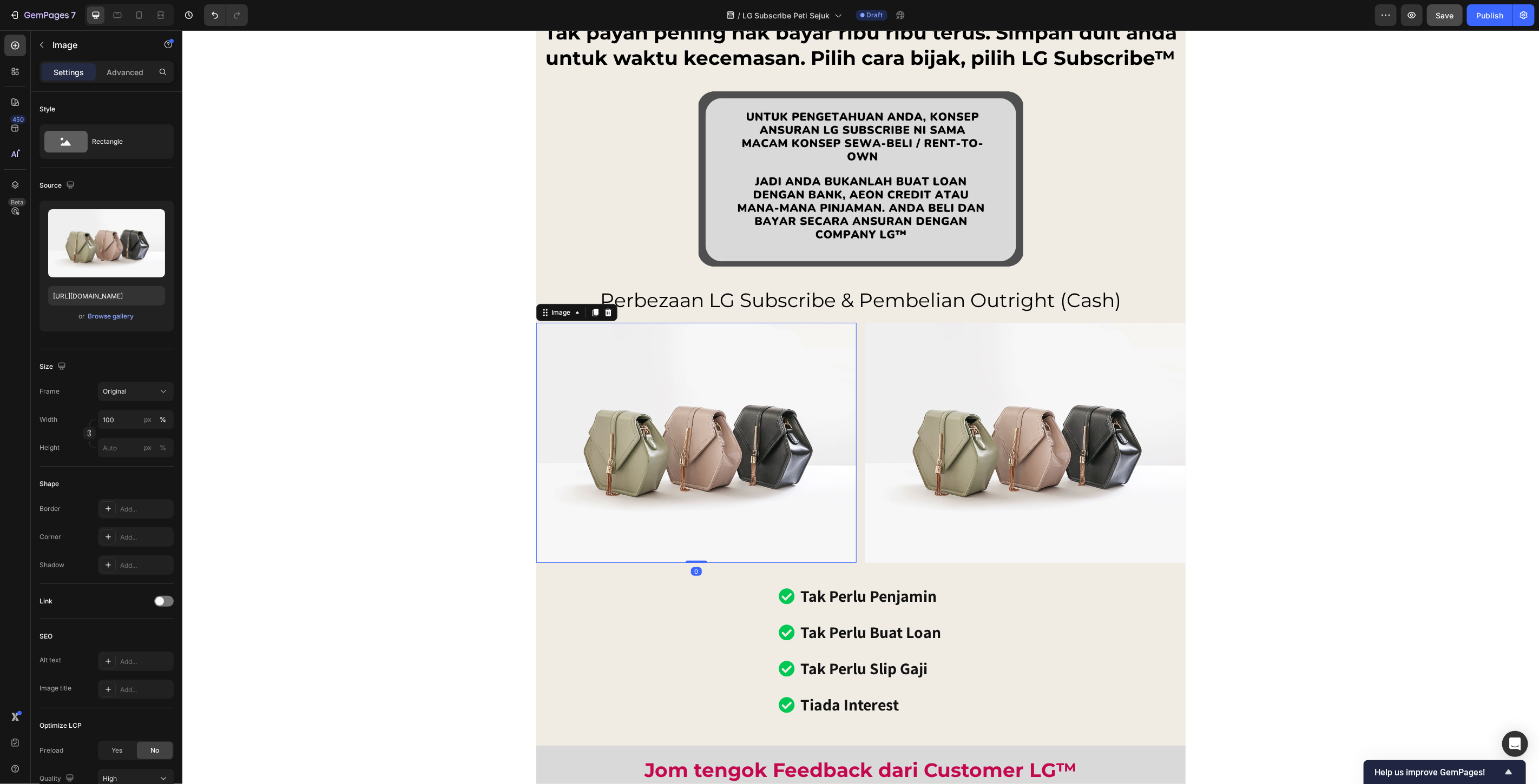
click at [675, 416] on img at bounding box center [696, 442] width 320 height 240
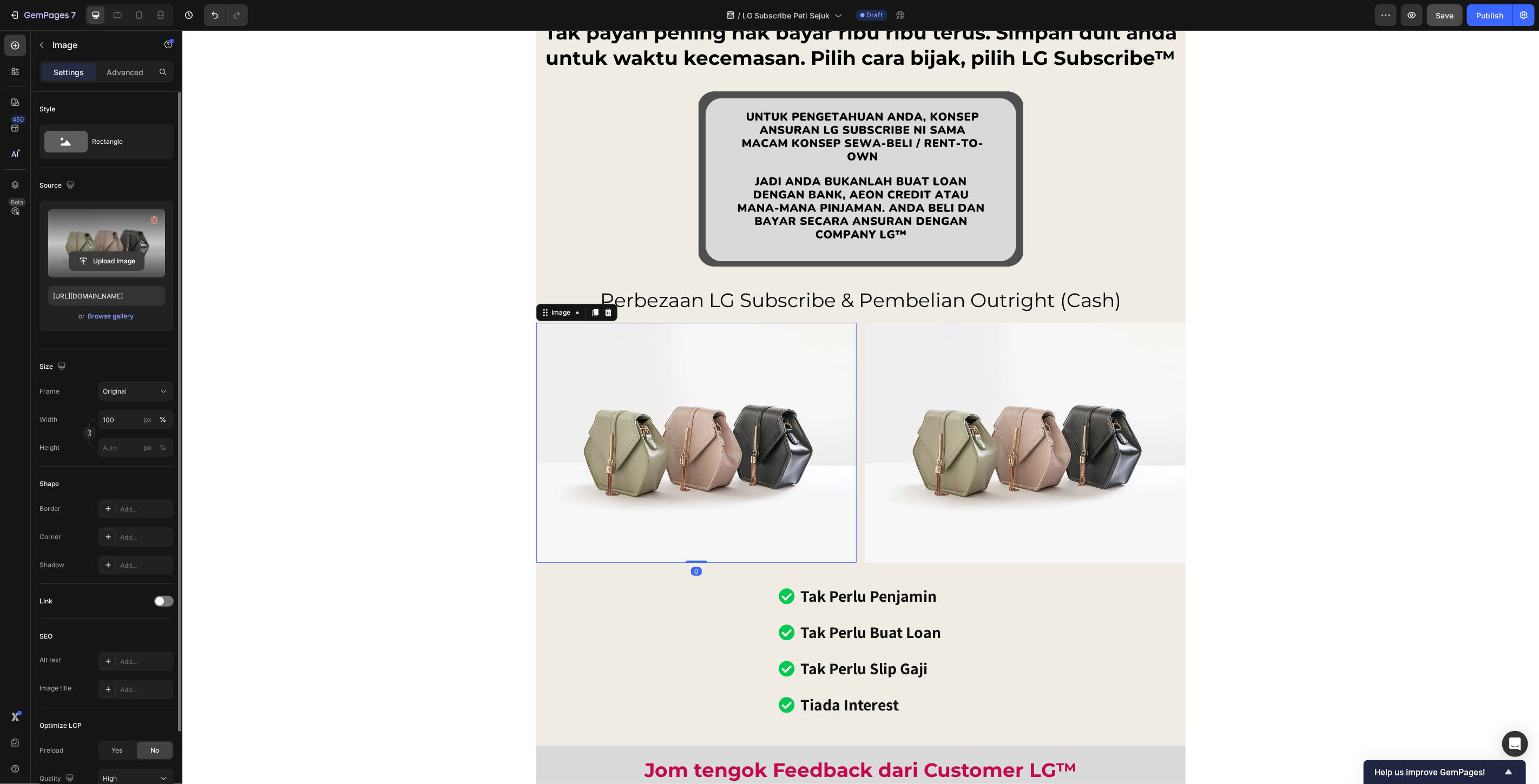
click at [101, 253] on input "file" at bounding box center [106, 261] width 75 height 18
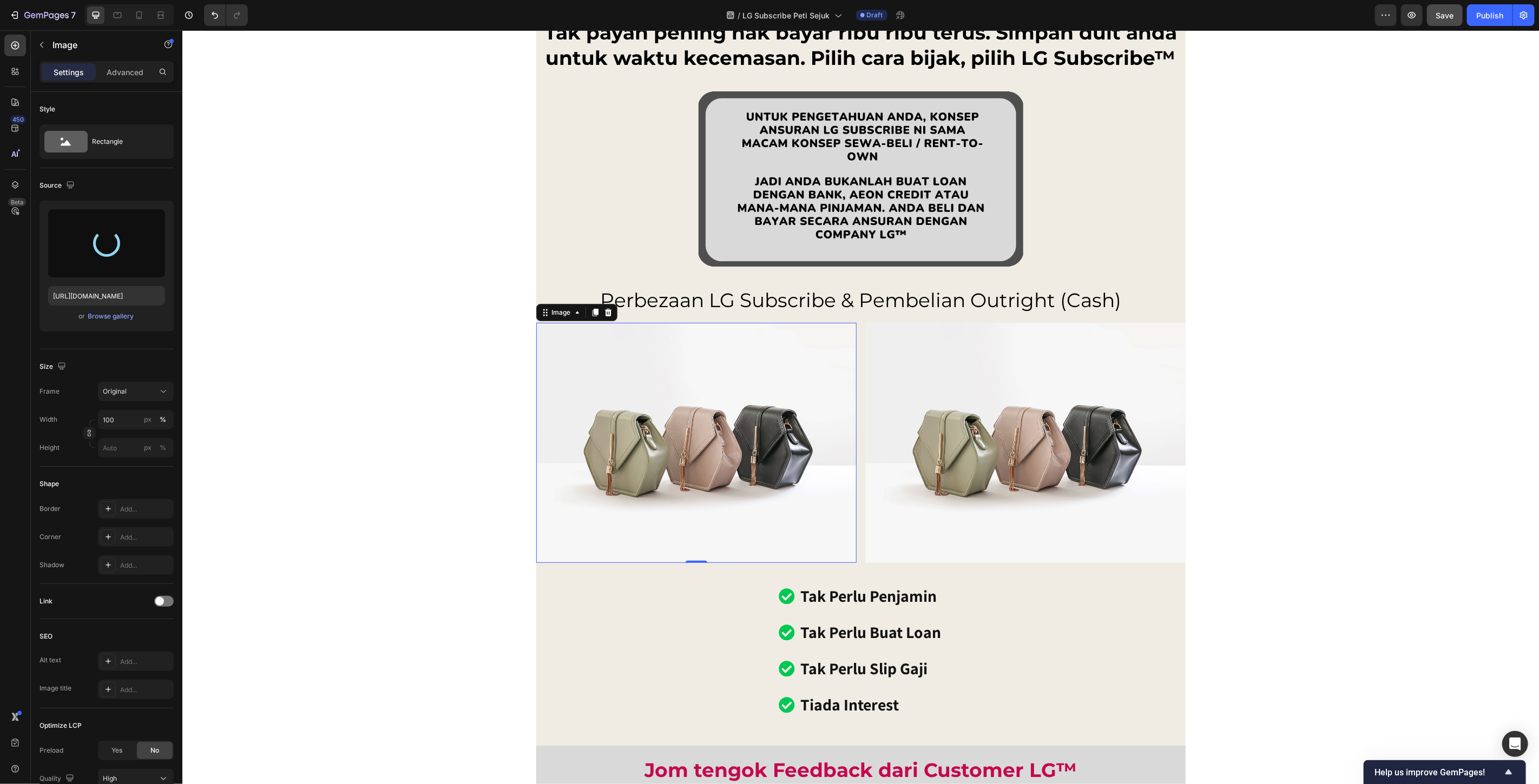
type input "https://cdn.shopify.com/s/files/1/0621/6161/7050/files/gempages_486412460778062…"
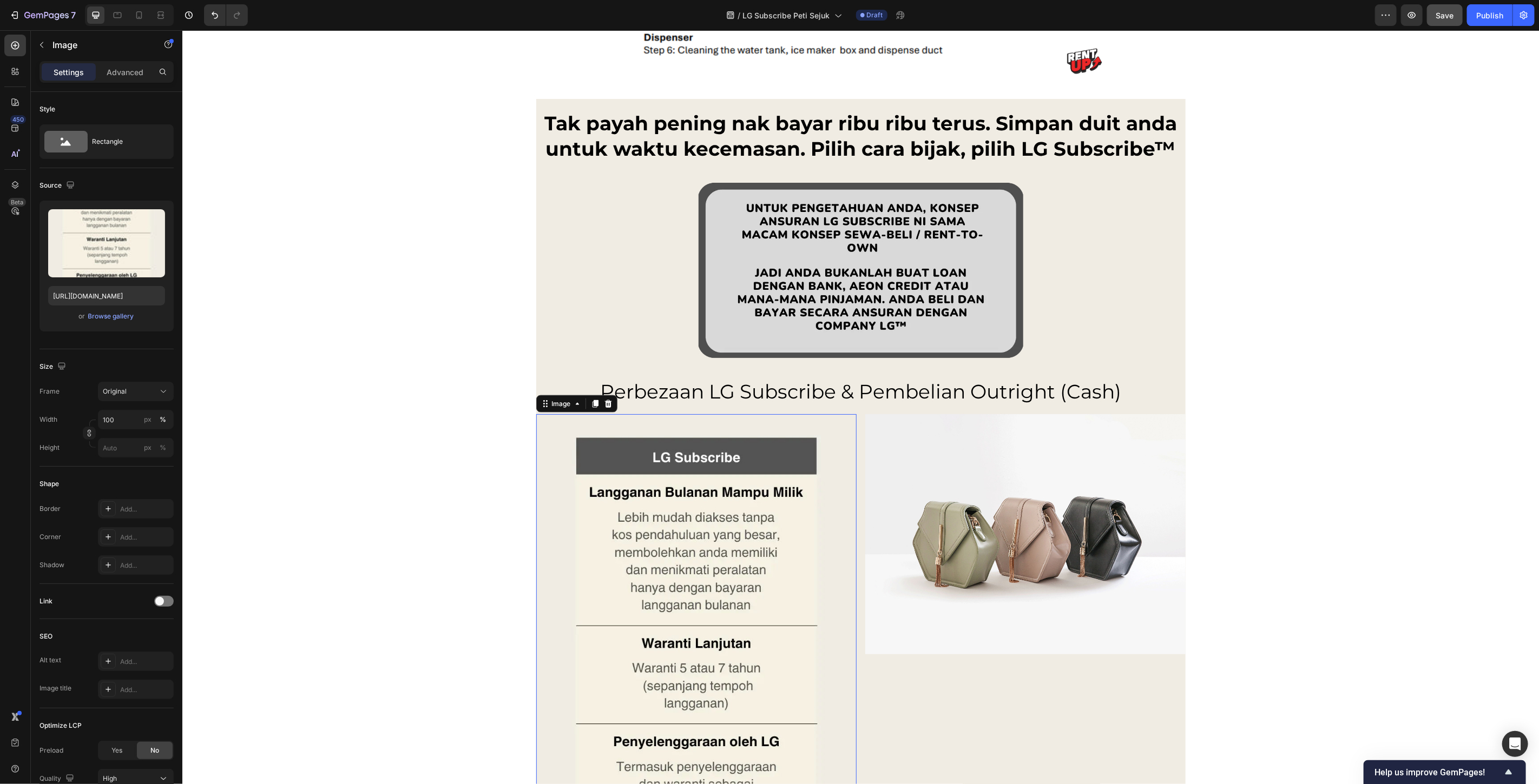
scroll to position [8090, 0]
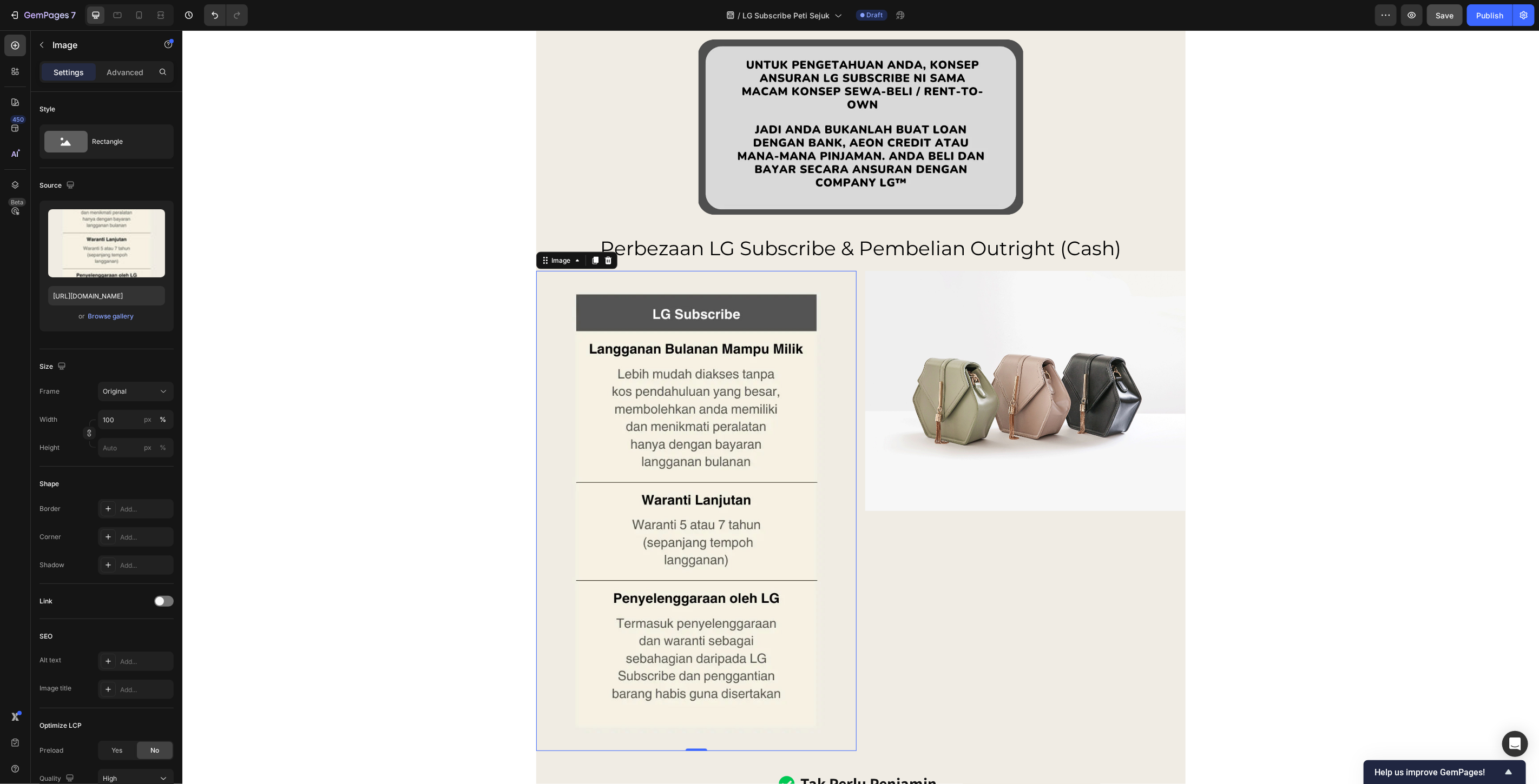
click at [668, 400] on img at bounding box center [696, 510] width 320 height 481
click at [127, 420] on input "100" at bounding box center [136, 420] width 76 height 20
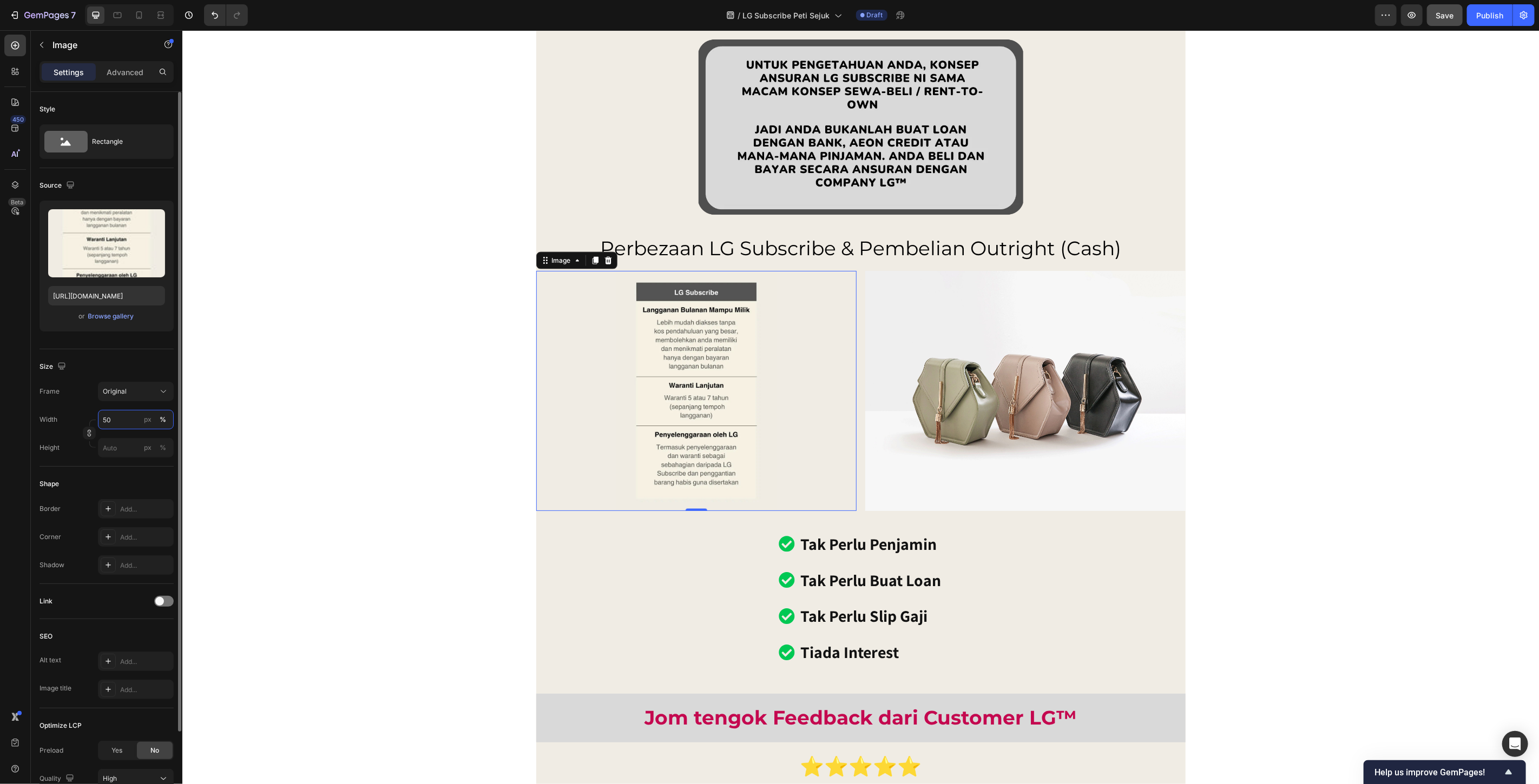
type input "5"
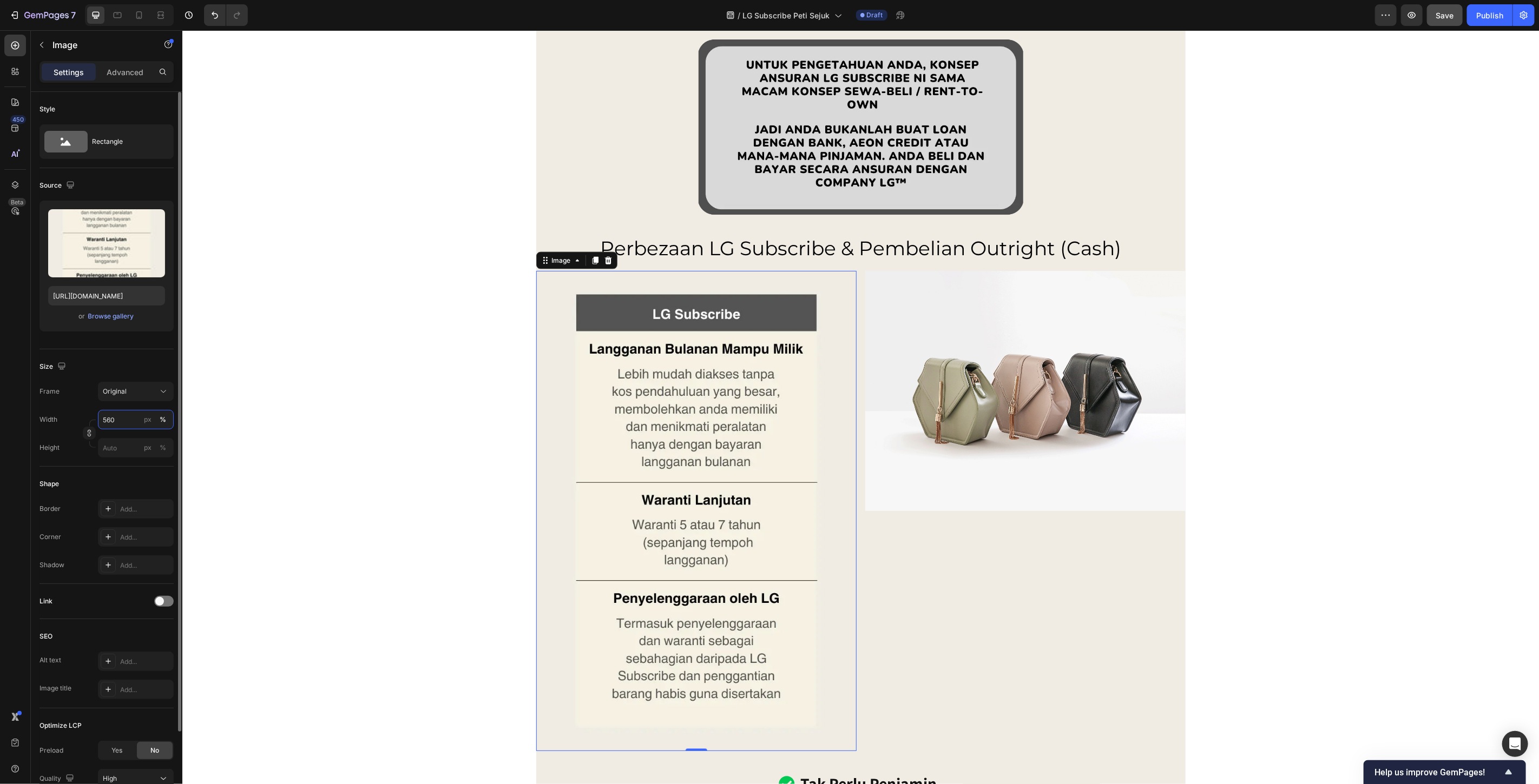
click at [124, 420] on input "560" at bounding box center [136, 420] width 76 height 20
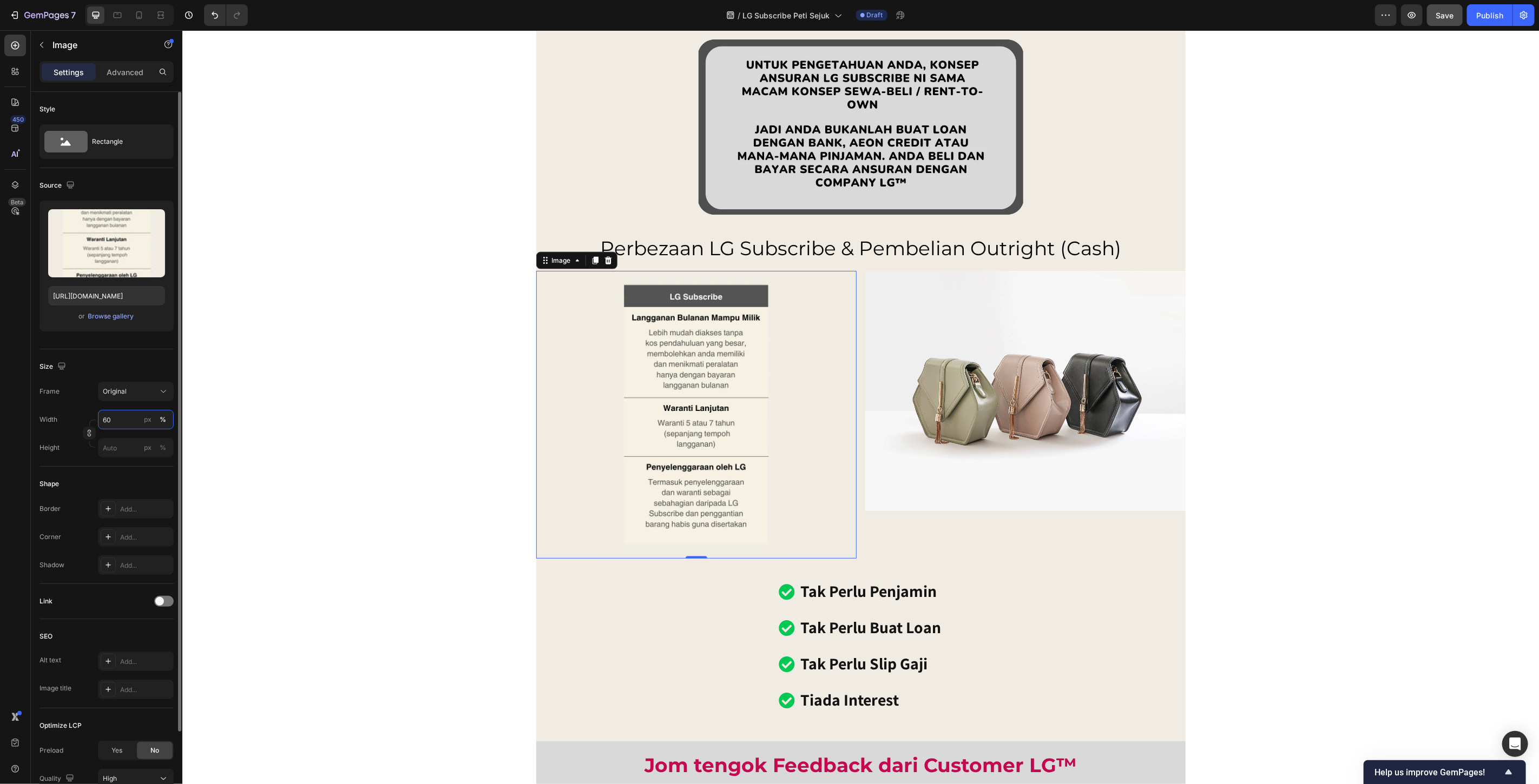
click at [125, 419] on input "60" at bounding box center [136, 420] width 76 height 20
click at [127, 419] on input "60" at bounding box center [136, 420] width 76 height 20
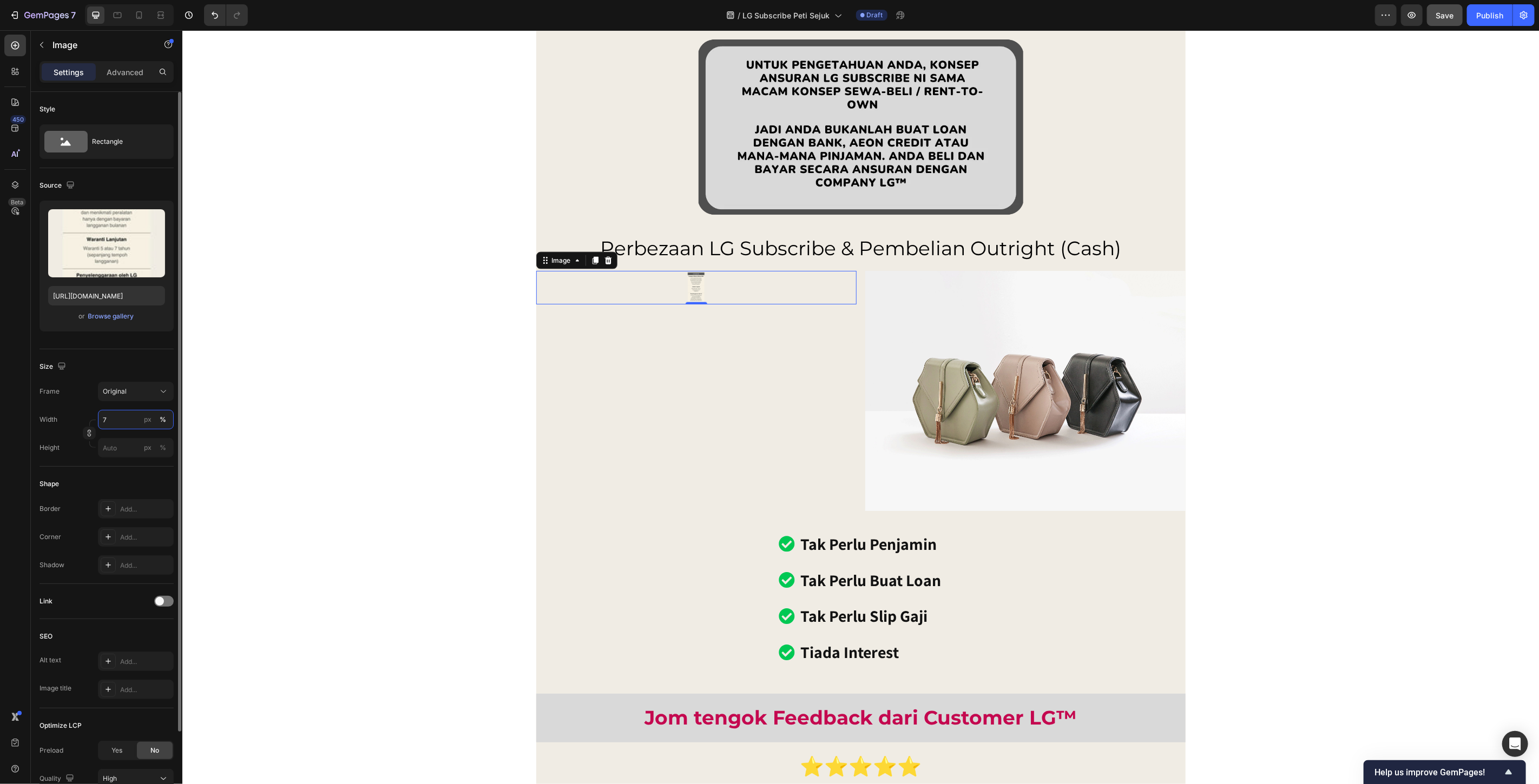
type input "75"
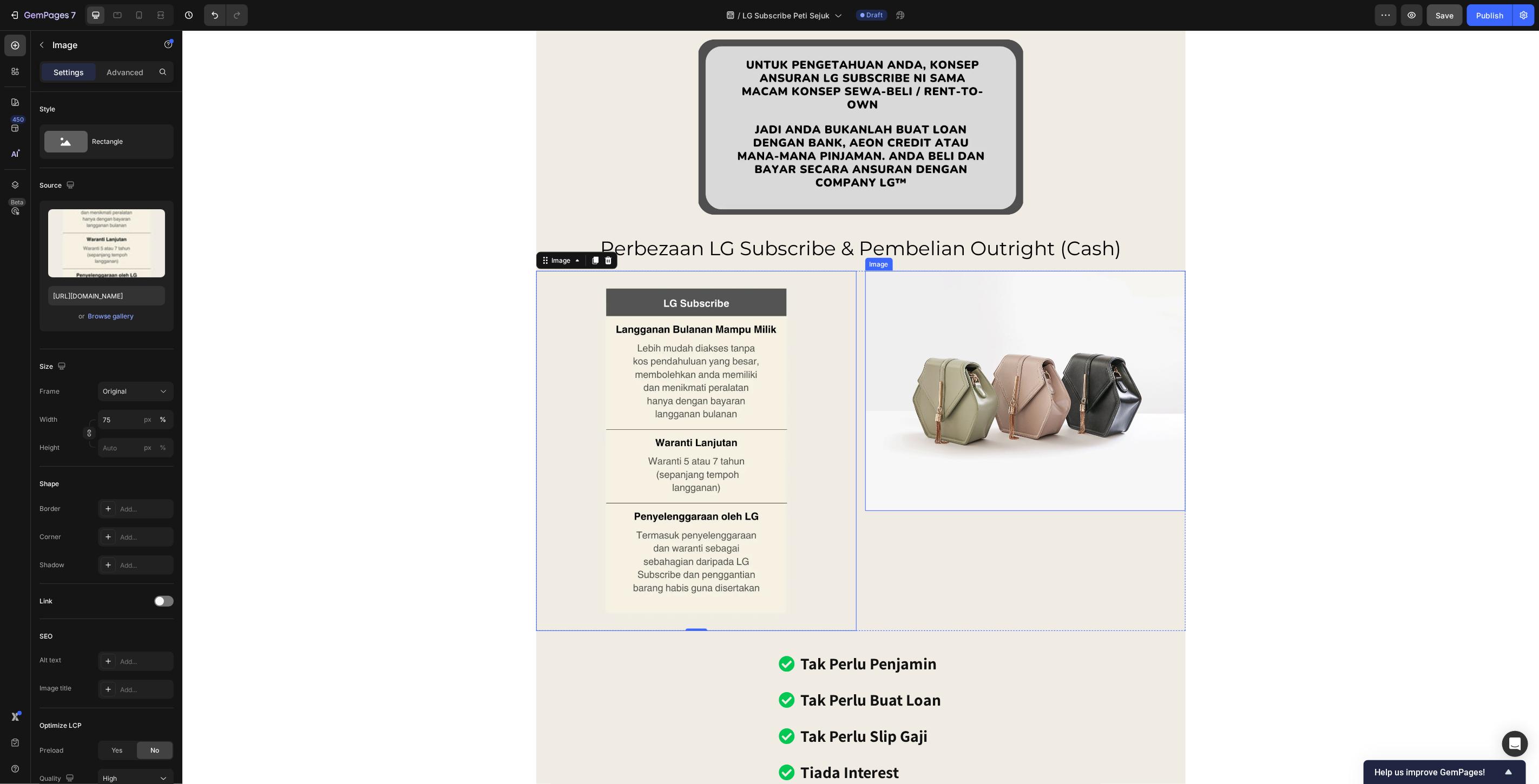
click at [962, 396] on img at bounding box center [1025, 390] width 320 height 240
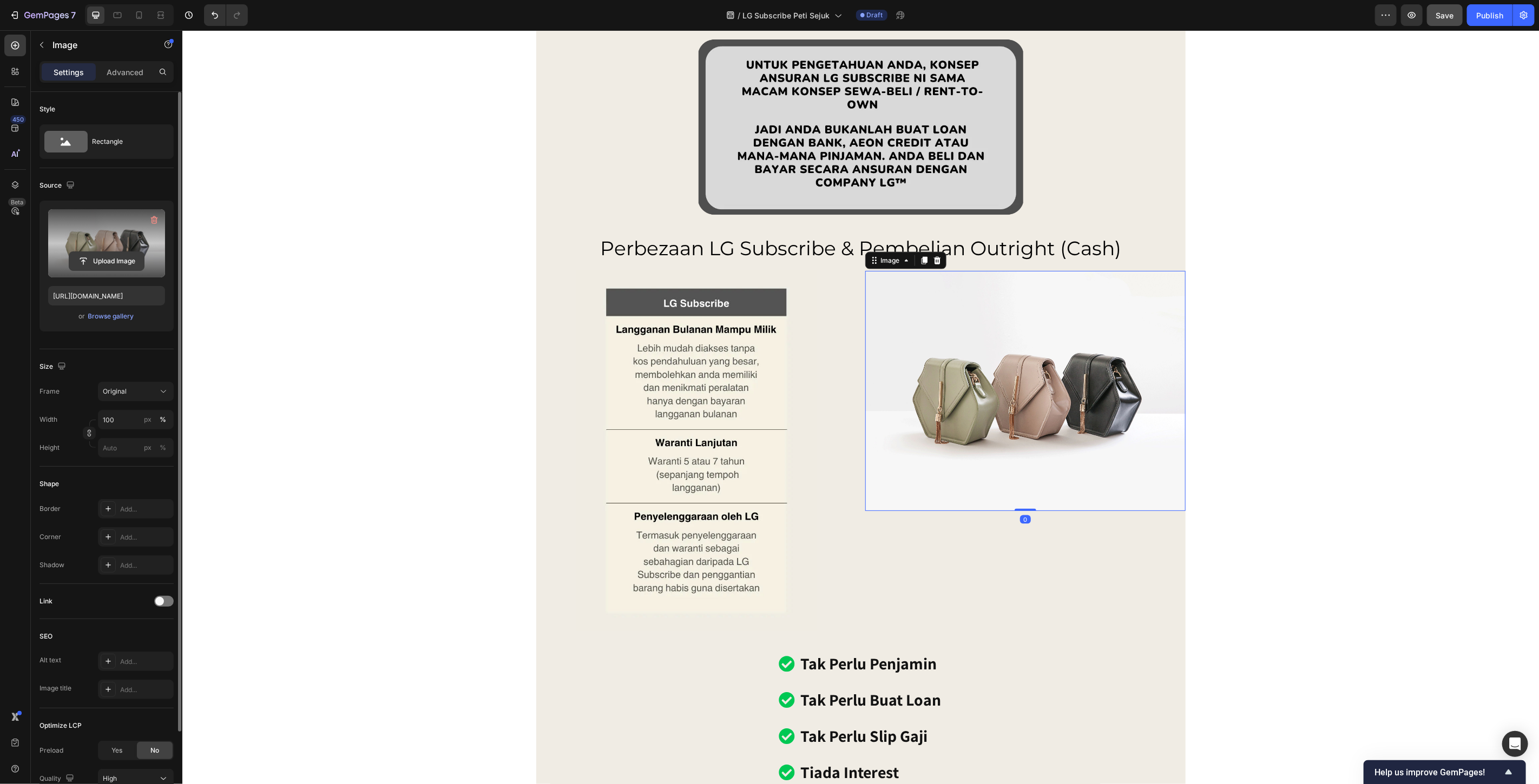
click at [106, 260] on input "file" at bounding box center [106, 261] width 75 height 18
type input "https://cdn.shopify.com/s/files/1/0621/6161/7050/files/gempages_486412460778062…"
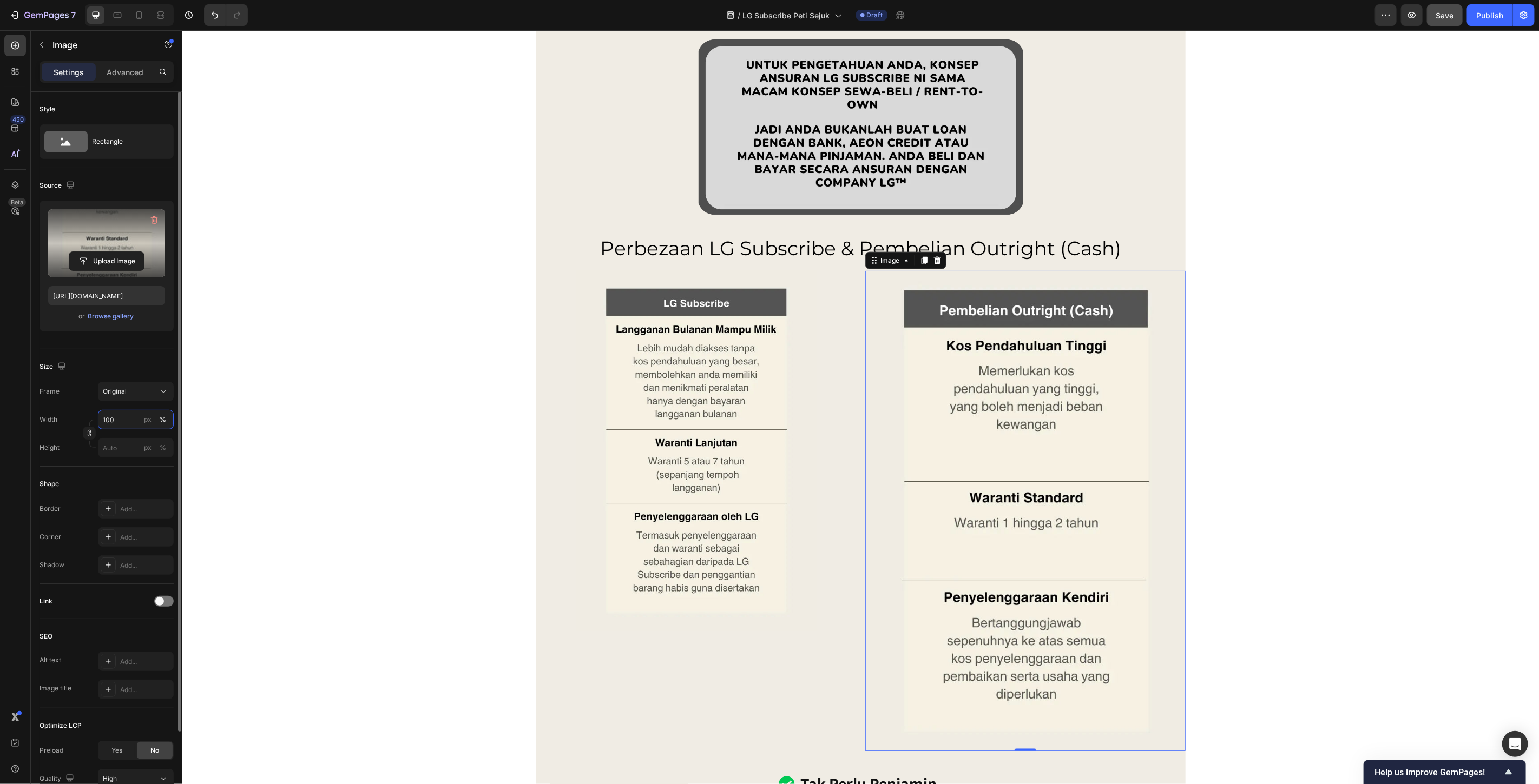
click at [118, 424] on input "100" at bounding box center [136, 420] width 76 height 20
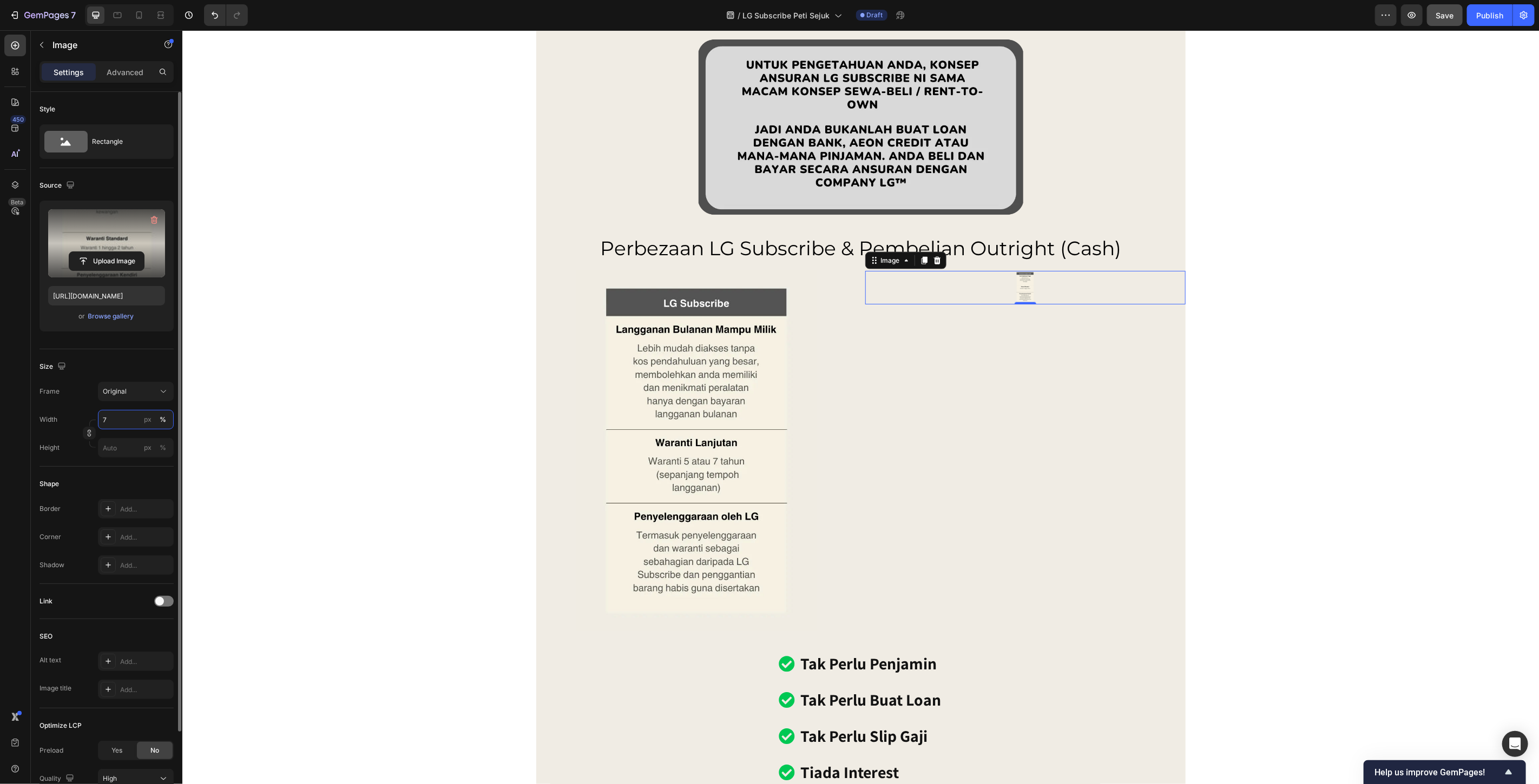
type input "75"
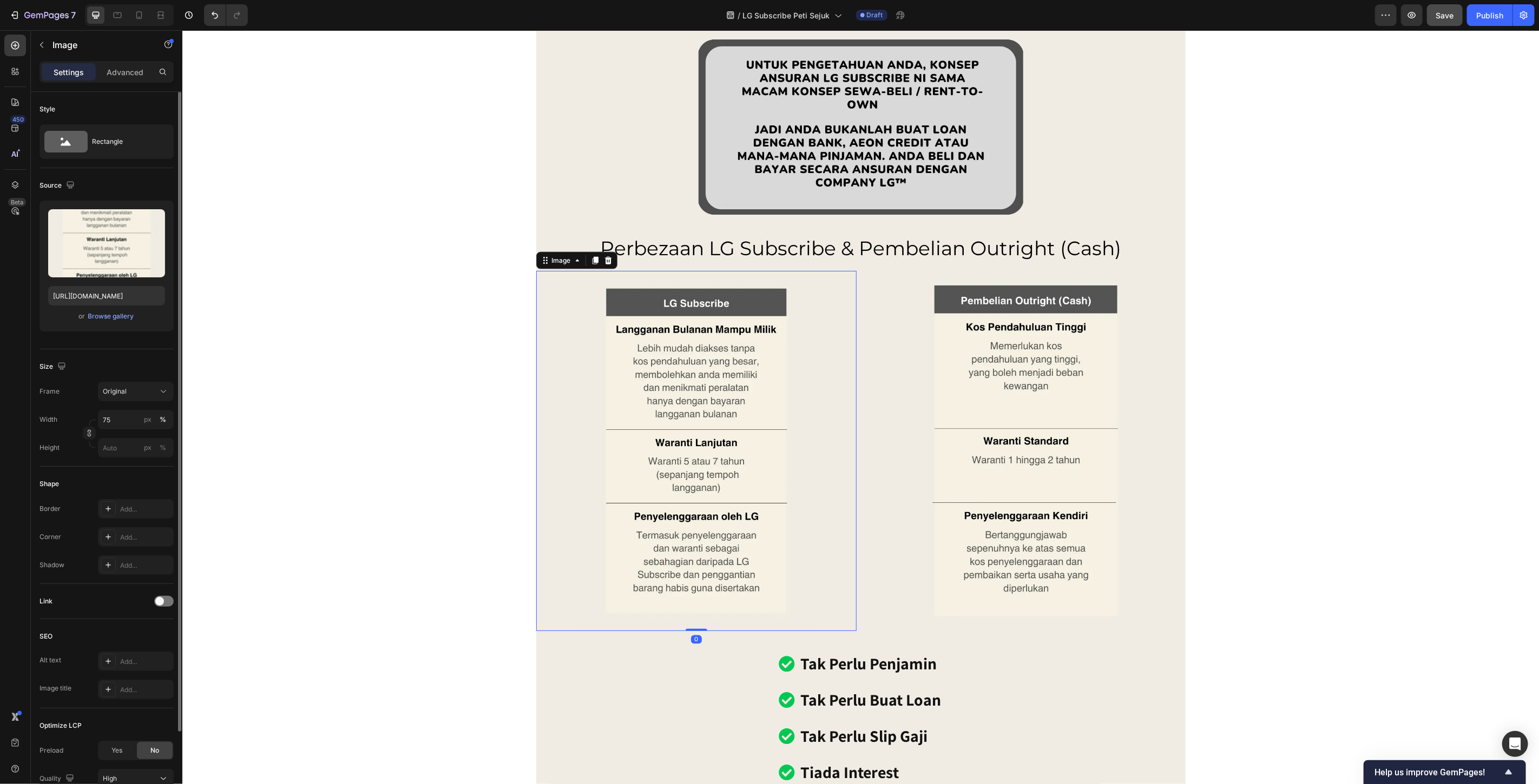
click at [723, 380] on img at bounding box center [695, 450] width 240 height 360
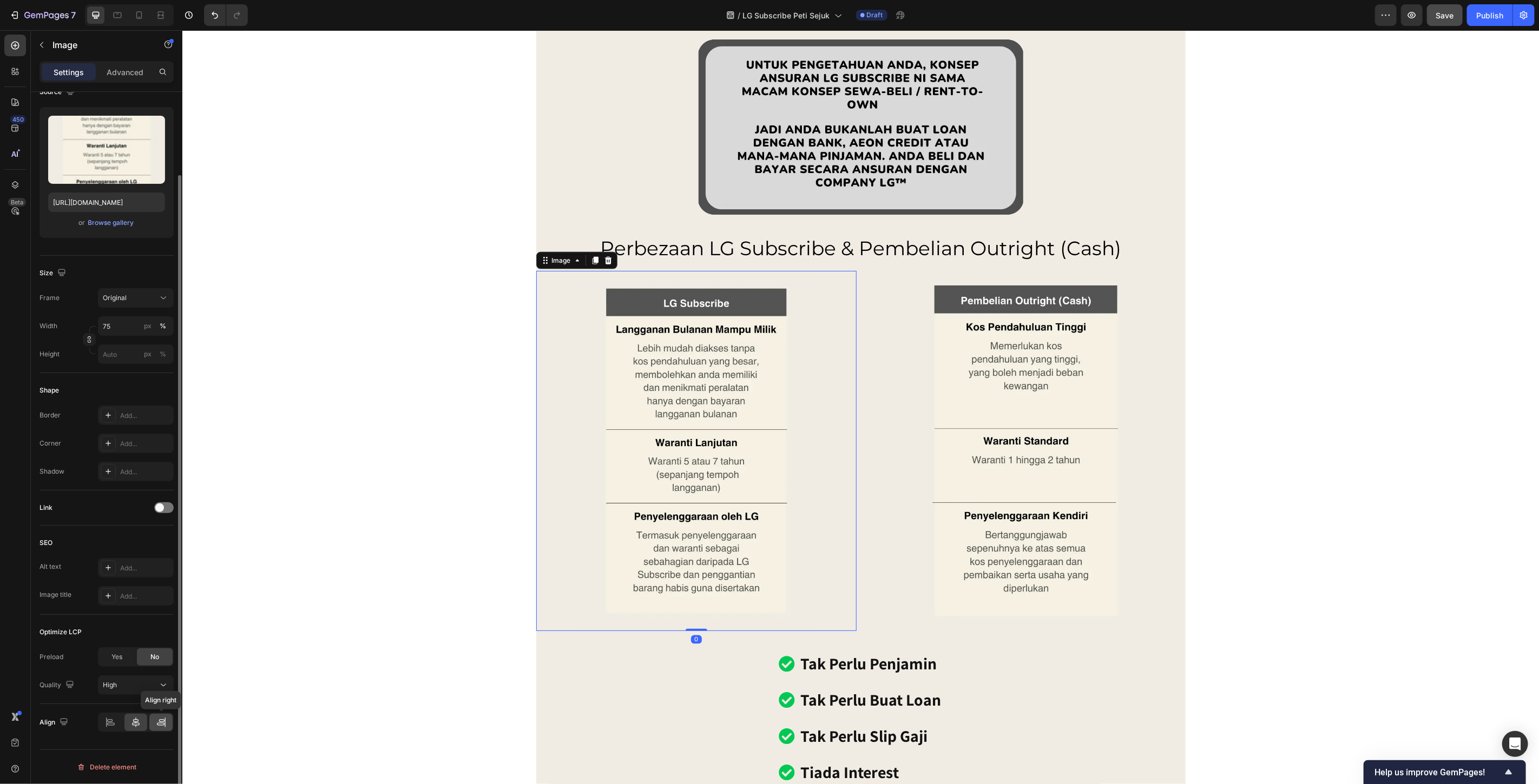
click at [160, 729] on div at bounding box center [161, 722] width 23 height 17
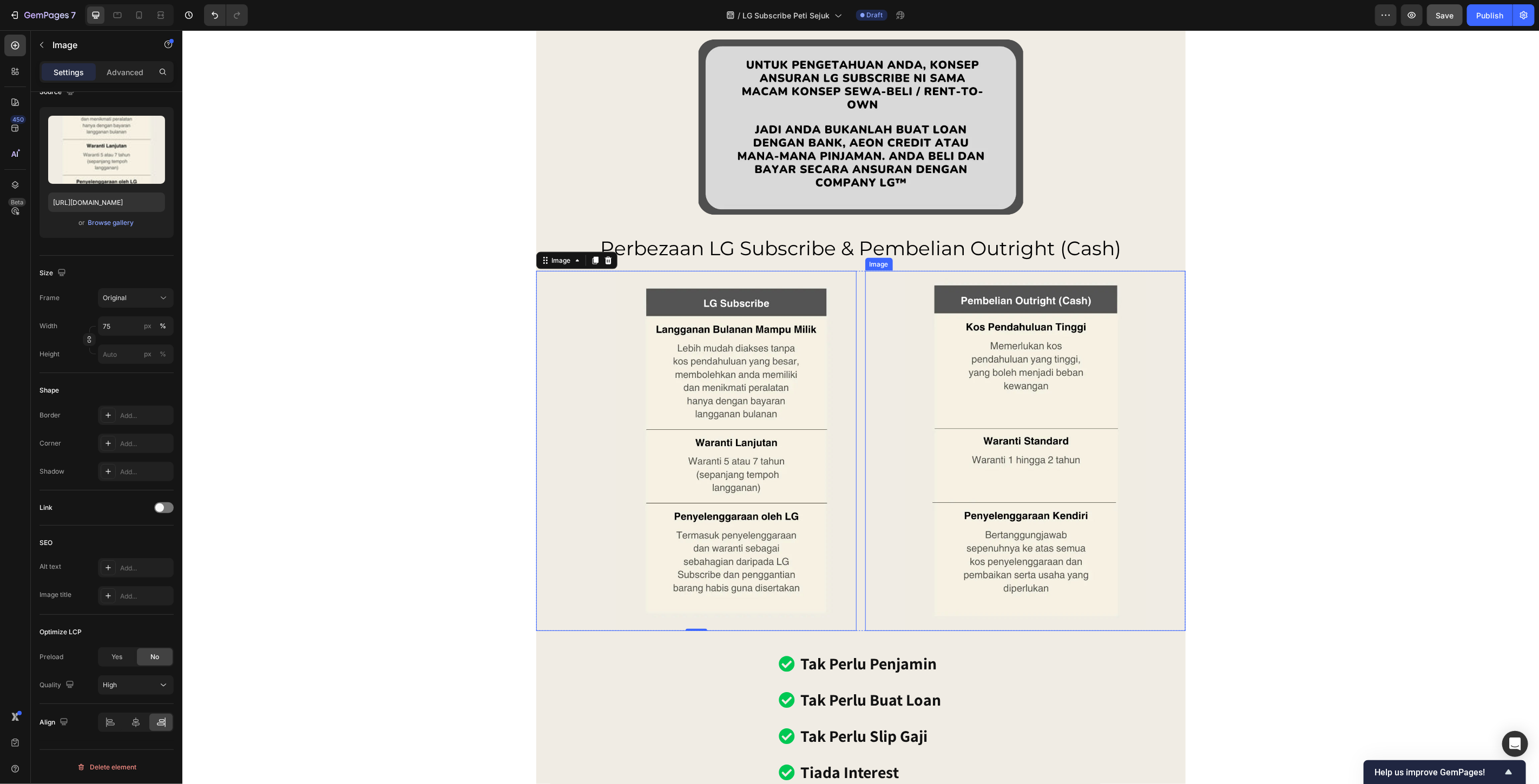
click at [951, 390] on img at bounding box center [1024, 450] width 240 height 360
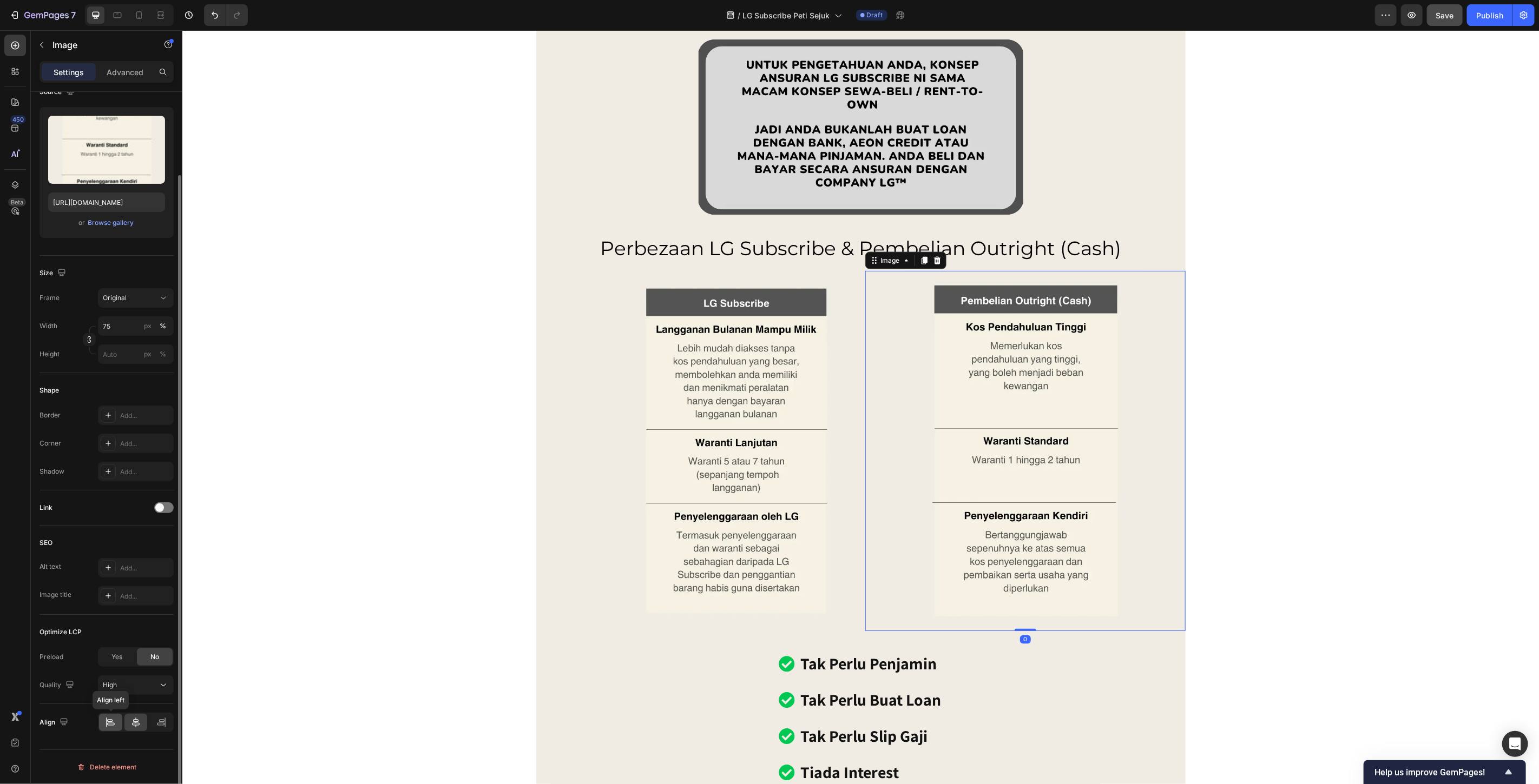
click at [114, 725] on icon at bounding box center [111, 724] width 7 height 2
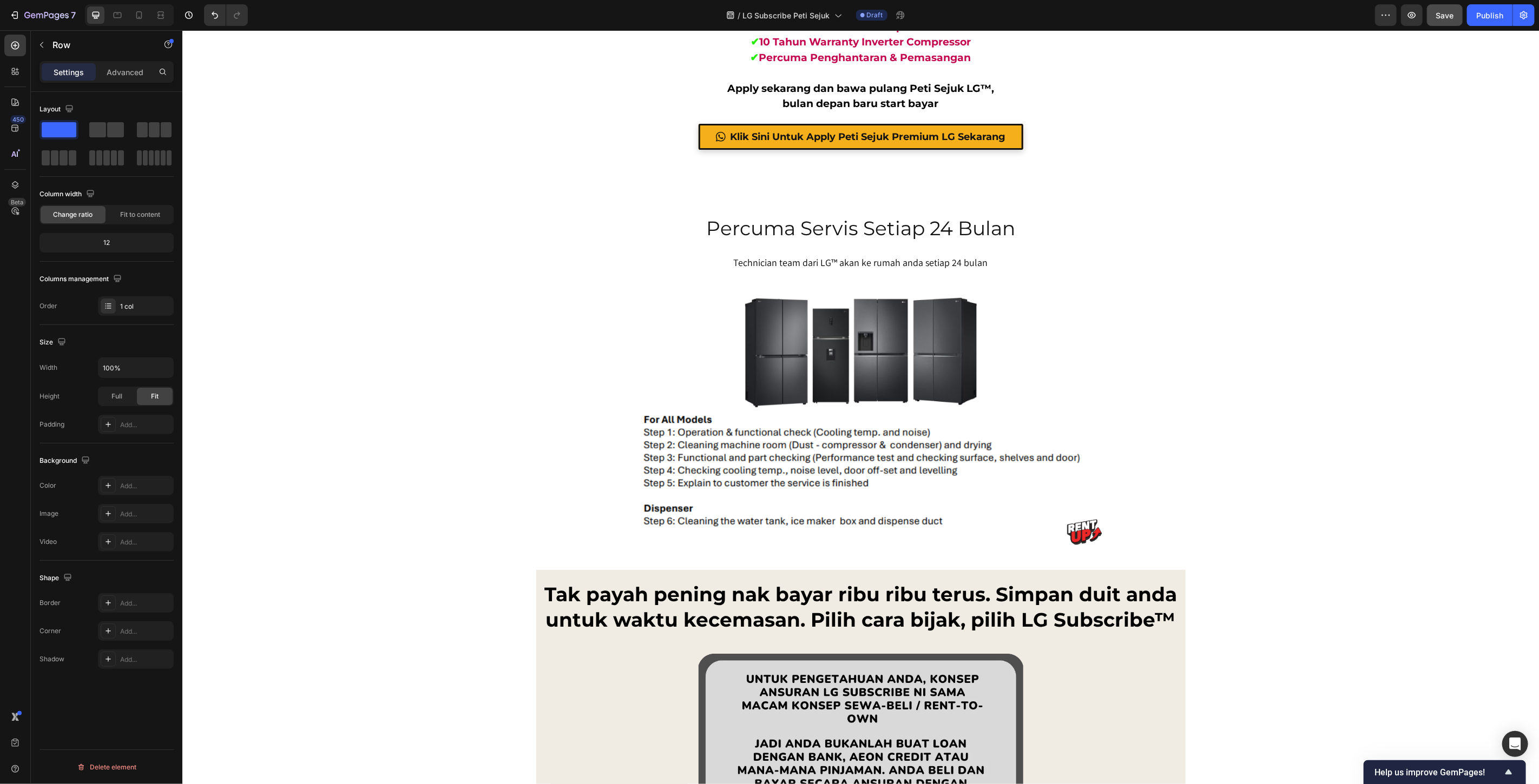
scroll to position [7573, 0]
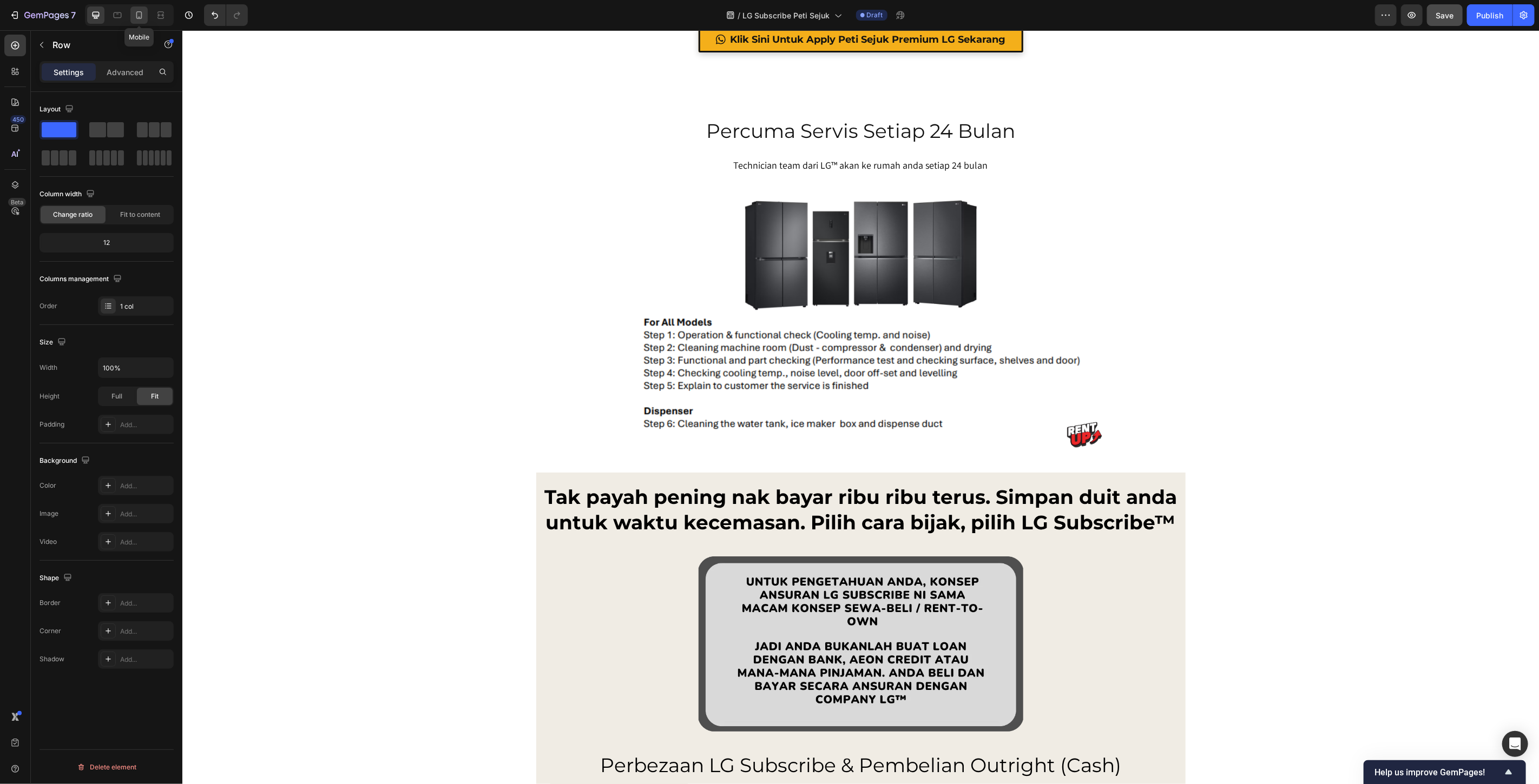
click at [137, 15] on icon at bounding box center [139, 15] width 6 height 7
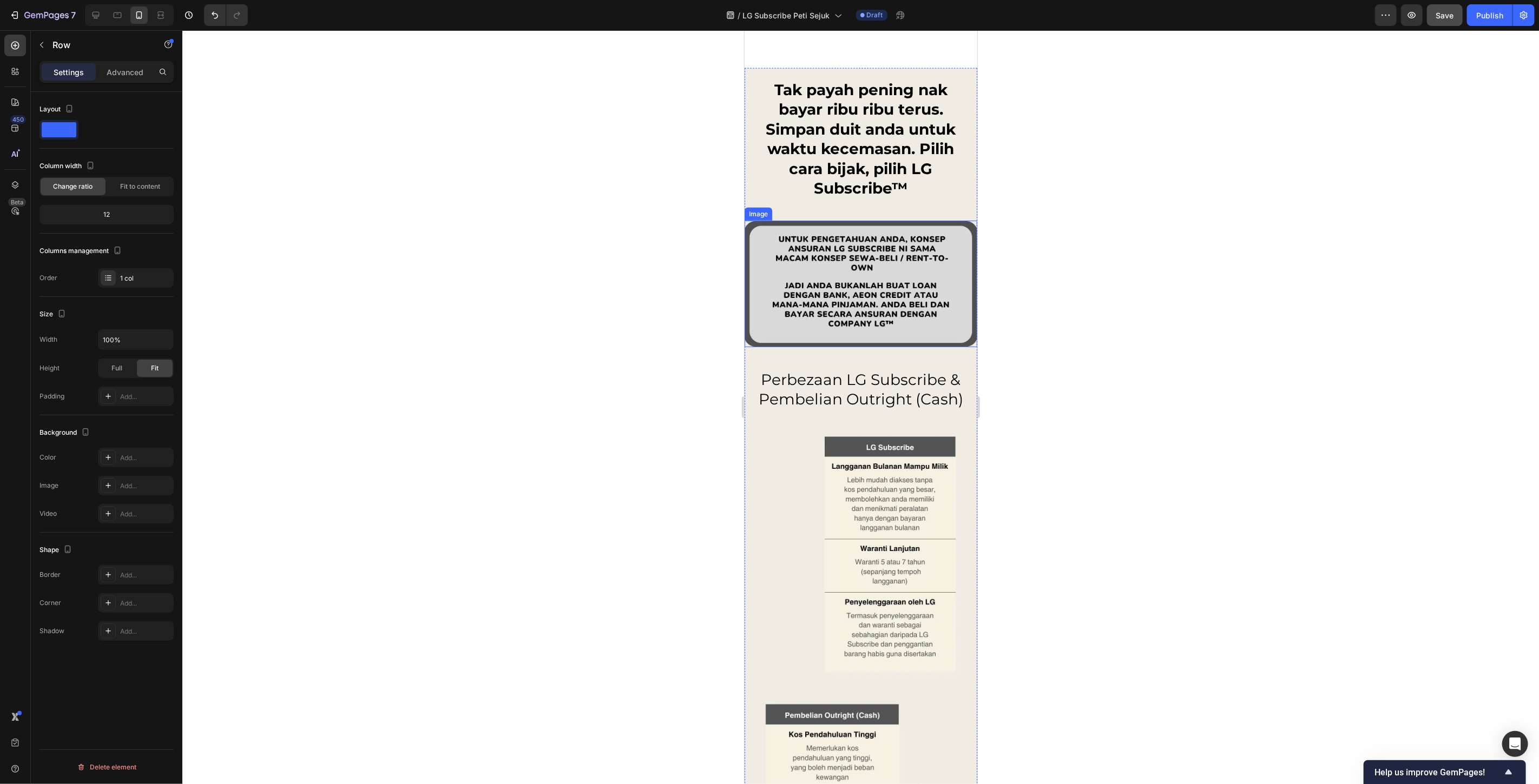
scroll to position [8030, 0]
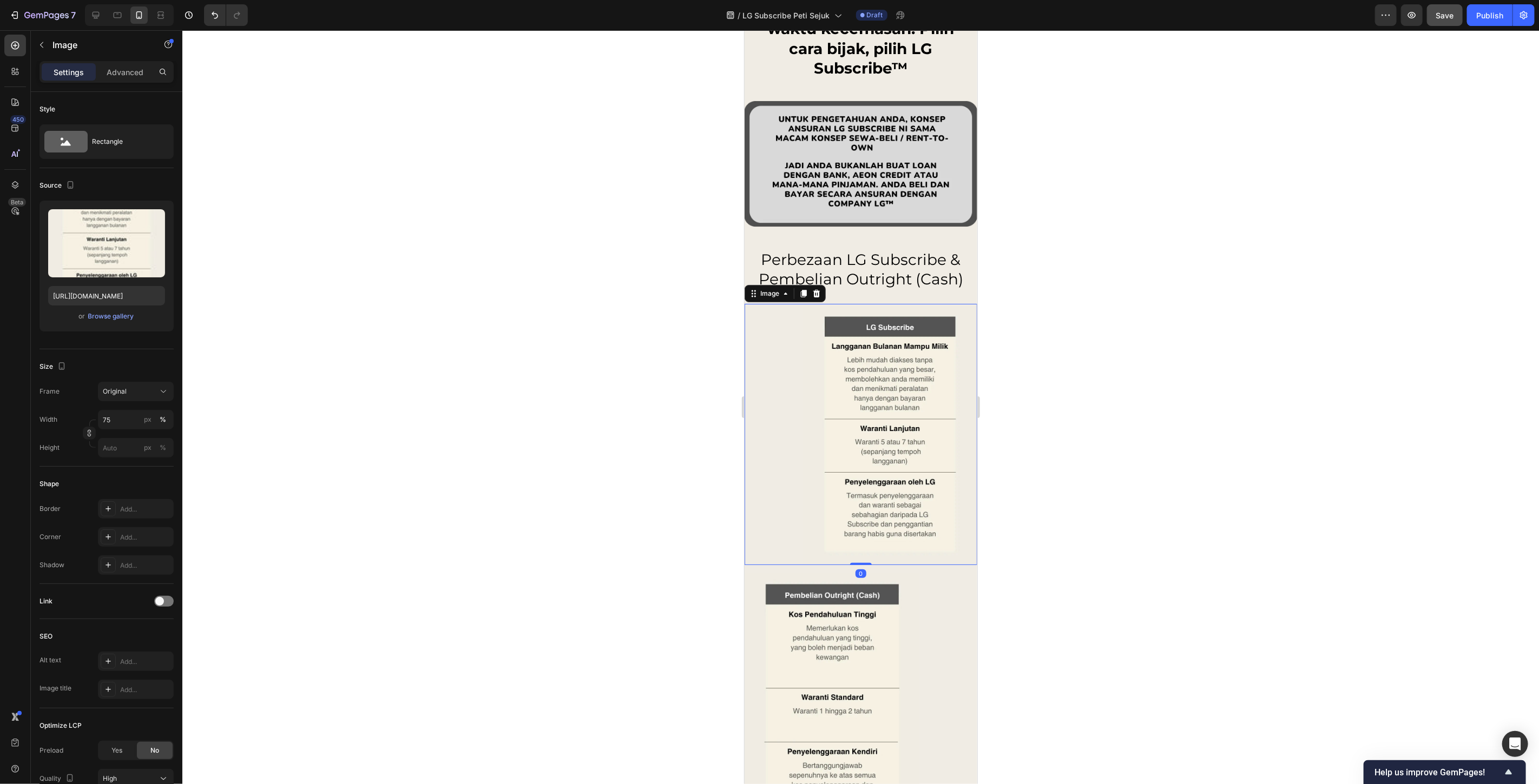
click at [882, 413] on img at bounding box center [890, 434] width 175 height 262
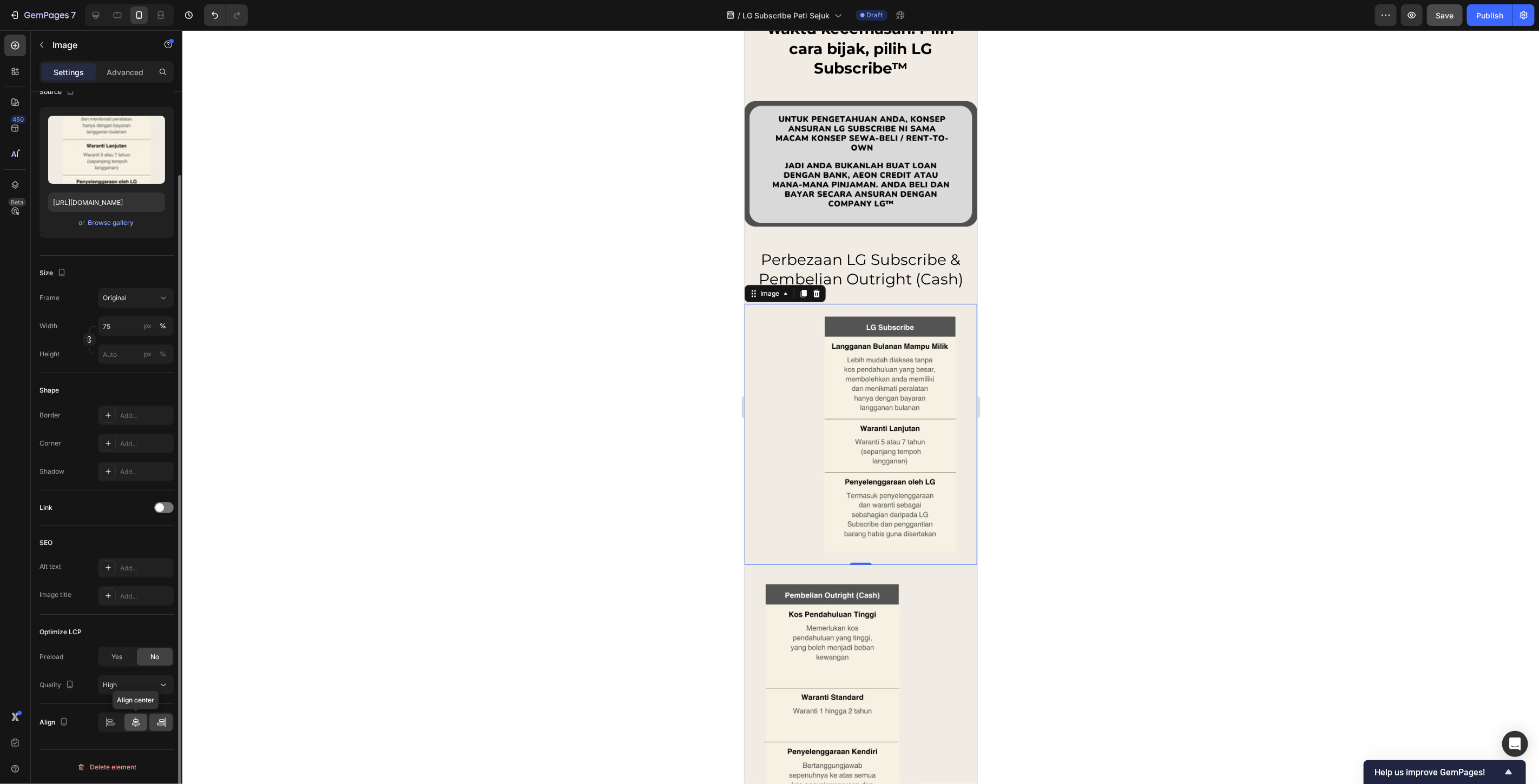
click at [136, 723] on icon at bounding box center [135, 723] width 7 height 10
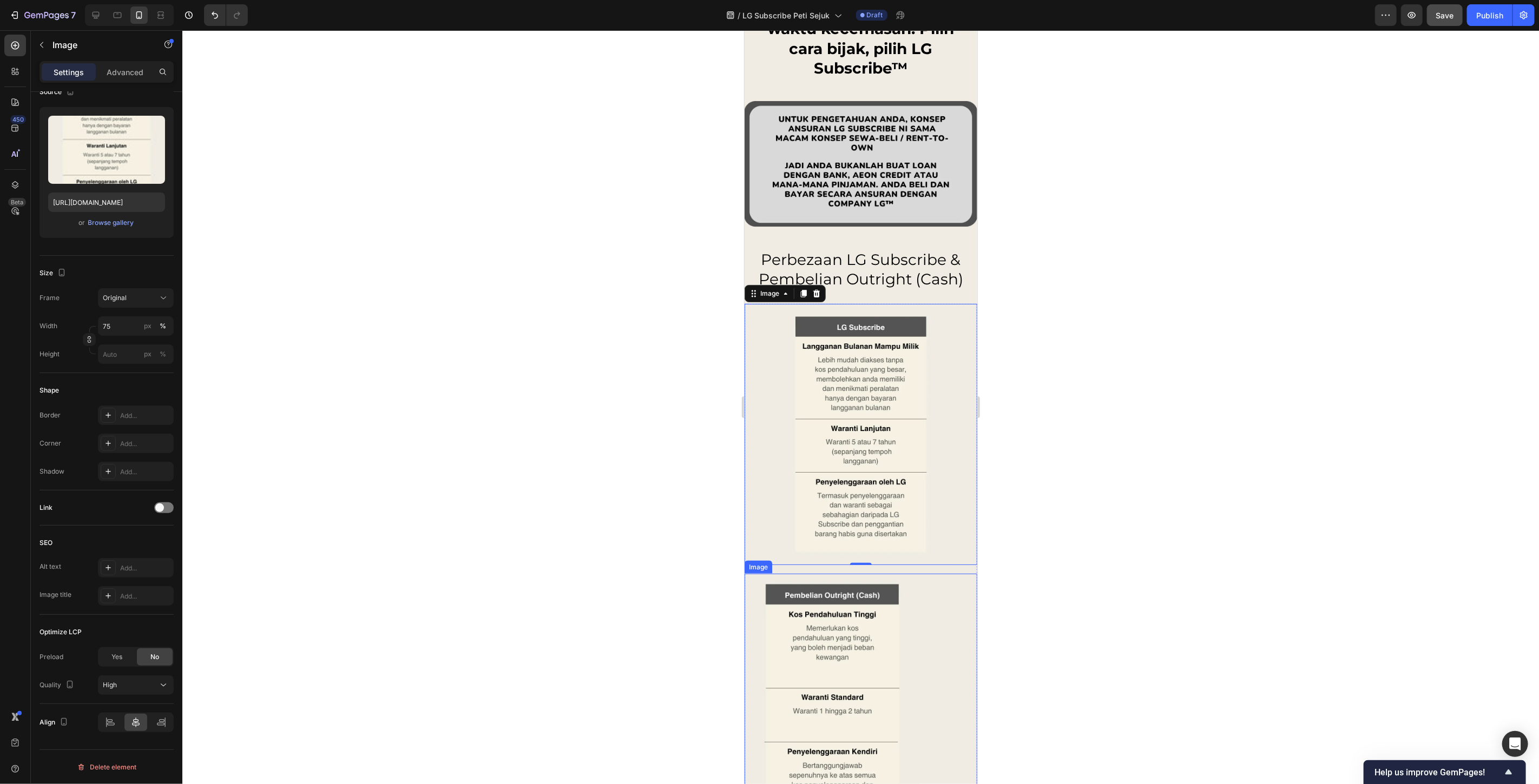
click at [845, 636] on img at bounding box center [831, 705] width 175 height 262
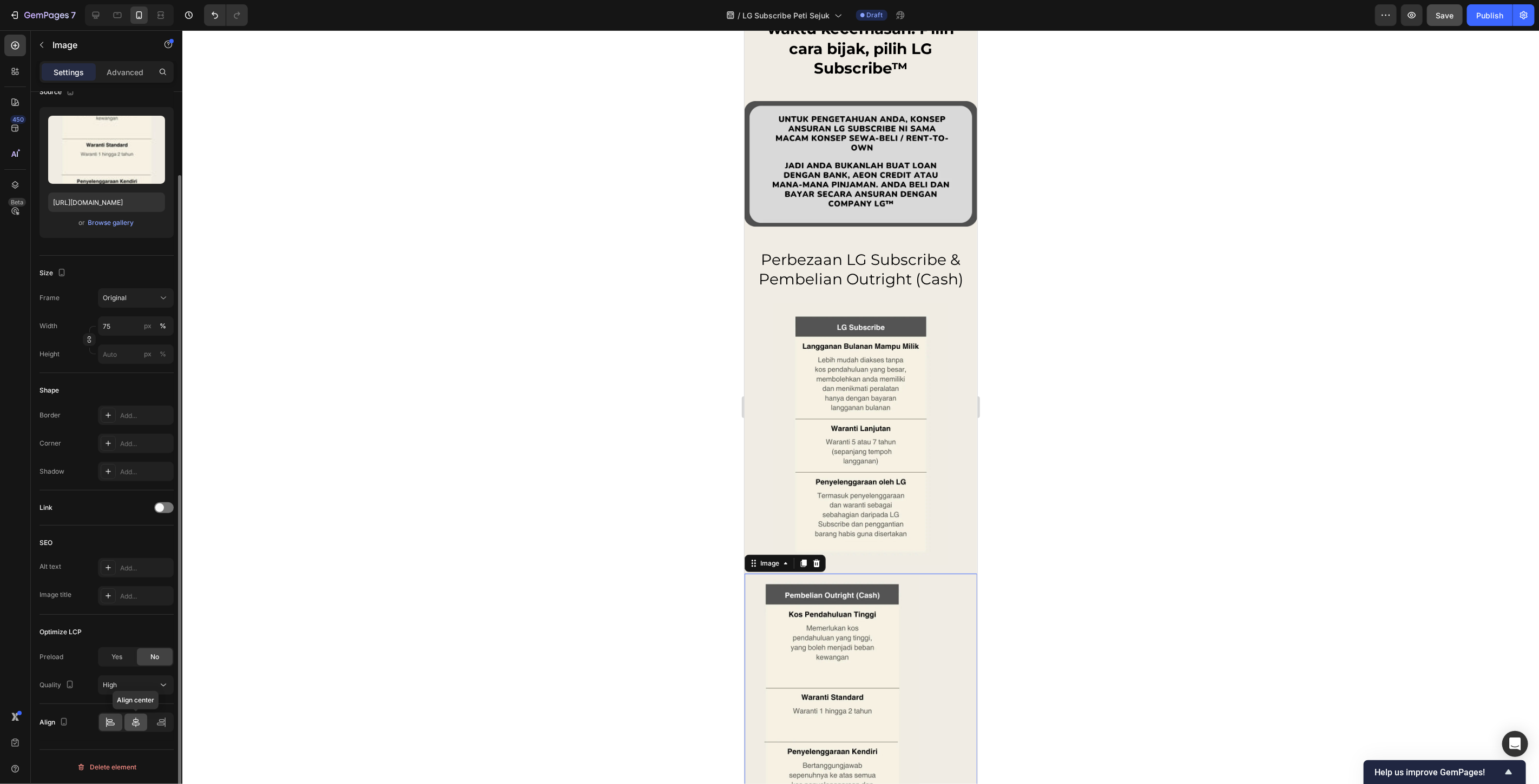
click at [136, 718] on icon at bounding box center [135, 722] width 11 height 11
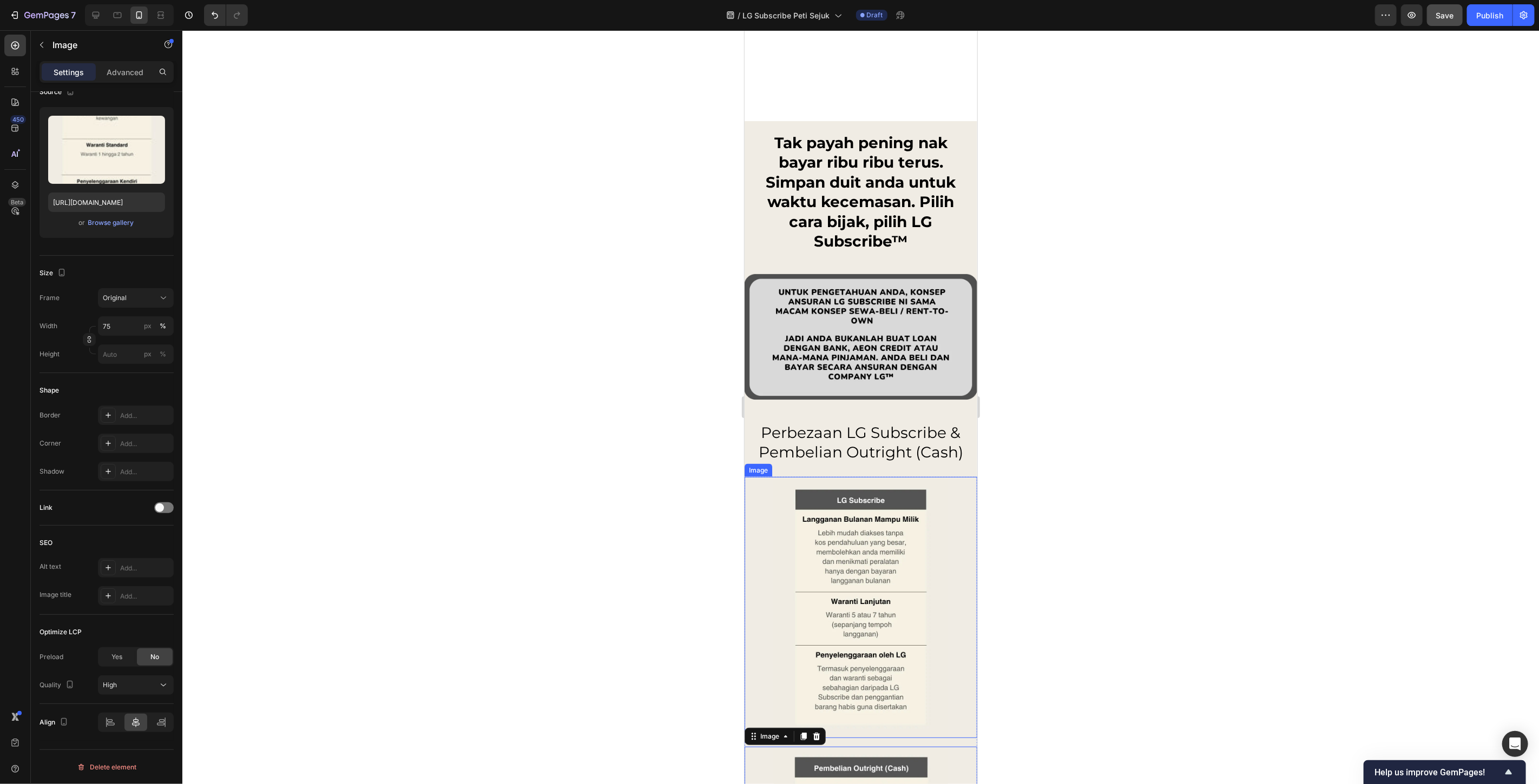
scroll to position [7849, 0]
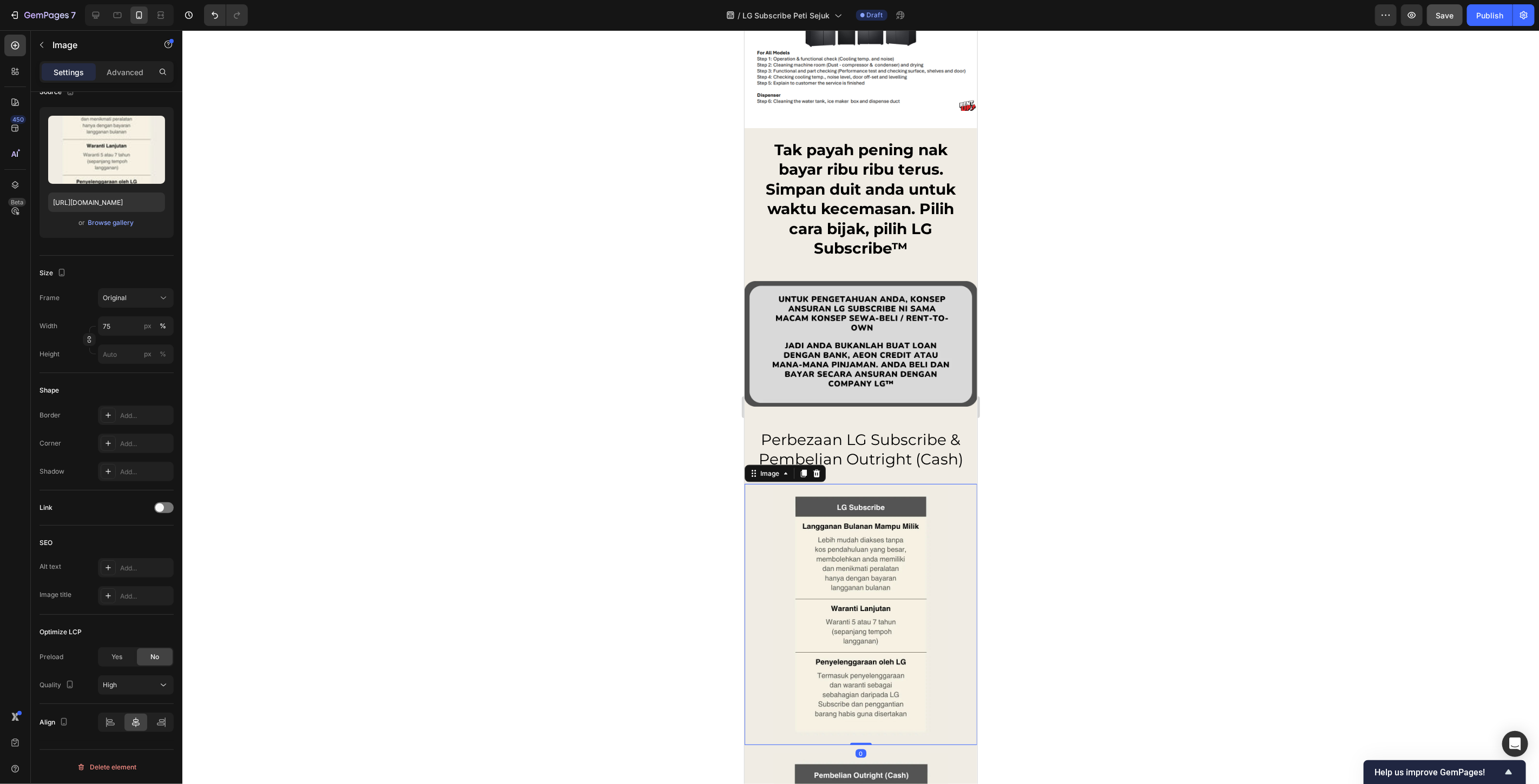
drag, startPoint x: 858, startPoint y: 611, endPoint x: 1221, endPoint y: 566, distance: 365.8
click at [858, 611] on img at bounding box center [861, 615] width 175 height 262
click at [125, 325] on input "75" at bounding box center [136, 326] width 76 height 20
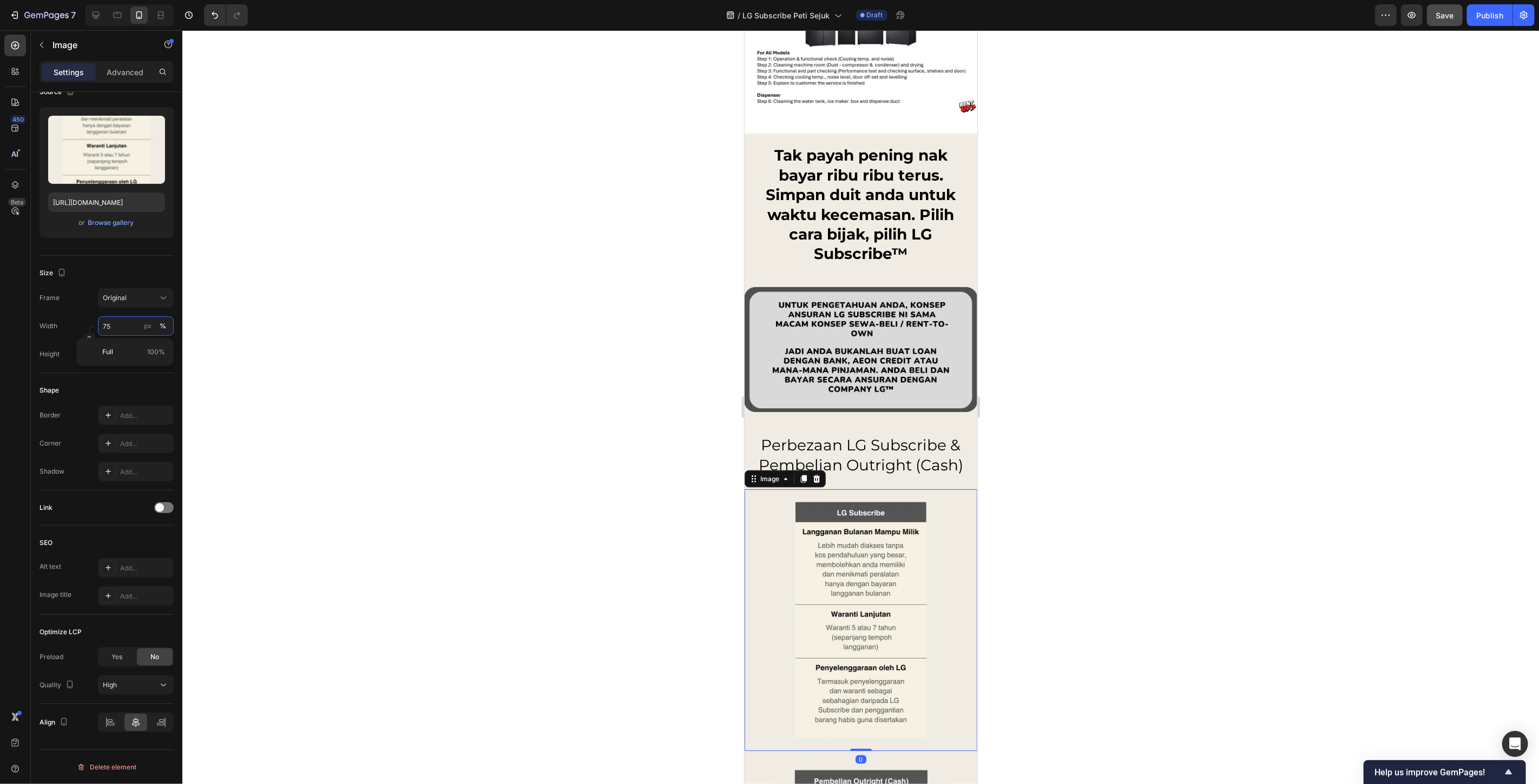
click at [125, 325] on input "75" at bounding box center [136, 326] width 76 height 20
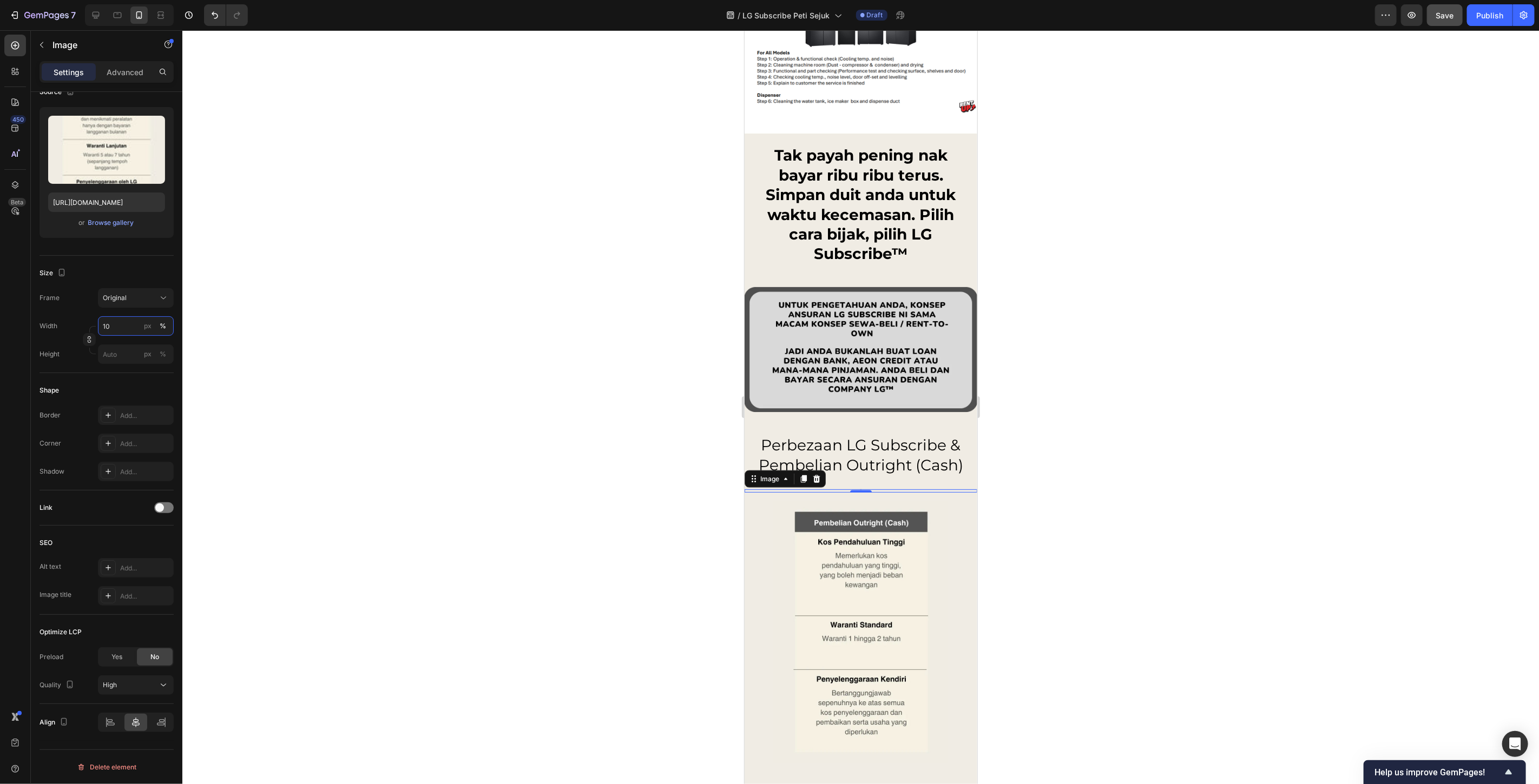
type input "100"
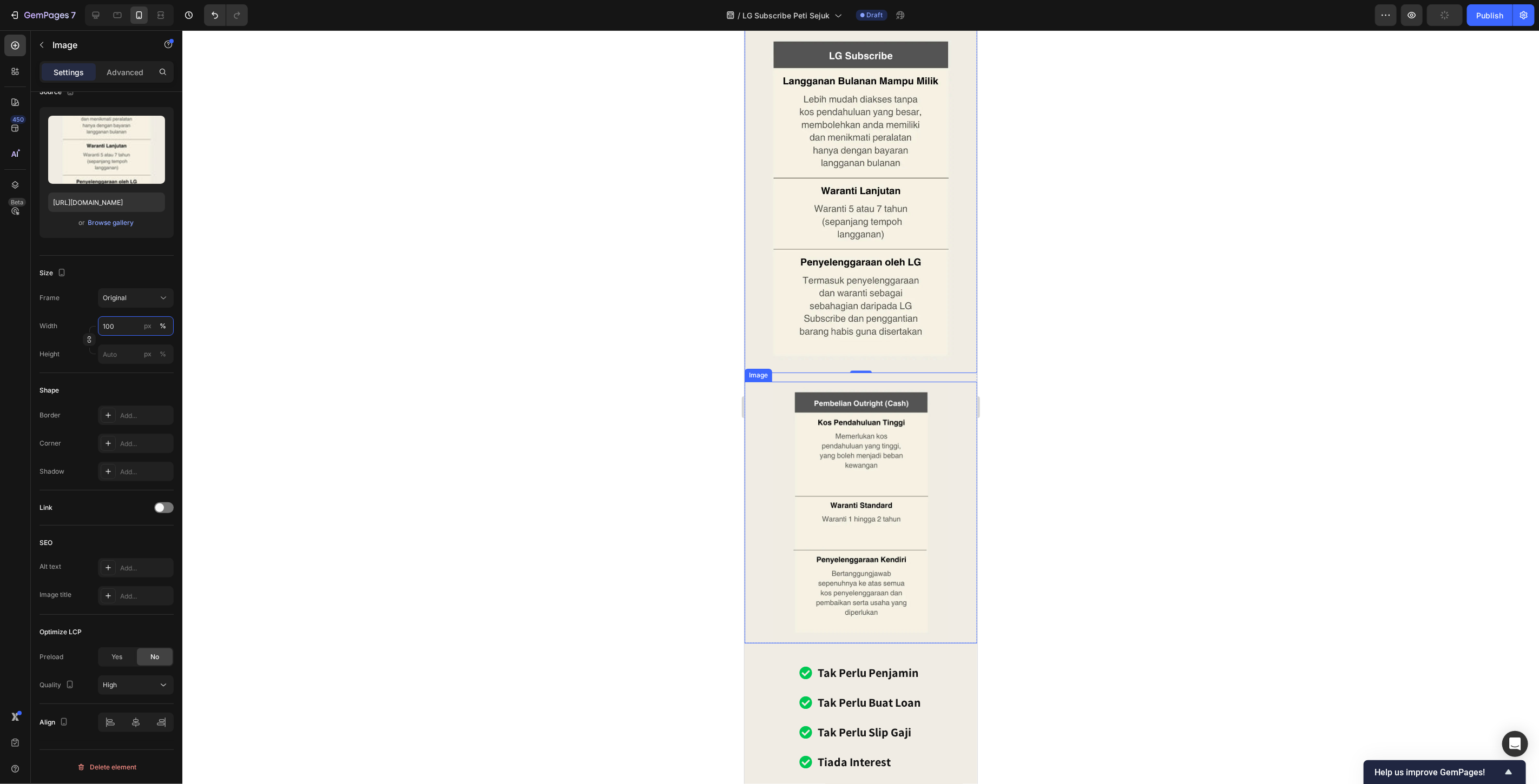
scroll to position [8331, 0]
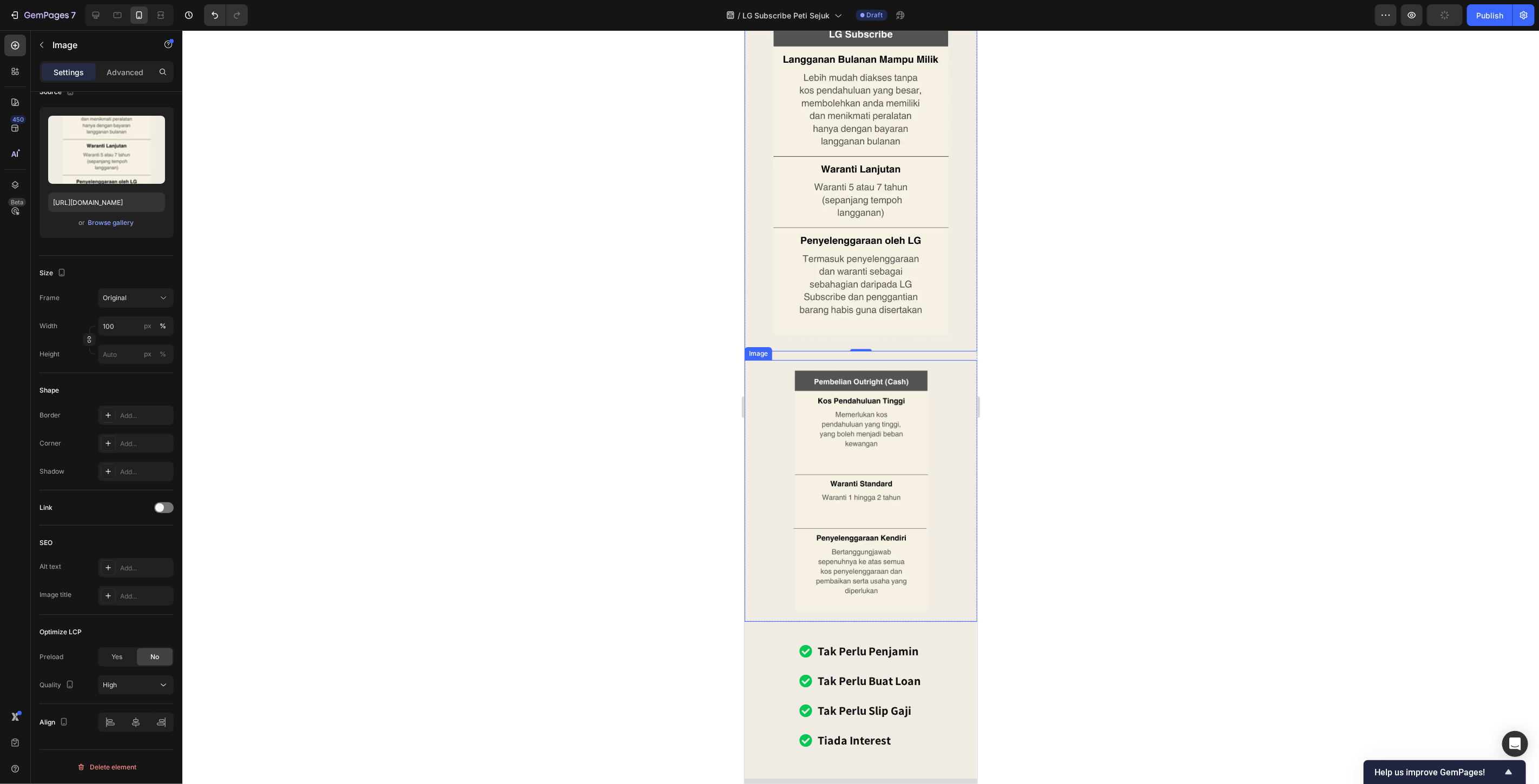
click at [846, 462] on img at bounding box center [861, 491] width 175 height 262
click at [120, 331] on input "75" at bounding box center [136, 326] width 76 height 20
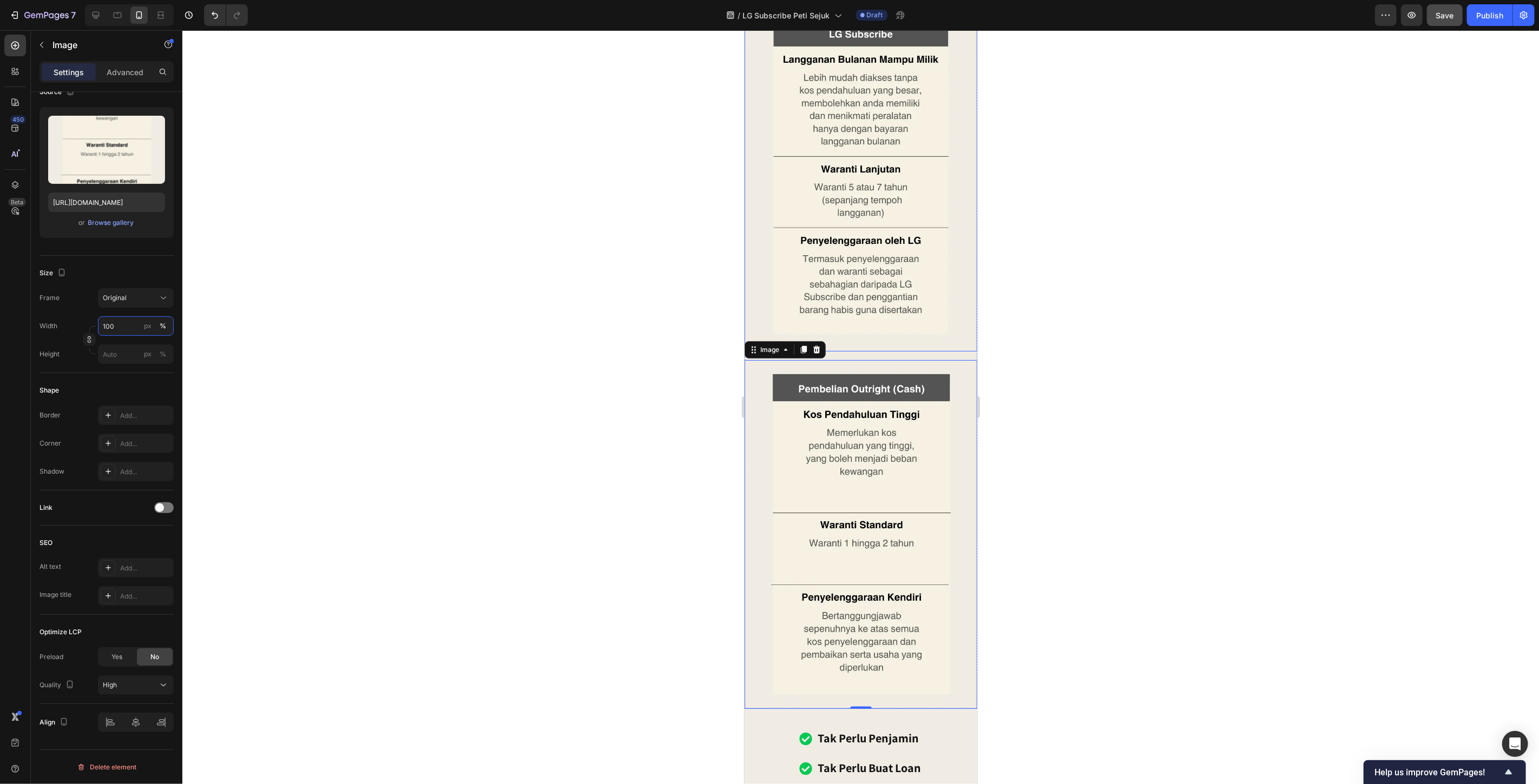
type input "100"
click at [1016, 279] on div at bounding box center [860, 407] width 1357 height 754
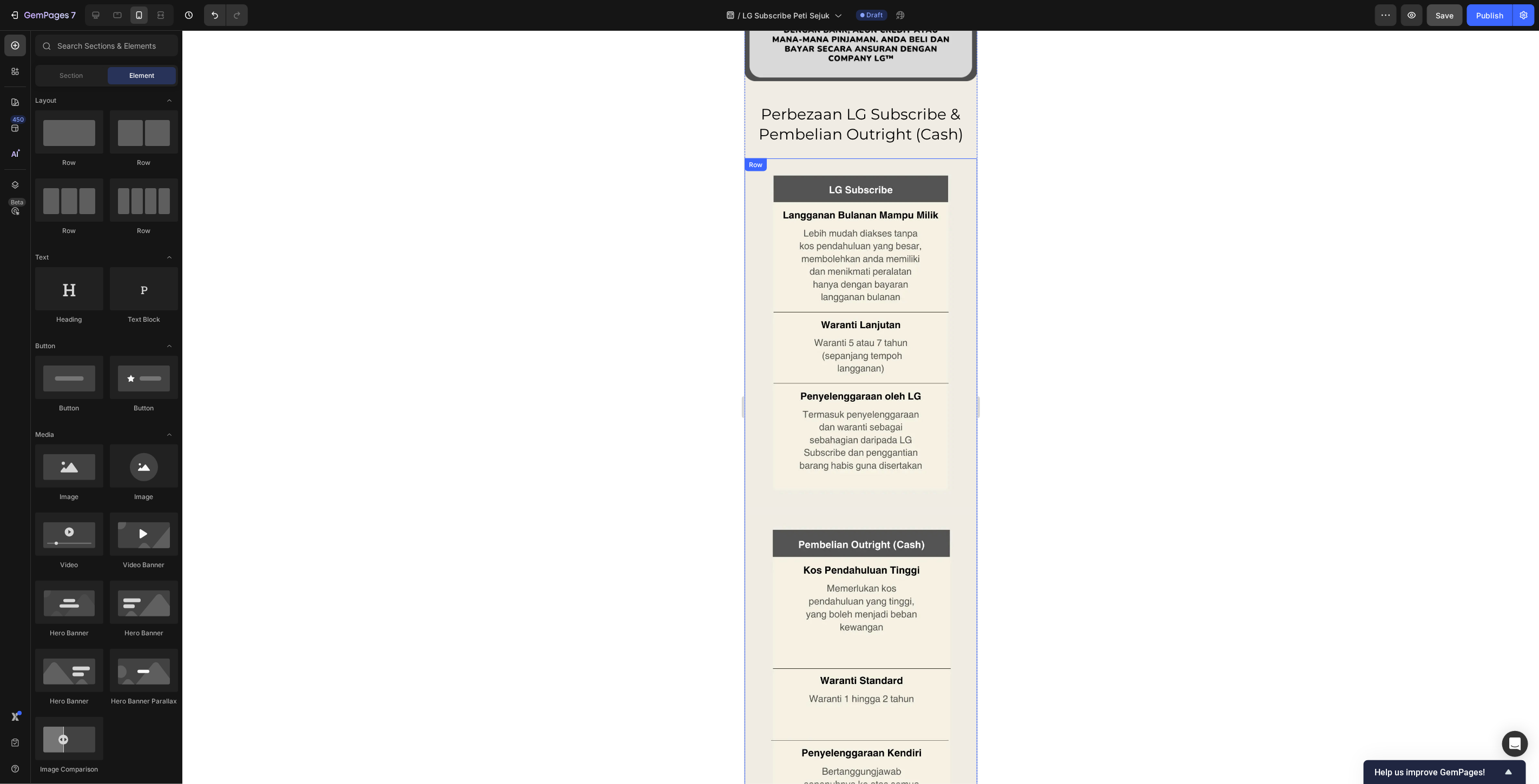
scroll to position [8149, 0]
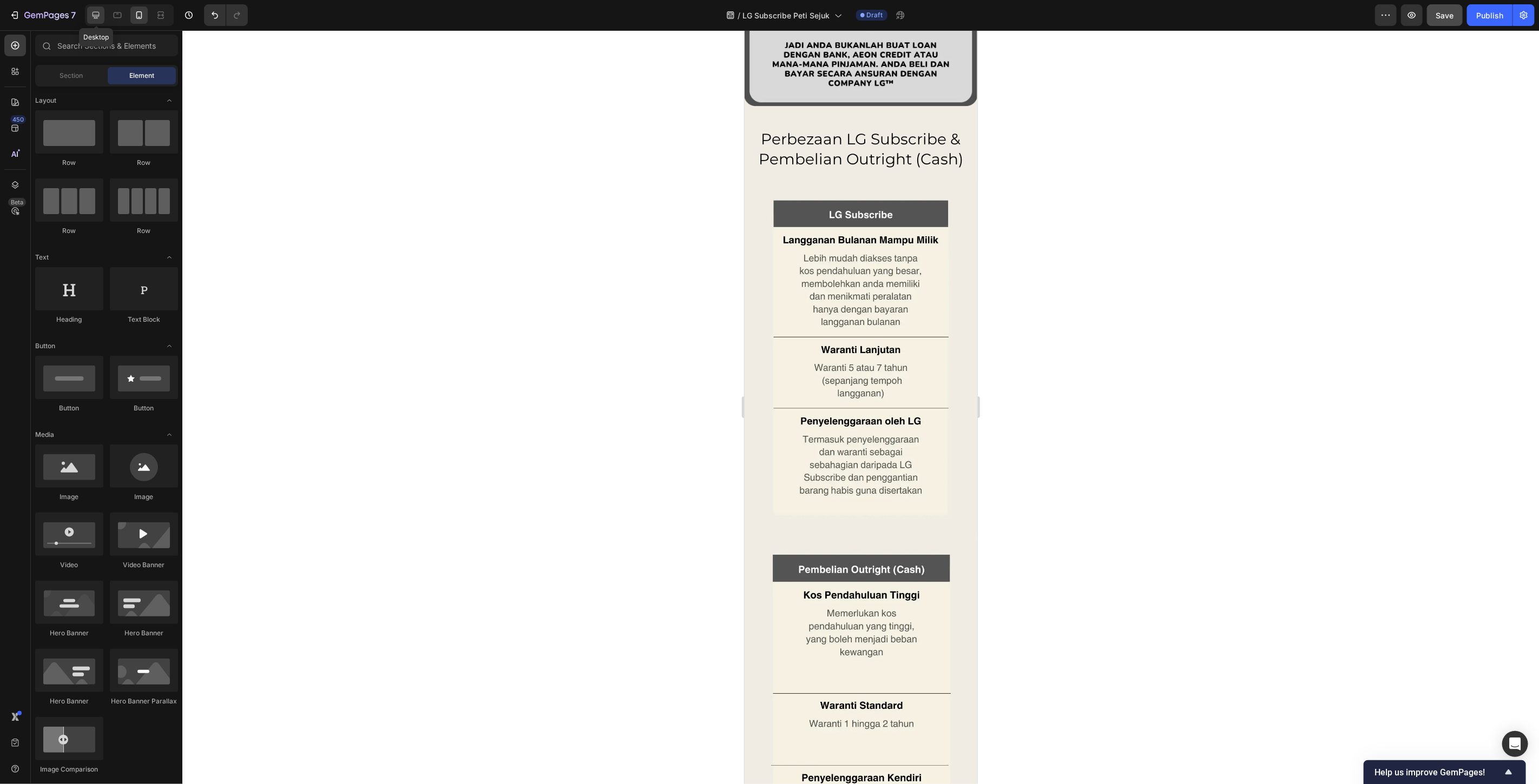
click at [96, 17] on icon at bounding box center [96, 15] width 11 height 11
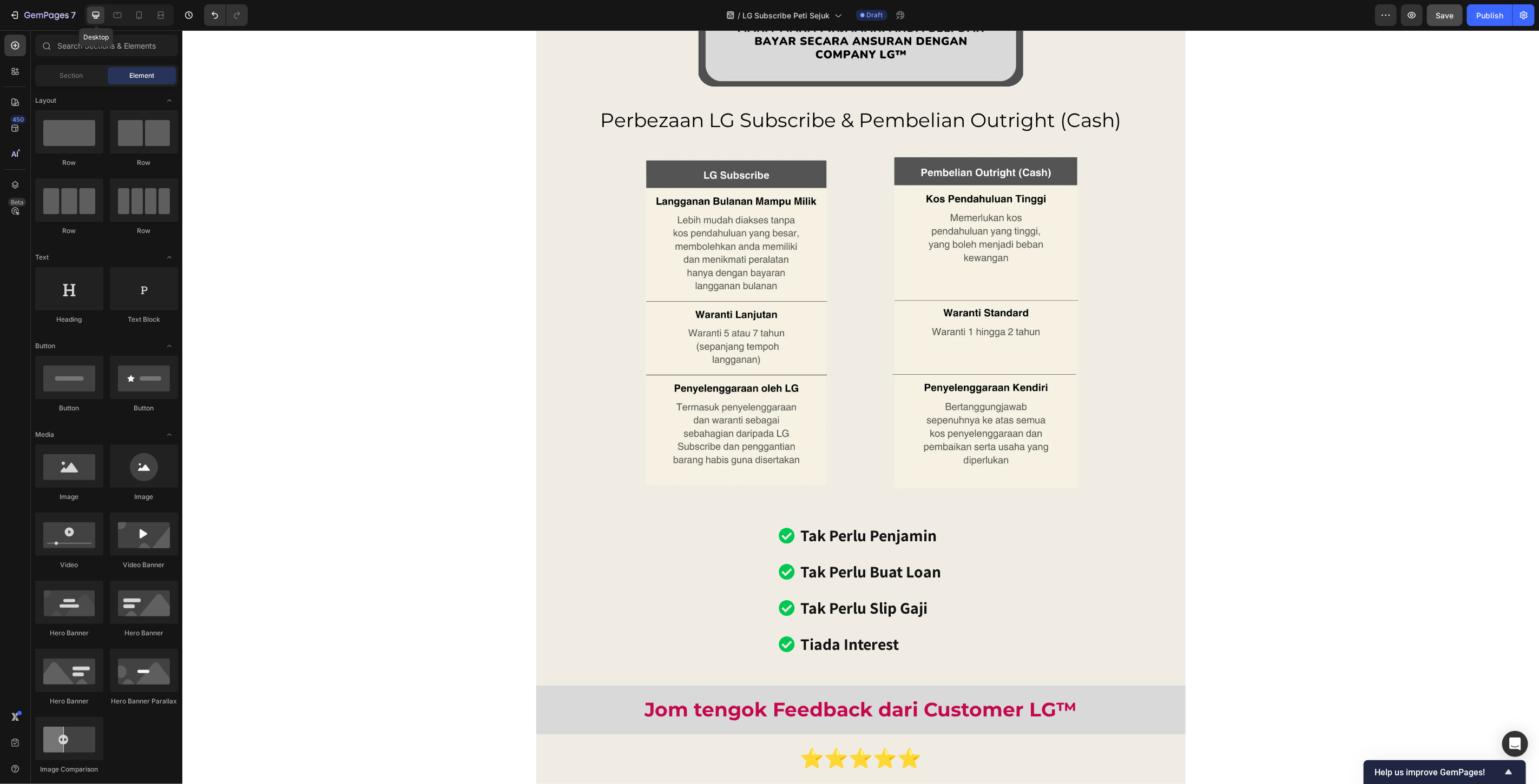
scroll to position [8105, 0]
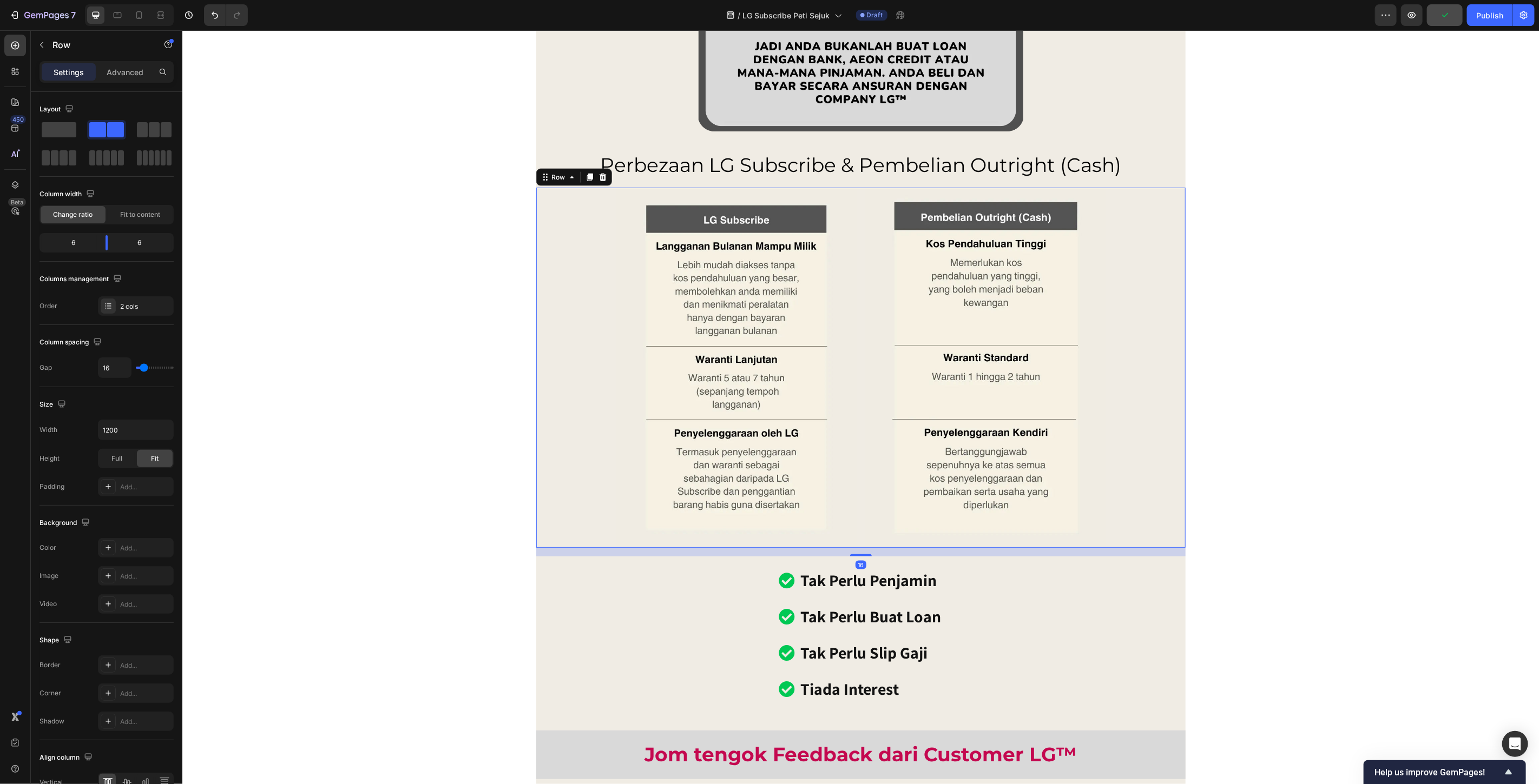
click at [857, 542] on div "Image Image Row 16" at bounding box center [860, 367] width 649 height 360
click at [130, 70] on p "Advanced" at bounding box center [125, 73] width 37 height 12
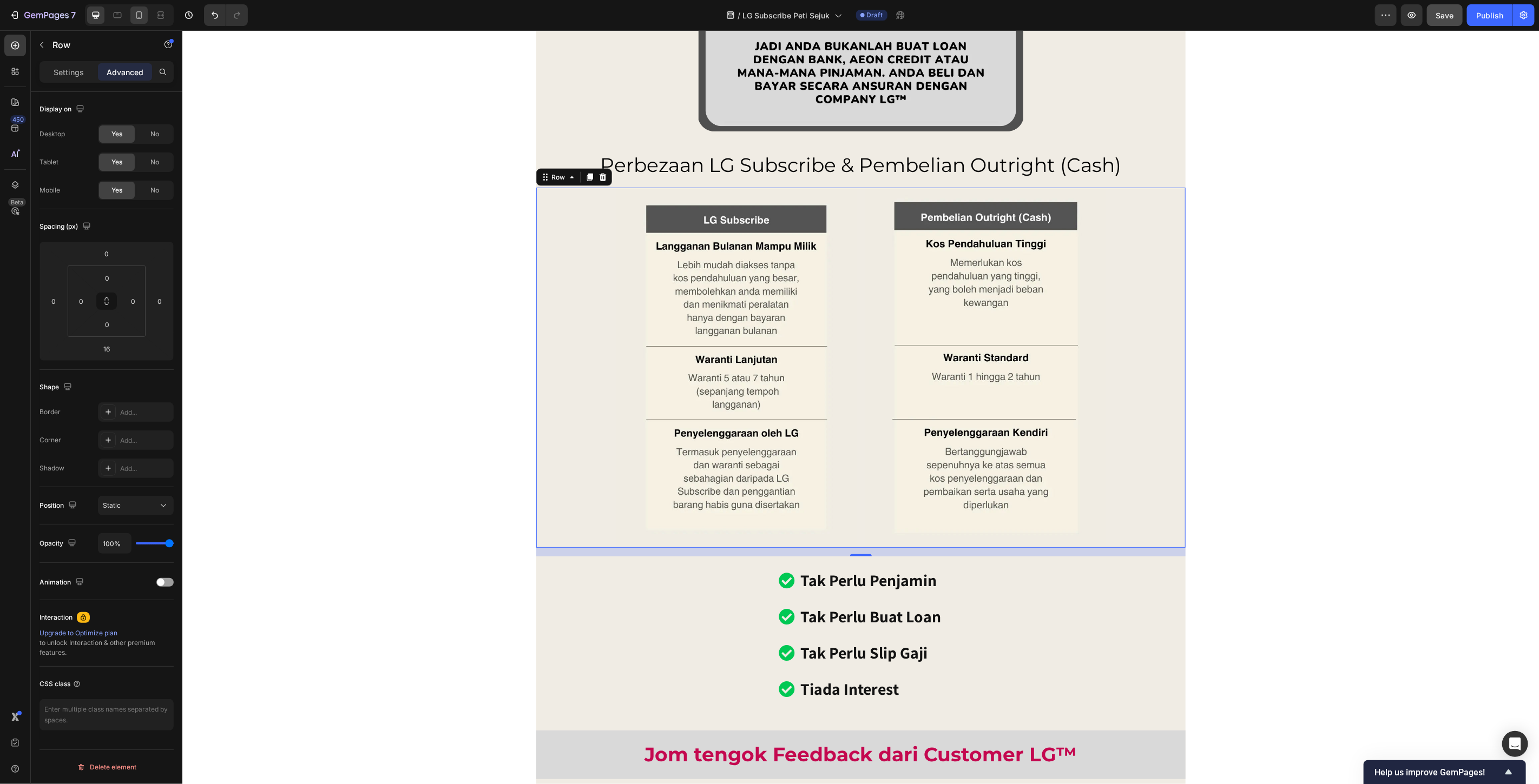
click at [136, 13] on icon at bounding box center [139, 15] width 6 height 7
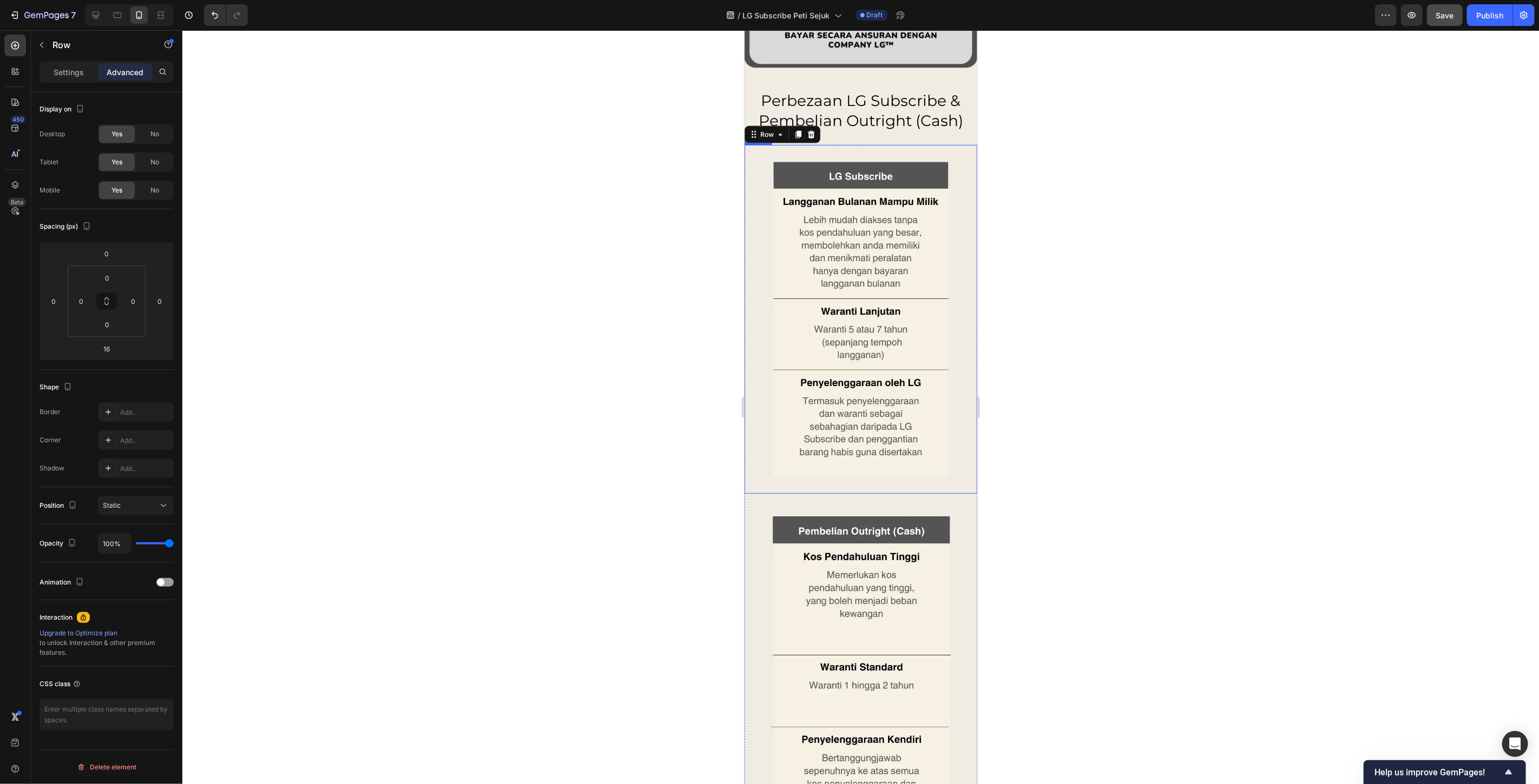
scroll to position [8099, 0]
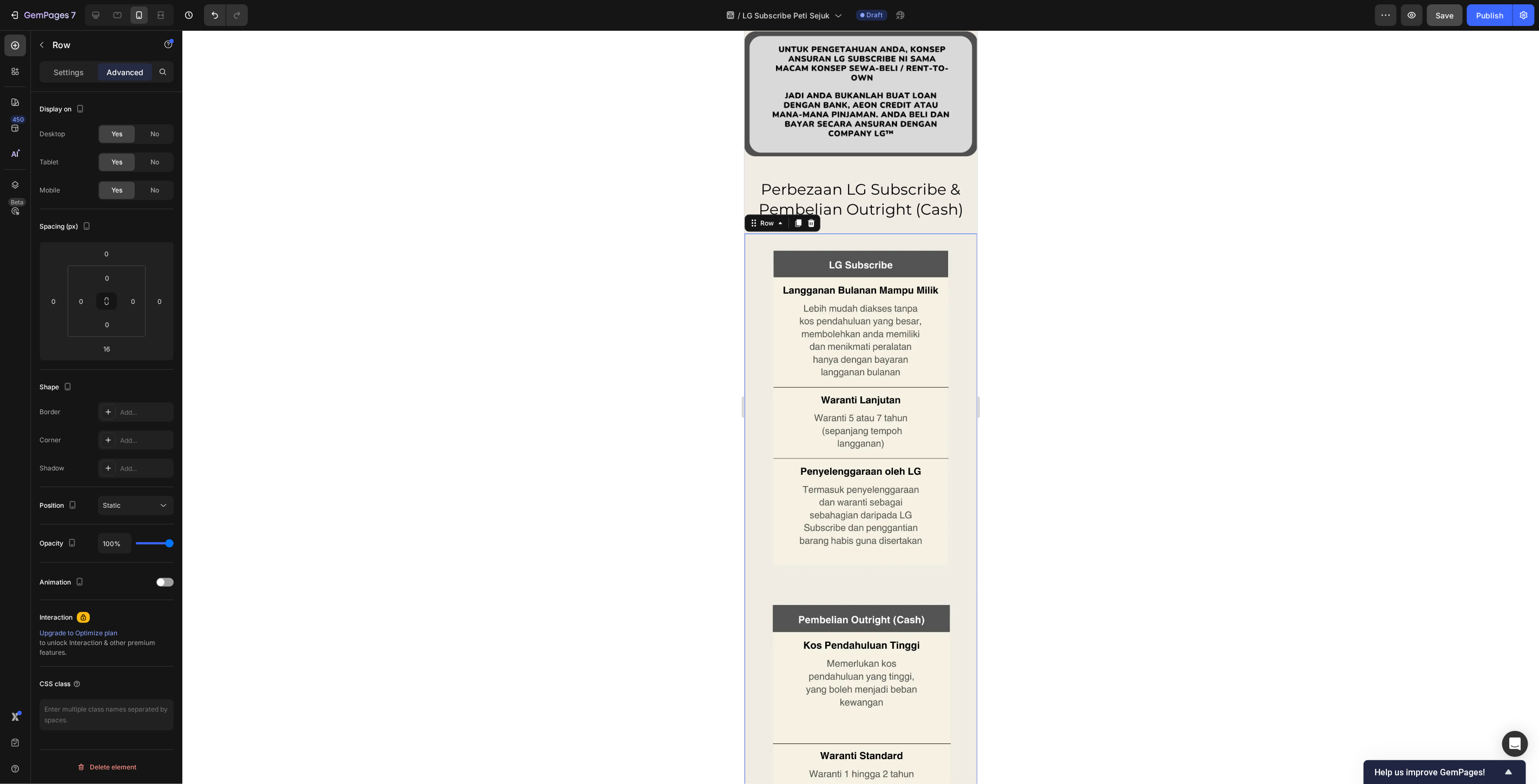
click at [1100, 222] on div at bounding box center [860, 407] width 1357 height 754
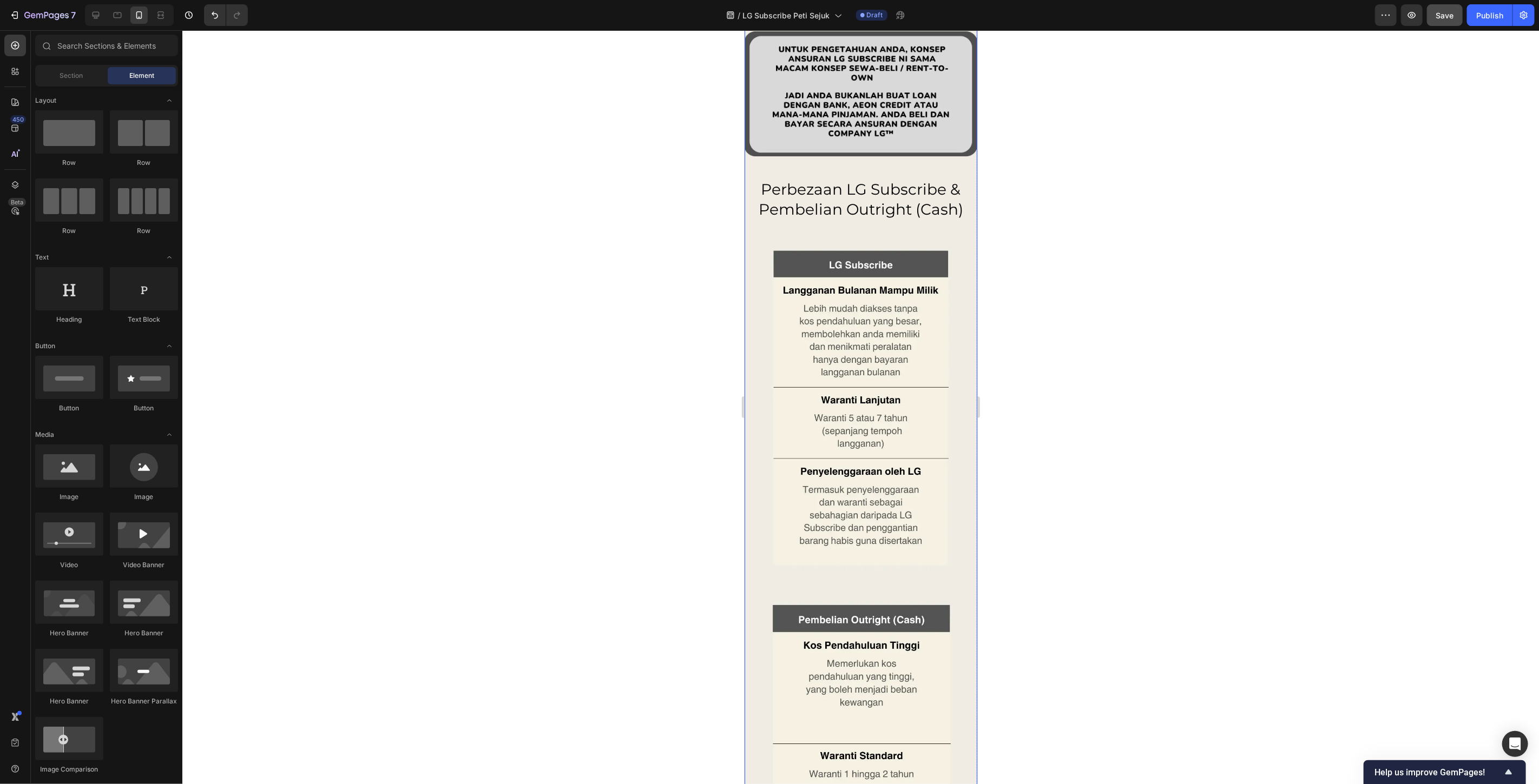
click at [859, 198] on h2 "Perbezaan LG Subscribe & Pembelian Outright (Cash)" at bounding box center [860, 199] width 211 height 42
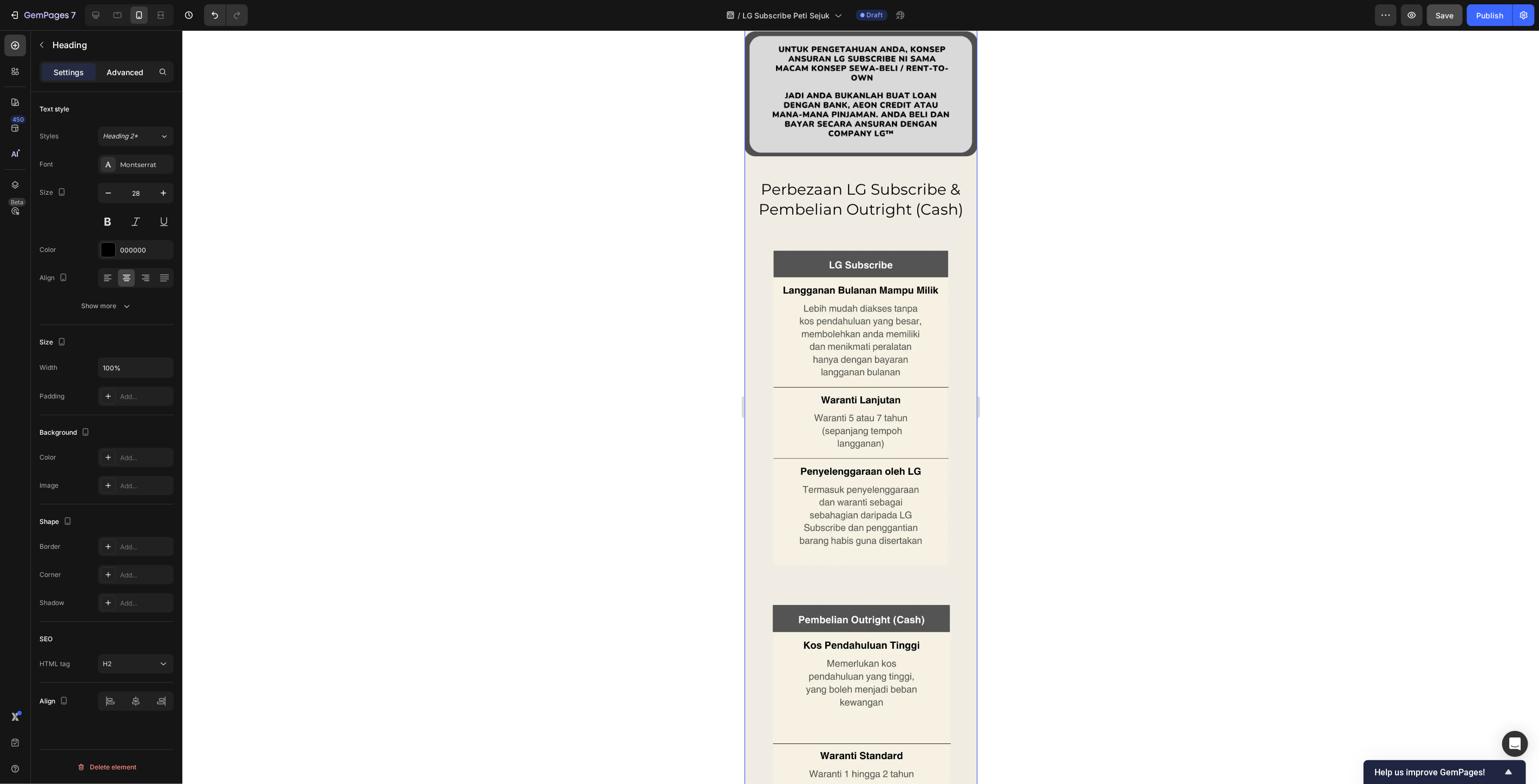
click at [121, 73] on p "Advanced" at bounding box center [125, 73] width 37 height 12
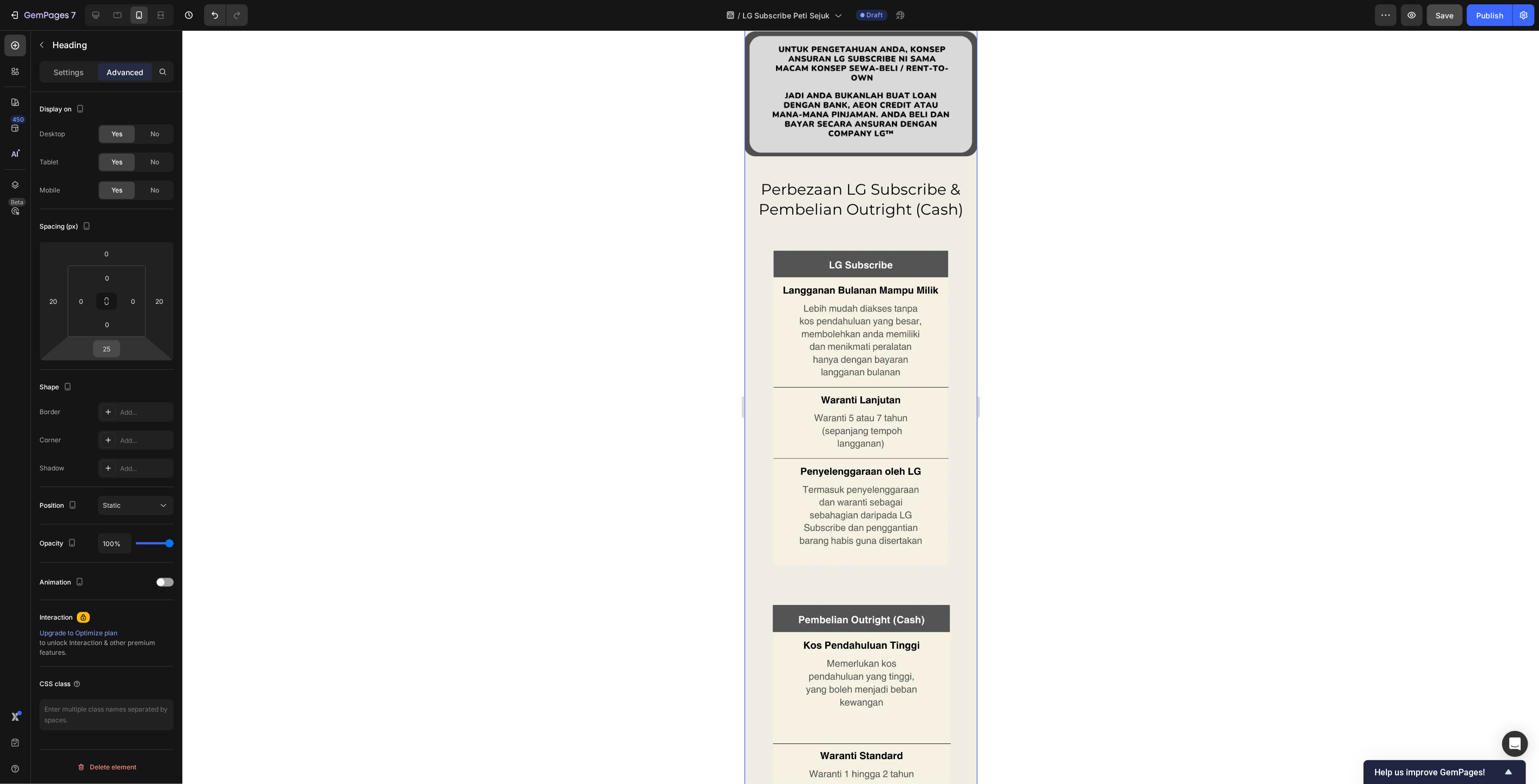
click at [111, 345] on input "25" at bounding box center [106, 349] width 21 height 16
type input "2"
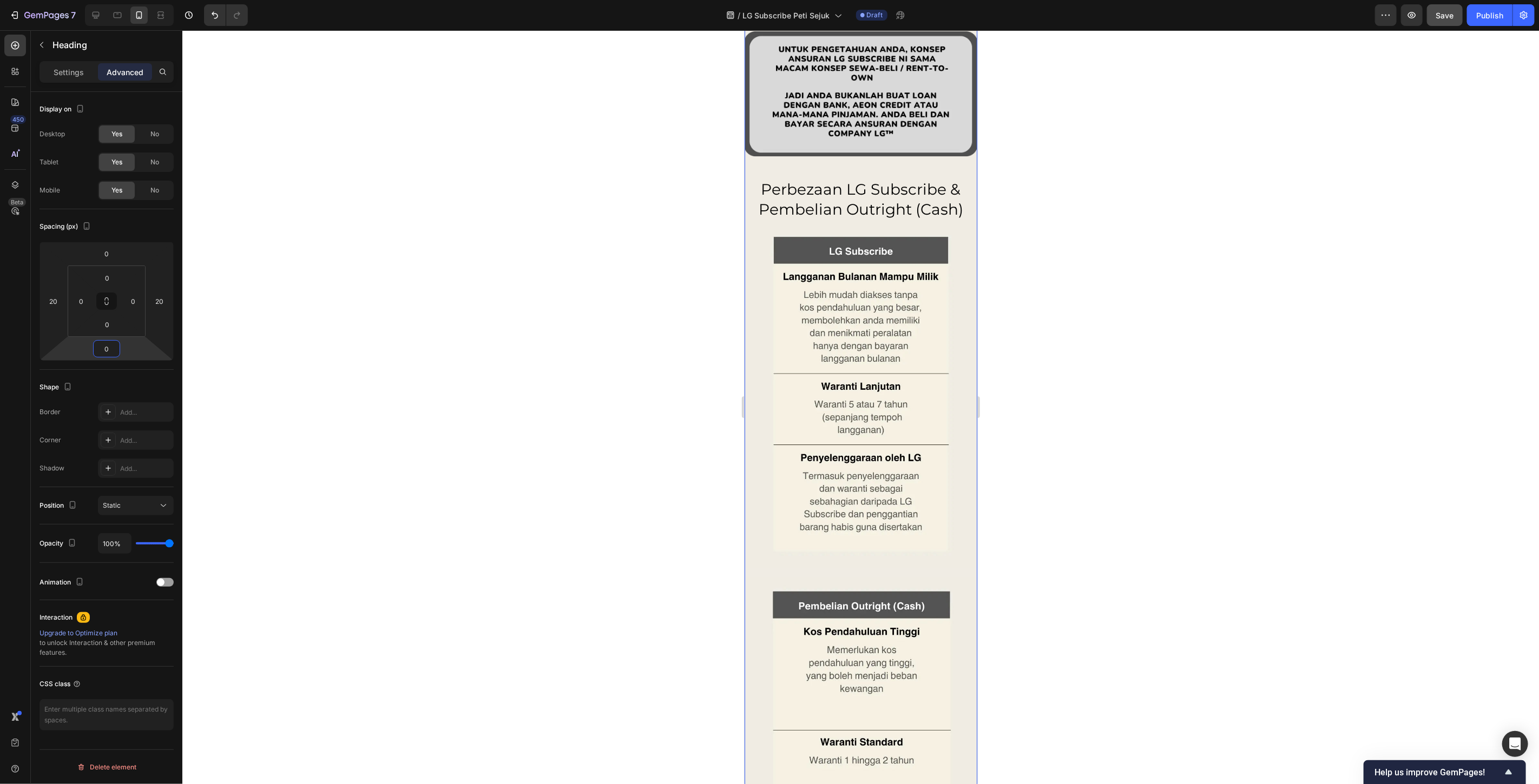
click at [233, 341] on div at bounding box center [860, 407] width 1357 height 754
click at [876, 574] on div "Image Image Row" at bounding box center [860, 572] width 233 height 707
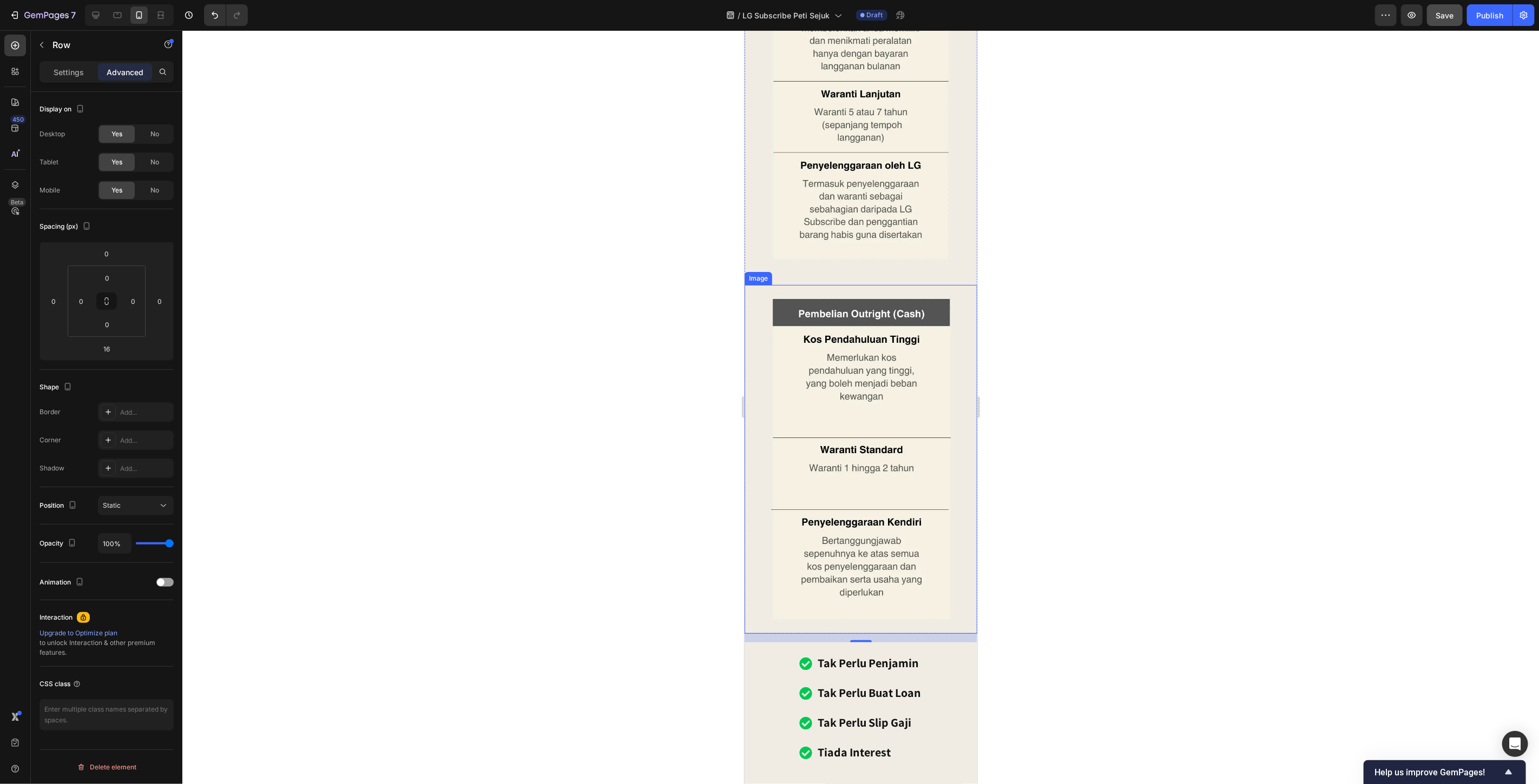
scroll to position [8400, 0]
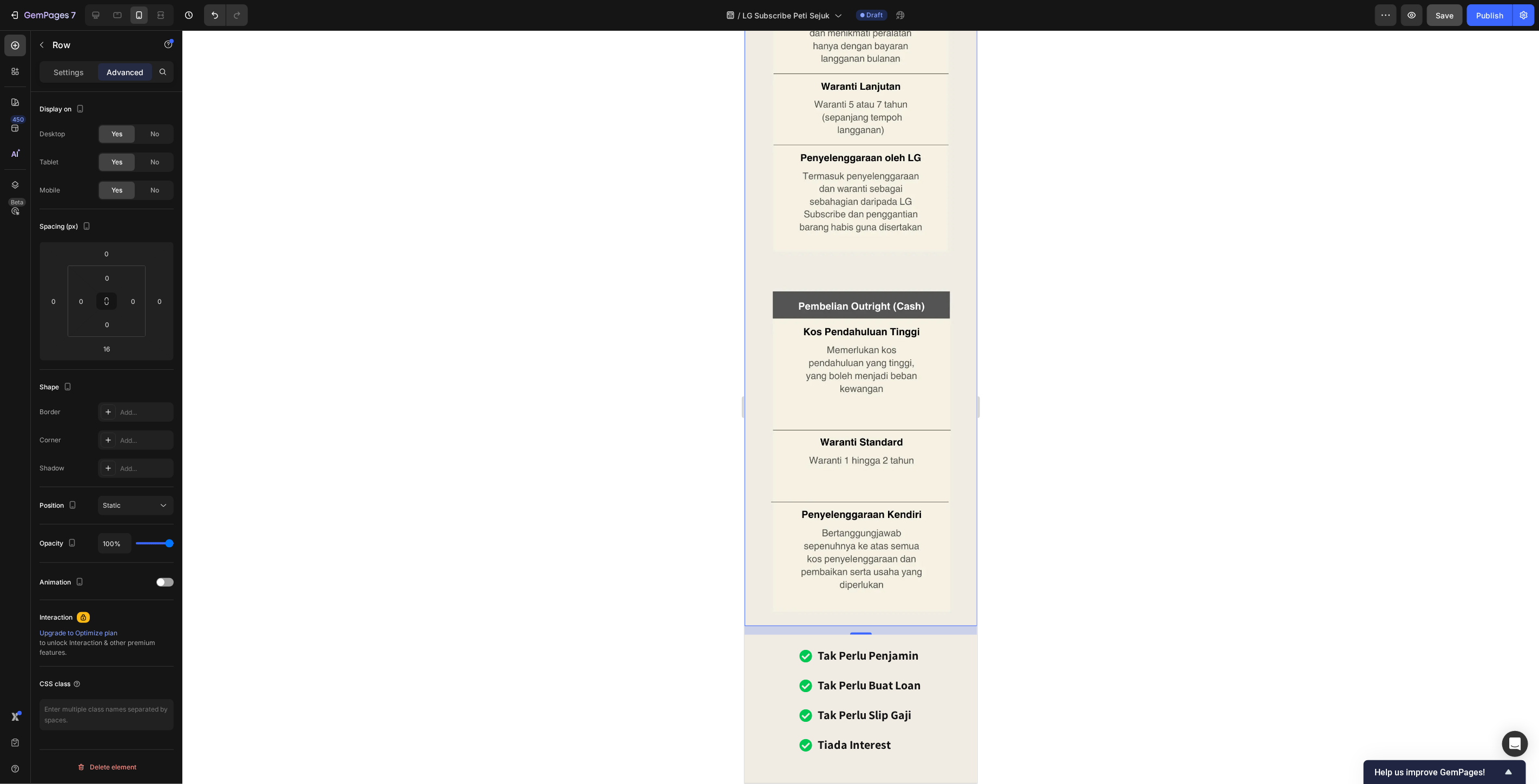
click at [1101, 503] on div at bounding box center [860, 407] width 1357 height 754
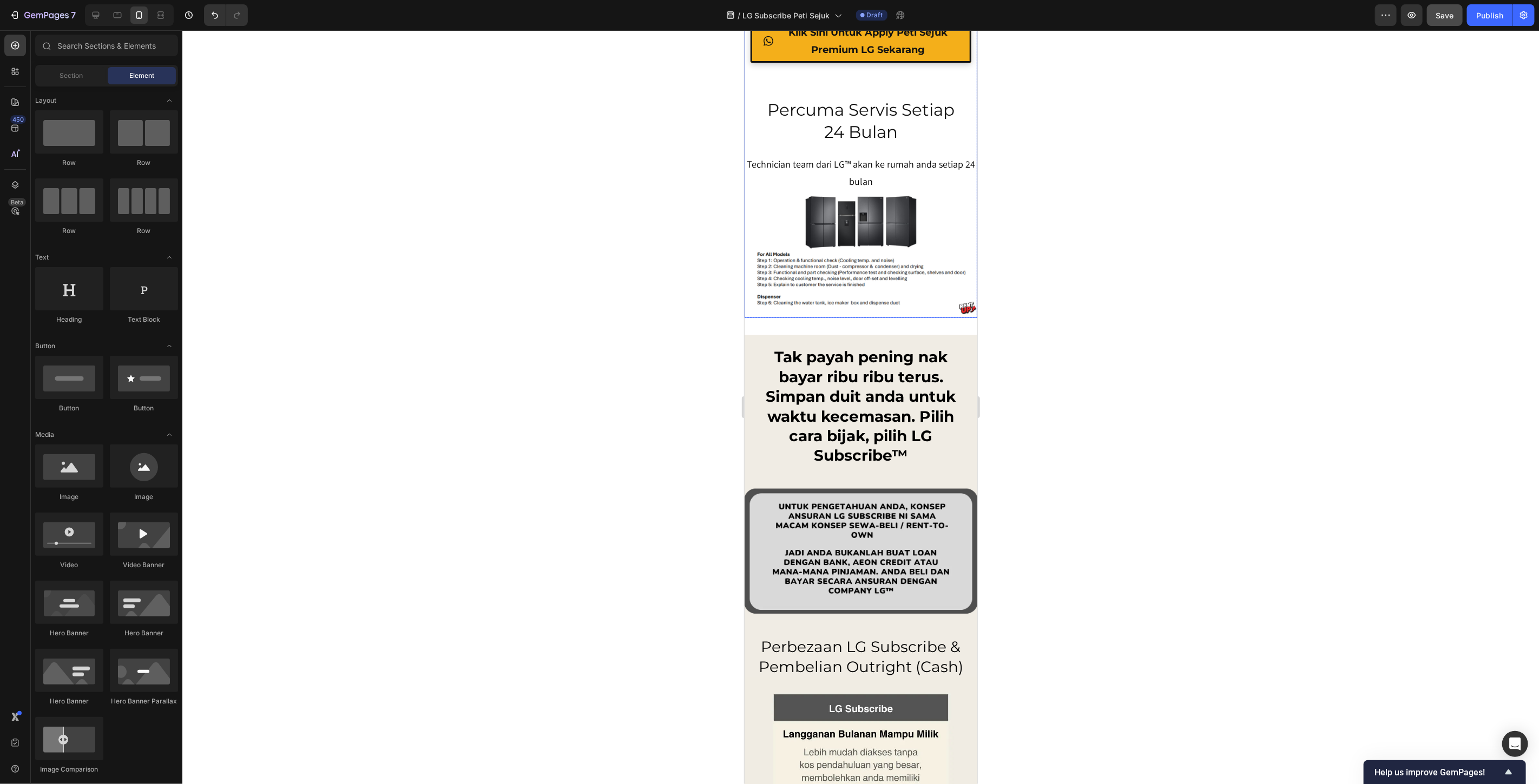
scroll to position [7678, 0]
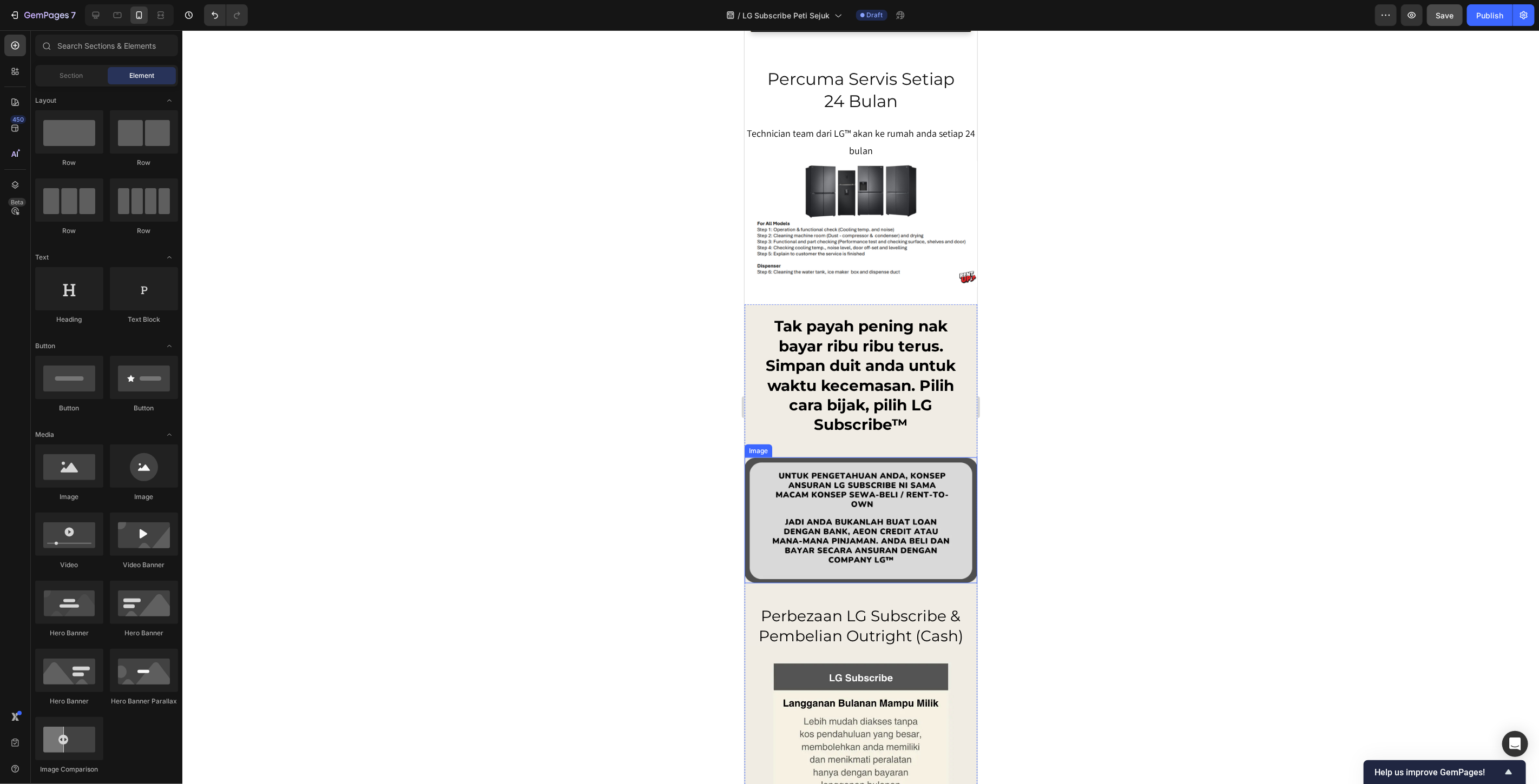
click at [812, 483] on img at bounding box center [860, 519] width 233 height 126
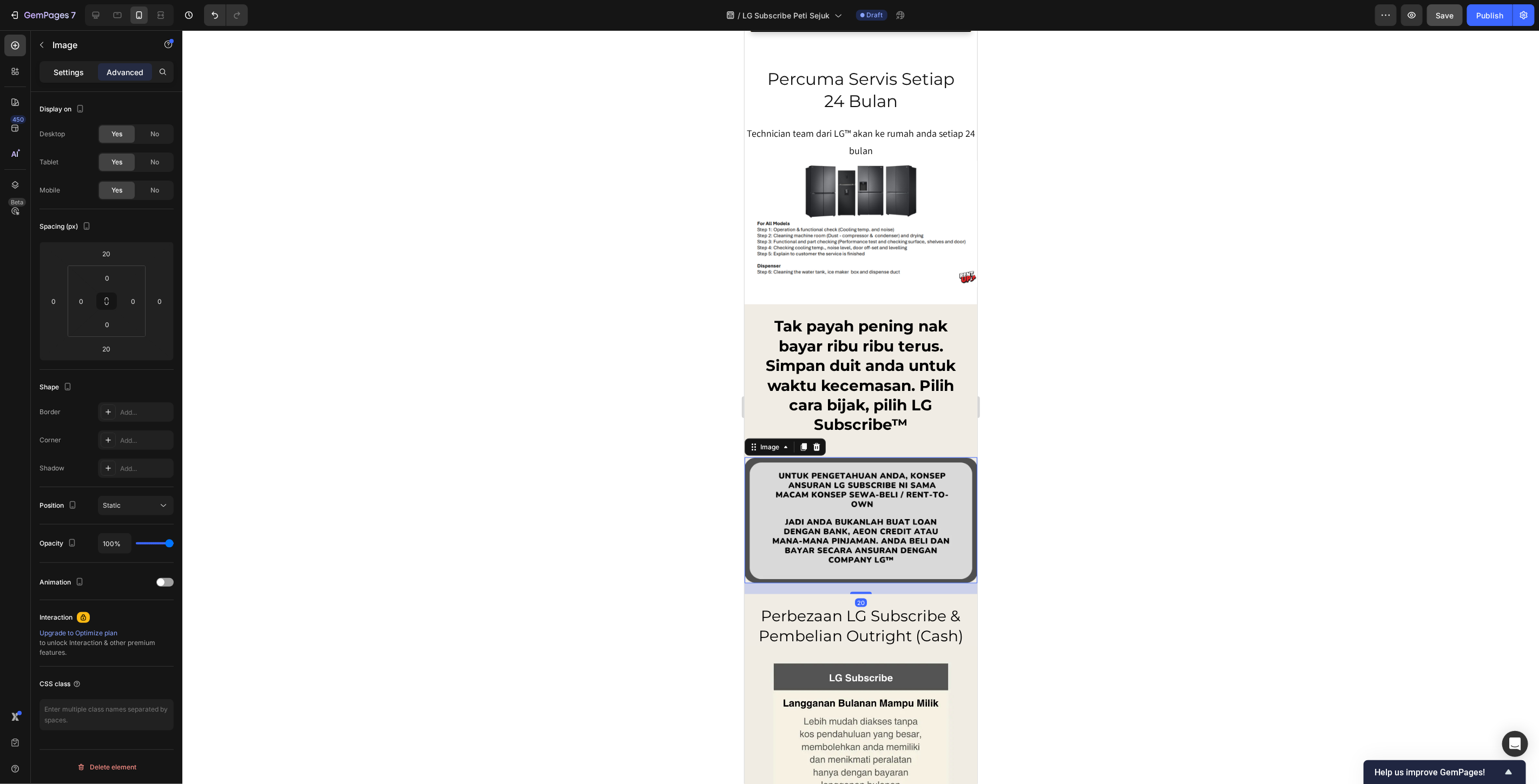
click at [63, 77] on p "Settings" at bounding box center [68, 73] width 31 height 12
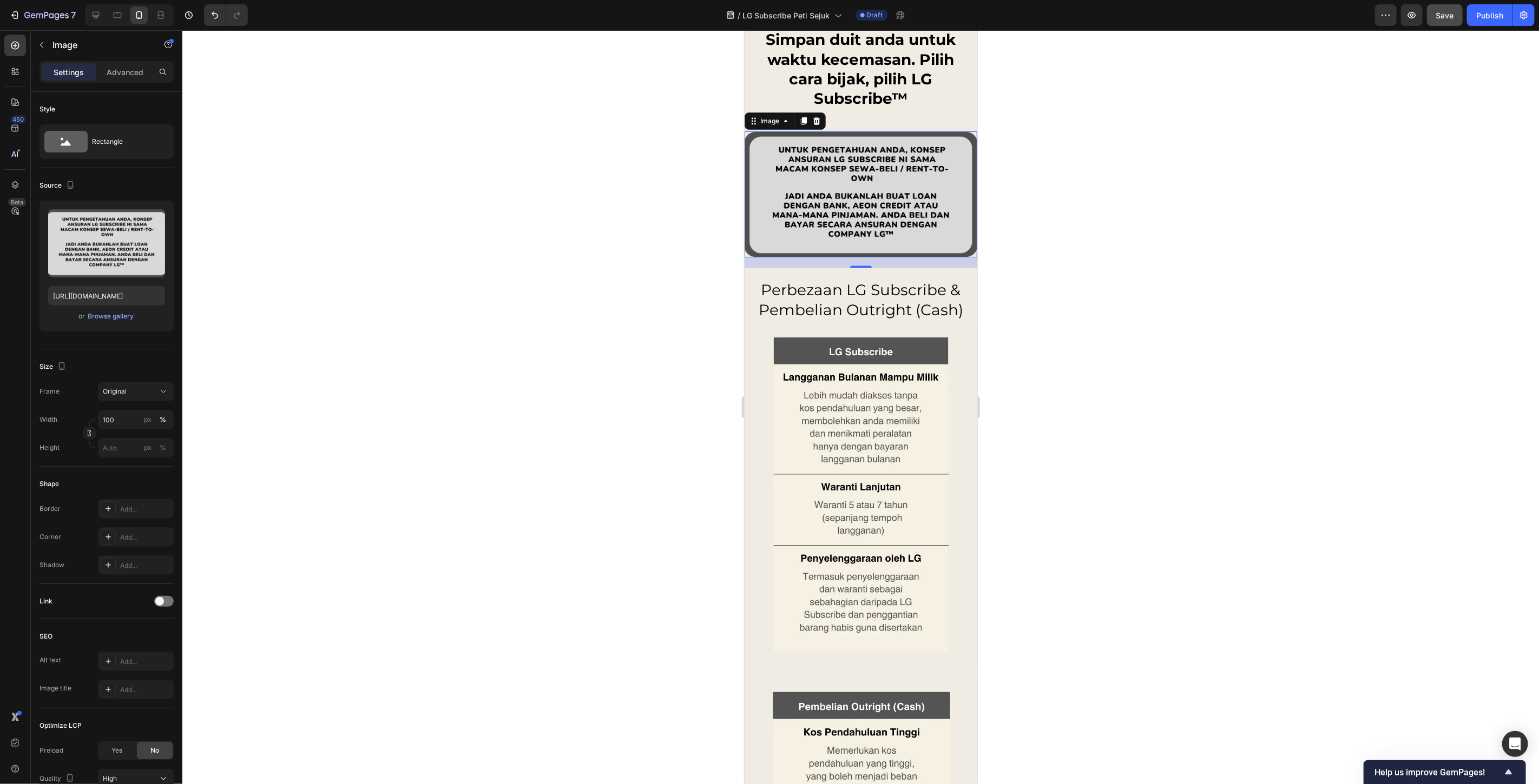
scroll to position [7919, 0]
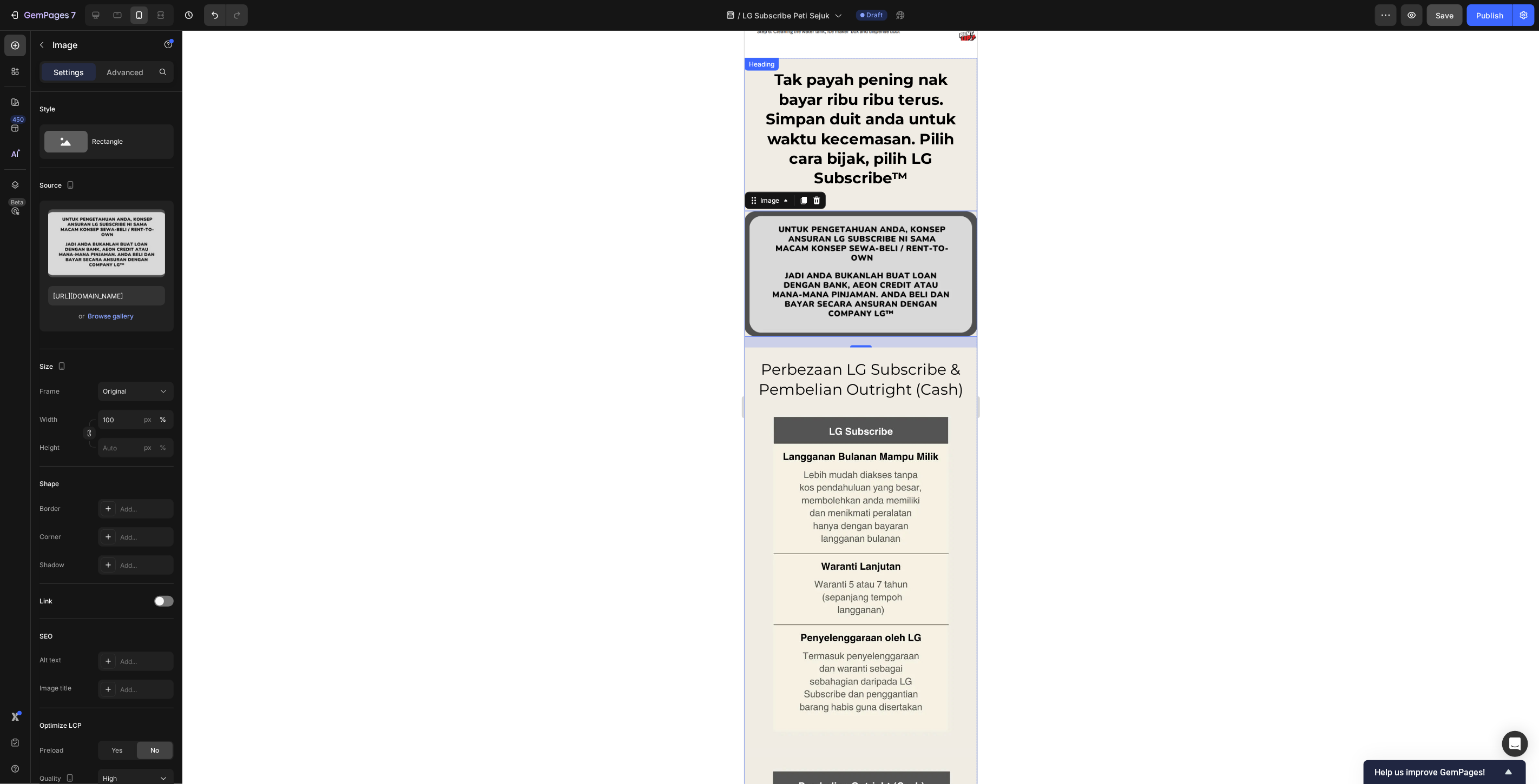
click at [833, 132] on h2 "Tak payah pening nak bayar ribu ribu terus. Simpan duit anda untuk waktu kecema…" at bounding box center [860, 129] width 211 height 120
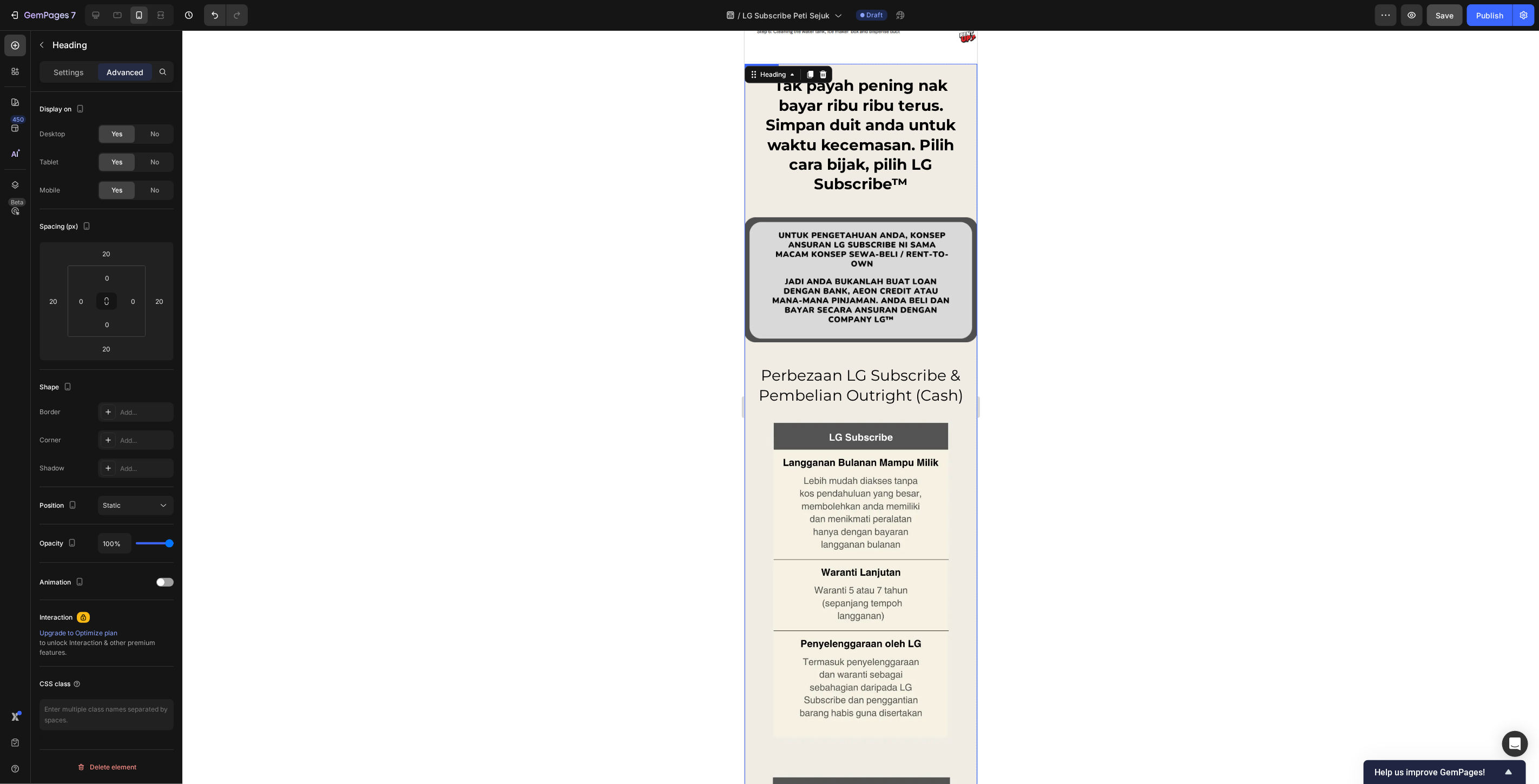
click at [836, 373] on h2 "Perbezaan LG Subscribe & Pembelian Outright (Cash)" at bounding box center [860, 385] width 211 height 42
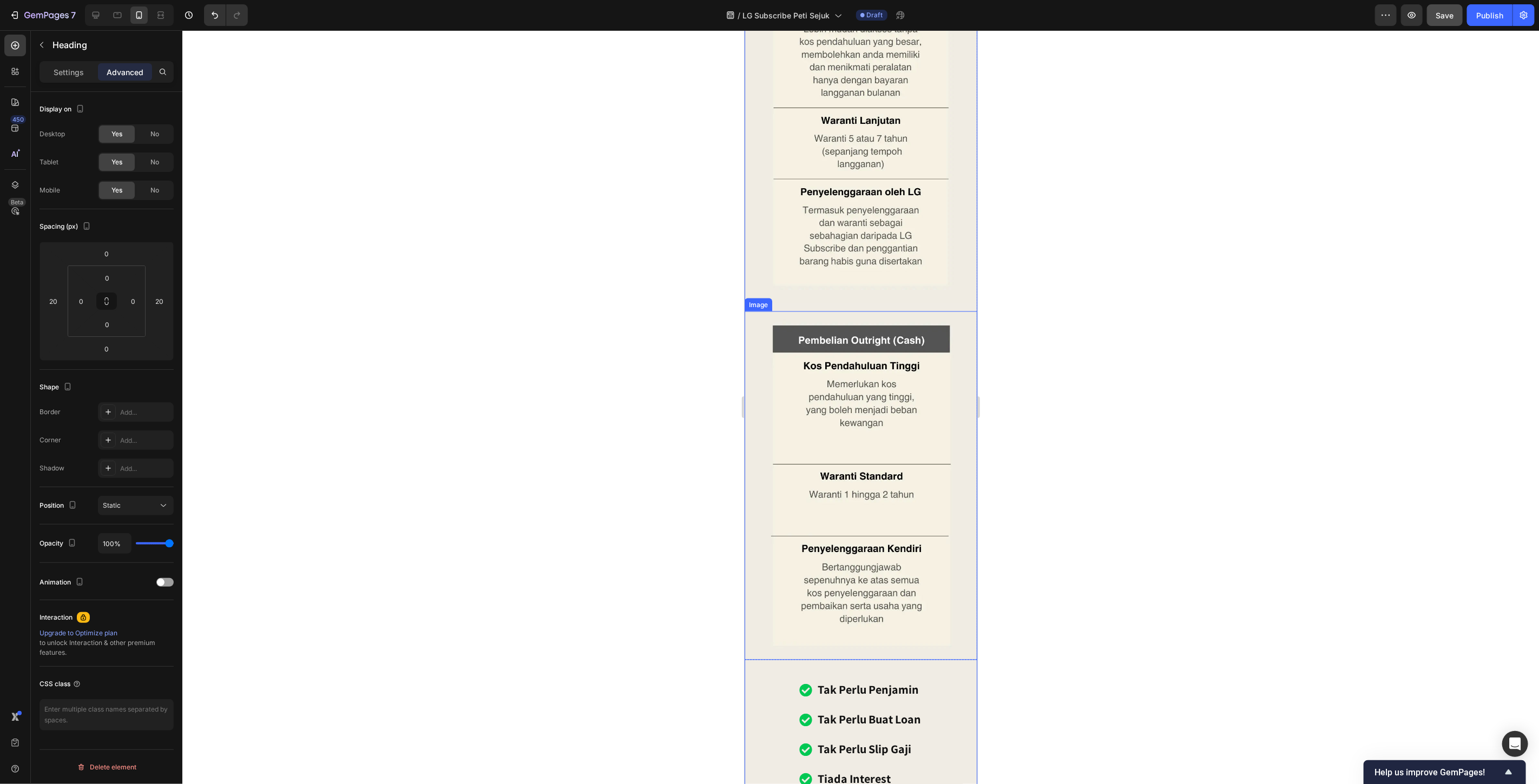
scroll to position [8460, 0]
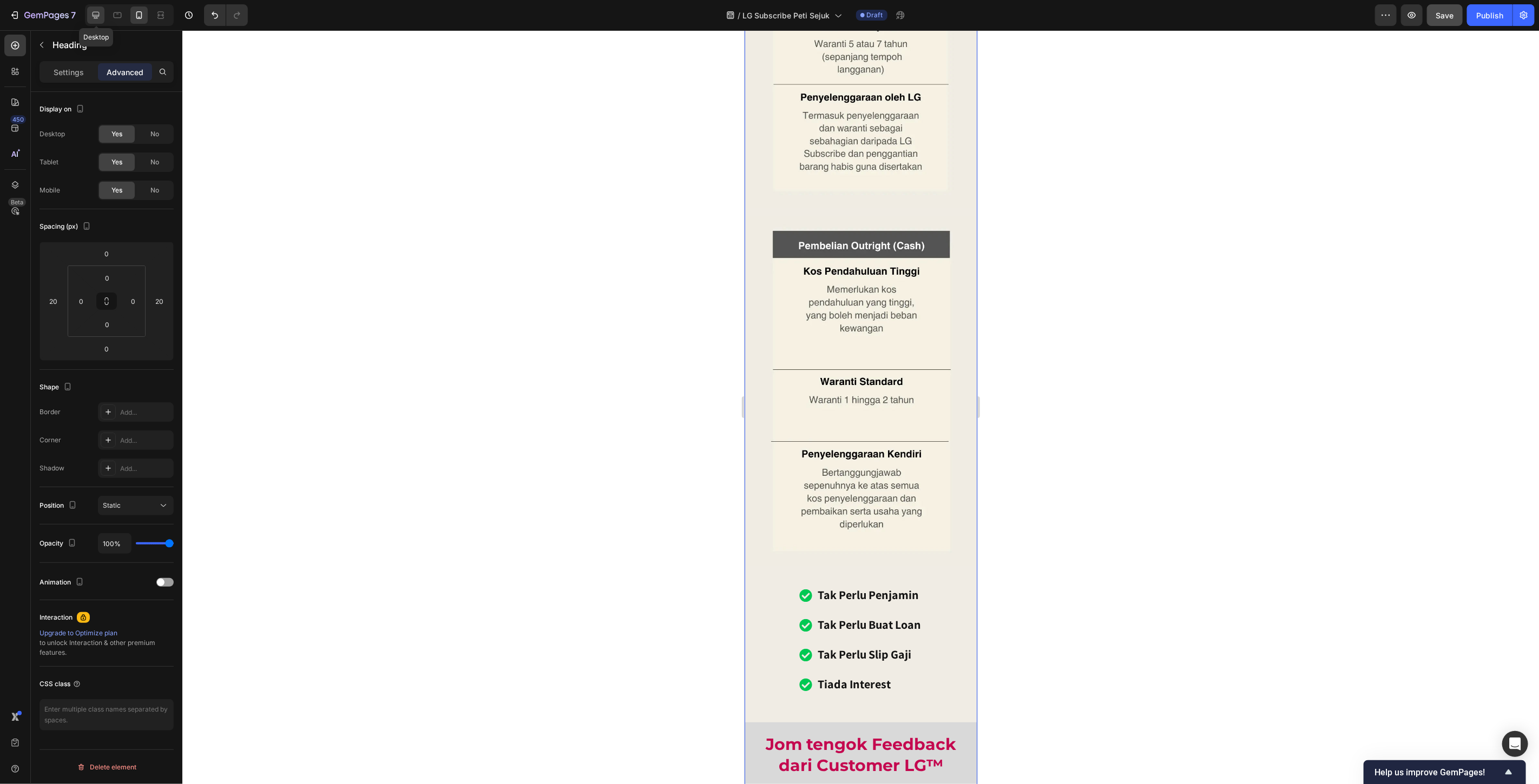
click at [91, 14] on icon at bounding box center [96, 15] width 11 height 11
type input "20"
type input "0"
type input "16"
type input "0"
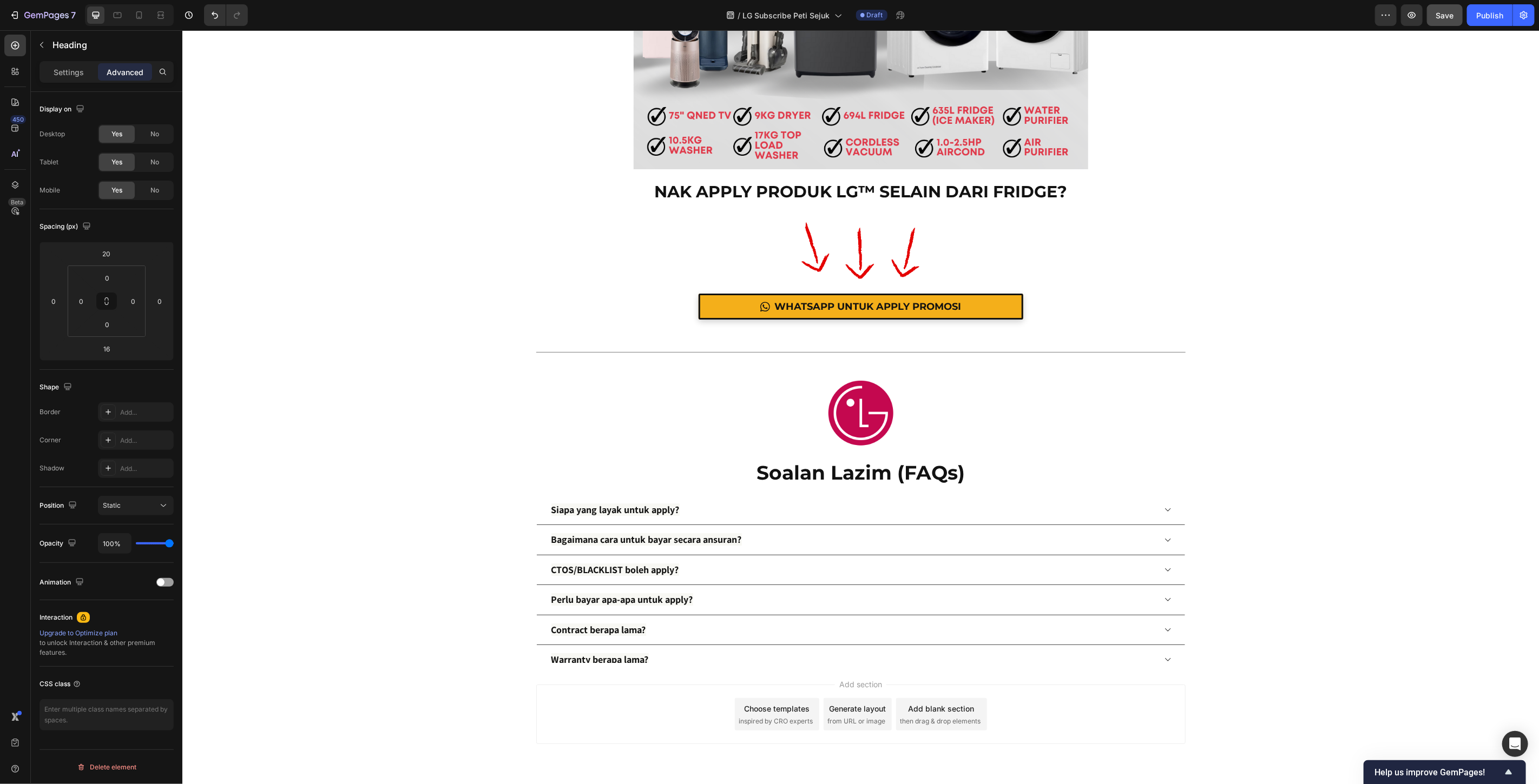
scroll to position [12815, 0]
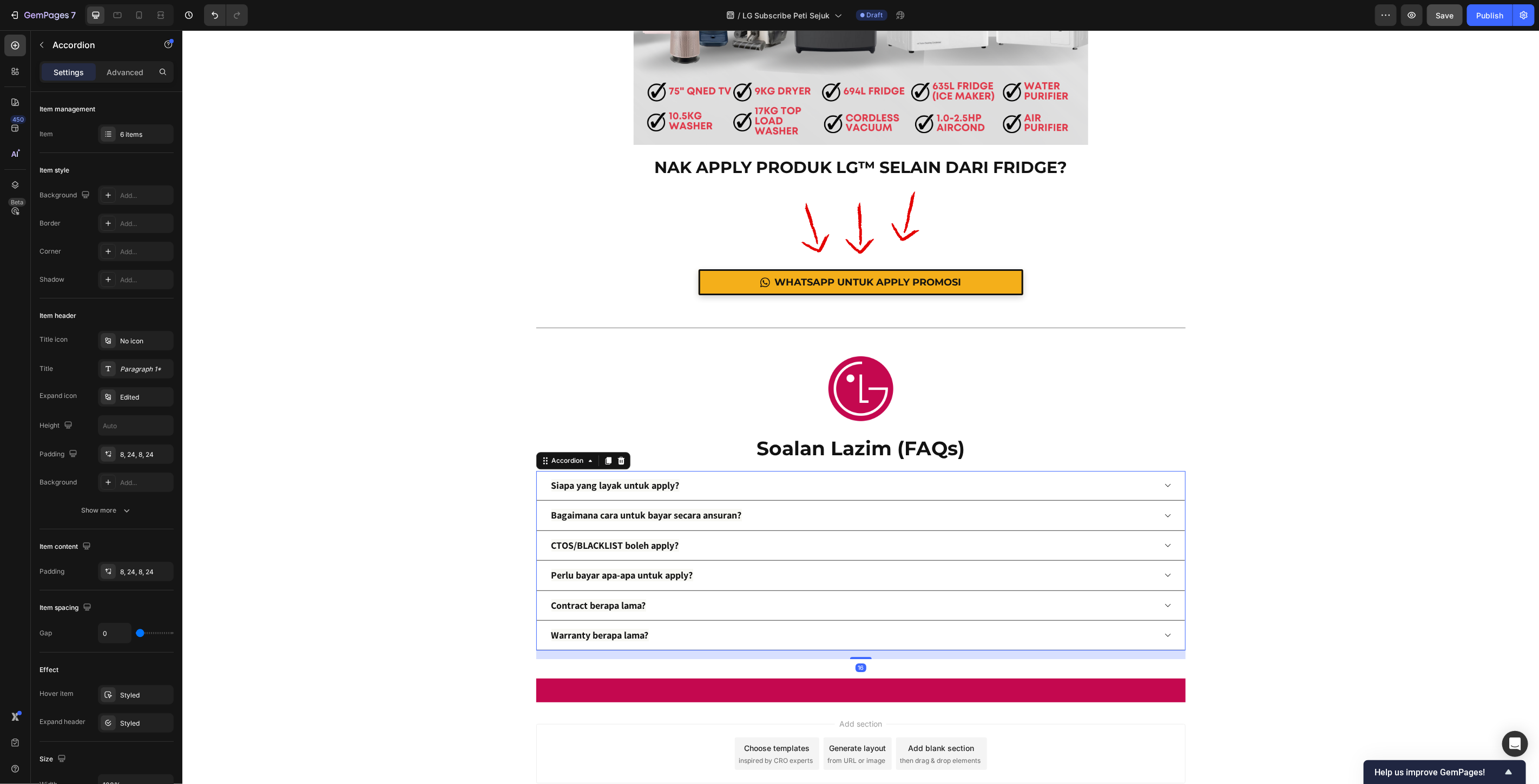
click at [897, 487] on div "Siapa yang layak untuk apply?" at bounding box center [852, 485] width 605 height 21
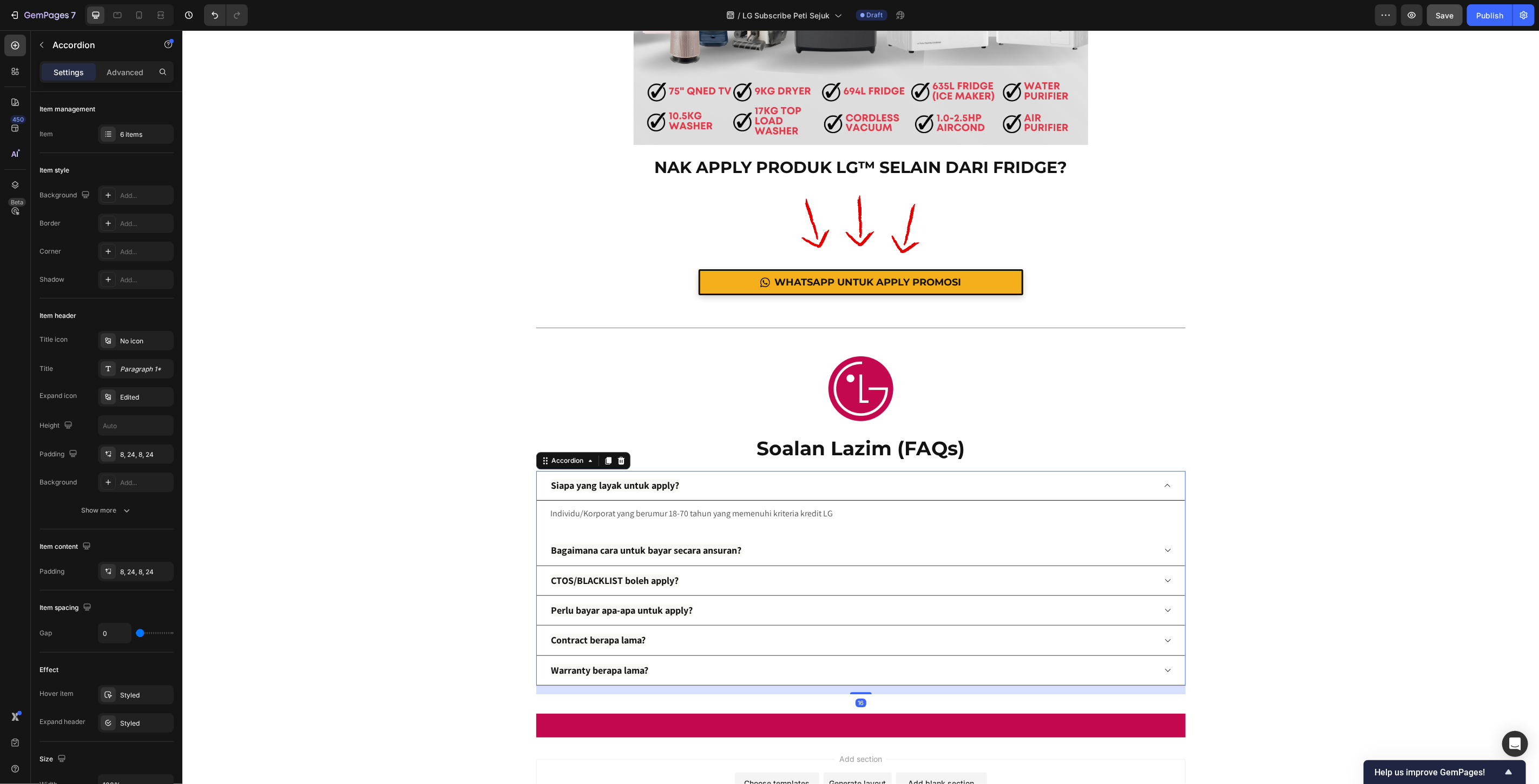
click at [897, 487] on div "Siapa yang layak untuk apply?" at bounding box center [852, 485] width 605 height 21
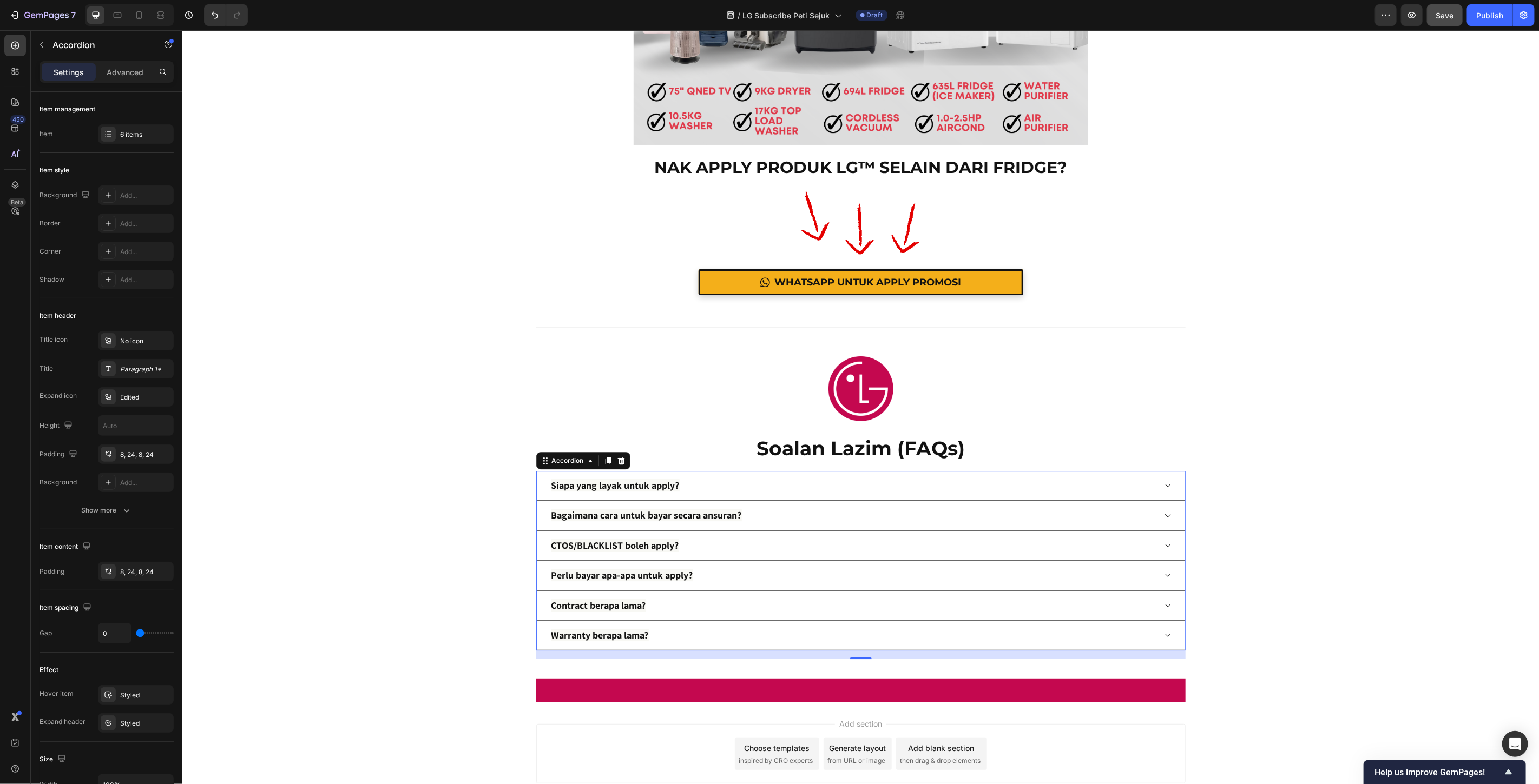
click at [883, 517] on div "Bagaimana cara untuk bayar secara ansuran?" at bounding box center [852, 514] width 605 height 21
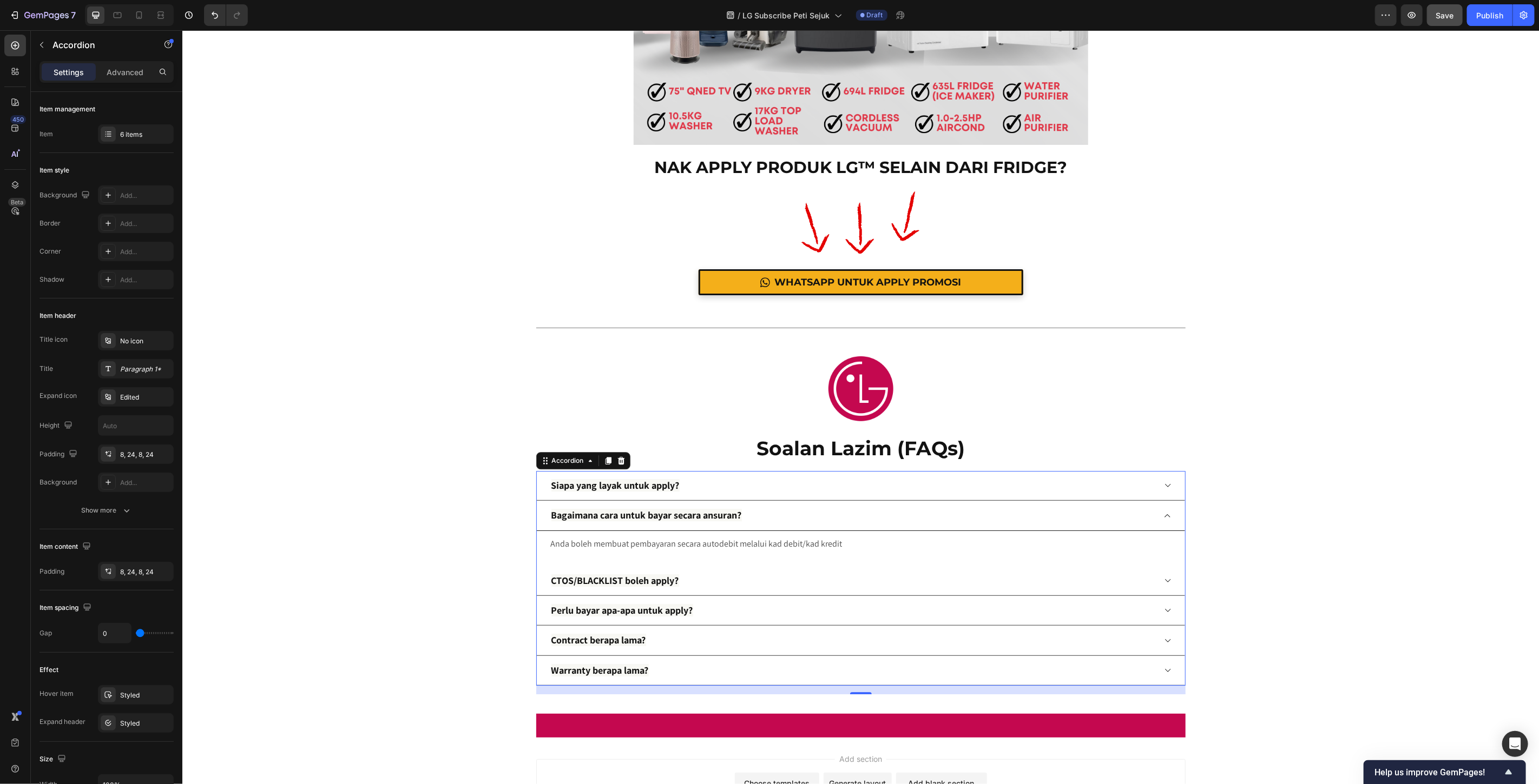
click at [883, 517] on div "Bagaimana cara untuk bayar secara ansuran?" at bounding box center [852, 514] width 605 height 21
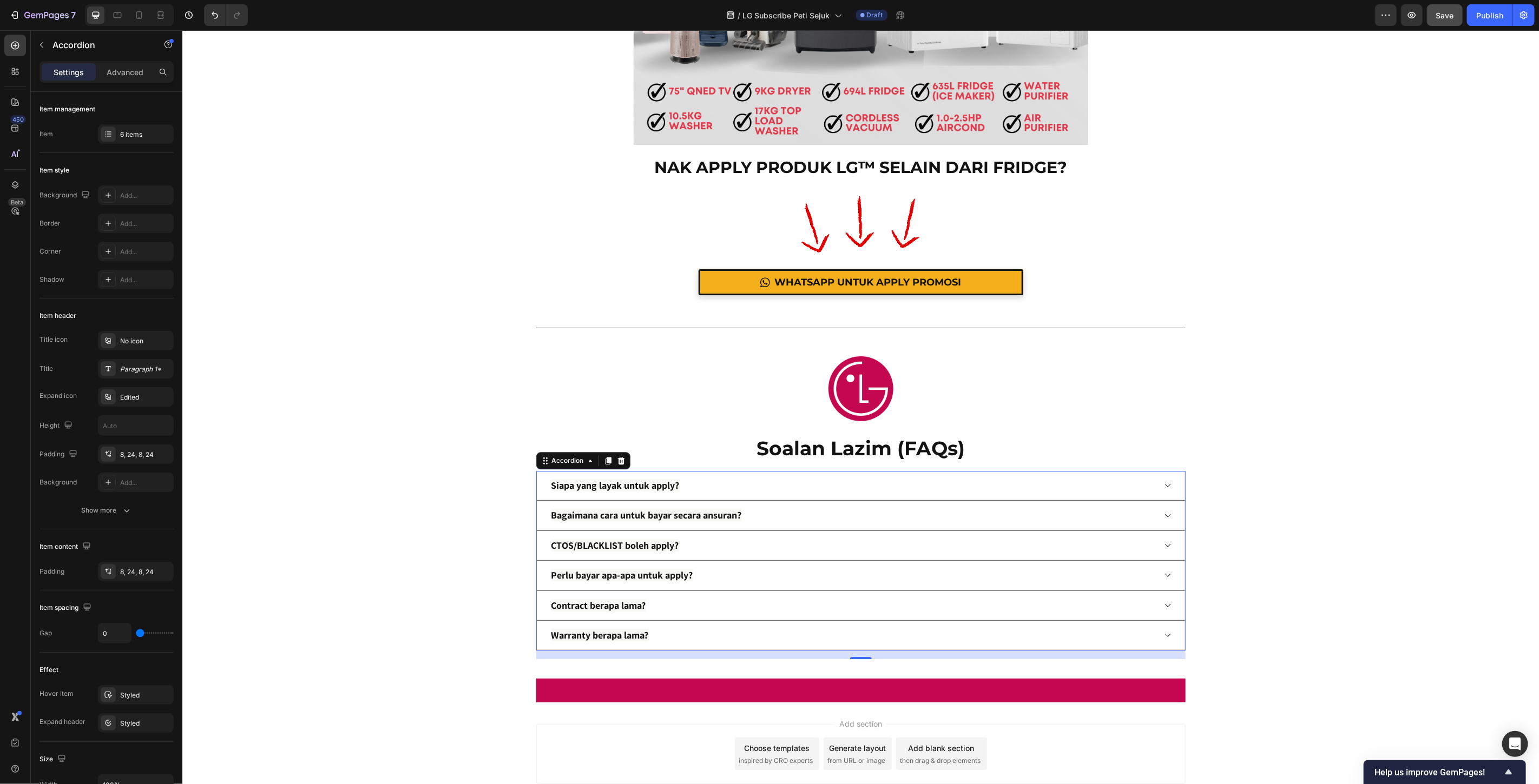
click at [835, 547] on div "CTOS/BLACKLIST boleh apply?" at bounding box center [852, 545] width 605 height 21
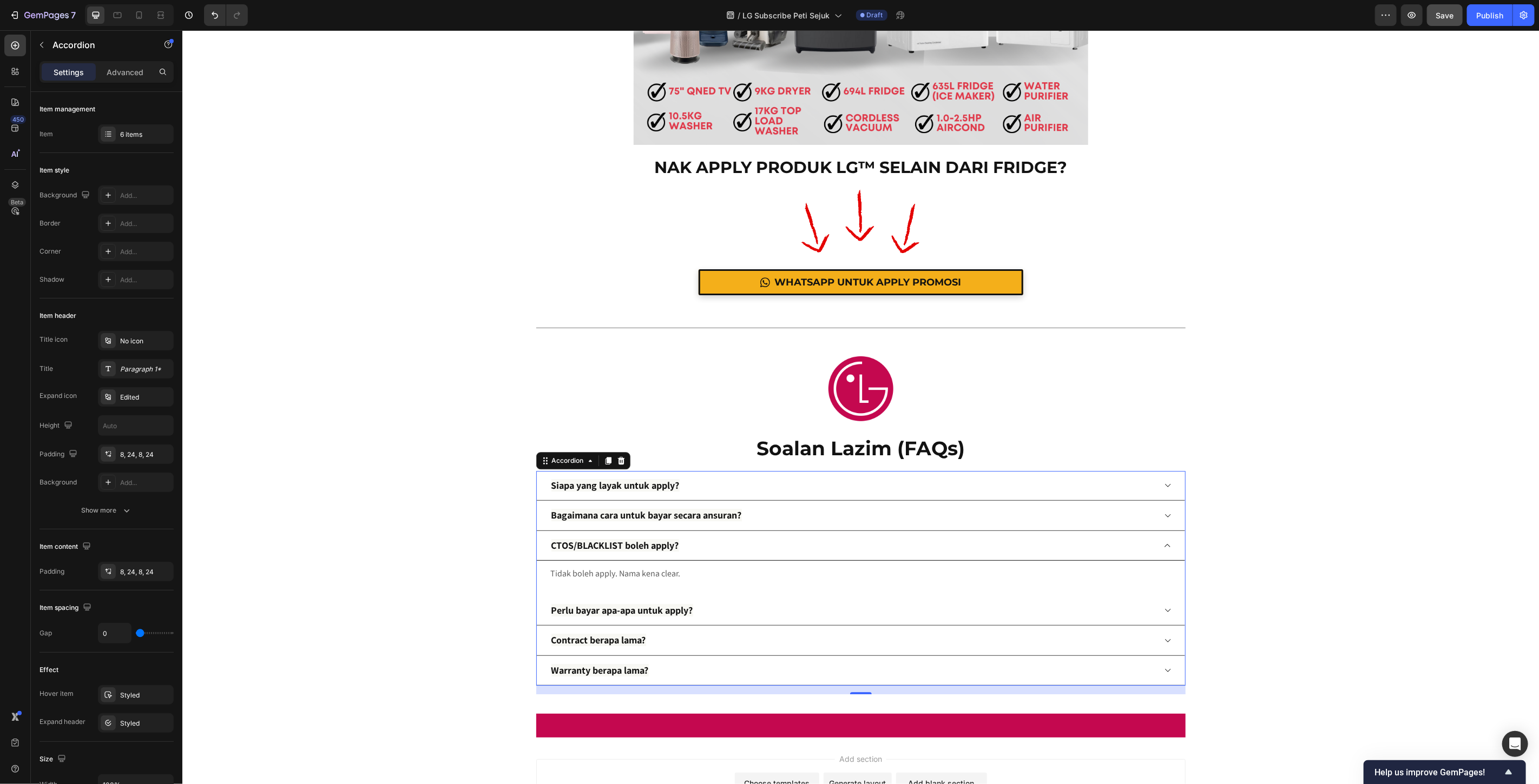
click at [835, 547] on div "CTOS/BLACKLIST boleh apply?" at bounding box center [852, 545] width 605 height 21
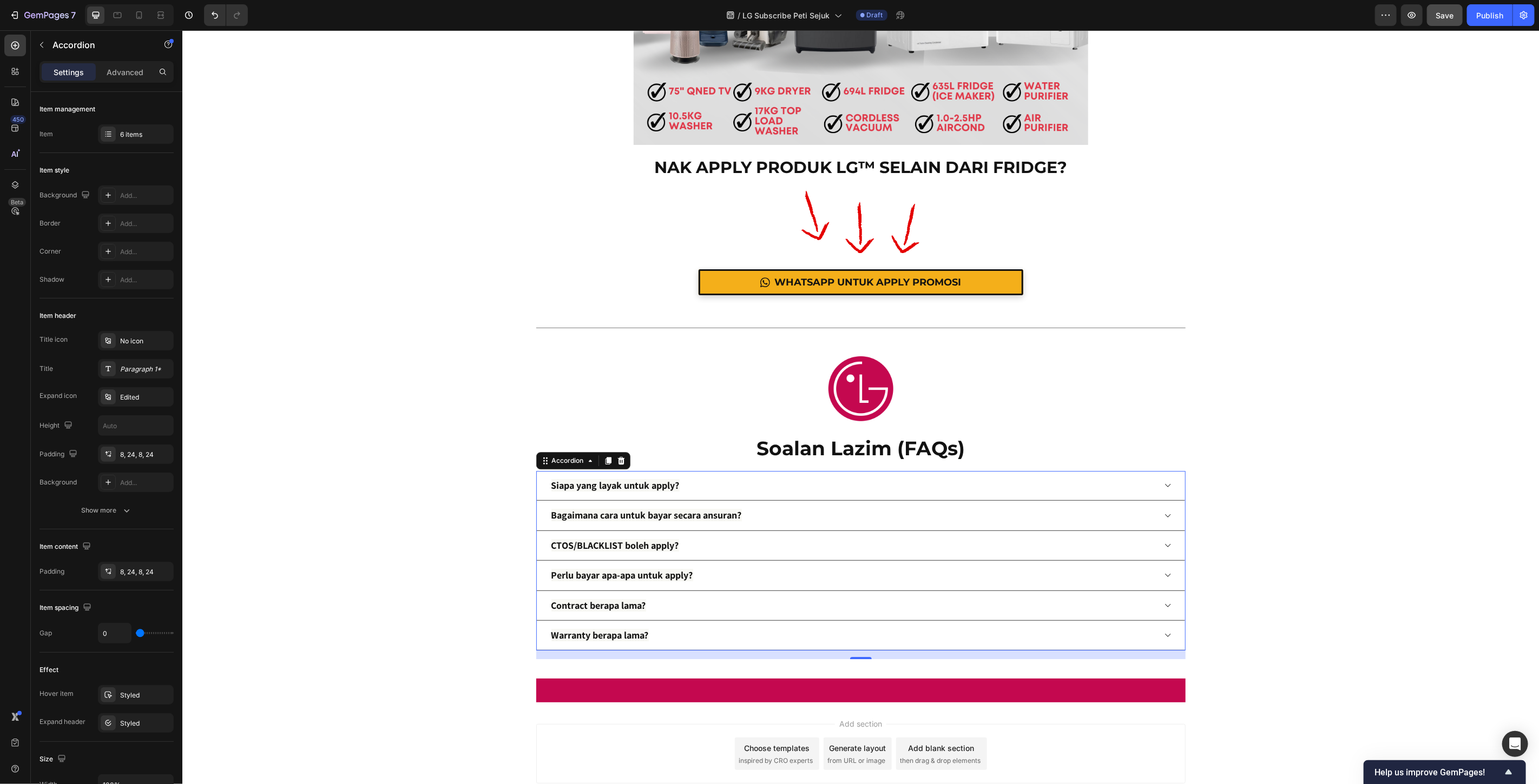
click at [835, 579] on div "Perlu bayar apa-apa untuk apply?" at bounding box center [852, 575] width 605 height 21
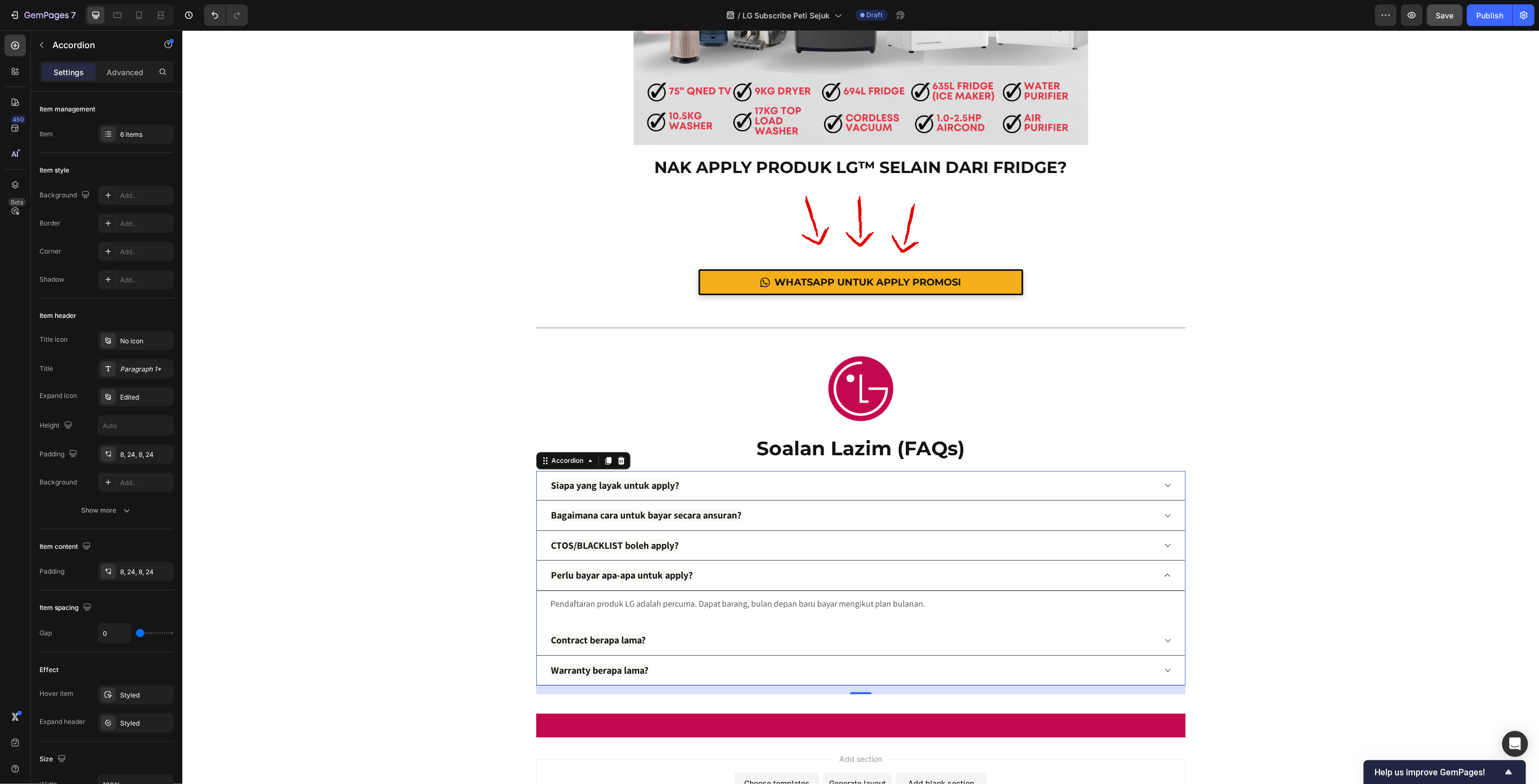
click at [835, 579] on div "Perlu bayar apa-apa untuk apply?" at bounding box center [852, 575] width 605 height 21
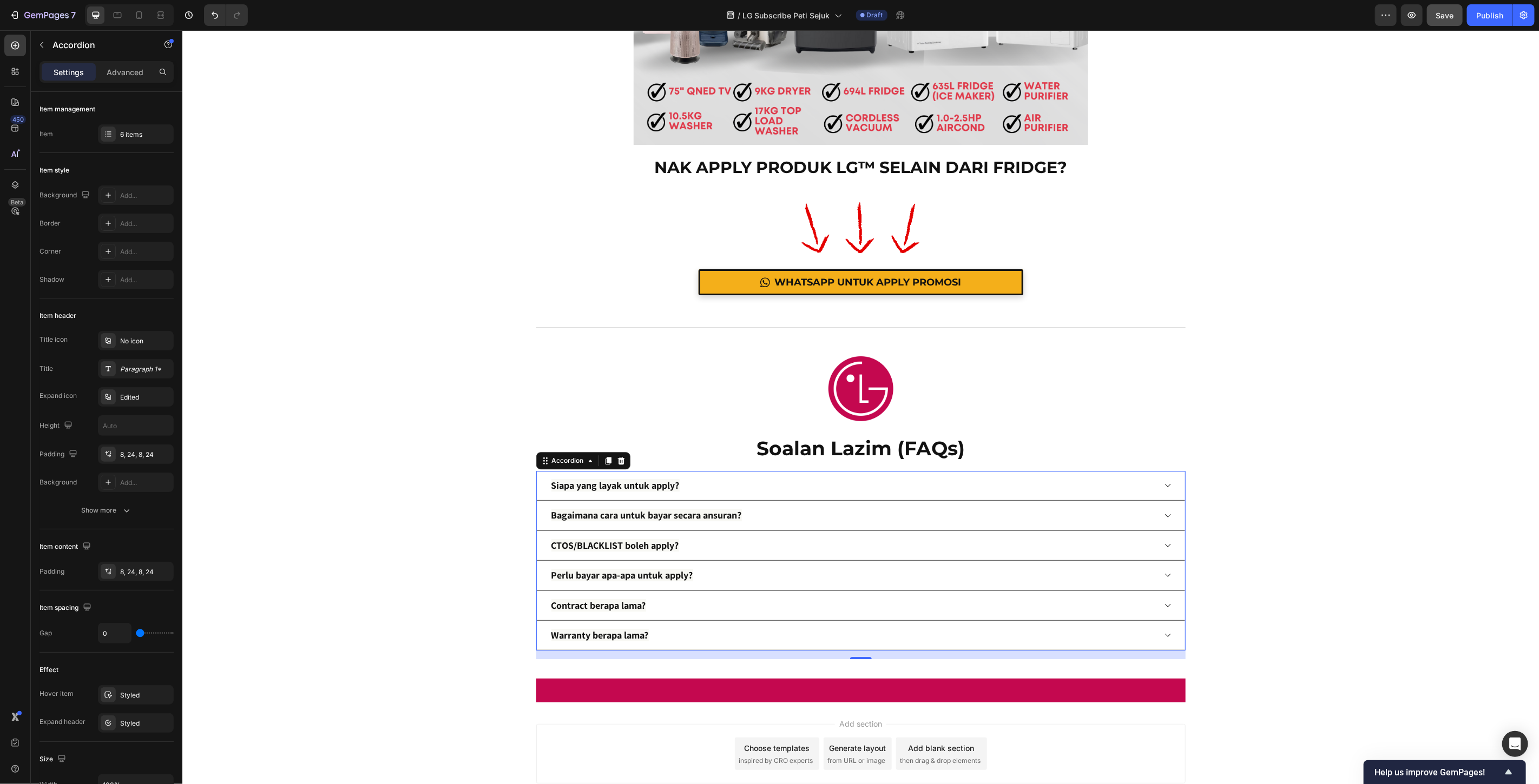
click at [838, 608] on div "Contract berapa lama?" at bounding box center [852, 605] width 605 height 21
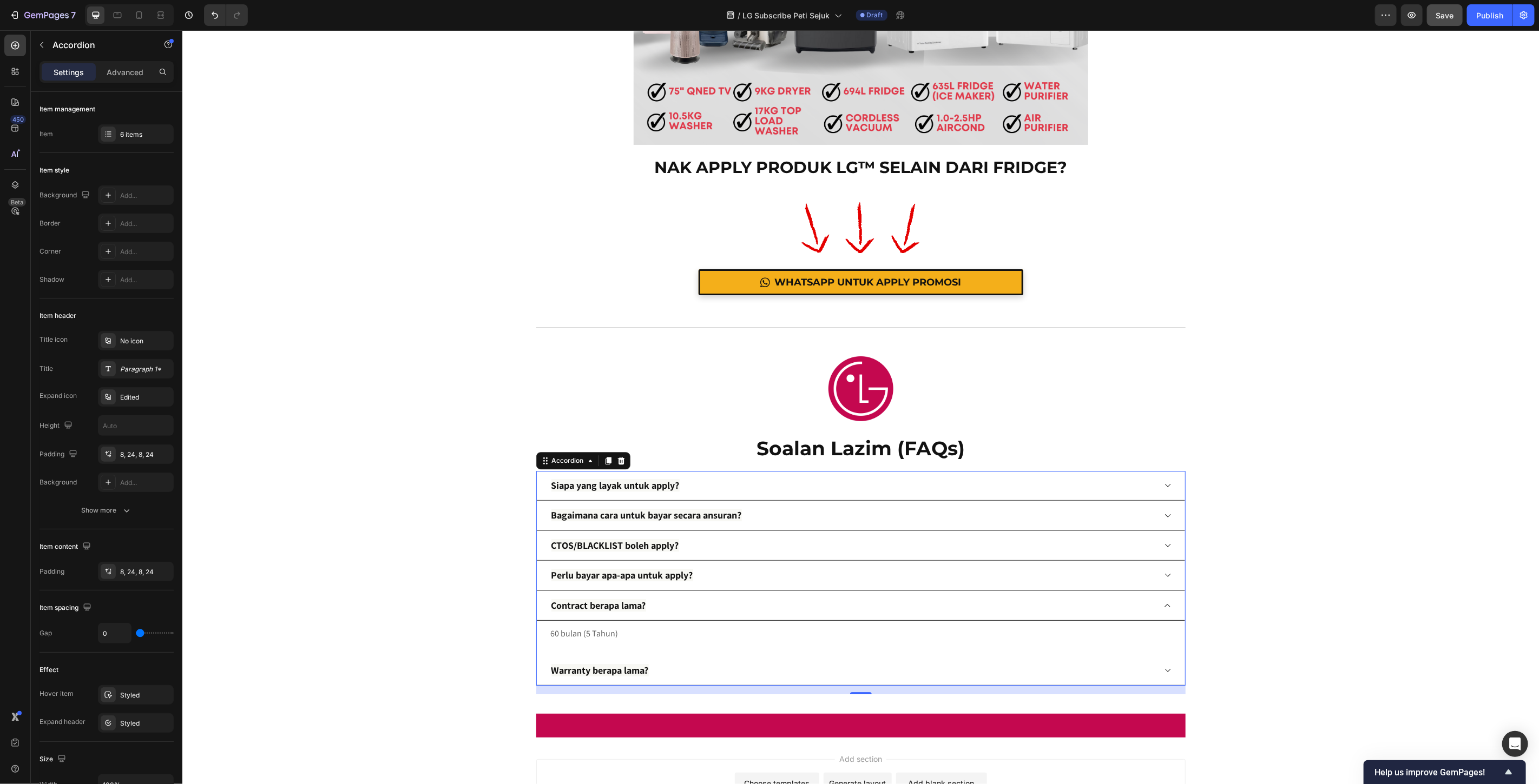
click at [838, 608] on div "Contract berapa lama?" at bounding box center [852, 605] width 605 height 21
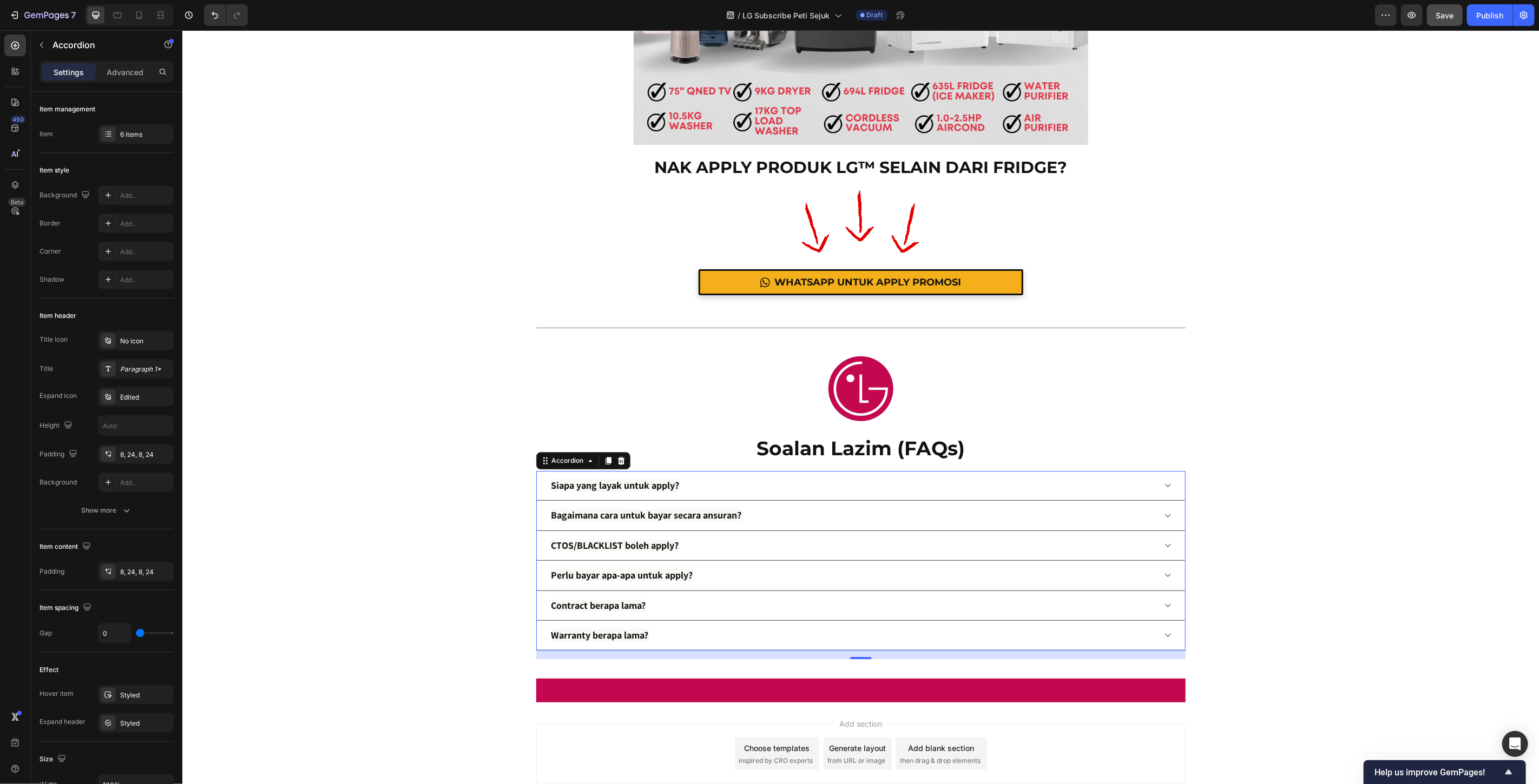
click at [824, 638] on div "Warranty berapa lama?" at bounding box center [852, 635] width 605 height 21
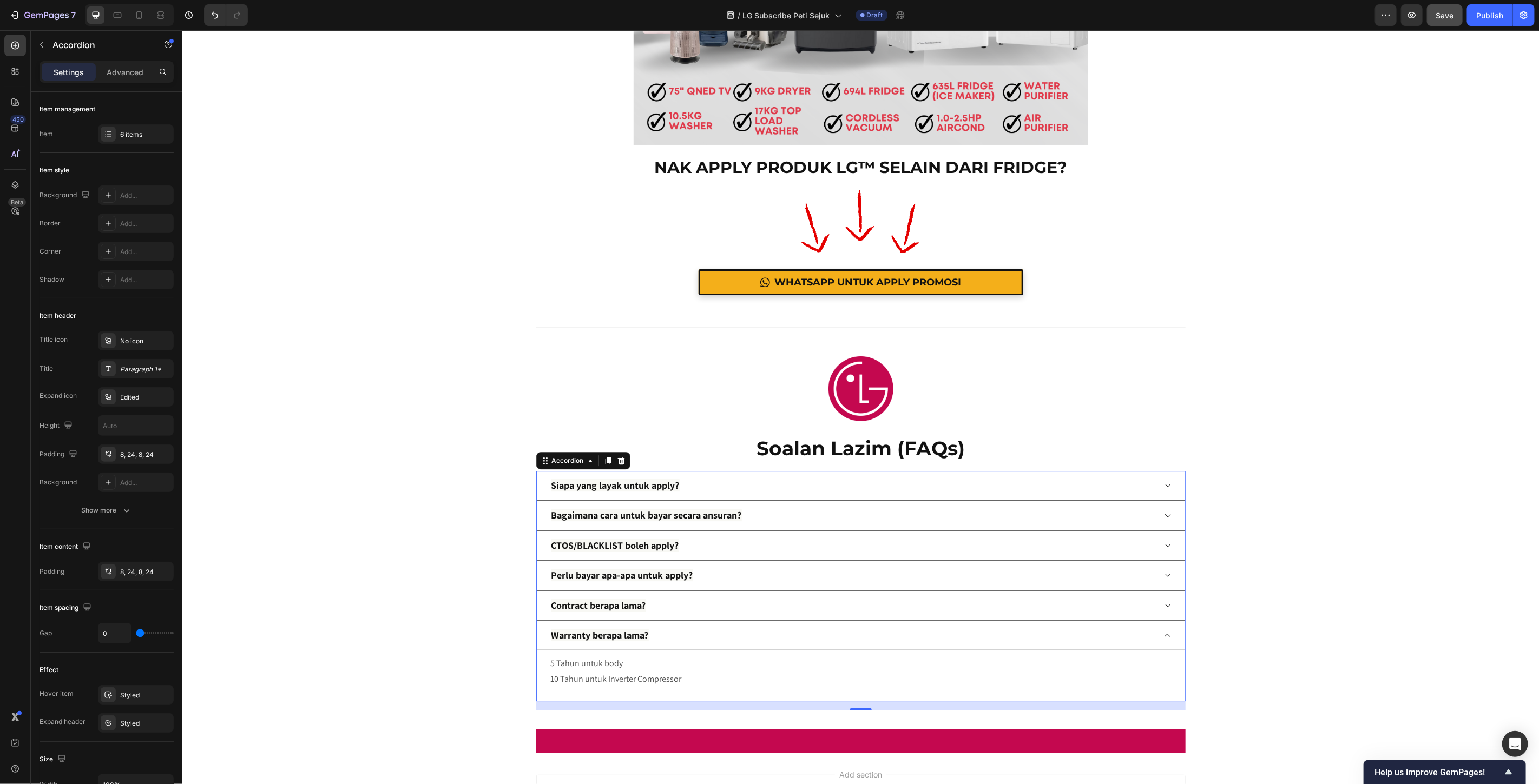
click at [824, 638] on div "Warranty berapa lama?" at bounding box center [852, 635] width 605 height 21
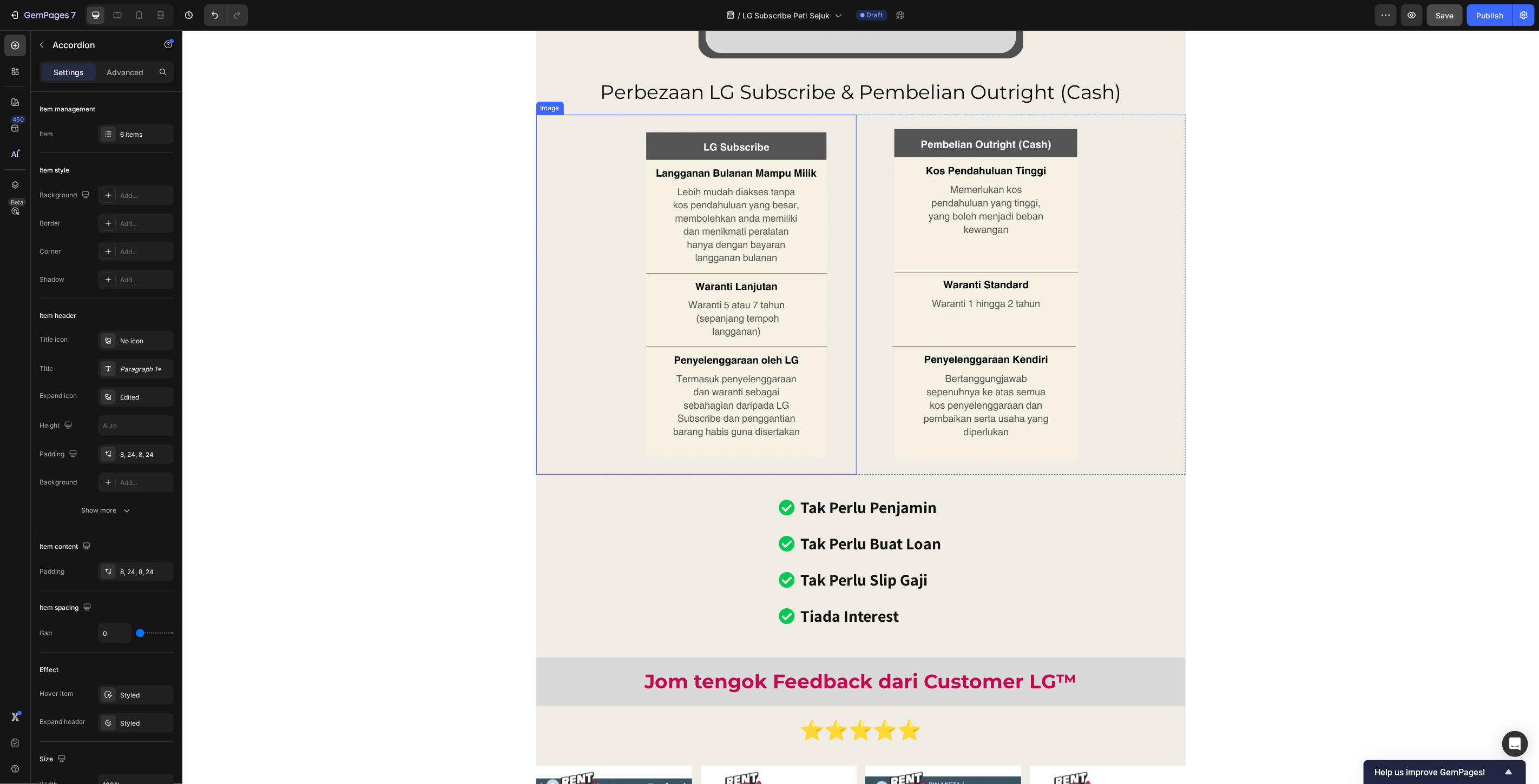
scroll to position [8202, 0]
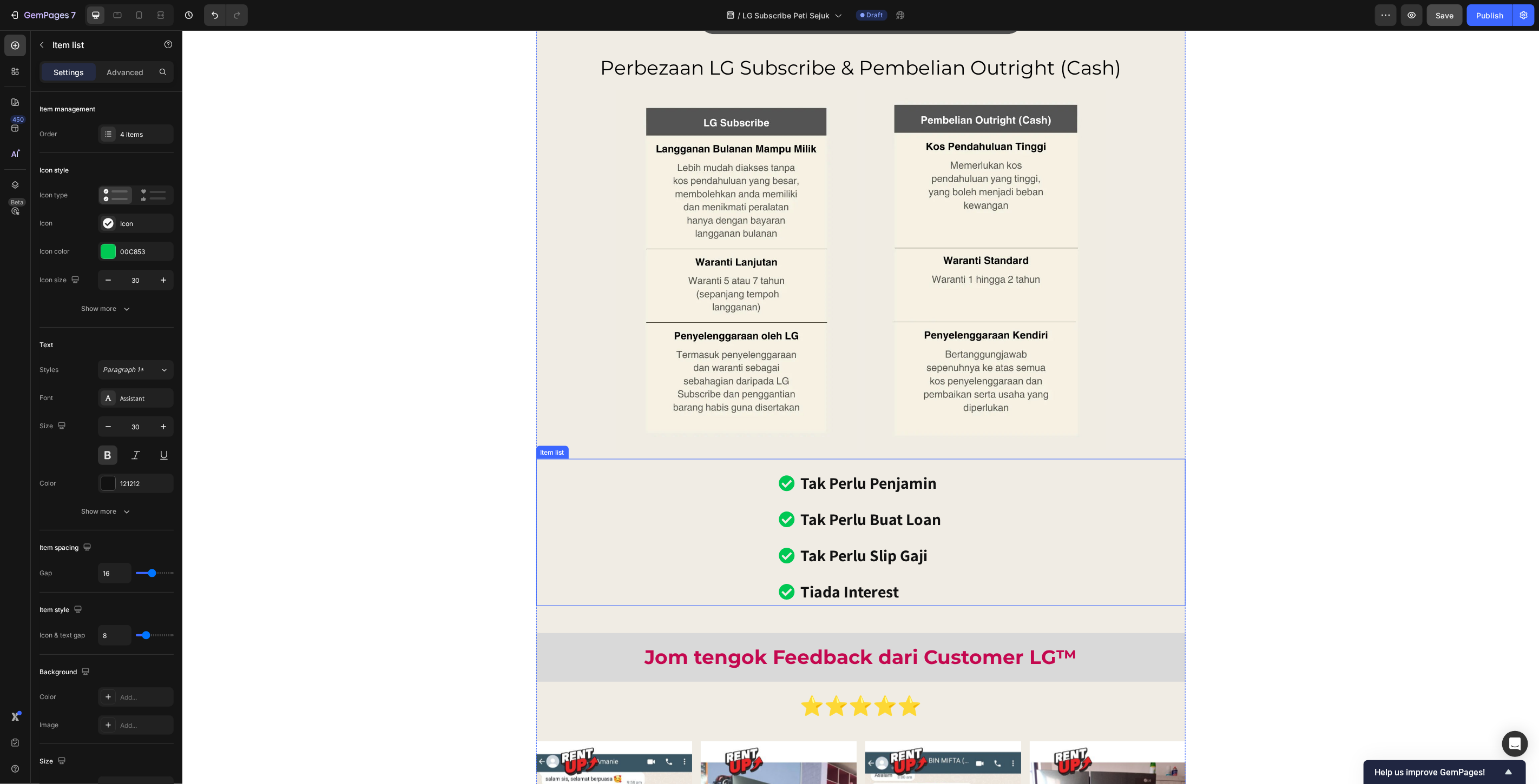
click at [734, 488] on div "tak perlu penjamin tak perlu buat loan tak perlu slip gaji tiada interest" at bounding box center [860, 538] width 649 height 136
click at [609, 446] on icon at bounding box center [612, 448] width 7 height 7
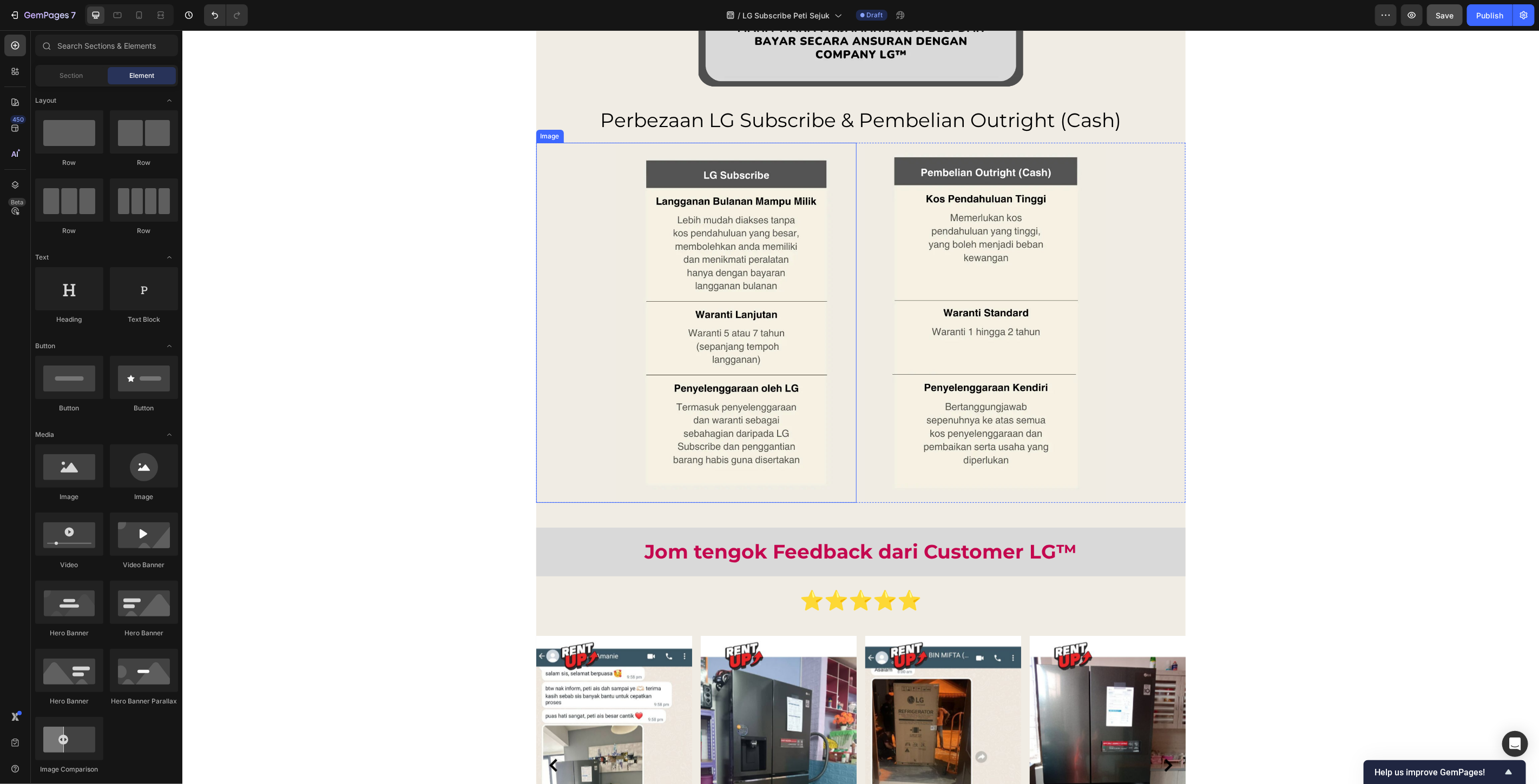
scroll to position [8237, 0]
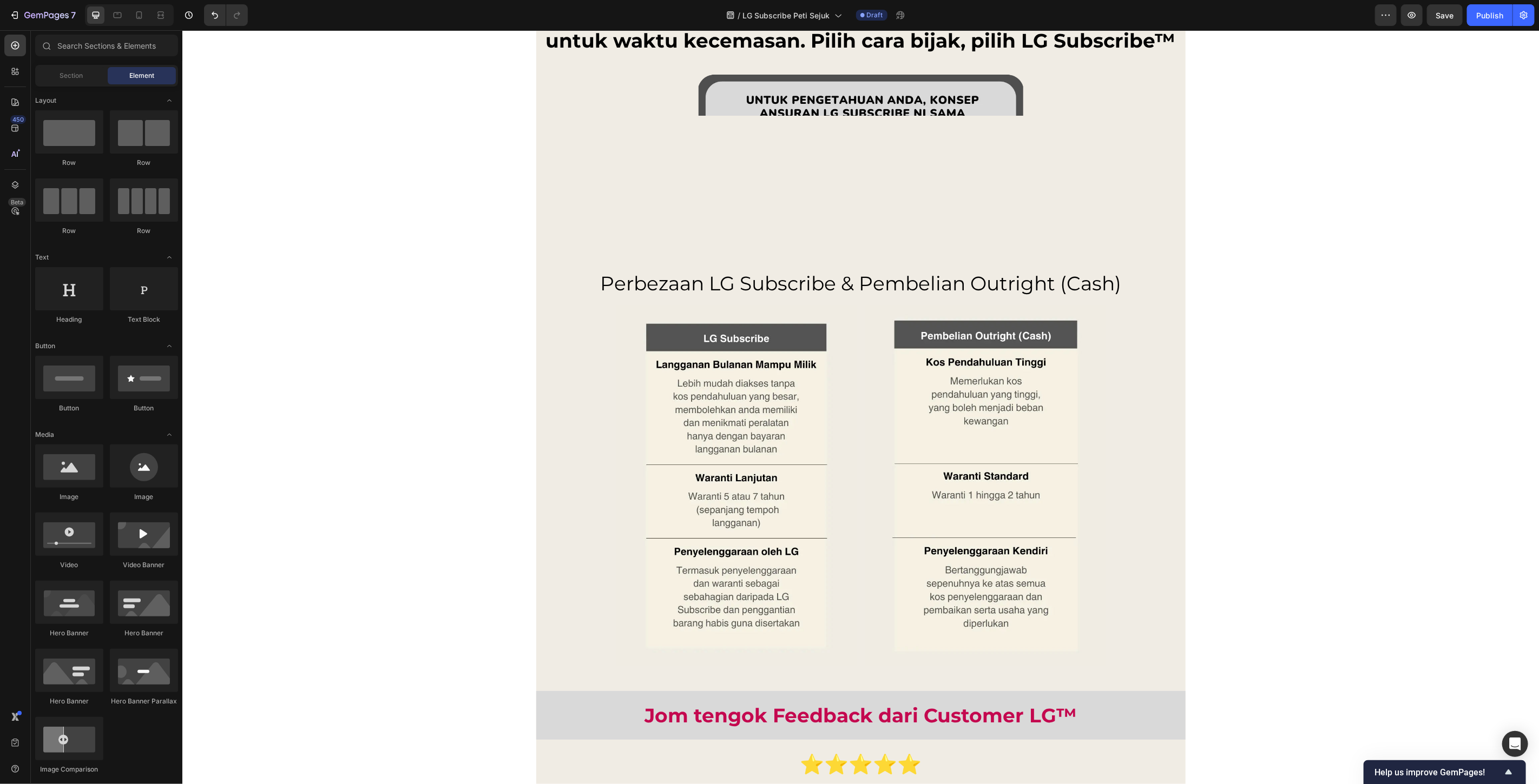
scroll to position [8245, 0]
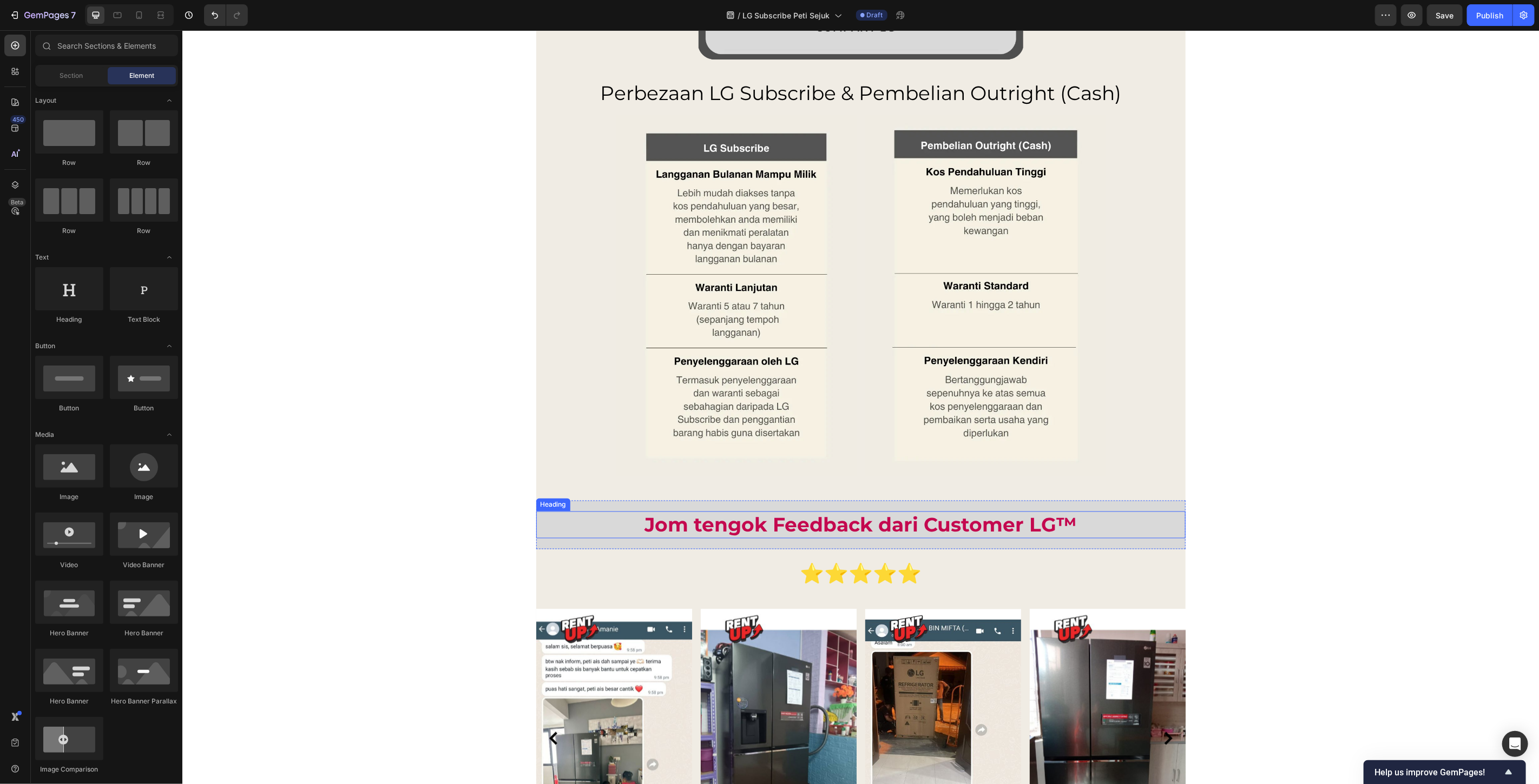
click at [775, 531] on h2 "Jom tengok Feedback dari Customer LG™" at bounding box center [860, 524] width 649 height 27
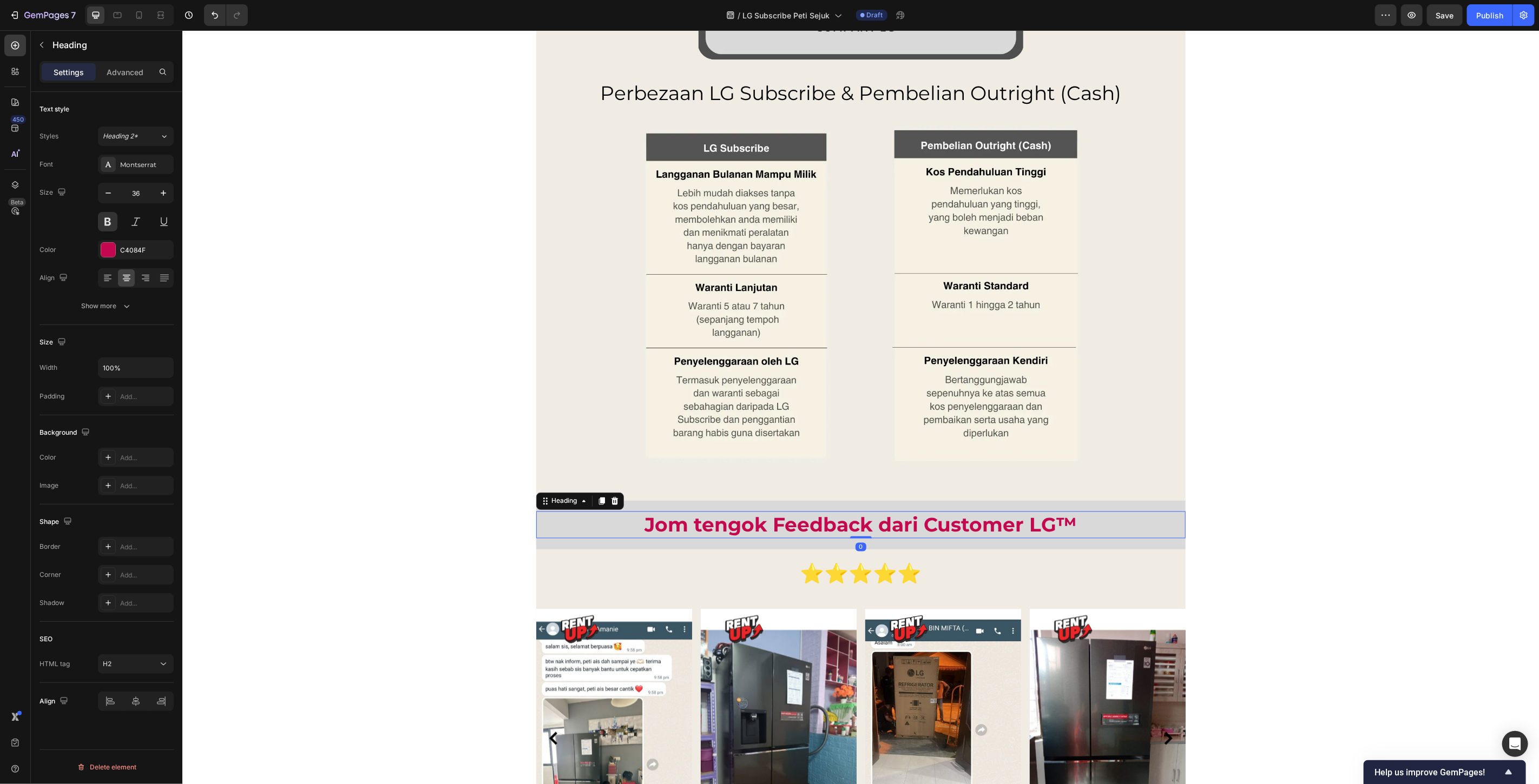
click at [775, 531] on h2 "Jom tengok Feedback dari Customer LG™" at bounding box center [860, 524] width 649 height 27
click at [775, 531] on p "Jom tengok Feedback dari Customer LG™" at bounding box center [860, 524] width 647 height 26
click at [866, 523] on p "Jom tengok Feedback dari Customer LG™" at bounding box center [860, 524] width 647 height 26
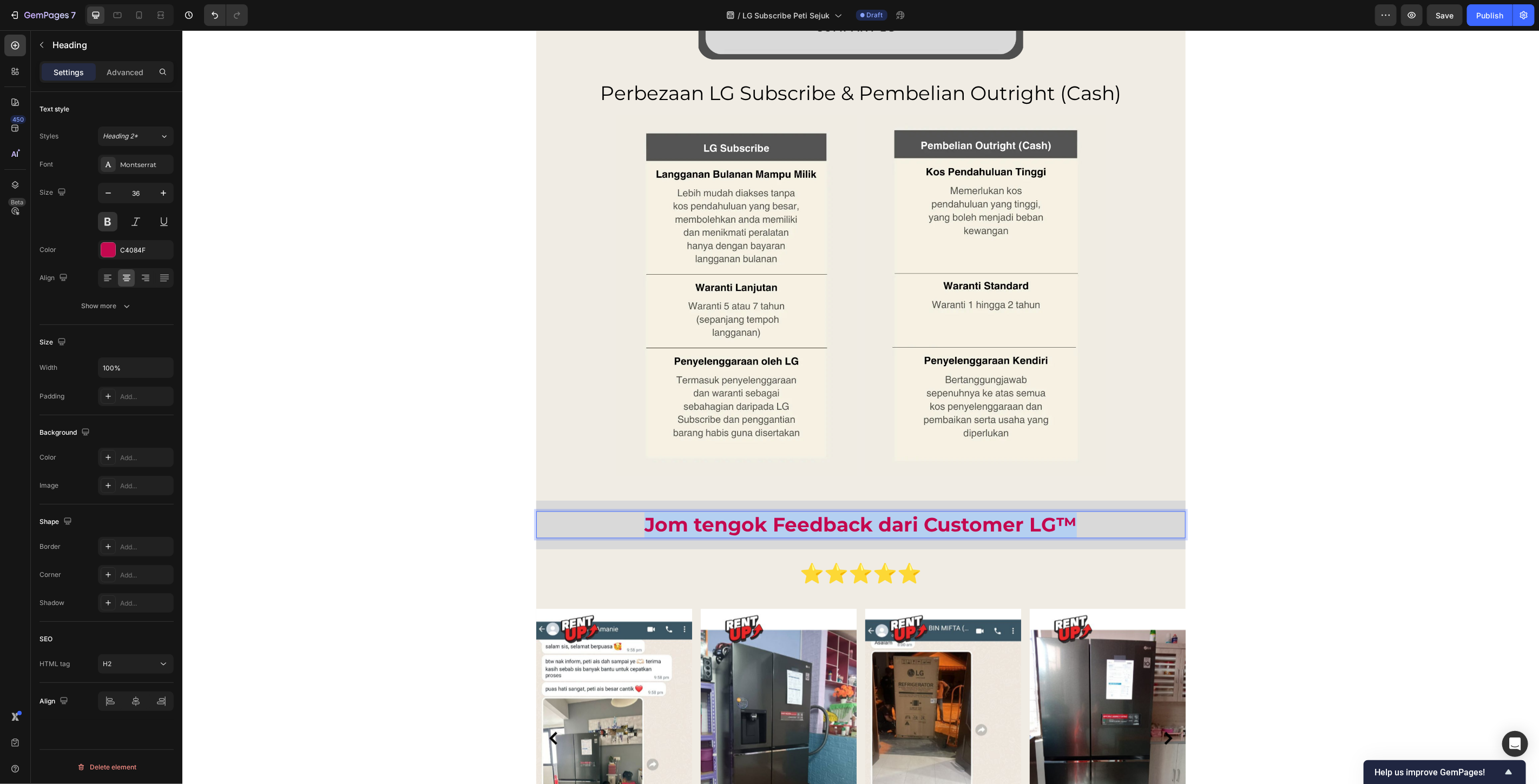
click at [866, 523] on p "Jom tengok Feedback dari Customer LG™" at bounding box center [860, 524] width 647 height 26
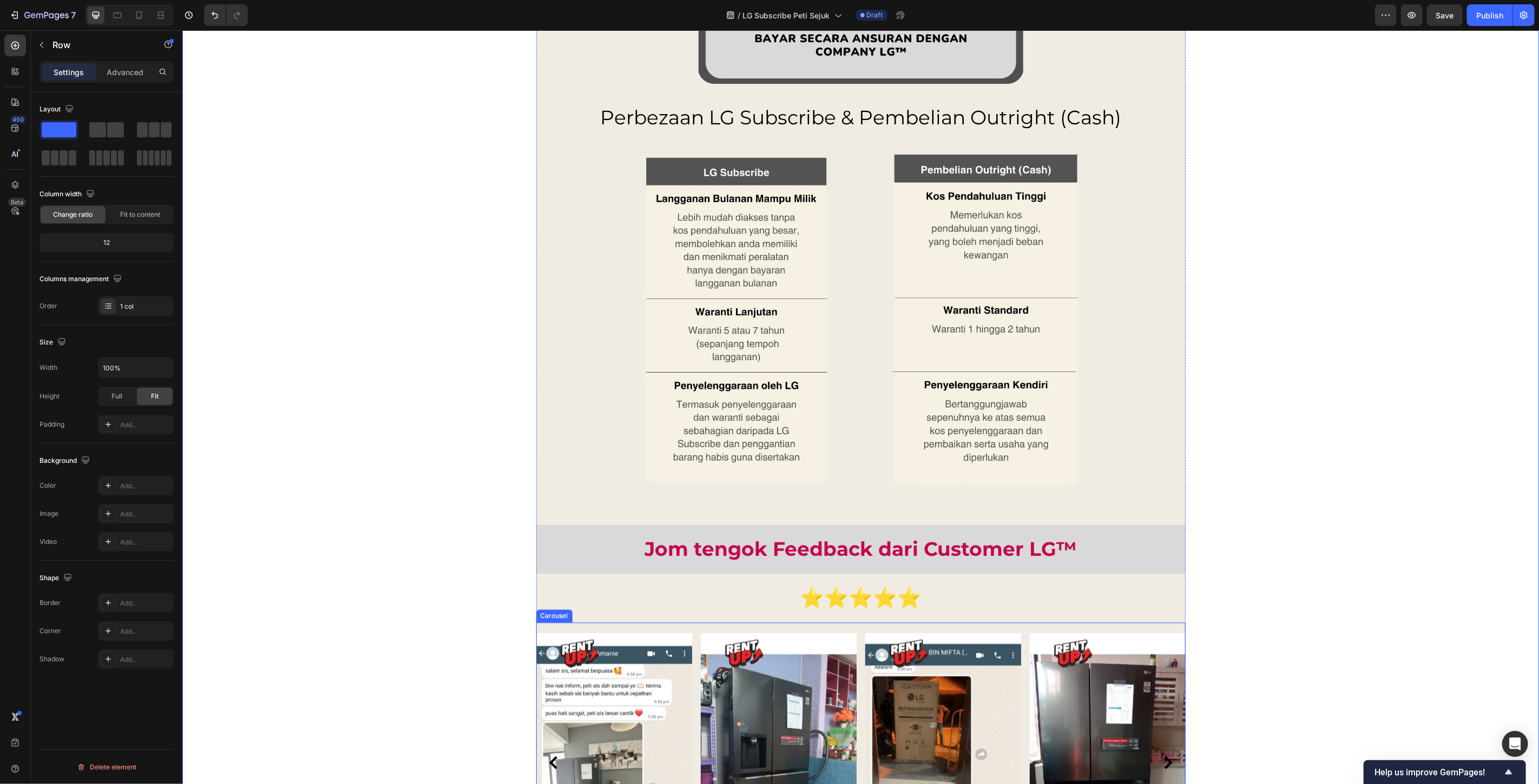
scroll to position [8348, 0]
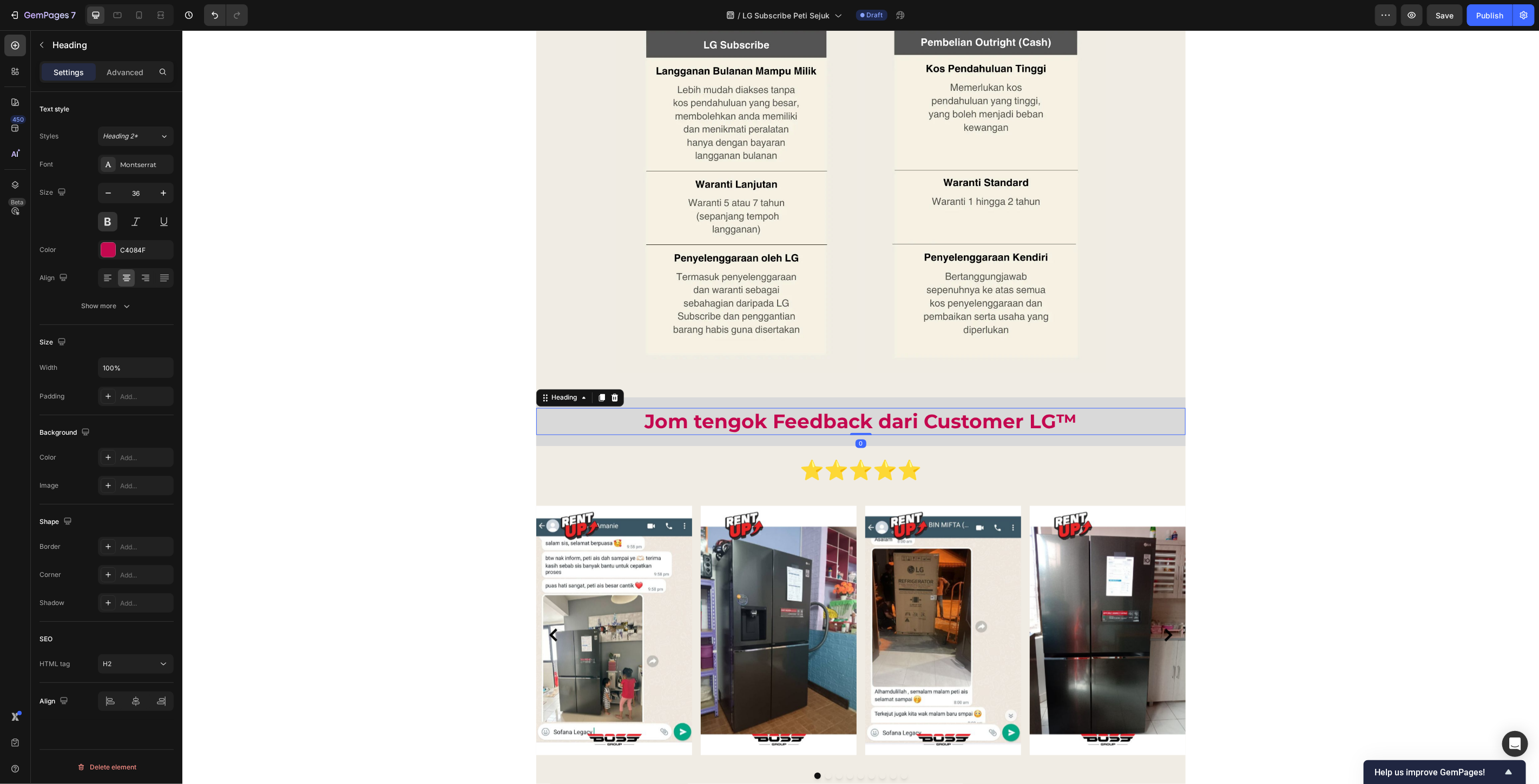
click at [900, 430] on p "Jom tengok Feedback dari Customer LG™" at bounding box center [860, 421] width 647 height 26
click at [127, 68] on p "Advanced" at bounding box center [125, 73] width 37 height 12
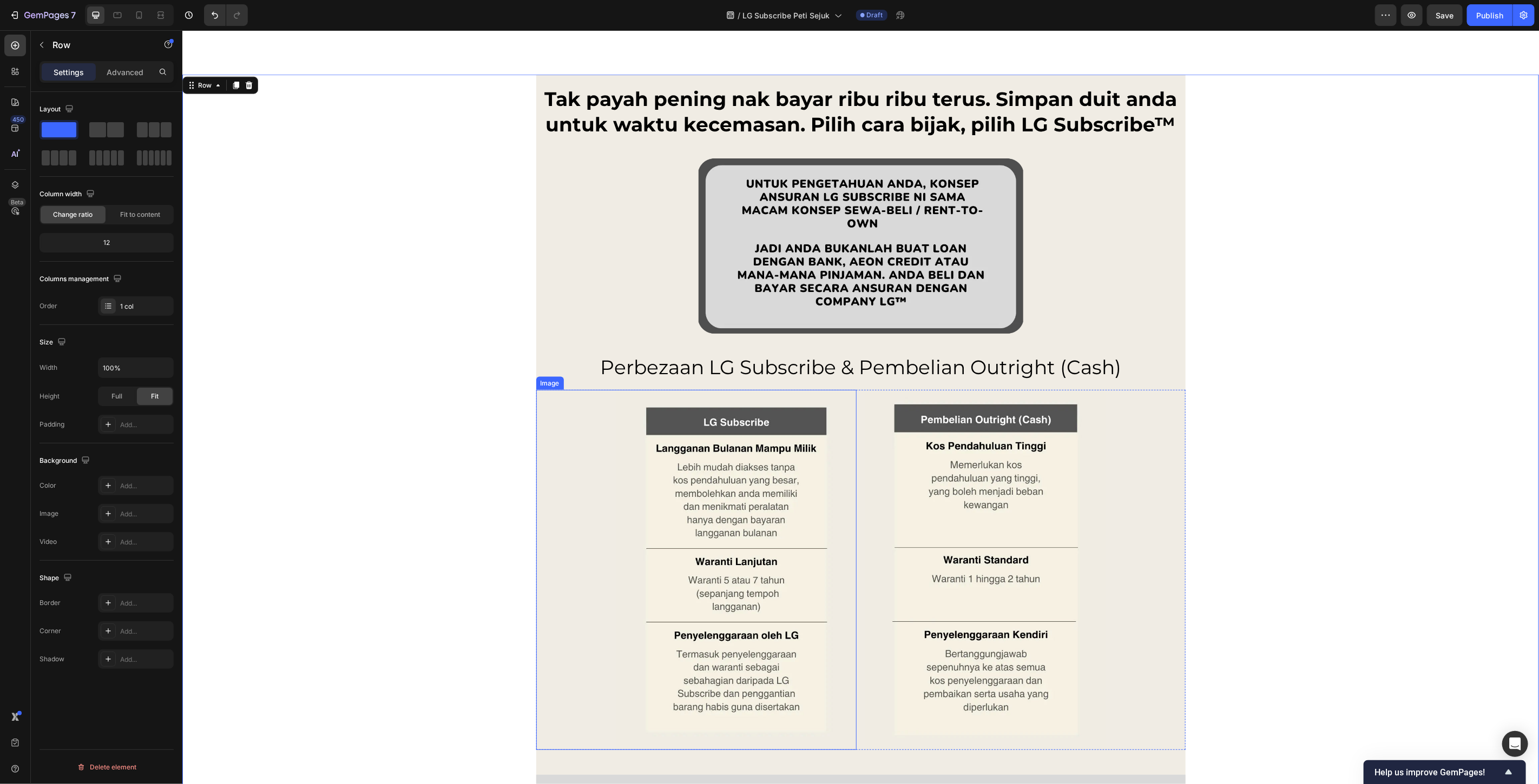
scroll to position [8271, 0]
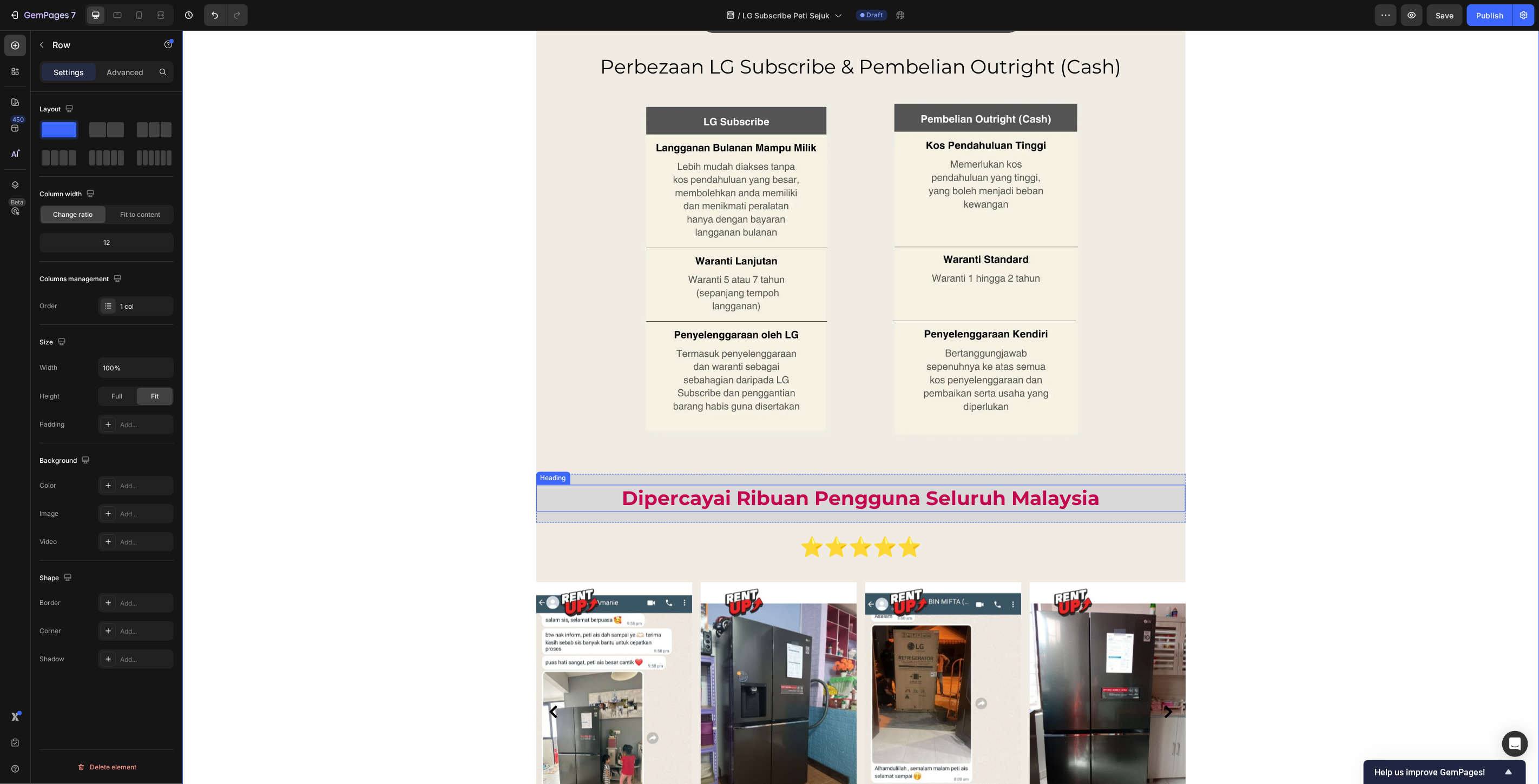
click at [673, 504] on p "Dipercayai Ribuan Pengguna Seluruh Malaysia" at bounding box center [860, 498] width 647 height 26
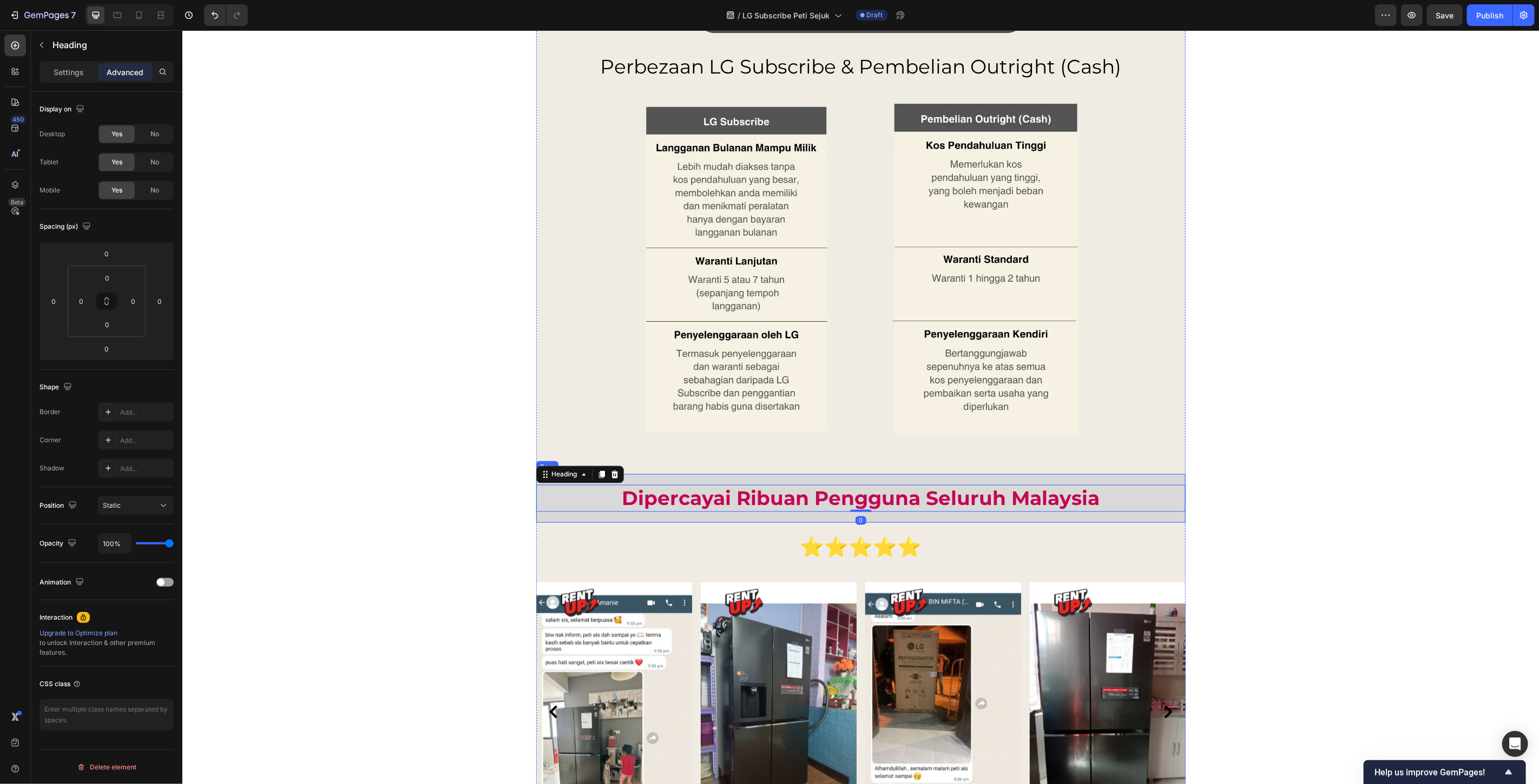
click at [662, 476] on div "Dipercayai Ribuan Pengguna Seluruh Malaysia Heading 0 Row" at bounding box center [860, 499] width 649 height 49
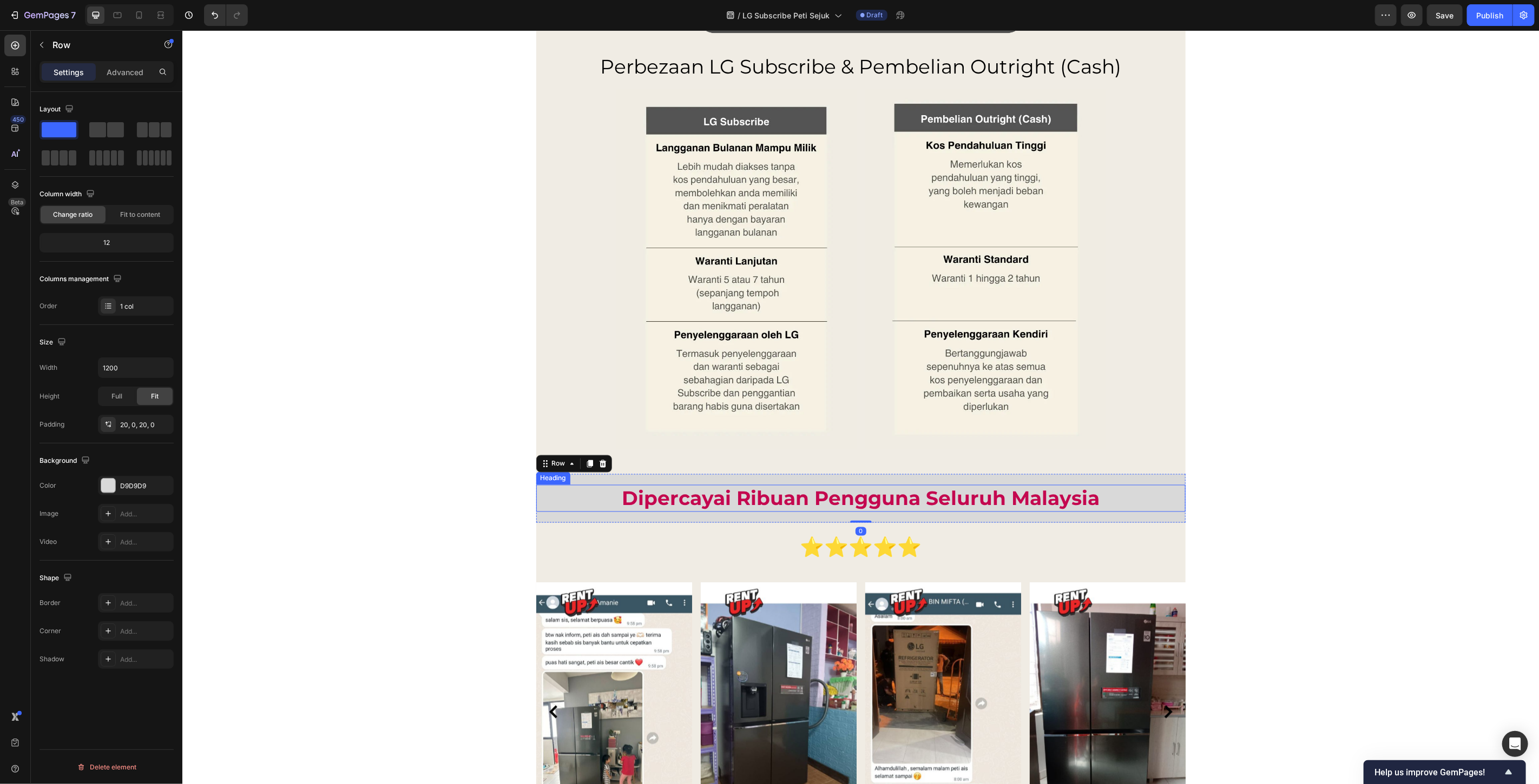
click at [666, 500] on p "Dipercayai Ribuan Pengguna Seluruh Malaysia" at bounding box center [860, 498] width 647 height 26
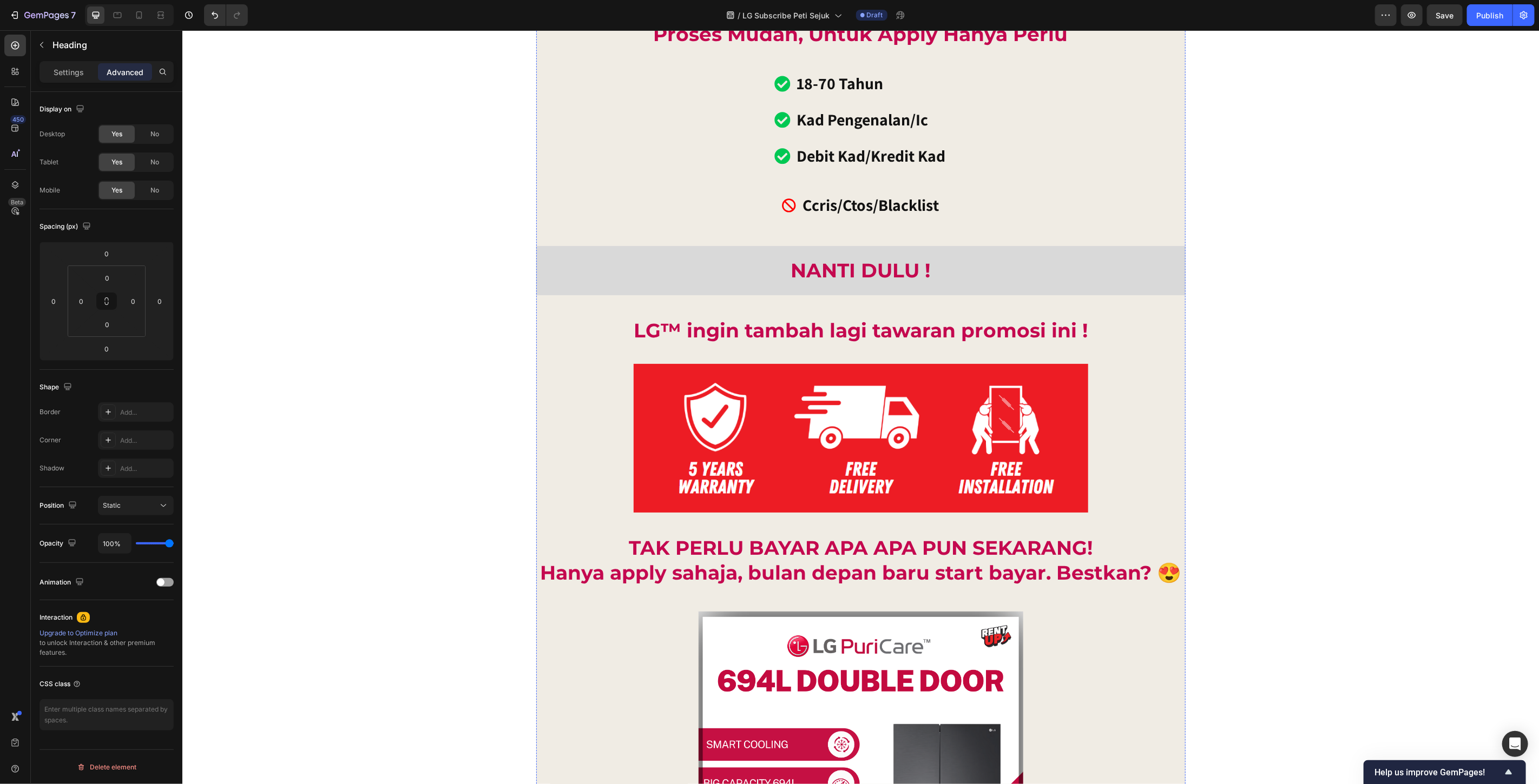
scroll to position [7490, 0]
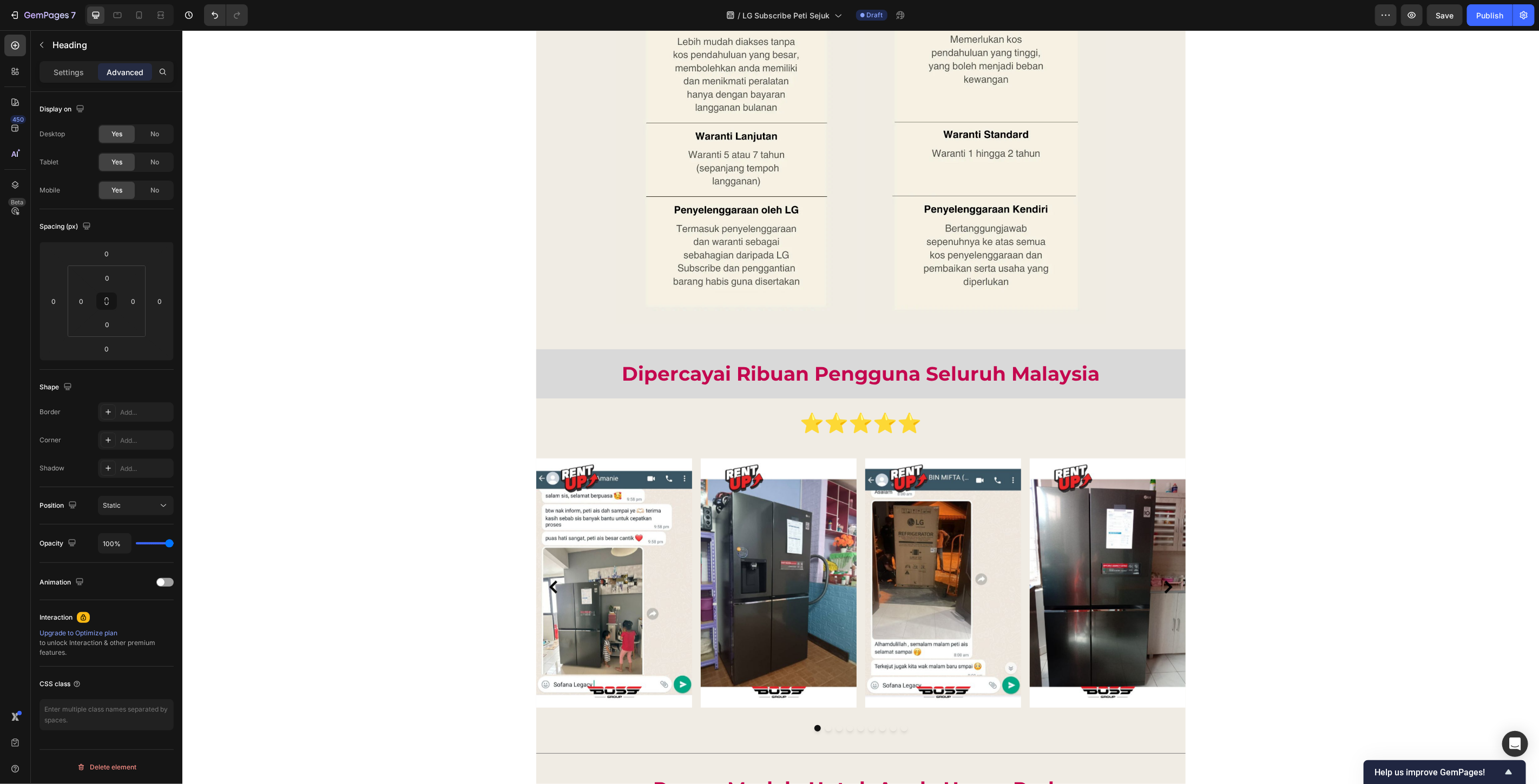
click at [705, 376] on h2 "Dipercayai Ribuan Pengguna Seluruh Malaysia" at bounding box center [860, 373] width 649 height 27
click at [576, 375] on p "Dipercayai Ribuan Pengguna Seluruh Malaysia" at bounding box center [860, 373] width 647 height 26
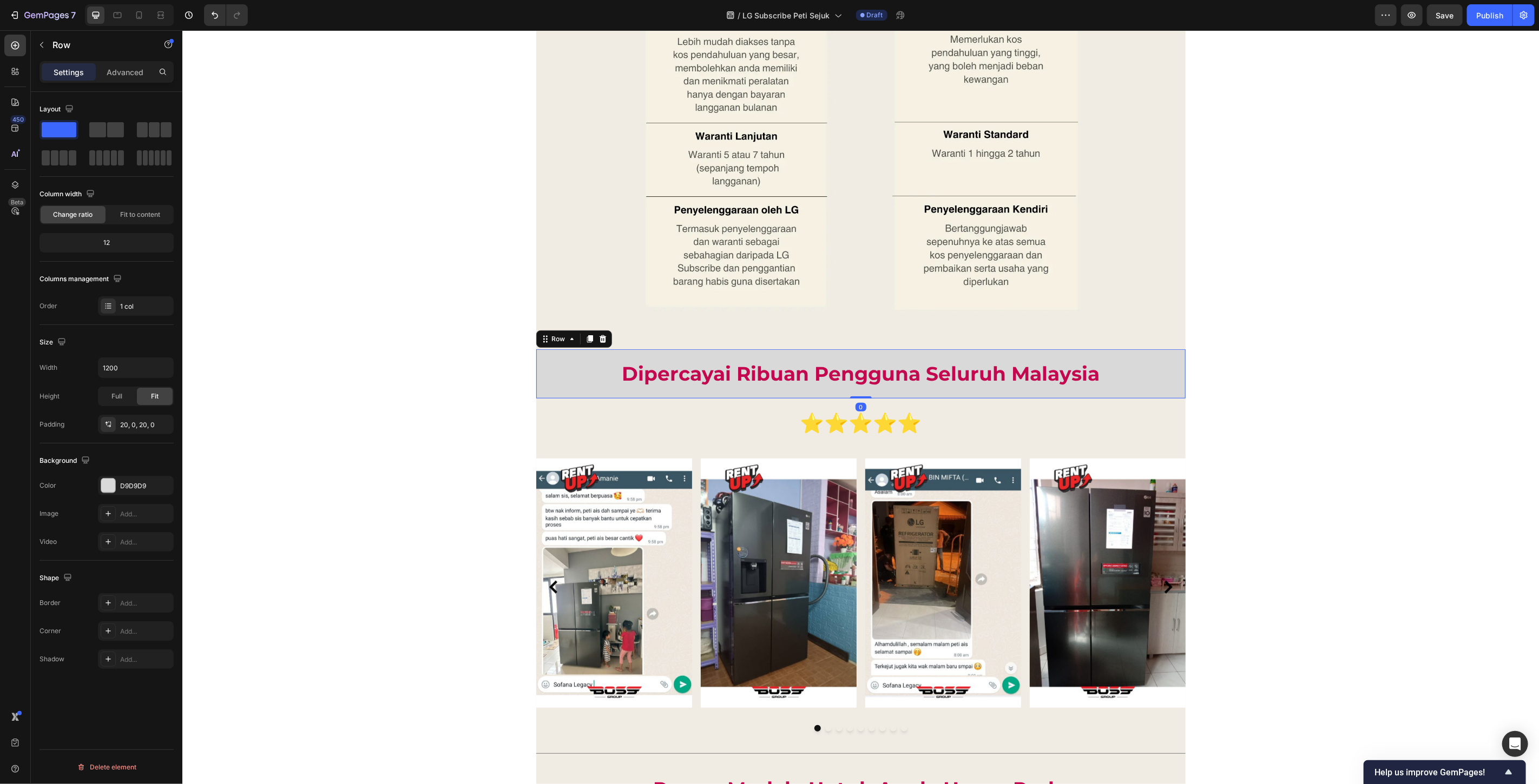
click at [1104, 354] on div "Dipercayai Ribuan Pengguna Seluruh Malaysia Heading Row 0" at bounding box center [860, 373] width 649 height 49
click at [129, 67] on p "Advanced" at bounding box center [125, 73] width 37 height 12
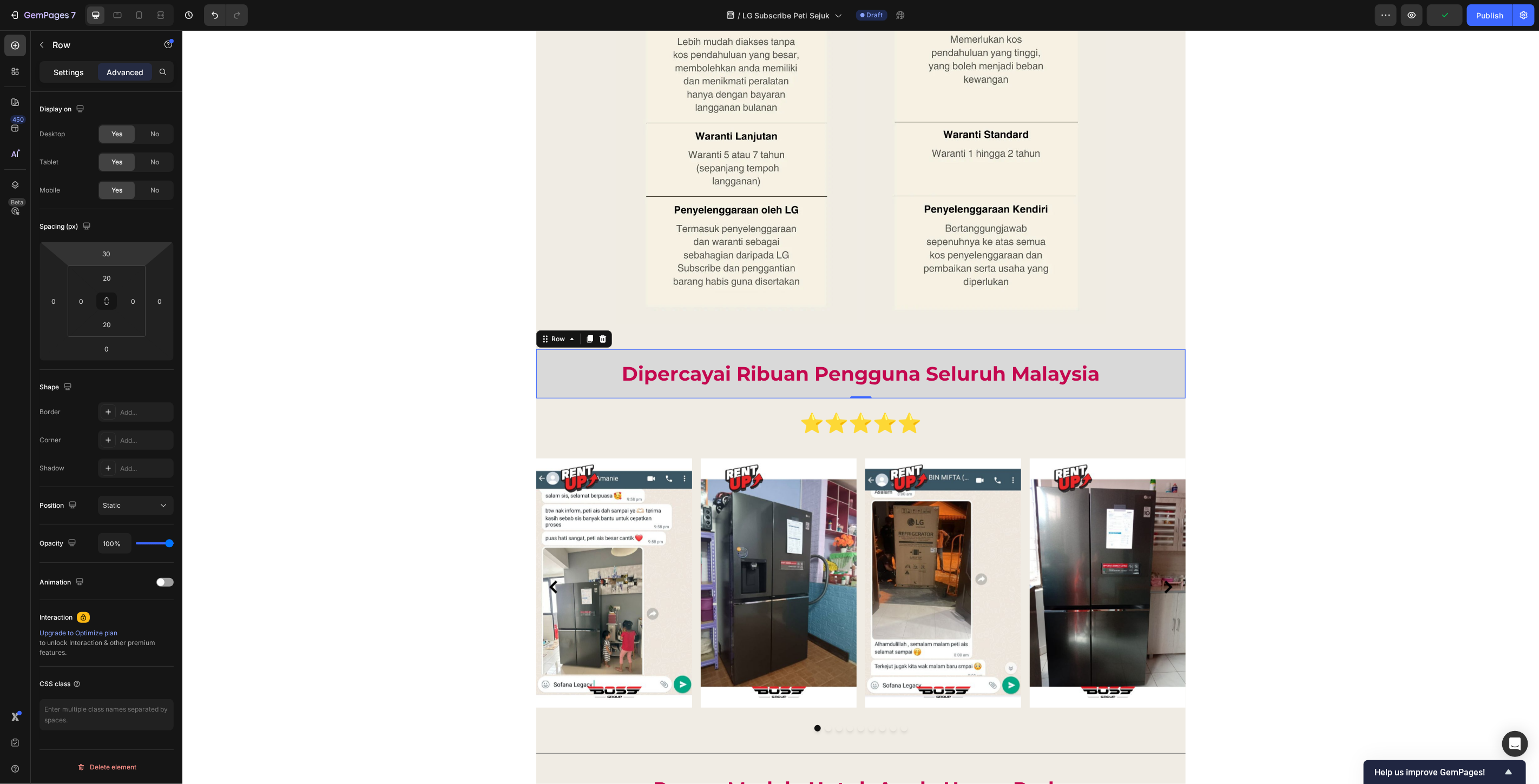
click at [63, 77] on p "Settings" at bounding box center [68, 73] width 31 height 12
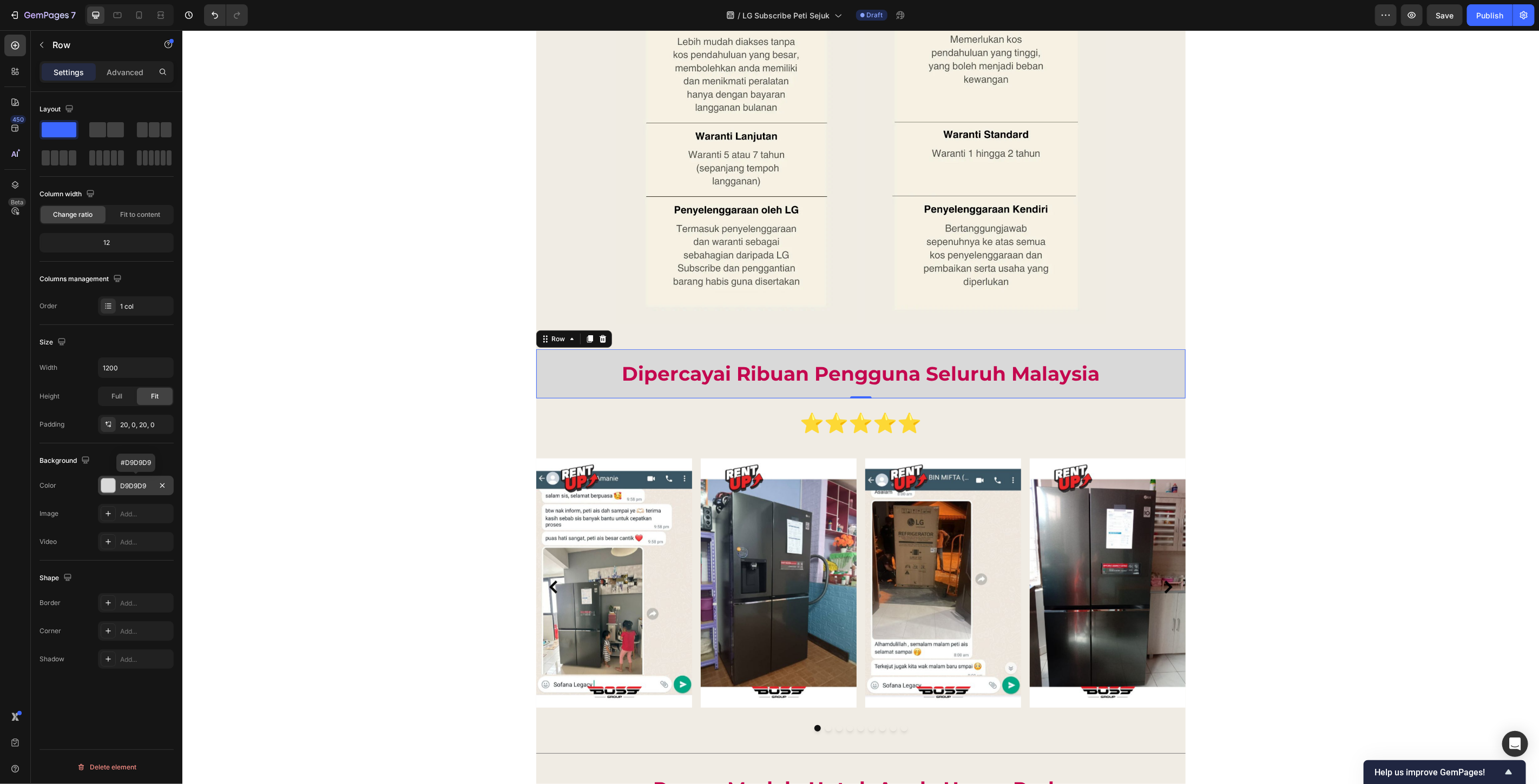
click at [131, 484] on div "D9D9D9" at bounding box center [136, 486] width 31 height 10
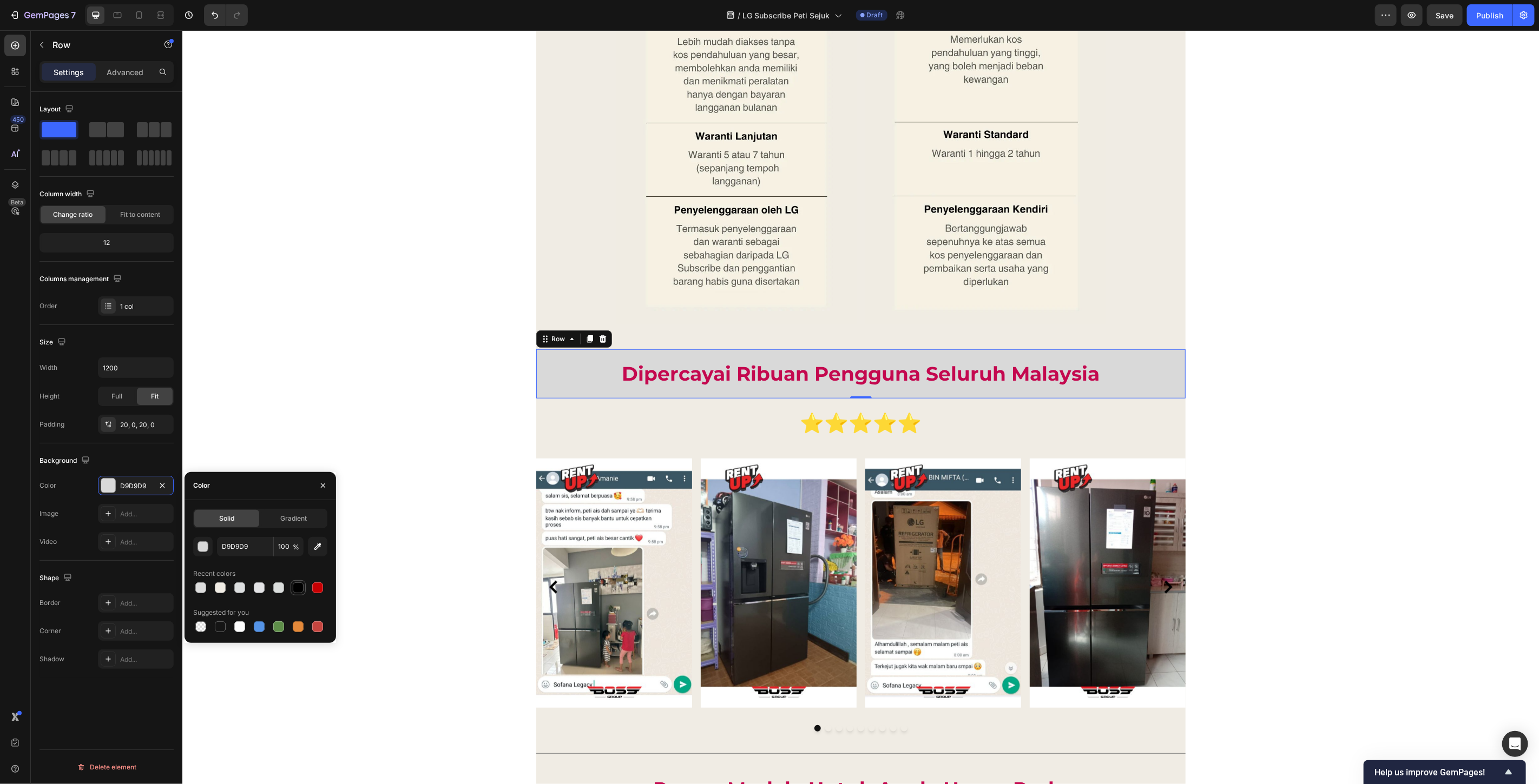
click at [295, 590] on div at bounding box center [298, 588] width 11 height 11
type input "000000"
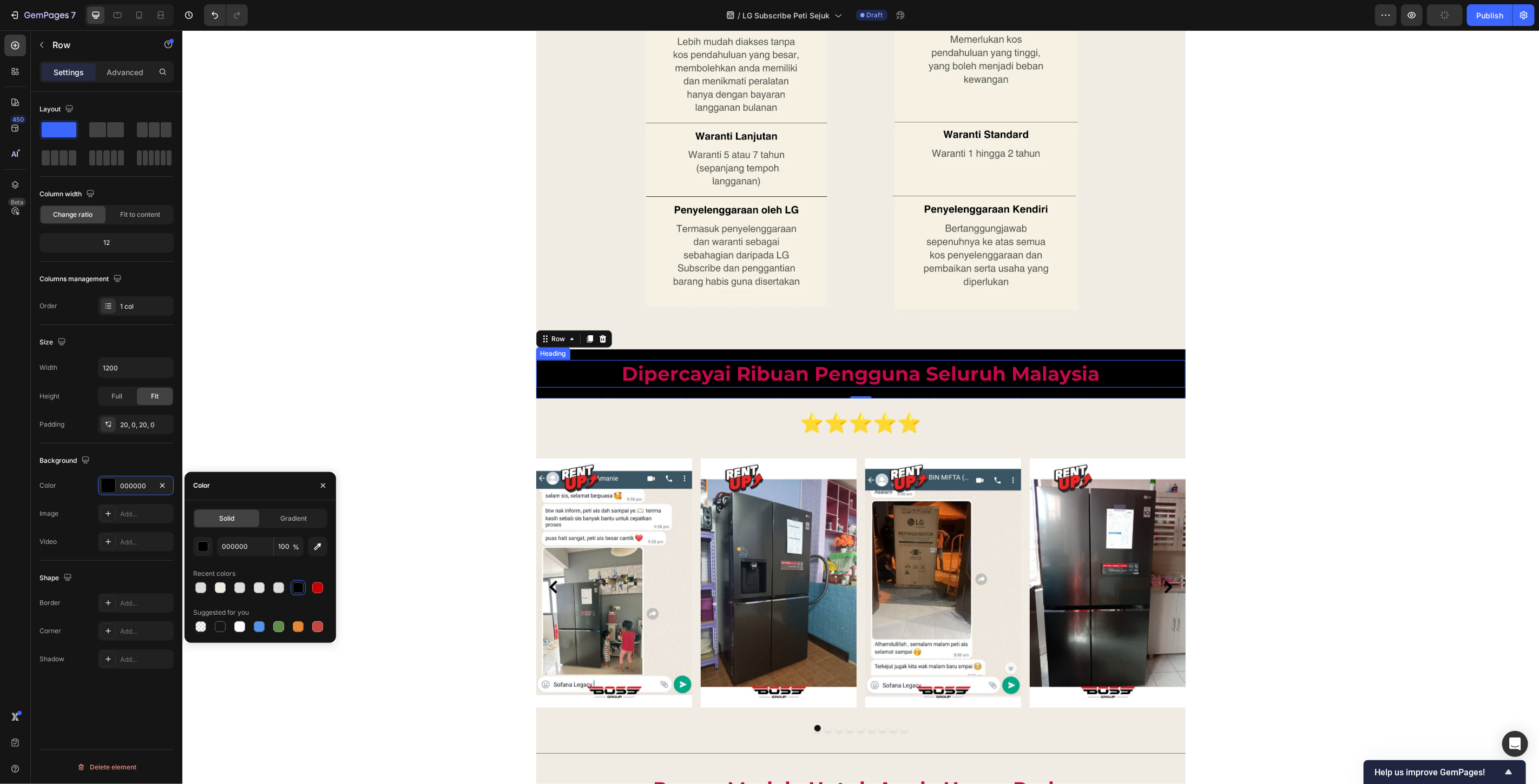
click at [972, 376] on p "Dipercayai Ribuan Pengguna Seluruh Malaysia" at bounding box center [860, 373] width 647 height 26
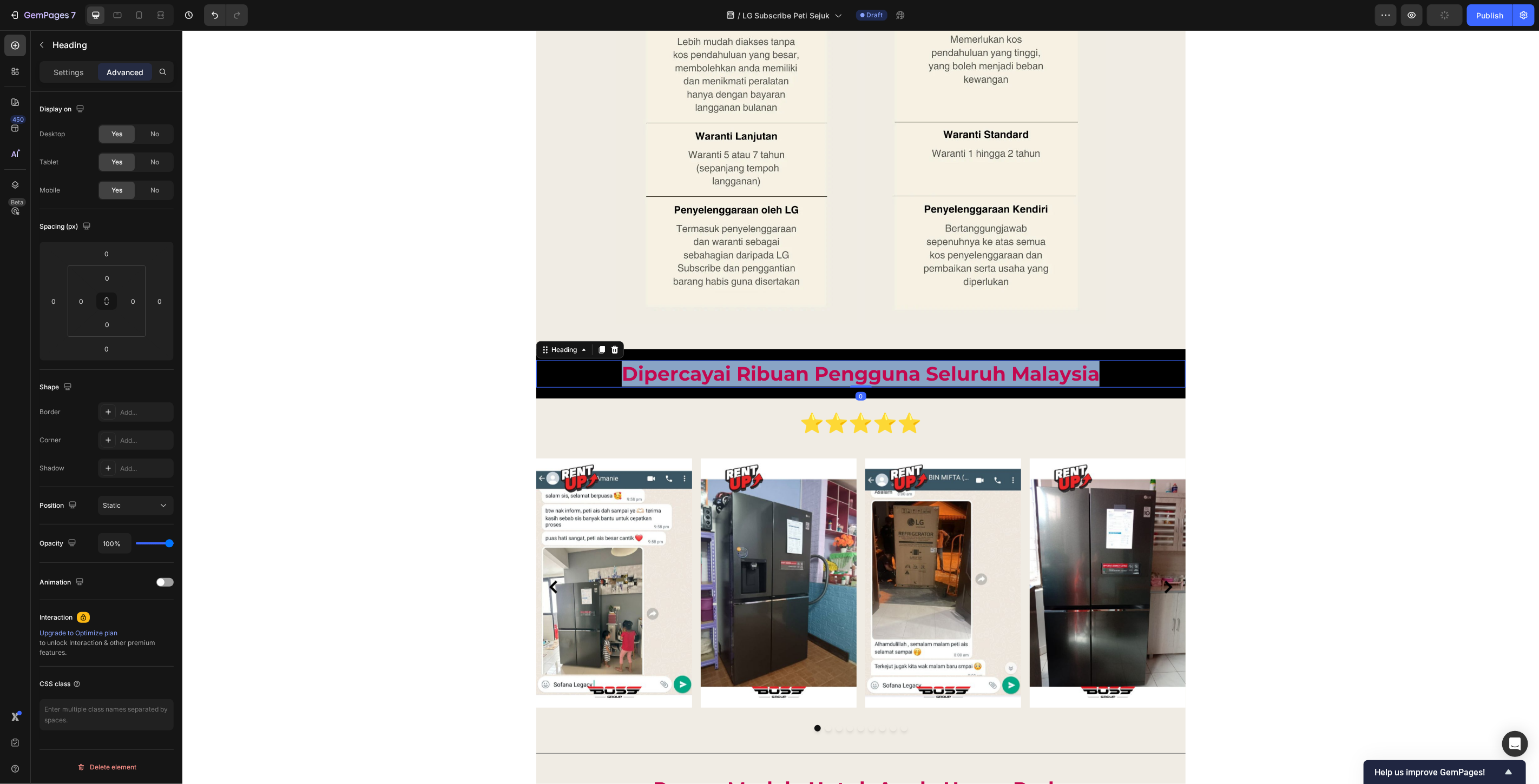
click at [972, 376] on p "Dipercayai Ribuan Pengguna Seluruh Malaysia" at bounding box center [860, 373] width 647 height 26
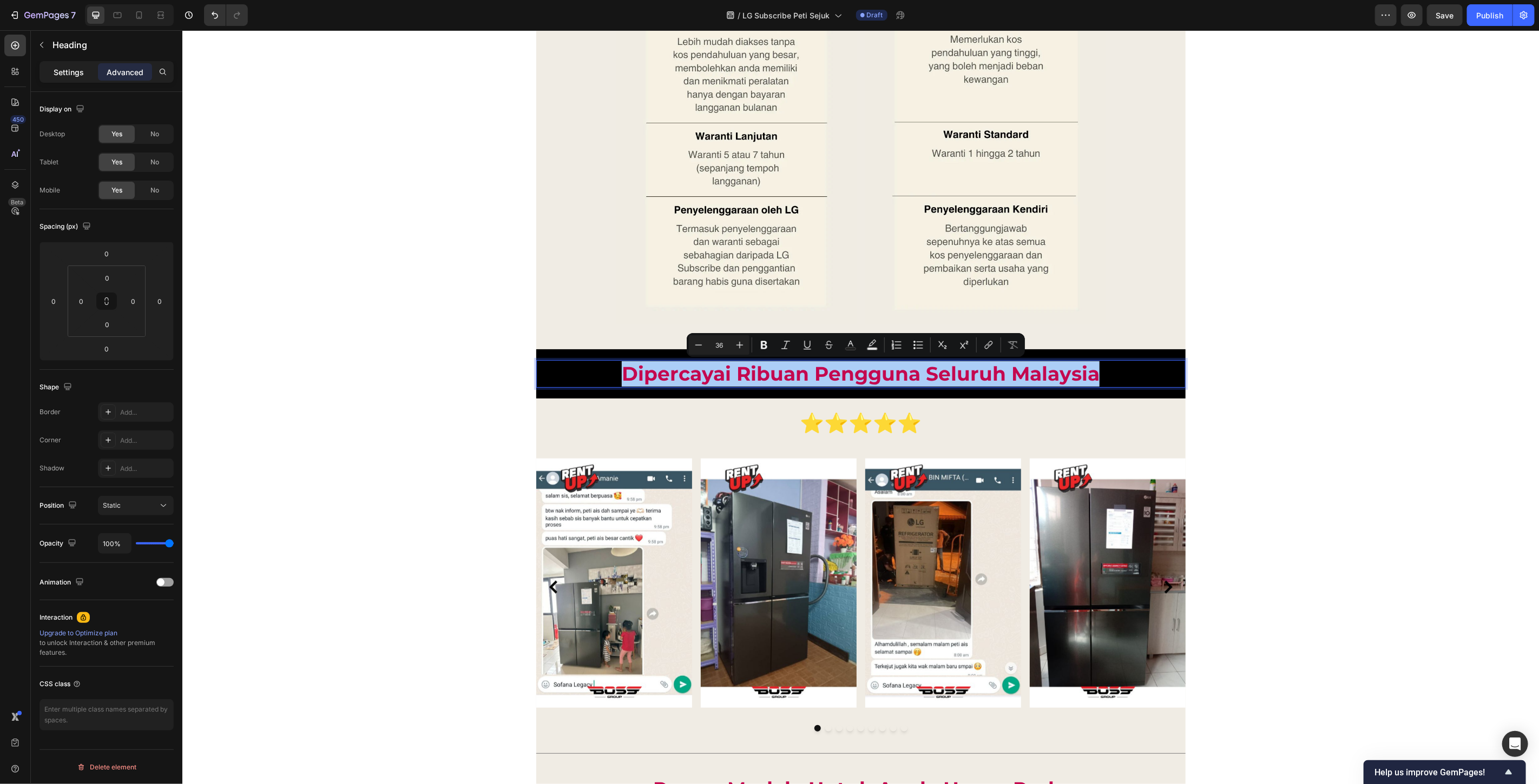
click at [77, 73] on p "Settings" at bounding box center [68, 73] width 31 height 12
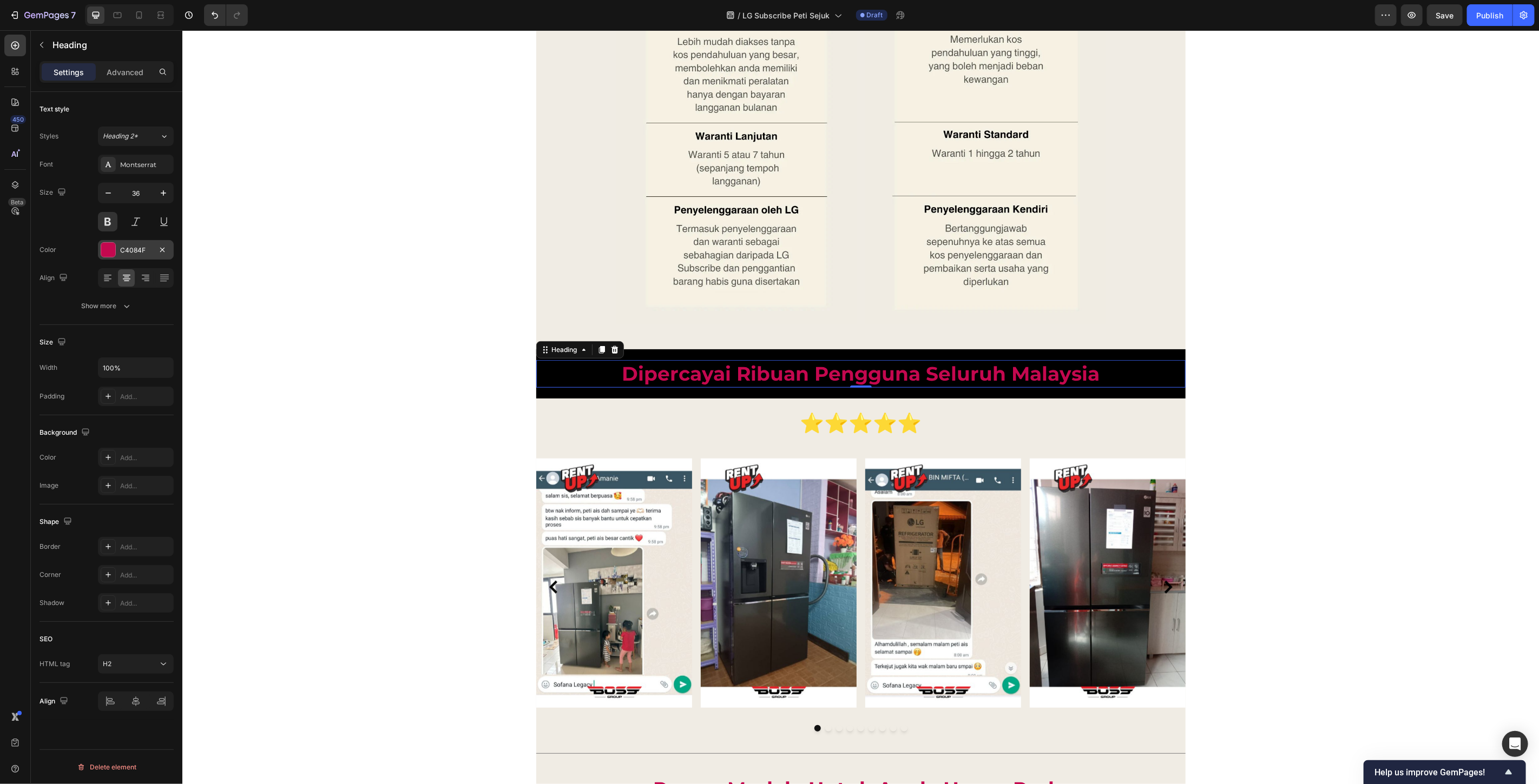
click at [122, 250] on div "C4084F" at bounding box center [136, 251] width 31 height 10
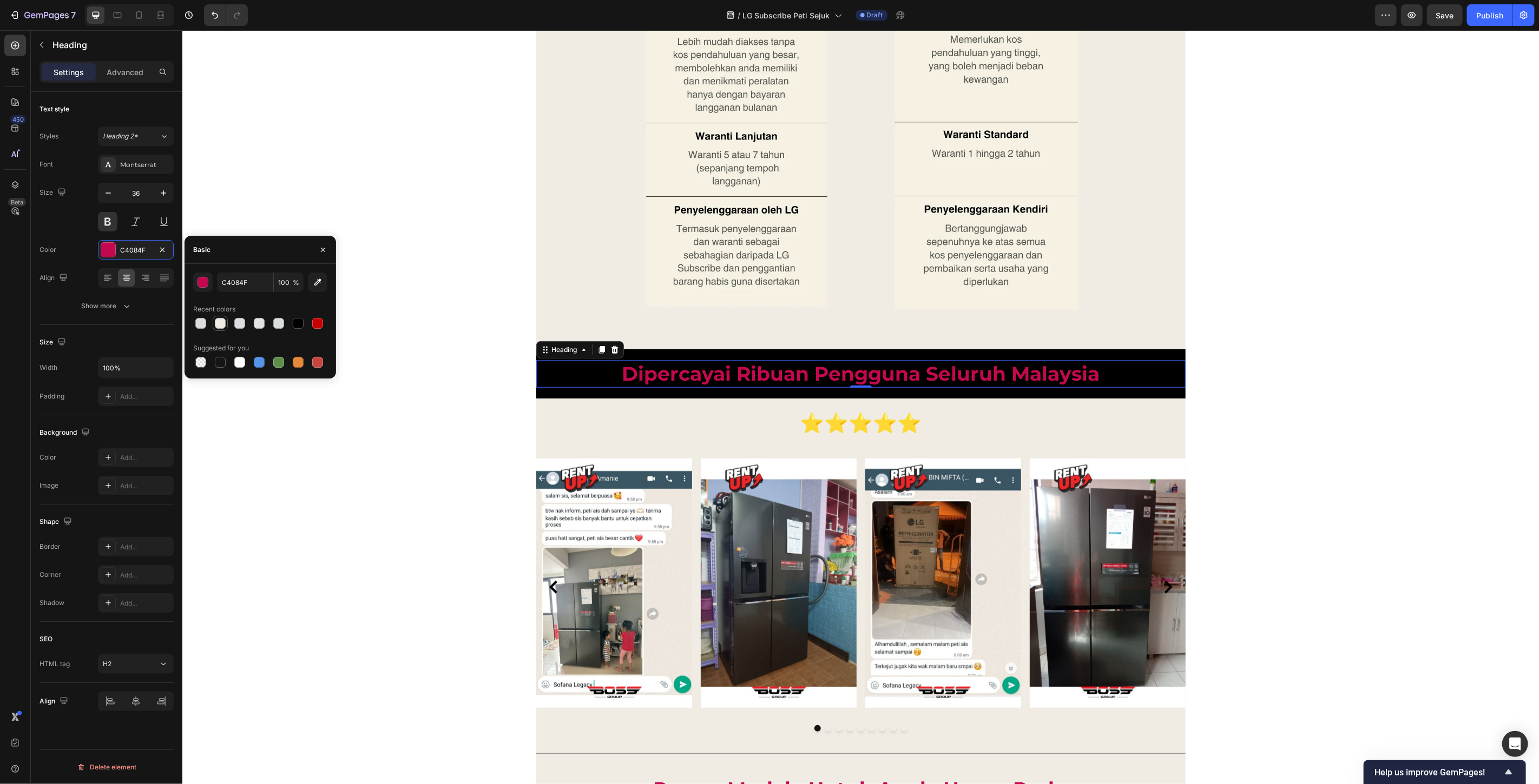
click at [223, 323] on div at bounding box center [219, 323] width 11 height 11
click at [196, 320] on div at bounding box center [200, 323] width 11 height 11
drag, startPoint x: 276, startPoint y: 322, endPoint x: 268, endPoint y: 322, distance: 8.0
click at [275, 322] on div at bounding box center [278, 323] width 11 height 11
click at [259, 322] on div at bounding box center [259, 323] width 11 height 11
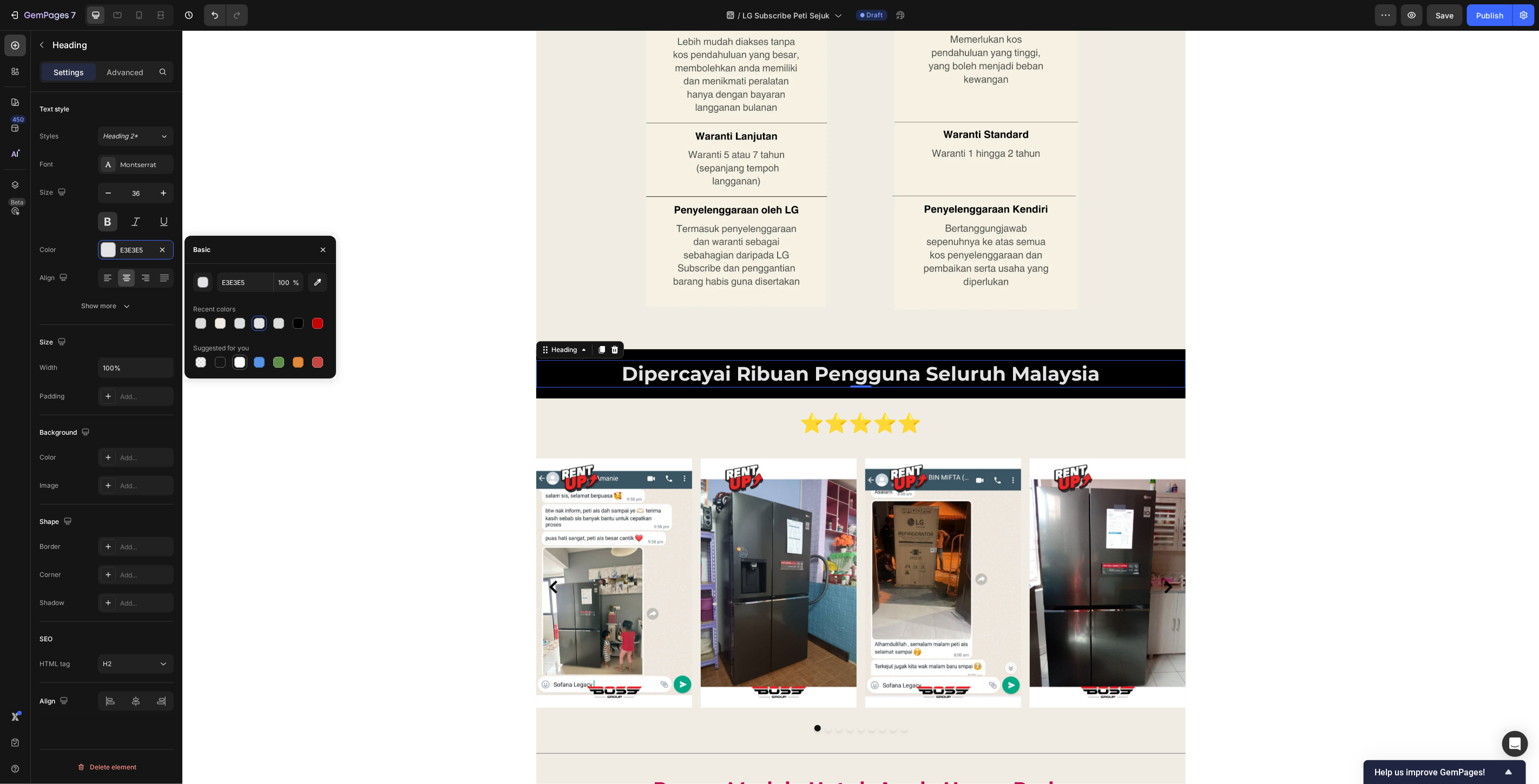
click at [241, 360] on div at bounding box center [239, 362] width 11 height 11
type input "FFFFFF"
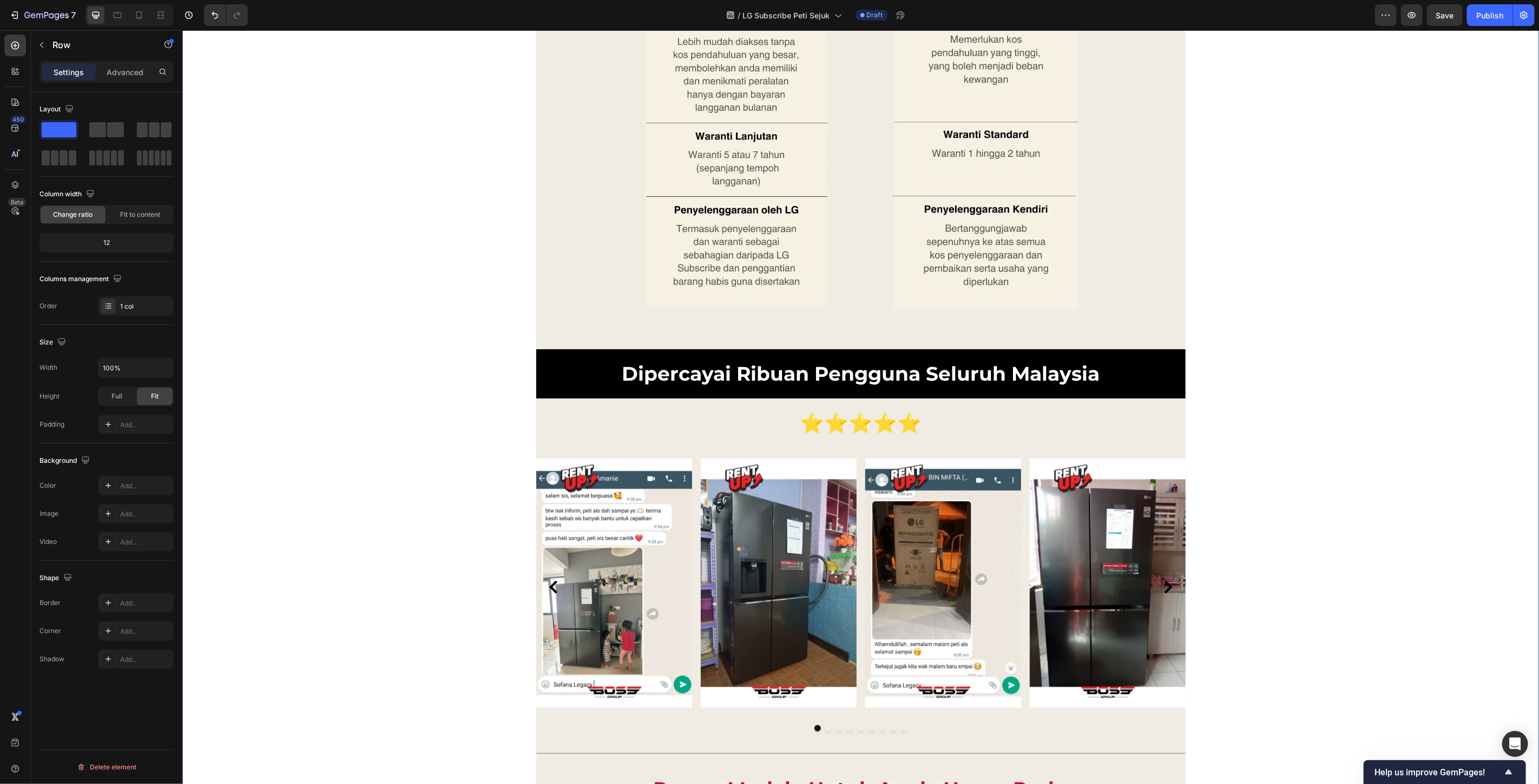
click at [869, 425] on h2 "⭐⭐⭐⭐⭐" at bounding box center [860, 422] width 649 height 27
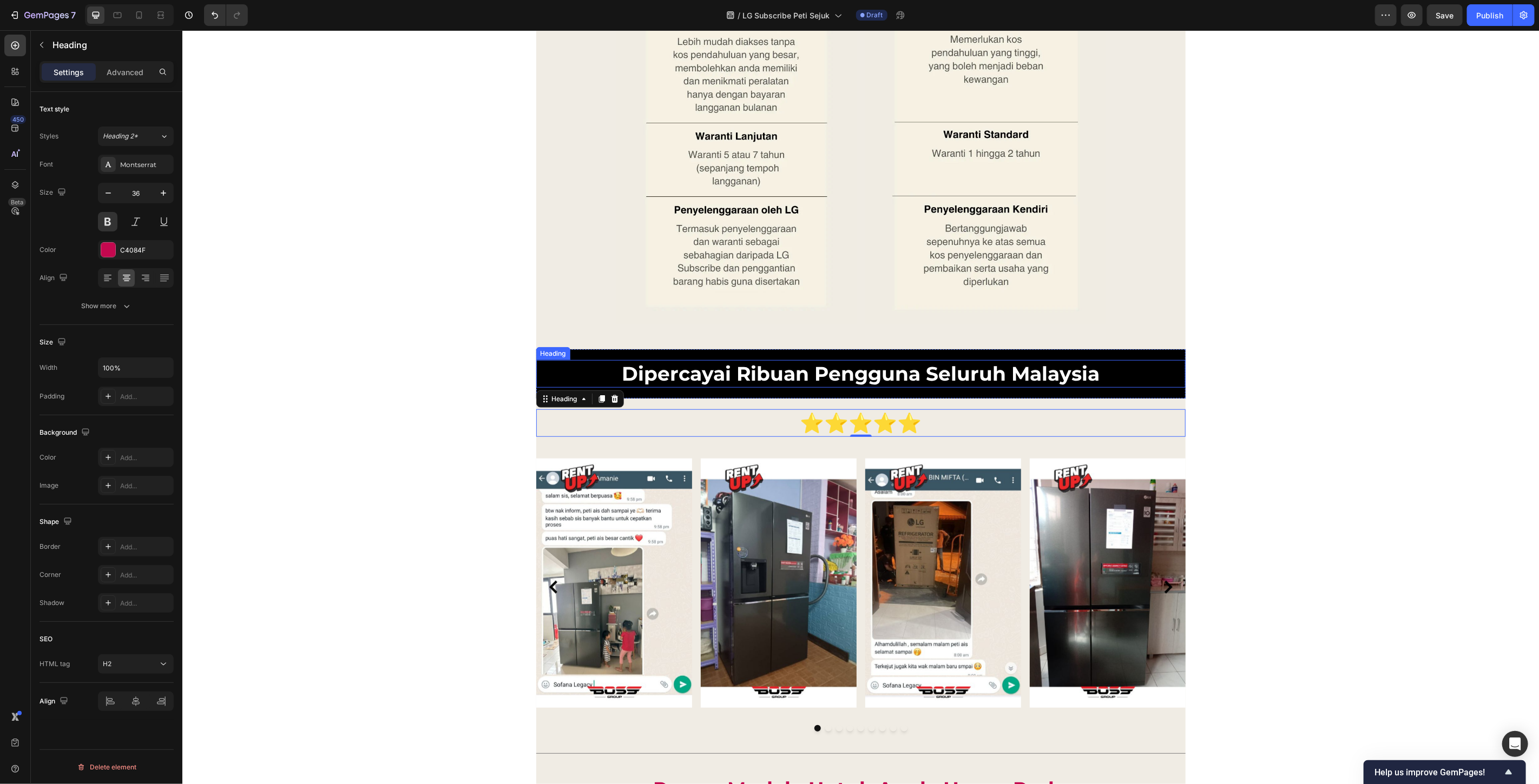
click at [685, 375] on p "Dipercayai Ribuan Pengguna Seluruh Malaysia" at bounding box center [860, 373] width 647 height 26
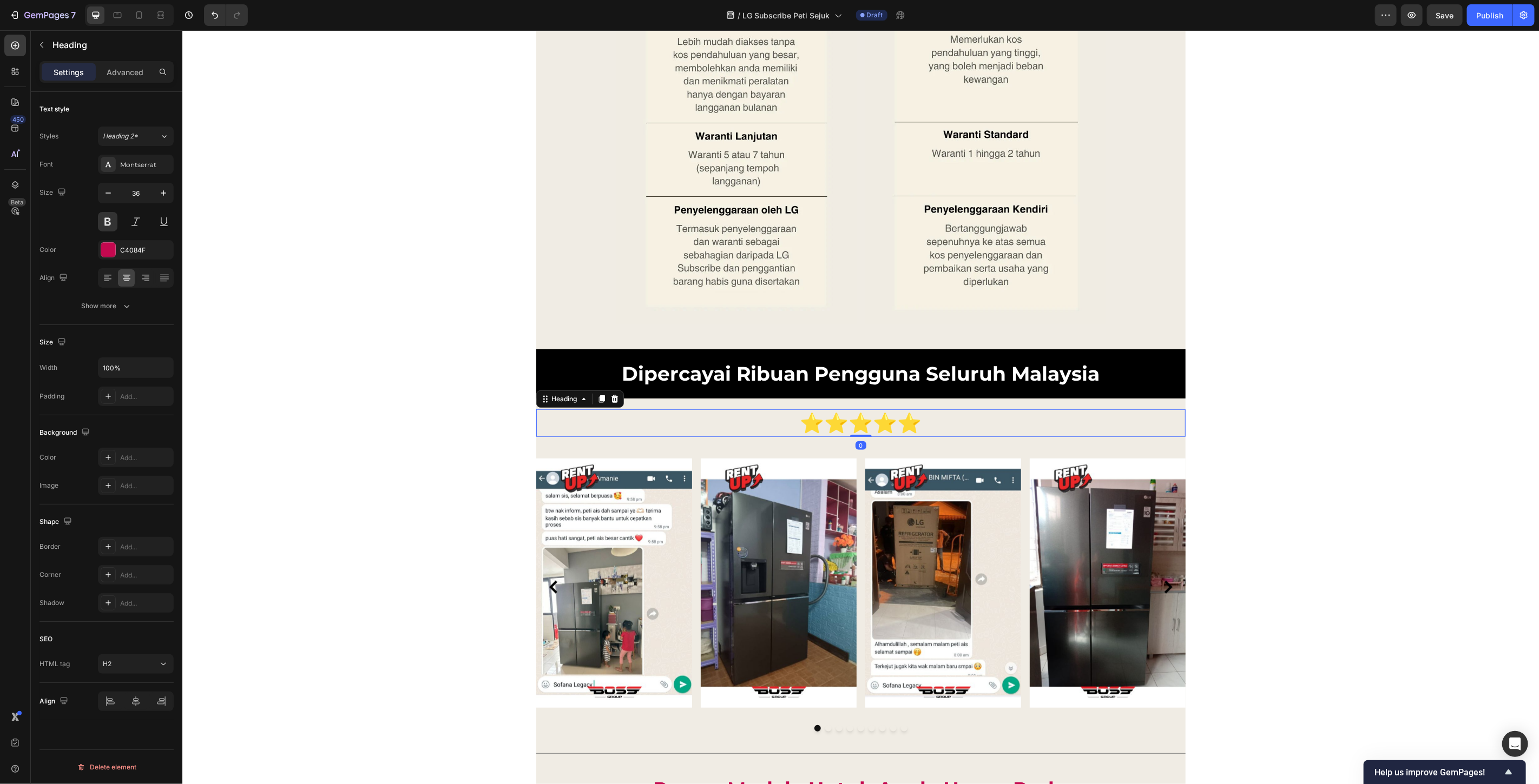
click at [913, 425] on h2 "⭐⭐⭐⭐⭐" at bounding box center [860, 422] width 649 height 27
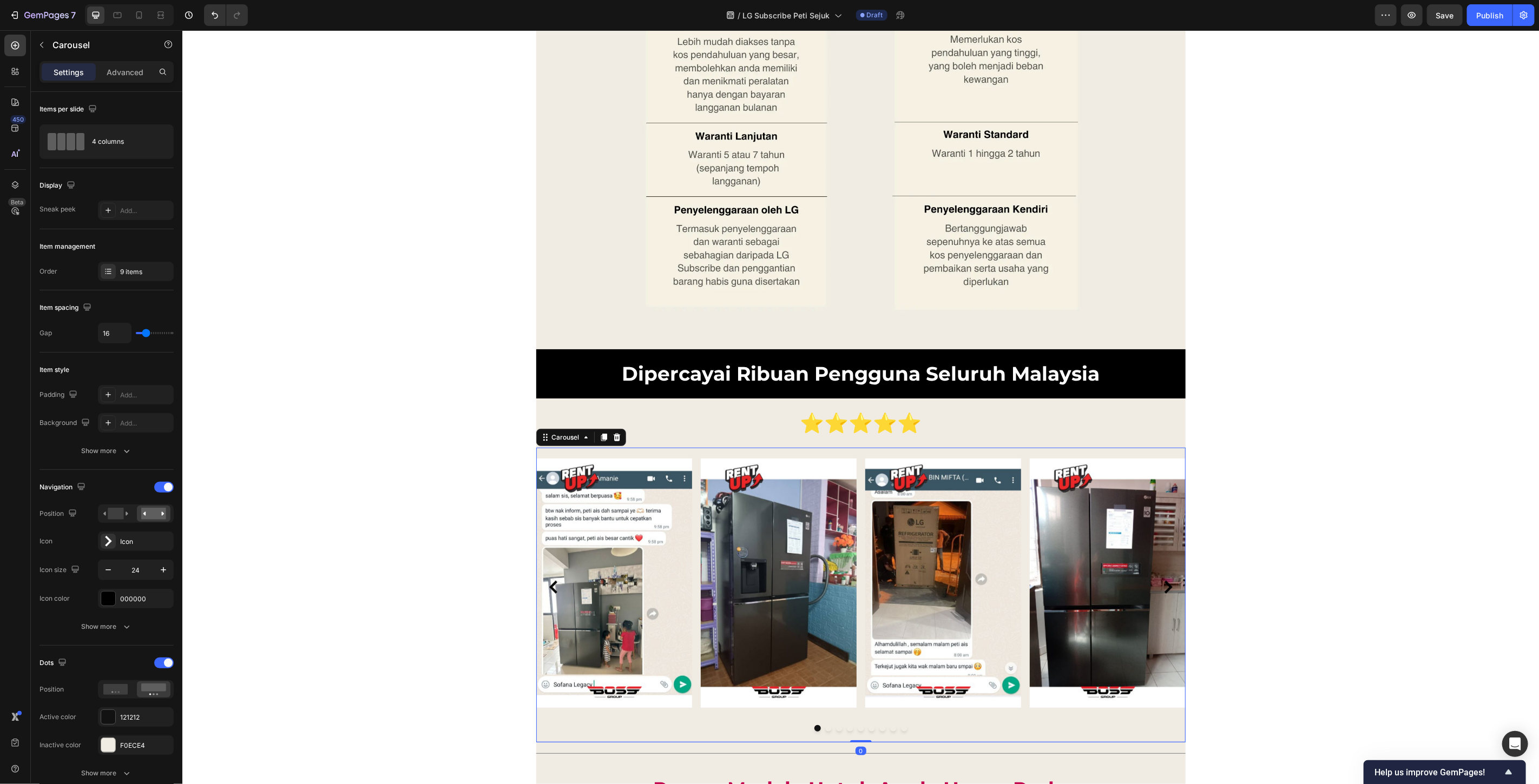
click at [1164, 582] on icon "Carousel Next Arrow" at bounding box center [1168, 587] width 13 height 13
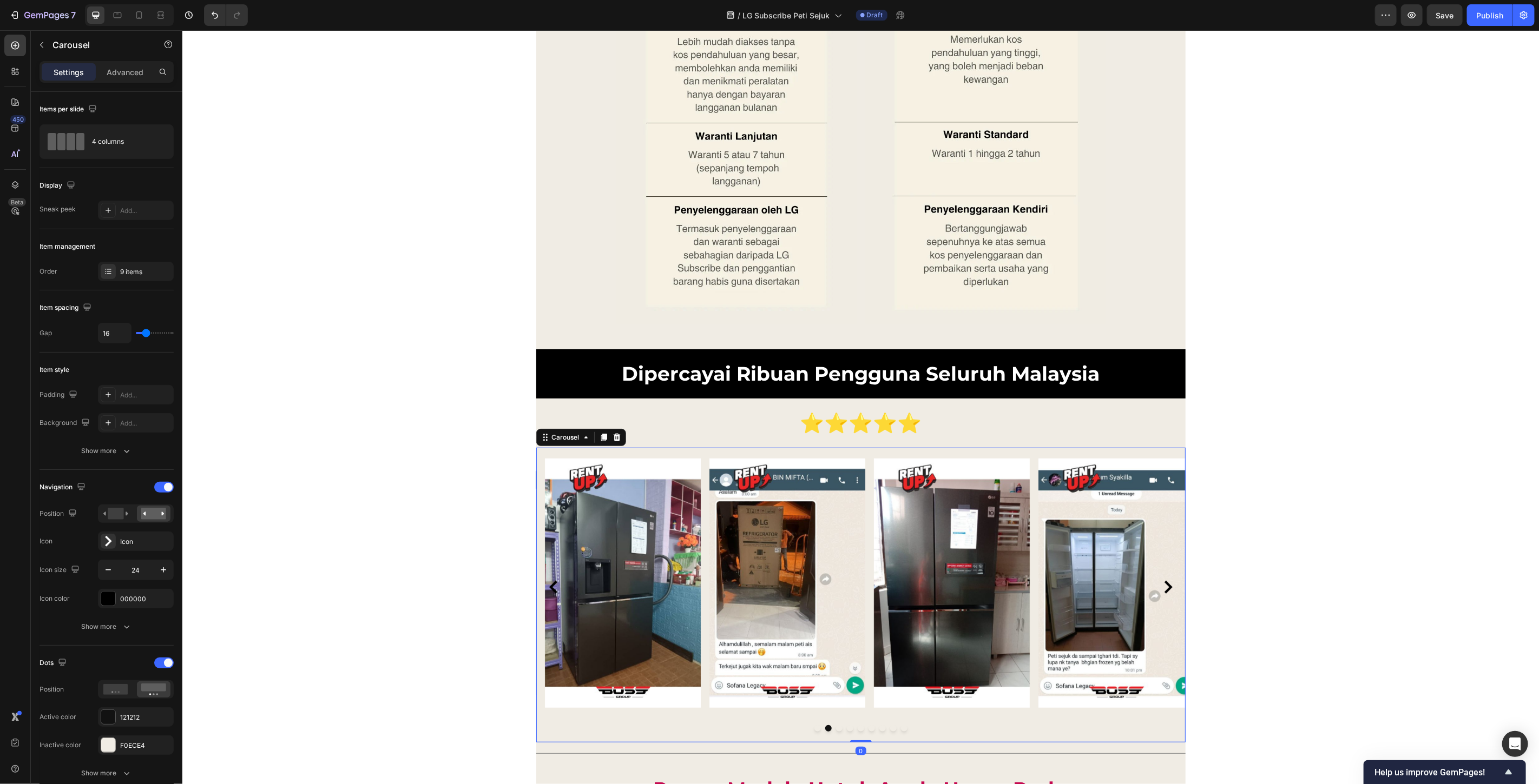
click at [1164, 582] on icon "Carousel Next Arrow" at bounding box center [1168, 587] width 13 height 13
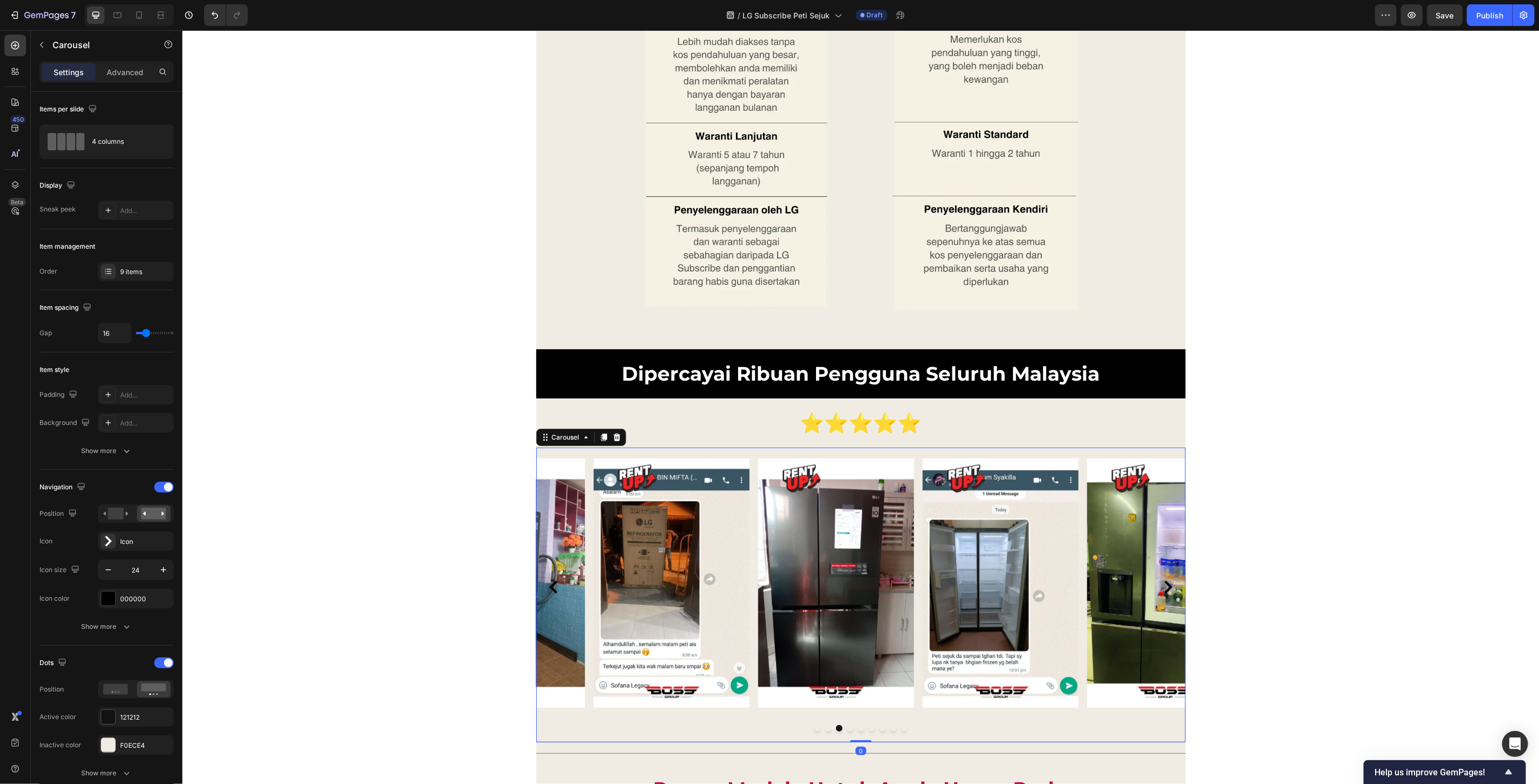
click at [1164, 582] on icon "Carousel Next Arrow" at bounding box center [1168, 587] width 13 height 13
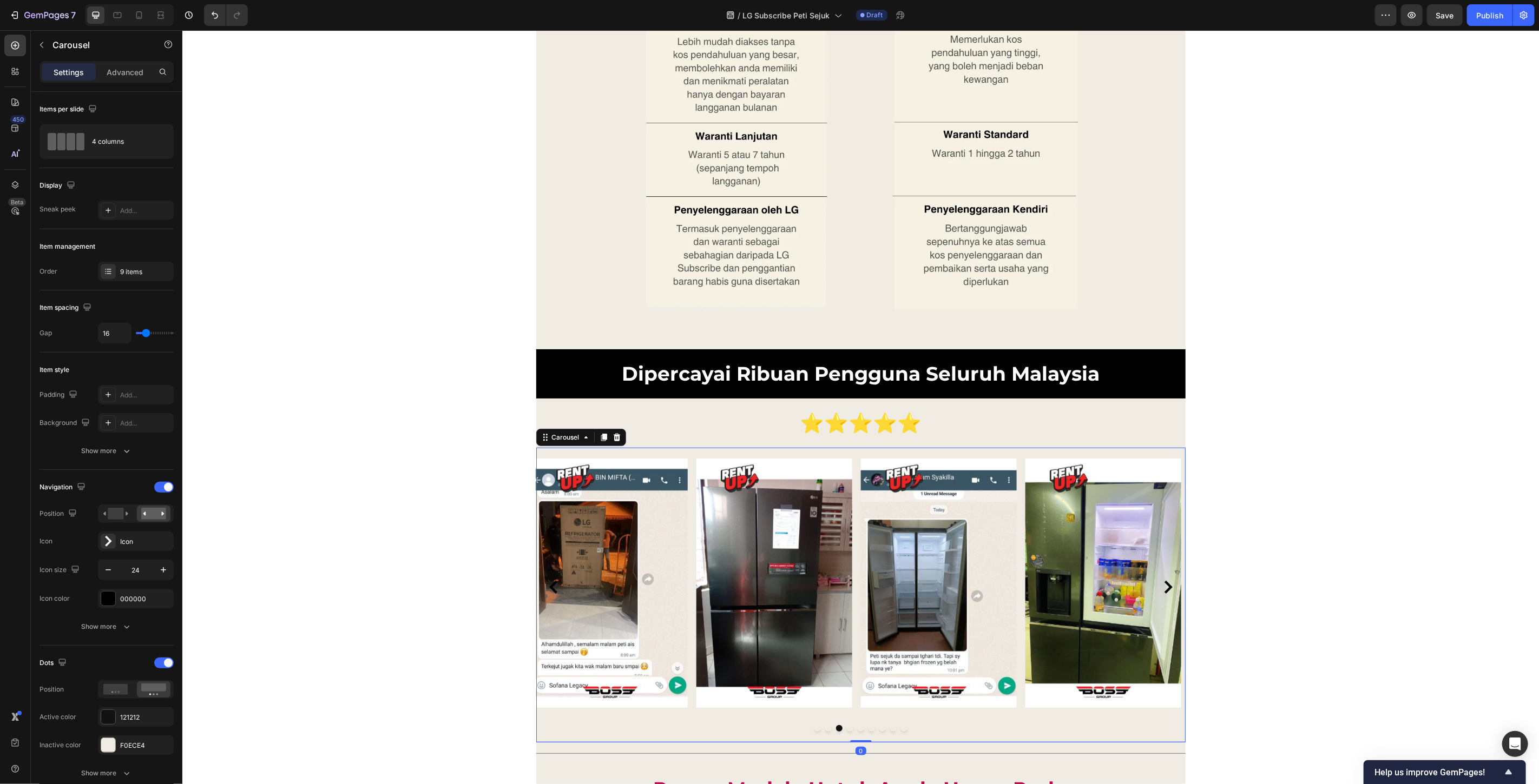
click at [1164, 582] on icon "Carousel Next Arrow" at bounding box center [1168, 587] width 13 height 13
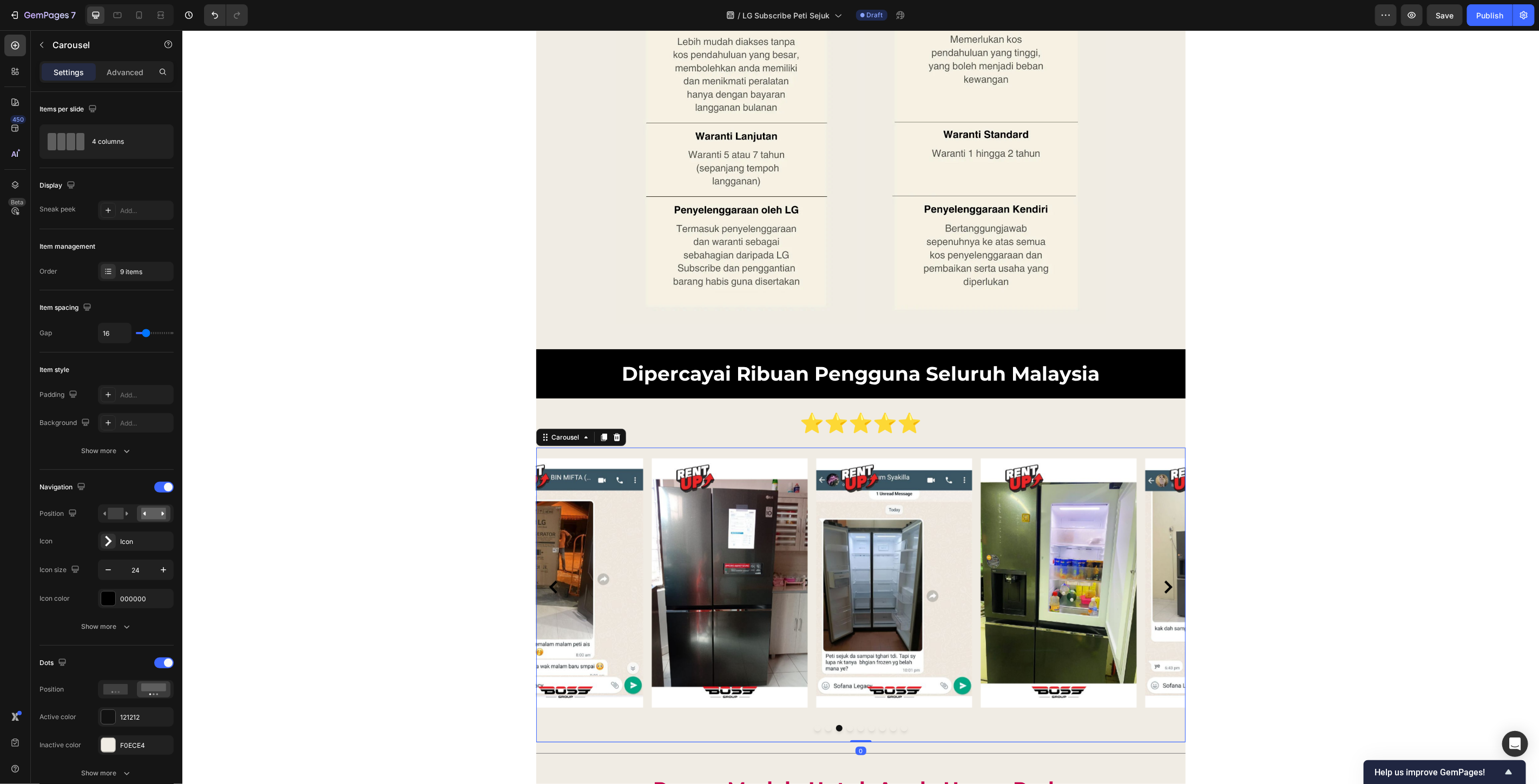
click at [1164, 582] on icon "Carousel Next Arrow" at bounding box center [1168, 587] width 13 height 13
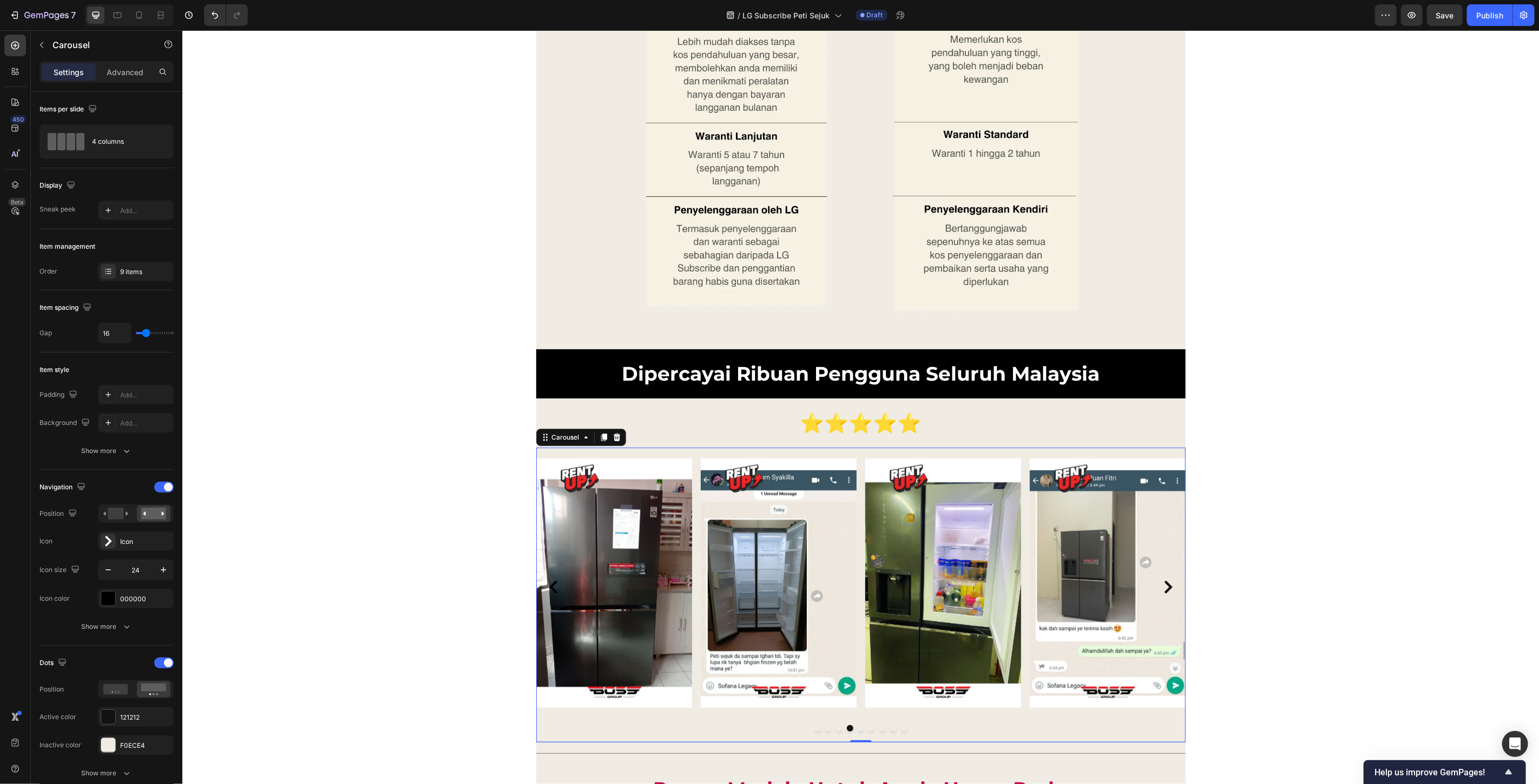
click at [1164, 582] on icon "Carousel Next Arrow" at bounding box center [1168, 587] width 13 height 13
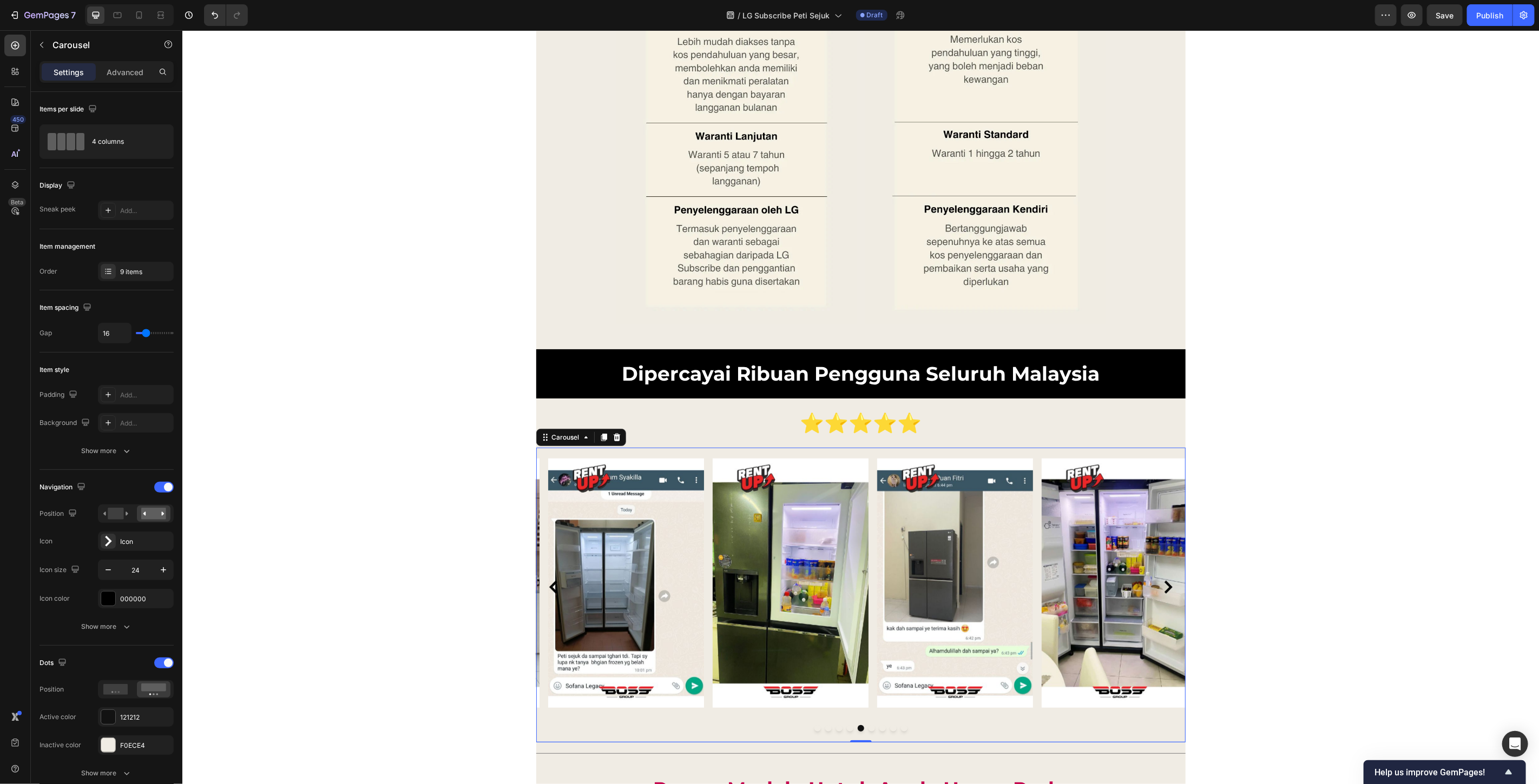
click at [1164, 582] on icon "Carousel Next Arrow" at bounding box center [1168, 587] width 13 height 13
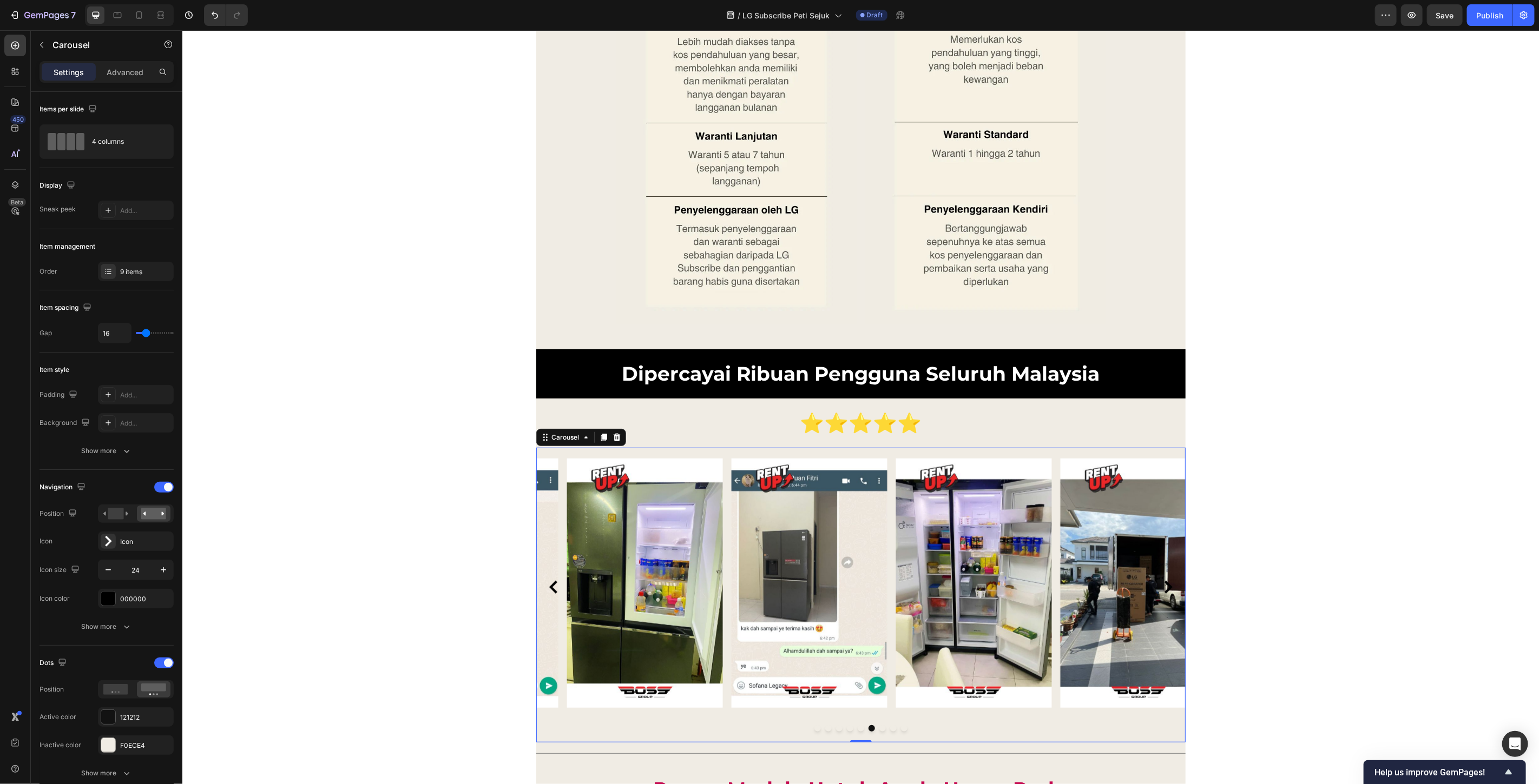
click at [1164, 582] on icon "Carousel Next Arrow" at bounding box center [1168, 587] width 13 height 13
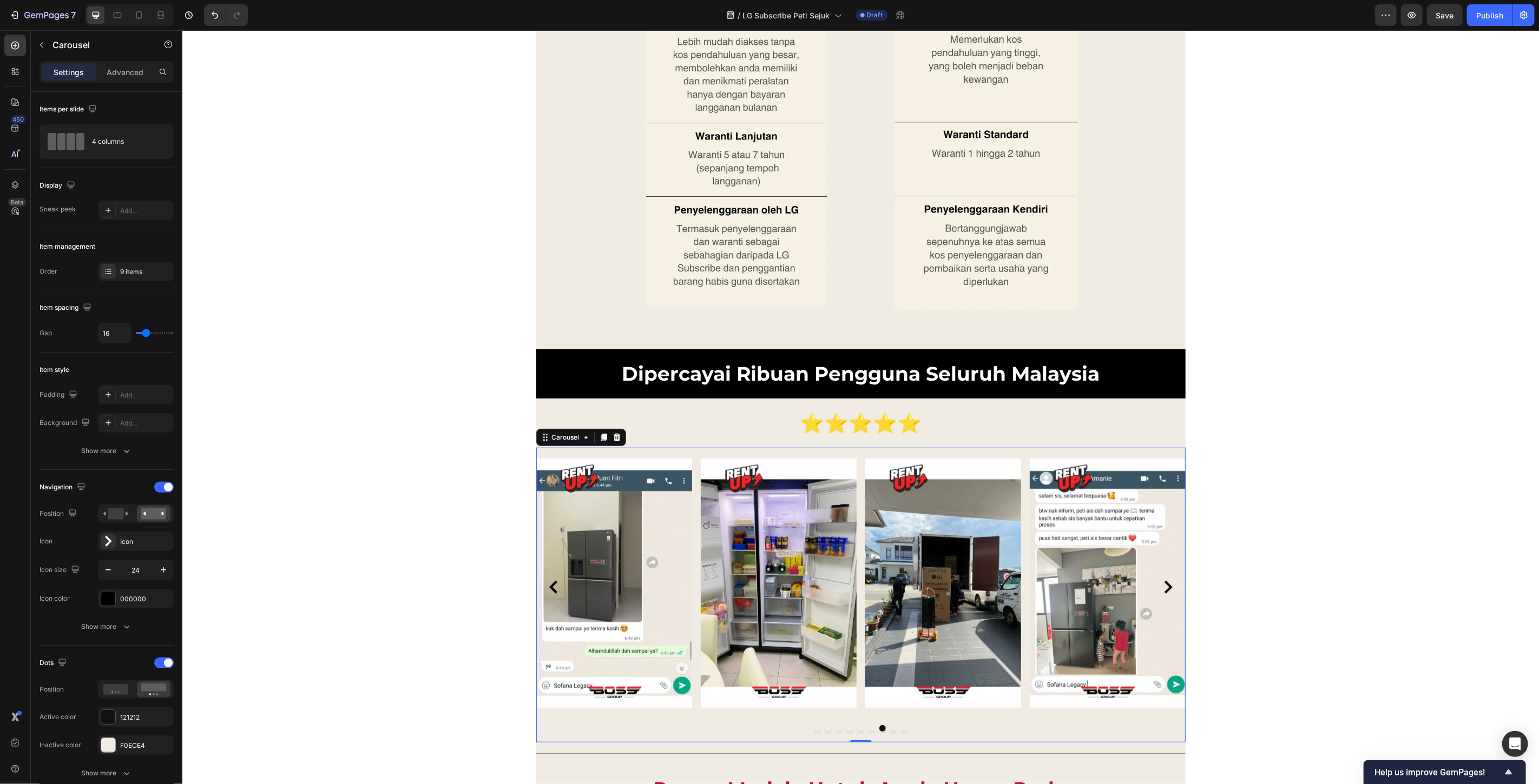
click at [1164, 582] on icon "Carousel Next Arrow" at bounding box center [1168, 587] width 13 height 13
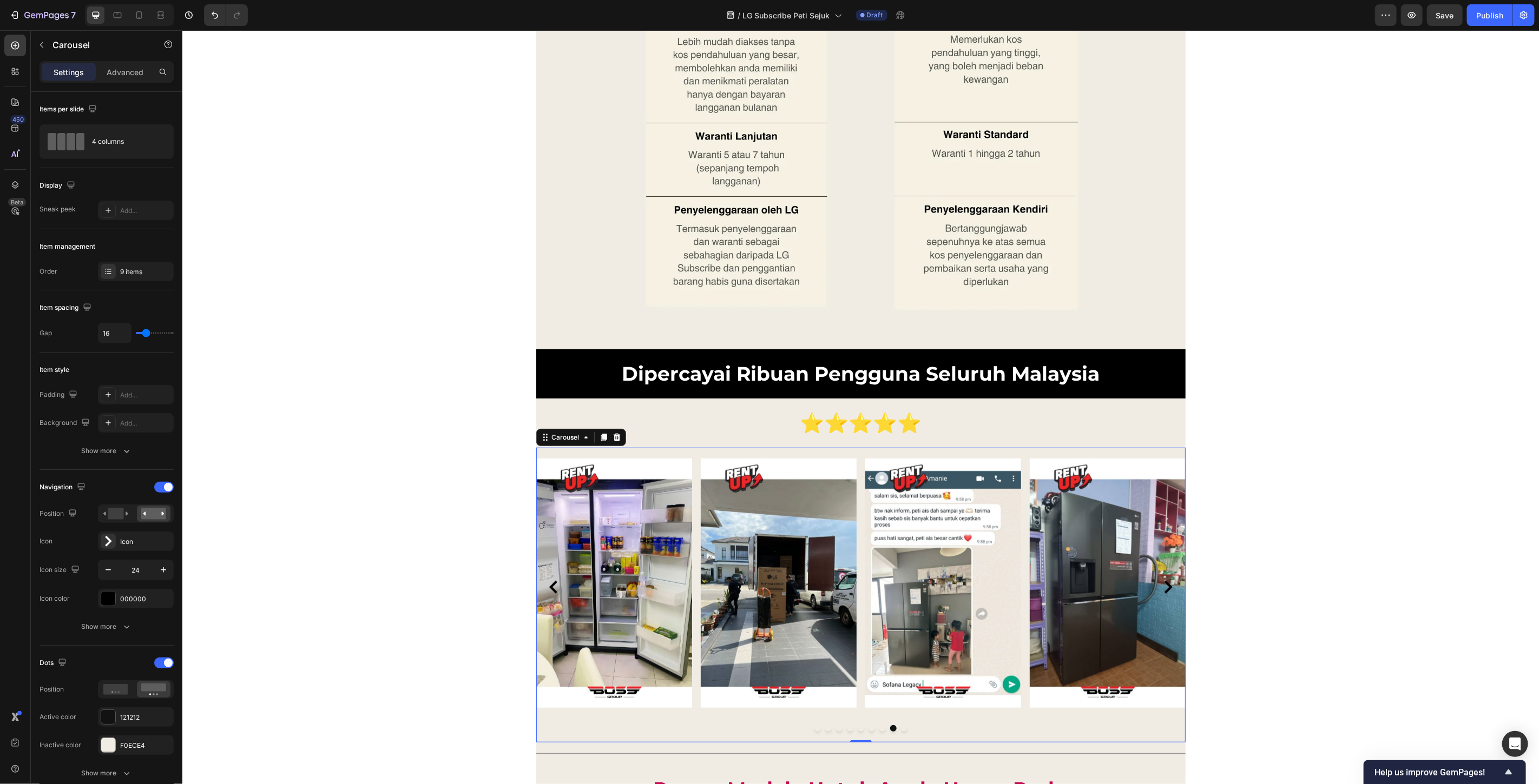
click at [1164, 582] on icon "Carousel Next Arrow" at bounding box center [1168, 587] width 13 height 13
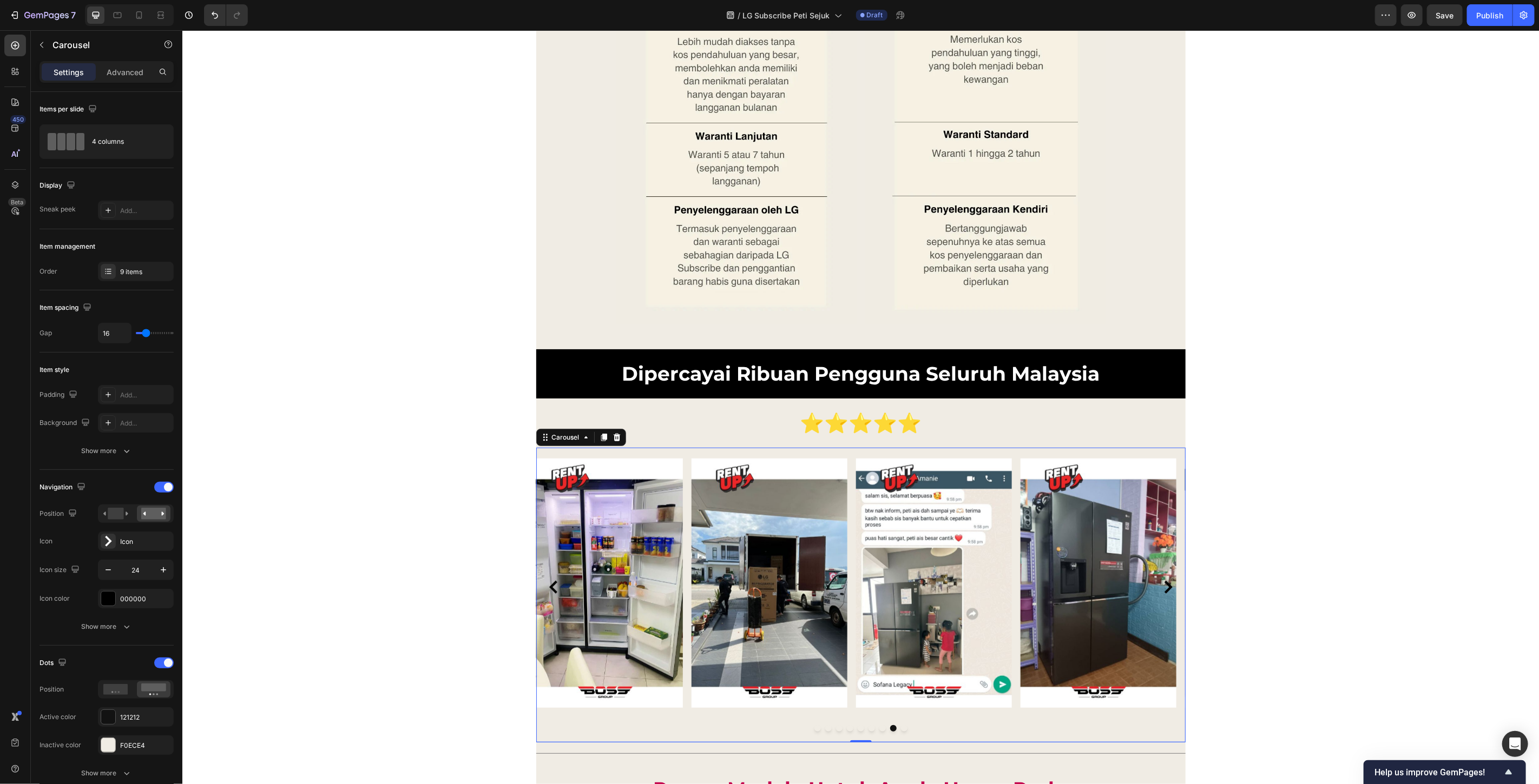
click at [1164, 582] on icon "Carousel Next Arrow" at bounding box center [1168, 587] width 13 height 13
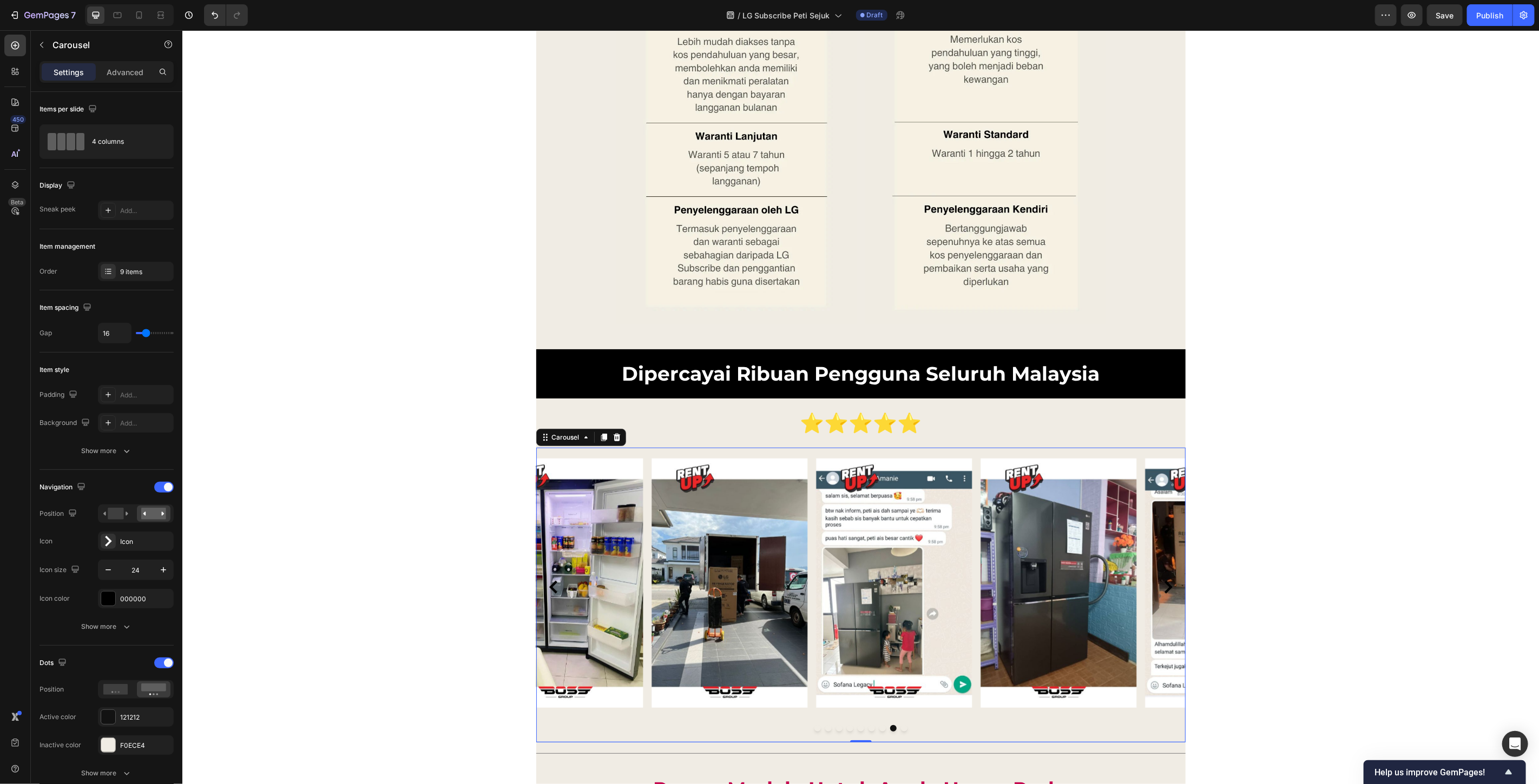
click at [1164, 582] on icon "Carousel Next Arrow" at bounding box center [1168, 587] width 13 height 13
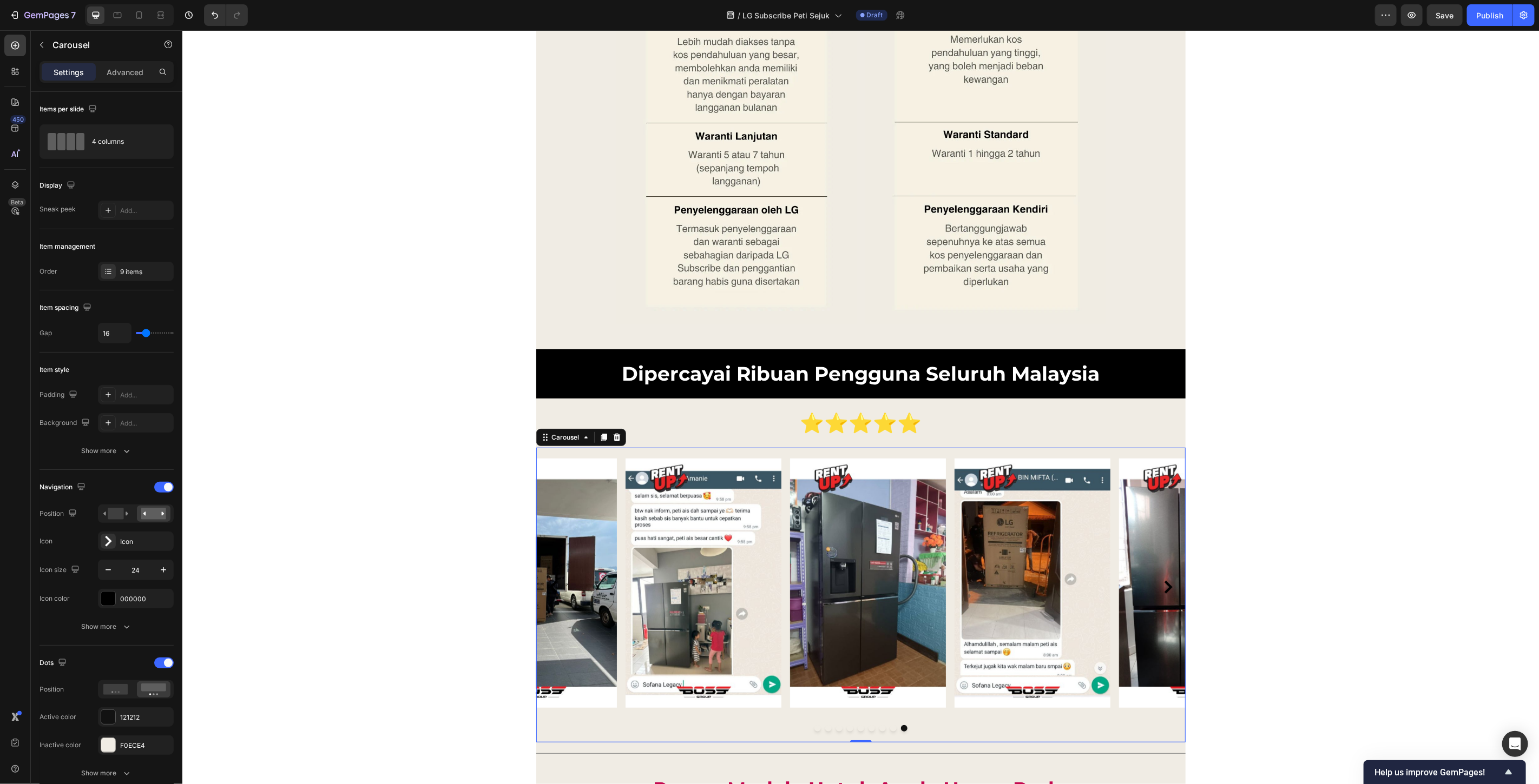
click at [1164, 582] on icon "Carousel Next Arrow" at bounding box center [1168, 587] width 13 height 13
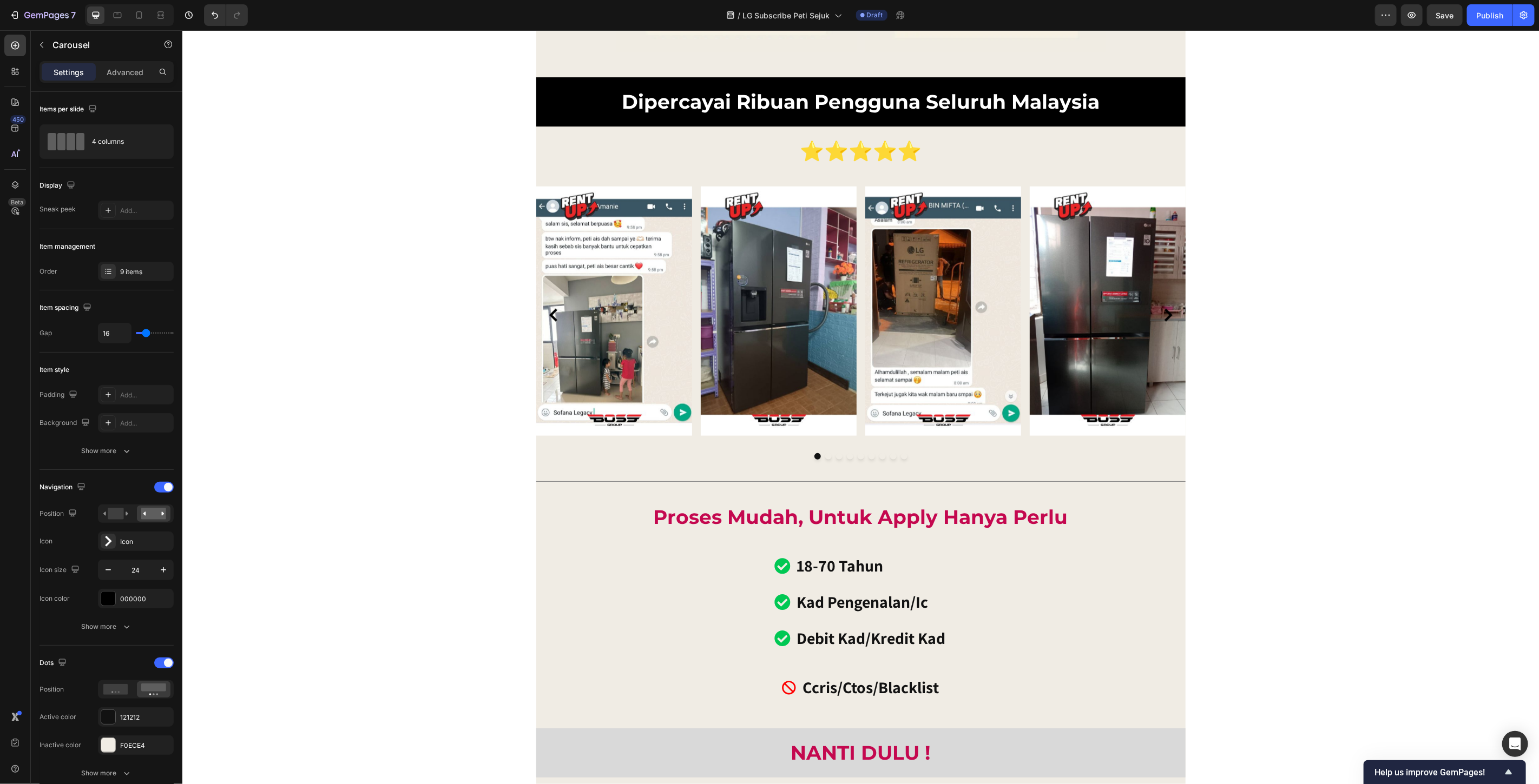
scroll to position [7920, 0]
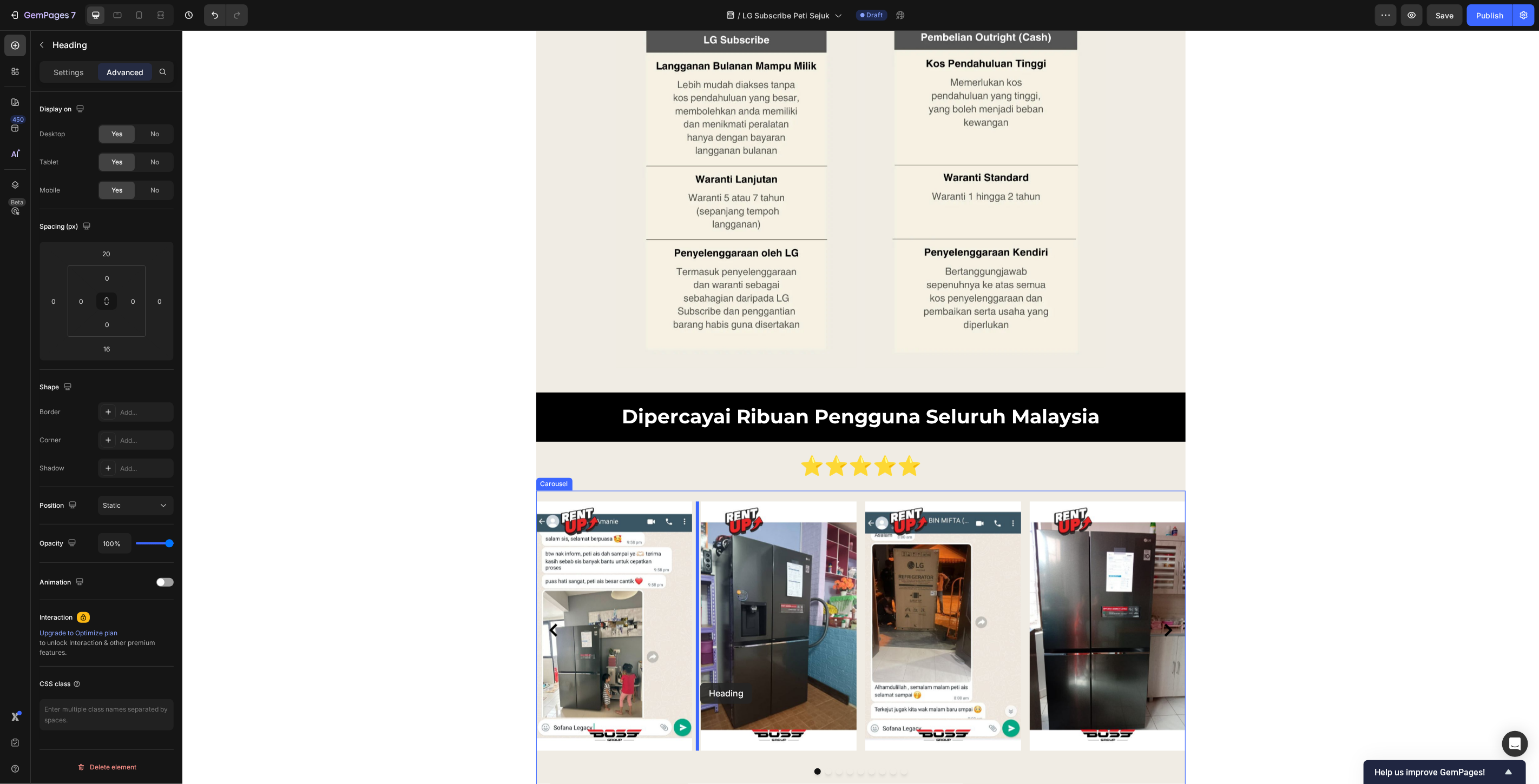
scroll to position [8401, 0]
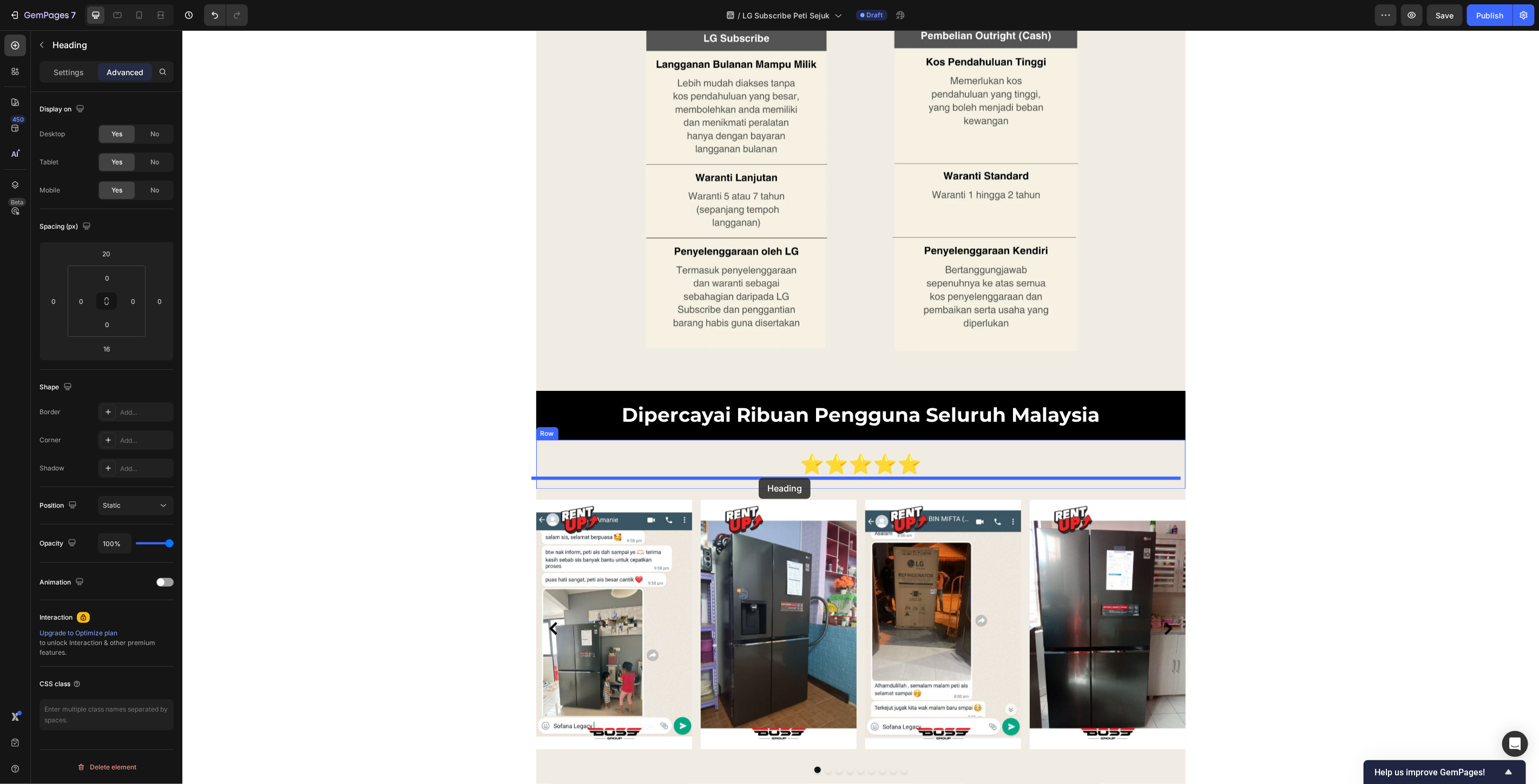
drag, startPoint x: 540, startPoint y: 442, endPoint x: 758, endPoint y: 477, distance: 220.8
type input "0"
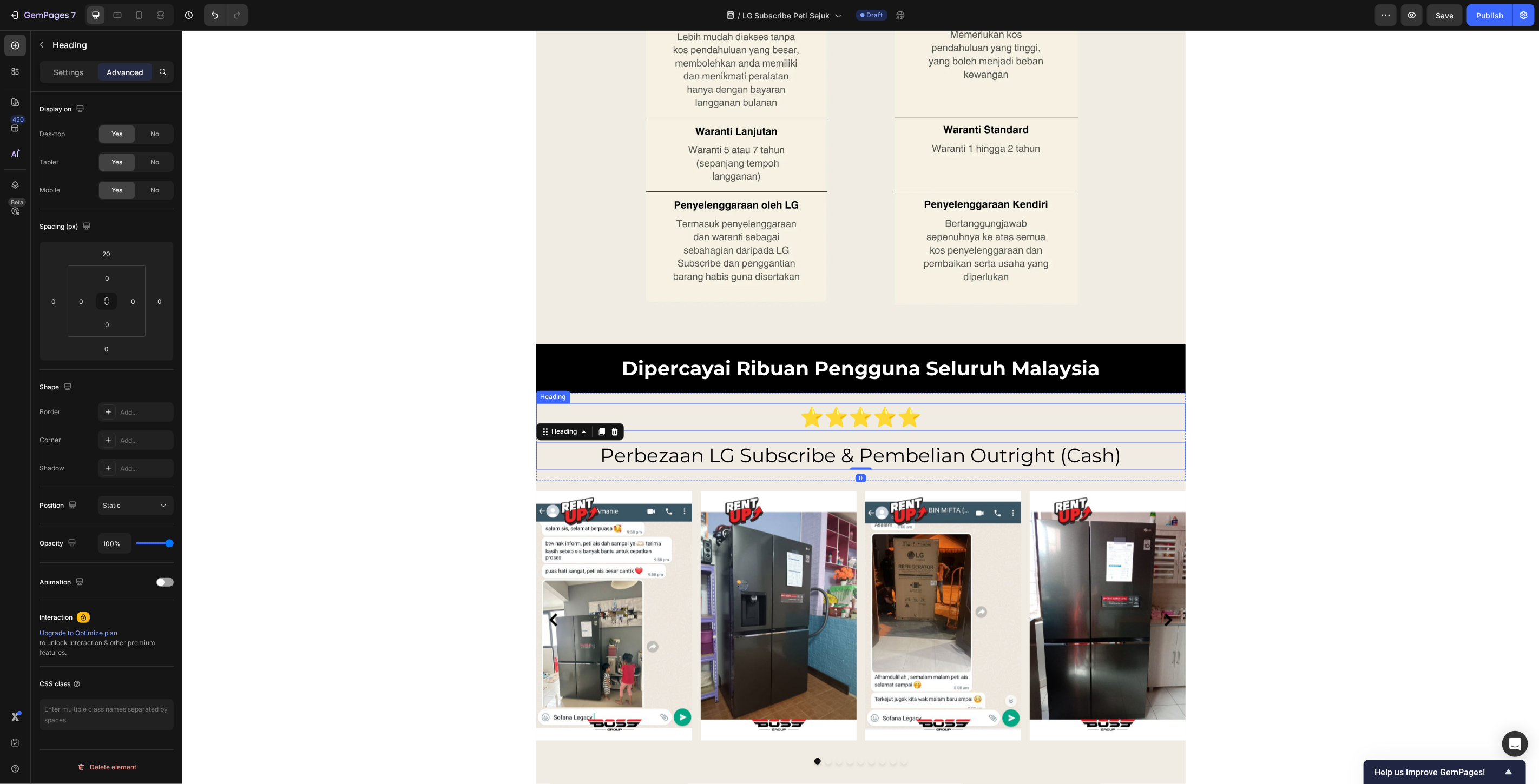
scroll to position [8354, 0]
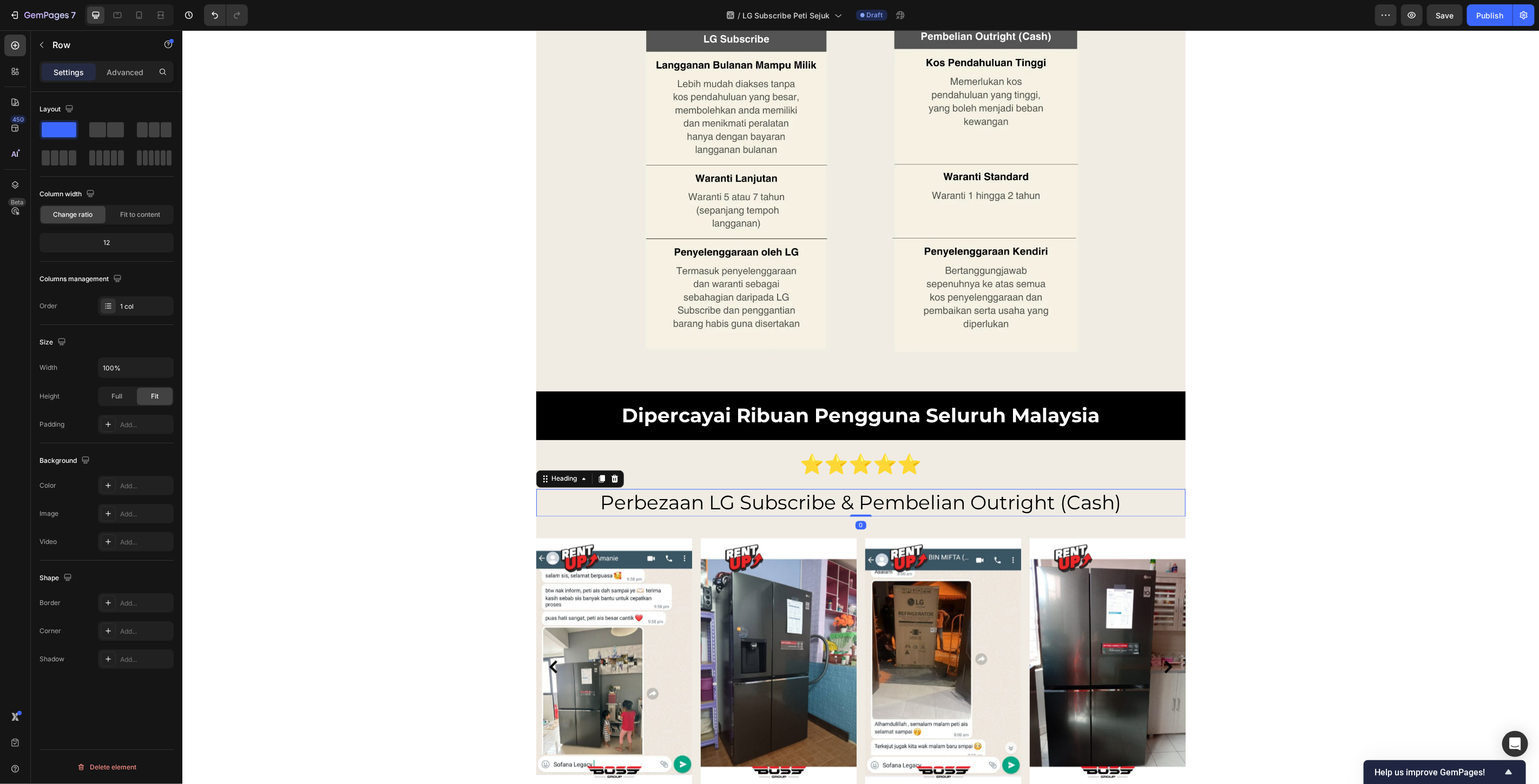
click at [896, 501] on h2 "Perbezaan LG Subscribe & Pembelian Outright (Cash)" at bounding box center [860, 502] width 649 height 27
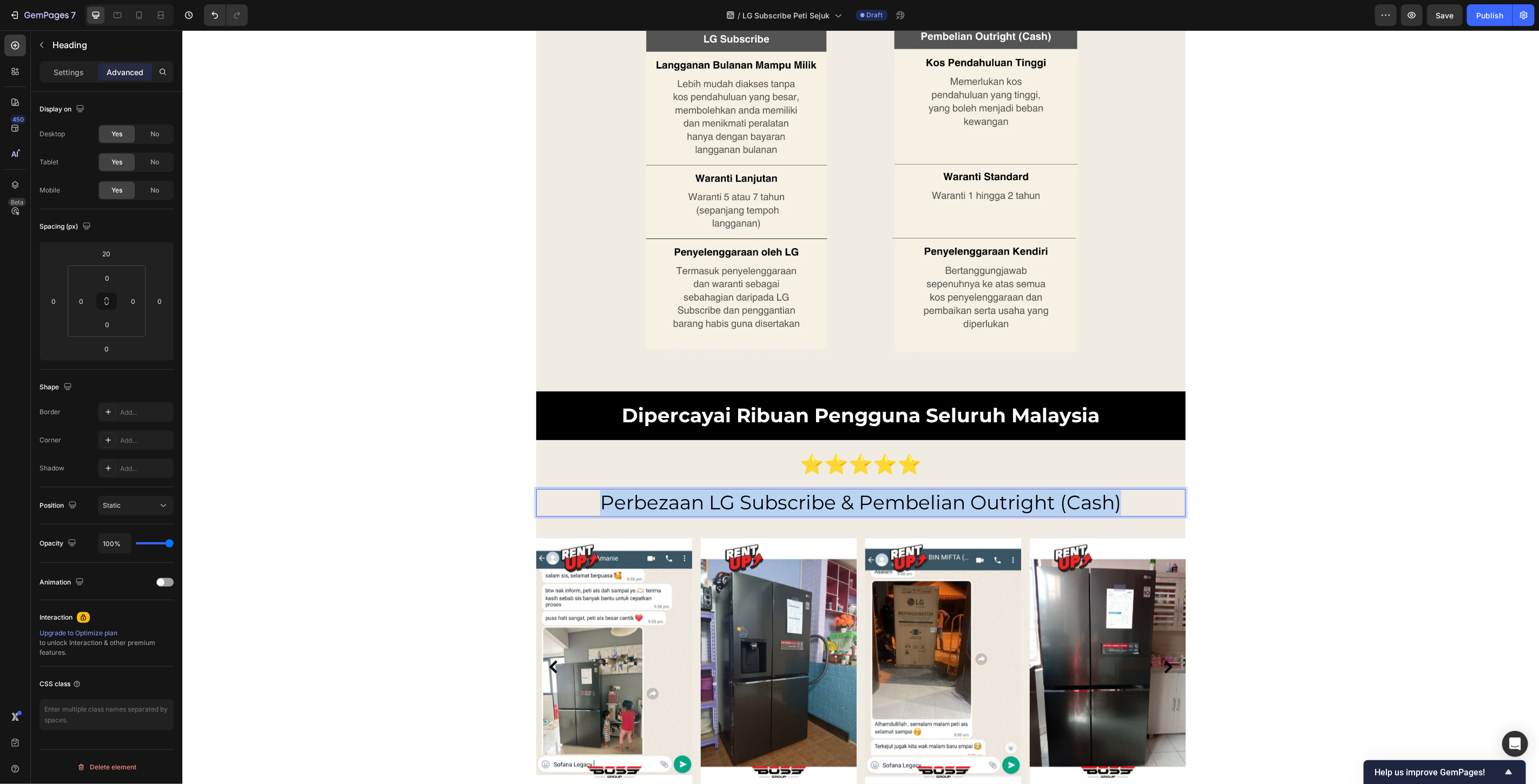
click at [896, 501] on p "Perbezaan LG Subscribe & Pembelian Outright (Cash)" at bounding box center [860, 502] width 647 height 26
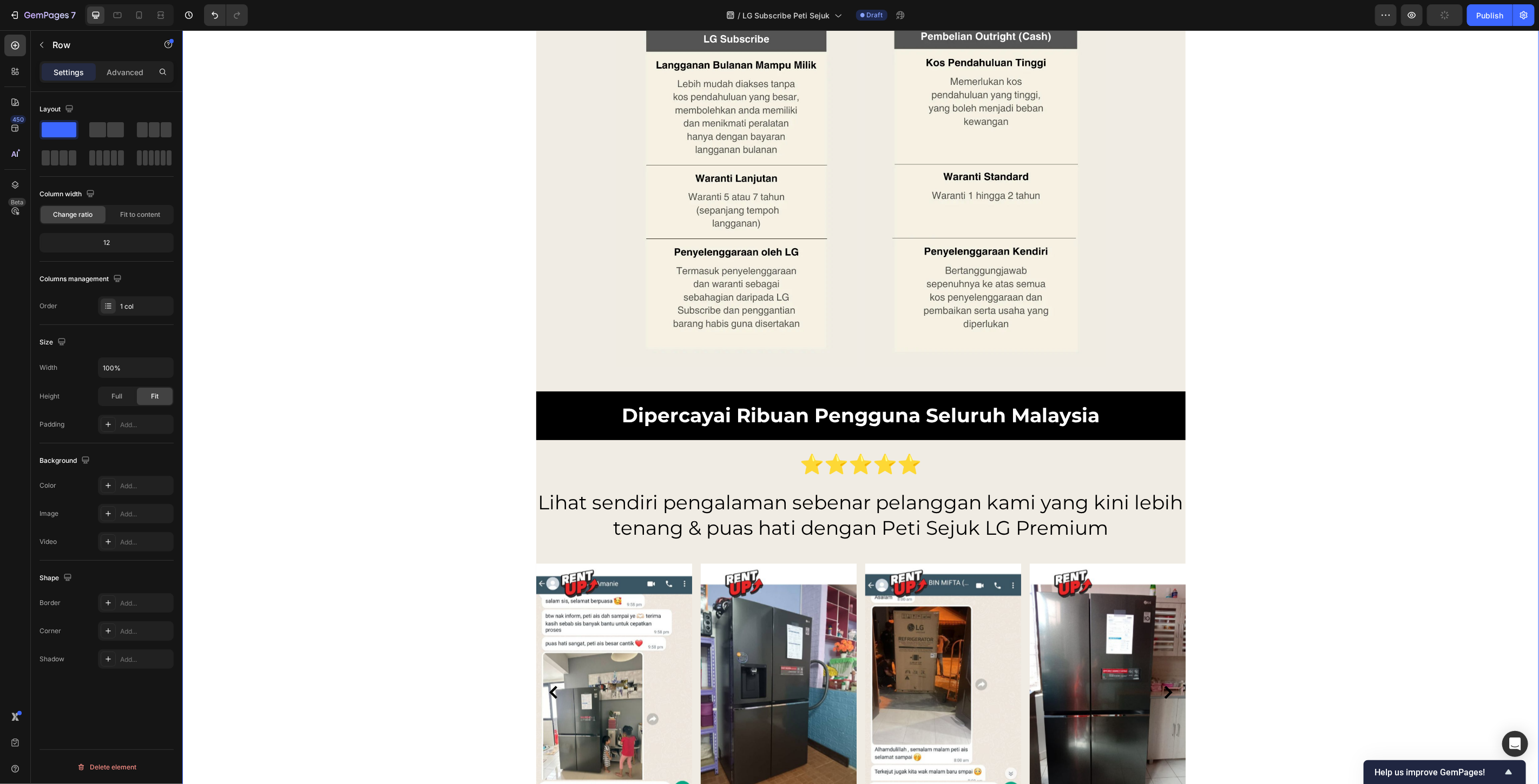
drag, startPoint x: 1019, startPoint y: 526, endPoint x: 1014, endPoint y: 527, distance: 5.1
click at [1019, 526] on p "Lihat sendiri pengalaman sebenar pelanggan kami yang kini lebih tenang & puas h…" at bounding box center [860, 515] width 647 height 51
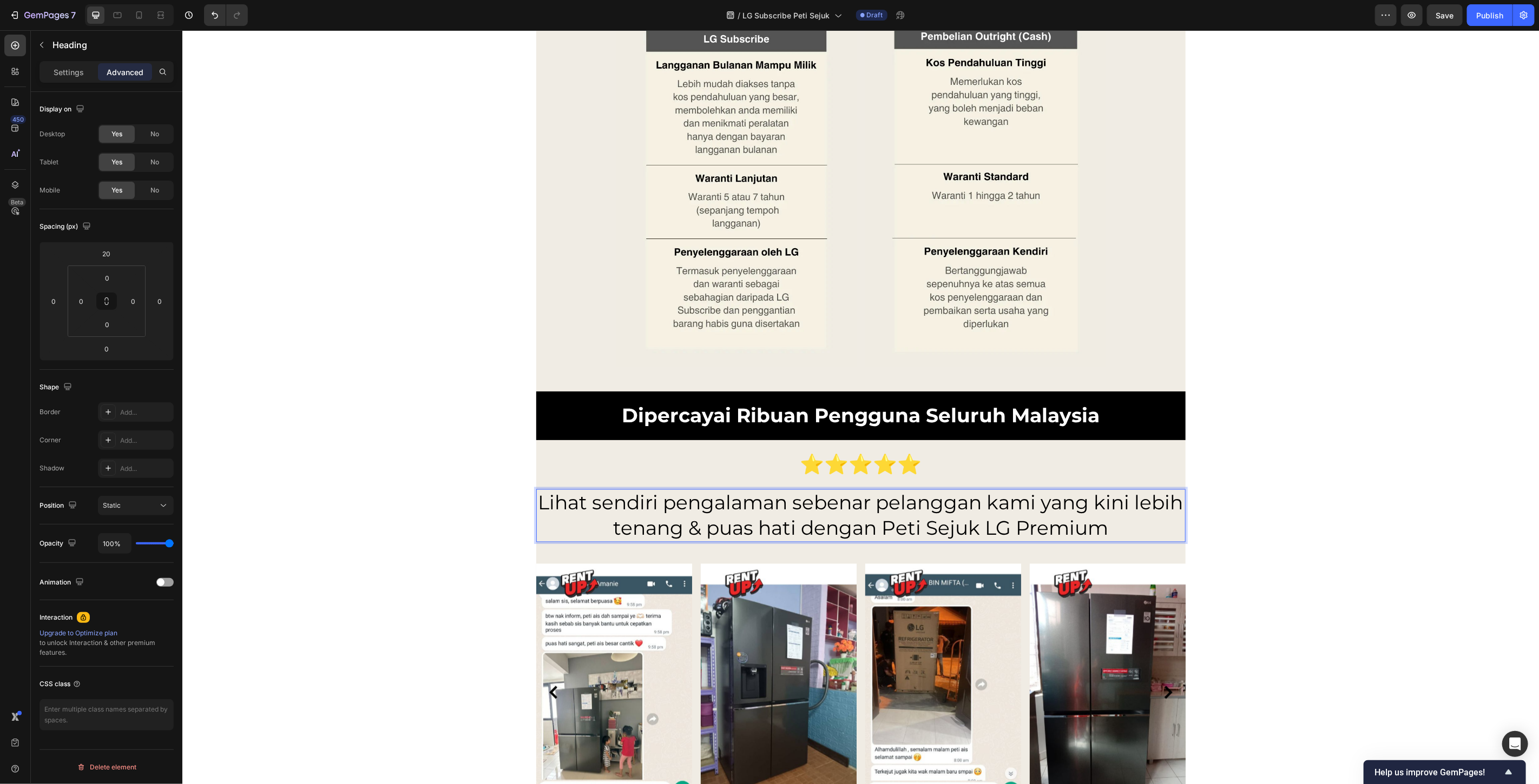
click at [1010, 527] on p "Lihat sendiri pengalaman sebenar pelanggan kami yang kini lebih tenang & puas h…" at bounding box center [860, 515] width 647 height 51
click at [1105, 530] on p "Lihat sendiri pengalaman sebenar pelanggan kami yang kini lebih tenang & puas h…" at bounding box center [860, 515] width 647 height 51
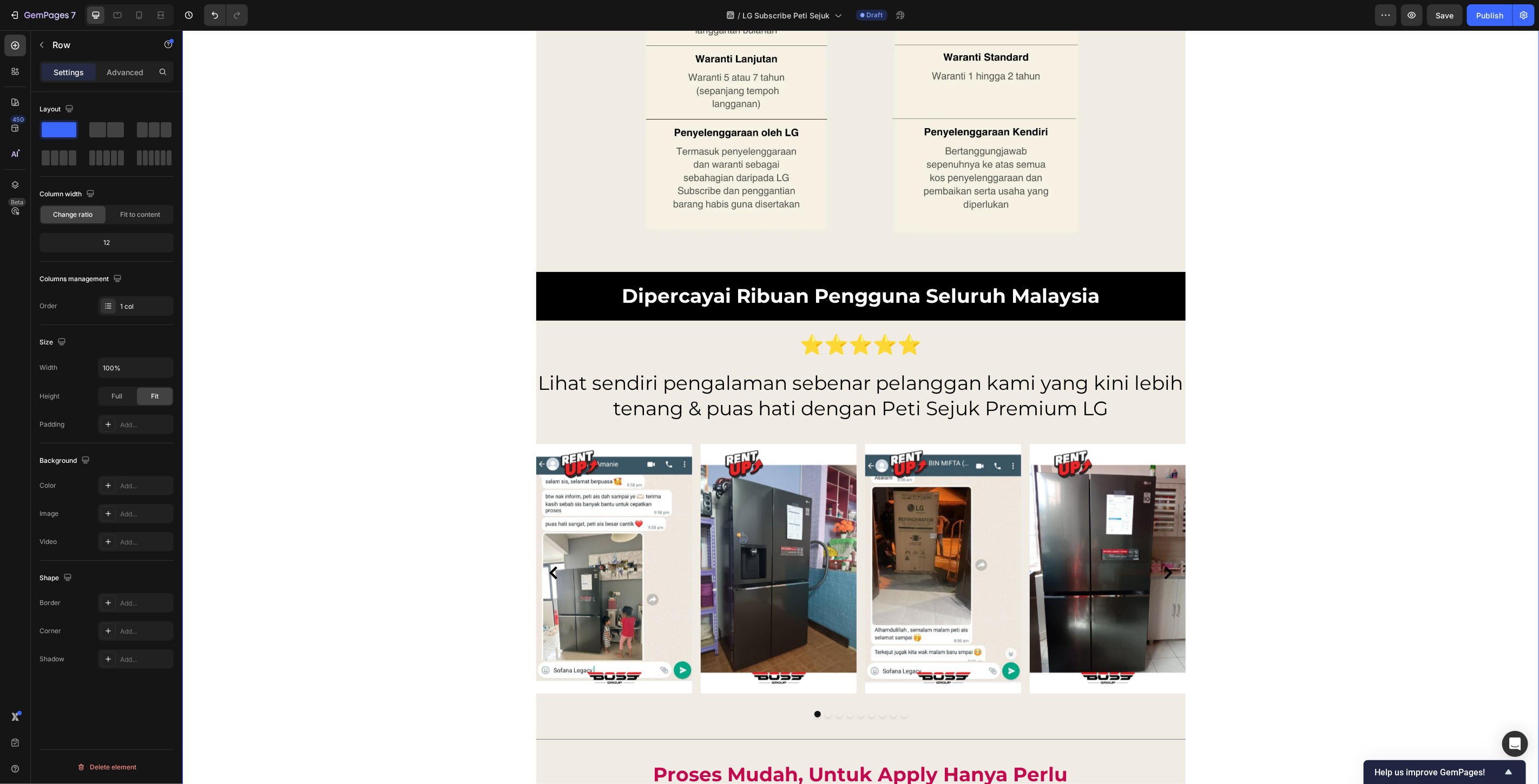
scroll to position [8474, 0]
click at [1161, 570] on icon "Carousel Next Arrow" at bounding box center [1168, 572] width 13 height 13
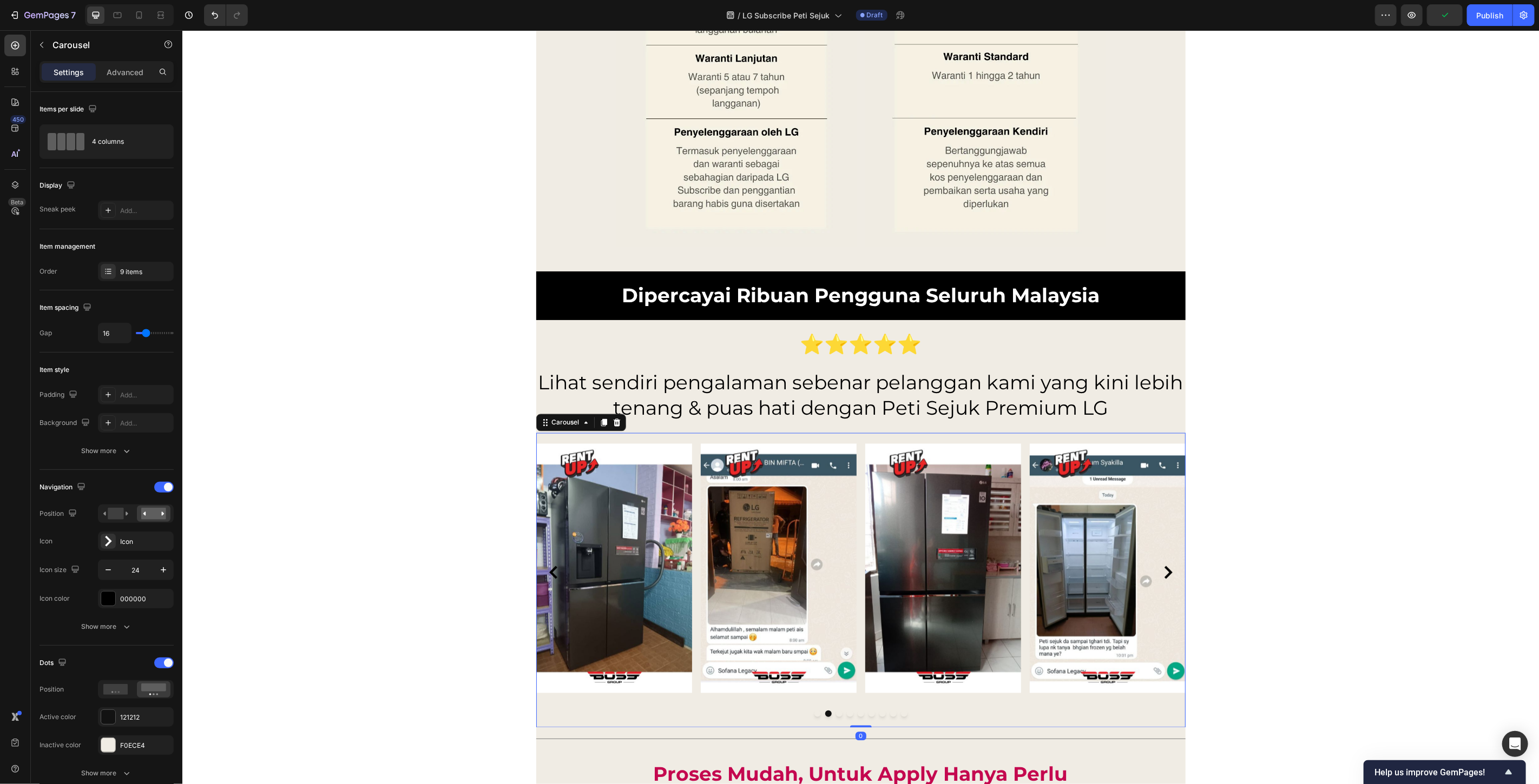
click at [1161, 570] on icon "Carousel Next Arrow" at bounding box center [1168, 572] width 13 height 13
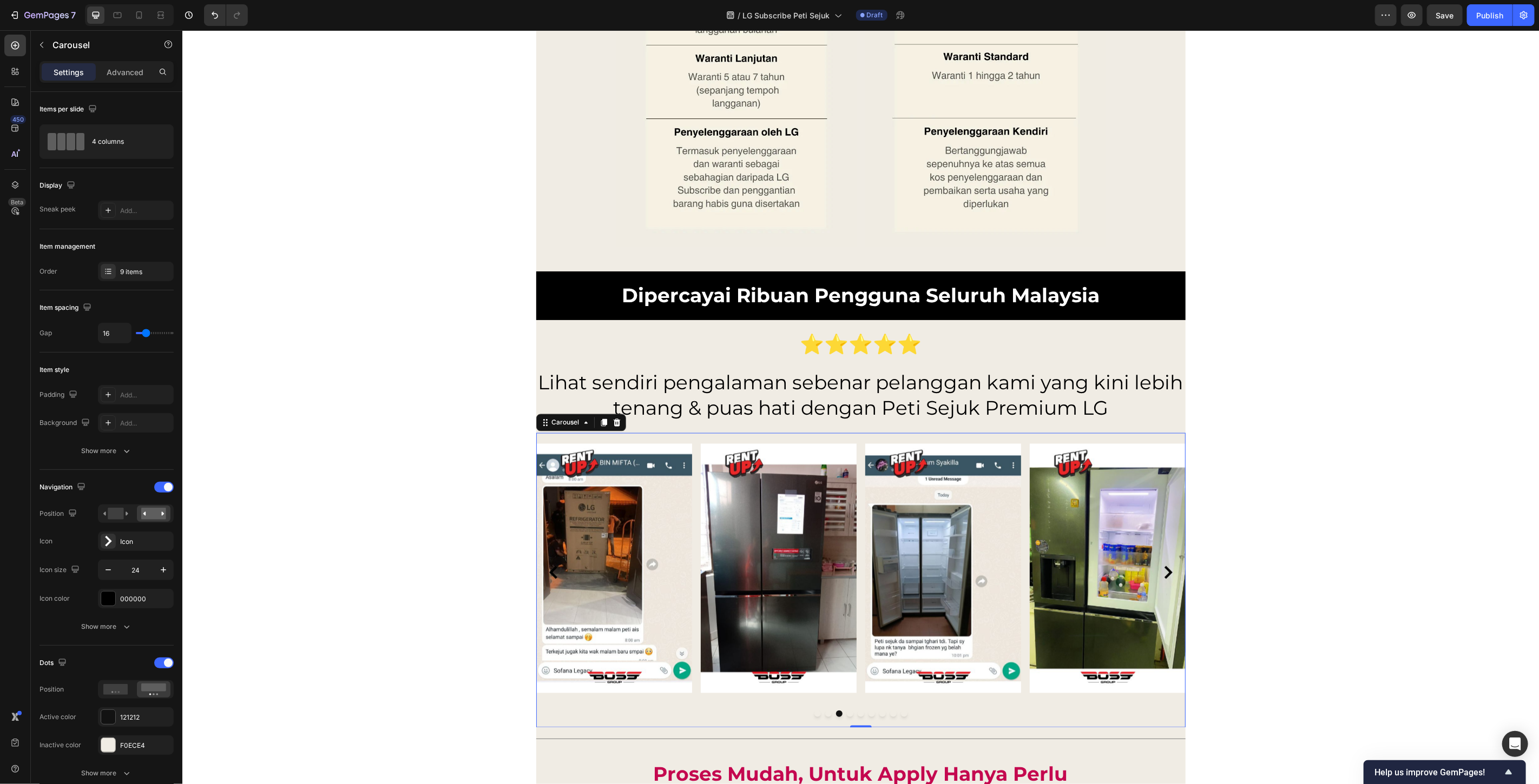
click at [1161, 570] on icon "Carousel Next Arrow" at bounding box center [1168, 572] width 13 height 13
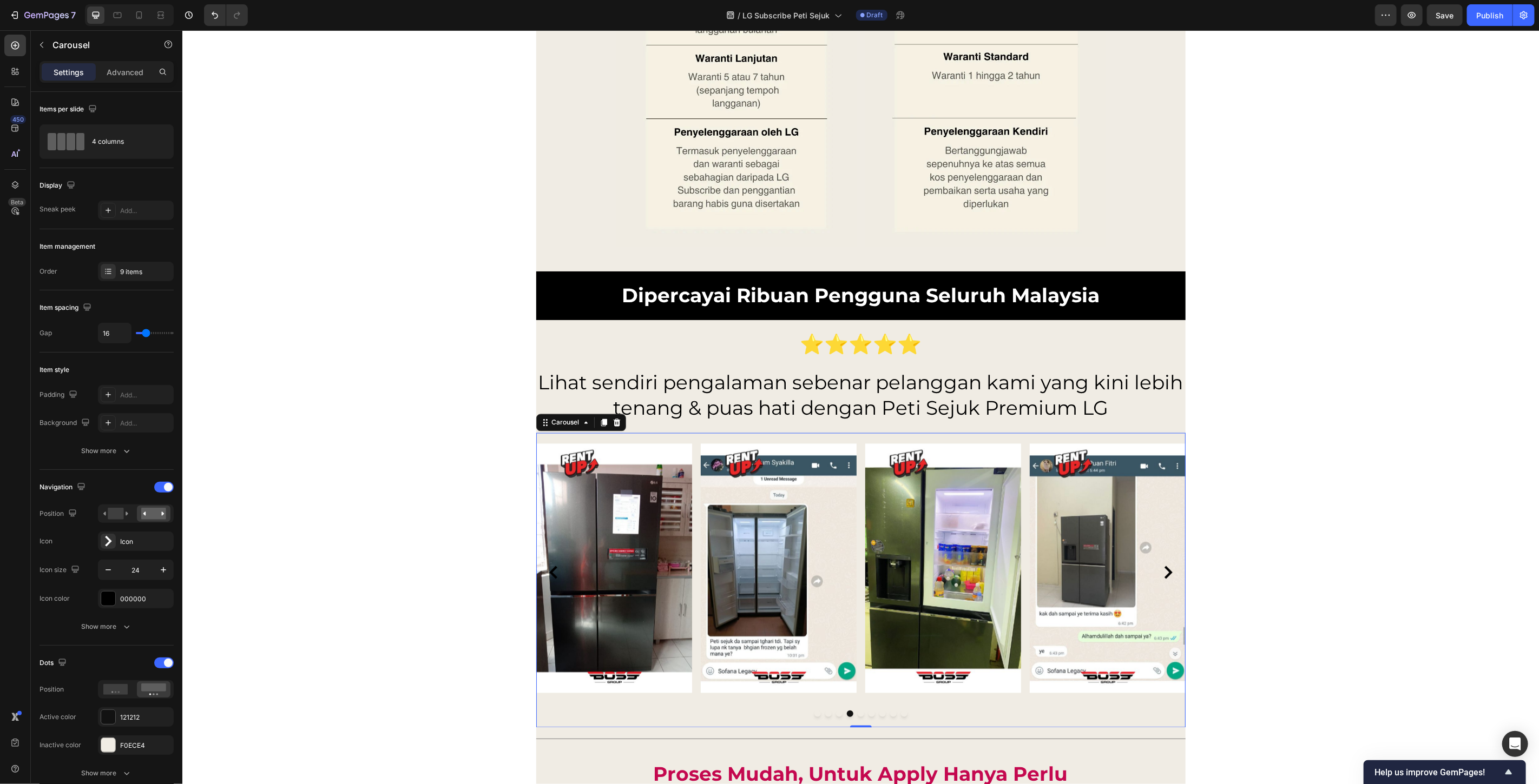
click at [1161, 570] on icon "Carousel Next Arrow" at bounding box center [1168, 572] width 13 height 13
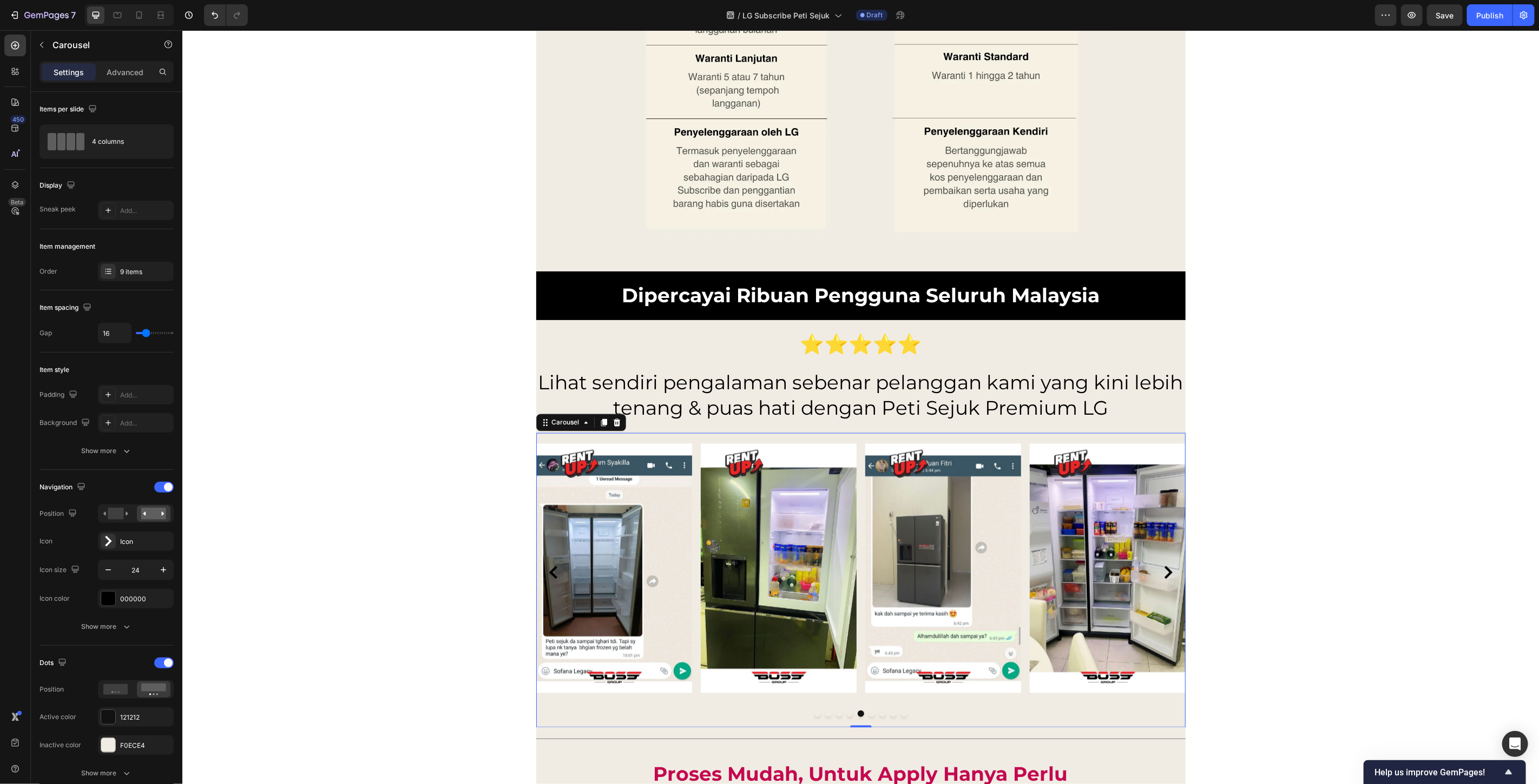
click at [1161, 570] on icon "Carousel Next Arrow" at bounding box center [1168, 572] width 13 height 13
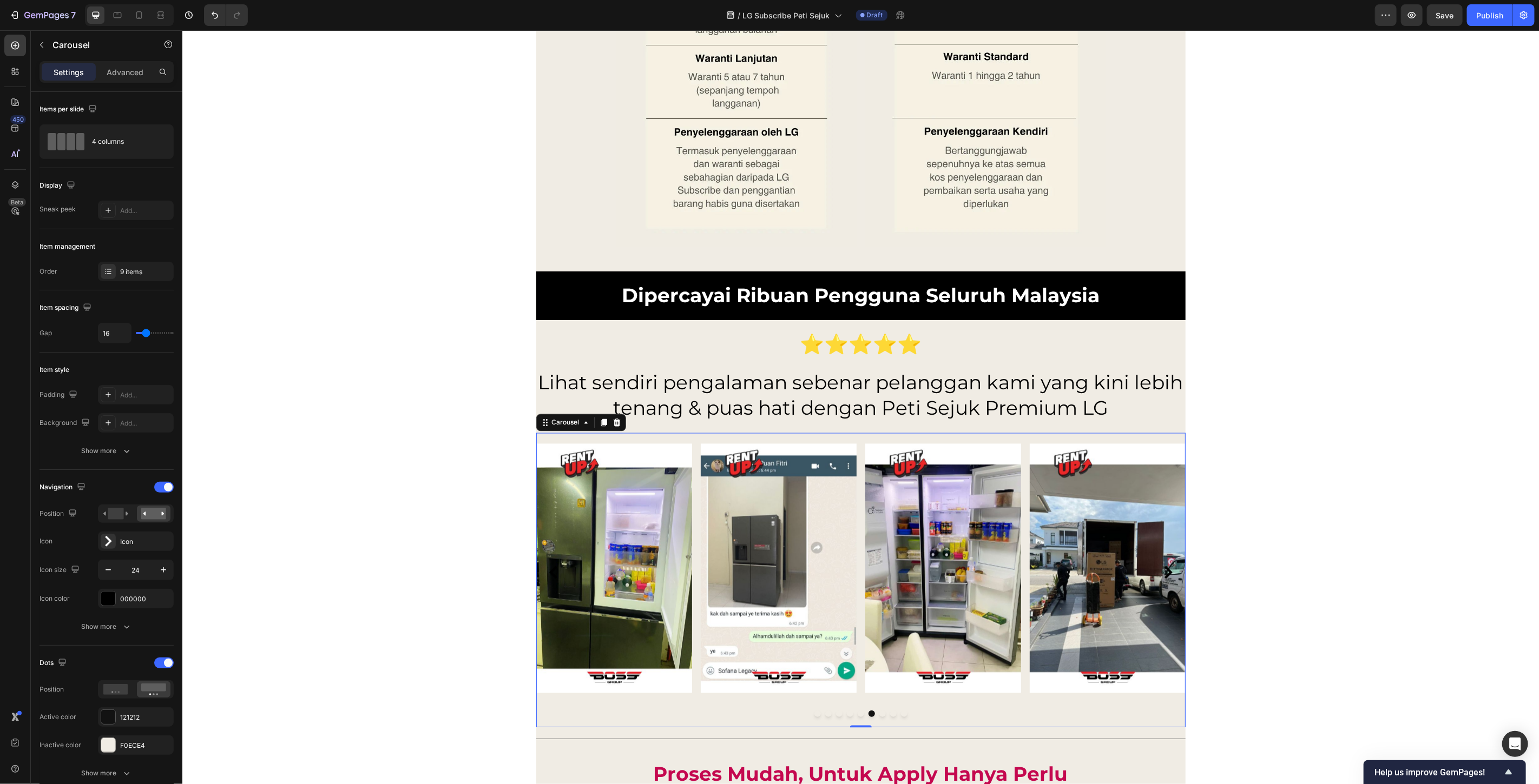
click at [1161, 570] on icon "Carousel Next Arrow" at bounding box center [1168, 572] width 13 height 13
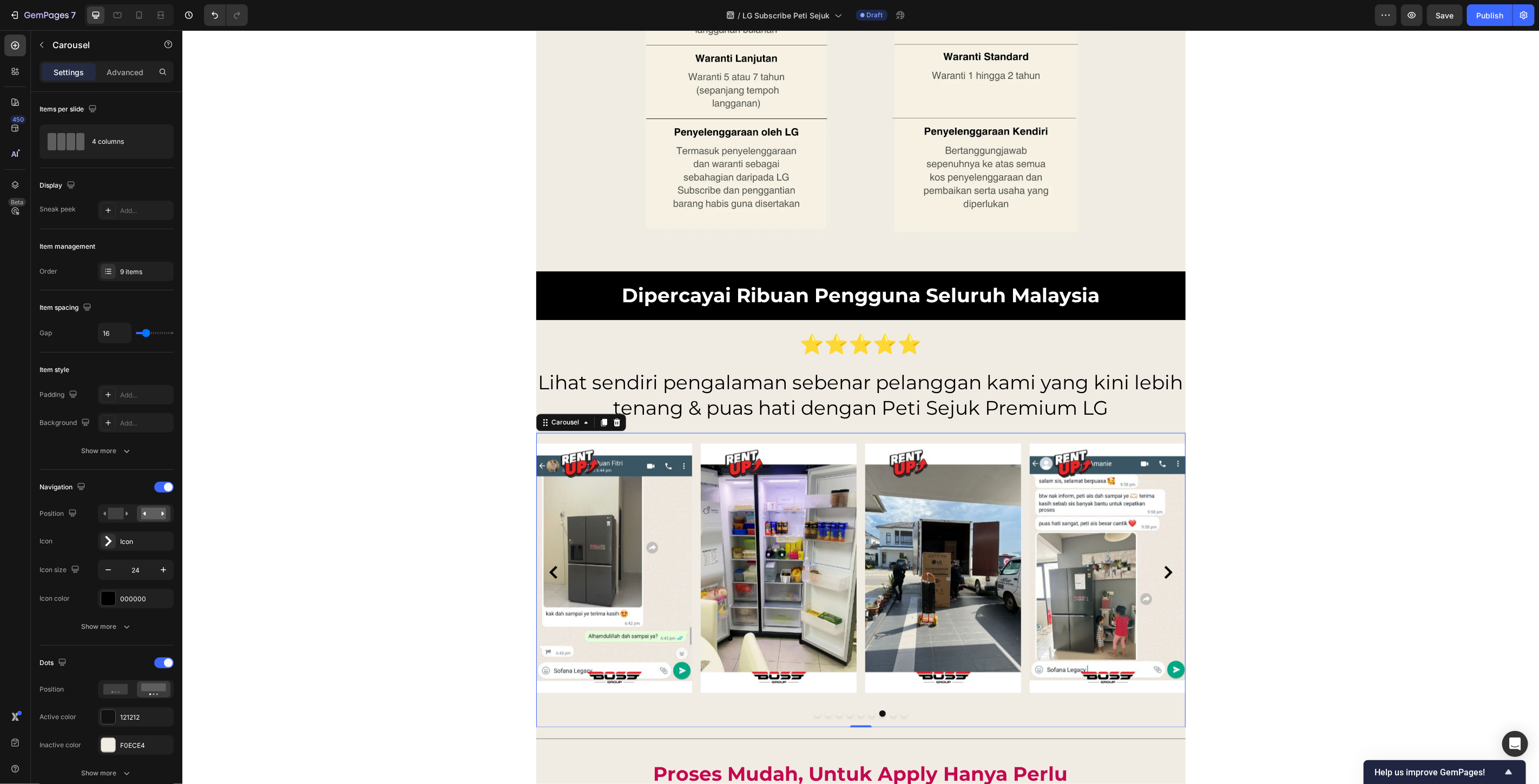
click at [1161, 570] on icon "Carousel Next Arrow" at bounding box center [1168, 572] width 13 height 13
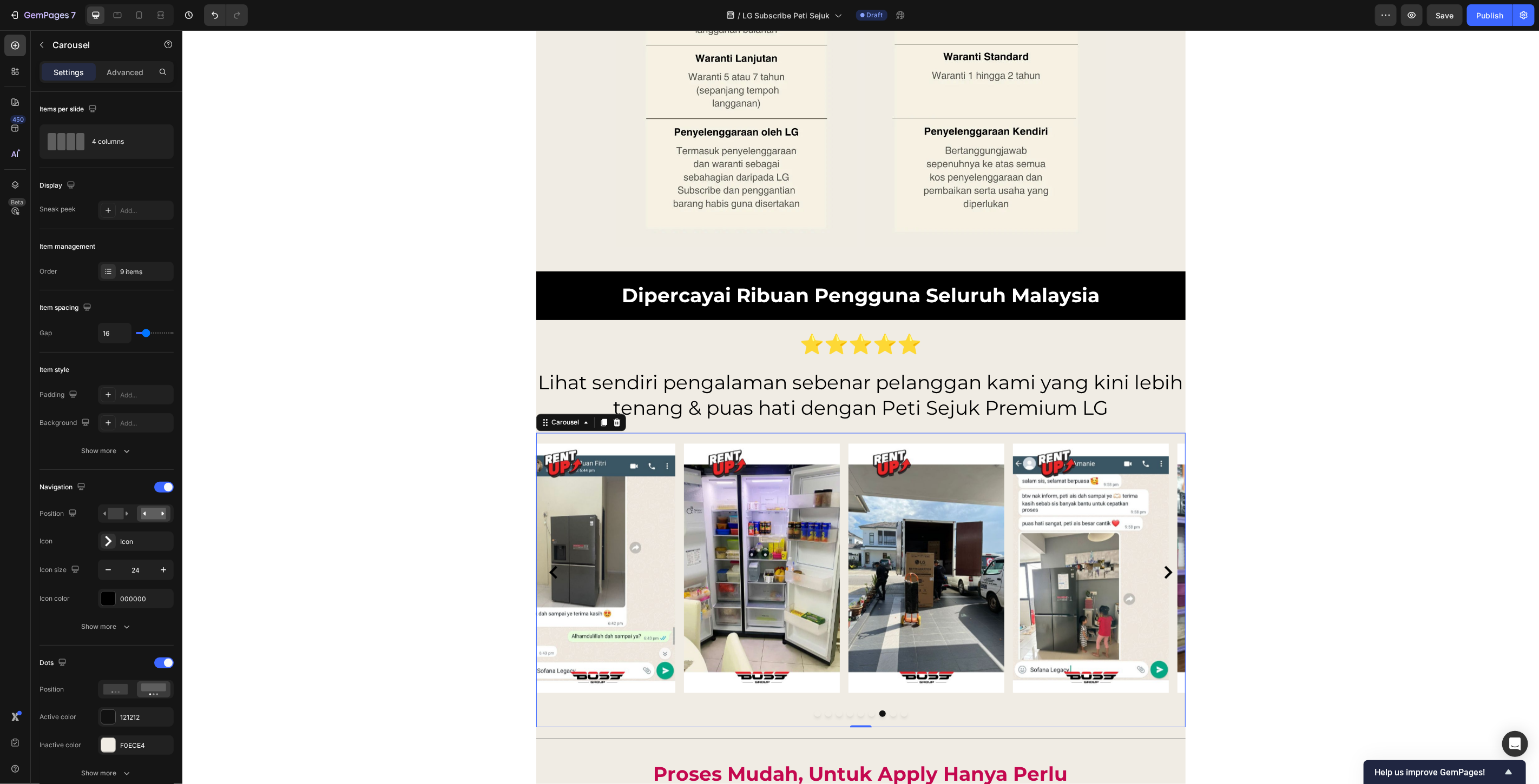
click at [1161, 570] on icon "Carousel Next Arrow" at bounding box center [1168, 572] width 13 height 13
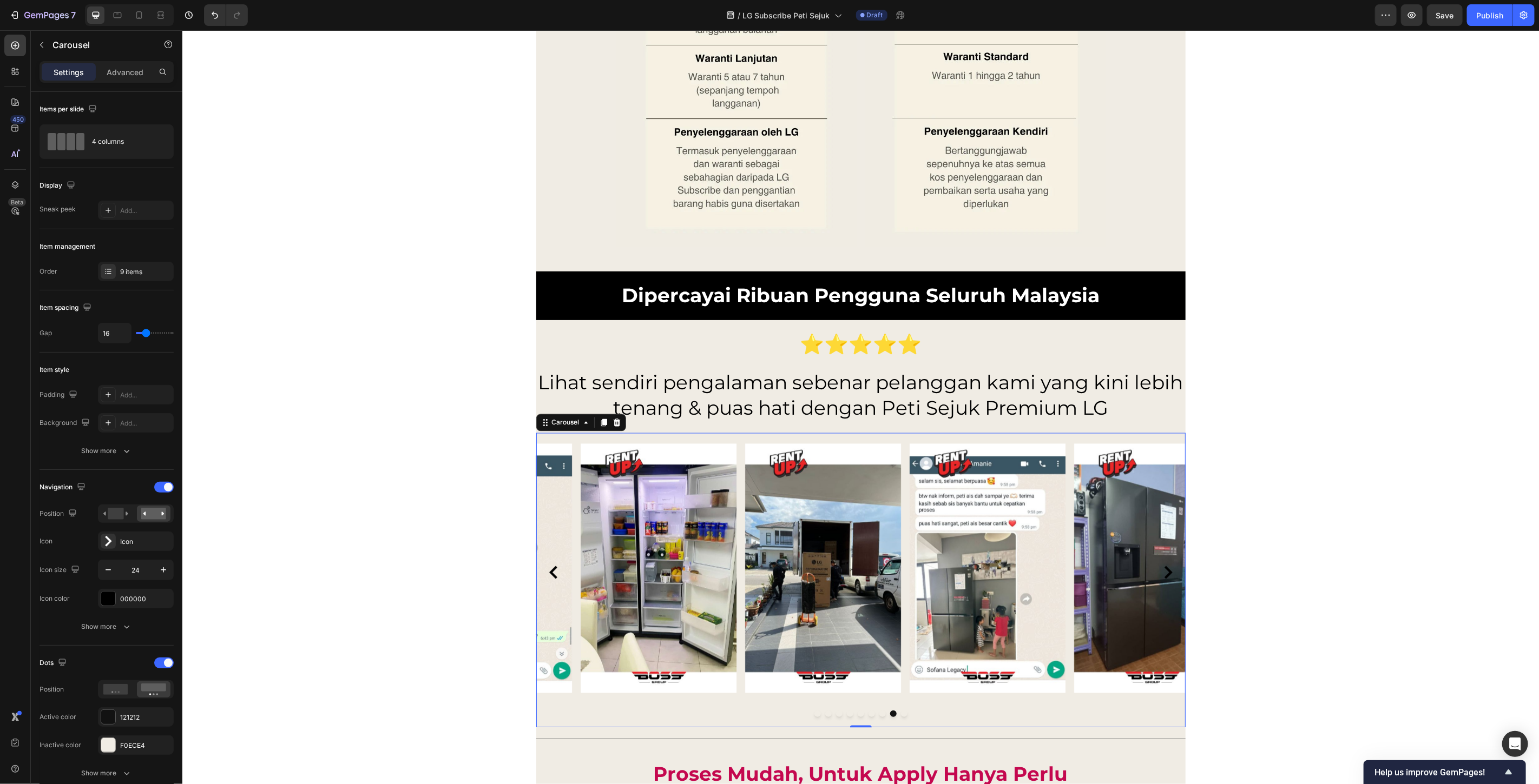
click at [1161, 570] on icon "Carousel Next Arrow" at bounding box center [1168, 572] width 13 height 13
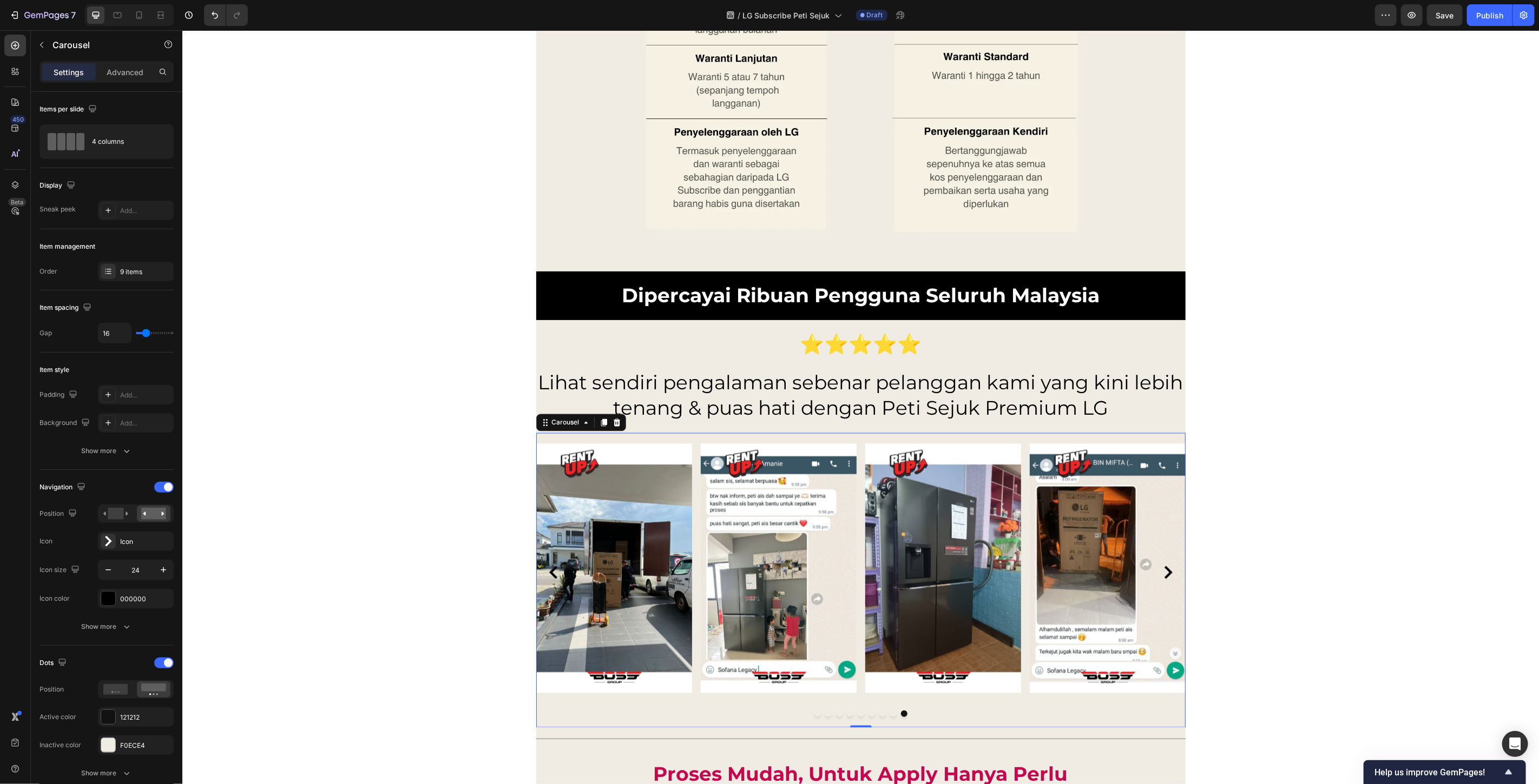
click at [1161, 570] on icon "Carousel Next Arrow" at bounding box center [1168, 572] width 13 height 13
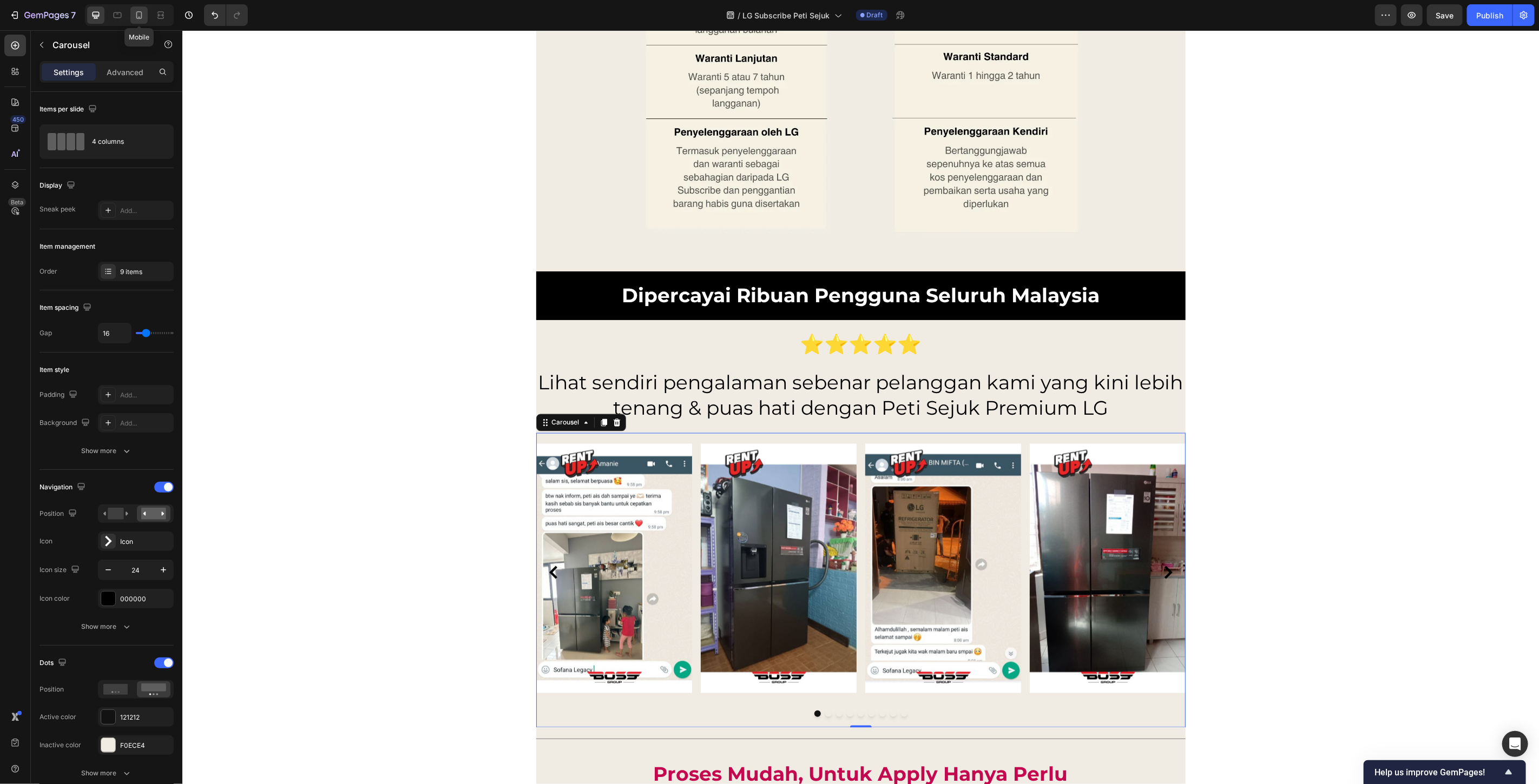
click at [135, 17] on icon at bounding box center [139, 15] width 11 height 11
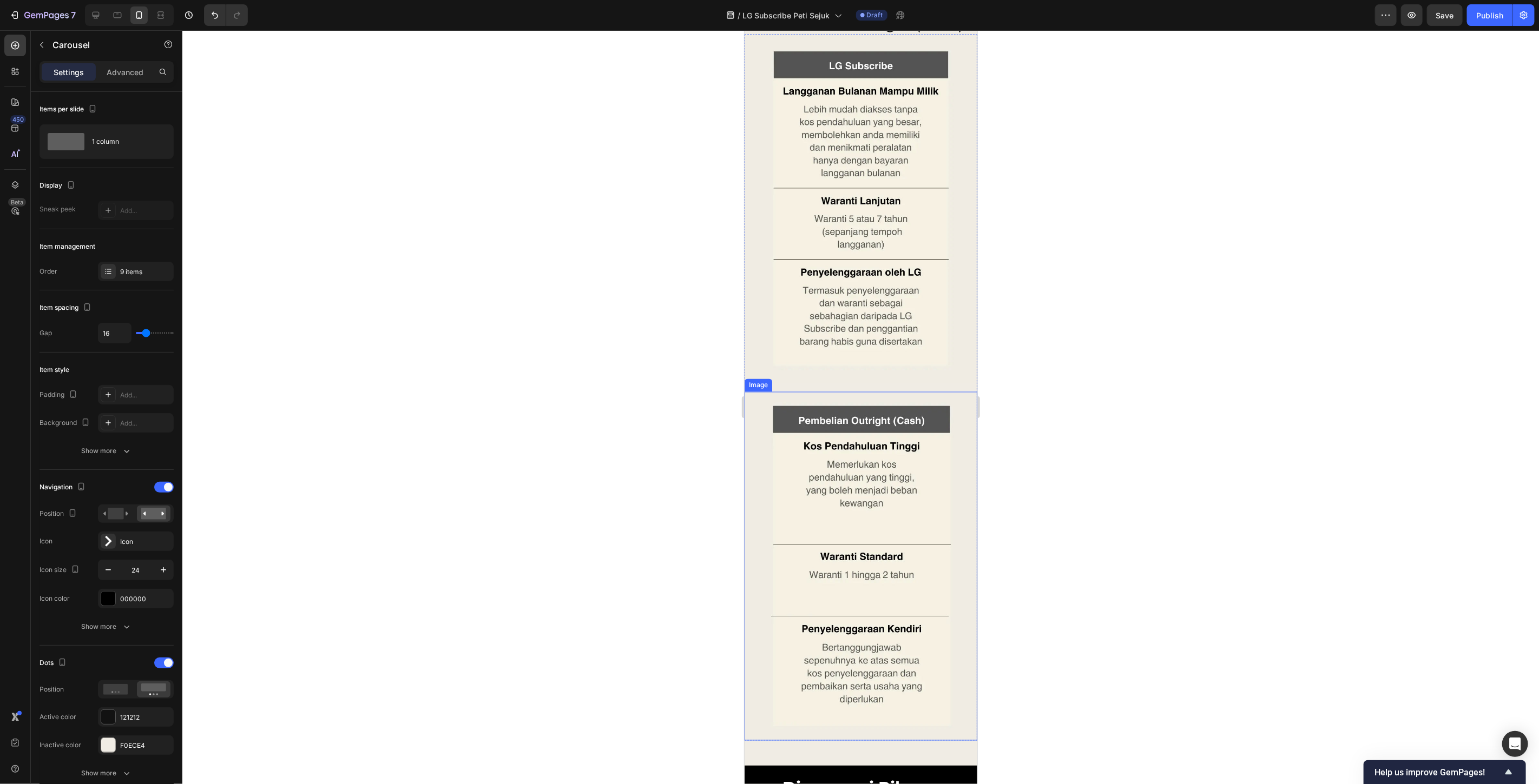
scroll to position [8550, 0]
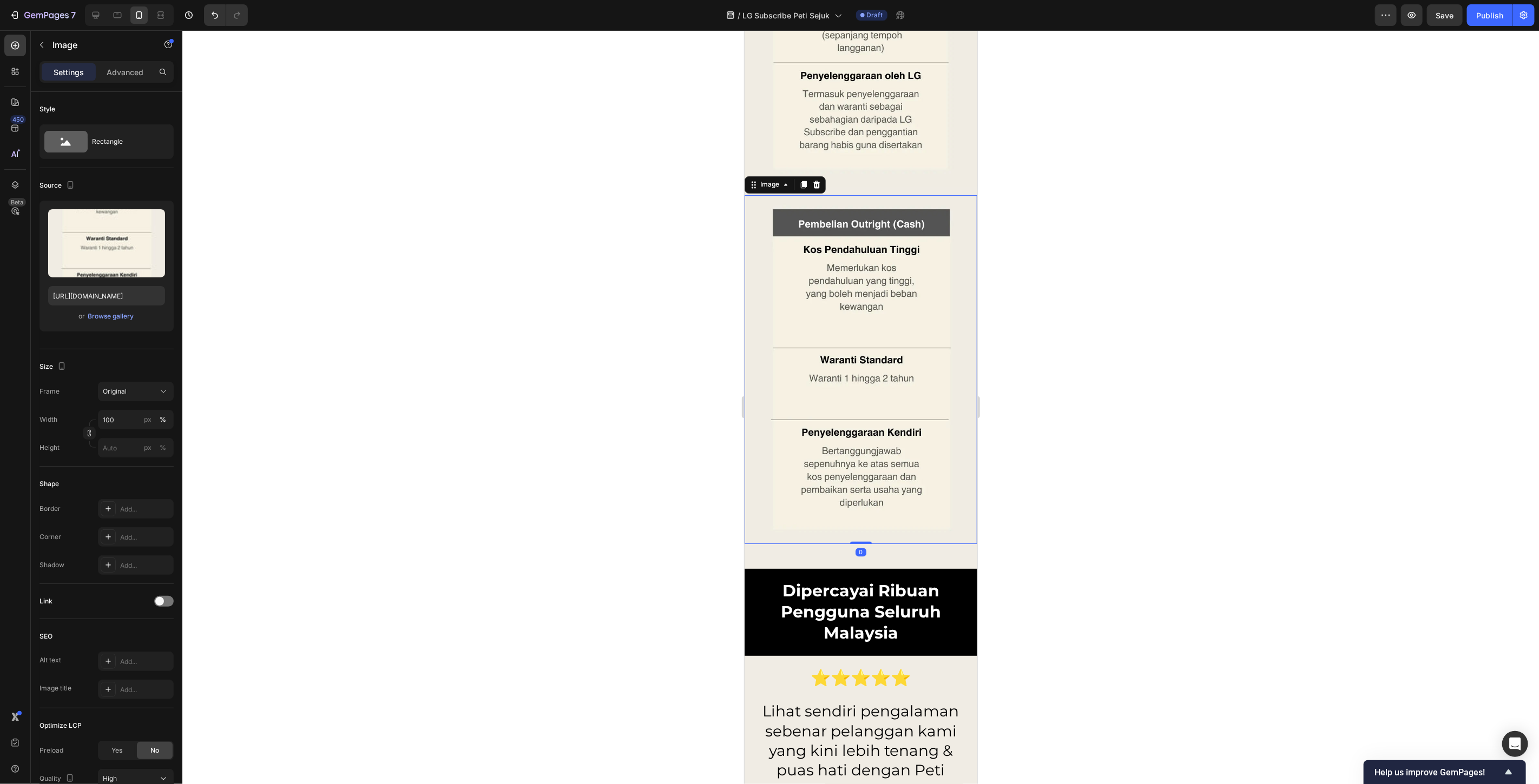
click at [840, 524] on img at bounding box center [860, 369] width 233 height 349
click at [125, 67] on p "Advanced" at bounding box center [125, 73] width 37 height 12
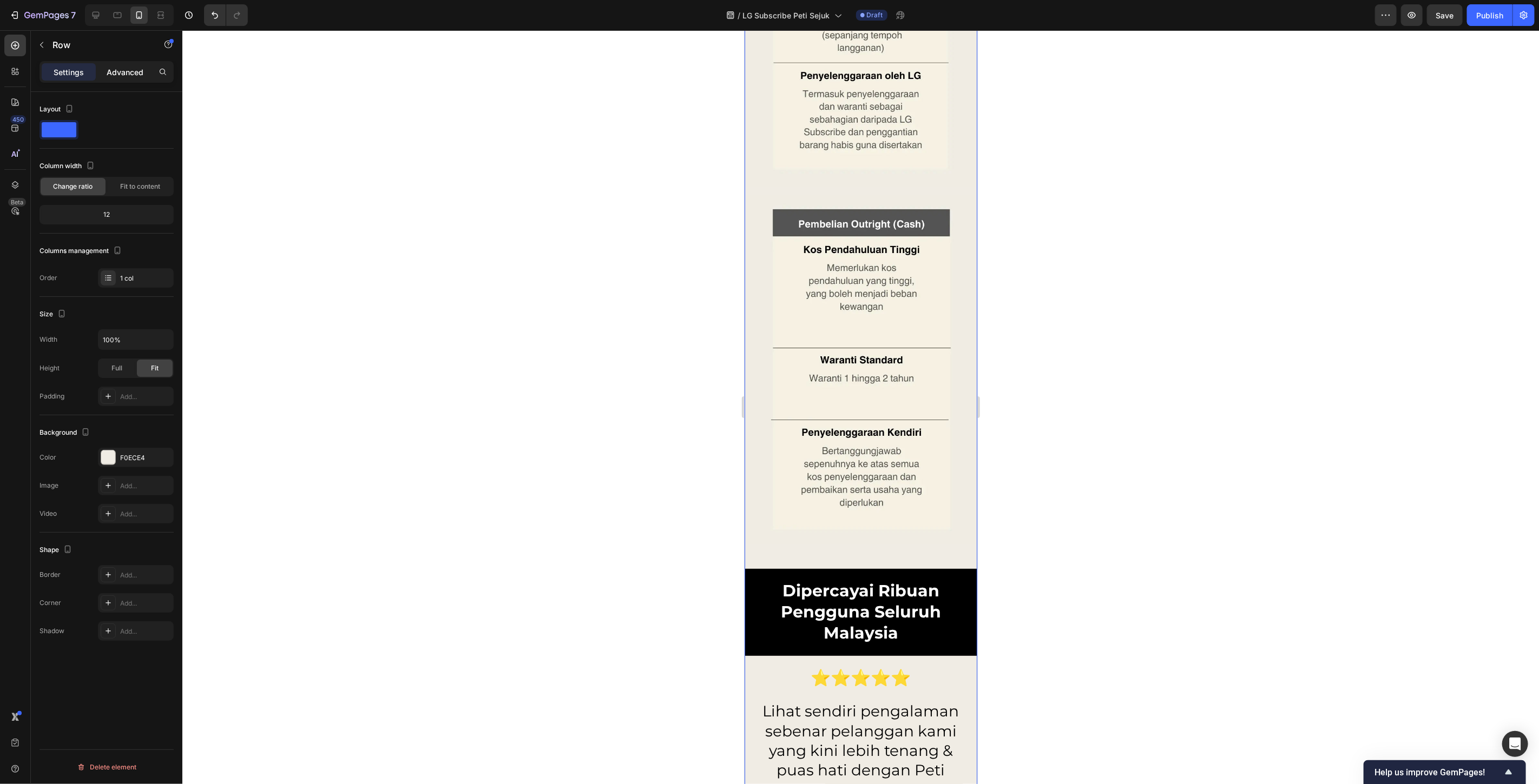
click at [123, 77] on p "Advanced" at bounding box center [125, 73] width 37 height 12
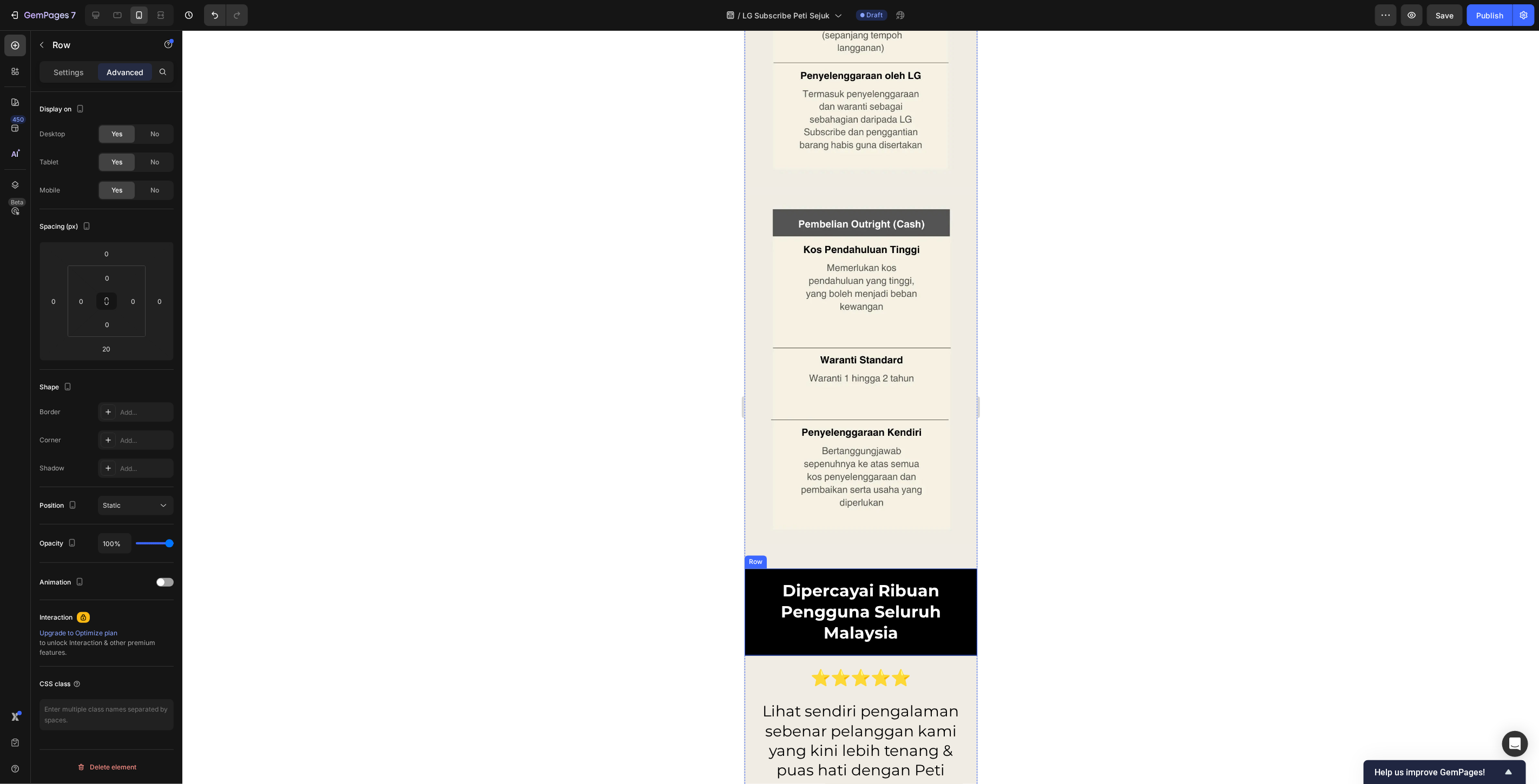
click at [778, 569] on div "Dipercayai Ribuan Pengguna Seluruh Malaysia Heading Row" at bounding box center [860, 613] width 233 height 87
click at [115, 251] on input "30" at bounding box center [106, 254] width 21 height 16
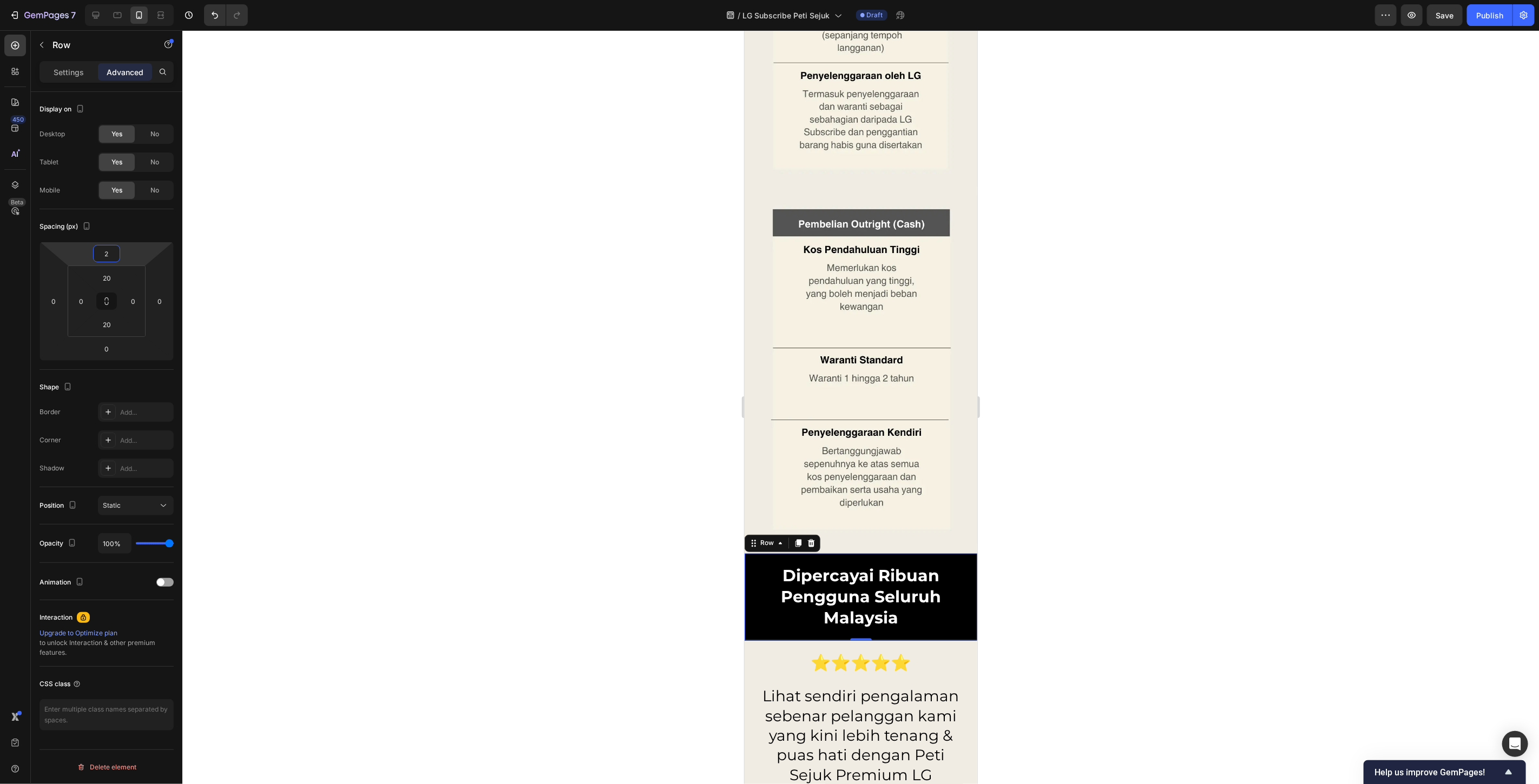
type input "20"
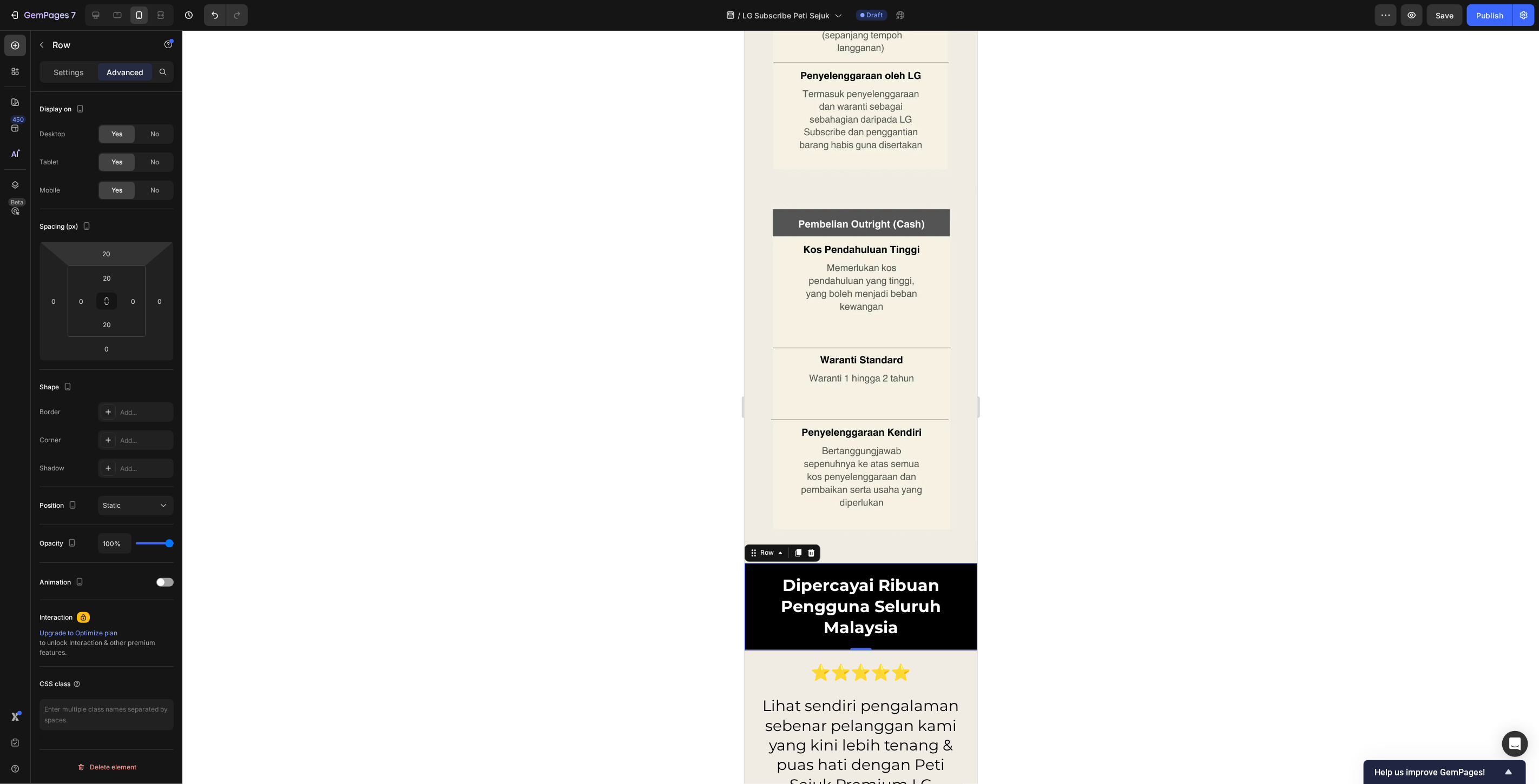
click at [429, 345] on div at bounding box center [860, 407] width 1357 height 754
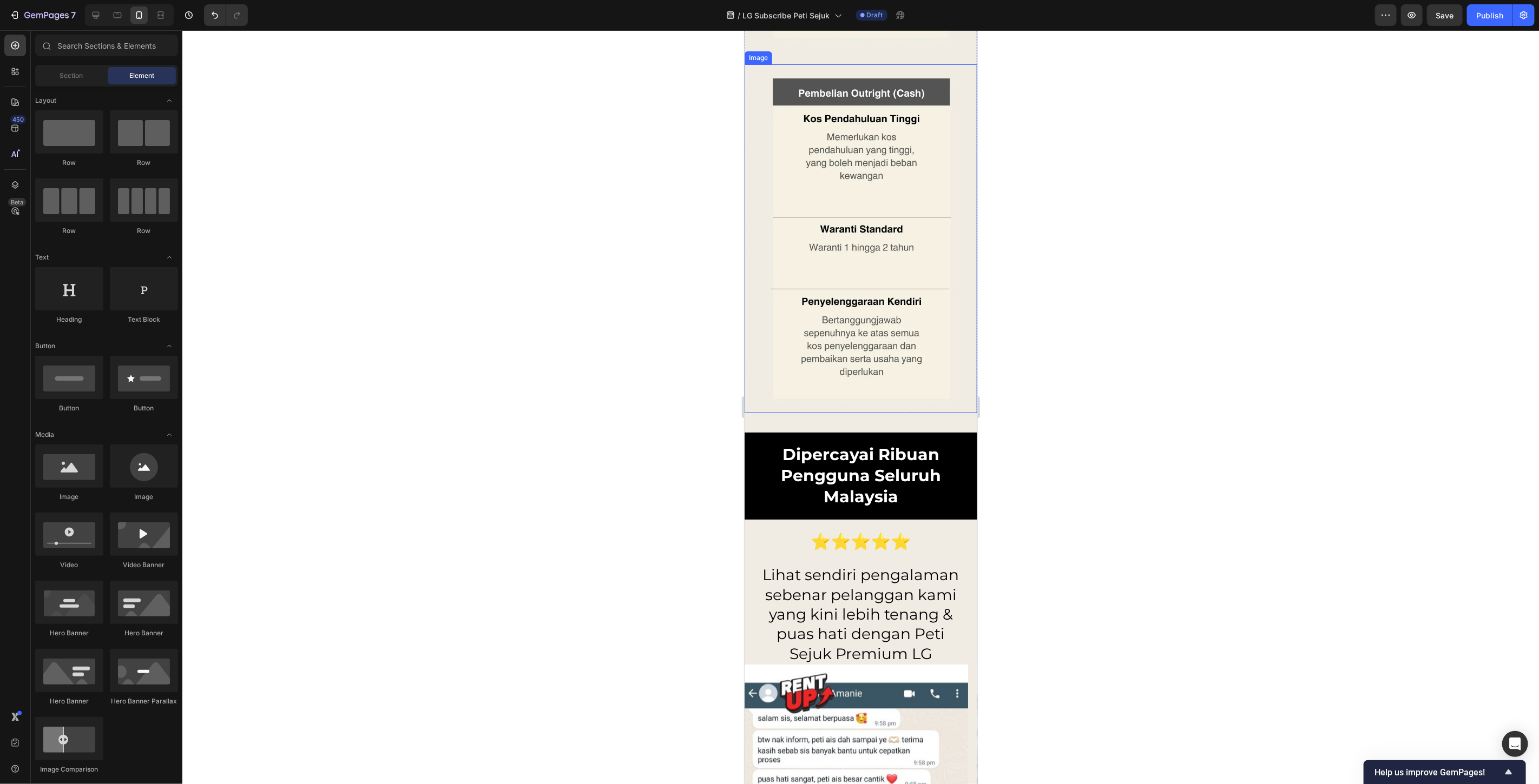
scroll to position [8730, 0]
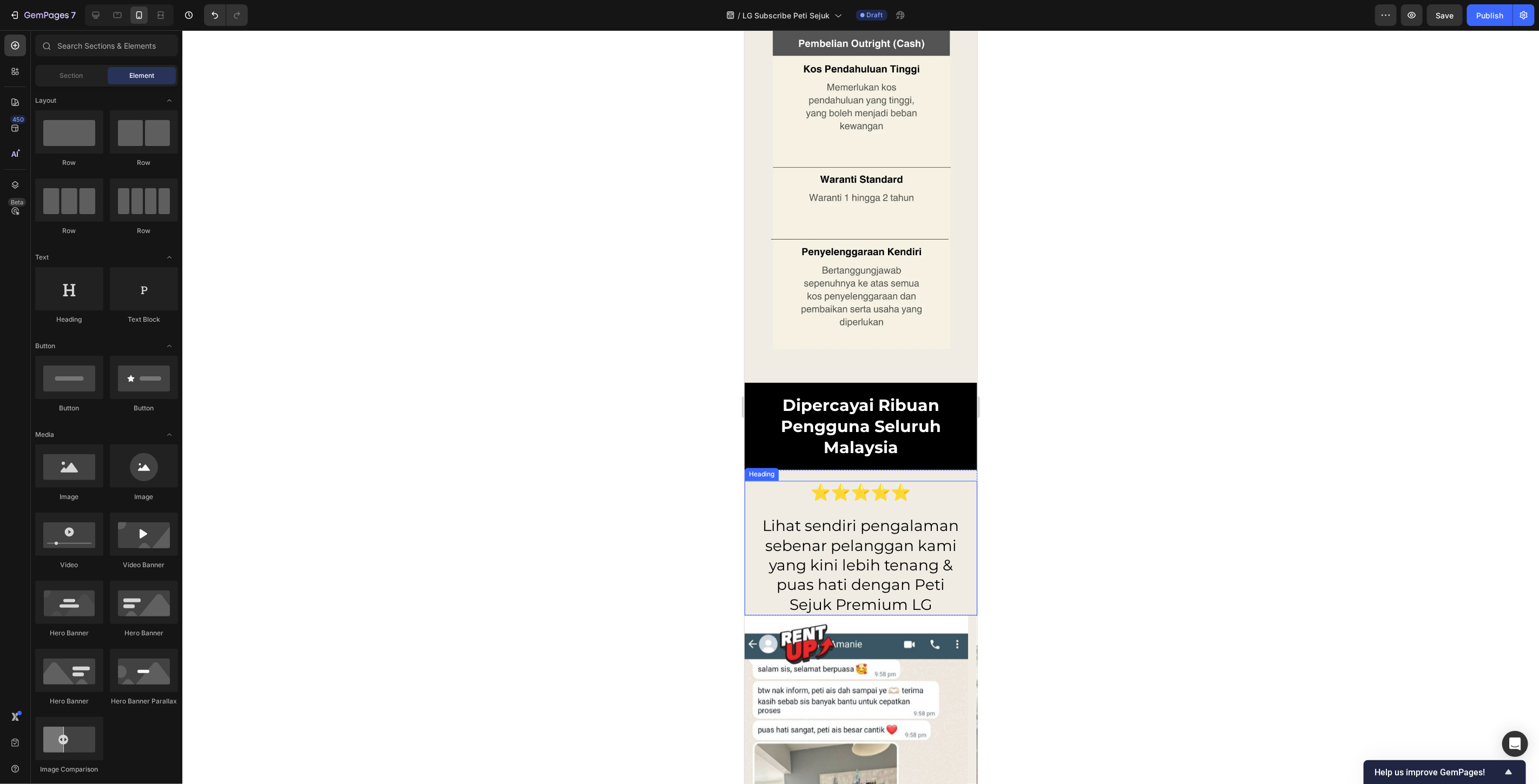
click at [934, 487] on h2 "⭐⭐⭐⭐⭐" at bounding box center [860, 492] width 211 height 23
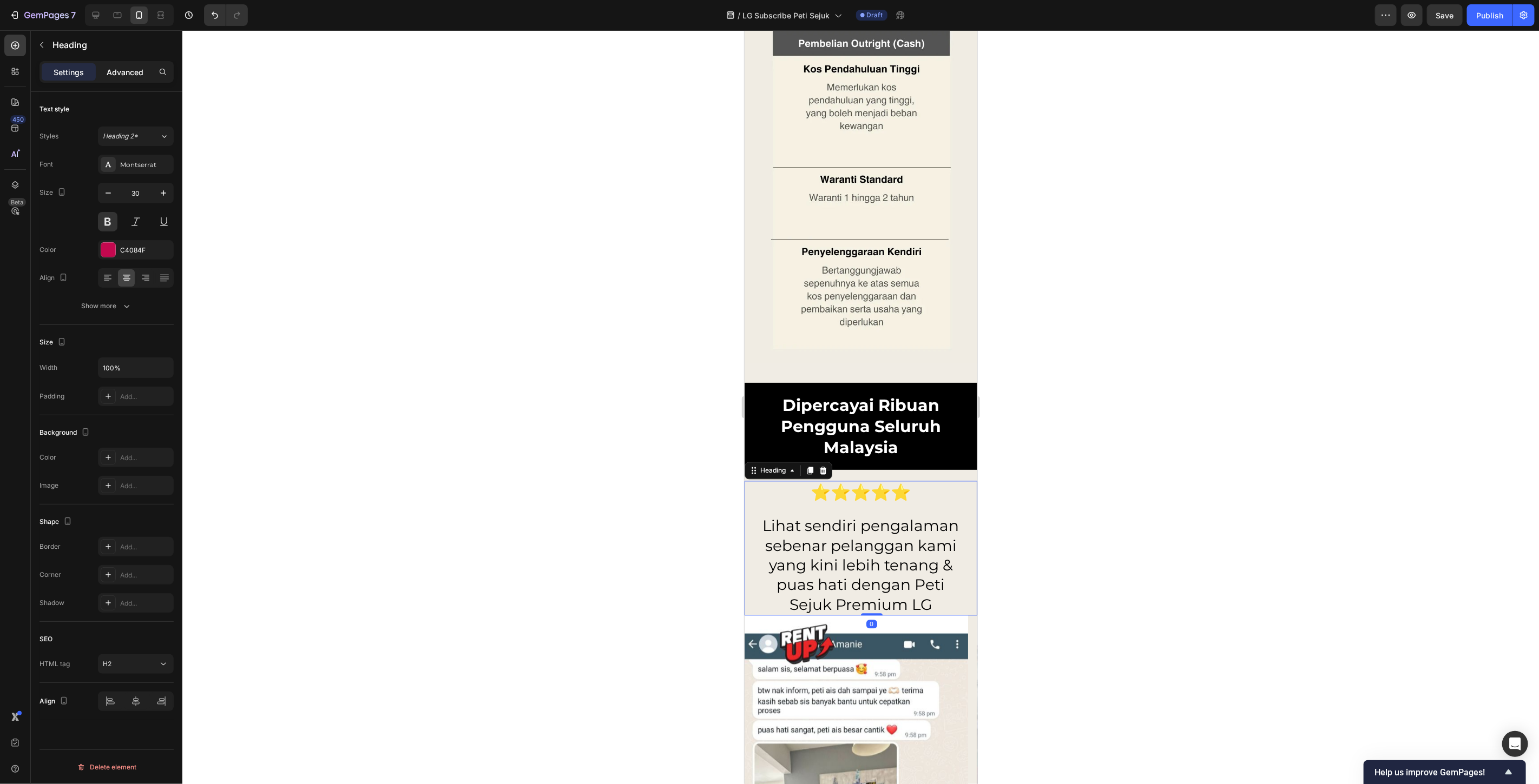
click at [127, 74] on p "Advanced" at bounding box center [125, 73] width 37 height 12
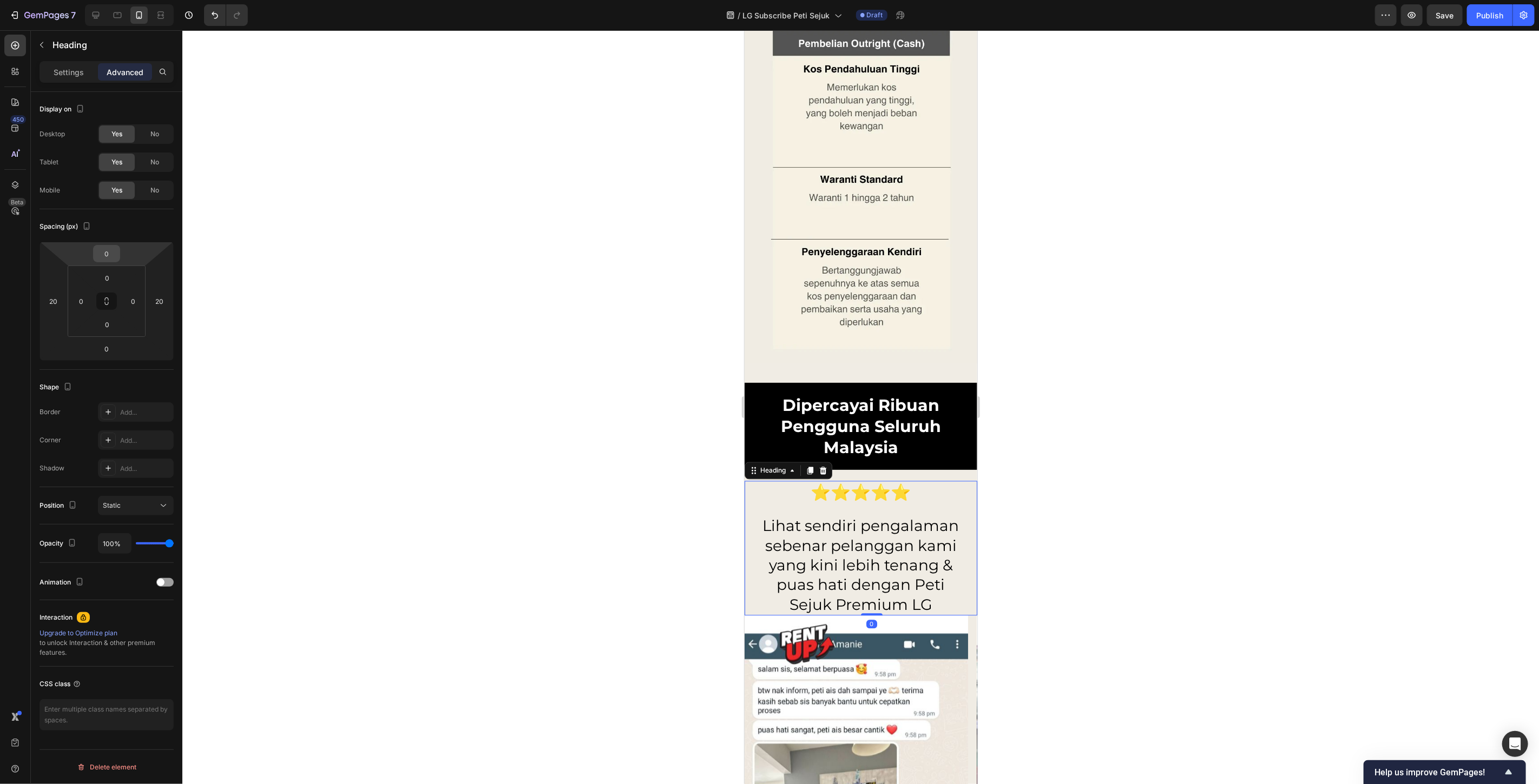
click at [110, 251] on input "0" at bounding box center [106, 254] width 21 height 16
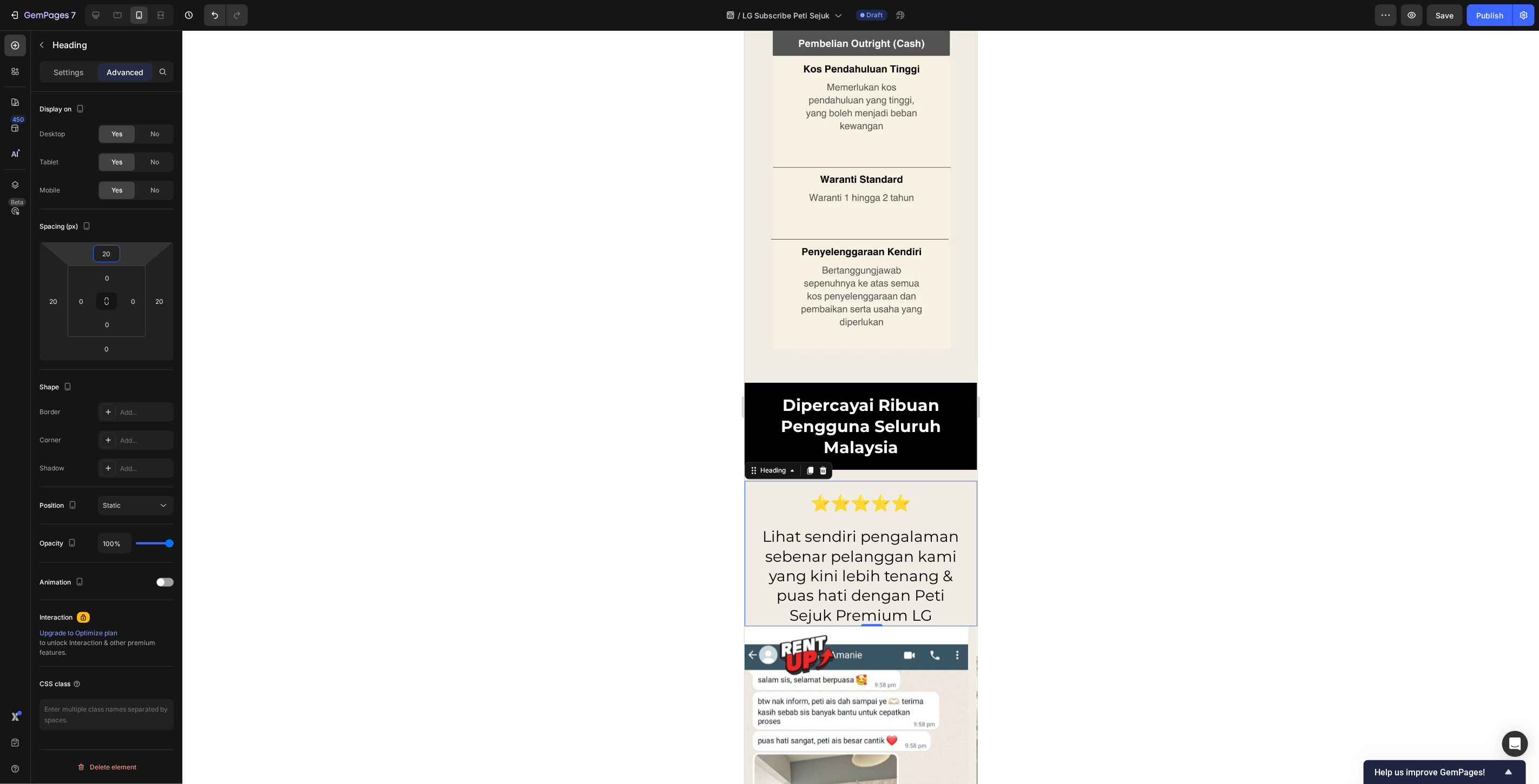
type input "20"
click at [1025, 439] on div at bounding box center [860, 407] width 1357 height 754
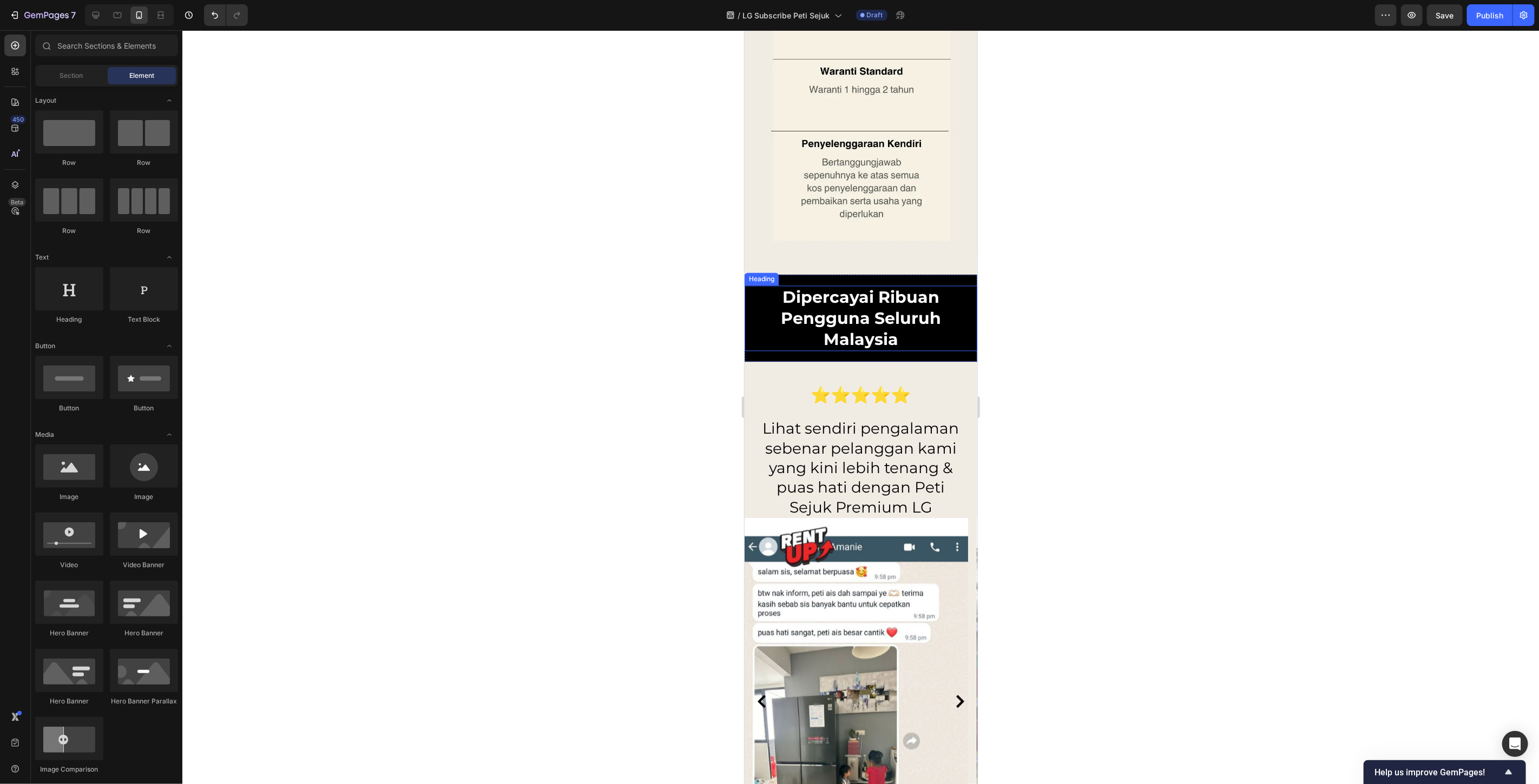
scroll to position [8851, 0]
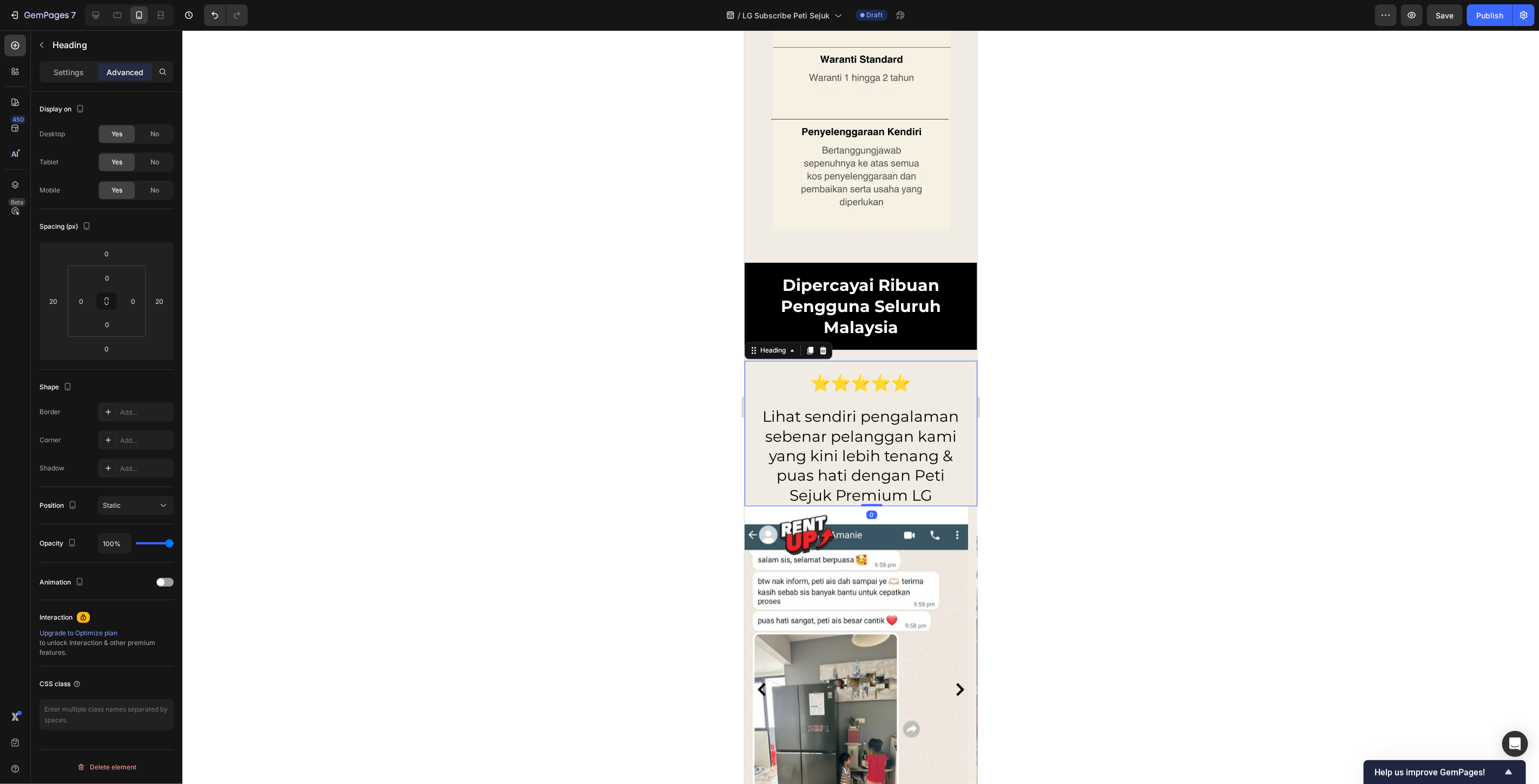
click at [909, 425] on p "Lihat sendiri pengalaman sebenar pelanggan kami yang kini lebih tenang & puas h…" at bounding box center [860, 455] width 209 height 98
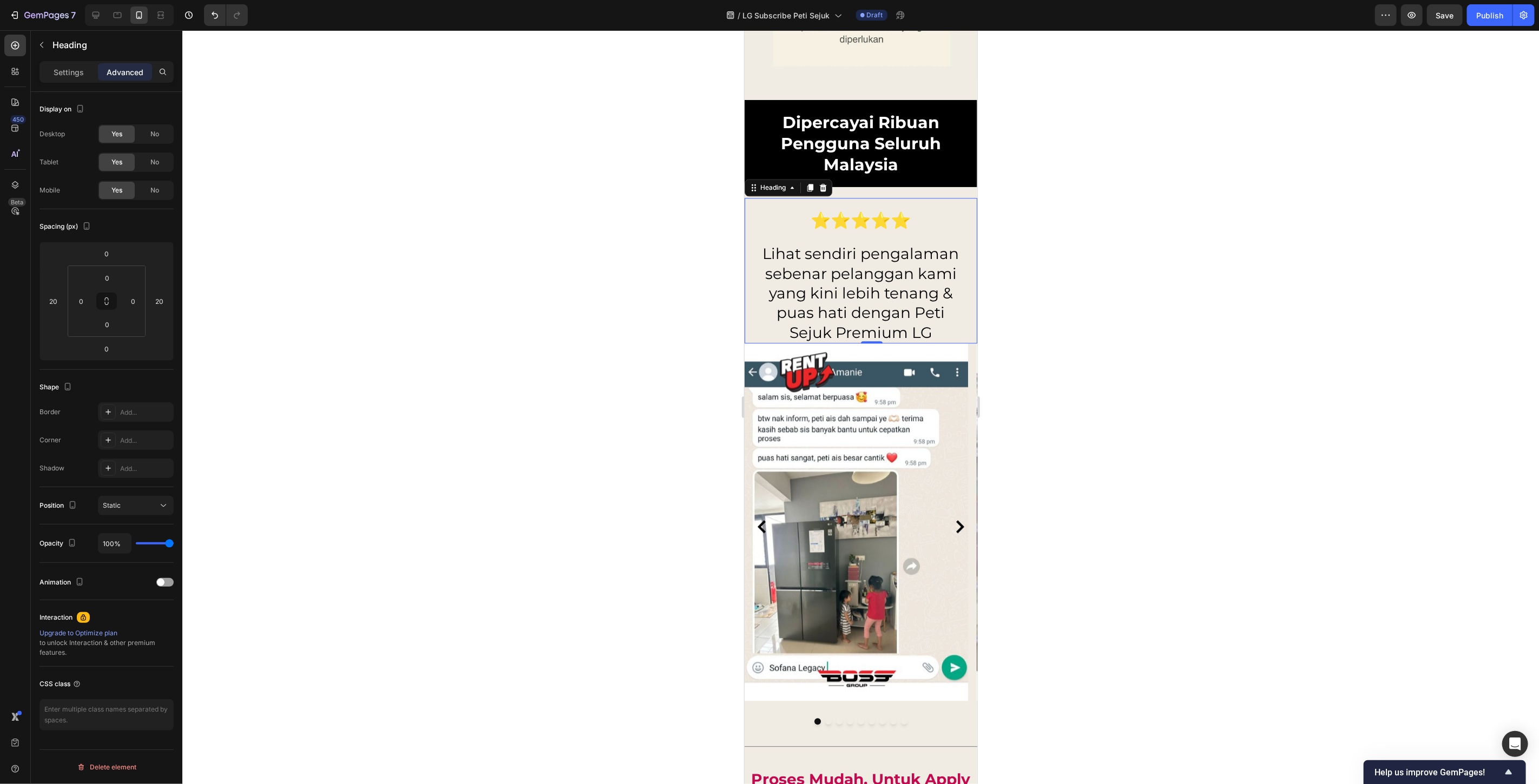
scroll to position [9030, 0]
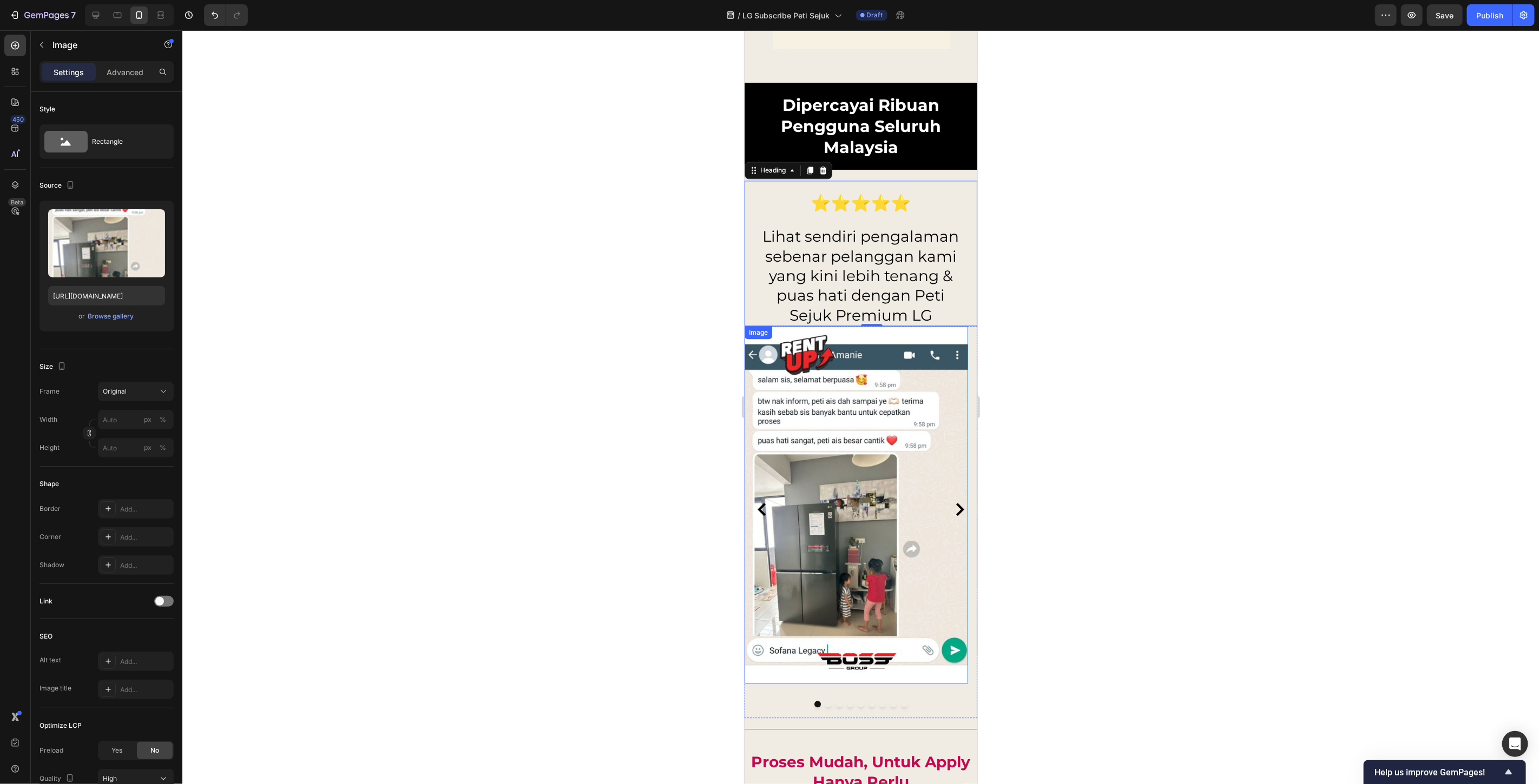
click at [956, 403] on img at bounding box center [855, 505] width 224 height 358
click at [133, 68] on p "Advanced" at bounding box center [125, 73] width 37 height 12
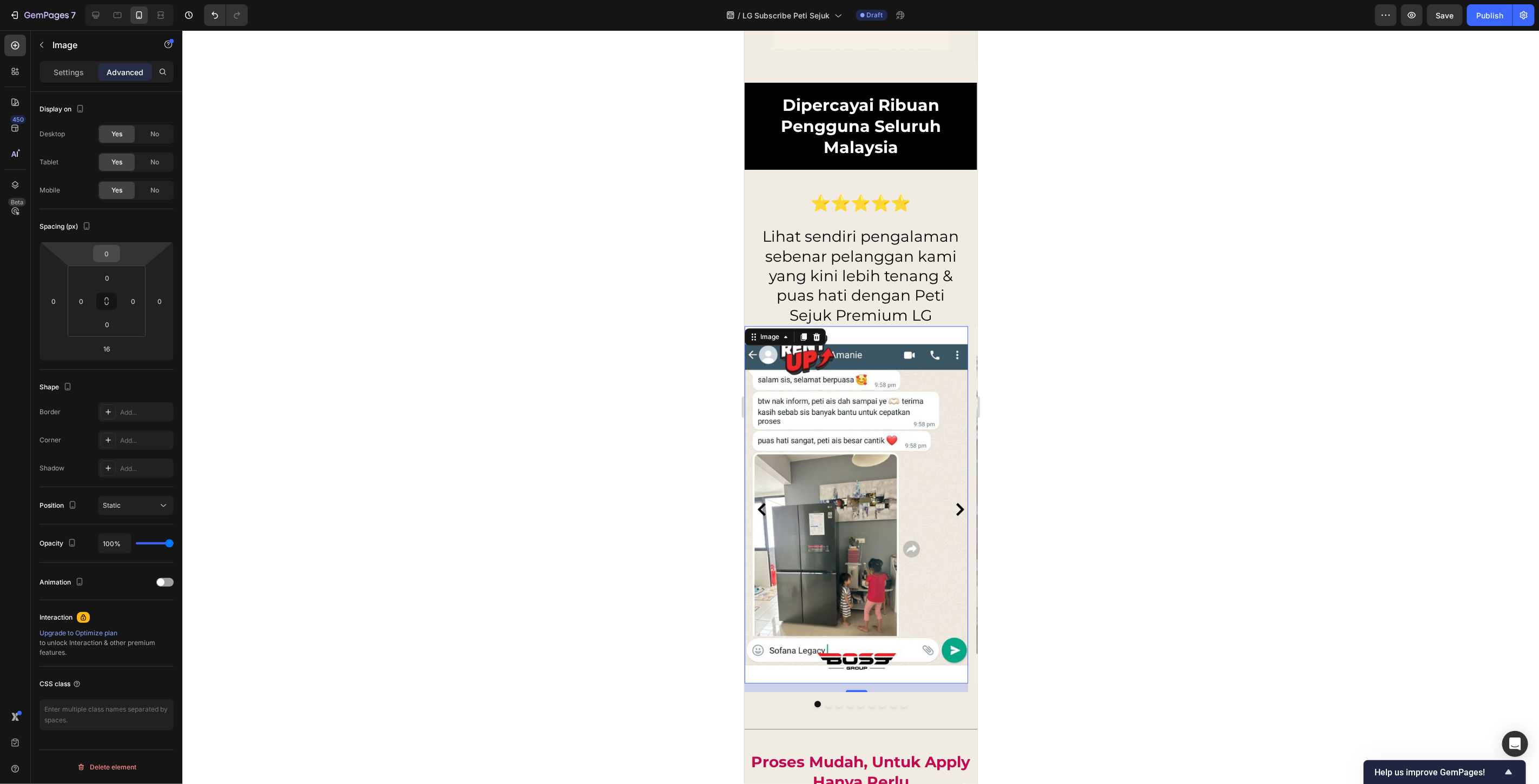
click at [108, 246] on input "0" at bounding box center [106, 254] width 21 height 16
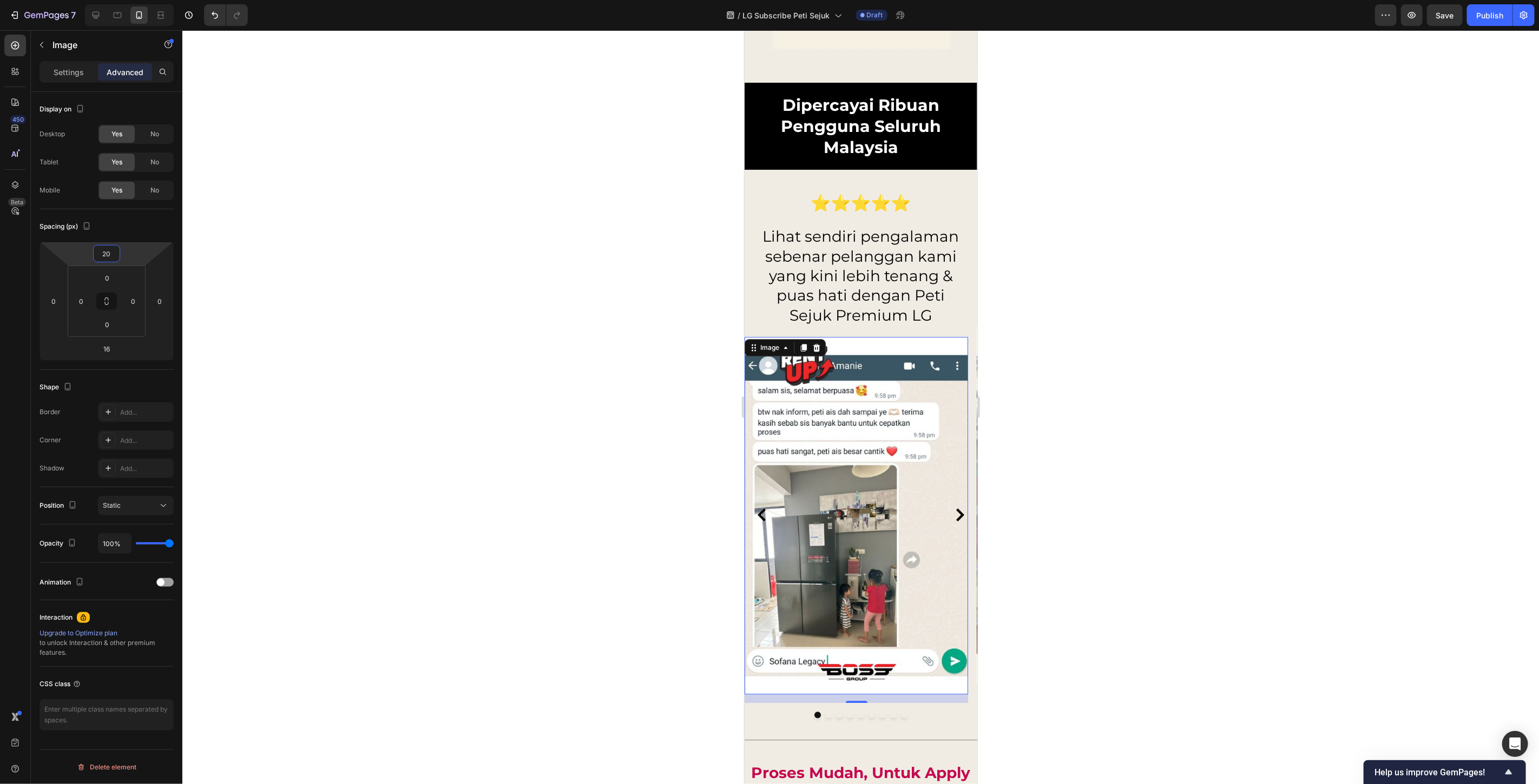
click at [110, 252] on input "20" at bounding box center [106, 254] width 21 height 16
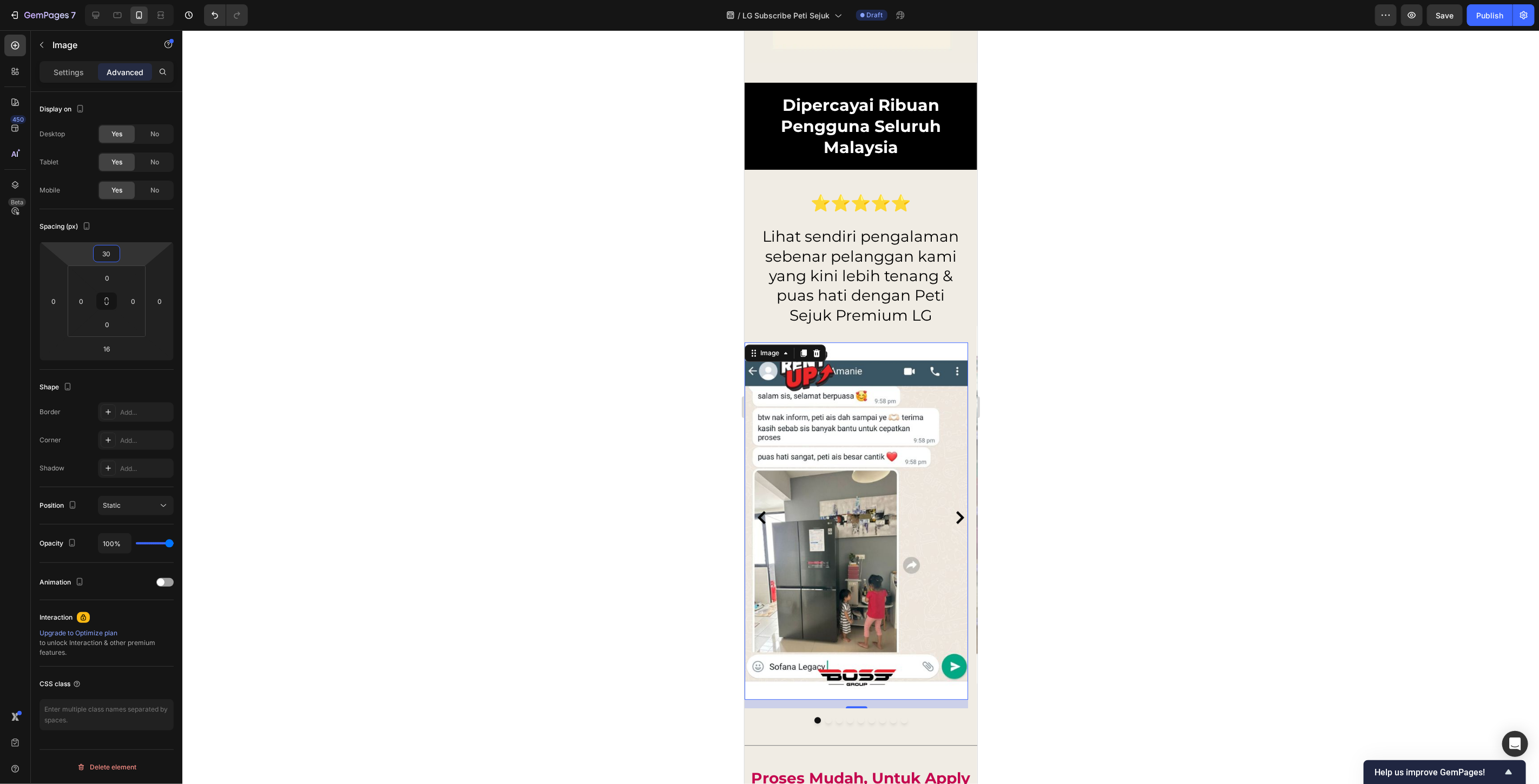
type input "30"
click at [408, 259] on div at bounding box center [860, 407] width 1357 height 754
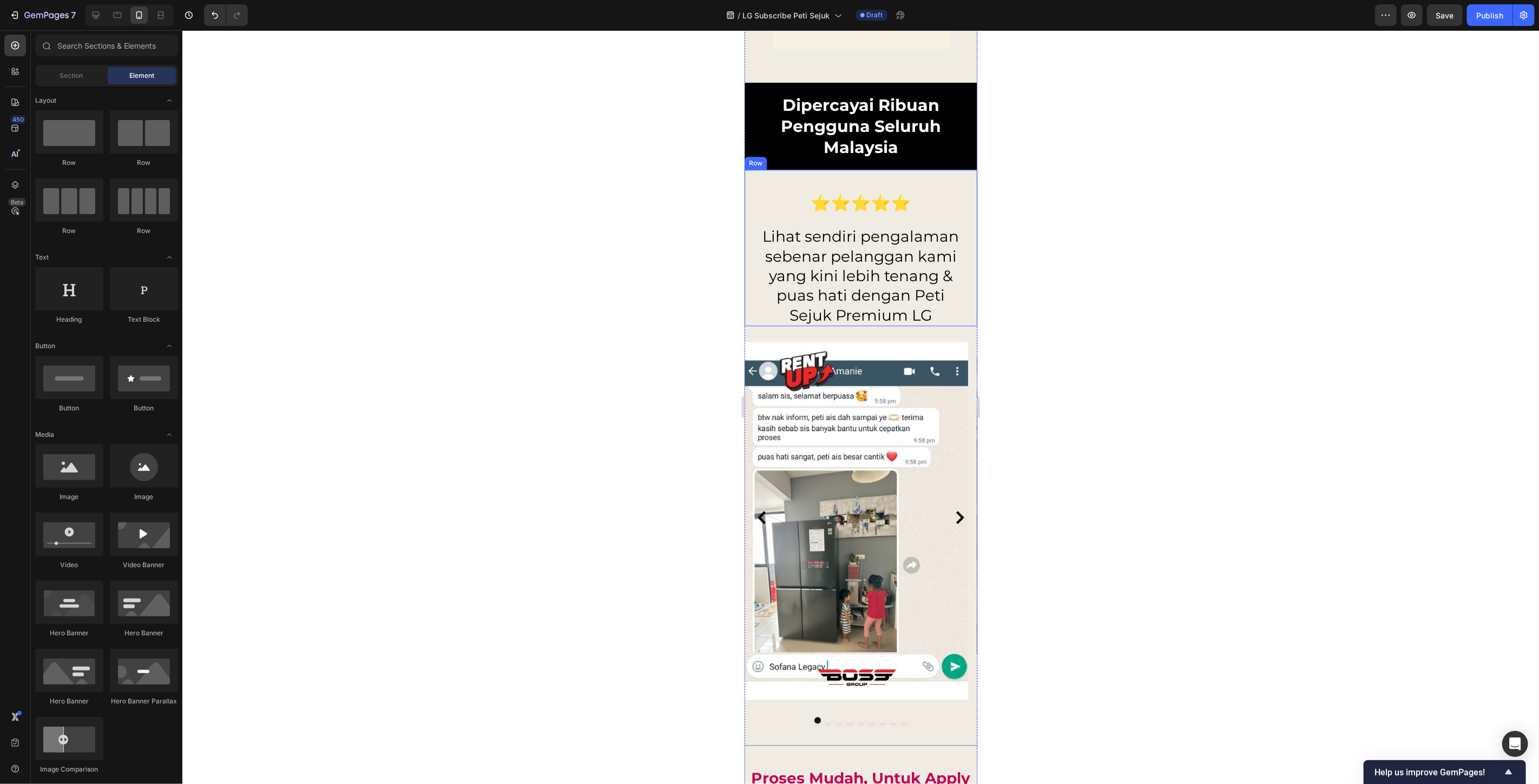
click at [1091, 276] on div at bounding box center [860, 407] width 1357 height 754
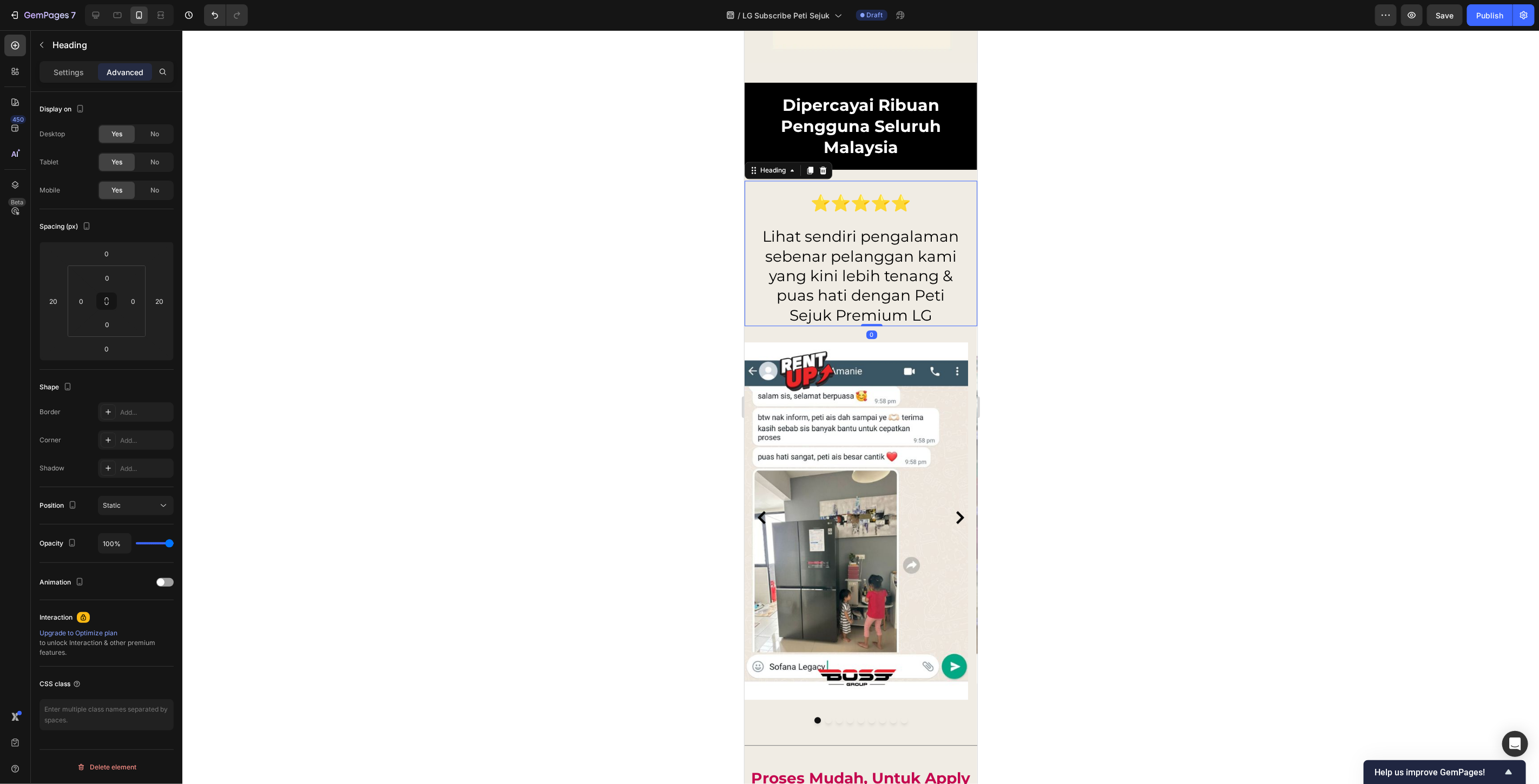
click at [834, 262] on p "Lihat sendiri pengalaman sebenar pelanggan kami yang kini lebih tenang & puas h…" at bounding box center [860, 275] width 209 height 98
click at [73, 77] on div "Settings" at bounding box center [69, 72] width 54 height 17
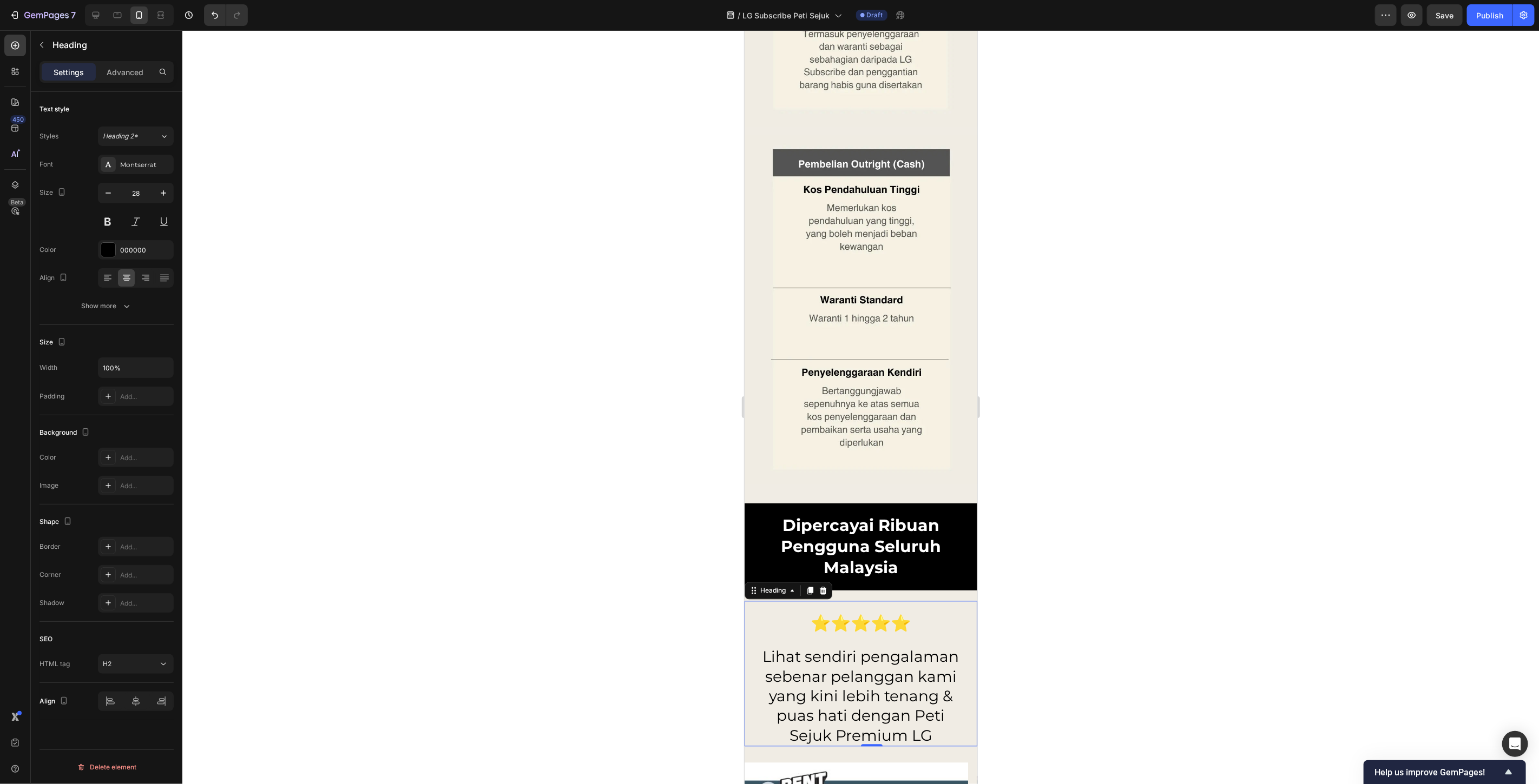
scroll to position [8970, 0]
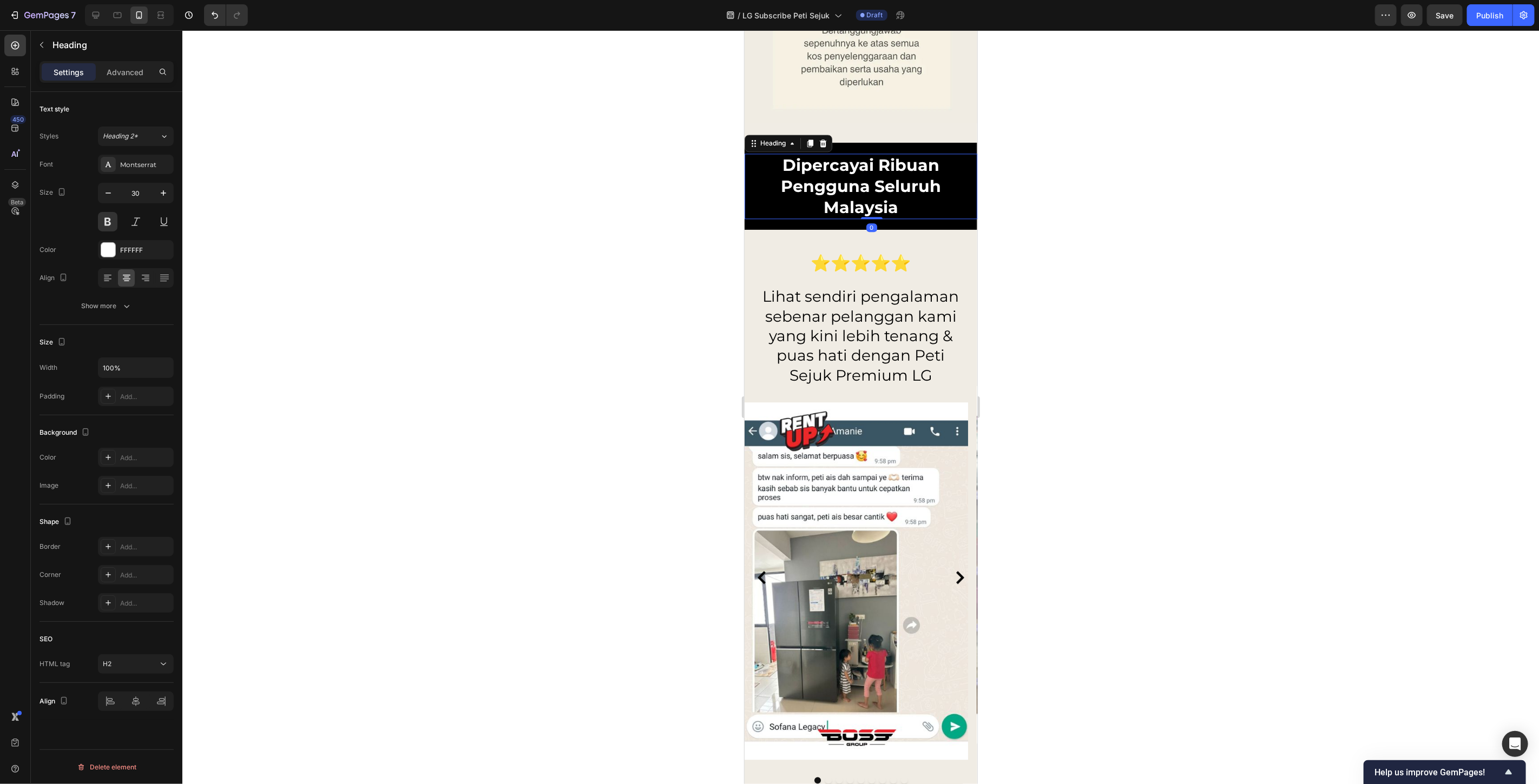
click at [849, 176] on h2 "Dipercayai Ribuan Pengguna Seluruh Malaysia" at bounding box center [860, 185] width 211 height 65
click at [874, 321] on p "Lihat sendiri pengalaman sebenar pelanggan kami yang kini lebih tenang & puas h…" at bounding box center [860, 335] width 209 height 98
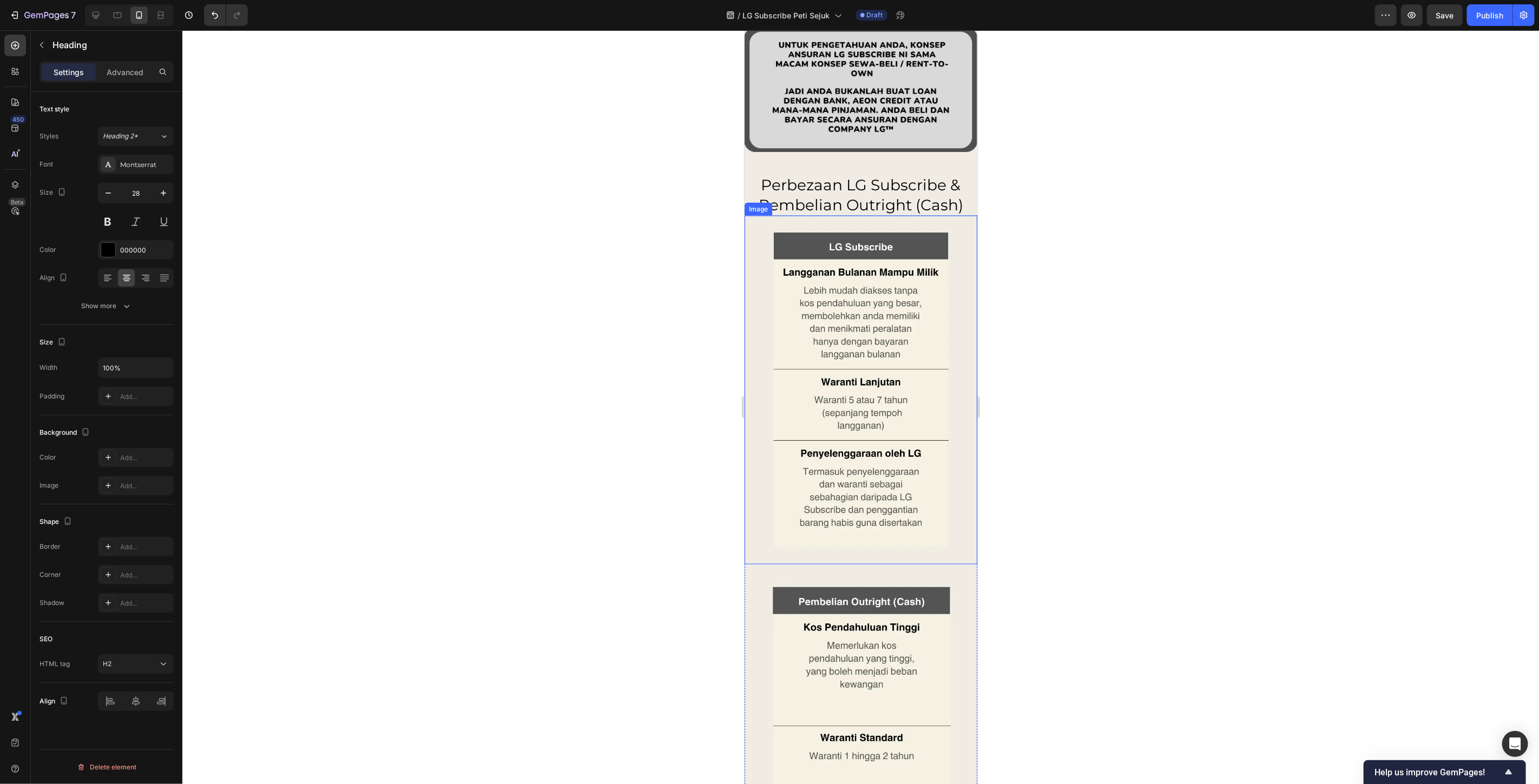
scroll to position [7889, 0]
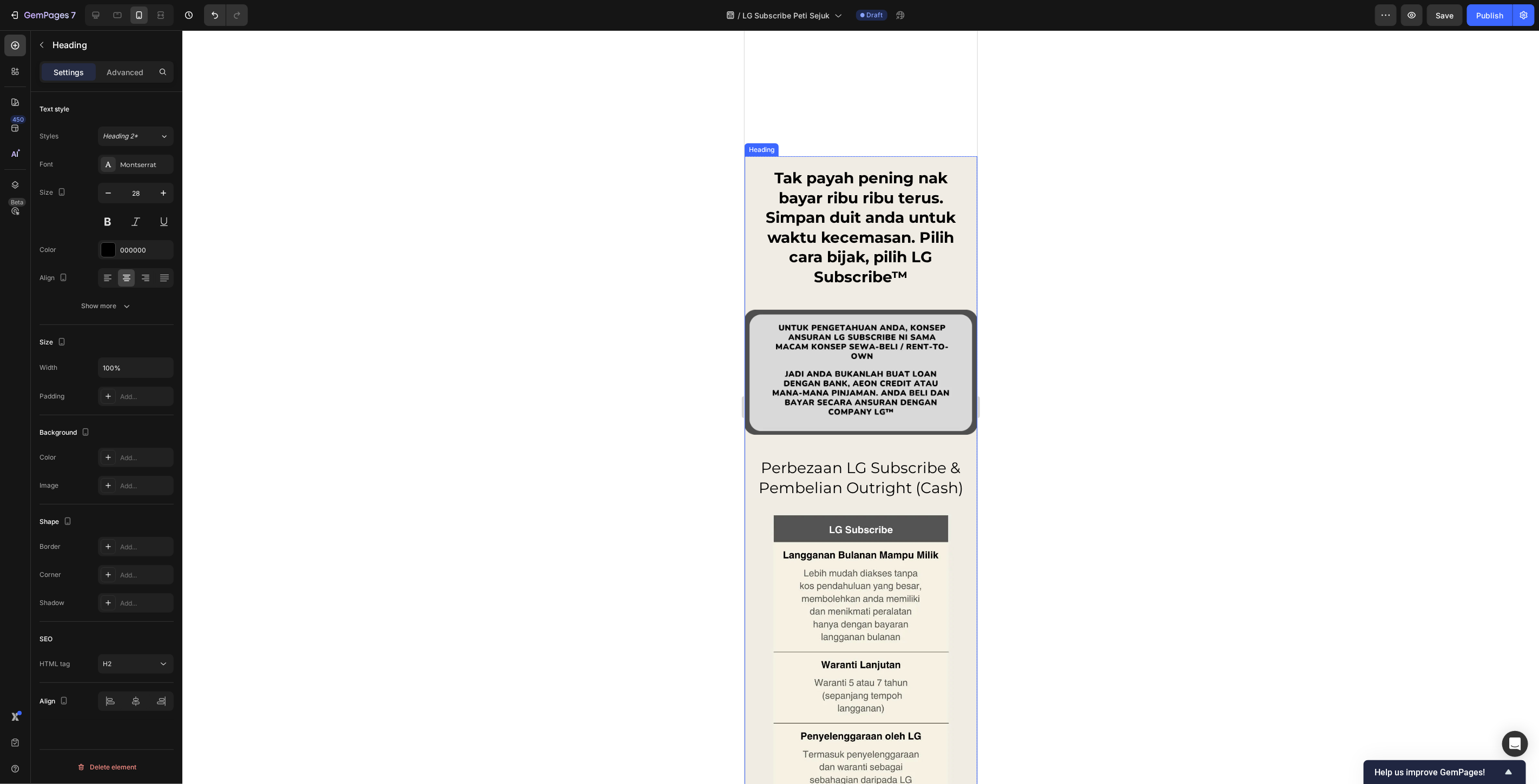
click at [874, 477] on h2 "Perbezaan LG Subscribe & Pembelian Outright (Cash)" at bounding box center [860, 477] width 211 height 42
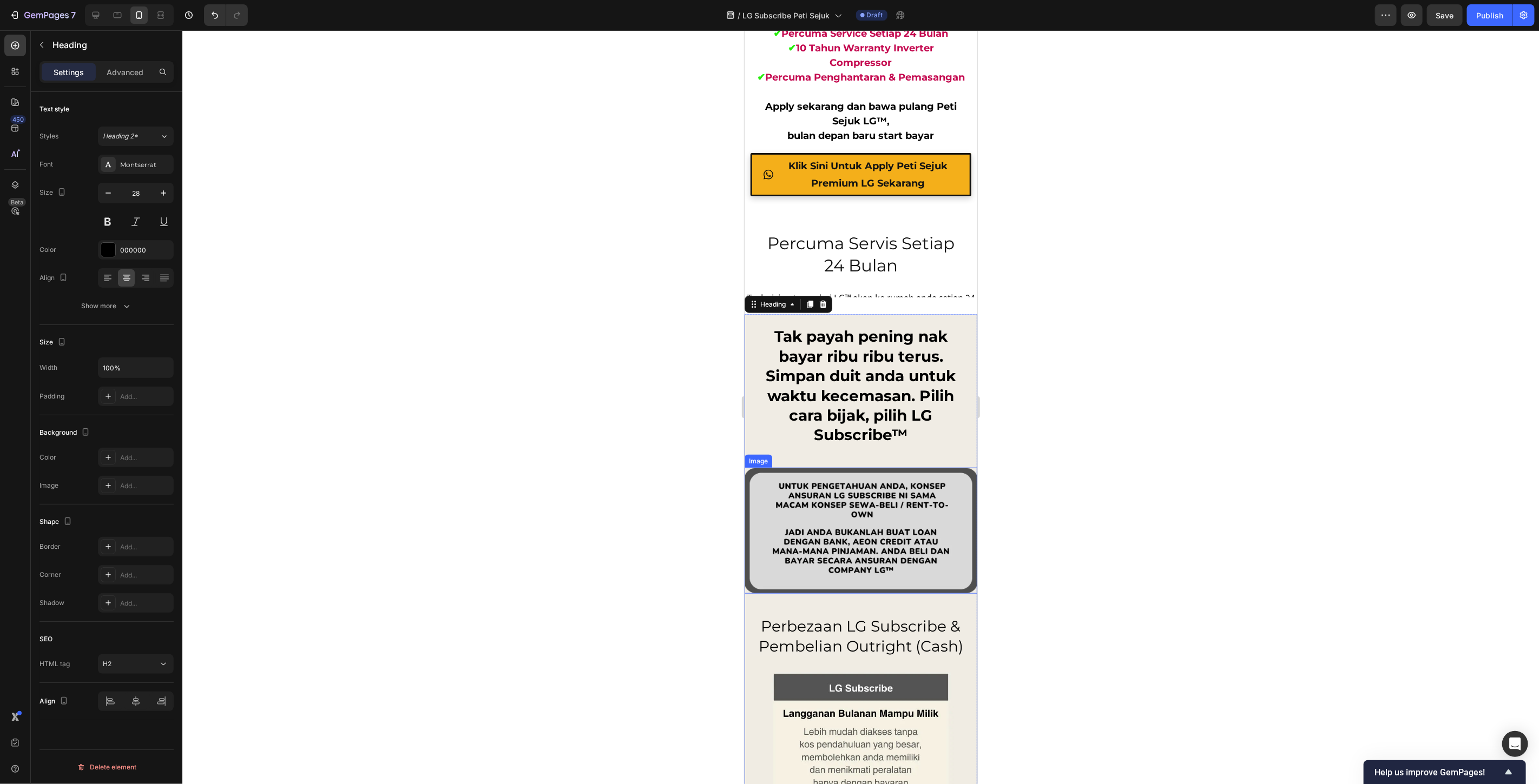
scroll to position [7483, 0]
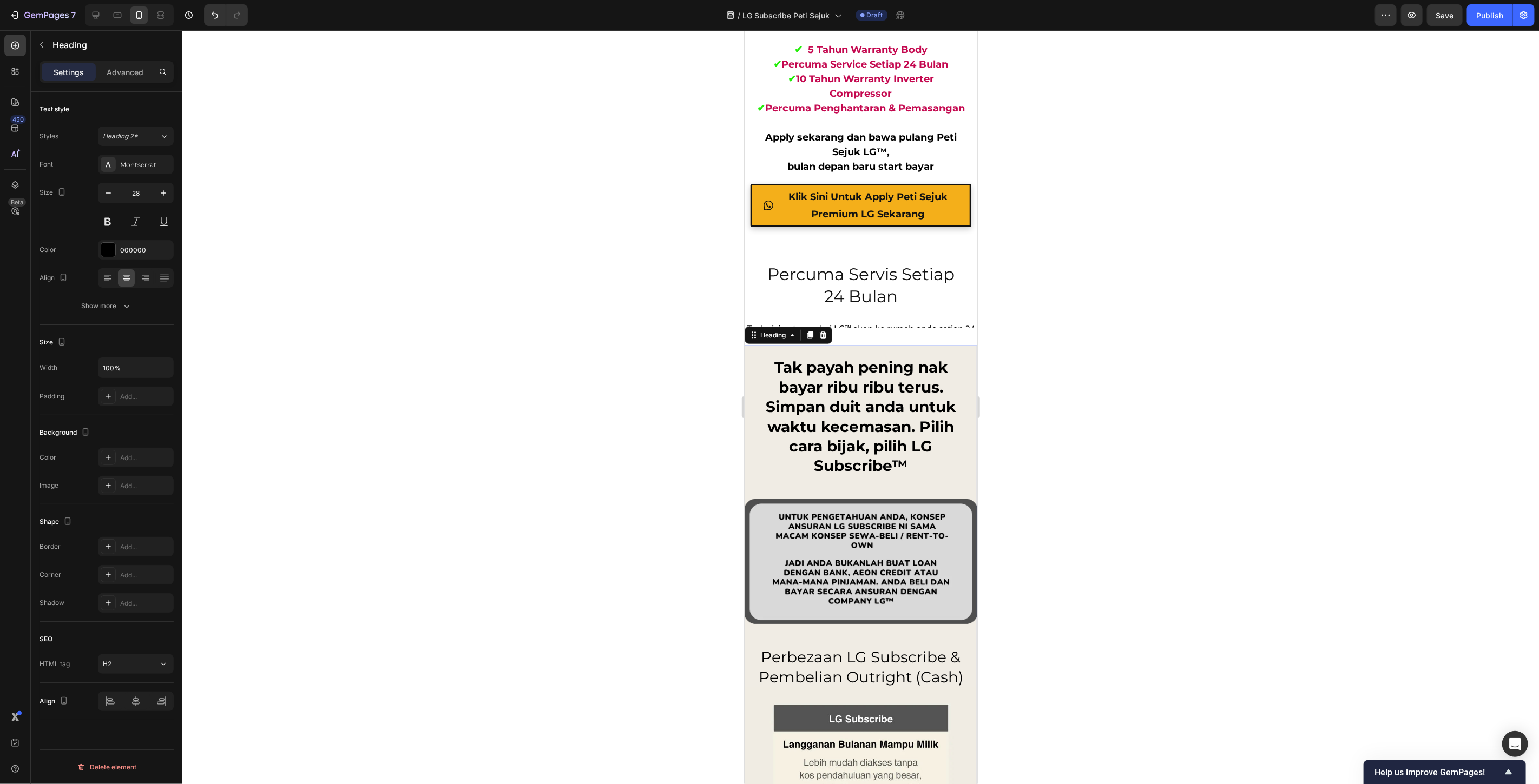
click at [876, 415] on h2 "Tak payah pening nak bayar ribu ribu terus. Simpan duit anda untuk waktu kecema…" at bounding box center [860, 416] width 211 height 120
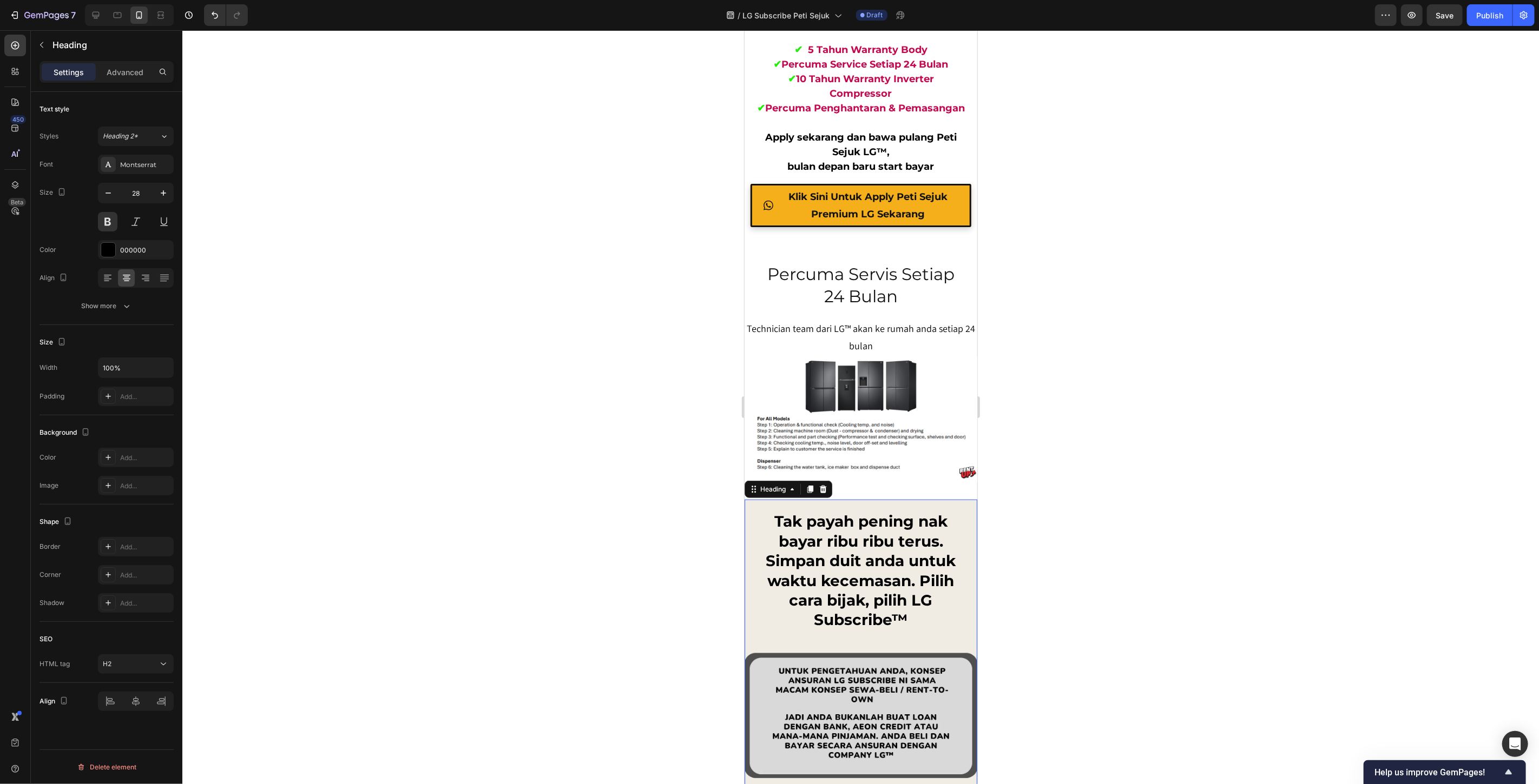
click at [849, 565] on h2 "Tak payah pening nak bayar ribu ribu terus. Simpan duit anda untuk waktu kecema…" at bounding box center [860, 570] width 211 height 120
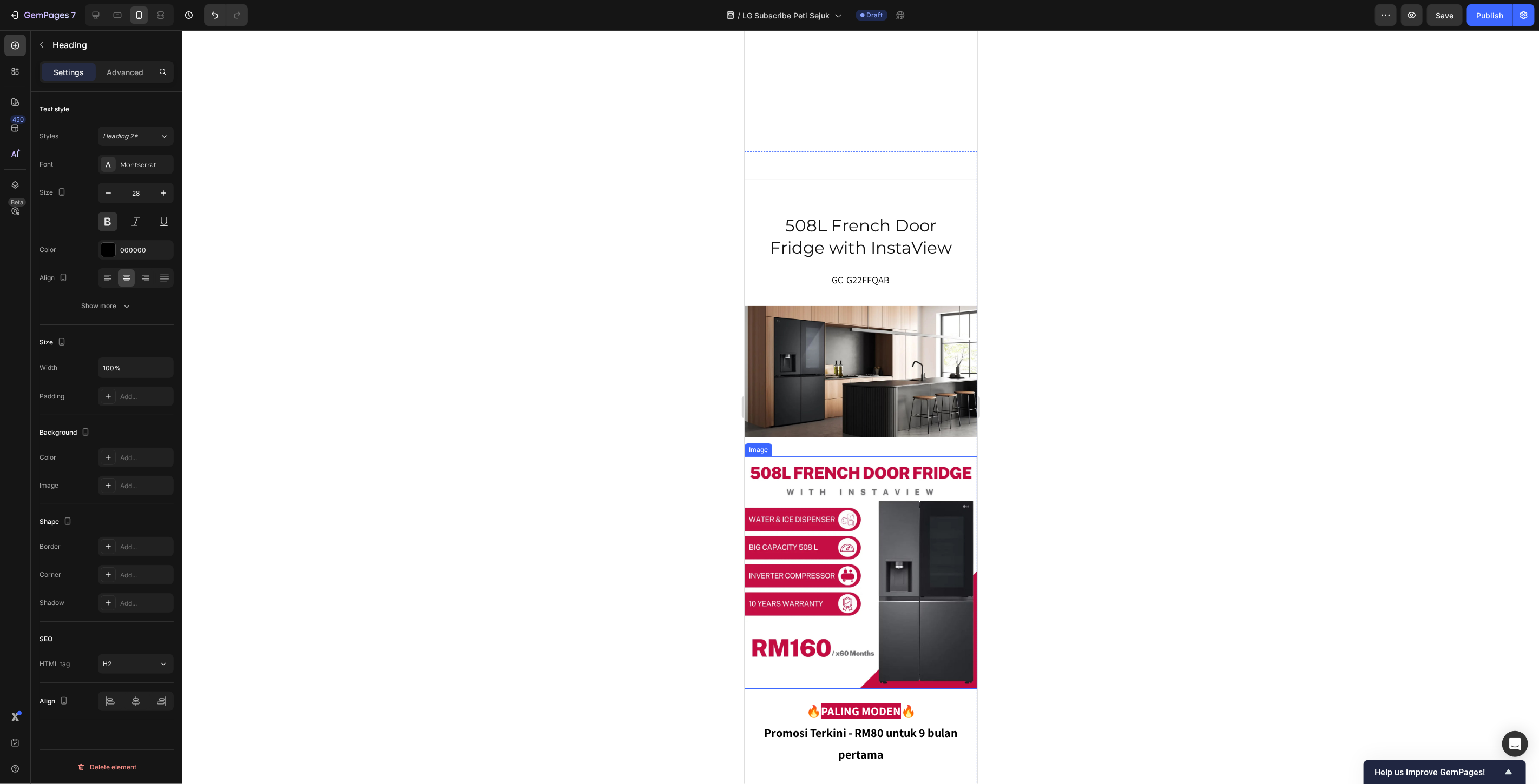
scroll to position [5920, 0]
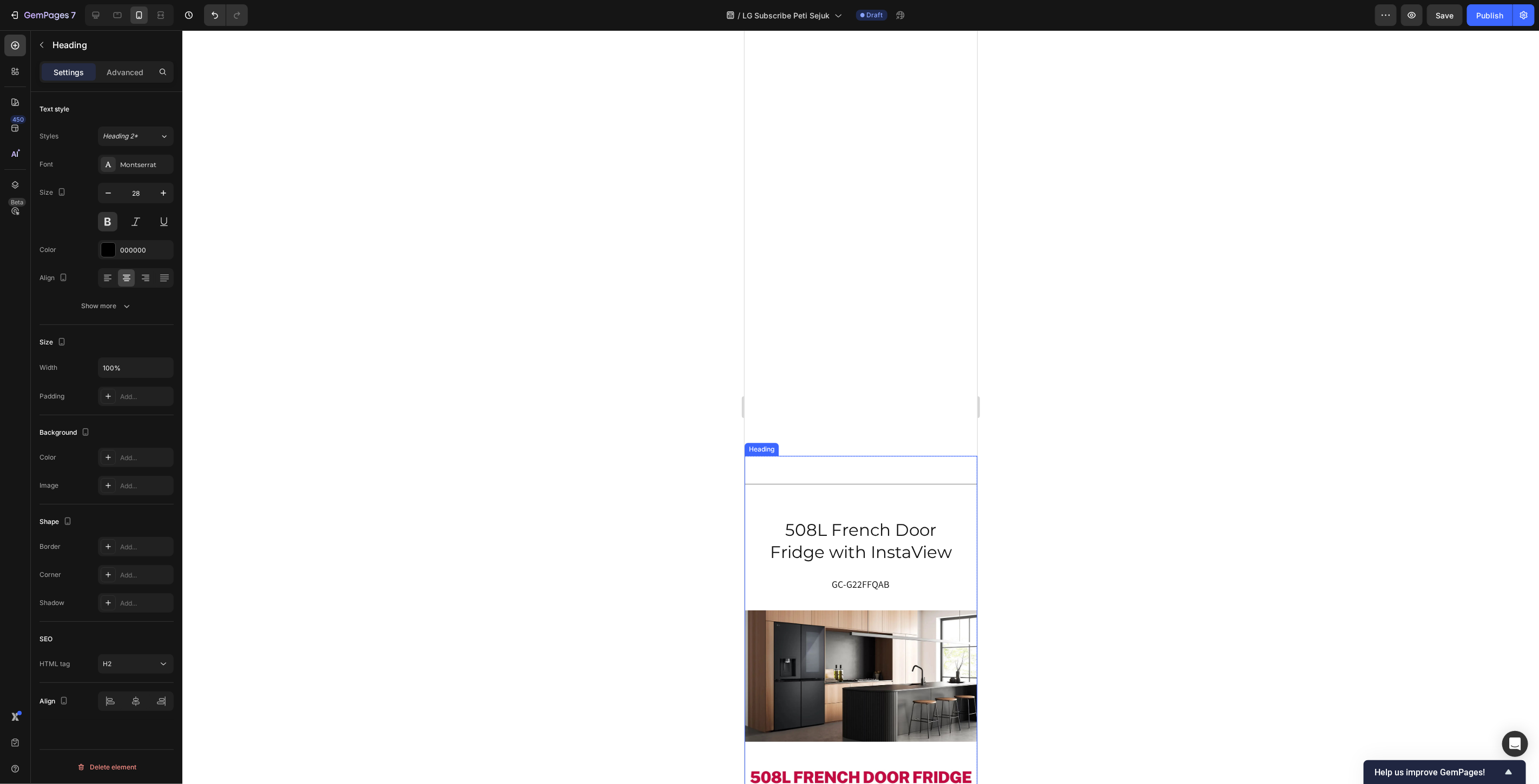
click at [854, 541] on h2 "508L French Door Fridge with InstaView" at bounding box center [860, 541] width 211 height 46
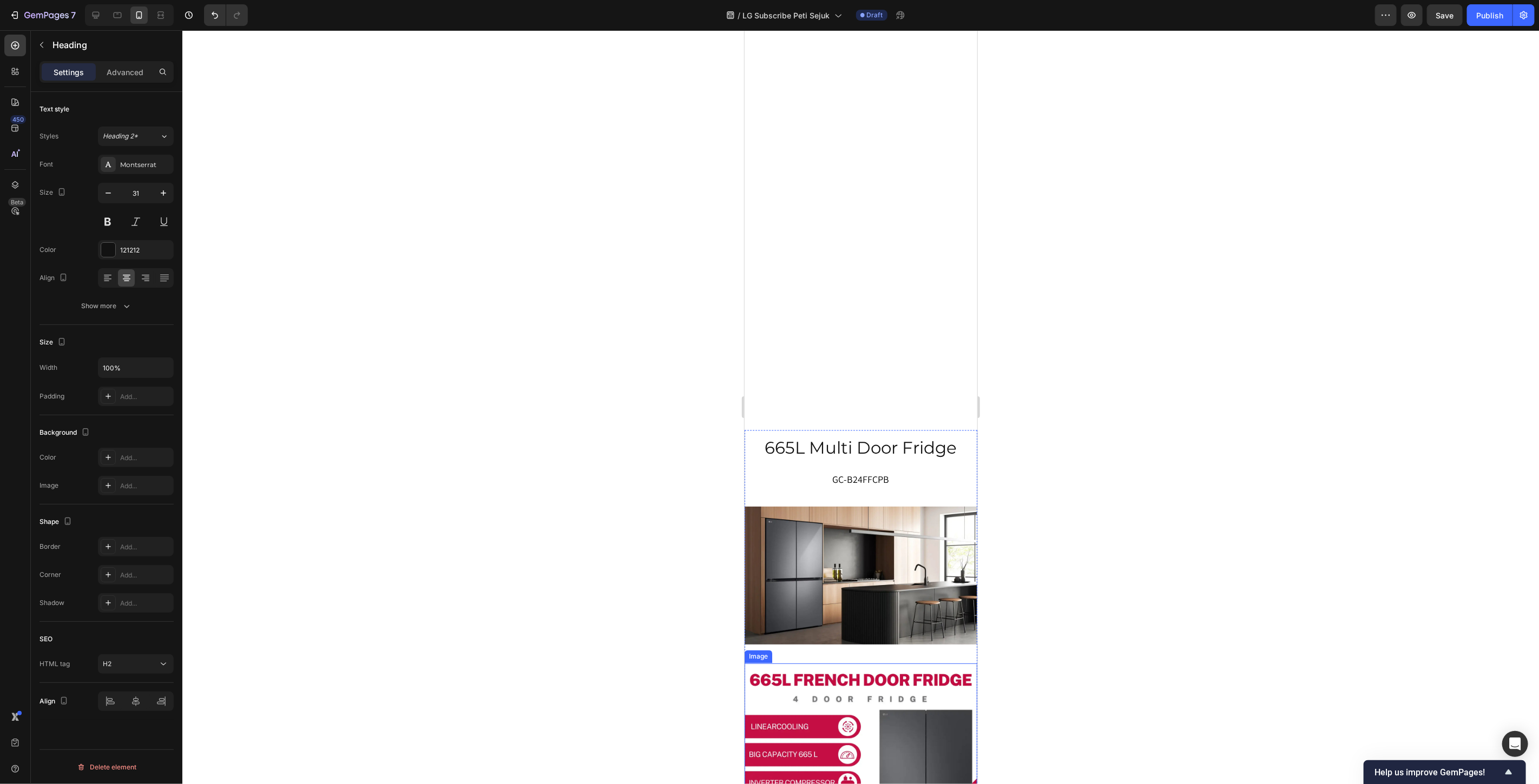
scroll to position [4734, 0]
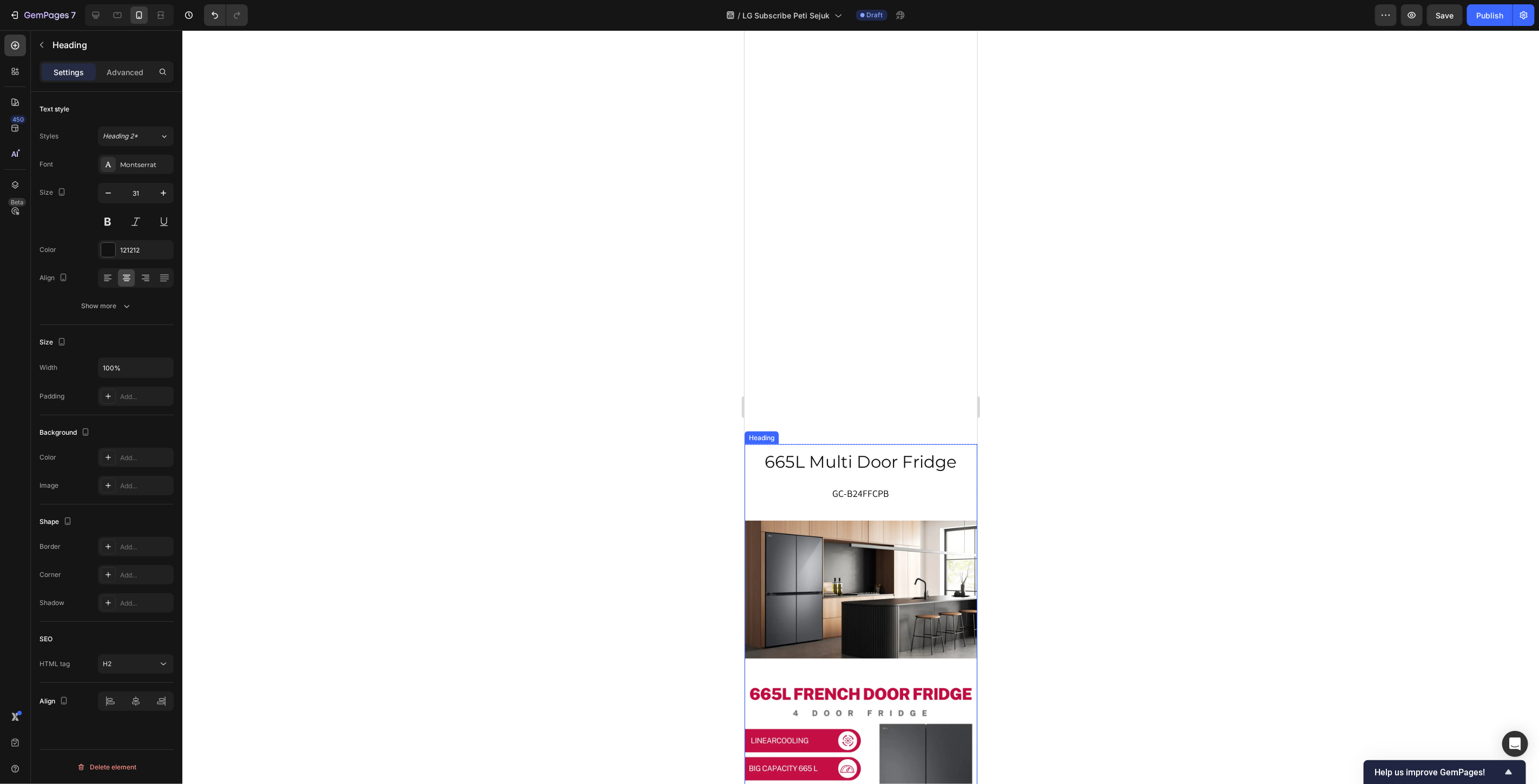
click at [865, 462] on h2 "665L Multi Door Fridge" at bounding box center [860, 461] width 211 height 24
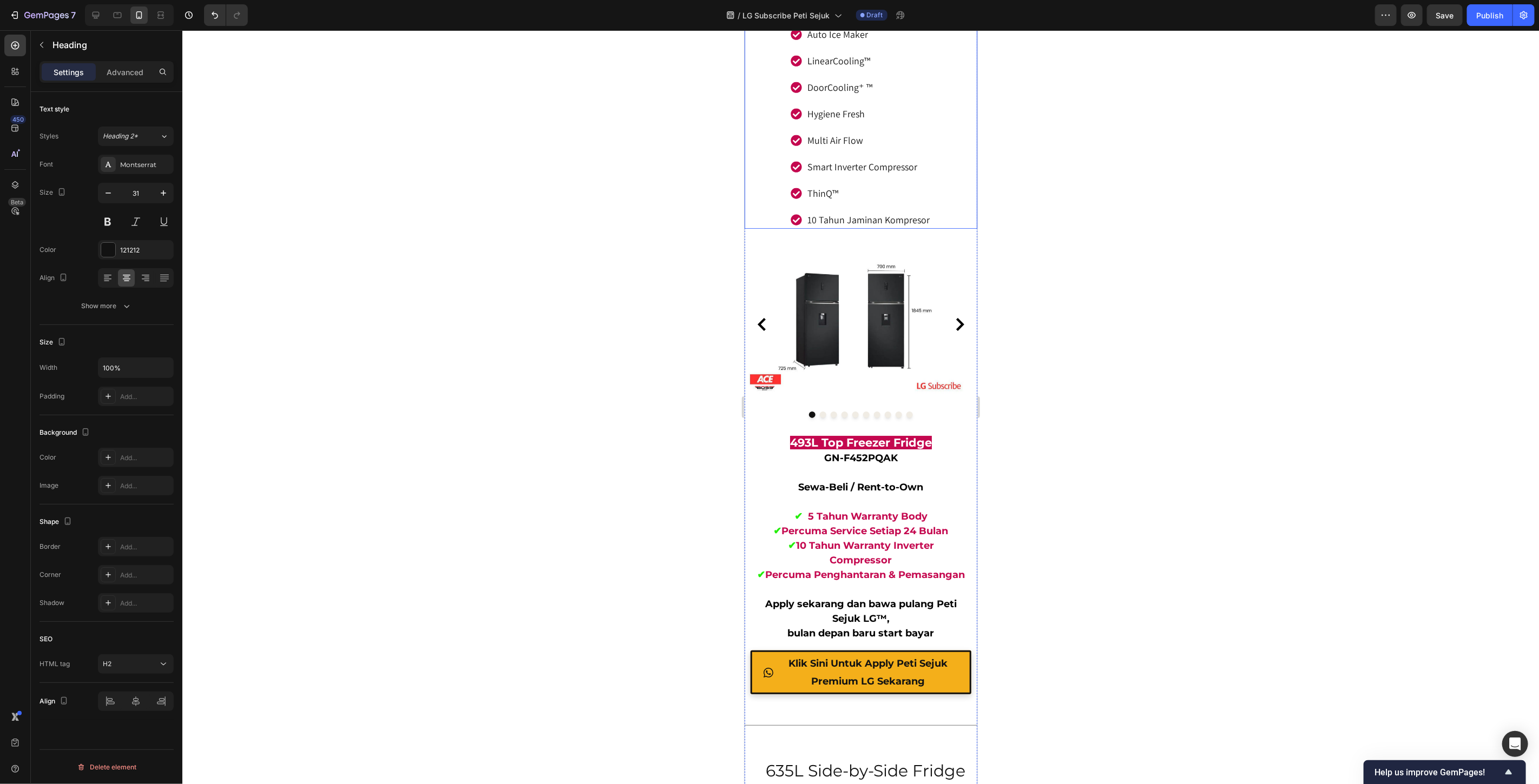
scroll to position [2509, 0]
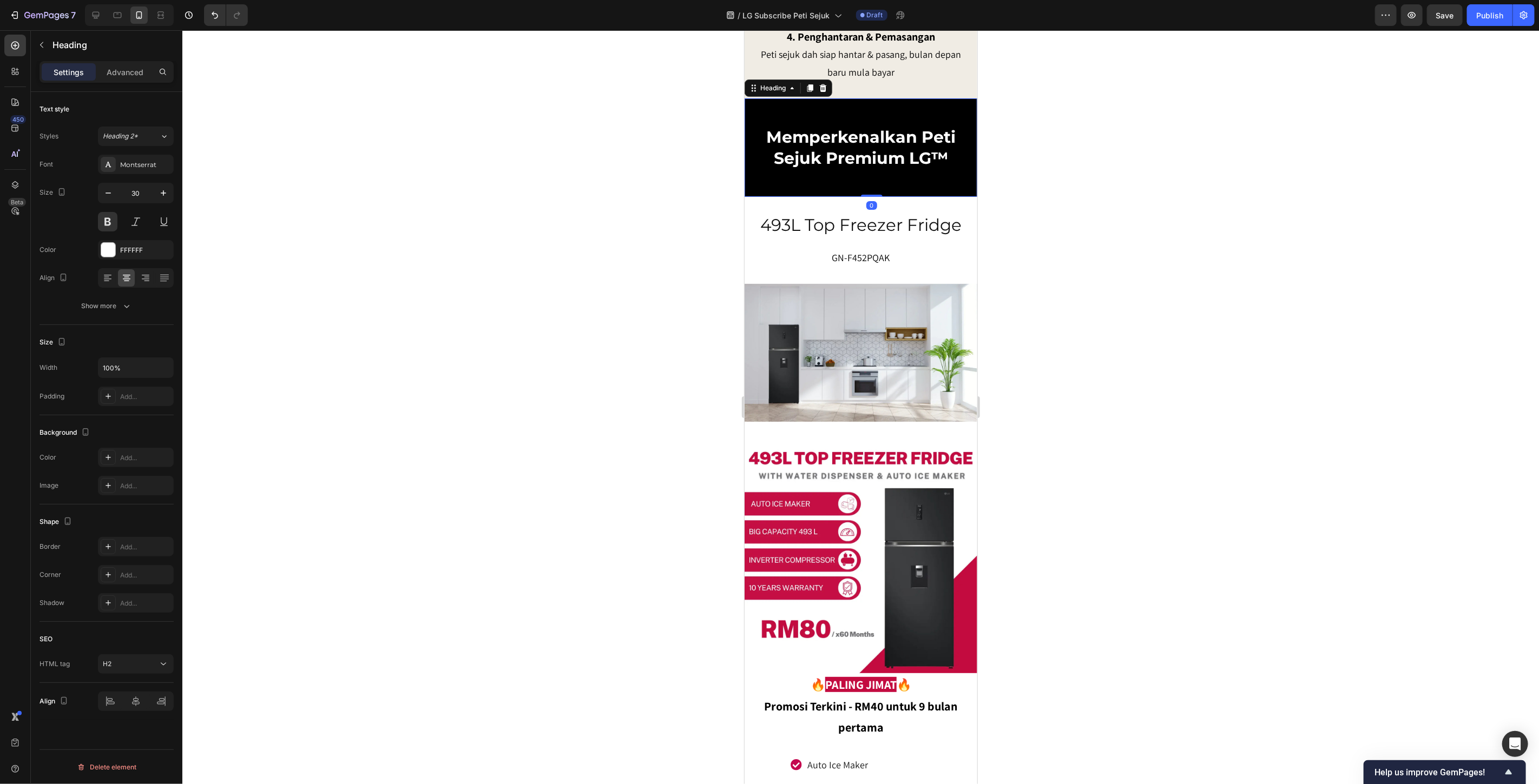
click at [874, 169] on h2 "Memperkenalkan Peti Sejuk Premium LG™" at bounding box center [860, 148] width 211 height 45
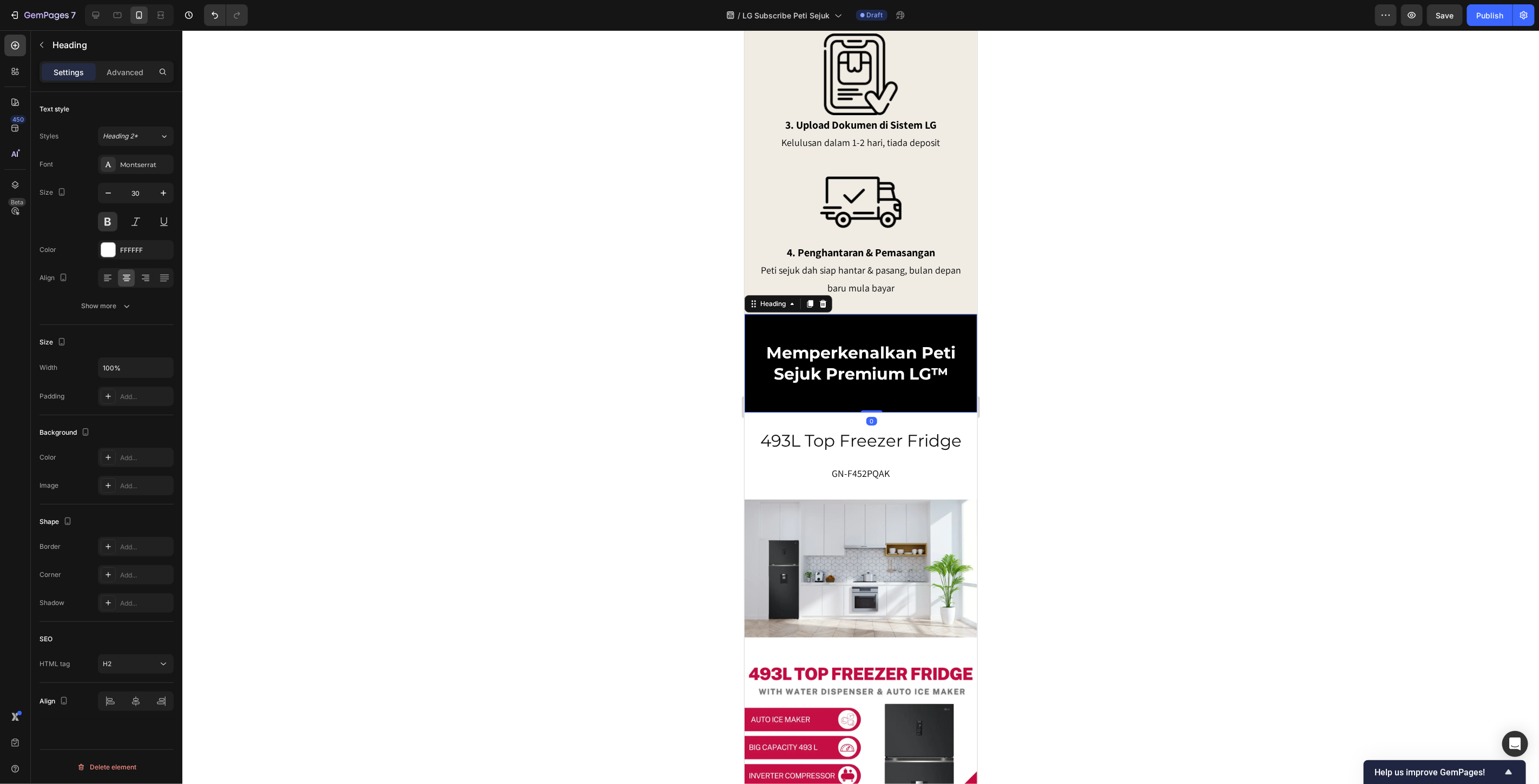
scroll to position [2449, 0]
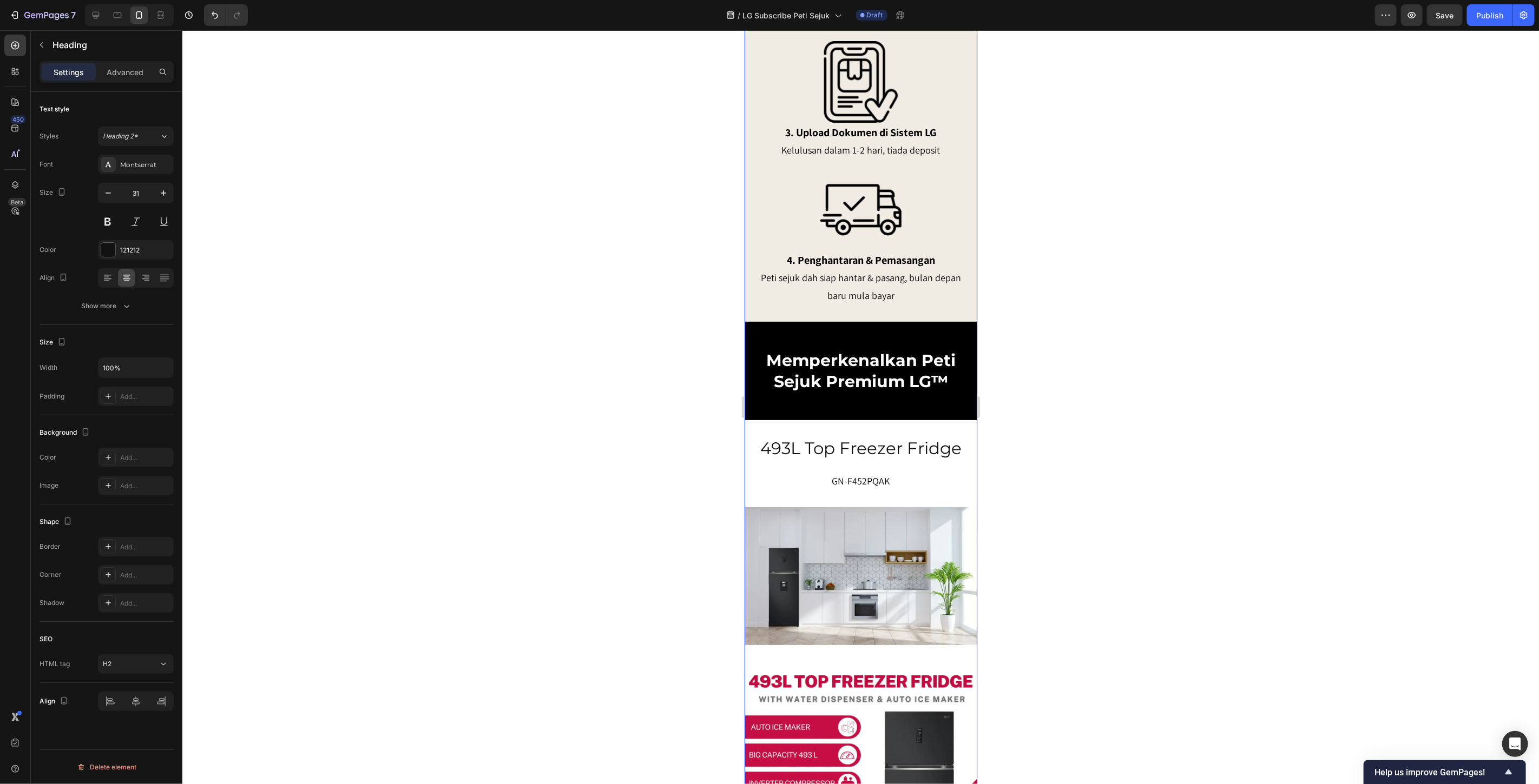
click at [869, 460] on h2 "493L Top Freezer Fridge" at bounding box center [860, 448] width 211 height 24
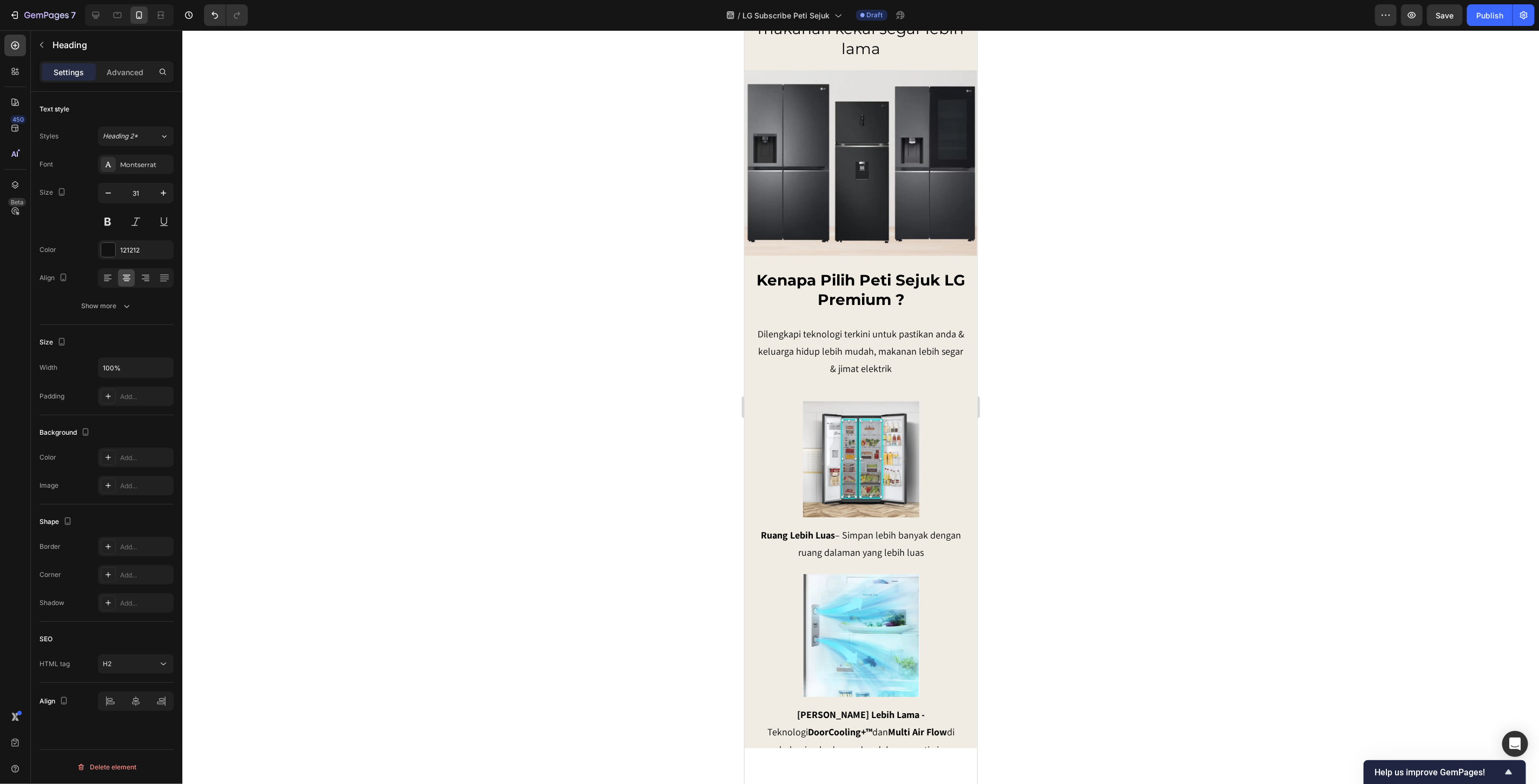
scroll to position [1307, 0]
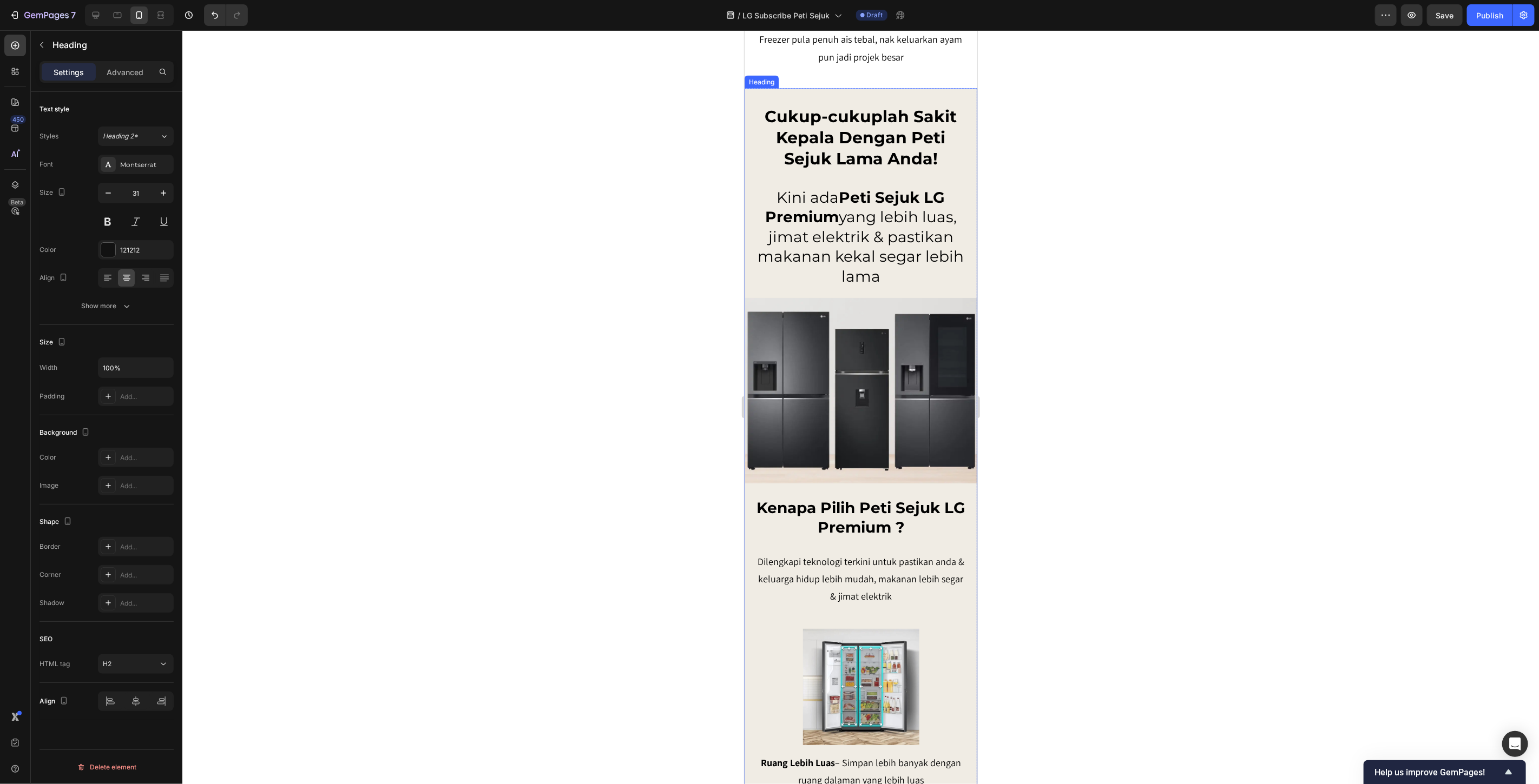
click at [845, 170] on h2 "Cukup-cukuplah Sakit Kepala Dengan Peti Sejuk Lama Anda!" at bounding box center [860, 137] width 211 height 65
click at [849, 287] on h2 "Kini ada Peti Sejuk LG Premium yang lebih luas, jimat elektrik & pastikan makan…" at bounding box center [860, 237] width 211 height 101
click at [857, 170] on h2 "Cukup-cukuplah Sakit Kepala Dengan Peti Sejuk Lama Anda!" at bounding box center [860, 137] width 211 height 65
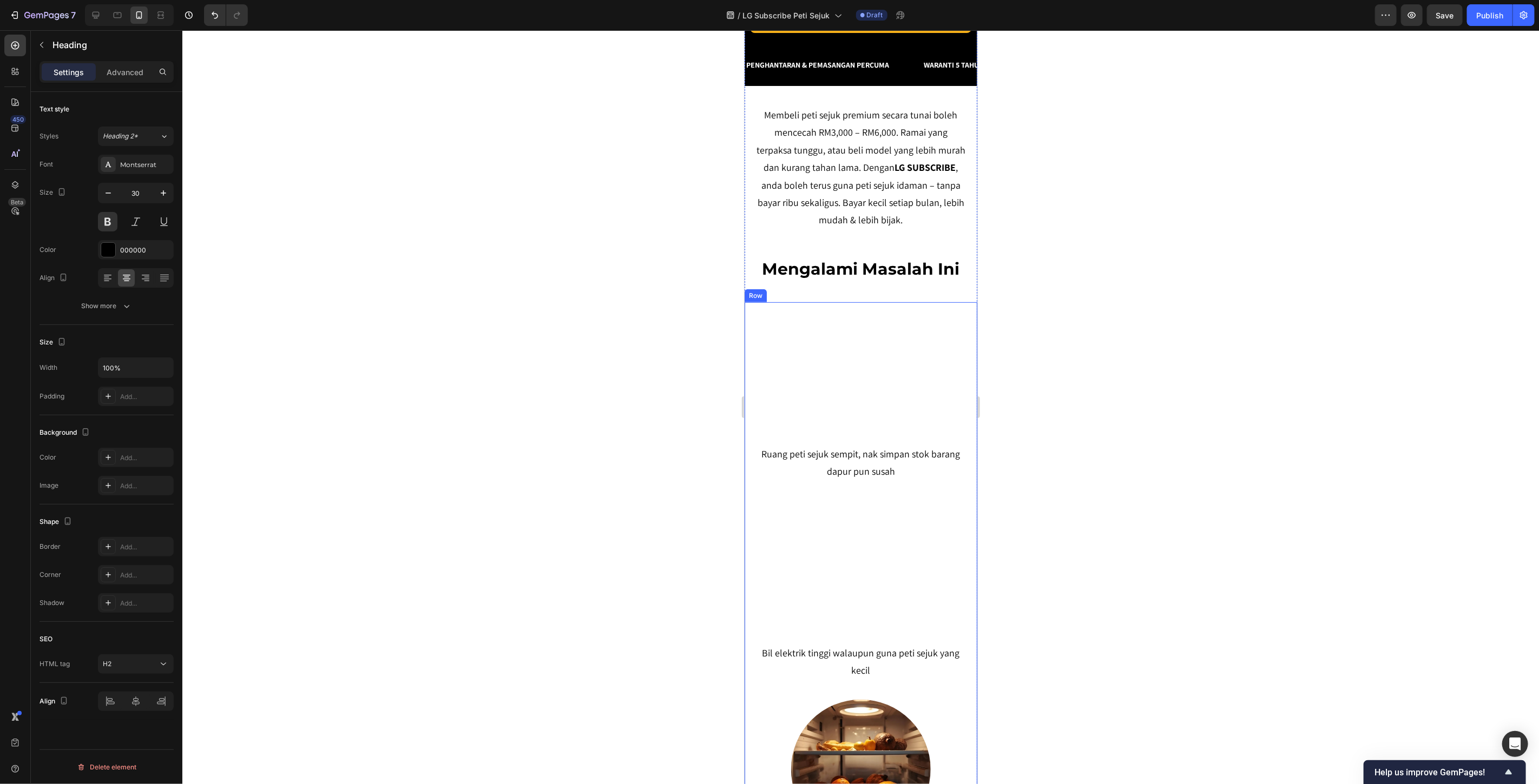
scroll to position [285, 0]
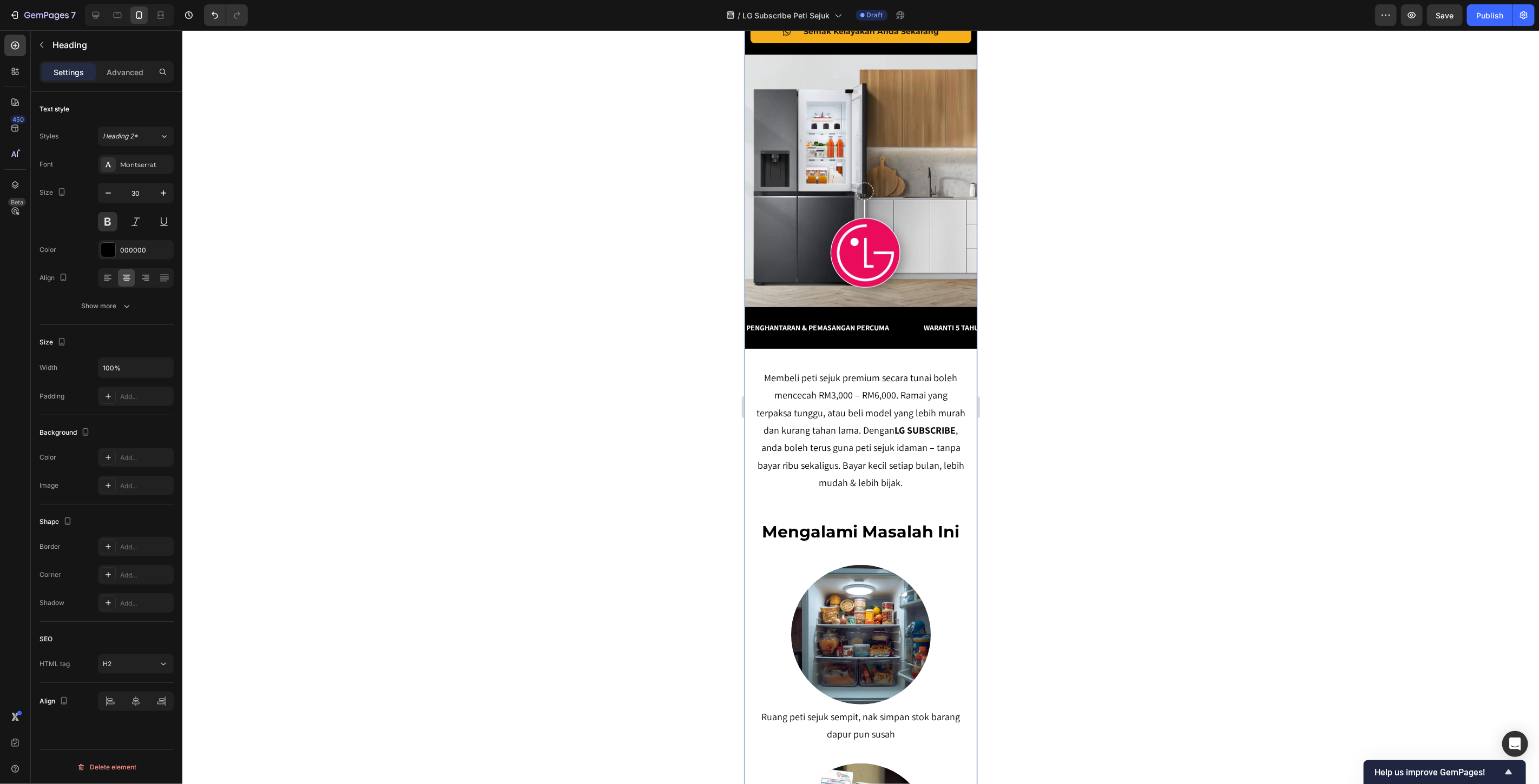
click at [860, 536] on h2 "mengalami masalah ini" at bounding box center [860, 532] width 211 height 23
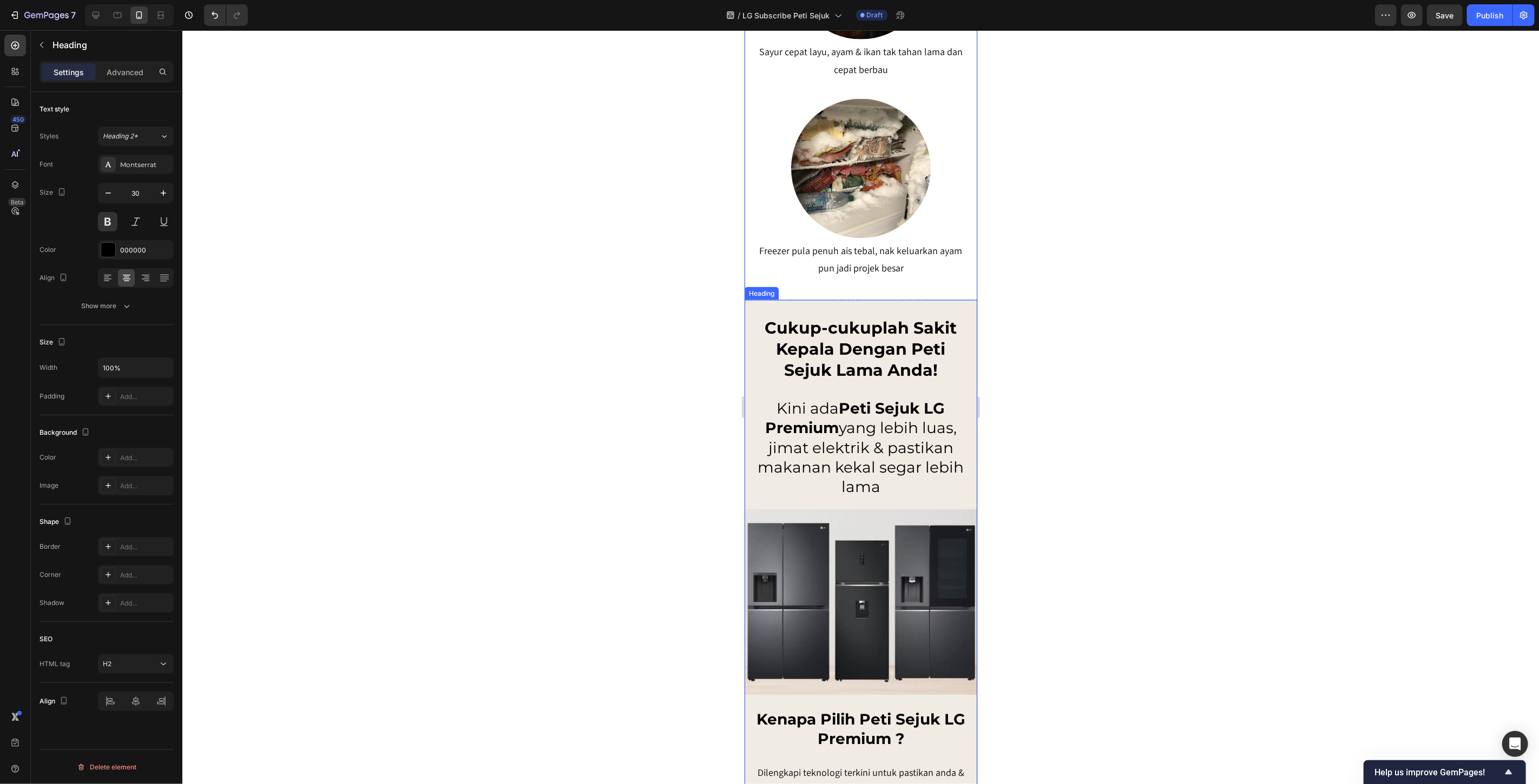
scroll to position [1622, 0]
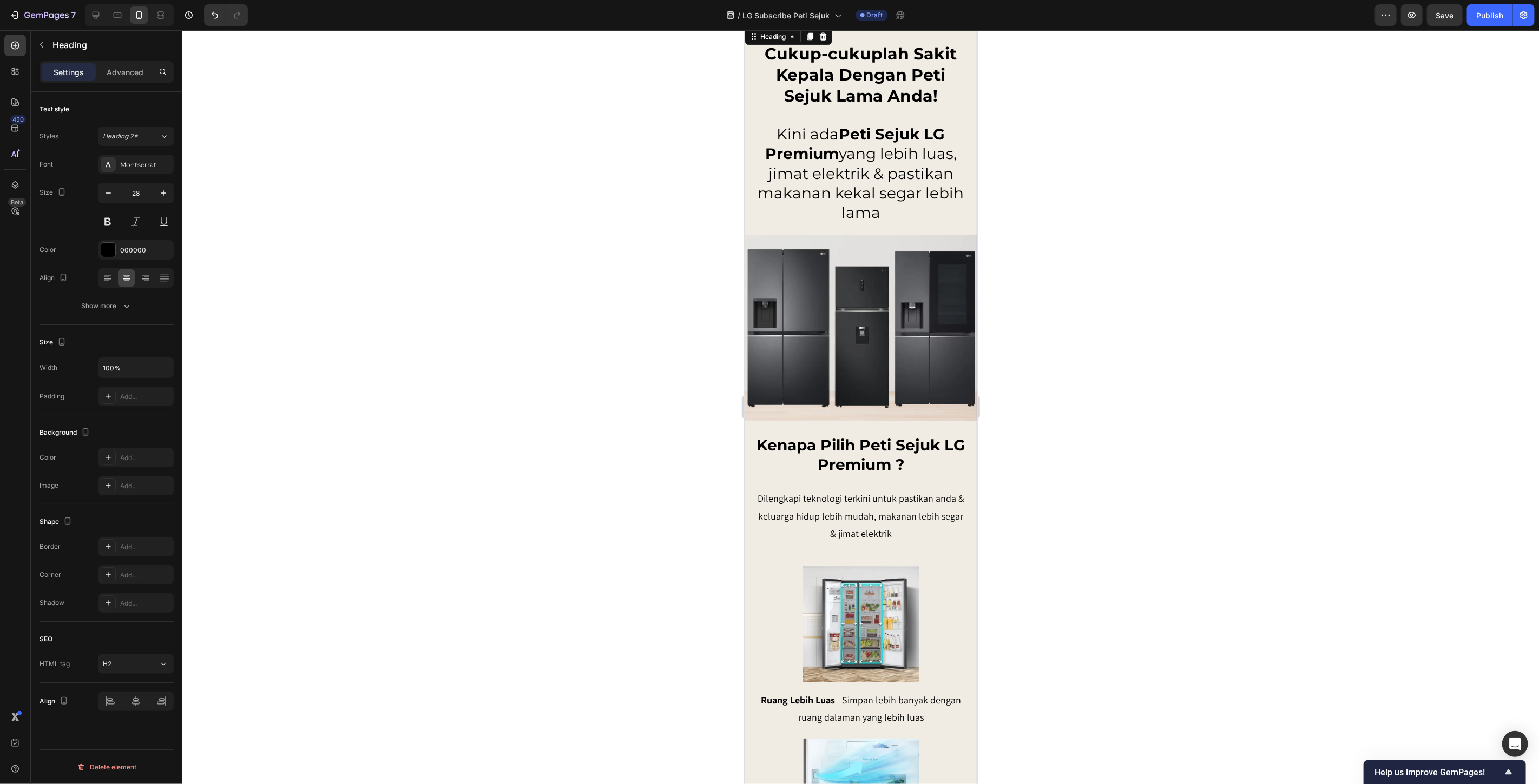
click at [849, 151] on h2 "Kini ada Peti Sejuk LG Premium yang lebih luas, jimat elektrik & pastikan makan…" at bounding box center [860, 174] width 211 height 101
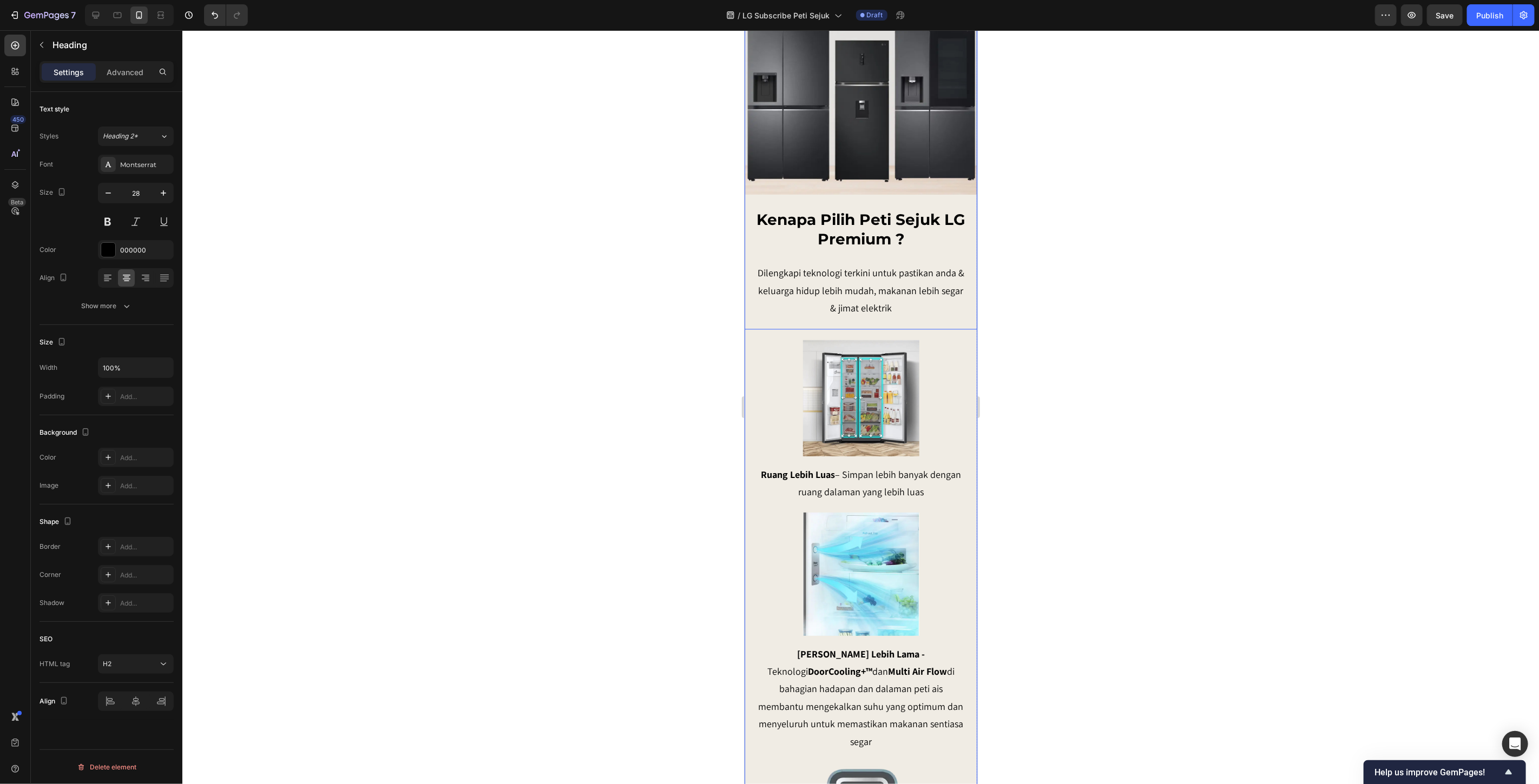
scroll to position [1863, 0]
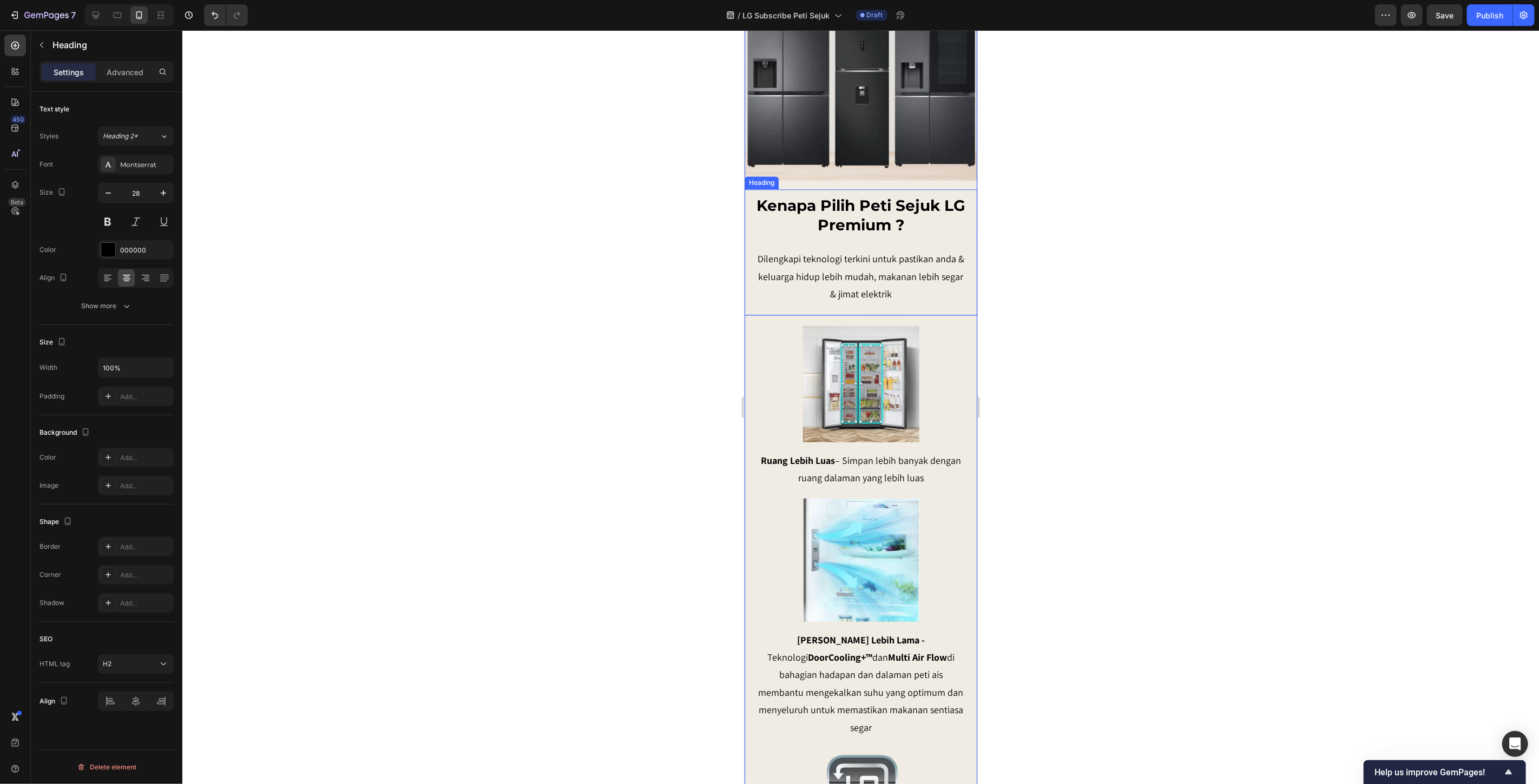
click at [846, 195] on h2 "Kenapa Pilih Peti Sejuk LG Premium ?" at bounding box center [860, 215] width 211 height 42
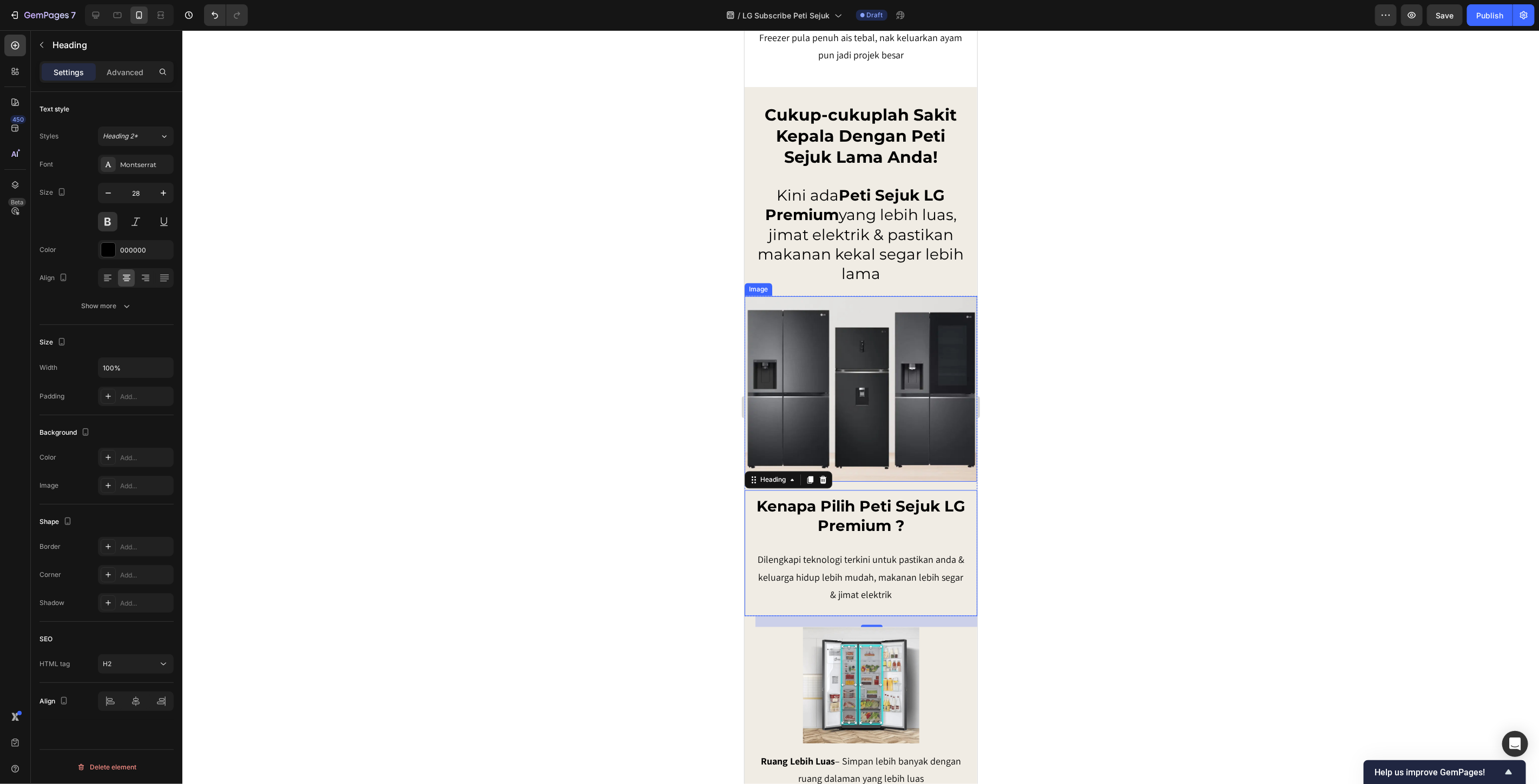
scroll to position [1562, 0]
click at [887, 495] on h2 "Kenapa Pilih Peti Sejuk LG Premium ?" at bounding box center [860, 515] width 211 height 42
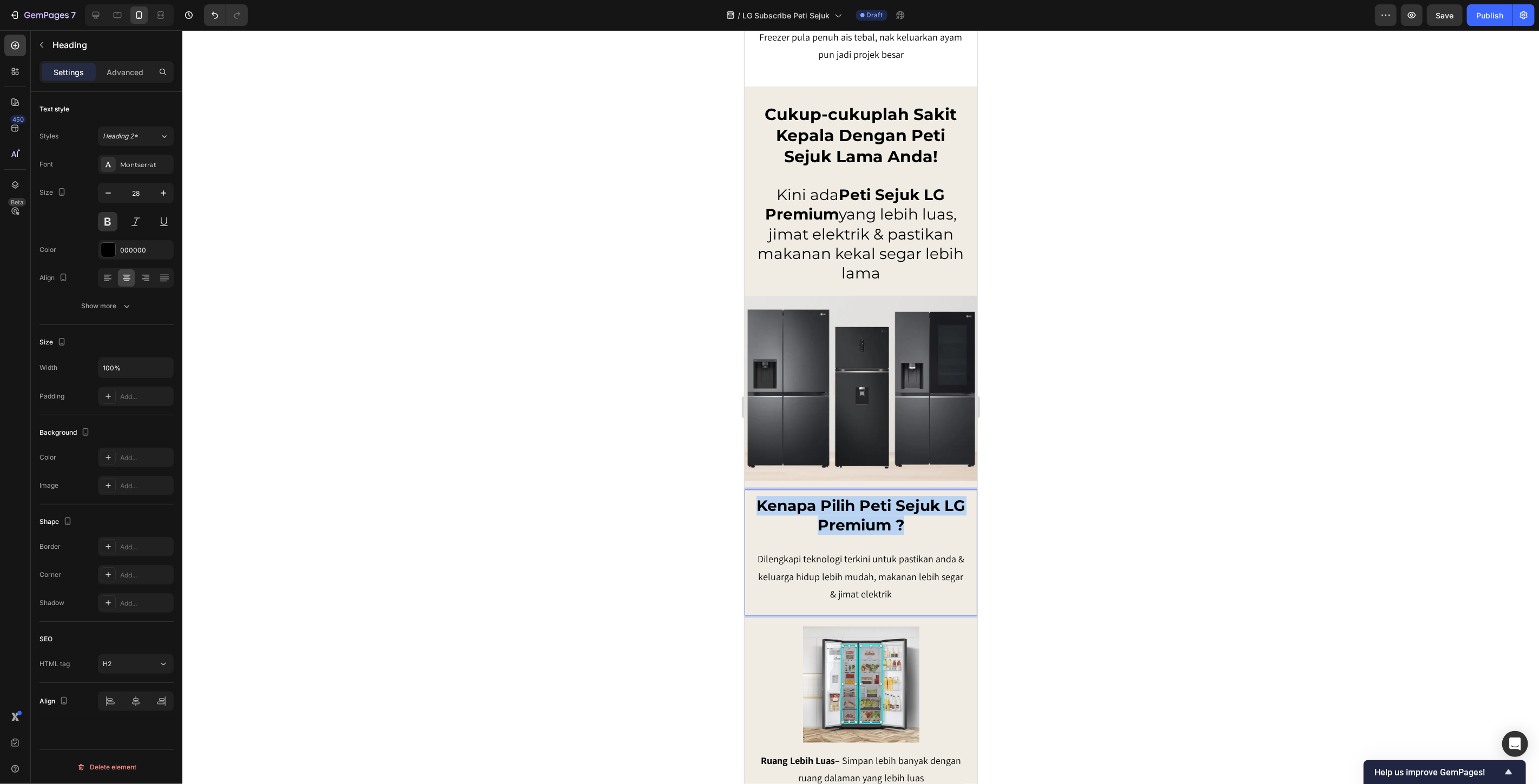
drag, startPoint x: 916, startPoint y: 507, endPoint x: 763, endPoint y: 485, distance: 154.6
click at [763, 496] on p "Kenapa Pilih Peti Sejuk LG Premium ?" at bounding box center [860, 516] width 209 height 40
click at [802, 457] on icon "Editor contextual toolbar" at bounding box center [799, 458] width 11 height 11
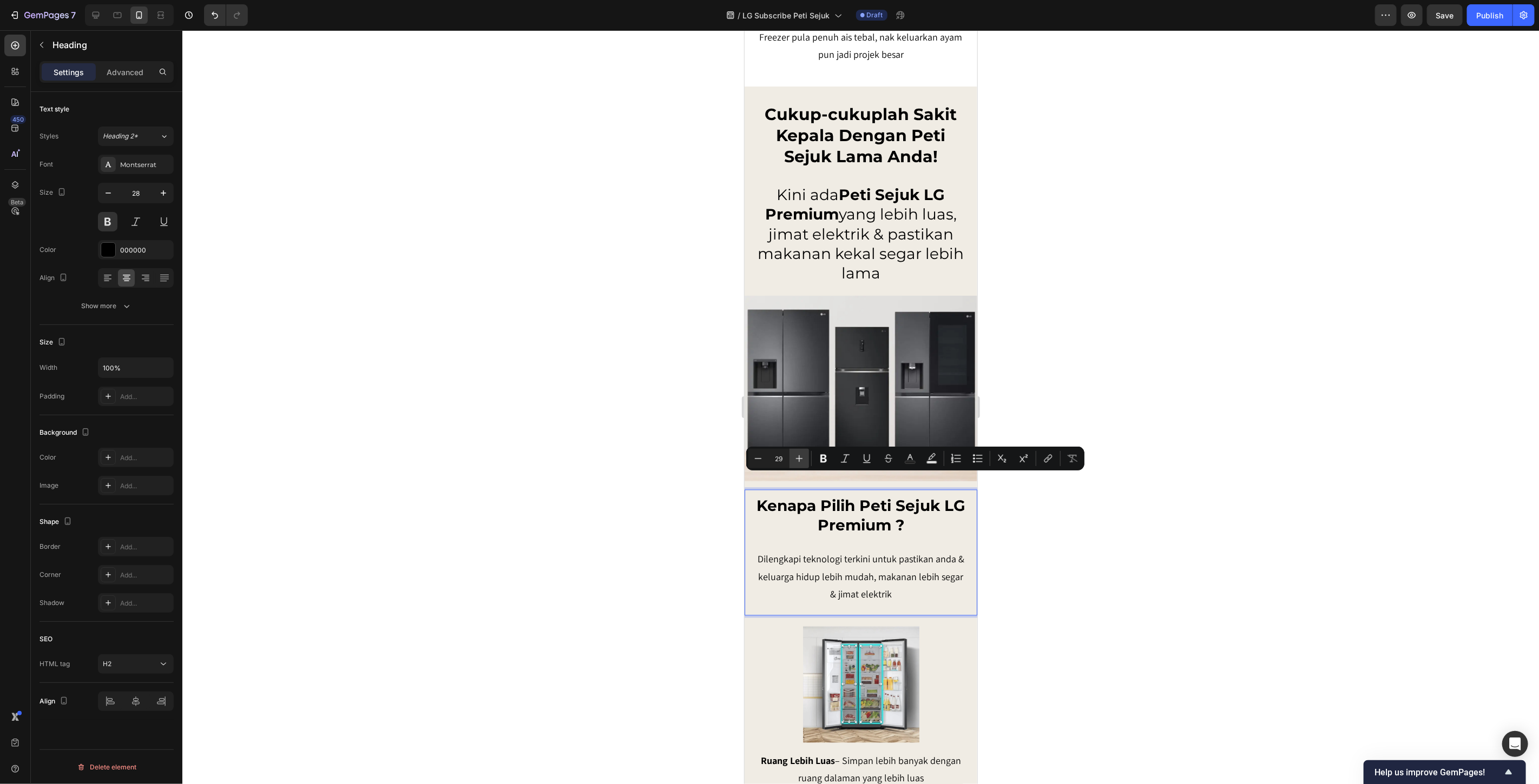
click at [802, 457] on icon "Editor contextual toolbar" at bounding box center [799, 458] width 11 height 11
type input "30"
click at [1100, 528] on div at bounding box center [860, 407] width 1357 height 754
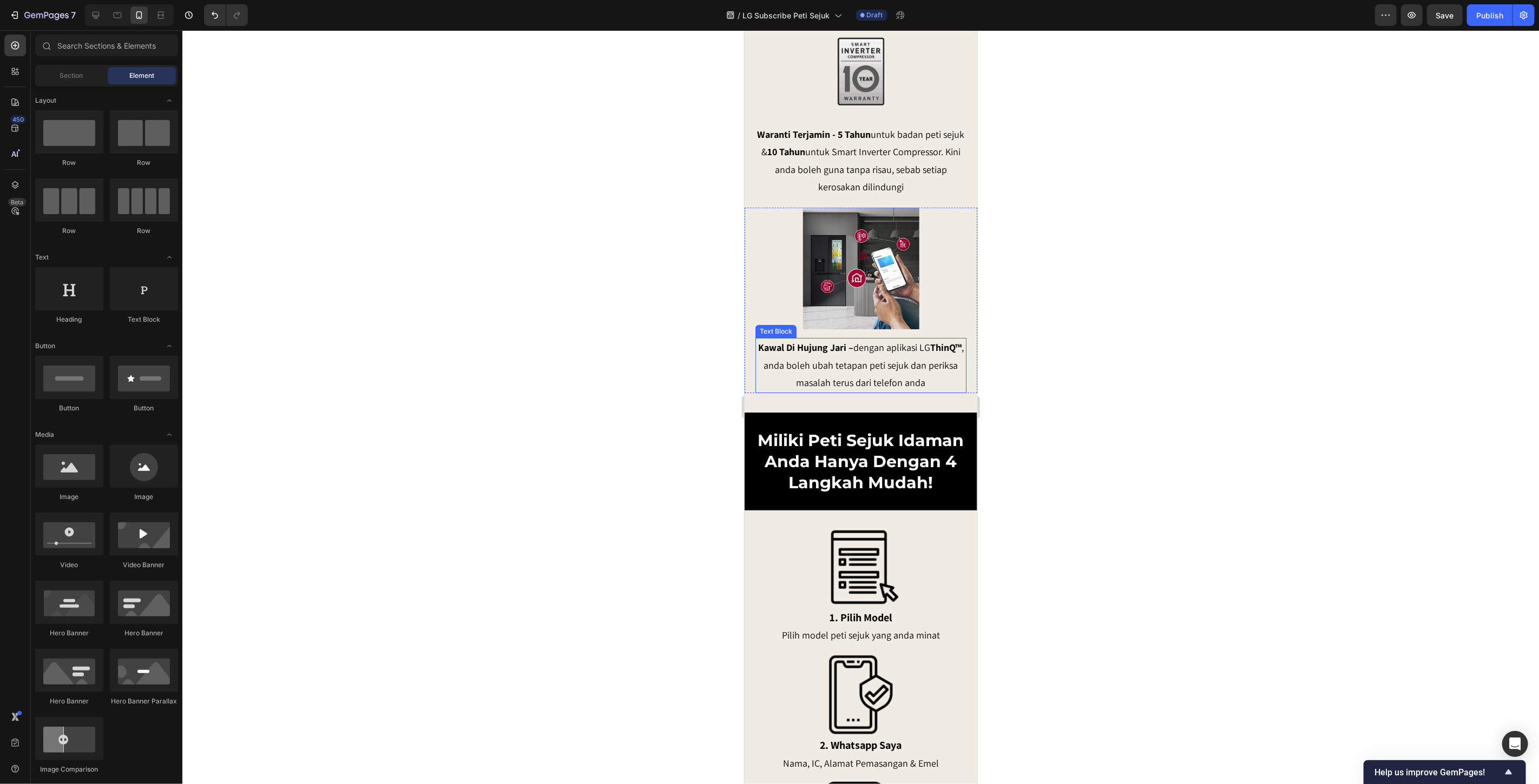
scroll to position [3185, 0]
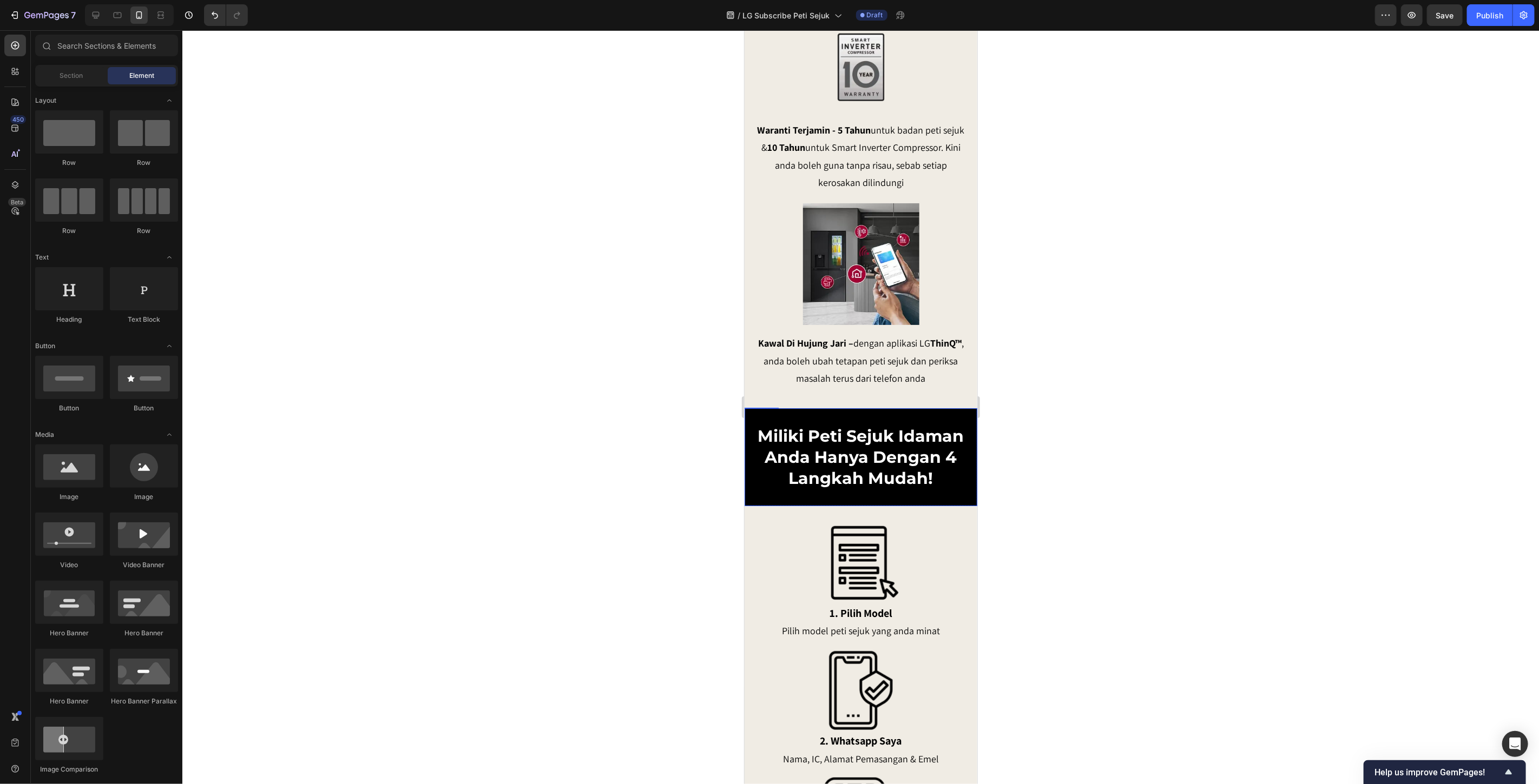
click at [868, 425] on strong "Miliki Peti Sejuk Idaman Anda Hanya Dengan 4 Langkah Mudah!" at bounding box center [861, 456] width 206 height 62
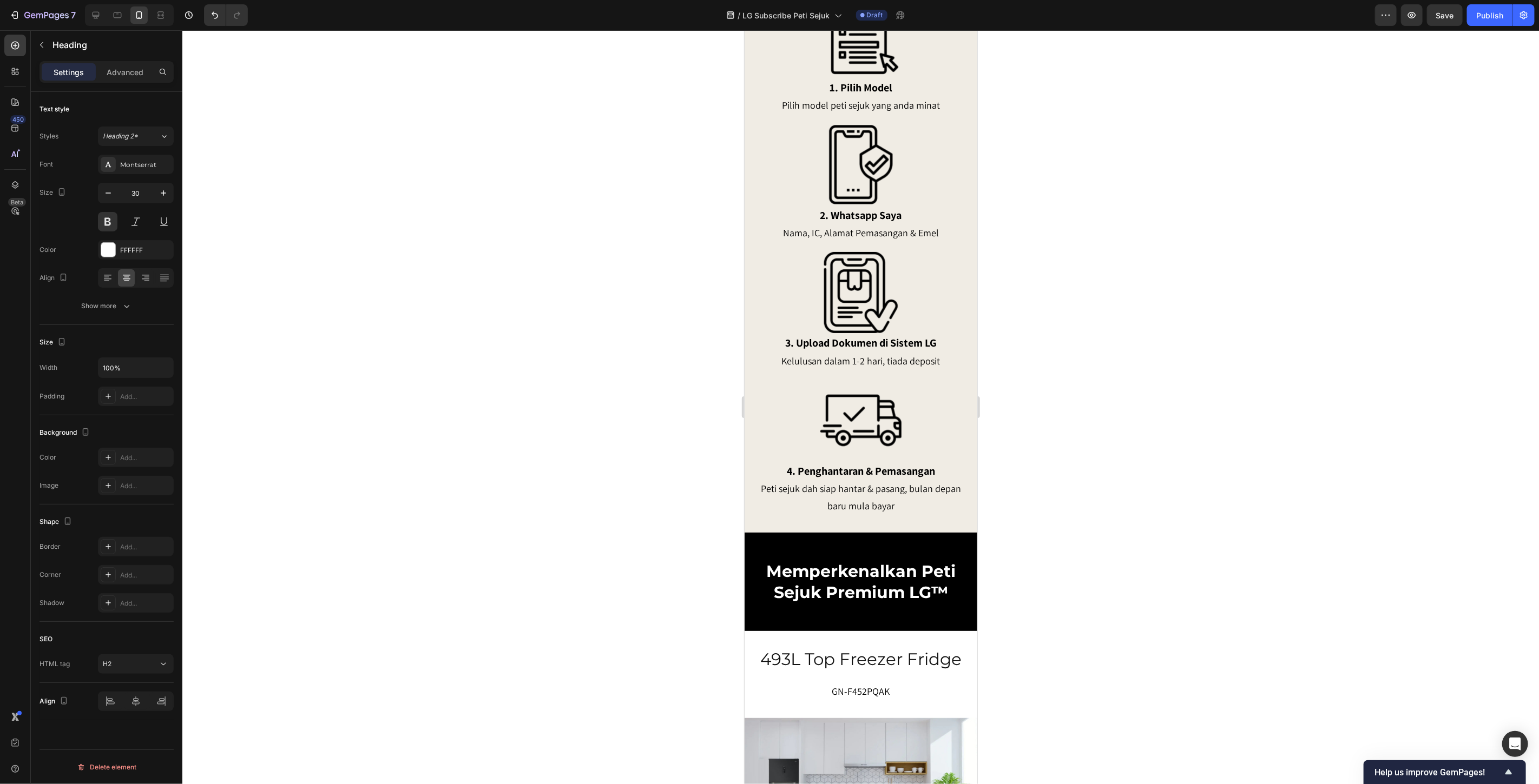
scroll to position [3786, 0]
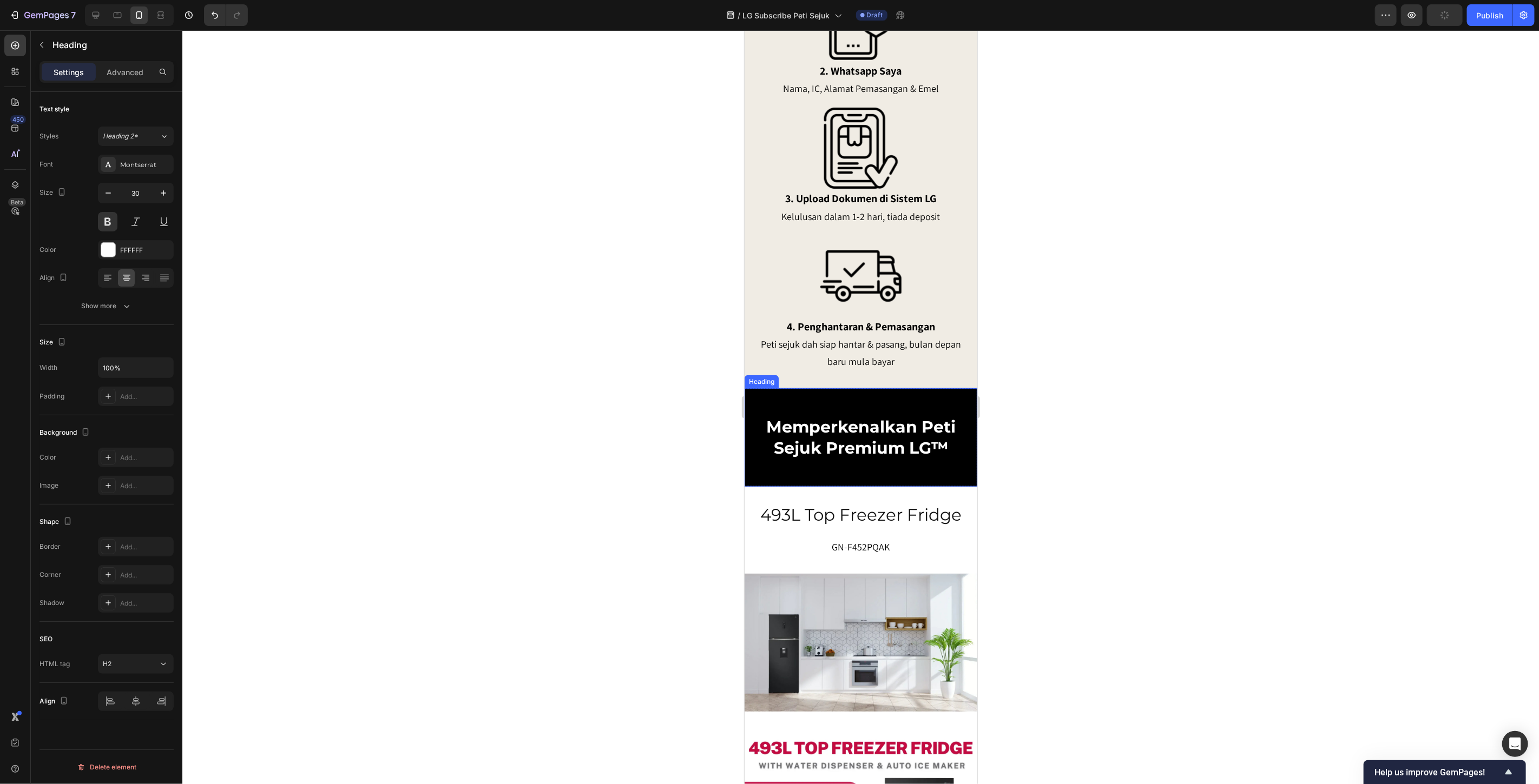
click at [868, 450] on h2 "Memperkenalkan Peti Sejuk Premium LG™" at bounding box center [860, 437] width 211 height 45
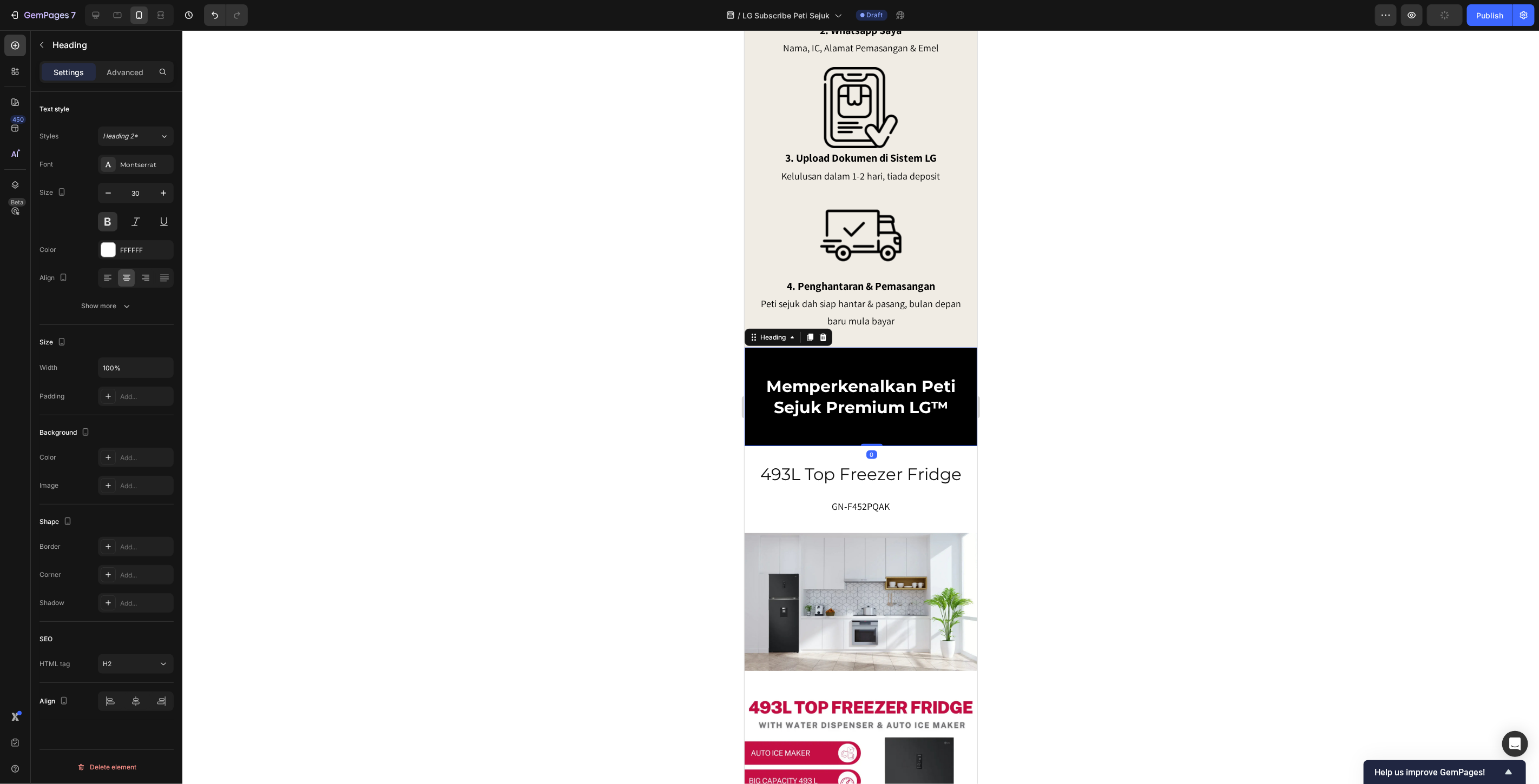
scroll to position [3966, 0]
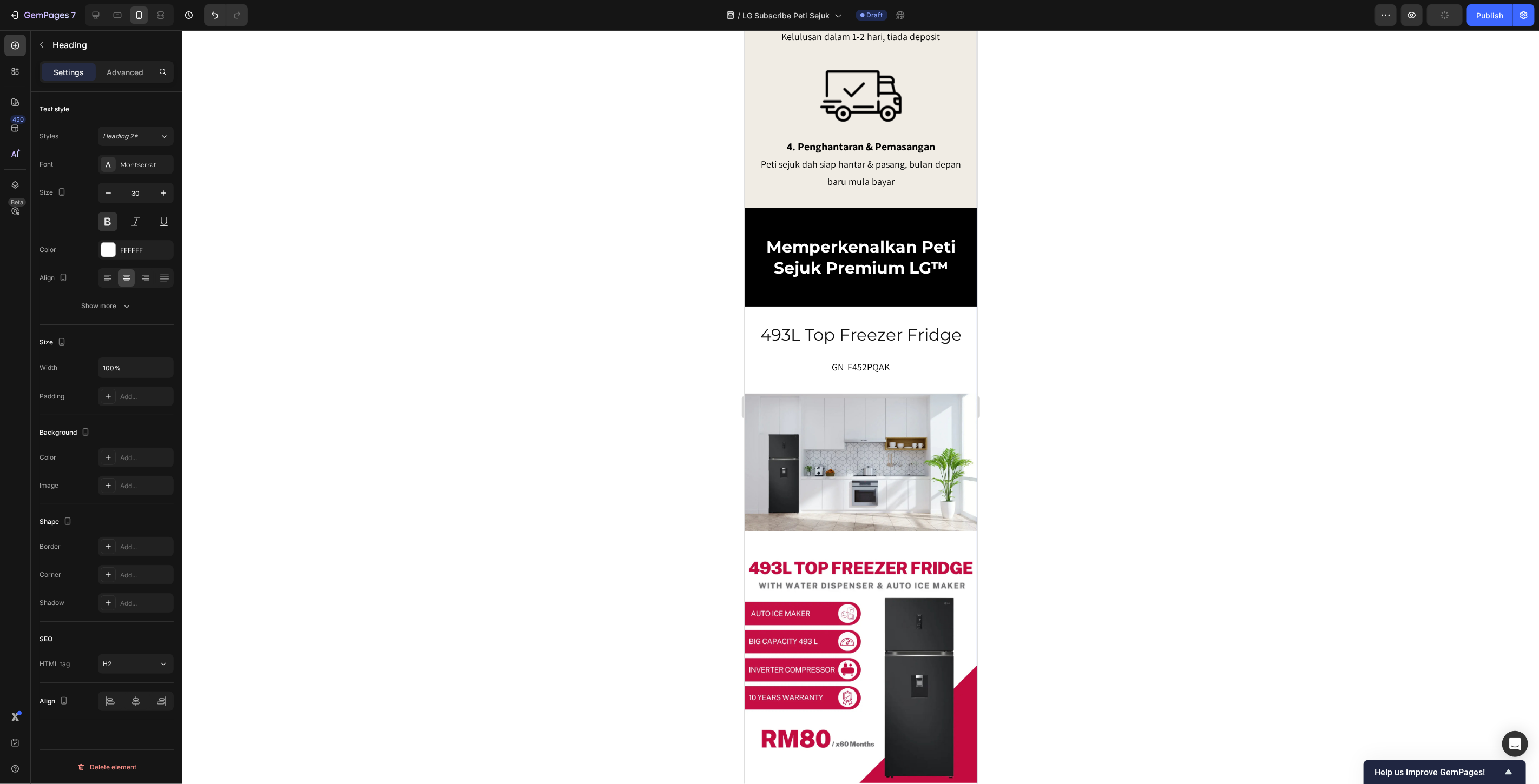
click at [856, 346] on h2 "493L Top Freezer Fridge" at bounding box center [860, 334] width 211 height 24
click at [111, 191] on icon "button" at bounding box center [108, 193] width 11 height 11
type input "30"
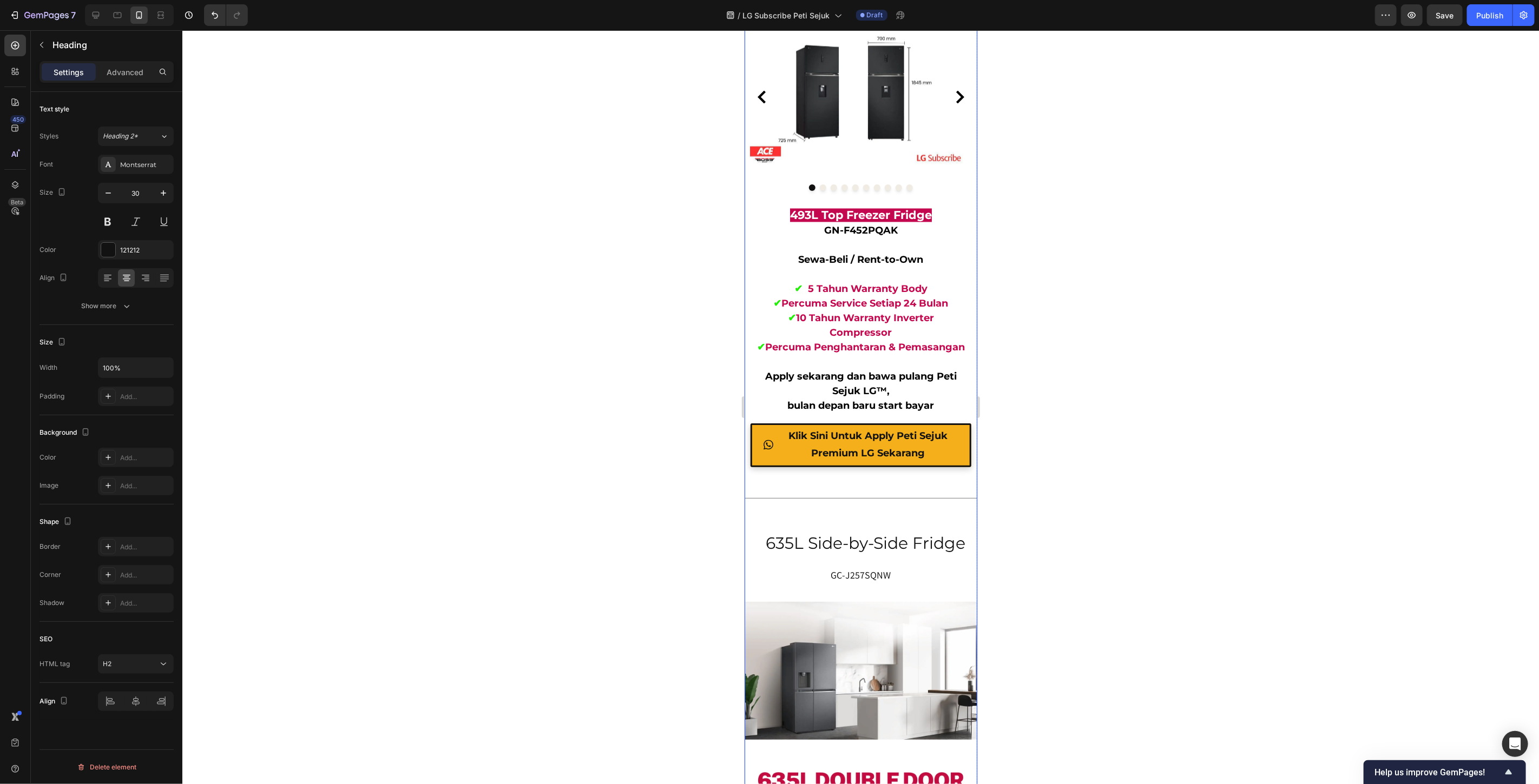
scroll to position [5168, 0]
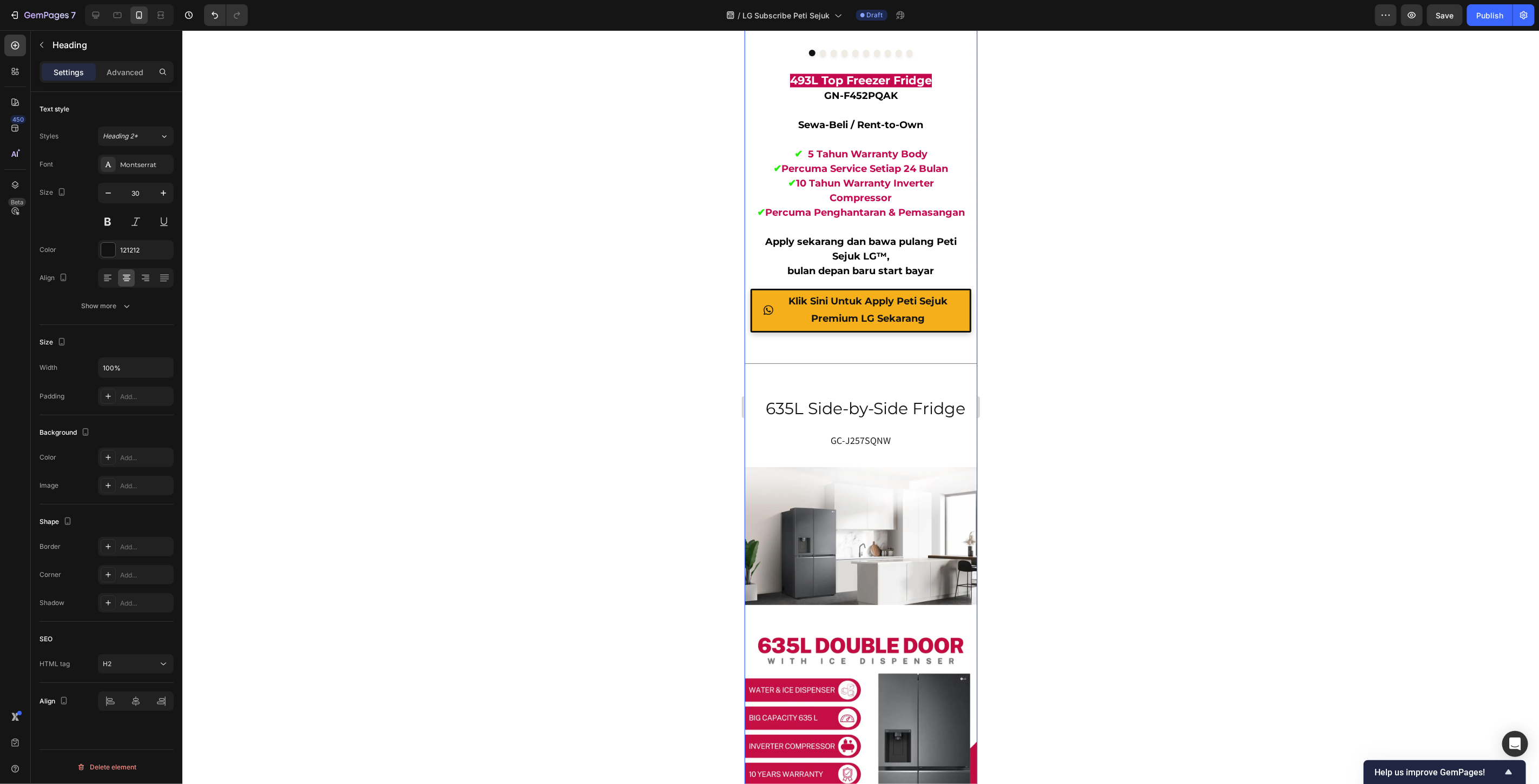
click at [856, 415] on h2 "635L Side-by-Side Fridge" at bounding box center [865, 409] width 221 height 23
click at [896, 416] on h2 "635L Side-by-Side Fridge" at bounding box center [865, 409] width 221 height 23
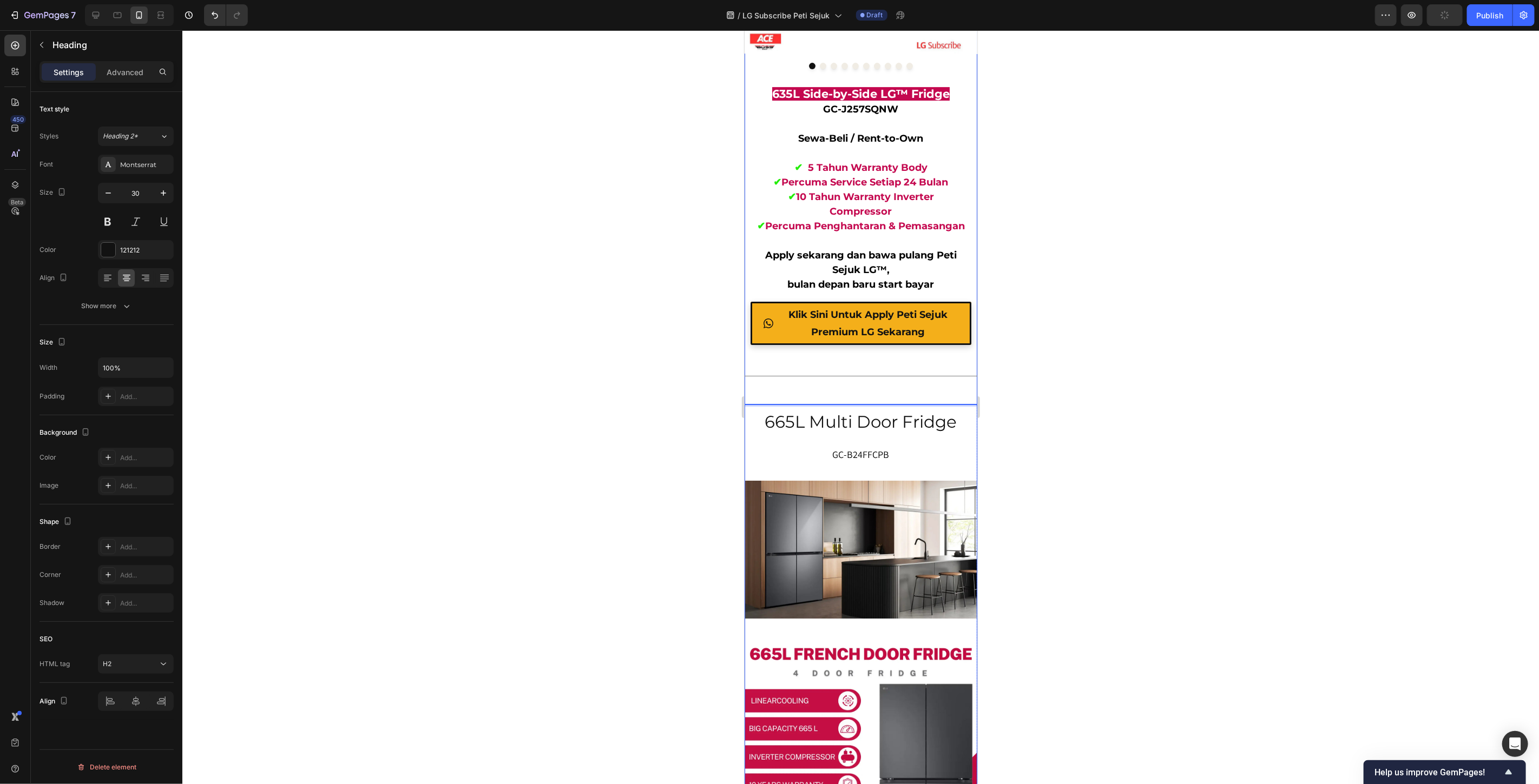
scroll to position [6491, 0]
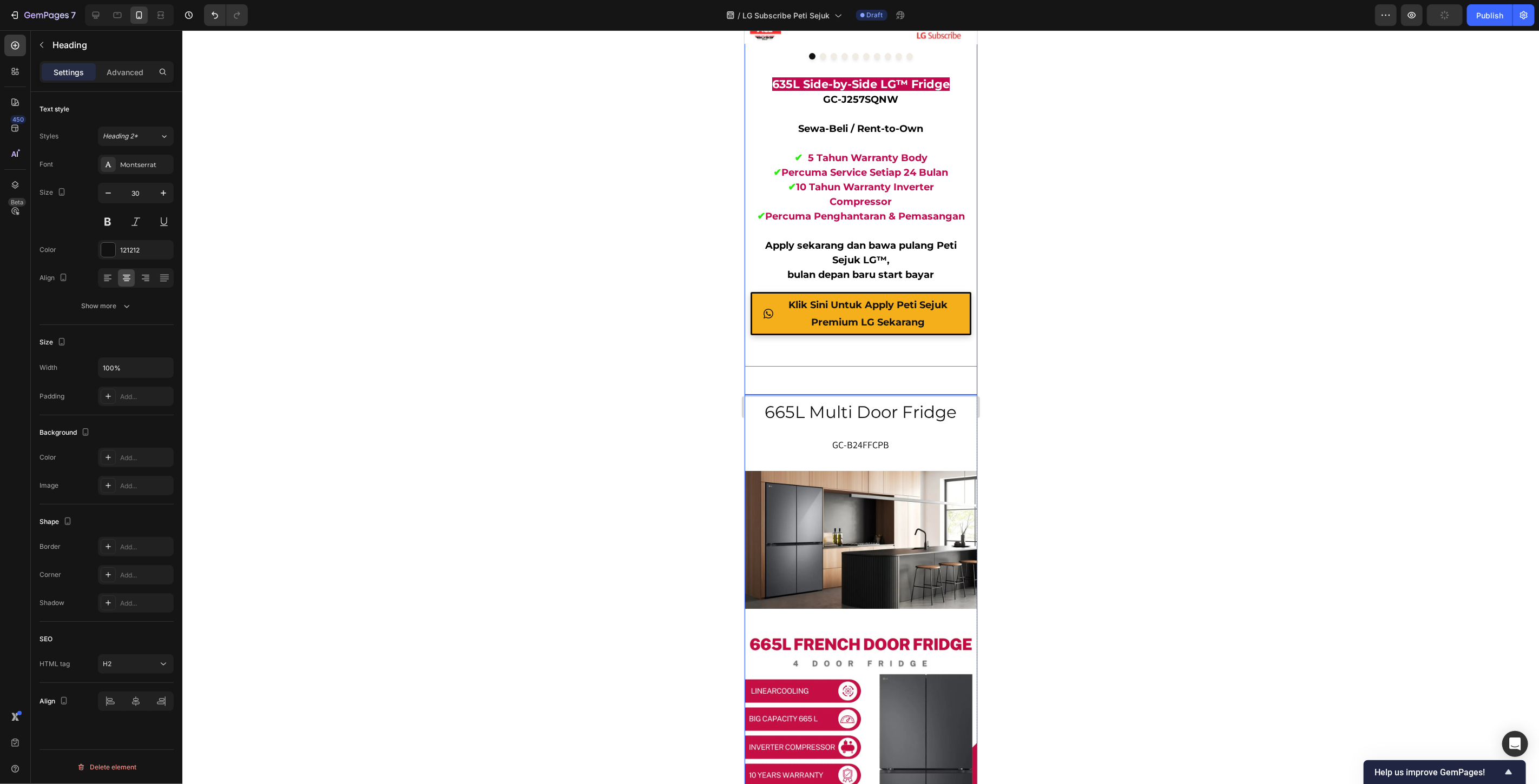
click at [848, 421] on h2 "665L Multi Door Fridge" at bounding box center [860, 411] width 211 height 24
click at [103, 195] on icon "button" at bounding box center [108, 193] width 11 height 11
type input "30"
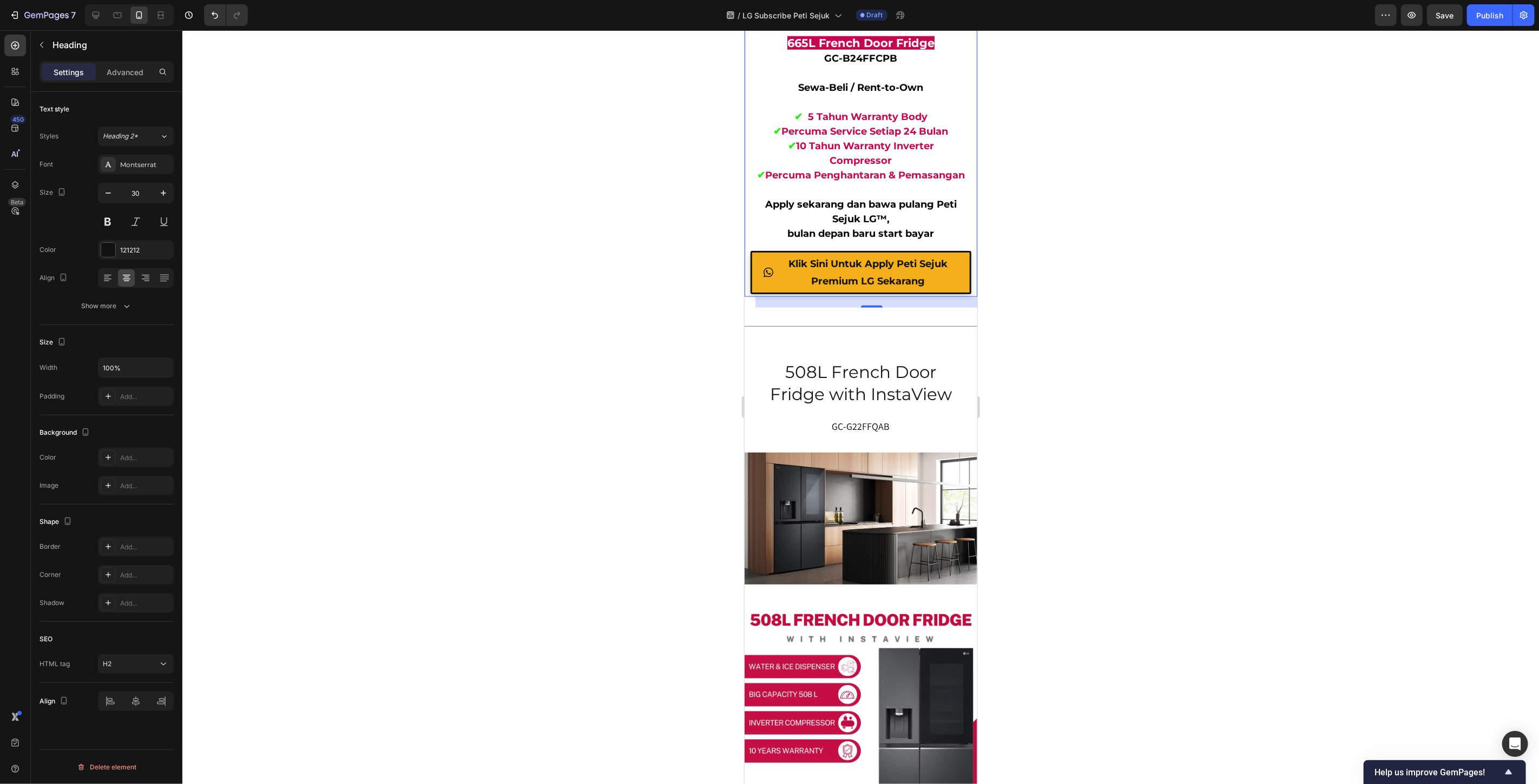
scroll to position [7813, 0]
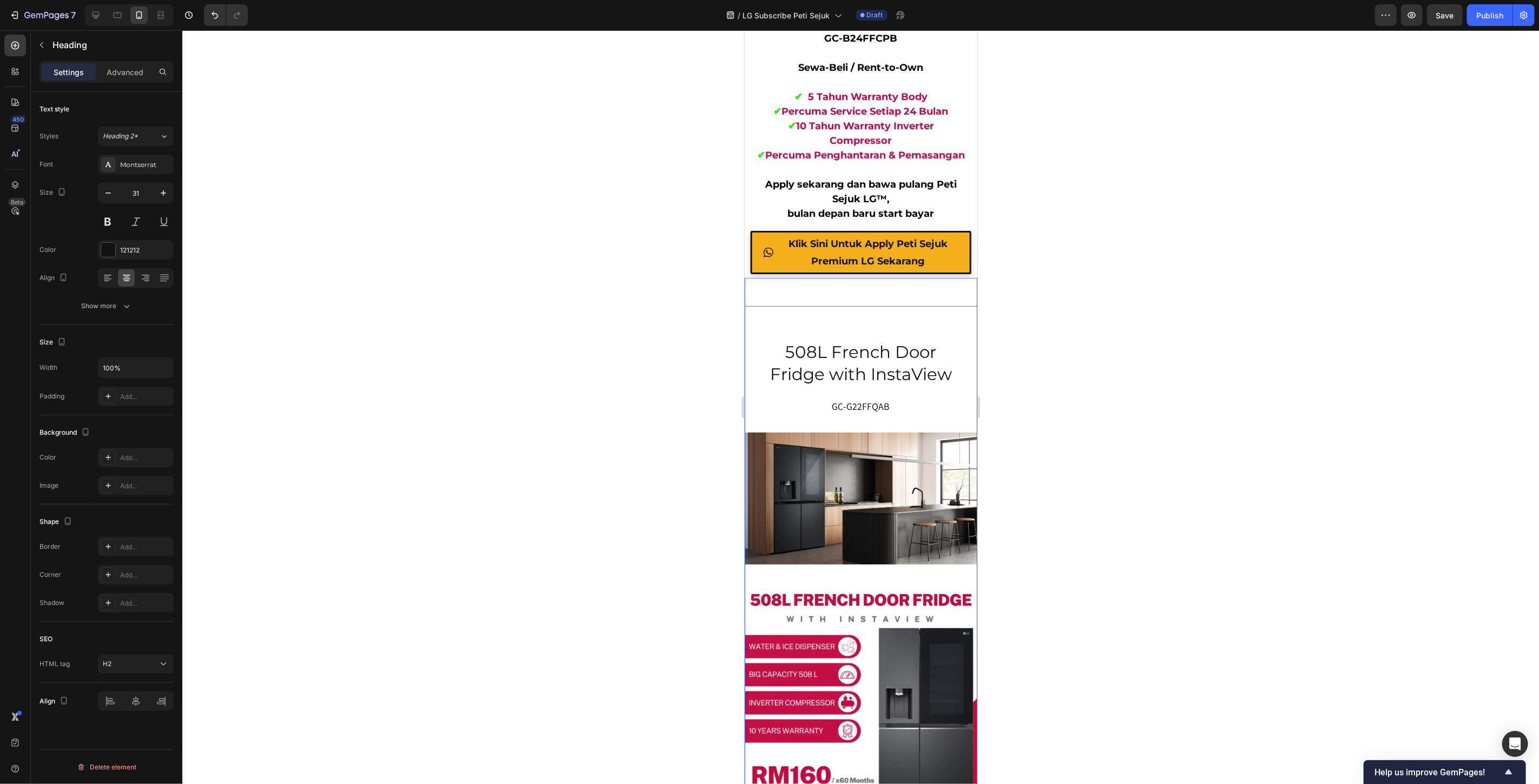
drag, startPoint x: 859, startPoint y: 370, endPoint x: 1226, endPoint y: 336, distance: 368.6
click at [859, 370] on h2 "508L French Door Fridge with InstaView" at bounding box center [860, 363] width 211 height 46
click at [110, 195] on icon "button" at bounding box center [108, 193] width 11 height 11
type input "30"
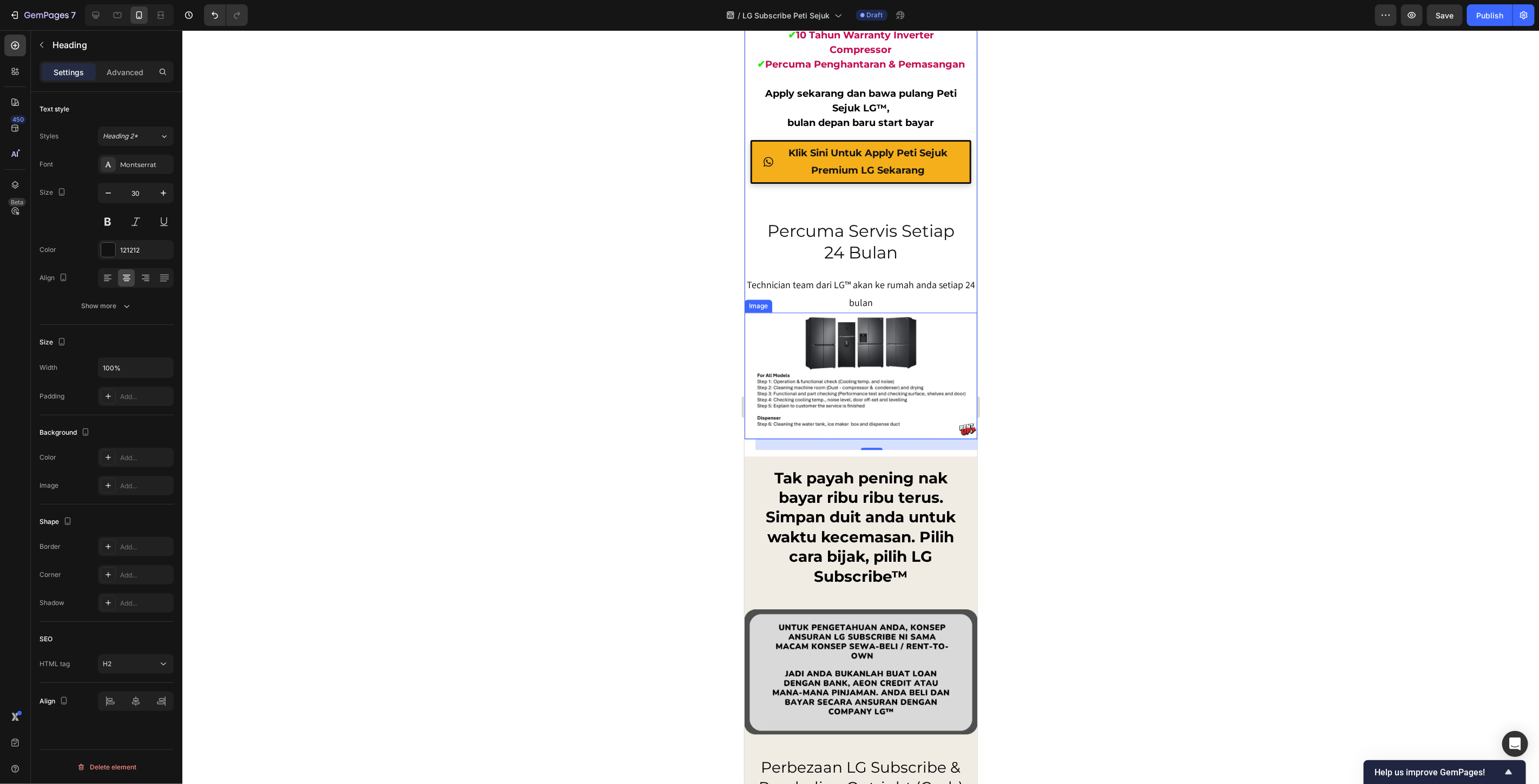
scroll to position [9376, 0]
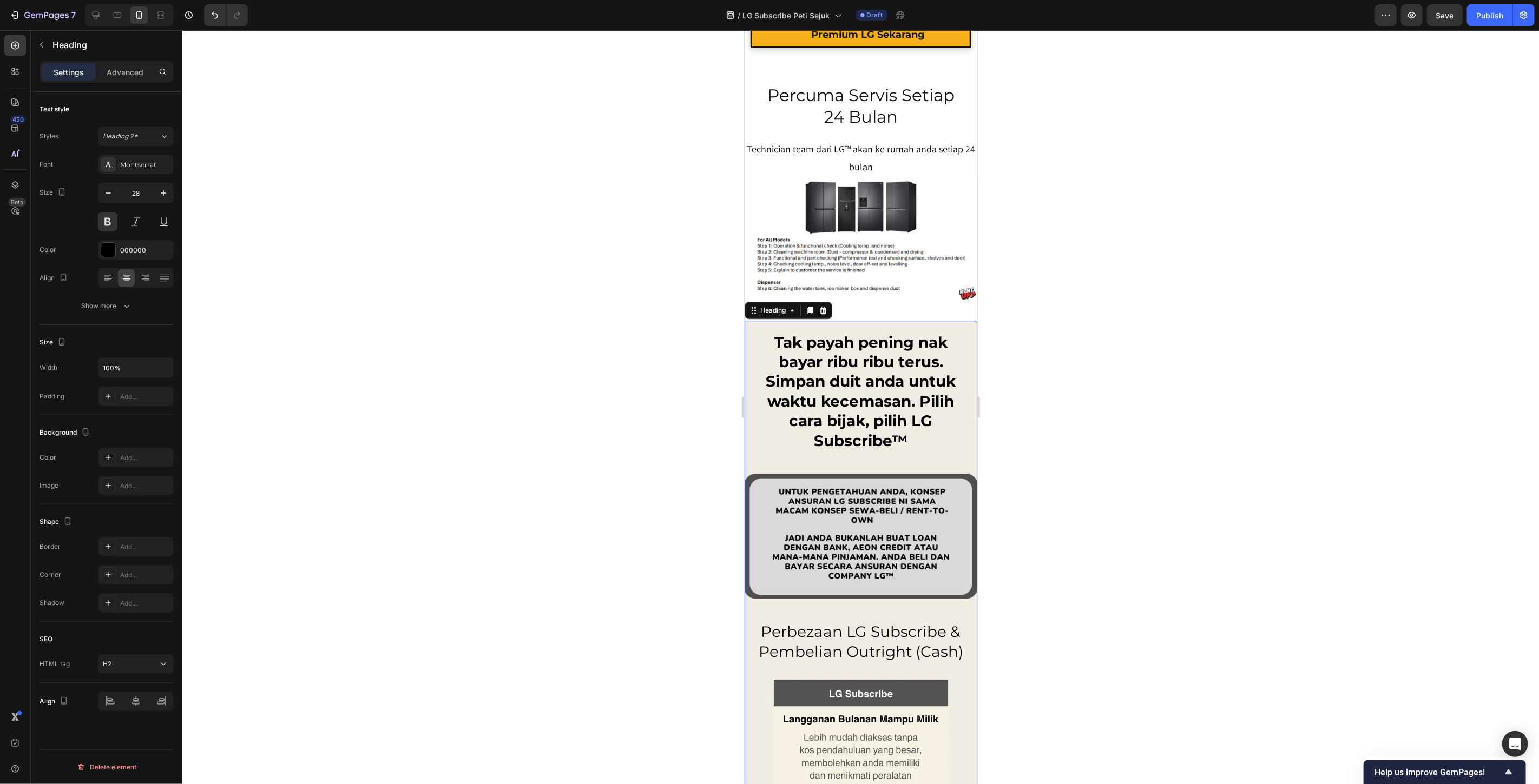
click at [876, 383] on h2 "Tak payah pening nak bayar ribu ribu terus. Simpan duit anda untuk waktu kecema…" at bounding box center [860, 392] width 211 height 120
click at [865, 628] on h2 "Perbezaan LG Subscribe & Pembelian Outright (Cash)" at bounding box center [860, 641] width 211 height 42
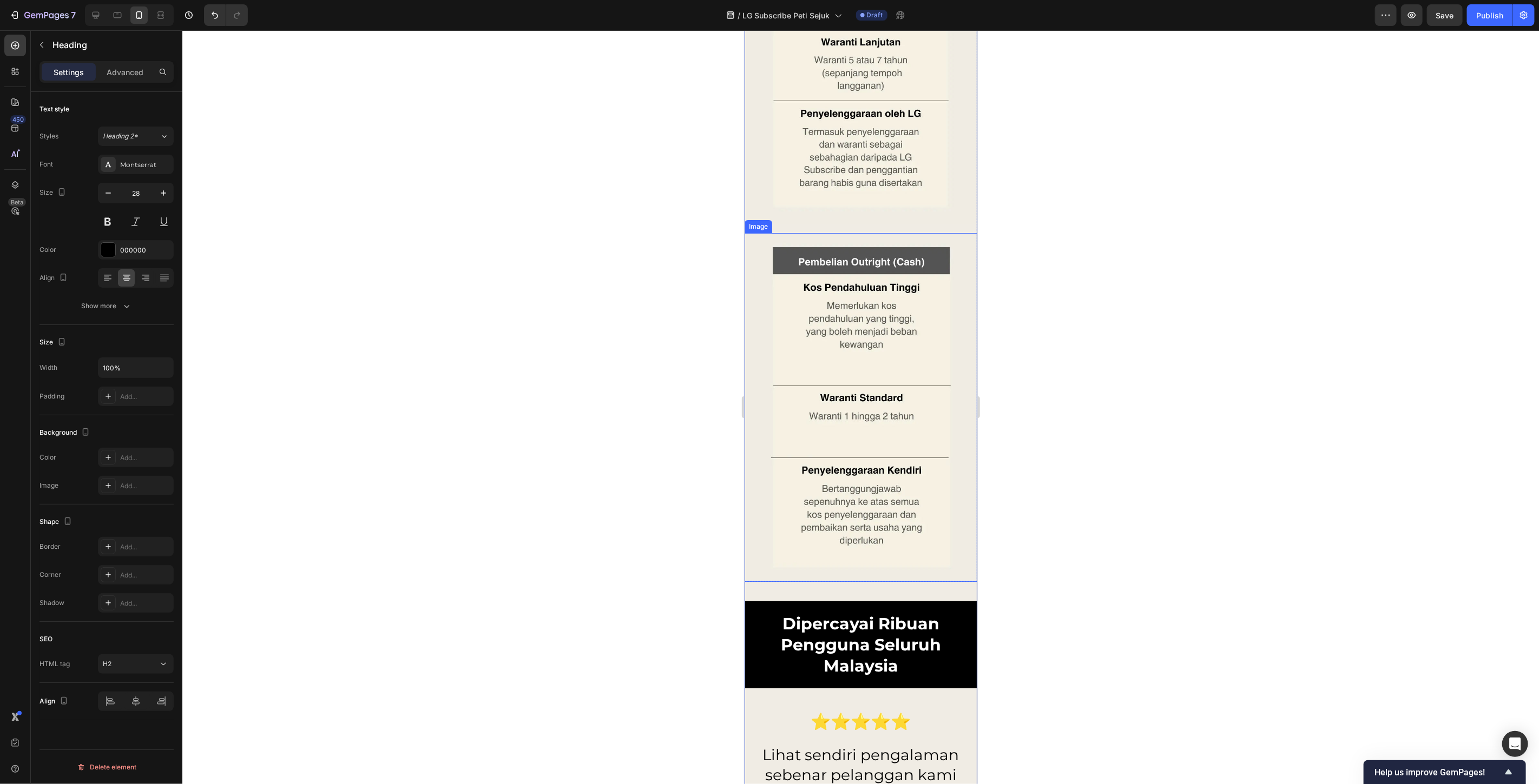
scroll to position [10337, 0]
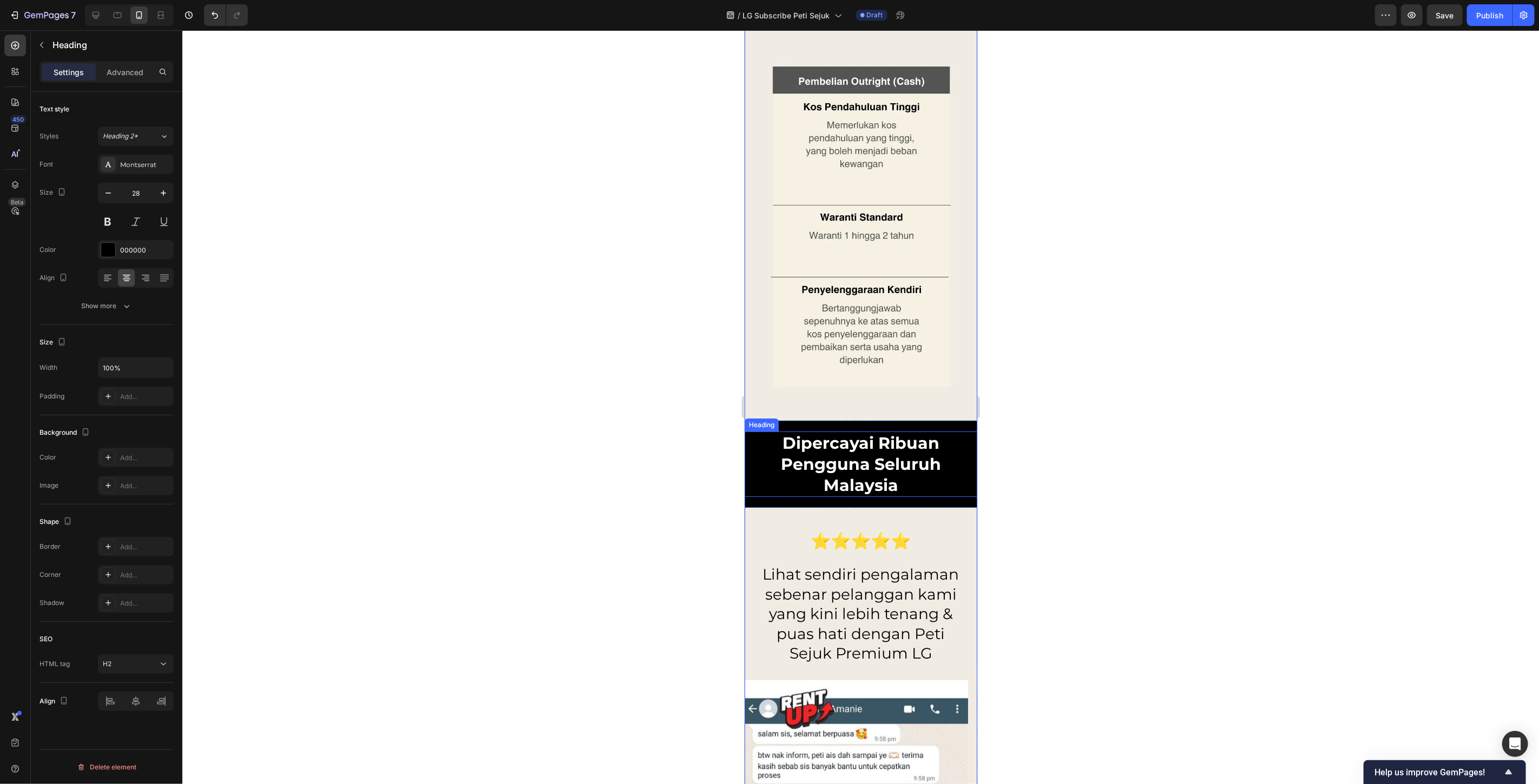
click at [857, 457] on h2 "Dipercayai Ribuan Pengguna Seluruh Malaysia" at bounding box center [860, 463] width 211 height 65
click at [871, 596] on h2 "Lihat sendiri pengalaman sebenar pelanggan kami yang kini lebih tenang & puas h…" at bounding box center [860, 613] width 211 height 101
click at [1109, 325] on div at bounding box center [860, 407] width 1357 height 754
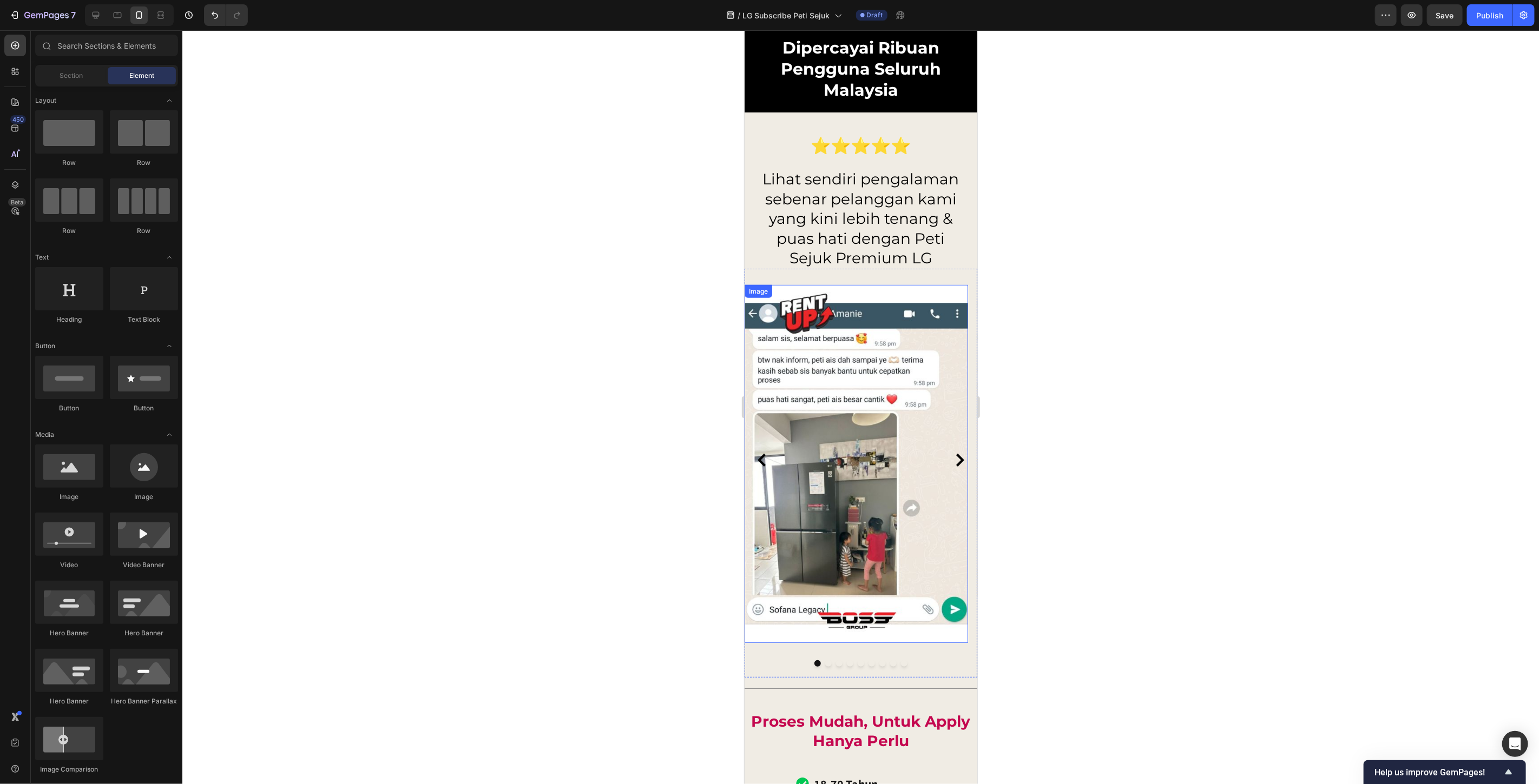
scroll to position [10819, 0]
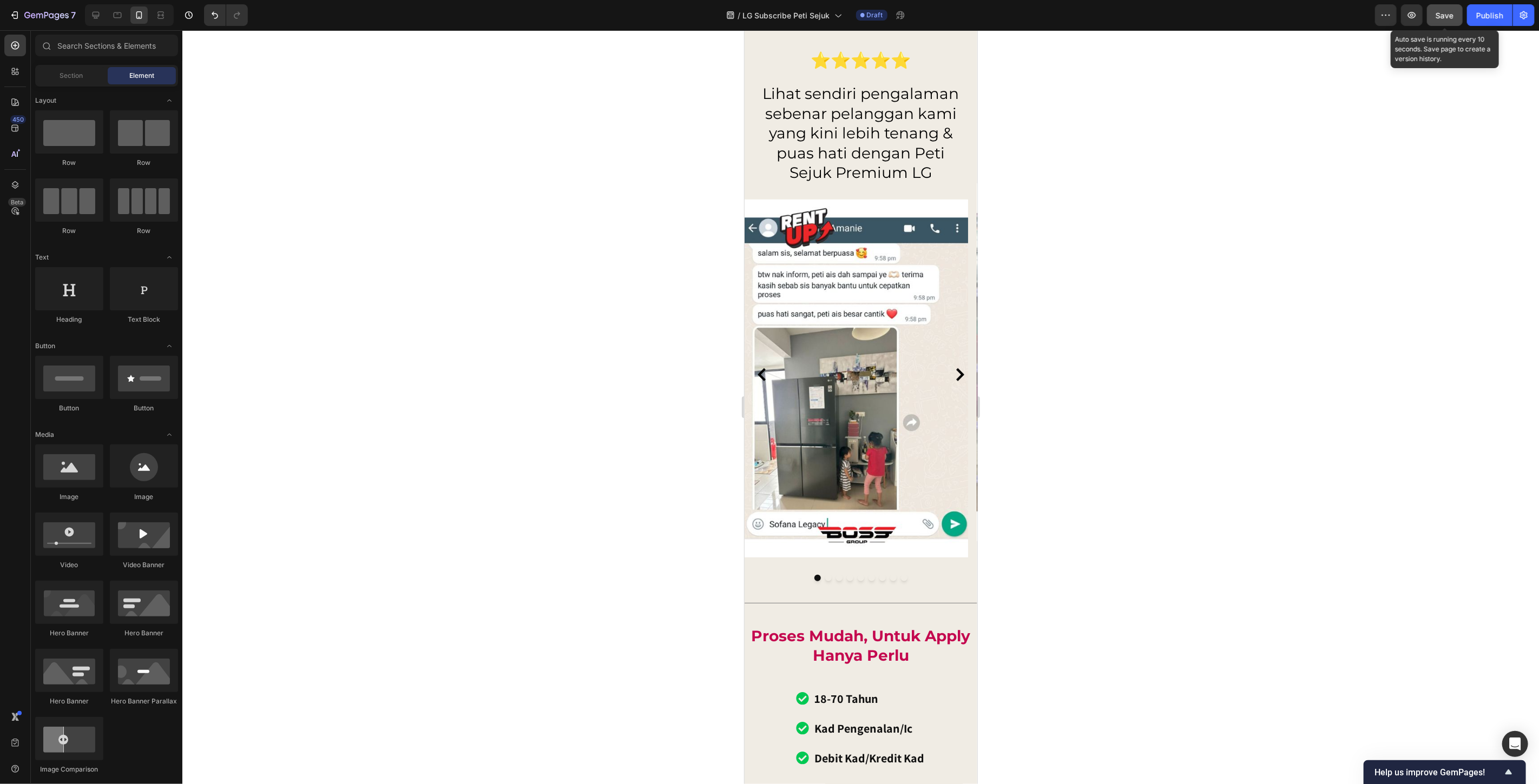
click at [1446, 15] on span "Save" at bounding box center [1445, 15] width 18 height 9
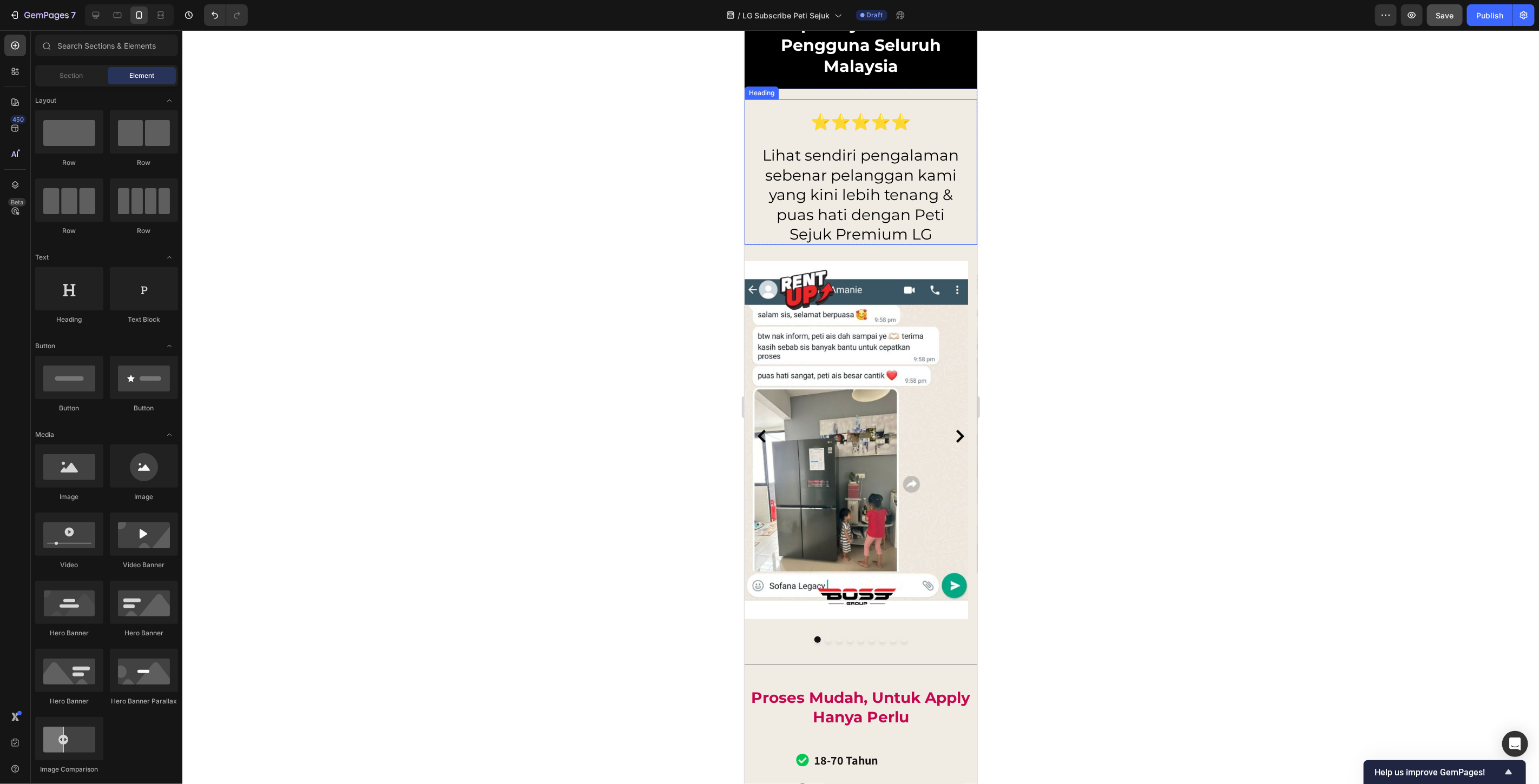
scroll to position [10758, 0]
click at [91, 12] on icon at bounding box center [96, 15] width 11 height 11
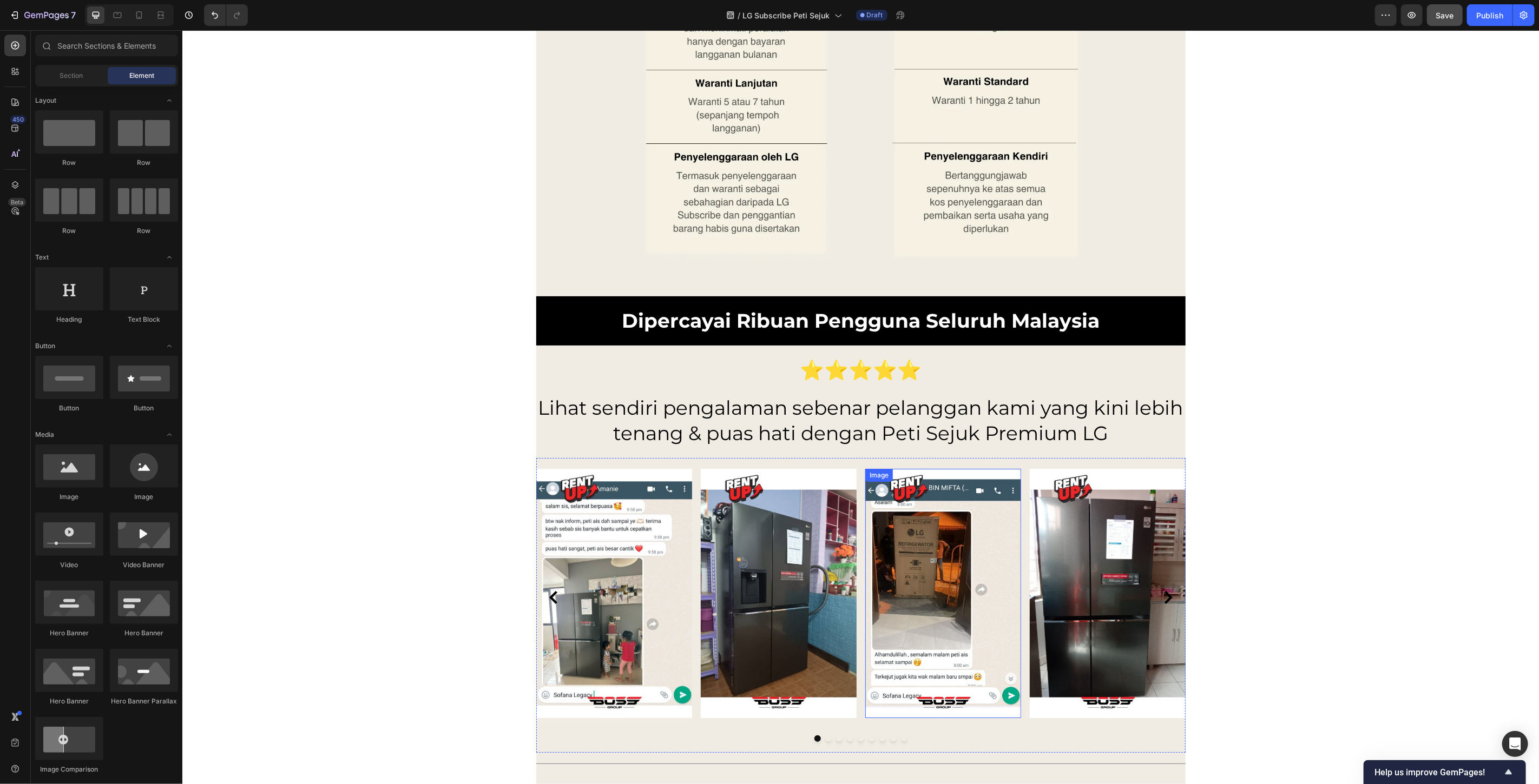
scroll to position [10058, 0]
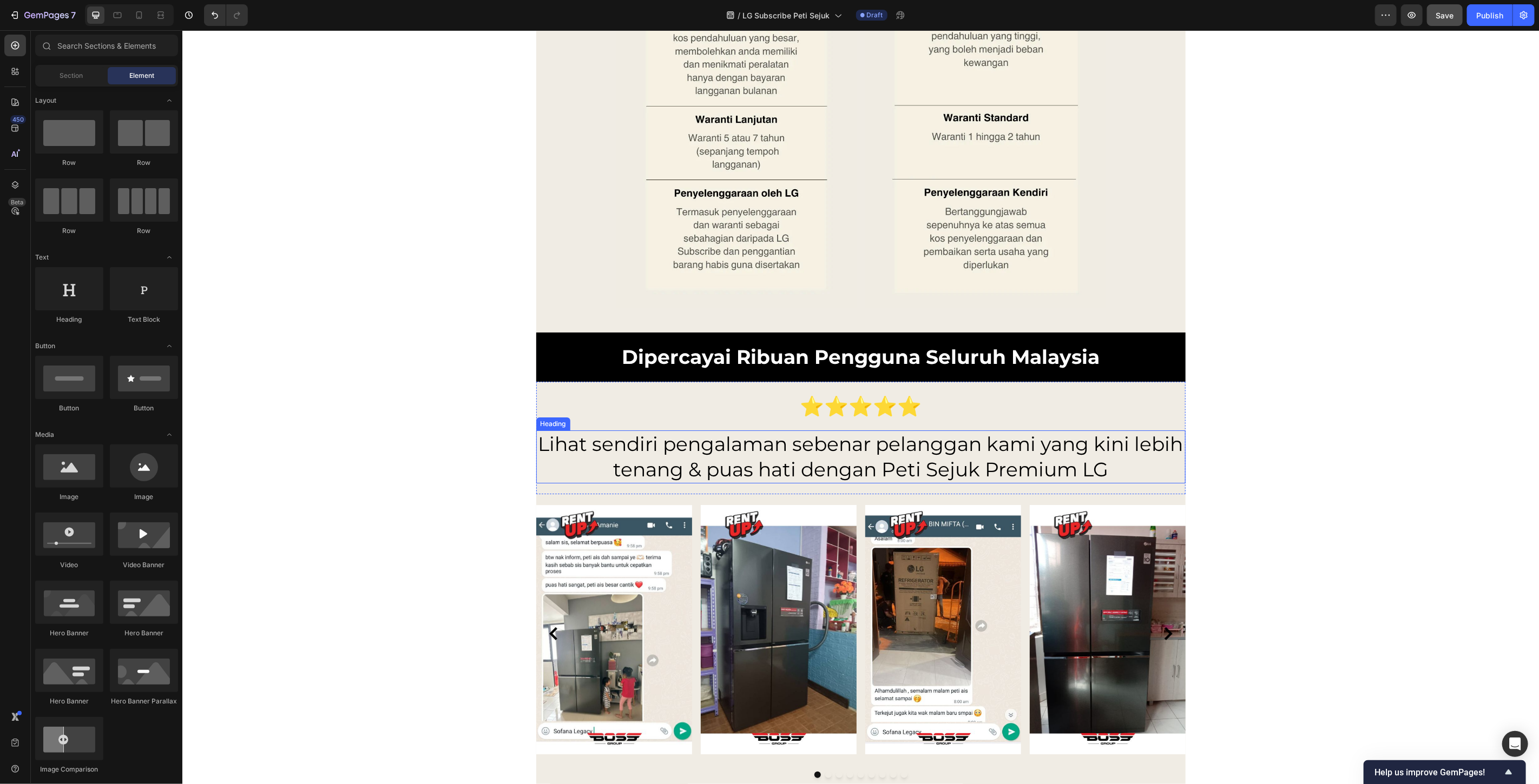
click at [942, 467] on h2 "Lihat sendiri pengalaman sebenar pelanggan kami yang kini lebih tenang & puas h…" at bounding box center [860, 457] width 649 height 53
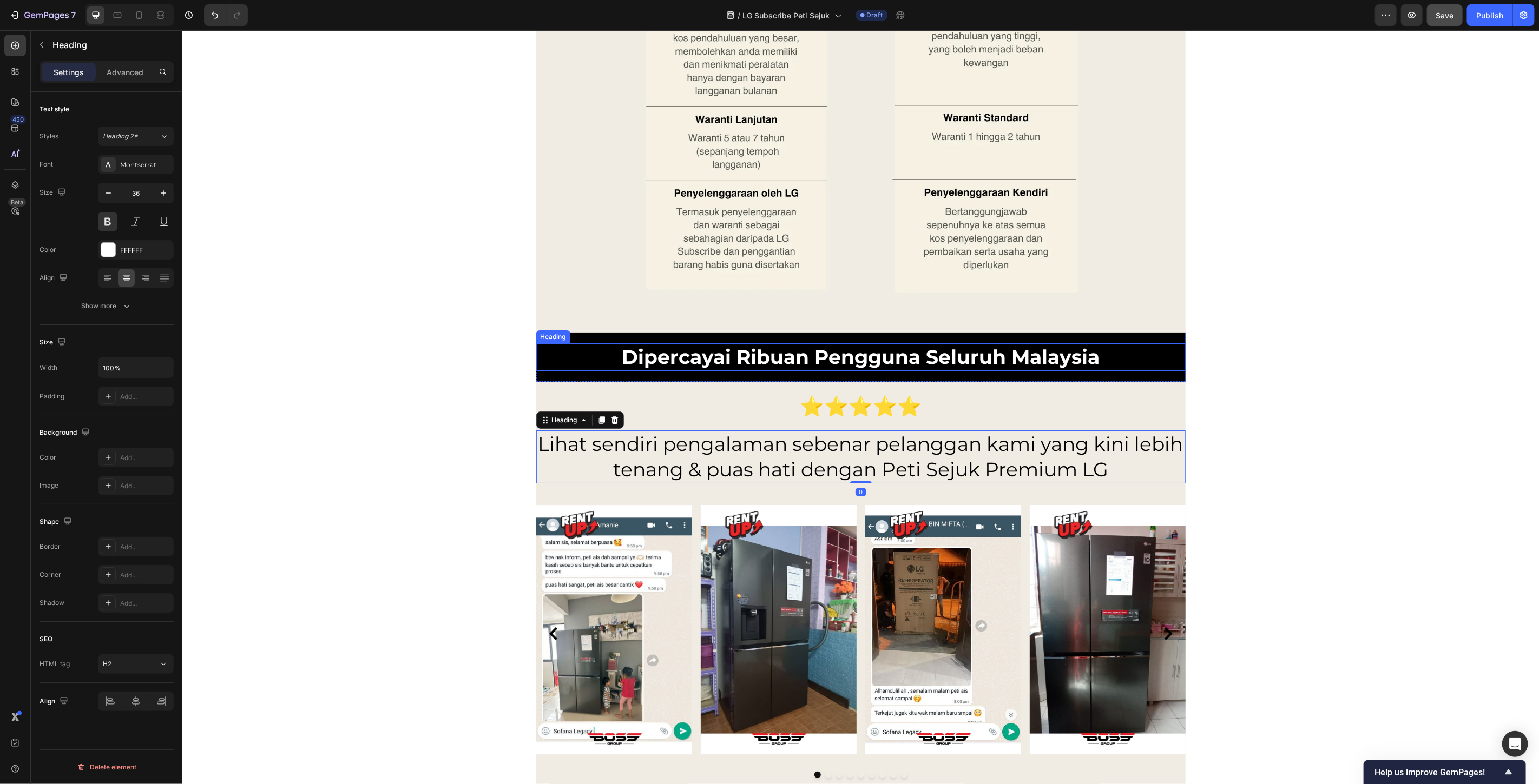
click at [892, 363] on h2 "Dipercayai Ribuan Pengguna Seluruh Malaysia" at bounding box center [860, 356] width 649 height 27
click at [912, 463] on h2 "Lihat sendiri pengalaman sebenar pelanggan kami yang kini lebih tenang & puas h…" at bounding box center [860, 457] width 649 height 53
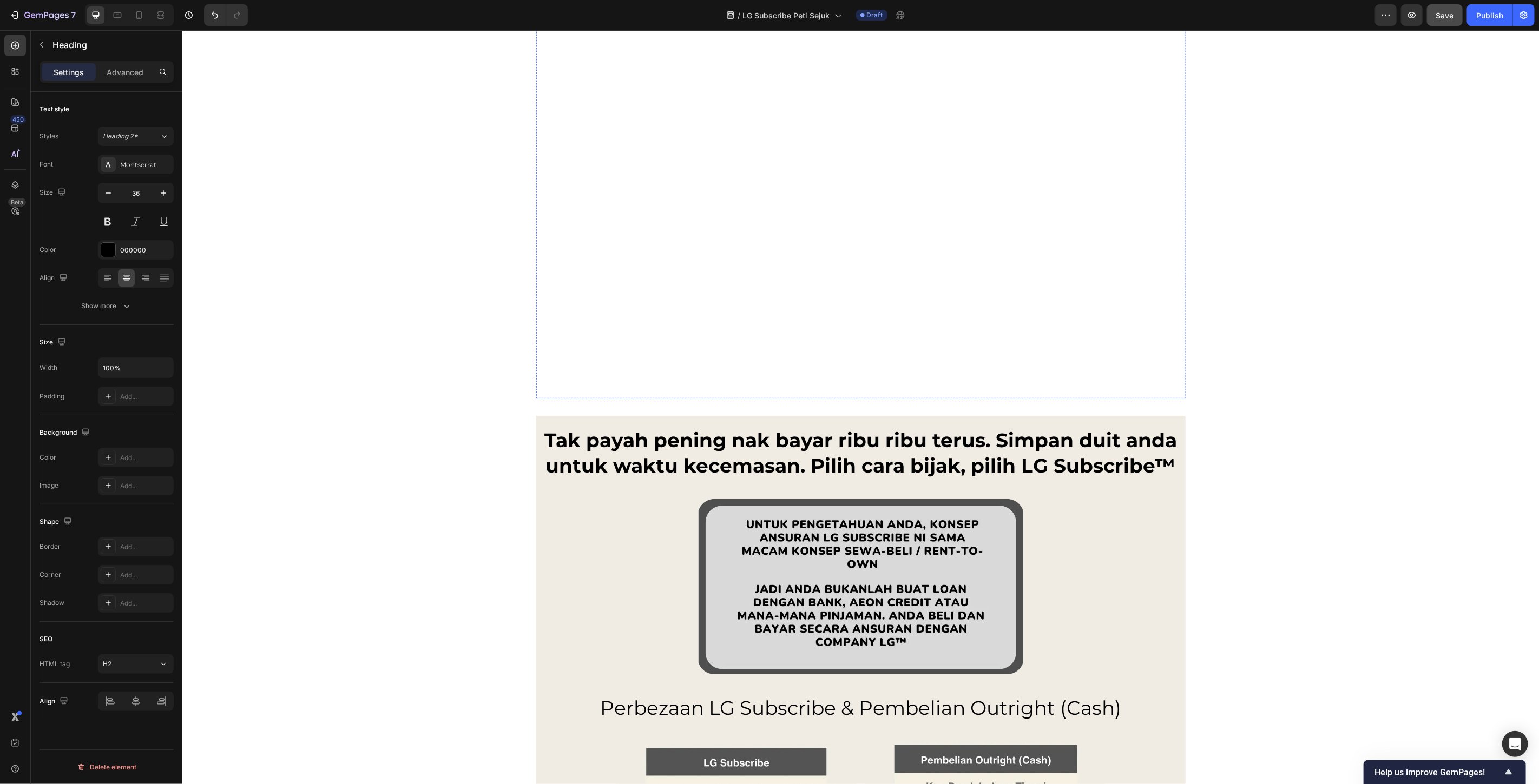
scroll to position [9275, 0]
click at [817, 444] on h2 "Tak payah pening nak bayar ribu ribu terus. Simpan duit anda untuk waktu kecema…" at bounding box center [860, 452] width 649 height 53
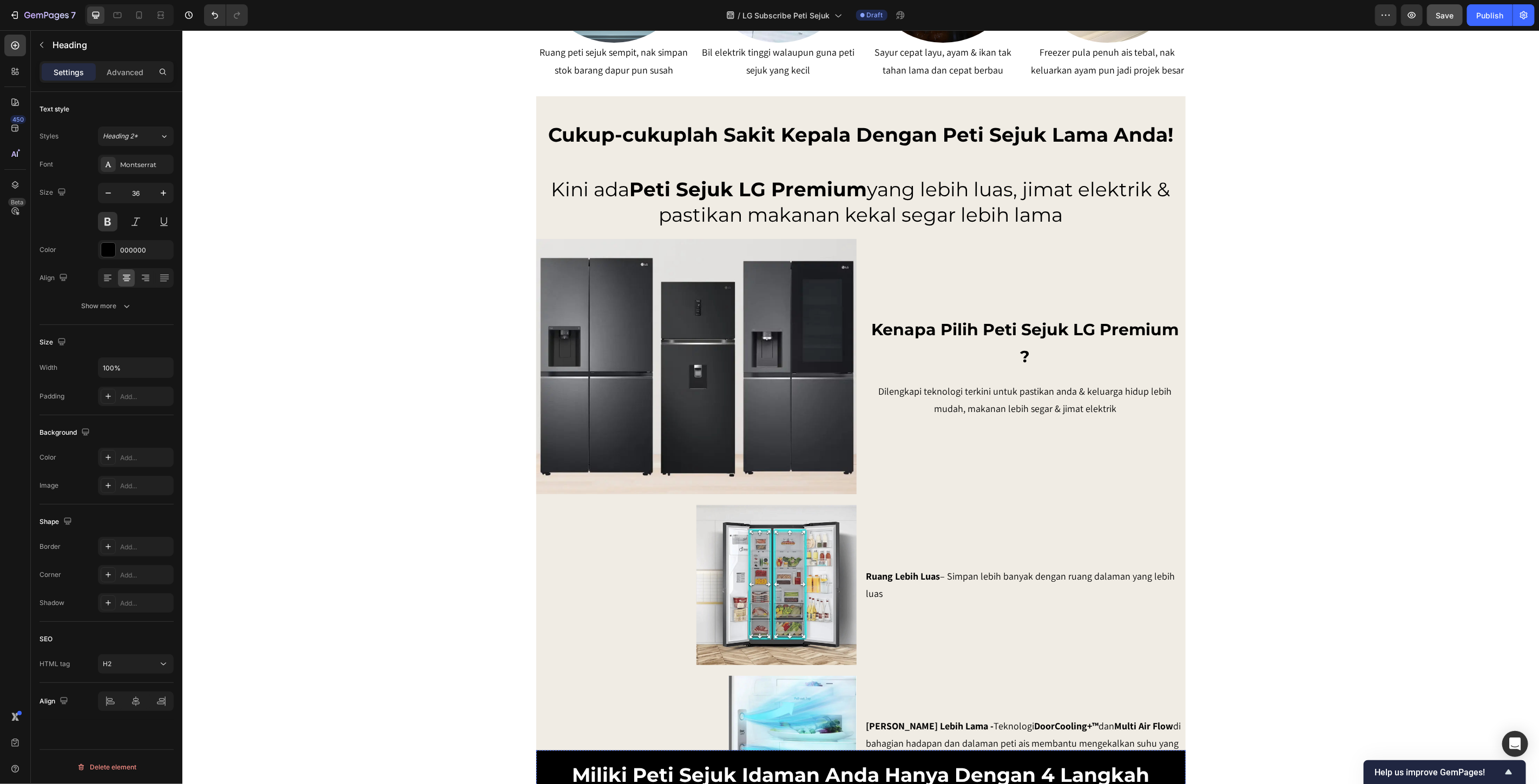
scroll to position [614, 0]
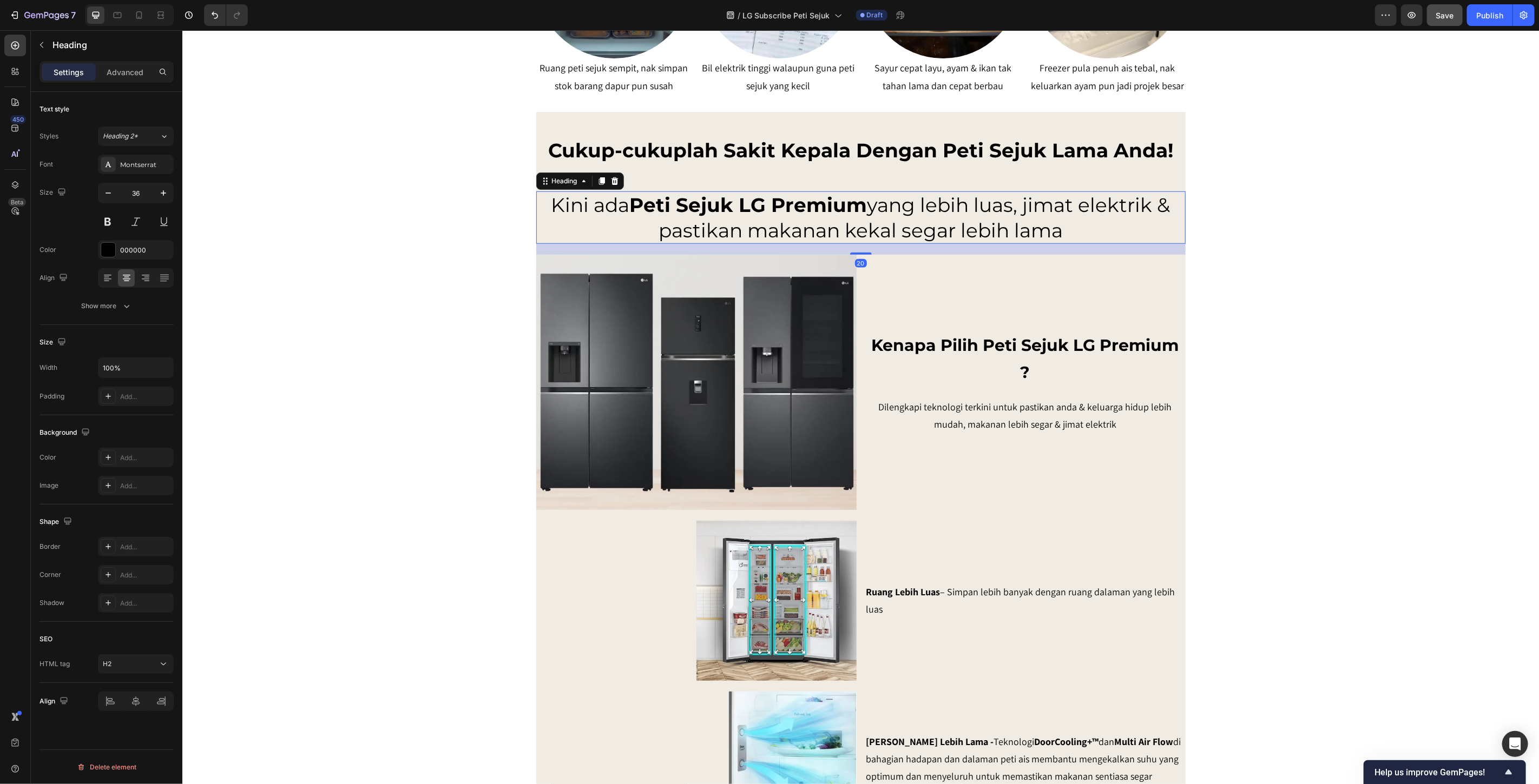
click at [812, 244] on h2 "Kini ada Peti Sejuk LG Premium yang lebih luas, jimat elektrik & pastikan makan…" at bounding box center [860, 218] width 649 height 53
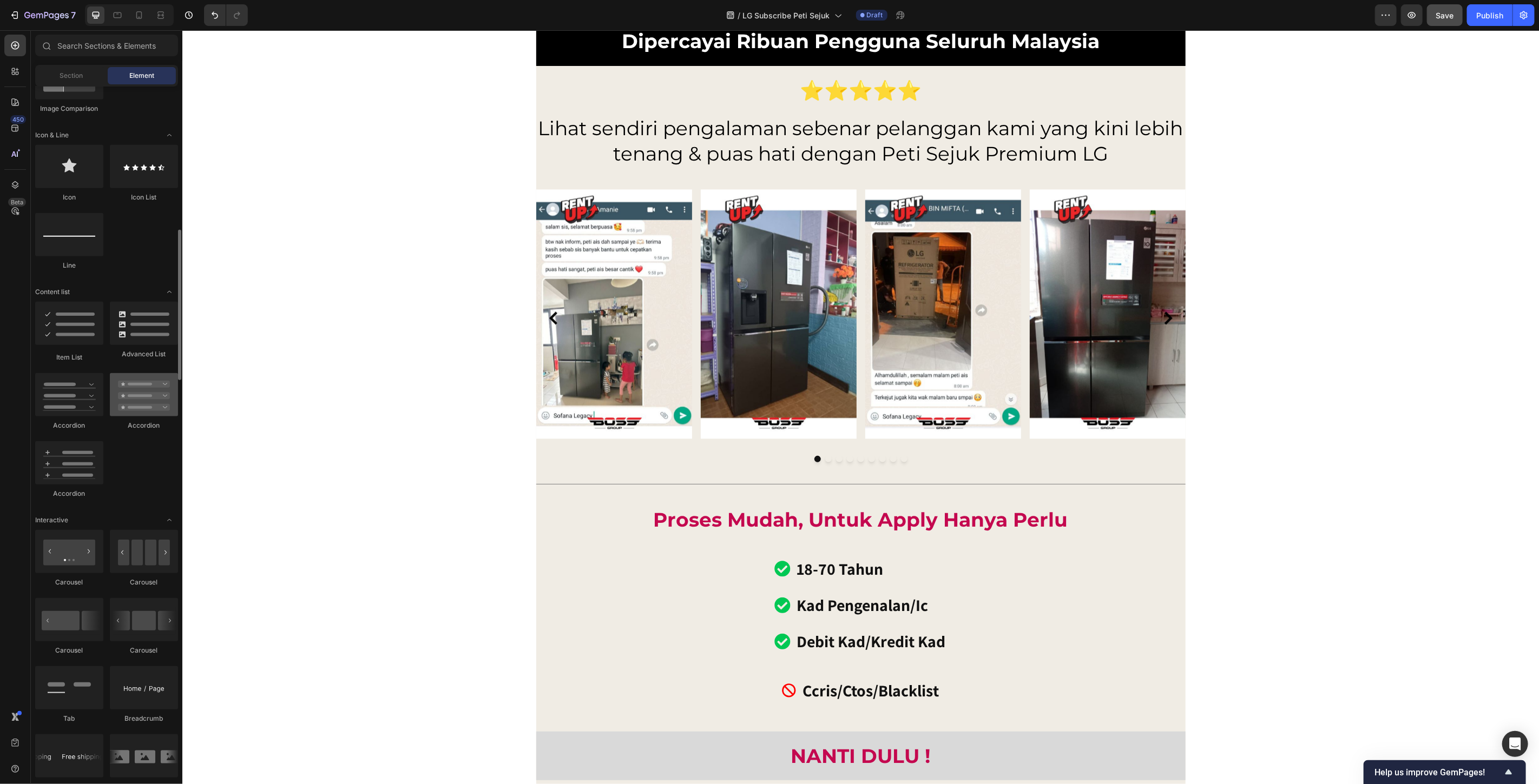
scroll to position [721, 0]
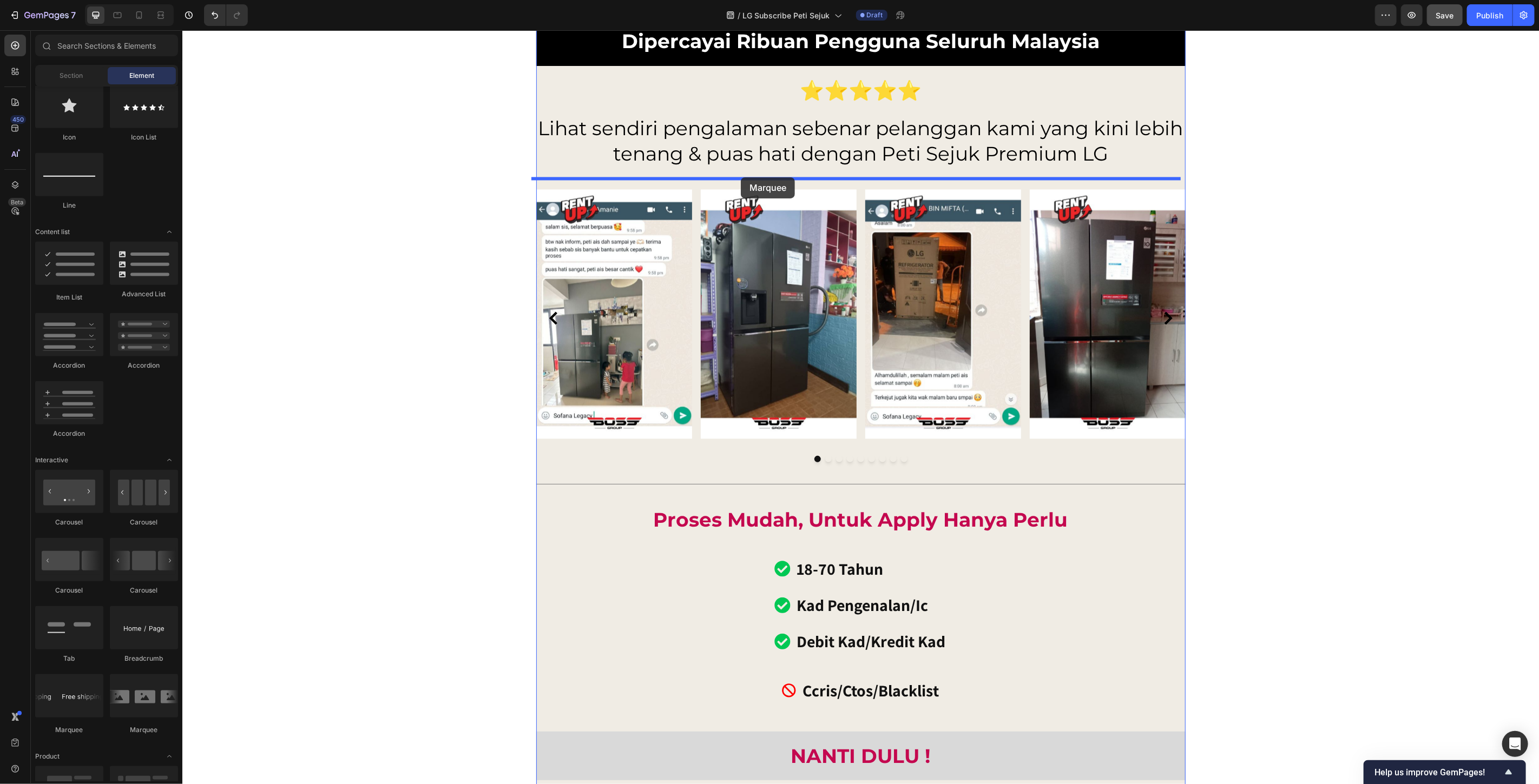
drag, startPoint x: 337, startPoint y: 735, endPoint x: 741, endPoint y: 177, distance: 688.9
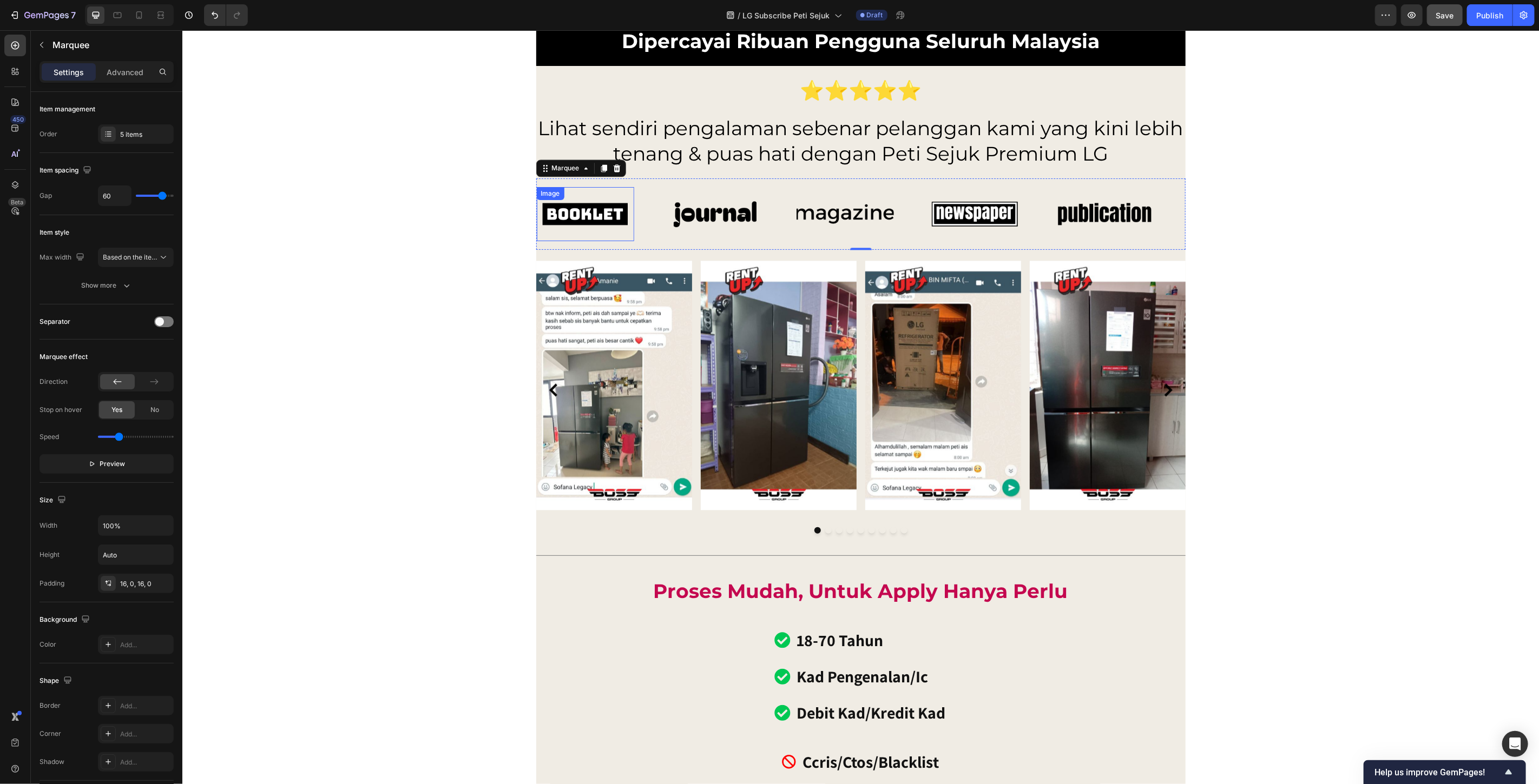
click at [586, 216] on img at bounding box center [585, 214] width 97 height 41
click at [648, 178] on div "Image Image Image Image Image Image Image Image Image Image Marquee 0" at bounding box center [860, 214] width 649 height 72
click at [142, 472] on button "Preview" at bounding box center [106, 464] width 134 height 20
click at [619, 219] on img at bounding box center [612, 214] width 97 height 41
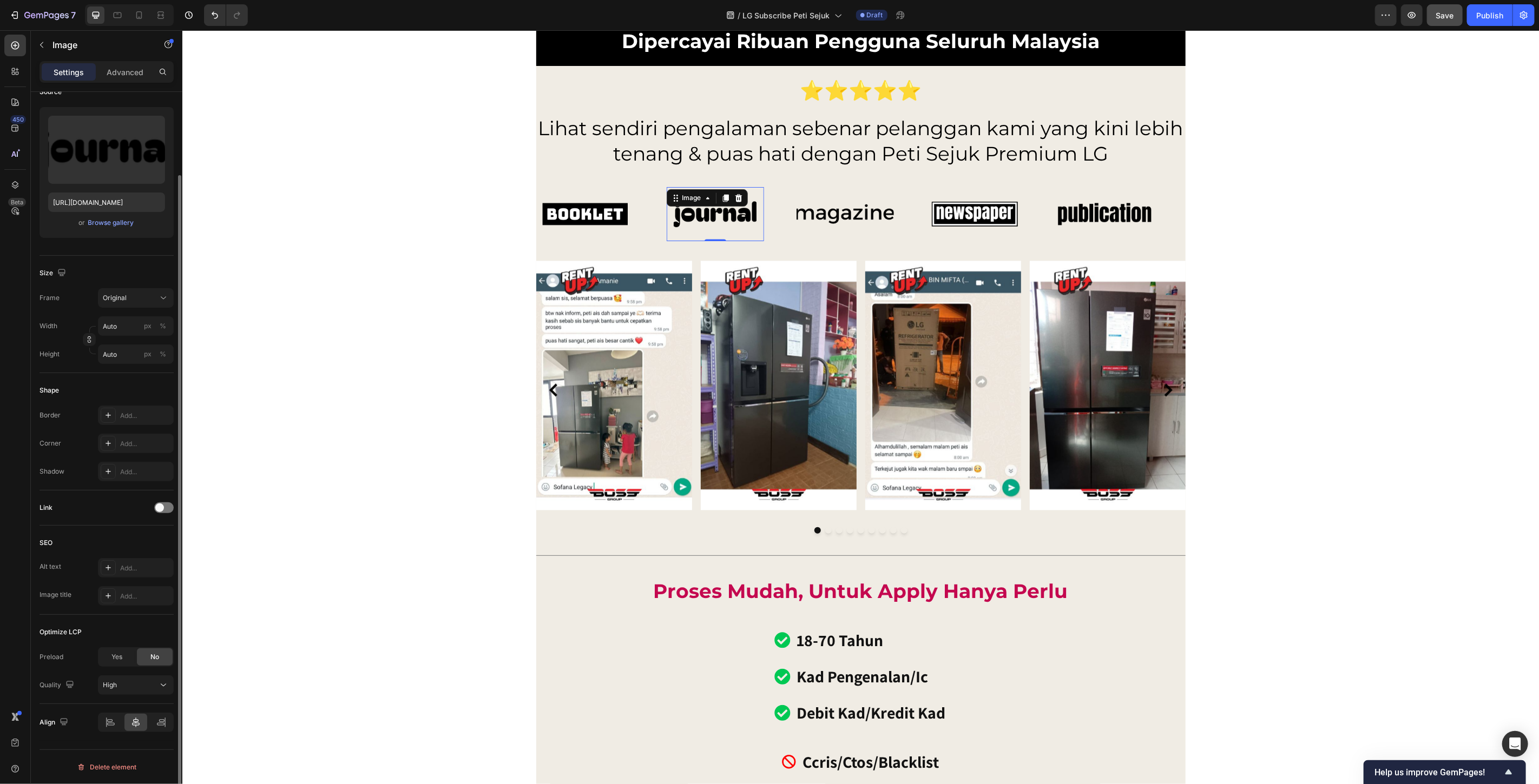
scroll to position [0, 0]
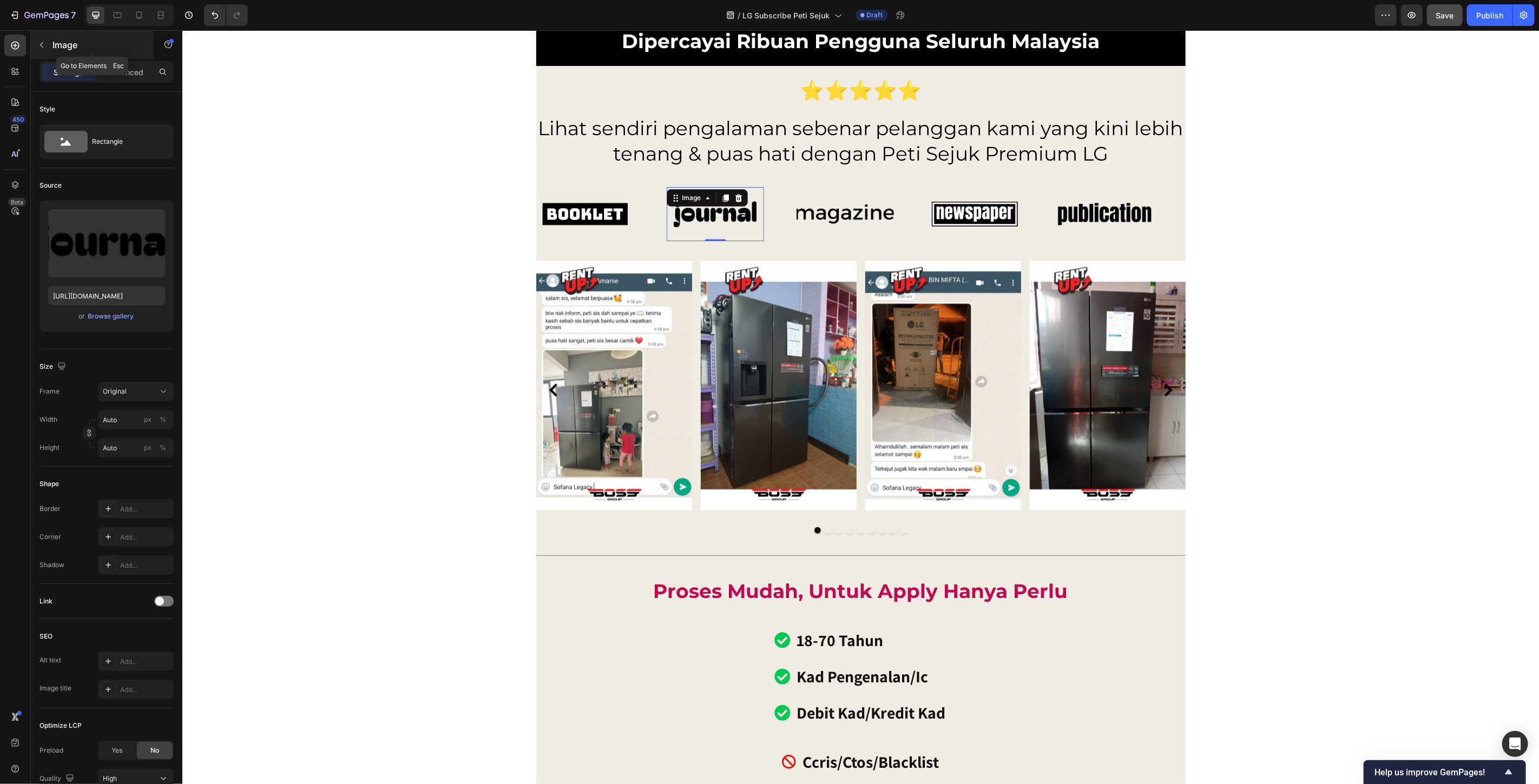
click at [42, 36] on button "button" at bounding box center [41, 45] width 17 height 17
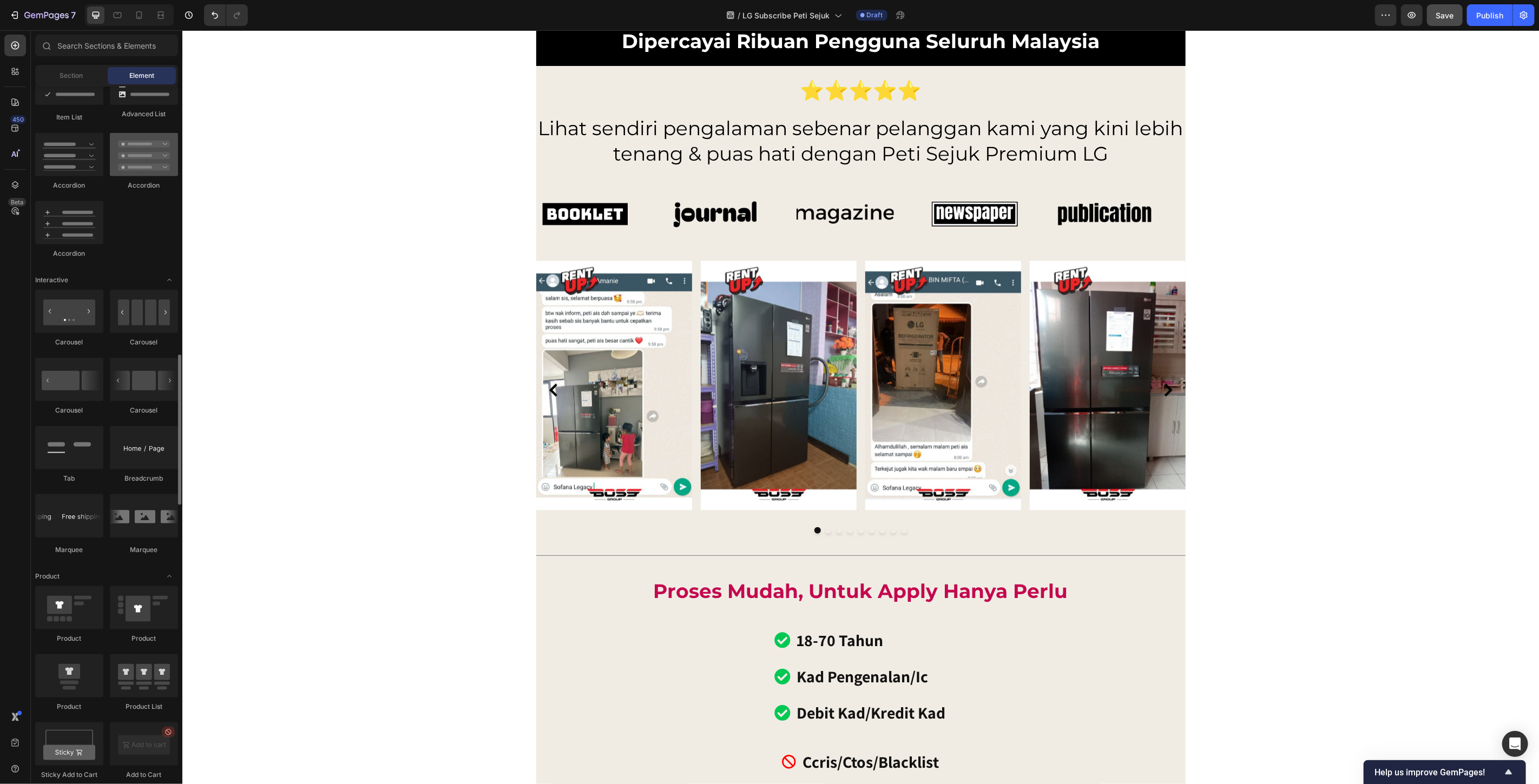
scroll to position [961, 0]
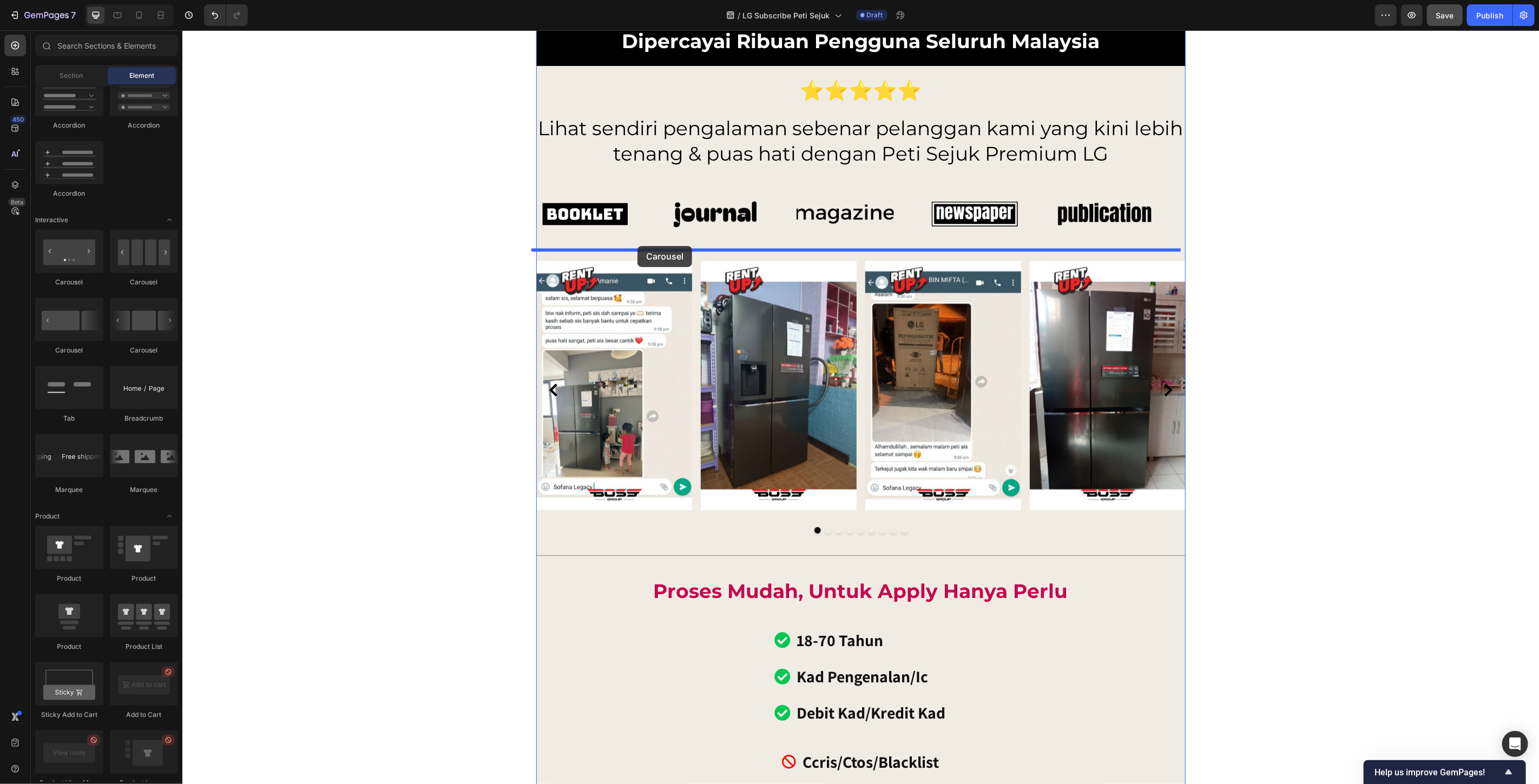
drag, startPoint x: 253, startPoint y: 293, endPoint x: 637, endPoint y: 246, distance: 386.9
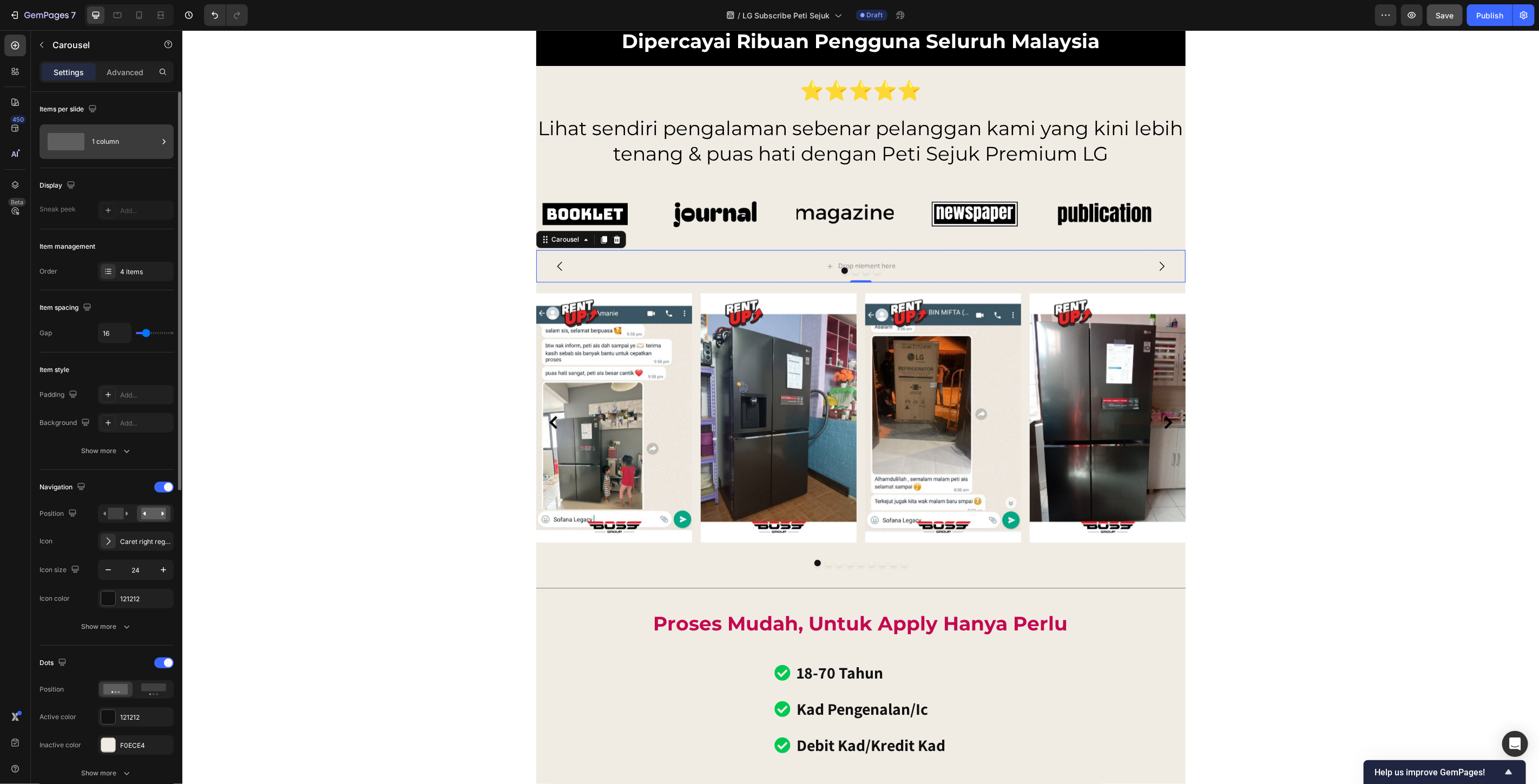
click at [145, 141] on div "1 column" at bounding box center [125, 142] width 66 height 25
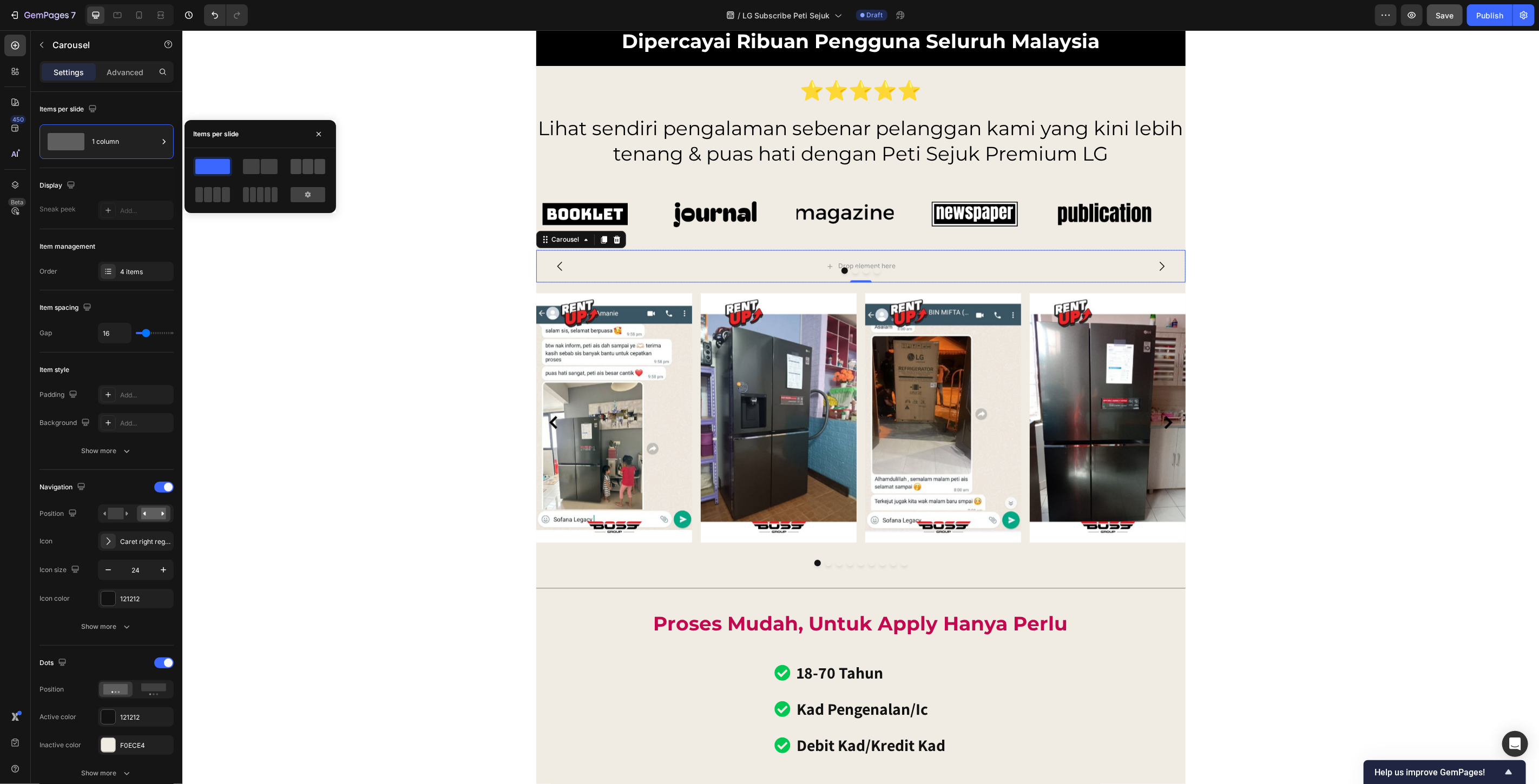
click at [309, 172] on span at bounding box center [308, 167] width 11 height 15
click at [732, 185] on div "Image Image Image Image Image Image Image Image Image Image Marquee" at bounding box center [860, 214] width 649 height 72
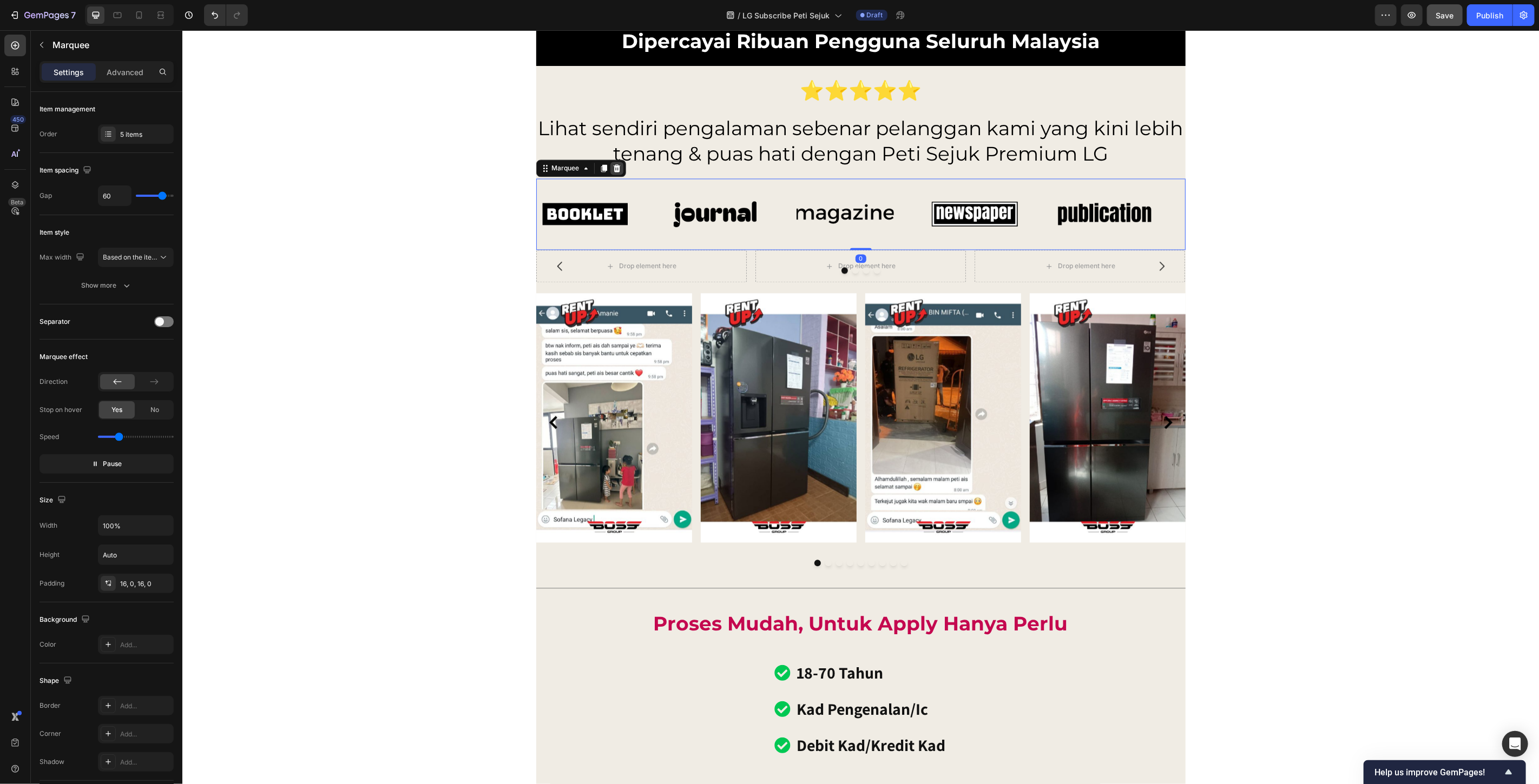
click at [613, 167] on icon at bounding box center [616, 167] width 7 height 7
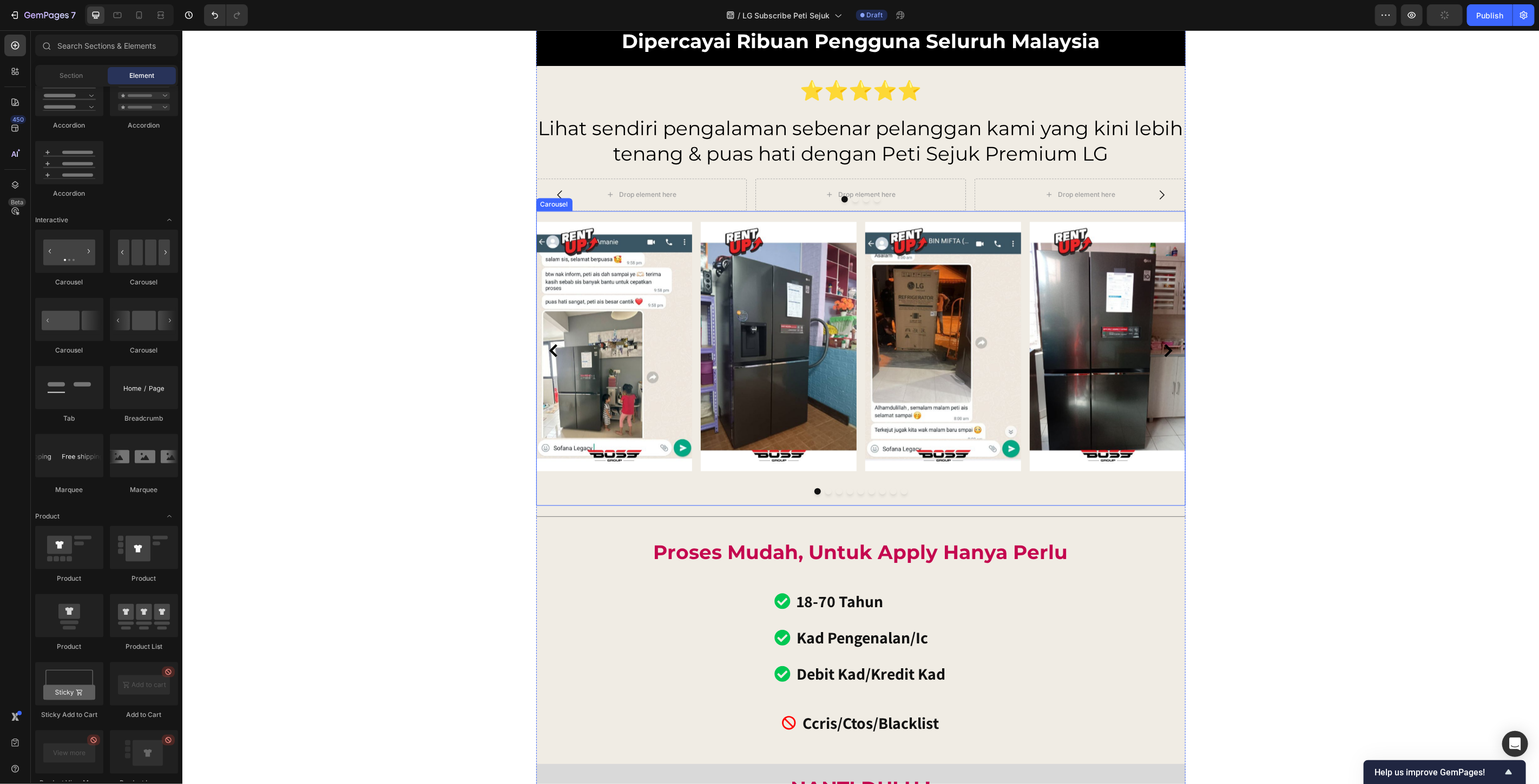
click at [567, 217] on div "Image Image Image Image Image Image Image Image Image Carousel" at bounding box center [860, 358] width 649 height 295
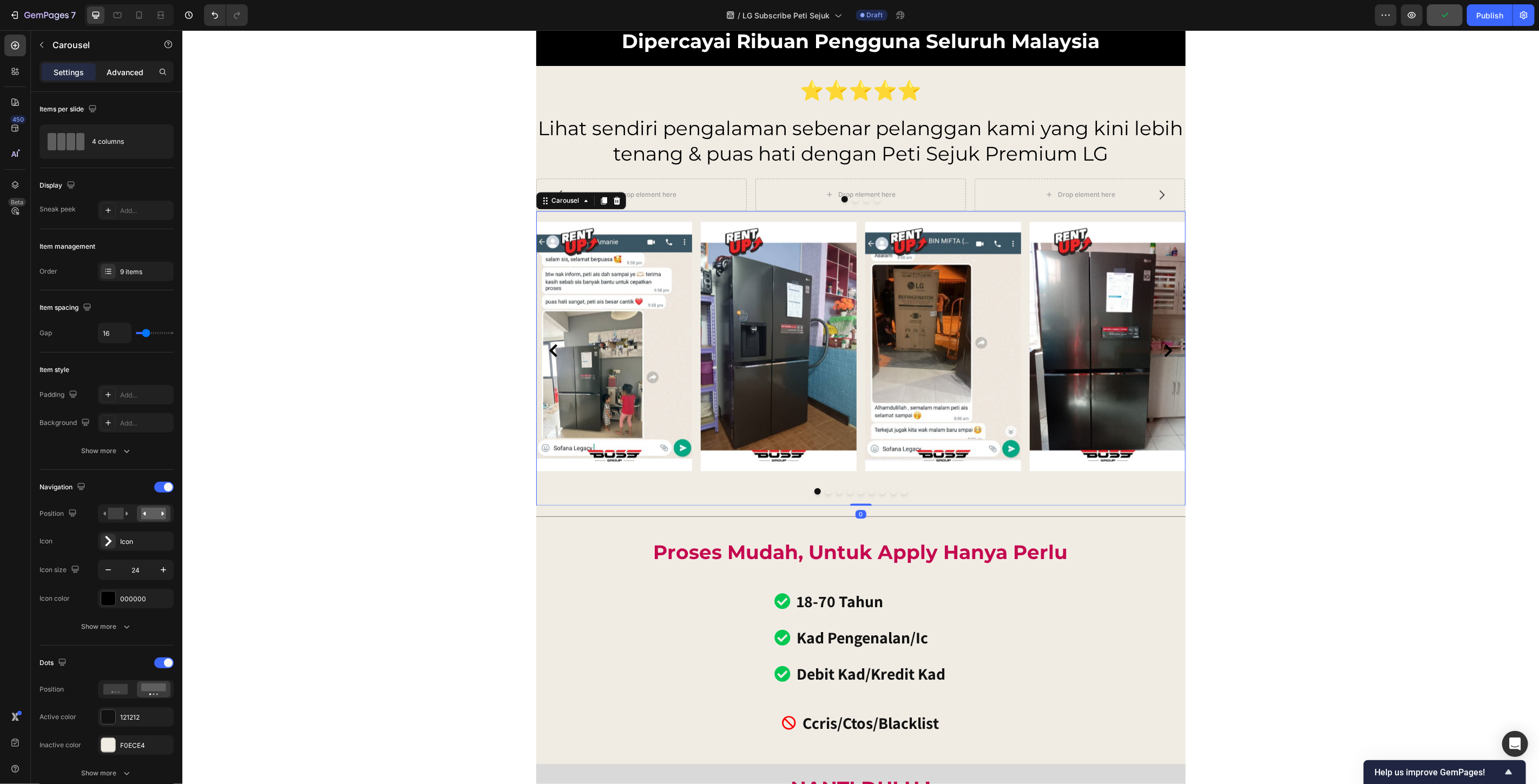
click at [125, 68] on p "Advanced" at bounding box center [125, 73] width 37 height 12
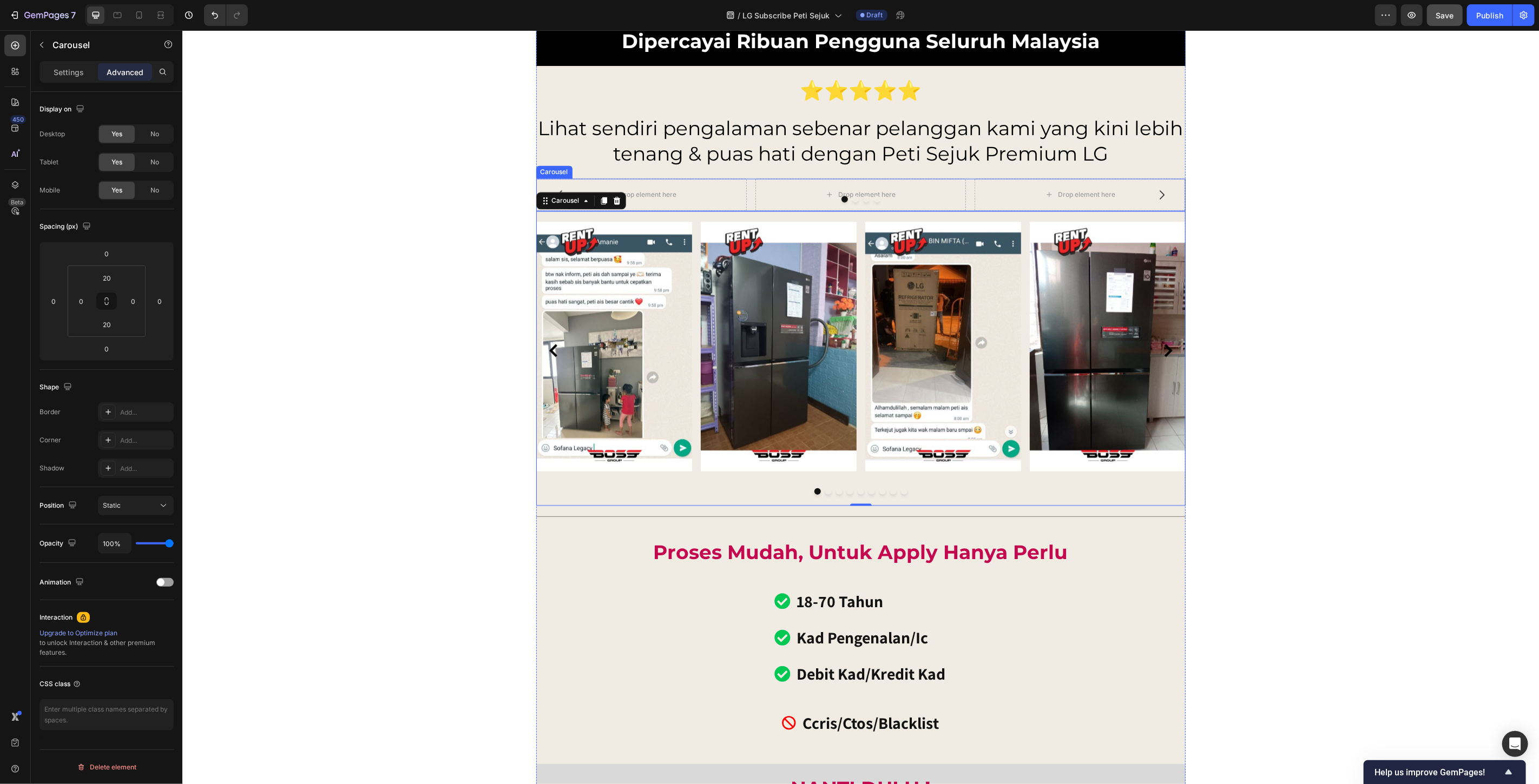
click at [553, 173] on div "Carousel" at bounding box center [553, 171] width 32 height 10
click at [105, 251] on input "0" at bounding box center [106, 254] width 21 height 16
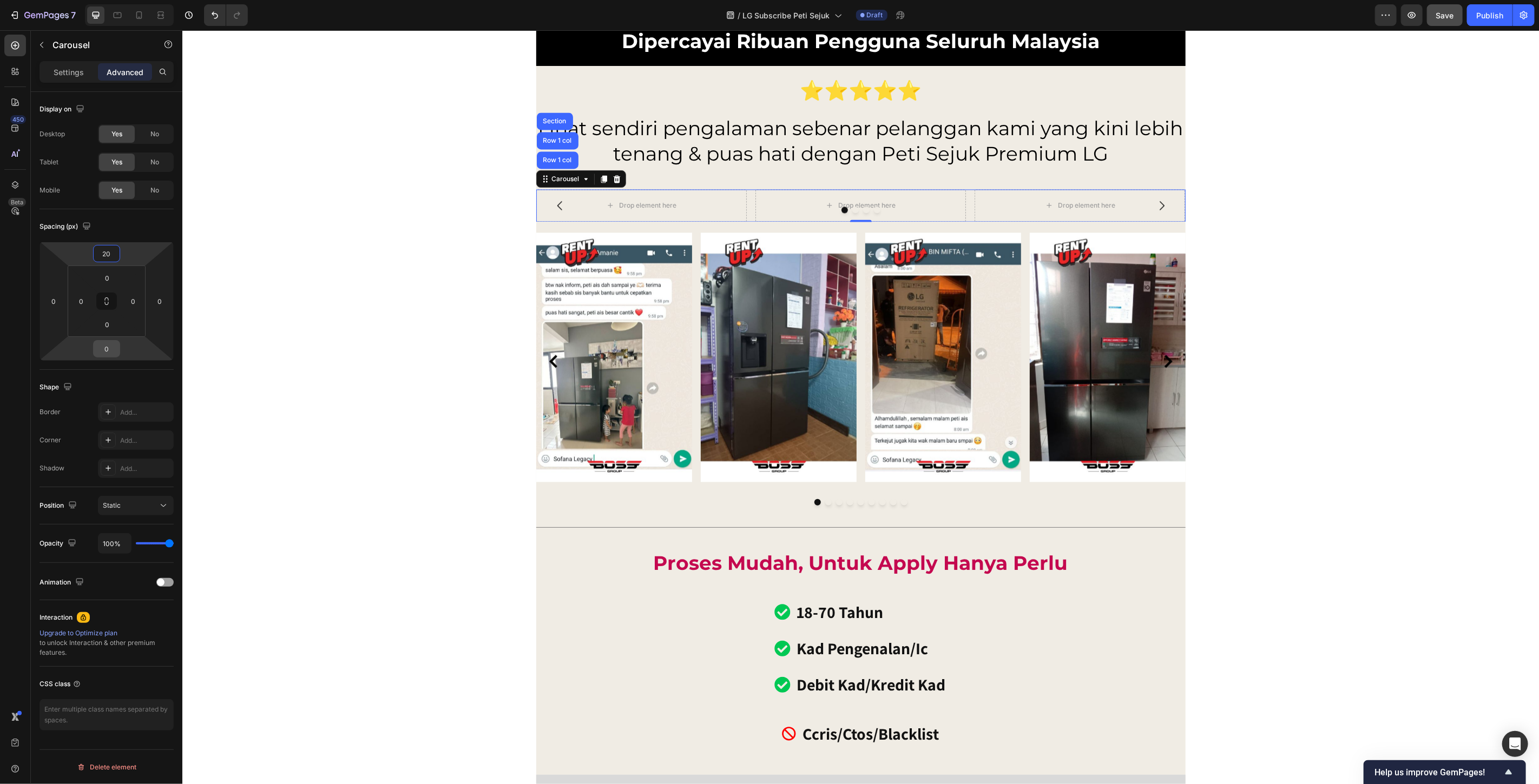
type input "20"
click at [101, 350] on input "0" at bounding box center [106, 349] width 21 height 16
type input "20"
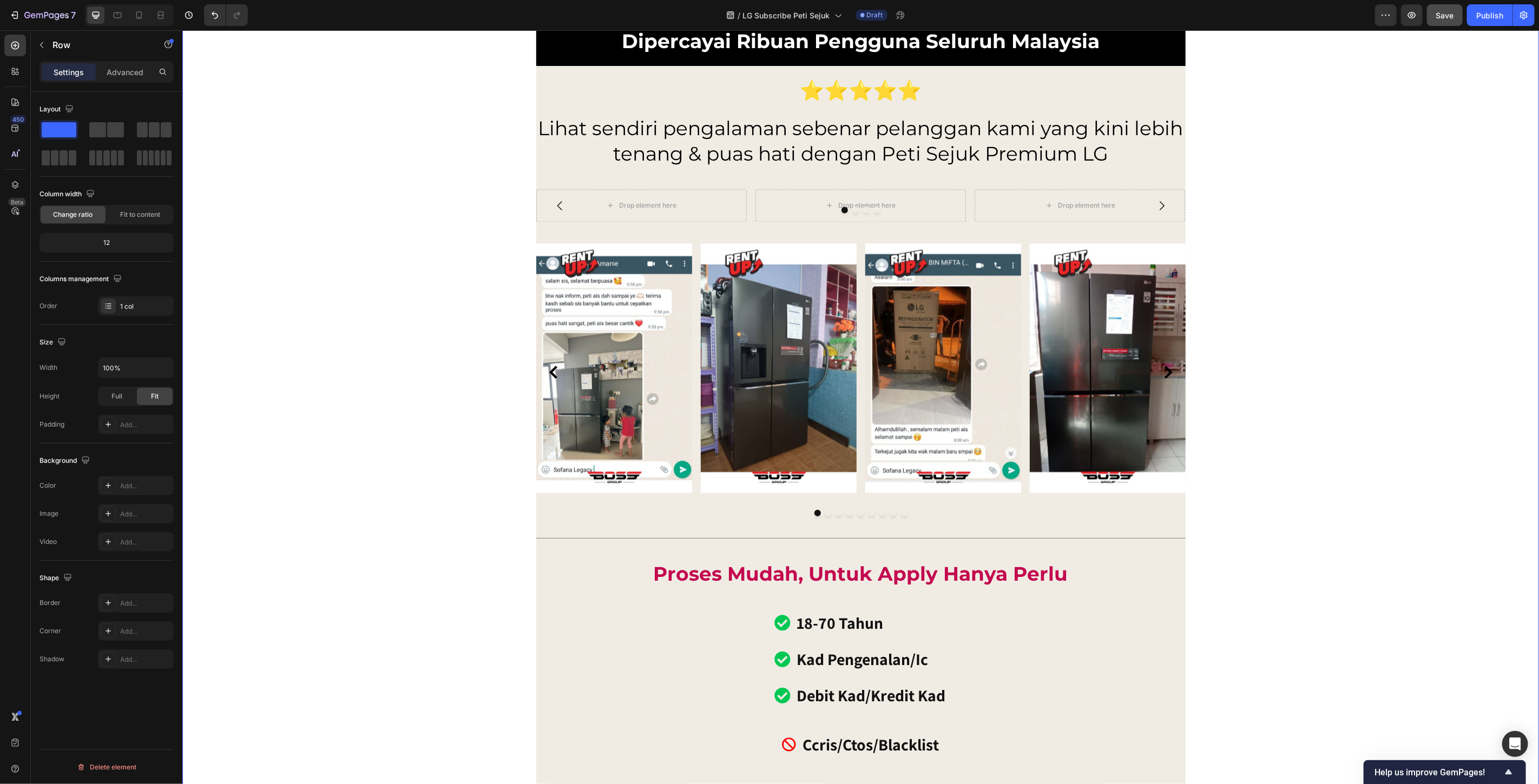
click at [542, 183] on div "Carousel" at bounding box center [553, 182] width 32 height 10
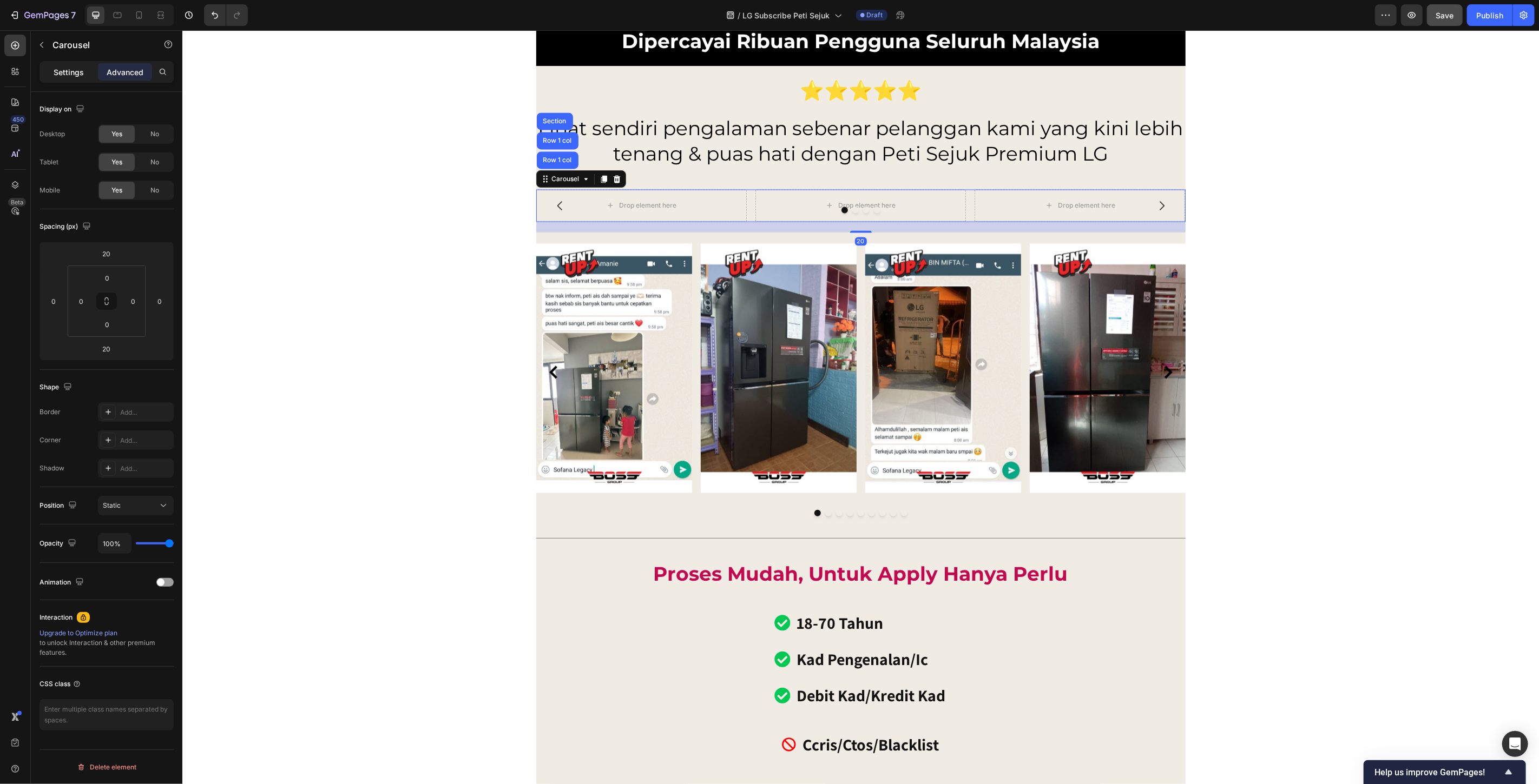
click at [74, 73] on p "Settings" at bounding box center [68, 73] width 31 height 12
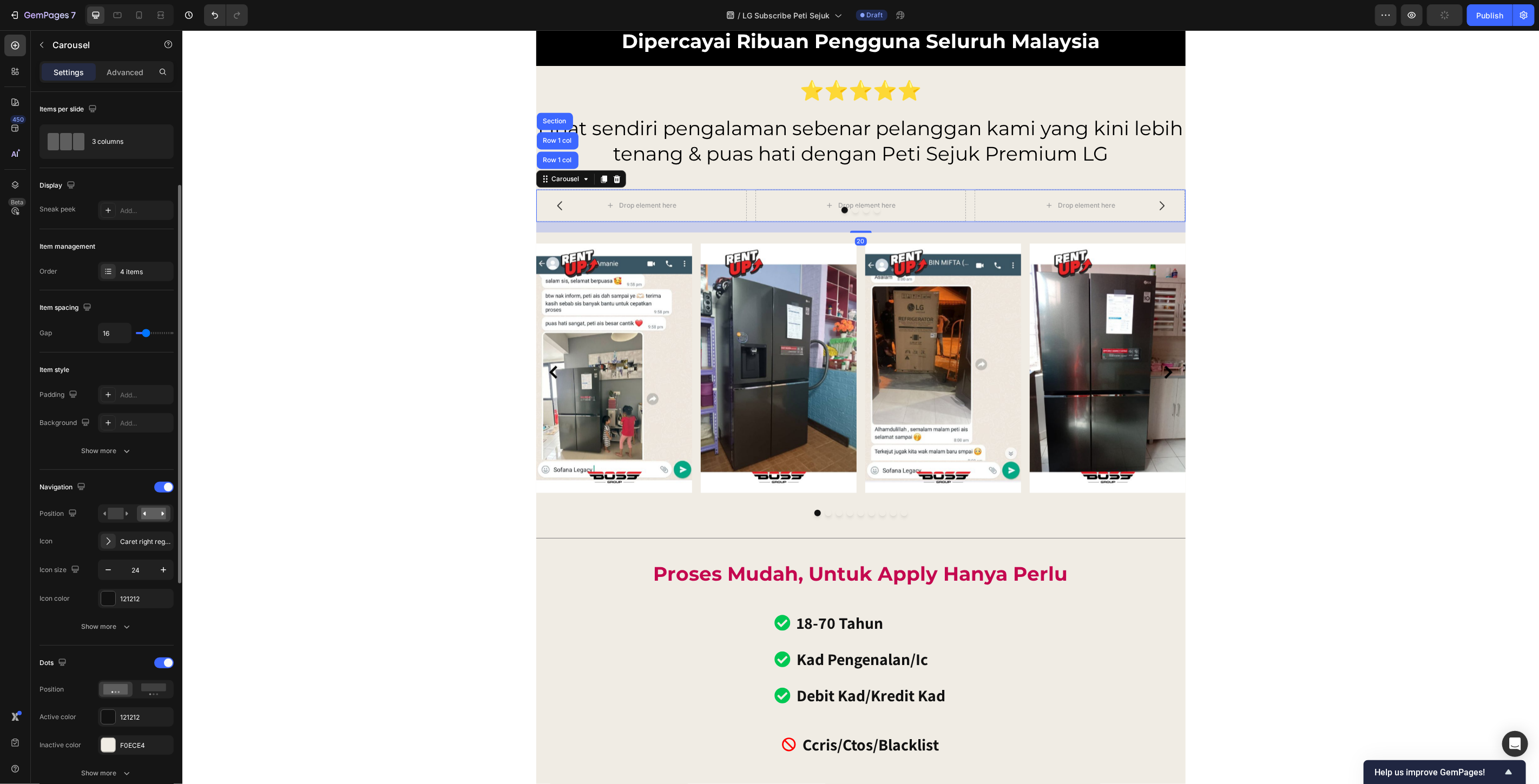
scroll to position [60, 0]
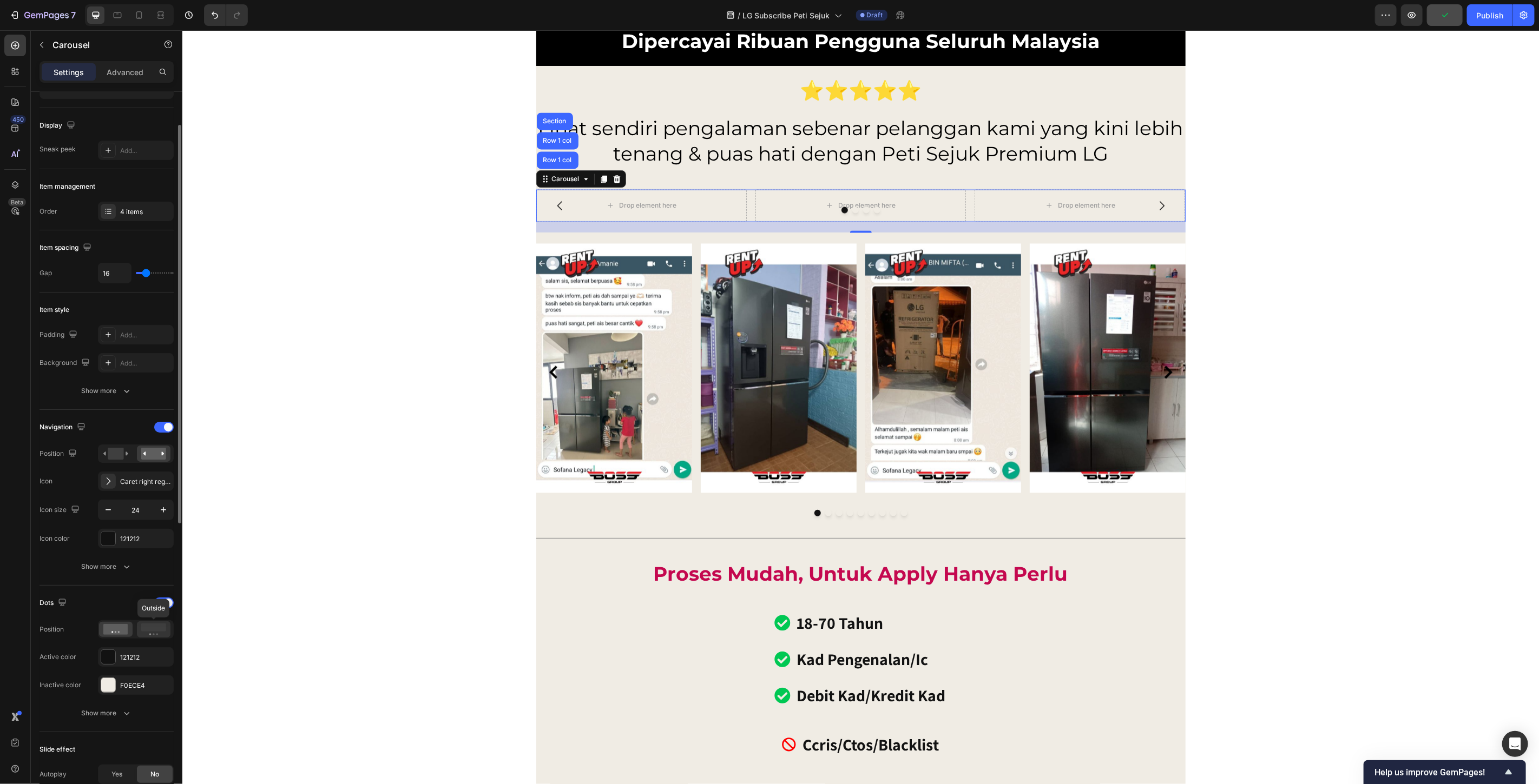
click at [148, 627] on rect at bounding box center [153, 628] width 25 height 8
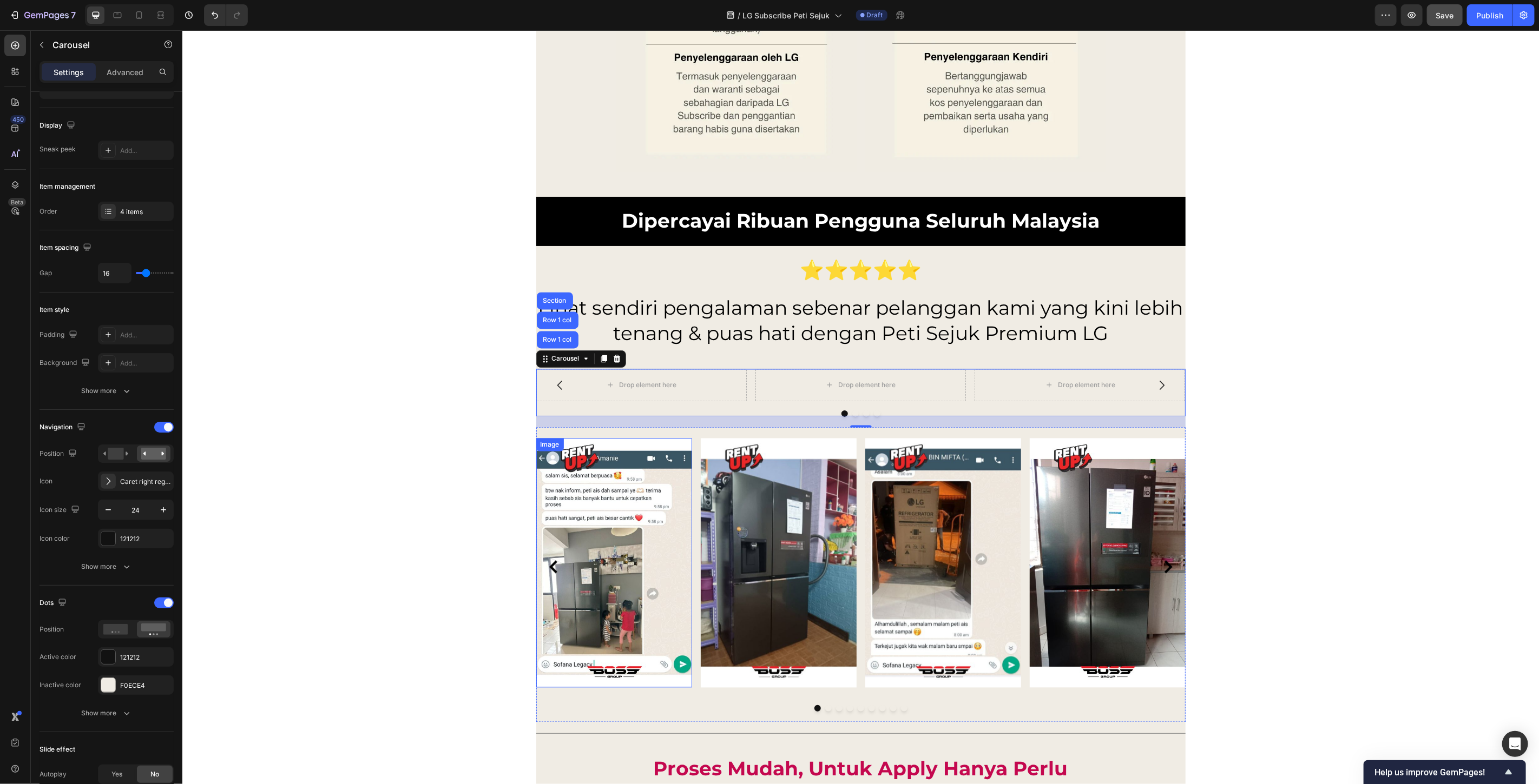
scroll to position [0, 0]
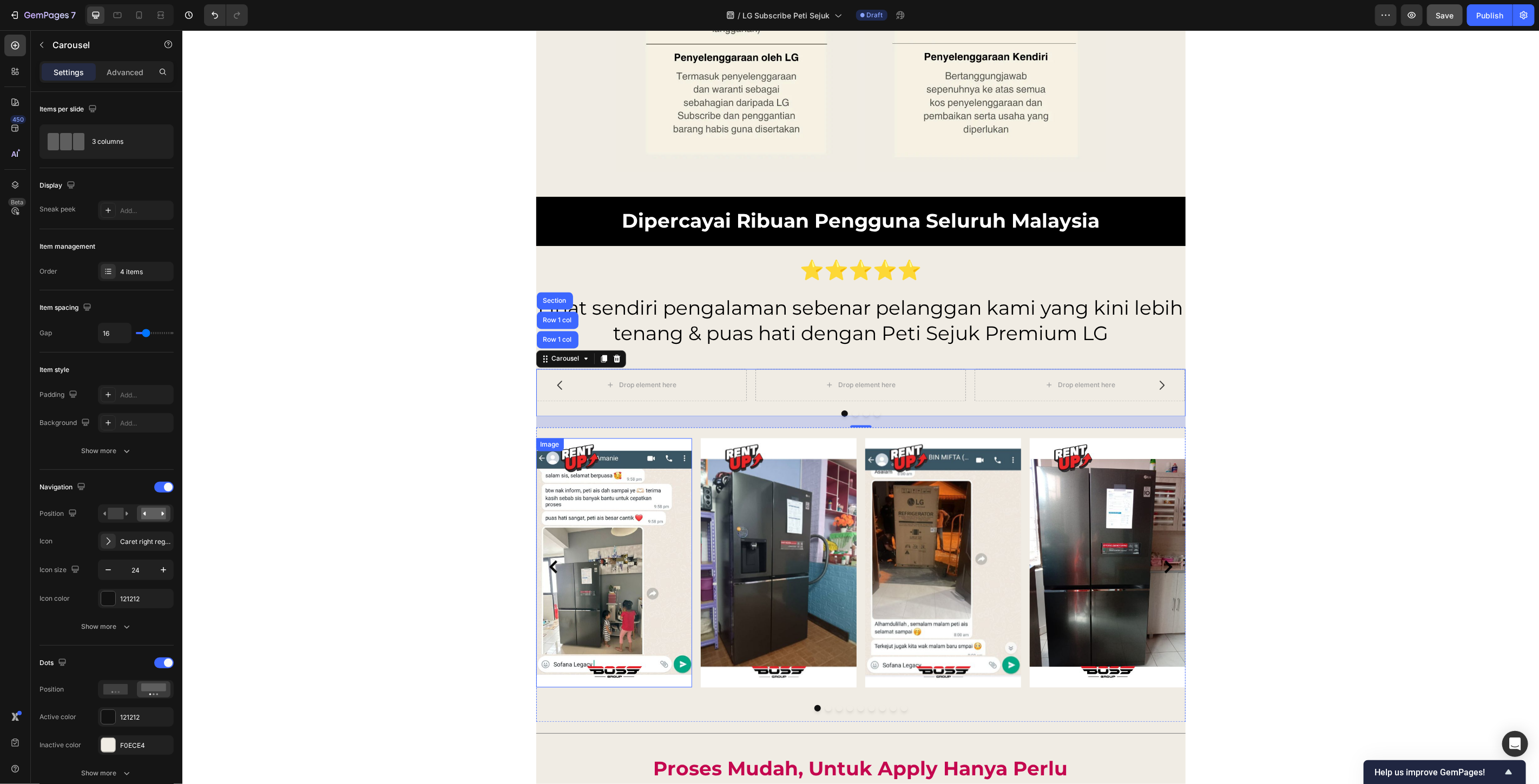
click at [642, 515] on img at bounding box center [614, 562] width 156 height 249
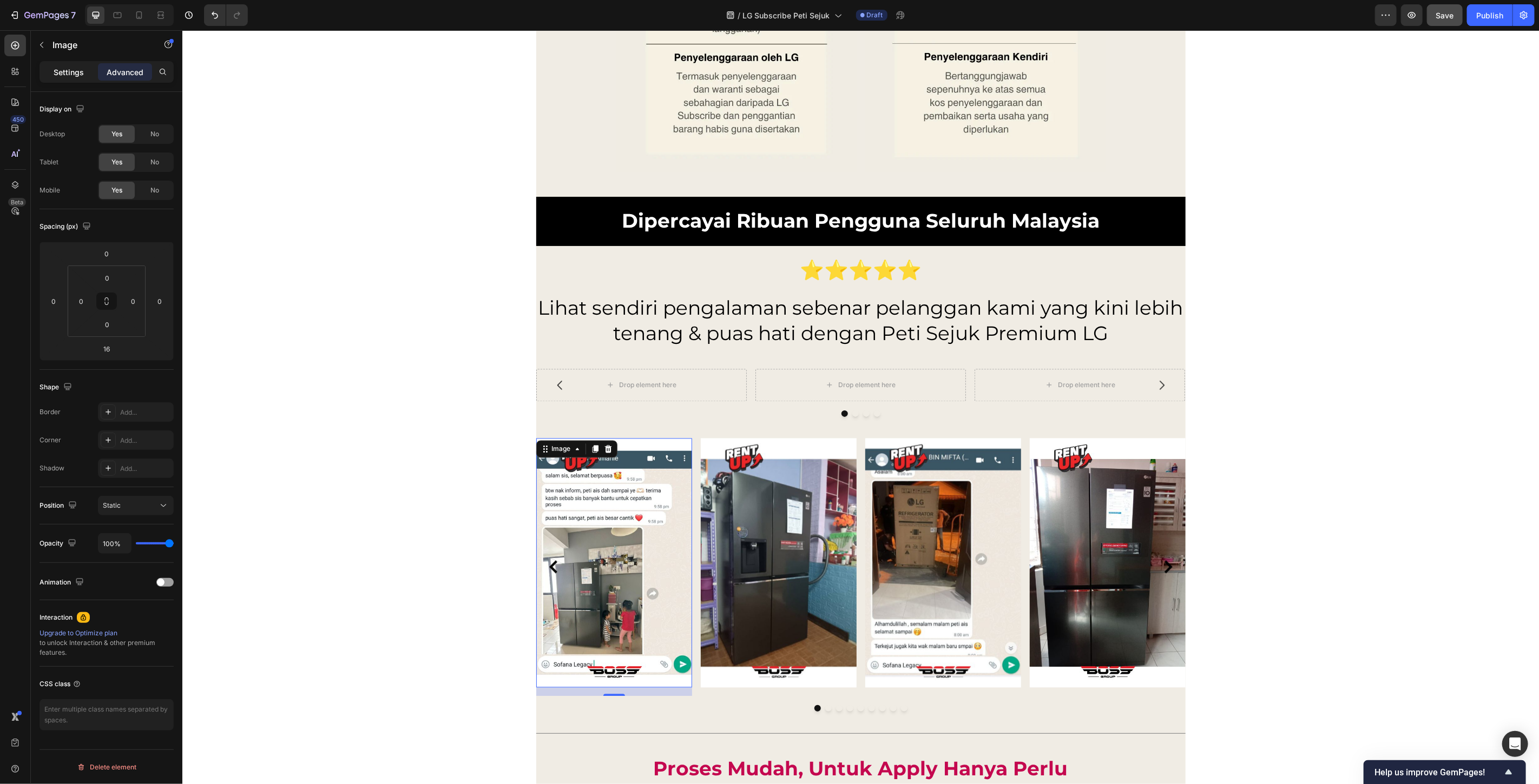
click at [54, 73] on p "Settings" at bounding box center [68, 73] width 31 height 12
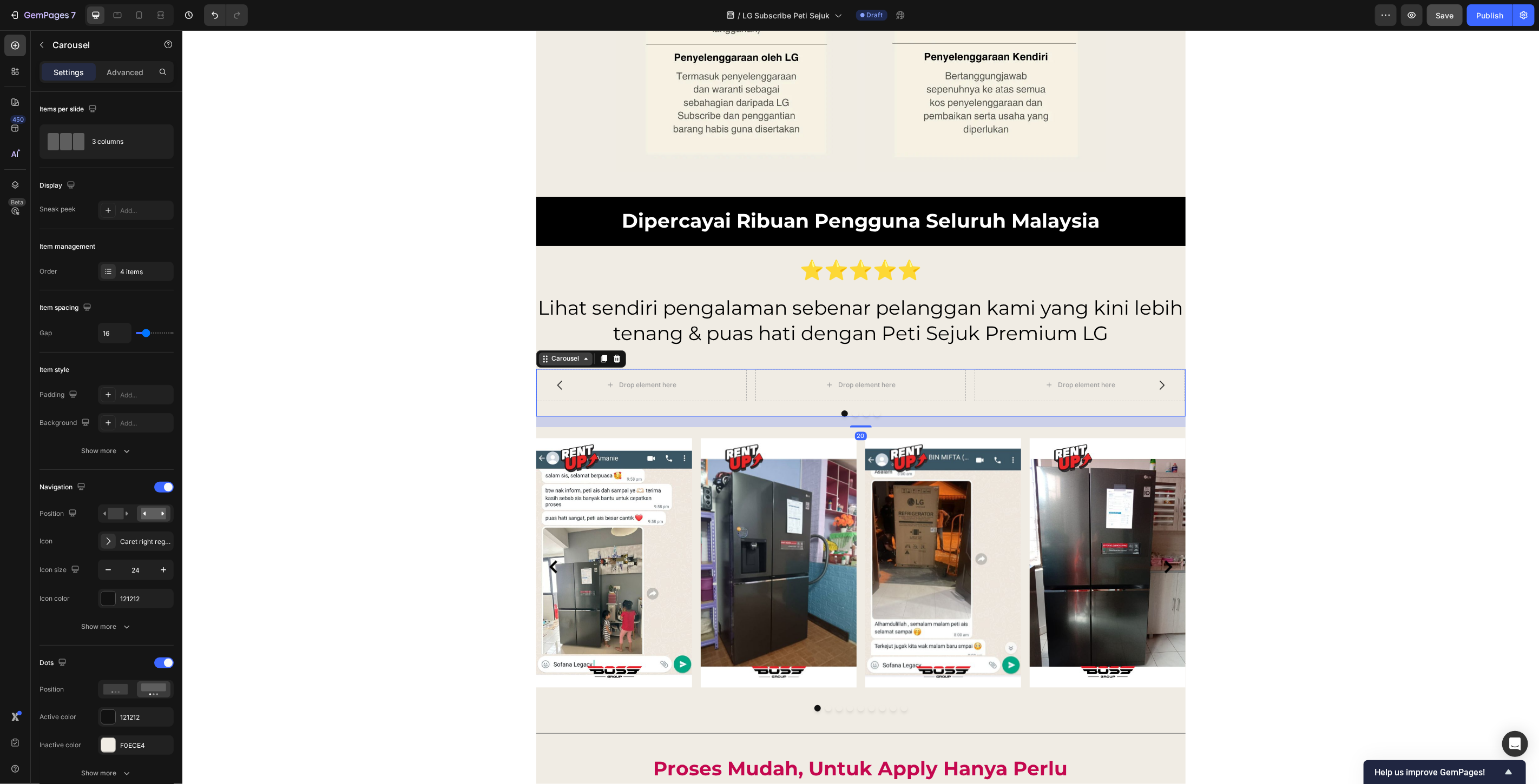
click at [550, 361] on div "Carousel" at bounding box center [565, 359] width 32 height 10
click at [123, 137] on div "3 columns" at bounding box center [125, 142] width 66 height 25
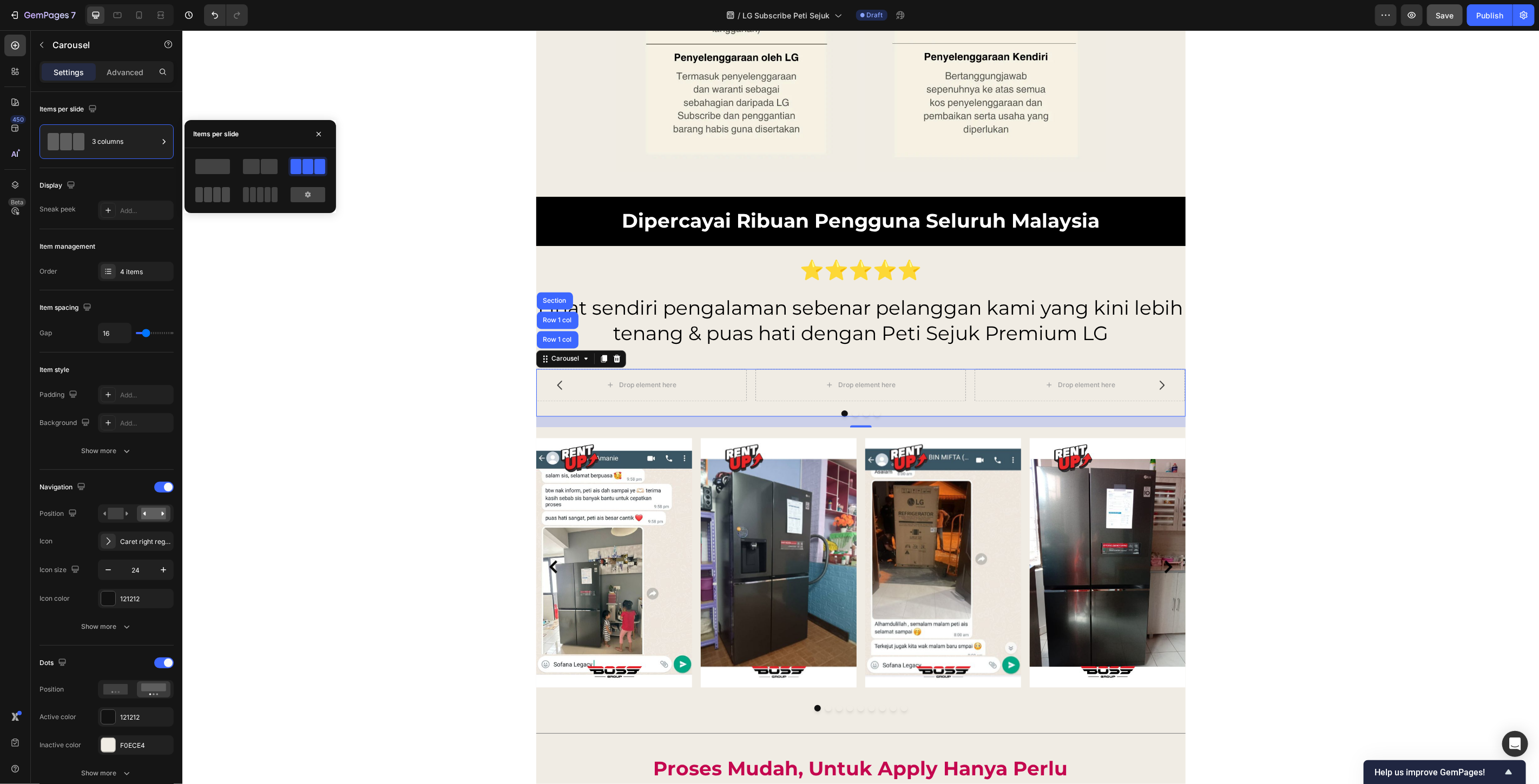
click at [221, 192] on div at bounding box center [213, 195] width 35 height 15
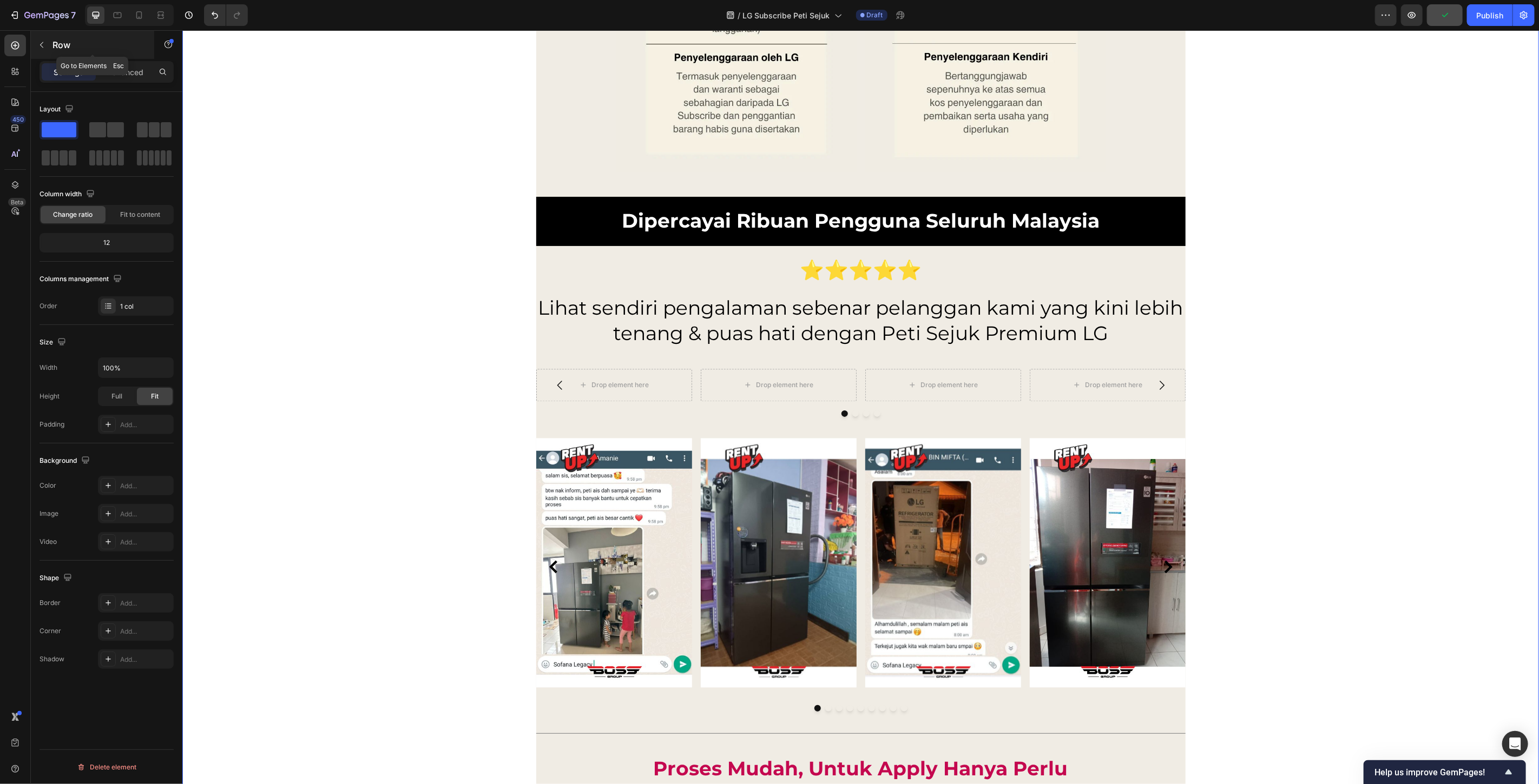
click at [50, 42] on div "Row" at bounding box center [92, 45] width 124 height 28
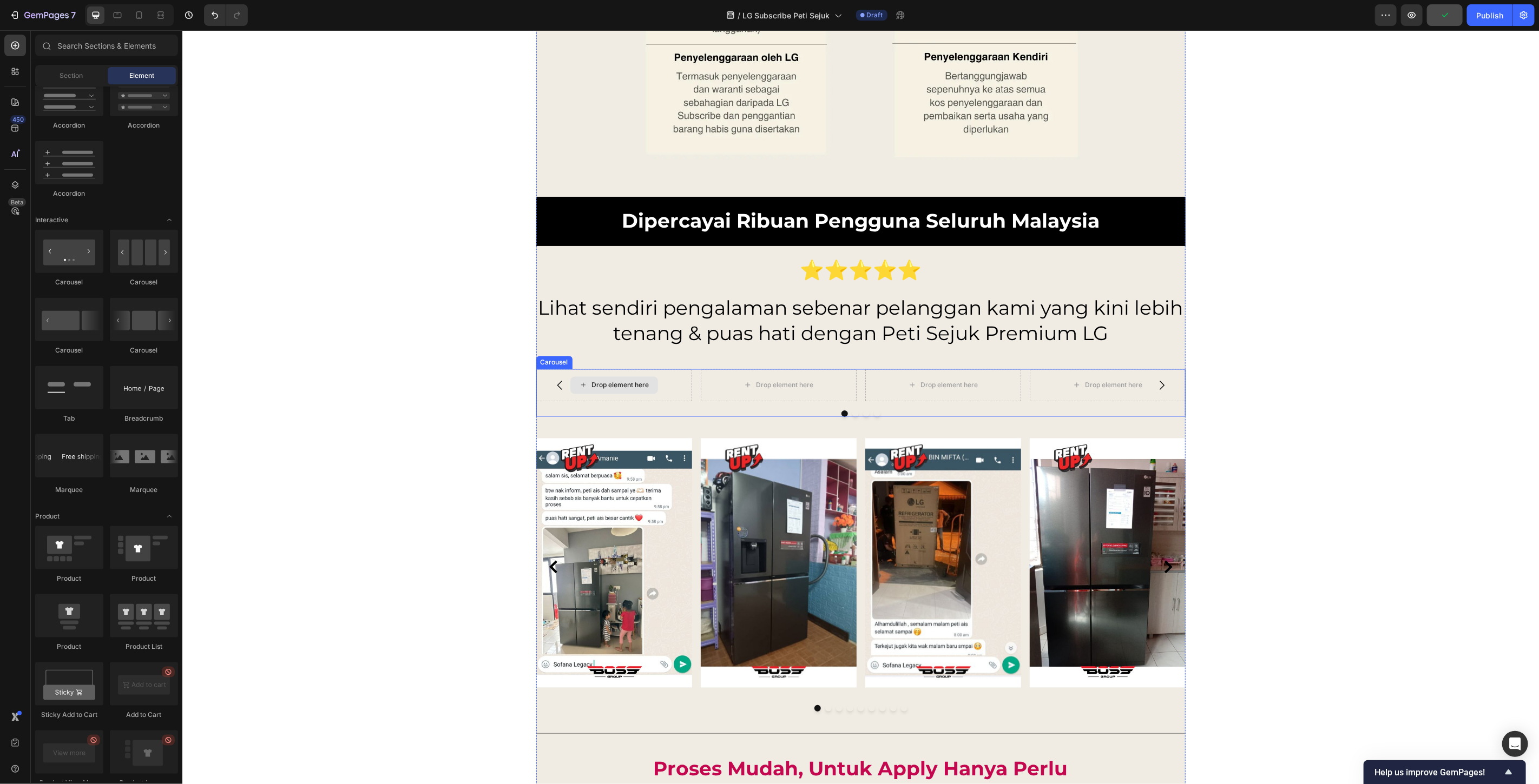
click at [629, 381] on div "Drop element here" at bounding box center [620, 385] width 58 height 8
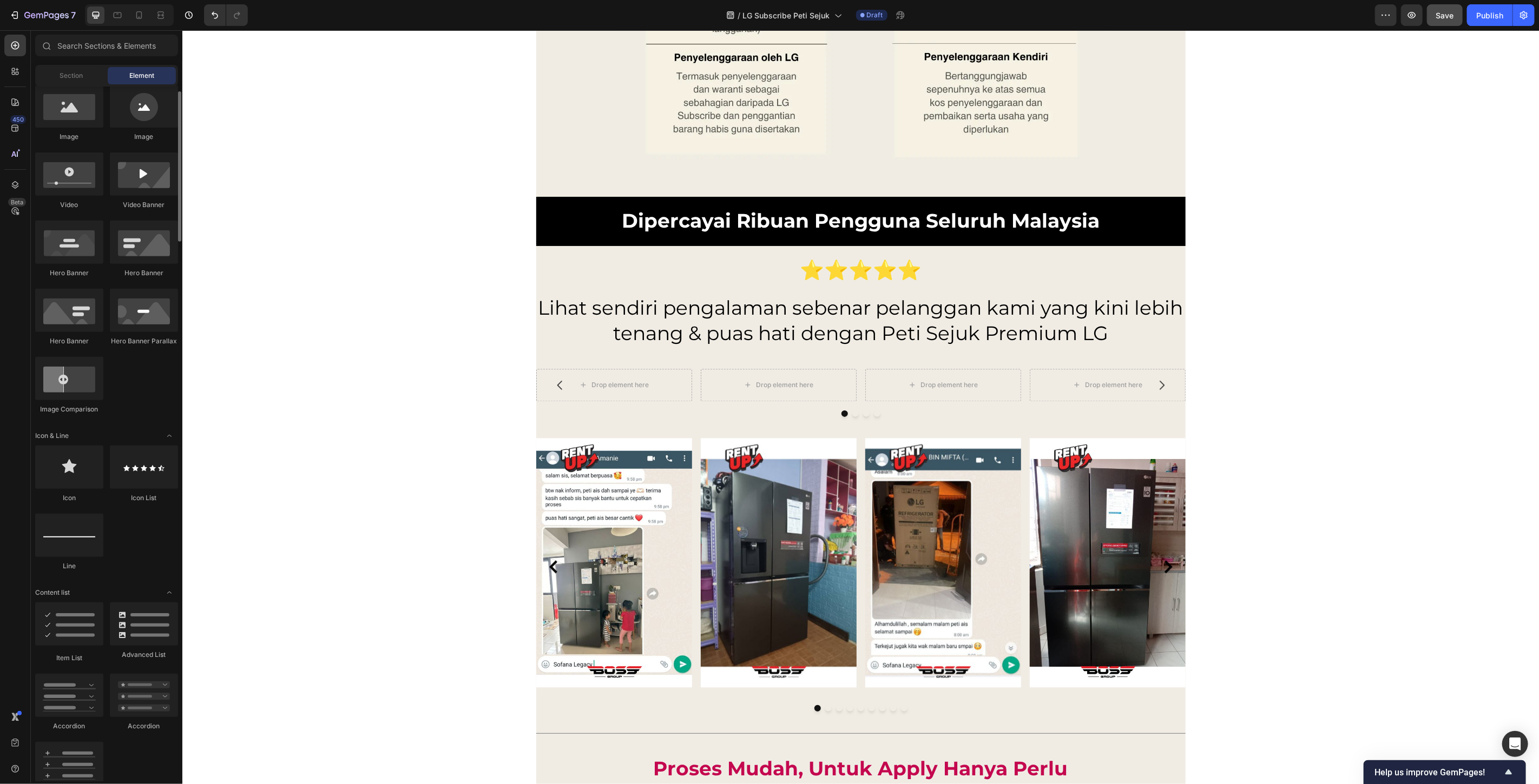
scroll to position [300, 0]
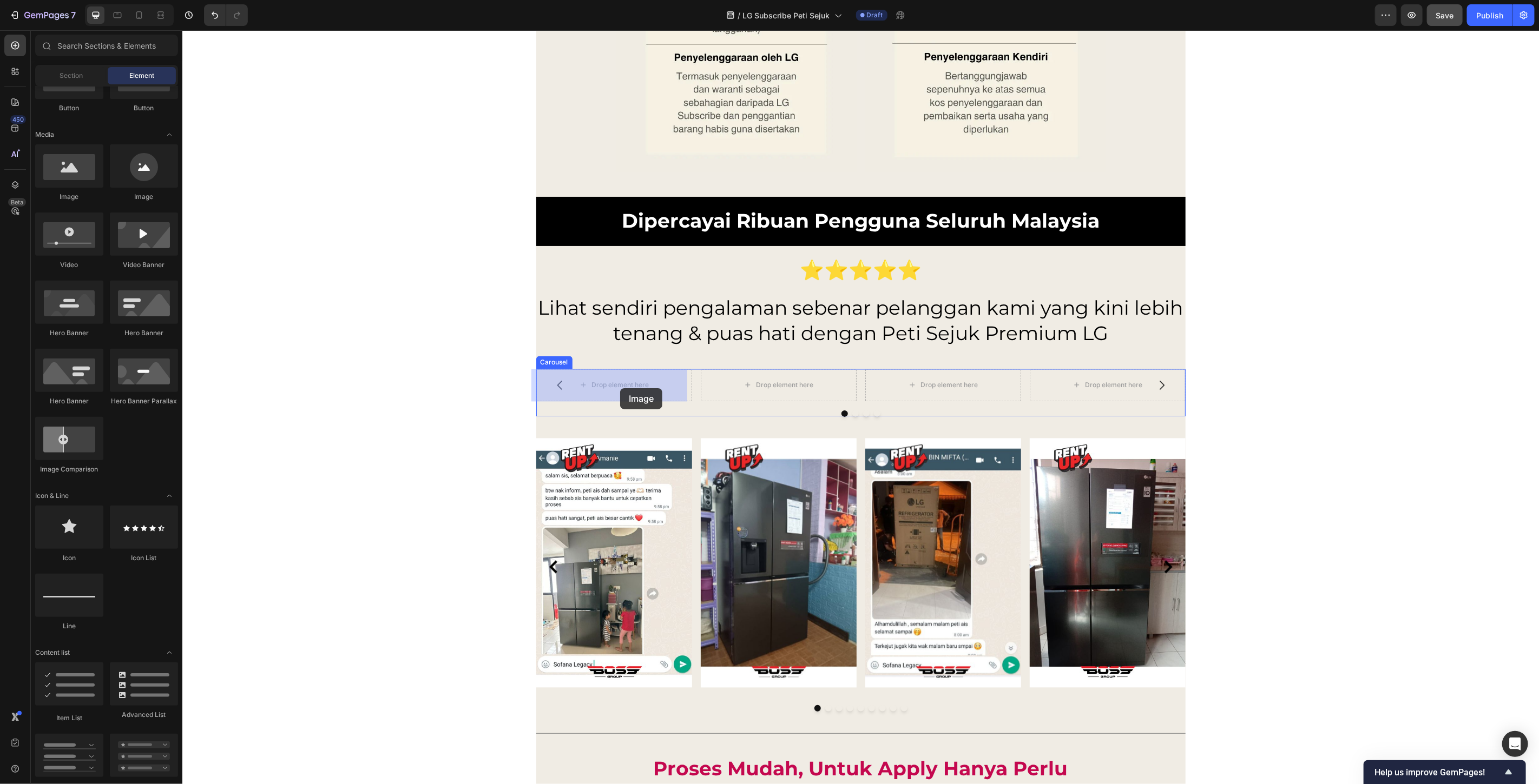
drag, startPoint x: 247, startPoint y: 212, endPoint x: 619, endPoint y: 387, distance: 411.1
